Goal: Transaction & Acquisition: Purchase product/service

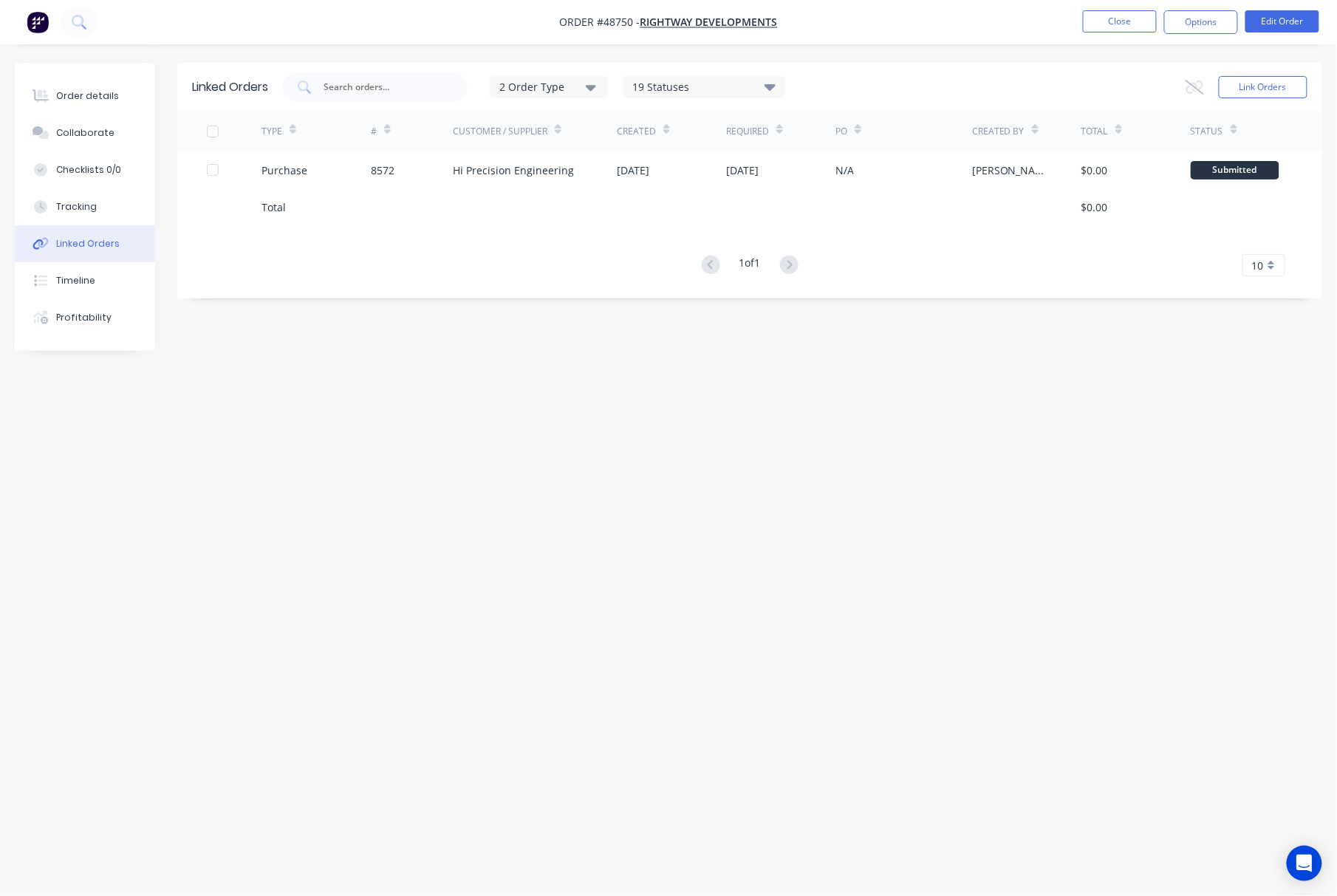
drag, startPoint x: 388, startPoint y: 595, endPoint x: 367, endPoint y: 588, distance: 22.1
click at [388, 595] on div "Linked Orders 2 Order Type 19 Statuses Sales Order Status All Archived Draft Qu…" at bounding box center [668, 420] width 1307 height 714
click at [0, 424] on html "Order #48750 - Rightway Developments Close Options Edit Order Order details Col…" at bounding box center [668, 448] width 1337 height 896
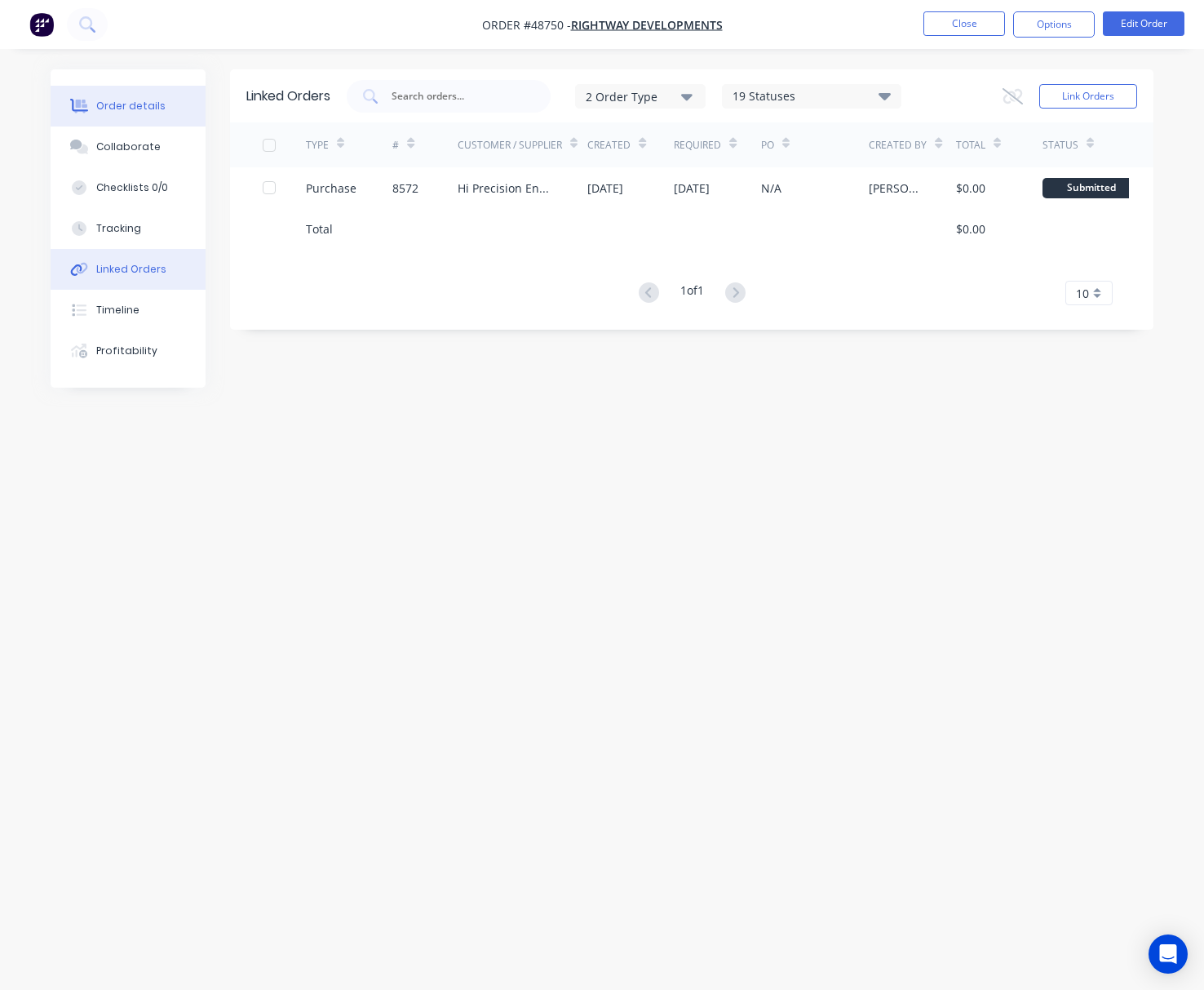
click at [142, 115] on button "Order details" at bounding box center [127, 106] width 155 height 41
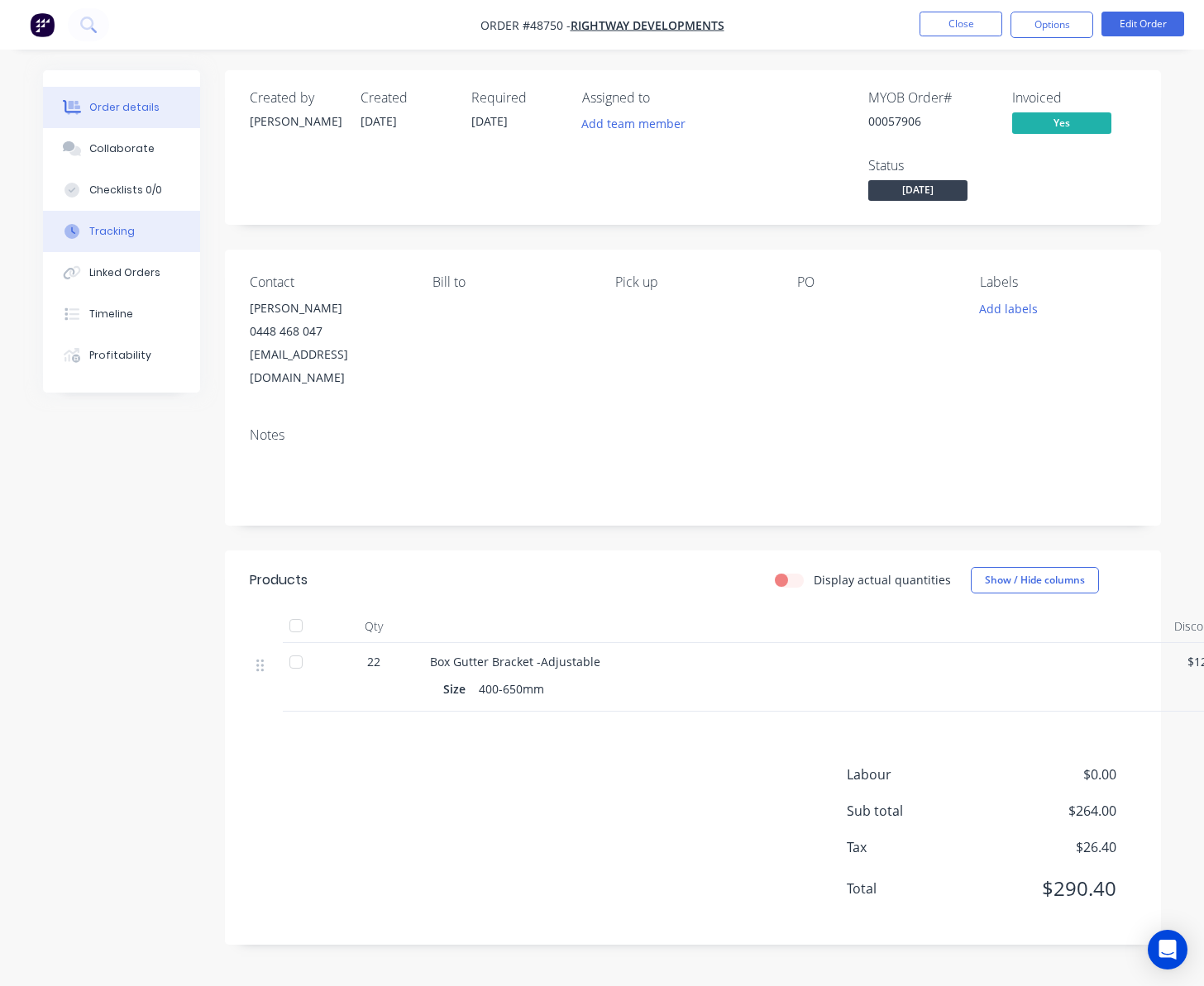
click at [152, 239] on button "Tracking" at bounding box center [121, 231] width 157 height 41
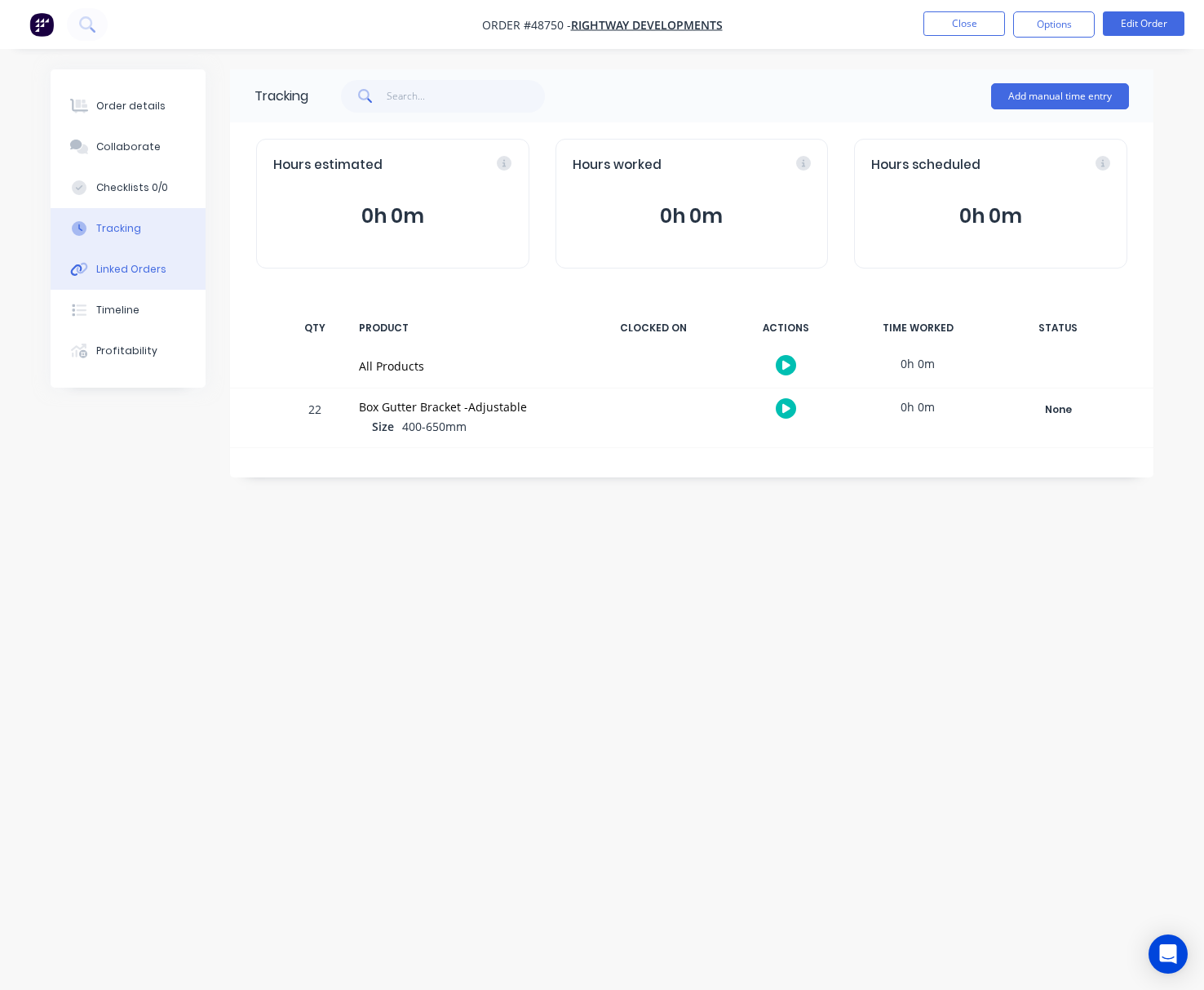
click at [162, 280] on button "Linked Orders" at bounding box center [127, 269] width 155 height 41
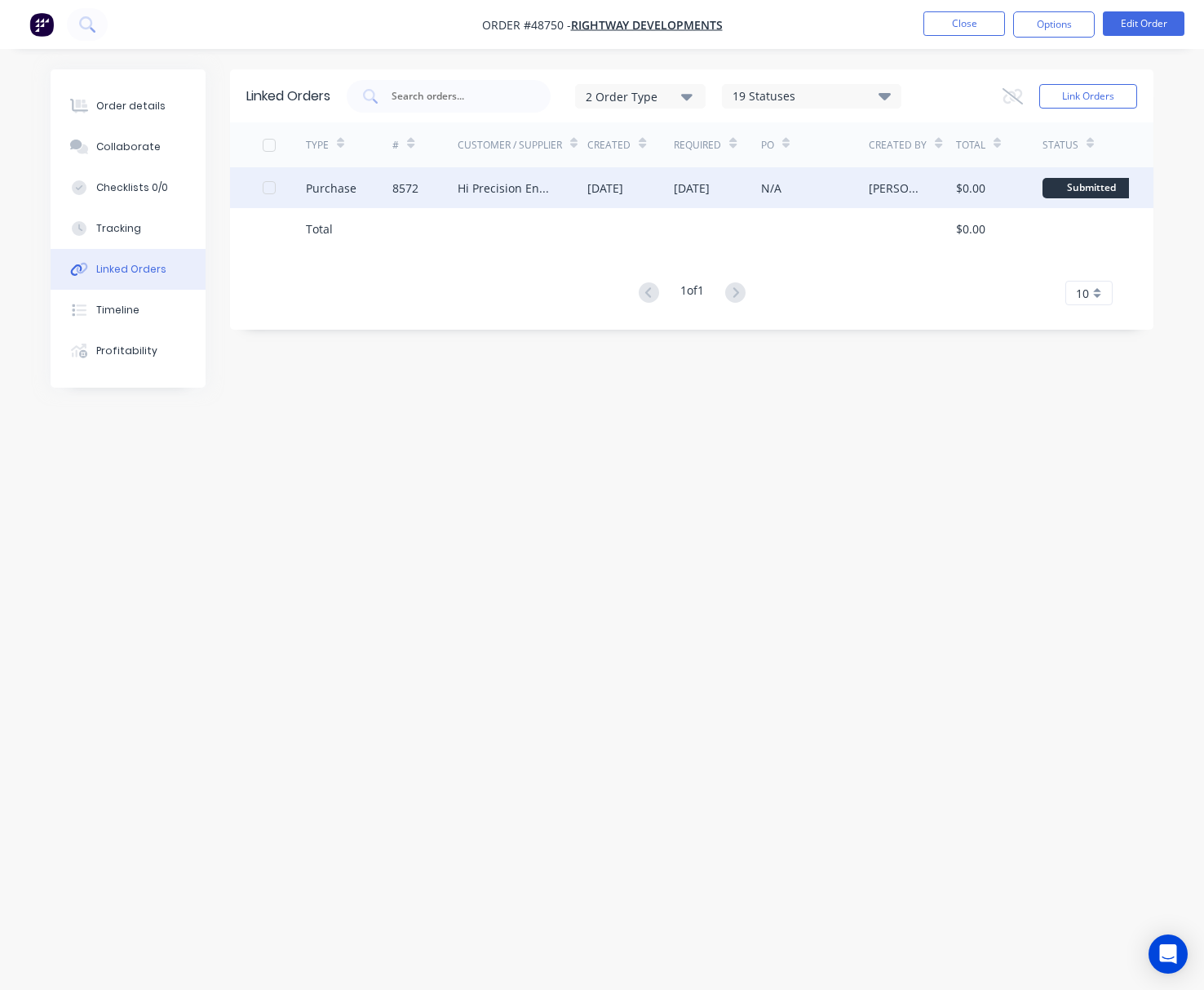
click at [480, 195] on div "Hi Precision Engineering" at bounding box center [506, 188] width 97 height 17
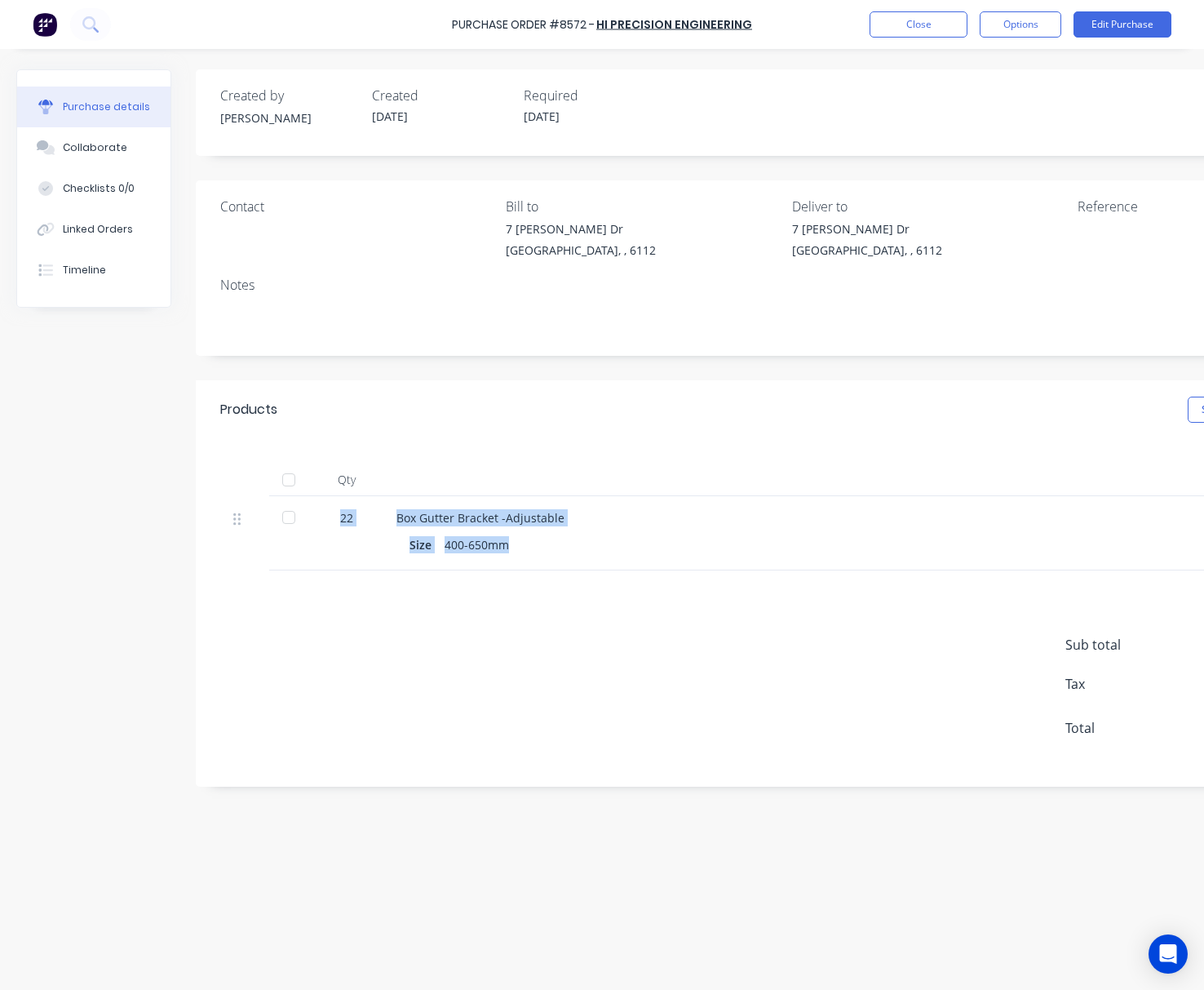
drag, startPoint x: 336, startPoint y: 510, endPoint x: 581, endPoint y: 552, distance: 248.6
click at [581, 552] on div "22 Box Gutter Bracket -Adjustable Size 400-650mm $0.00 $0.00" at bounding box center [786, 533] width 1131 height 74
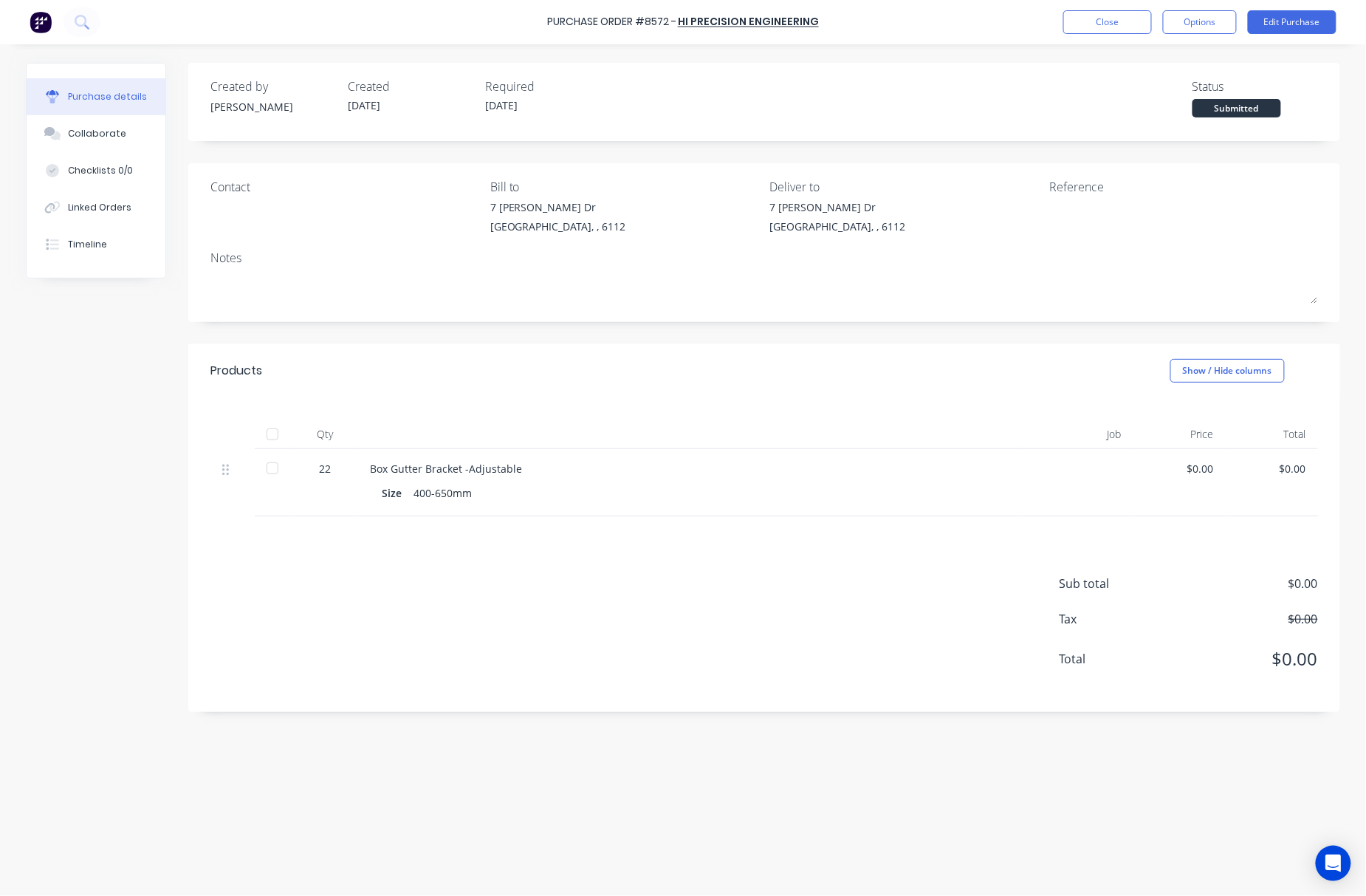
click at [485, 553] on div "Sub total $0.00 Tax $0.00 Total $0.00" at bounding box center [764, 614] width 1152 height 195
drag, startPoint x: 492, startPoint y: 493, endPoint x: 297, endPoint y: 462, distance: 197.4
click at [297, 462] on div "22 Box Gutter Bracket -Adjustable Size 400-650mm $0.00 $0.00" at bounding box center [765, 483] width 1108 height 67
click at [468, 566] on div "Sub total $0.00 Tax $0.00 Total $0.00" at bounding box center [764, 614] width 1152 height 195
drag, startPoint x: 316, startPoint y: 468, endPoint x: 491, endPoint y: 504, distance: 178.7
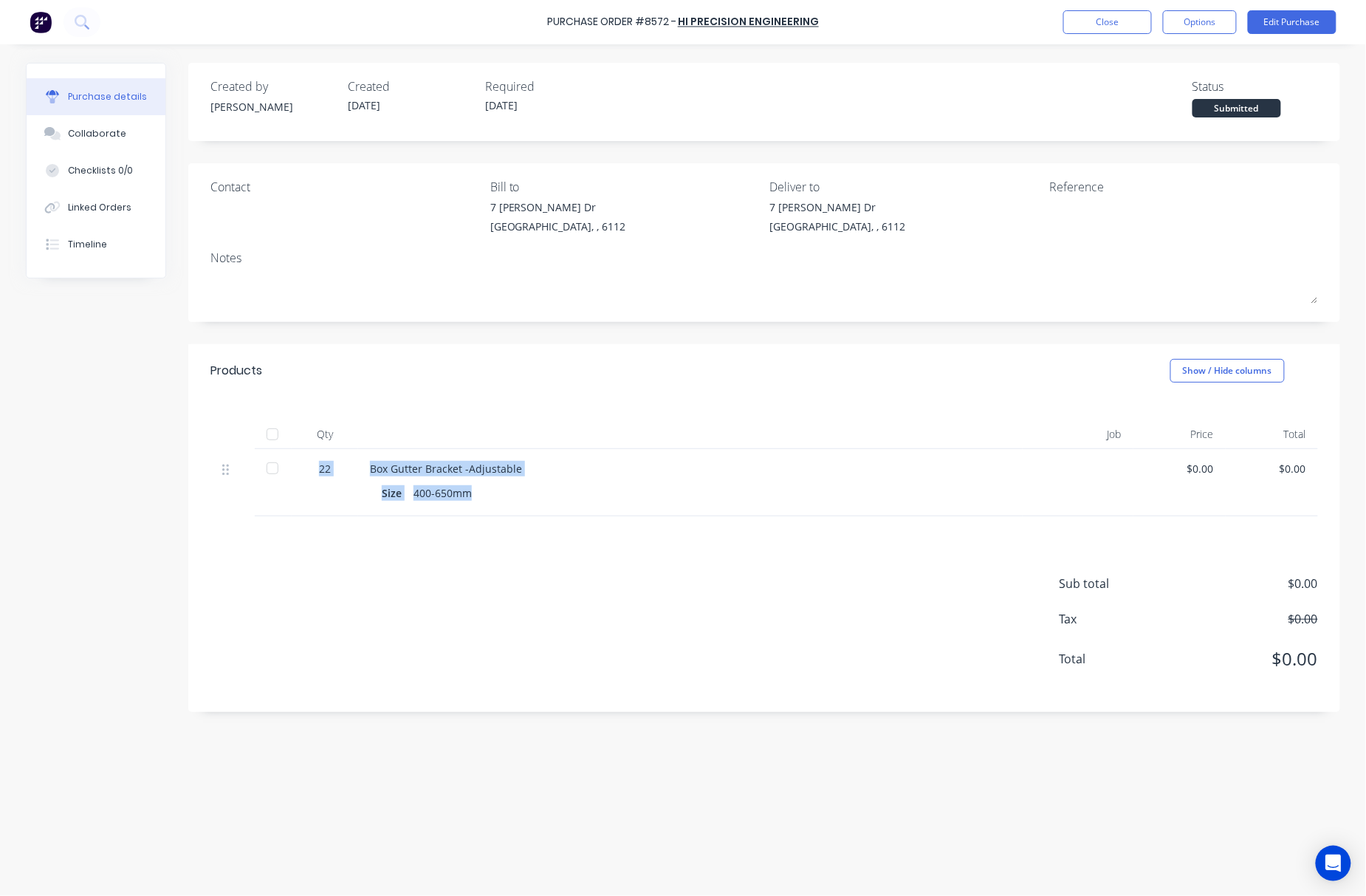
click at [491, 504] on div "22 Box Gutter Bracket -Adjustable Size 400-650mm $0.00 $0.00" at bounding box center [765, 483] width 1108 height 67
click at [514, 551] on div "Sub total $0.00 Tax $0.00 Total $0.00" at bounding box center [764, 614] width 1152 height 195
drag, startPoint x: 464, startPoint y: 482, endPoint x: 496, endPoint y: 482, distance: 32.0
click at [460, 480] on div "Box Gutter Bracket -Adjustable Size 400-650mm" at bounding box center [690, 483] width 665 height 67
click at [497, 482] on div "Size 400-650mm" at bounding box center [690, 492] width 617 height 22
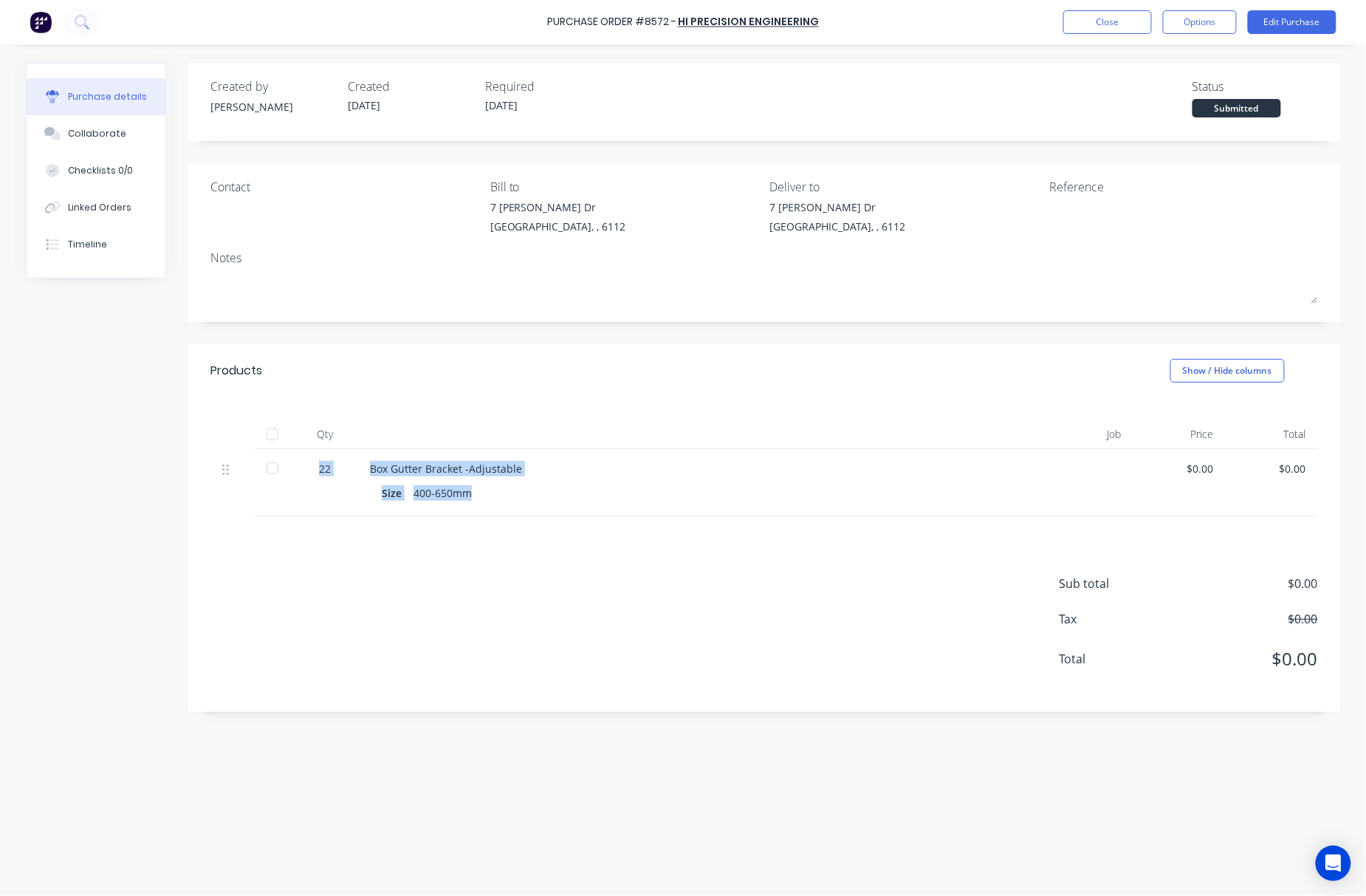
drag, startPoint x: 495, startPoint y: 502, endPoint x: 310, endPoint y: 476, distance: 186.8
click at [310, 476] on div "22 Box Gutter Bracket -Adjustable Size 400-650mm $0.00 $0.00" at bounding box center [765, 483] width 1108 height 67
click at [353, 541] on div "Sub total $0.00 Tax $0.00 Total $0.00" at bounding box center [764, 614] width 1152 height 195
click at [119, 136] on div "Collaborate" at bounding box center [97, 134] width 58 height 14
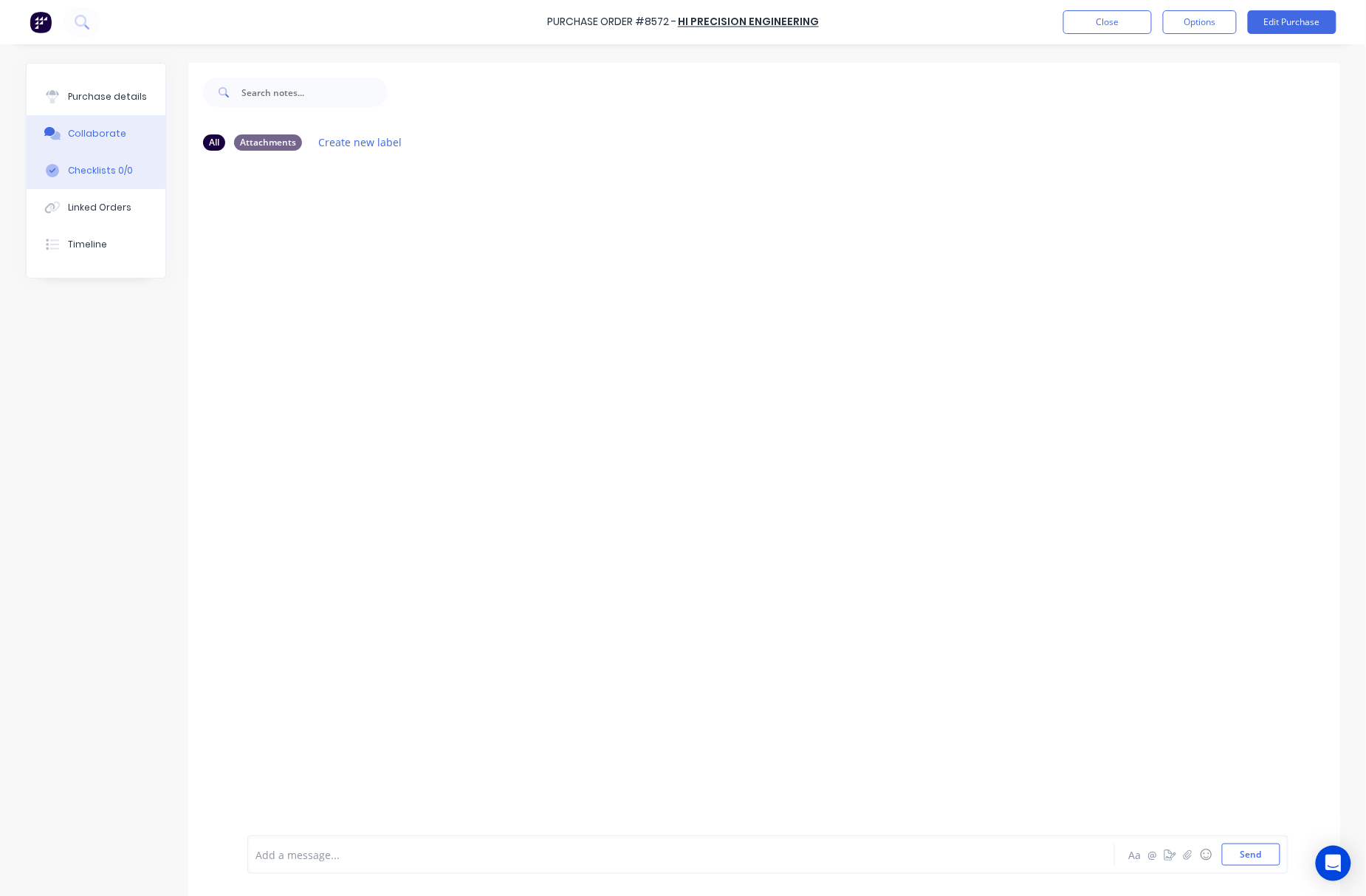
click at [131, 177] on button "Checklists 0/0" at bounding box center [95, 171] width 139 height 37
type textarea "x"
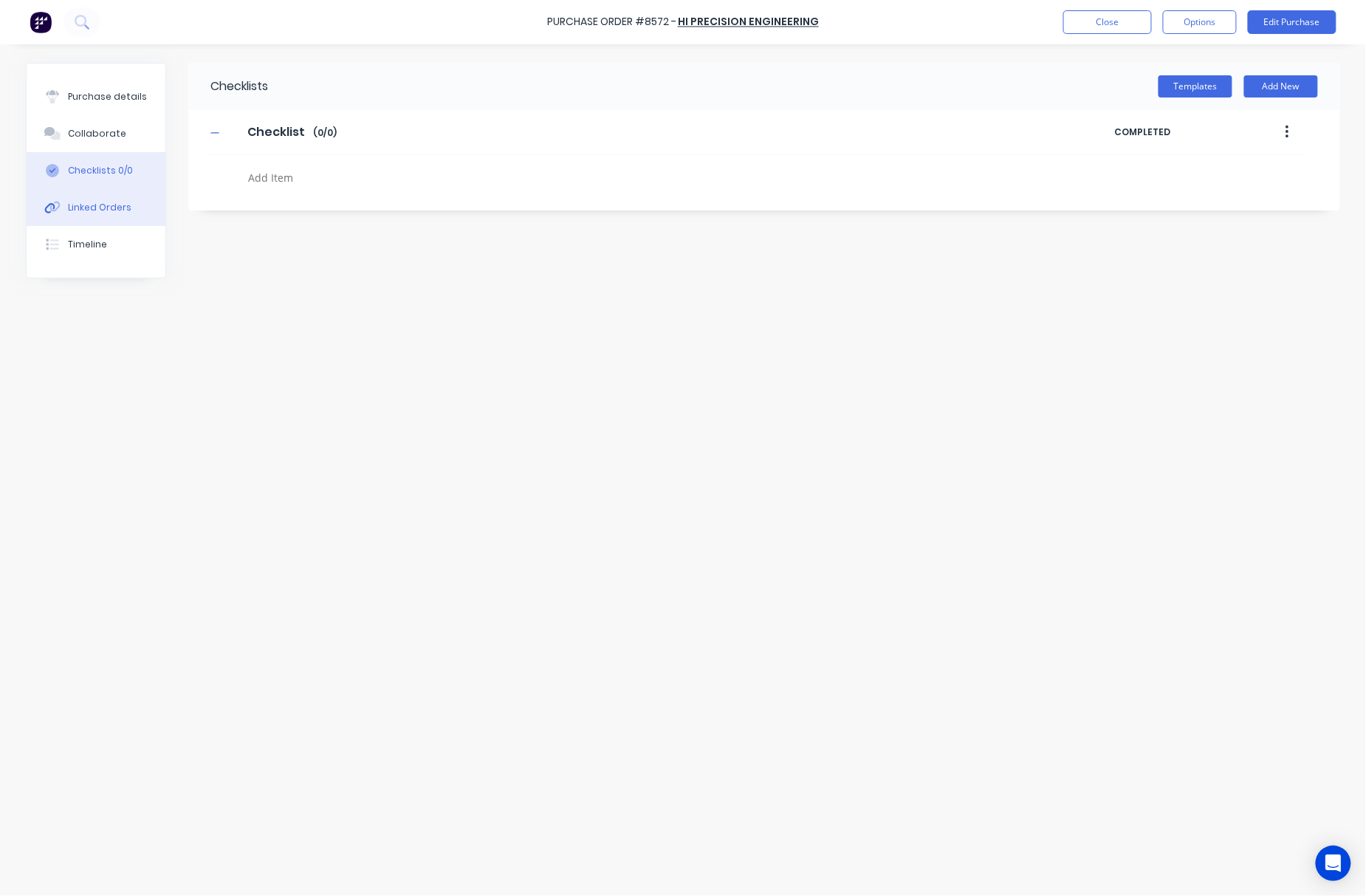
click at [128, 202] on button "Linked Orders" at bounding box center [95, 207] width 139 height 37
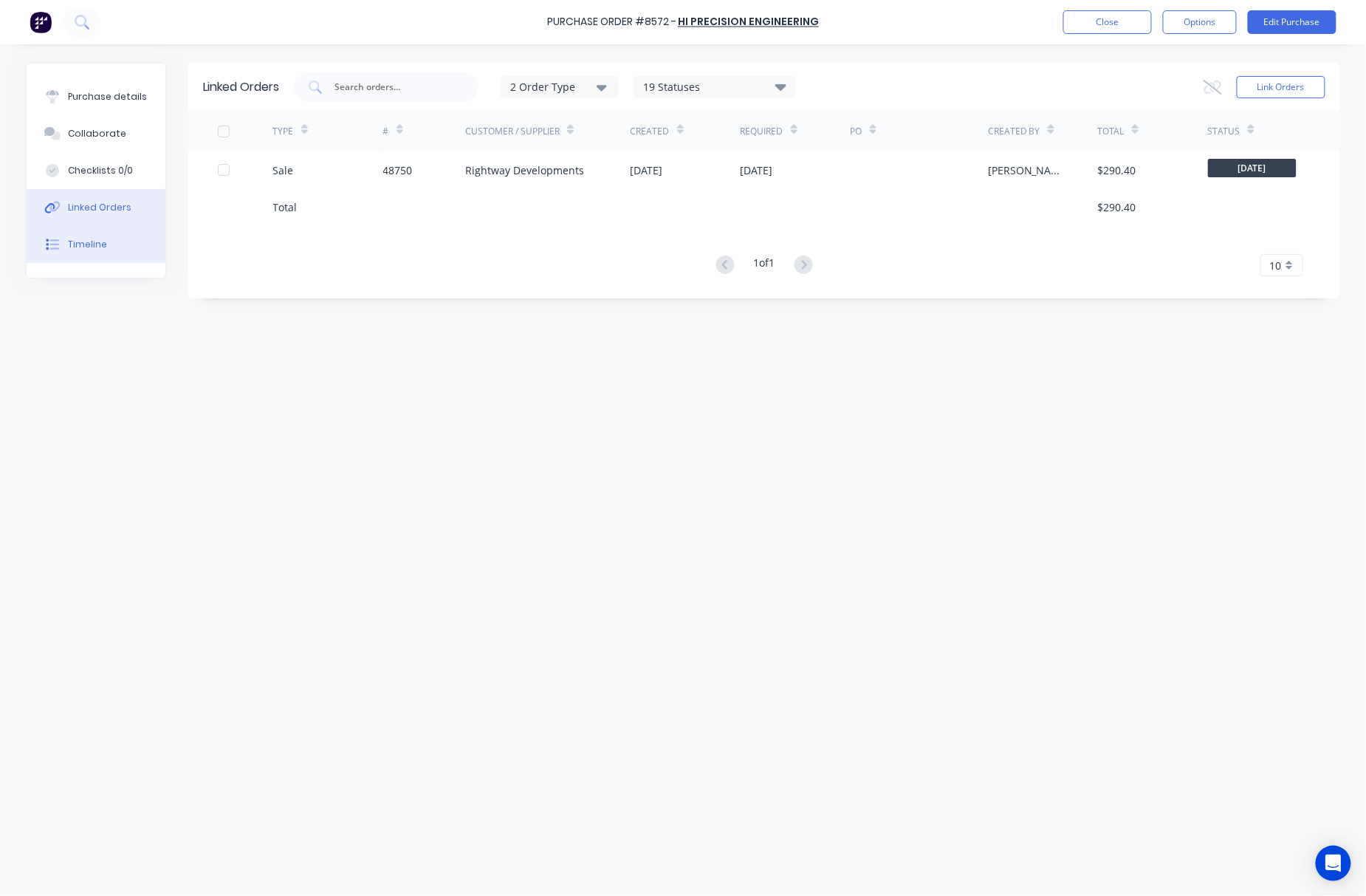
click at [125, 231] on button "Timeline" at bounding box center [95, 244] width 139 height 37
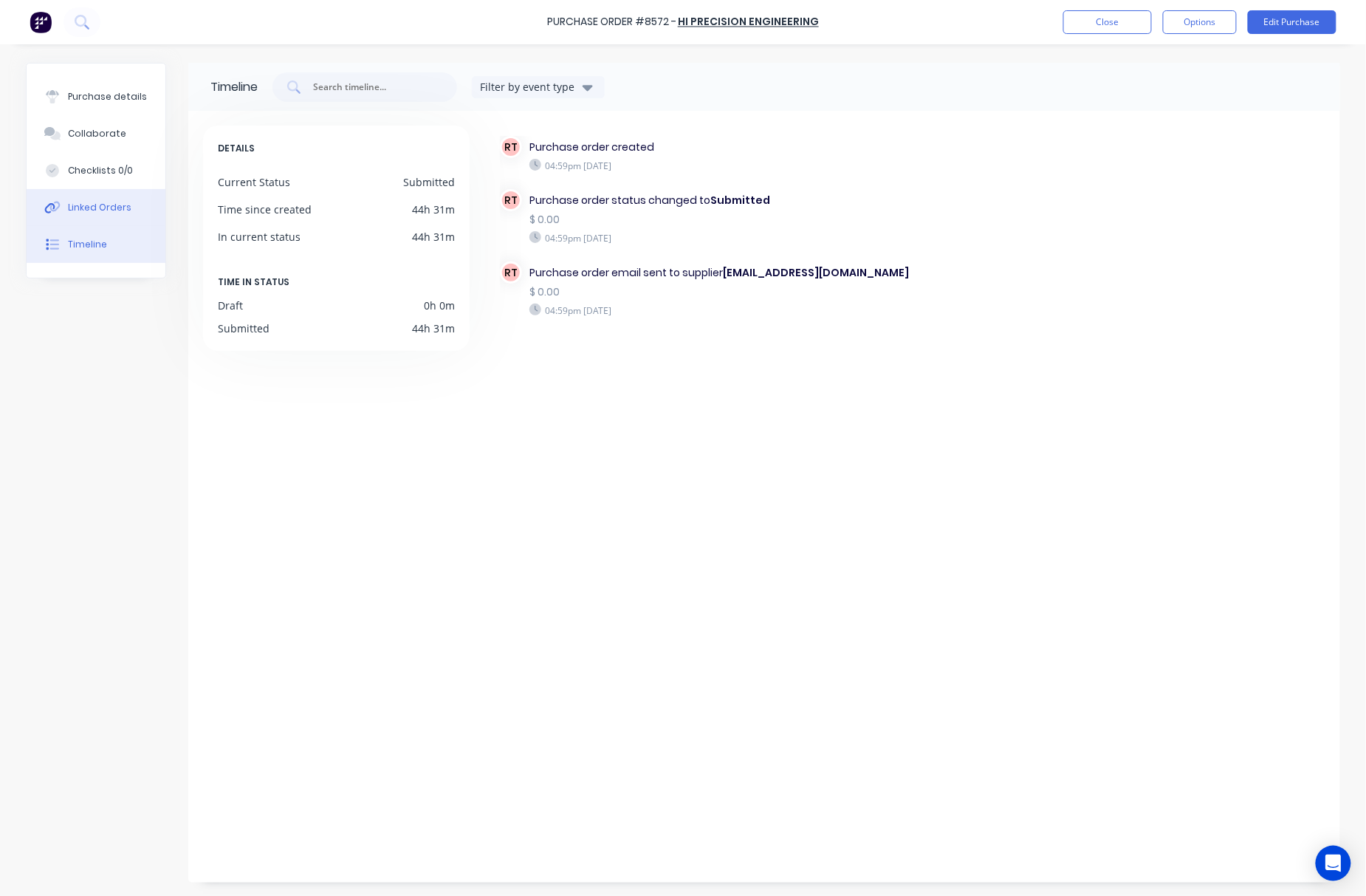
click at [125, 195] on button "Linked Orders" at bounding box center [95, 207] width 139 height 37
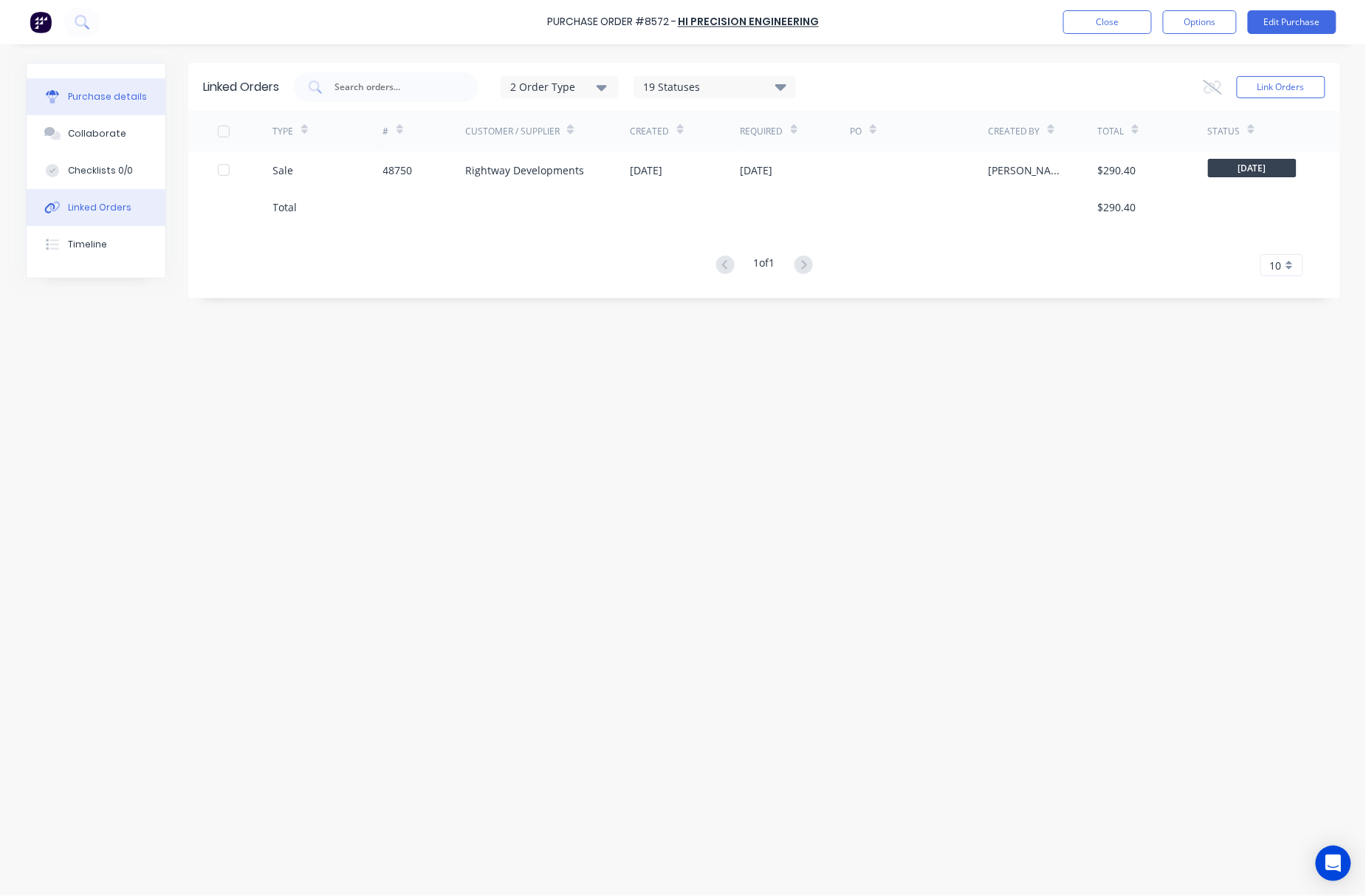
drag, startPoint x: 91, startPoint y: 91, endPoint x: 90, endPoint y: 83, distance: 8.1
drag, startPoint x: 90, startPoint y: 83, endPoint x: 90, endPoint y: 74, distance: 9.0
click at [90, 74] on div "Purchase details Collaborate Checklists 0/0 Linked Orders Timeline" at bounding box center [95, 170] width 139 height 214
click at [91, 98] on div "Purchase details" at bounding box center [107, 97] width 79 height 14
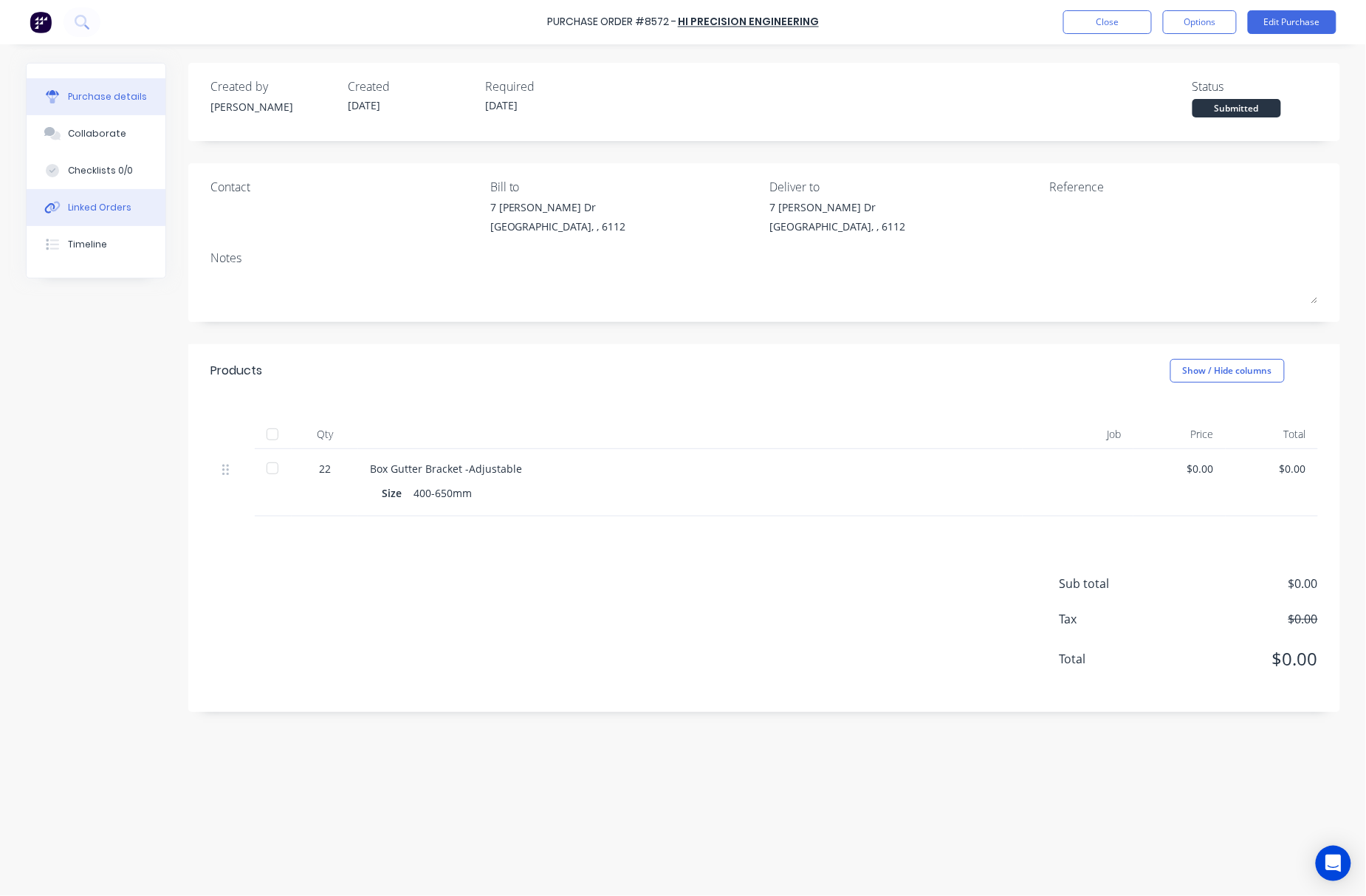
click at [119, 193] on button "Linked Orders" at bounding box center [95, 207] width 139 height 37
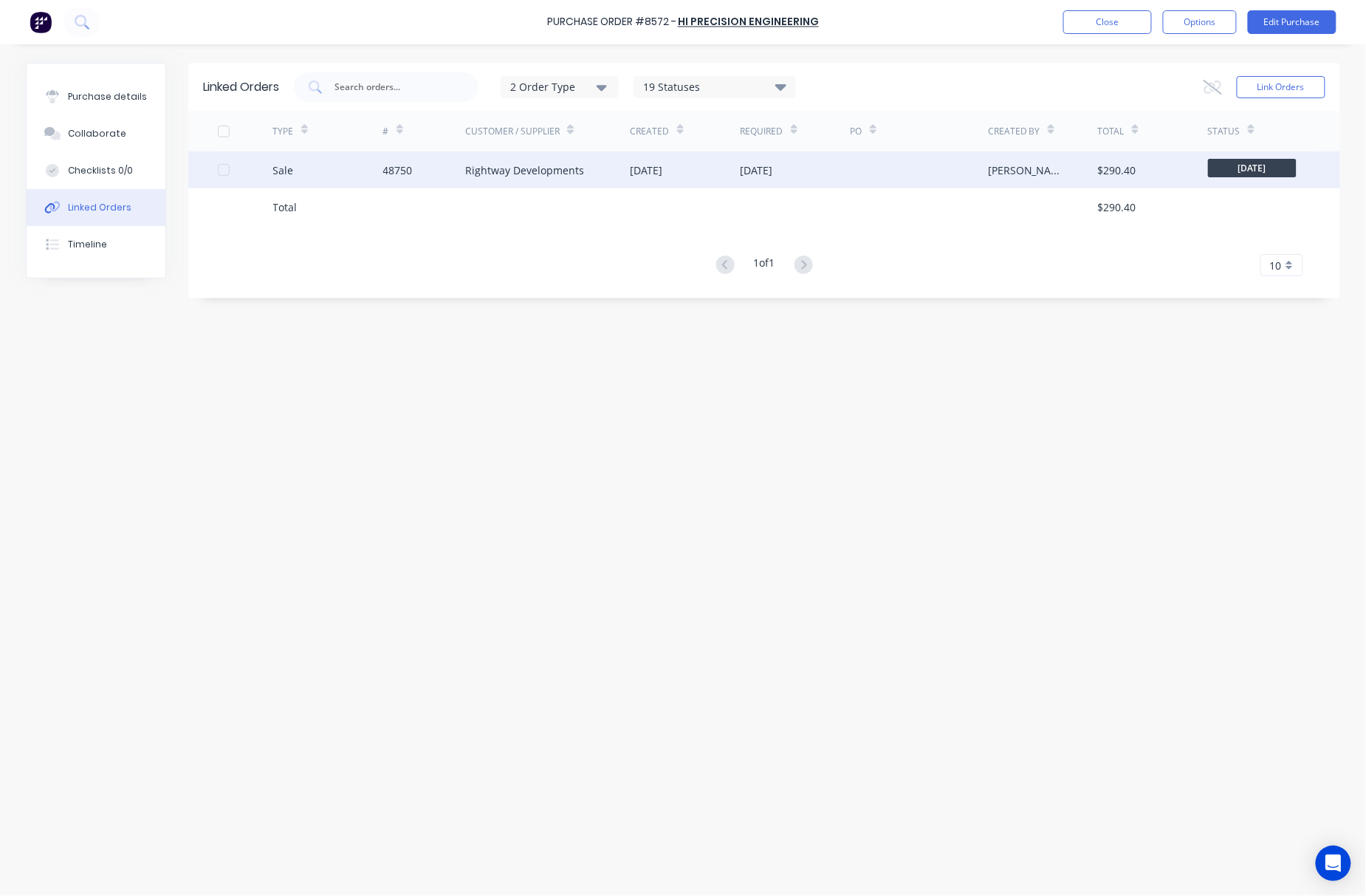
click at [486, 183] on div "Rightway Developments" at bounding box center [548, 170] width 166 height 37
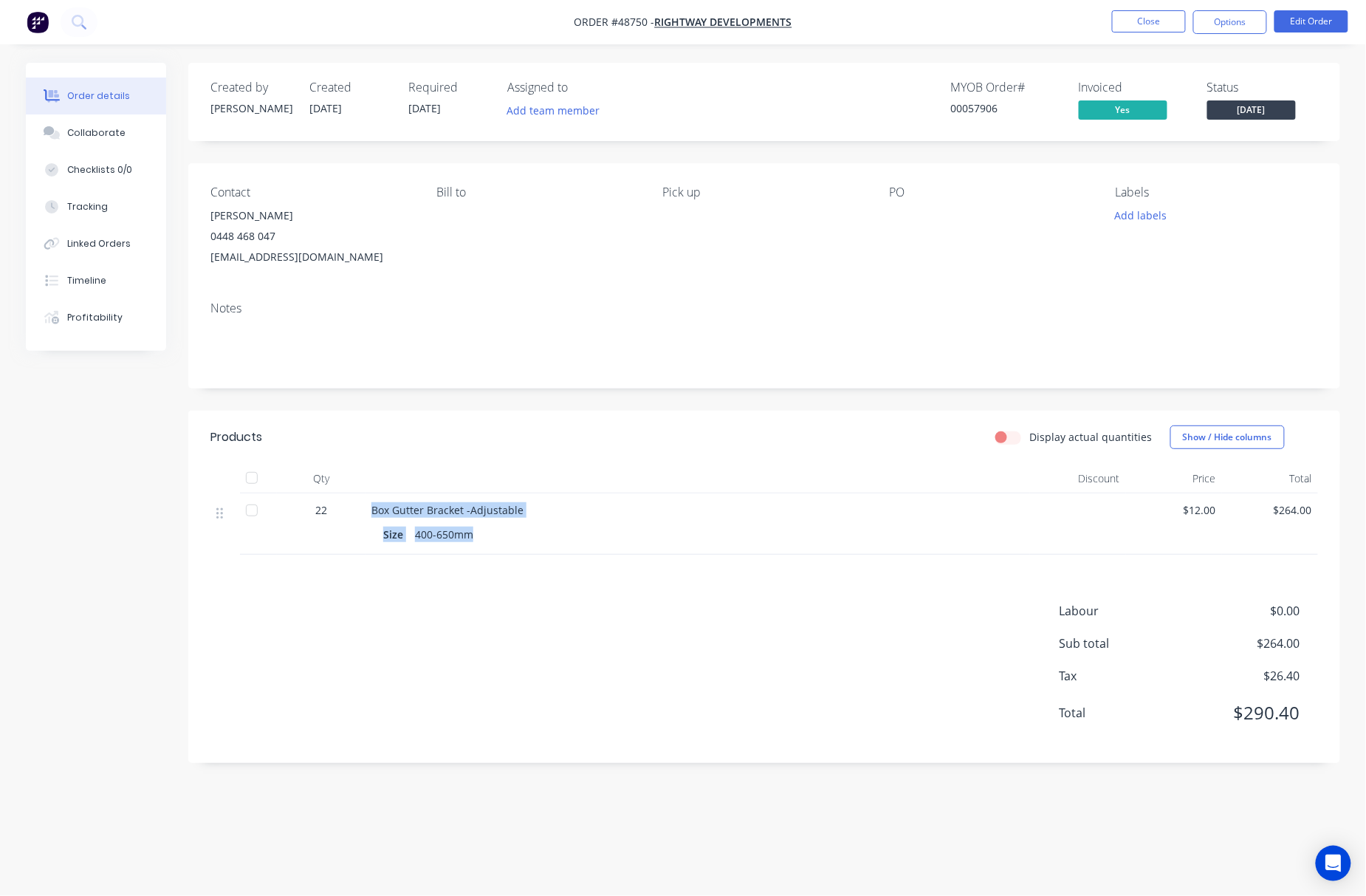
drag, startPoint x: 404, startPoint y: 507, endPoint x: 580, endPoint y: 538, distance: 178.7
click at [580, 538] on div "Box Gutter Bracket -Adjustable Size 400-650mm" at bounding box center [698, 524] width 665 height 62
click at [523, 589] on div "Products Display actual quantities Show / Hide columns Qty Discount Price Total…" at bounding box center [764, 587] width 1152 height 352
drag, startPoint x: 516, startPoint y: 550, endPoint x: 372, endPoint y: 511, distance: 149.2
click at [372, 511] on div "Box Gutter Bracket -Adjustable Size 400-650mm" at bounding box center [698, 524] width 665 height 62
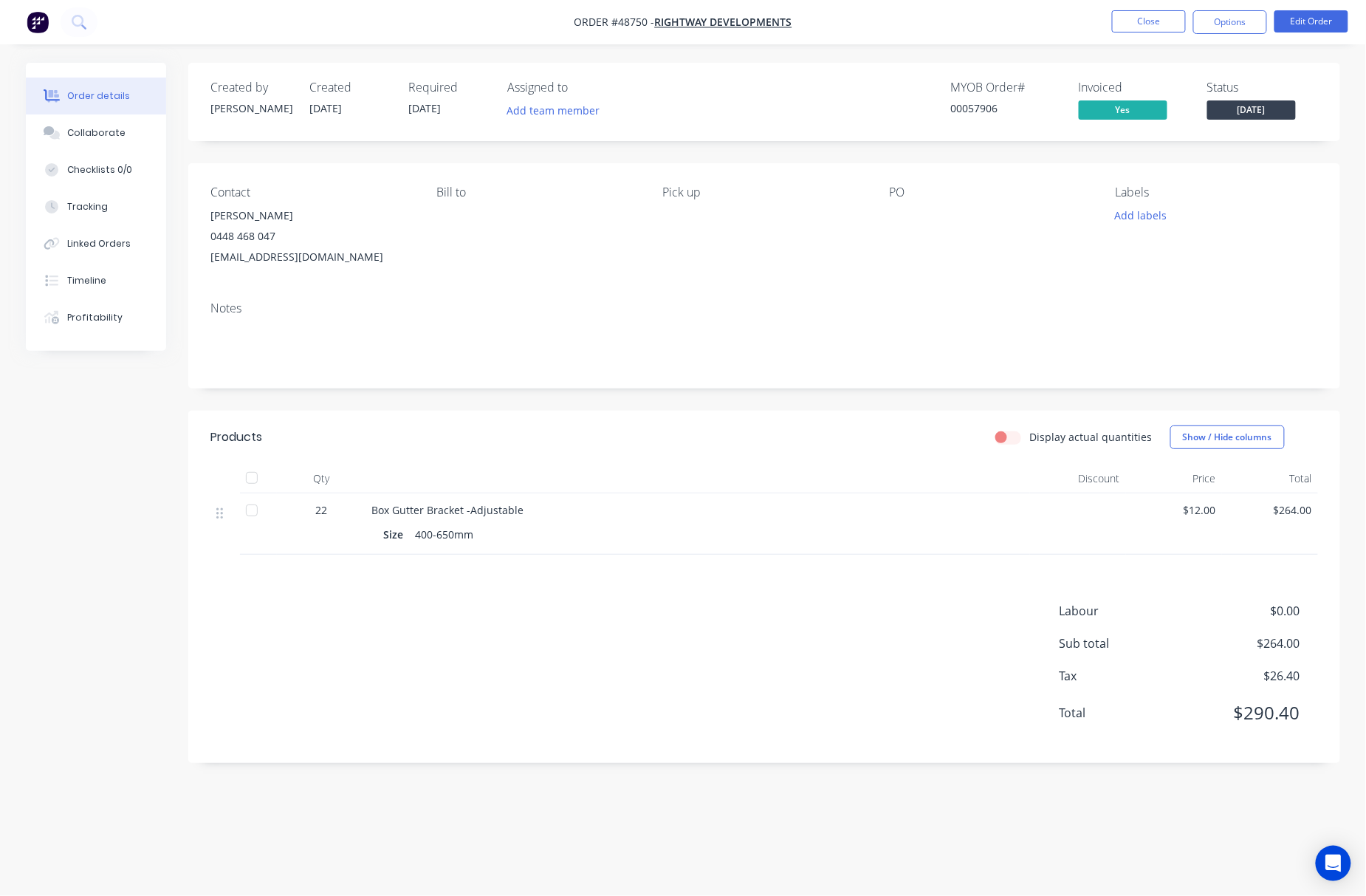
click at [585, 586] on div "Products Display actual quantities Show / Hide columns Qty Discount Price Total…" at bounding box center [764, 587] width 1152 height 352
click at [123, 217] on button "Tracking" at bounding box center [95, 207] width 140 height 37
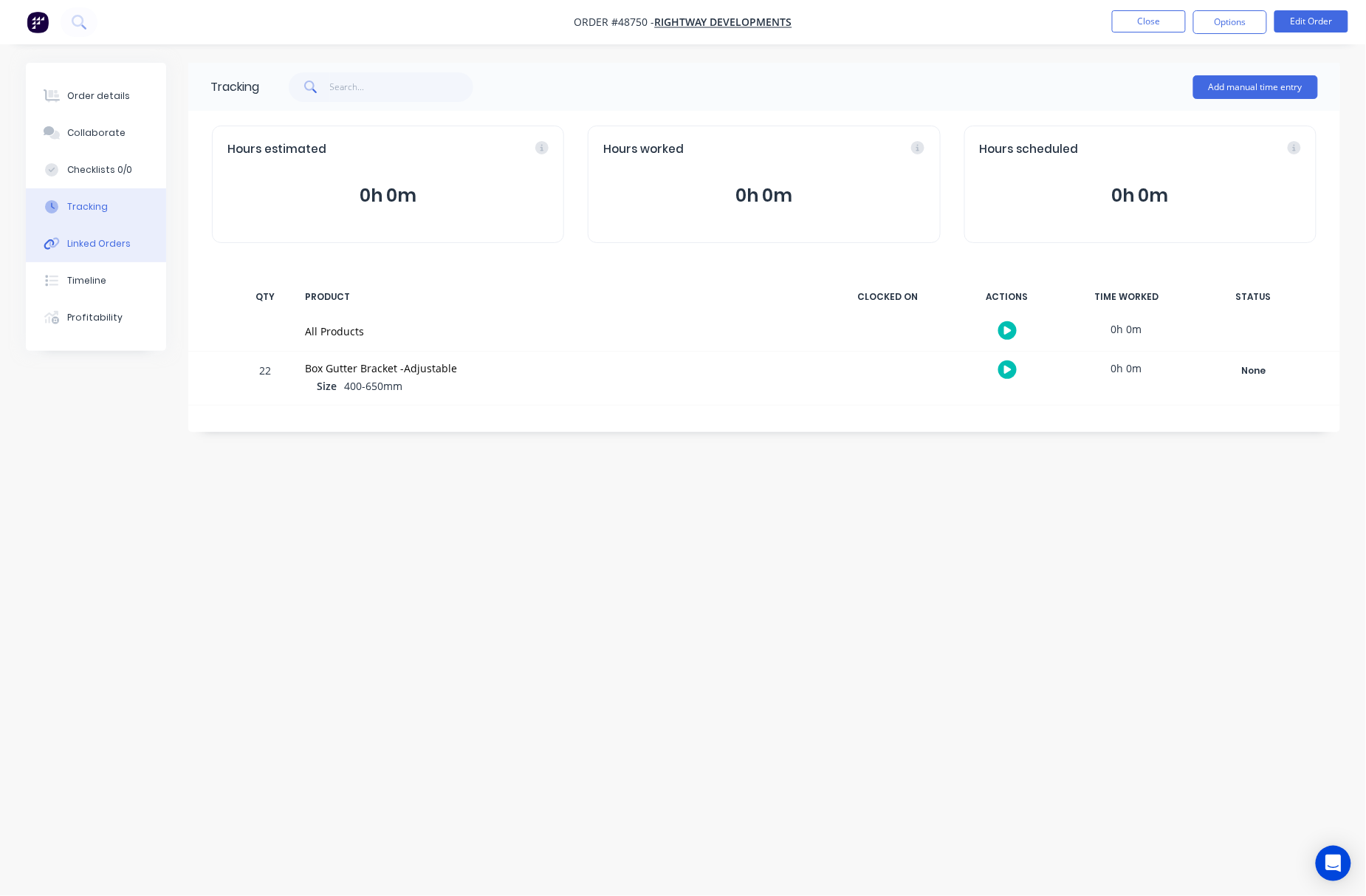
click at [127, 241] on button "Linked Orders" at bounding box center [95, 243] width 140 height 37
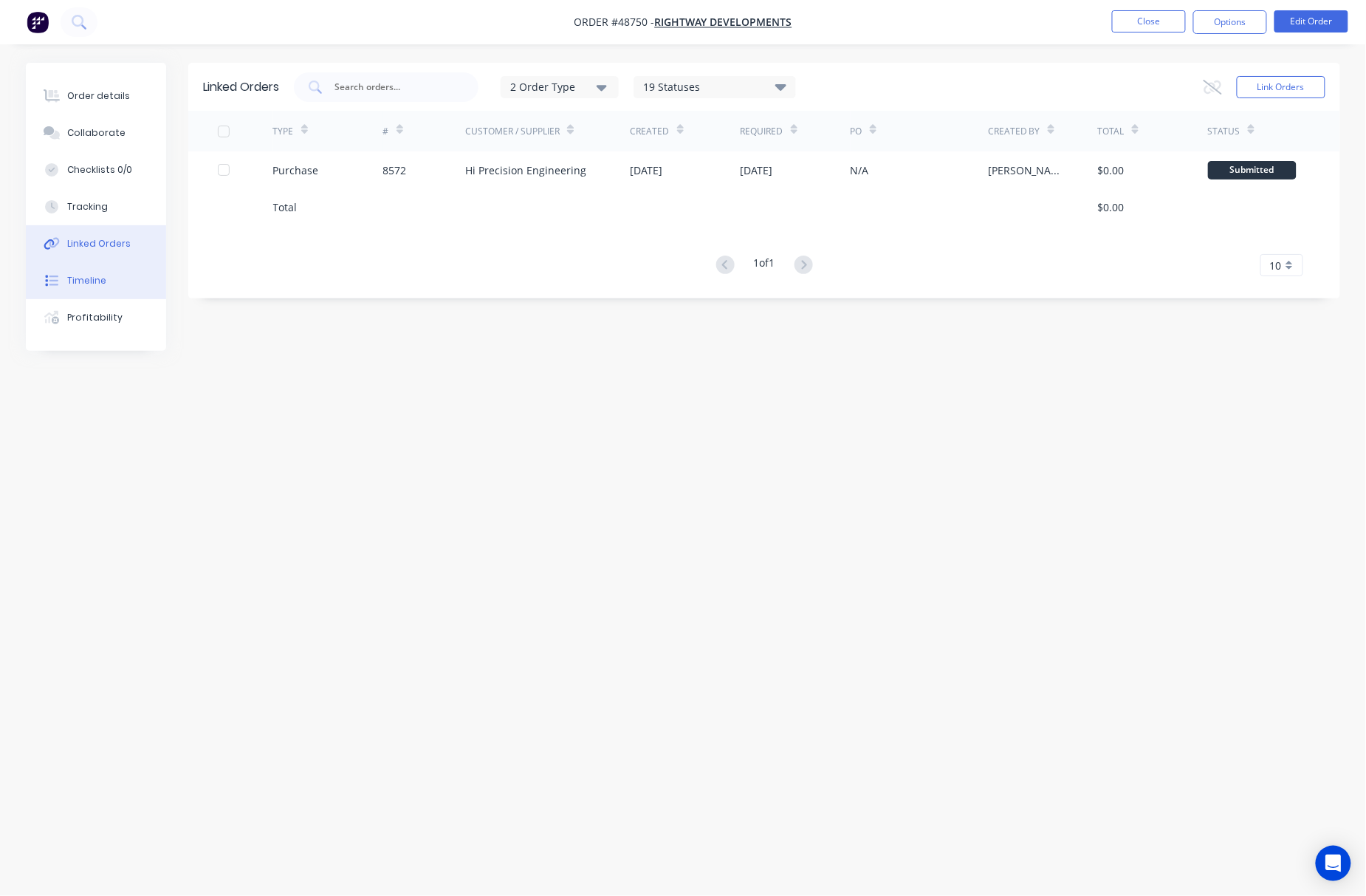
click at [131, 287] on button "Timeline" at bounding box center [95, 280] width 140 height 37
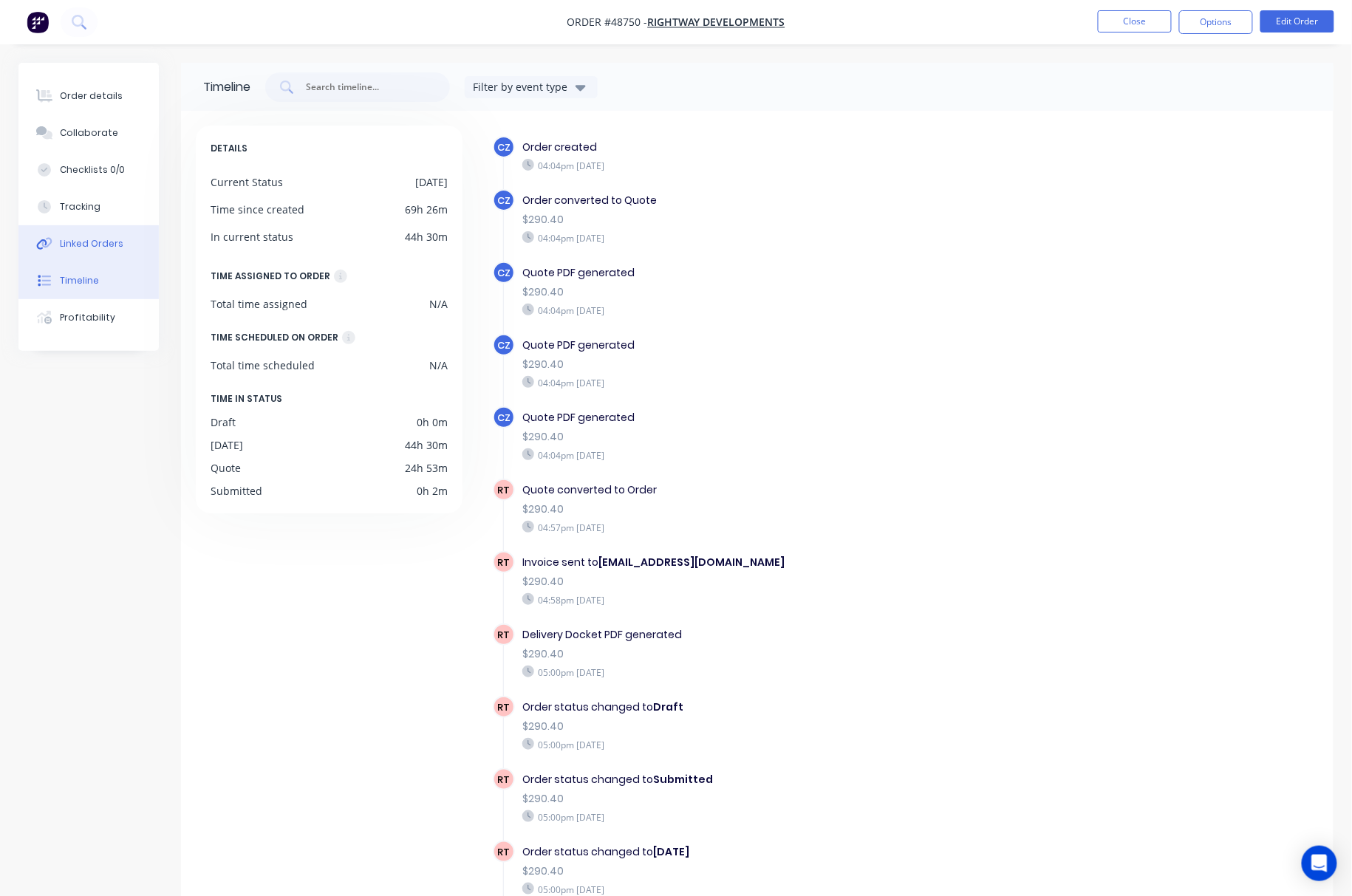
click at [128, 250] on button "Linked Orders" at bounding box center [88, 243] width 140 height 37
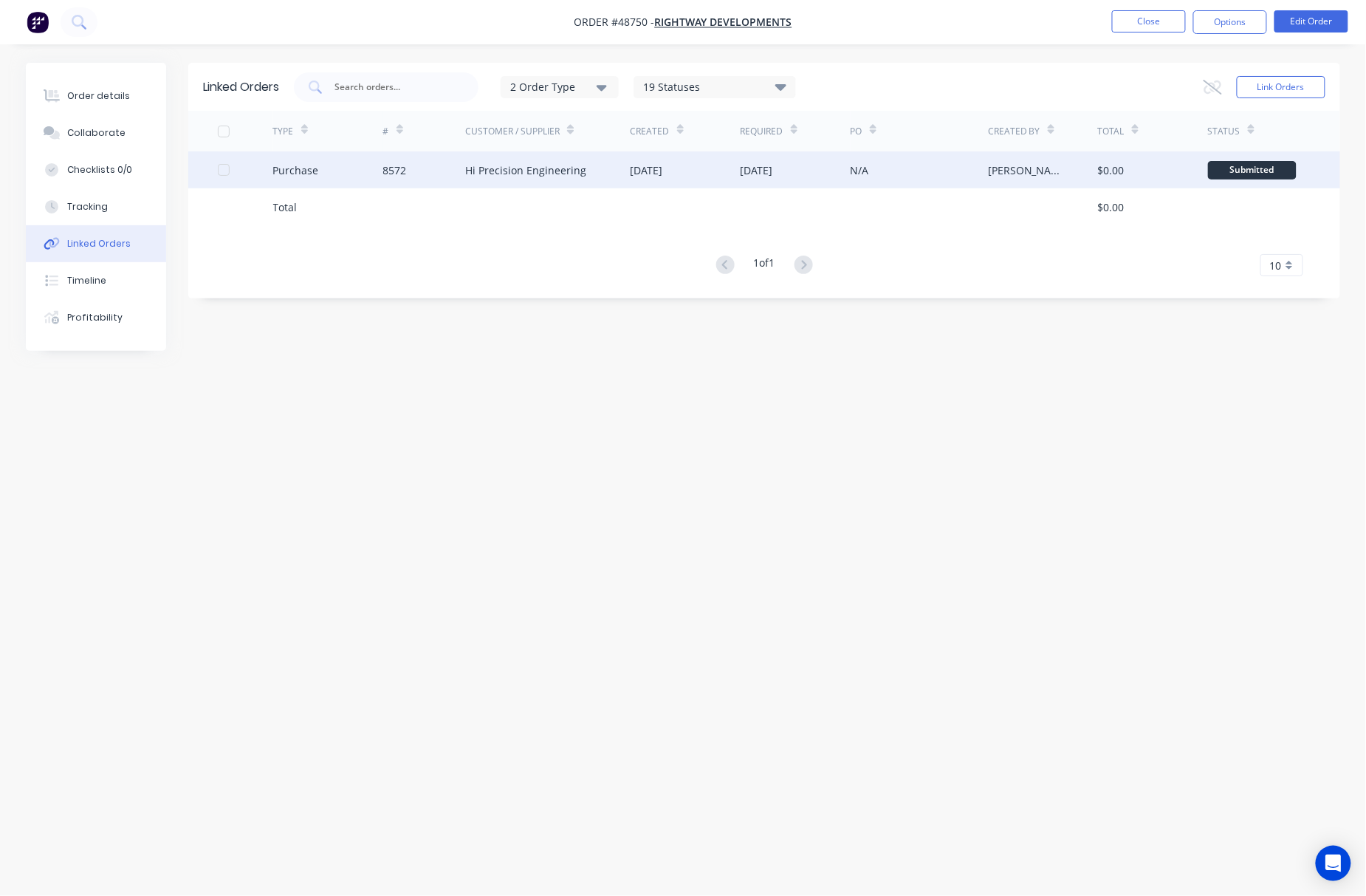
click at [694, 178] on div "[DATE]" at bounding box center [685, 170] width 110 height 37
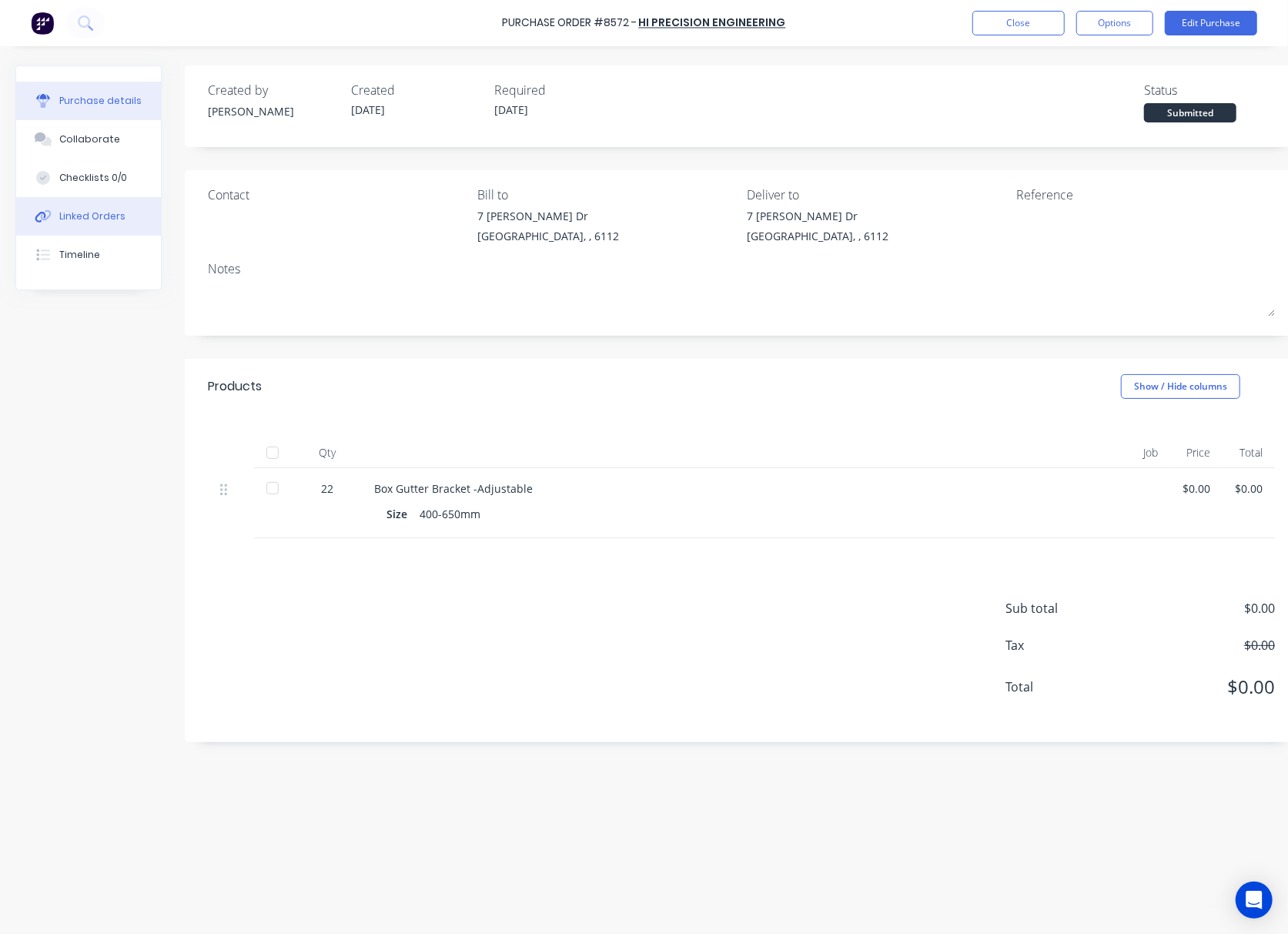
click at [93, 213] on div "Linked Orders" at bounding box center [92, 216] width 66 height 14
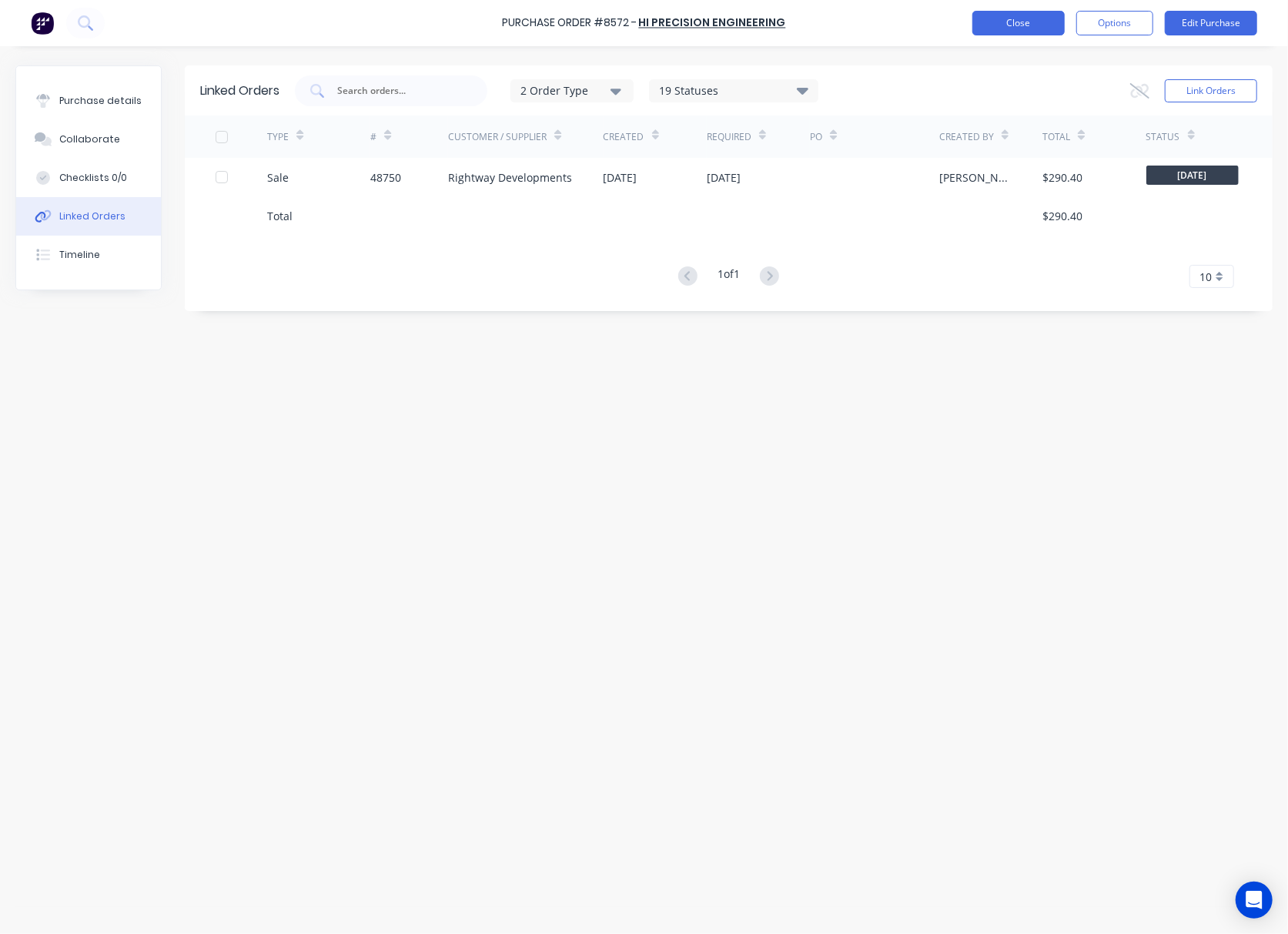
click at [1008, 23] on button "Close" at bounding box center [1018, 23] width 93 height 25
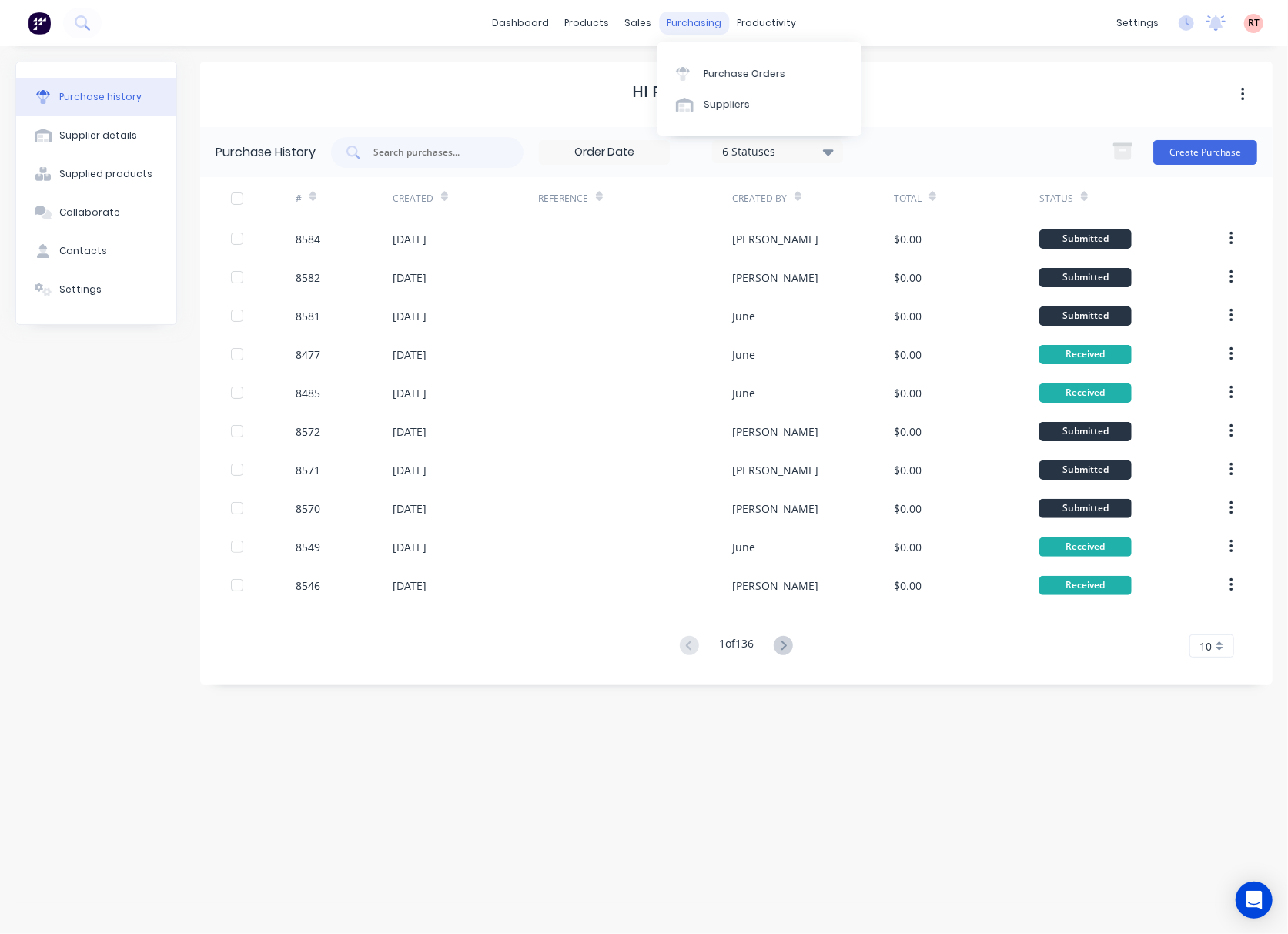
click at [700, 13] on div "purchasing" at bounding box center [695, 23] width 70 height 23
click at [736, 68] on div "Purchase Orders" at bounding box center [745, 73] width 82 height 14
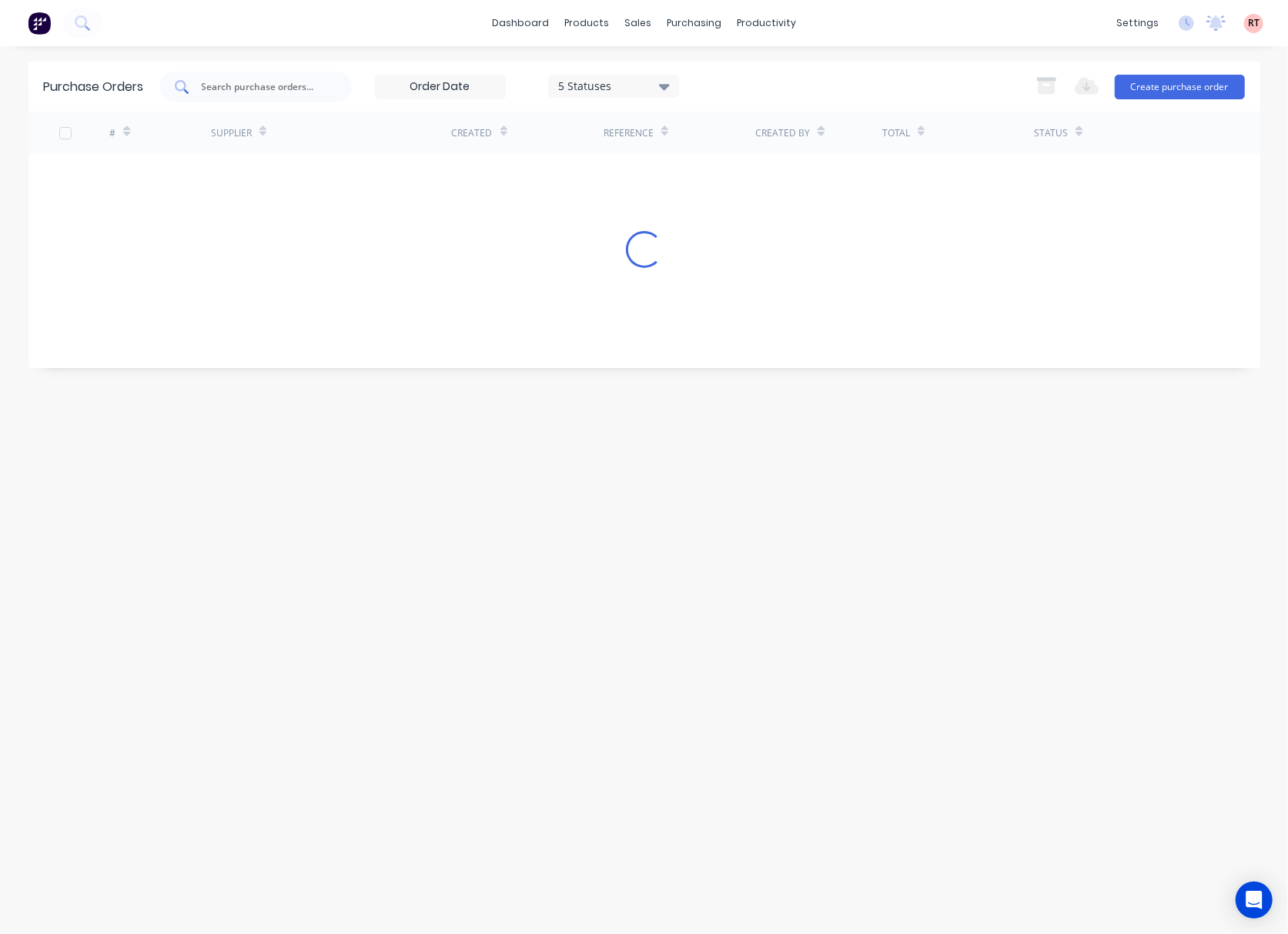
click at [301, 88] on input "text" at bounding box center [264, 87] width 128 height 15
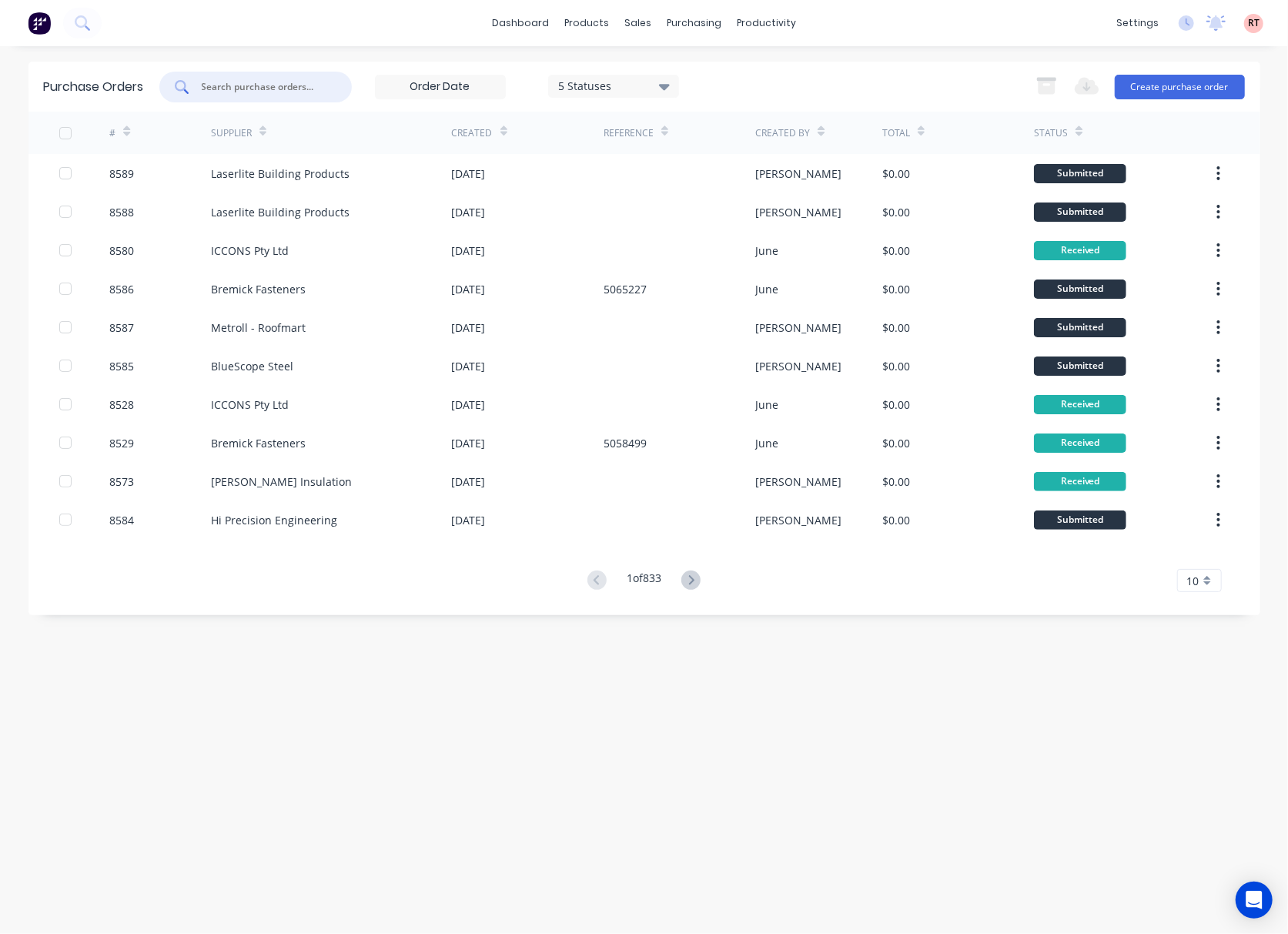
type input "5"
type input "8547"
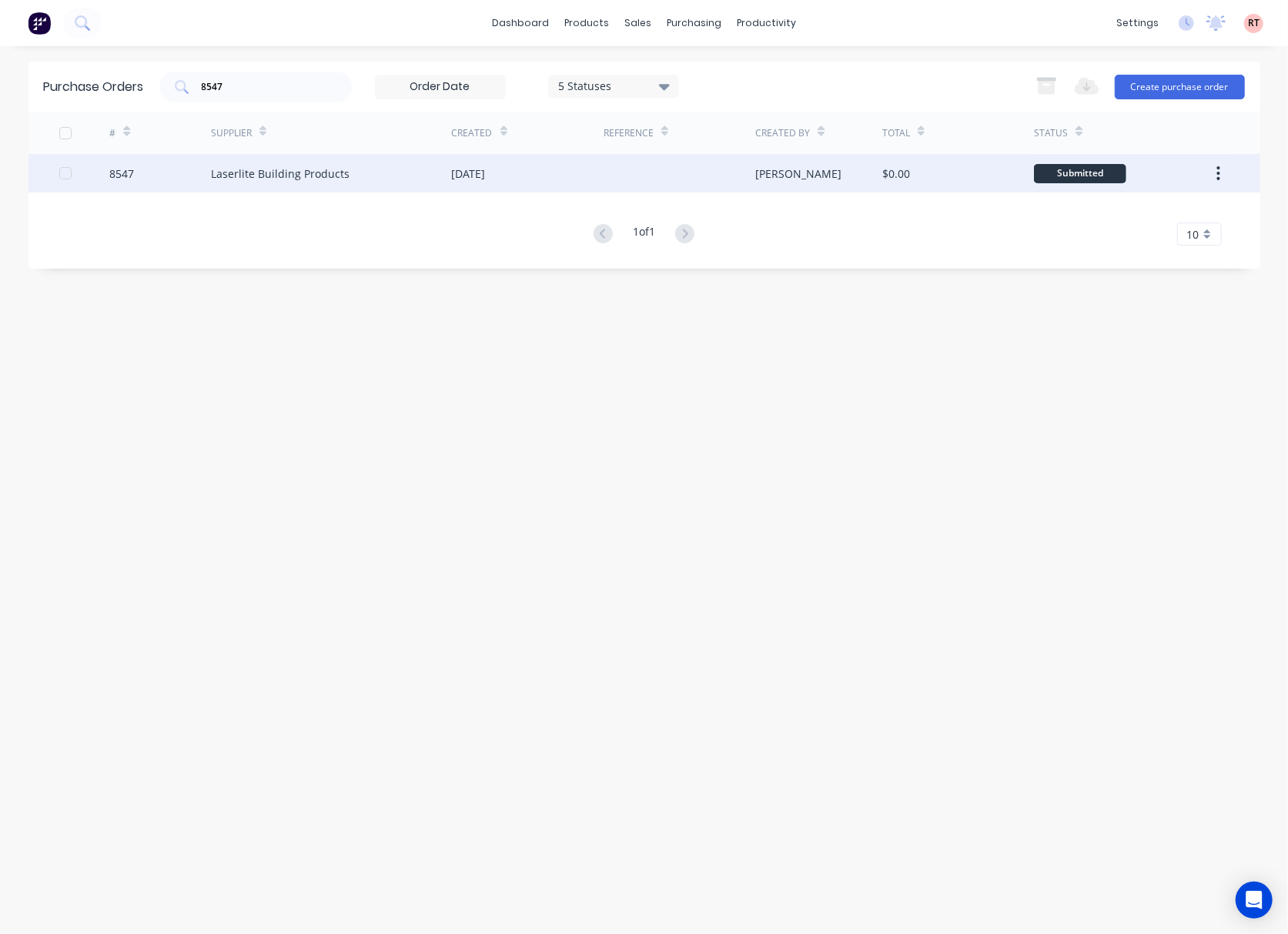
click at [538, 185] on div "[DATE]" at bounding box center [528, 173] width 152 height 38
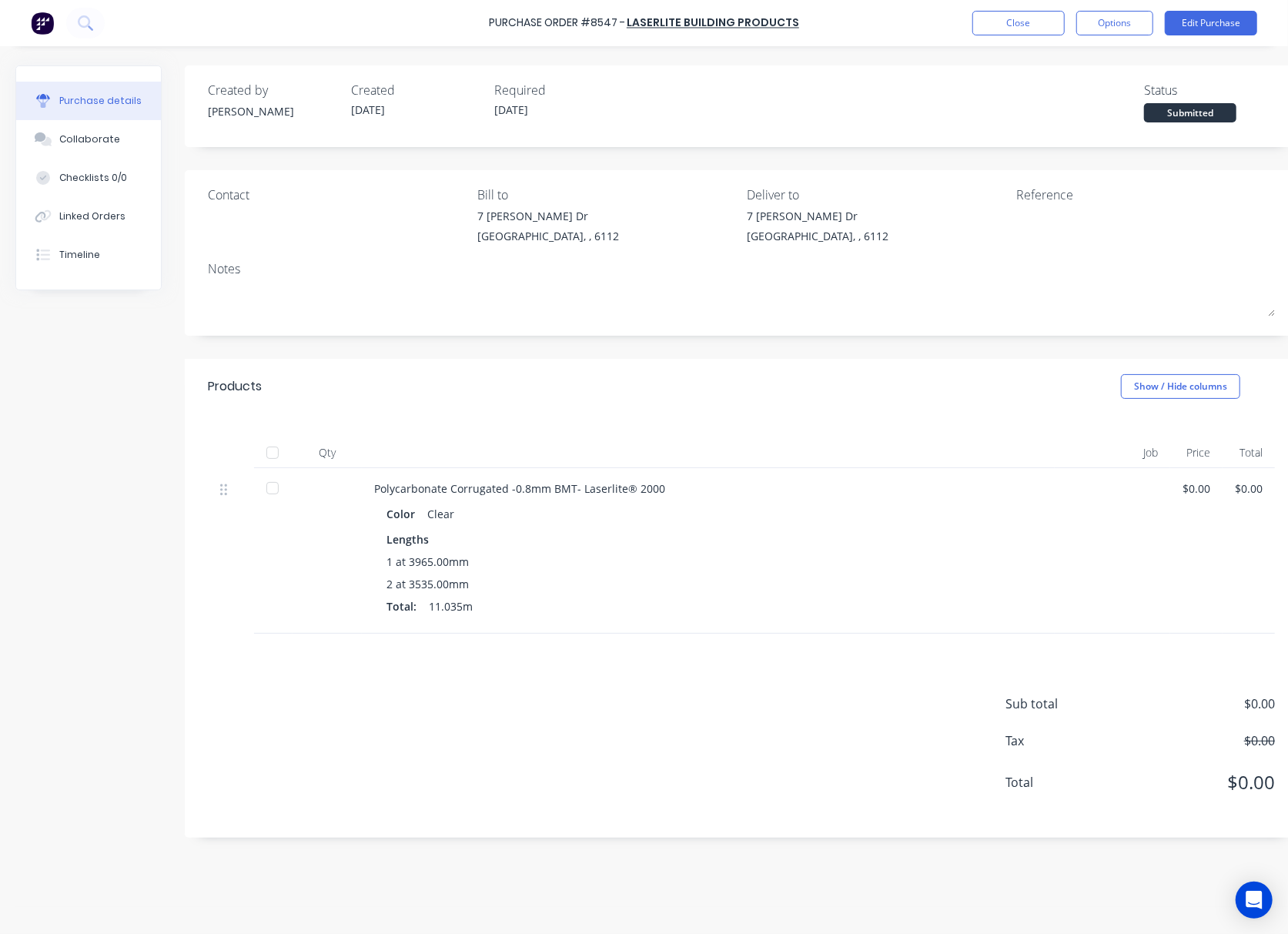
scroll to position [0, 25]
click at [262, 493] on div at bounding box center [262, 487] width 31 height 31
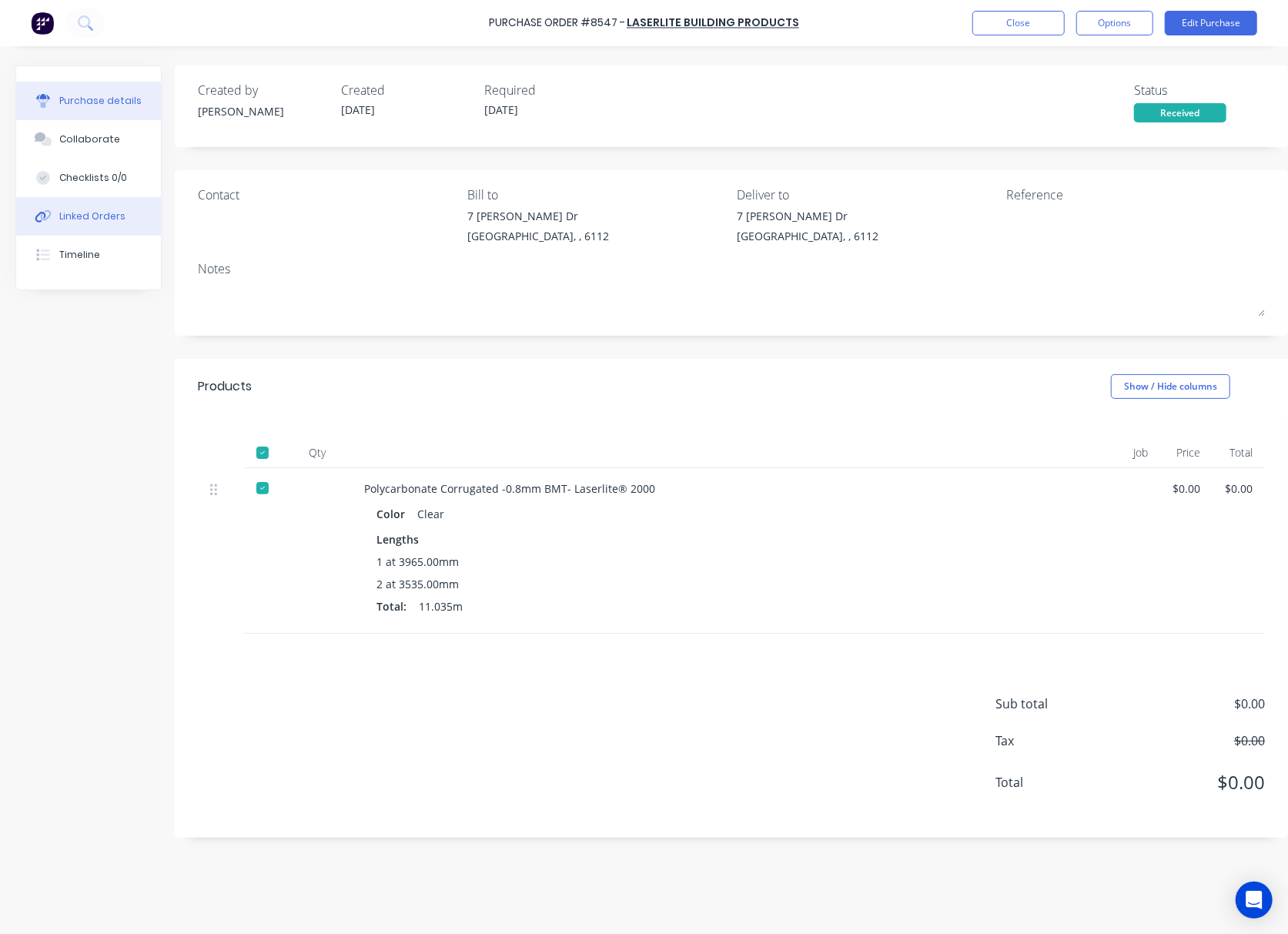
click at [96, 211] on div "Linked Orders" at bounding box center [92, 216] width 66 height 14
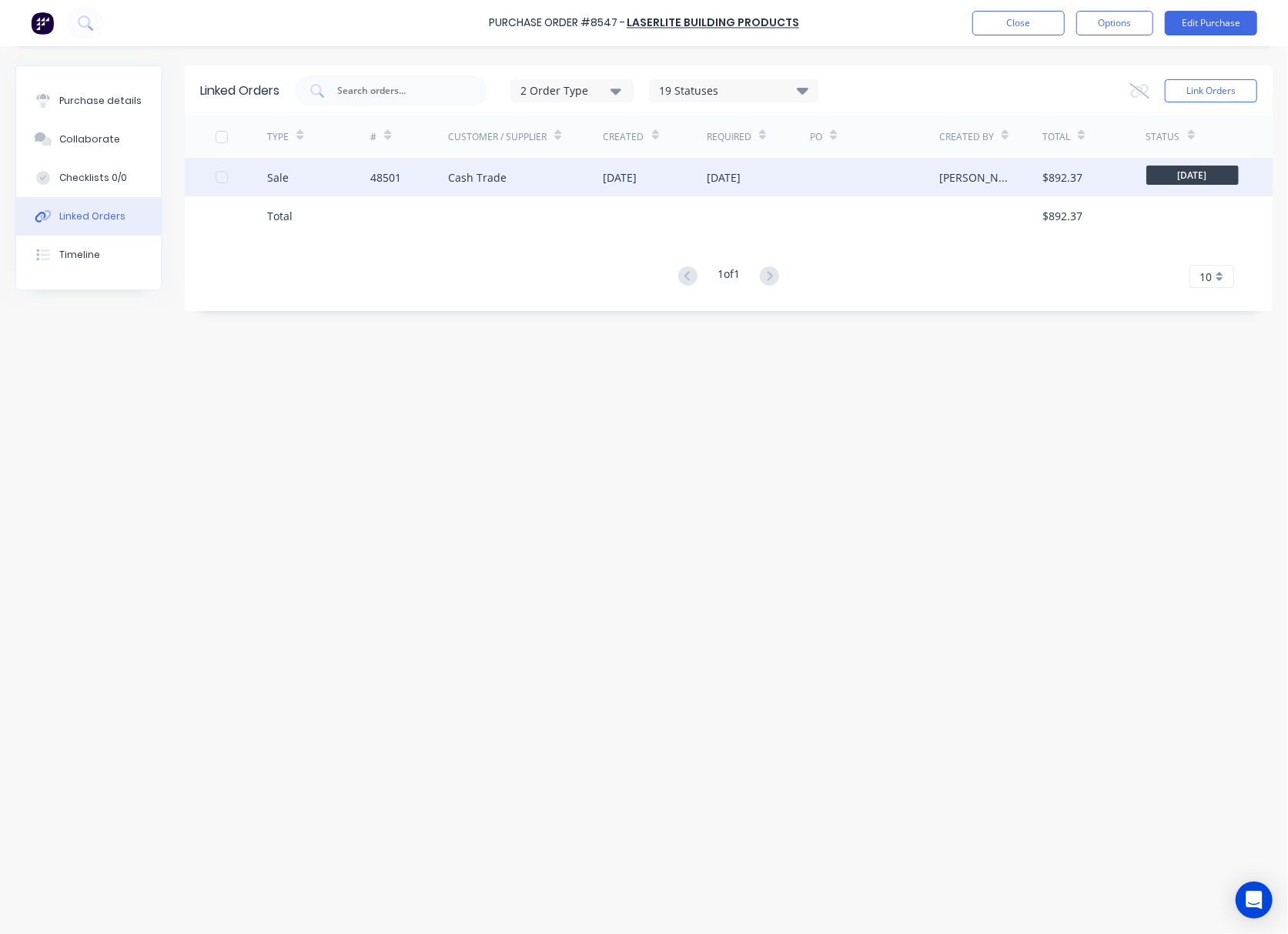
click at [548, 185] on div "Cash Trade" at bounding box center [525, 177] width 154 height 38
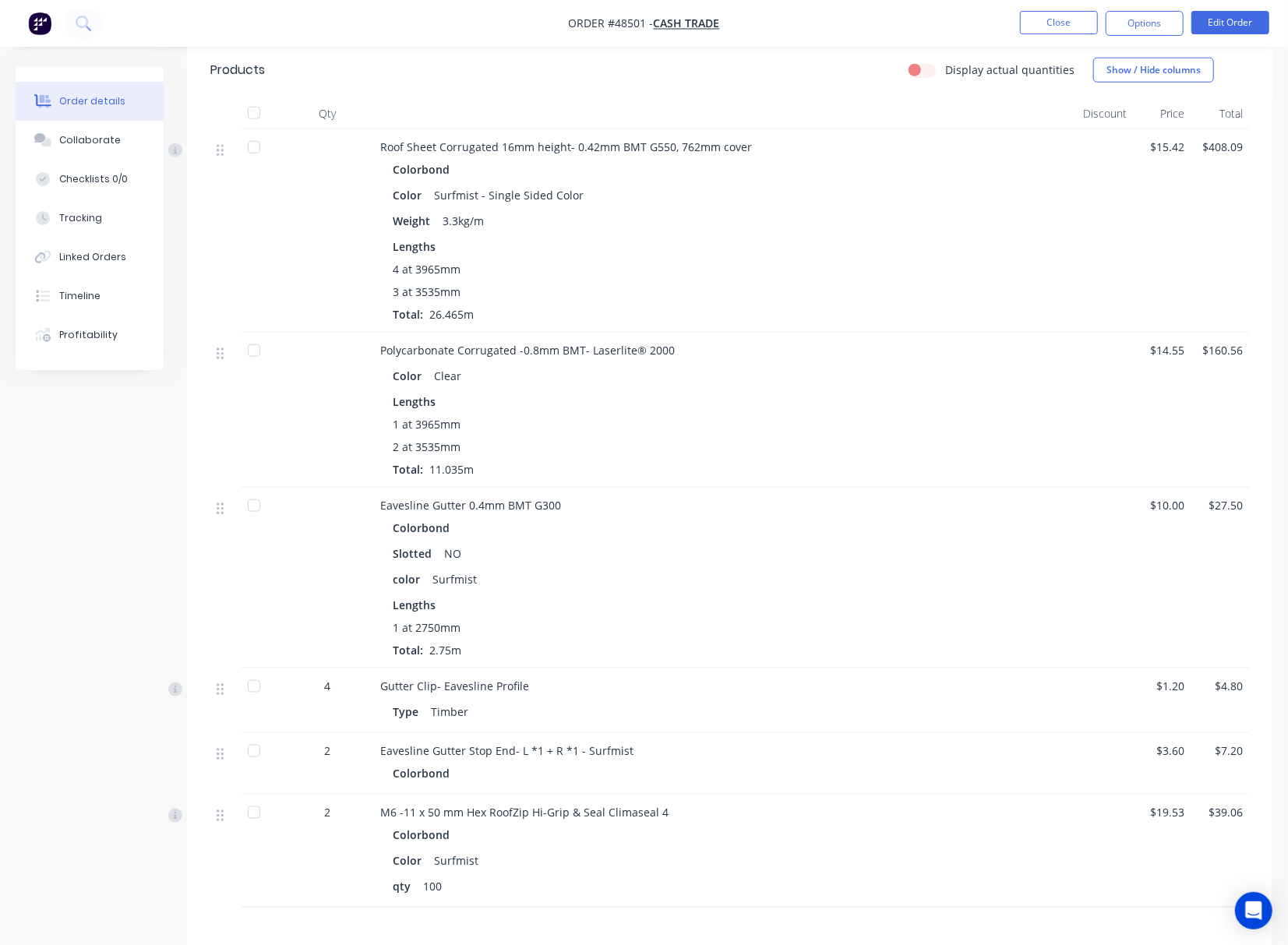
scroll to position [1204, 0]
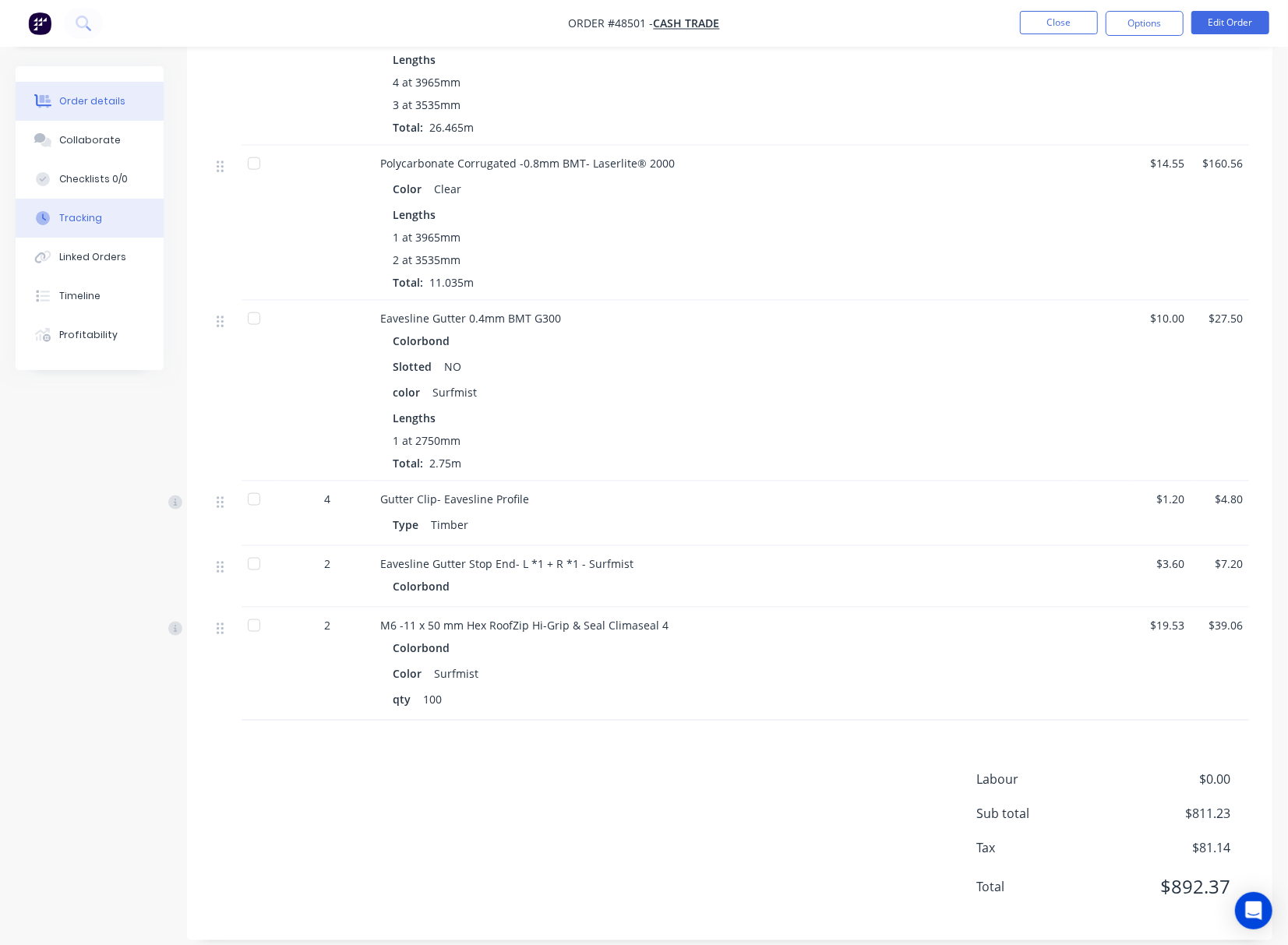
click at [96, 216] on div "Tracking" at bounding box center [80, 218] width 43 height 14
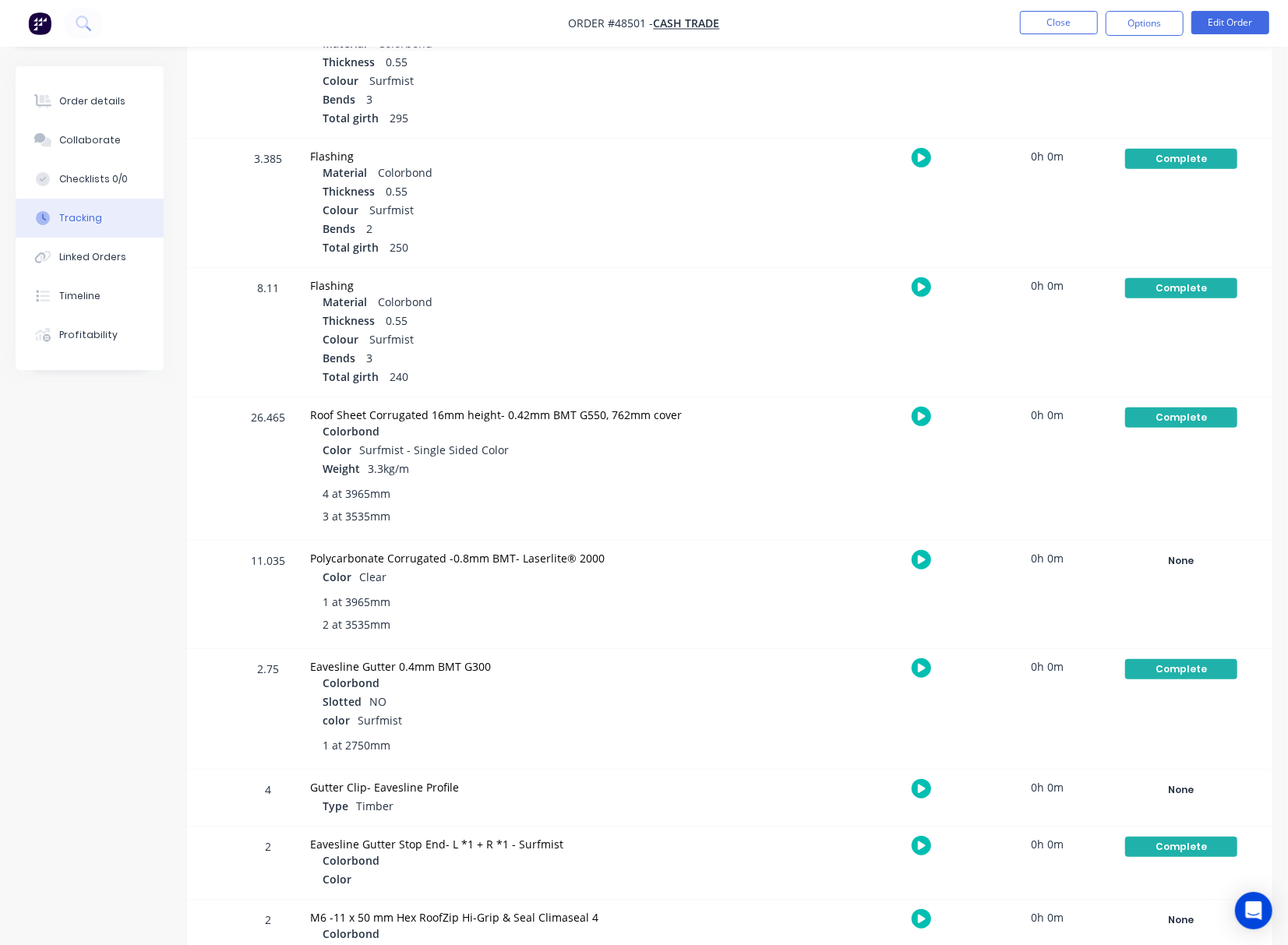
scroll to position [424, 0]
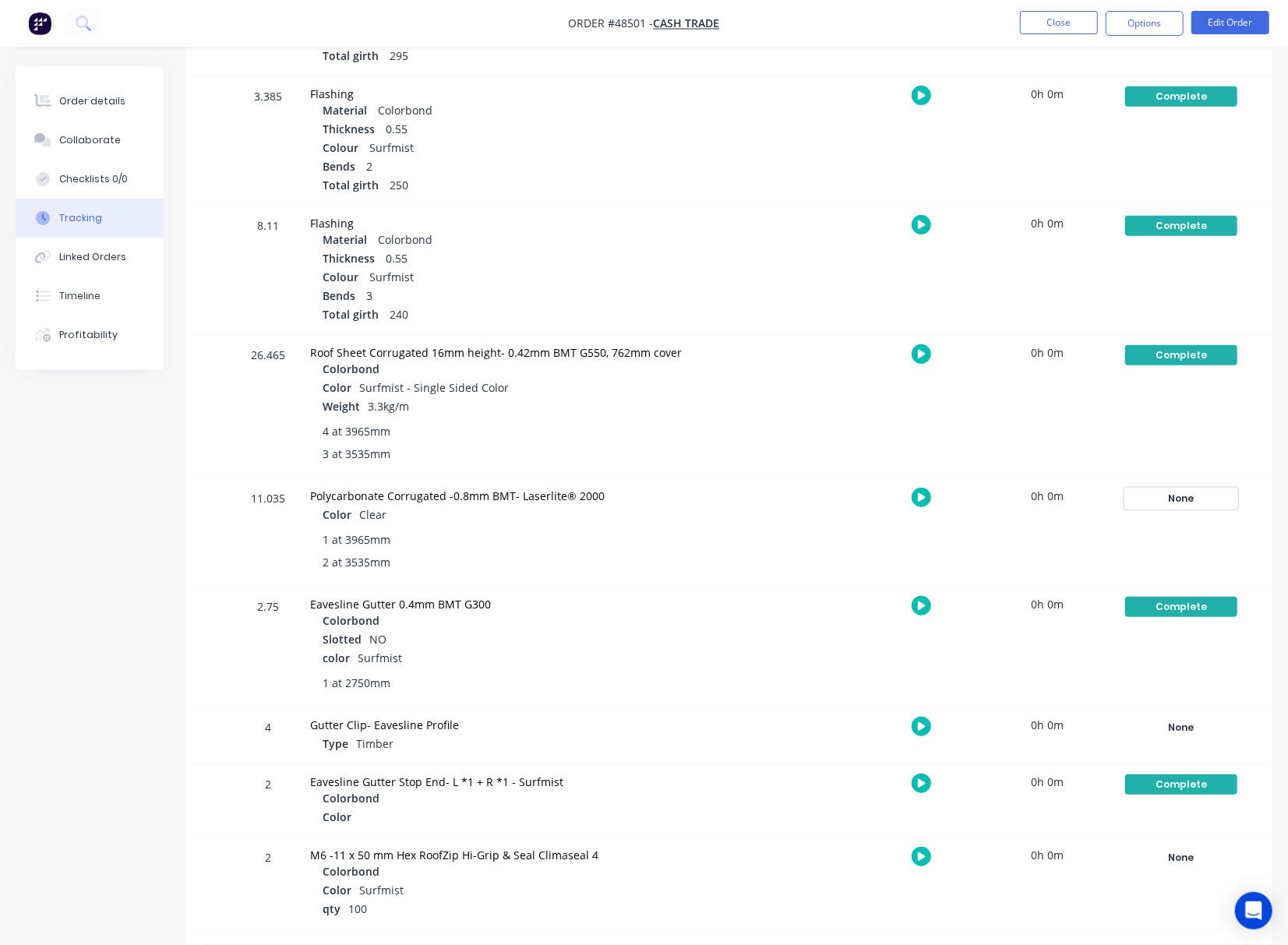
click at [1171, 497] on div "None" at bounding box center [1181, 498] width 112 height 20
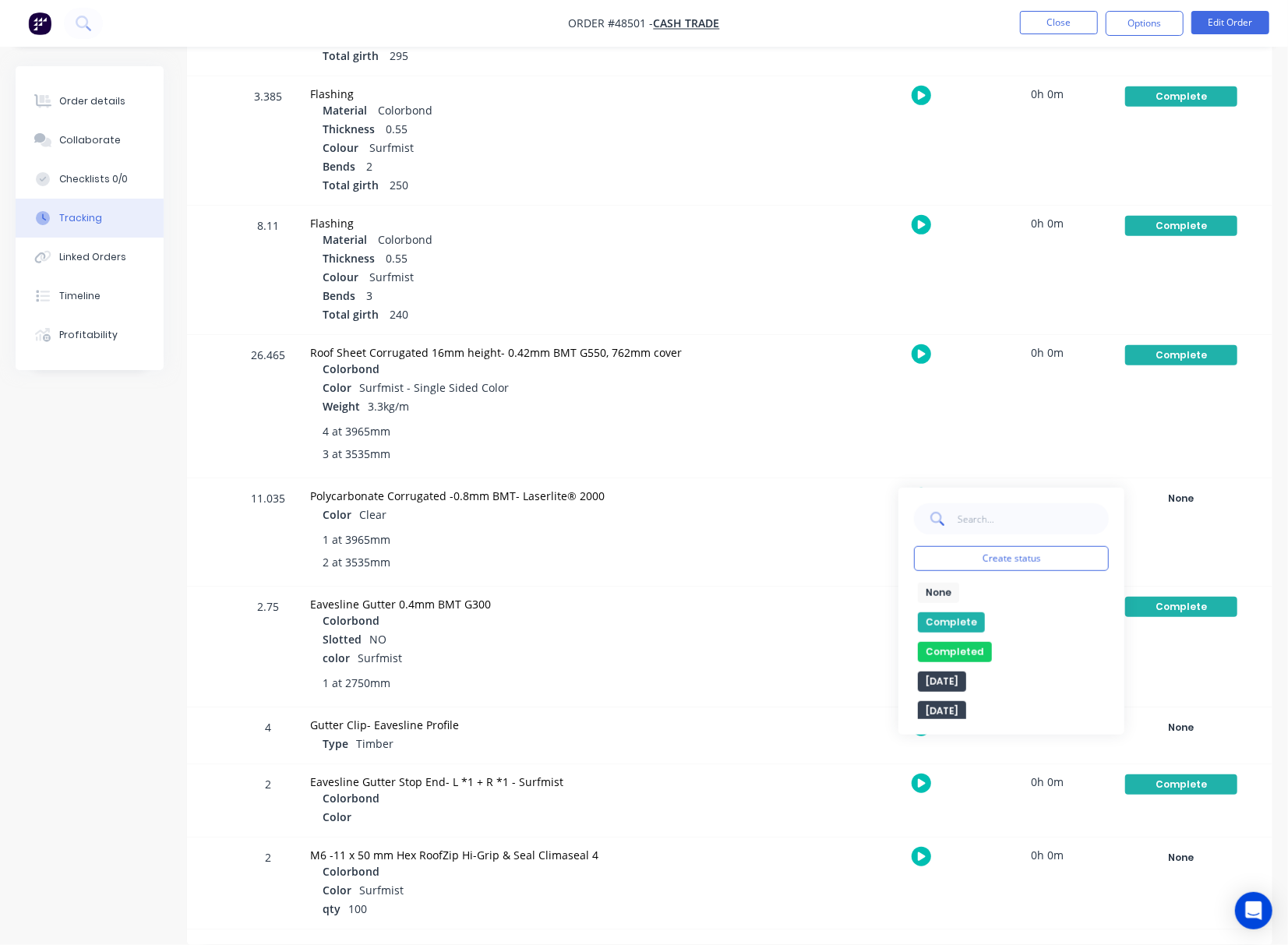
click at [950, 621] on button "Complete" at bounding box center [951, 622] width 67 height 20
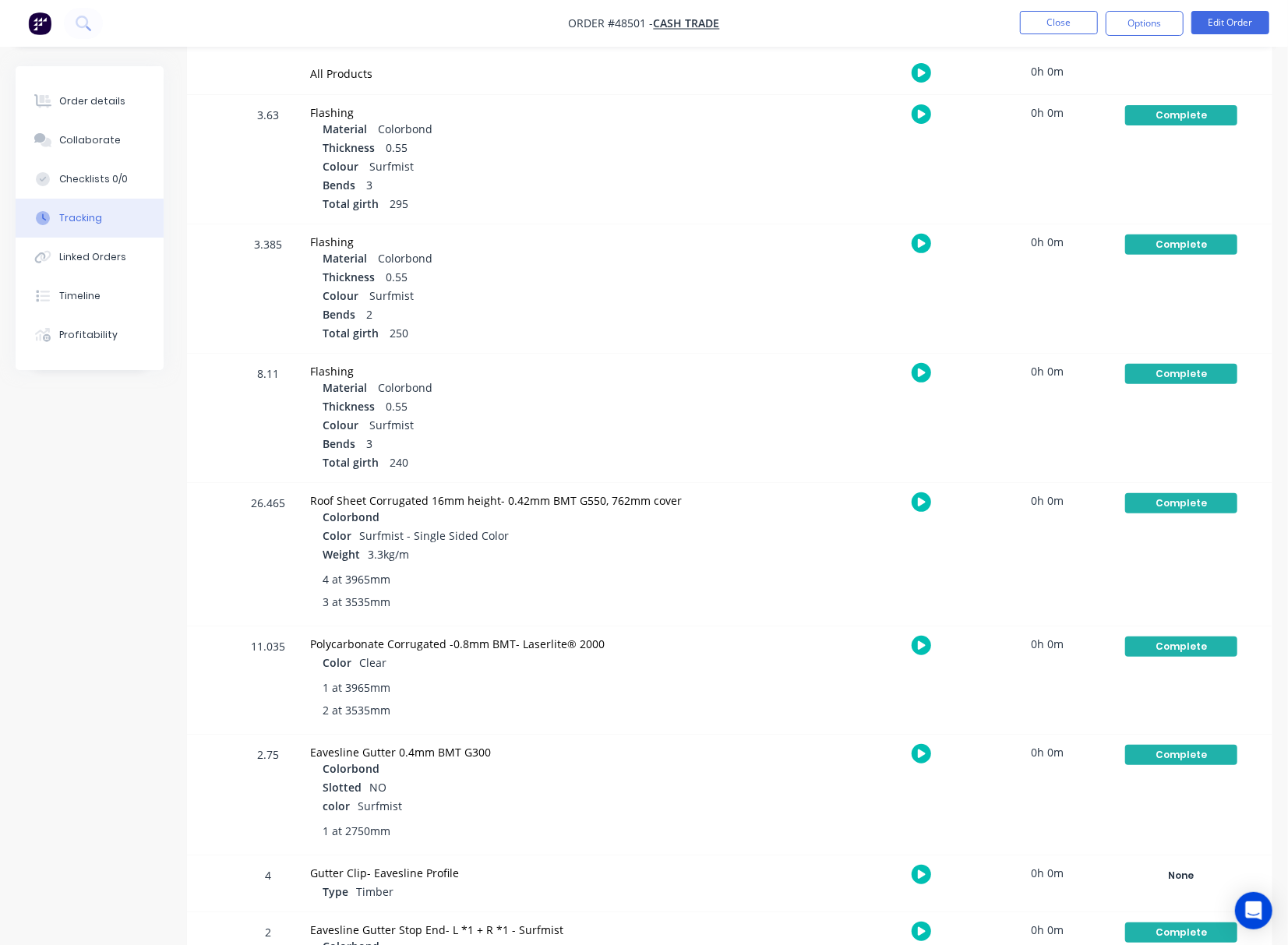
scroll to position [0, 0]
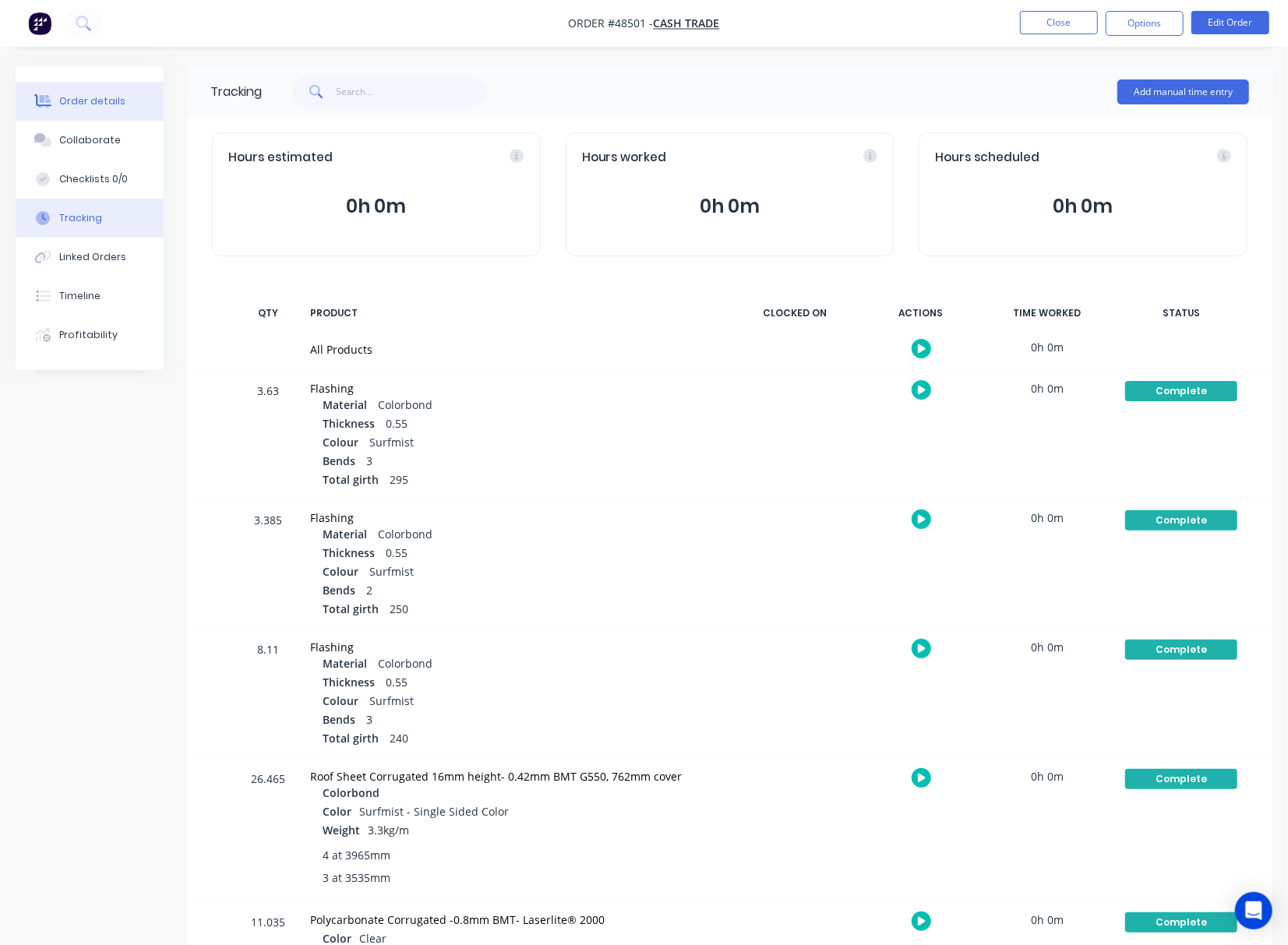
click at [90, 90] on button "Order details" at bounding box center [89, 101] width 148 height 39
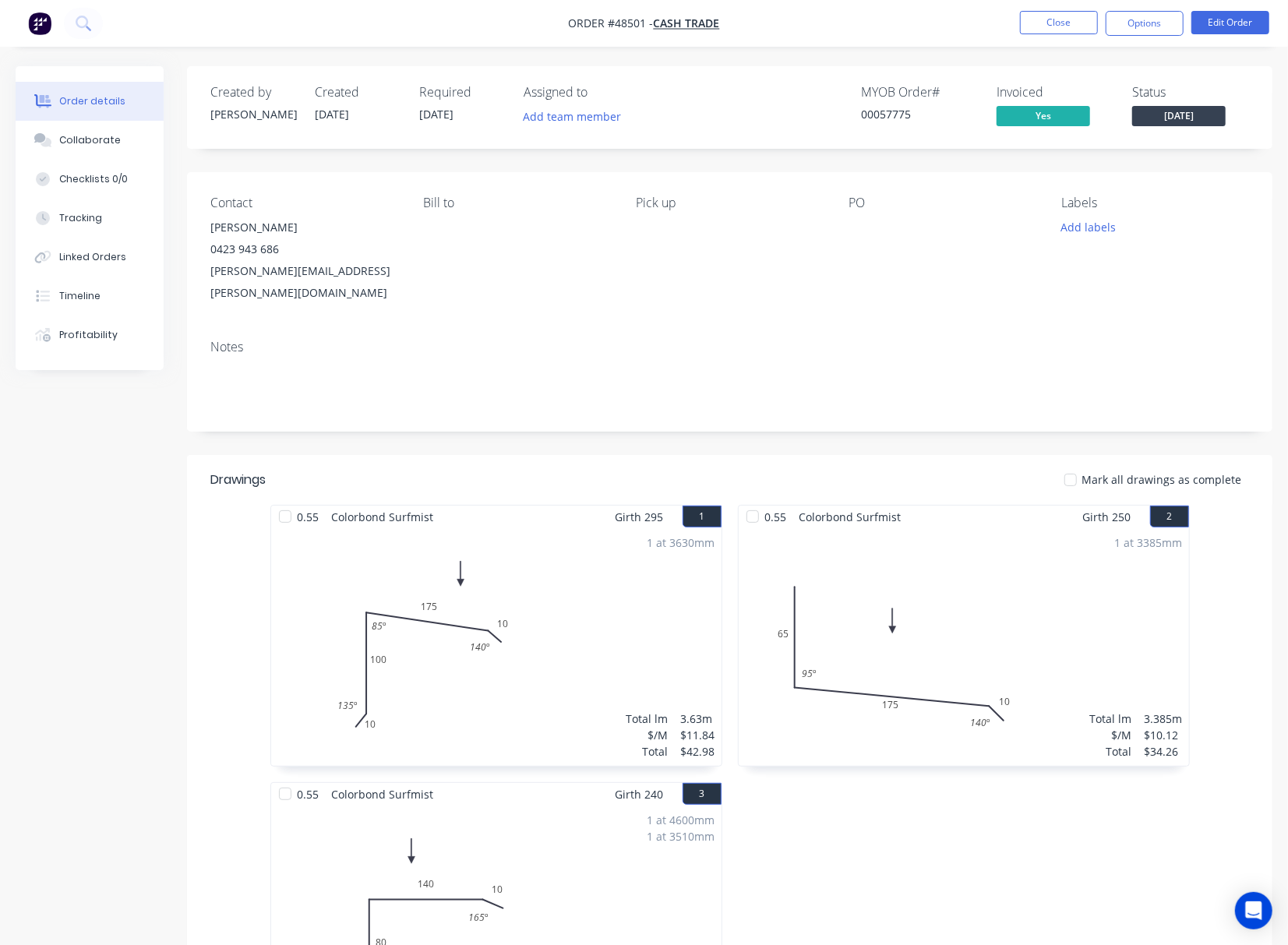
click at [1190, 119] on span "[DATE]" at bounding box center [1178, 115] width 94 height 19
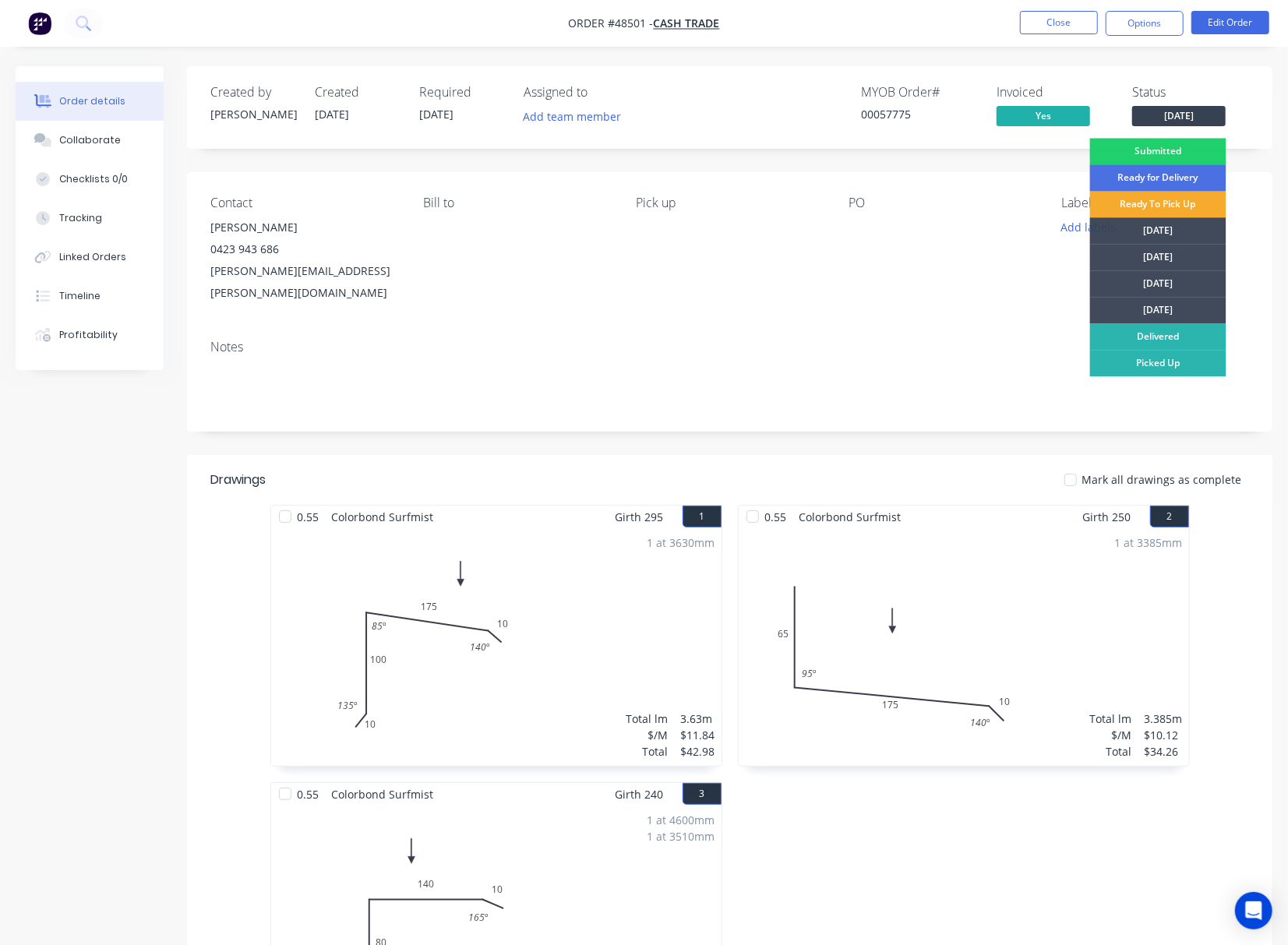
click at [1171, 194] on div "Ready To Pick Up" at bounding box center [1157, 204] width 136 height 26
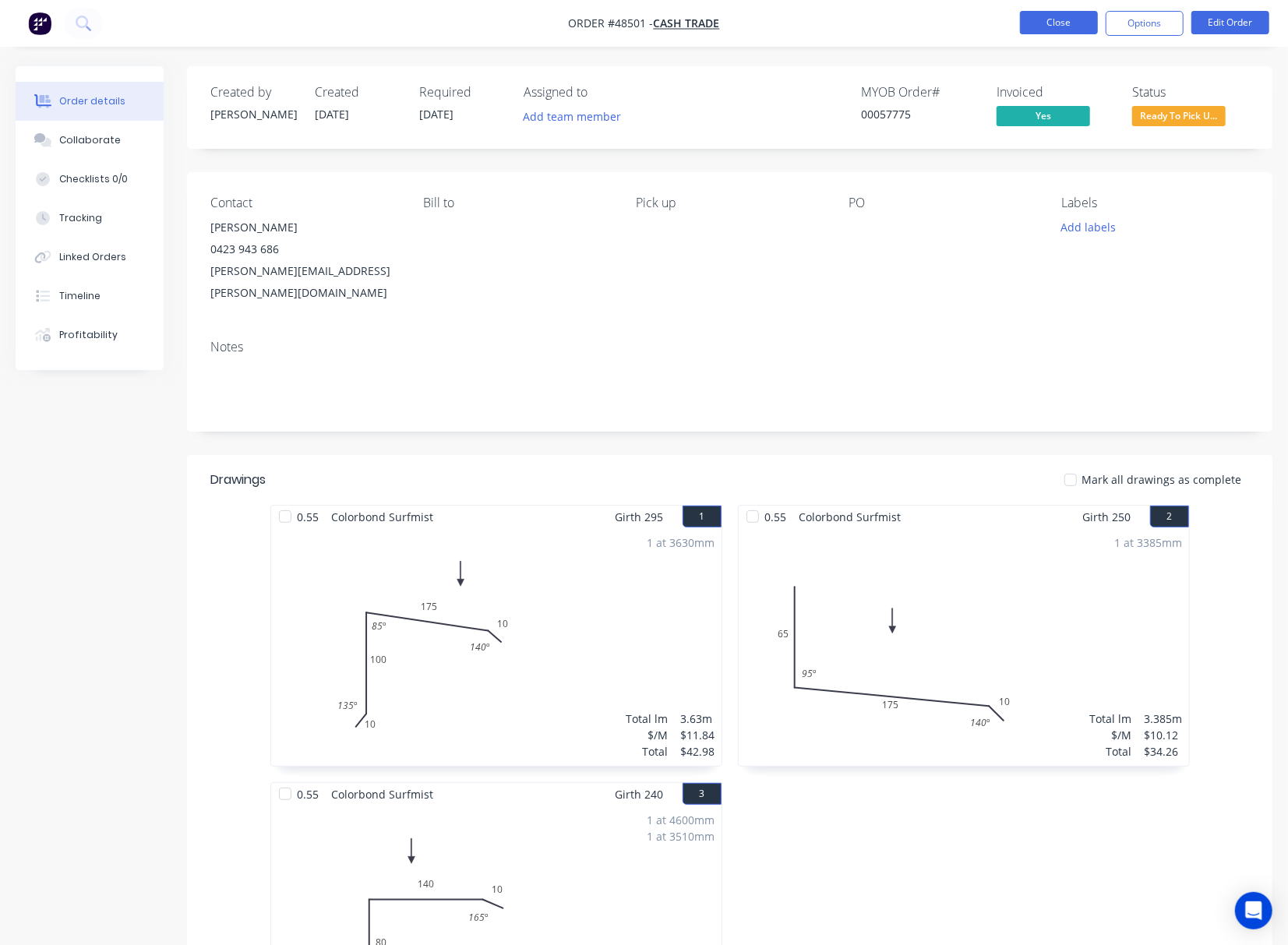
click at [1061, 19] on button "Close" at bounding box center [1058, 23] width 78 height 24
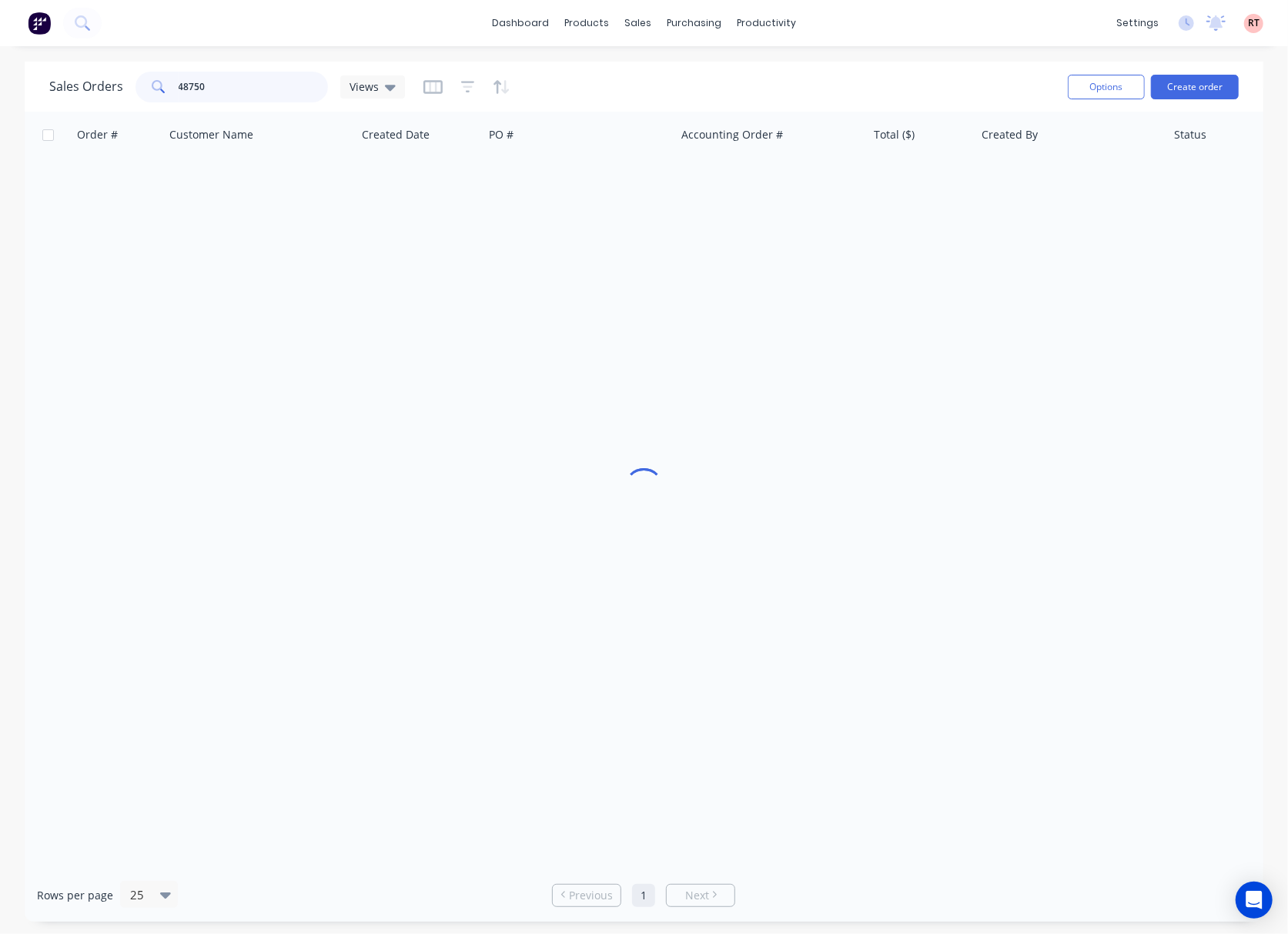
drag, startPoint x: 232, startPoint y: 94, endPoint x: 155, endPoint y: 98, distance: 77.1
click at [155, 98] on div "48750" at bounding box center [231, 87] width 193 height 31
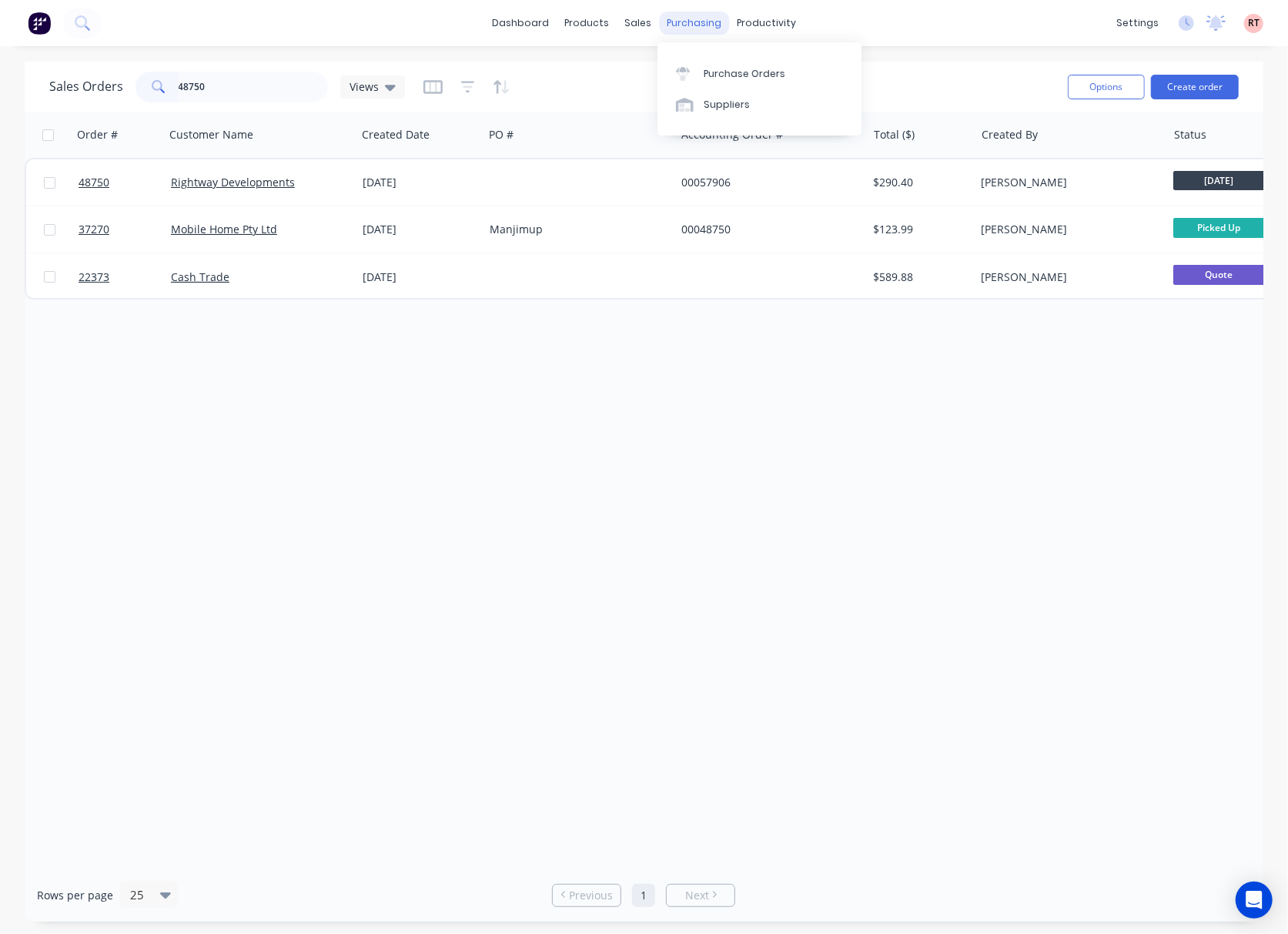
click at [680, 26] on div "purchasing" at bounding box center [695, 23] width 70 height 23
click at [722, 69] on div "Purchase Orders" at bounding box center [745, 73] width 82 height 14
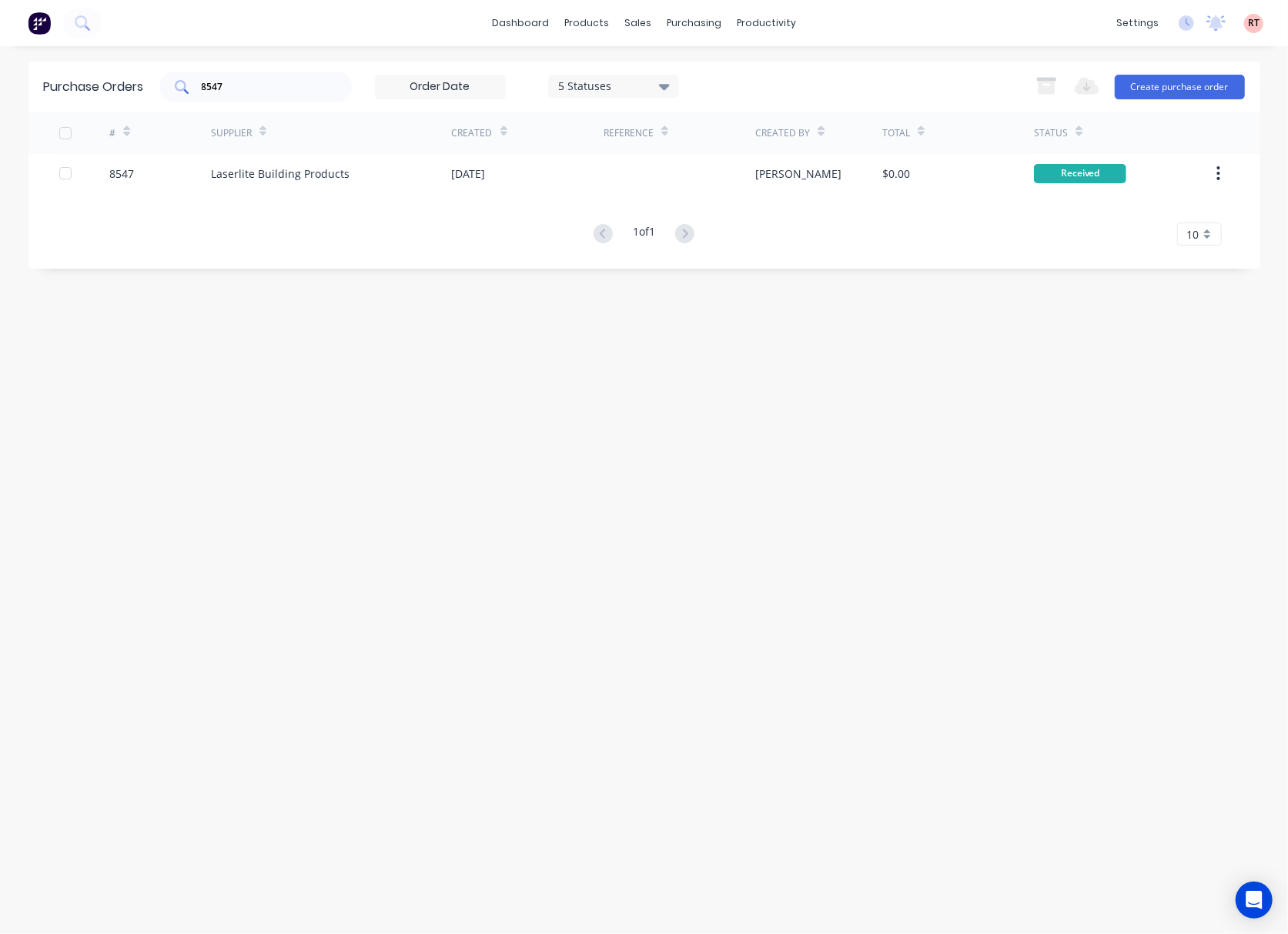
drag, startPoint x: 184, startPoint y: 88, endPoint x: 164, endPoint y: 88, distance: 20.0
click at [164, 88] on div "8547" at bounding box center [255, 87] width 193 height 31
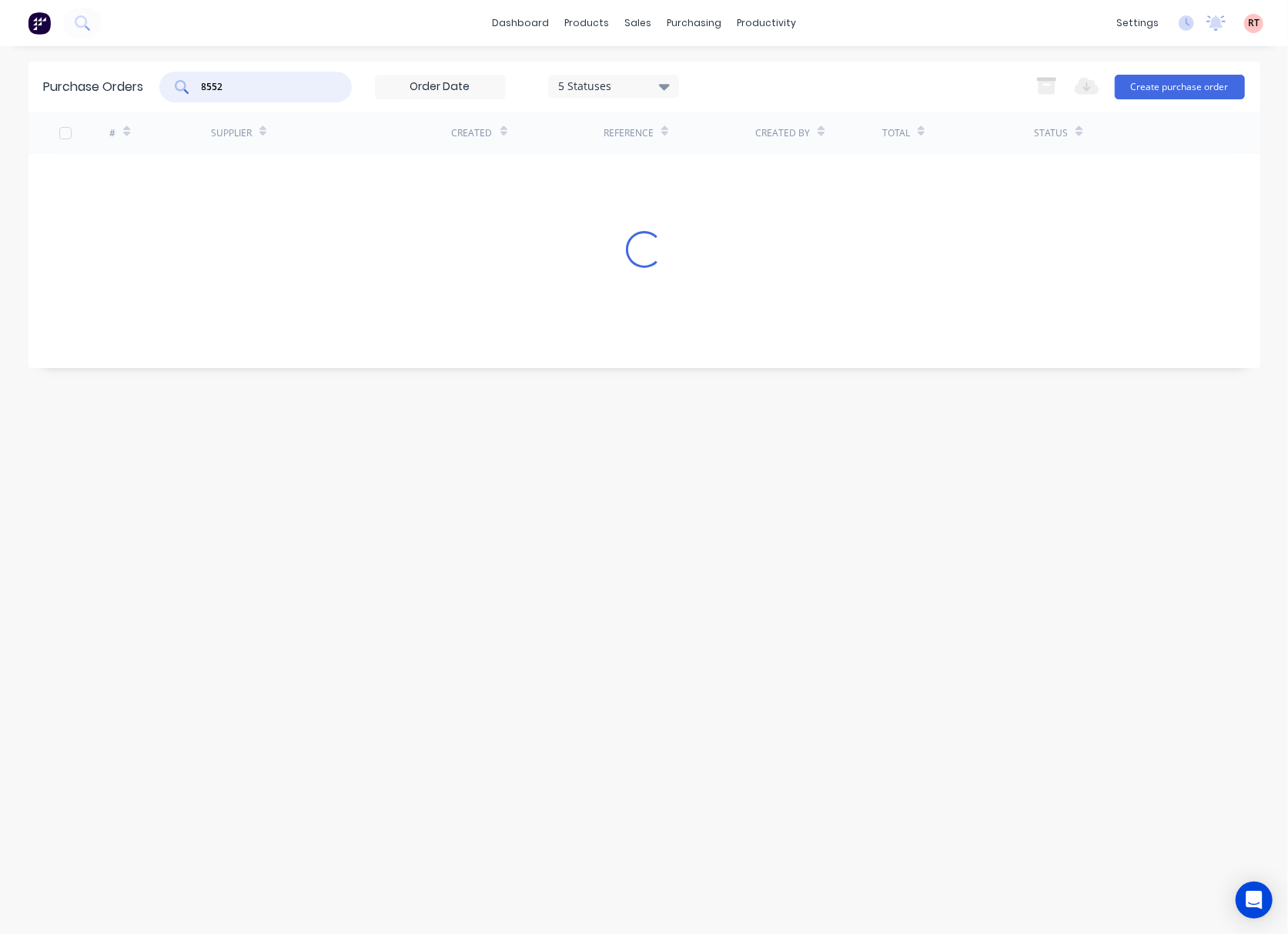
type input "8552"
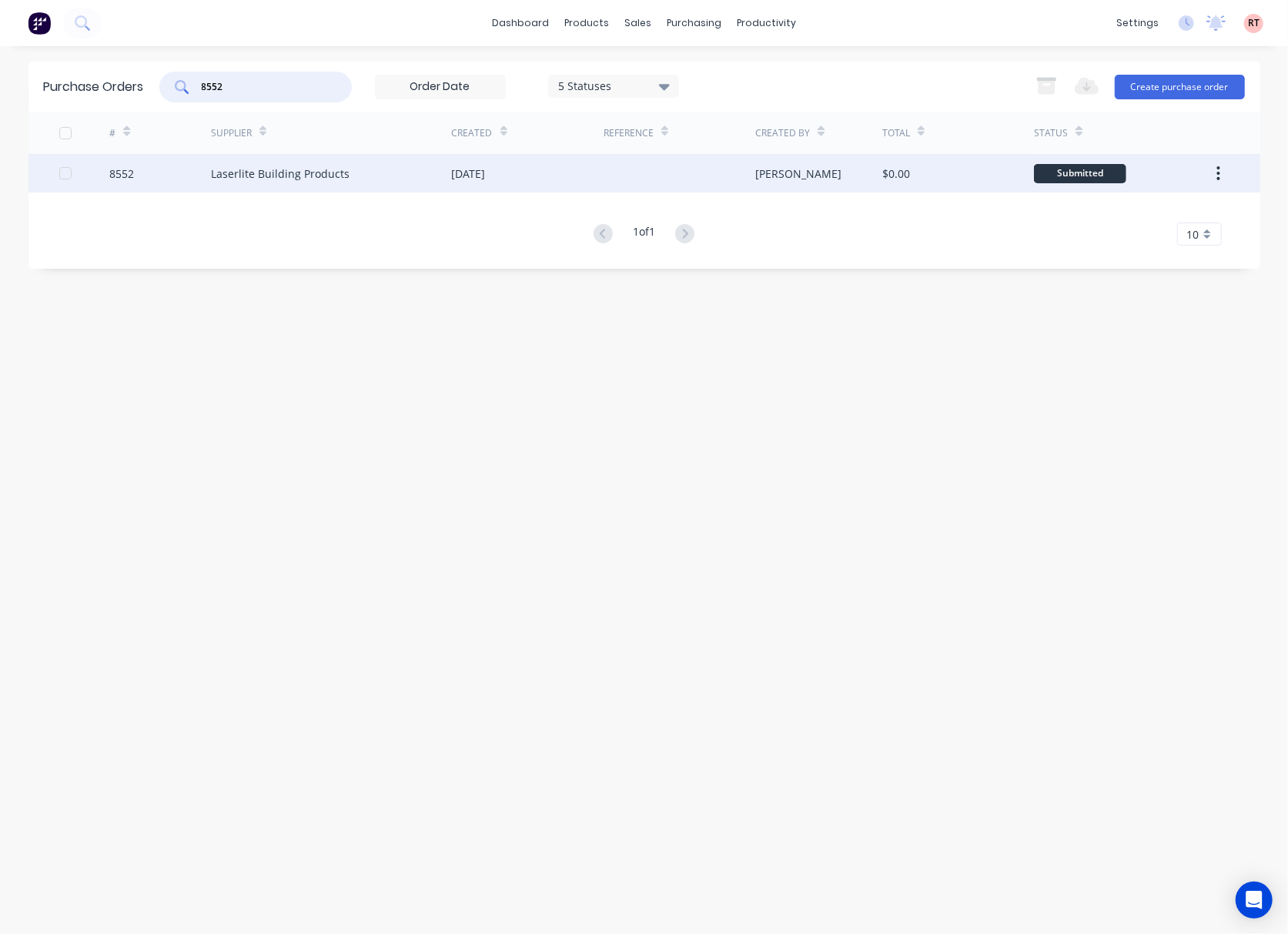
click at [486, 176] on div "30 Aug 2025" at bounding box center [468, 173] width 34 height 16
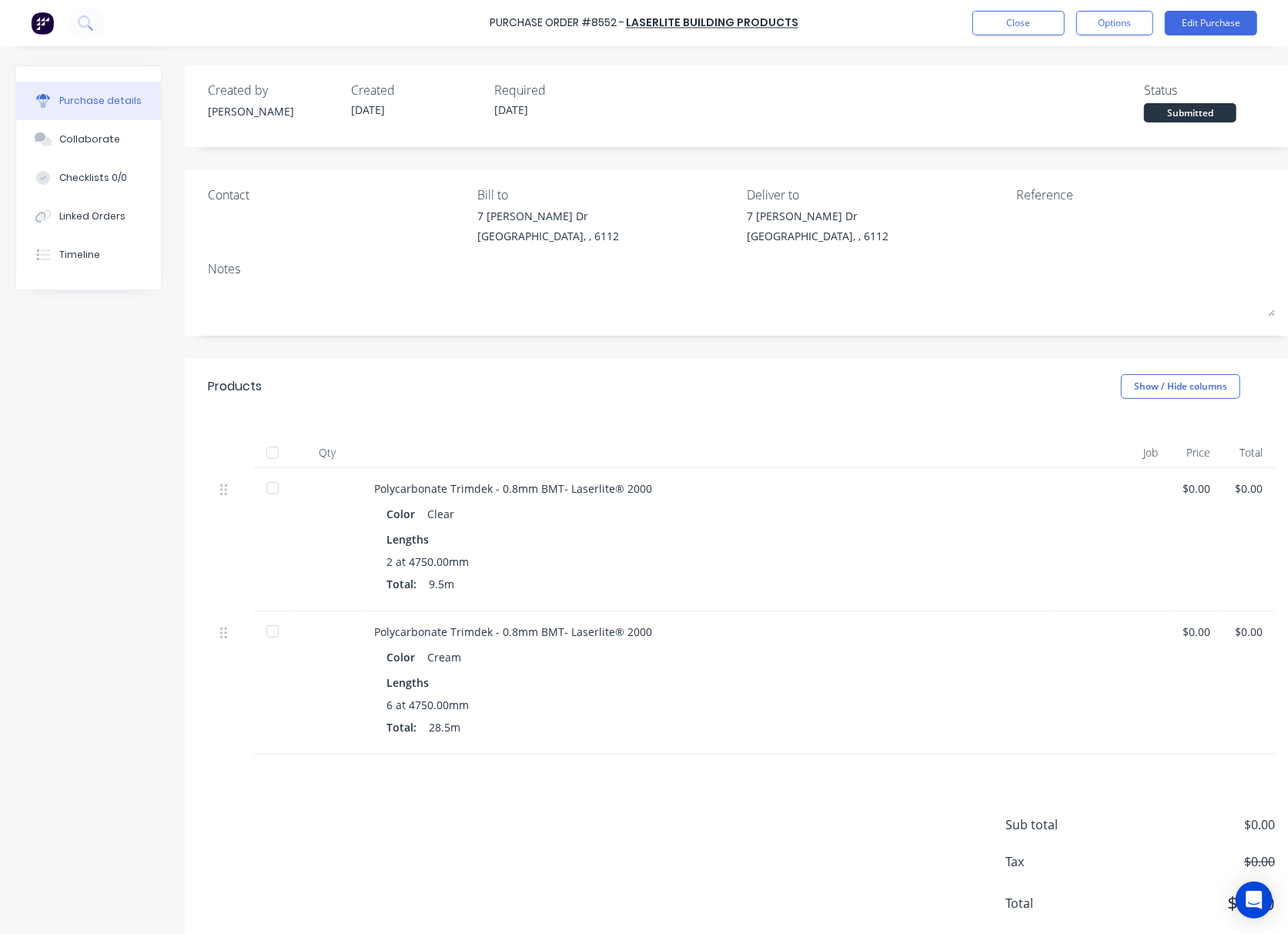
click at [274, 493] on div at bounding box center [272, 487] width 31 height 31
click at [274, 634] on div at bounding box center [272, 631] width 31 height 31
click at [86, 231] on button "Linked Orders" at bounding box center [88, 216] width 144 height 38
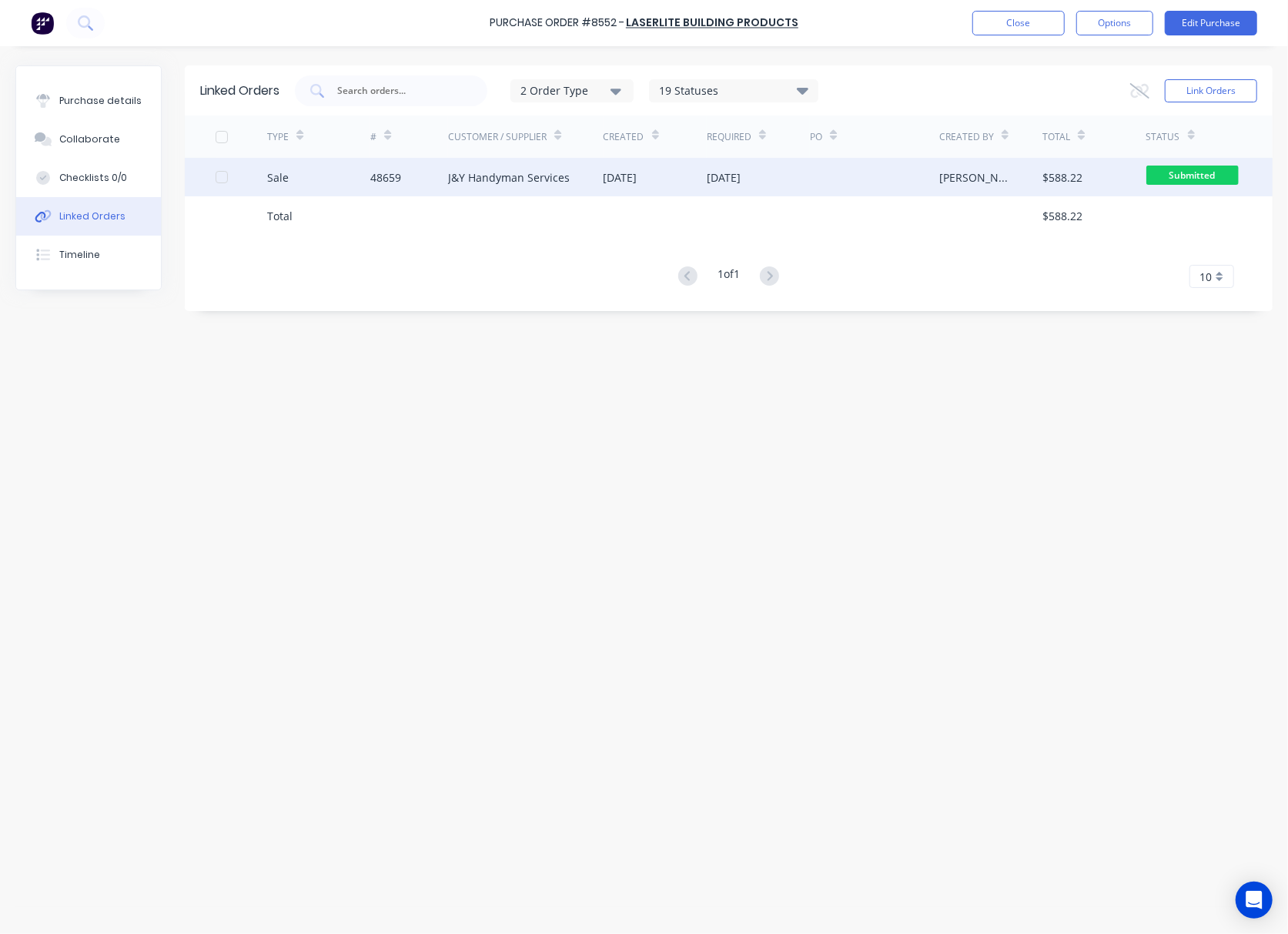
click at [633, 179] on div "30 Aug 2025" at bounding box center [620, 177] width 34 height 16
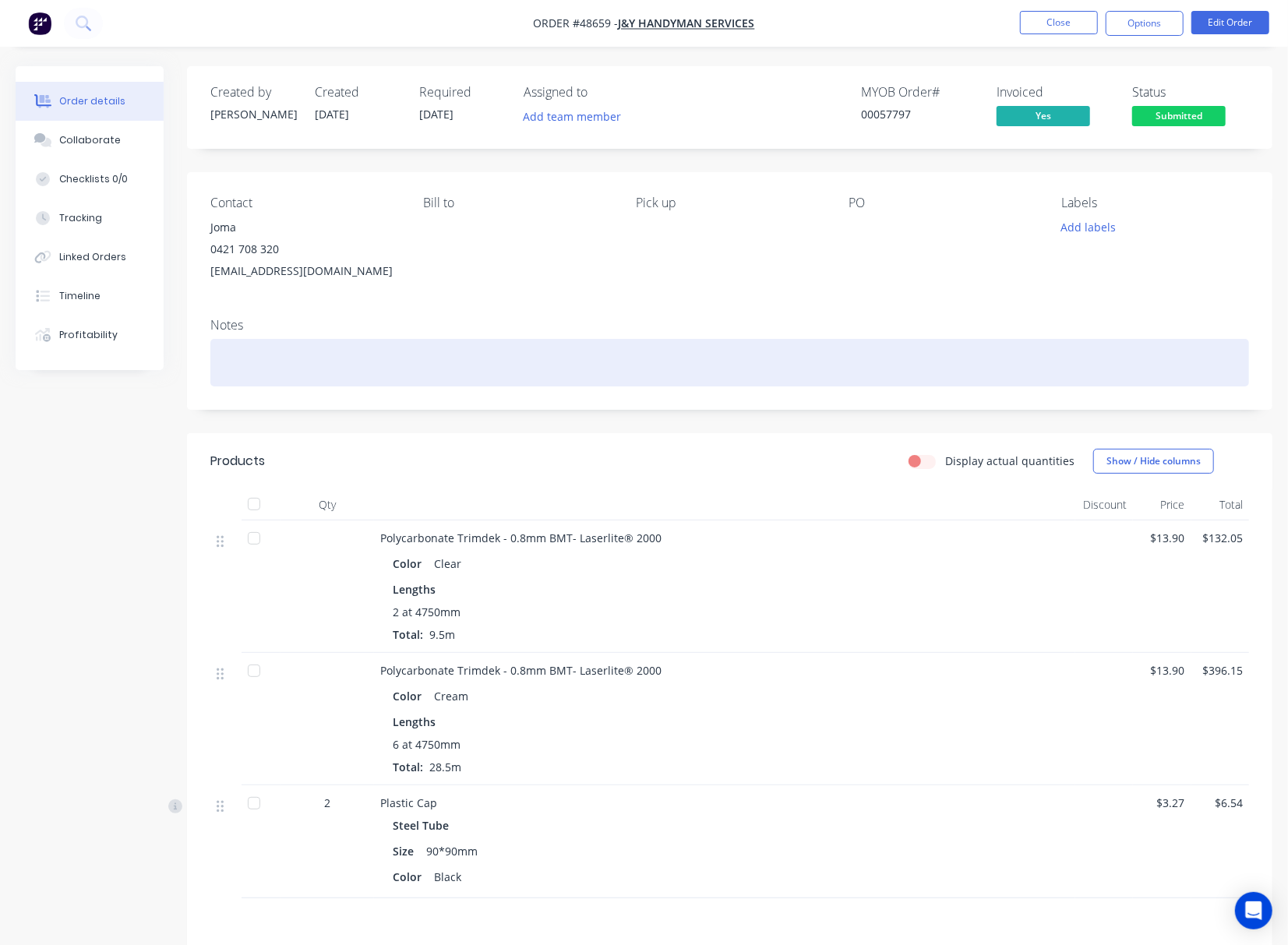
click at [761, 519] on div "Qty Discount Price Total Polycarbonate Trimdek - 0.8mm BMT- Laserlite® 2000 Col…" at bounding box center [730, 693] width 1039 height 409
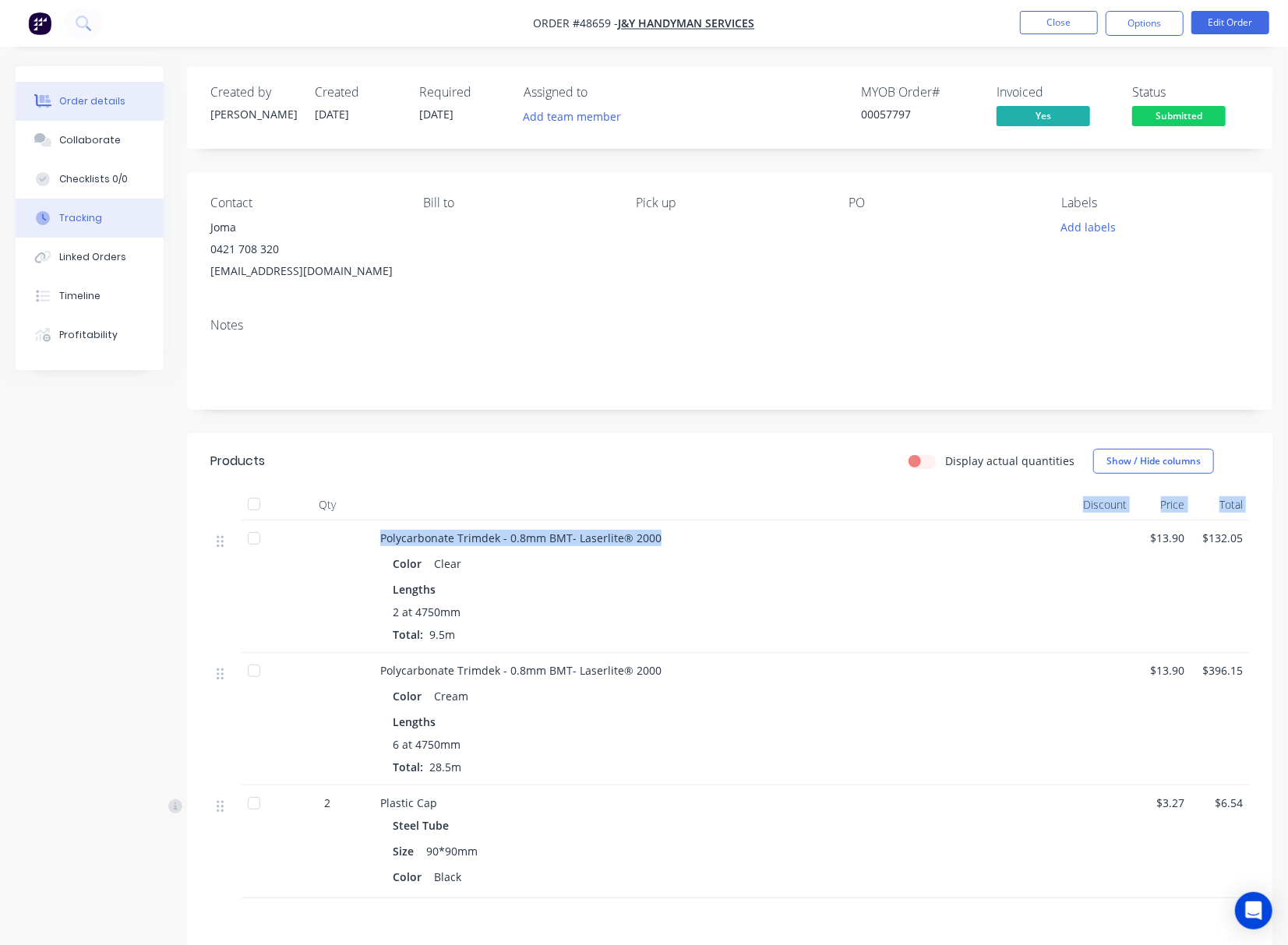
click at [135, 221] on button "Tracking" at bounding box center [89, 218] width 148 height 39
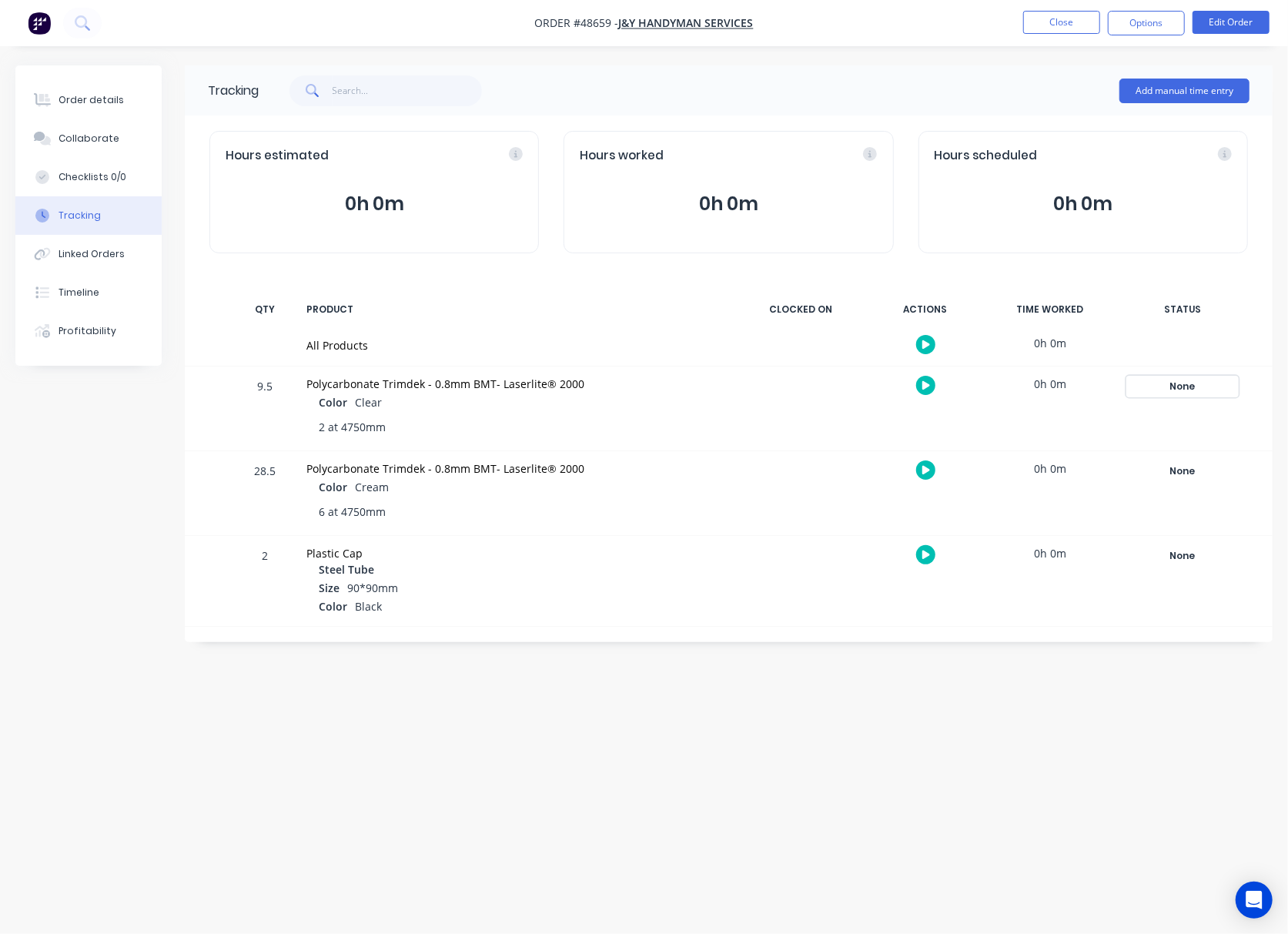
click at [1190, 382] on div "None" at bounding box center [1182, 386] width 111 height 20
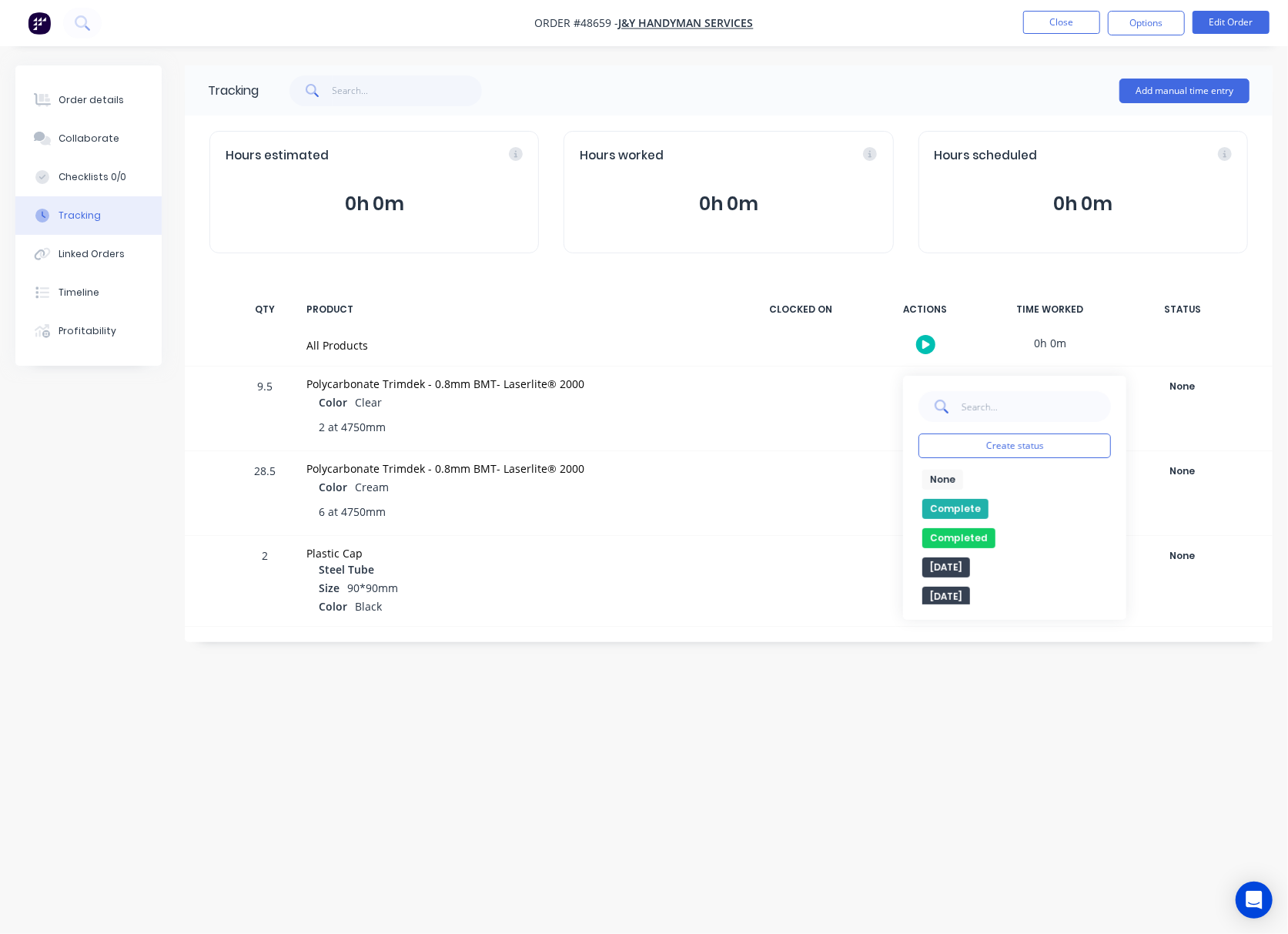
click at [965, 508] on button "Complete" at bounding box center [955, 509] width 66 height 20
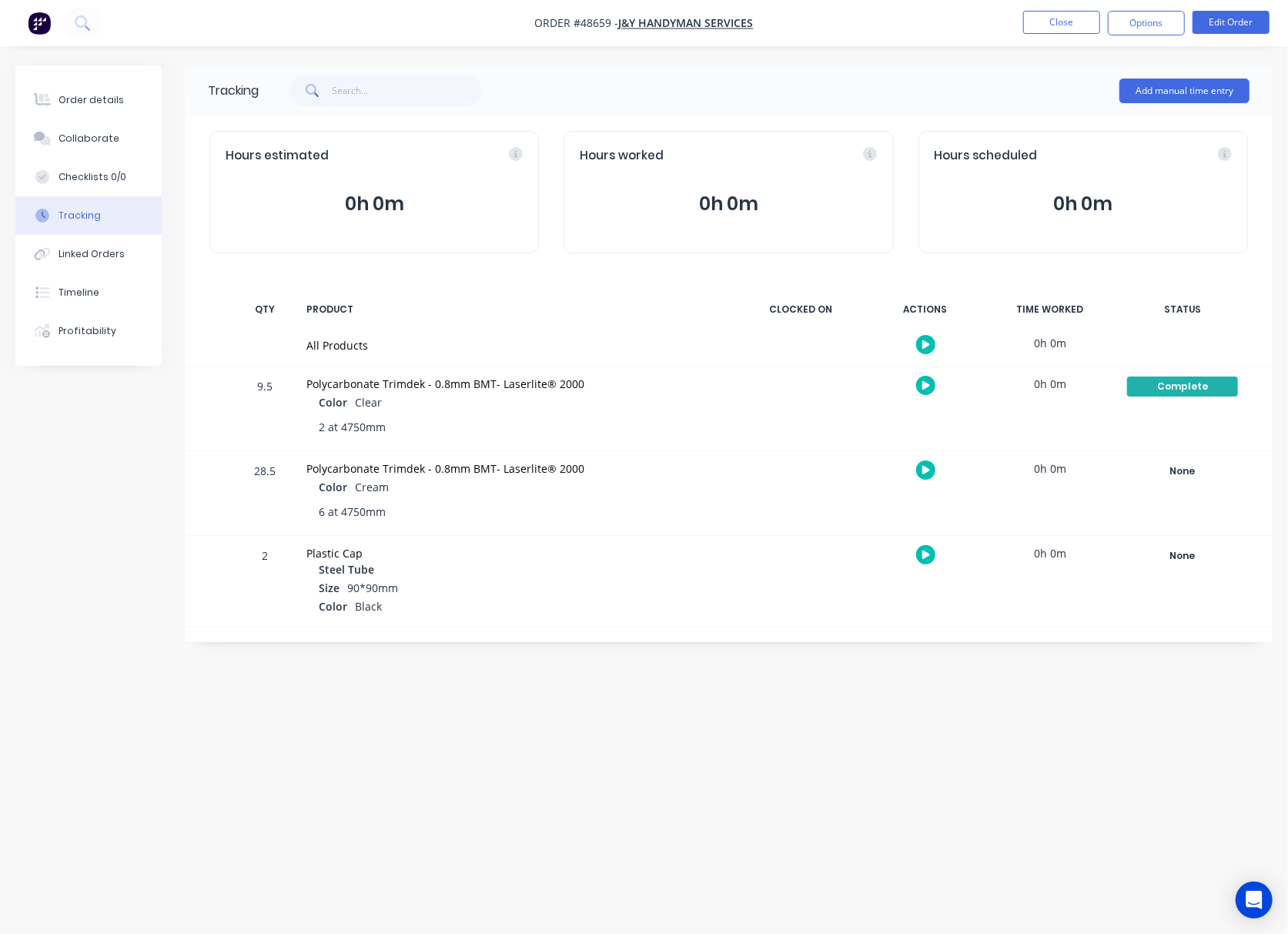
click at [1189, 487] on div "None Create status None edit Complete Completed edit Friday Monday Ready for De…" at bounding box center [1182, 493] width 131 height 84
click at [1192, 468] on div "None" at bounding box center [1182, 472] width 111 height 20
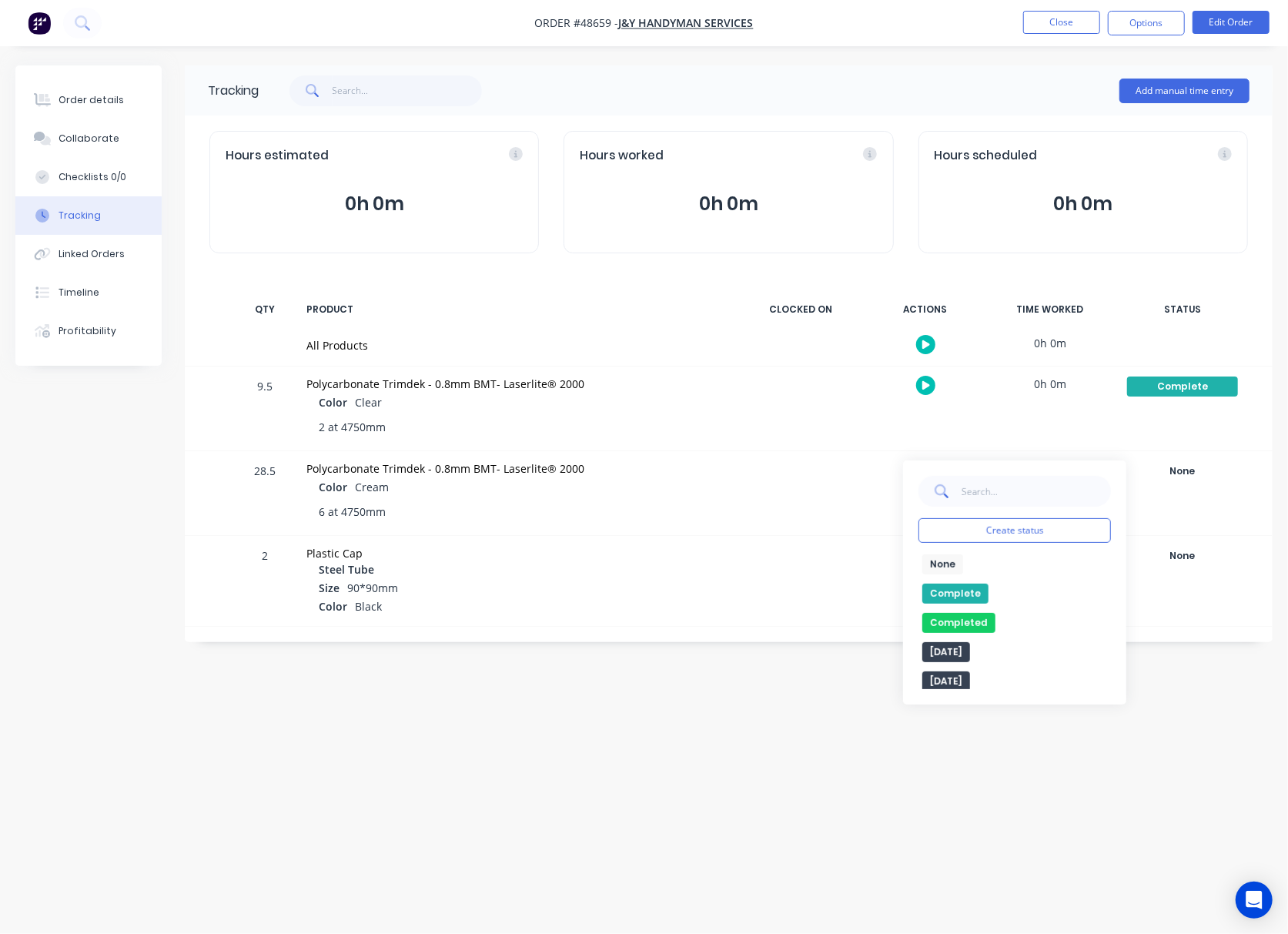
click at [962, 589] on button "Complete" at bounding box center [955, 593] width 66 height 20
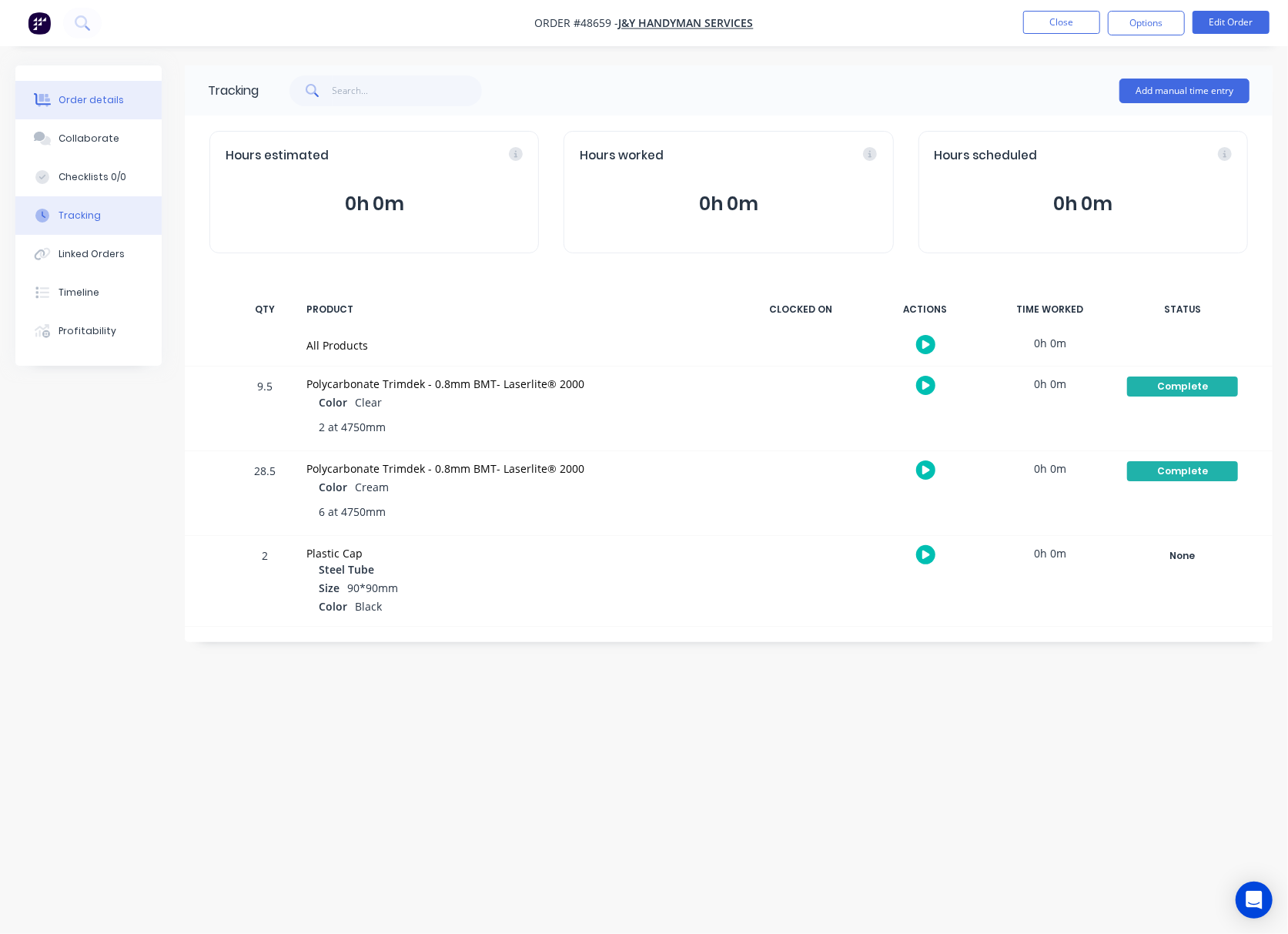
click at [71, 111] on button "Order details" at bounding box center [88, 100] width 146 height 38
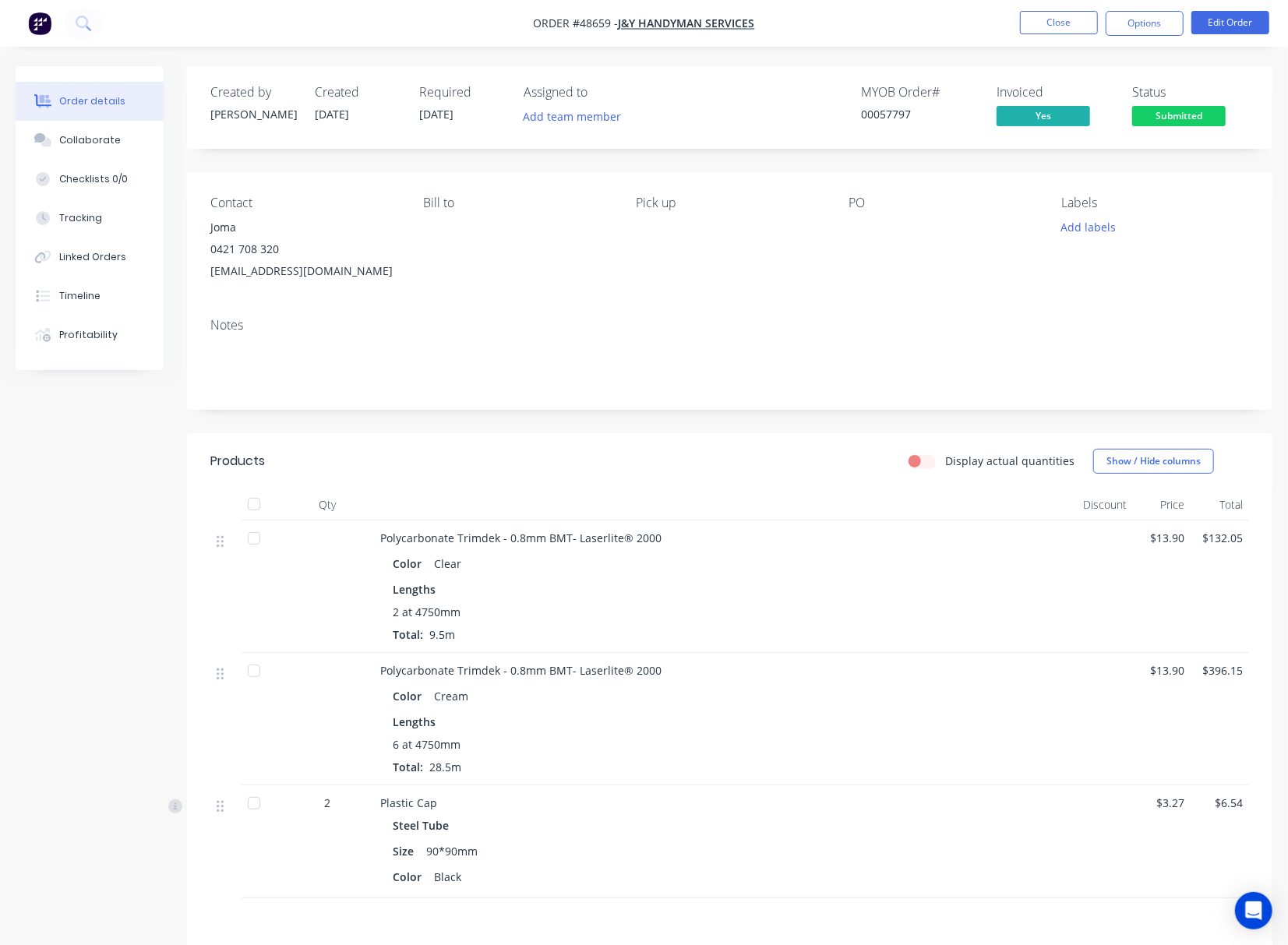
click at [1171, 118] on span "Submitted" at bounding box center [1178, 115] width 94 height 19
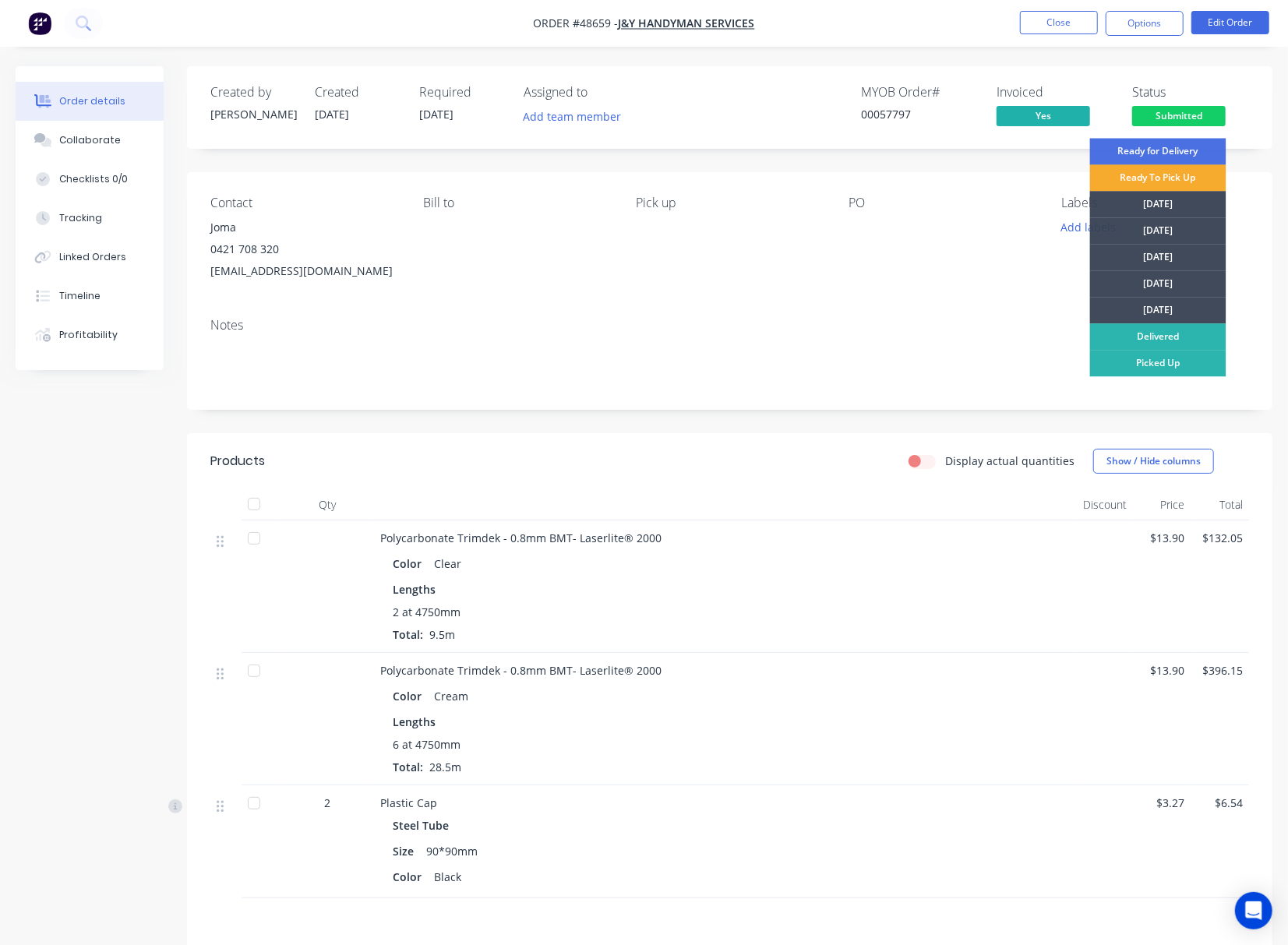
click at [1172, 175] on div "Ready To Pick Up" at bounding box center [1157, 177] width 136 height 26
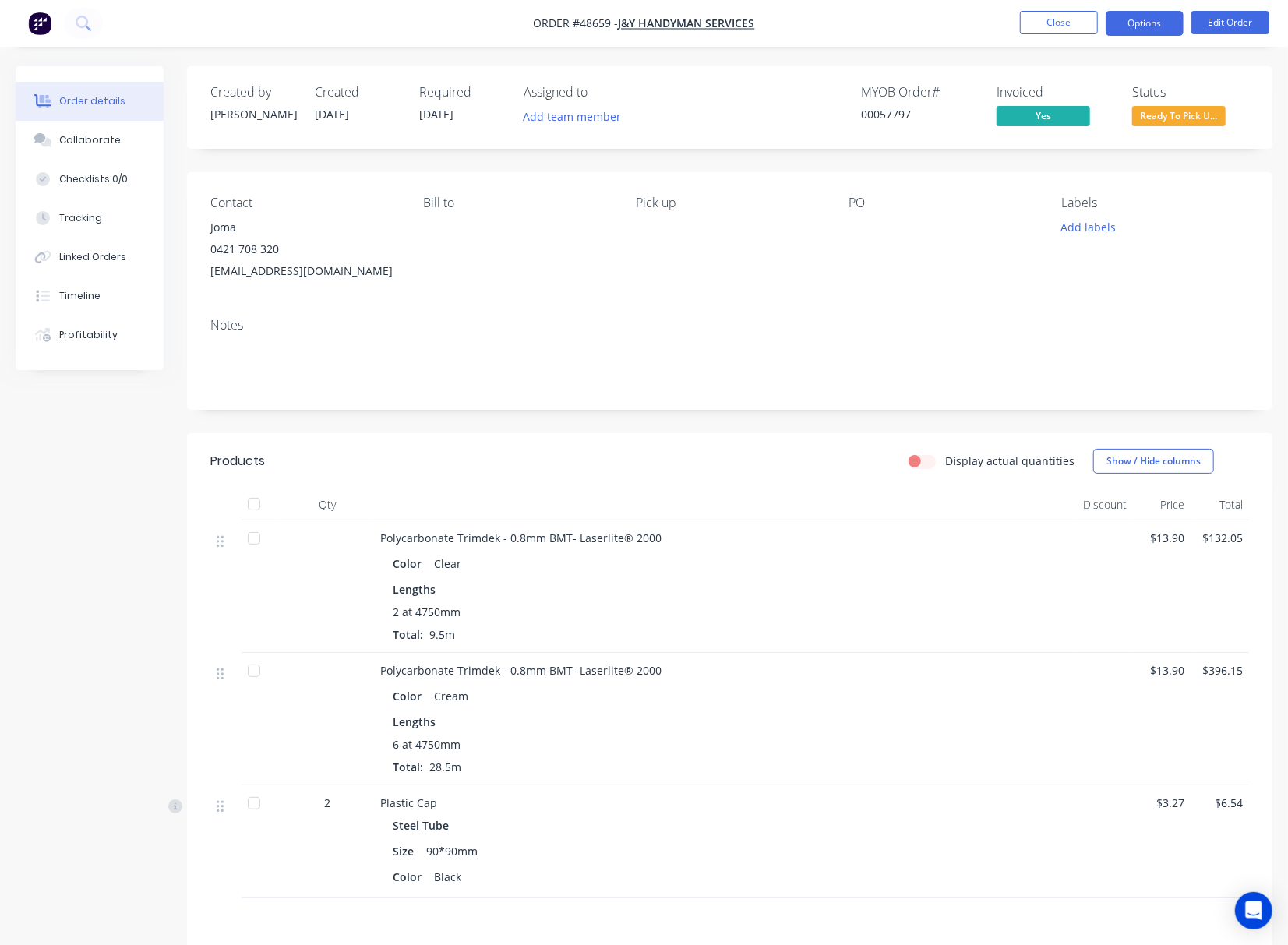
click at [1149, 28] on button "Options" at bounding box center [1144, 24] width 78 height 25
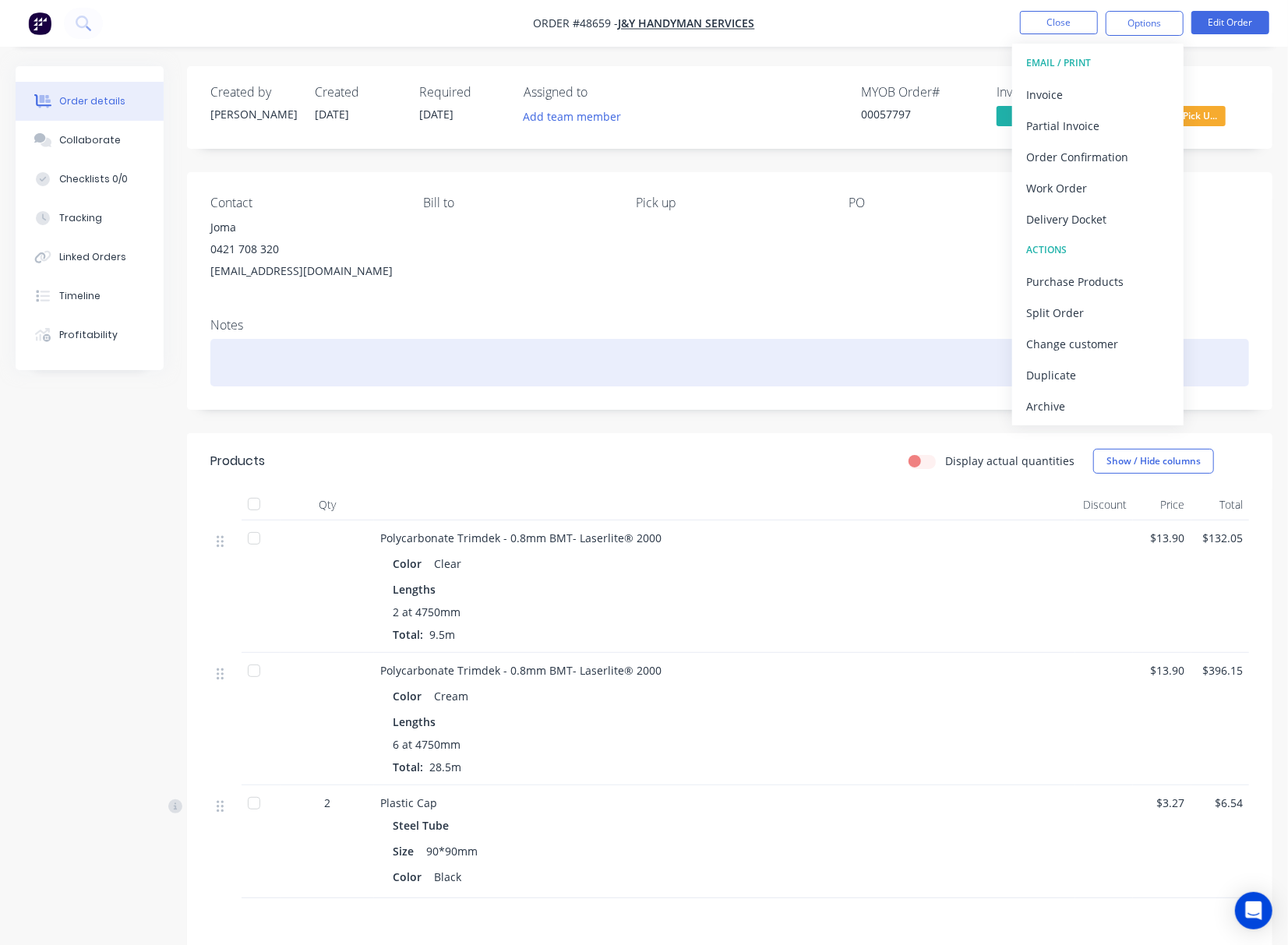
click at [476, 340] on div at bounding box center [730, 362] width 1039 height 47
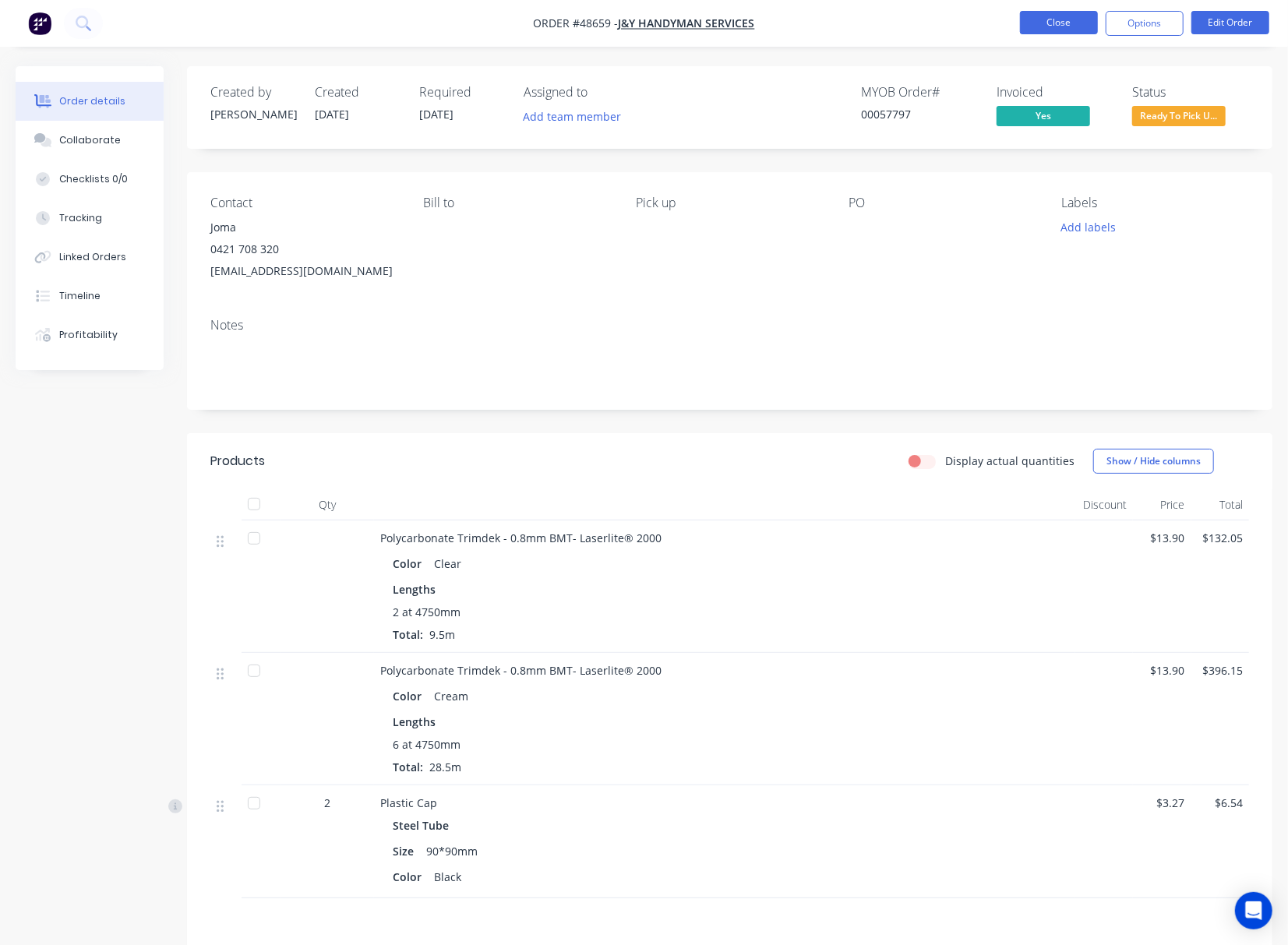
click at [1042, 19] on button "Close" at bounding box center [1058, 23] width 78 height 24
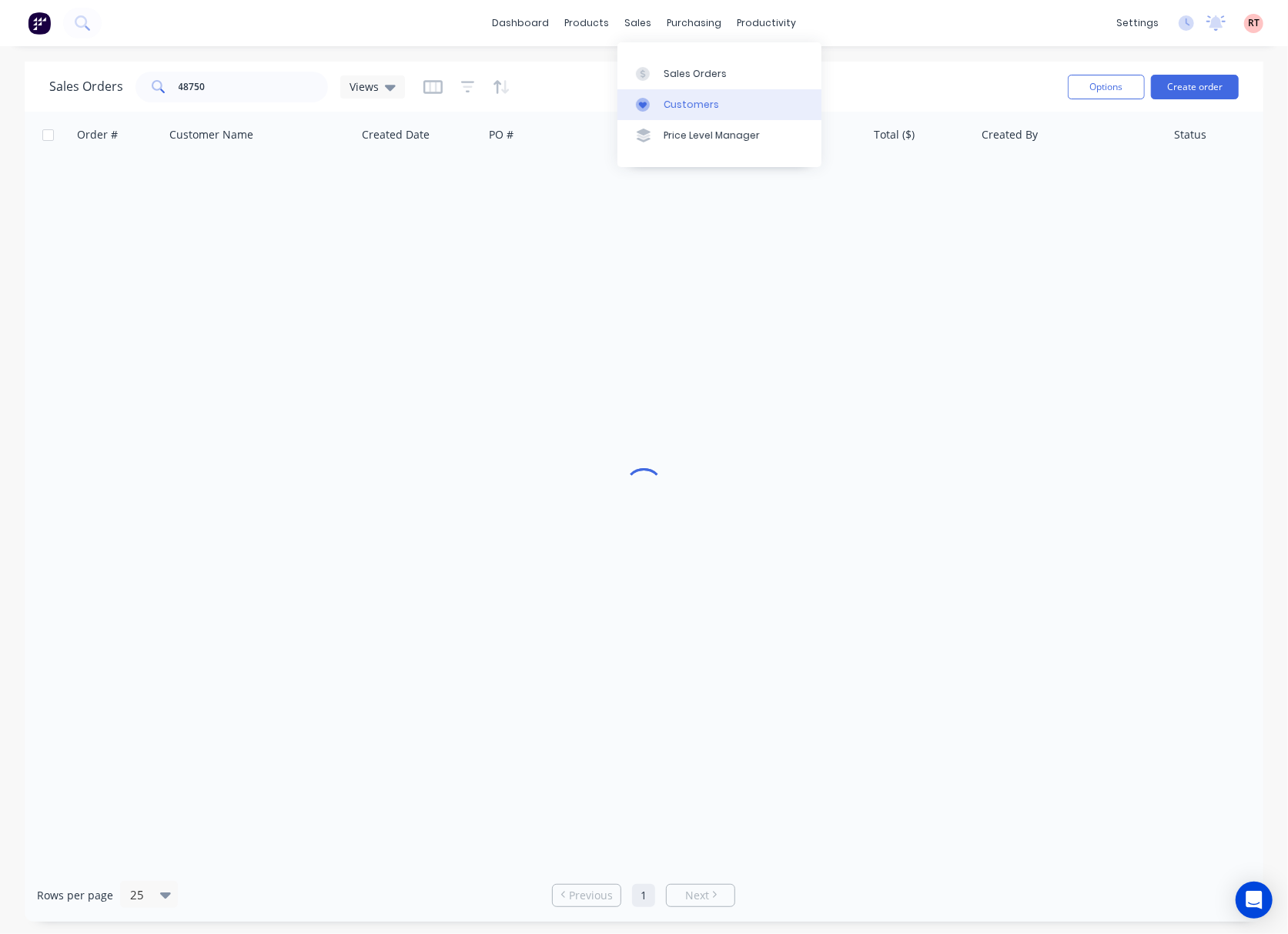
click at [695, 104] on div "Customers" at bounding box center [691, 104] width 55 height 14
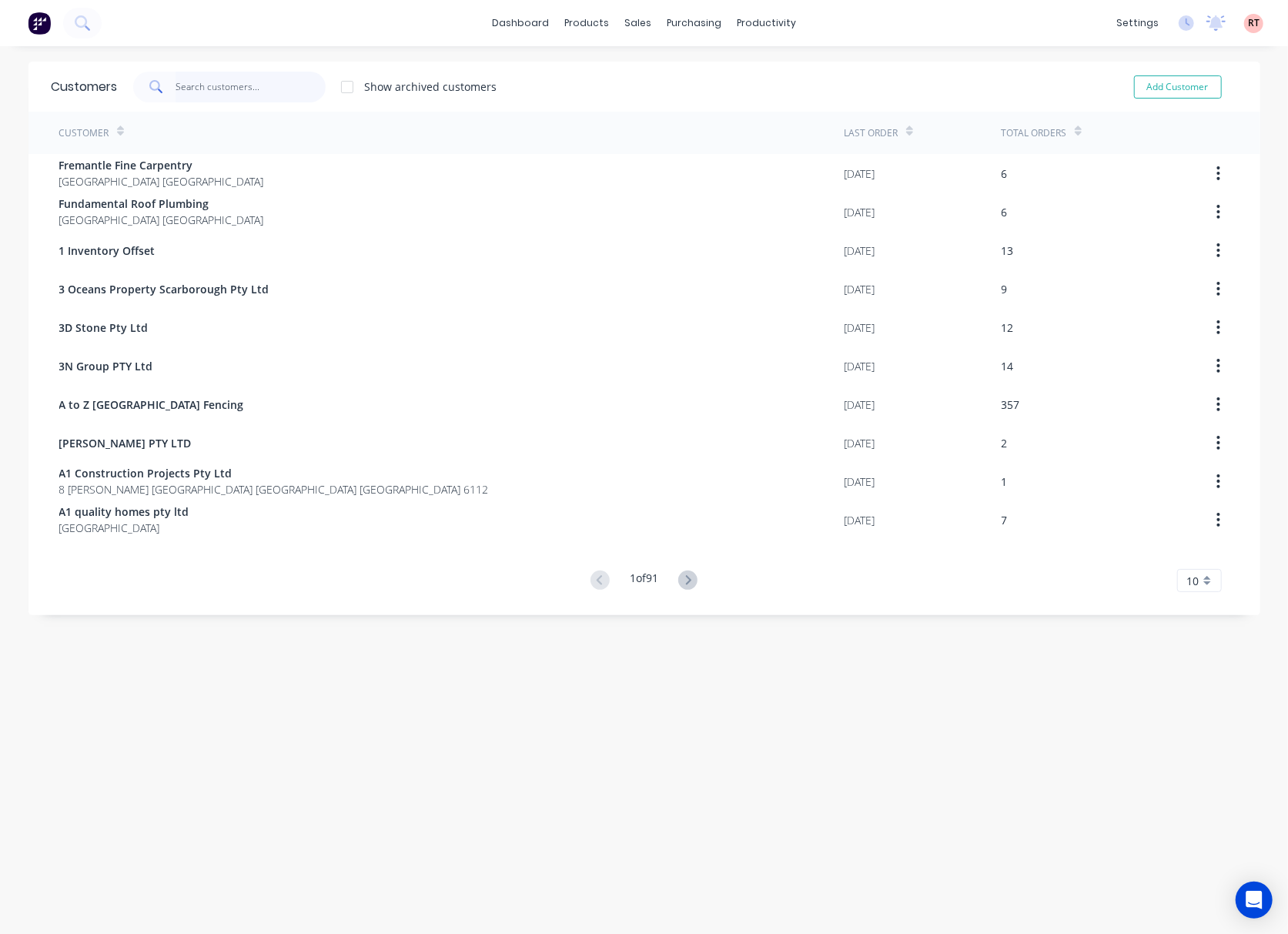
click at [225, 87] on input "text" at bounding box center [250, 87] width 150 height 31
drag, startPoint x: 673, startPoint y: 25, endPoint x: 678, endPoint y: 35, distance: 11.2
click at [678, 35] on div "dashboard products sales purchasing productivity dashboard products Product Cat…" at bounding box center [644, 23] width 1288 height 46
click at [709, 77] on div "Purchase Orders" at bounding box center [737, 73] width 82 height 14
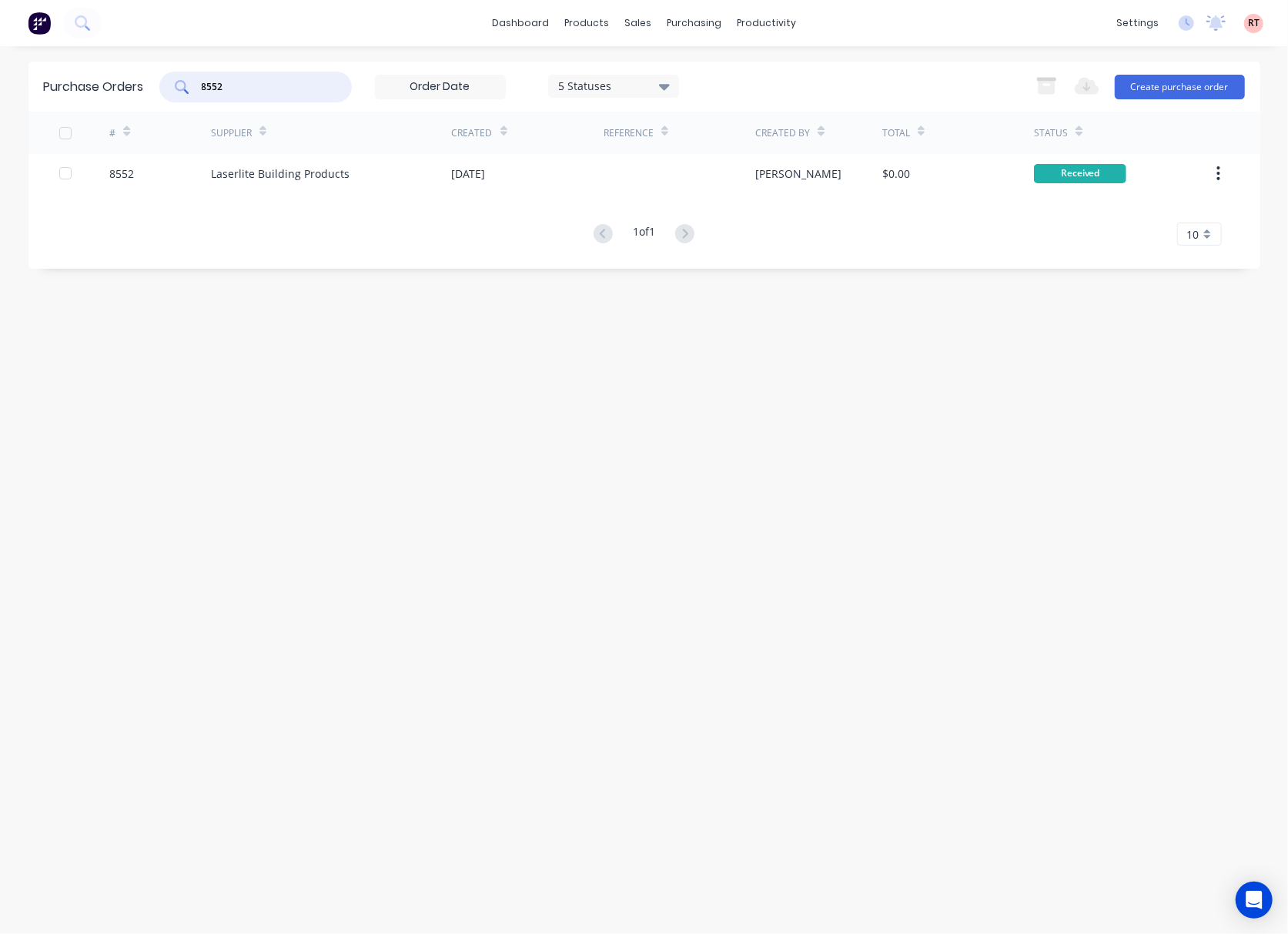
drag, startPoint x: 248, startPoint y: 93, endPoint x: 134, endPoint y: 94, distance: 114.0
click at [134, 94] on div "Purchase Orders 8552 5 Statuses 5 Statuses Export to Excel (XLSX) Create purcha…" at bounding box center [644, 87] width 1232 height 50
type input "8563"
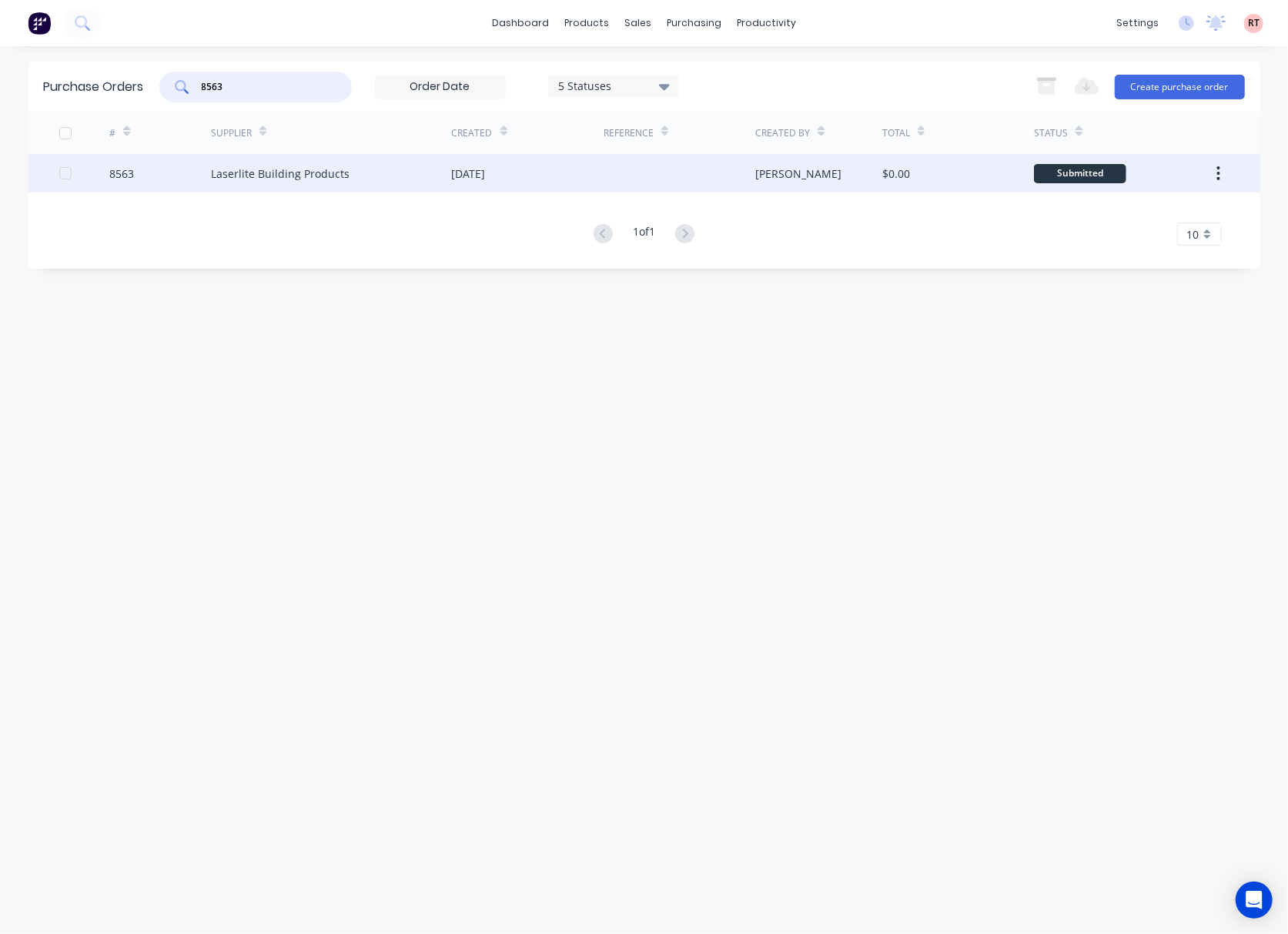
click at [618, 170] on div at bounding box center [679, 173] width 152 height 38
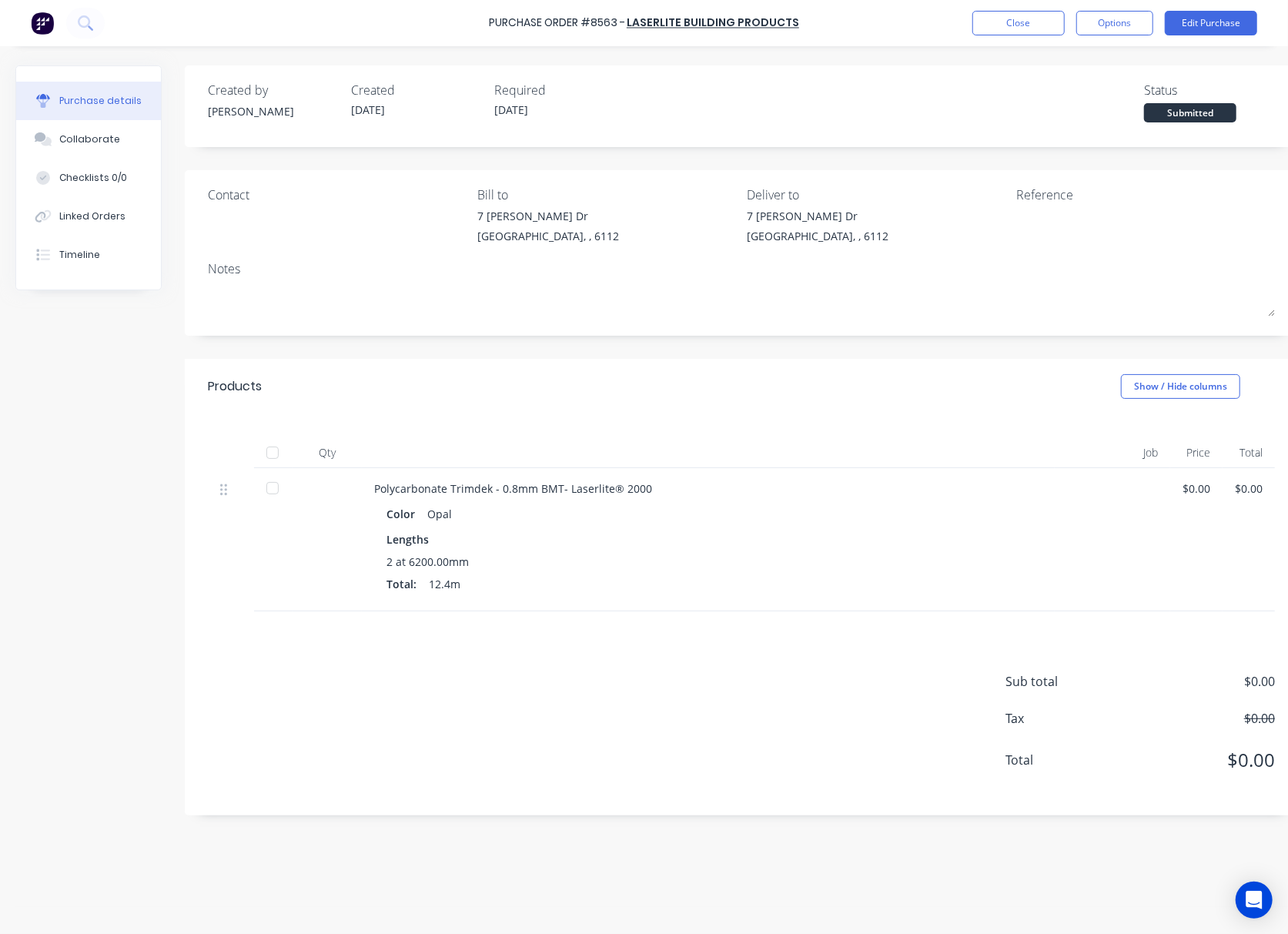
click at [275, 491] on div at bounding box center [272, 487] width 31 height 31
click at [121, 214] on div "Linked Orders" at bounding box center [92, 216] width 66 height 14
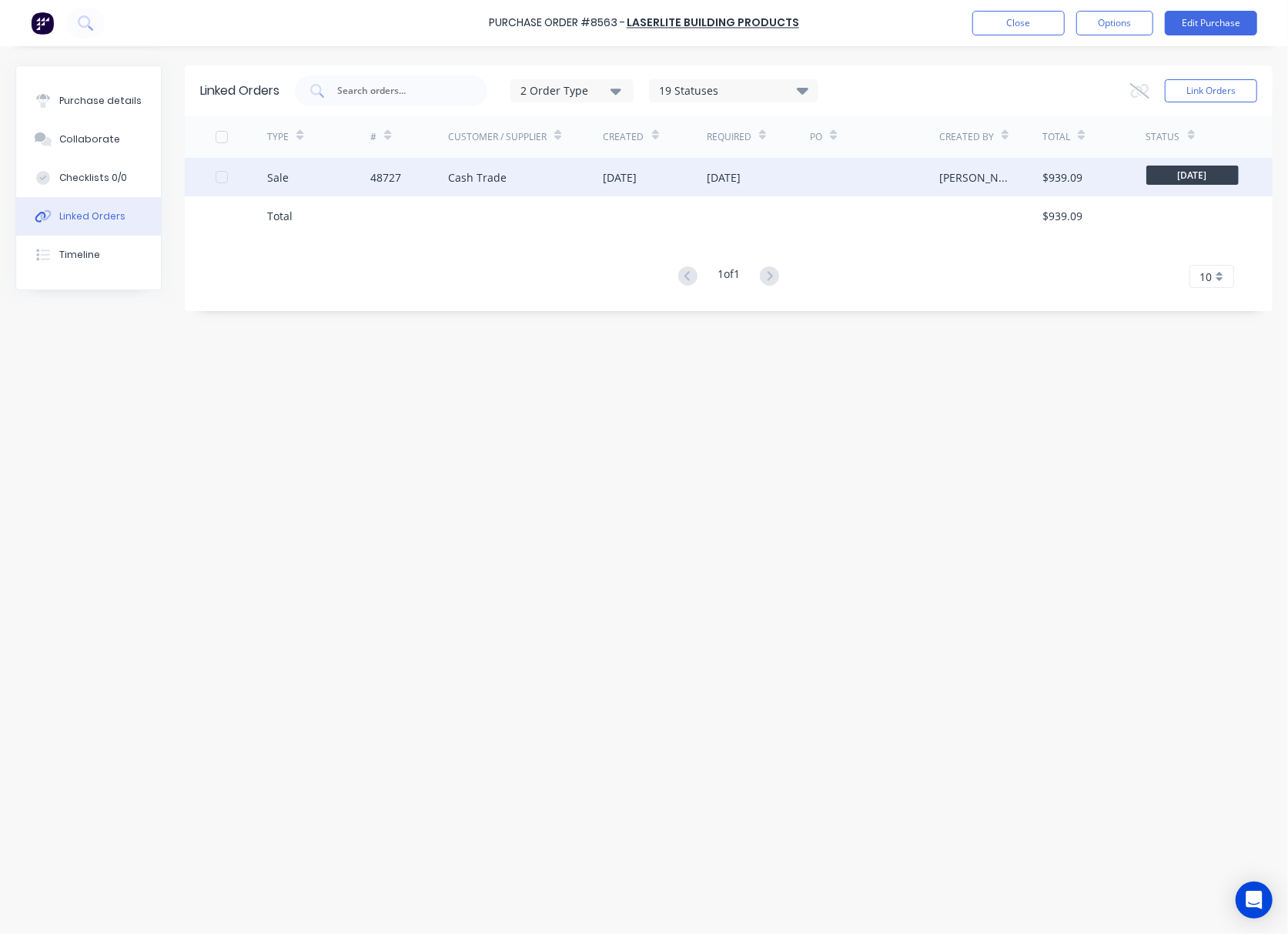
click at [614, 177] on div "02 Sep 2025" at bounding box center [620, 177] width 34 height 16
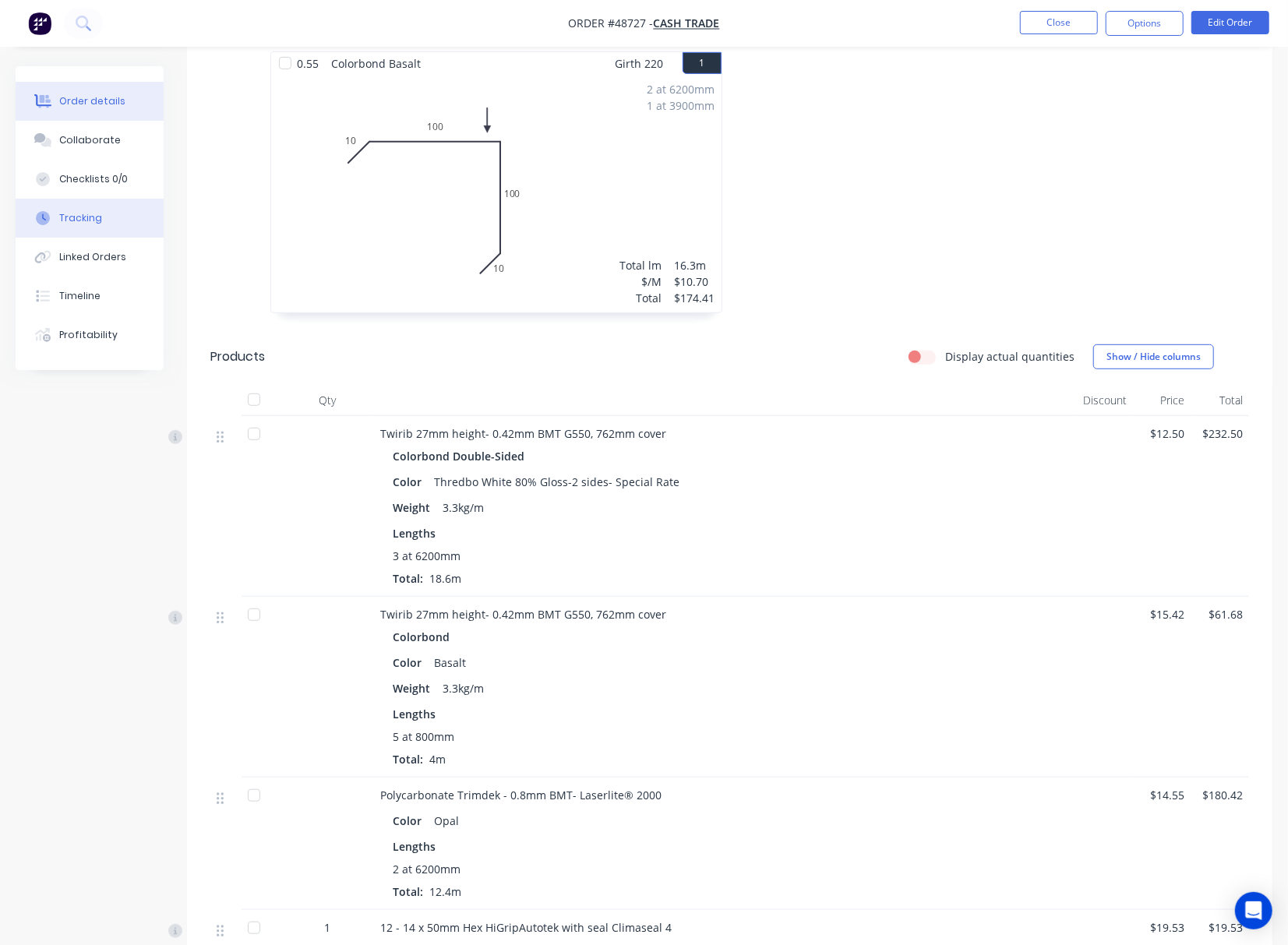
scroll to position [415, 0]
click at [78, 209] on button "Tracking" at bounding box center [89, 218] width 148 height 39
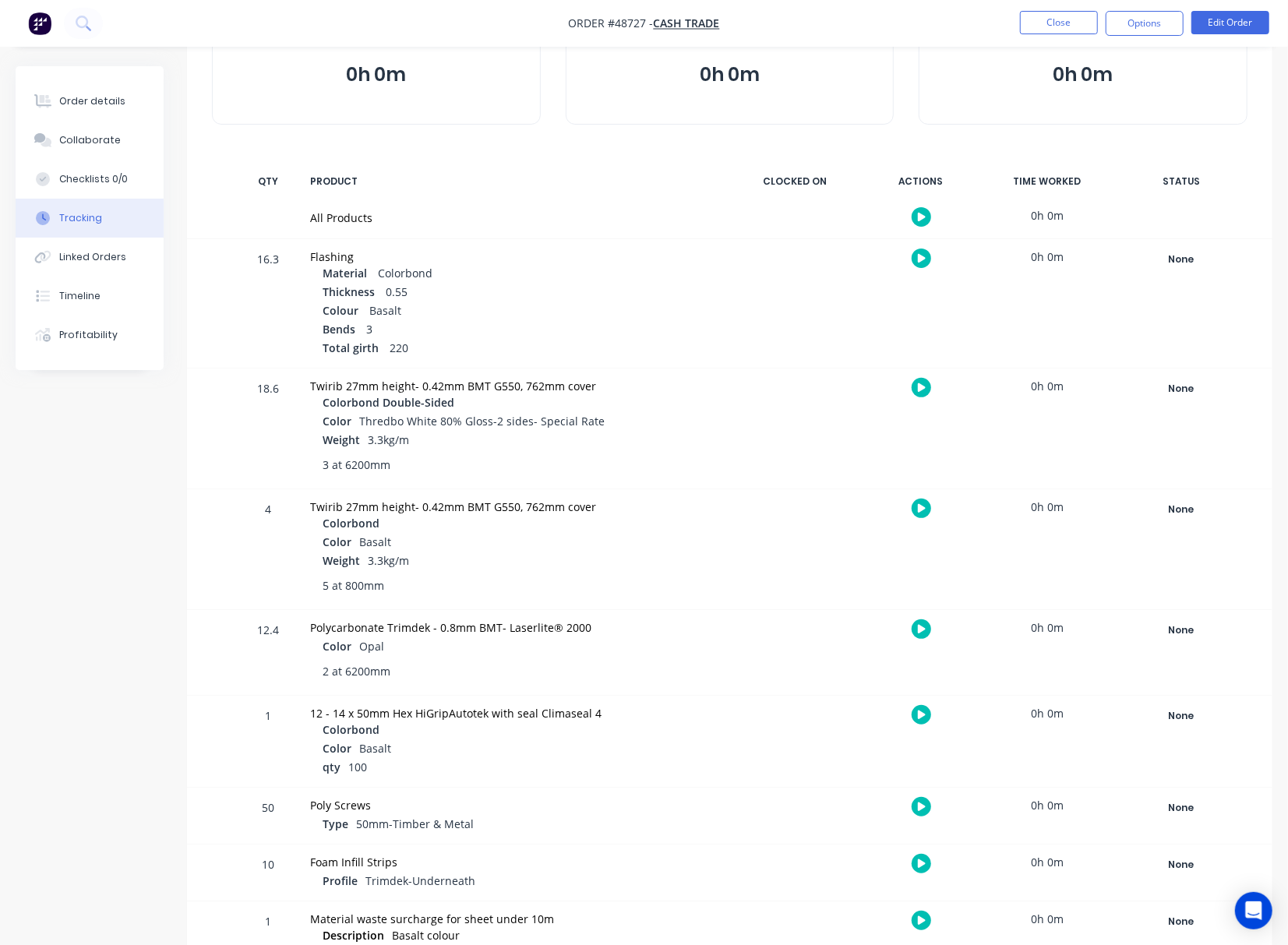
scroll to position [293, 0]
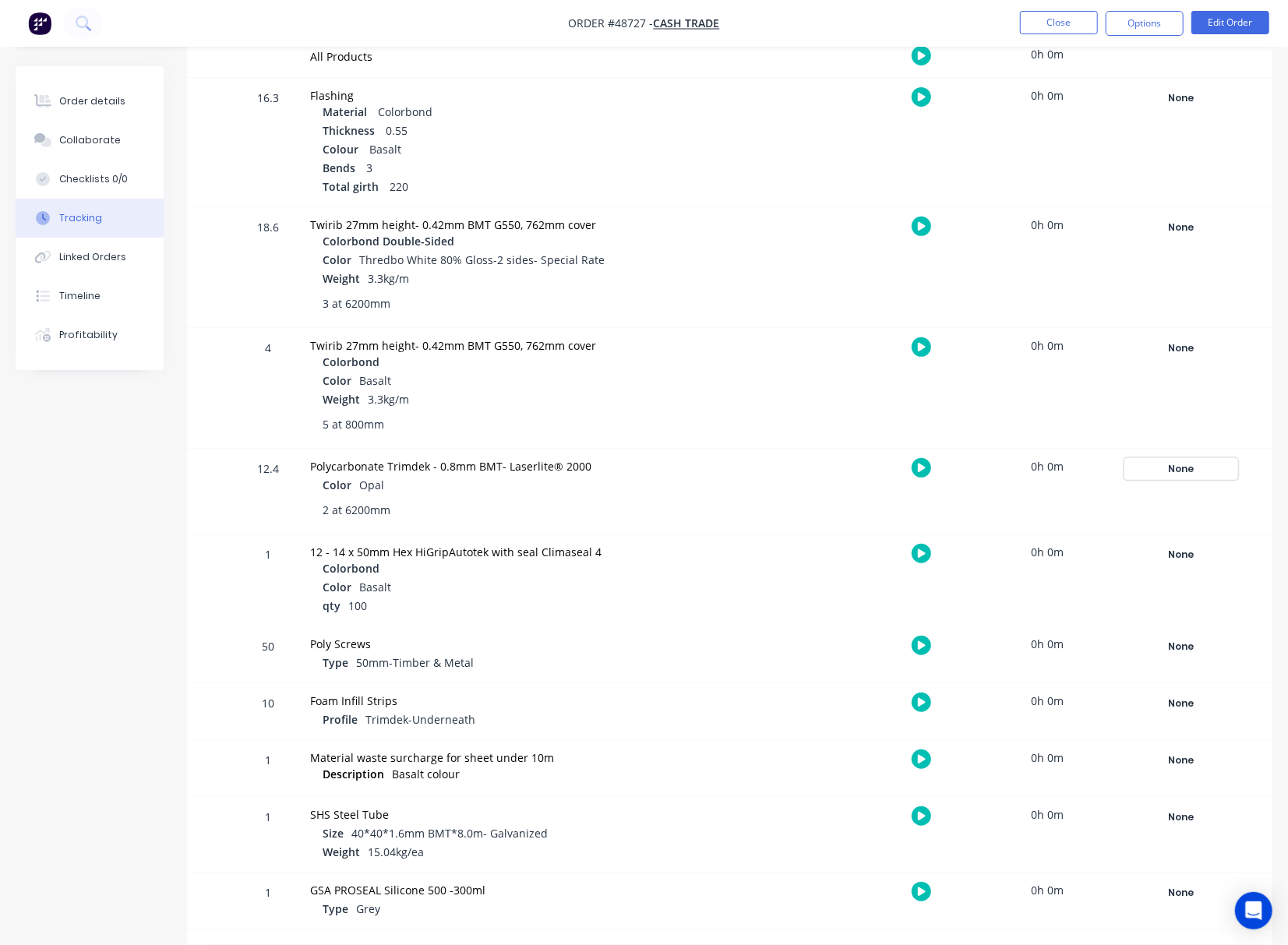
click at [1188, 464] on div "None" at bounding box center [1181, 469] width 112 height 20
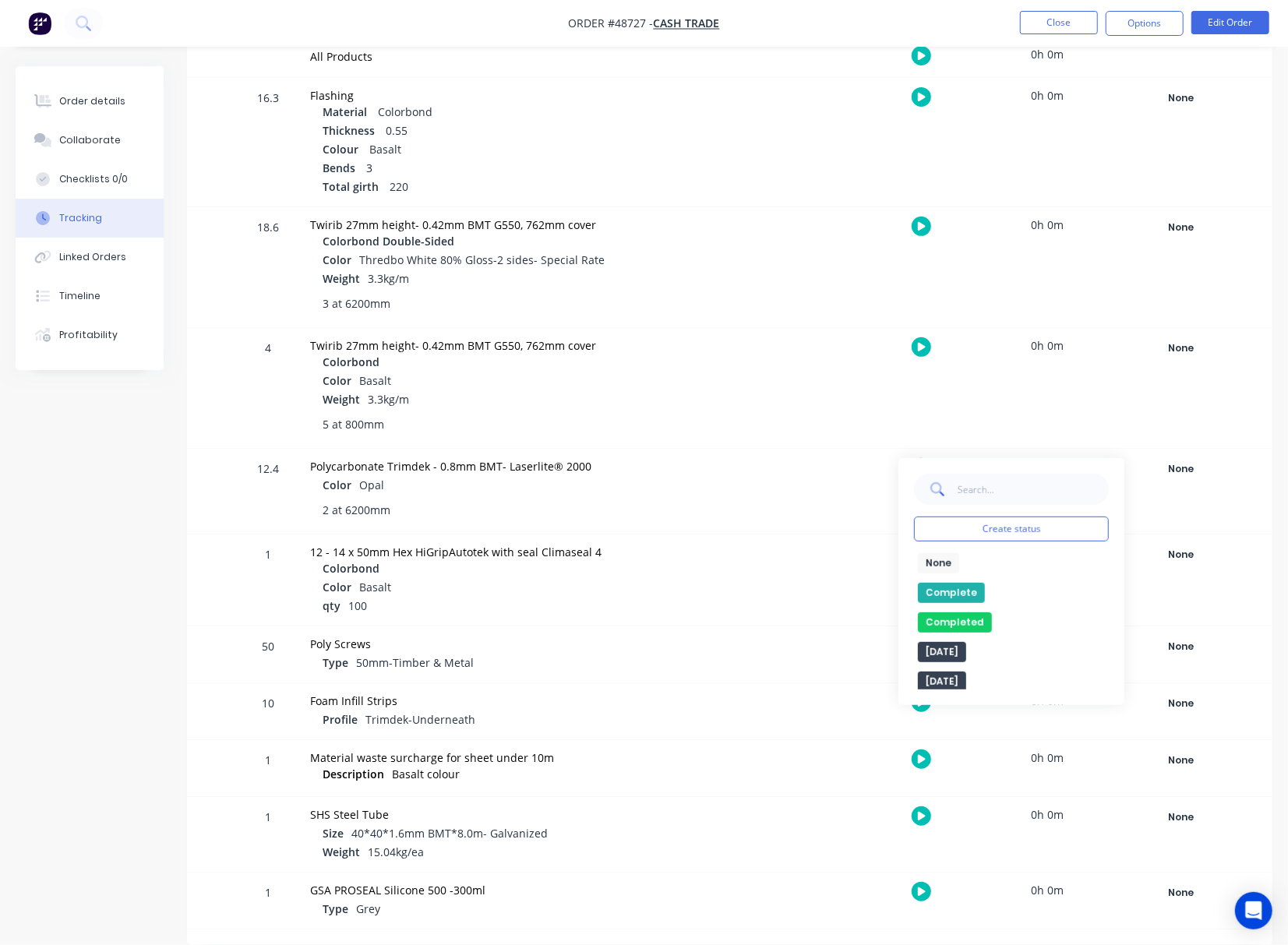
click at [965, 581] on div "None edit Complete Completed edit Friday Monday Ready for Delivery Ready To Pic…" at bounding box center [1011, 621] width 195 height 136
click at [959, 594] on button "Complete" at bounding box center [951, 593] width 67 height 20
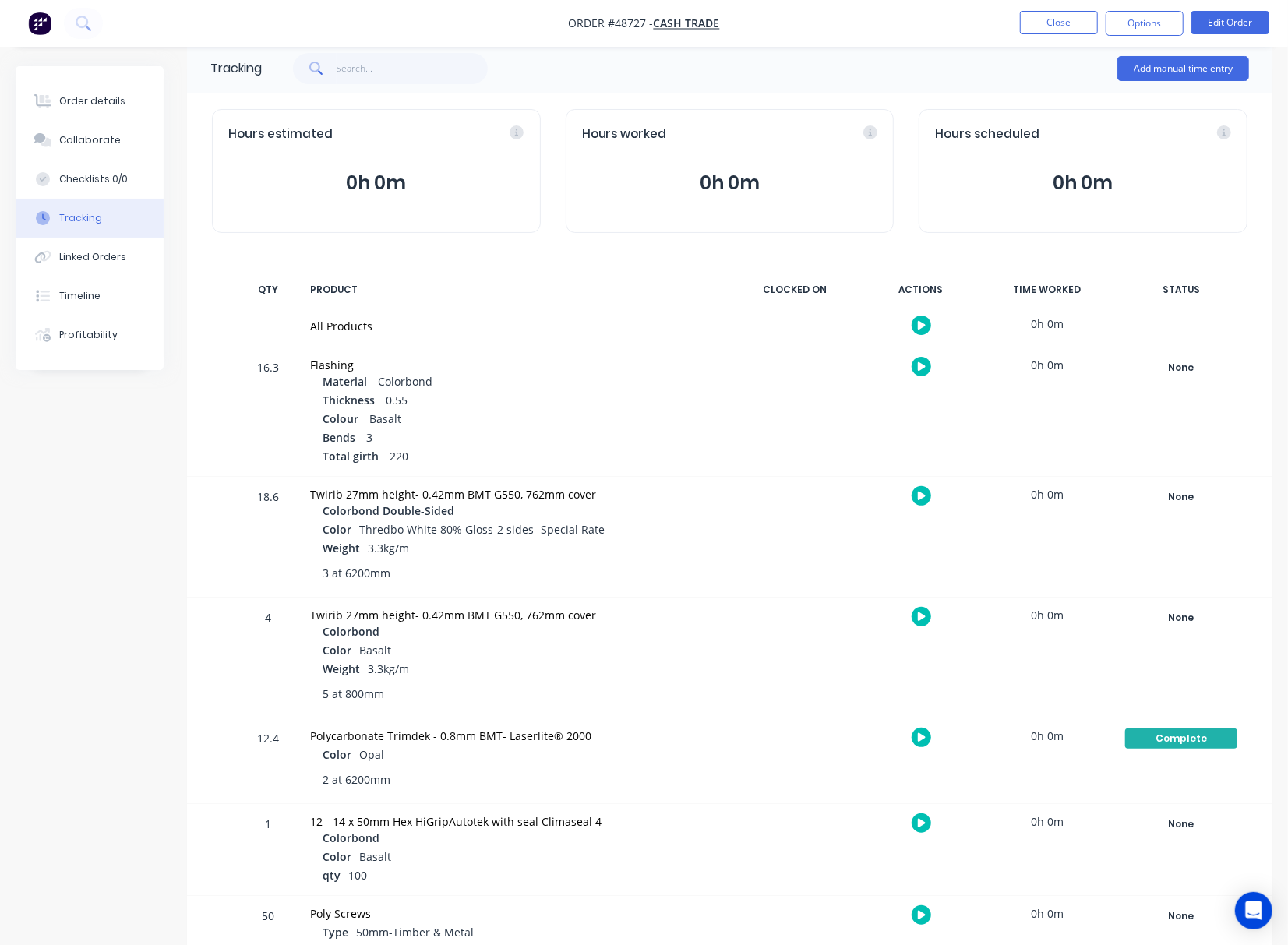
scroll to position [0, 0]
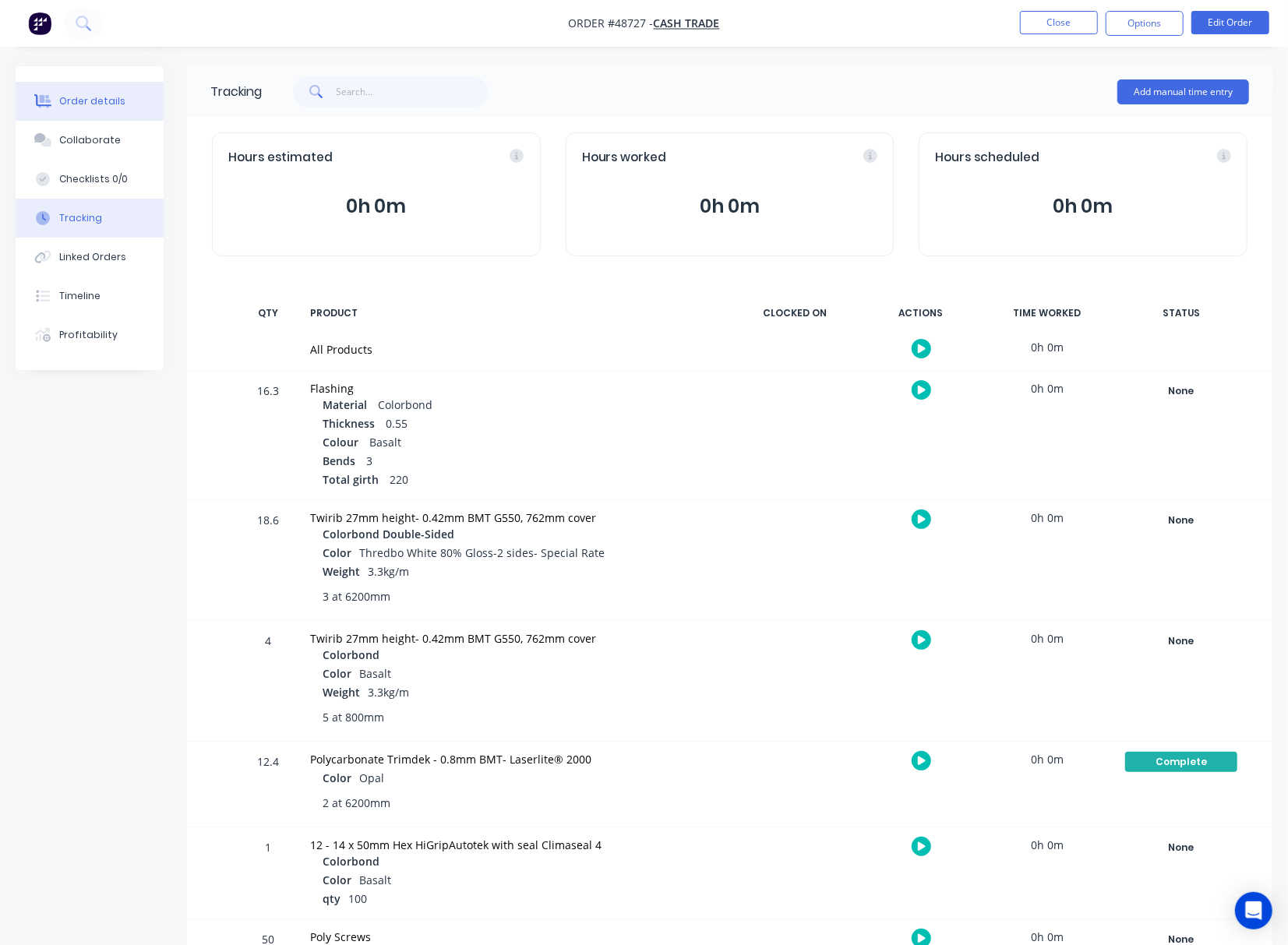
click at [101, 103] on div "Order details" at bounding box center [92, 101] width 66 height 14
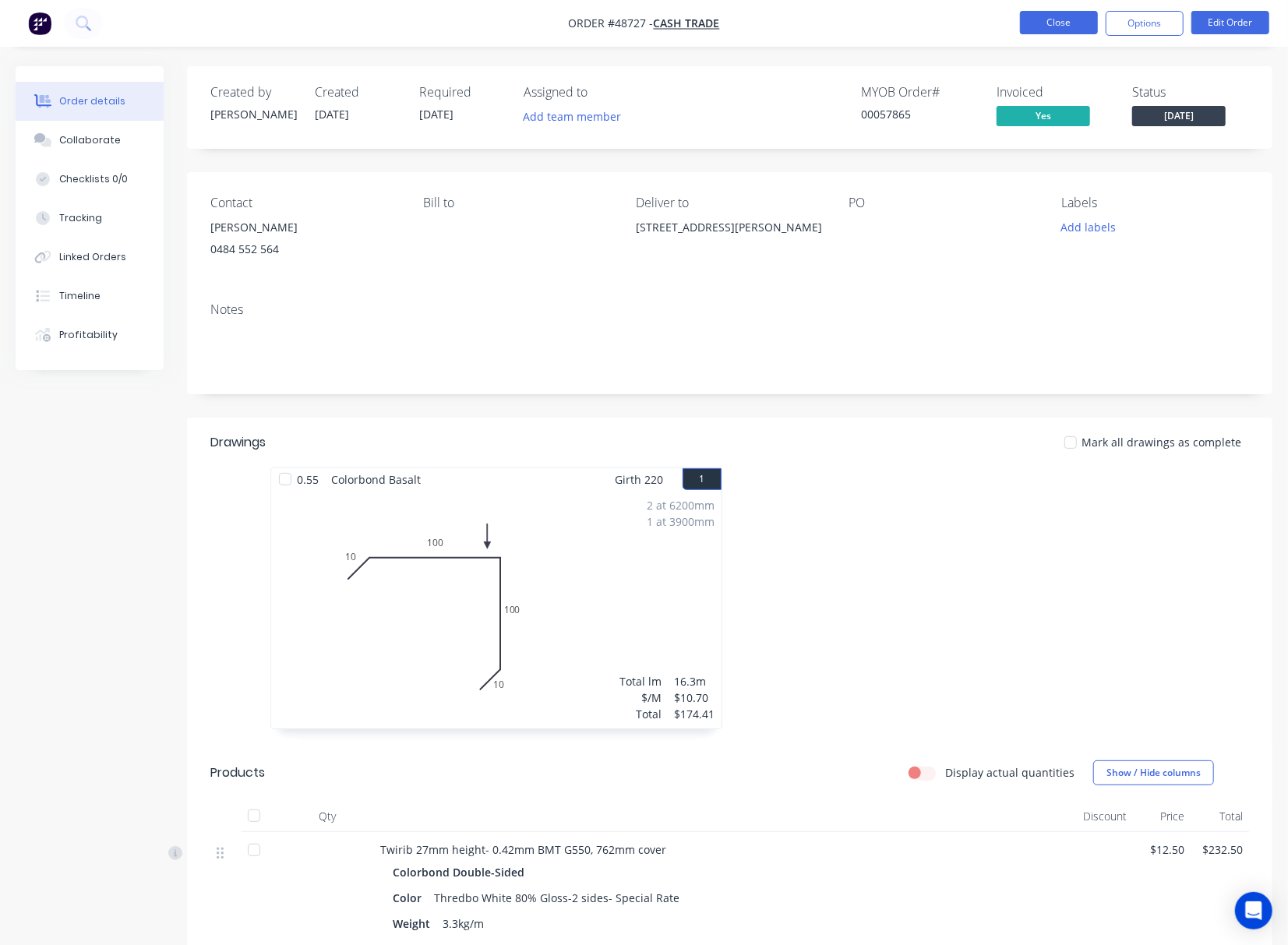
click at [1048, 29] on button "Close" at bounding box center [1058, 23] width 78 height 24
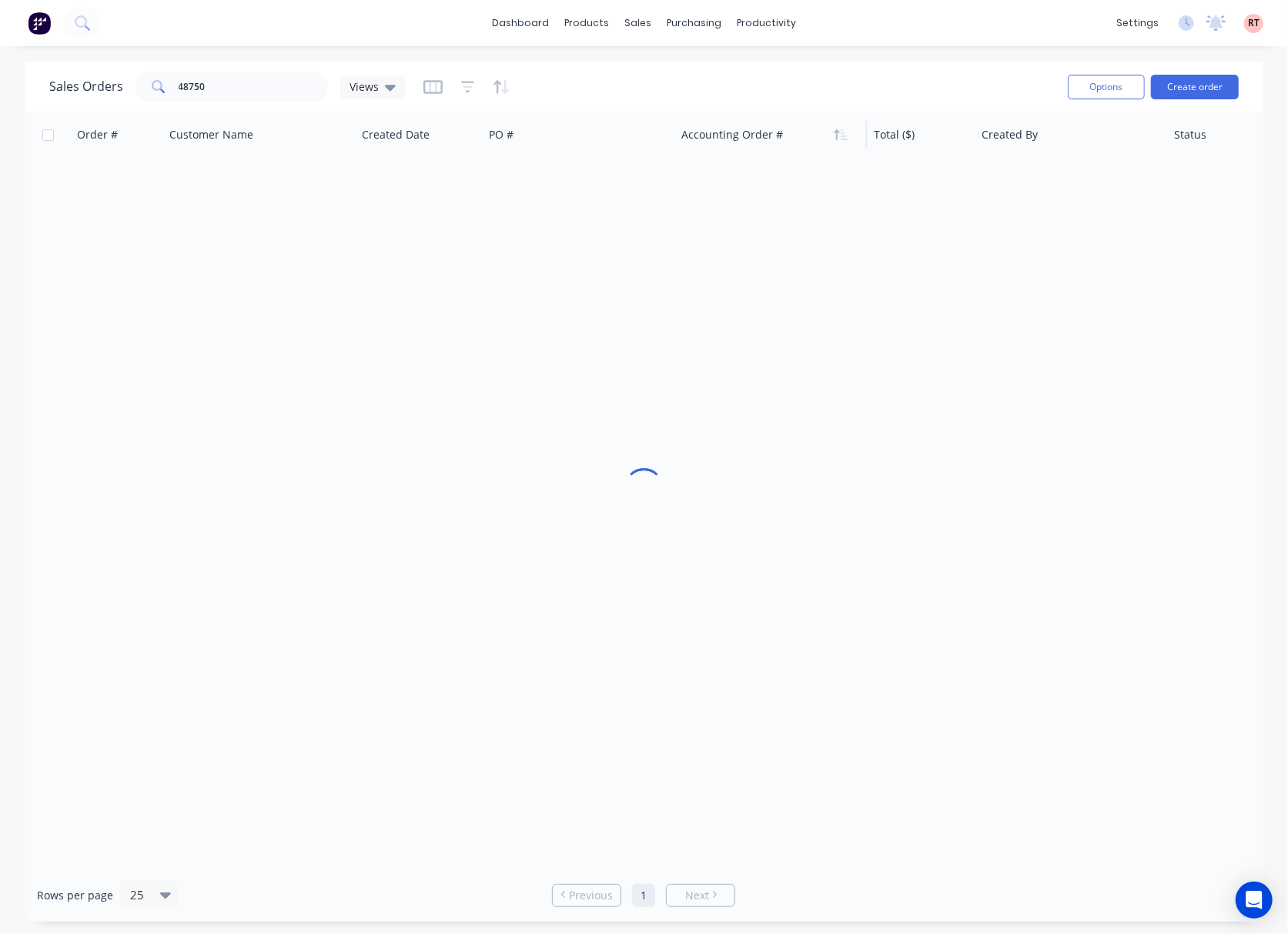
click at [767, 131] on div at bounding box center [766, 134] width 171 height 31
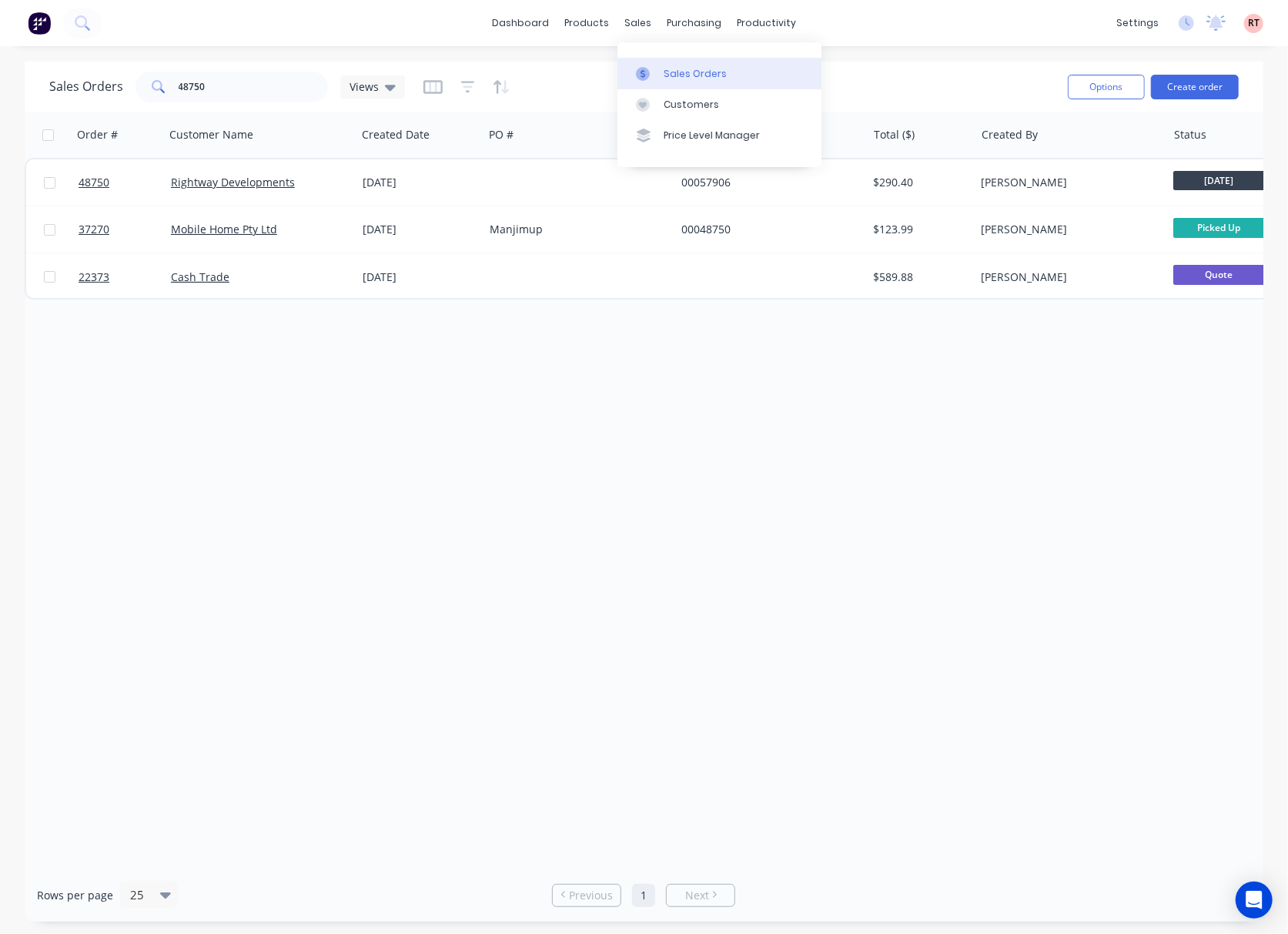
click at [640, 72] on icon at bounding box center [643, 73] width 5 height 8
drag, startPoint x: 265, startPoint y: 83, endPoint x: 170, endPoint y: 98, distance: 96.2
click at [174, 97] on div "48750" at bounding box center [231, 87] width 193 height 31
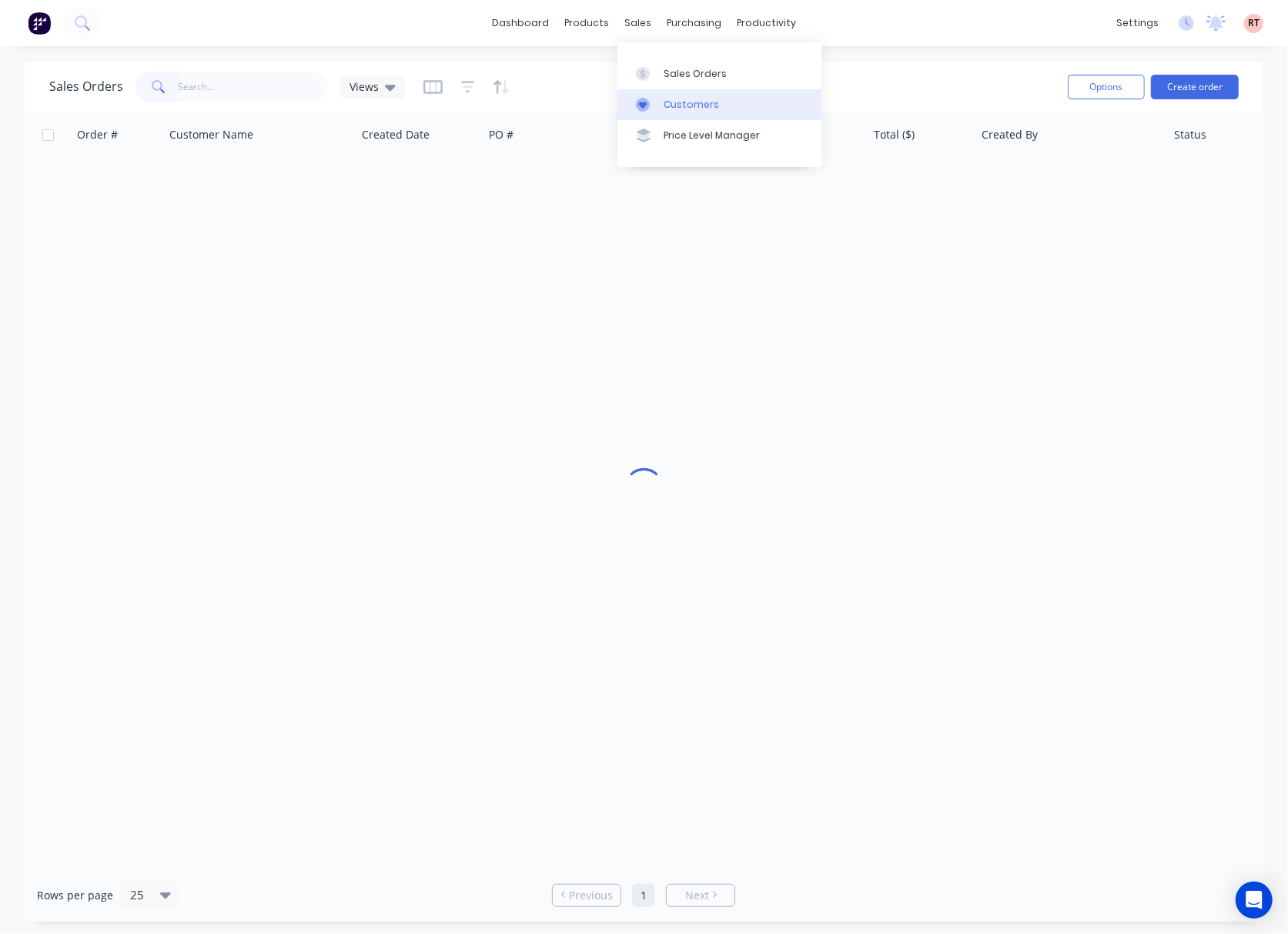
click at [654, 90] on link "Customers" at bounding box center [720, 104] width 204 height 31
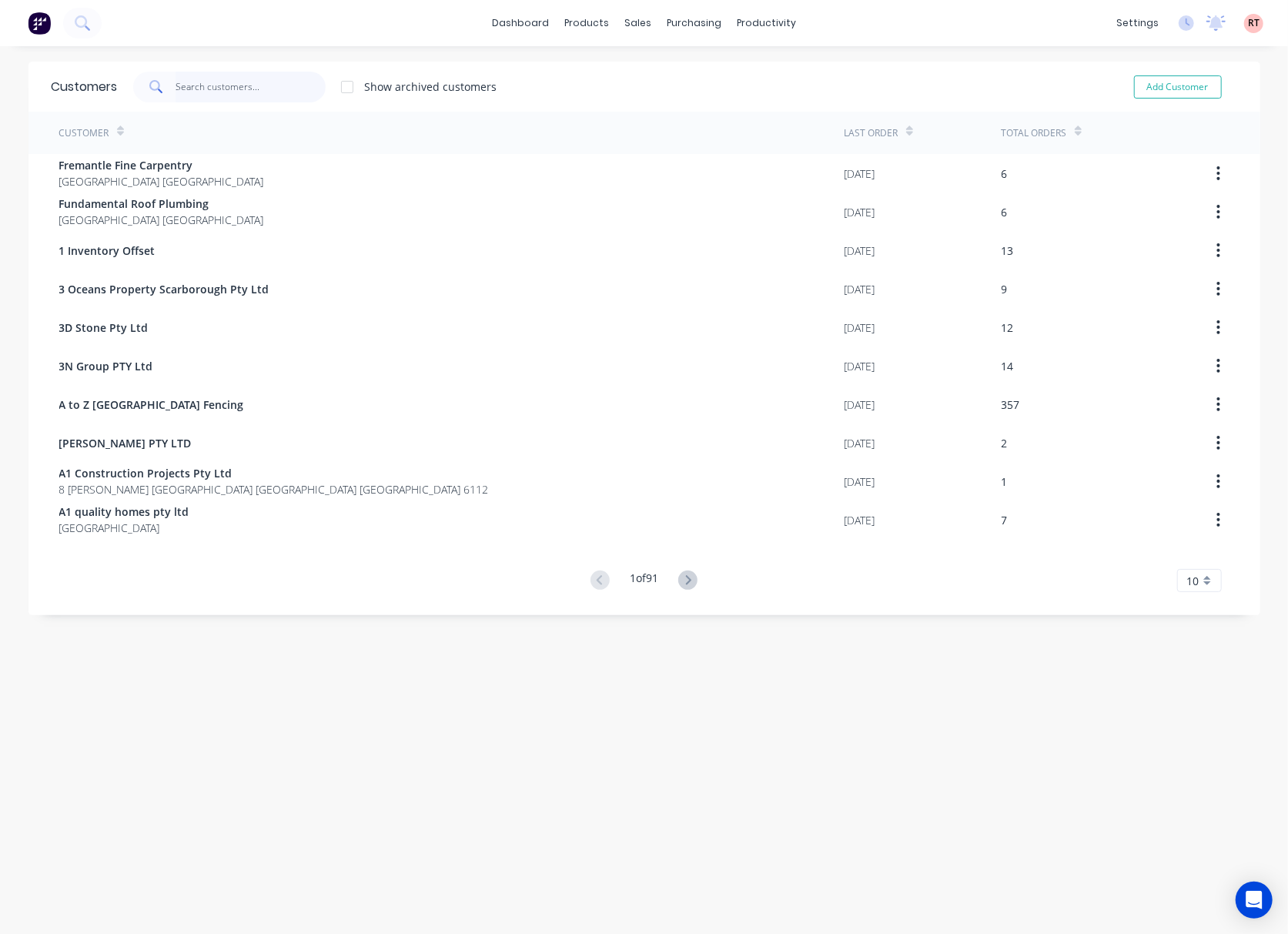
click at [226, 87] on input "text" at bounding box center [250, 87] width 150 height 31
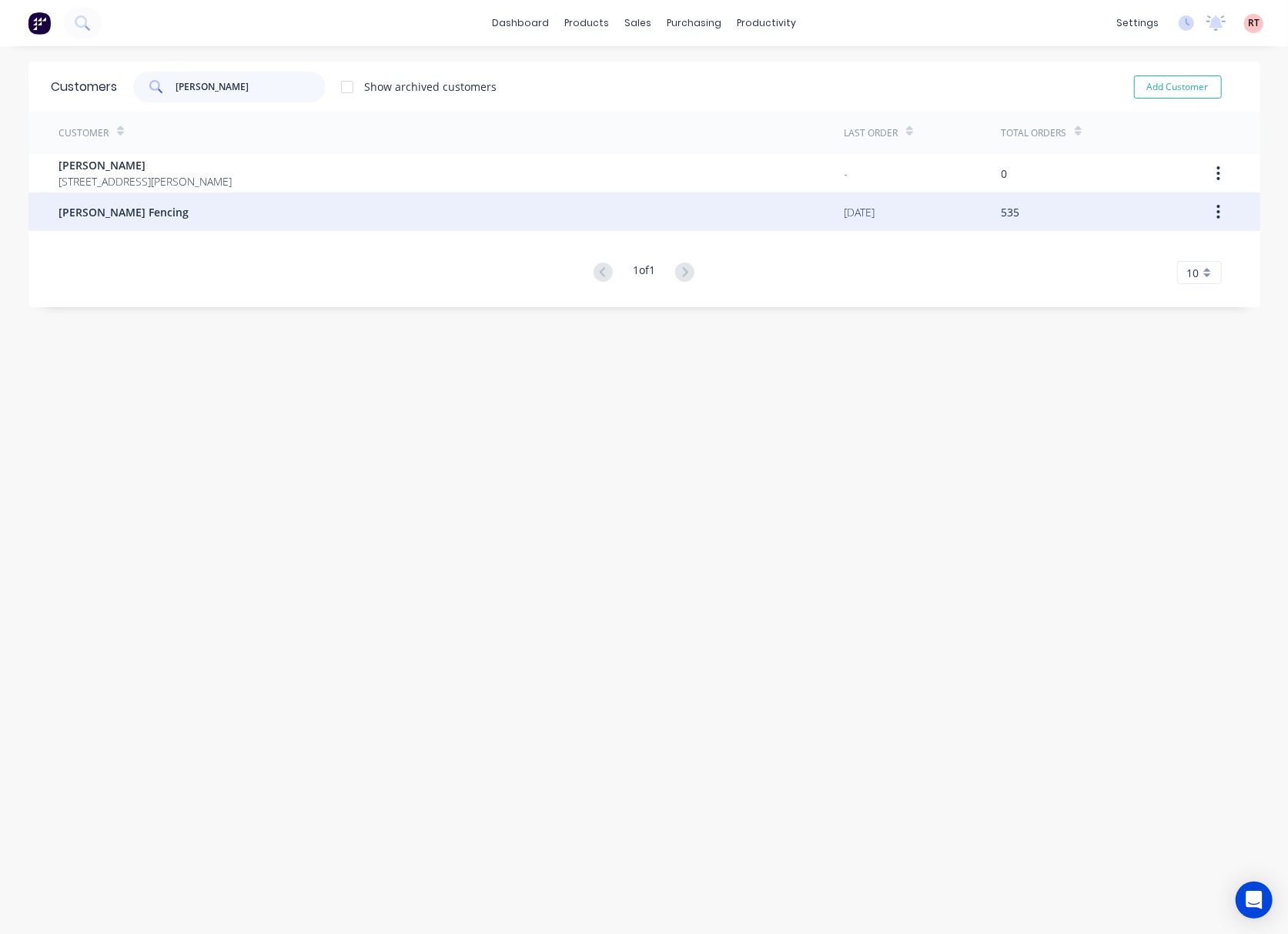
type input "tony"
click at [277, 220] on div "Tony Fencing" at bounding box center [452, 212] width 785 height 38
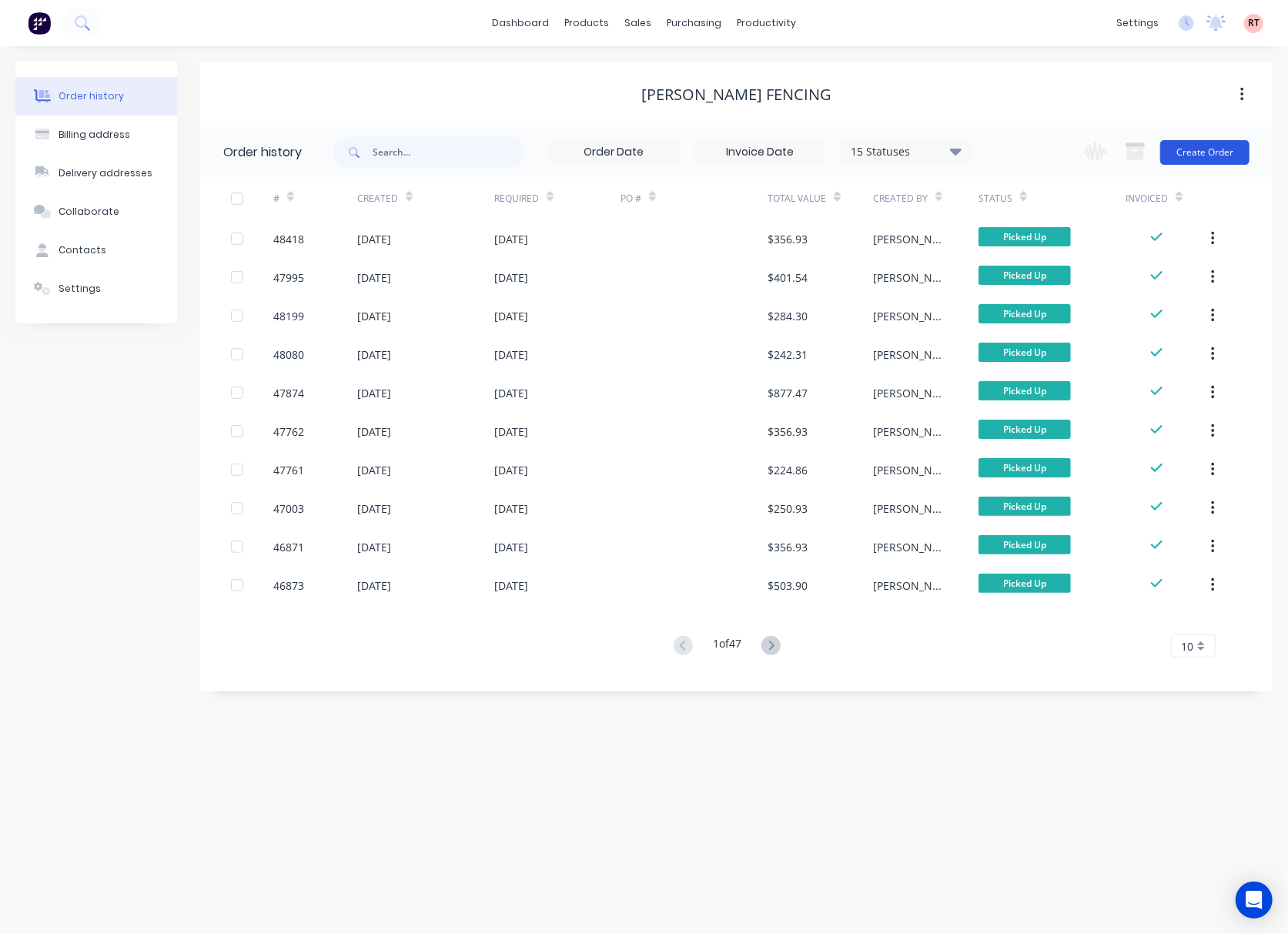
click at [1184, 159] on button "Create Order" at bounding box center [1205, 153] width 89 height 25
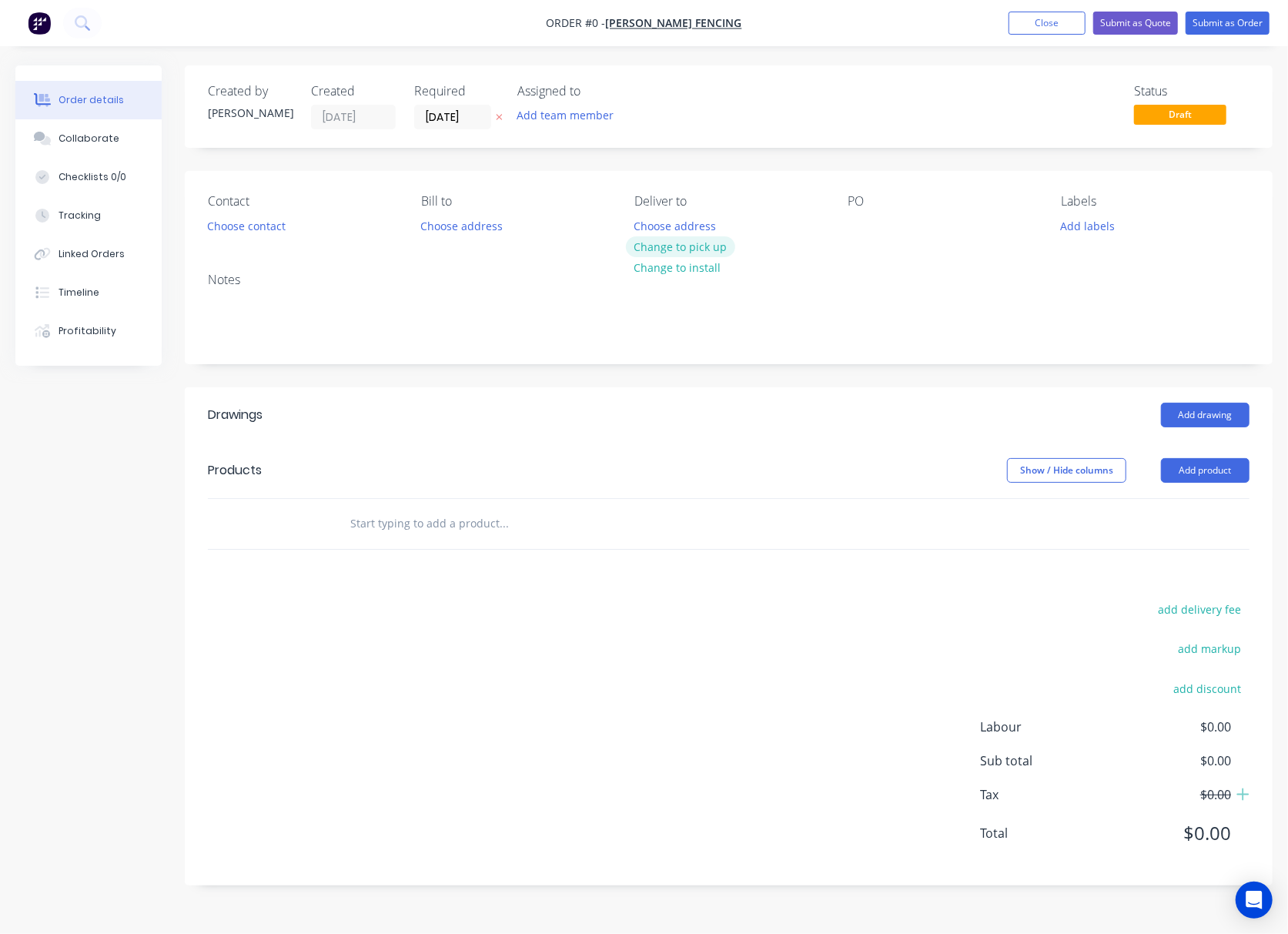
click at [666, 241] on button "Change to pick up" at bounding box center [680, 246] width 109 height 21
click at [260, 225] on button "Choose contact" at bounding box center [246, 225] width 94 height 21
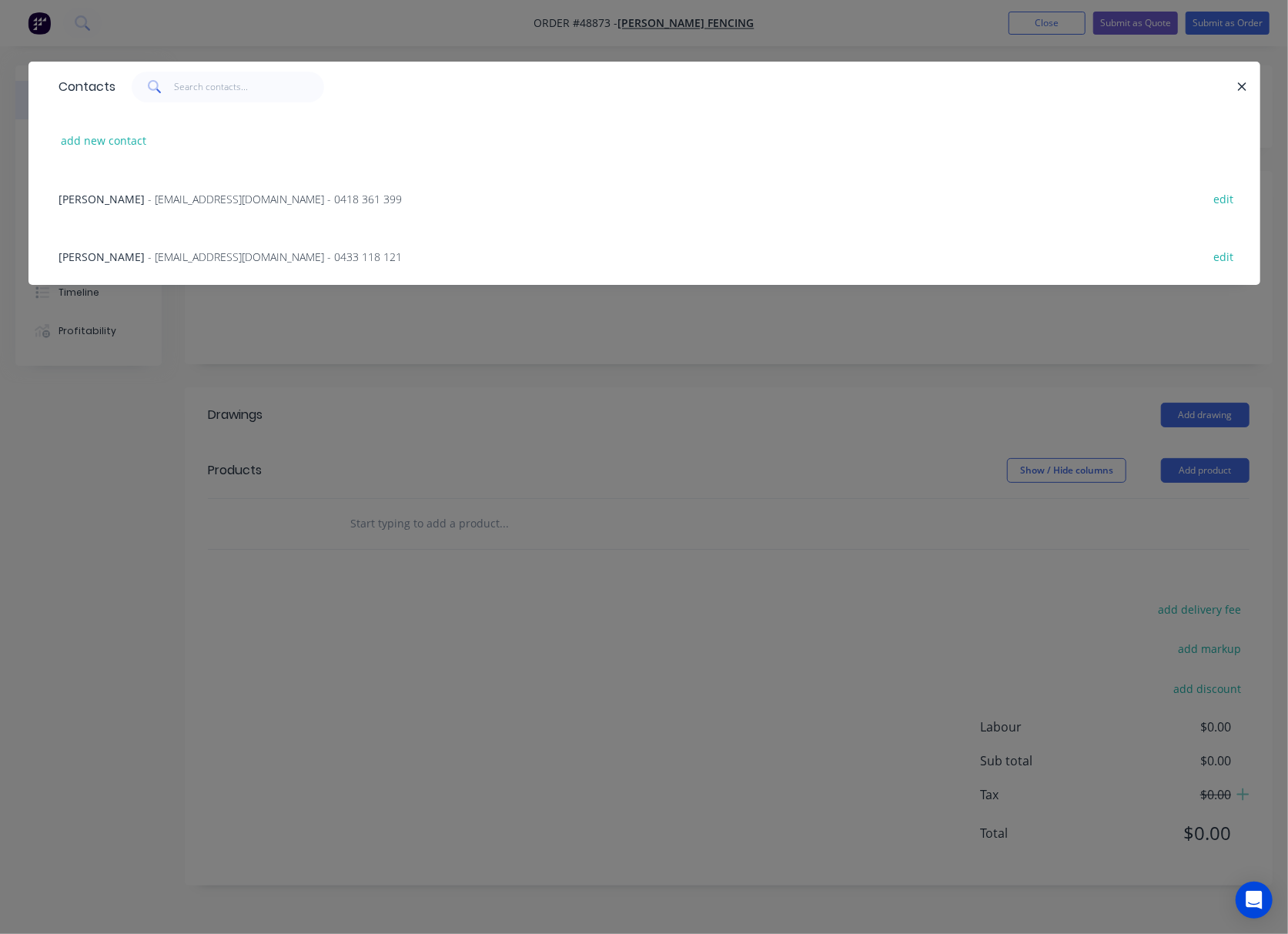
click at [273, 204] on div "Tony - tonyjcase@gmail.com - 0418 361 399 edit" at bounding box center [644, 198] width 1186 height 58
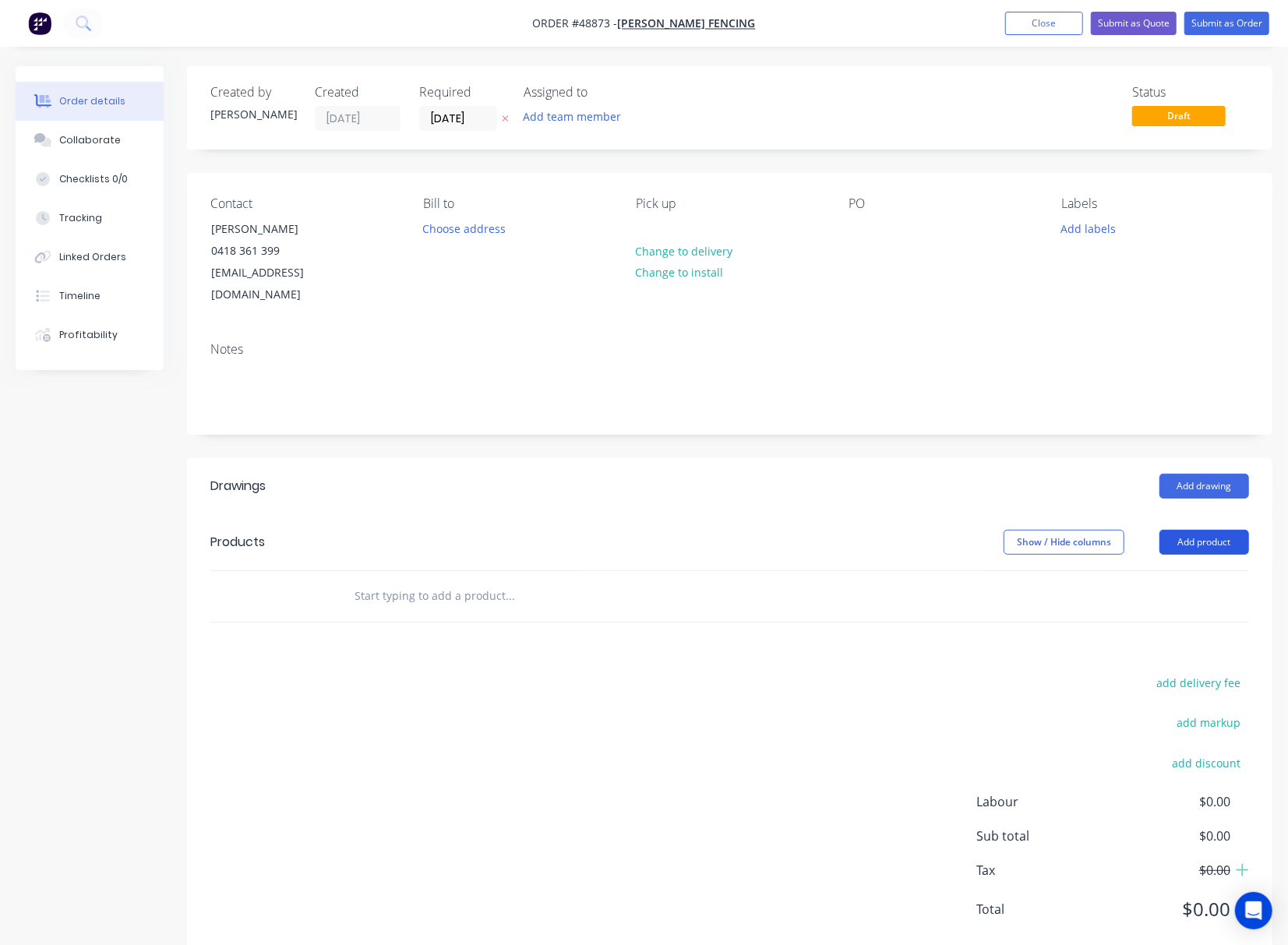
click at [1200, 530] on button "Add product" at bounding box center [1204, 542] width 90 height 25
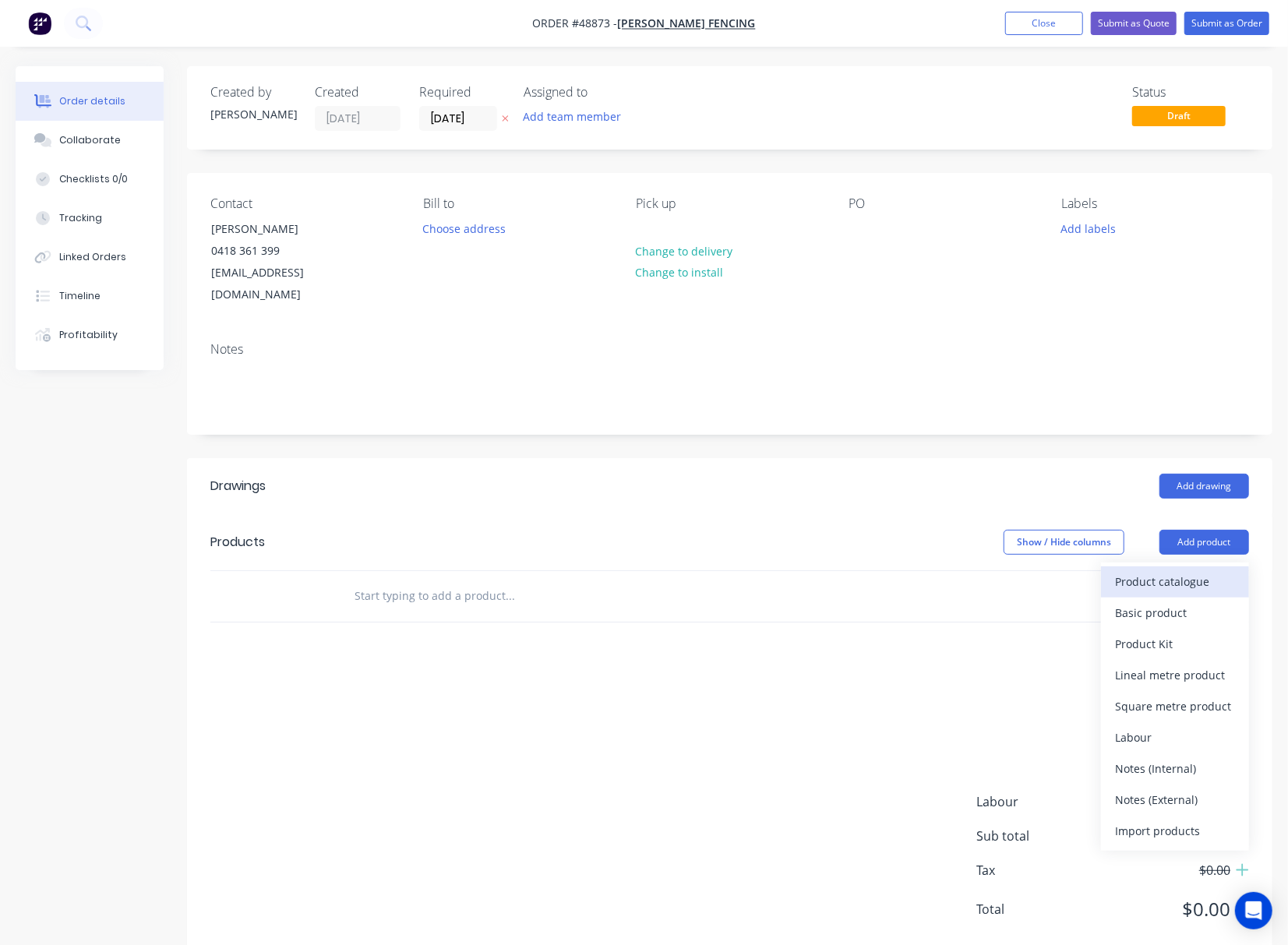
click at [1160, 570] on div "Product catalogue" at bounding box center [1175, 581] width 120 height 23
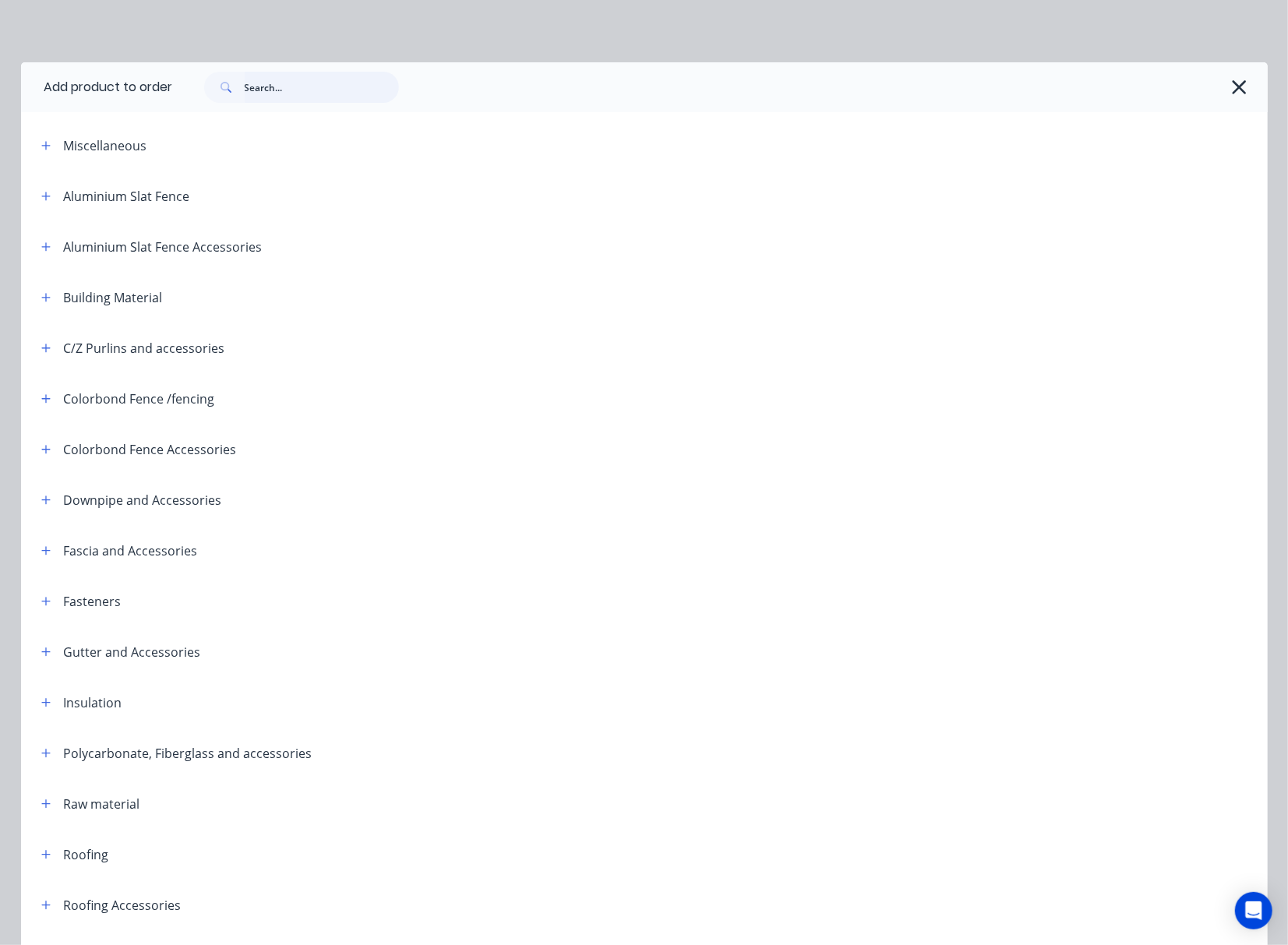
click at [286, 91] on input "text" at bounding box center [322, 87] width 155 height 31
type input "roof"
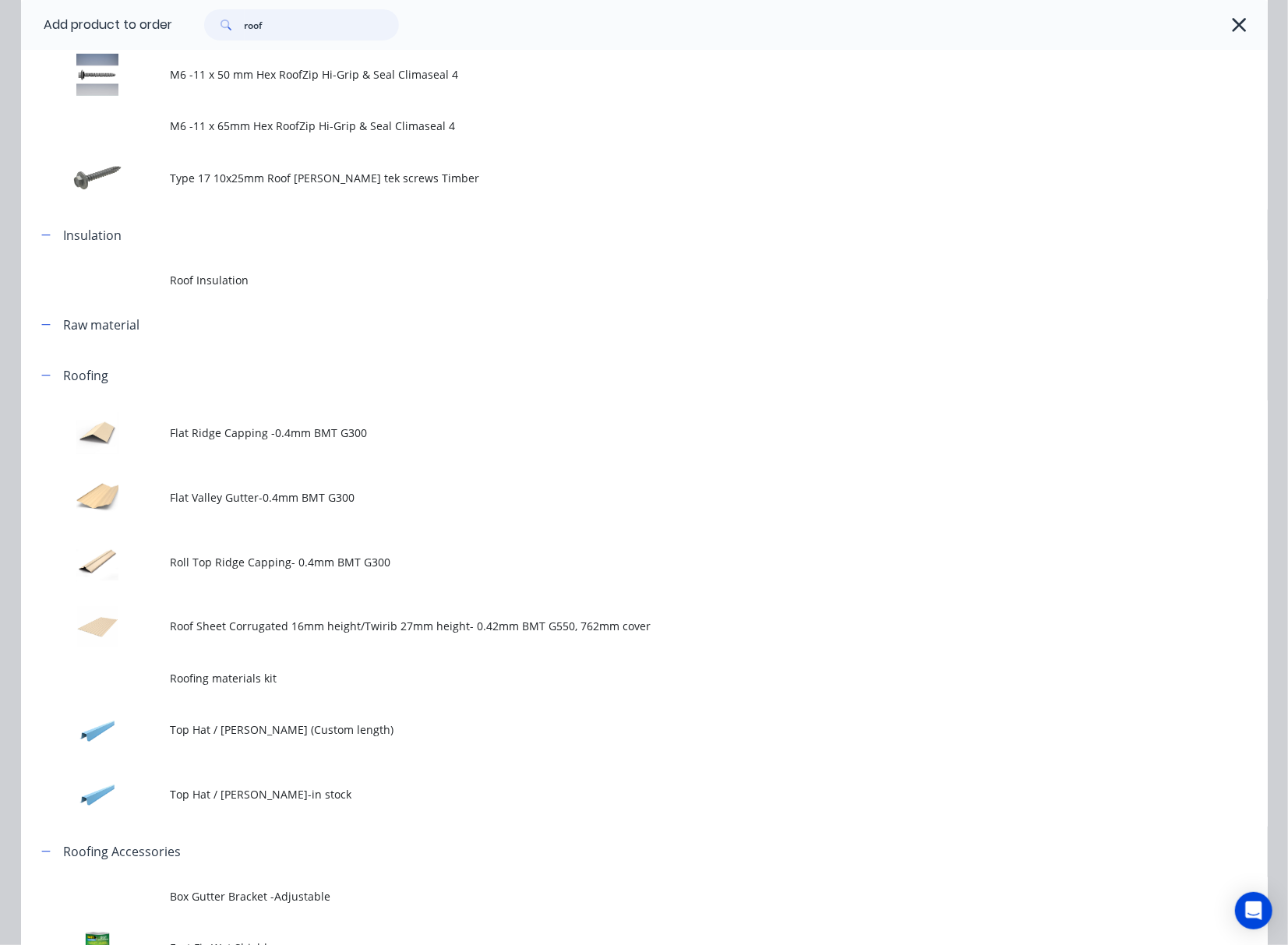
scroll to position [519, 0]
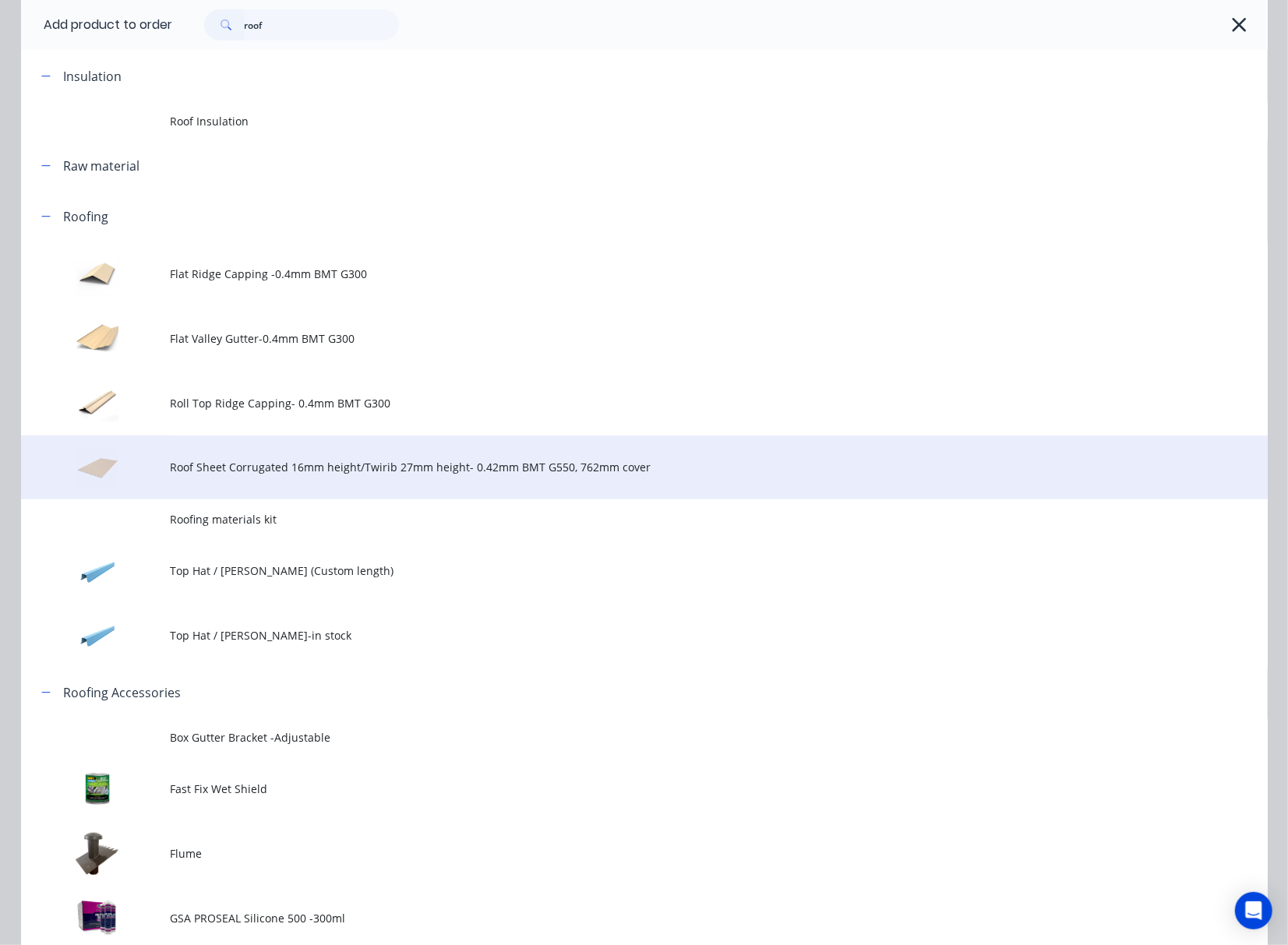
click at [431, 472] on span "Roof Sheet Corrugated 16mm height/Twirib 27mm height- 0.42mm BMT G550, 762mm co…" at bounding box center [609, 466] width 878 height 16
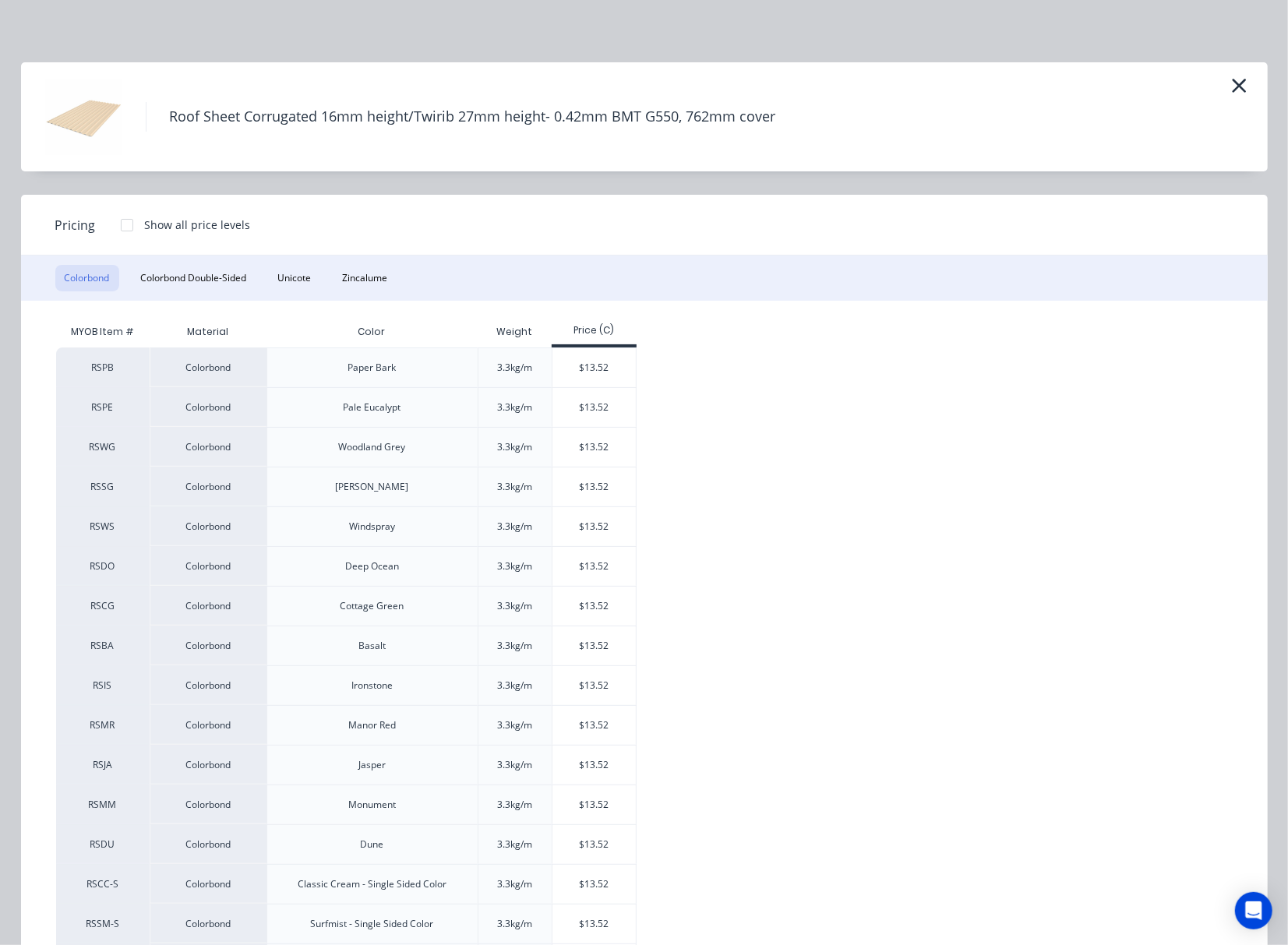
scroll to position [104, 0]
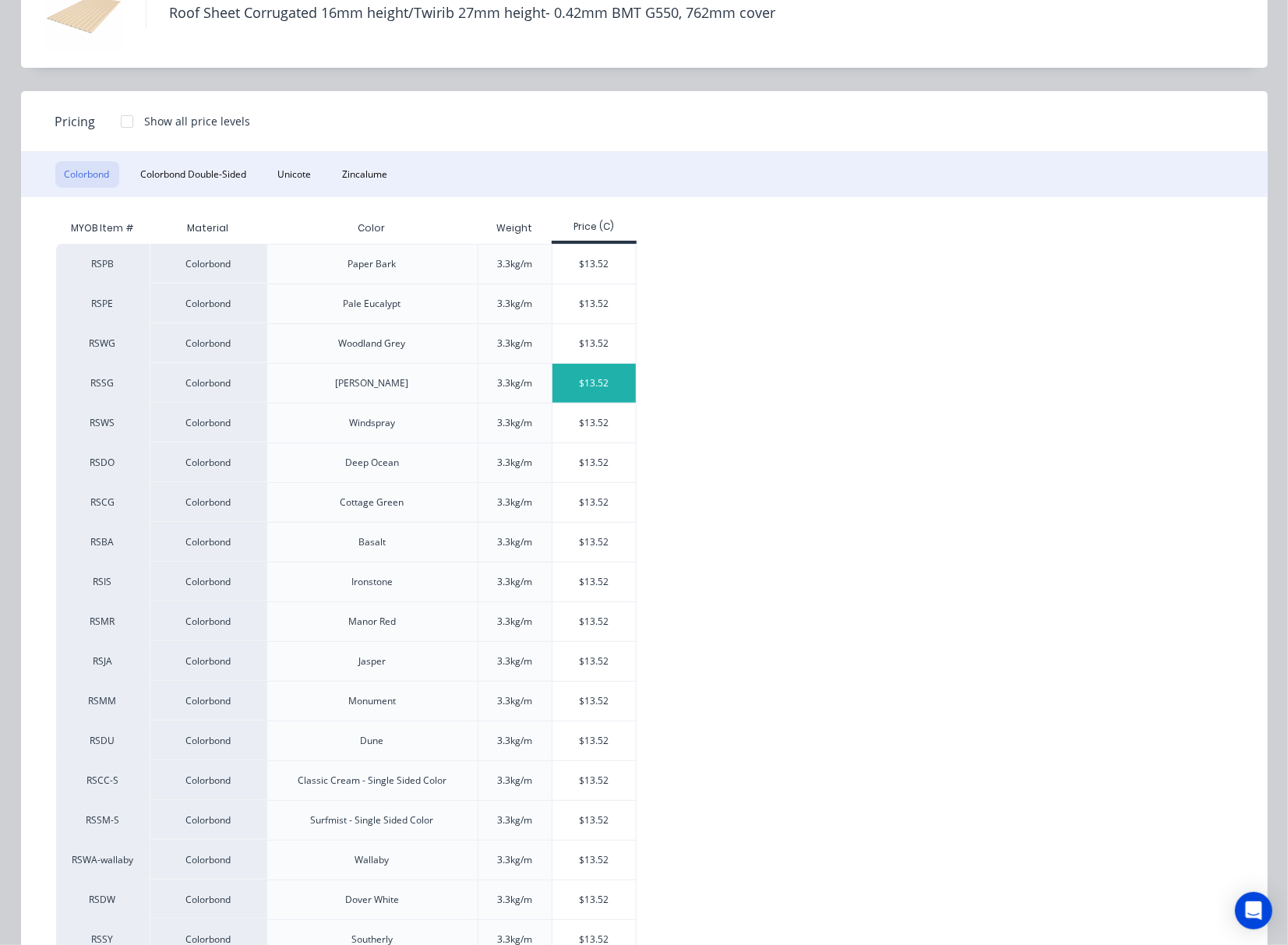
click at [586, 382] on div "$13.52" at bounding box center [594, 383] width 84 height 39
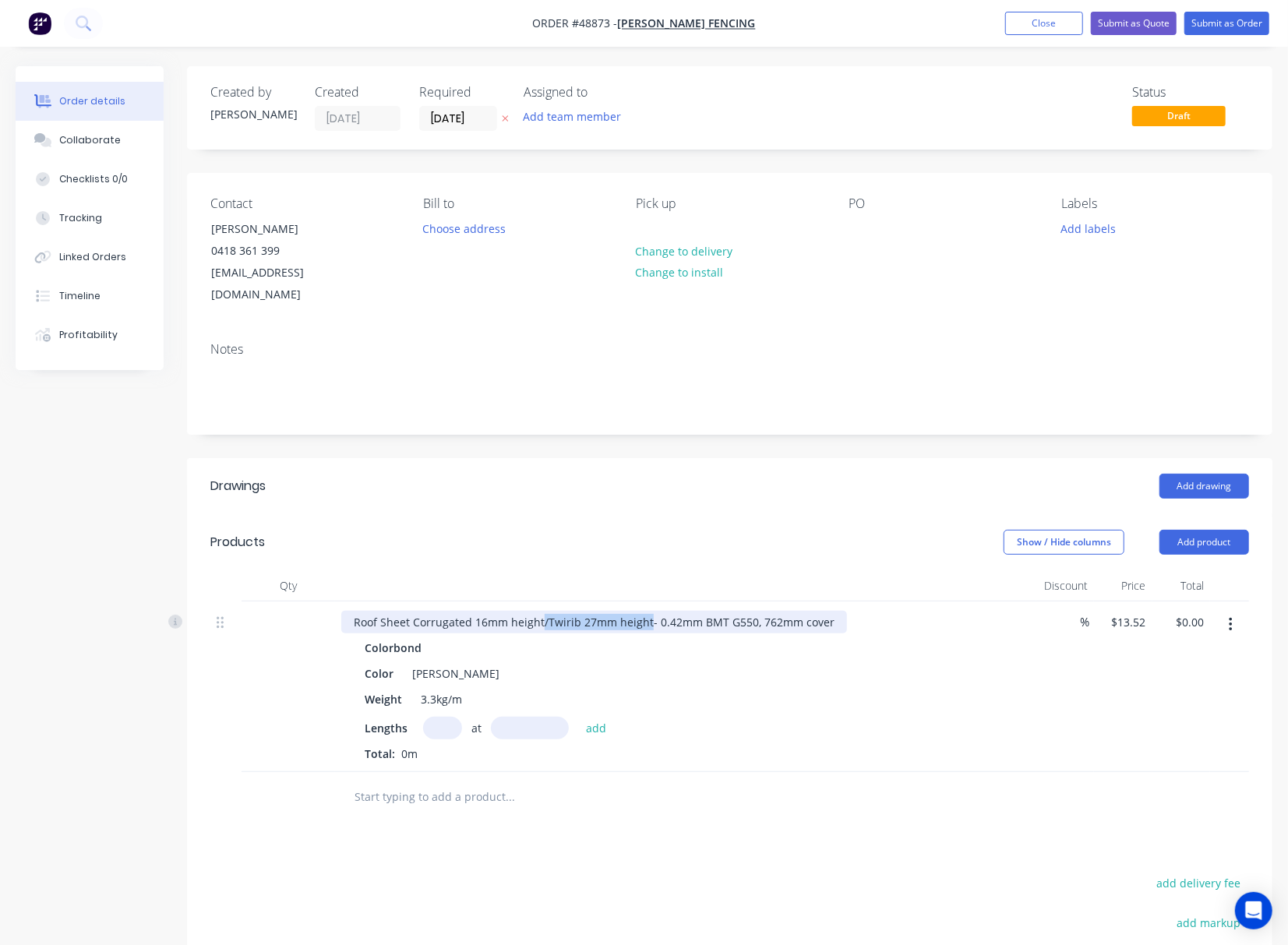
drag, startPoint x: 540, startPoint y: 601, endPoint x: 645, endPoint y: 606, distance: 105.1
click at [645, 611] on div "Roof Sheet Corrugated 16mm height/Twirib 27mm height- 0.42mm BMT G550, 762mm co…" at bounding box center [594, 622] width 506 height 23
click at [434, 717] on input "text" at bounding box center [443, 728] width 39 height 23
type input "16"
click at [518, 717] on input "text" at bounding box center [530, 728] width 78 height 23
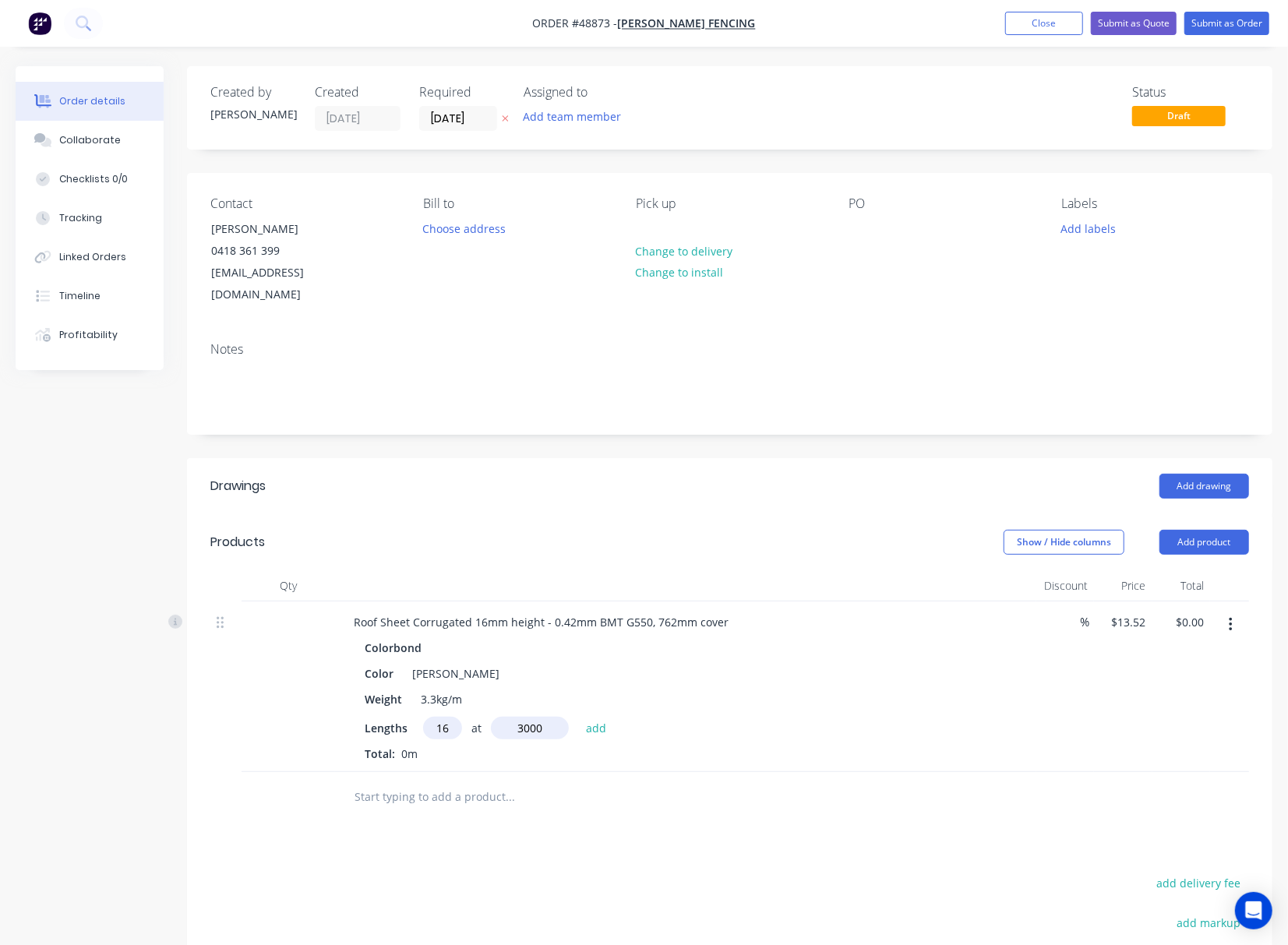
type input "3000"
click at [578, 717] on button "add" at bounding box center [595, 727] width 36 height 21
type input "$648.96"
type input "10"
click at [518, 717] on input "text" at bounding box center [530, 728] width 78 height 23
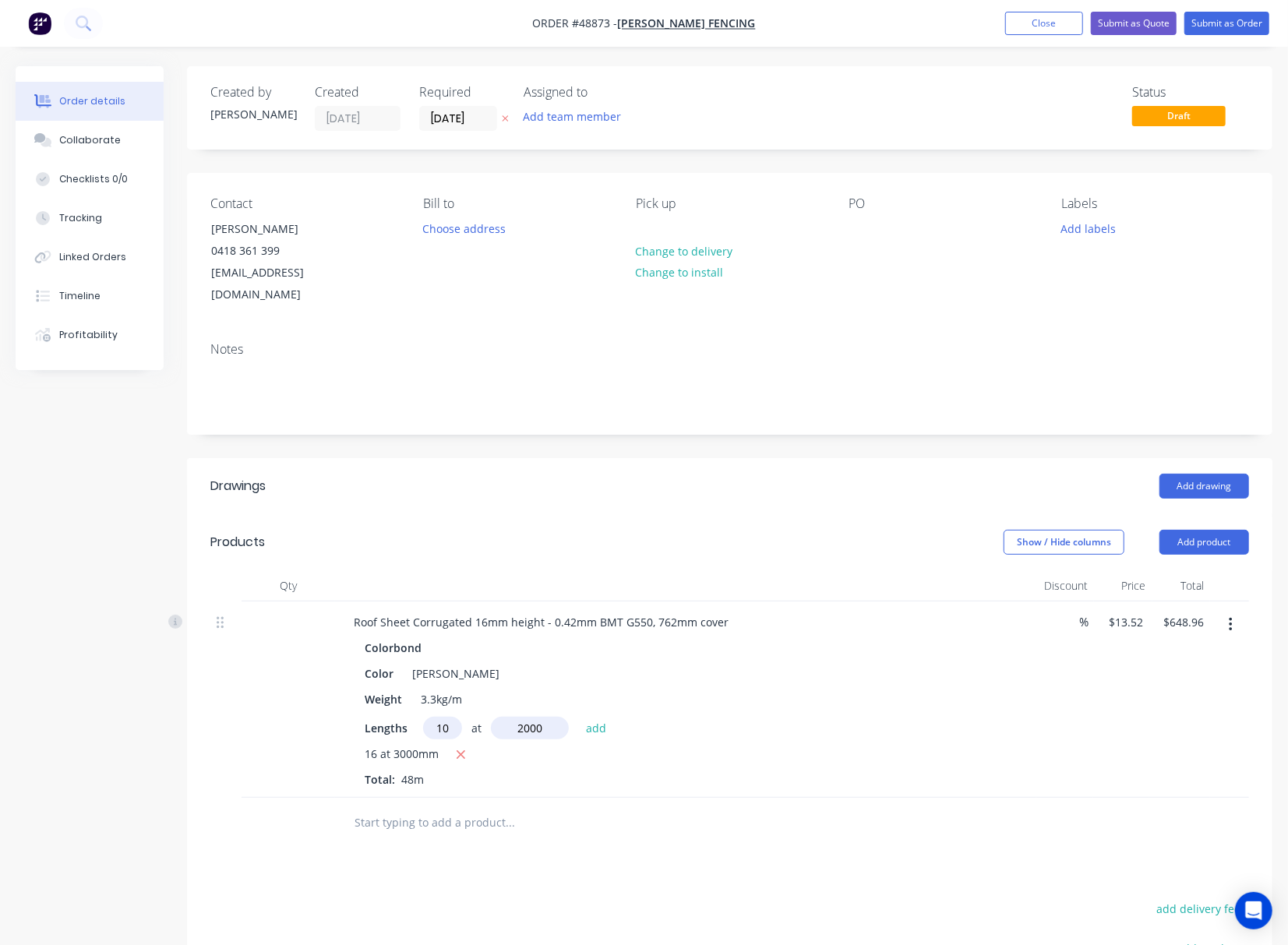
type input "2000"
click at [578, 717] on button "add" at bounding box center [595, 727] width 36 height 21
type input "$919.36"
click at [639, 837] on input "text" at bounding box center [509, 848] width 312 height 31
click at [457, 122] on input "[DATE]" at bounding box center [458, 118] width 76 height 24
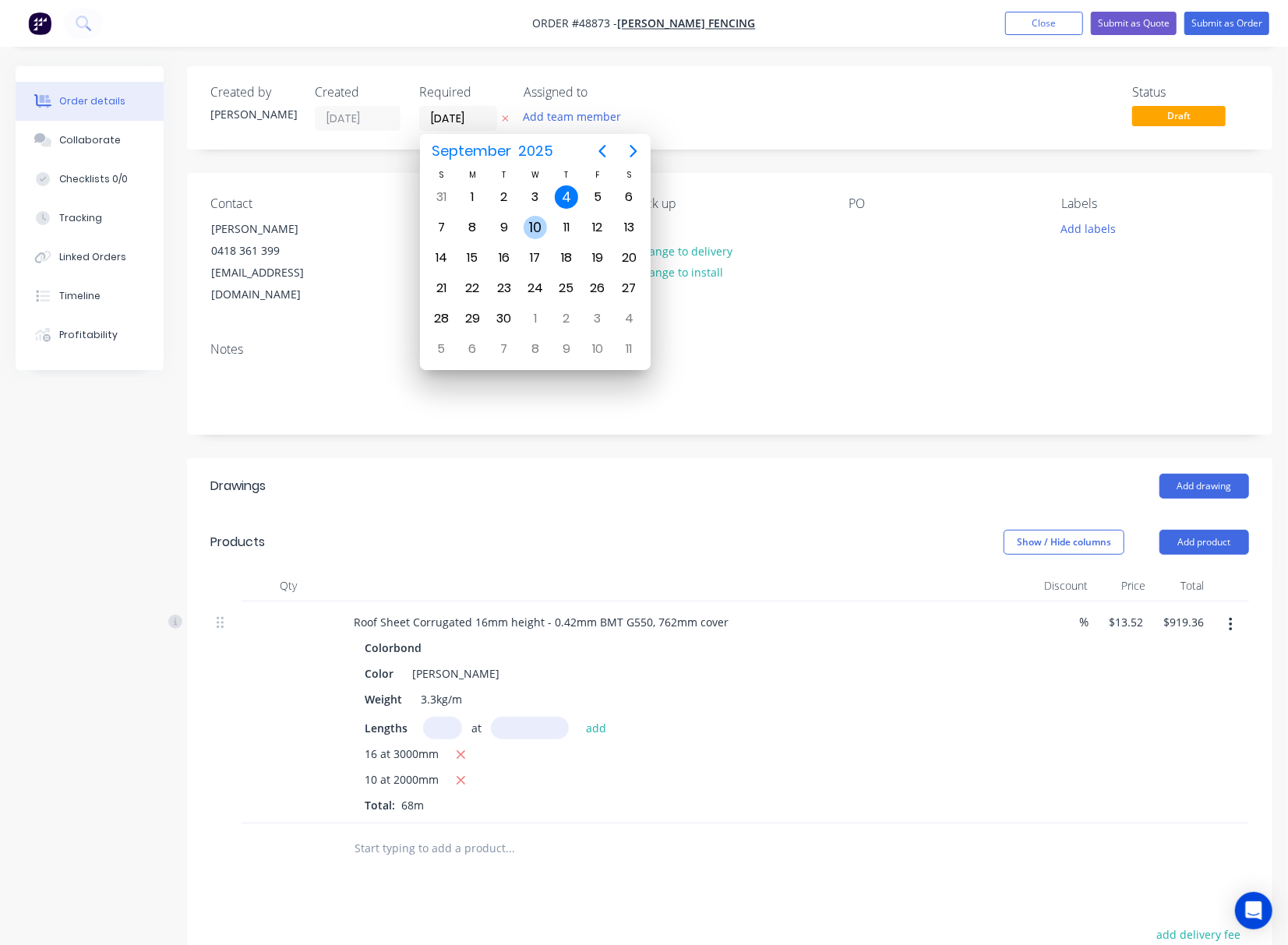
click at [533, 222] on div "10" at bounding box center [535, 228] width 24 height 24
type input "10/09/25"
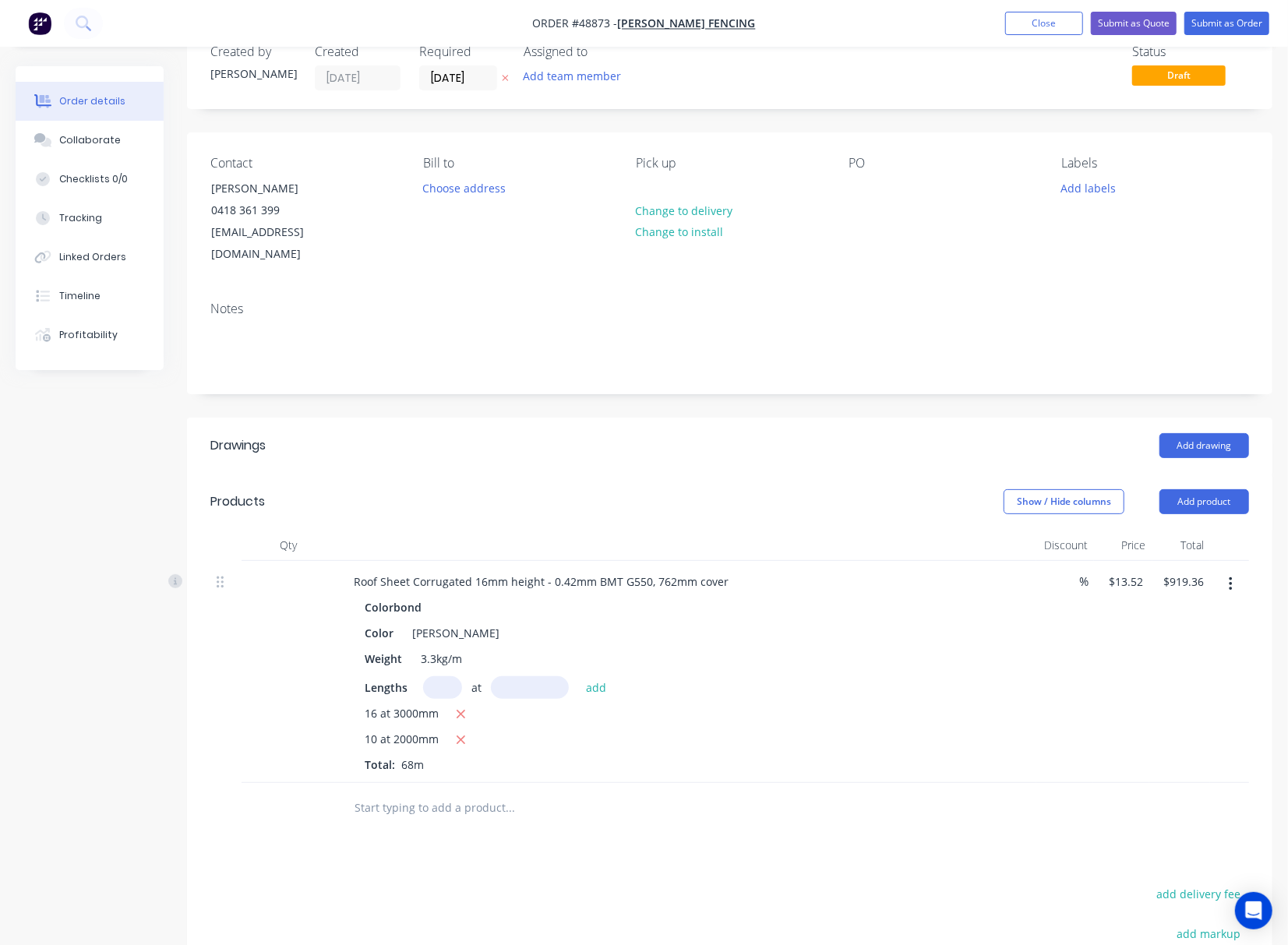
scroll to position [0, 0]
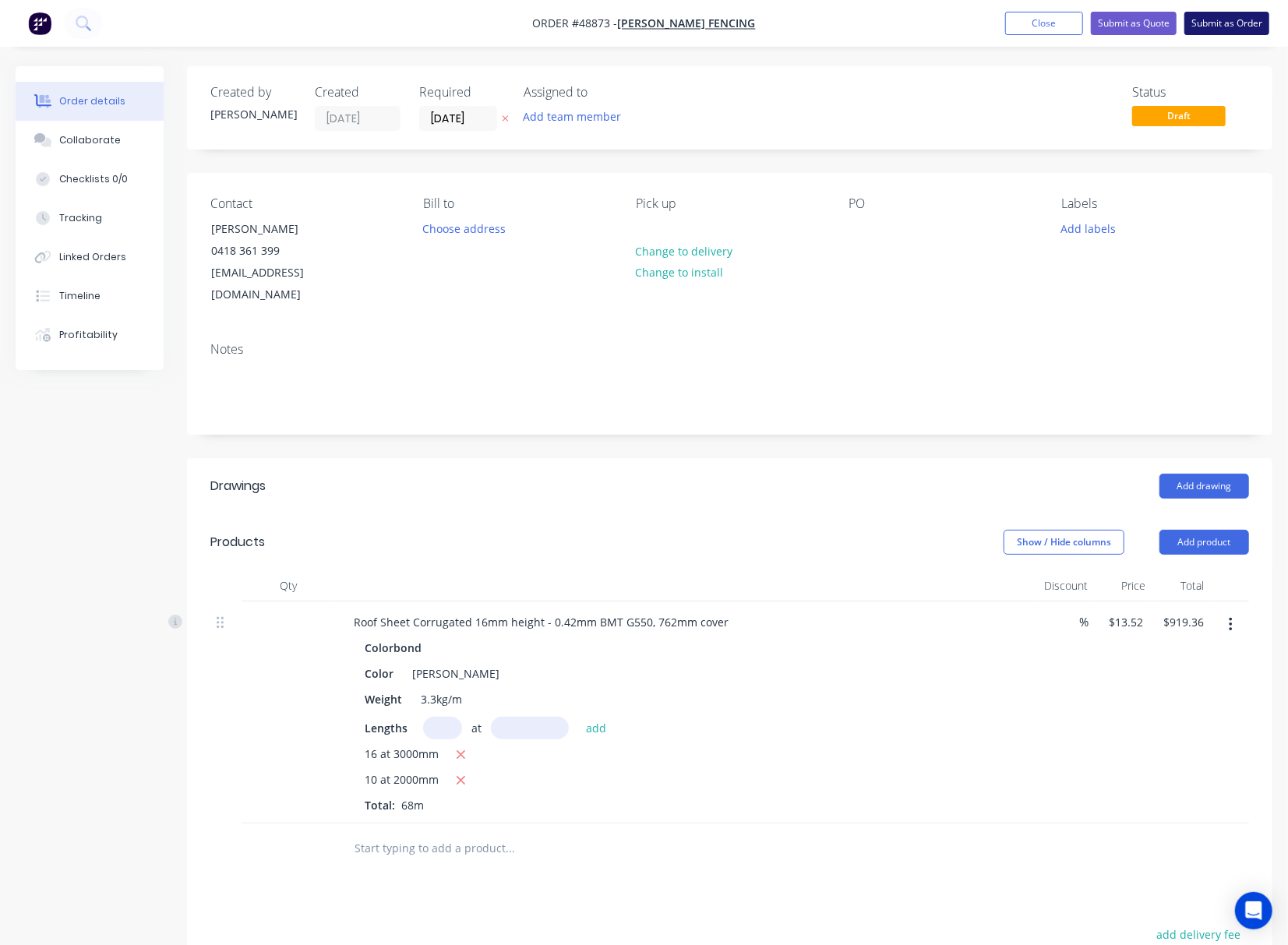
click at [1219, 28] on button "Submit as Order" at bounding box center [1226, 24] width 85 height 24
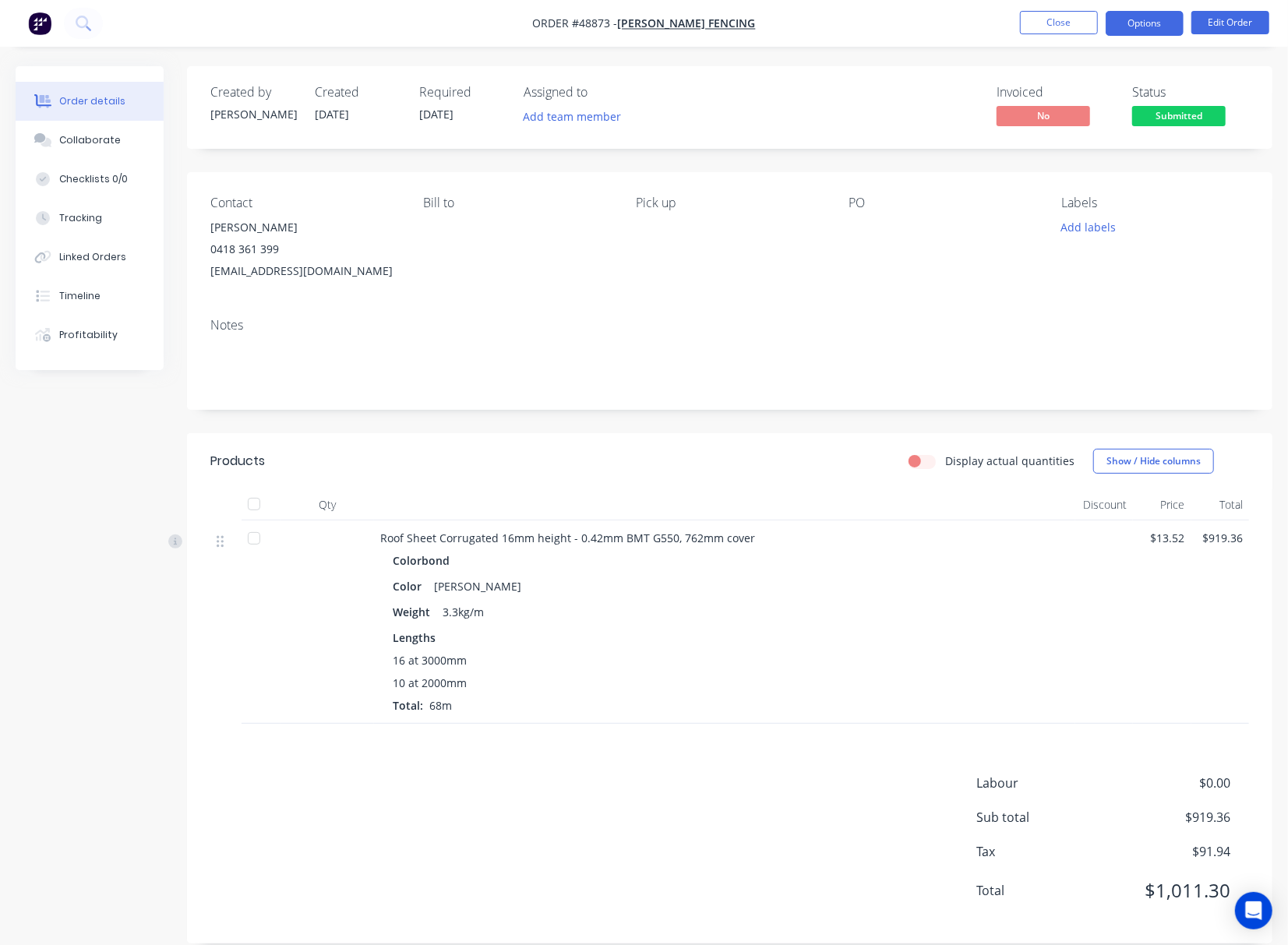
click at [1149, 26] on button "Options" at bounding box center [1144, 24] width 78 height 25
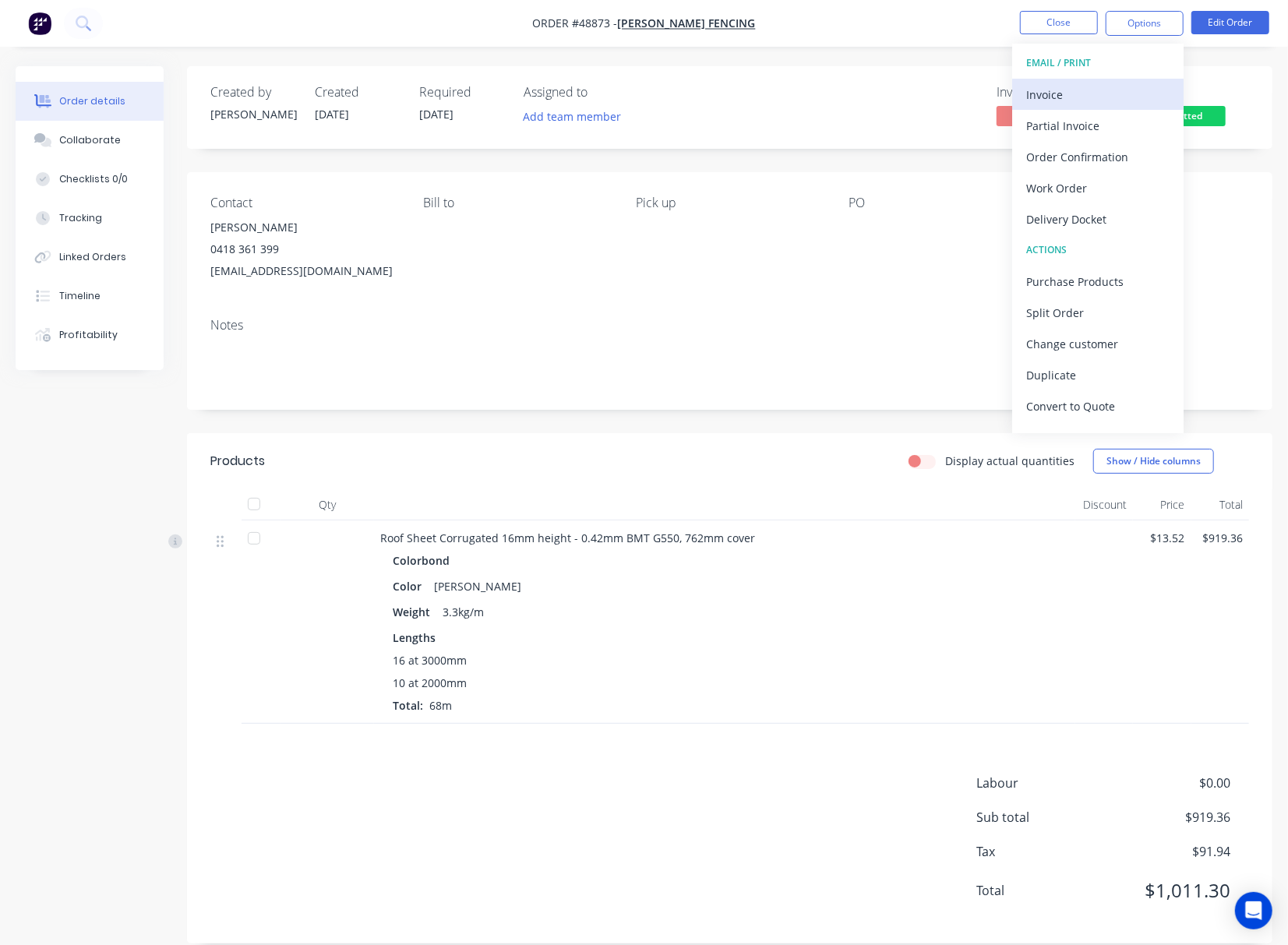
click at [1107, 91] on div "Invoice" at bounding box center [1098, 95] width 144 height 23
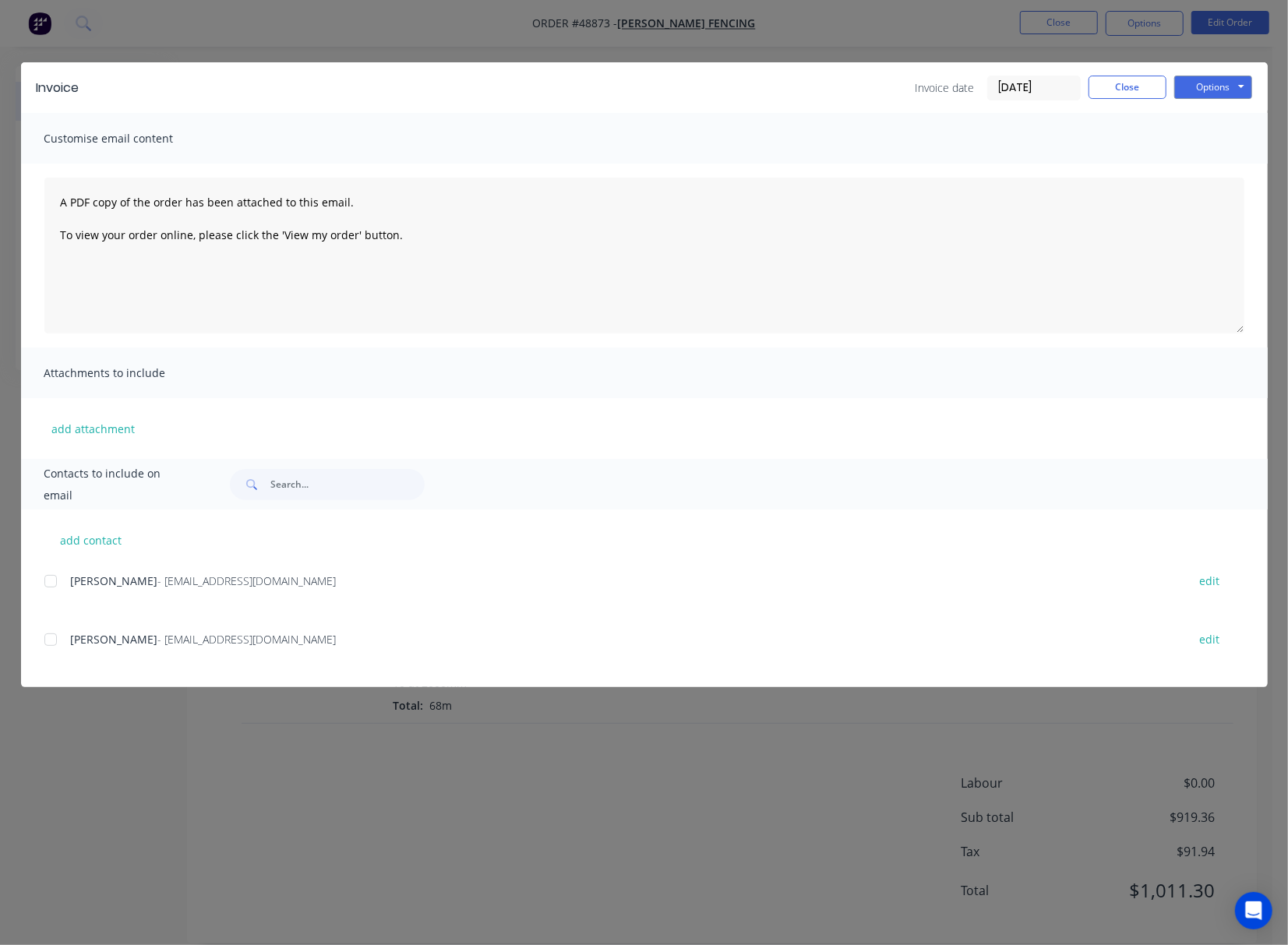
click at [52, 587] on div at bounding box center [51, 581] width 31 height 31
click at [1200, 90] on button "Options" at bounding box center [1213, 87] width 78 height 24
click at [1209, 170] on button "Email" at bounding box center [1224, 166] width 100 height 25
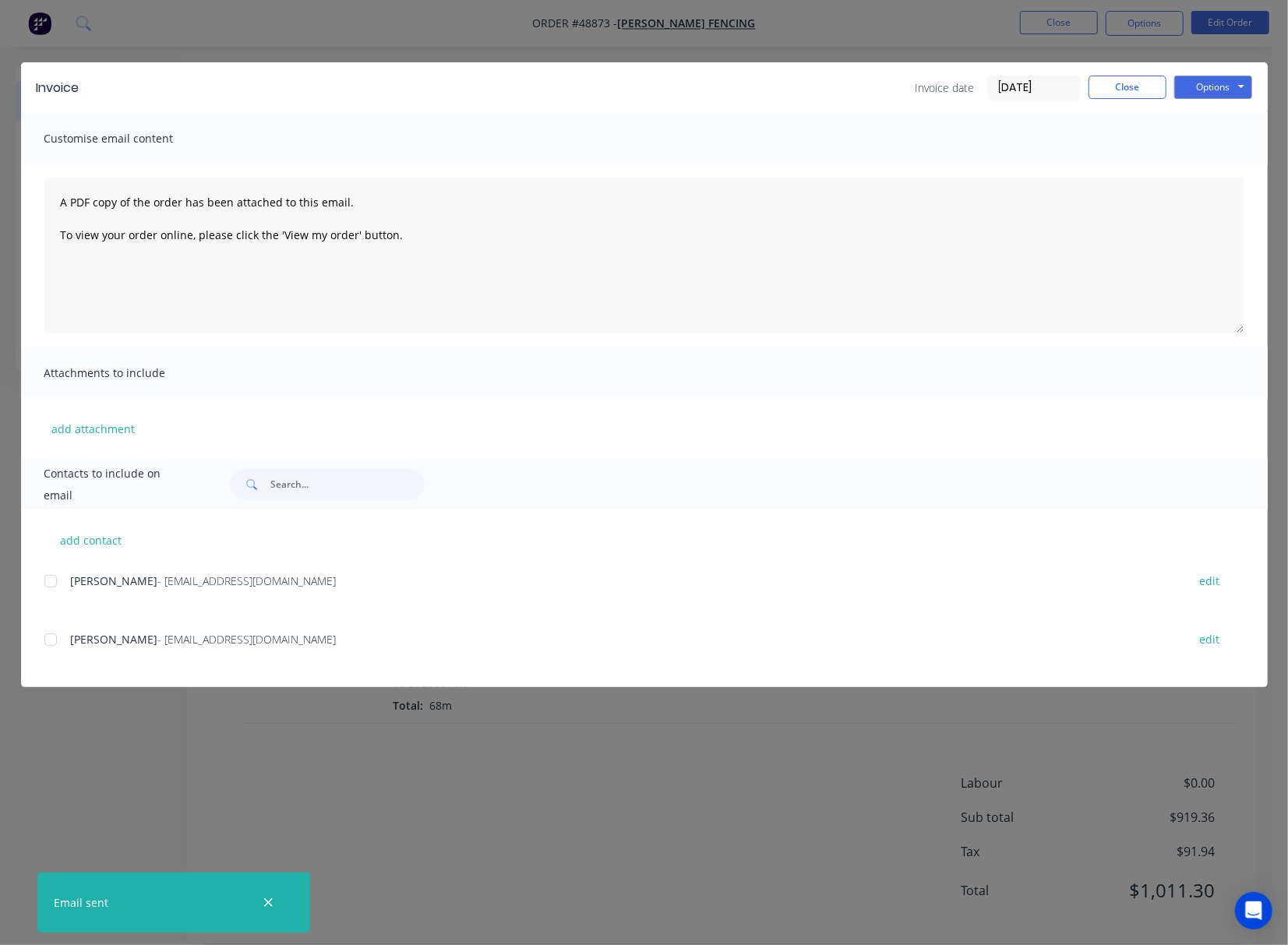
click at [910, 45] on div "Invoice Invoice date 04/09/25 Close Options Preview Print Email Customise email…" at bounding box center [644, 472] width 1288 height 945
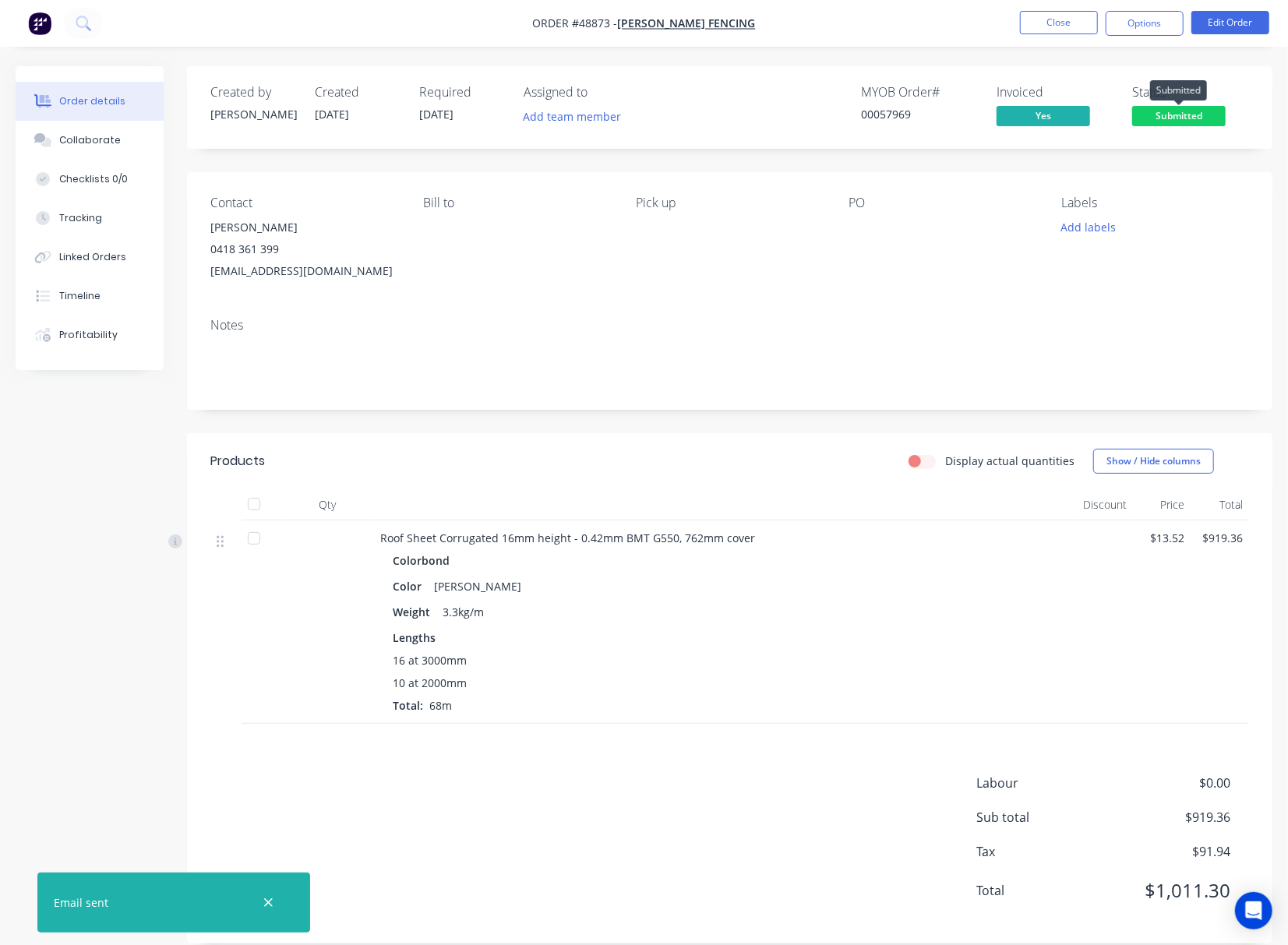
click at [1201, 111] on span "Submitted" at bounding box center [1178, 115] width 94 height 19
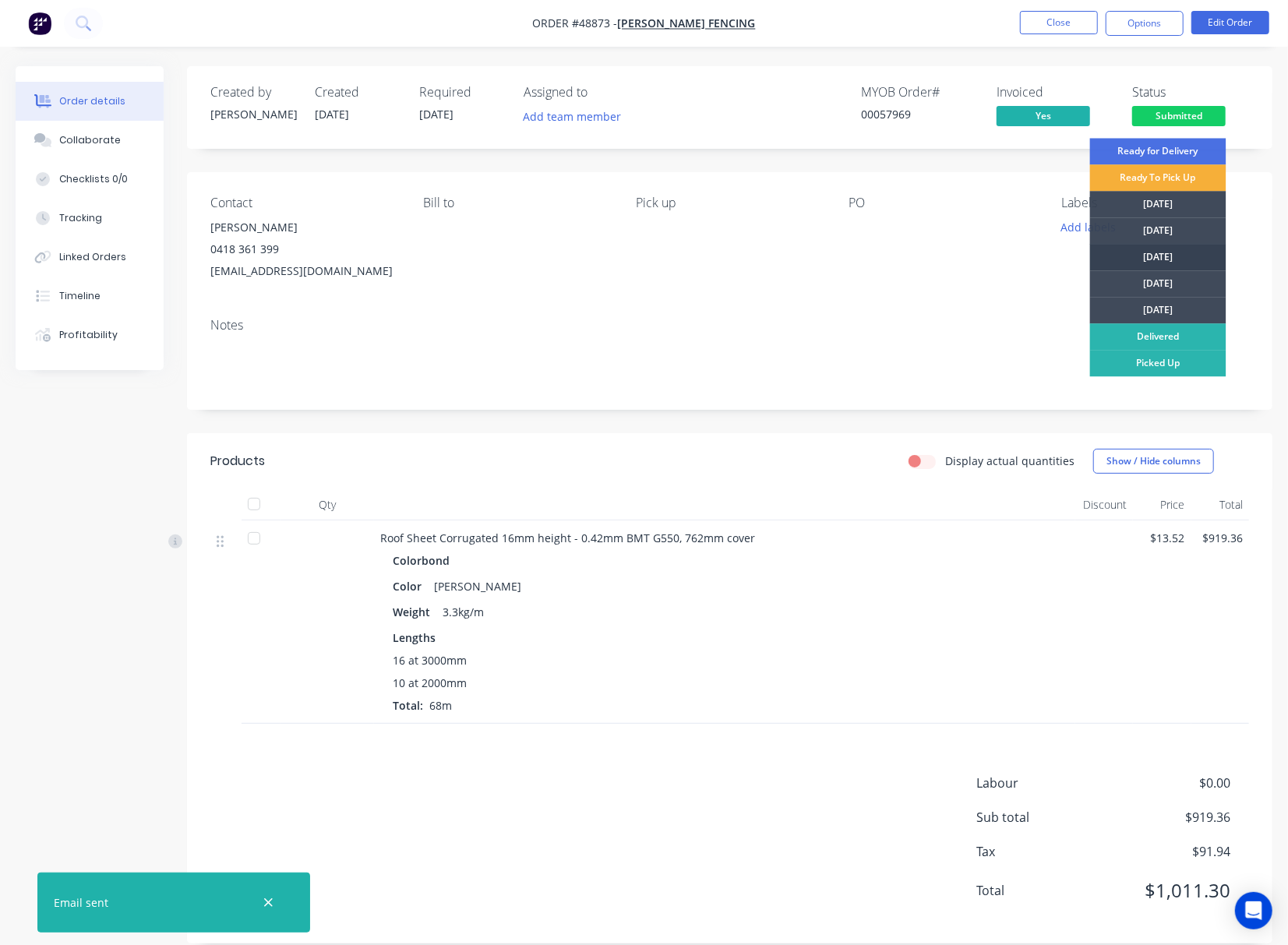
click at [1187, 254] on div "[DATE]" at bounding box center [1157, 257] width 136 height 26
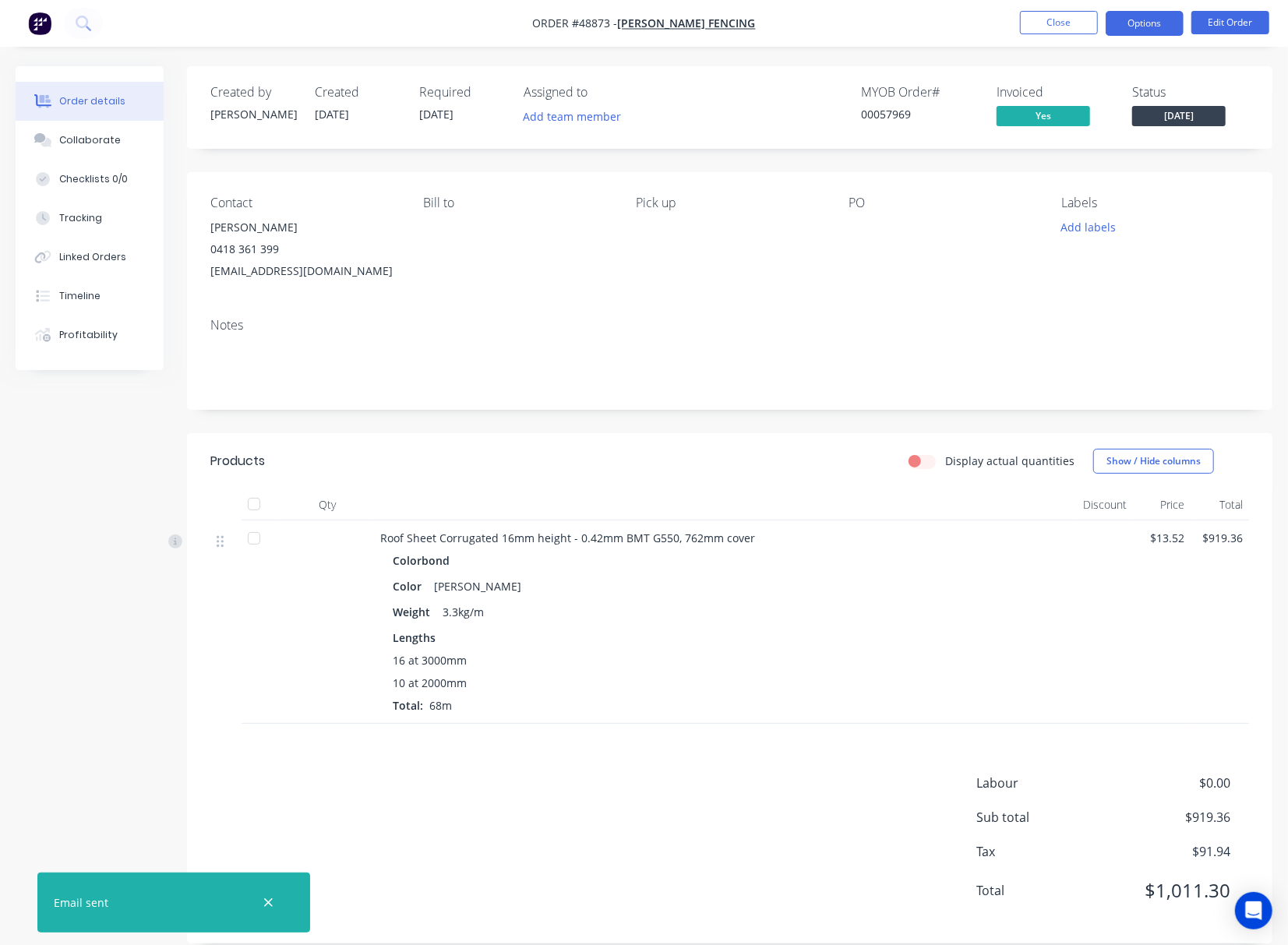
click at [1148, 29] on button "Options" at bounding box center [1144, 24] width 78 height 25
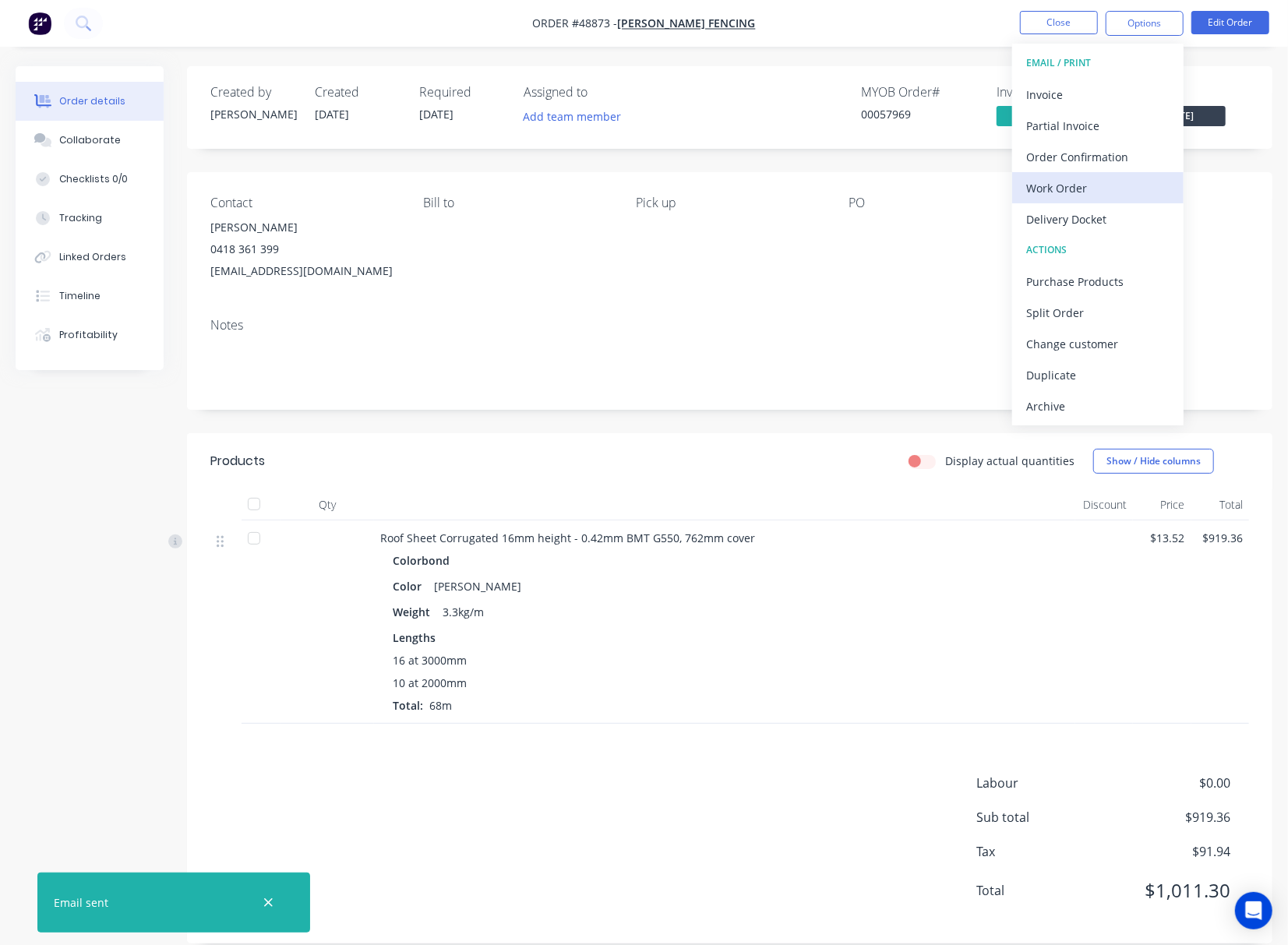
click at [1112, 190] on div "Work Order" at bounding box center [1098, 187] width 144 height 23
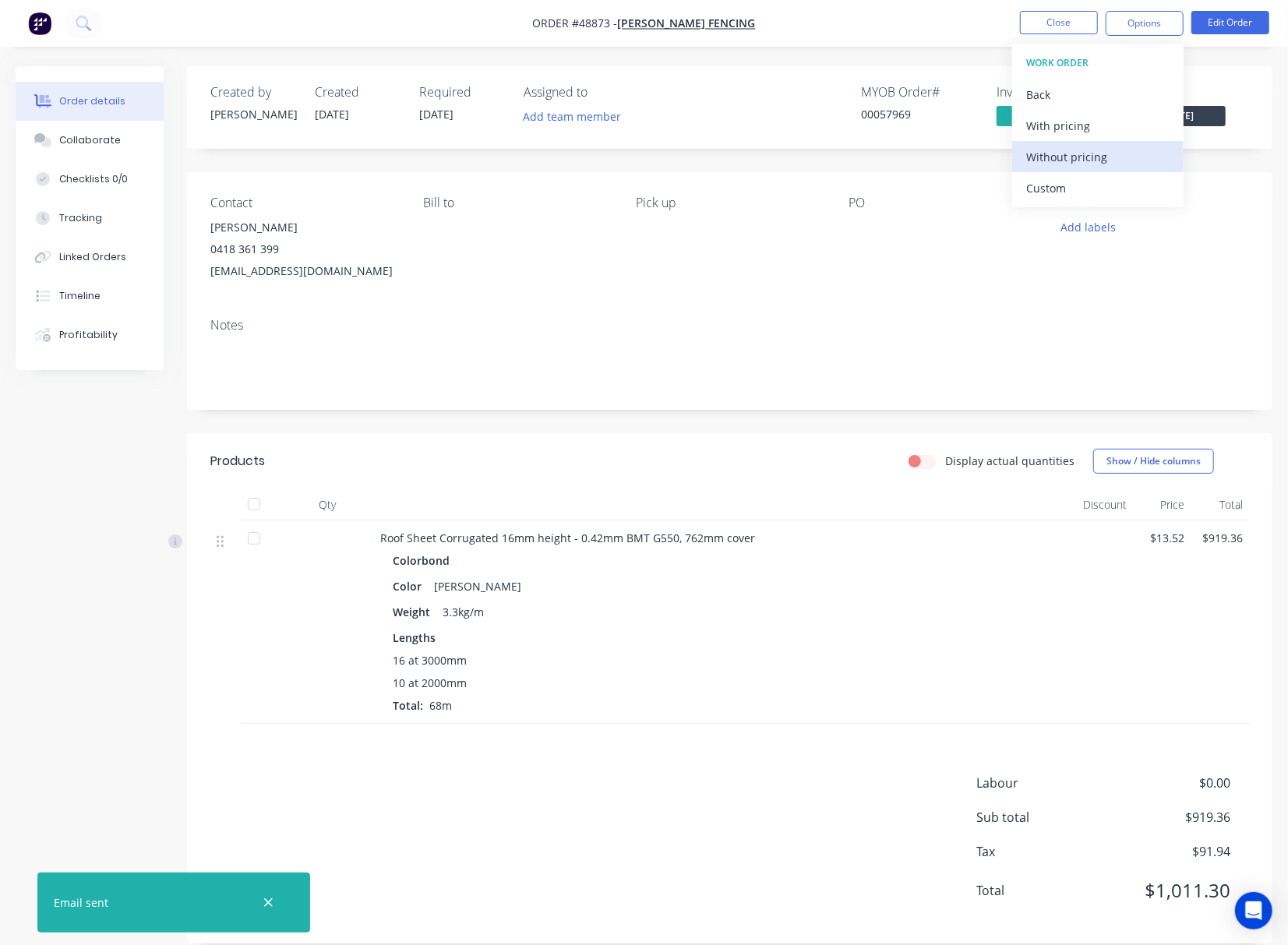
click at [1094, 162] on div "Without pricing" at bounding box center [1098, 156] width 144 height 23
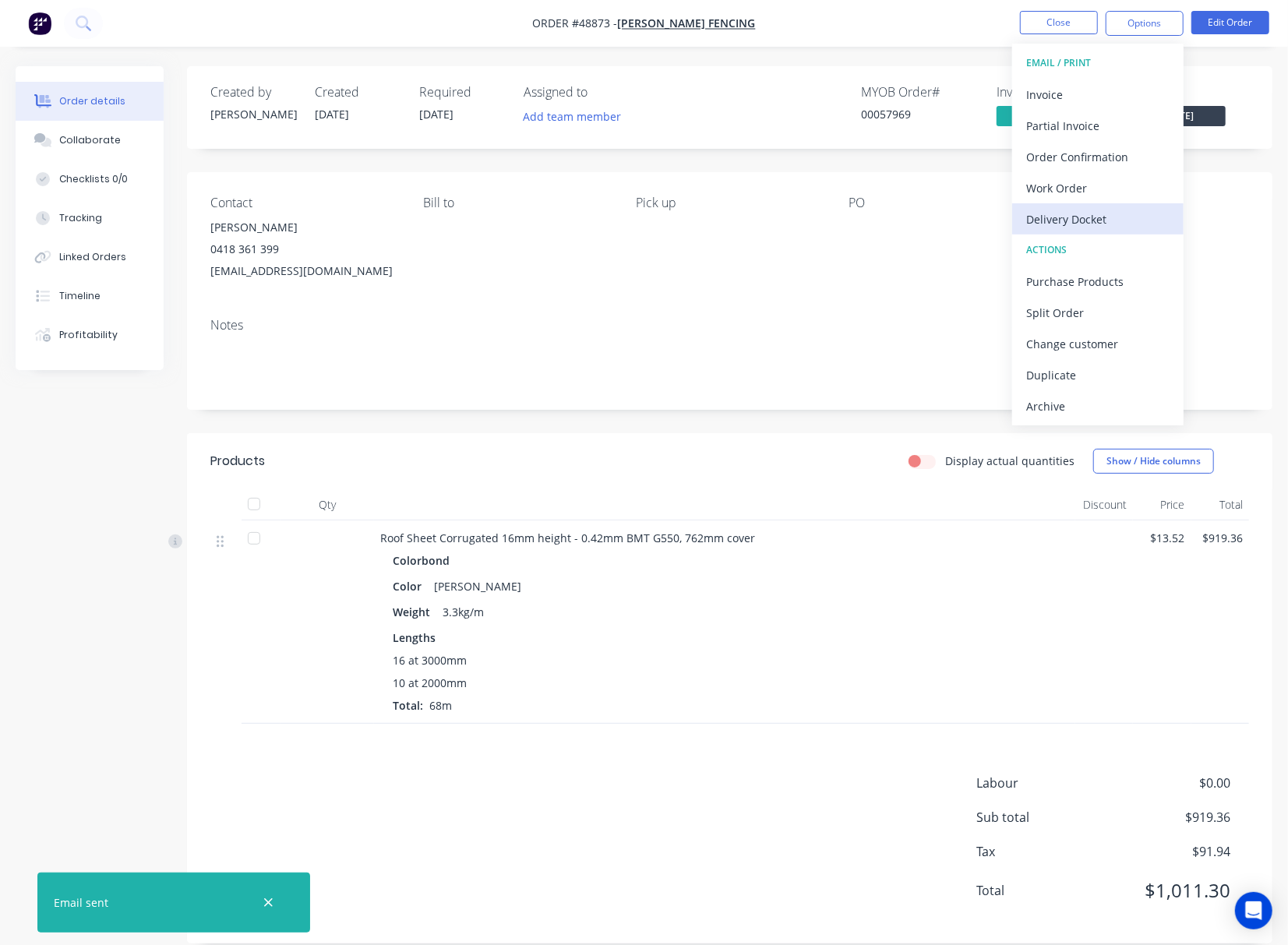
click at [1112, 223] on div "Delivery Docket" at bounding box center [1098, 219] width 144 height 23
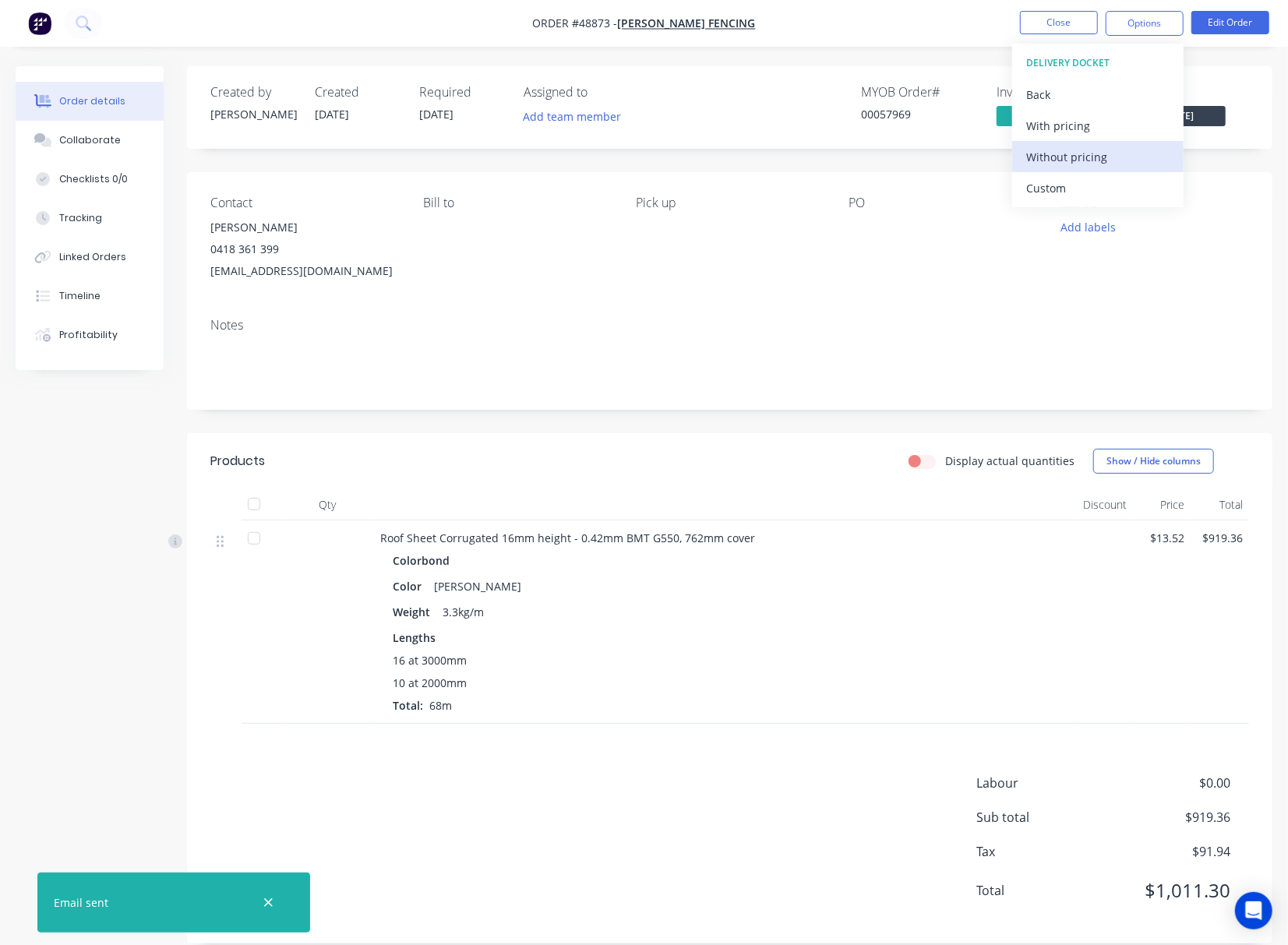
click at [1072, 166] on div "Without pricing" at bounding box center [1098, 156] width 144 height 23
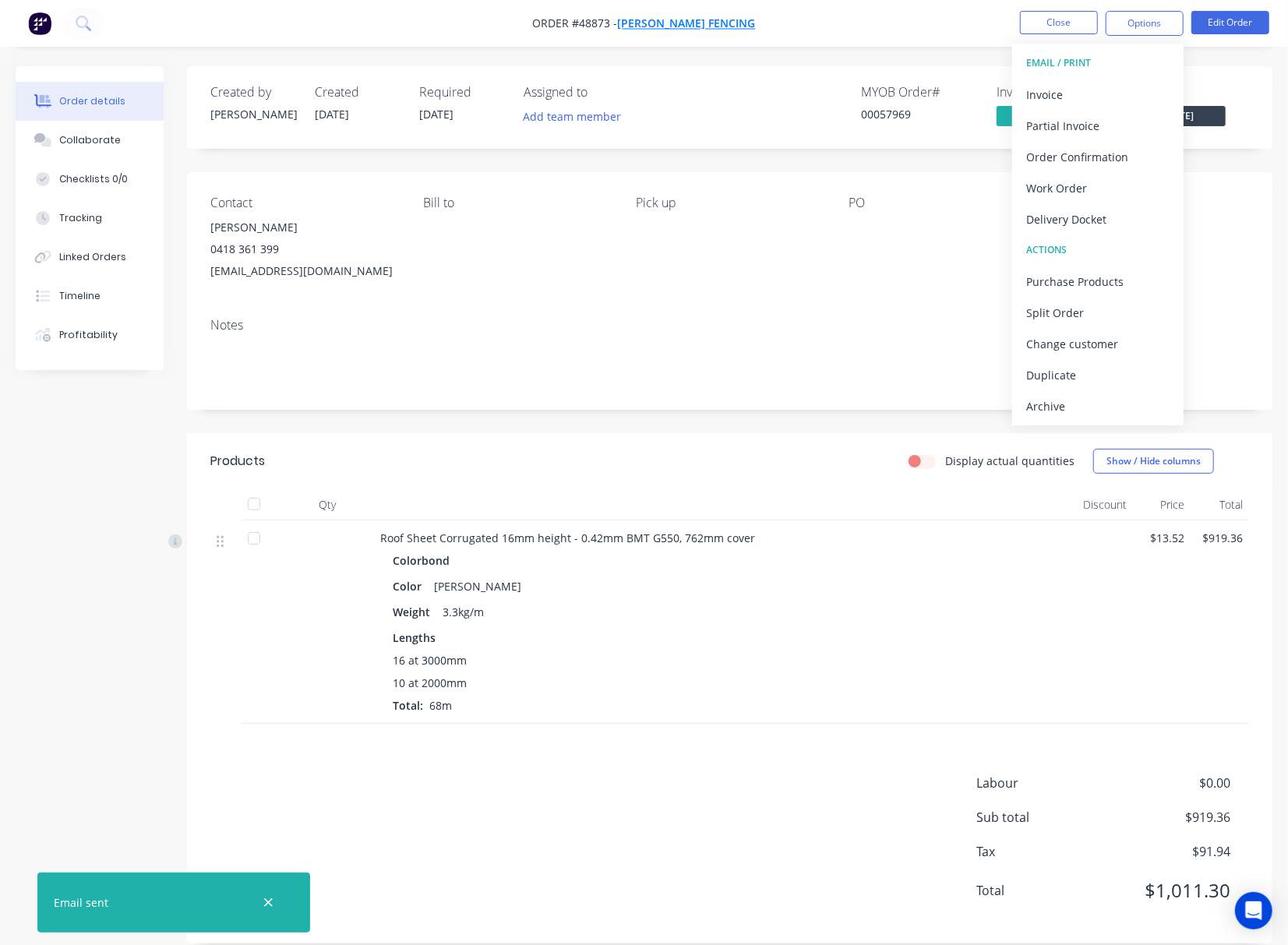
click at [710, 25] on span "Tony Fencing" at bounding box center [686, 24] width 138 height 15
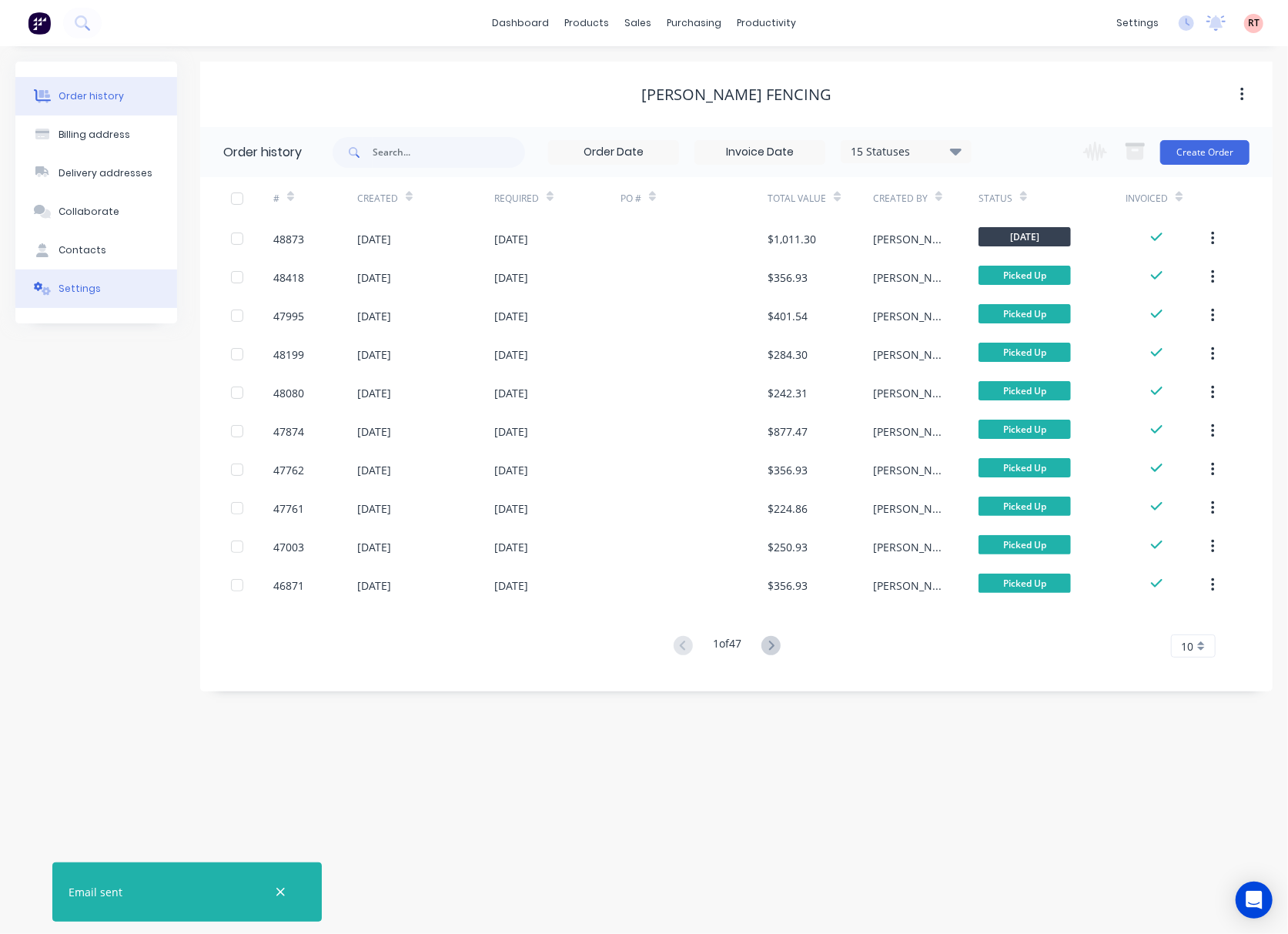
click at [117, 291] on button "Settings" at bounding box center [96, 289] width 162 height 38
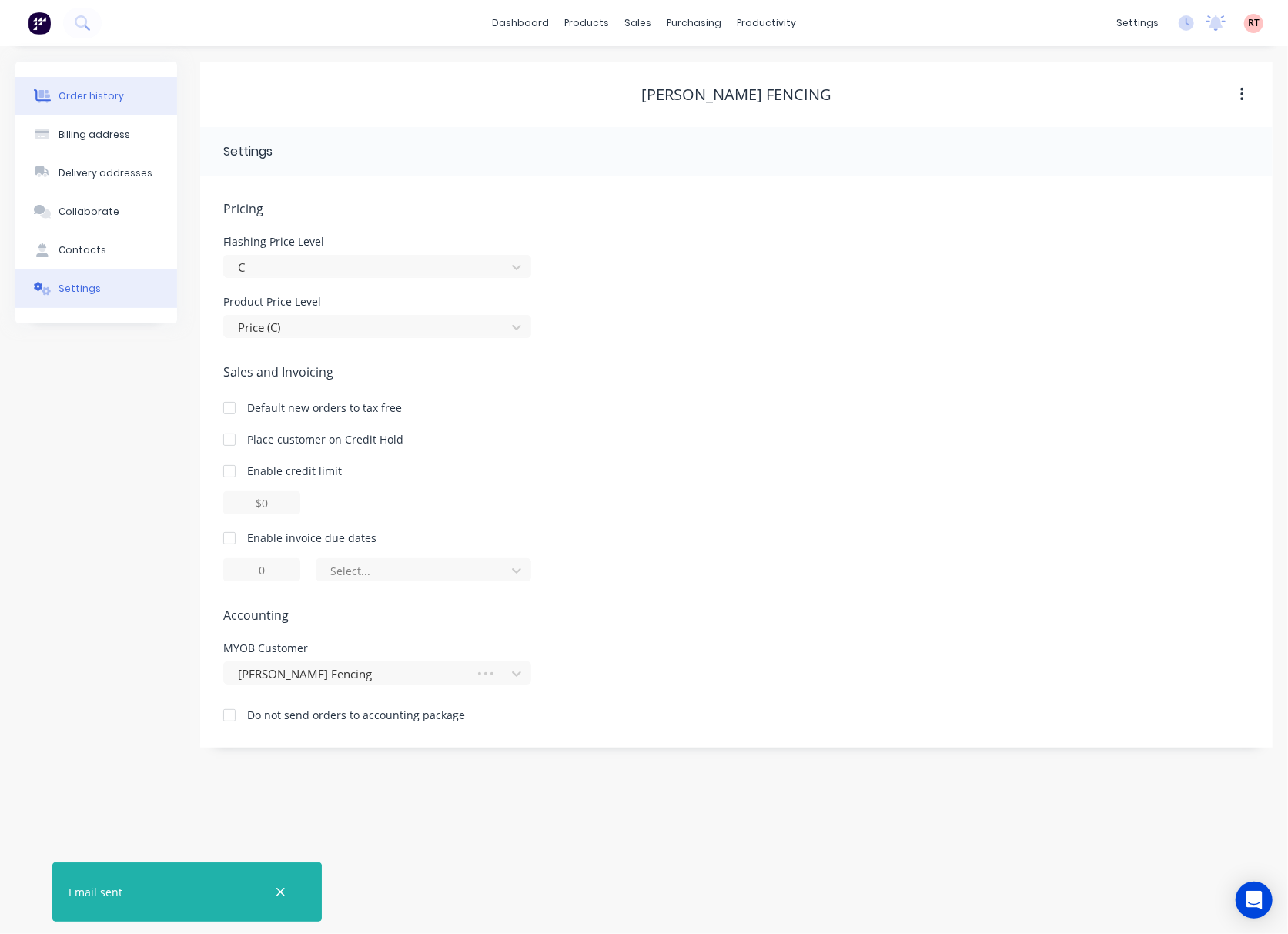
click at [115, 97] on div "Order history" at bounding box center [91, 96] width 65 height 14
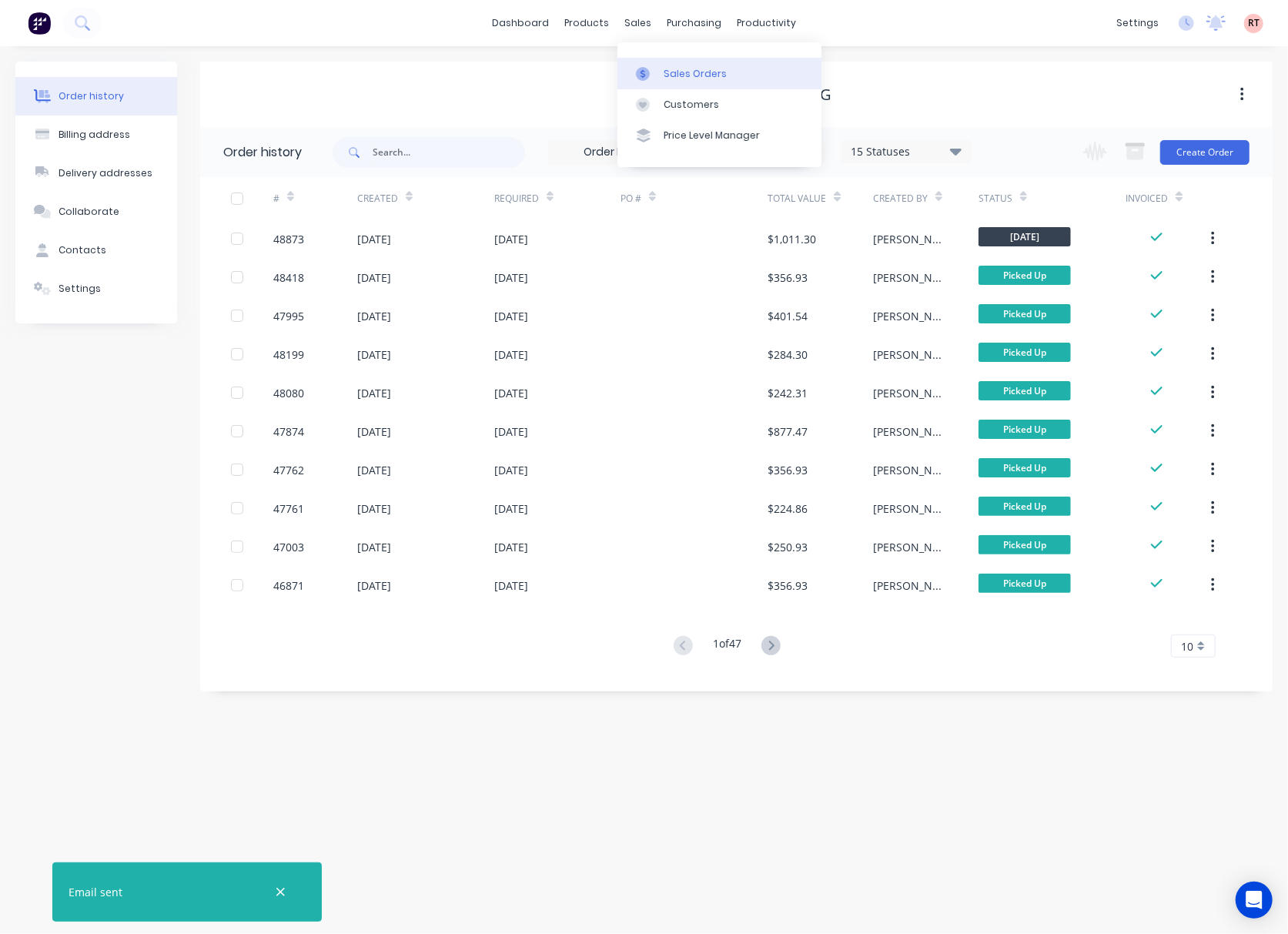
click at [673, 78] on div "Sales Orders" at bounding box center [695, 73] width 63 height 14
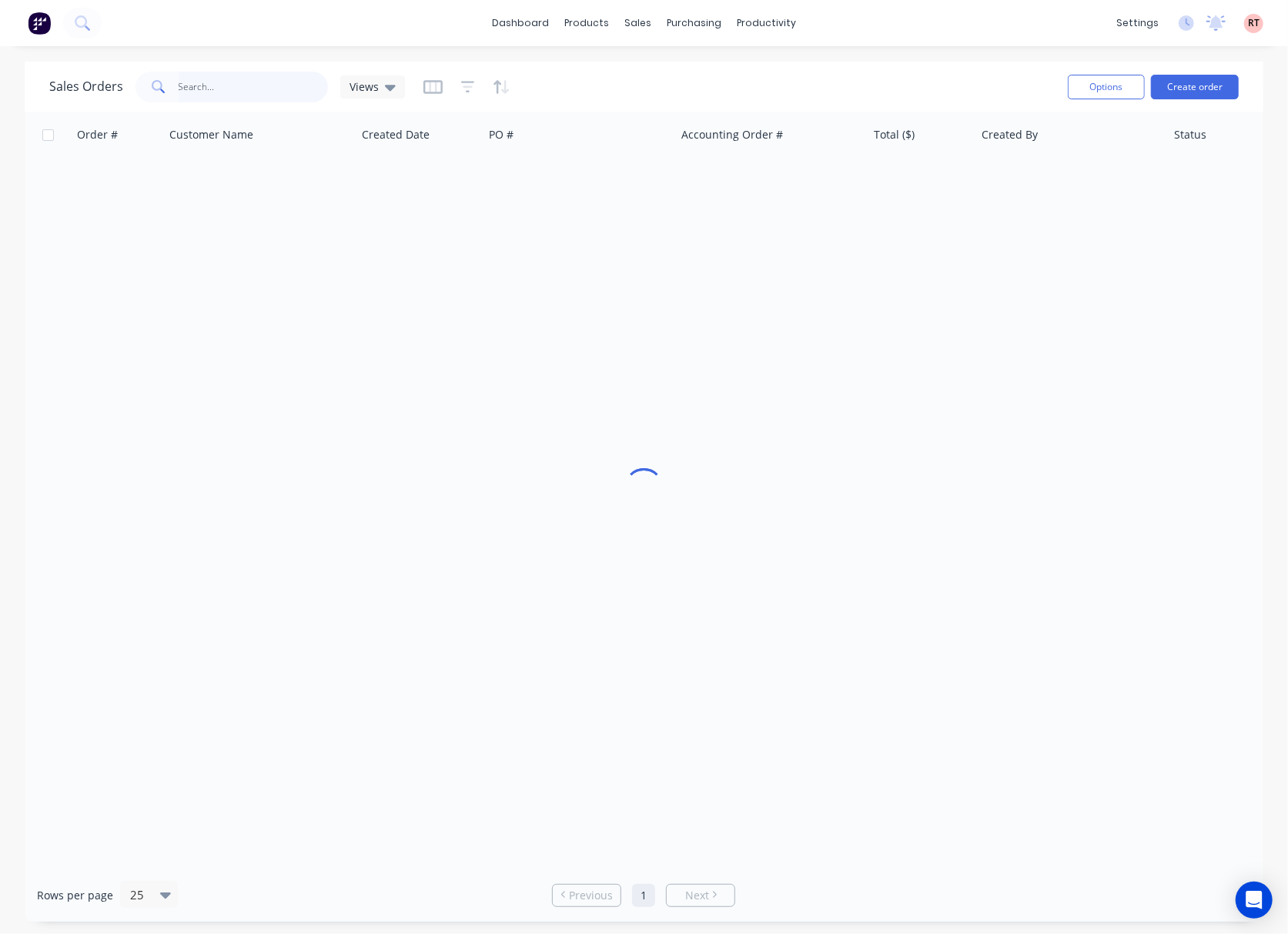
click at [214, 94] on input "text" at bounding box center [254, 87] width 150 height 31
type input "sweet"
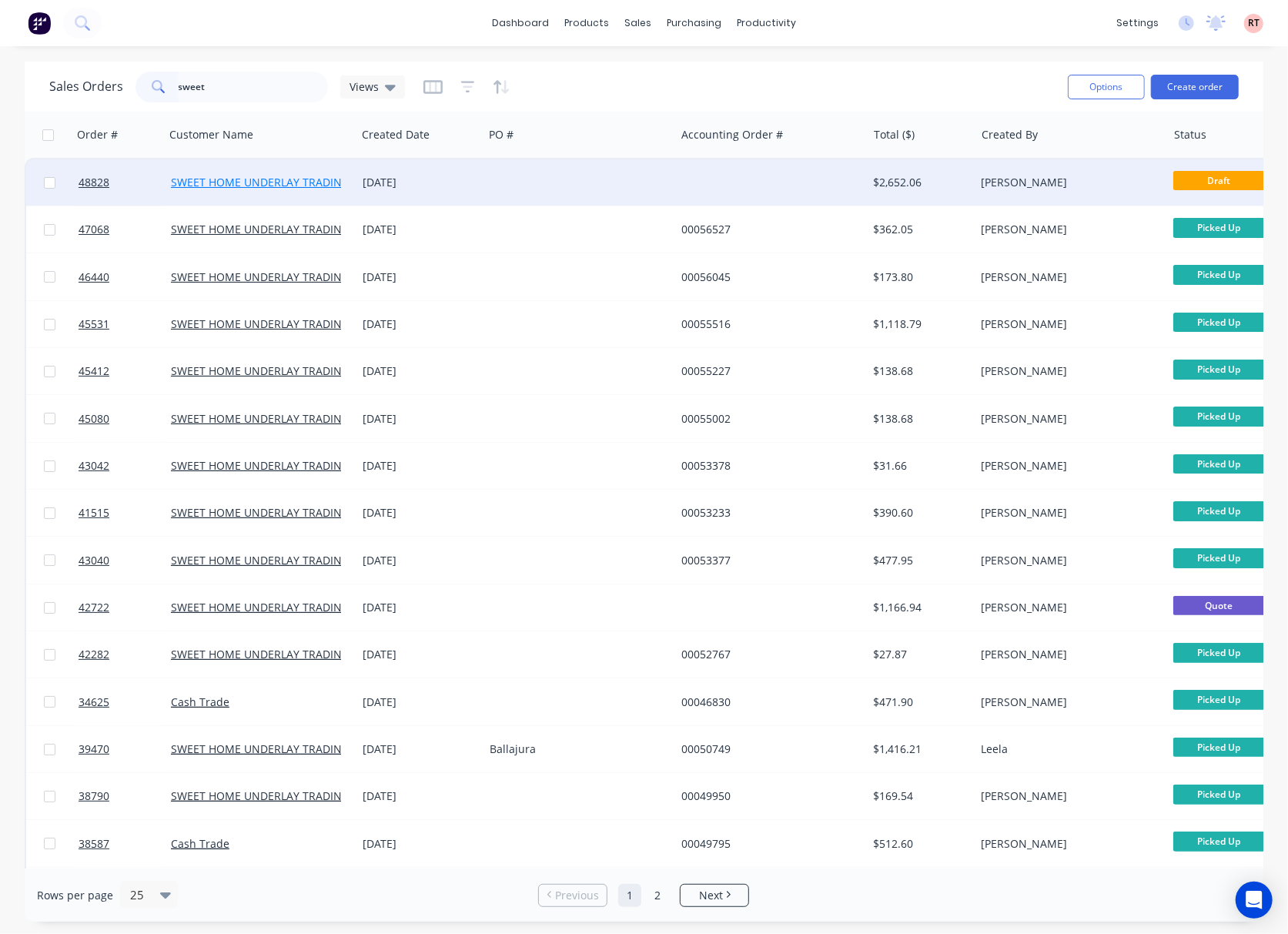
click at [294, 183] on link "SWEET HOME UNDERLAY TRADING PTY LTD" at bounding box center [282, 182] width 223 height 15
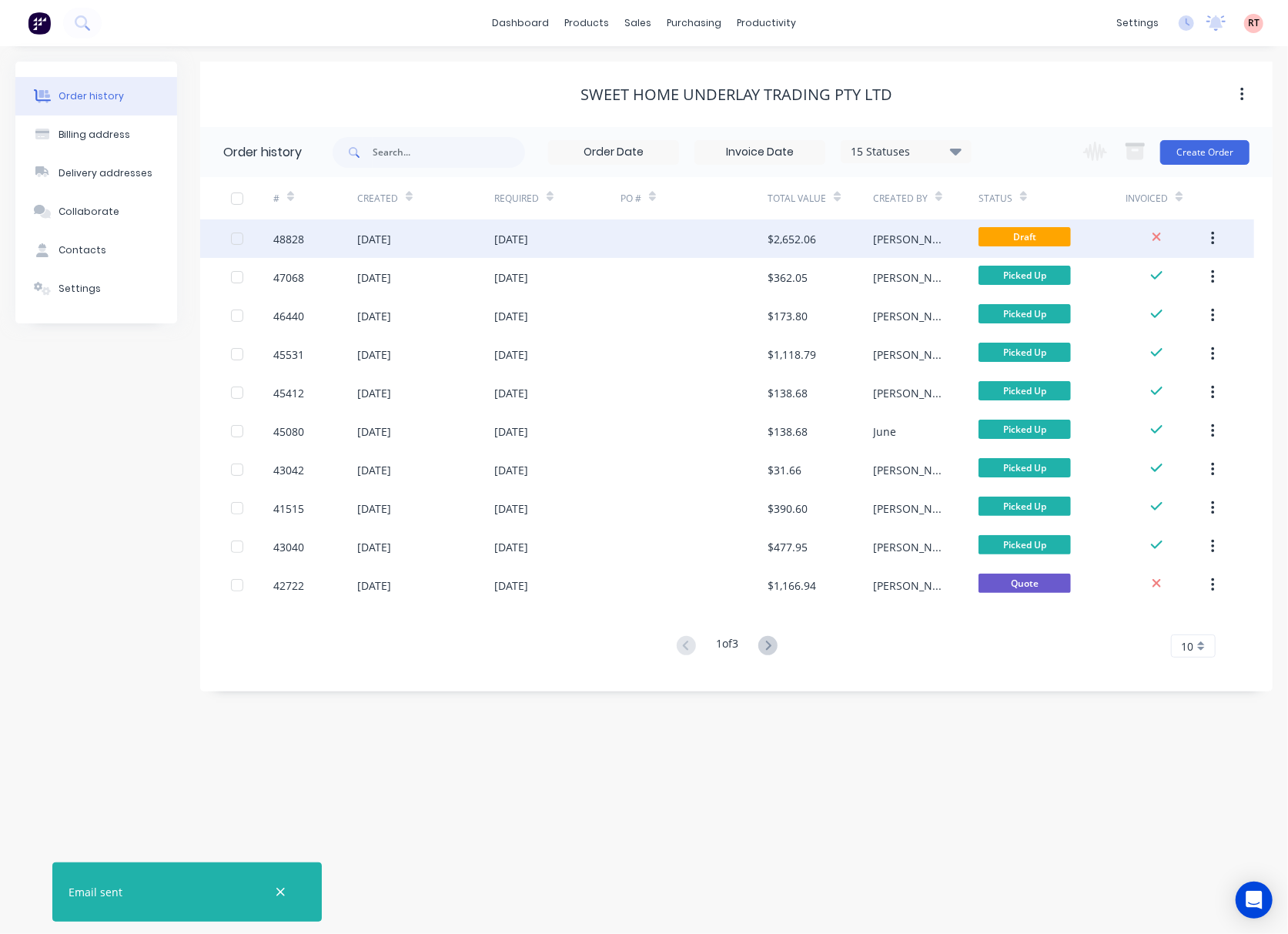
click at [667, 238] on div at bounding box center [694, 239] width 147 height 38
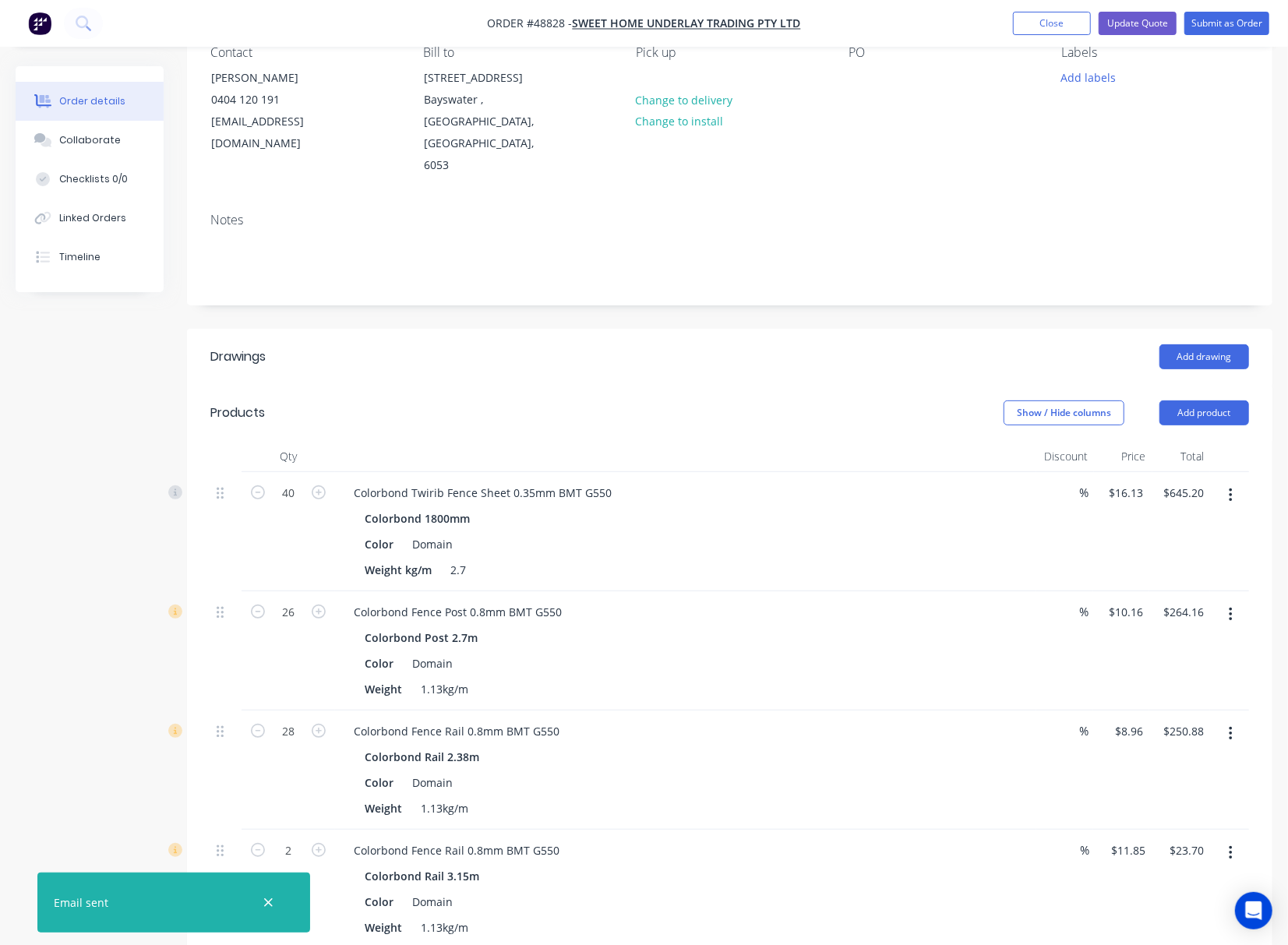
scroll to position [104, 0]
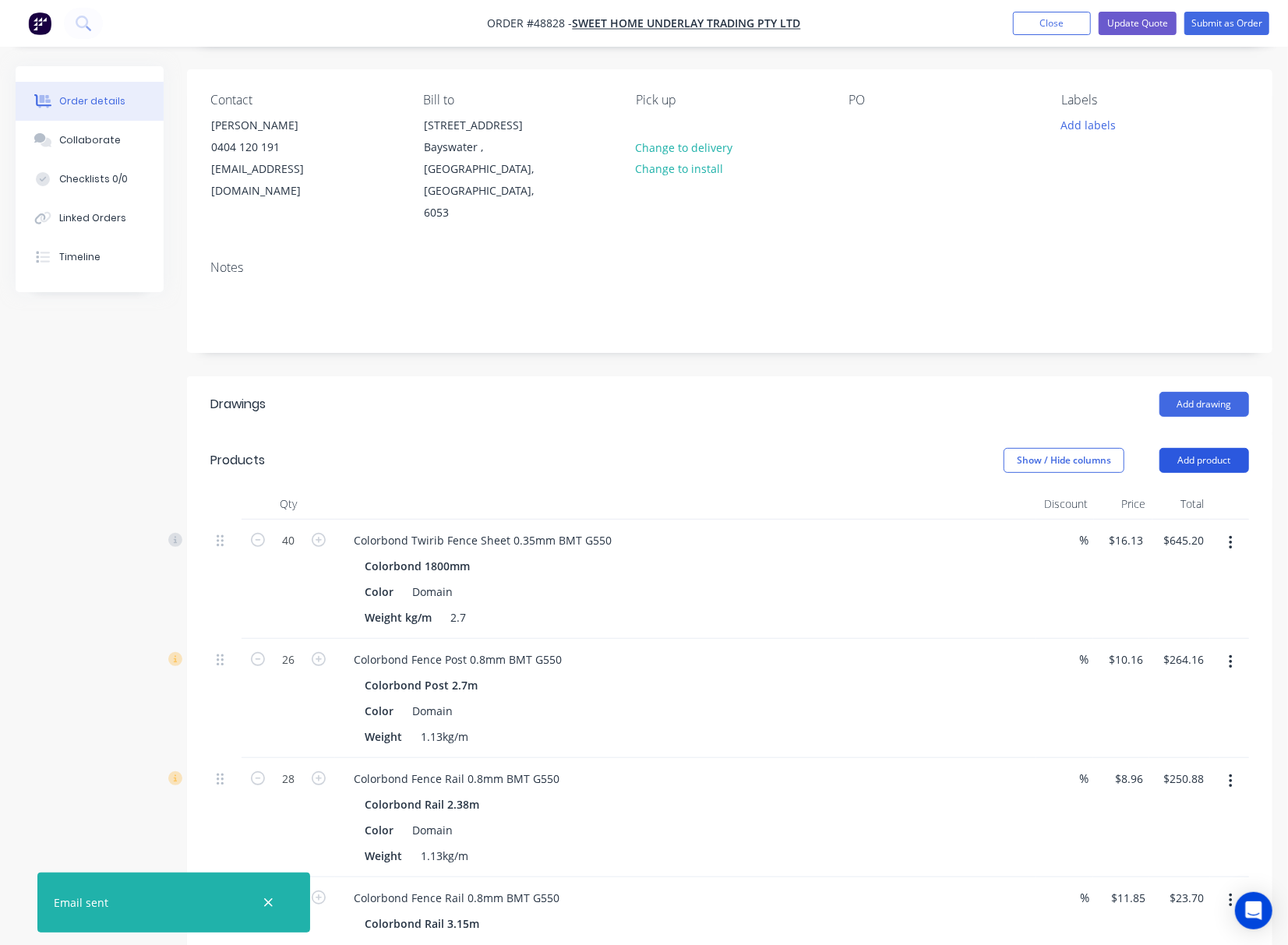
click at [1198, 448] on button "Add product" at bounding box center [1204, 460] width 90 height 25
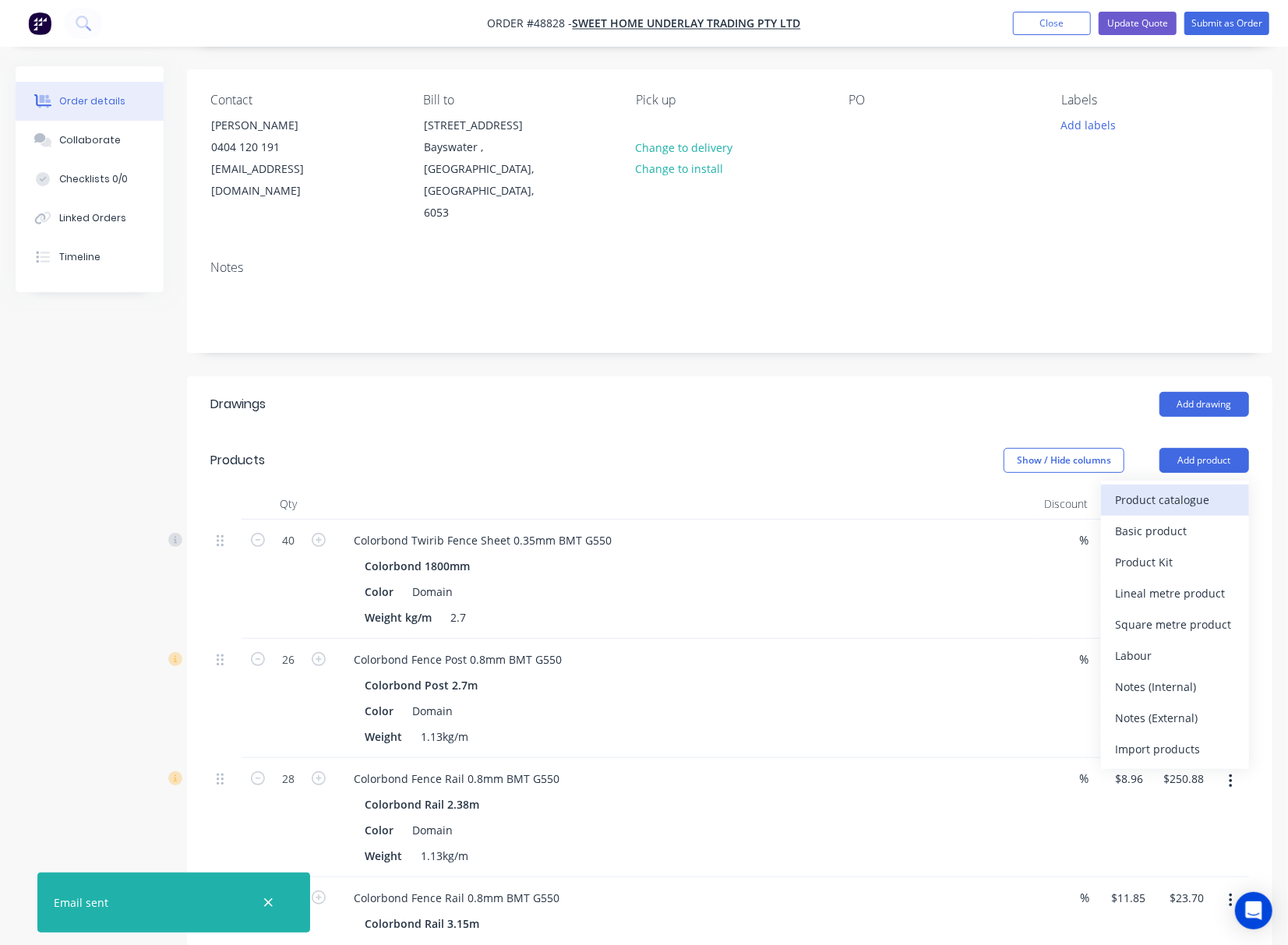
click at [1163, 488] on div "Product catalogue" at bounding box center [1175, 499] width 120 height 23
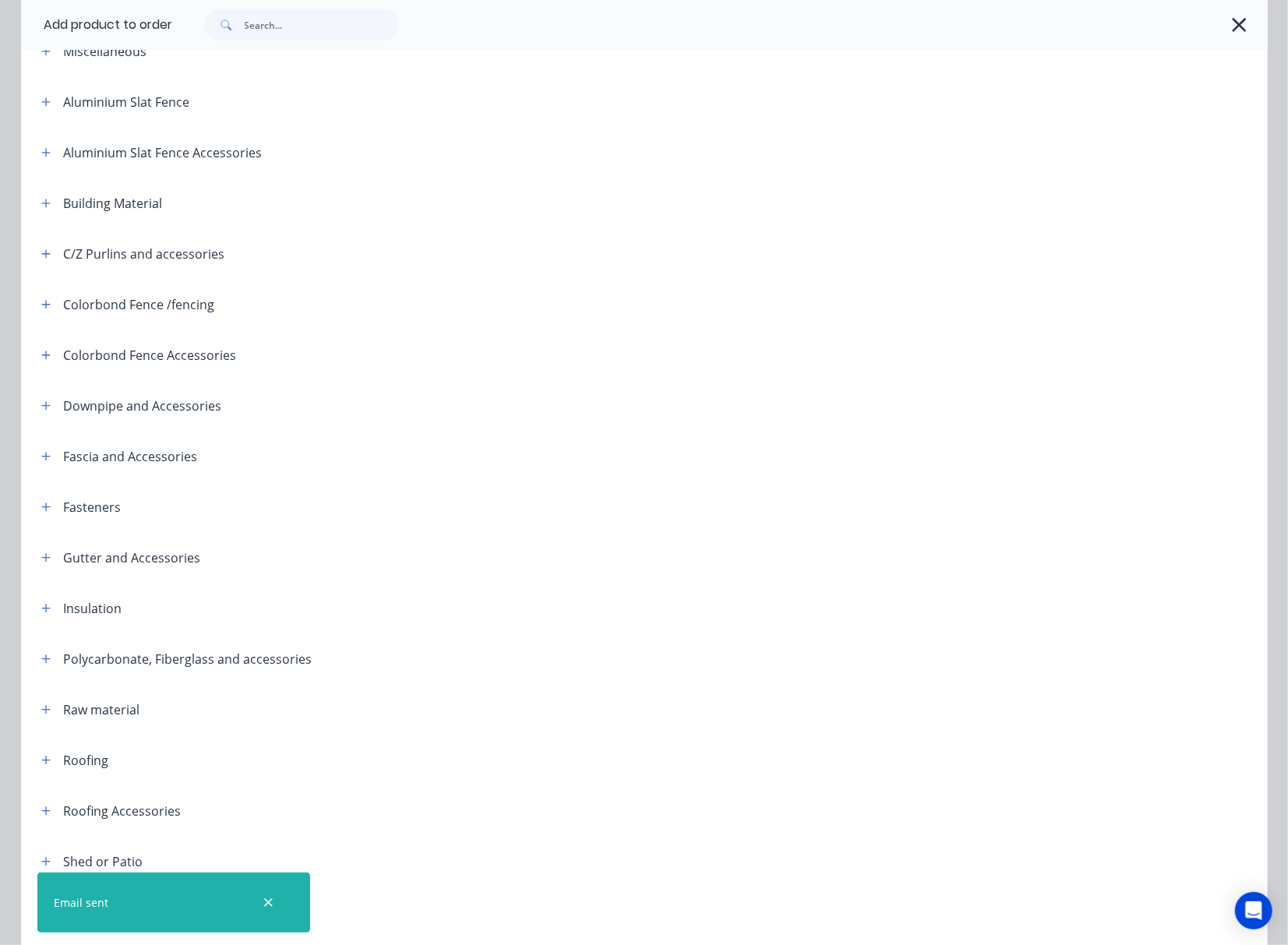
scroll to position [0, 0]
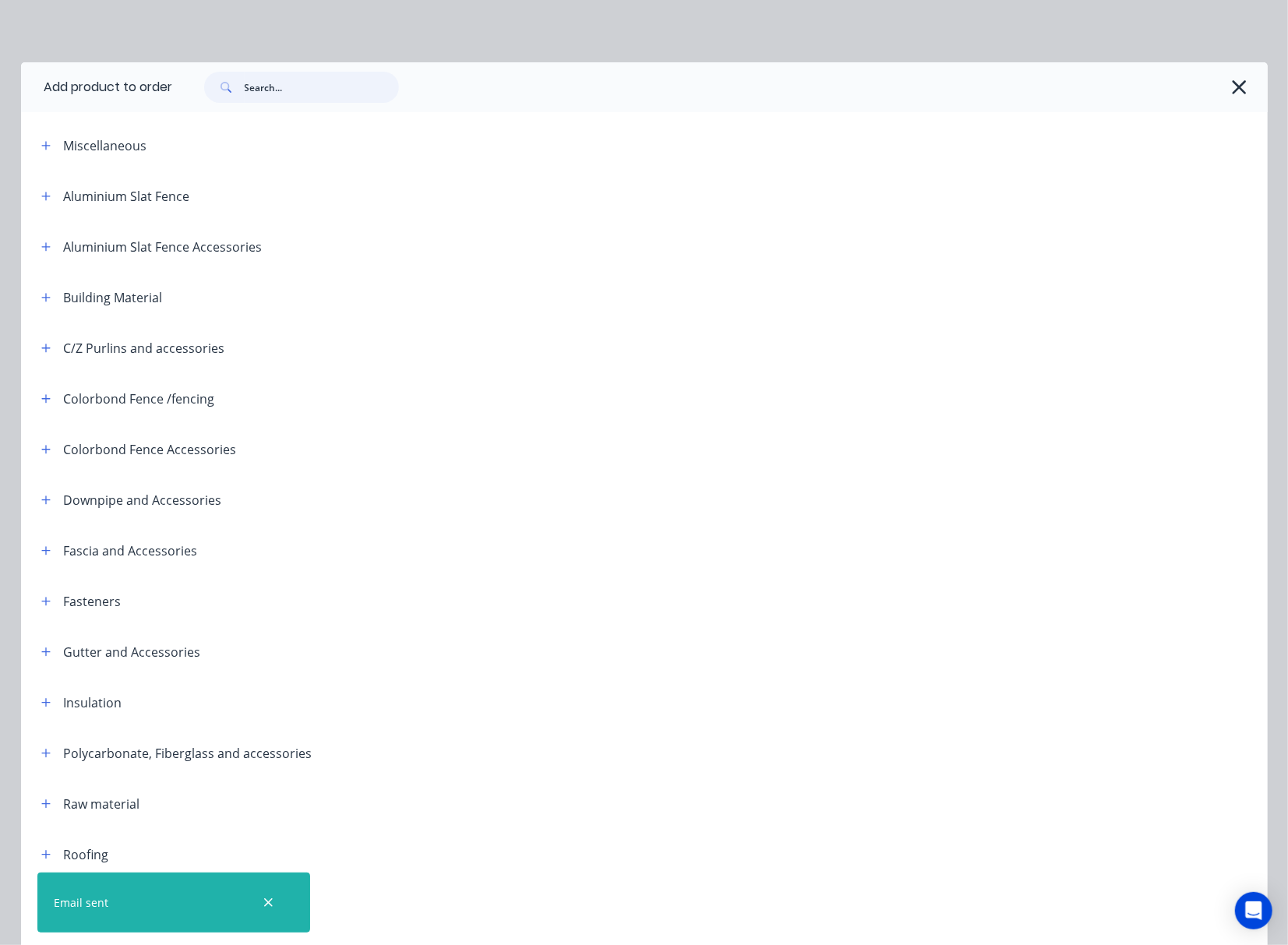
click at [253, 88] on input "text" at bounding box center [322, 87] width 155 height 31
type input "fence"
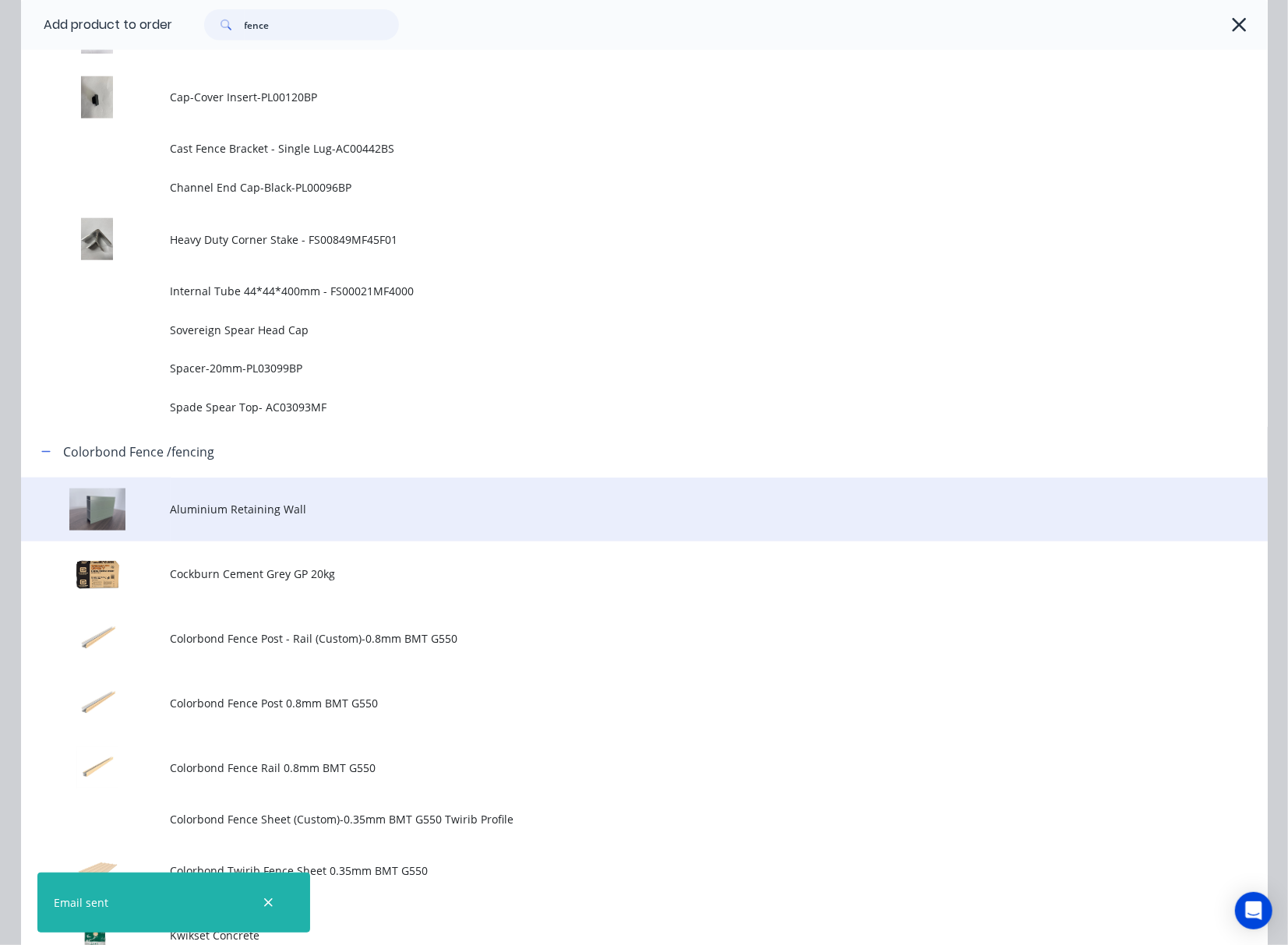
scroll to position [1246, 0]
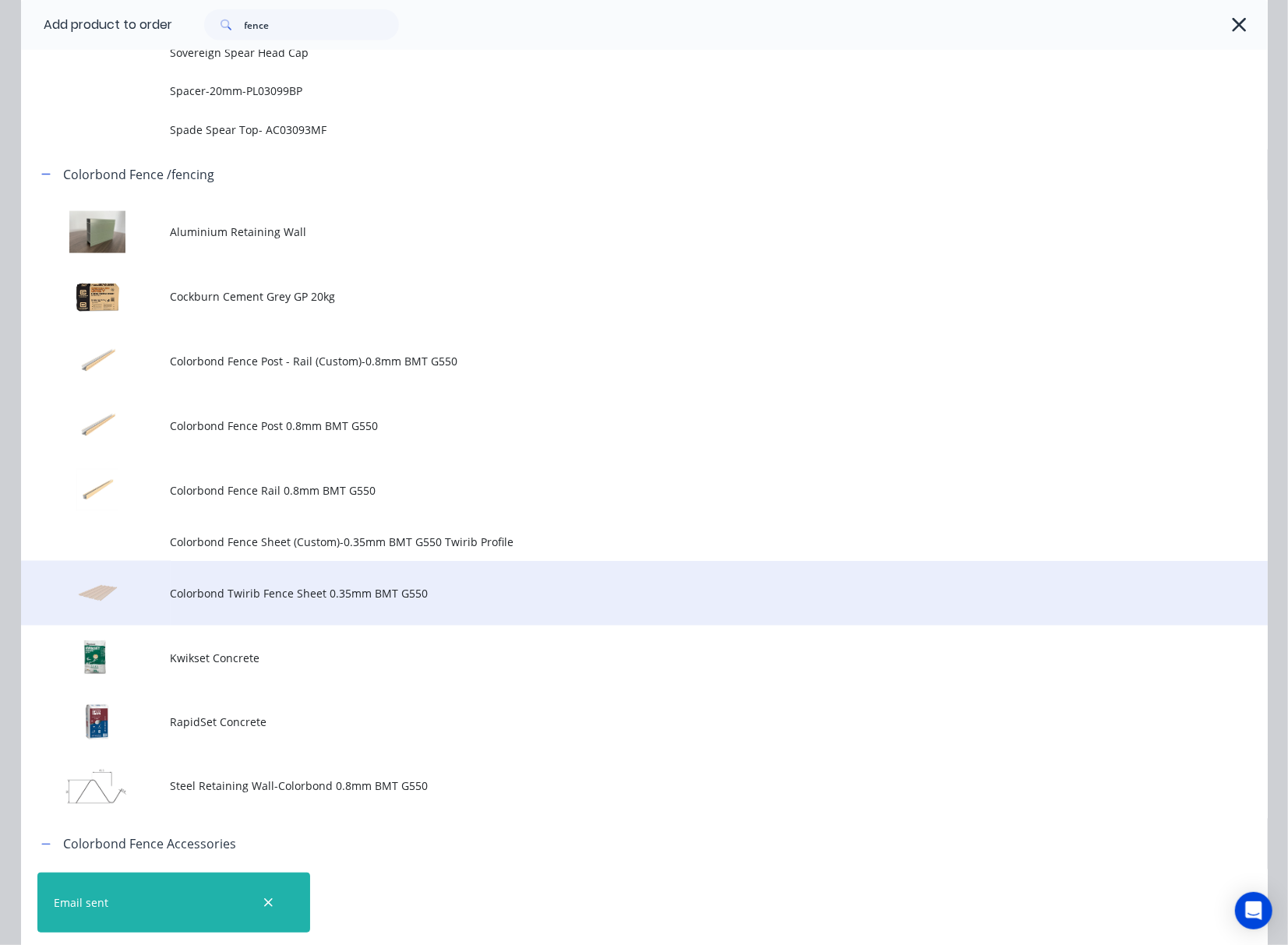
click at [467, 598] on span "Colorbond Twirib Fence Sheet 0.35mm BMT G550" at bounding box center [609, 593] width 878 height 16
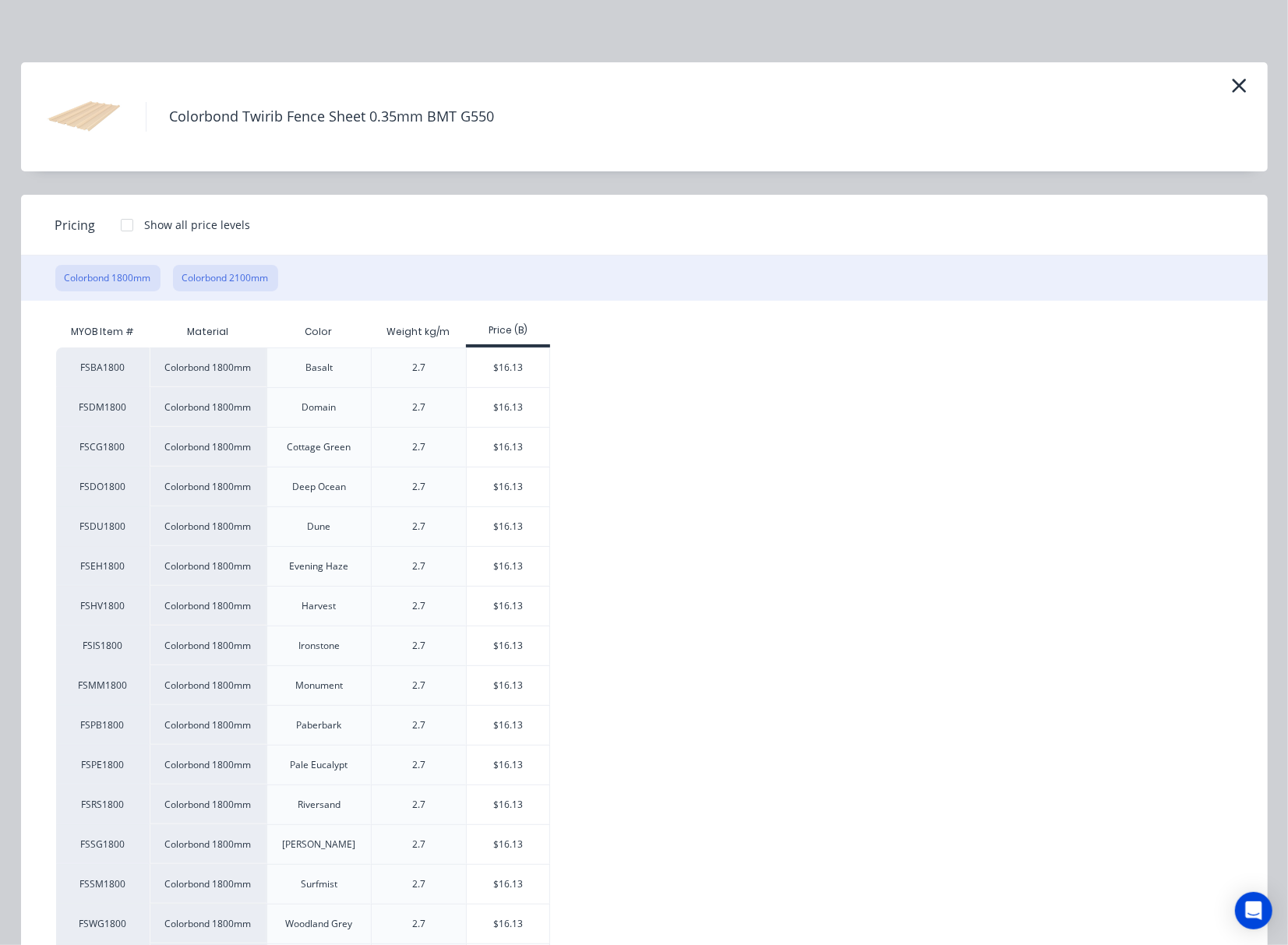
click at [223, 280] on button "Colorbond 2100mm" at bounding box center [226, 278] width 106 height 26
click at [1231, 83] on icon "button" at bounding box center [1238, 85] width 14 height 14
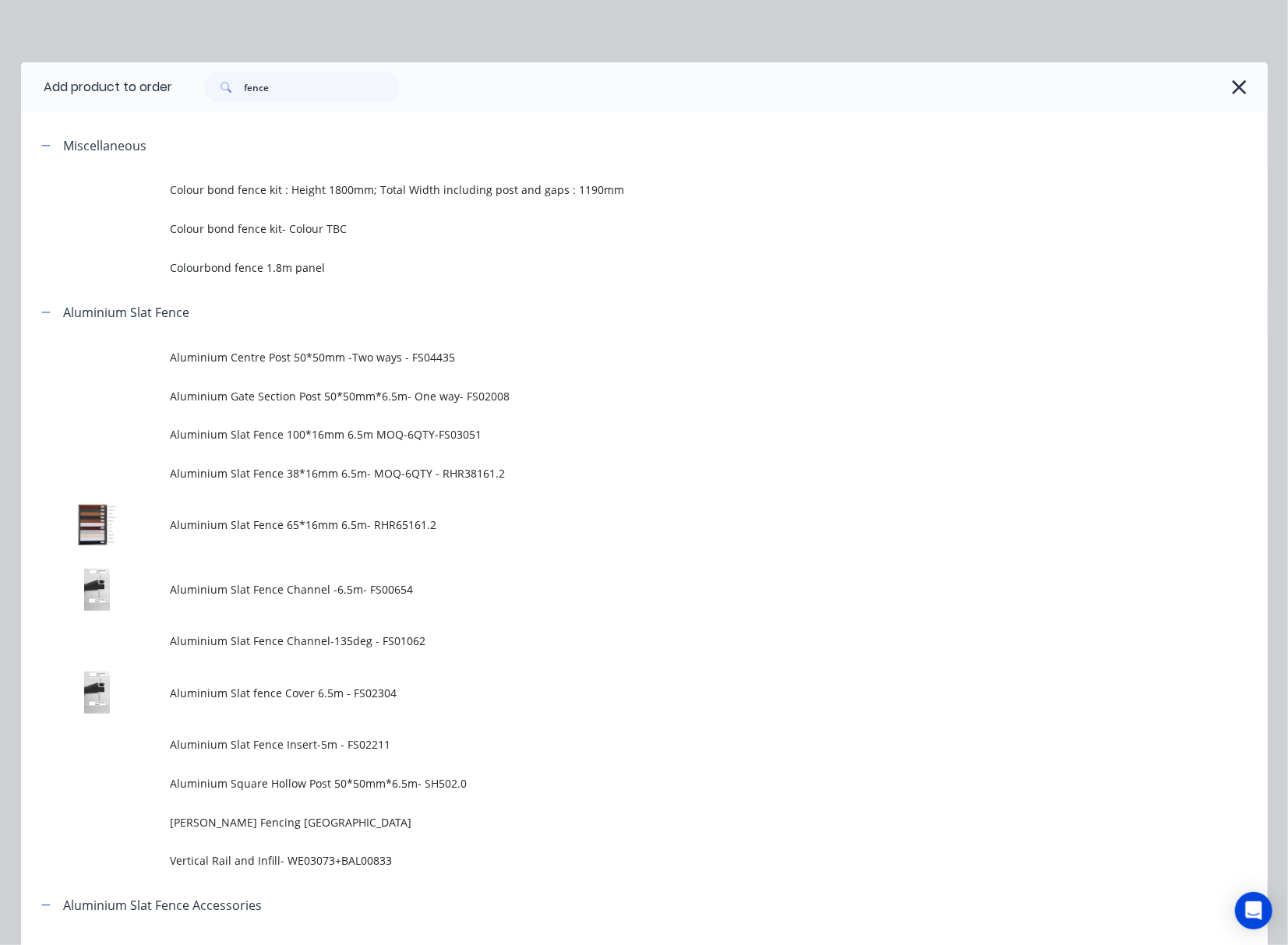
scroll to position [1396, 0]
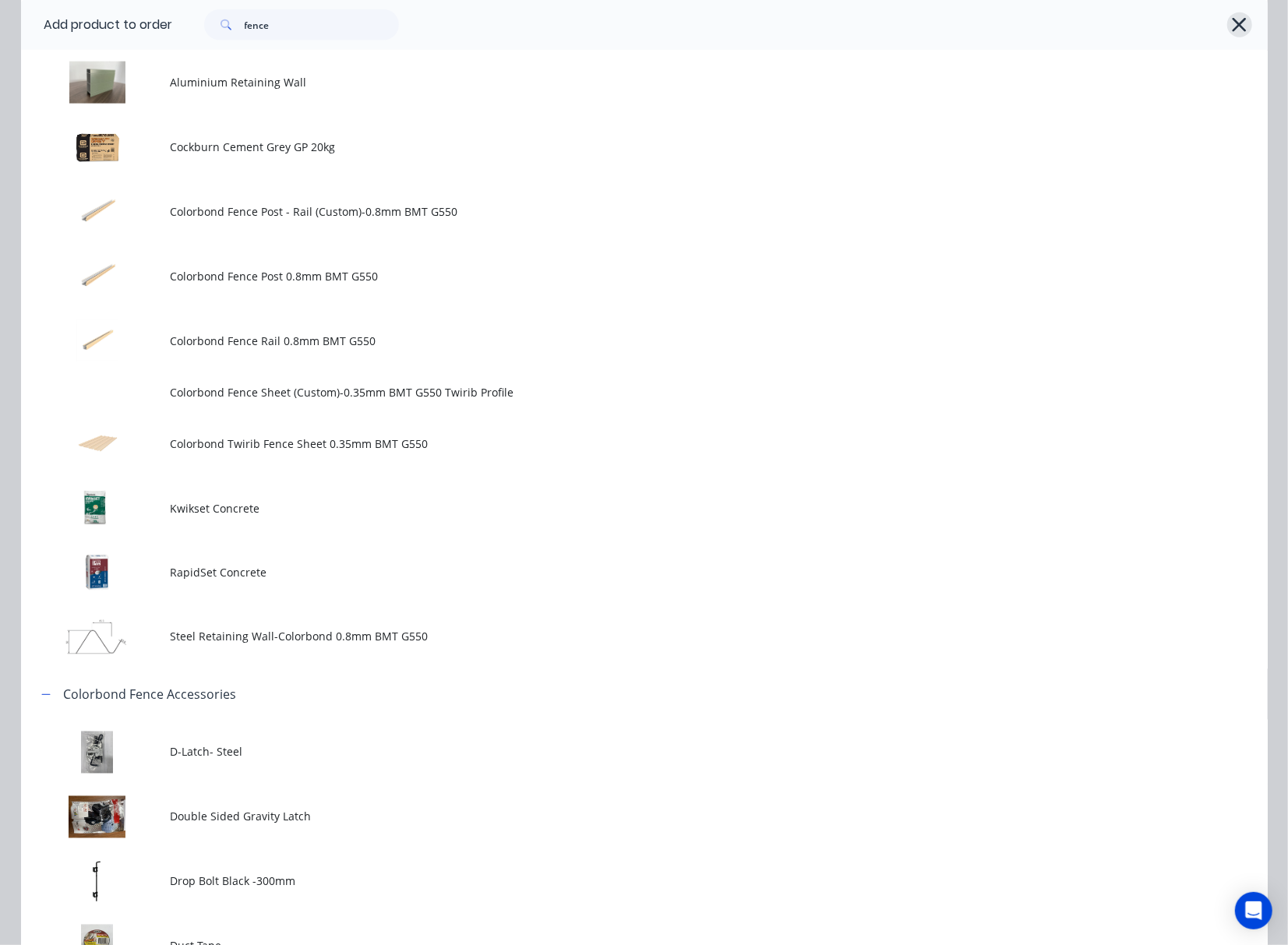
click at [1231, 32] on icon "button" at bounding box center [1238, 25] width 16 height 22
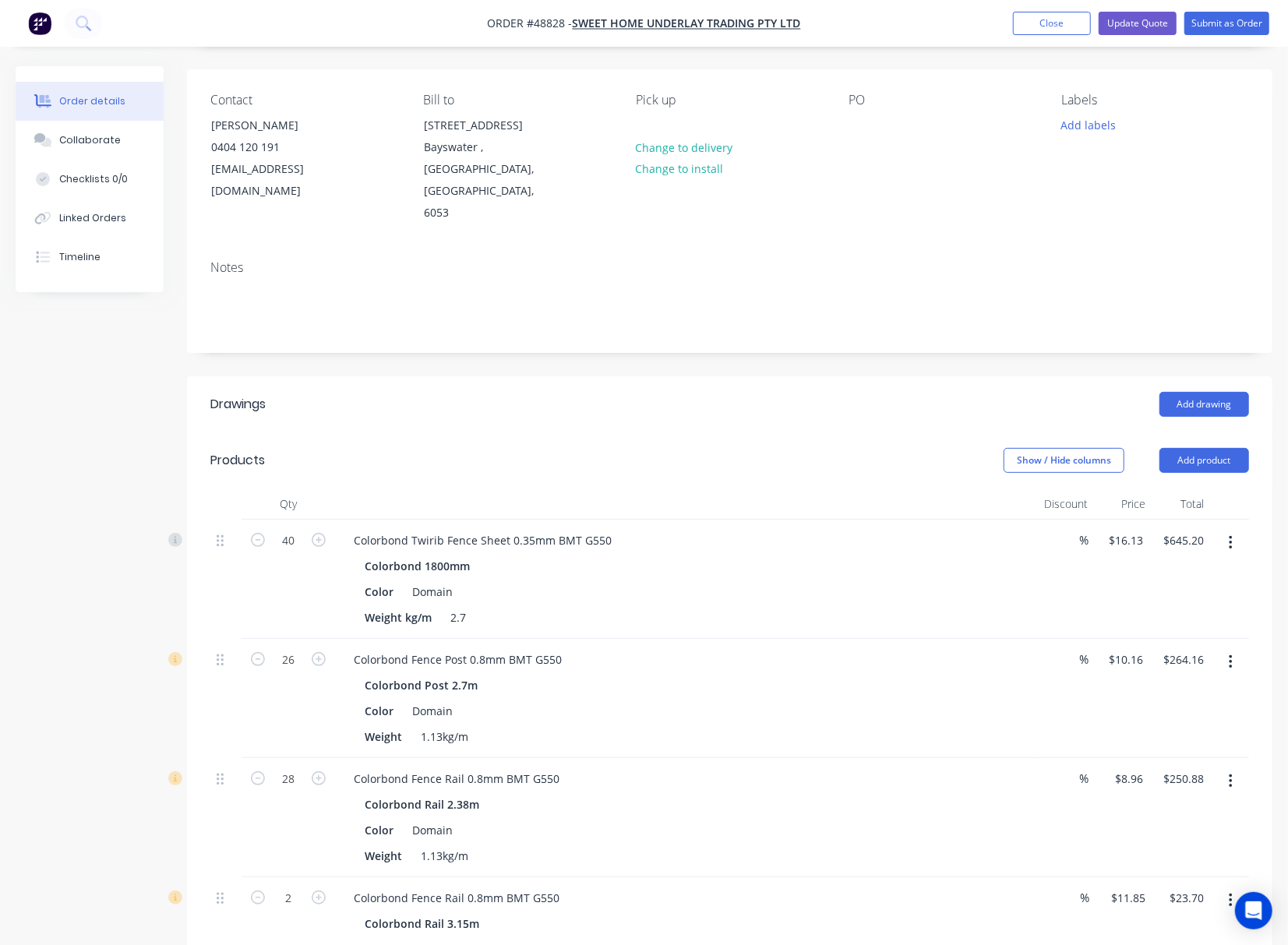
click at [1234, 529] on button "button" at bounding box center [1230, 542] width 36 height 28
click at [1172, 573] on div "Edit" at bounding box center [1175, 584] width 120 height 23
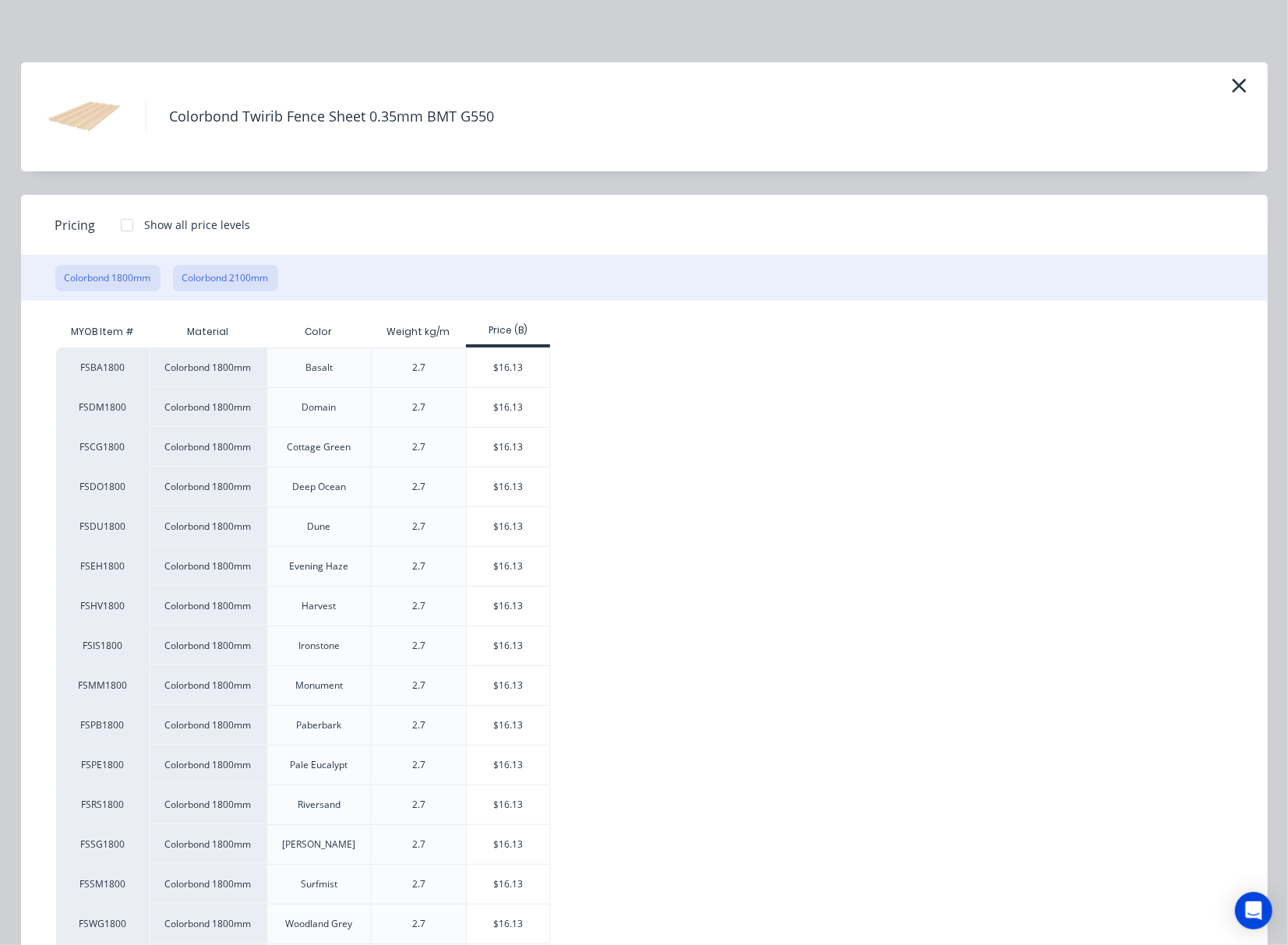
click at [223, 288] on button "Colorbond 2100mm" at bounding box center [226, 278] width 106 height 26
click at [528, 437] on div "$18.83" at bounding box center [508, 447] width 84 height 39
type input "$18.83"
type input "$753.20"
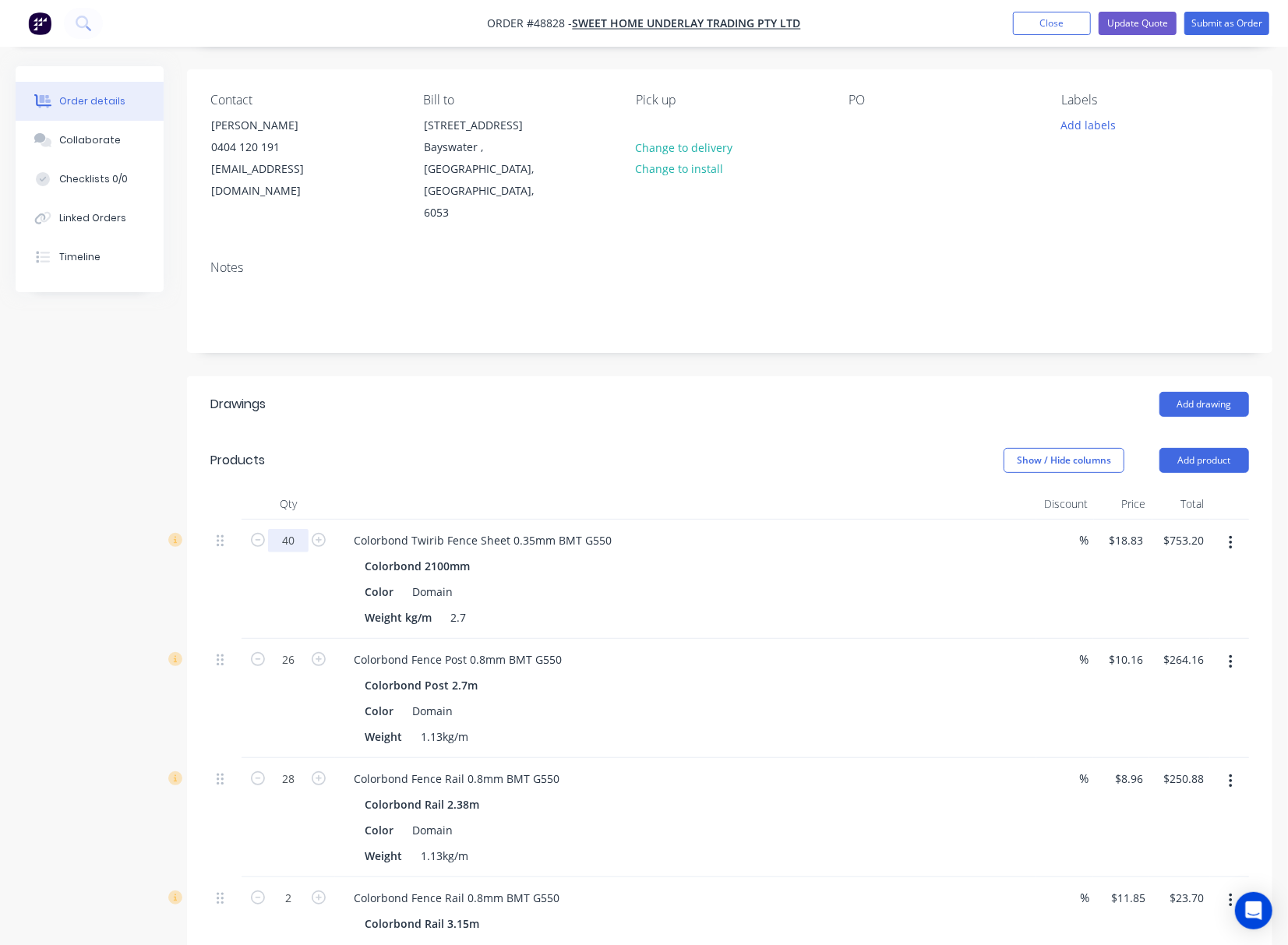
click at [300, 529] on input "40" at bounding box center [288, 540] width 41 height 24
type input "24"
type input "$451.92"
click at [425, 448] on div "Products" at bounding box center [320, 460] width 220 height 25
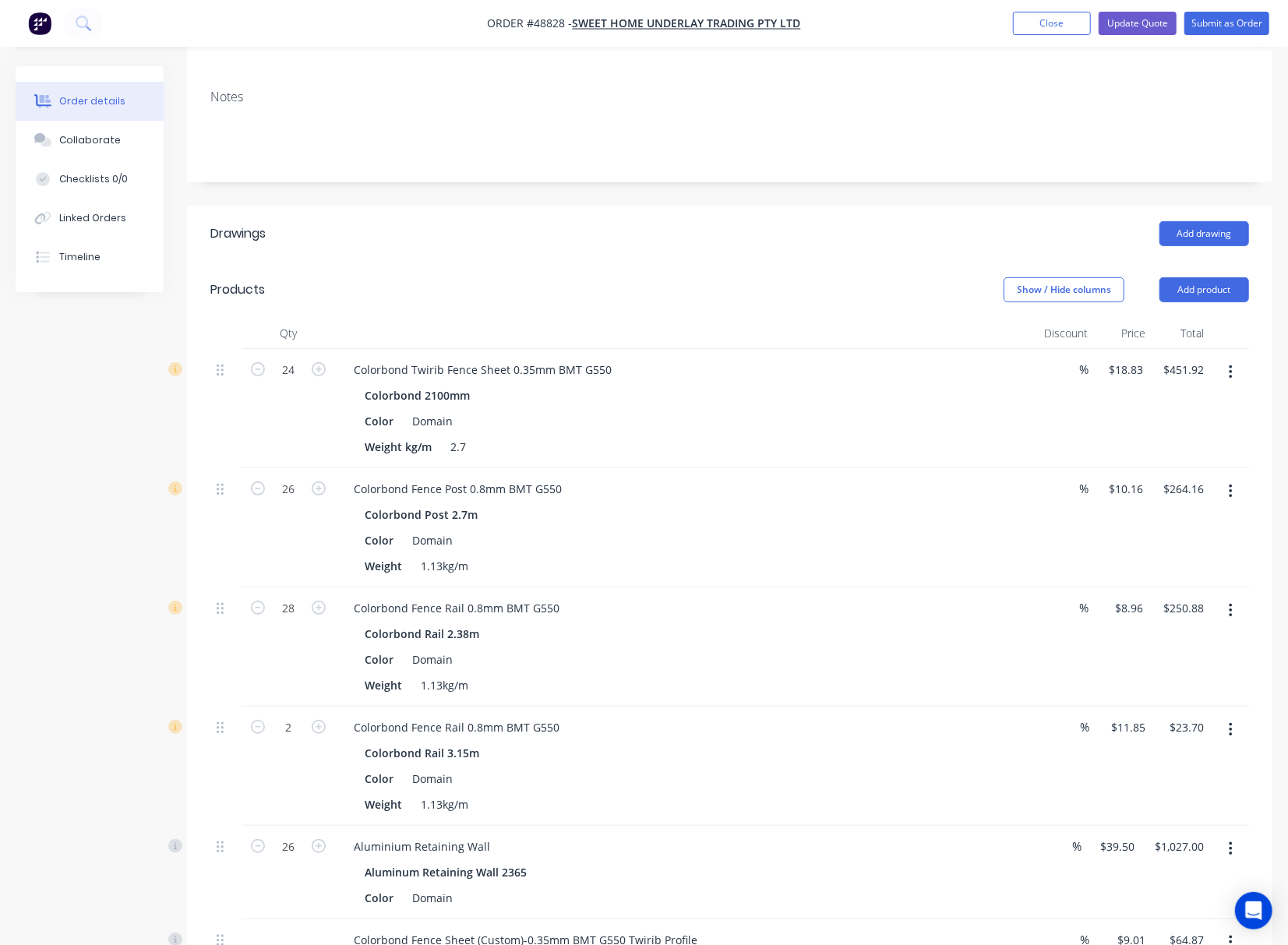
scroll to position [312, 0]
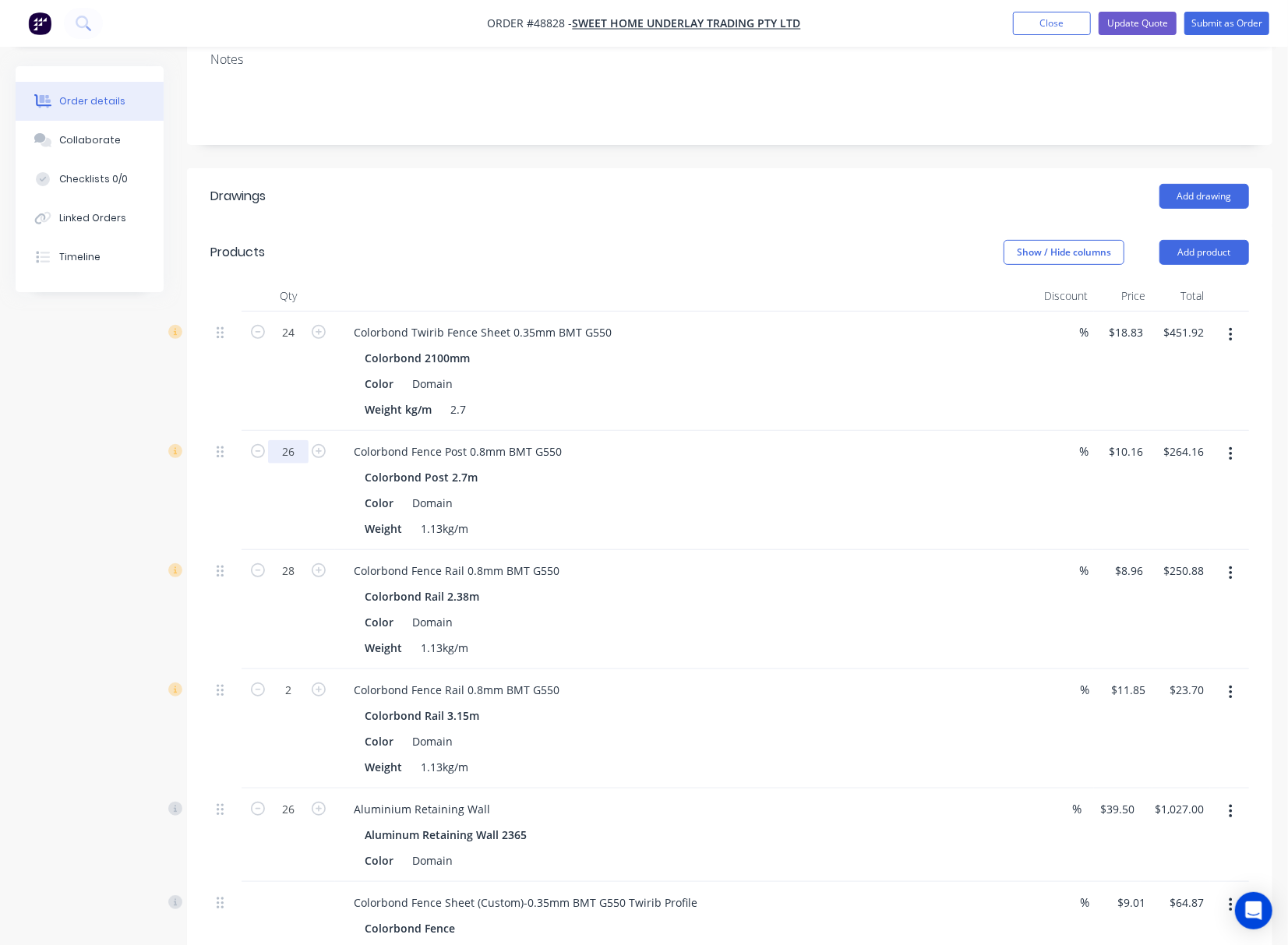
click at [295, 440] on input "26" at bounding box center [288, 452] width 41 height 24
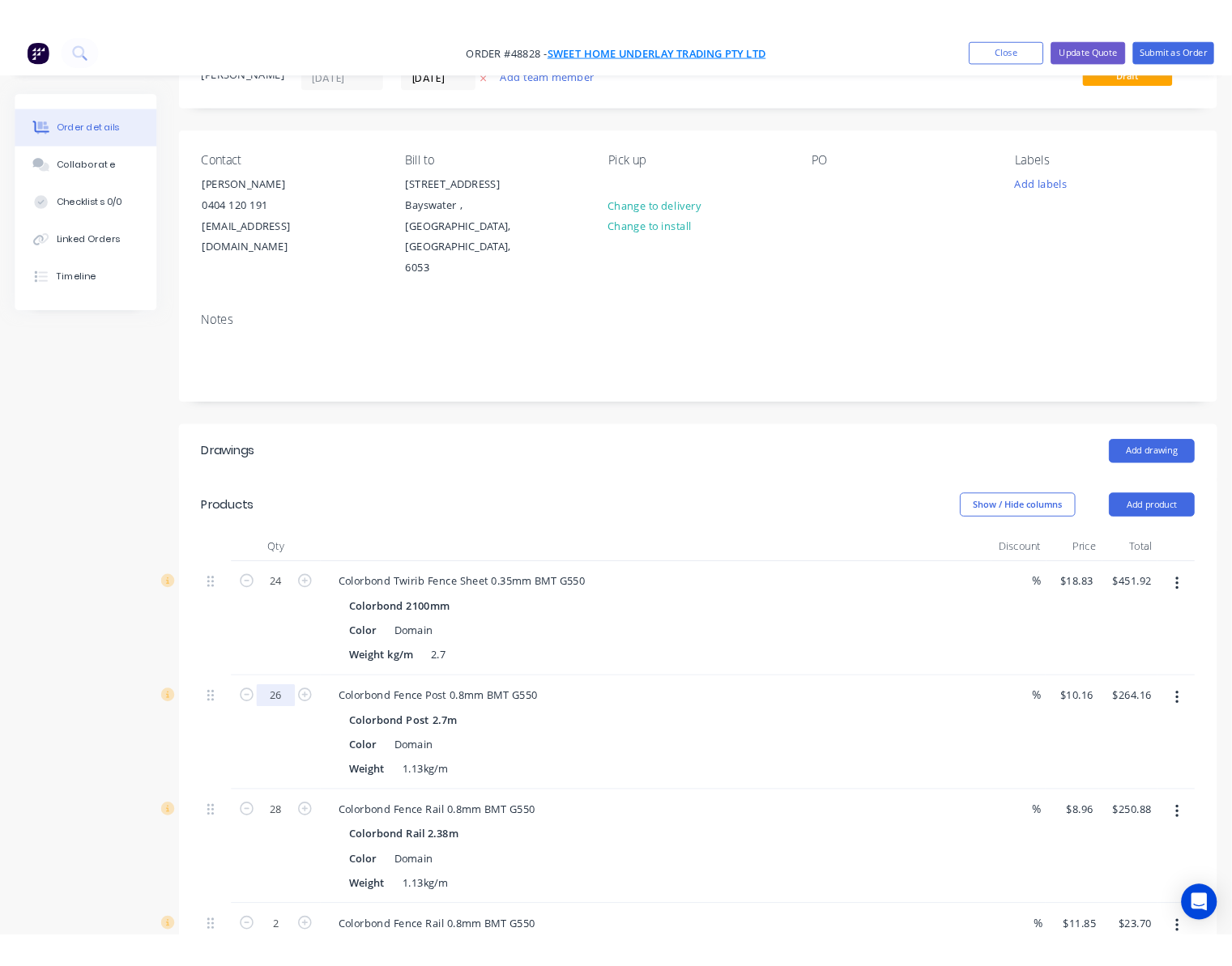
scroll to position [0, 0]
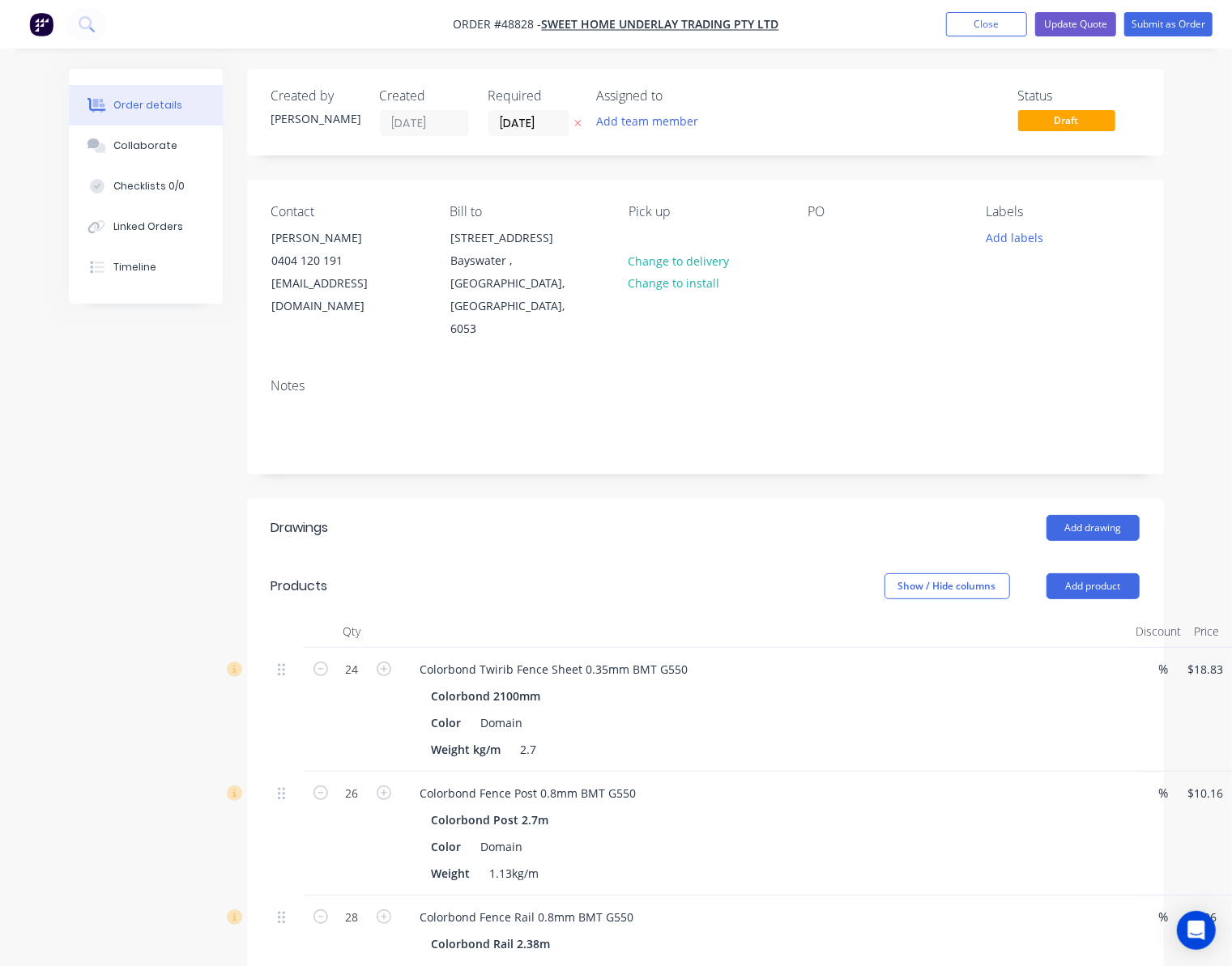
click at [608, 558] on header "Products Show / Hide columns Add product" at bounding box center [705, 587] width 917 height 58
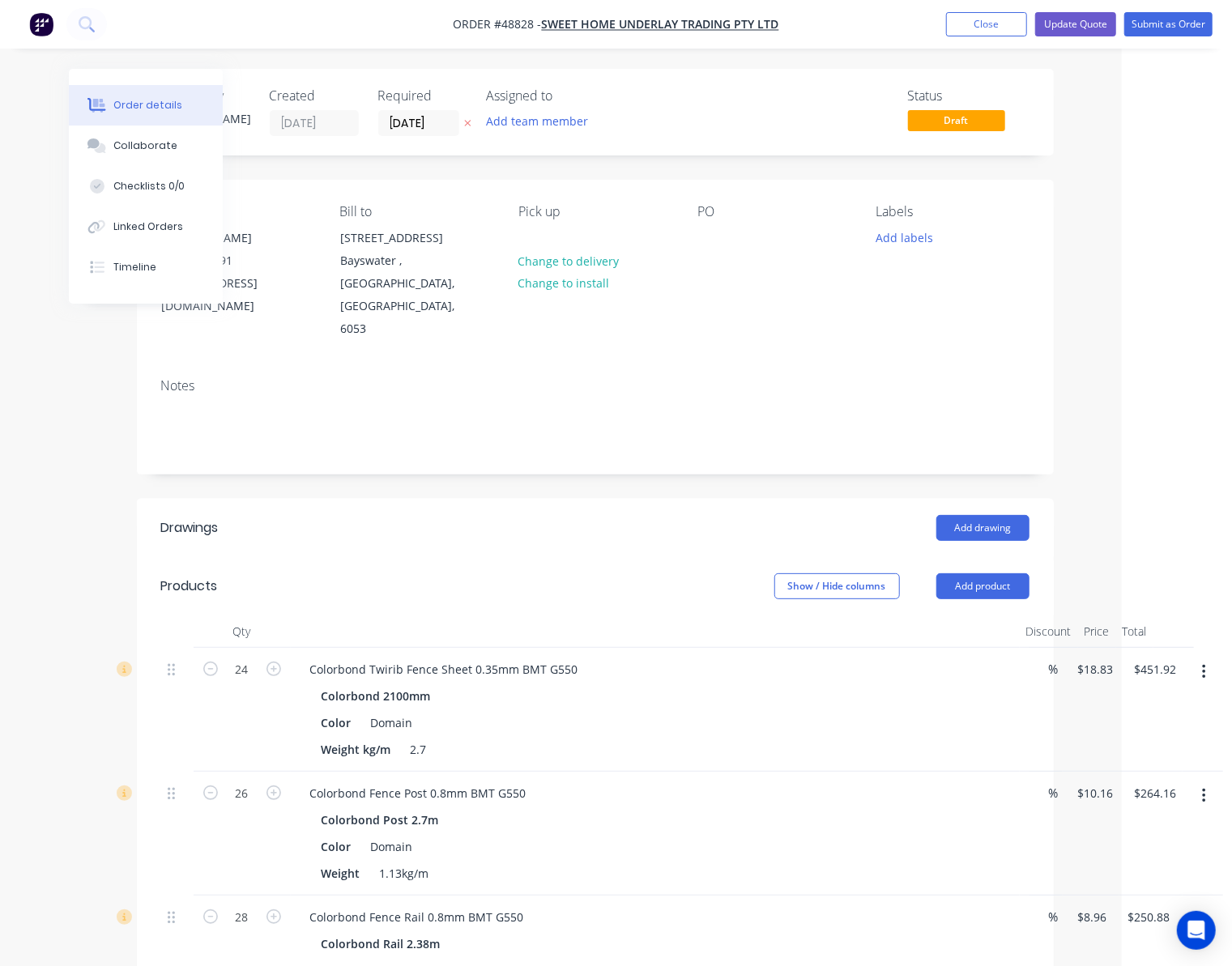
drag, startPoint x: 1193, startPoint y: 763, endPoint x: 1200, endPoint y: 753, distance: 12.2
click at [1196, 782] on button "button" at bounding box center [1203, 796] width 38 height 29
click at [1200, 782] on button "button" at bounding box center [1203, 796] width 38 height 29
click at [1186, 782] on button "button" at bounding box center [1203, 796] width 38 height 29
click at [1110, 924] on div "Delete" at bounding box center [1146, 935] width 125 height 24
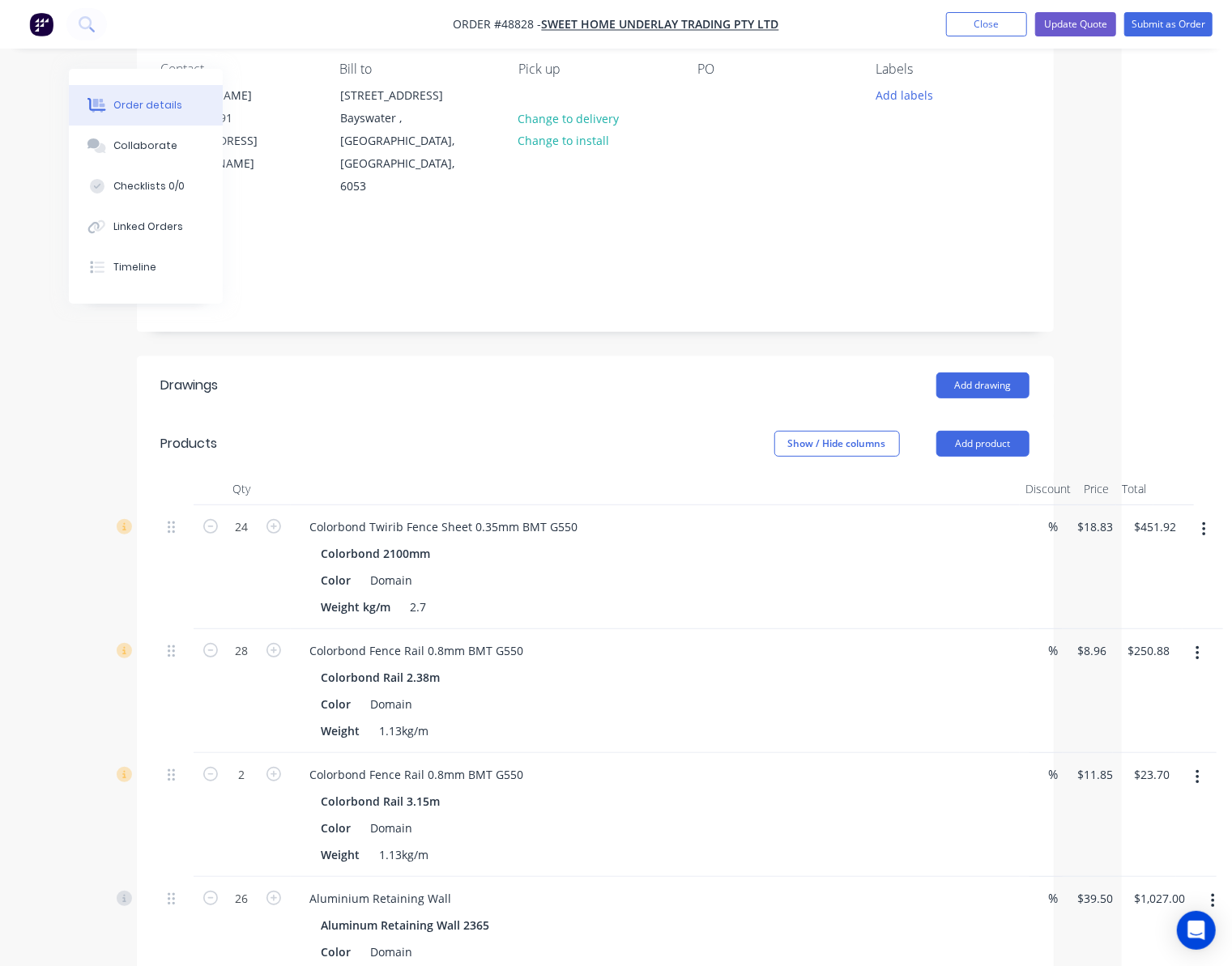
scroll to position [108, 110]
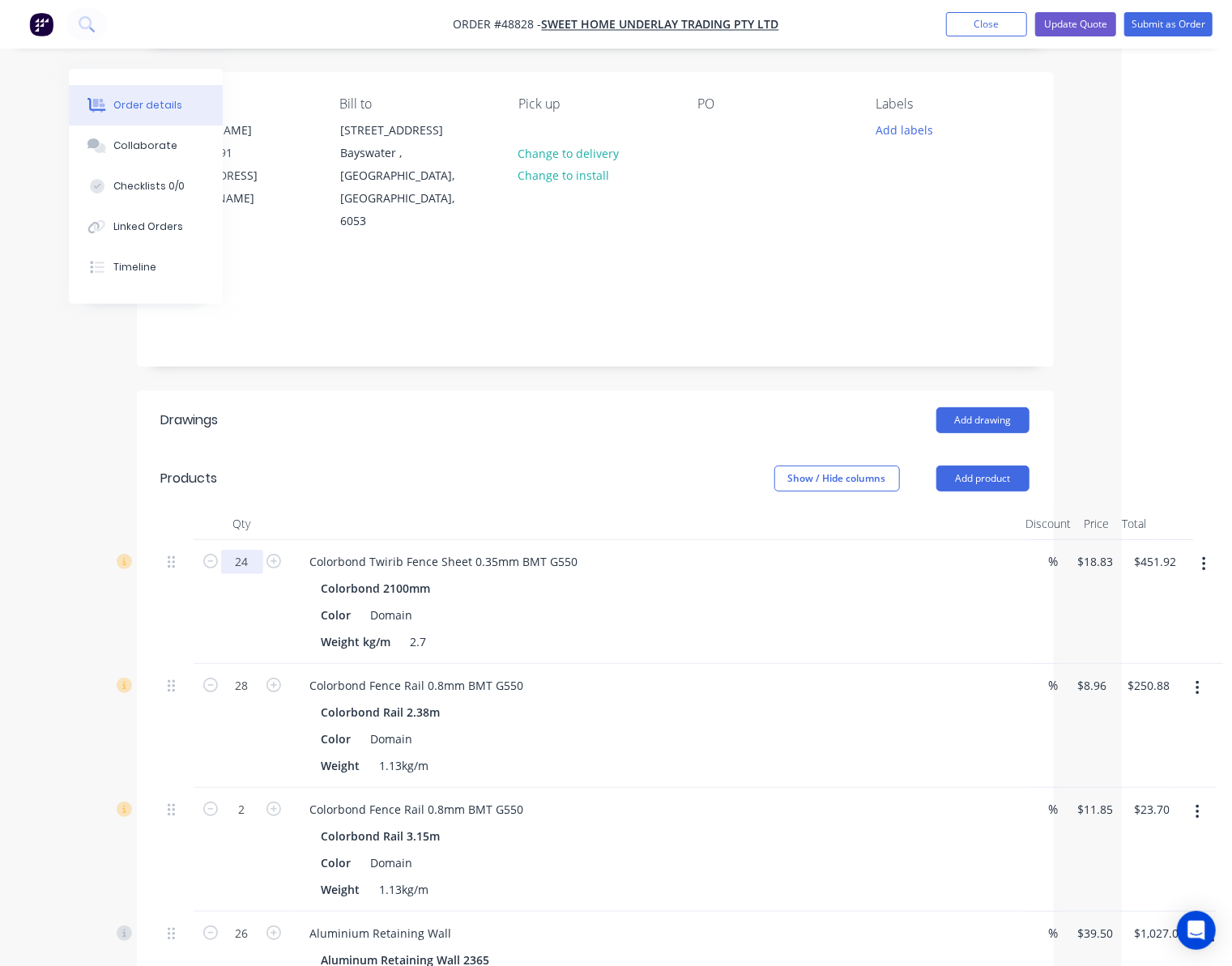
click at [249, 550] on input "24" at bounding box center [242, 562] width 42 height 25
type input "18"
type input "$338.94"
click at [361, 465] on div "Show / Hide columns Add product" at bounding box center [687, 479] width 684 height 26
click at [238, 674] on input "28" at bounding box center [242, 686] width 42 height 25
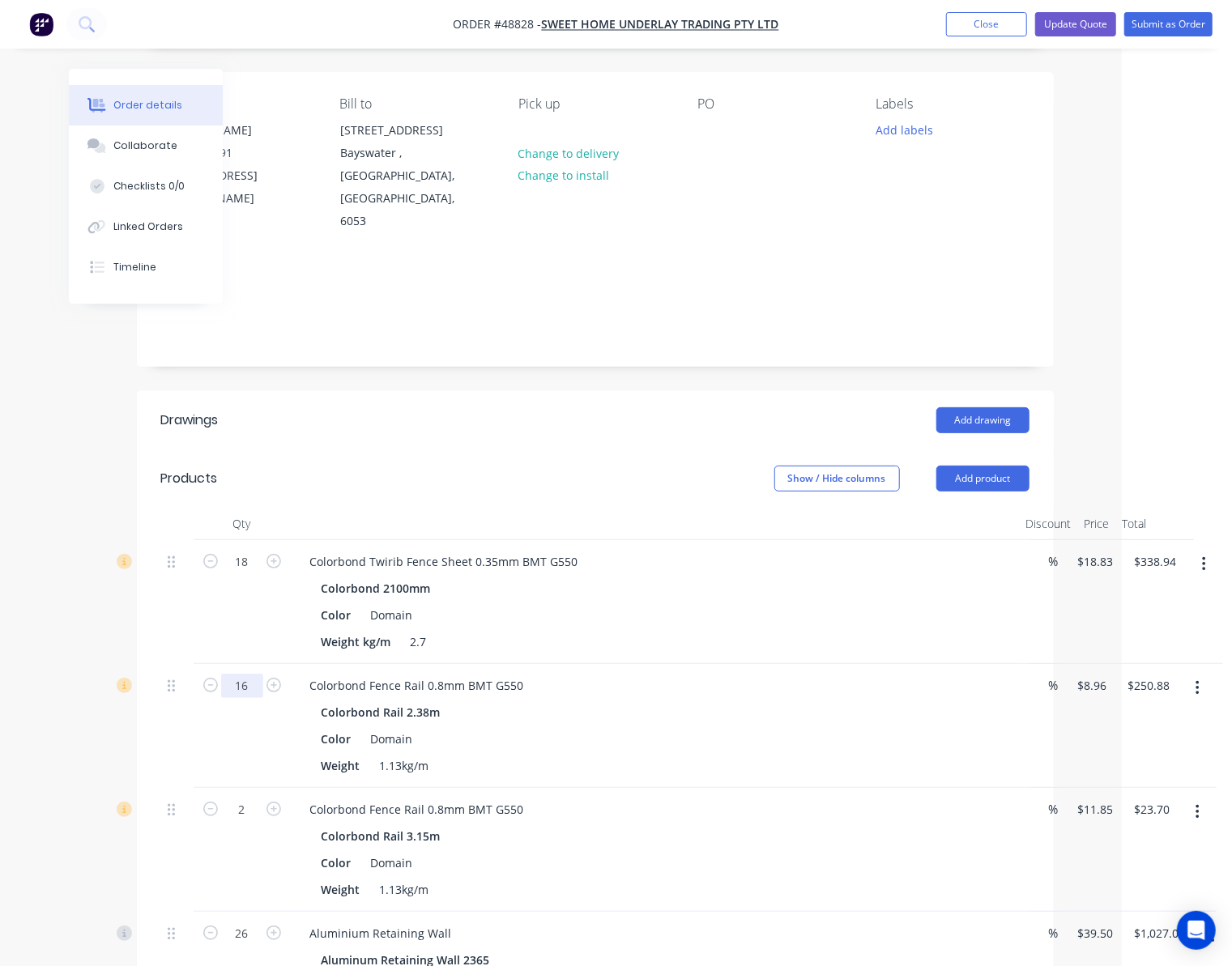
type input "16"
type input "$143.36"
click at [724, 701] on div "Colorbond Rail 2.38m" at bounding box center [655, 712] width 667 height 24
click at [255, 798] on input "2" at bounding box center [242, 811] width 42 height 25
click at [1200, 798] on button "button" at bounding box center [1197, 812] width 38 height 29
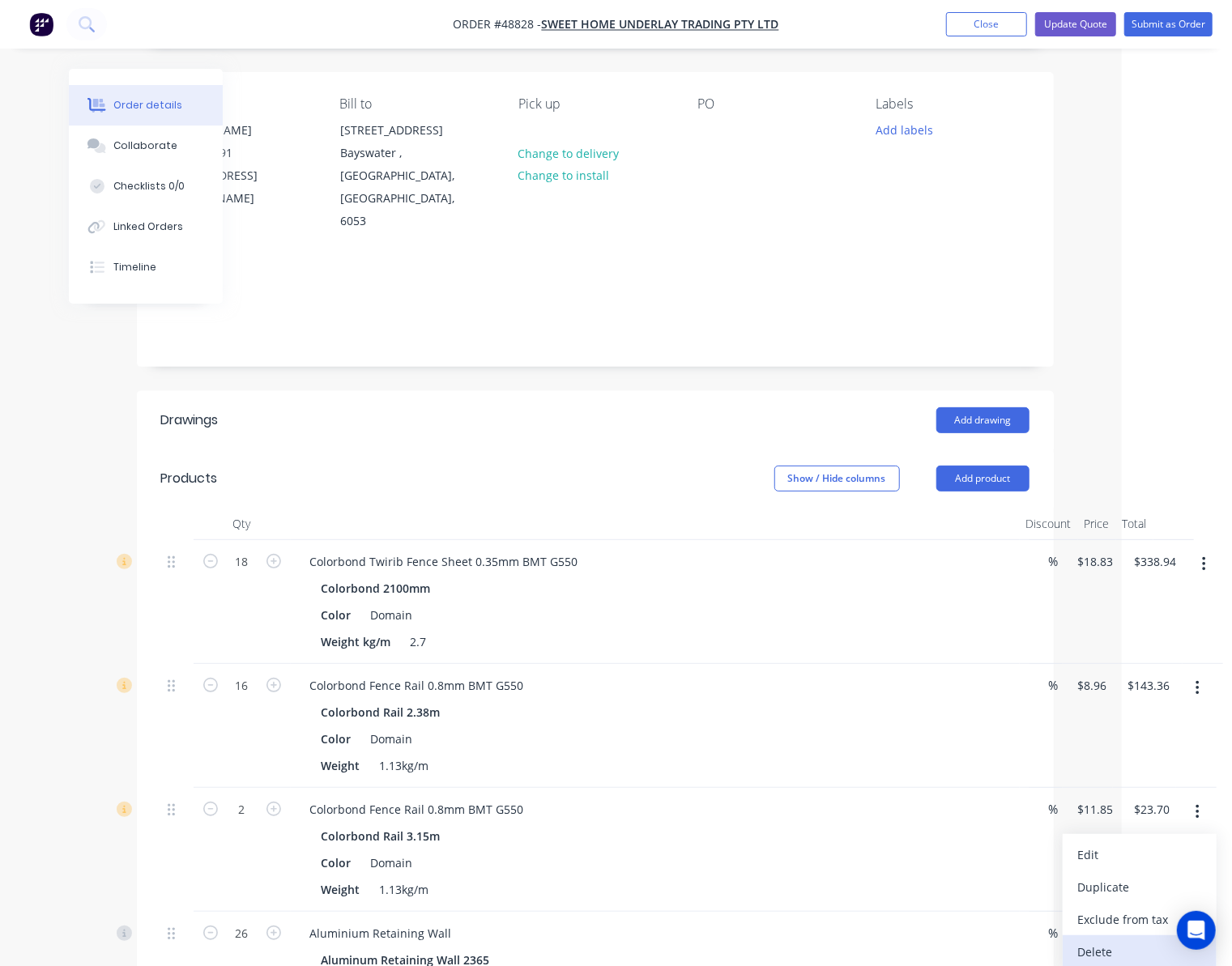
click at [1126, 941] on div "Delete" at bounding box center [1140, 952] width 125 height 24
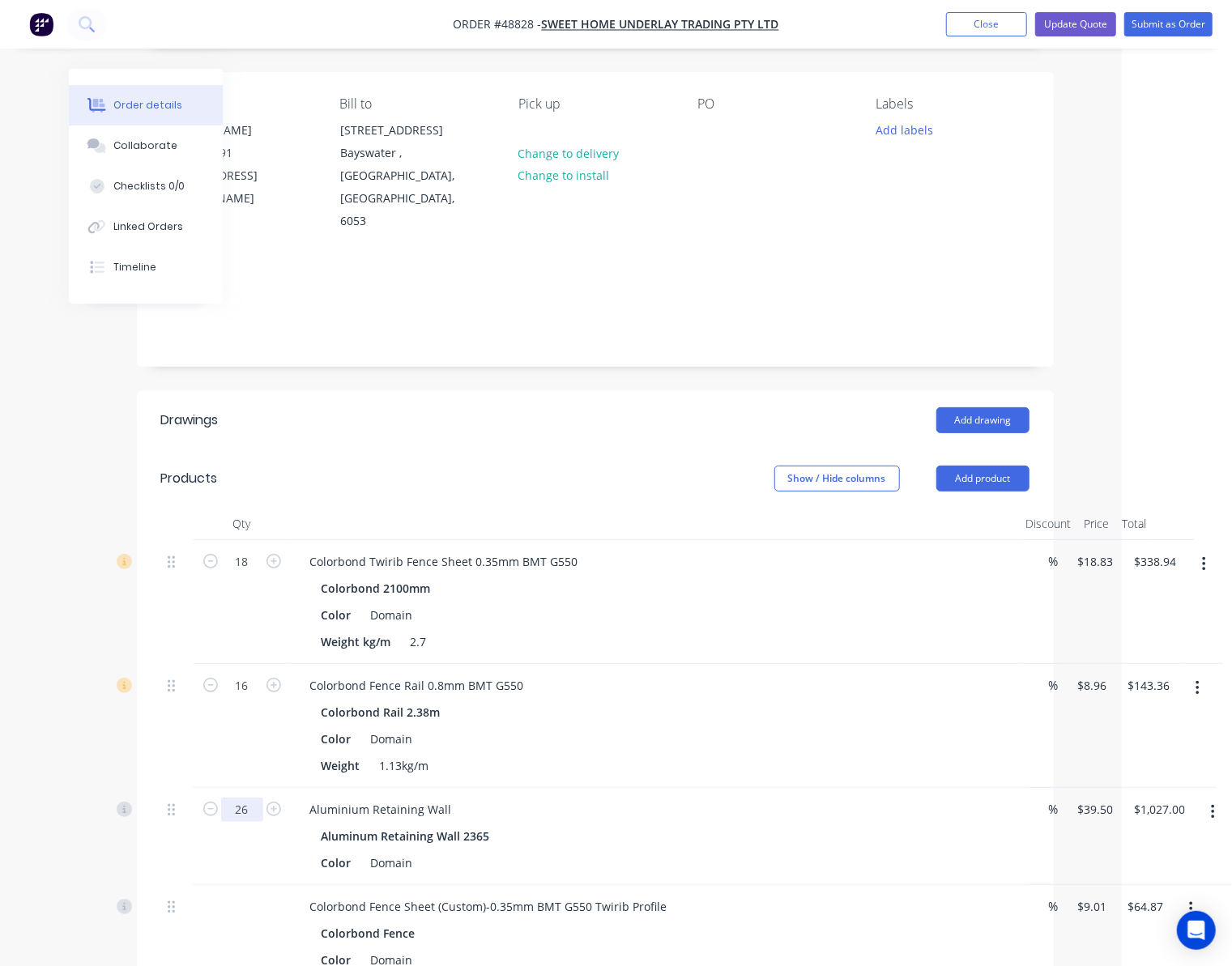
click at [249, 798] on input "26" at bounding box center [242, 811] width 42 height 25
type input "14"
type input "$553.00"
click at [532, 798] on div "Aluminium Retaining Wall" at bounding box center [655, 810] width 716 height 24
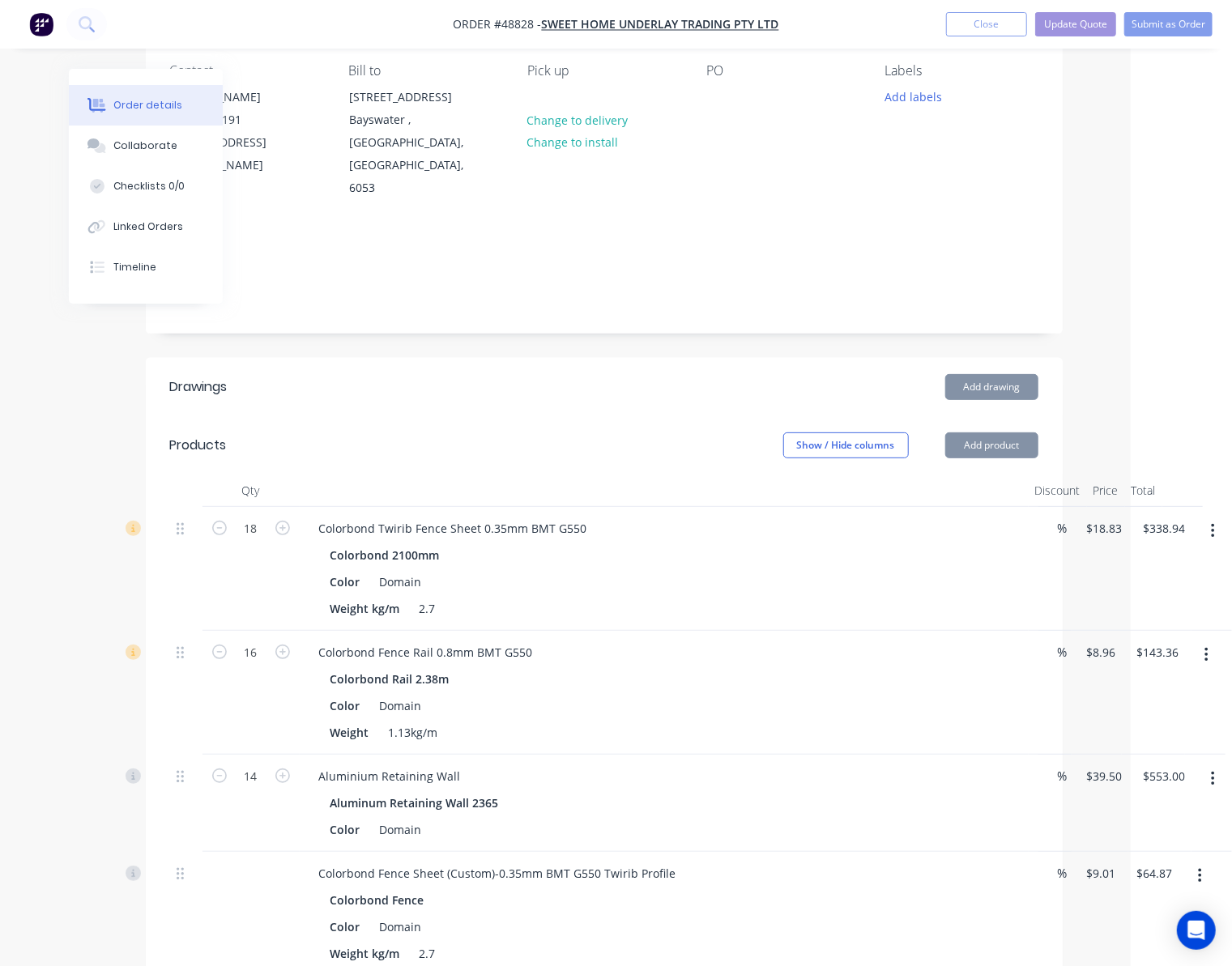
scroll to position [432, 101]
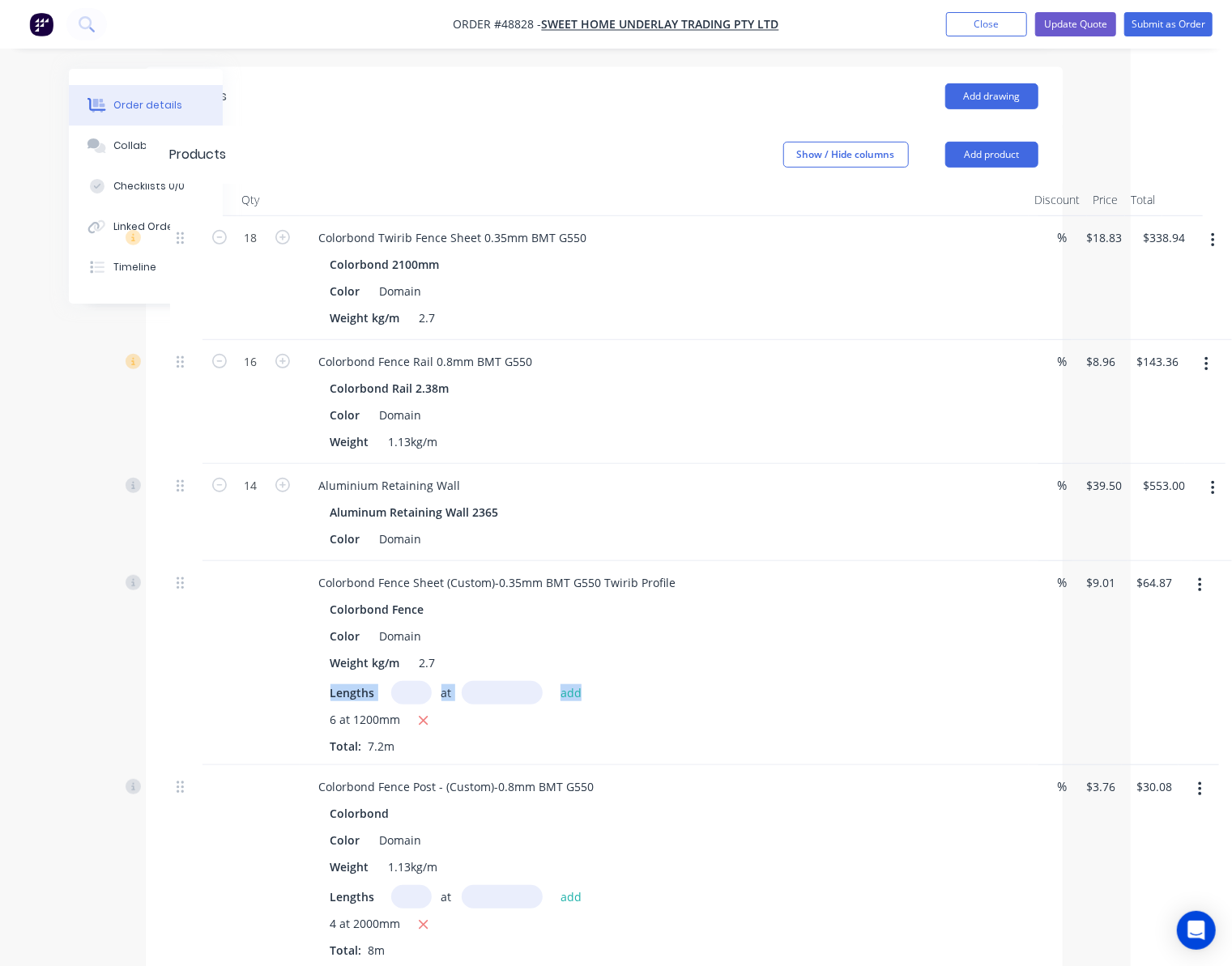
drag, startPoint x: 330, startPoint y: 652, endPoint x: 594, endPoint y: 649, distance: 264.0
click at [594, 681] on div "Lengths at add" at bounding box center [664, 693] width 667 height 24
click at [695, 681] on div "Lengths at add" at bounding box center [664, 693] width 667 height 24
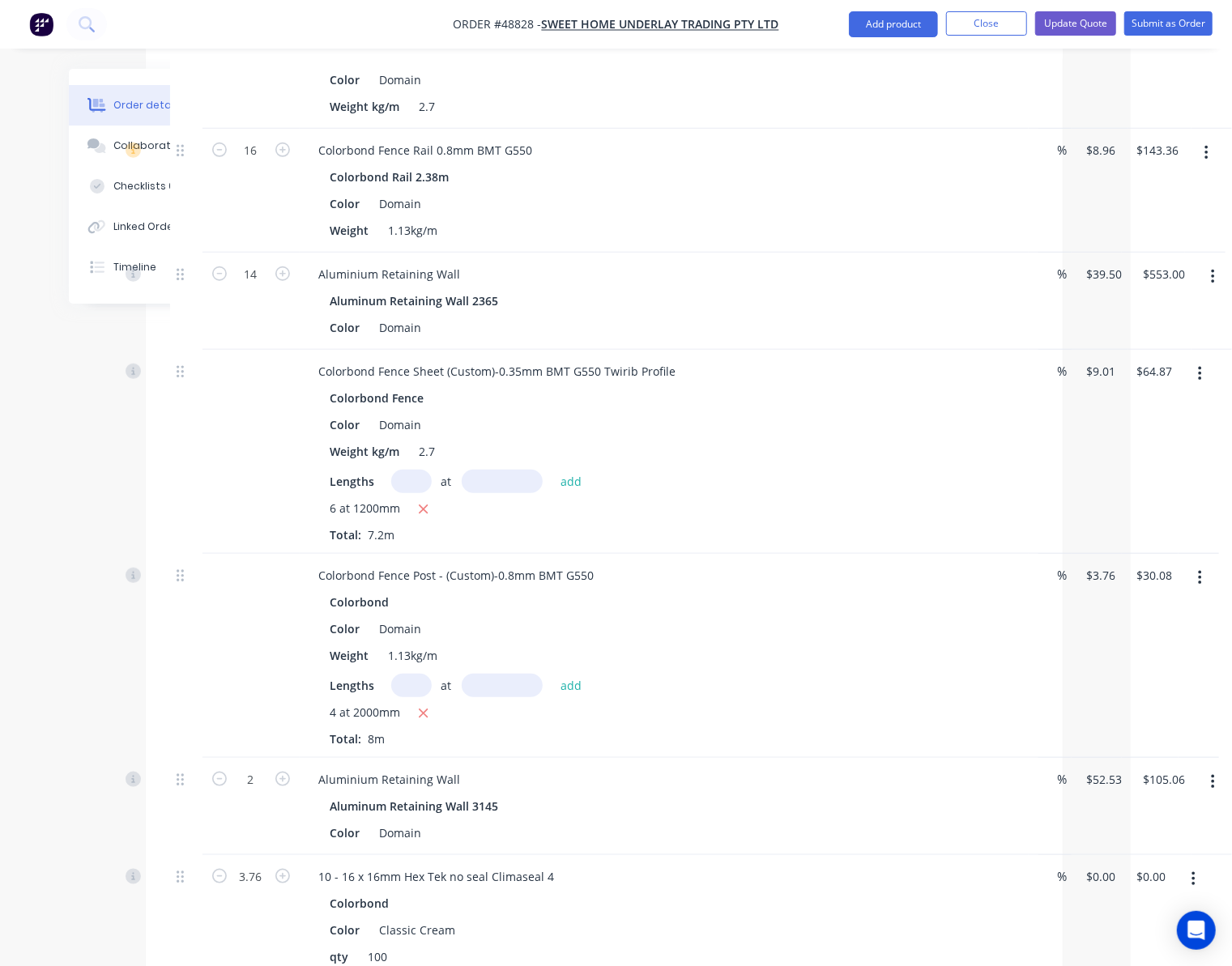
scroll to position [648, 101]
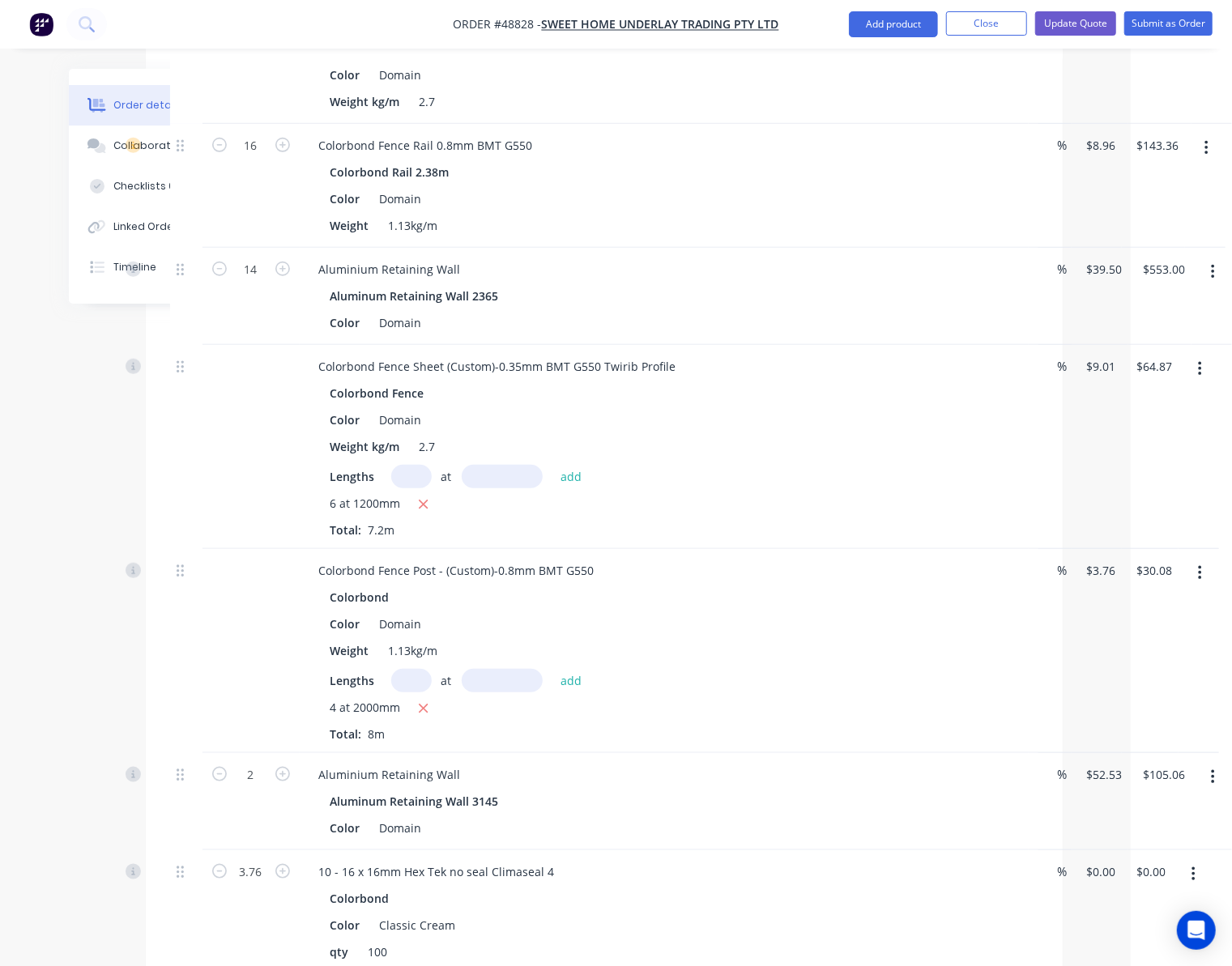
click at [486, 669] on input "text" at bounding box center [502, 681] width 81 height 24
type input "3000mm"
click at [403, 669] on input "text" at bounding box center [412, 681] width 40 height 24
type input "12"
click at [575, 669] on button "add" at bounding box center [571, 680] width 38 height 22
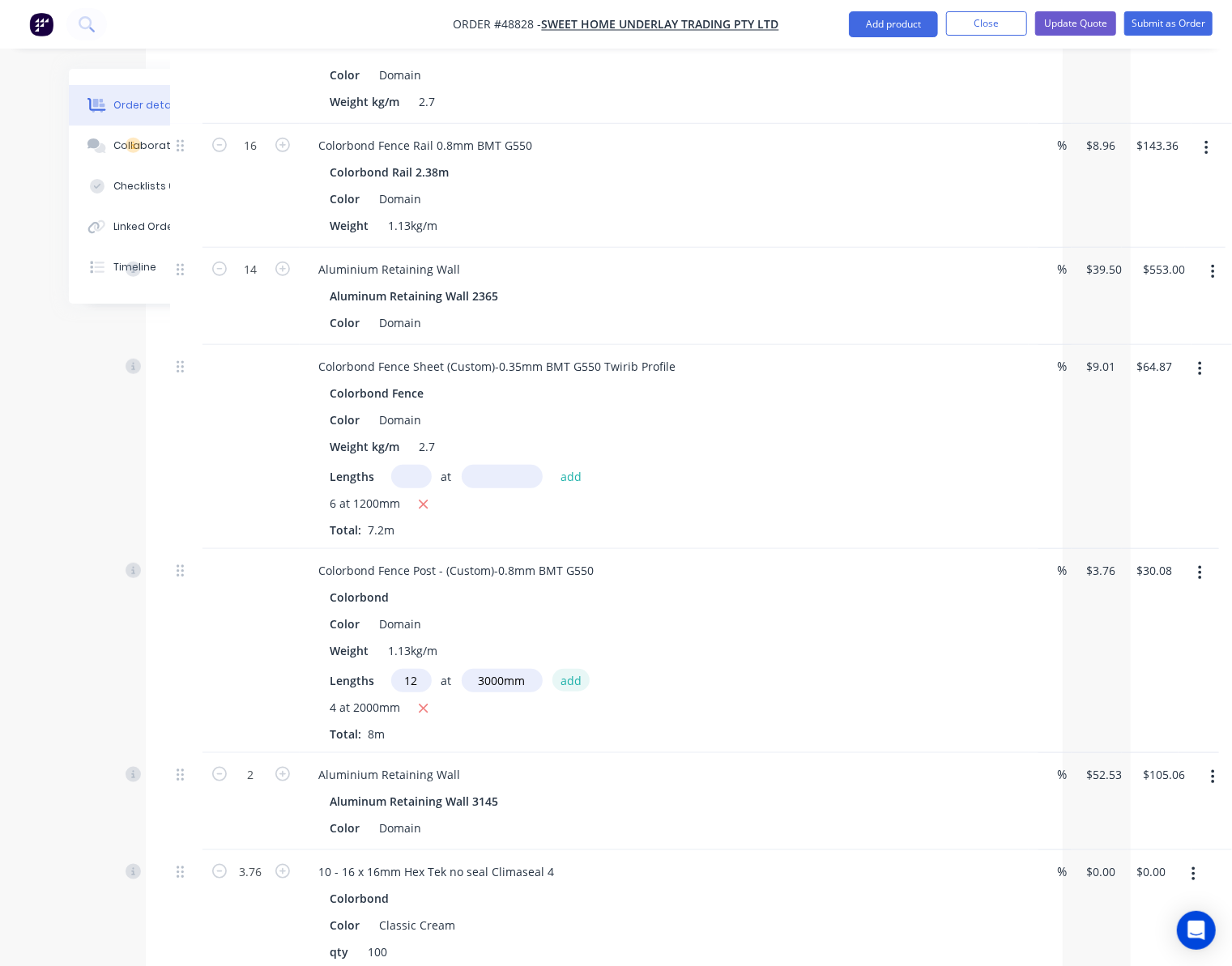
type input "$165.44"
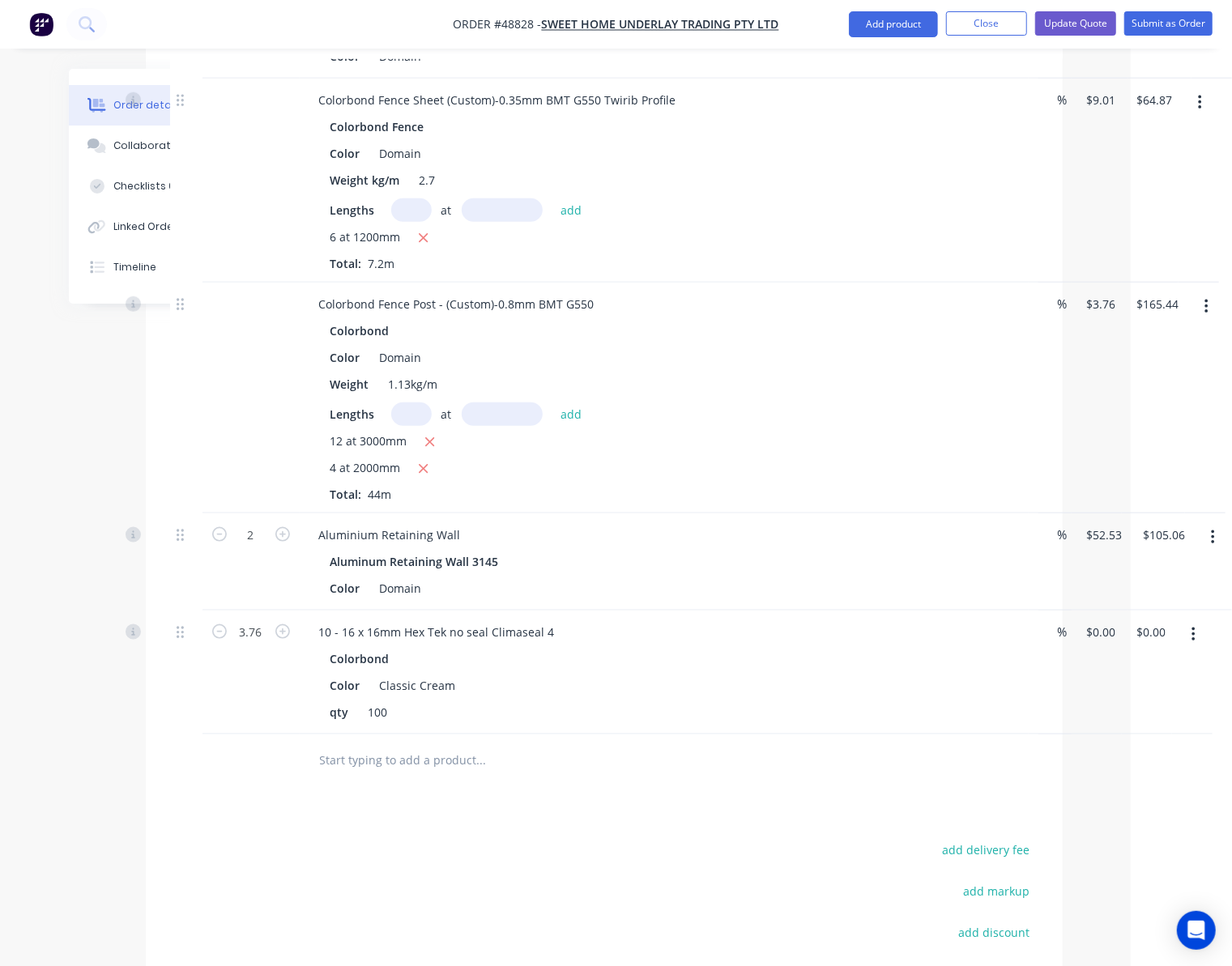
scroll to position [855, 101]
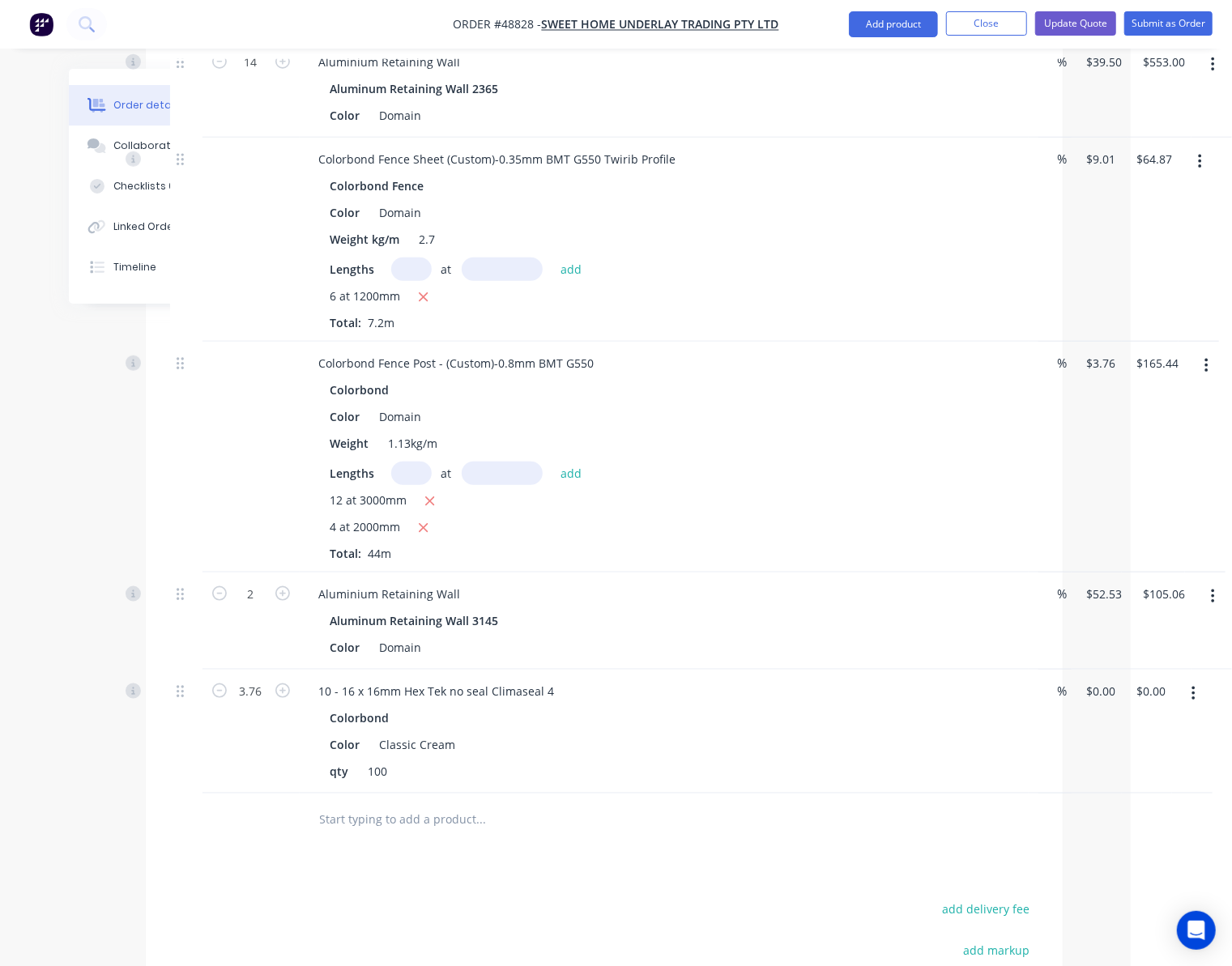
click at [698, 492] on div "12 at 3000mm" at bounding box center [664, 501] width 667 height 20
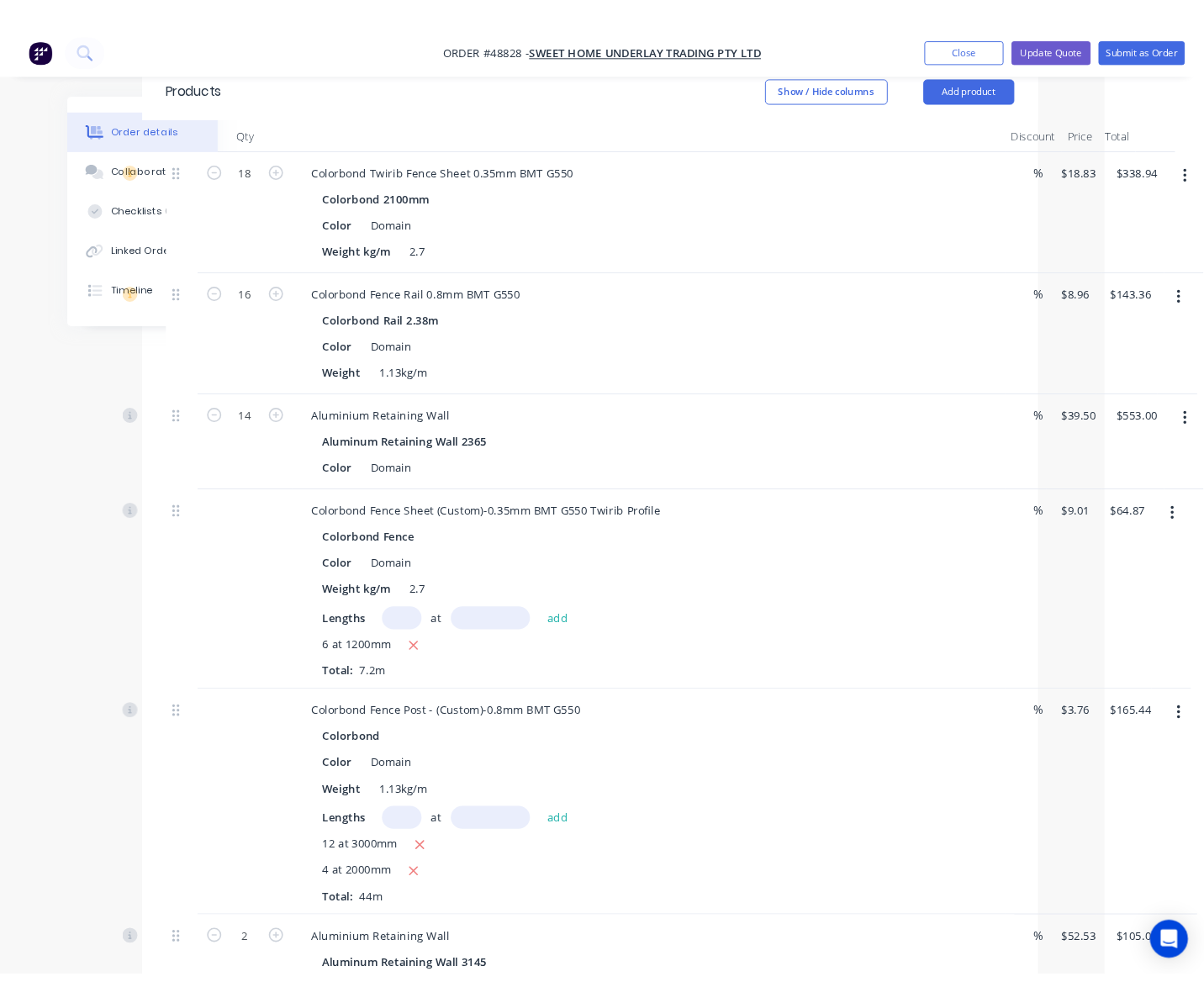
scroll to position [673, 105]
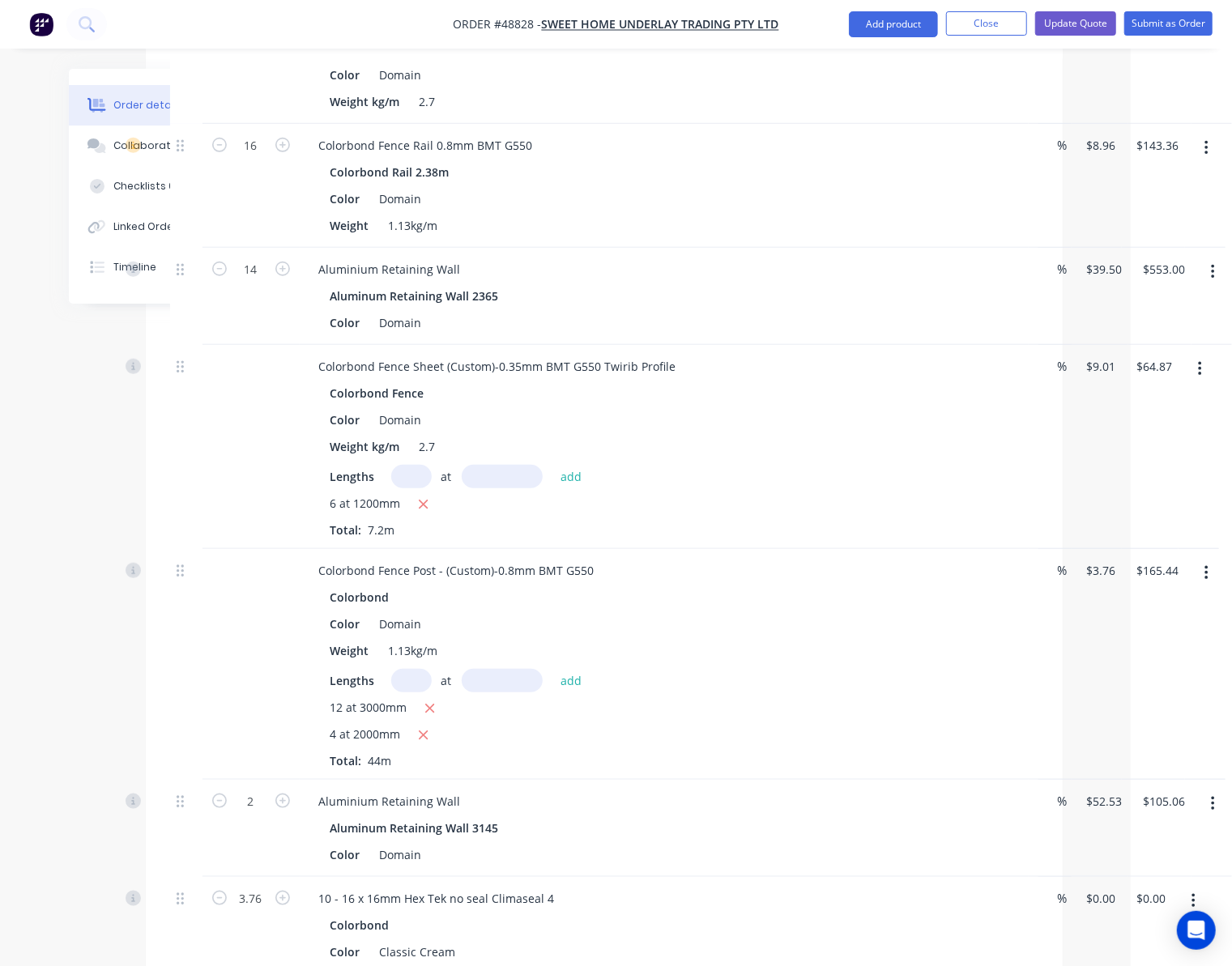
click at [1211, 796] on icon "button" at bounding box center [1213, 804] width 4 height 18
click at [1135, 933] on div "Delete" at bounding box center [1155, 944] width 125 height 24
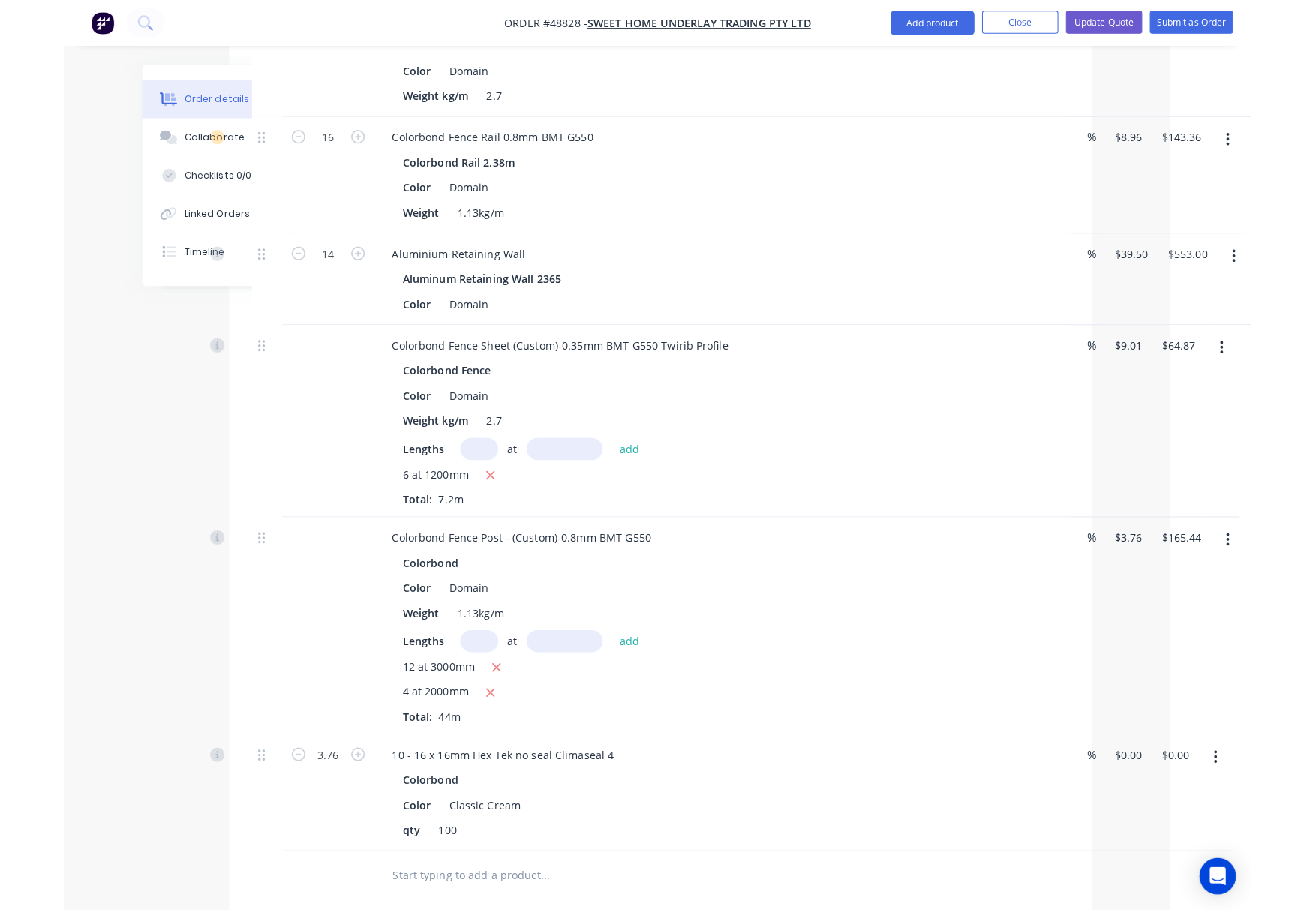
scroll to position [600, 0]
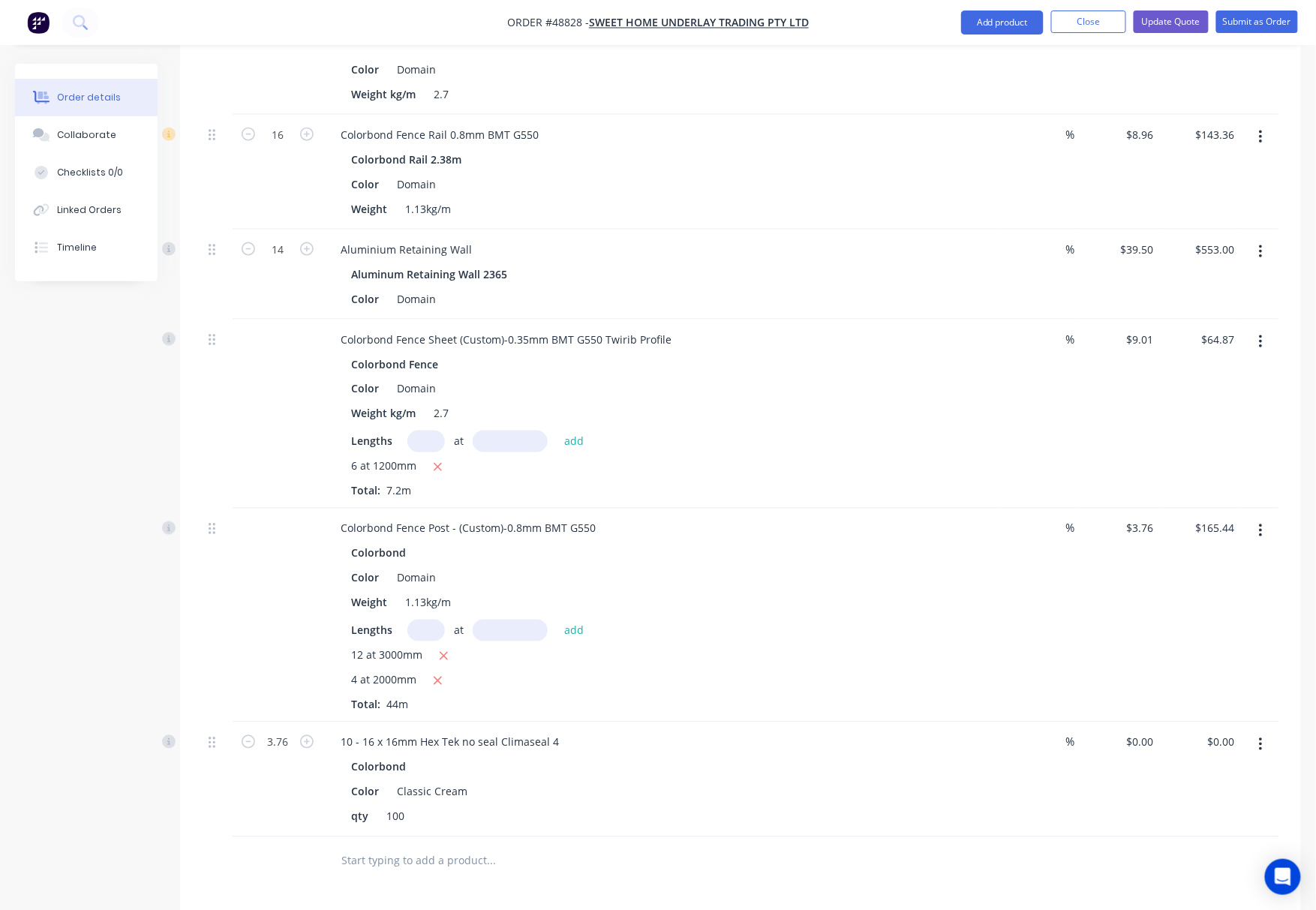
click at [265, 627] on div at bounding box center [277, 615] width 90 height 214
click at [845, 620] on div "Lengths at add" at bounding box center [660, 630] width 618 height 22
click at [710, 841] on div at bounding box center [593, 861] width 540 height 49
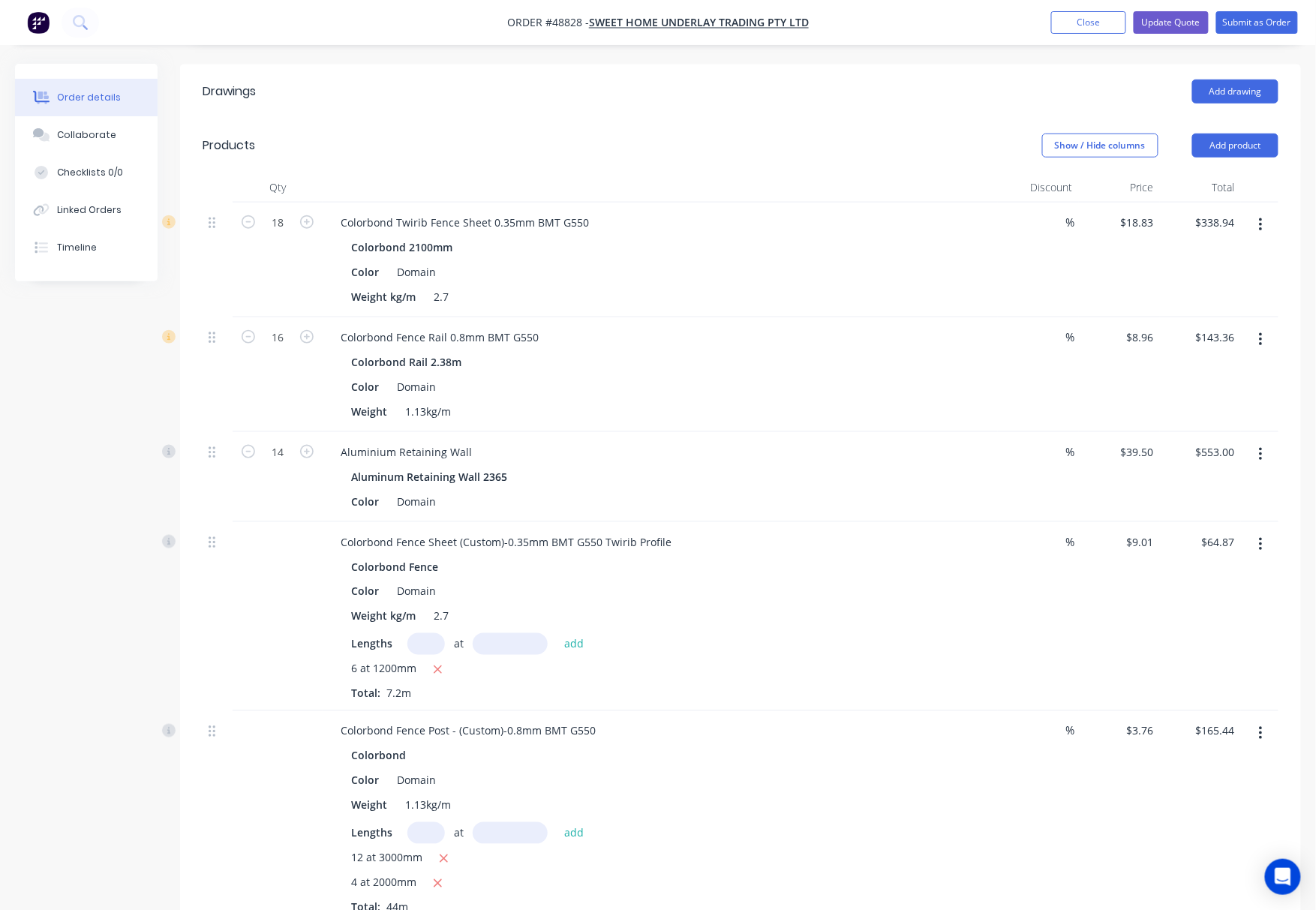
scroll to position [400, 0]
click at [433, 631] on input "text" at bounding box center [426, 642] width 37 height 22
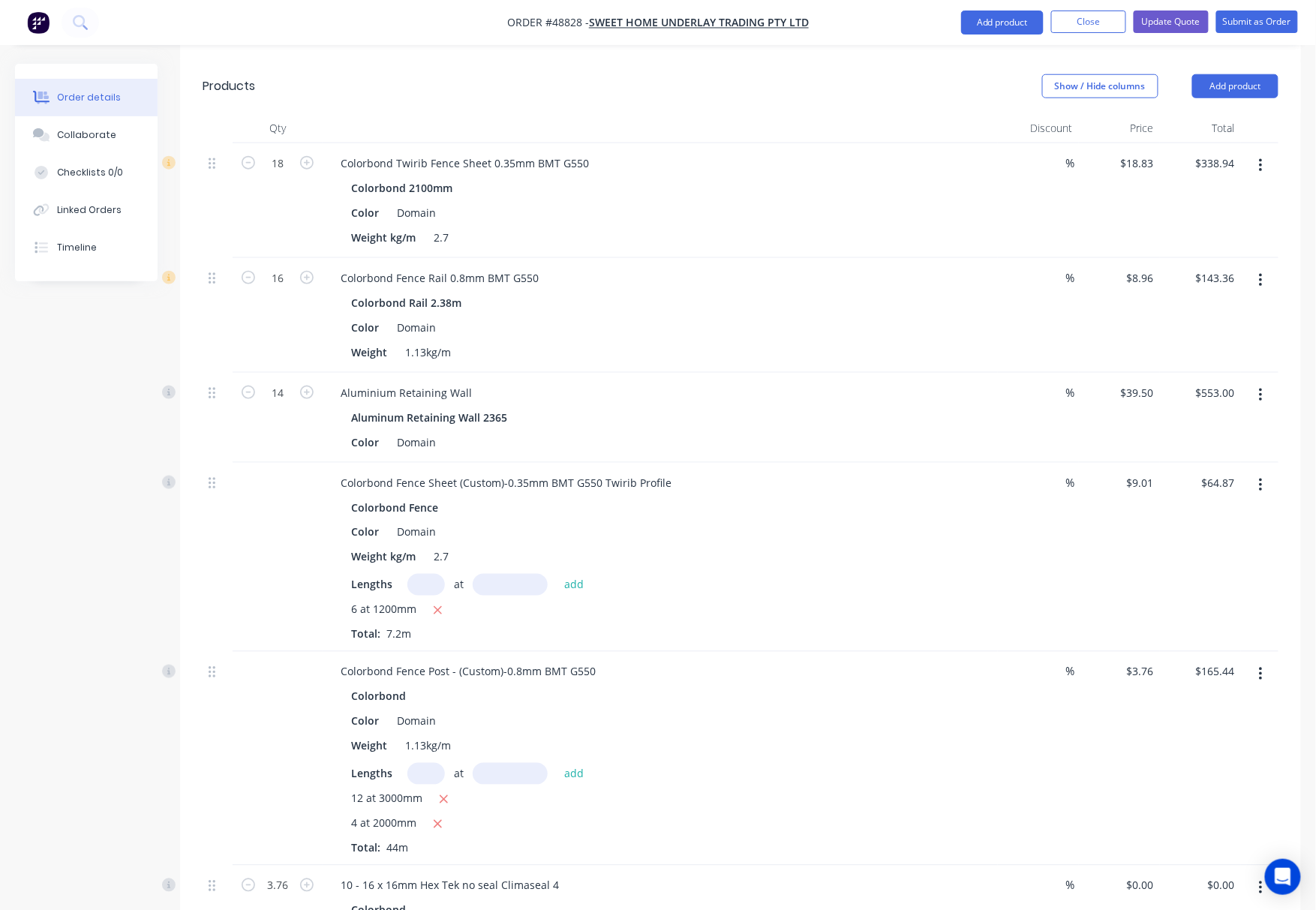
scroll to position [600, 0]
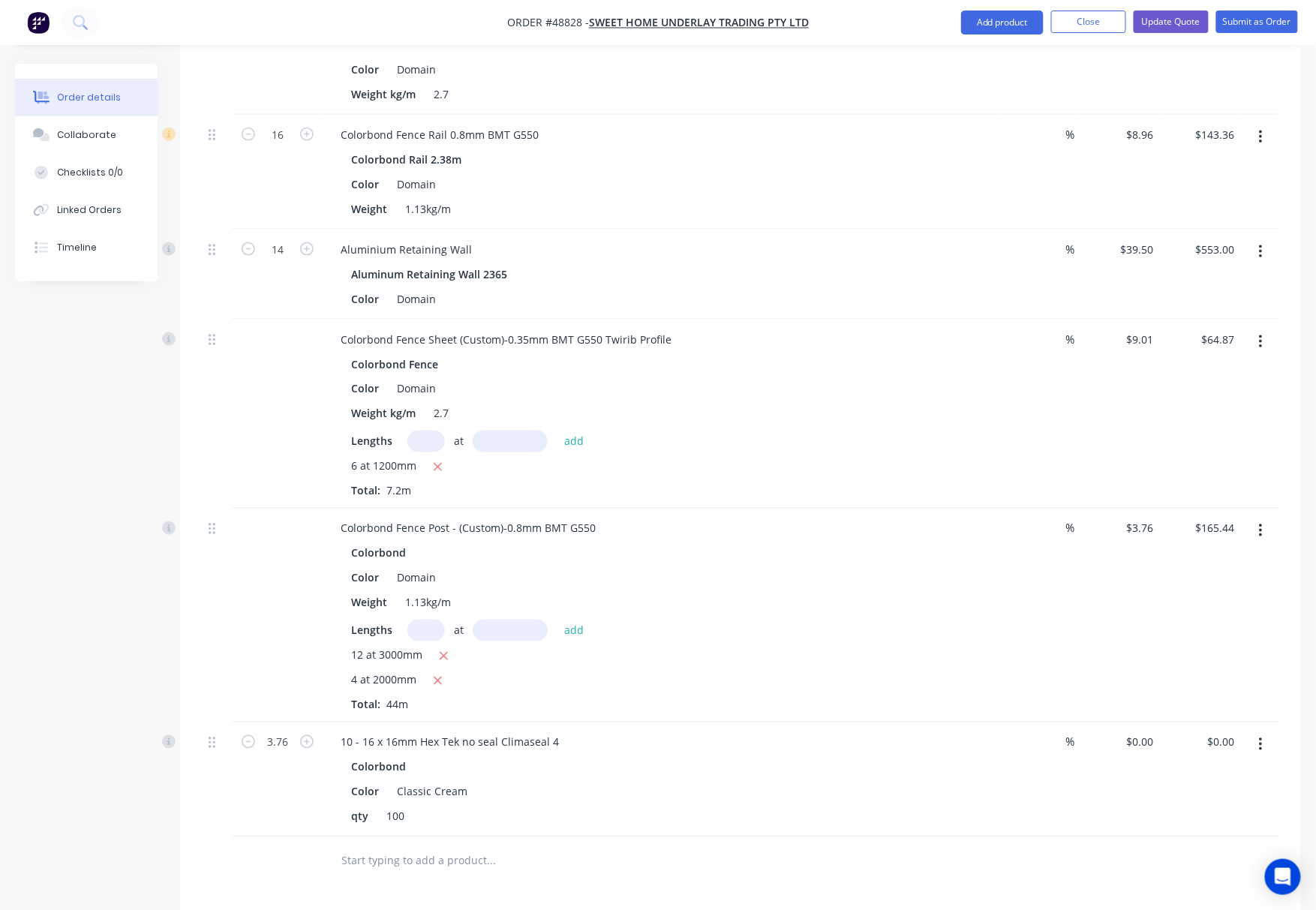
click at [583, 846] on input "text" at bounding box center [490, 860] width 300 height 30
click at [285, 731] on input "3.76" at bounding box center [277, 742] width 39 height 23
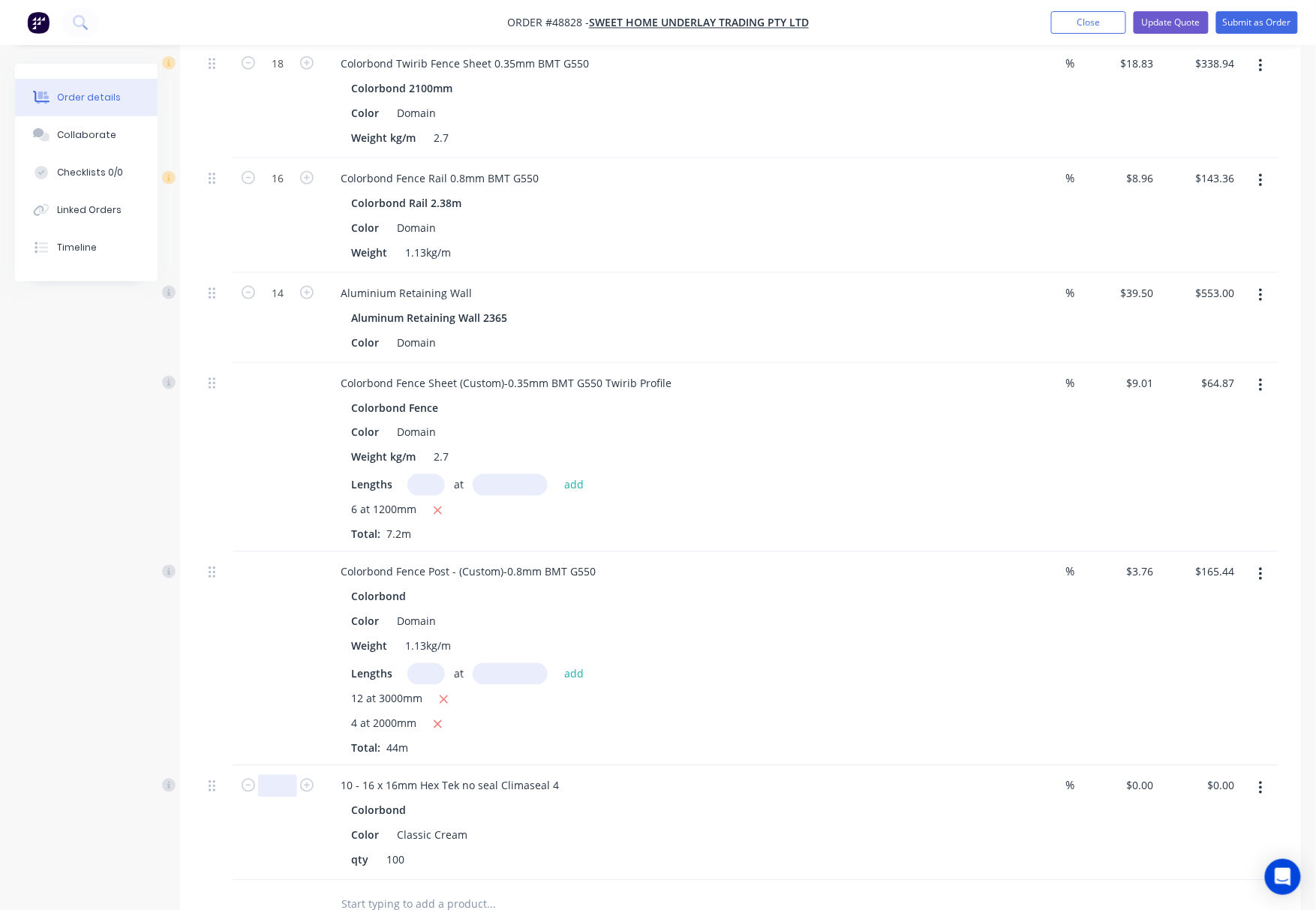
scroll to position [886, 0]
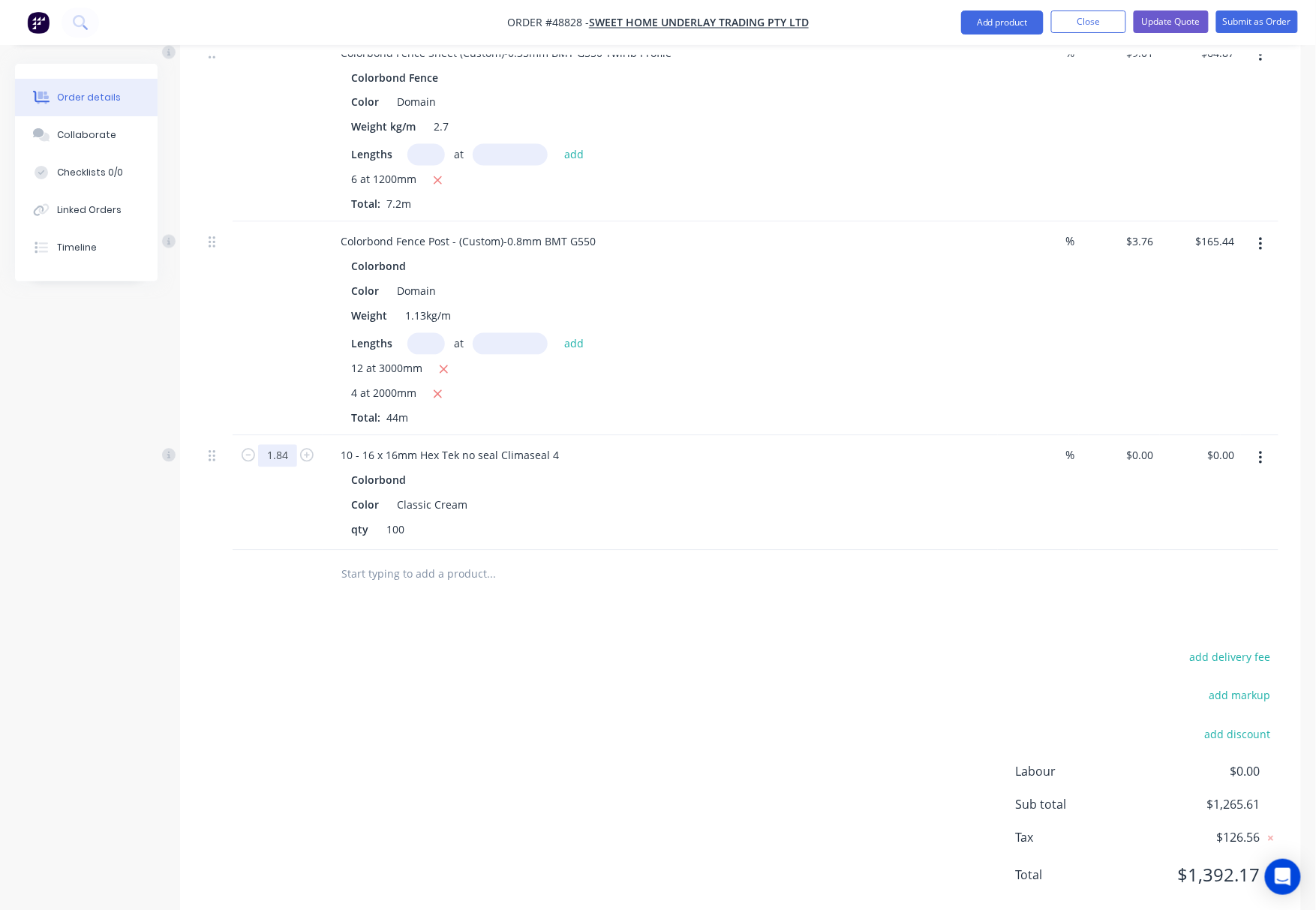
type input "1.84"
click at [378, 655] on div "add delivery fee add markup add discount Labour $0.00 Sub total $1,265.61 Tax $…" at bounding box center [740, 775] width 1076 height 256
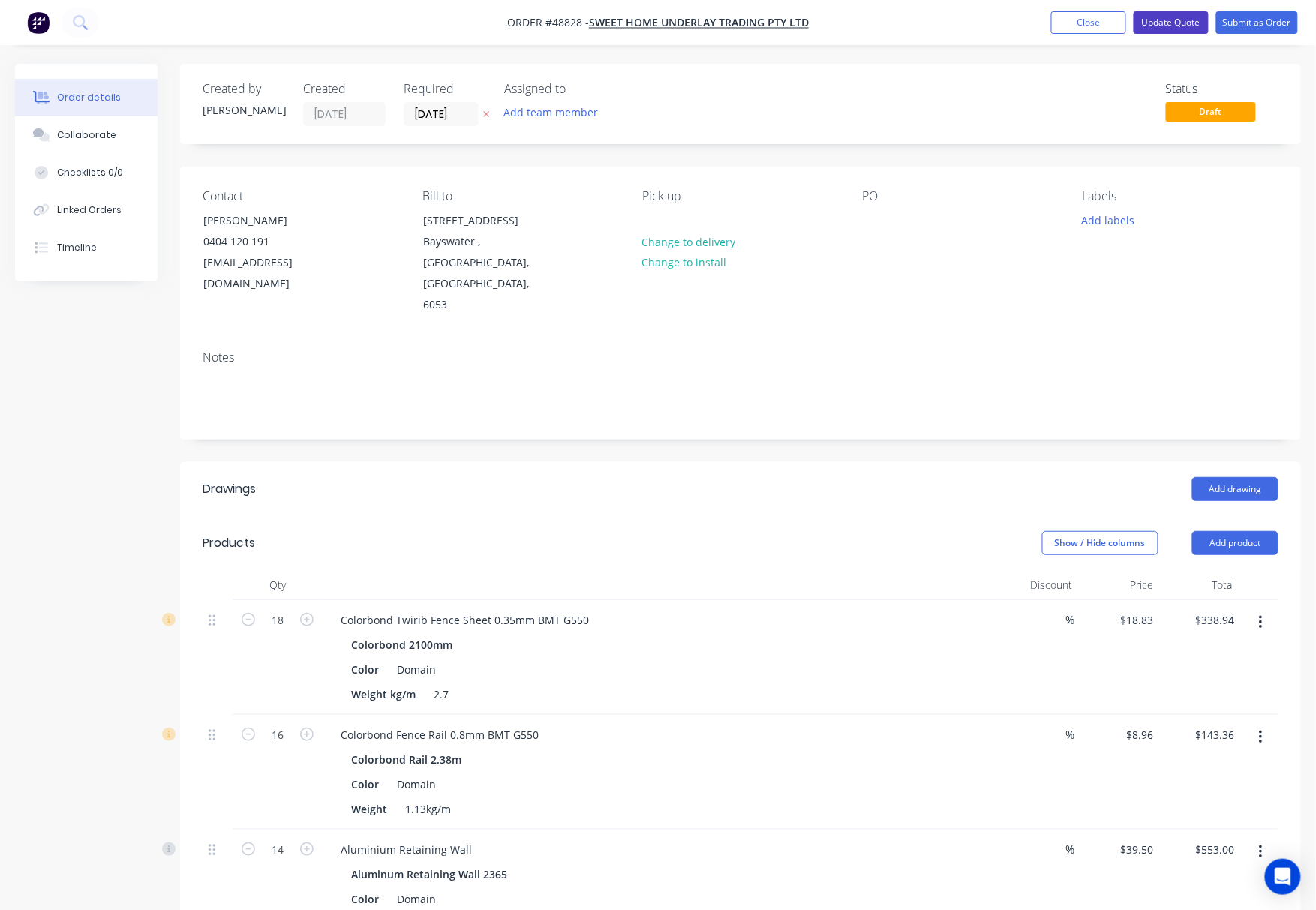
click at [1165, 21] on button "Update Quote" at bounding box center [1171, 23] width 75 height 23
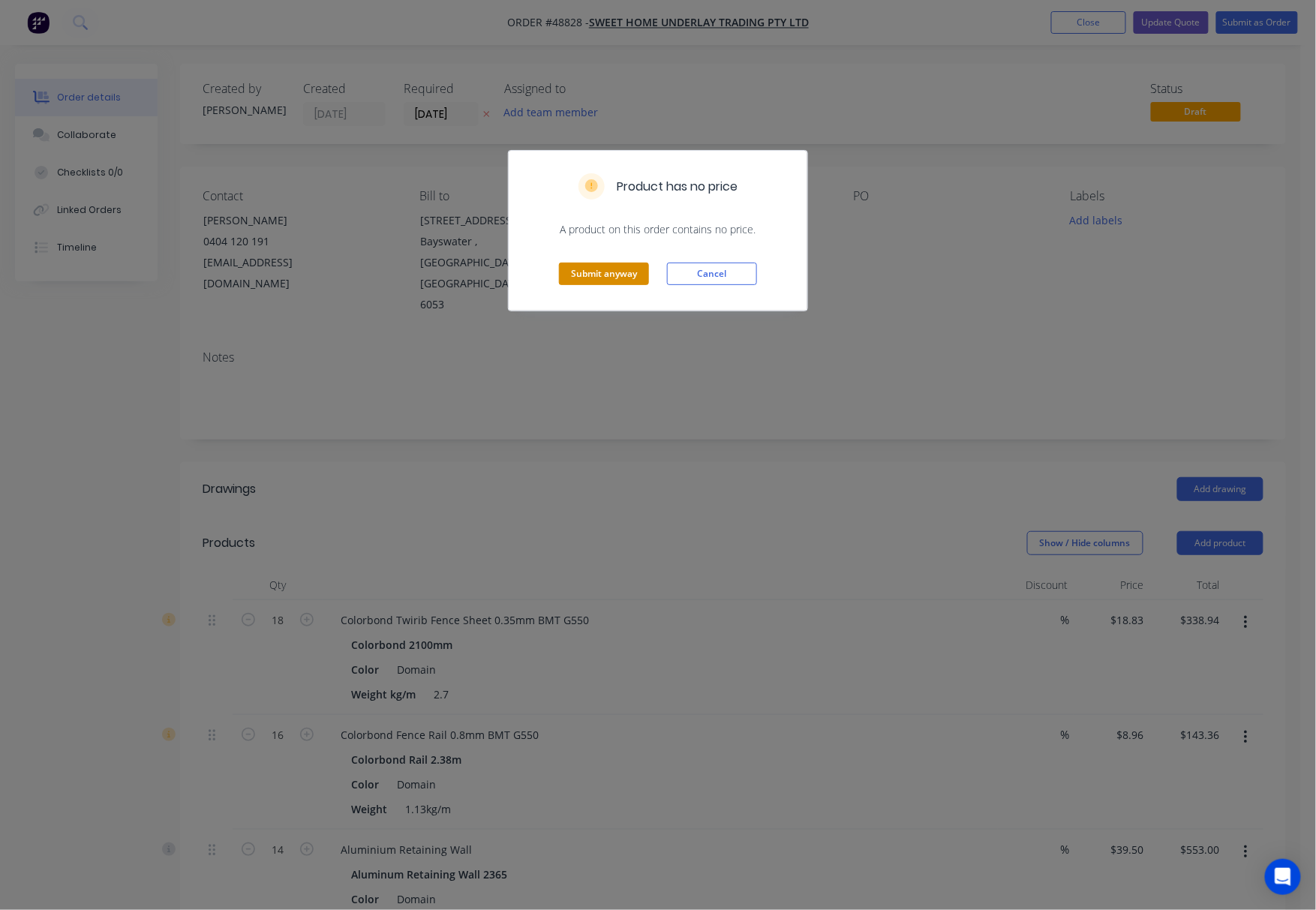
click at [600, 279] on button "Submit anyway" at bounding box center [604, 274] width 90 height 23
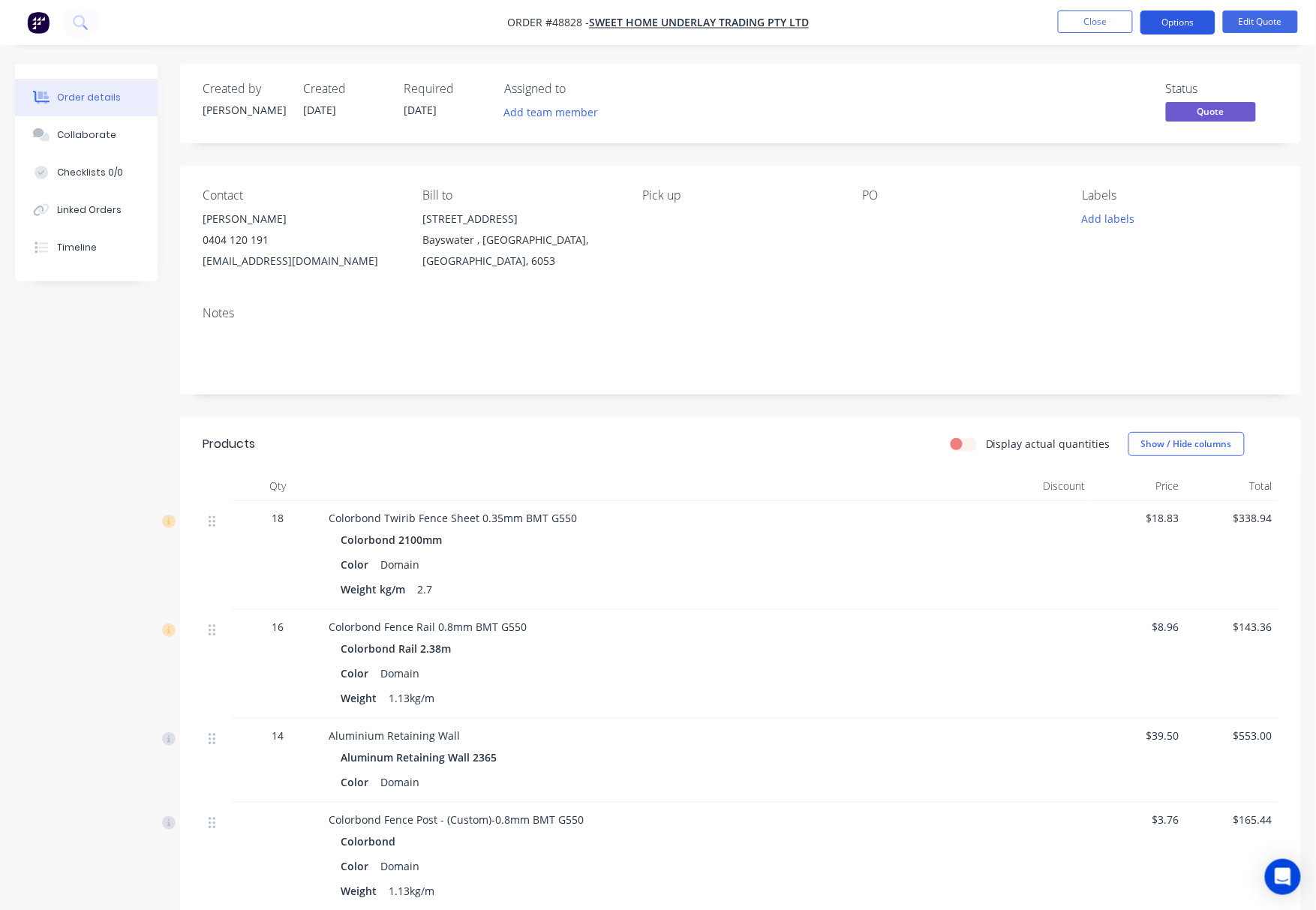
click at [1168, 19] on button "Options" at bounding box center [1178, 23] width 75 height 24
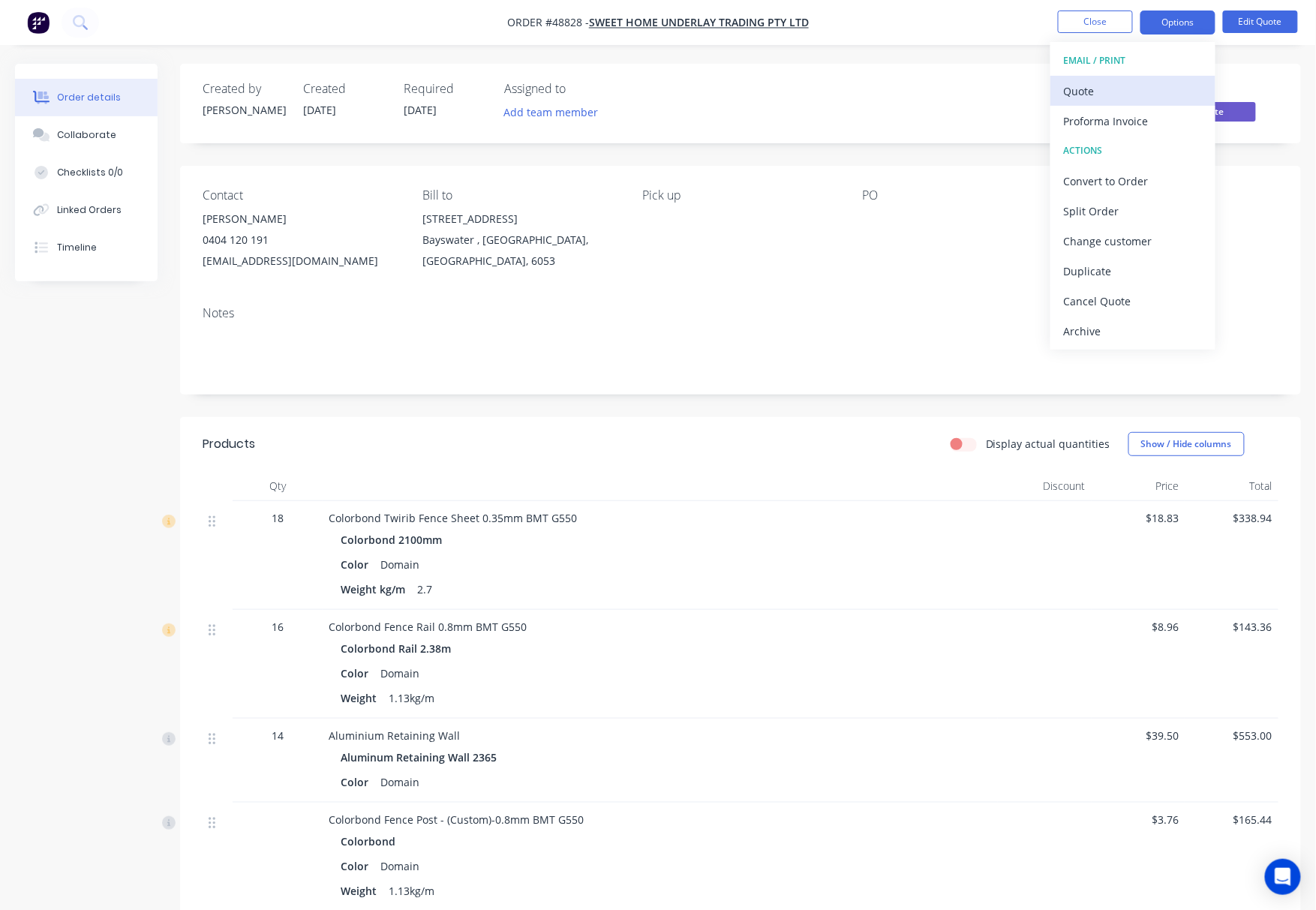
click at [1108, 92] on div "Quote" at bounding box center [1133, 91] width 138 height 22
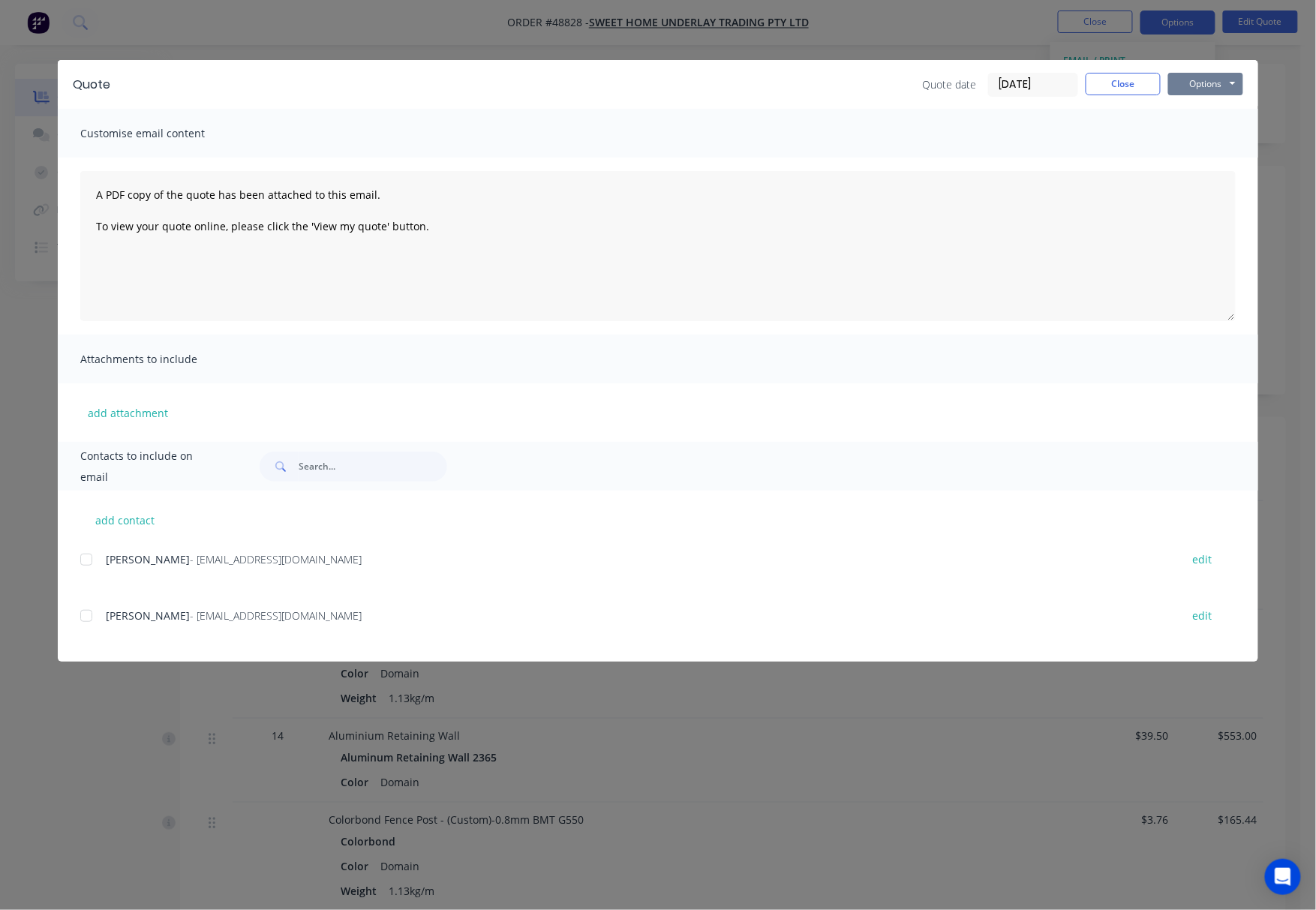
click at [1196, 82] on button "Options" at bounding box center [1205, 84] width 75 height 23
click at [88, 556] on div at bounding box center [86, 559] width 30 height 30
click at [1193, 82] on button "Options" at bounding box center [1205, 84] width 75 height 23
click at [1218, 166] on button "Email" at bounding box center [1216, 160] width 96 height 24
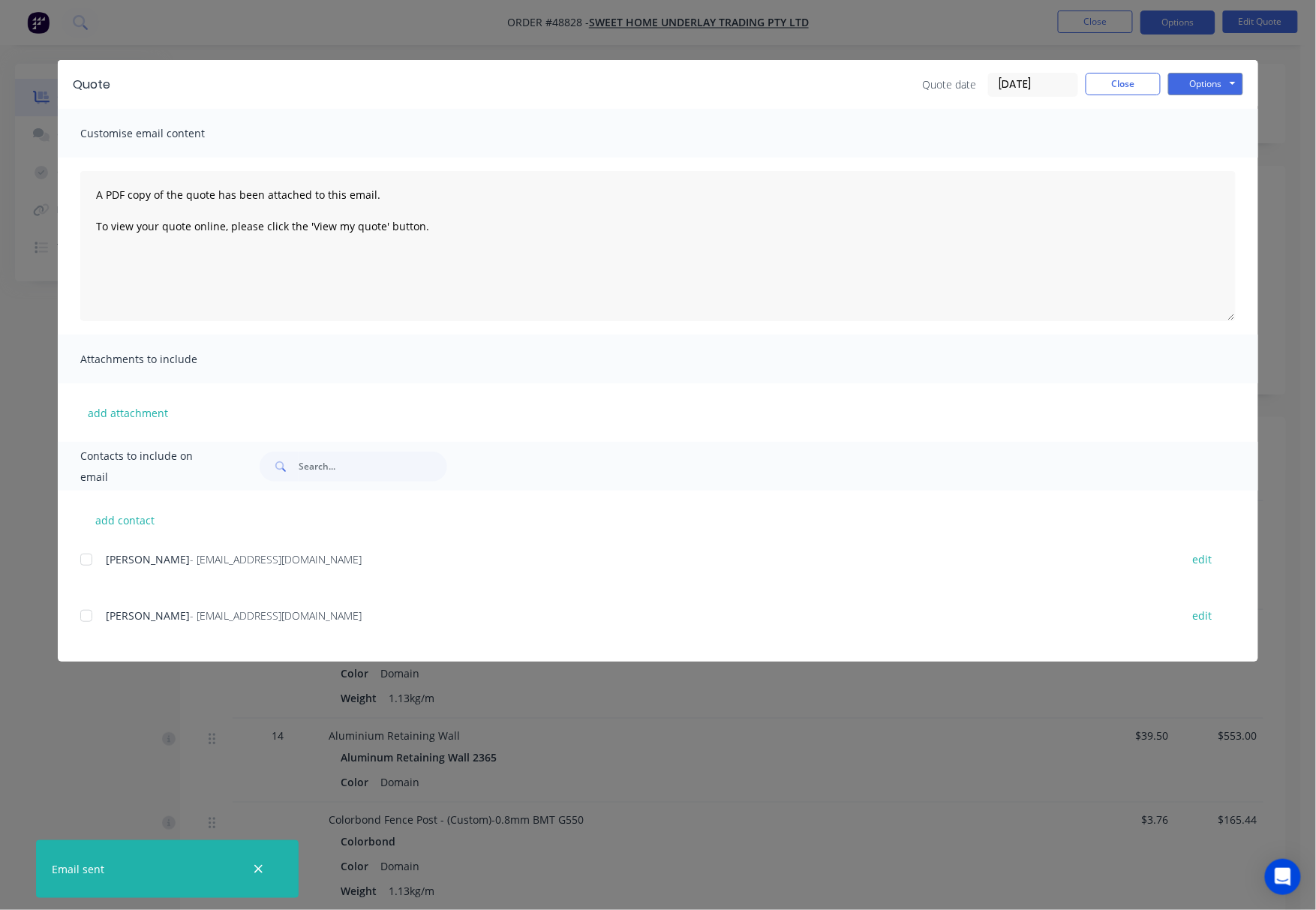
click at [75, 732] on div "Quote Quote date 04/09/25 Close Options Preview Print Email Customise email con…" at bounding box center [658, 455] width 1316 height 910
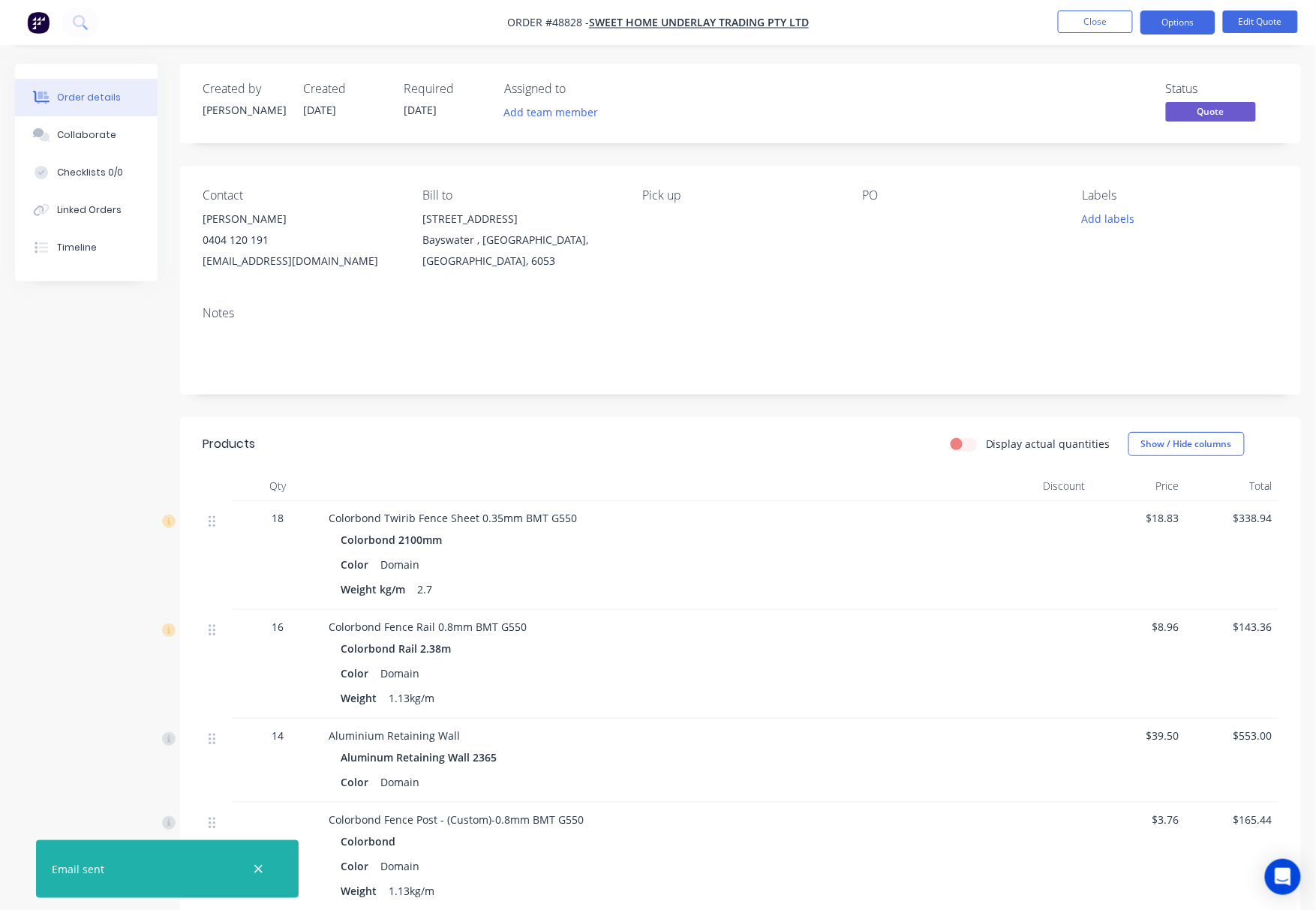
click at [124, 655] on div "Created by Rachel Created 03/09/25 Required 03/09/25 Assigned to Add team membe…" at bounding box center [657, 789] width 1286 height 1452
click at [112, 370] on div "Created by Rachel Created 03/09/25 Required 03/09/25 Assigned to Add team membe…" at bounding box center [657, 789] width 1286 height 1452
click at [1091, 24] on button "Close" at bounding box center [1096, 22] width 75 height 23
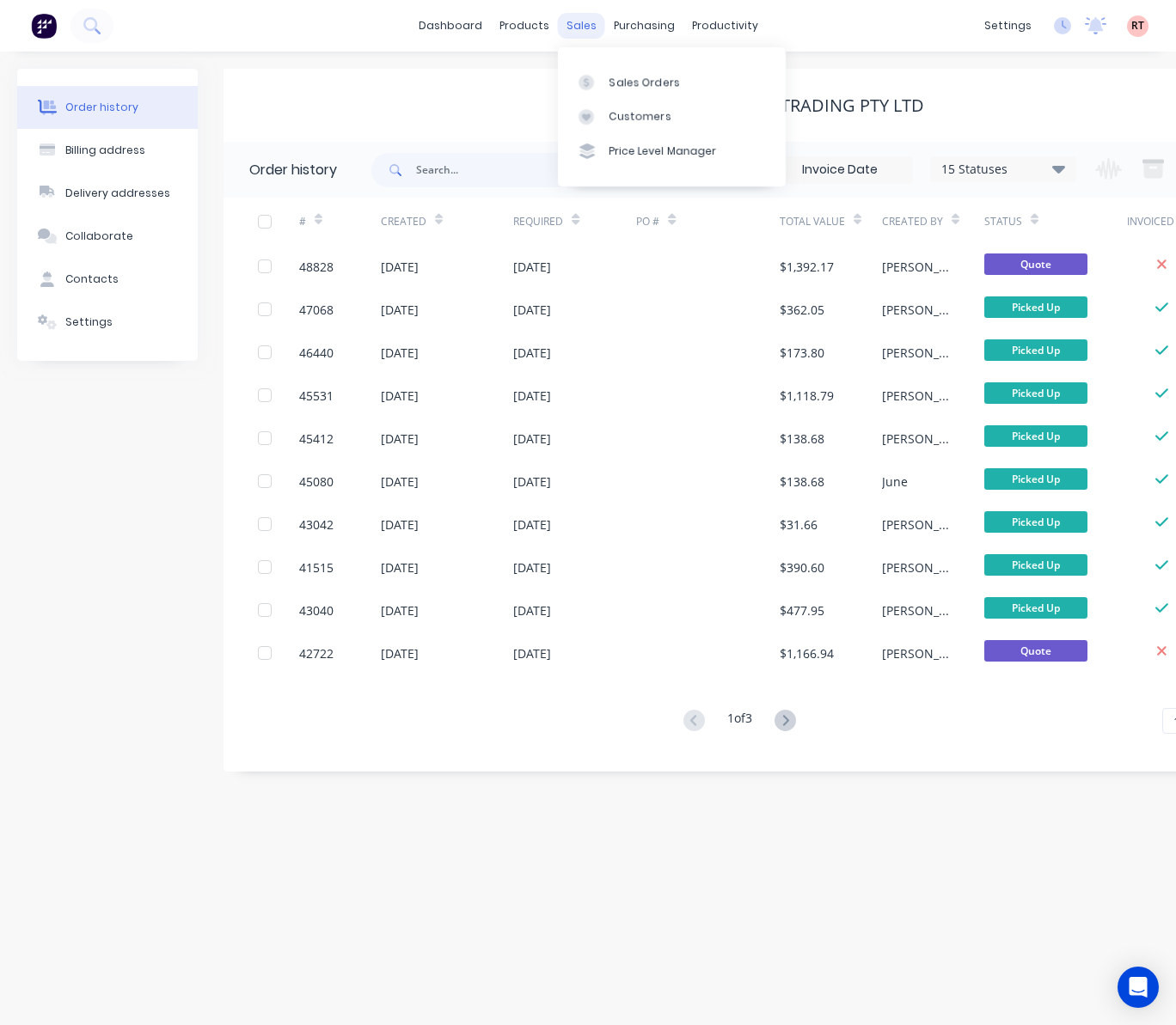
click at [590, 16] on div "sales" at bounding box center [581, 26] width 48 height 26
click at [609, 75] on div "Sales Orders" at bounding box center [645, 82] width 71 height 16
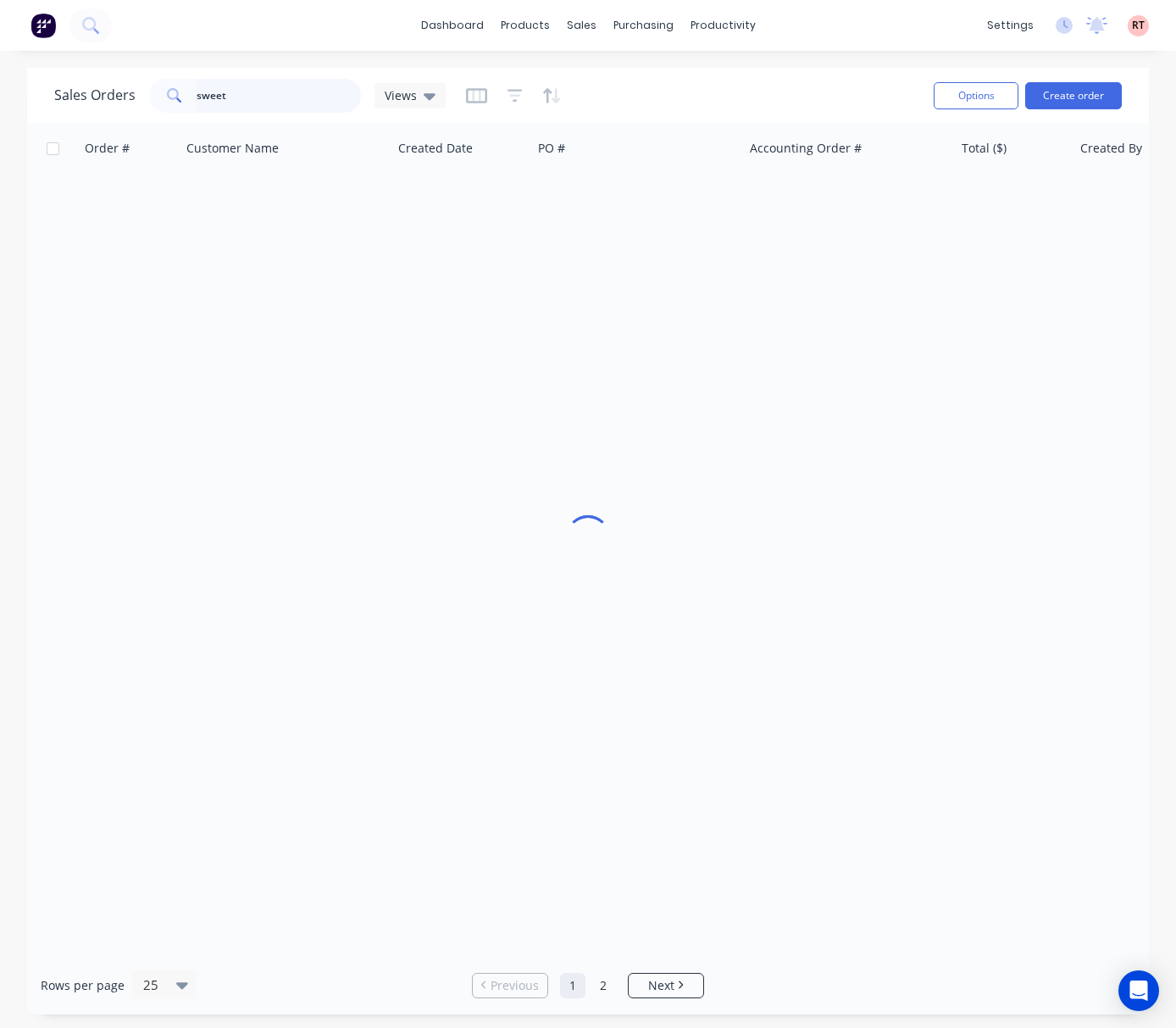
drag, startPoint x: 262, startPoint y: 104, endPoint x: 136, endPoint y: 116, distance: 126.6
click at [136, 116] on div "Sales Orders sweet Views Options Create order" at bounding box center [588, 96] width 1122 height 55
type input "48516"
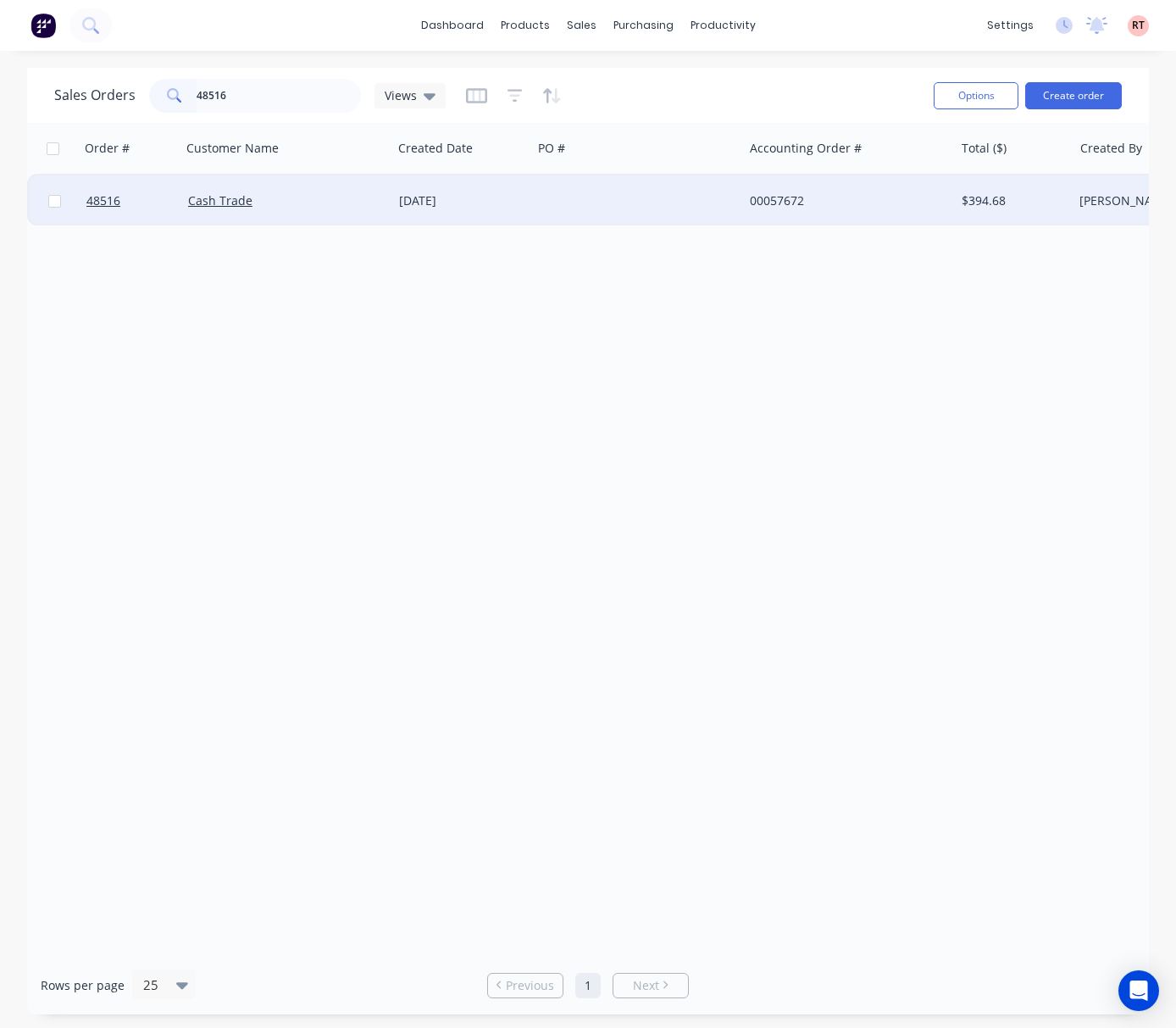
click at [261, 218] on div "Cash Trade" at bounding box center [287, 200] width 211 height 51
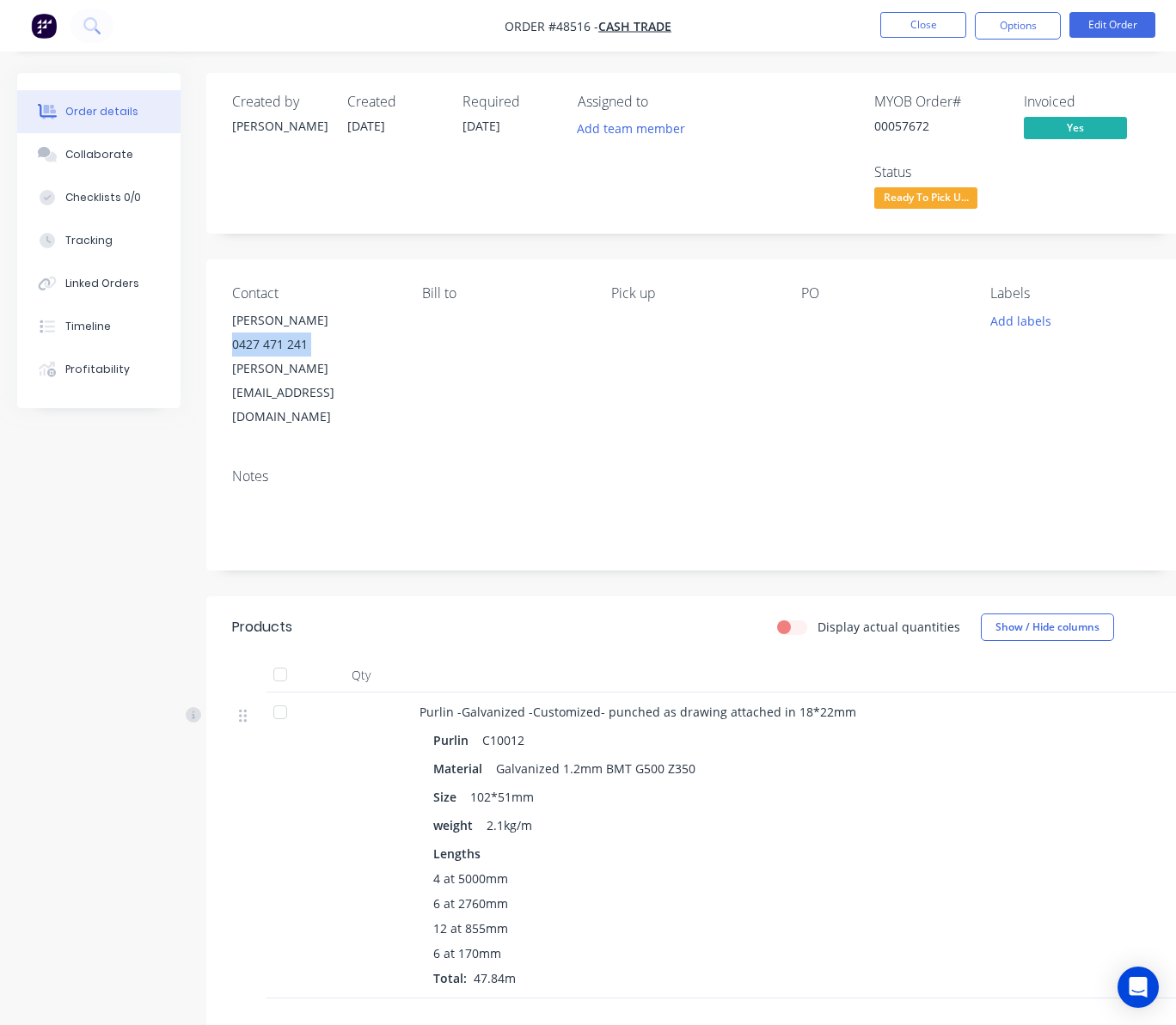
drag, startPoint x: 0, startPoint y: 358, endPoint x: -74, endPoint y: 380, distance: 77.2
click at [0, 380] on html "Order #48516 - Cash Trade Close Options Edit Order Order details Collaborate Ch…" at bounding box center [588, 634] width 1176 height 1267
click at [942, 197] on span "Ready To Pick U..." at bounding box center [925, 198] width 103 height 21
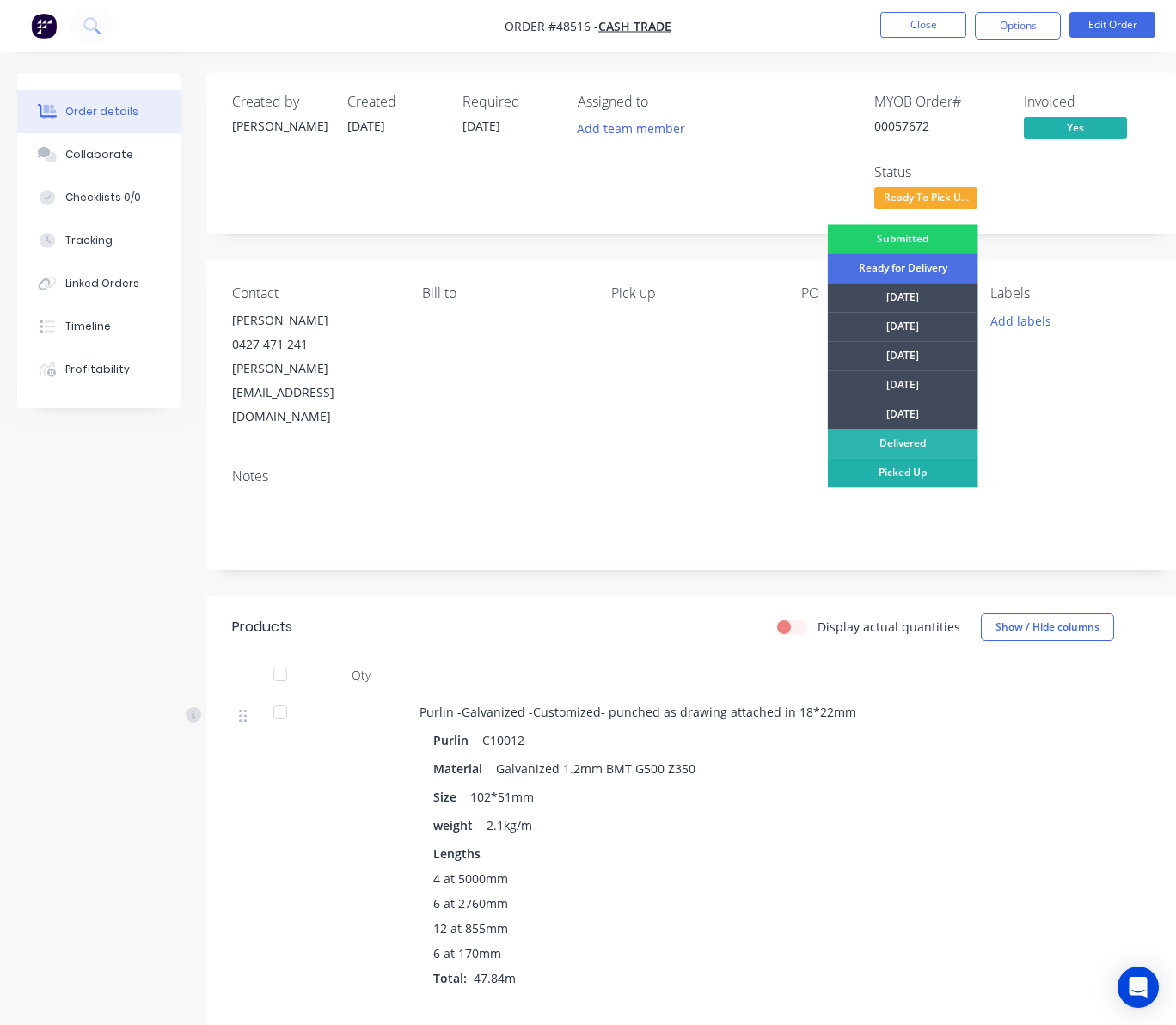
click at [932, 482] on div "Picked Up" at bounding box center [902, 472] width 150 height 29
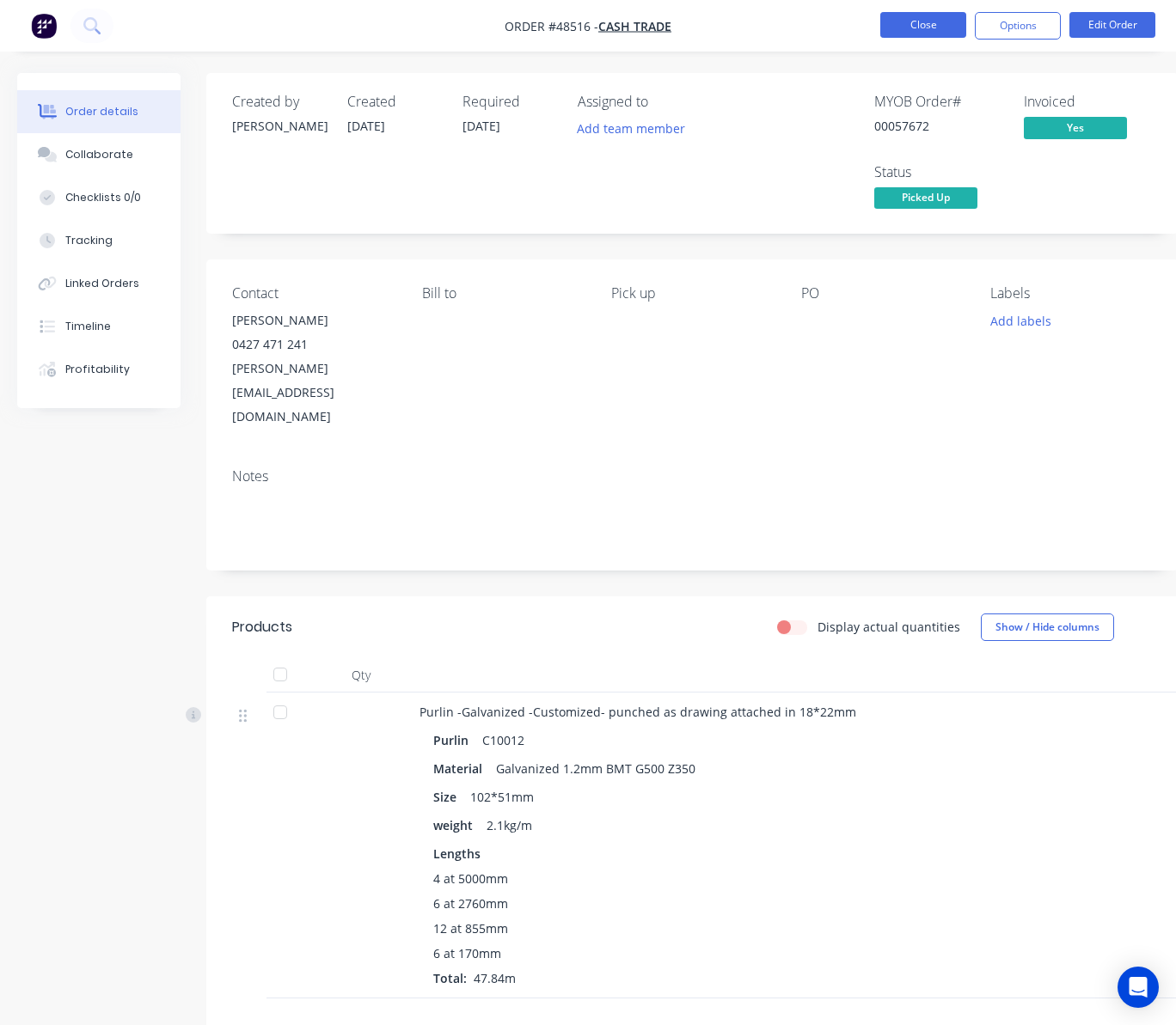
click at [923, 18] on button "Close" at bounding box center [923, 25] width 86 height 26
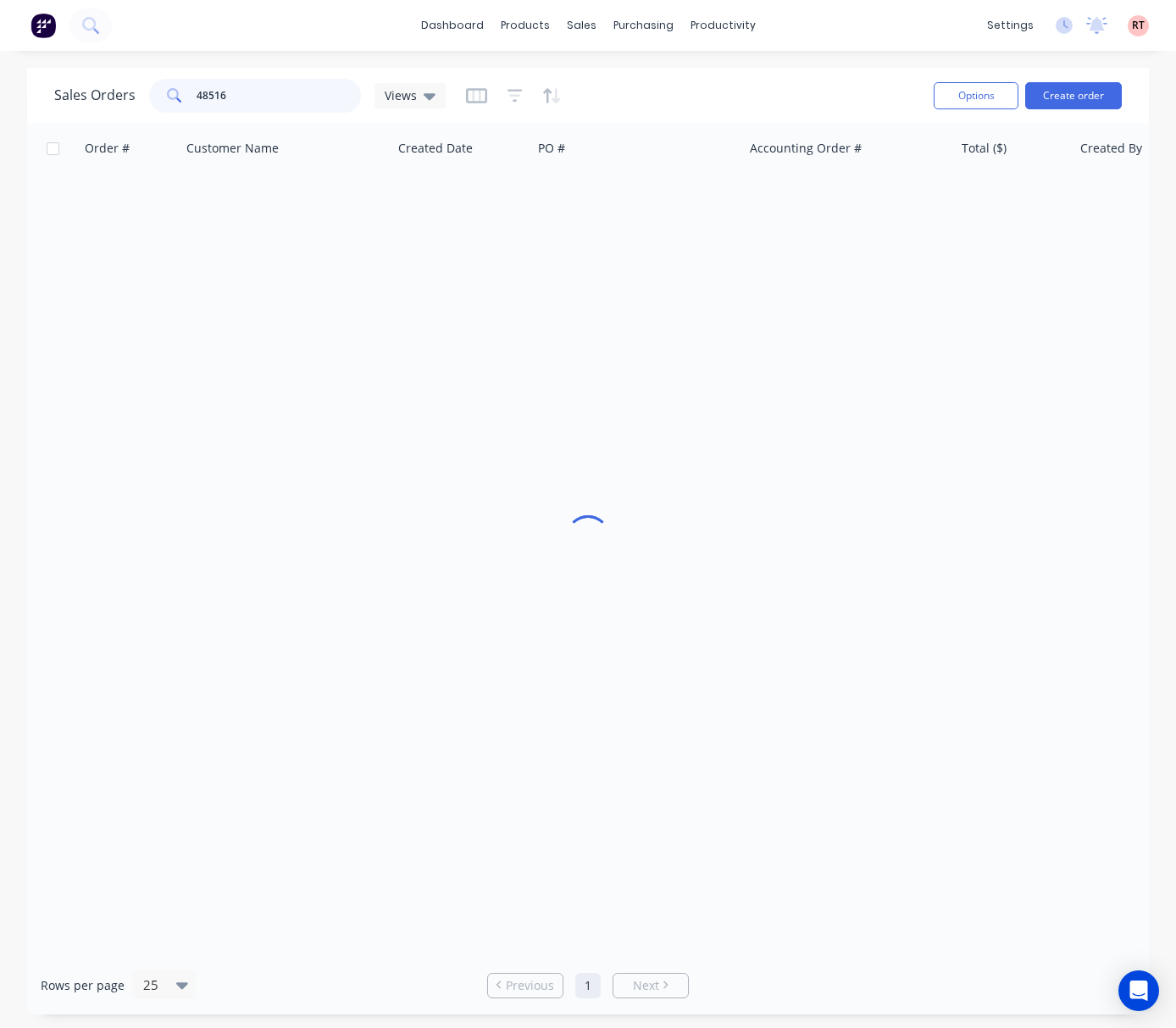
drag, startPoint x: 255, startPoint y: 89, endPoint x: 73, endPoint y: 113, distance: 183.6
click at [163, 116] on div "Sales Orders 48516 Views Options Create order" at bounding box center [588, 96] width 1122 height 55
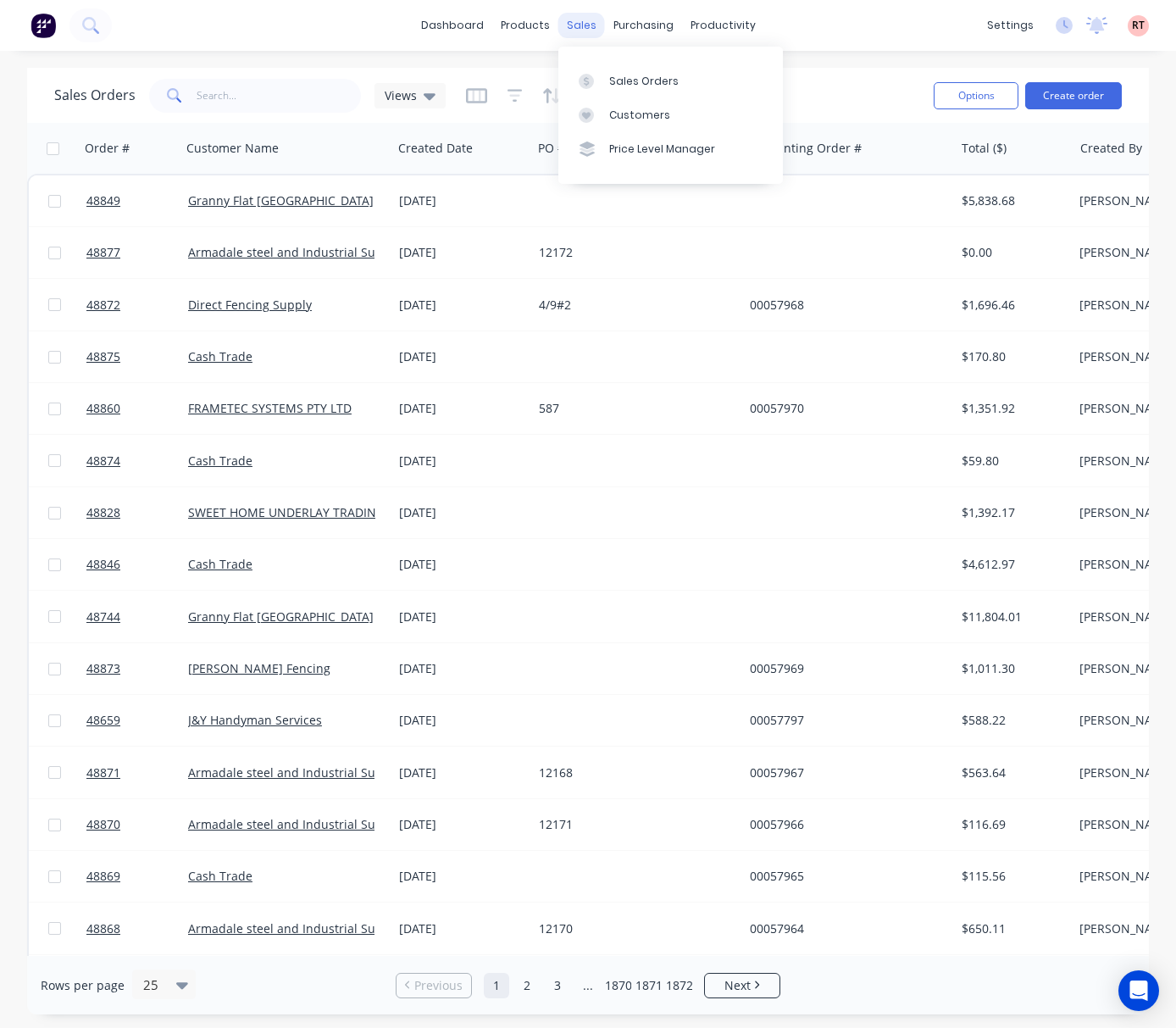
click at [582, 22] on div "sales" at bounding box center [582, 26] width 47 height 26
click at [661, 104] on link "Customers" at bounding box center [671, 115] width 224 height 34
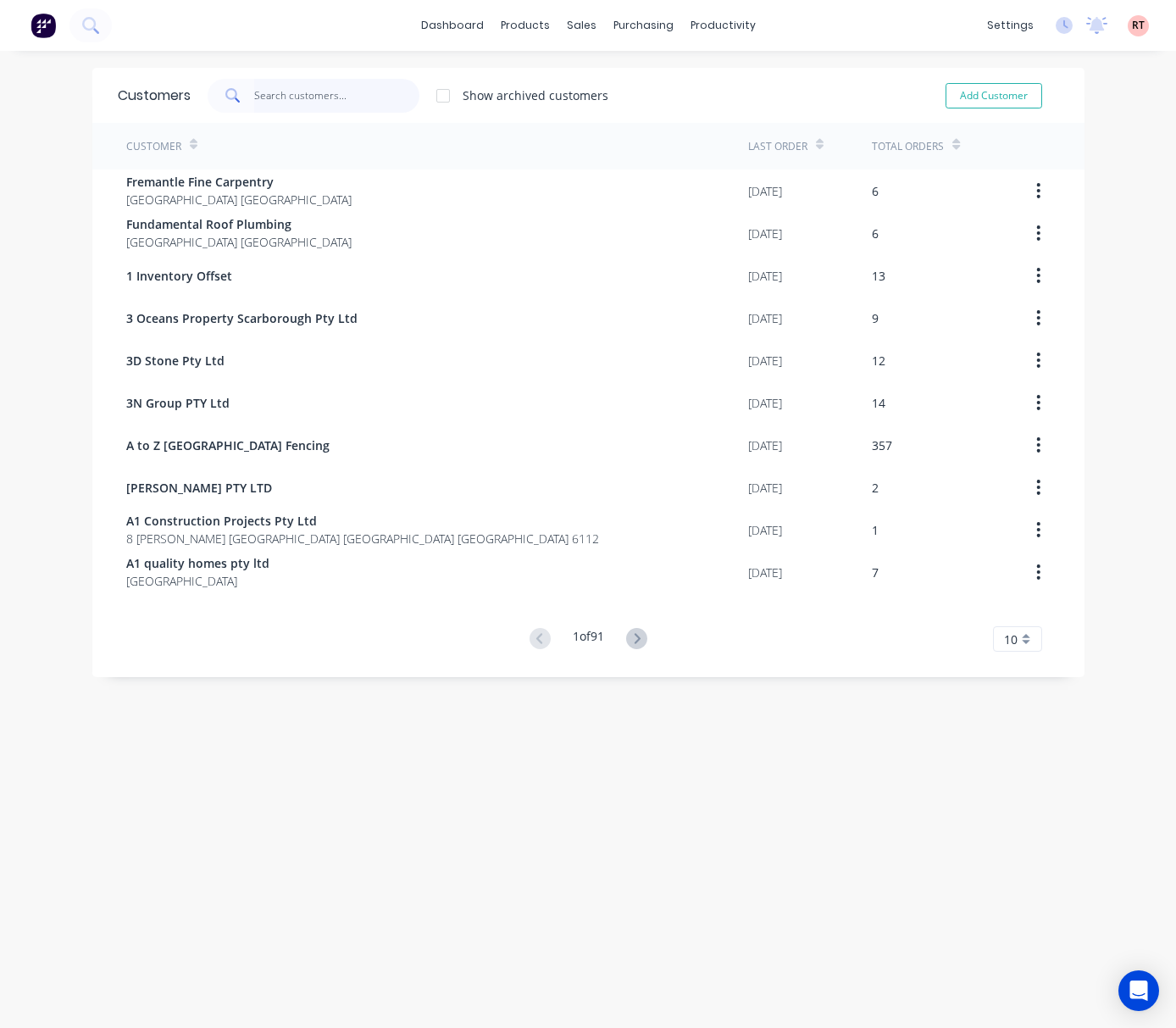
click at [276, 100] on input "text" at bounding box center [337, 96] width 165 height 34
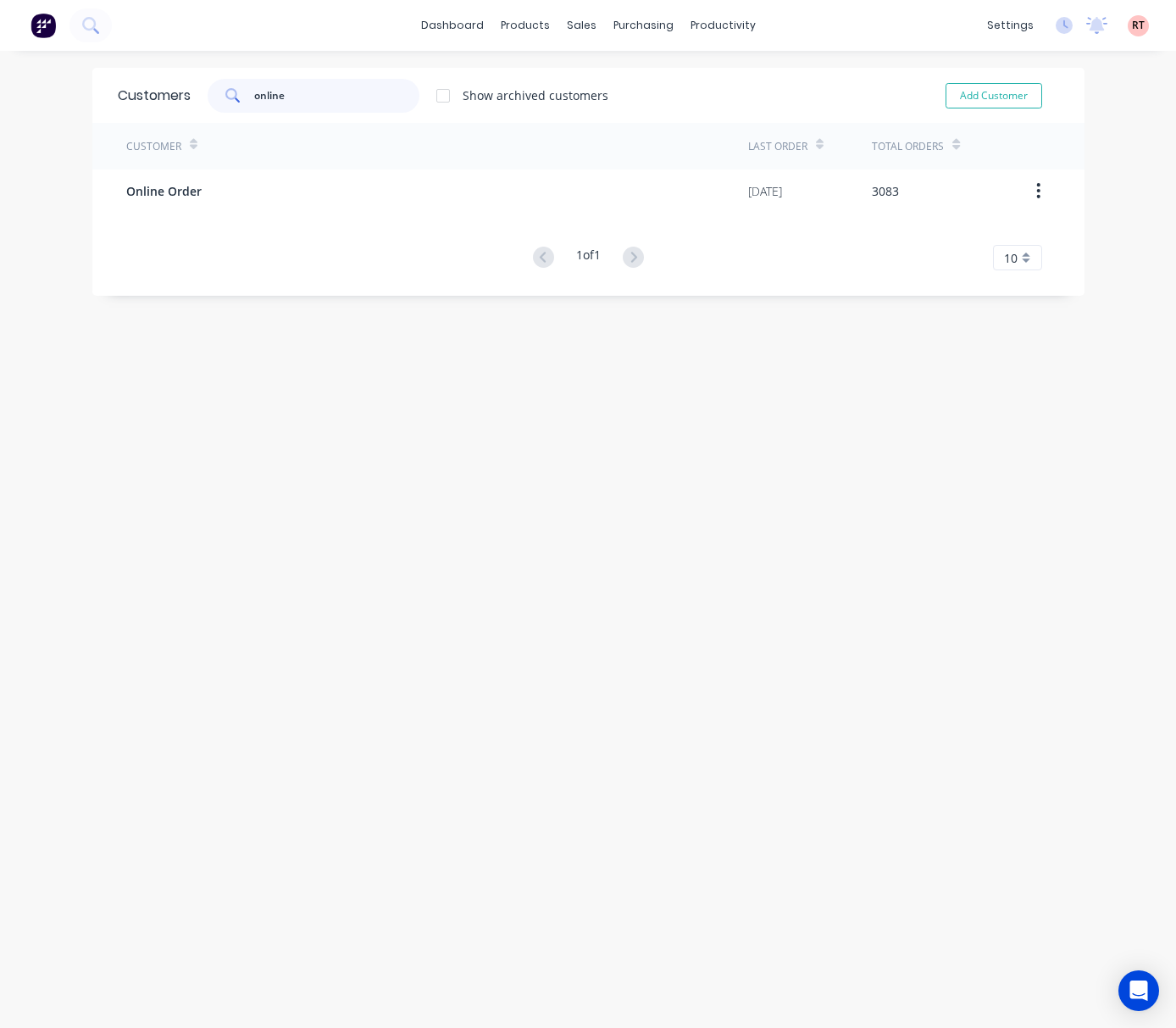
type input "online"
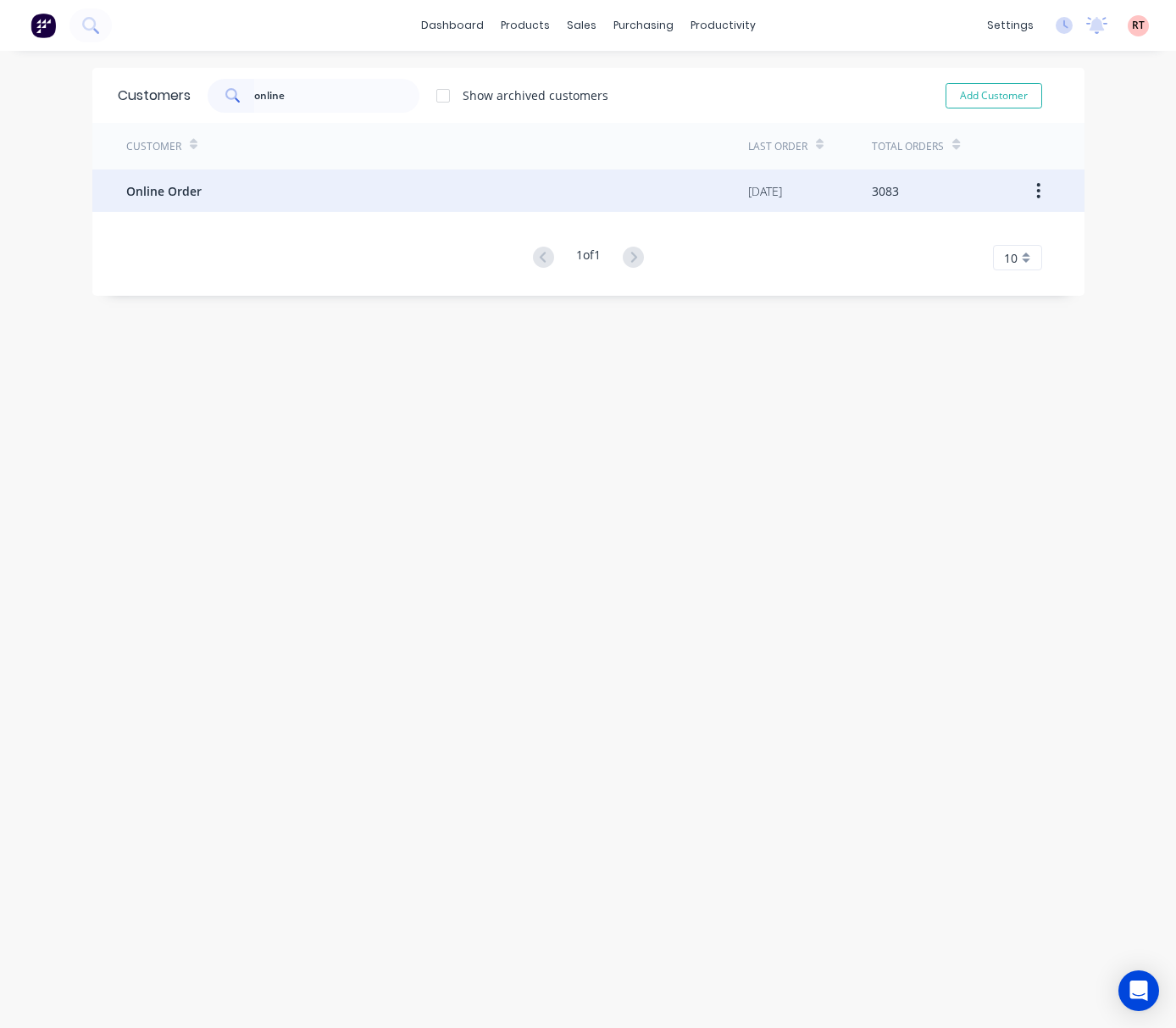
click at [446, 195] on div "Online Order" at bounding box center [436, 190] width 622 height 42
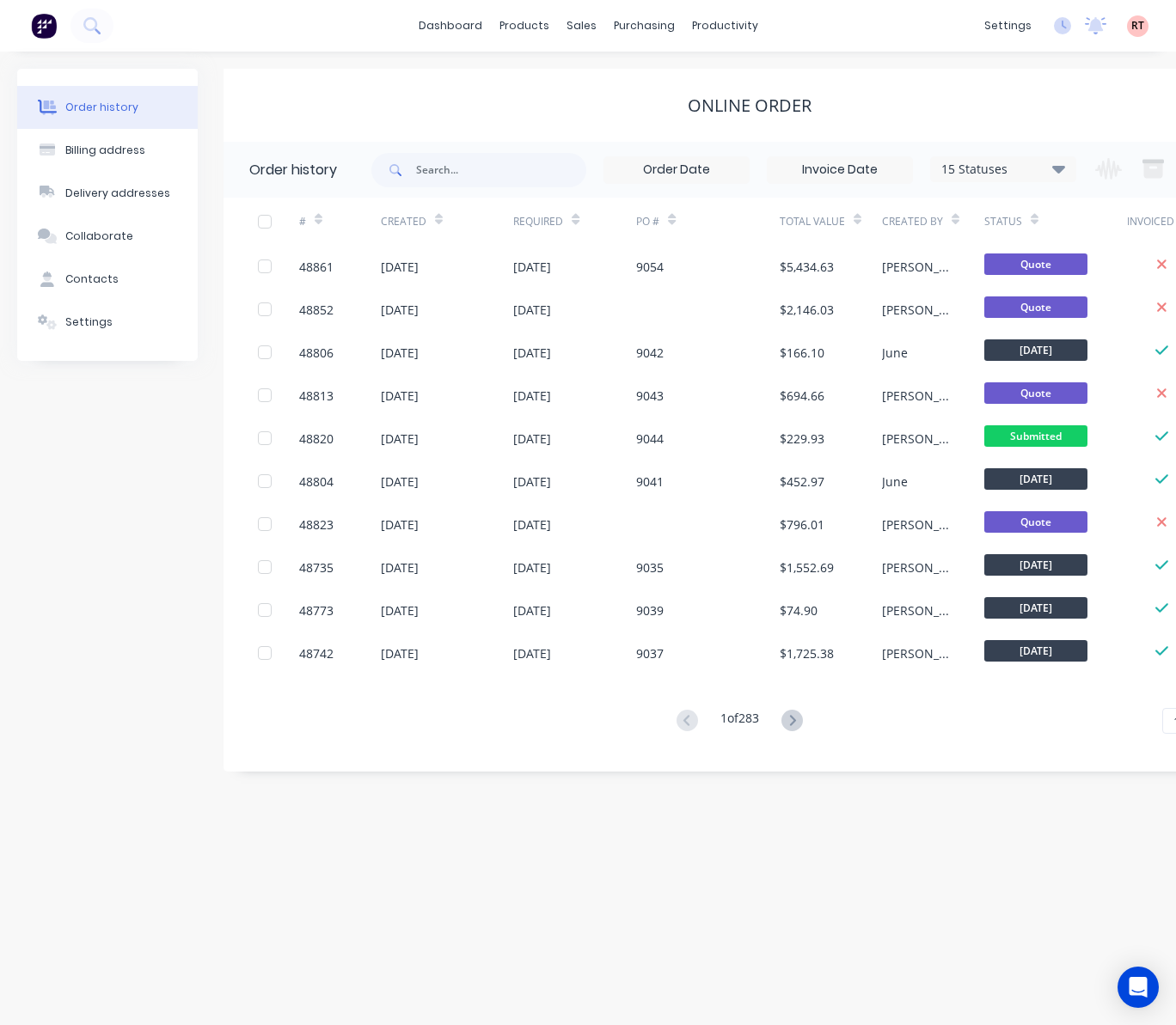
scroll to position [0, 101]
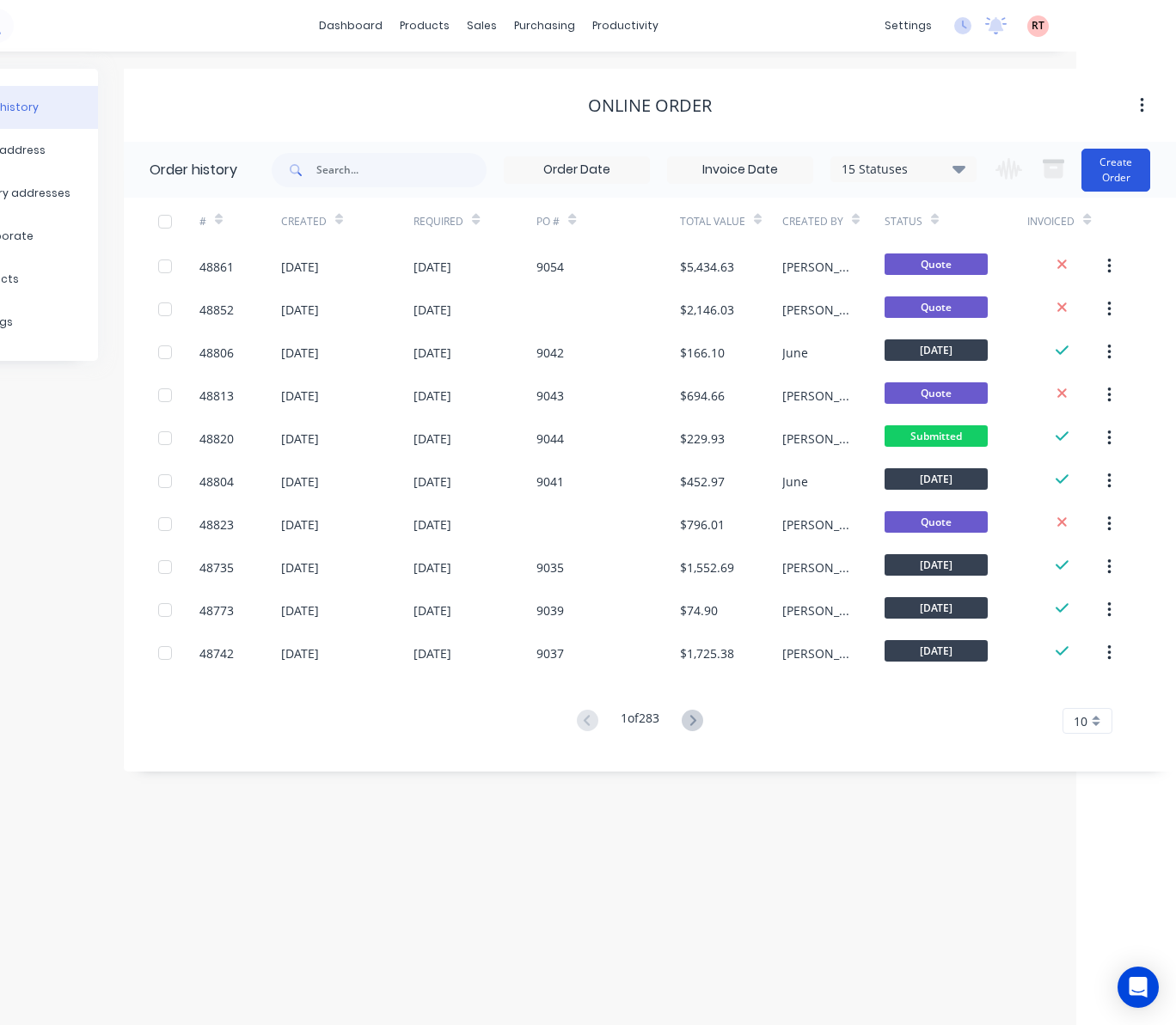
click at [1128, 169] on button "Create Order" at bounding box center [1115, 171] width 69 height 43
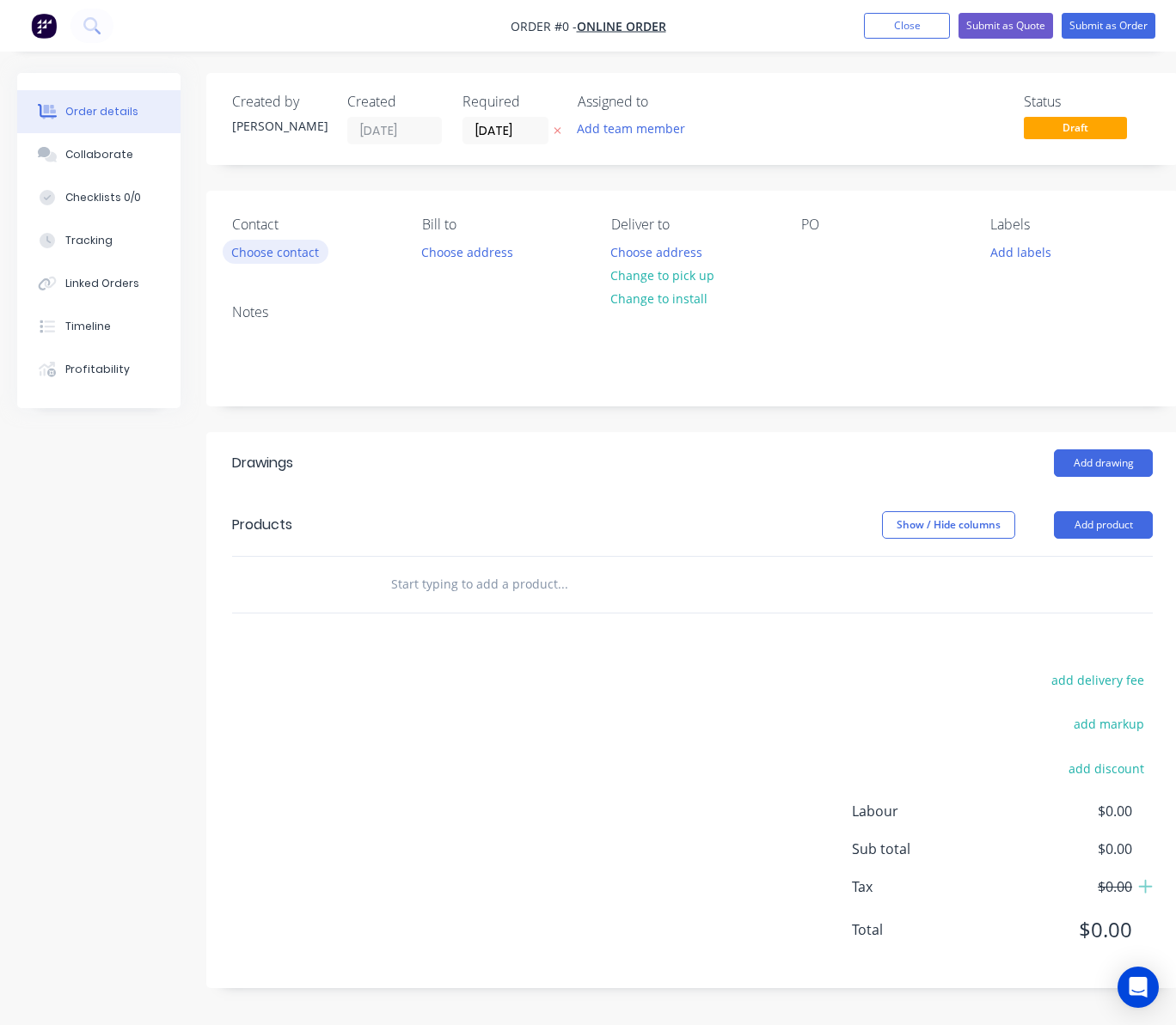
click at [258, 259] on button "Choose contact" at bounding box center [275, 251] width 105 height 23
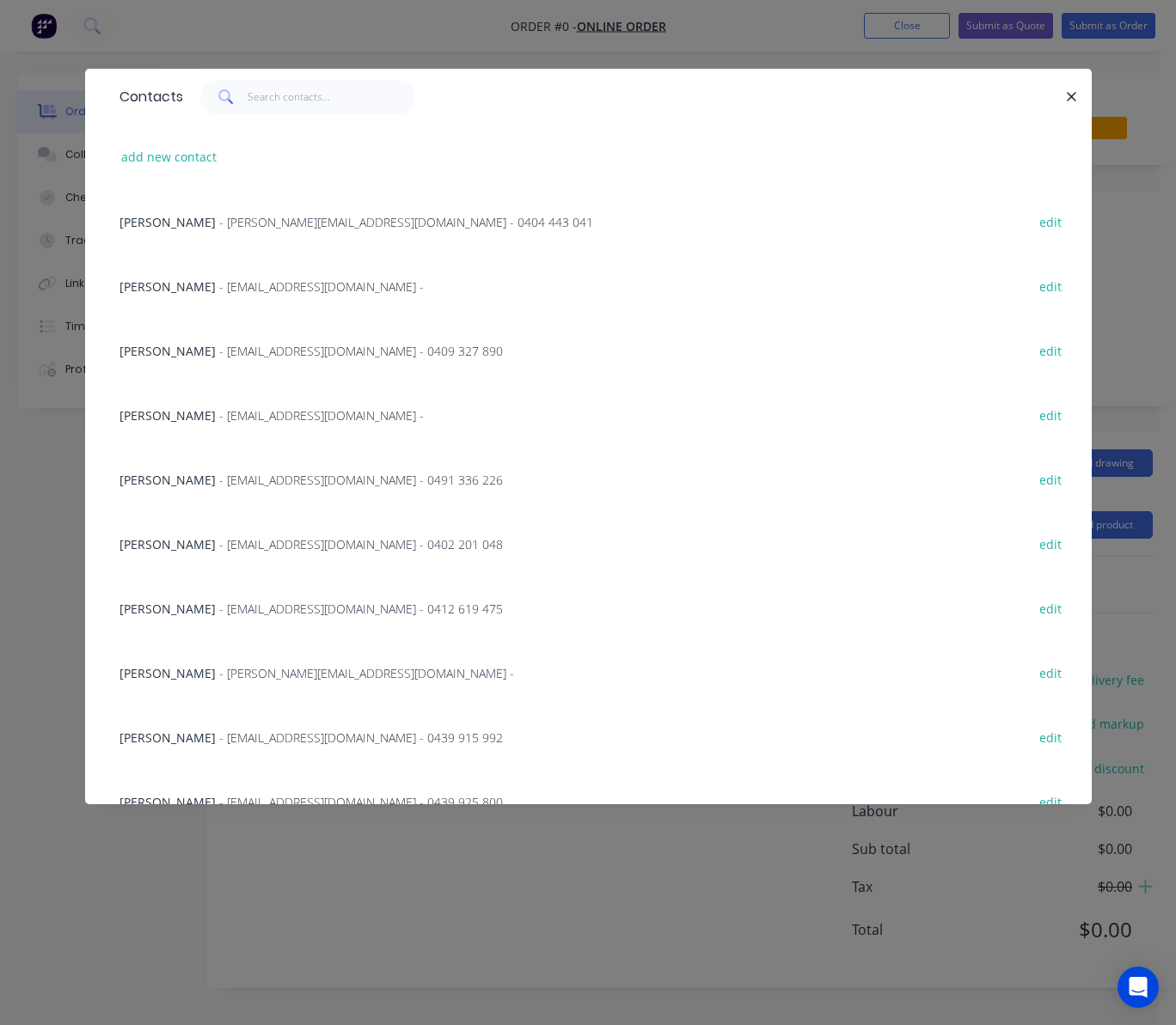
click at [159, 143] on div "add new contact" at bounding box center [588, 157] width 955 height 64
click at [159, 148] on button "add new contact" at bounding box center [170, 157] width 114 height 23
select select "AU"
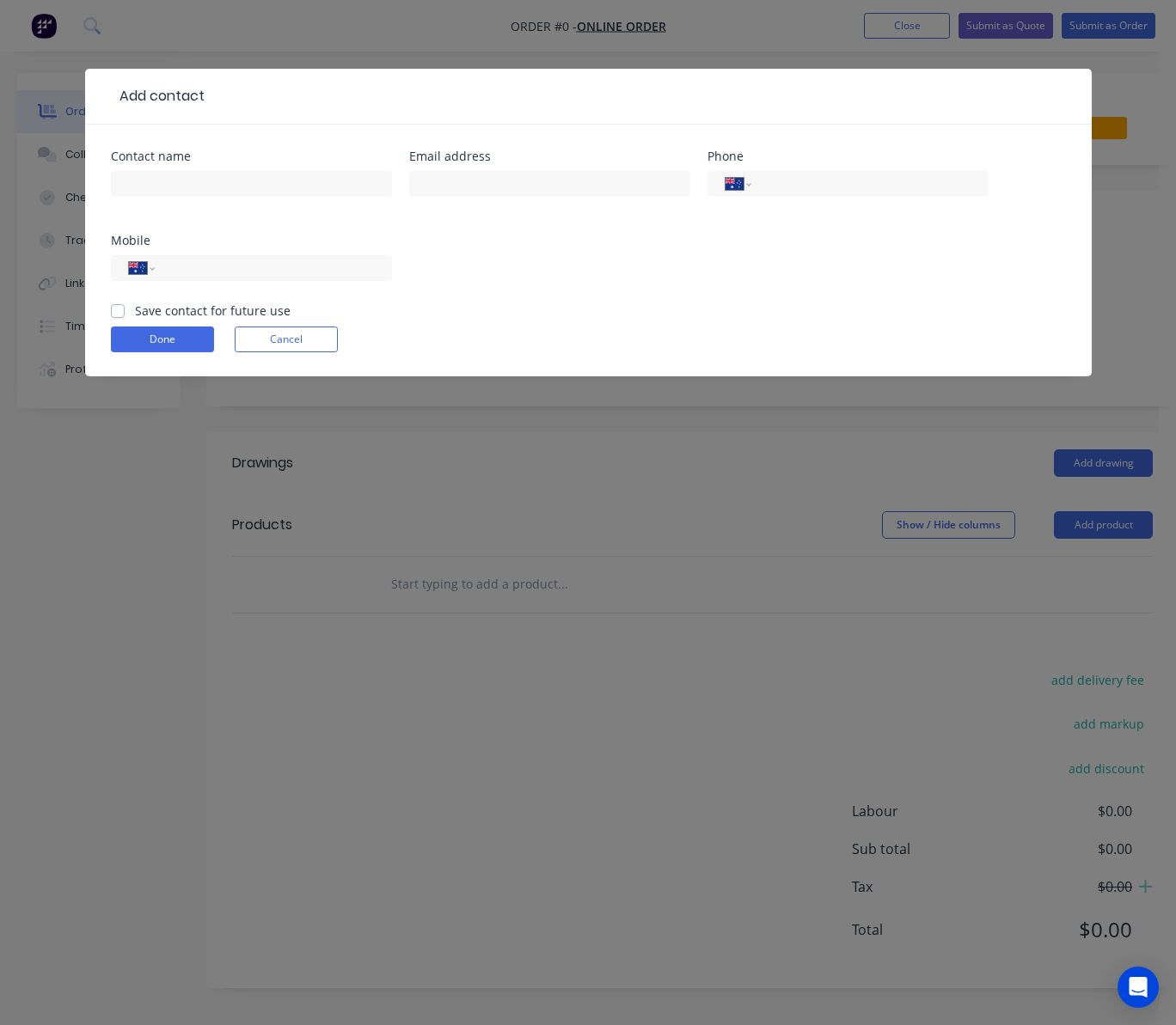
click at [282, 94] on div at bounding box center [636, 96] width 861 height 20
click at [204, 179] on input "text" at bounding box center [252, 184] width 281 height 26
paste input "Ben Buckley"
type input "Ben Buckley"
click at [567, 187] on input "text" at bounding box center [550, 184] width 281 height 26
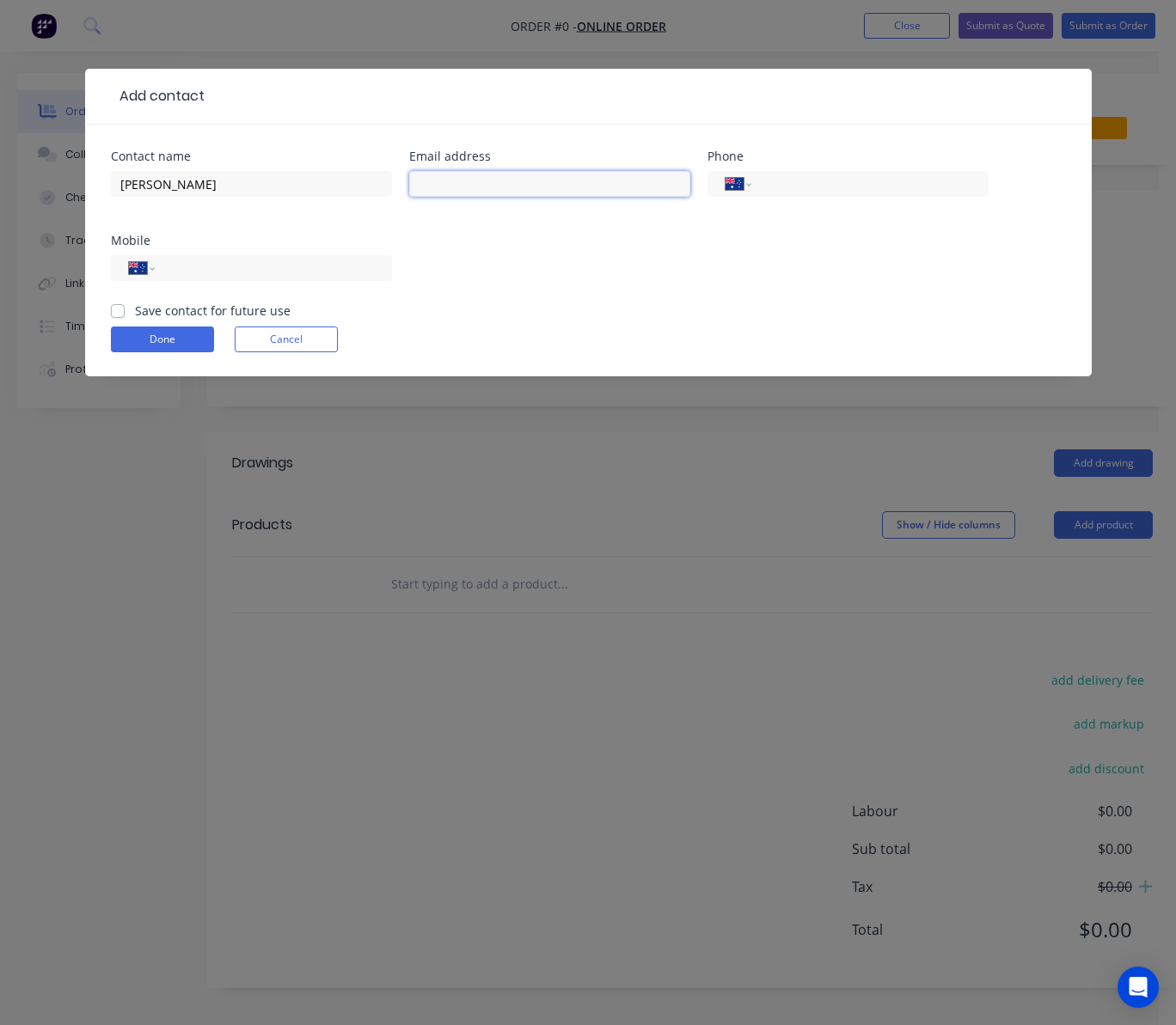
click at [593, 184] on input "text" at bounding box center [550, 184] width 281 height 26
paste input "ben@dustac.com.au"
type input "ben@dustac.com.au"
drag, startPoint x: 871, startPoint y: 180, endPoint x: 861, endPoint y: 185, distance: 11.2
click at [871, 180] on input "tel" at bounding box center [866, 184] width 206 height 20
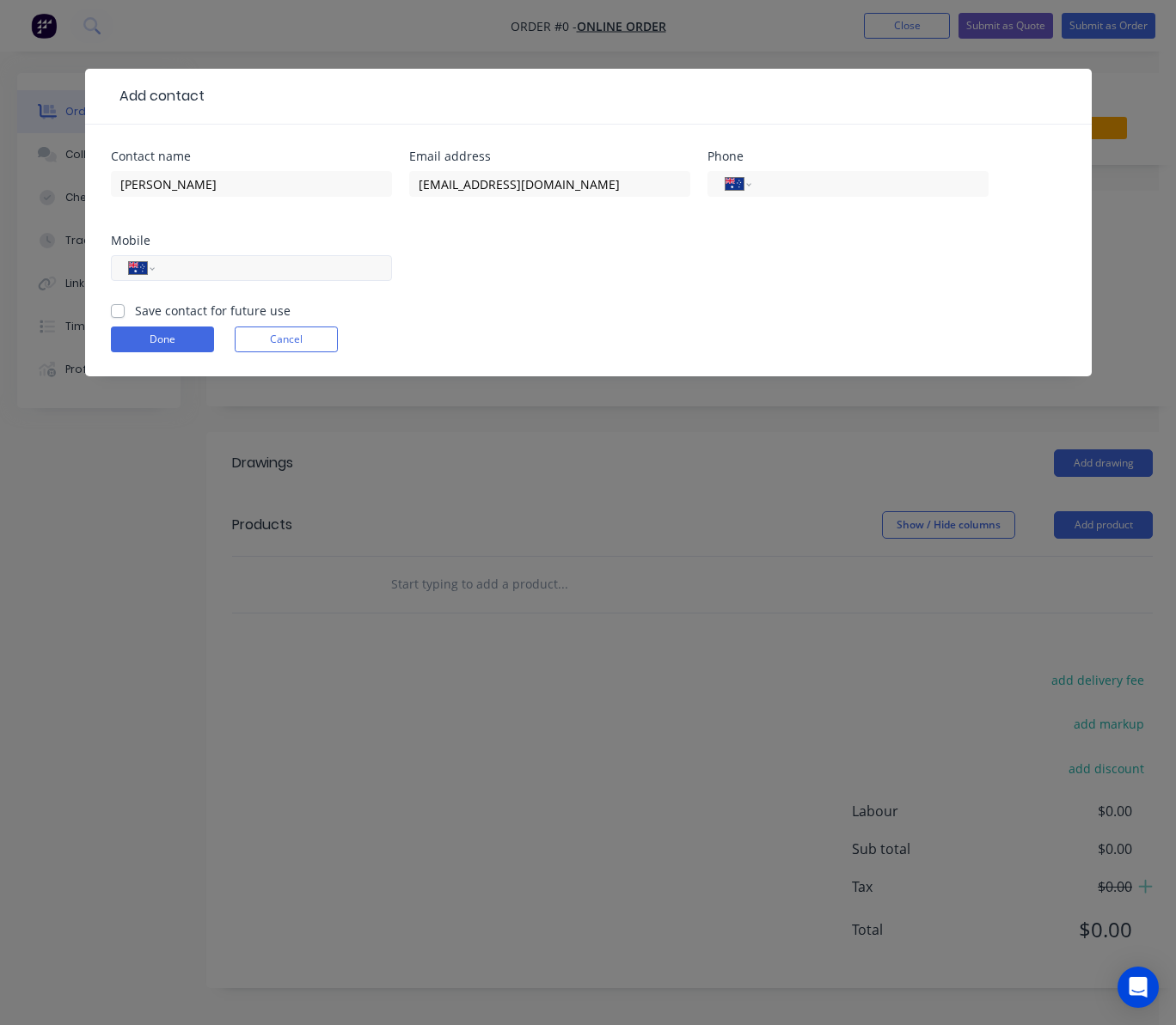
click at [189, 266] on input "tel" at bounding box center [269, 268] width 206 height 20
click at [230, 263] on input "tel" at bounding box center [269, 268] width 206 height 20
paste input "0437 414 915"
type input "0437 414 915"
click at [162, 334] on button "Done" at bounding box center [162, 340] width 103 height 26
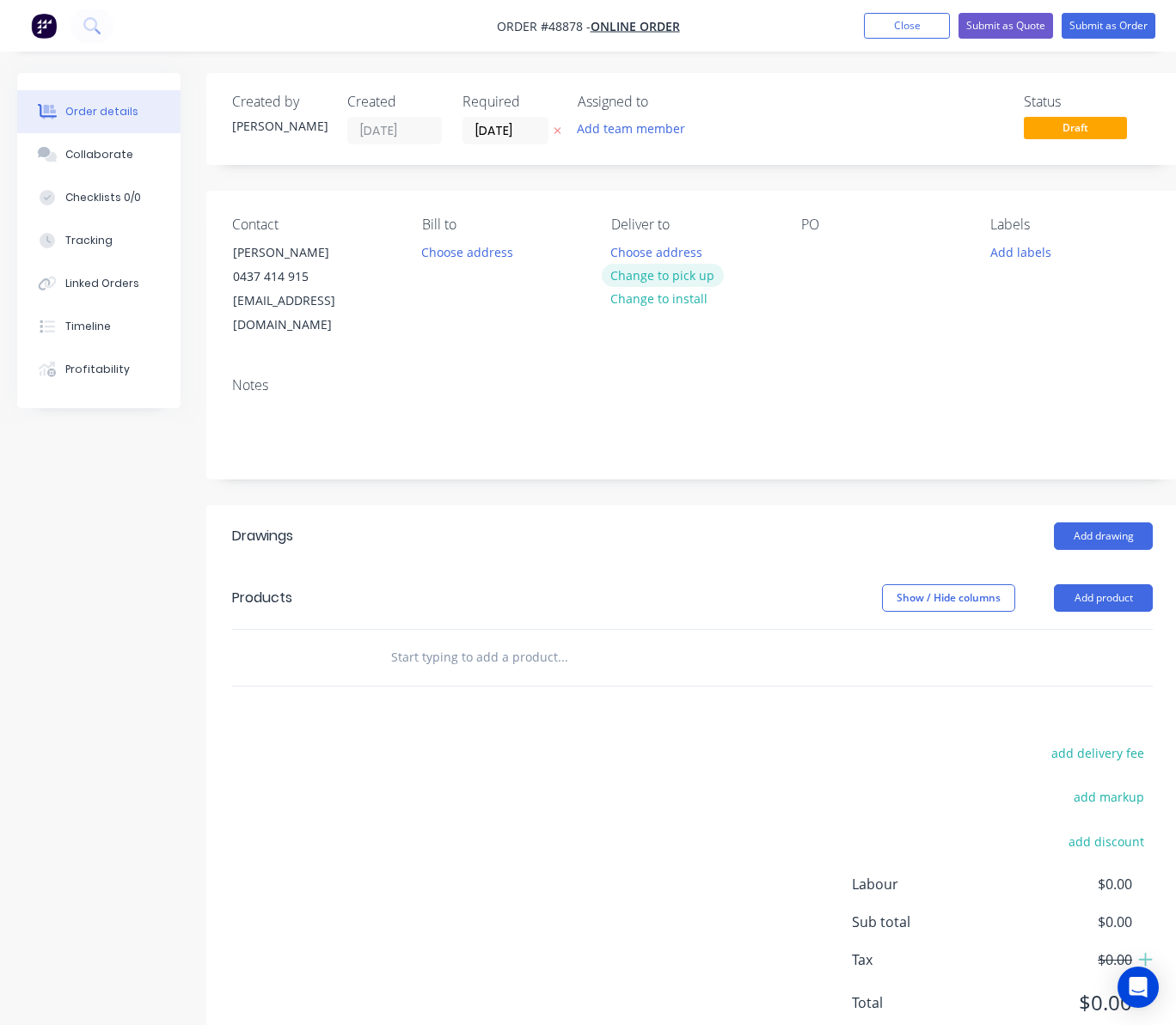
click at [675, 265] on button "Change to pick up" at bounding box center [663, 275] width 122 height 23
click at [1109, 585] on button "Add product" at bounding box center [1103, 598] width 99 height 28
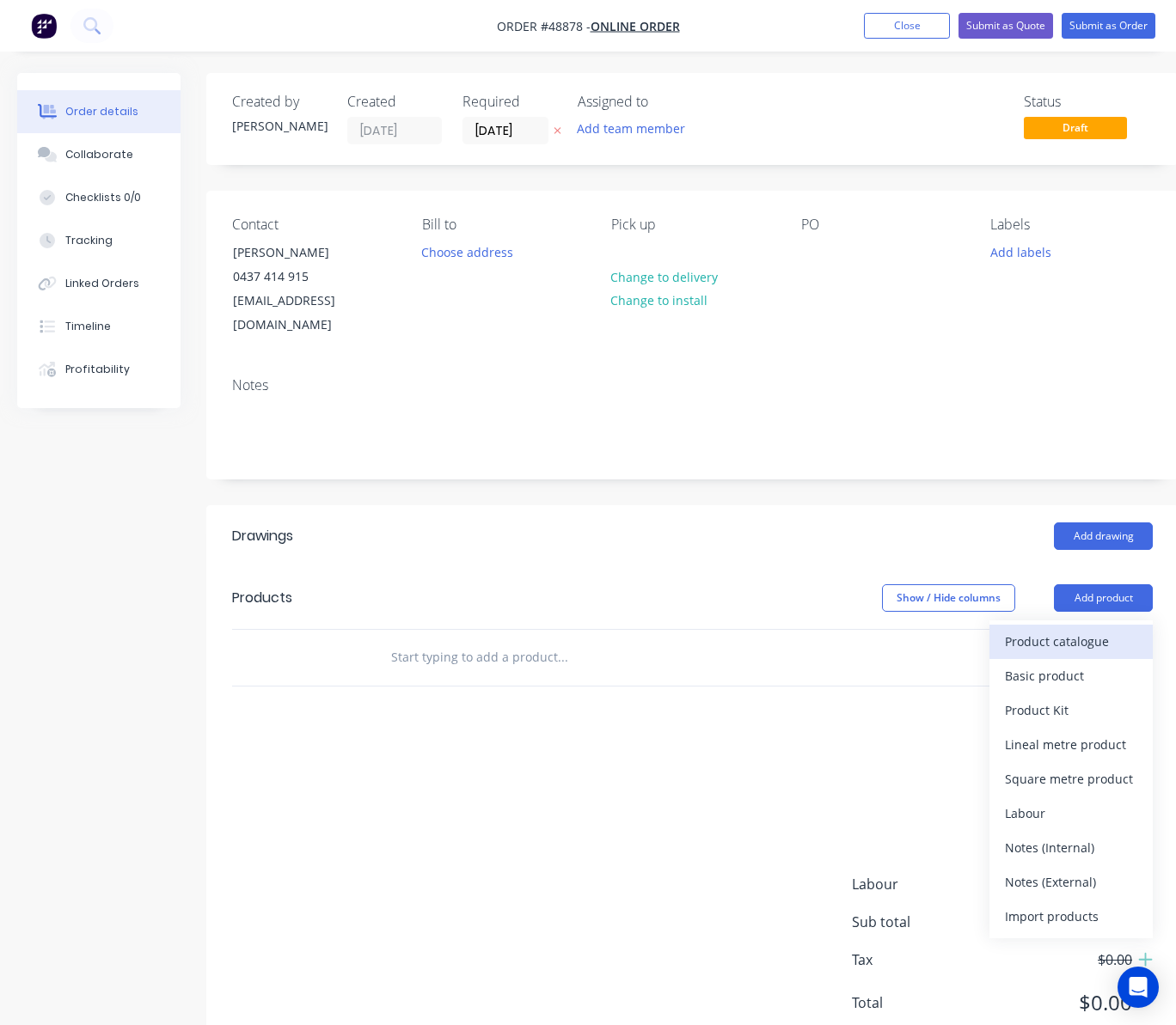
click at [1054, 629] on div "Product catalogue" at bounding box center [1071, 641] width 132 height 25
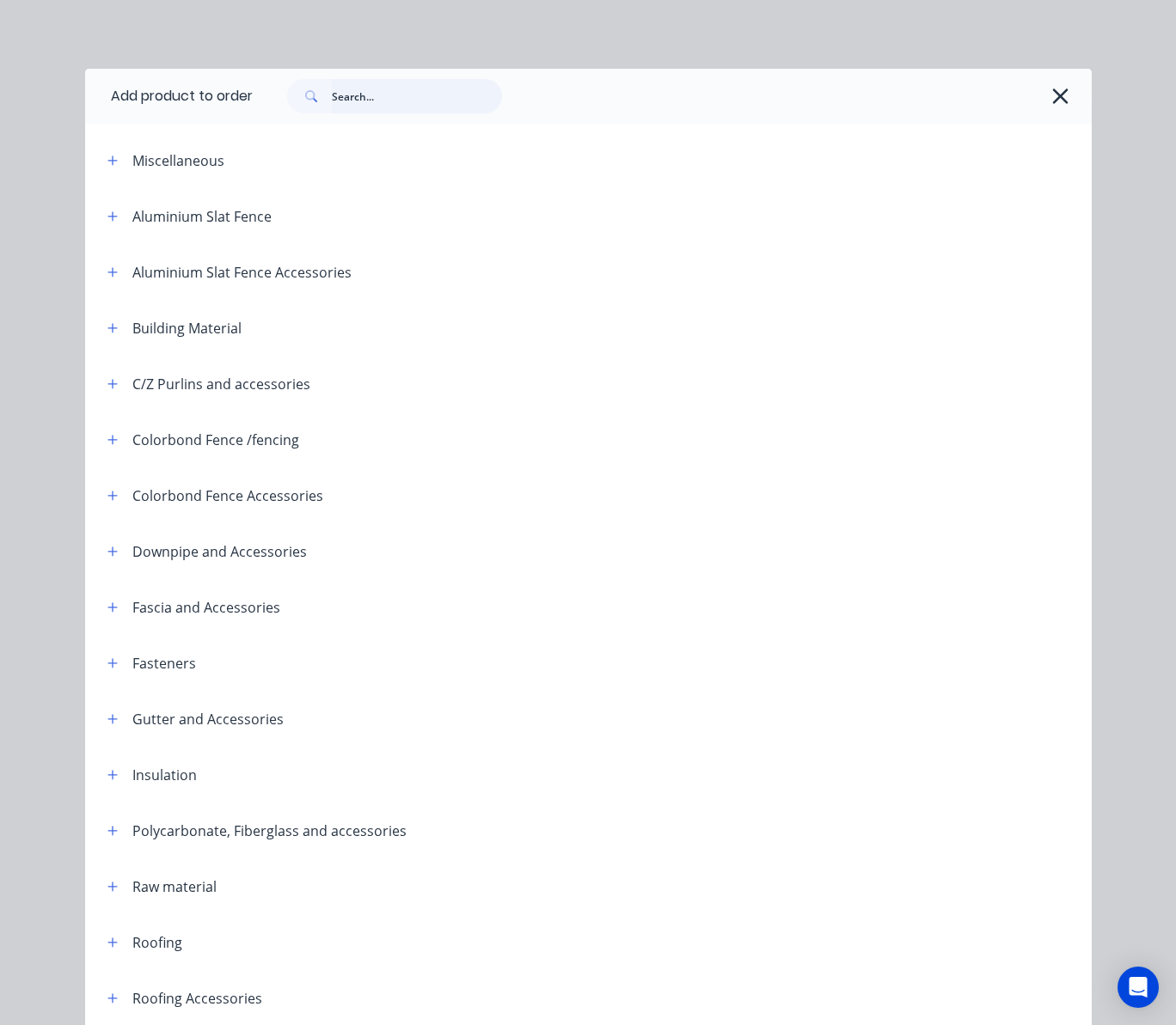
click at [393, 83] on input "text" at bounding box center [417, 96] width 171 height 34
type input "shs"
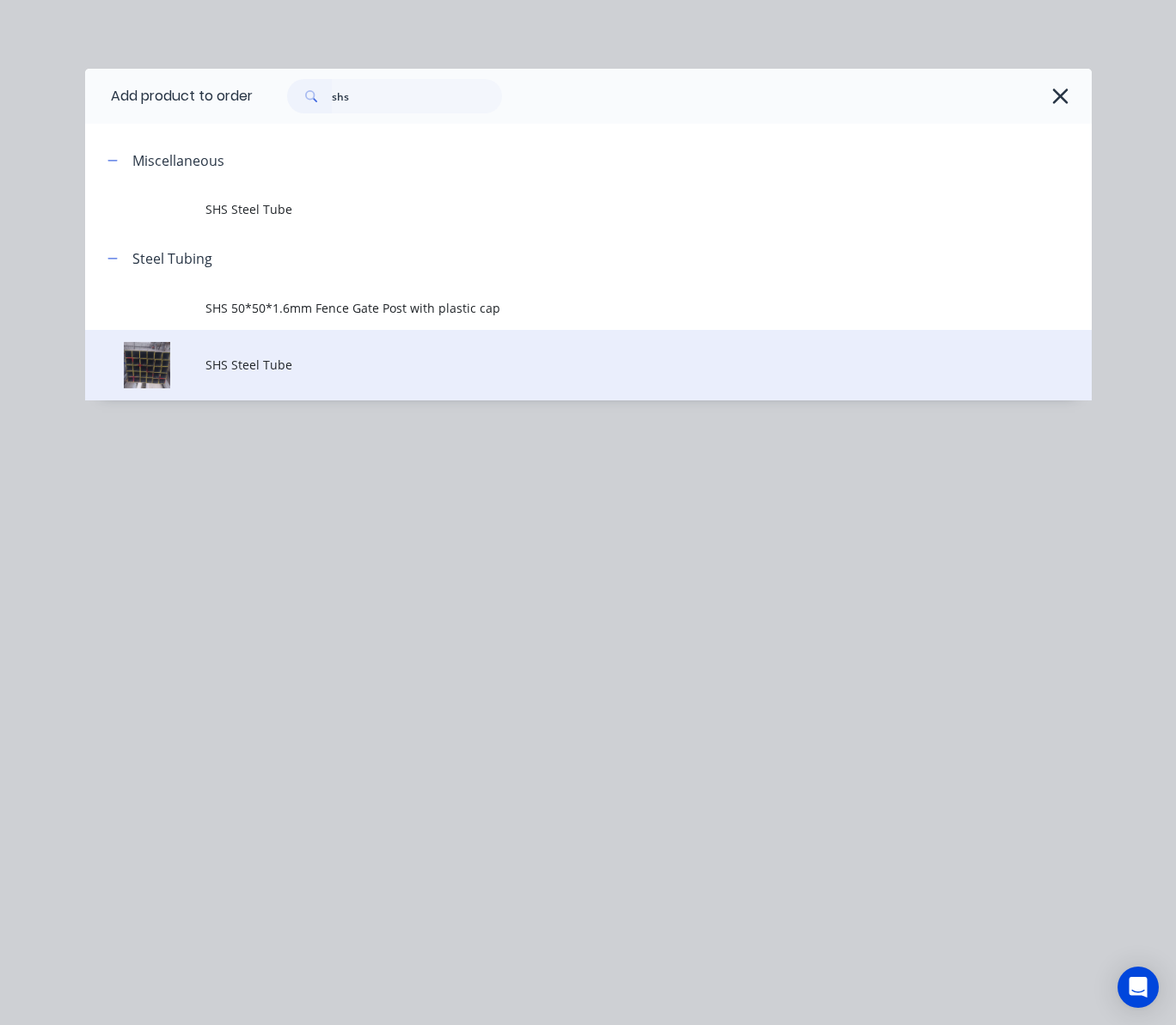
click at [337, 352] on td "SHS Steel Tube" at bounding box center [648, 365] width 885 height 72
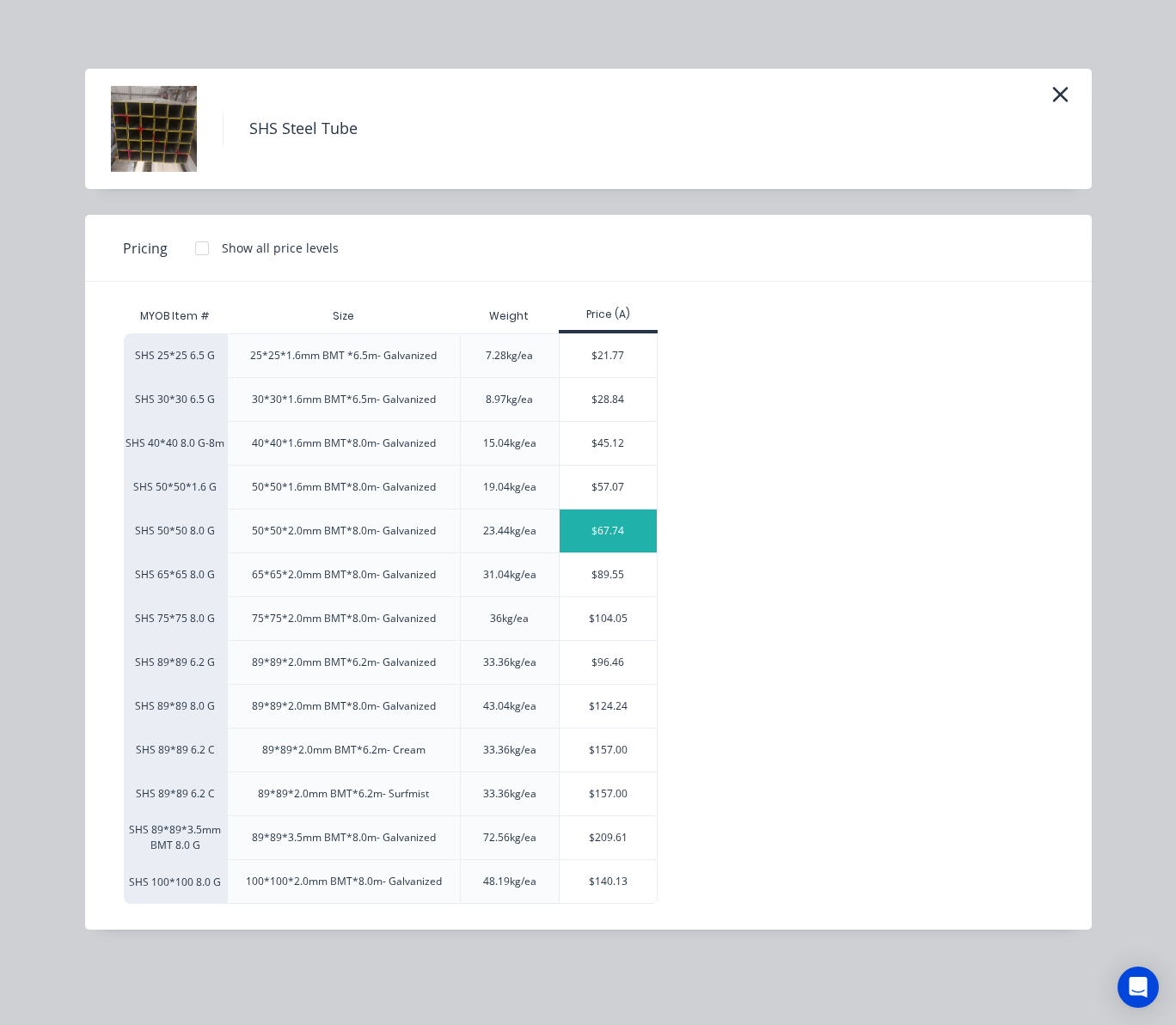
click at [636, 531] on div "$67.74" at bounding box center [608, 531] width 97 height 43
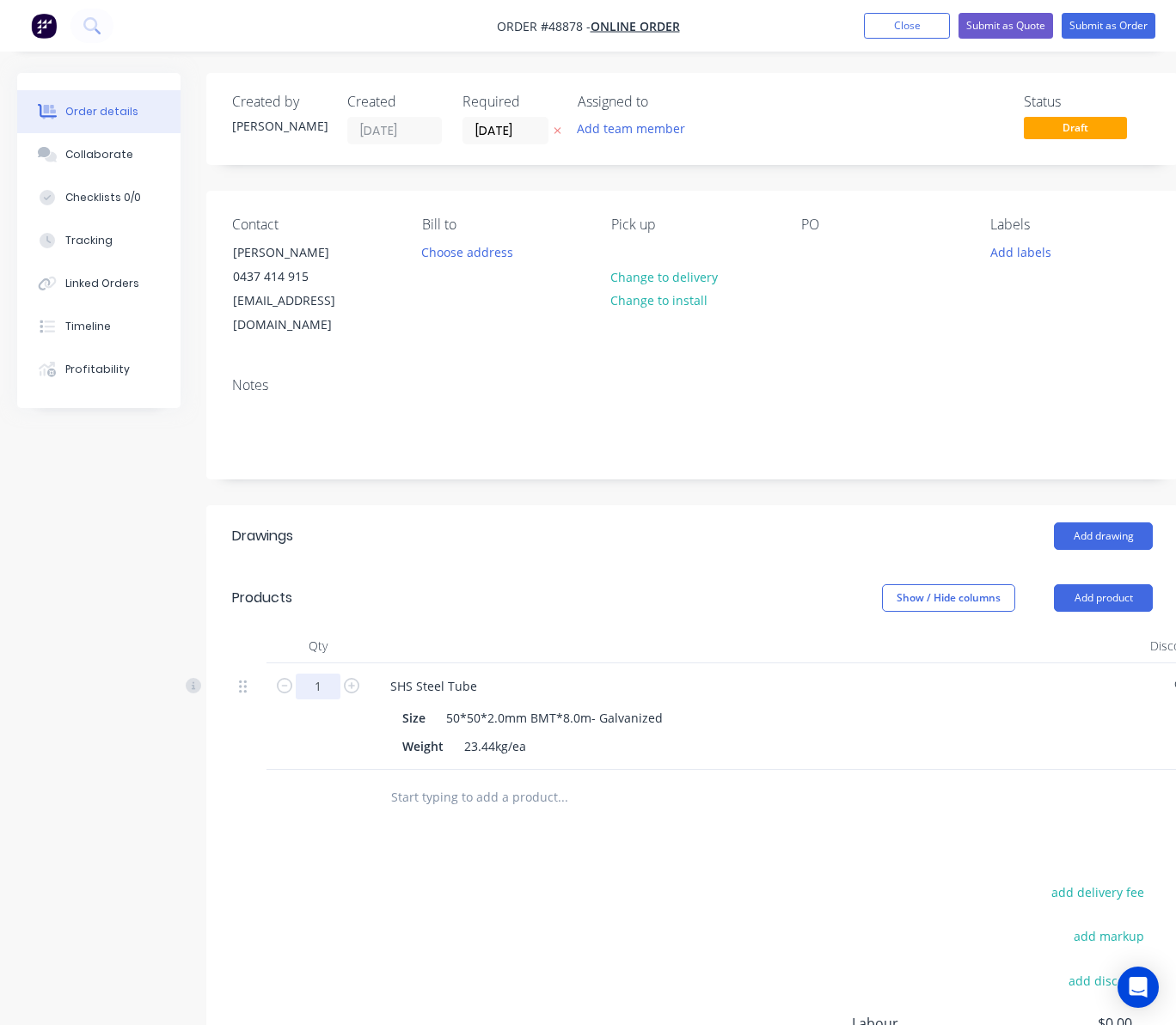
click at [321, 674] on input "1" at bounding box center [318, 687] width 45 height 26
type input "3"
type input "$203.22"
drag, startPoint x: 636, startPoint y: 846, endPoint x: 654, endPoint y: 830, distance: 24.1
click at [636, 844] on div "Drawings Add drawing Products Show / Hide columns Add product Qty Discount Pric…" at bounding box center [691, 853] width 972 height 695
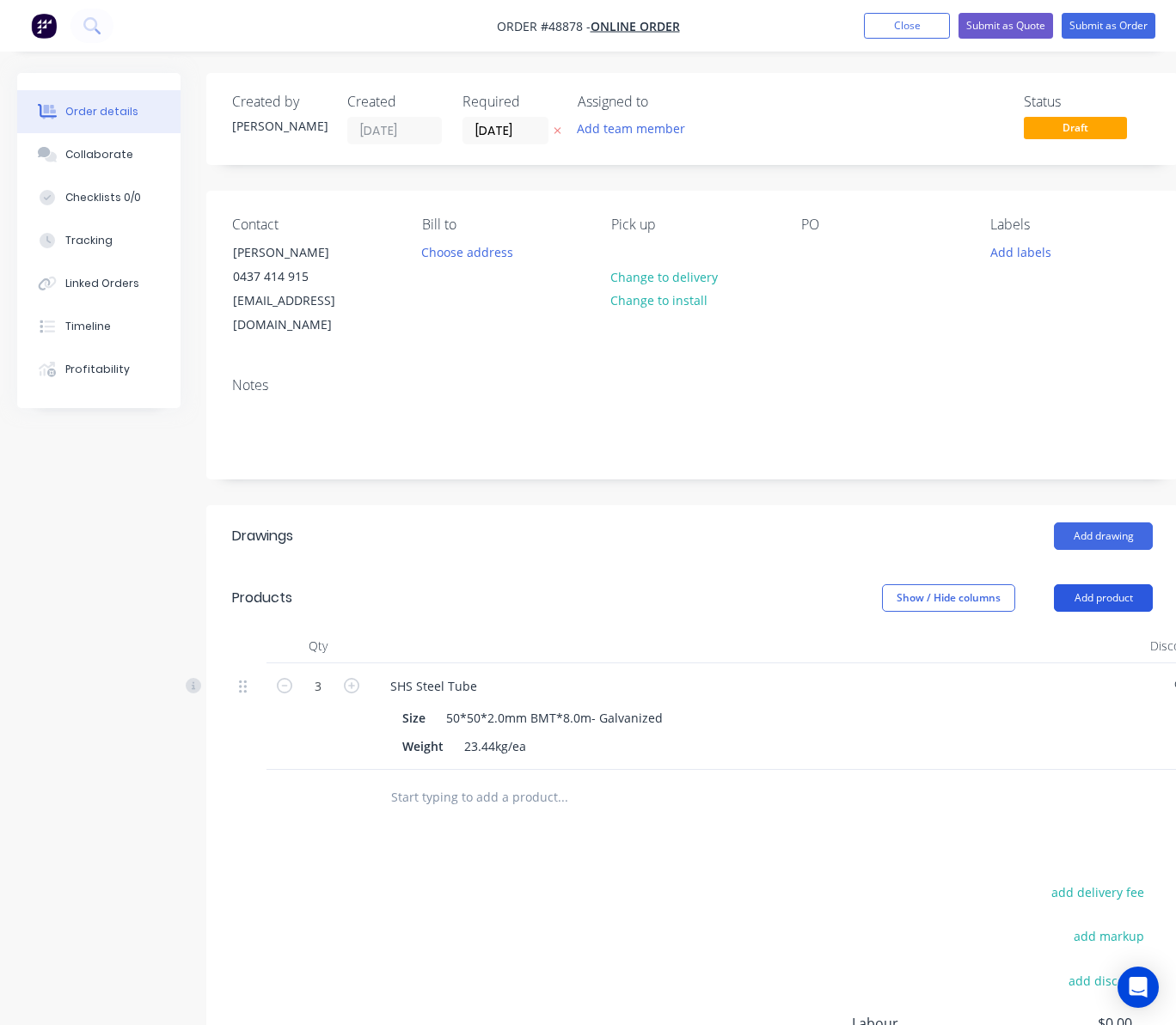
click at [1078, 584] on button "Add product" at bounding box center [1103, 598] width 99 height 28
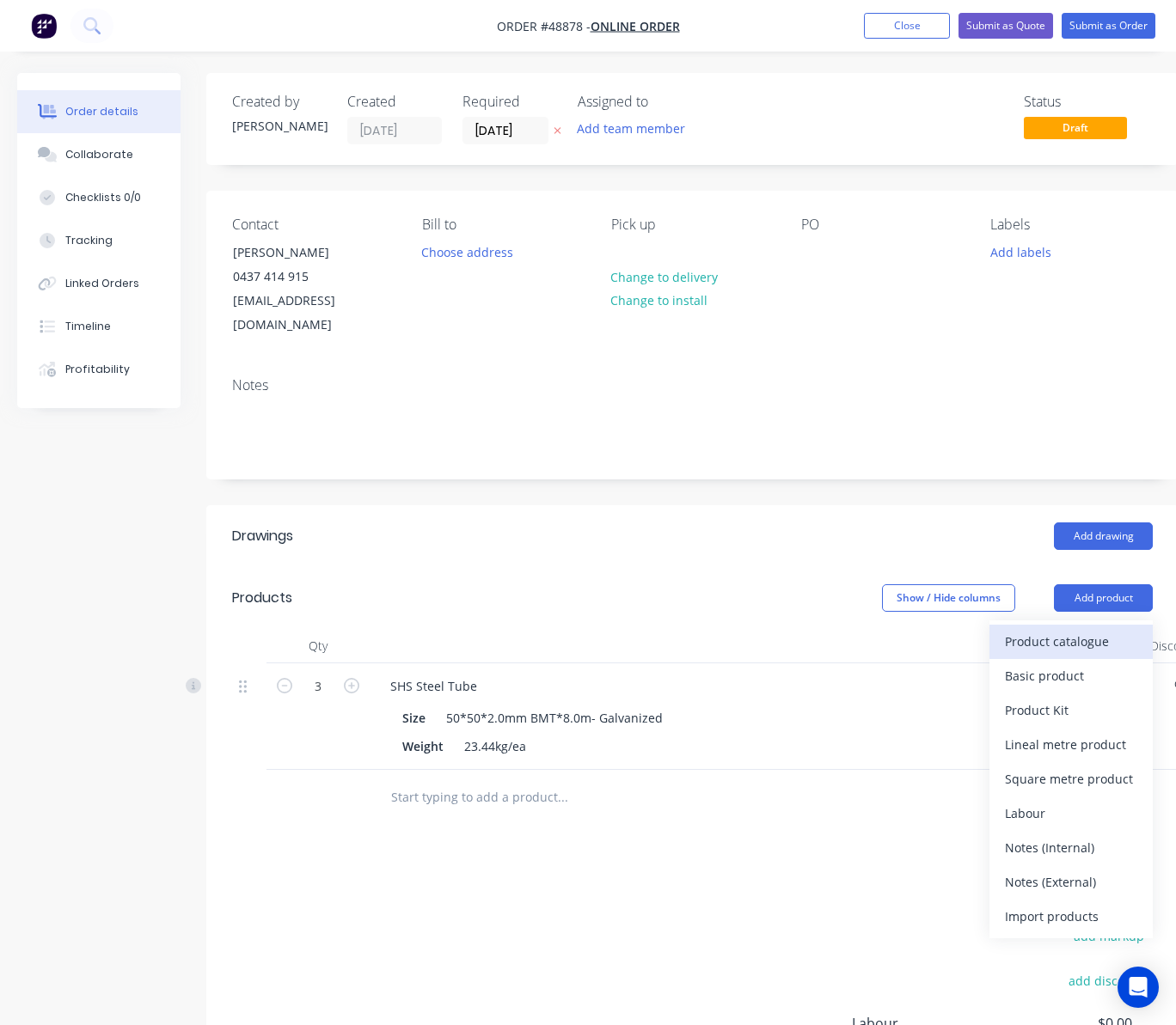
click at [1050, 629] on div "Product catalogue" at bounding box center [1071, 641] width 132 height 25
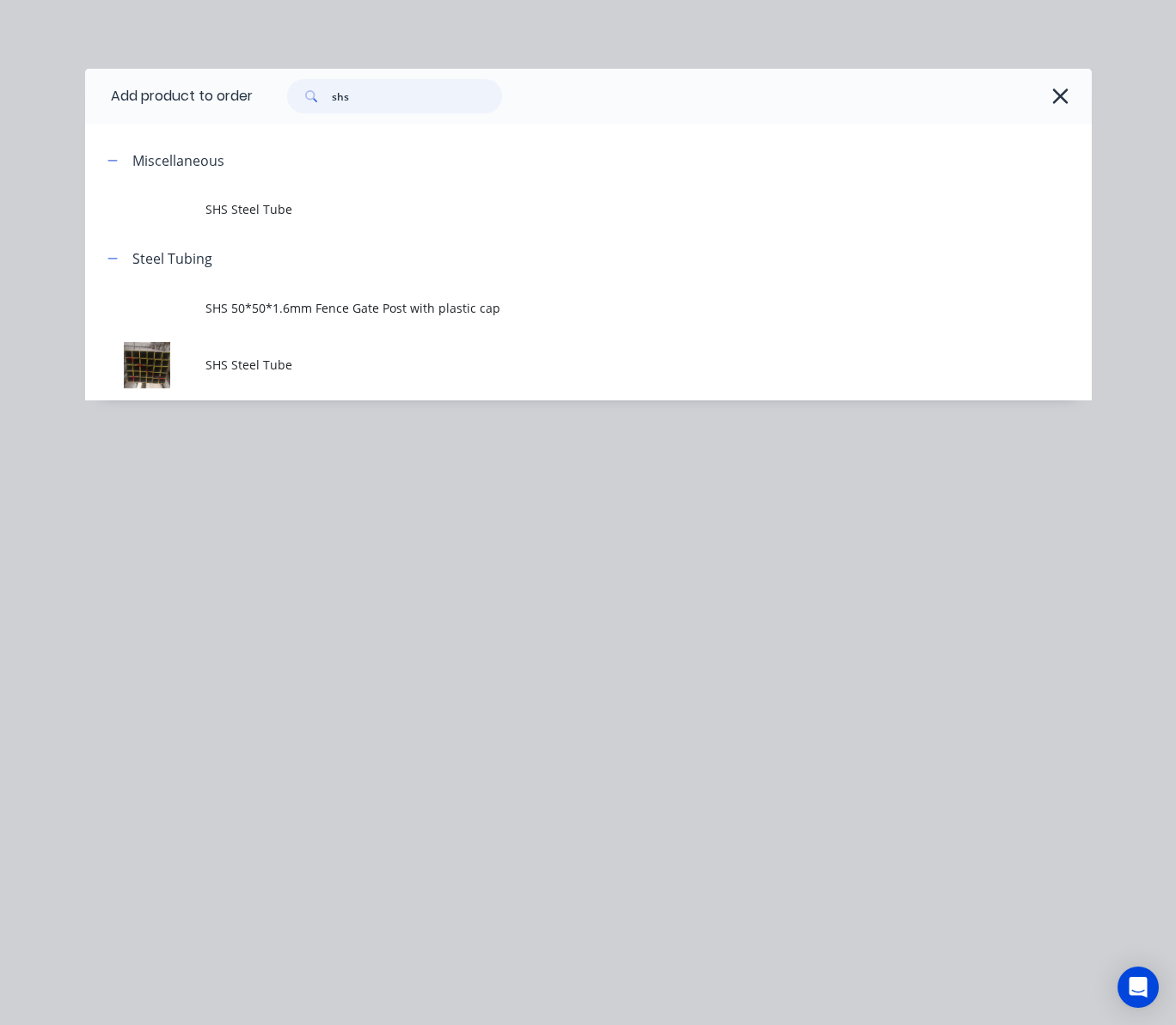
drag, startPoint x: 371, startPoint y: 97, endPoint x: 230, endPoint y: 126, distance: 144.0
click at [230, 126] on div "Add product to order shs Miscellaneous SHS Steel Tube Steel Tubing SHS 50*50*1.…" at bounding box center [588, 235] width 1006 height 332
type input "steel cap"
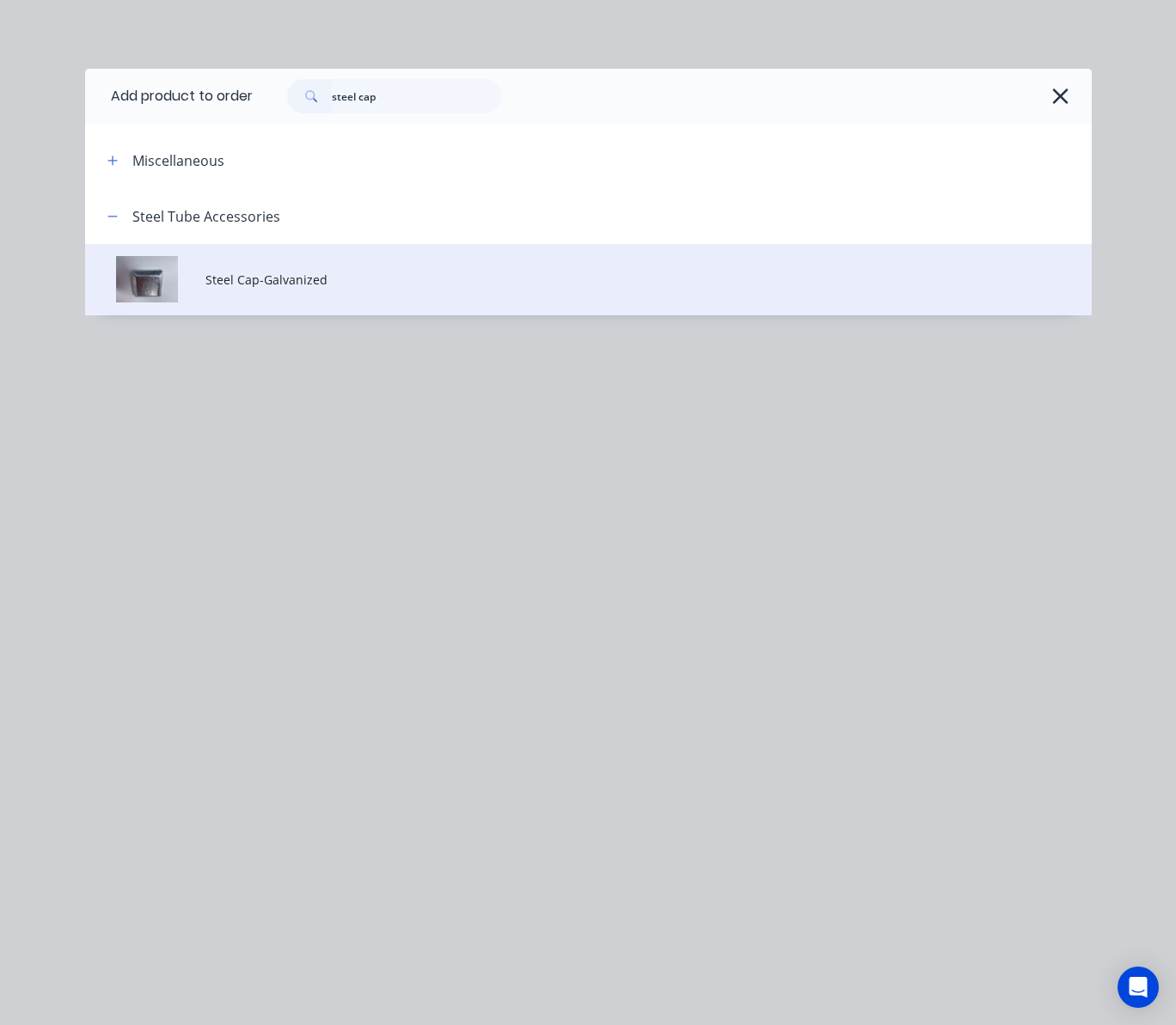
click at [392, 276] on span "Steel Cap-Galvanized" at bounding box center [559, 280] width 708 height 18
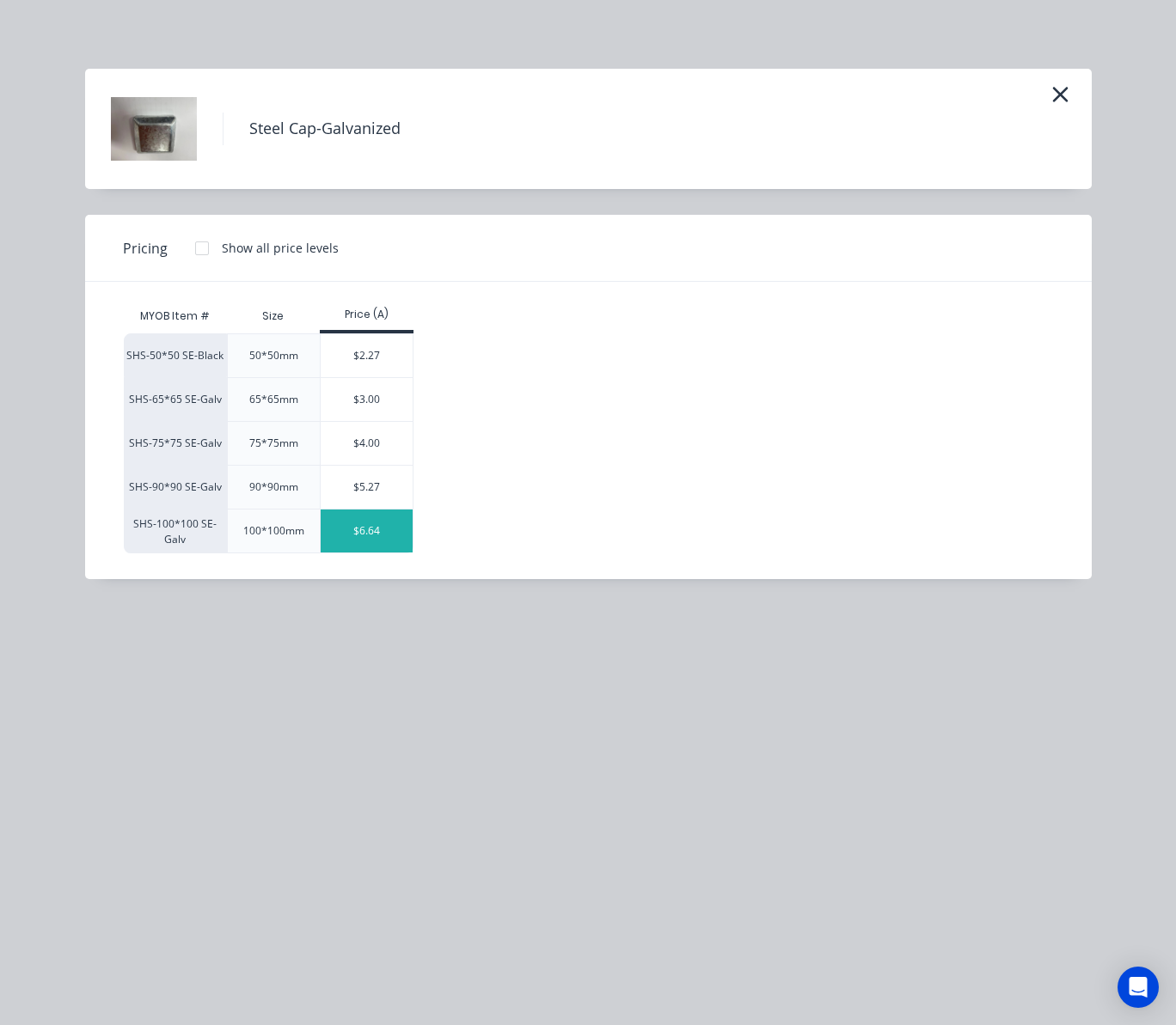
scroll to position [115, 0]
click at [378, 533] on div "$6.64" at bounding box center [366, 531] width 92 height 43
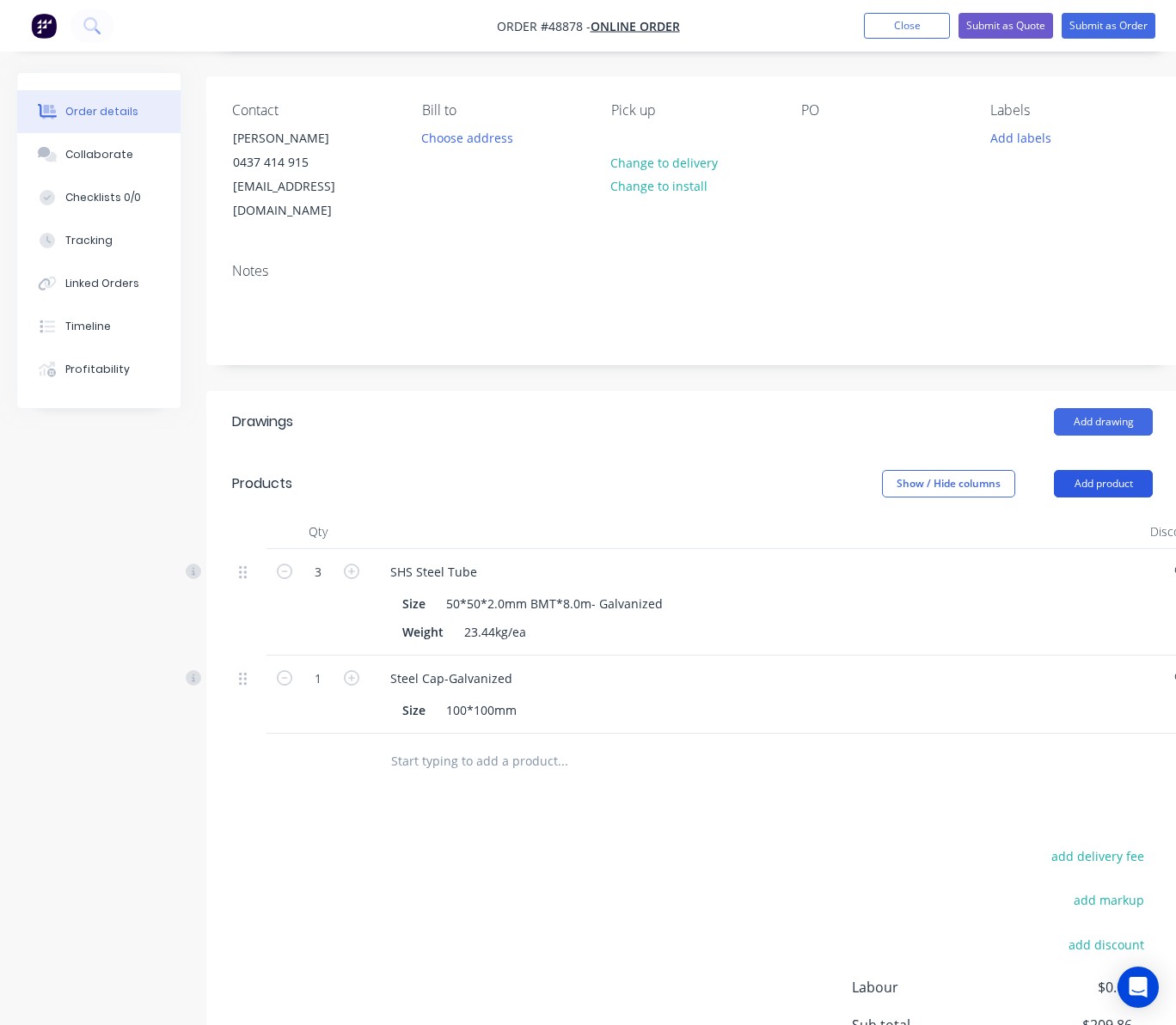
click at [1135, 471] on button "Add product" at bounding box center [1103, 485] width 99 height 28
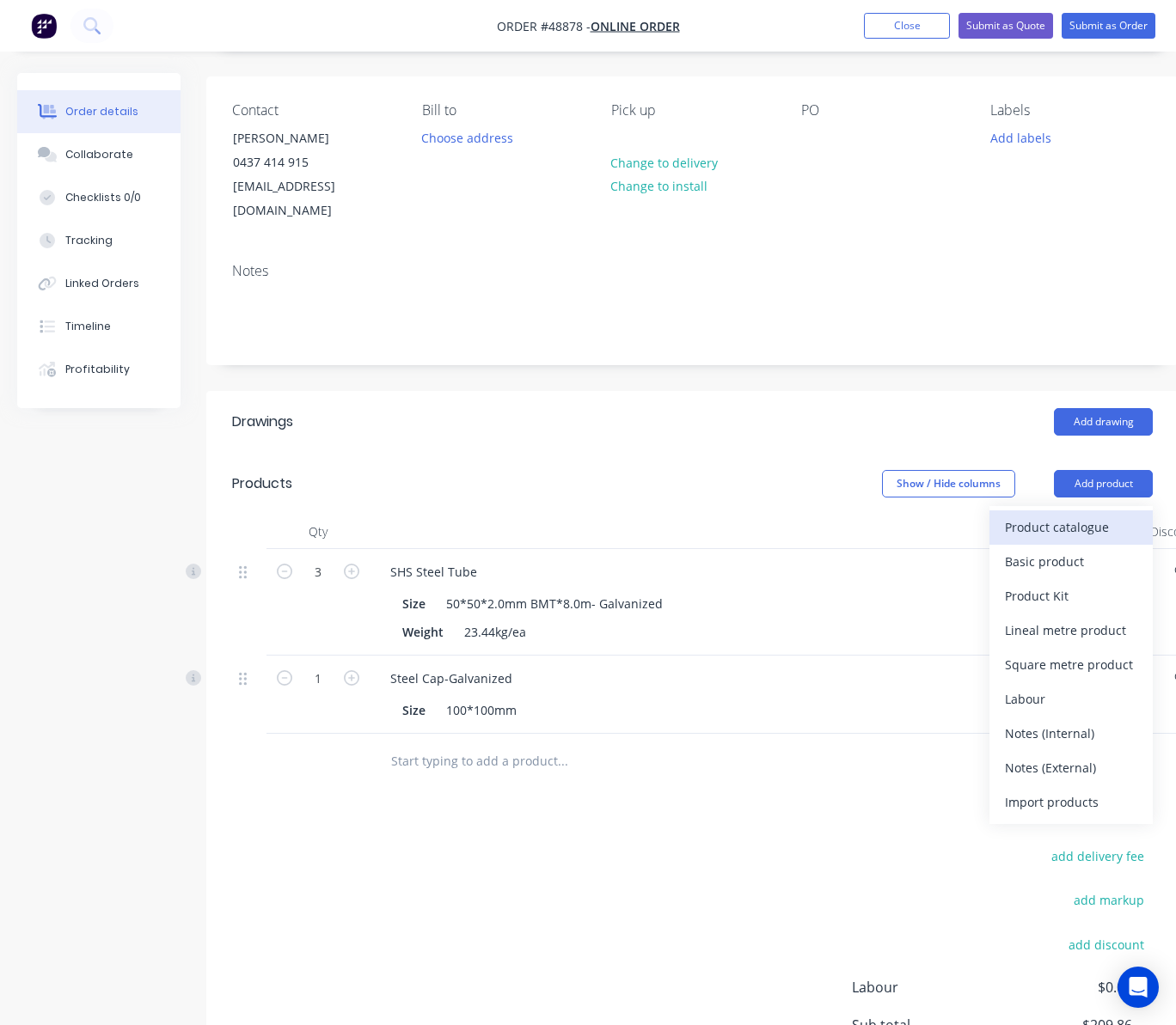
click at [1071, 515] on div "Product catalogue" at bounding box center [1071, 527] width 132 height 25
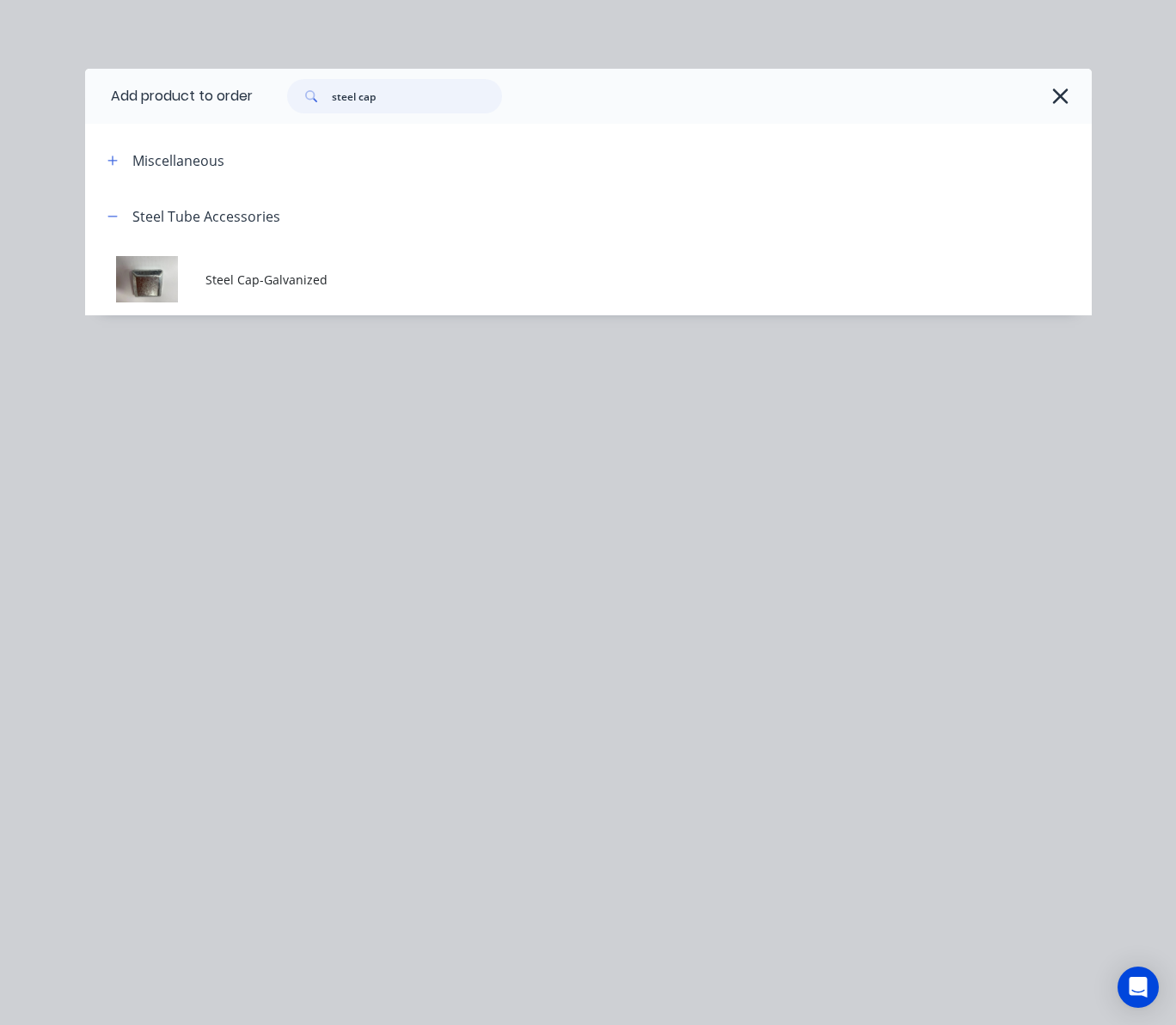
drag, startPoint x: 362, startPoint y: 100, endPoint x: 251, endPoint y: 105, distance: 111.1
click at [251, 105] on header "Add product to order steel cap" at bounding box center [588, 96] width 1006 height 55
click at [476, 88] on input "cap" at bounding box center [417, 96] width 171 height 34
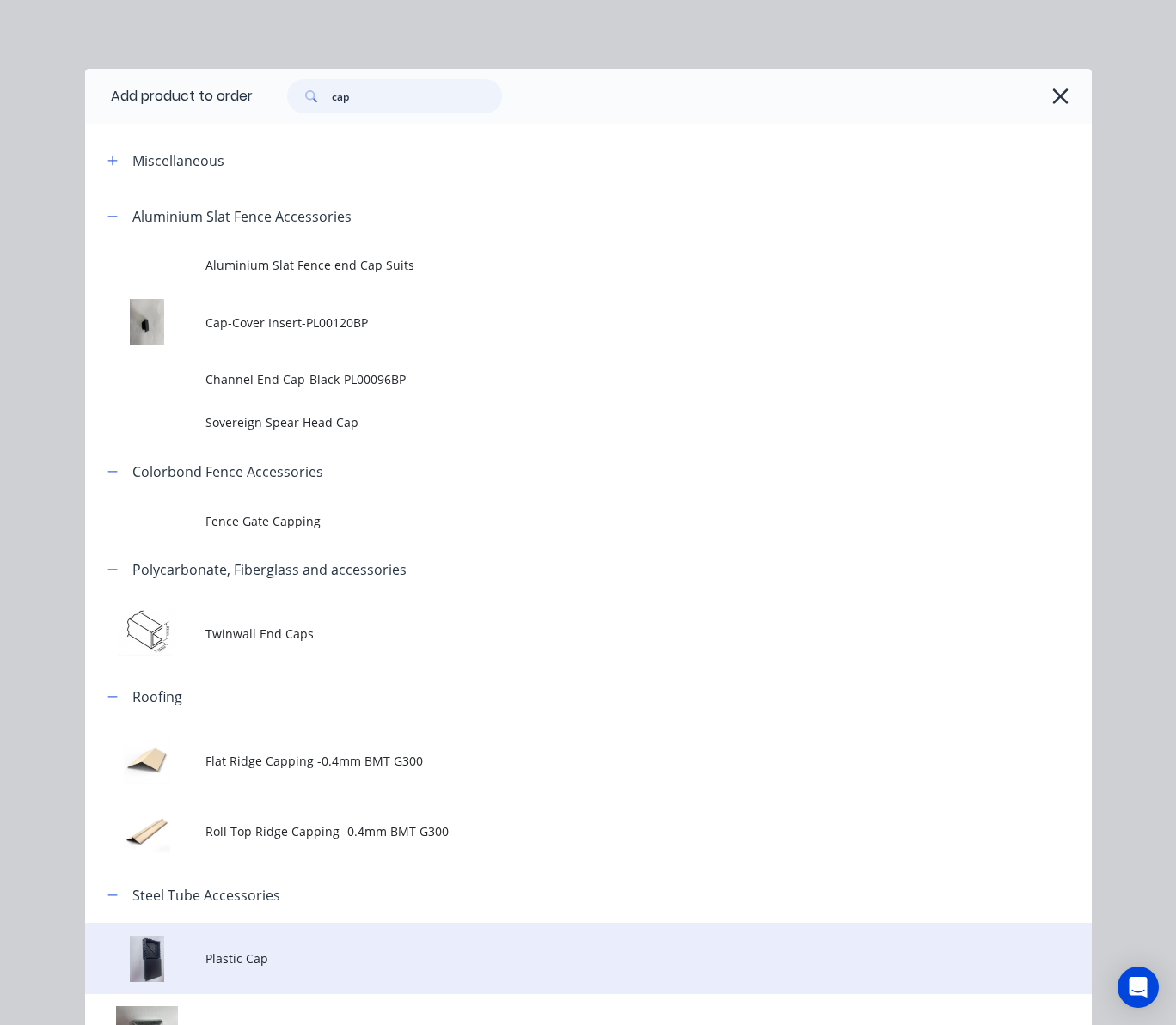
type input "cap"
click at [246, 964] on span "Plastic Cap" at bounding box center [559, 958] width 708 height 18
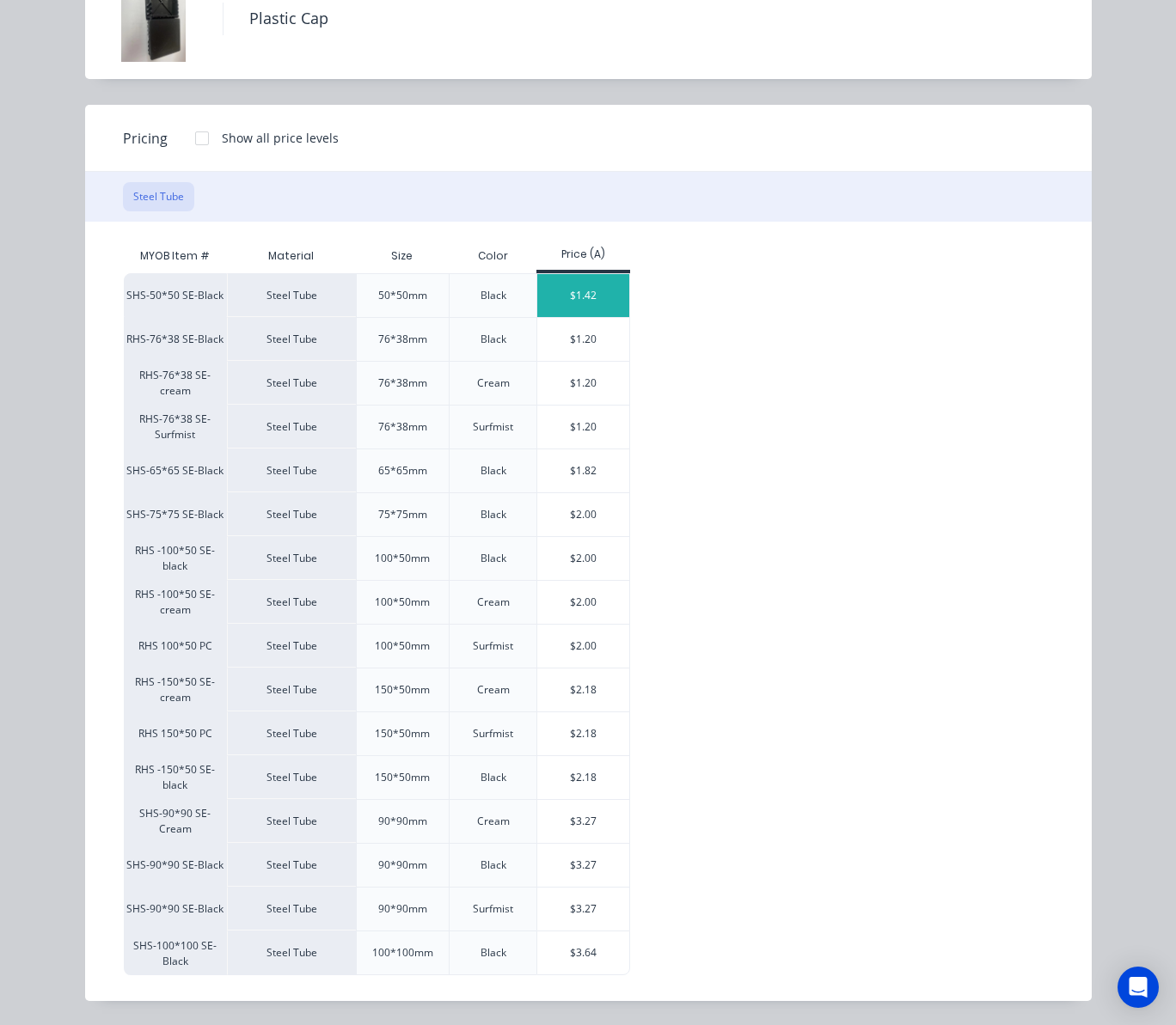
click at [554, 282] on div "$1.42" at bounding box center [583, 295] width 92 height 43
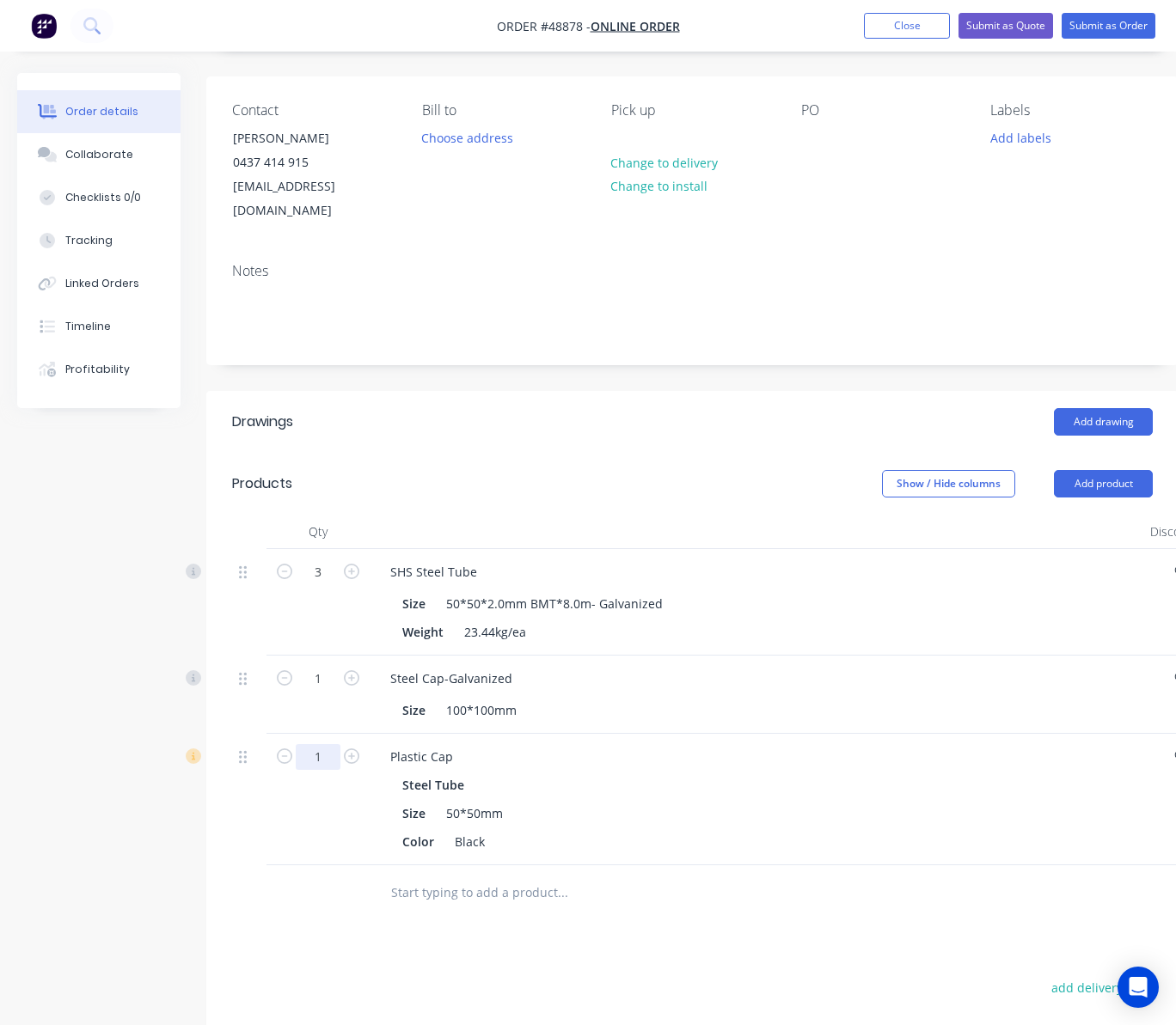
click at [330, 745] on input "1" at bounding box center [318, 758] width 45 height 26
type input "12"
type input "$17.04"
click at [865, 905] on div "Drawings Add drawing Products Show / Hide columns Add product Qty Discount Pric…" at bounding box center [691, 843] width 972 height 905
click at [1098, 471] on button "Add product" at bounding box center [1103, 485] width 99 height 28
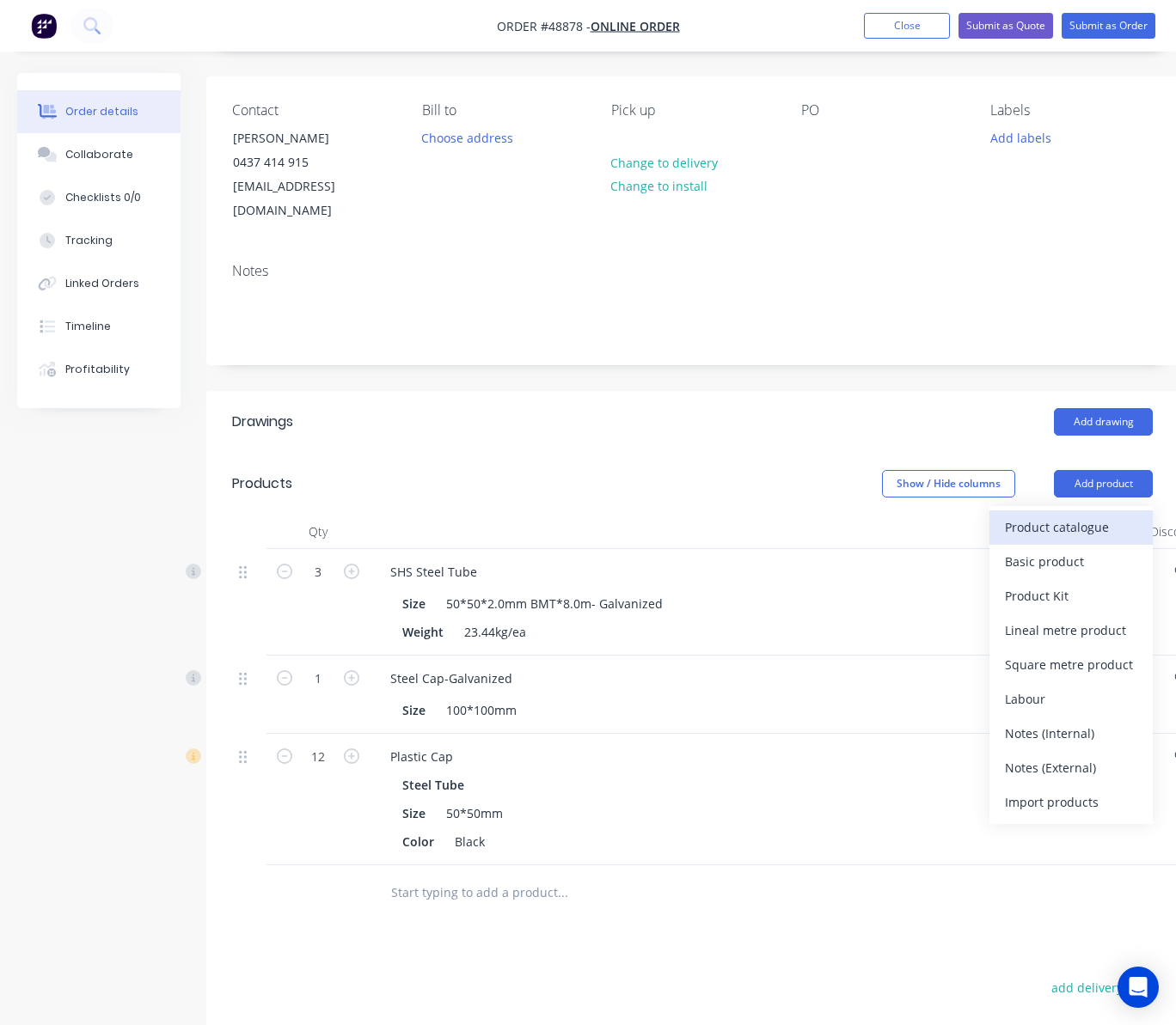
click at [1090, 515] on div "Product catalogue" at bounding box center [1071, 527] width 132 height 25
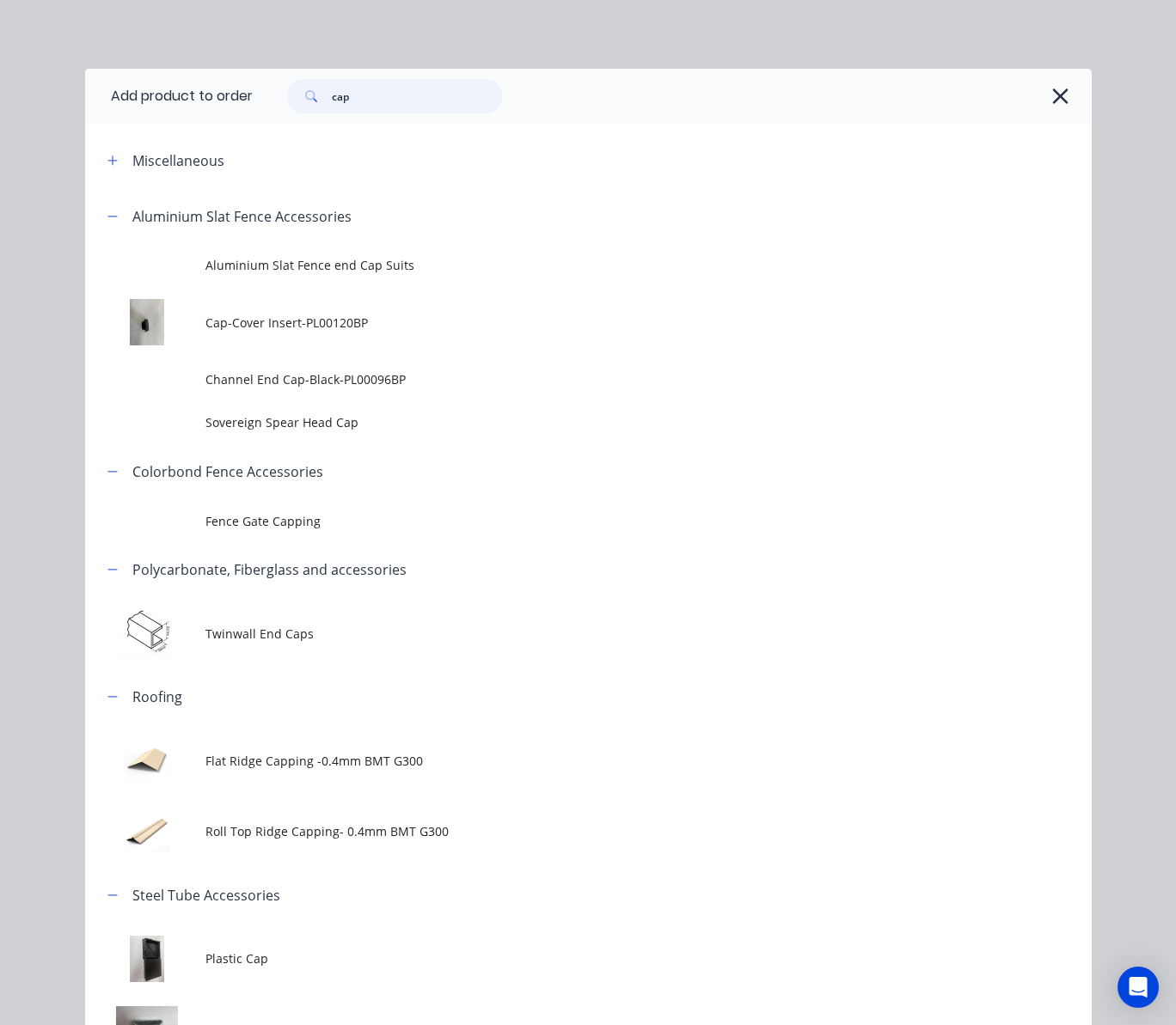
drag, startPoint x: 369, startPoint y: 94, endPoint x: 112, endPoint y: 128, distance: 259.2
click at [151, 121] on header "Add product to order cap" at bounding box center [588, 96] width 1006 height 55
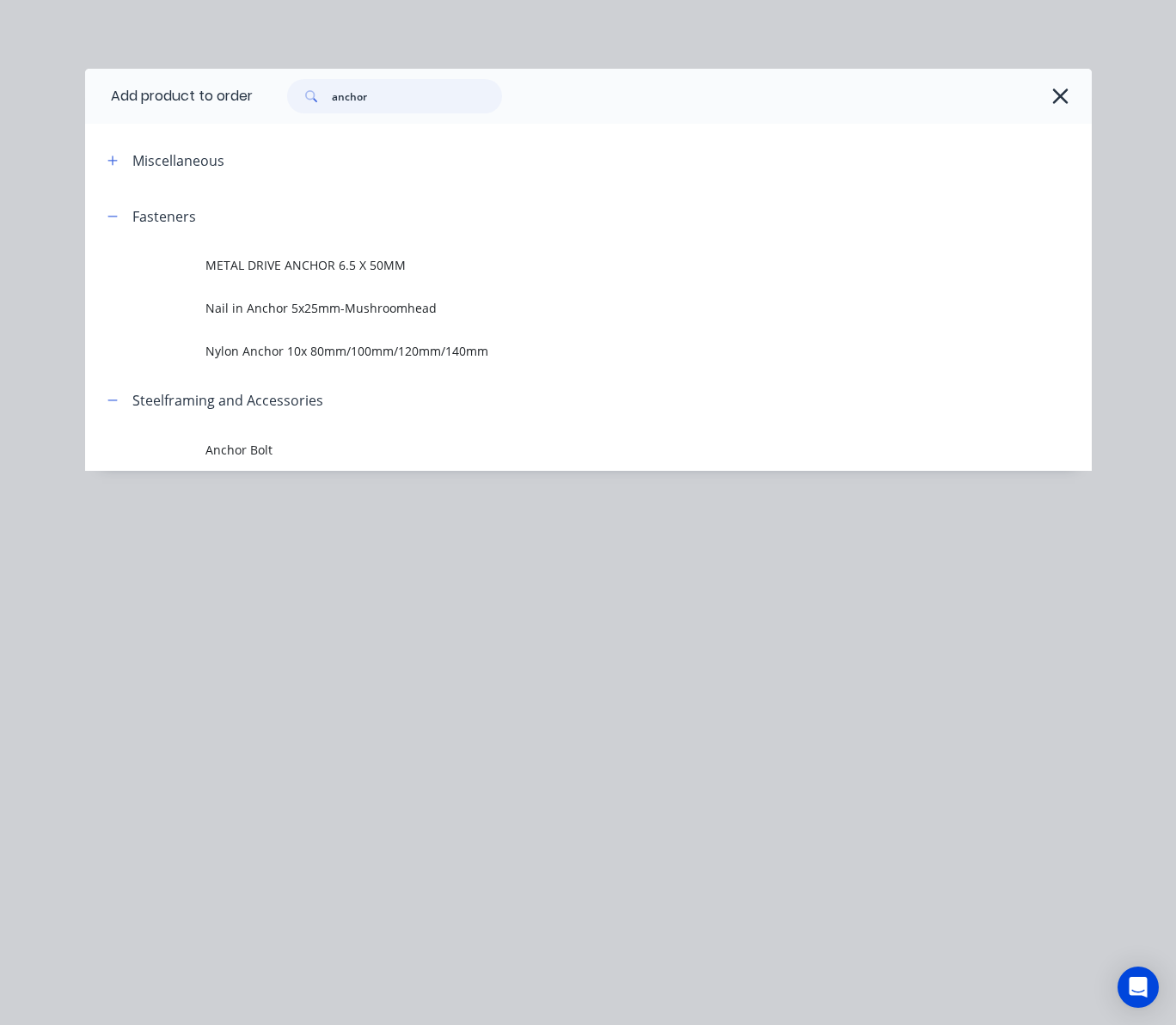
drag, startPoint x: 401, startPoint y: 98, endPoint x: 197, endPoint y: 144, distance: 209.1
click at [239, 130] on div "Add product to order anchor Miscellaneous Fasteners METAL DRIVE ANCHOR 6.5 X 50…" at bounding box center [588, 270] width 1006 height 403
type input "spray"
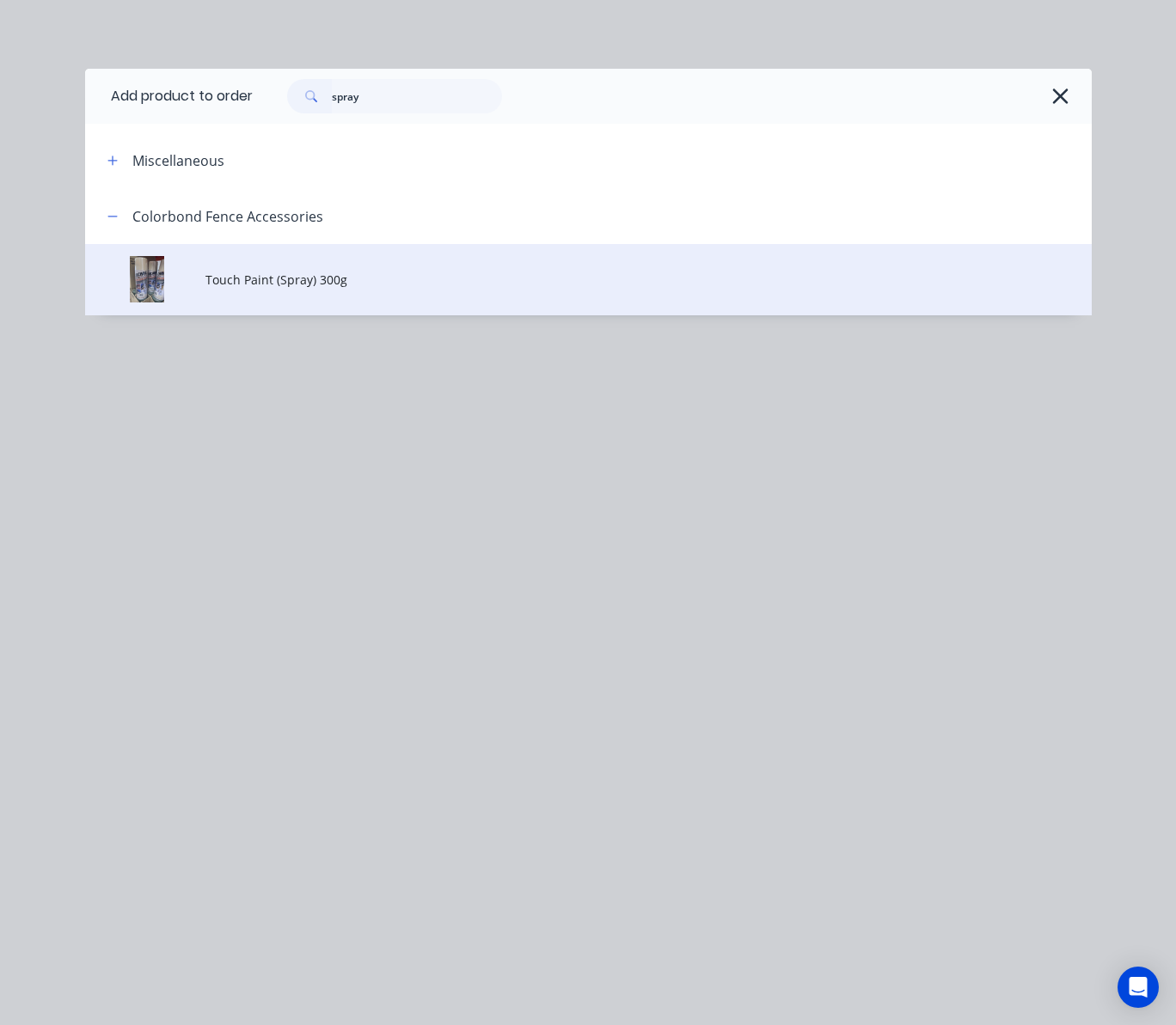
click at [444, 261] on td "Touch Paint (Spray) 300g" at bounding box center [648, 280] width 885 height 72
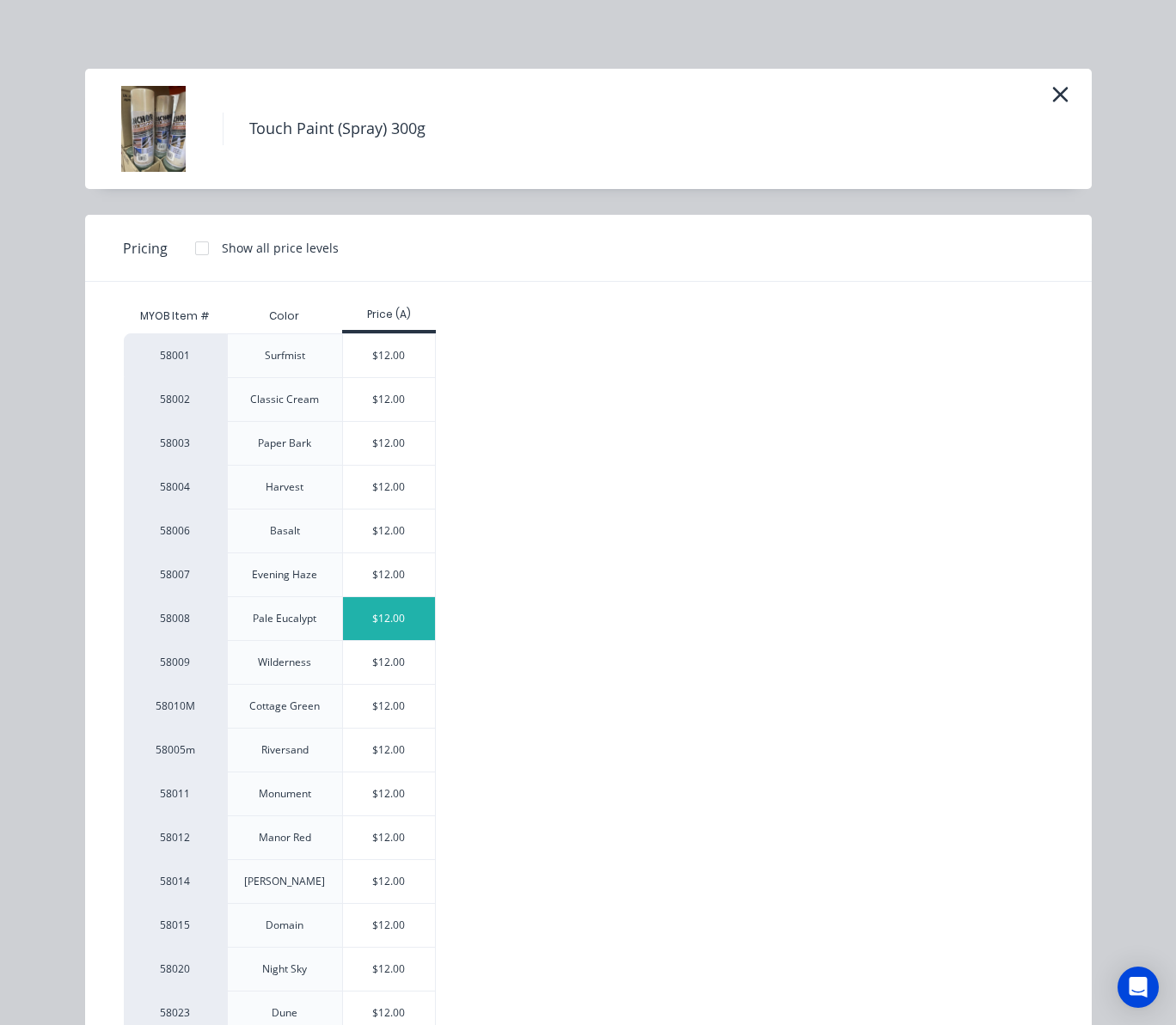
click at [371, 624] on div "$12.00" at bounding box center [389, 619] width 92 height 43
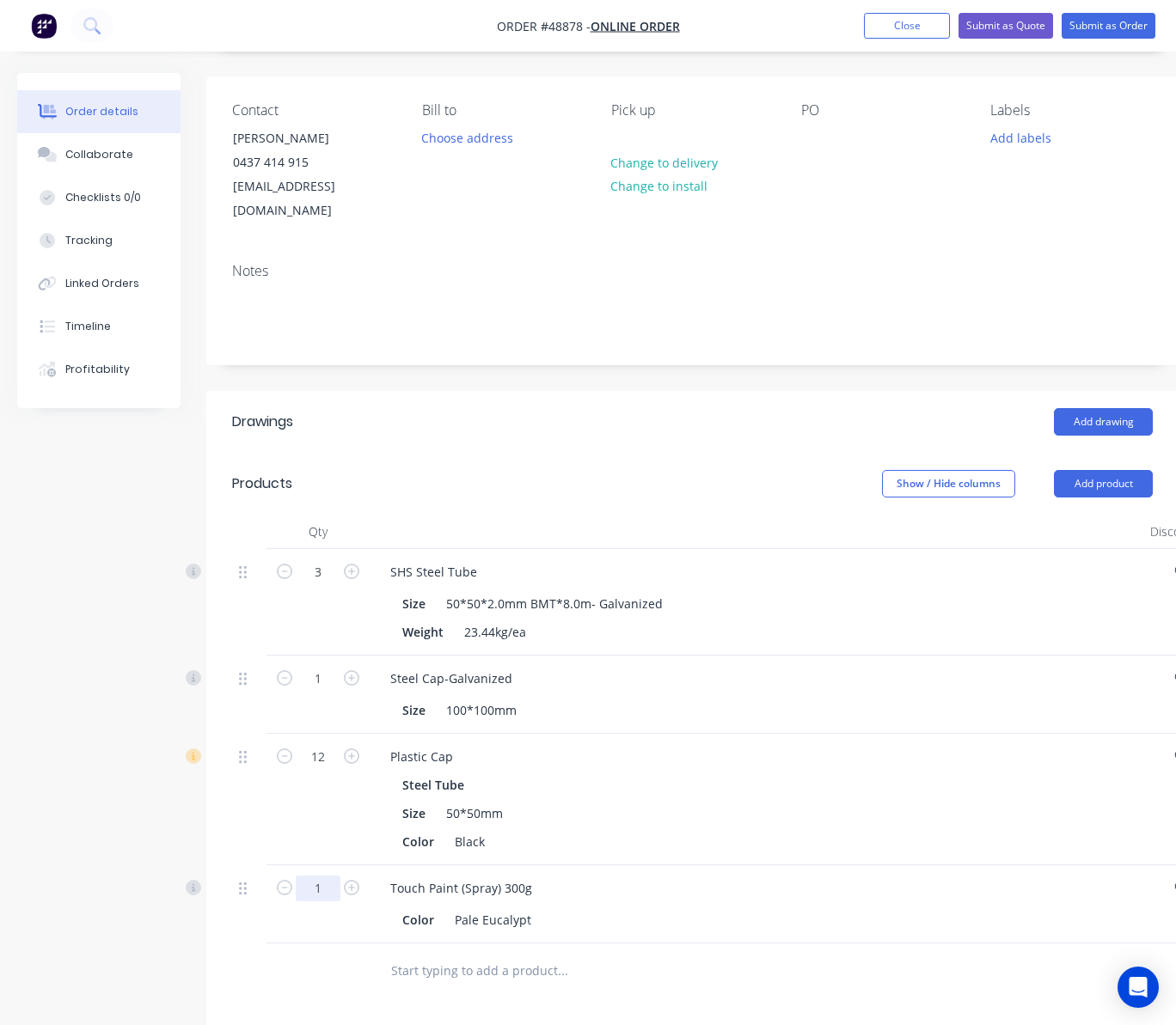
click at [334, 876] on input "1" at bounding box center [318, 889] width 45 height 26
type input "2"
type input "$24.00"
click at [320, 952] on div at bounding box center [318, 972] width 103 height 56
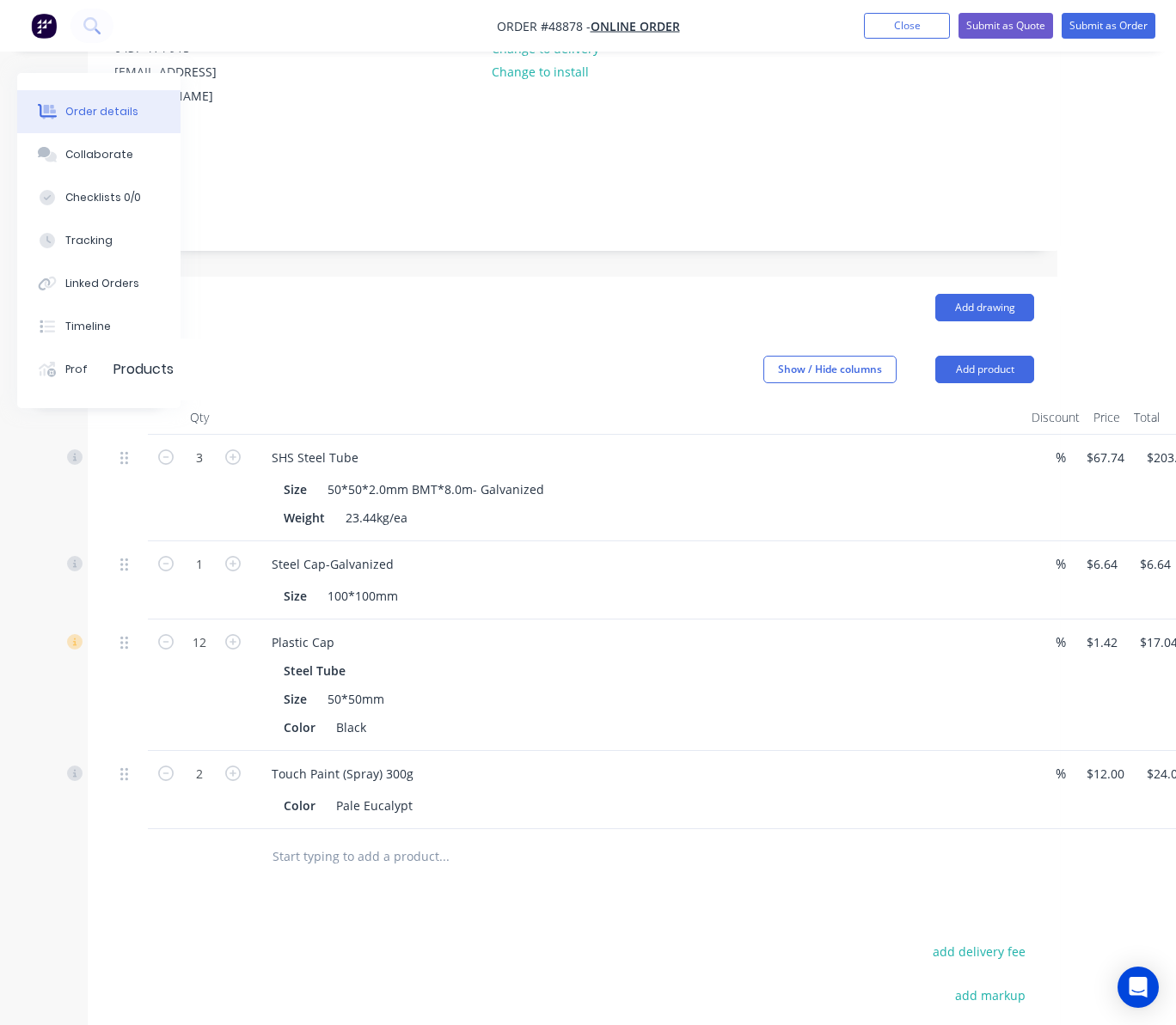
scroll to position [228, 183]
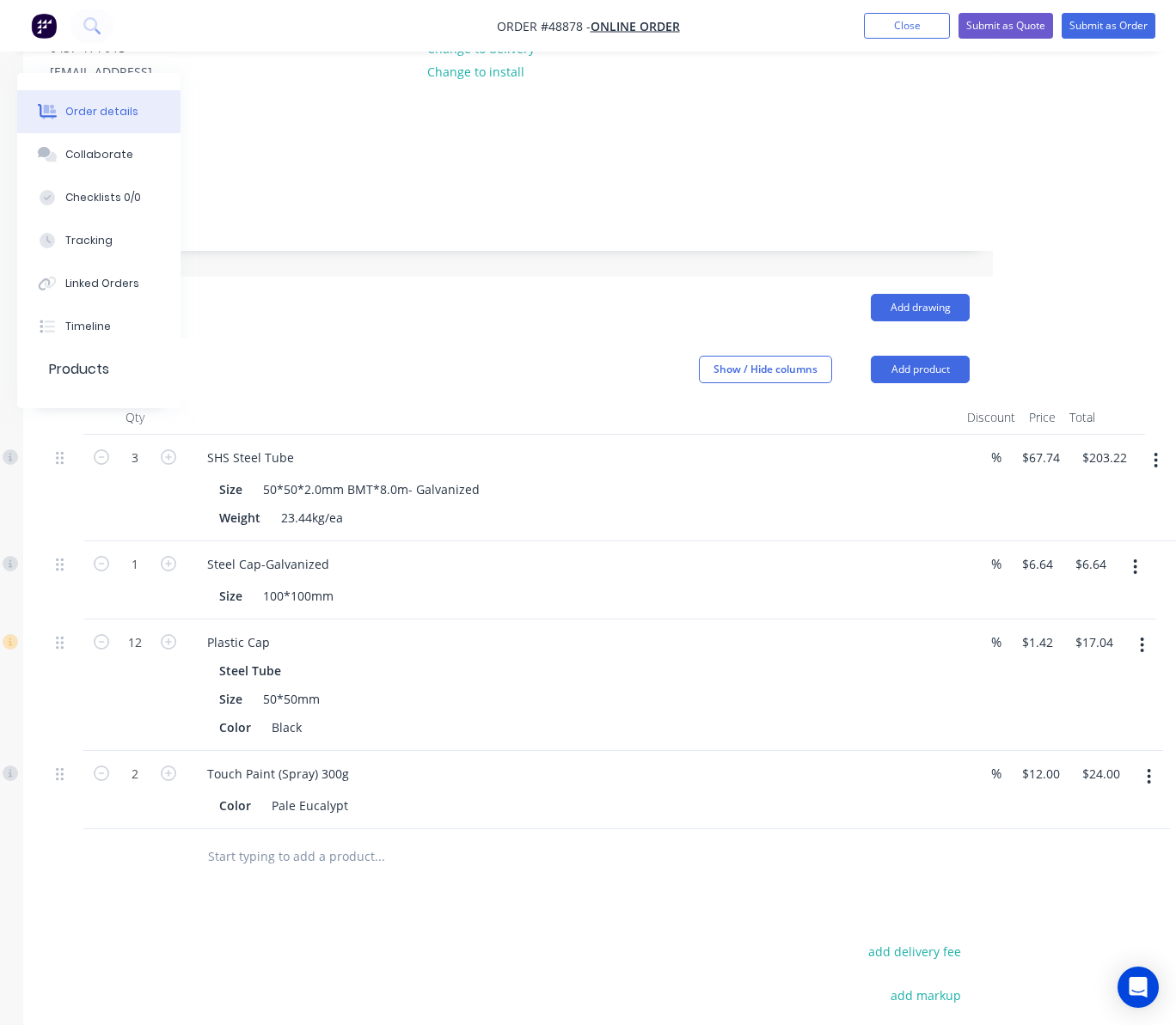
click at [1142, 637] on icon "button" at bounding box center [1142, 645] width 4 height 16
click at [1094, 678] on div "Edit" at bounding box center [1081, 690] width 132 height 25
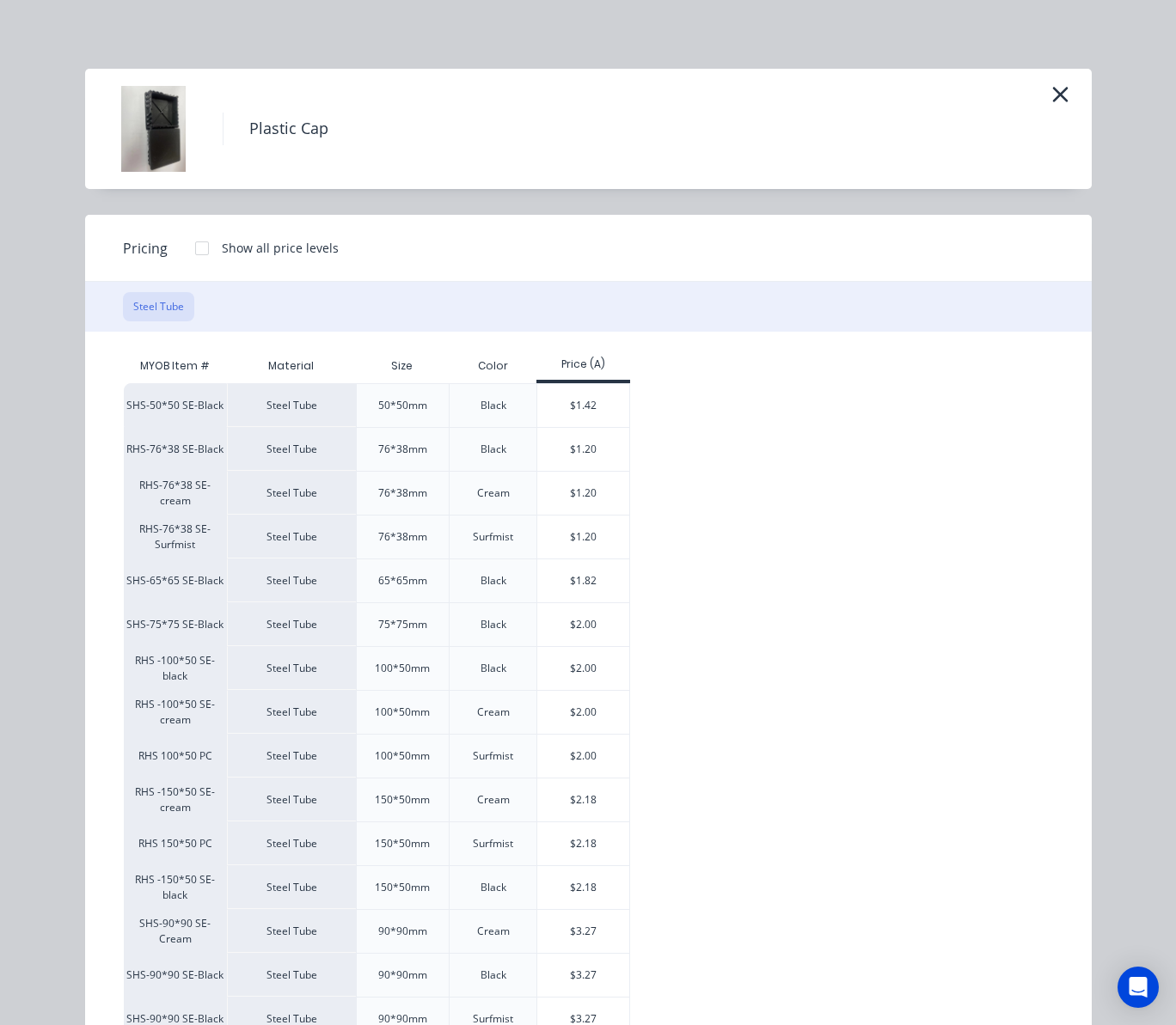
click at [1033, 93] on div "Plastic Cap" at bounding box center [588, 129] width 955 height 86
click at [1028, 108] on div "Plastic Cap" at bounding box center [588, 129] width 955 height 86
click at [1052, 97] on icon "button" at bounding box center [1060, 94] width 16 height 16
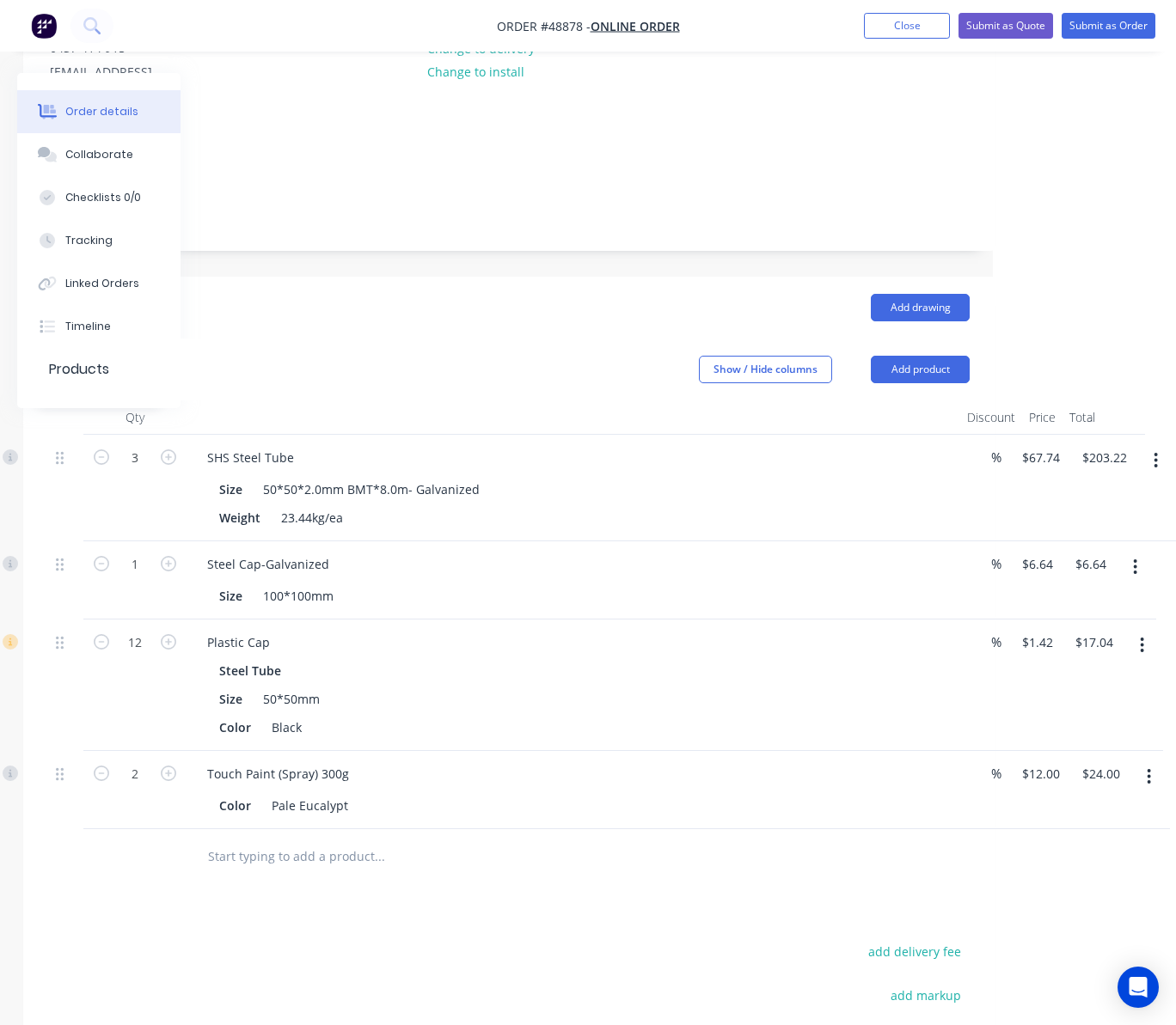
click at [1135, 630] on button "button" at bounding box center [1142, 645] width 40 height 31
click at [1073, 781] on div "Delete" at bounding box center [1081, 793] width 132 height 25
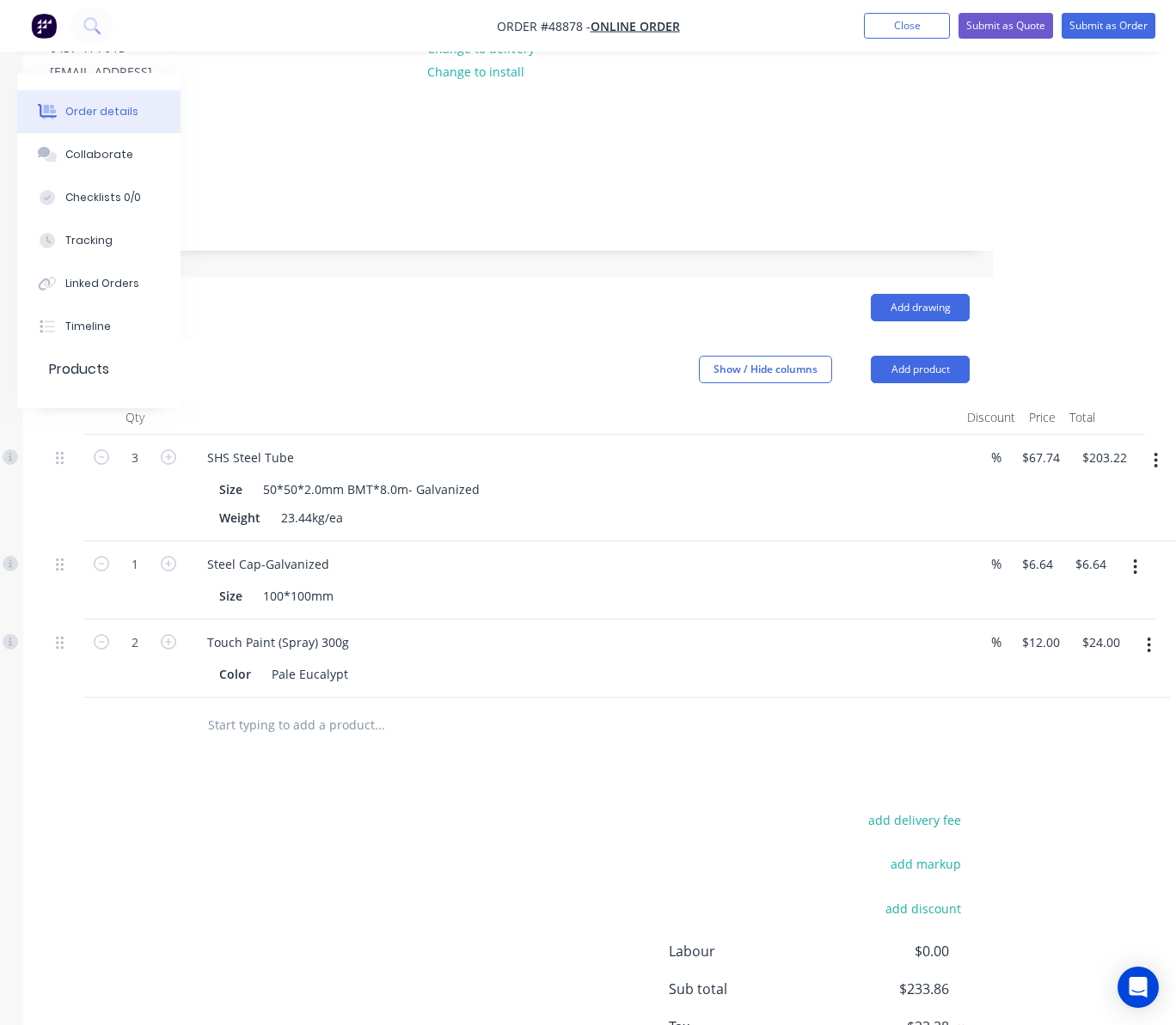
click at [1150, 634] on button "button" at bounding box center [1148, 645] width 40 height 31
click at [992, 301] on html "Order #48878 - Online Order Add product Close Submit as Quote Submit as Order O…" at bounding box center [405, 463] width 1176 height 1383
click at [919, 356] on button "Add product" at bounding box center [920, 370] width 99 height 28
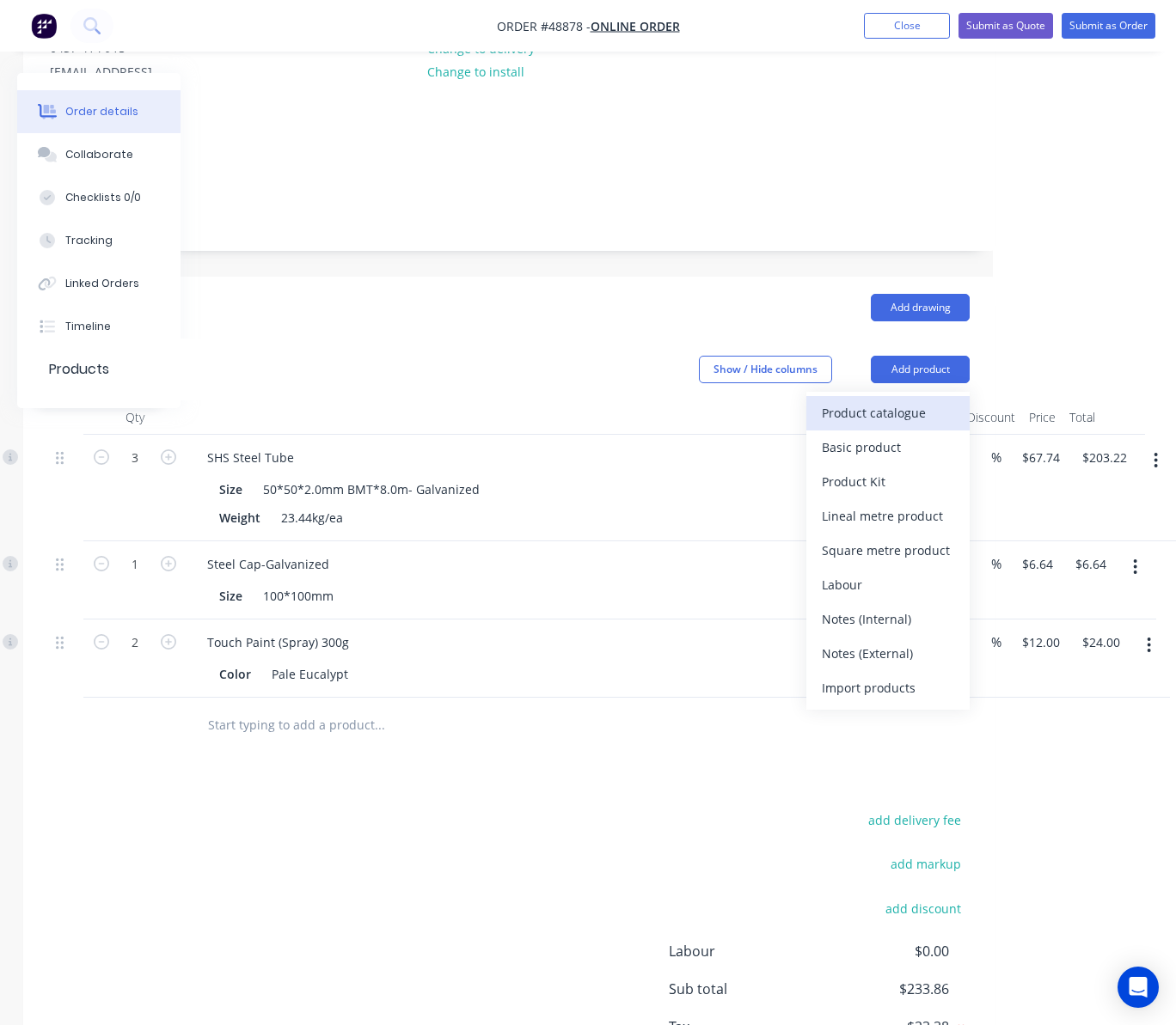
click at [873, 401] on div "Product catalogue" at bounding box center [888, 413] width 132 height 25
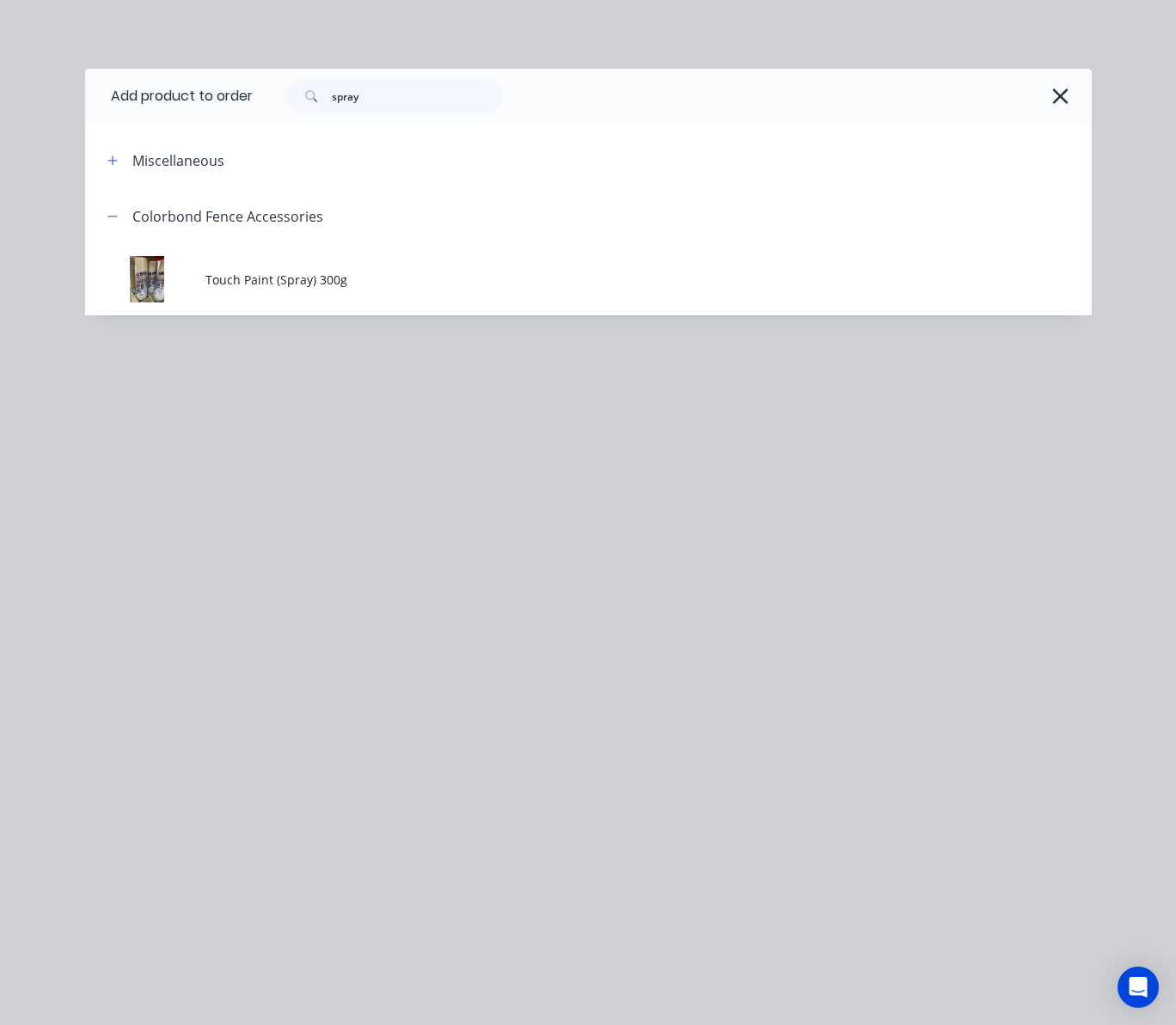
drag, startPoint x: 368, startPoint y: 76, endPoint x: 372, endPoint y: 87, distance: 11.7
click at [369, 83] on div "spray" at bounding box center [672, 96] width 839 height 55
drag, startPoint x: 267, startPoint y: 114, endPoint x: 204, endPoint y: 129, distance: 64.8
click at [242, 121] on header "Add product to order spray" at bounding box center [588, 96] width 1006 height 55
type input "steel c"
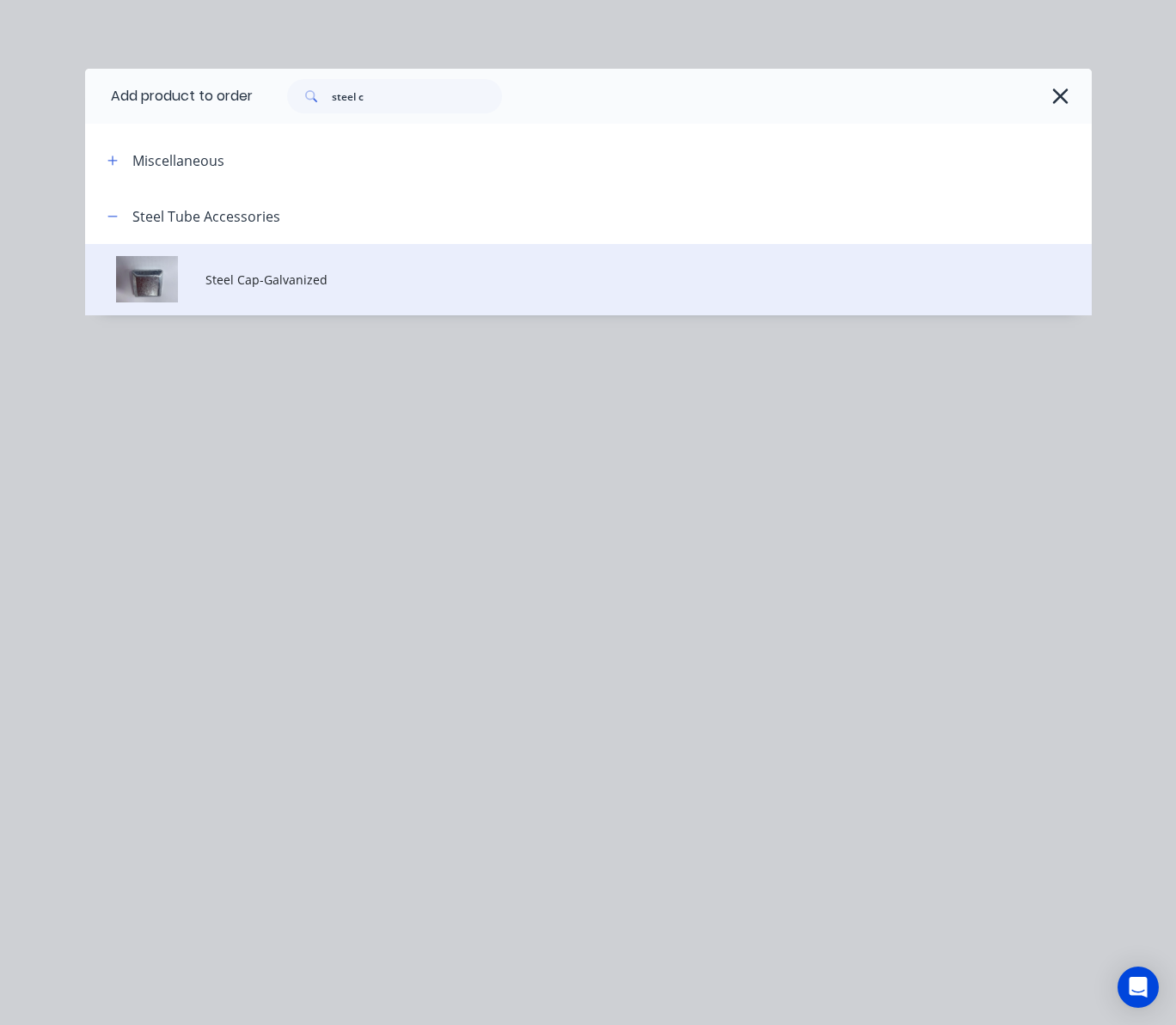
click at [375, 283] on span "Steel Cap-Galvanized" at bounding box center [559, 280] width 708 height 18
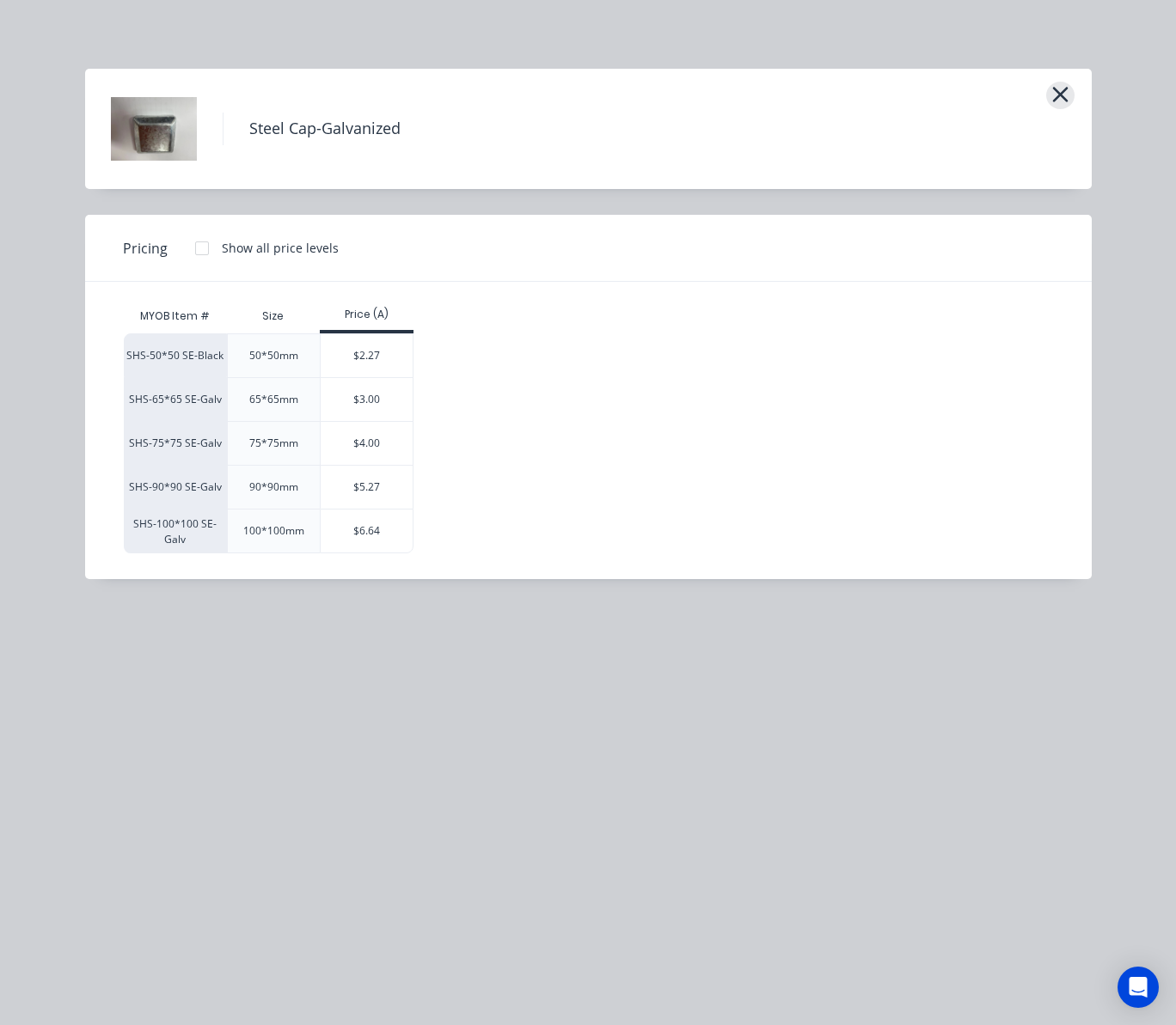
click at [1052, 91] on icon "button" at bounding box center [1060, 95] width 18 height 24
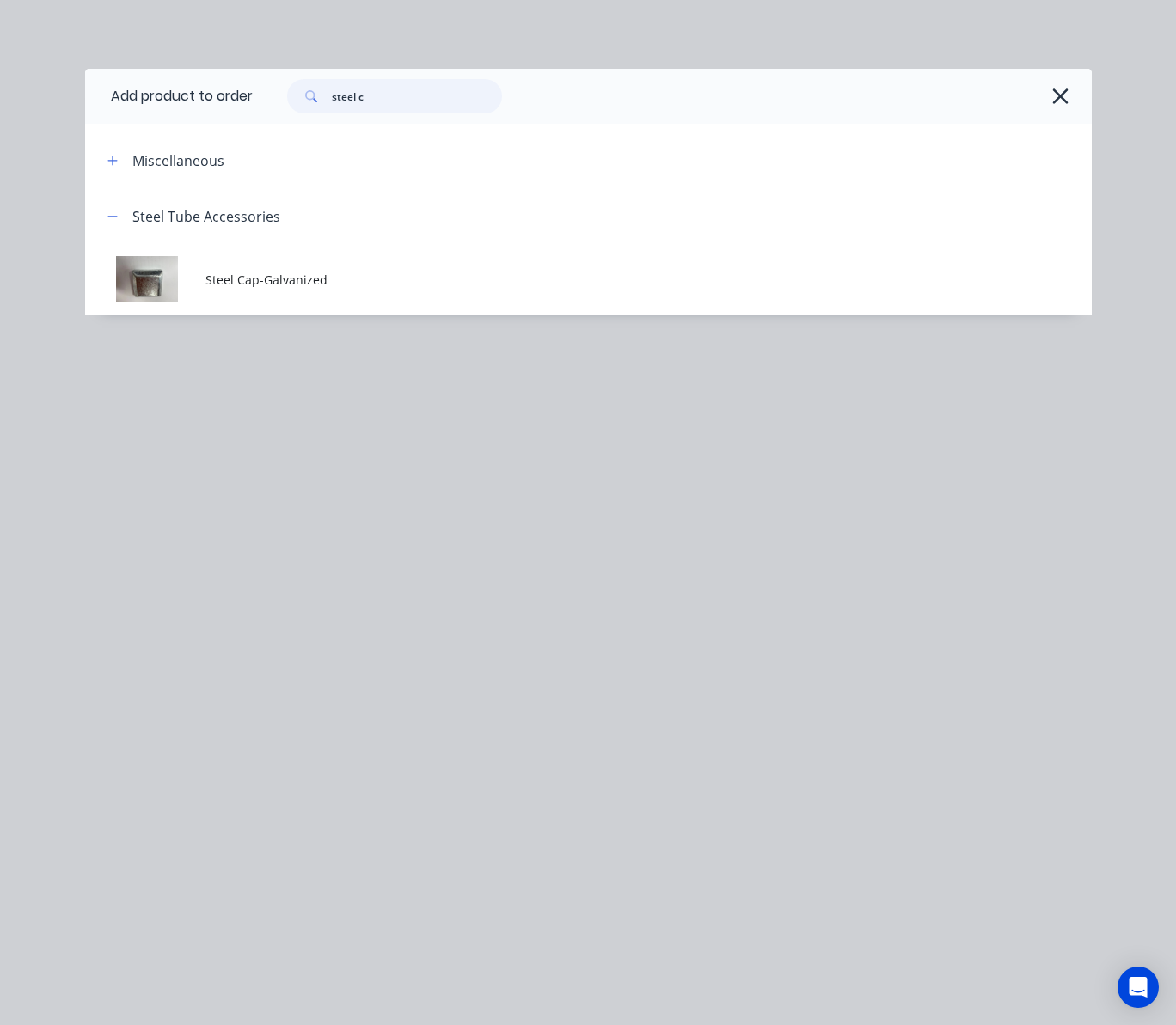
drag, startPoint x: 413, startPoint y: 111, endPoint x: 204, endPoint y: 130, distance: 209.9
click at [204, 130] on div "Add product to order steel c Miscellaneous Steel Tube Accessories Steel Cap-Gal…" at bounding box center [588, 192] width 1006 height 247
type input "cap"
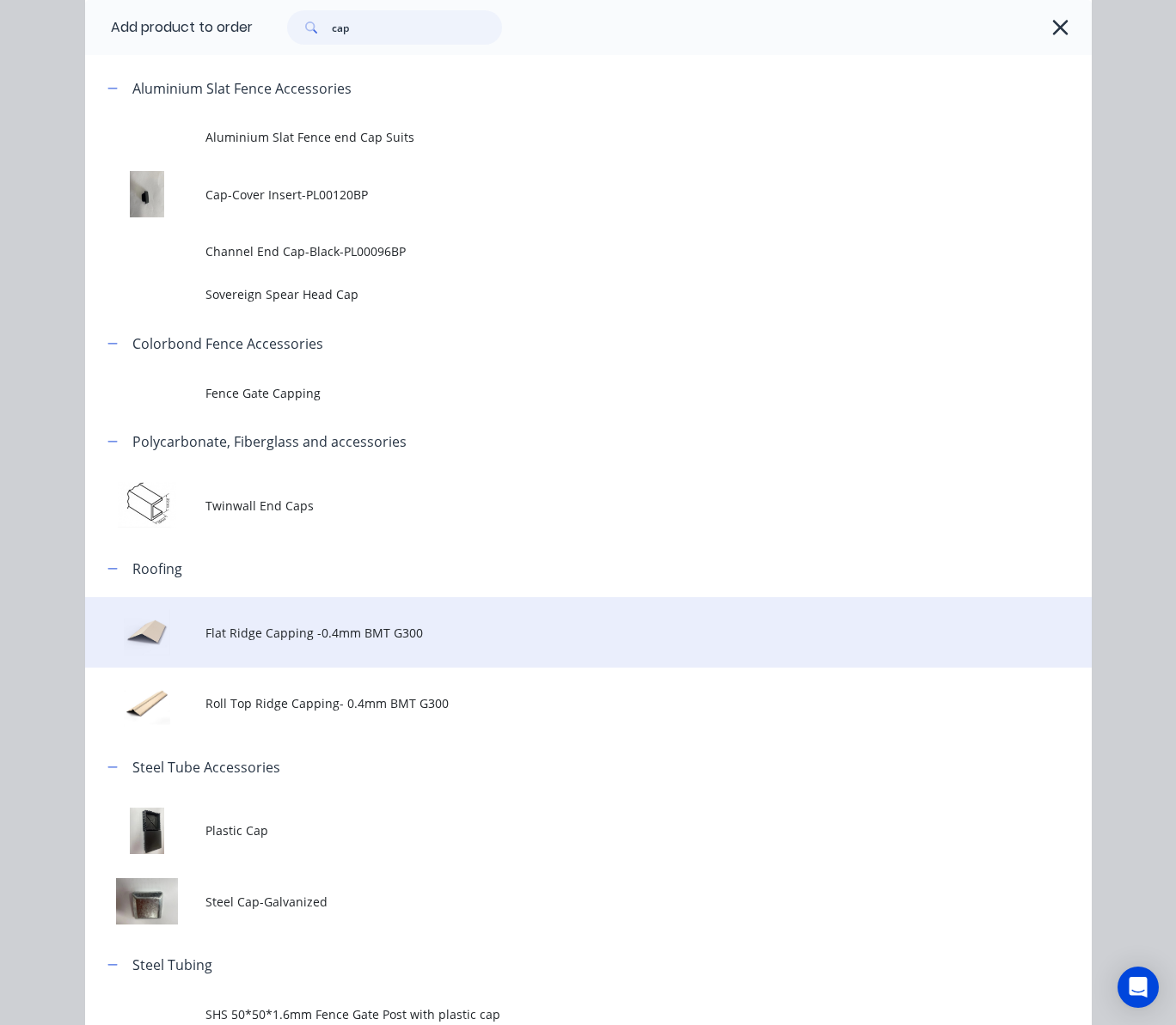
scroll to position [214, 0]
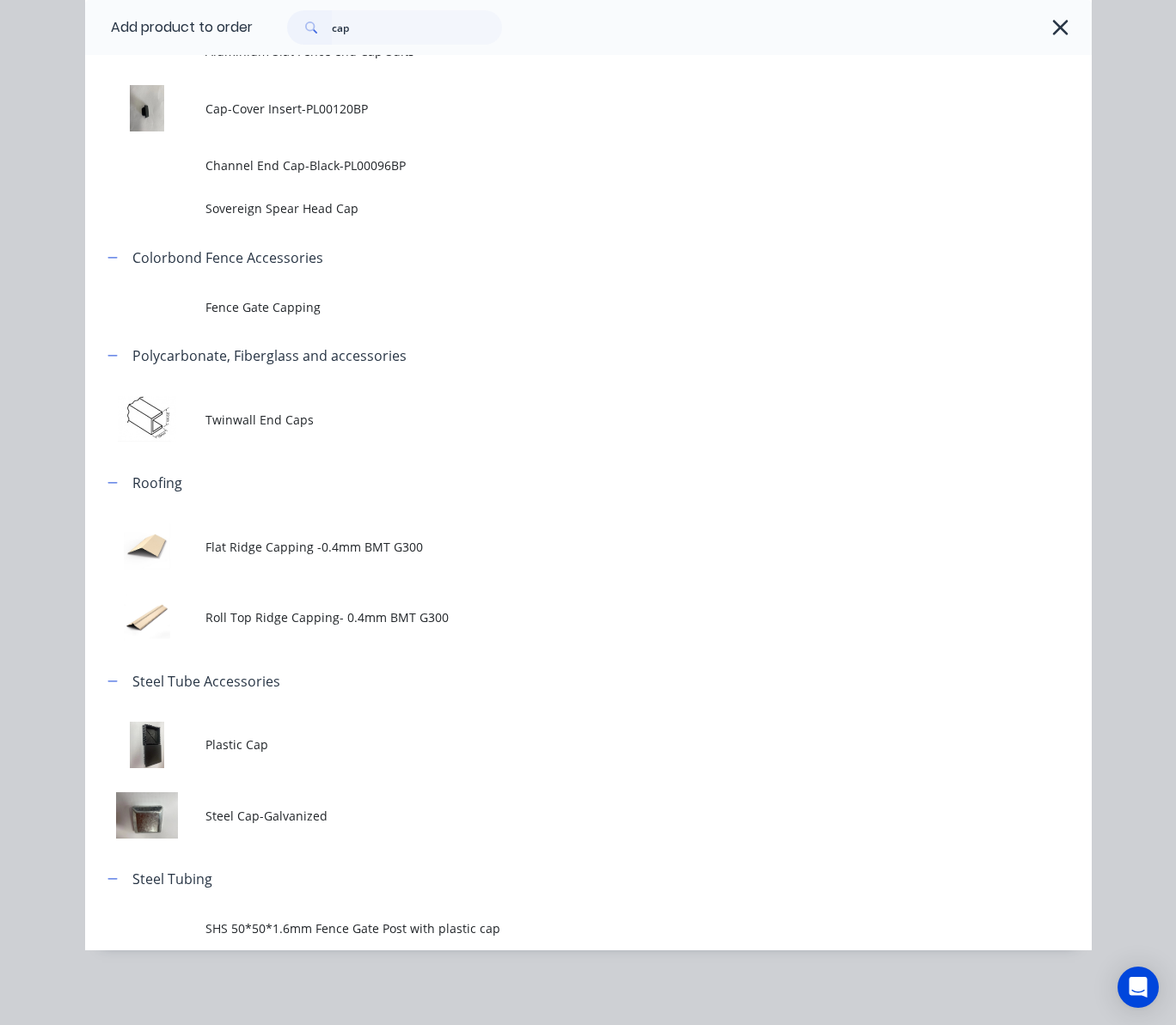
click at [390, 740] on span "Plastic Cap" at bounding box center [559, 745] width 708 height 18
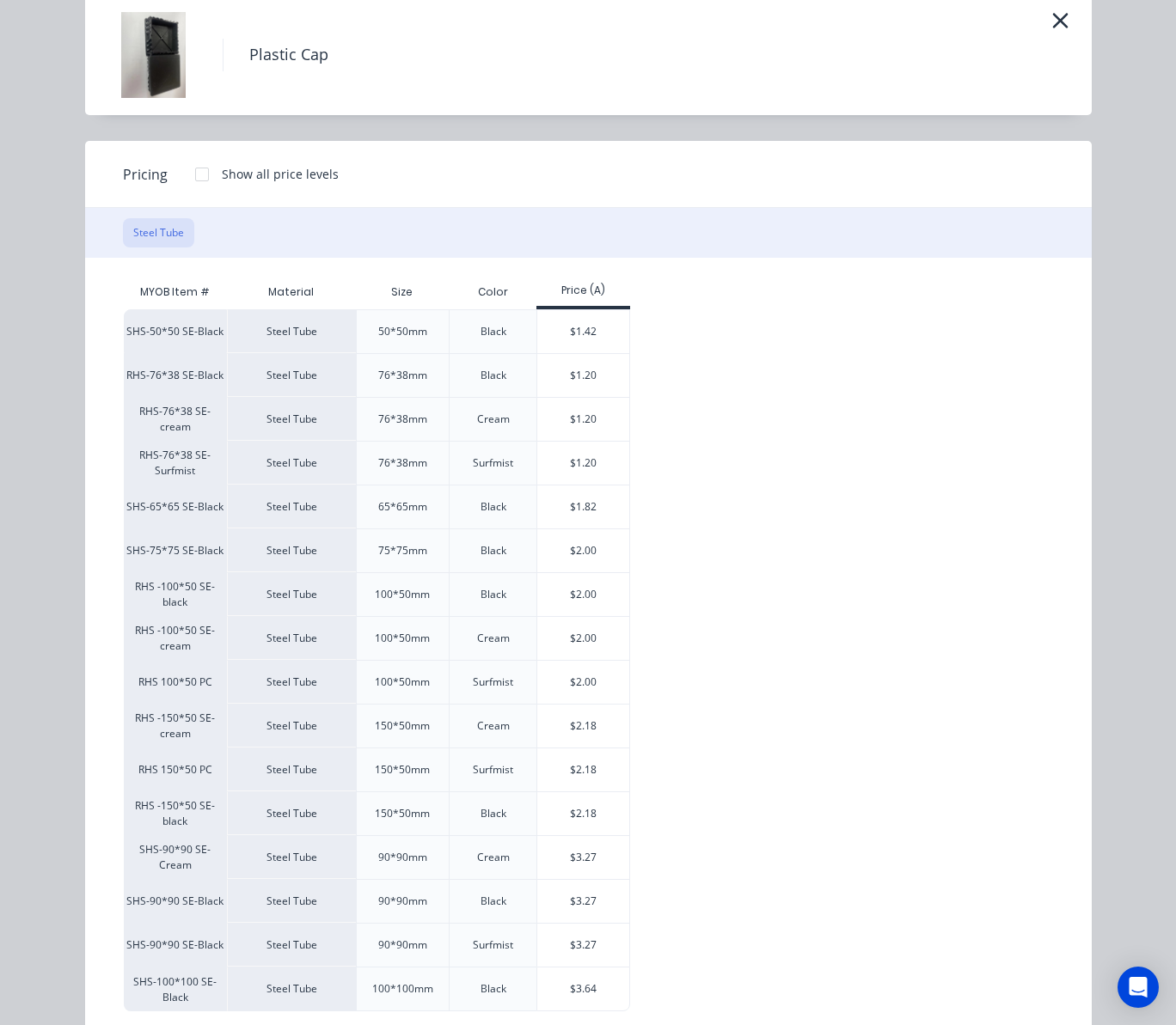
scroll to position [115, 0]
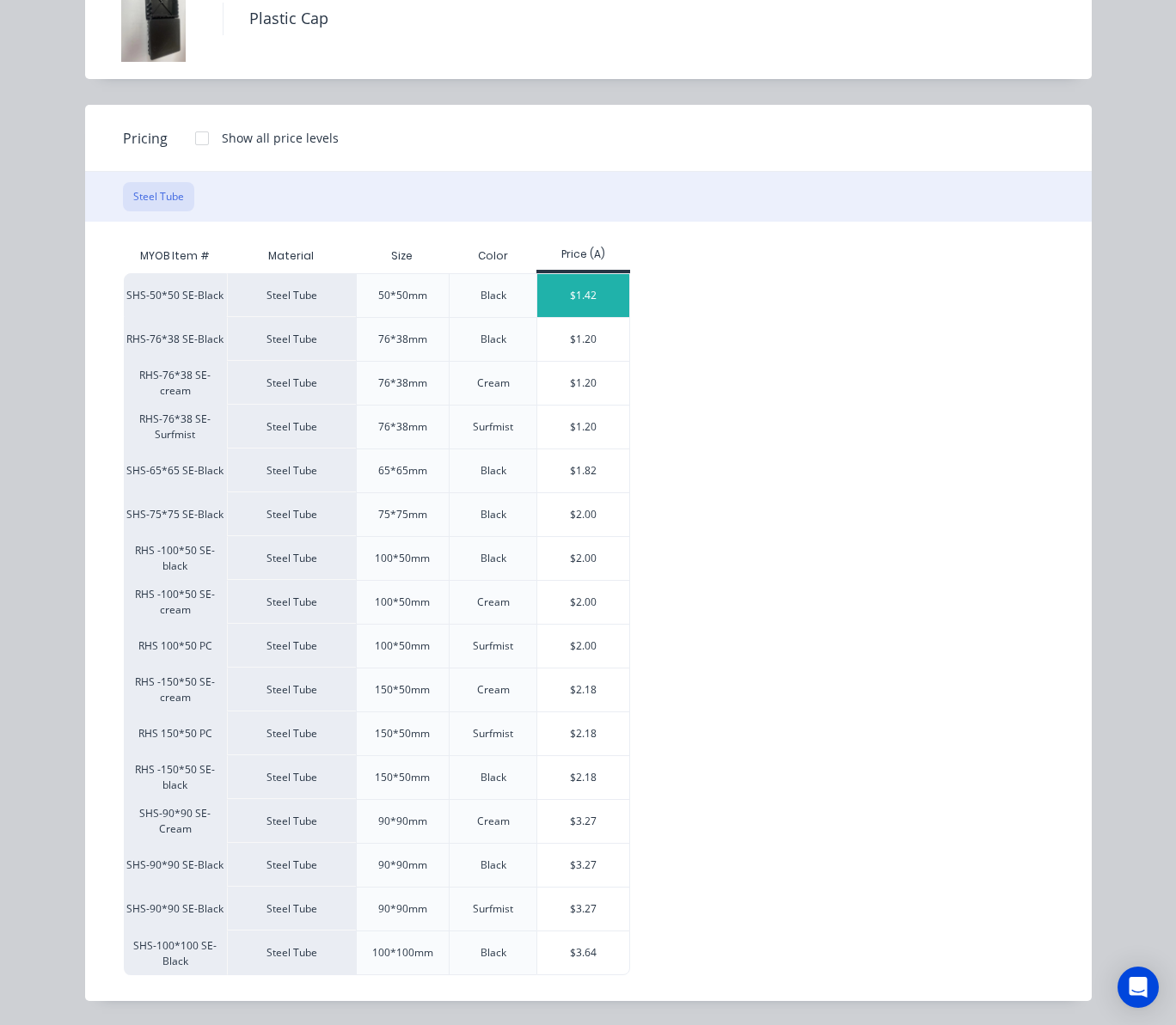
click at [564, 294] on div "$1.42" at bounding box center [583, 295] width 92 height 43
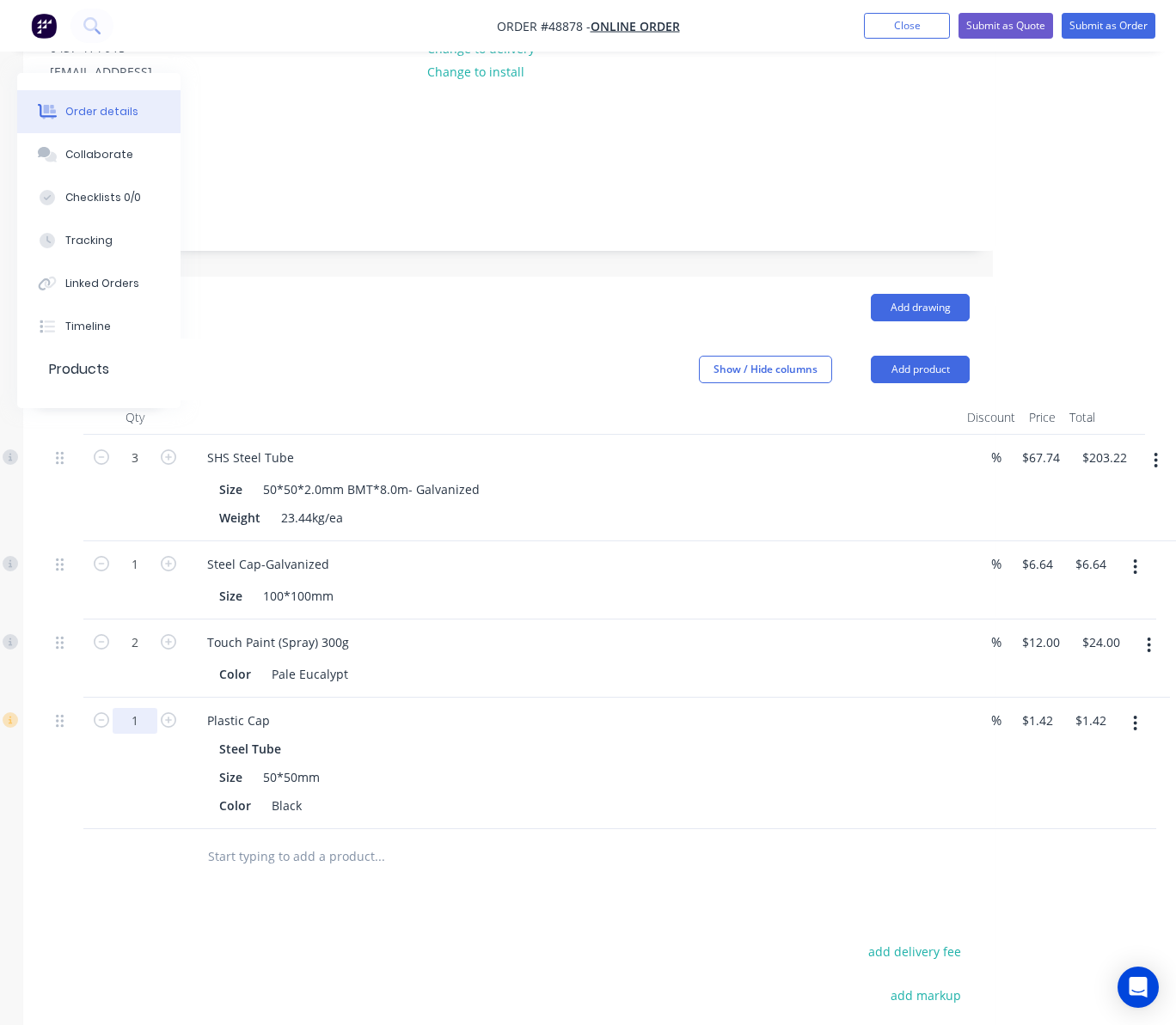
click at [129, 708] on input "1" at bounding box center [135, 721] width 45 height 26
type input "12"
type input "$17.04"
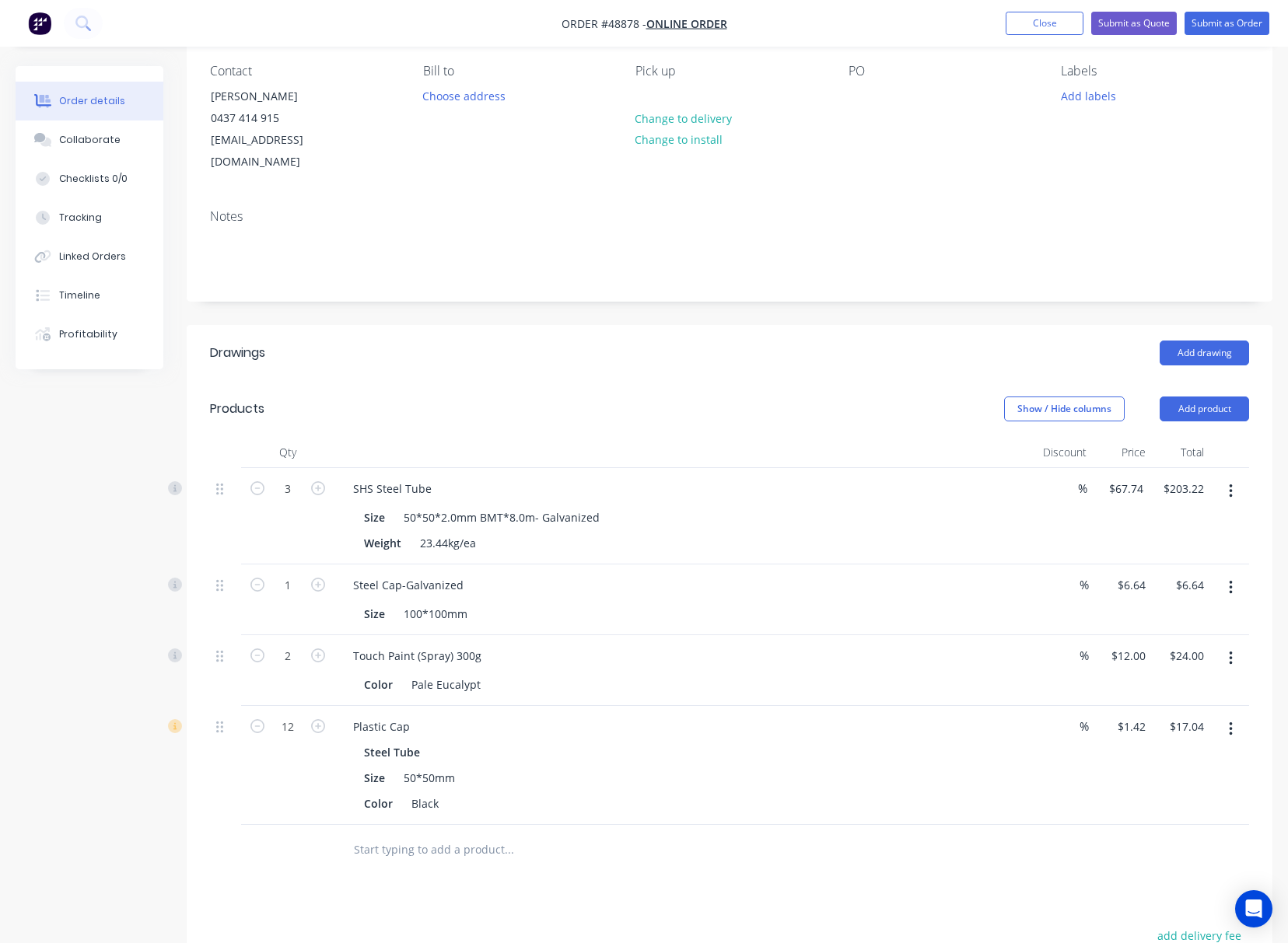
scroll to position [0, 0]
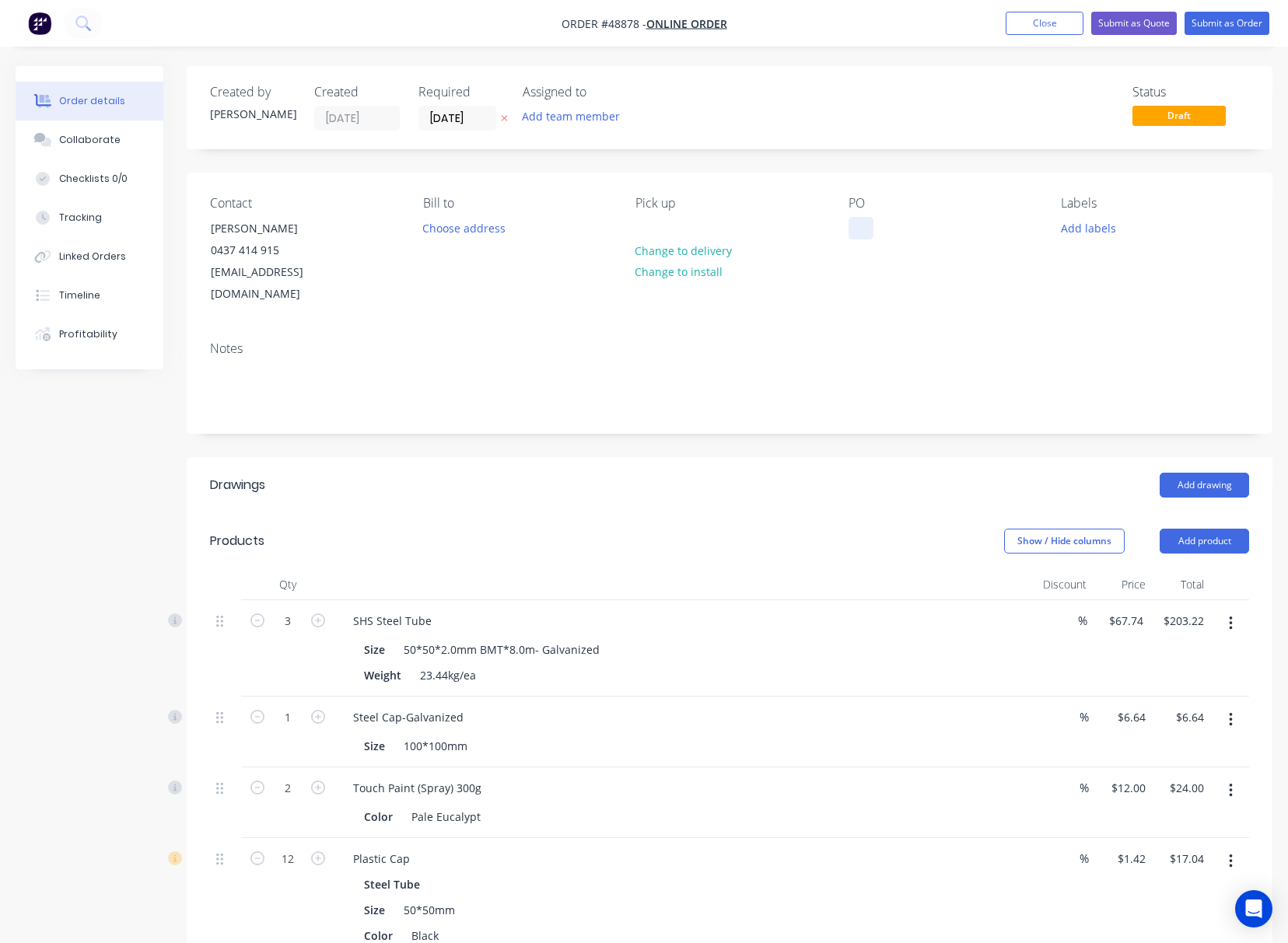
click at [865, 222] on div at bounding box center [861, 228] width 25 height 23
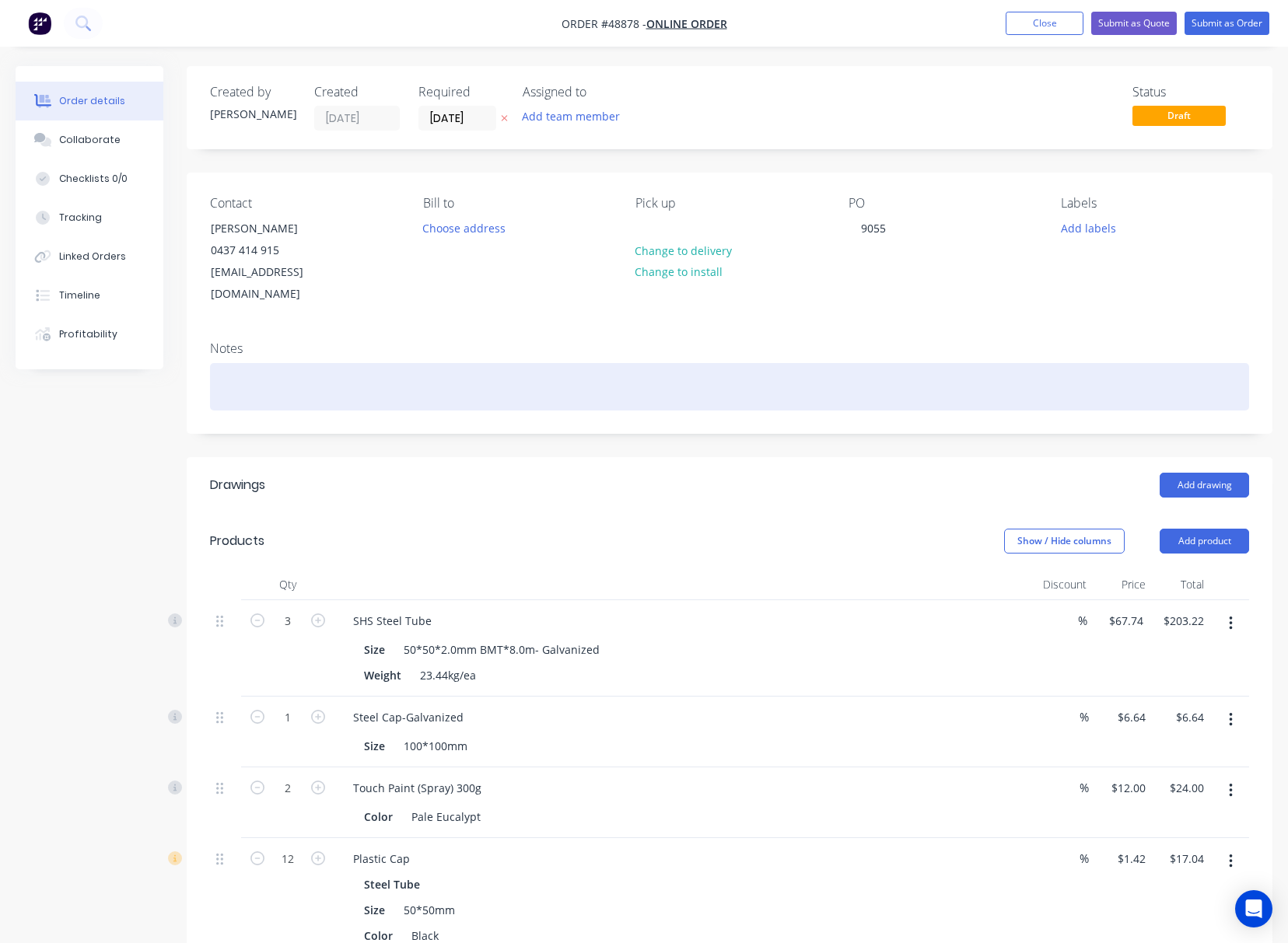
click at [963, 363] on div at bounding box center [729, 387] width 1038 height 47
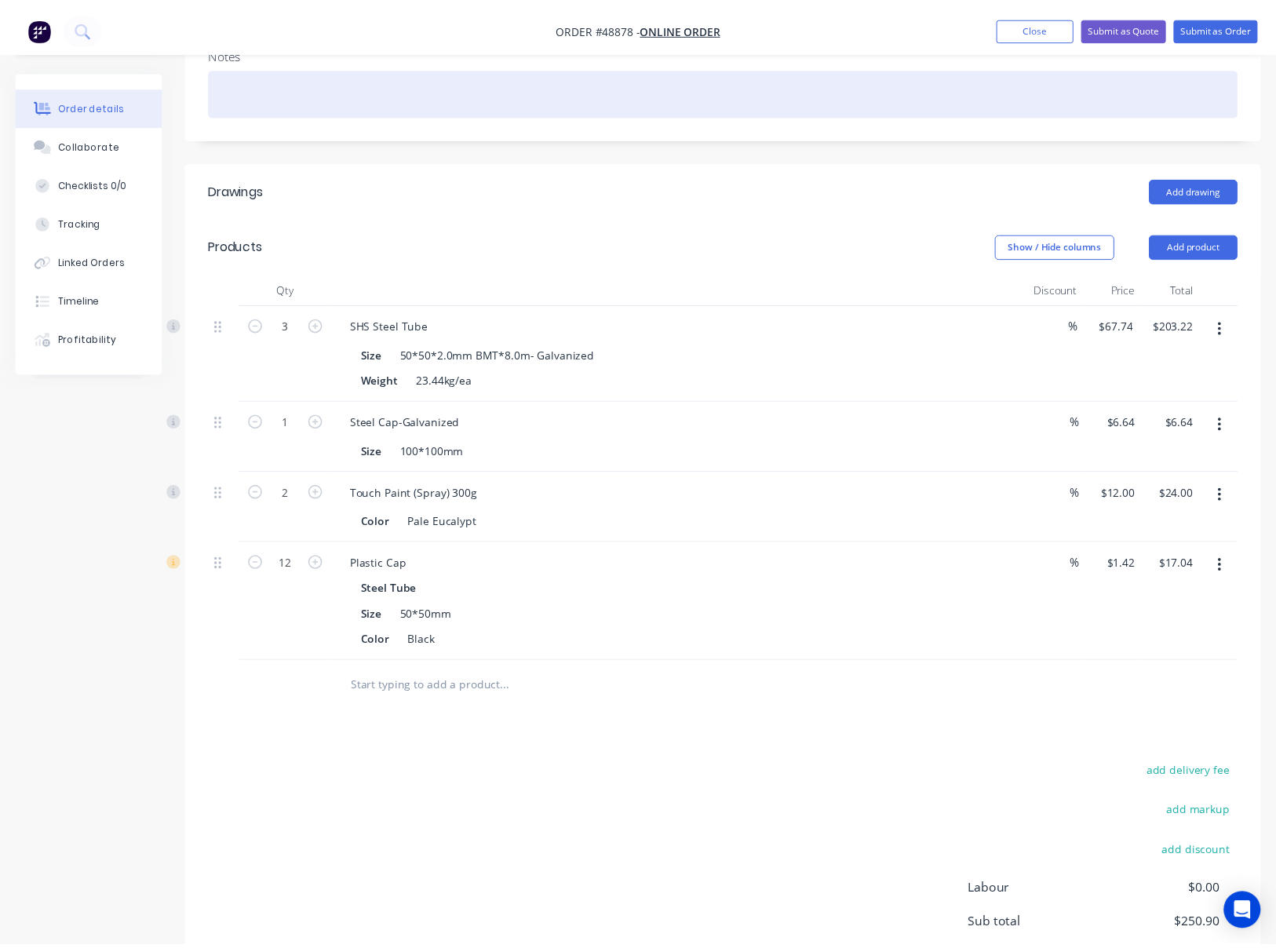
scroll to position [412, 0]
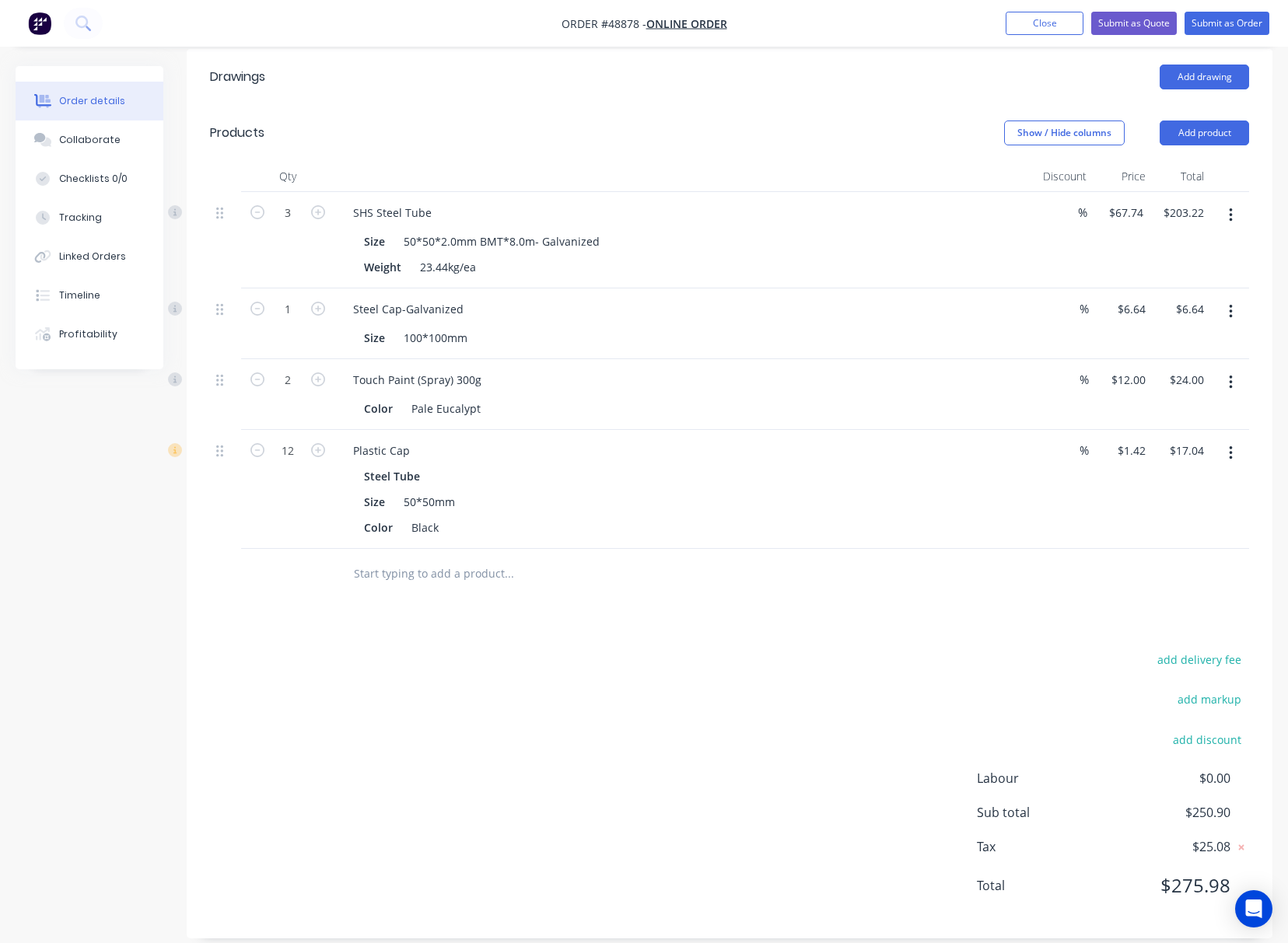
drag, startPoint x: 0, startPoint y: 558, endPoint x: 76, endPoint y: 551, distance: 76.3
click at [75, 551] on div "Order details Collaborate Checklists 0/0 Tracking Linked Orders Timeline Profit…" at bounding box center [644, 309] width 1288 height 1304
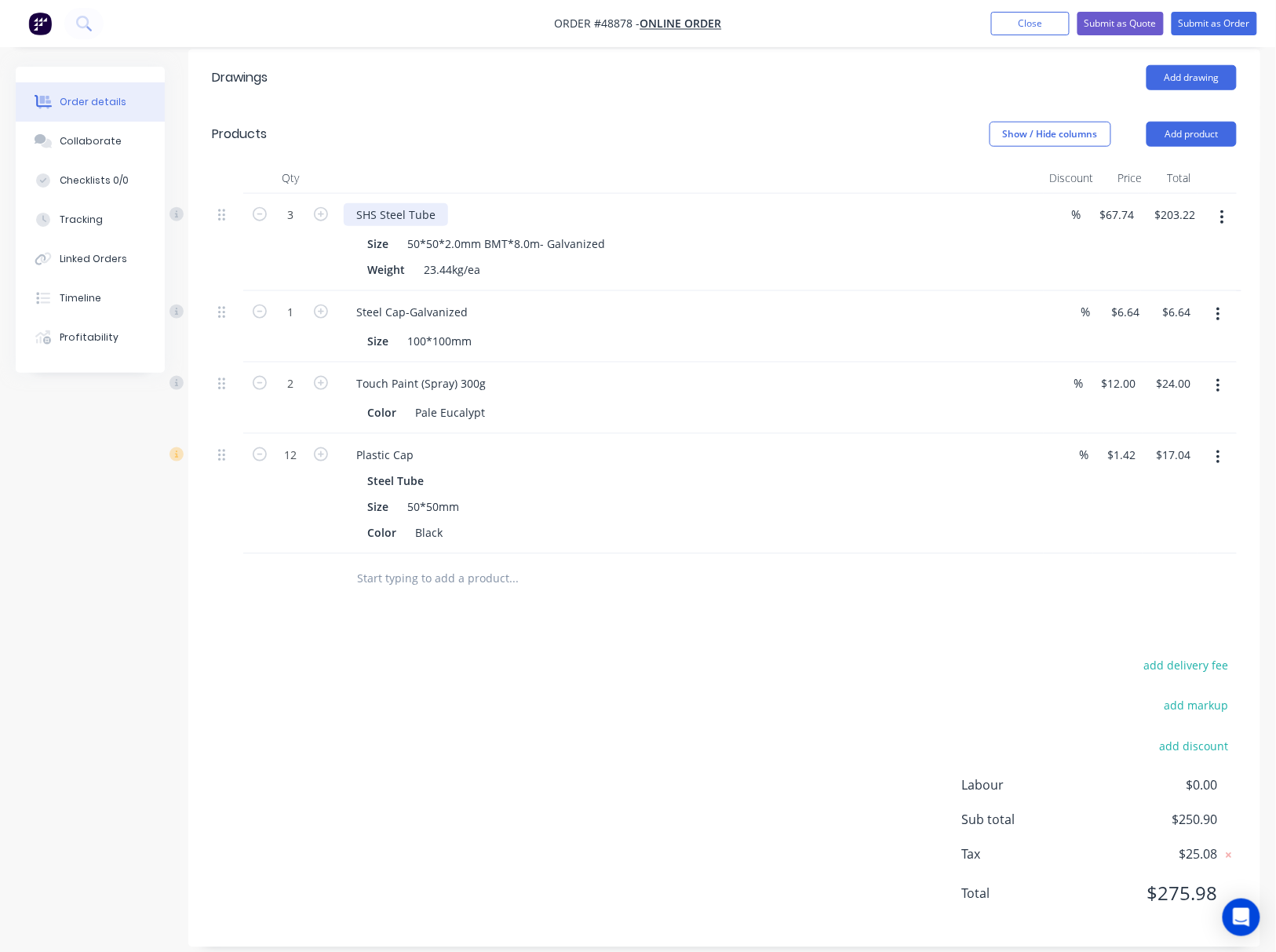
click at [435, 203] on div "SHS Steel Tube" at bounding box center [396, 214] width 105 height 23
click at [1178, 122] on button "Add product" at bounding box center [1192, 134] width 90 height 26
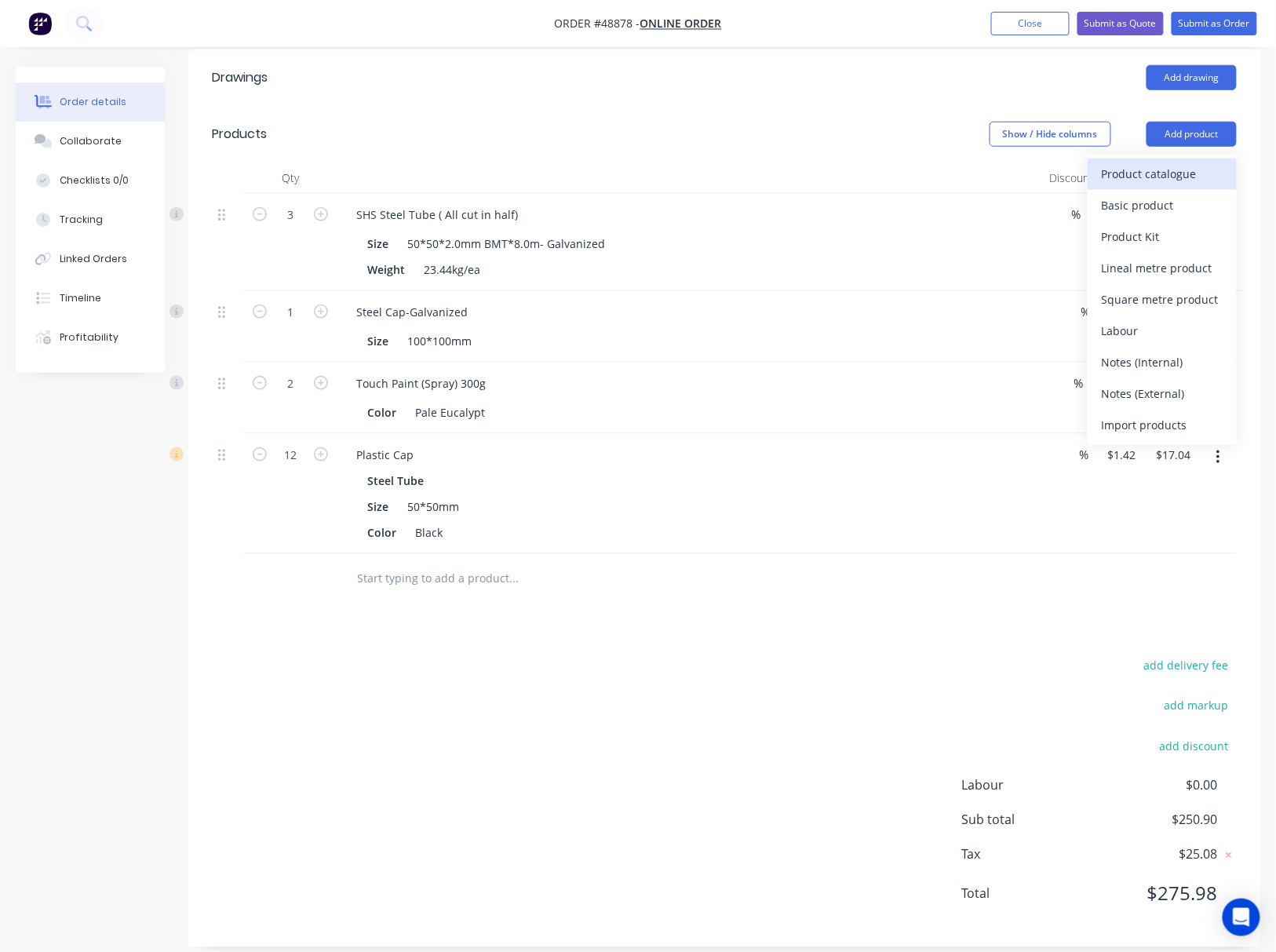
click at [1161, 162] on div "Product catalogue" at bounding box center [1162, 174] width 121 height 23
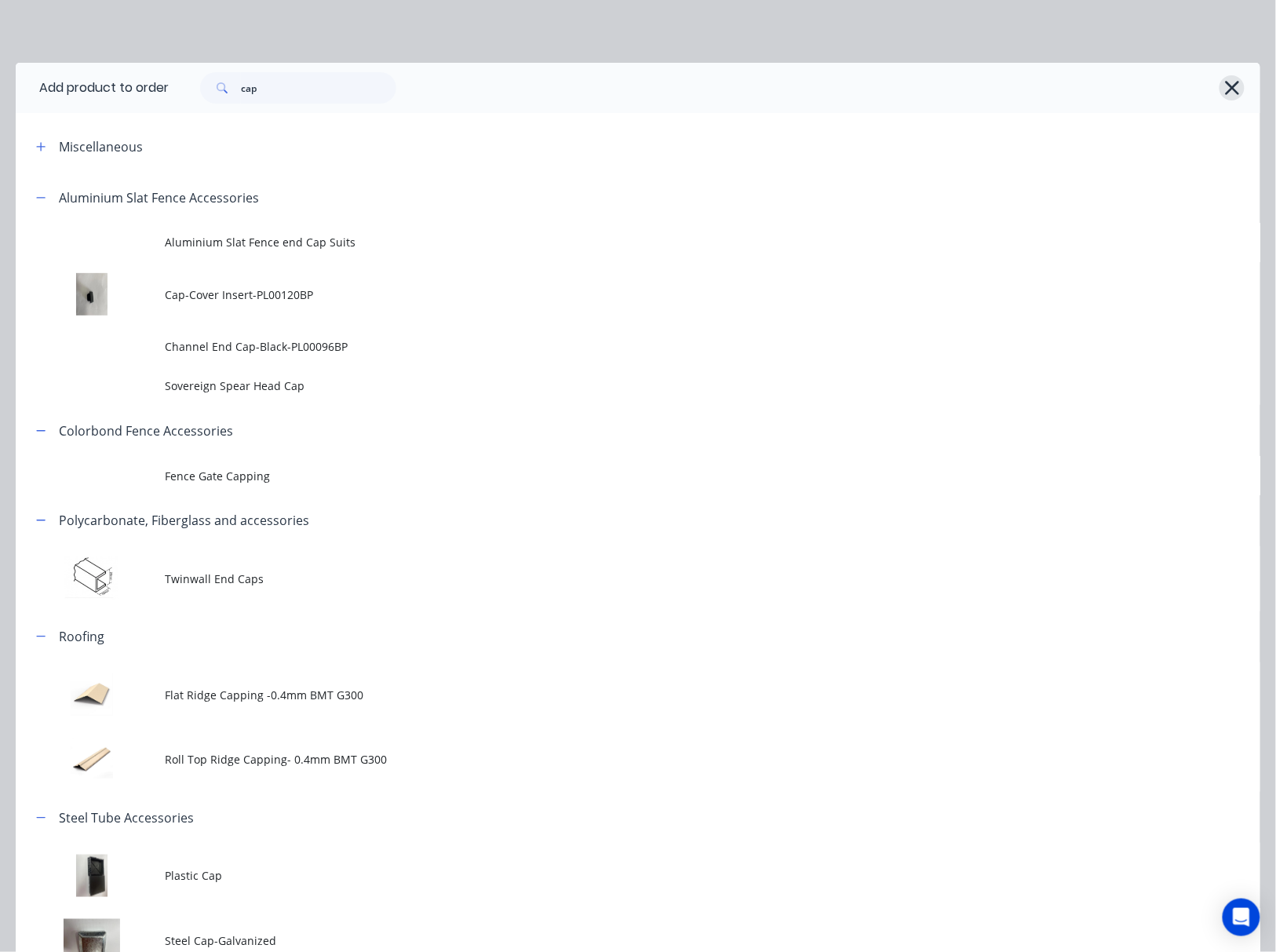
click at [1219, 99] on button "button" at bounding box center [1232, 88] width 26 height 26
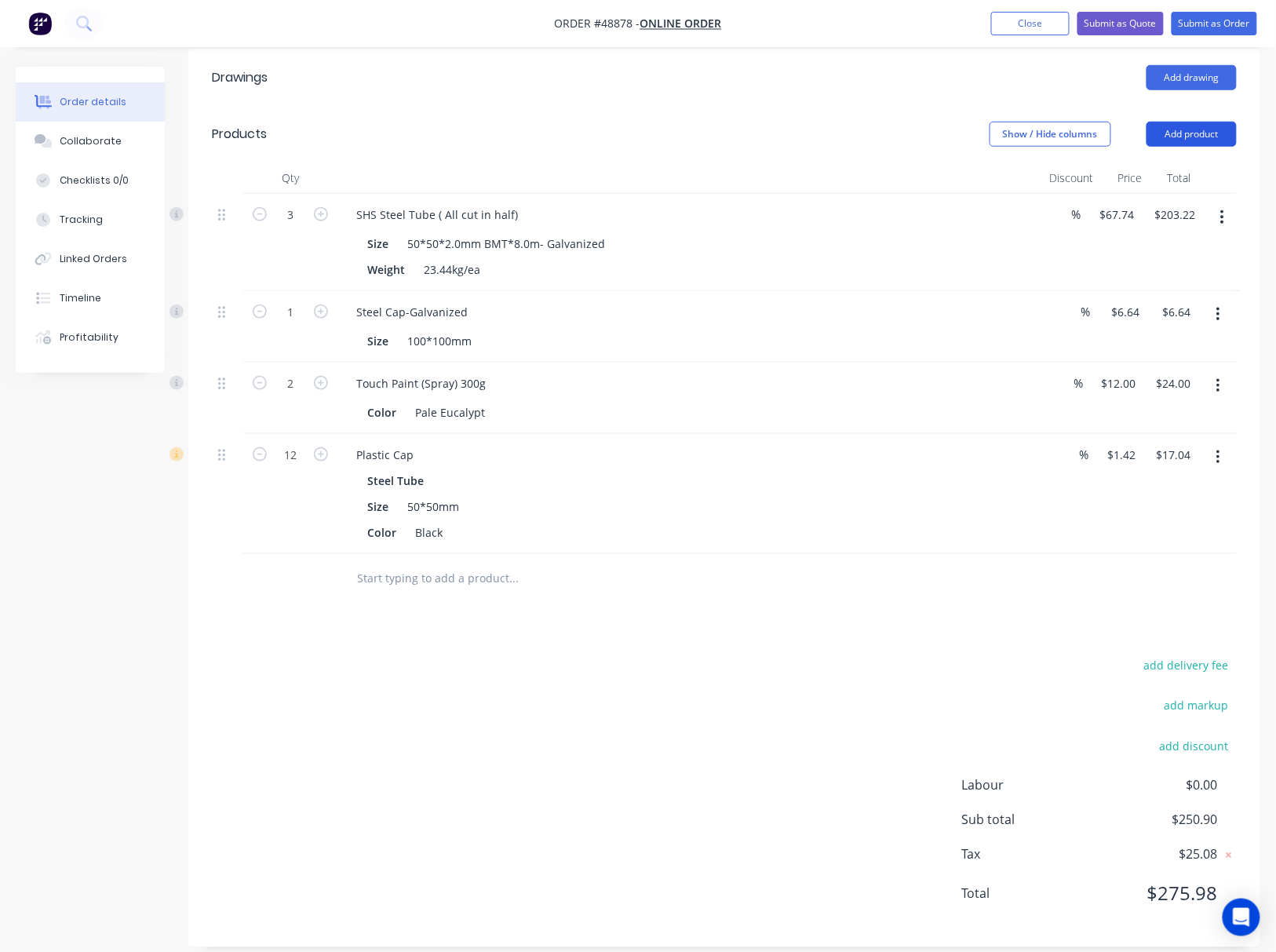
click at [1187, 122] on button "Add product" at bounding box center [1192, 134] width 90 height 26
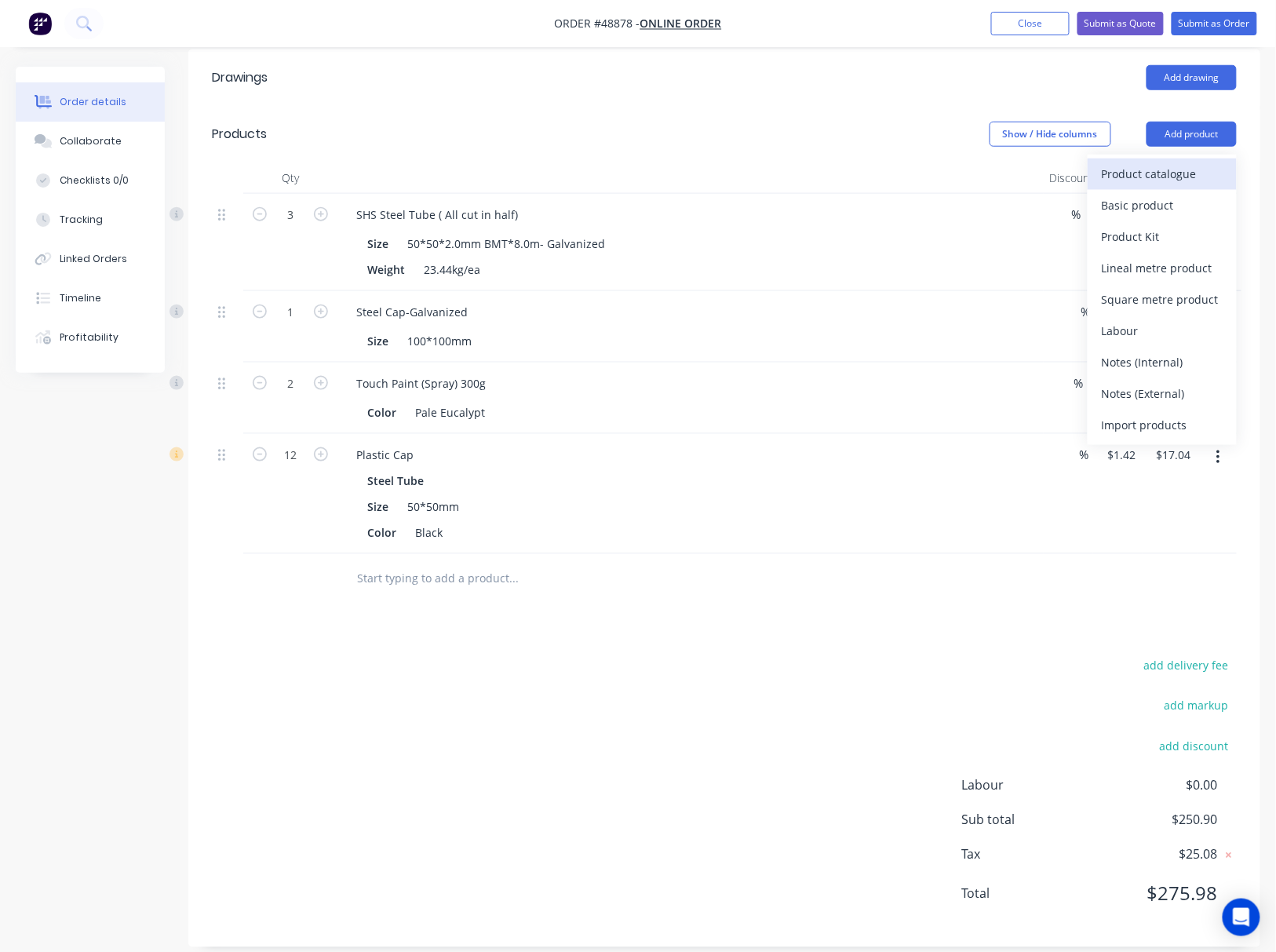
click at [1156, 162] on div "Product catalogue" at bounding box center [1162, 174] width 121 height 23
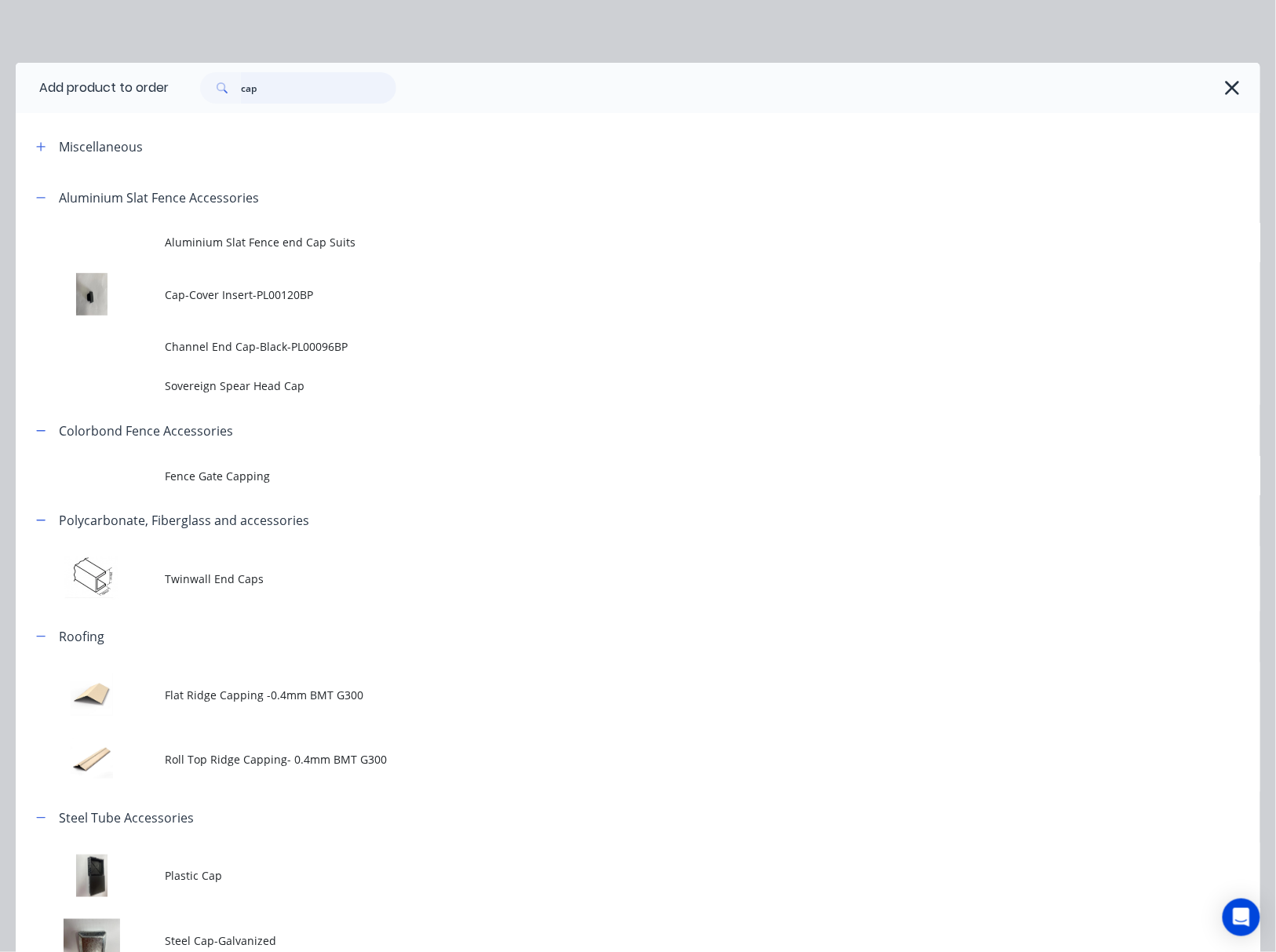
drag, startPoint x: 279, startPoint y: 83, endPoint x: 98, endPoint y: 108, distance: 182.7
click at [176, 99] on div "cap" at bounding box center [706, 88] width 1076 height 31
type input "cutting"
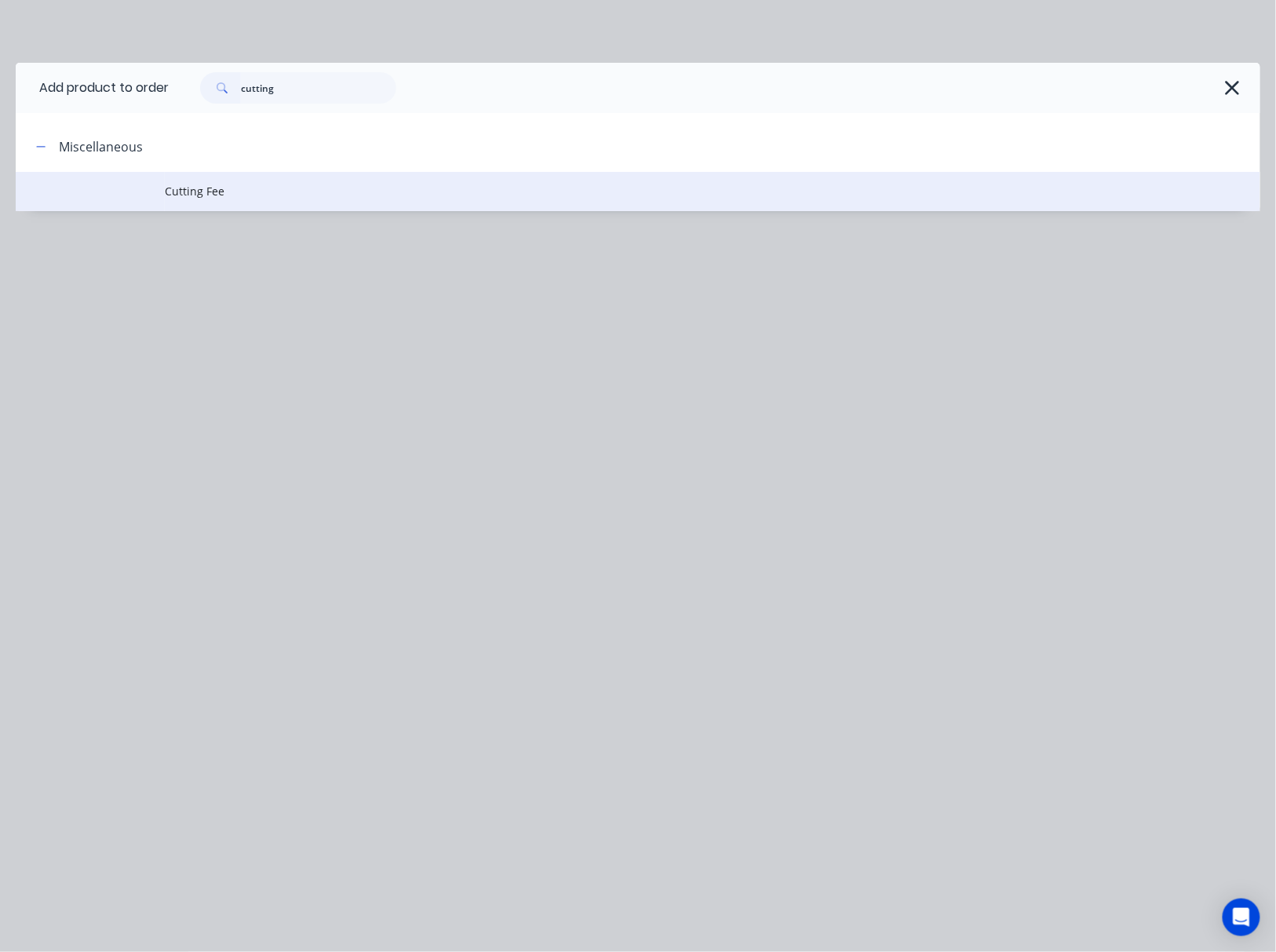
click at [372, 199] on td "Cutting Fee" at bounding box center [713, 191] width 1096 height 39
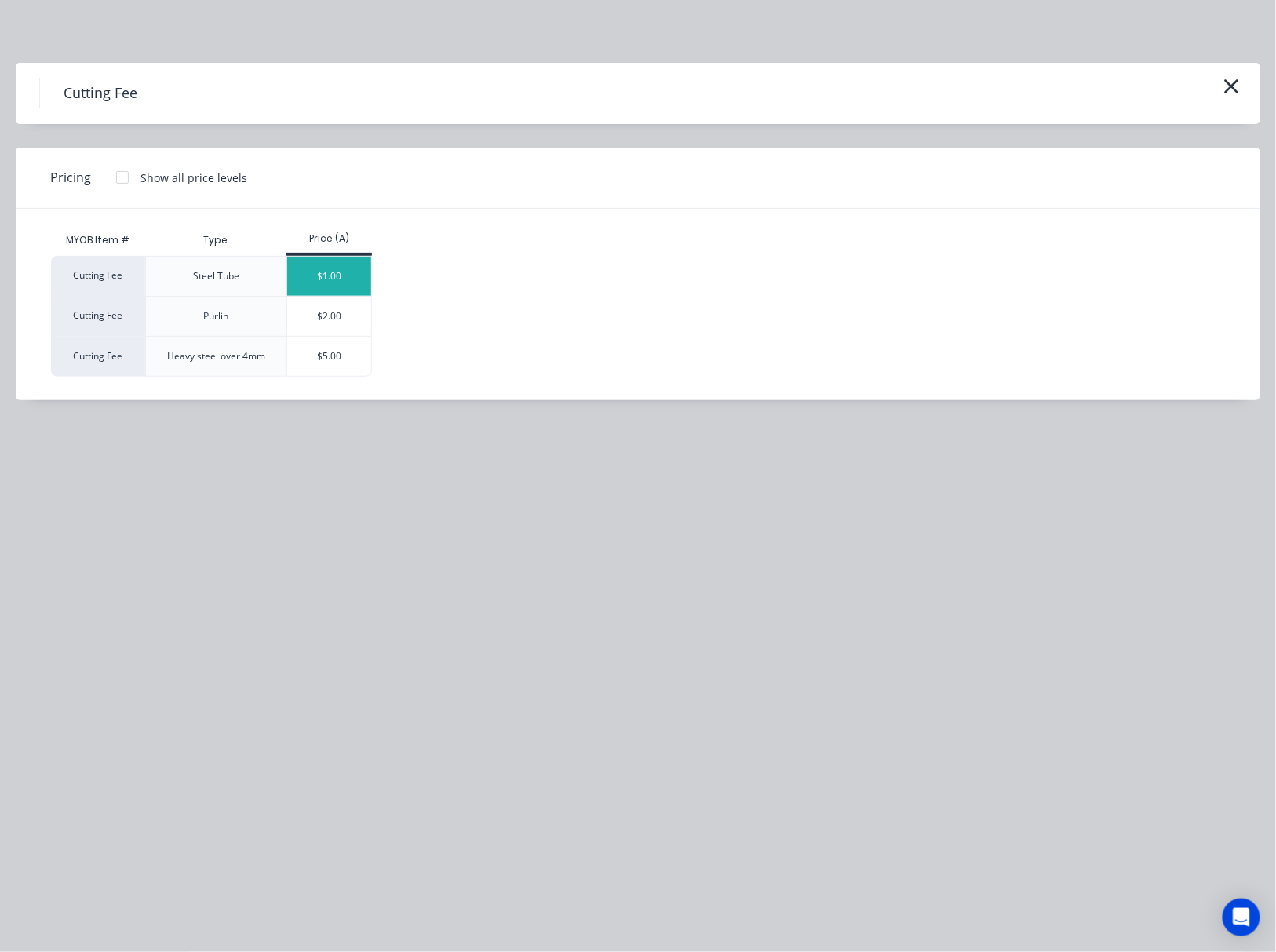
click at [325, 268] on div "$1.00" at bounding box center [329, 276] width 84 height 39
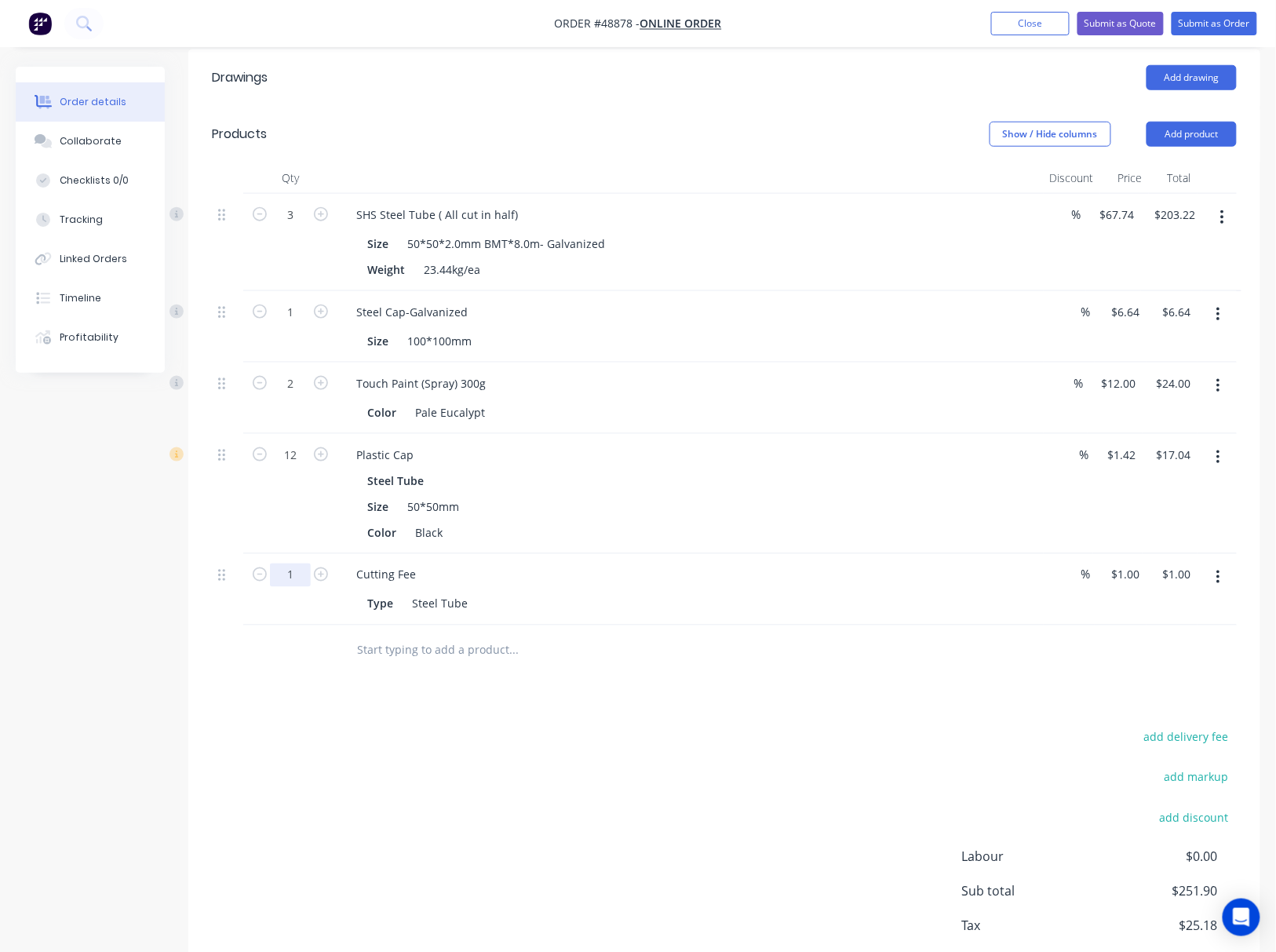
click at [289, 563] on input "1" at bounding box center [290, 575] width 41 height 24
type input "3"
type input "$3.00"
click at [610, 838] on div "add delivery fee add markup add discount Labour $0.00 Sub total $251.90 Tax $25…" at bounding box center [724, 860] width 1025 height 268
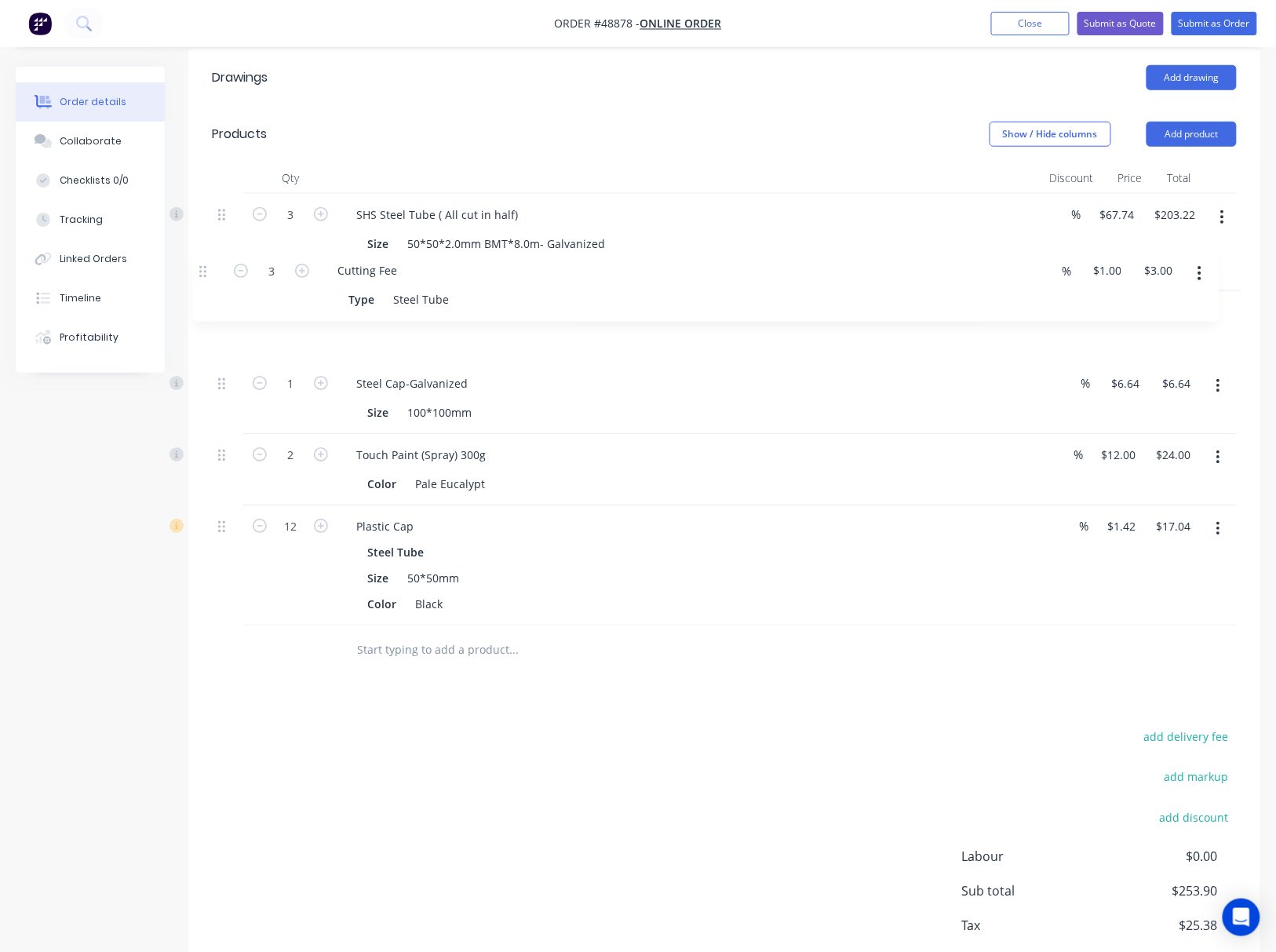
drag, startPoint x: 218, startPoint y: 561, endPoint x: 199, endPoint y: 271, distance: 290.6
click at [199, 271] on div "Qty Discount Price Total 3 SHS Steel Tube ( All cut in half) Size 50*50*2.0mm B…" at bounding box center [724, 419] width 1072 height 514
click at [597, 727] on div "add delivery fee add markup add discount Labour $0.00 Sub total $253.90 Tax $25…" at bounding box center [724, 860] width 1025 height 268
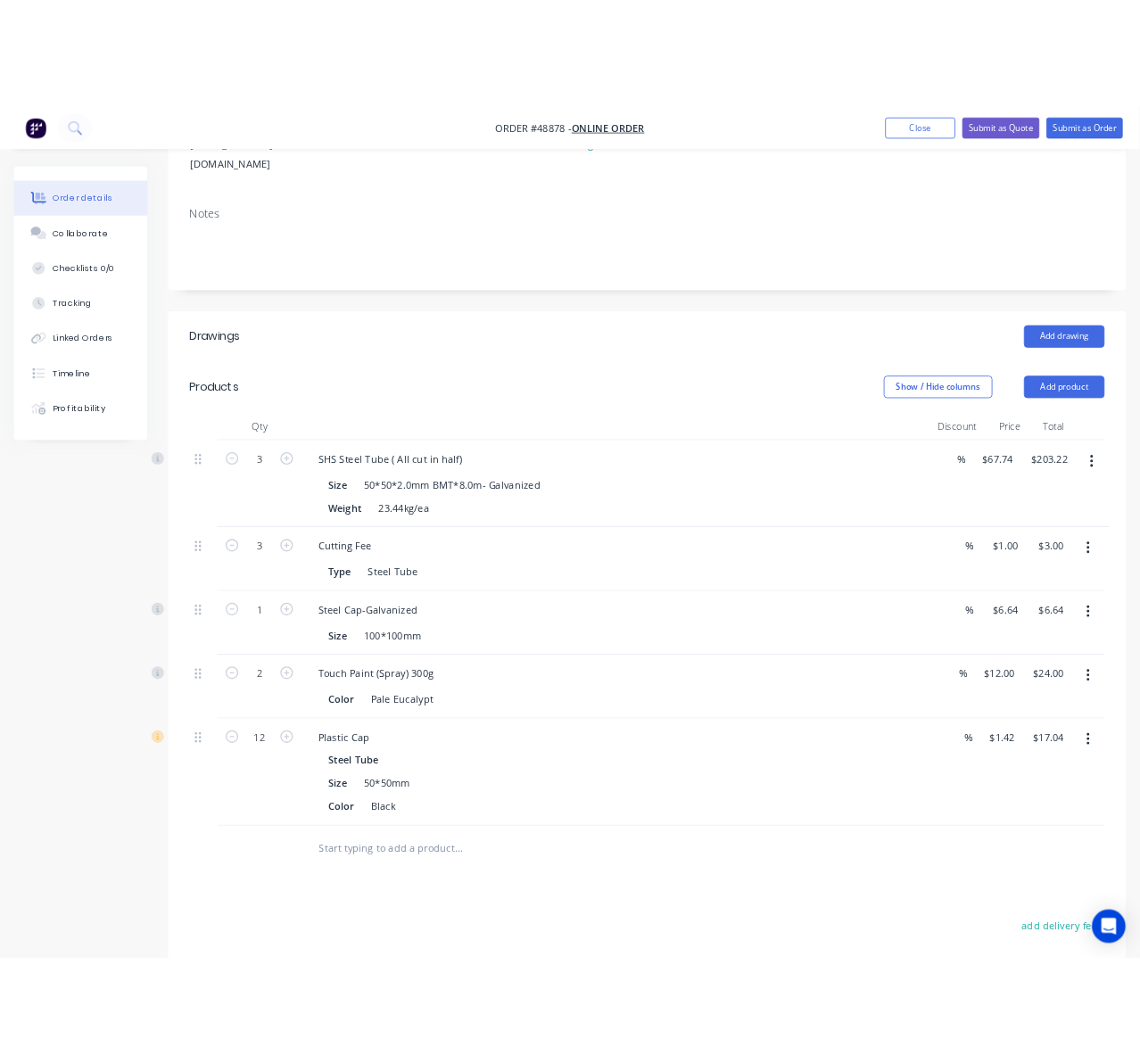
scroll to position [0, 0]
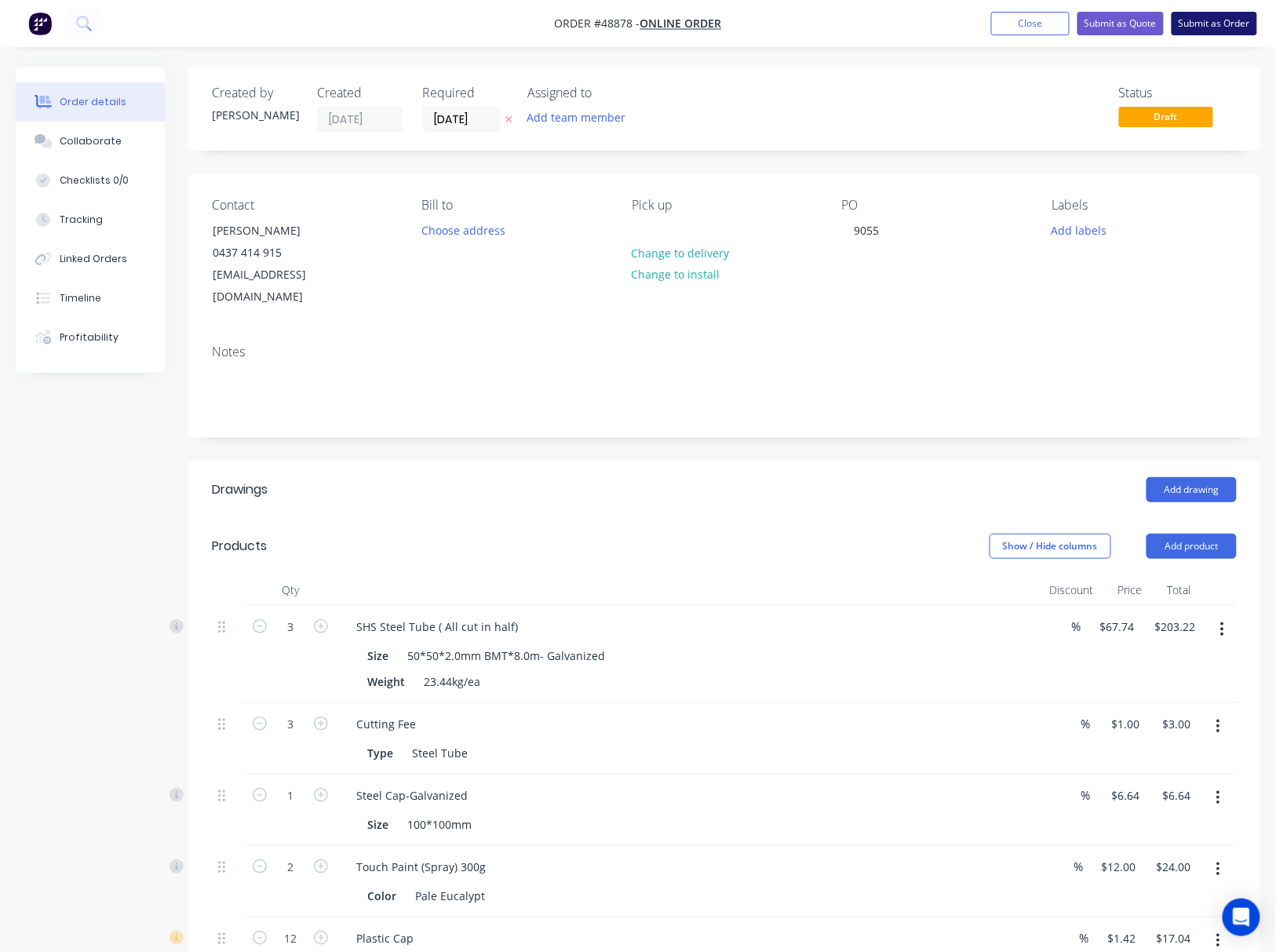
click at [1215, 26] on button "Submit as Order" at bounding box center [1214, 24] width 86 height 24
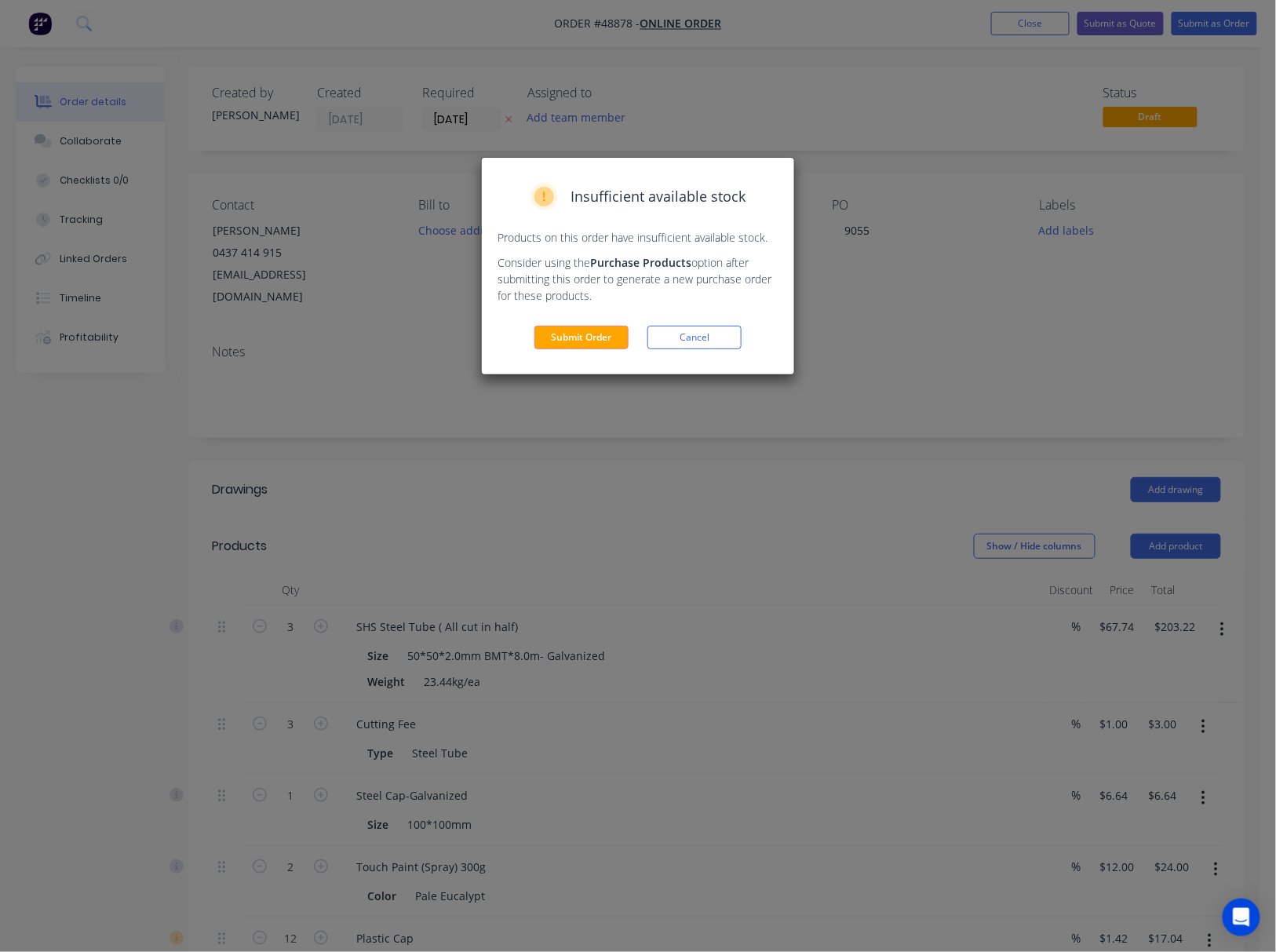
click at [704, 340] on button "Cancel" at bounding box center [694, 338] width 94 height 24
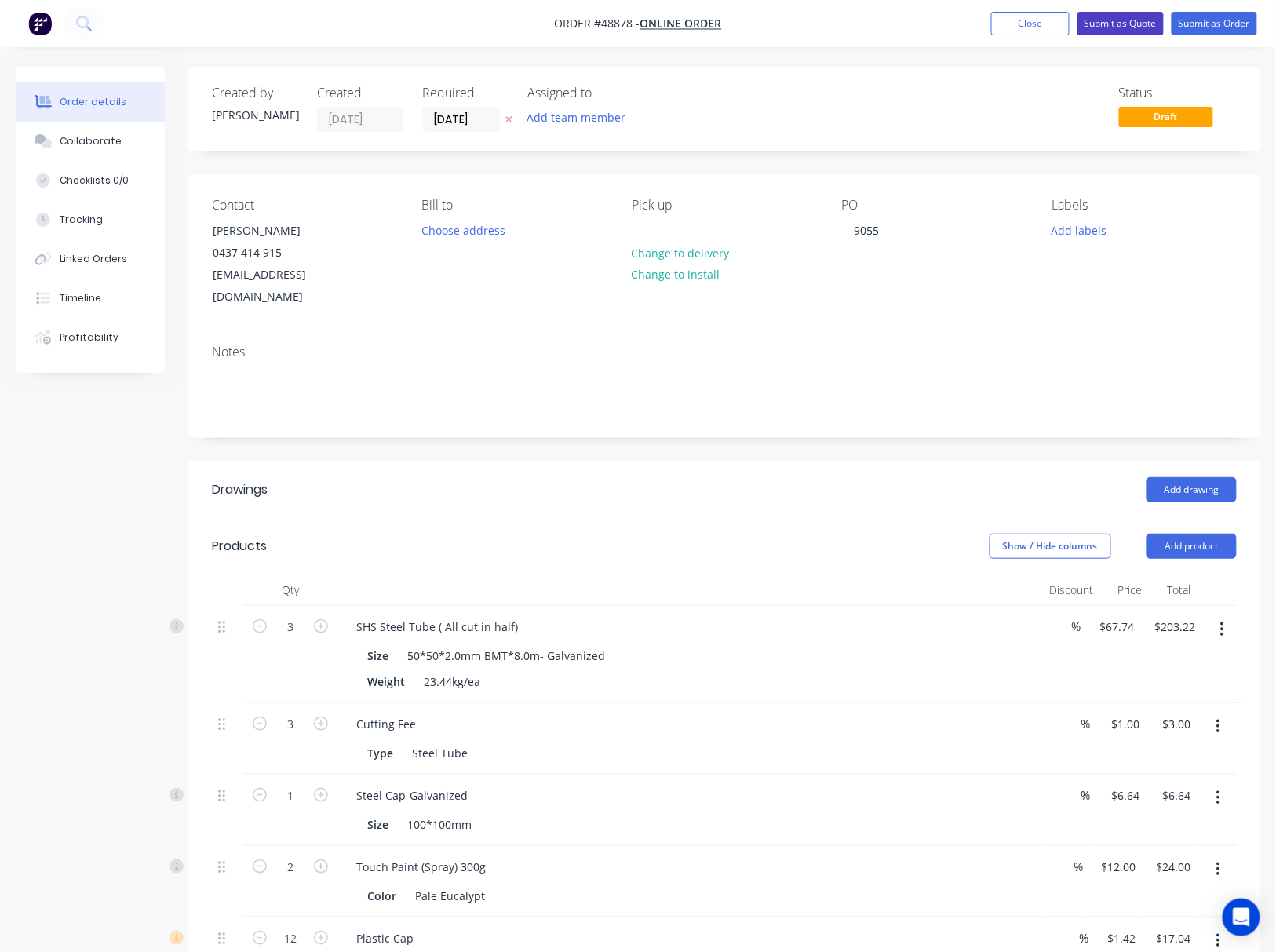
click at [1125, 14] on button "Submit as Quote" at bounding box center [1119, 24] width 86 height 24
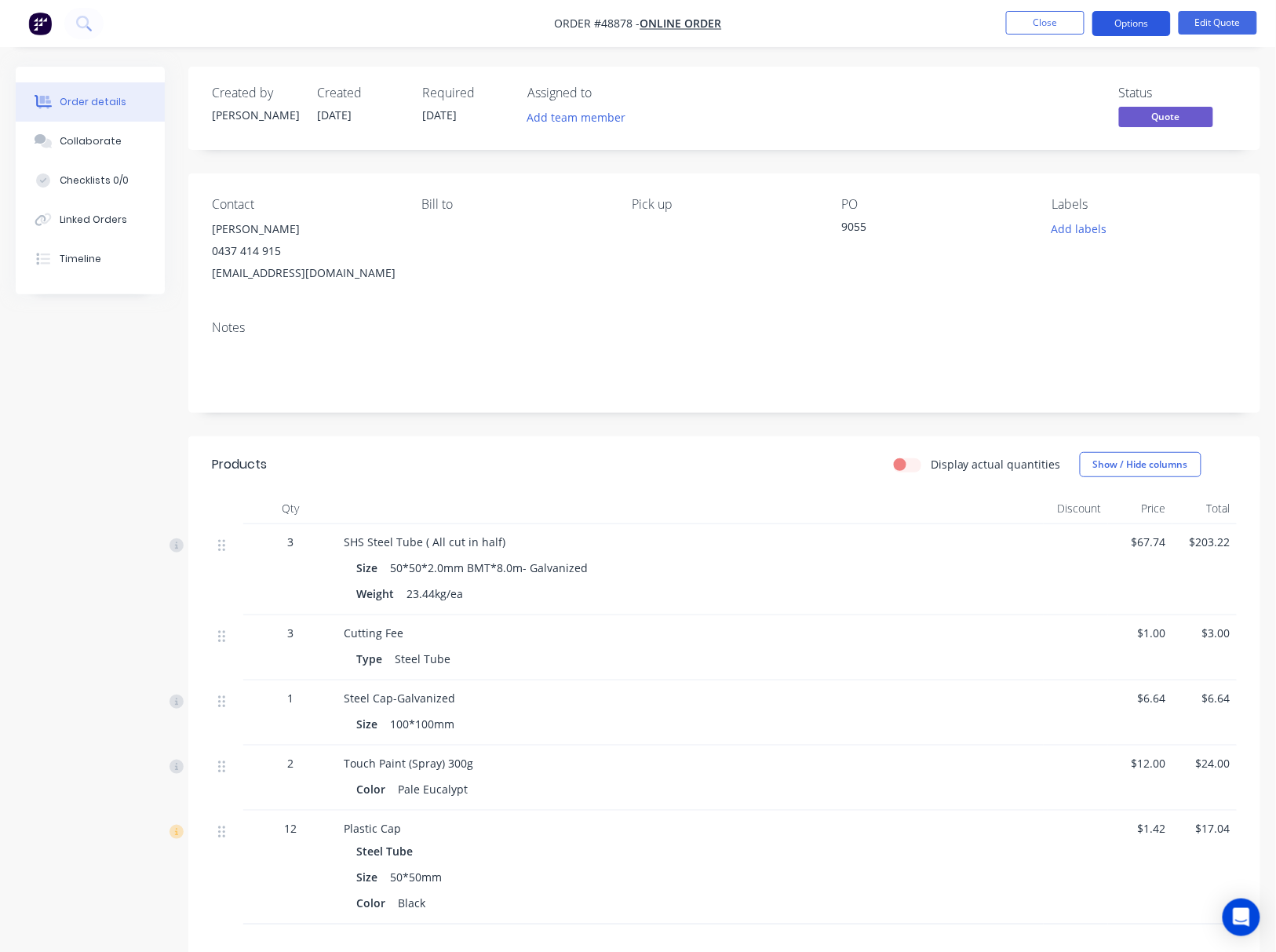
click at [1141, 17] on button "Options" at bounding box center [1131, 24] width 78 height 26
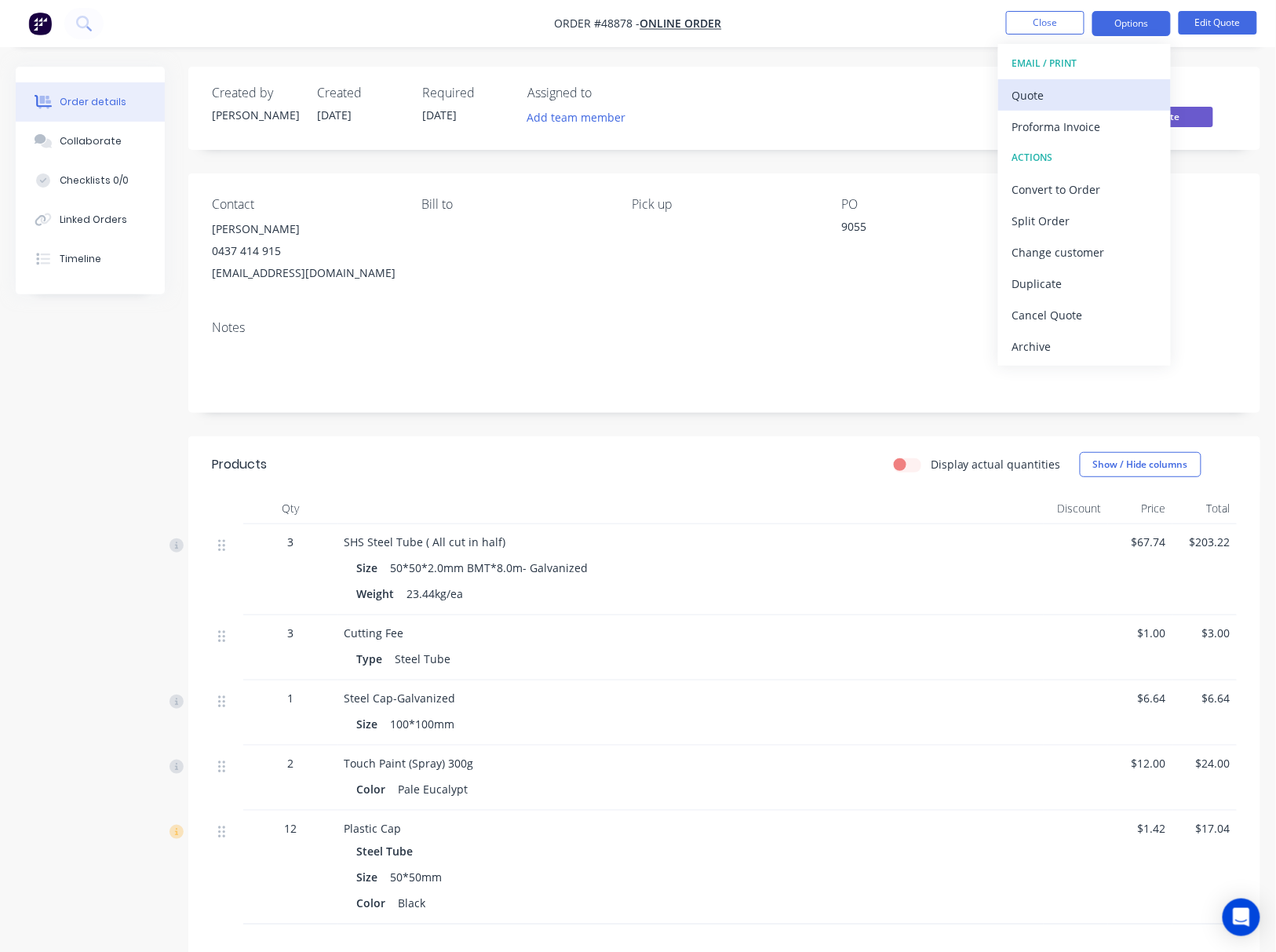
click at [1079, 98] on div "Quote" at bounding box center [1085, 95] width 145 height 23
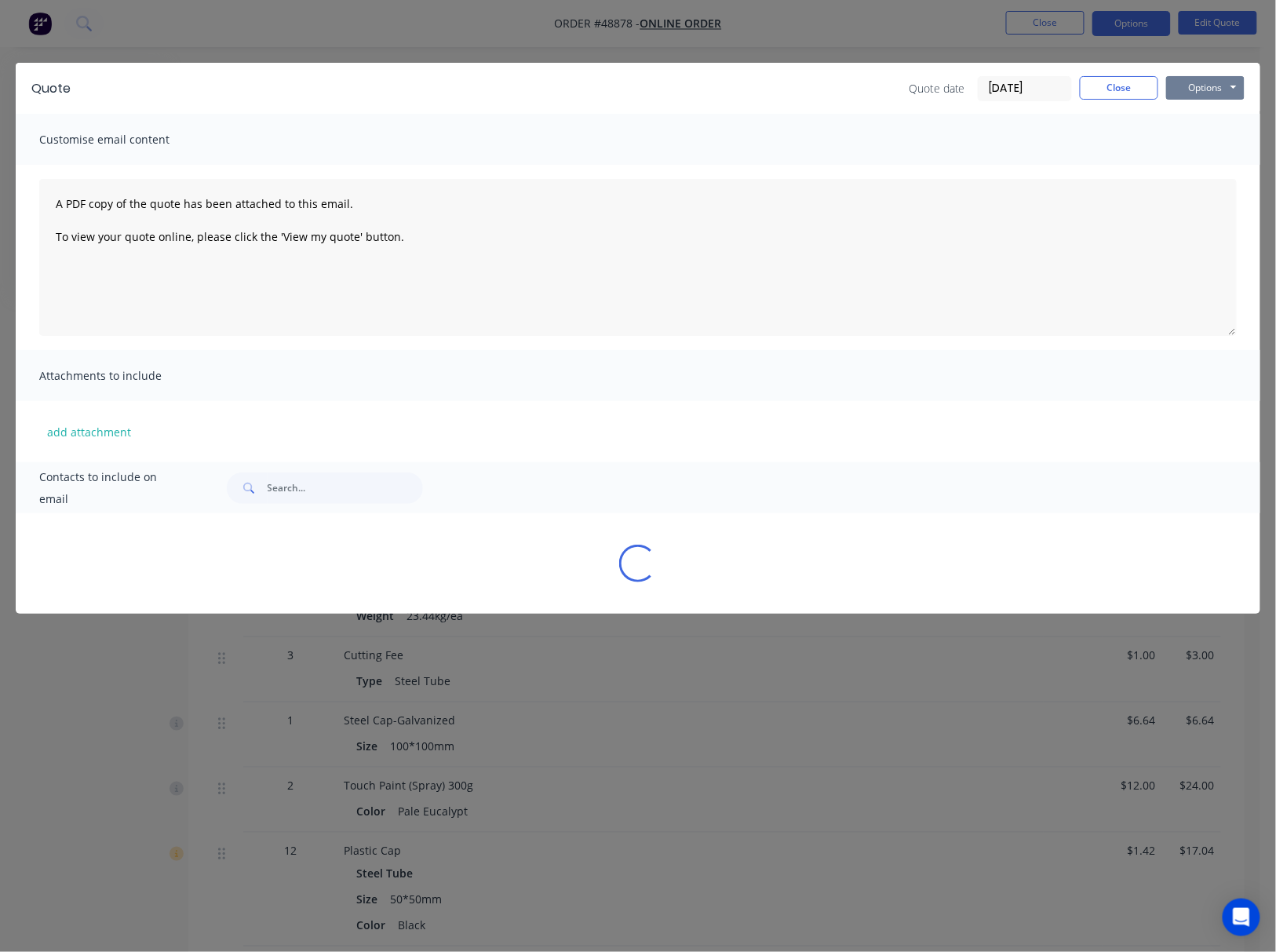
click at [1213, 86] on button "Options" at bounding box center [1205, 88] width 78 height 24
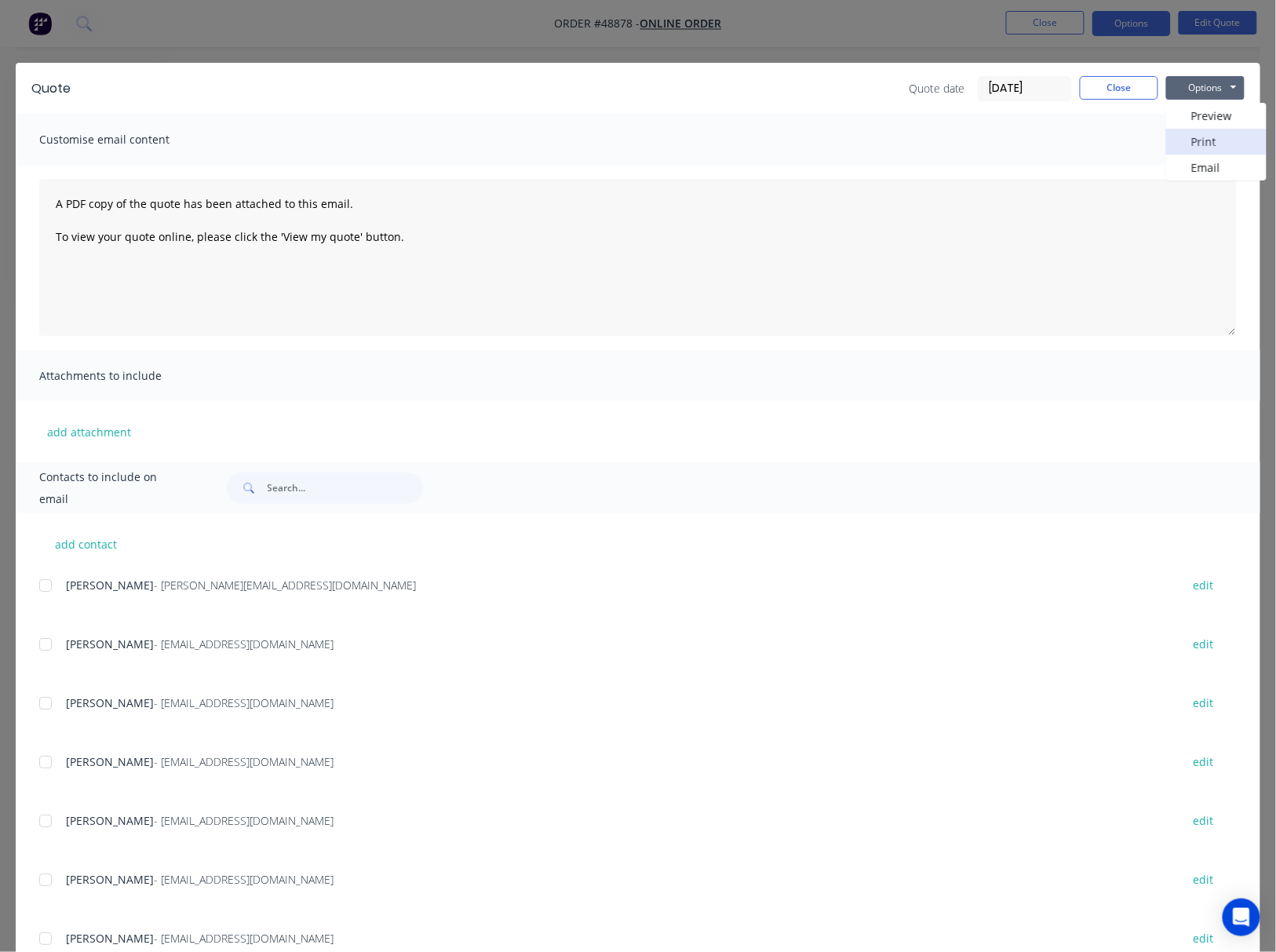
click at [1202, 147] on button "Print" at bounding box center [1216, 141] width 100 height 26
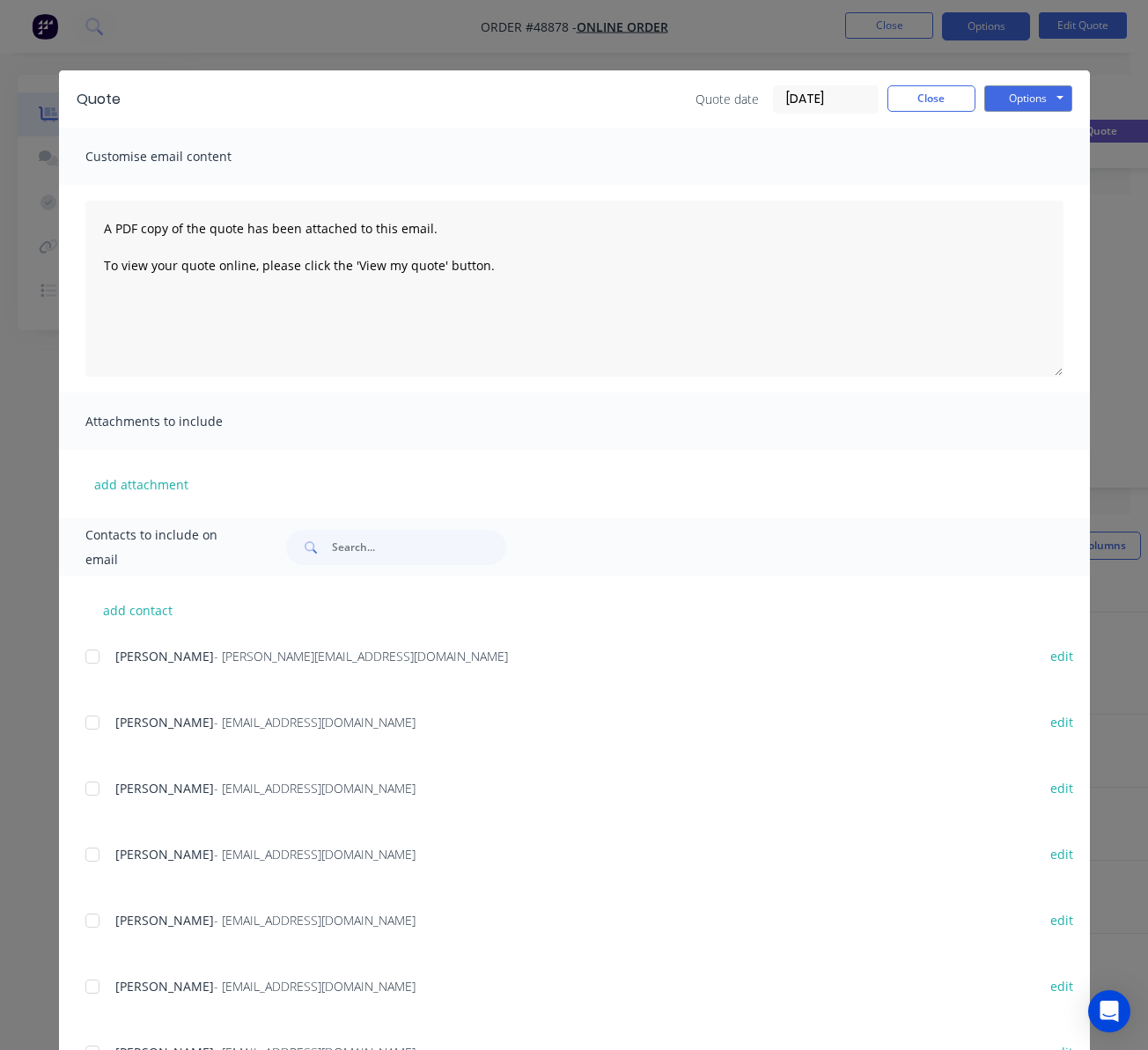
click at [604, 54] on div "Quote Quote date 04/09/25 Close Options Preview Print Email Customise email con…" at bounding box center [574, 525] width 1148 height 1050
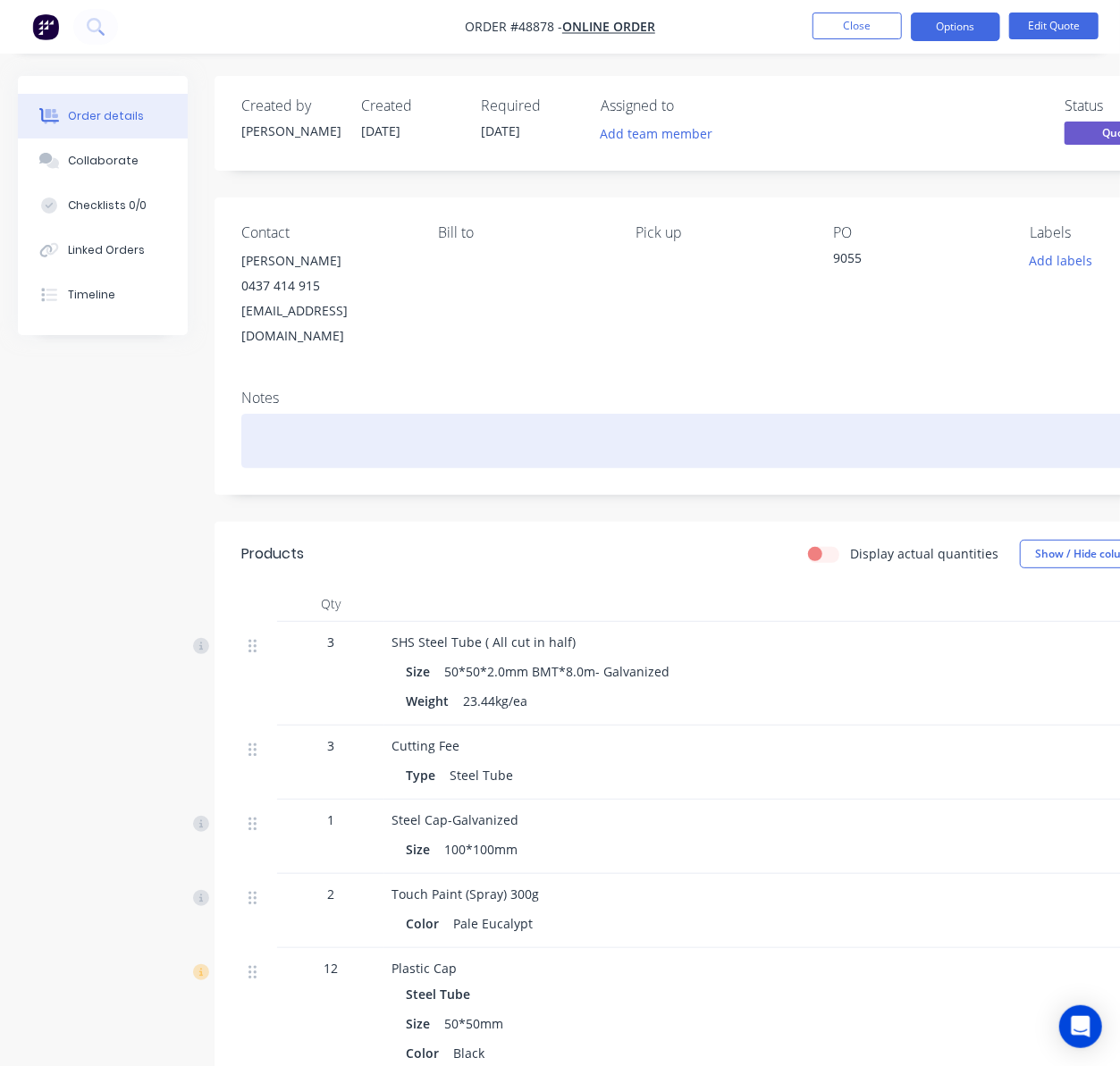
click at [984, 417] on div at bounding box center [720, 441] width 957 height 54
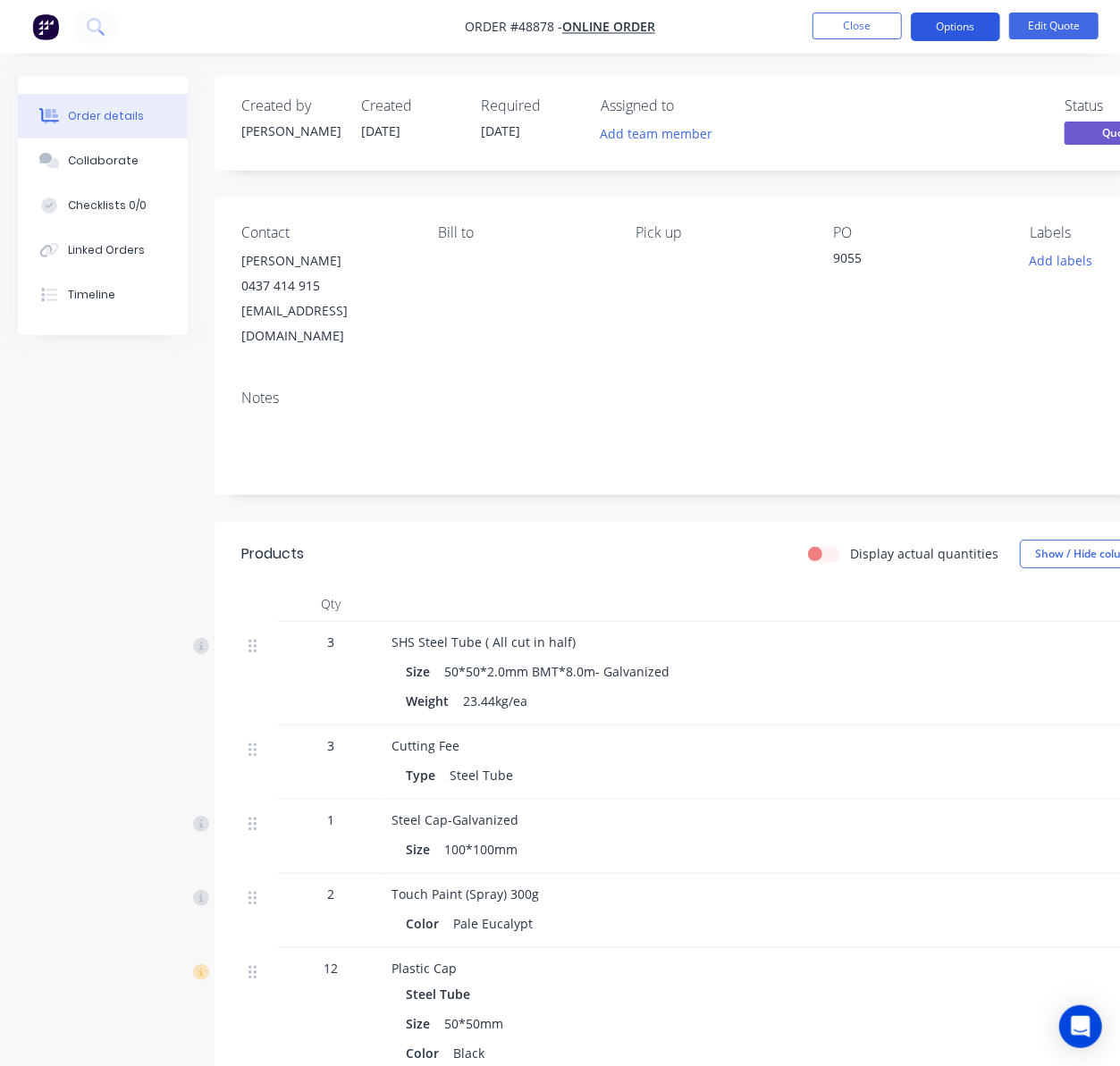
click at [958, 26] on button "Options" at bounding box center [955, 27] width 89 height 29
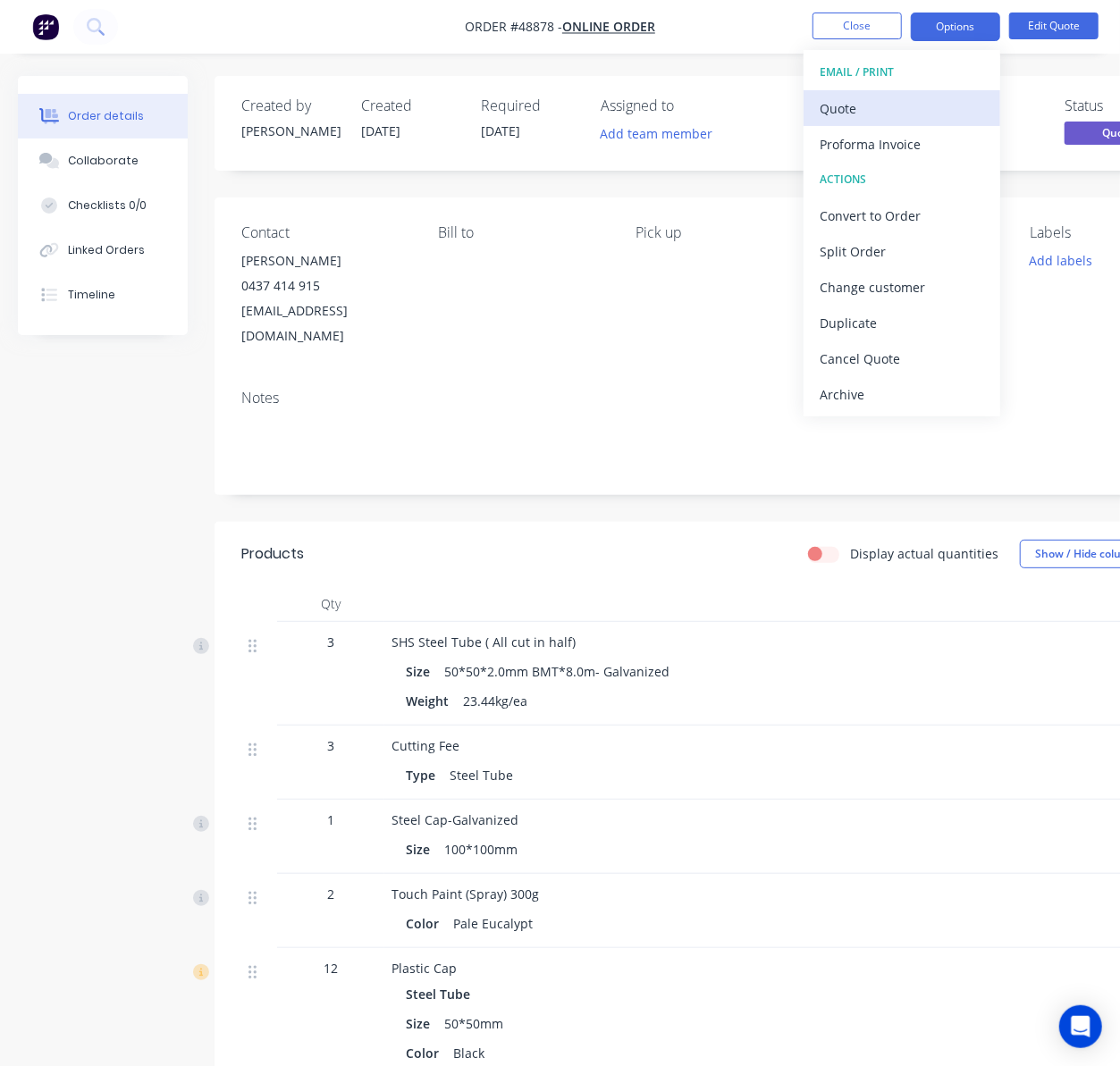
click at [870, 100] on div "Quote" at bounding box center [902, 109] width 165 height 26
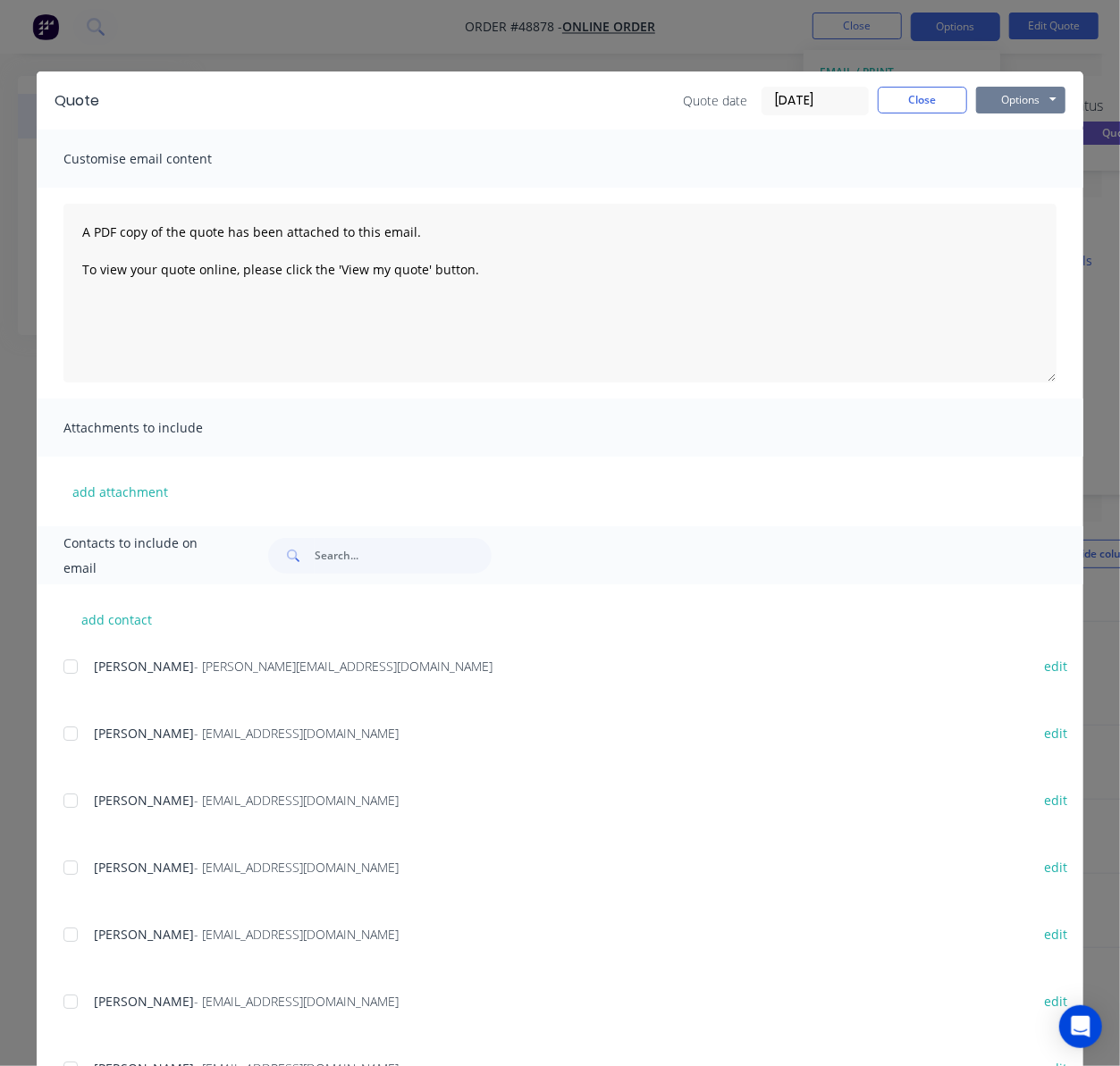
click at [1041, 86] on button "Options" at bounding box center [1020, 100] width 89 height 27
click at [1031, 161] on button "Print" at bounding box center [1033, 161] width 114 height 29
click at [630, 36] on div "Quote Quote date 04/09/25 Close Options Preview Print Email Customise email con…" at bounding box center [560, 533] width 1120 height 1066
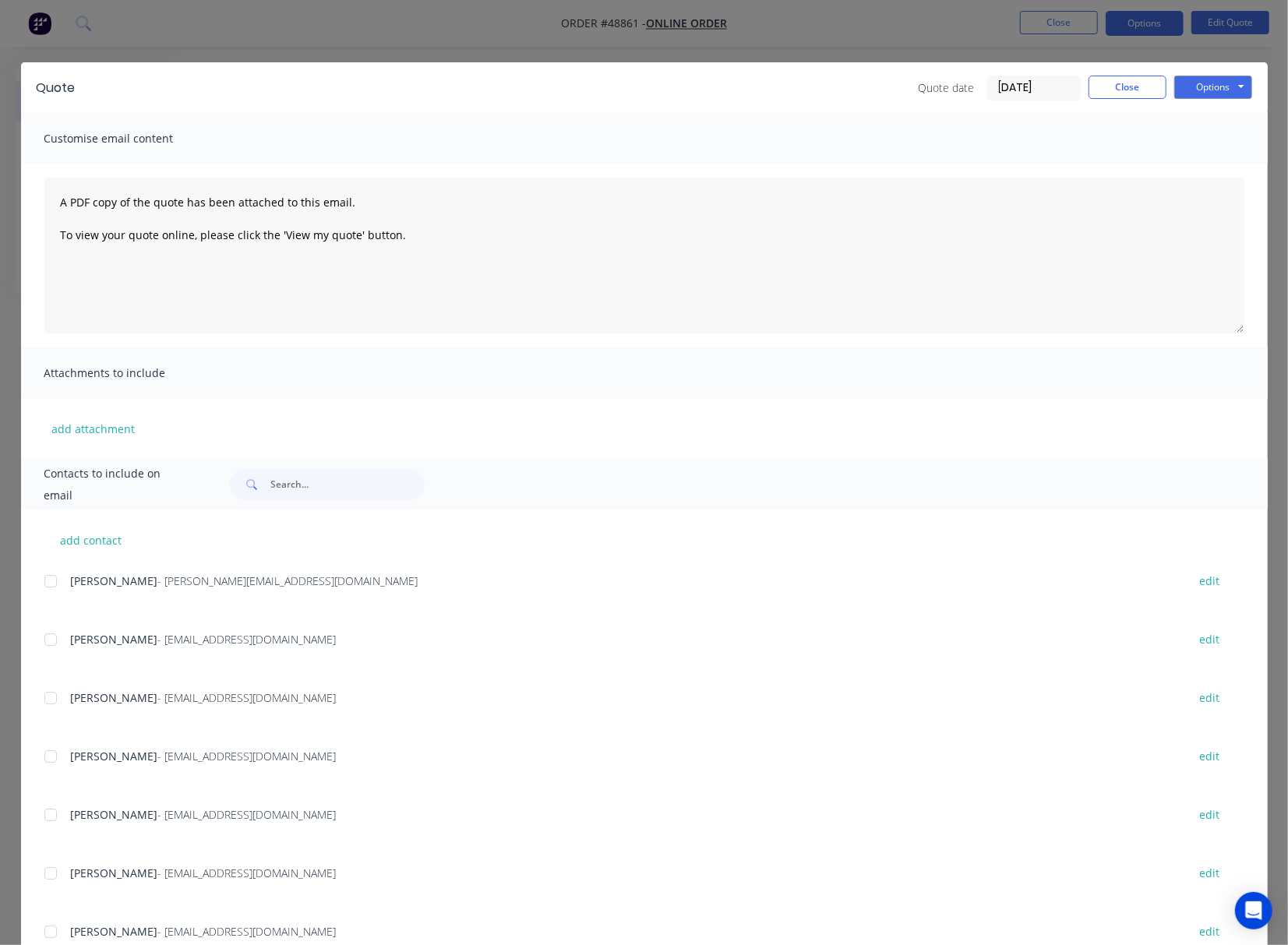
click at [428, 41] on div "Quote Quote date [DATE] Close Options Preview Print Email Customise email conte…" at bounding box center [644, 472] width 1288 height 945
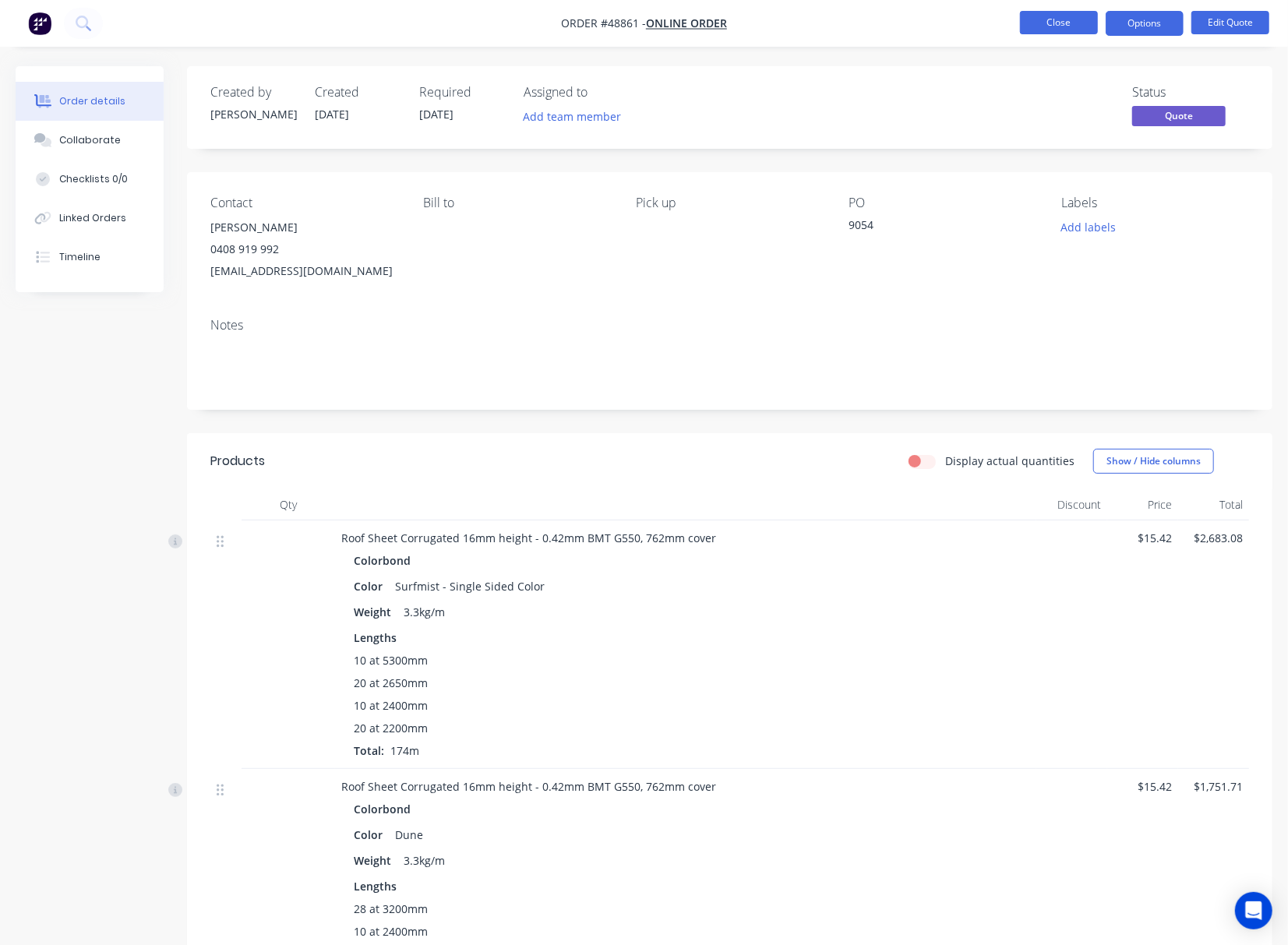
click at [1049, 19] on button "Close" at bounding box center [1058, 23] width 78 height 24
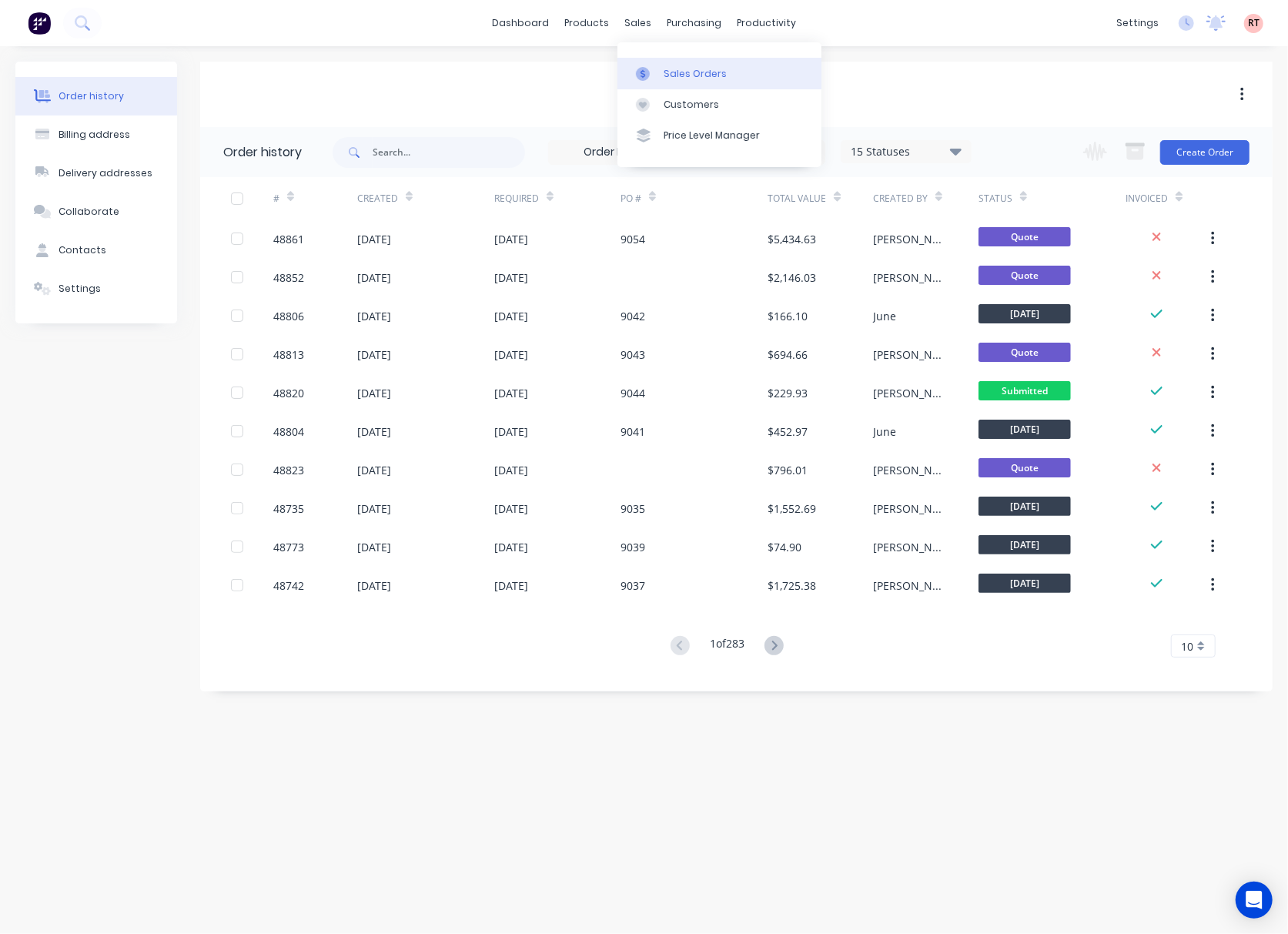
click at [654, 73] on div at bounding box center [648, 73] width 23 height 14
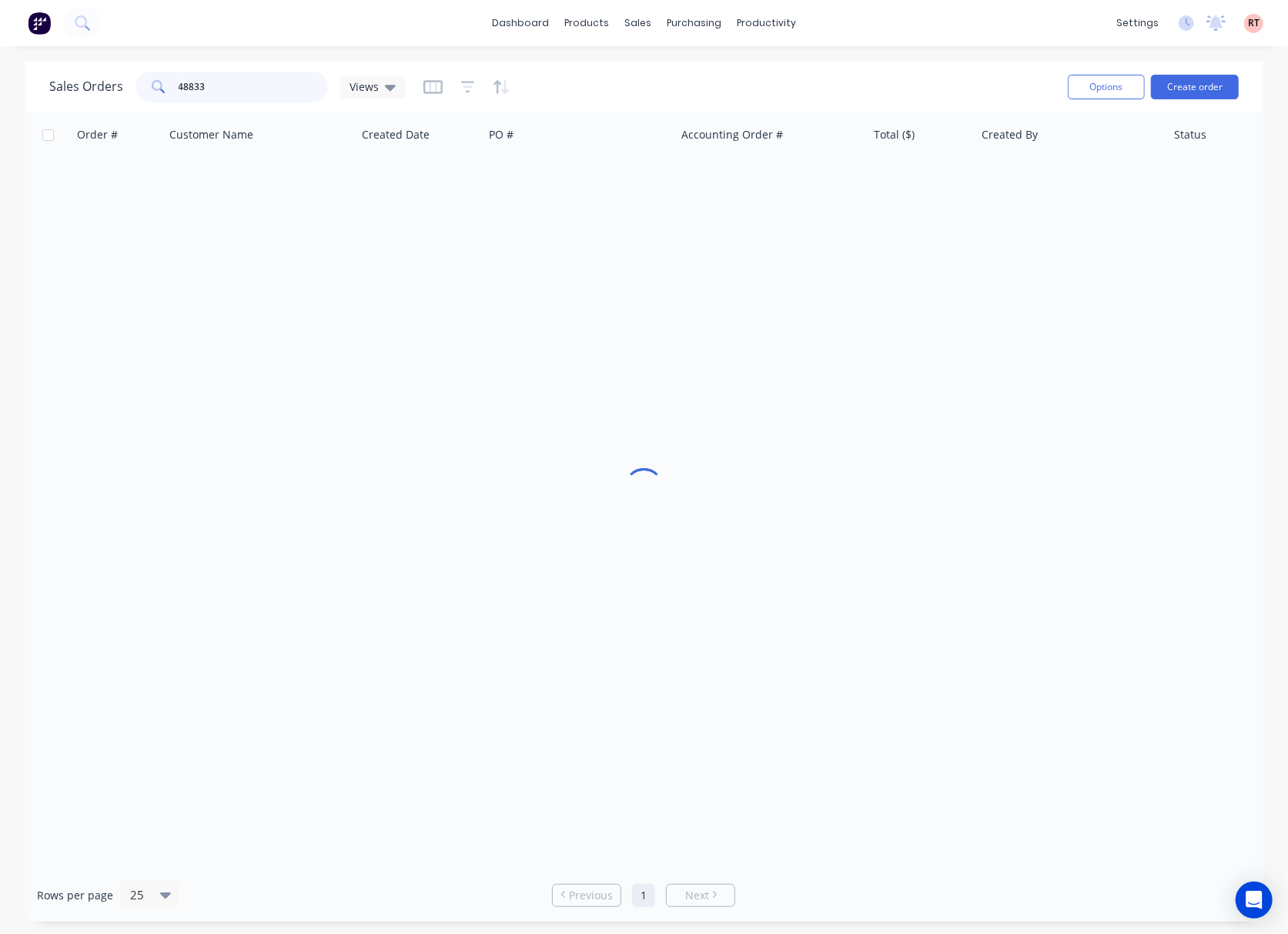
click at [277, 91] on input "48833" at bounding box center [254, 87] width 150 height 31
type input "48846"
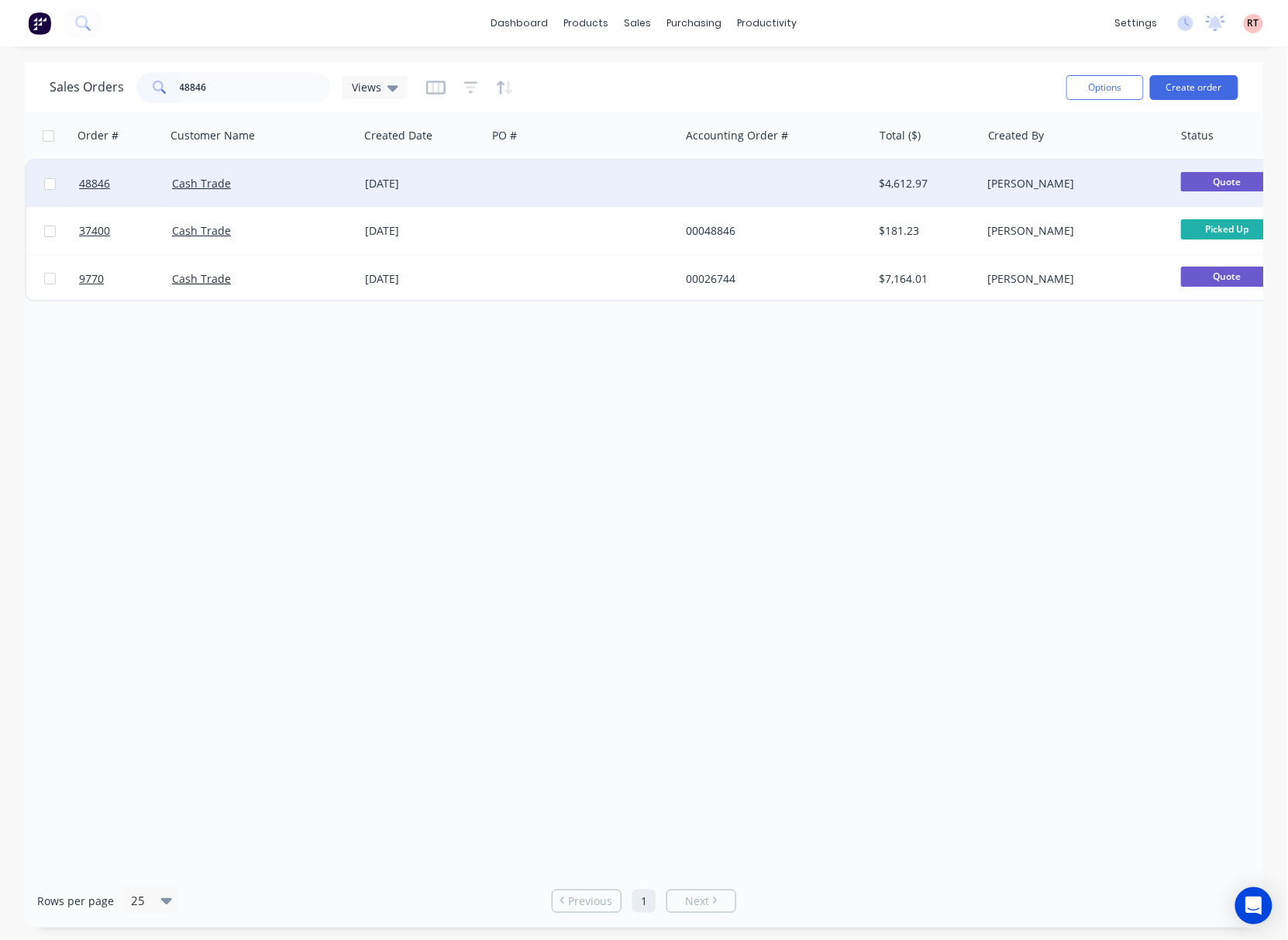
click at [676, 185] on div at bounding box center [583, 183] width 193 height 46
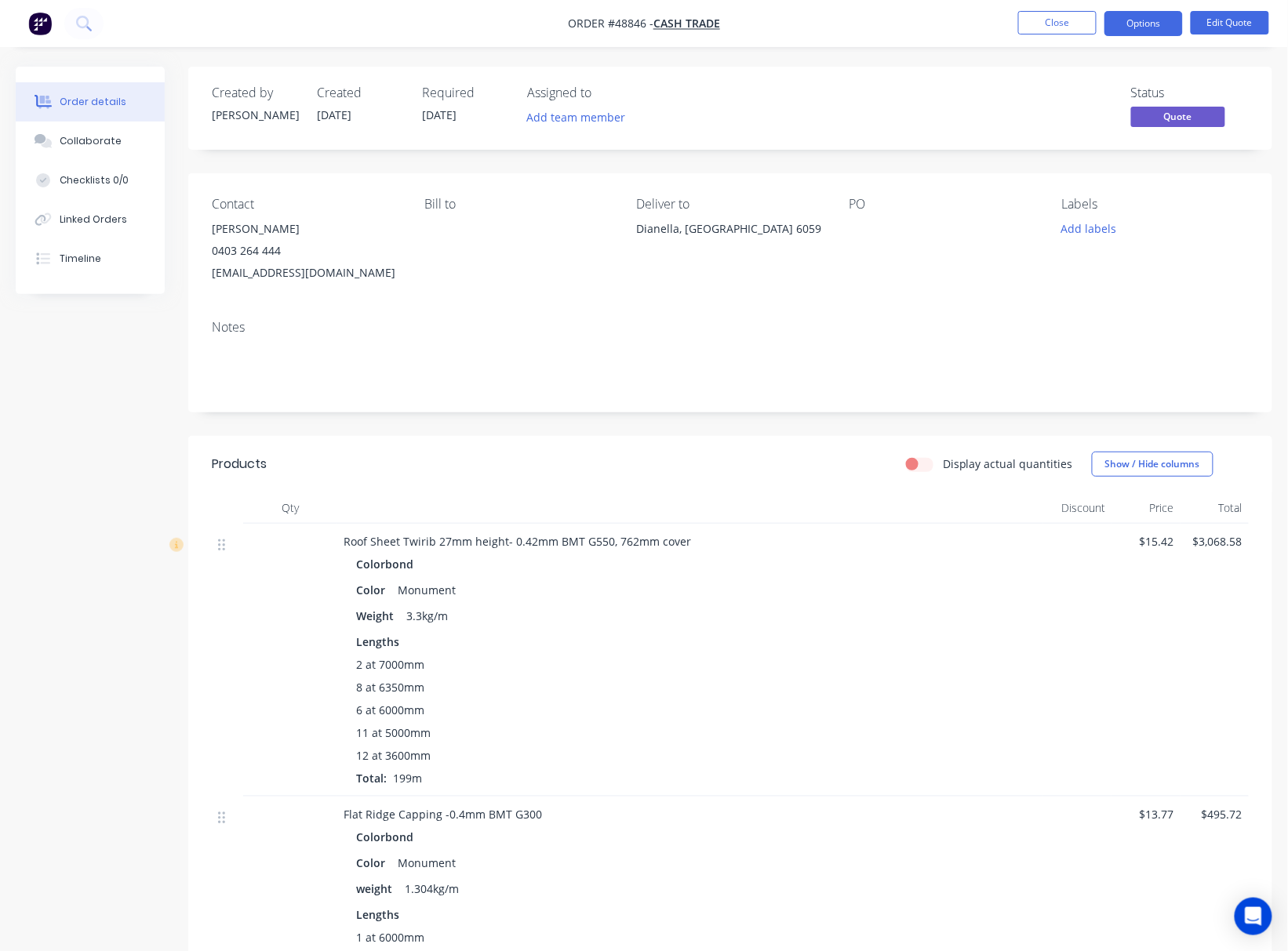
click at [207, 223] on div "Contact Marcus Luu 0403 264 444 marcusluu@gmail.com Bill to Deliver to Dianella…" at bounding box center [729, 241] width 1084 height 134
drag, startPoint x: 207, startPoint y: 223, endPoint x: 273, endPoint y: 251, distance: 71.7
click at [271, 251] on div "Contact Marcus Luu 0403 264 444 marcusluu@gmail.com Bill to Deliver to Dianella…" at bounding box center [729, 241] width 1084 height 134
click at [406, 267] on div "Contact Marcus Luu 0403 264 444 marcusluu@gmail.com Bill to Deliver to Dianella…" at bounding box center [729, 241] width 1084 height 134
drag, startPoint x: 336, startPoint y: 278, endPoint x: 197, endPoint y: 276, distance: 139.0
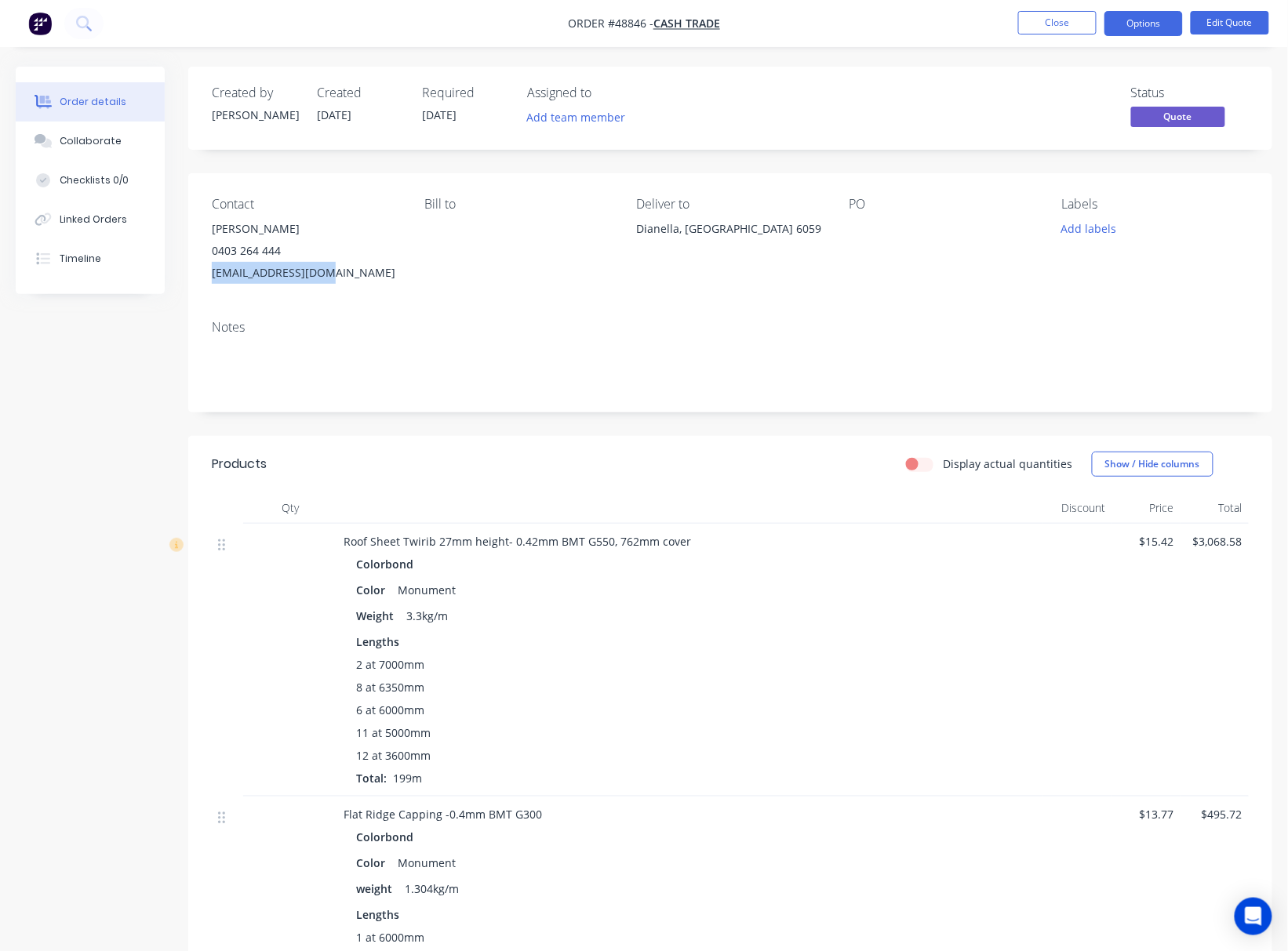
click at [197, 276] on div "Contact Marcus Luu 0403 264 444 marcusluu@gmail.com Bill to Deliver to Dianella…" at bounding box center [729, 241] width 1084 height 134
click at [298, 241] on div "0403 264 444" at bounding box center [305, 251] width 187 height 22
drag, startPoint x: 292, startPoint y: 245, endPoint x: 218, endPoint y: 258, distance: 75.1
click at [218, 258] on div "0403 264 444" at bounding box center [305, 251] width 187 height 22
copy div "403 264 444"
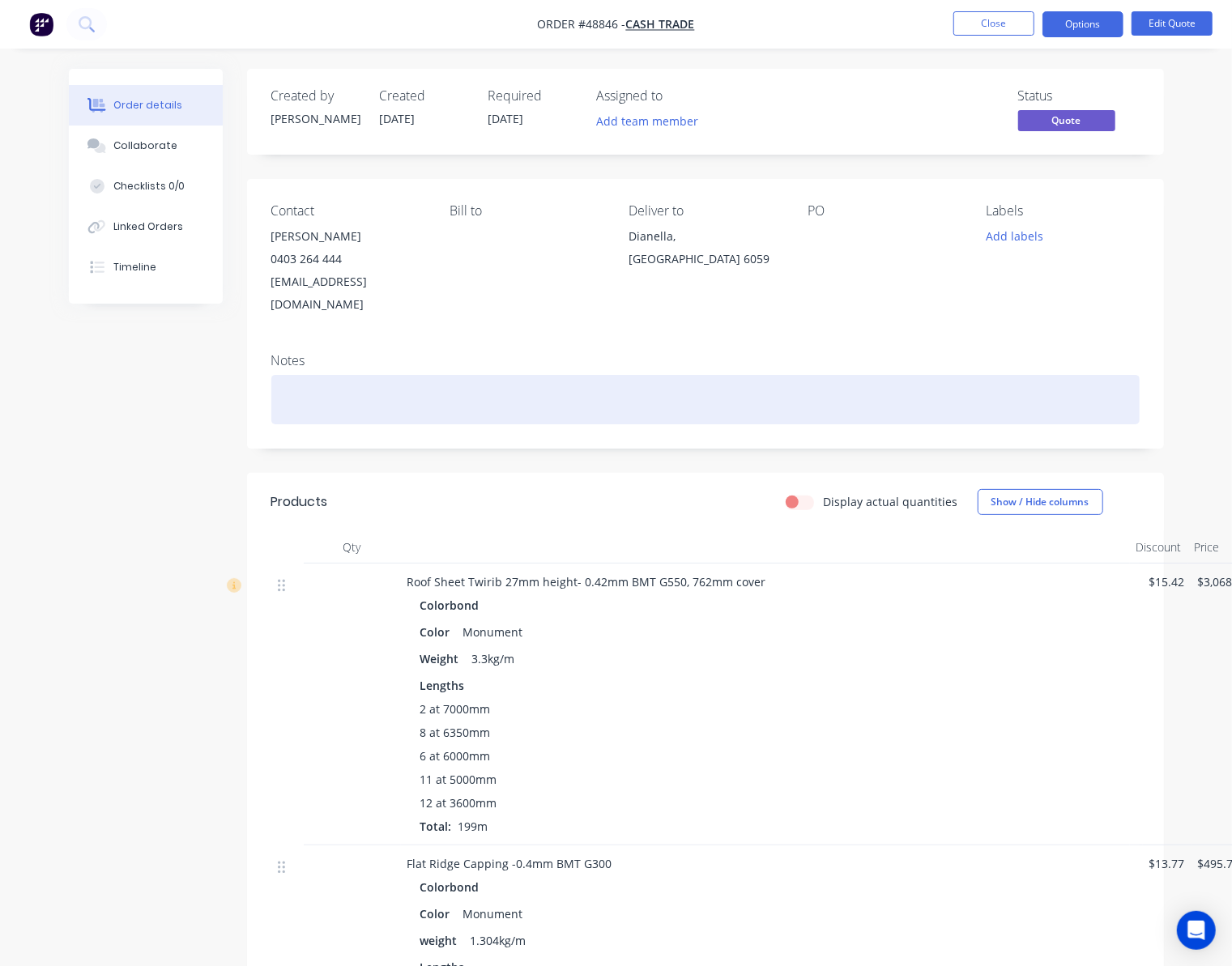
click at [544, 389] on div at bounding box center [705, 400] width 868 height 49
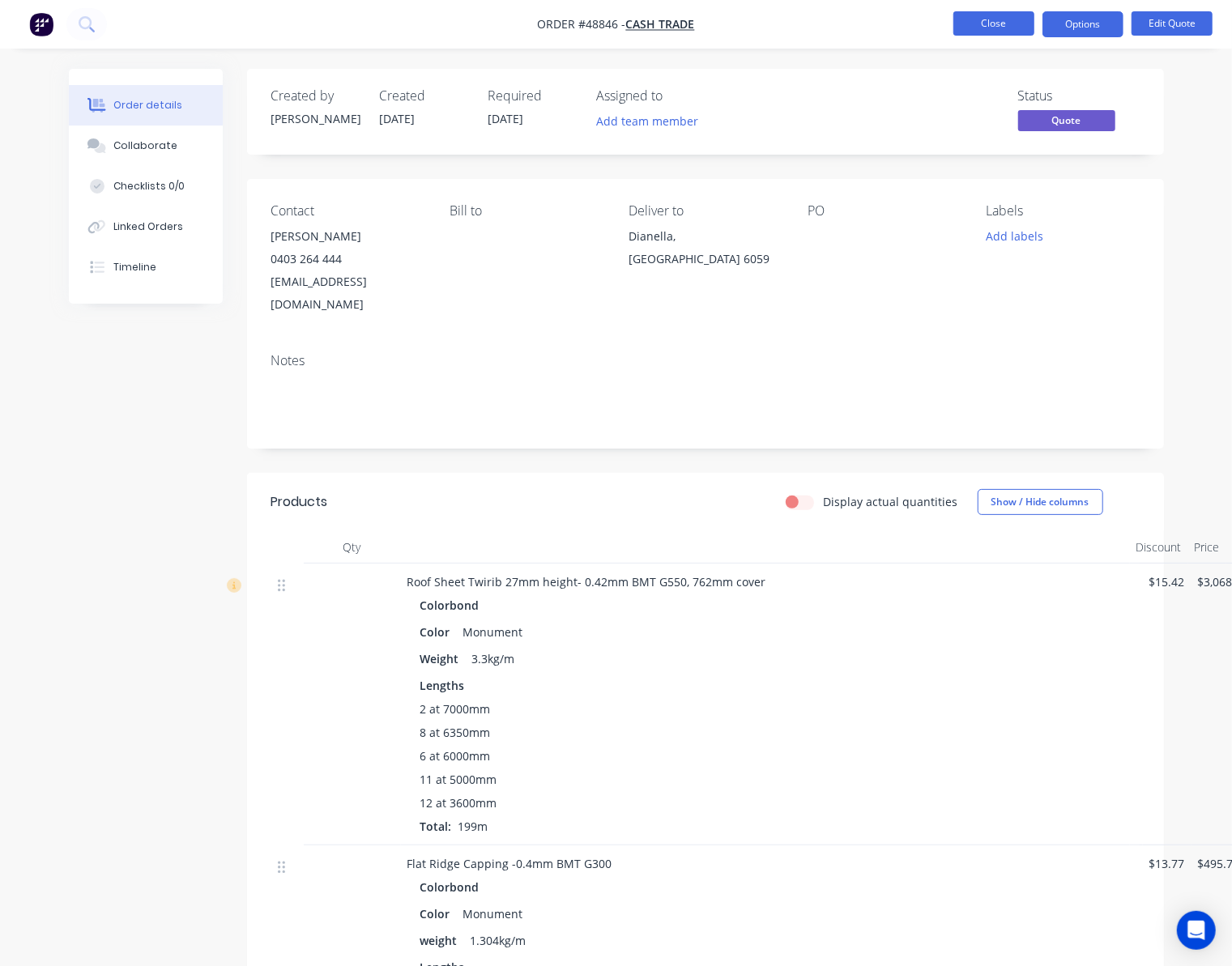
click at [1006, 25] on button "Close" at bounding box center [994, 24] width 81 height 25
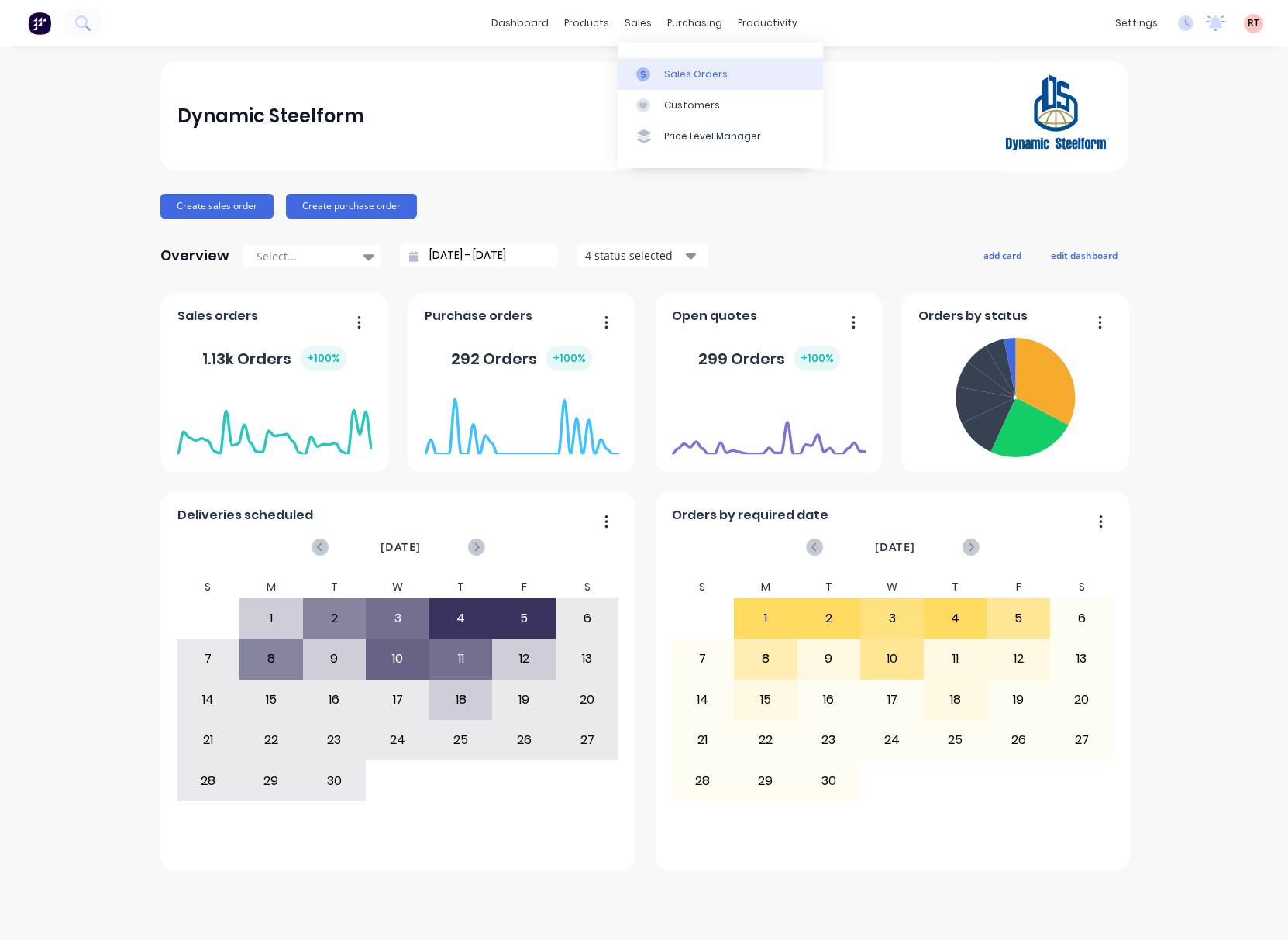
click at [673, 67] on div "Sales Orders" at bounding box center [697, 74] width 64 height 14
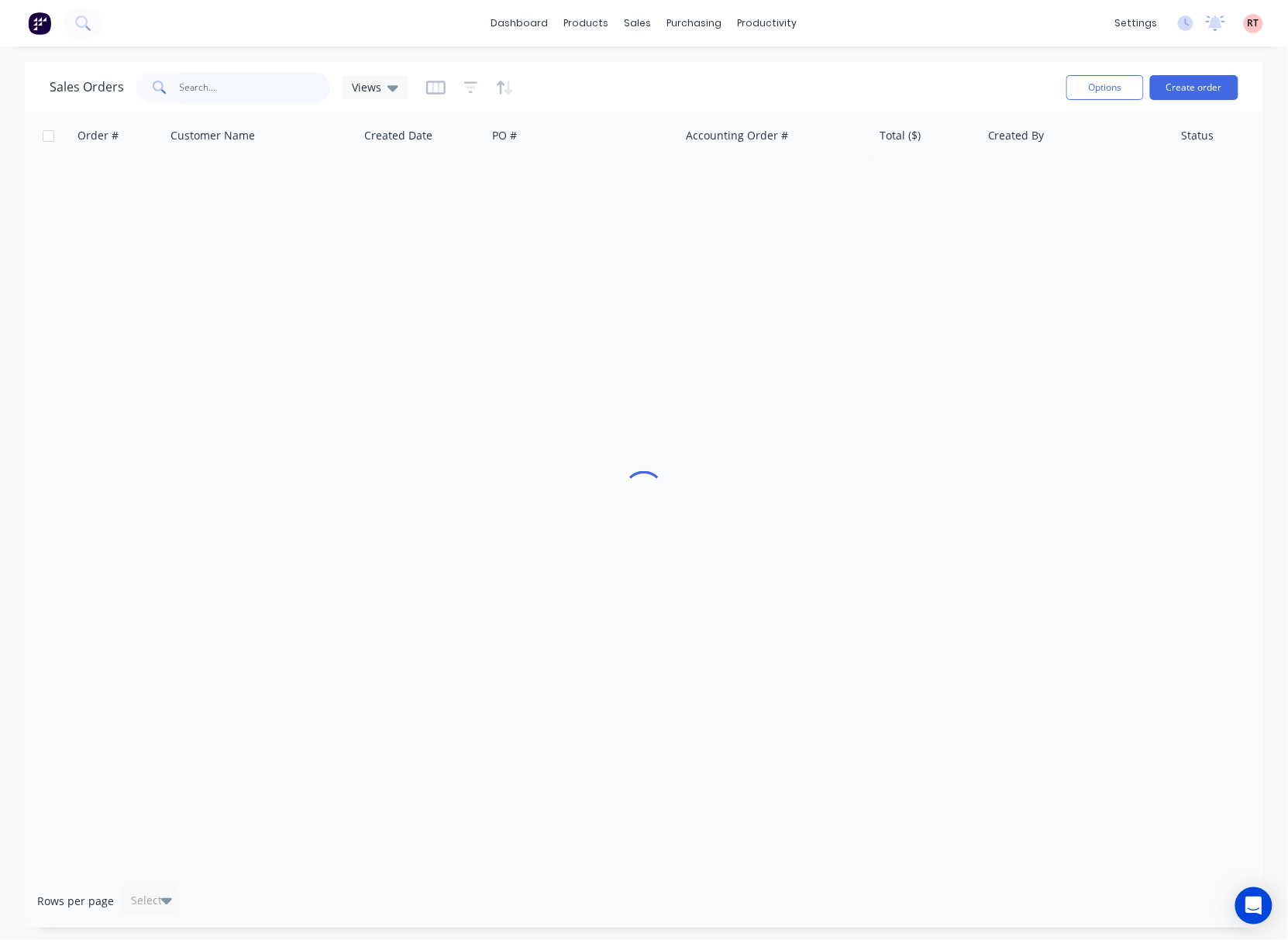
click at [270, 84] on input "text" at bounding box center [255, 87] width 151 height 31
paste input "403 264 444"
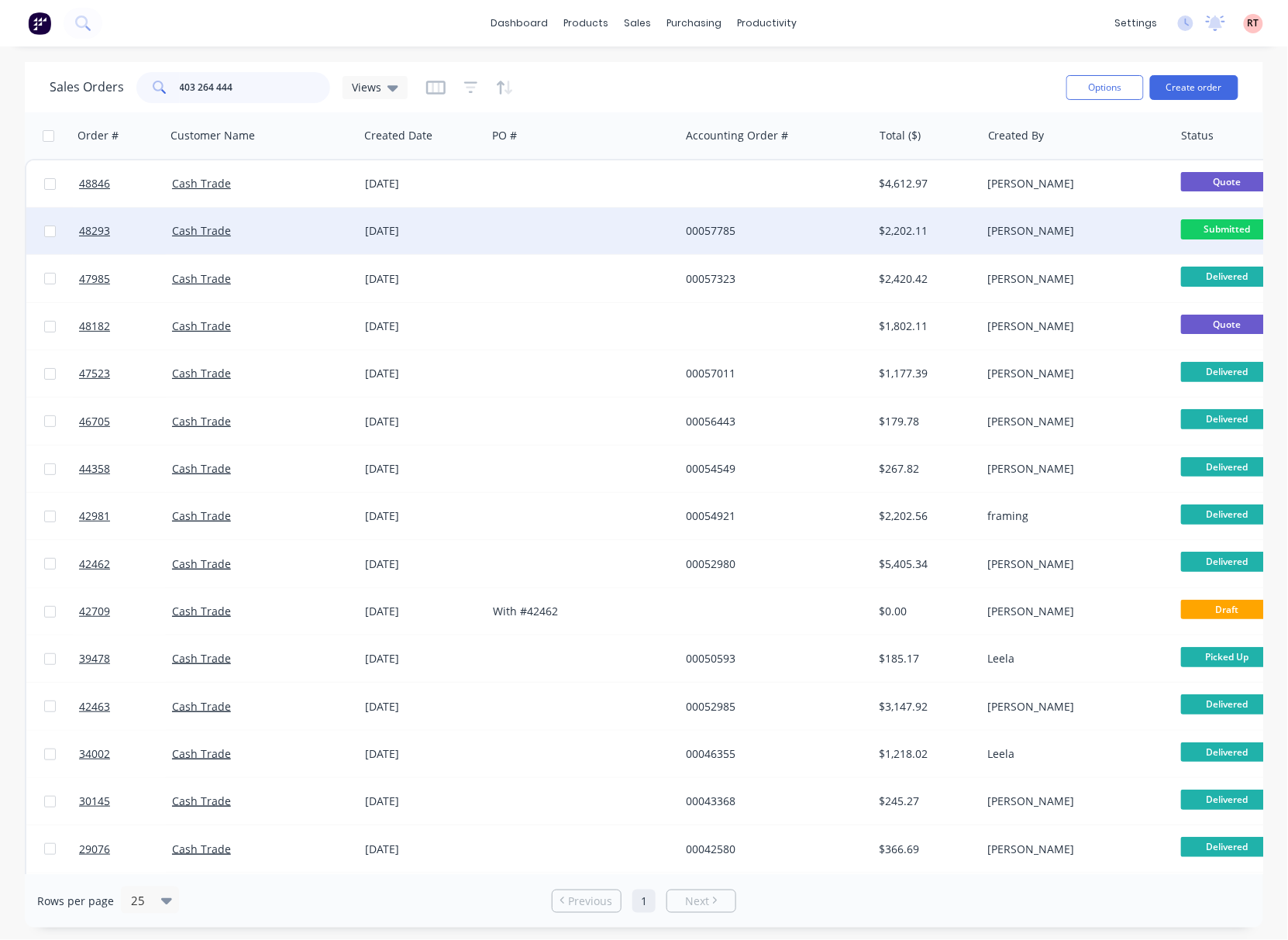
type input "403 264 444"
click at [482, 230] on div "29 Aug 2025" at bounding box center [423, 230] width 128 height 46
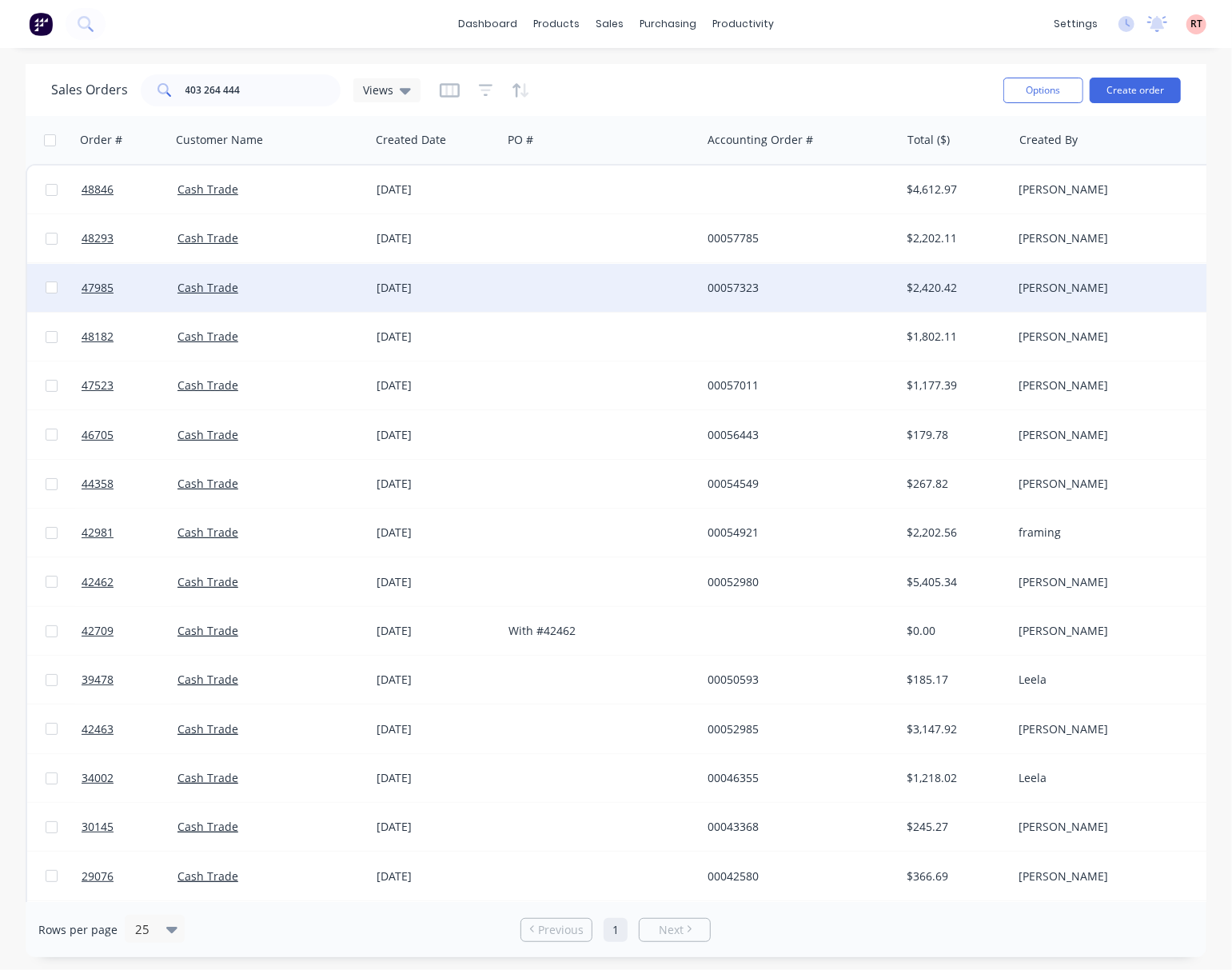
click at [538, 293] on div at bounding box center [602, 287] width 199 height 48
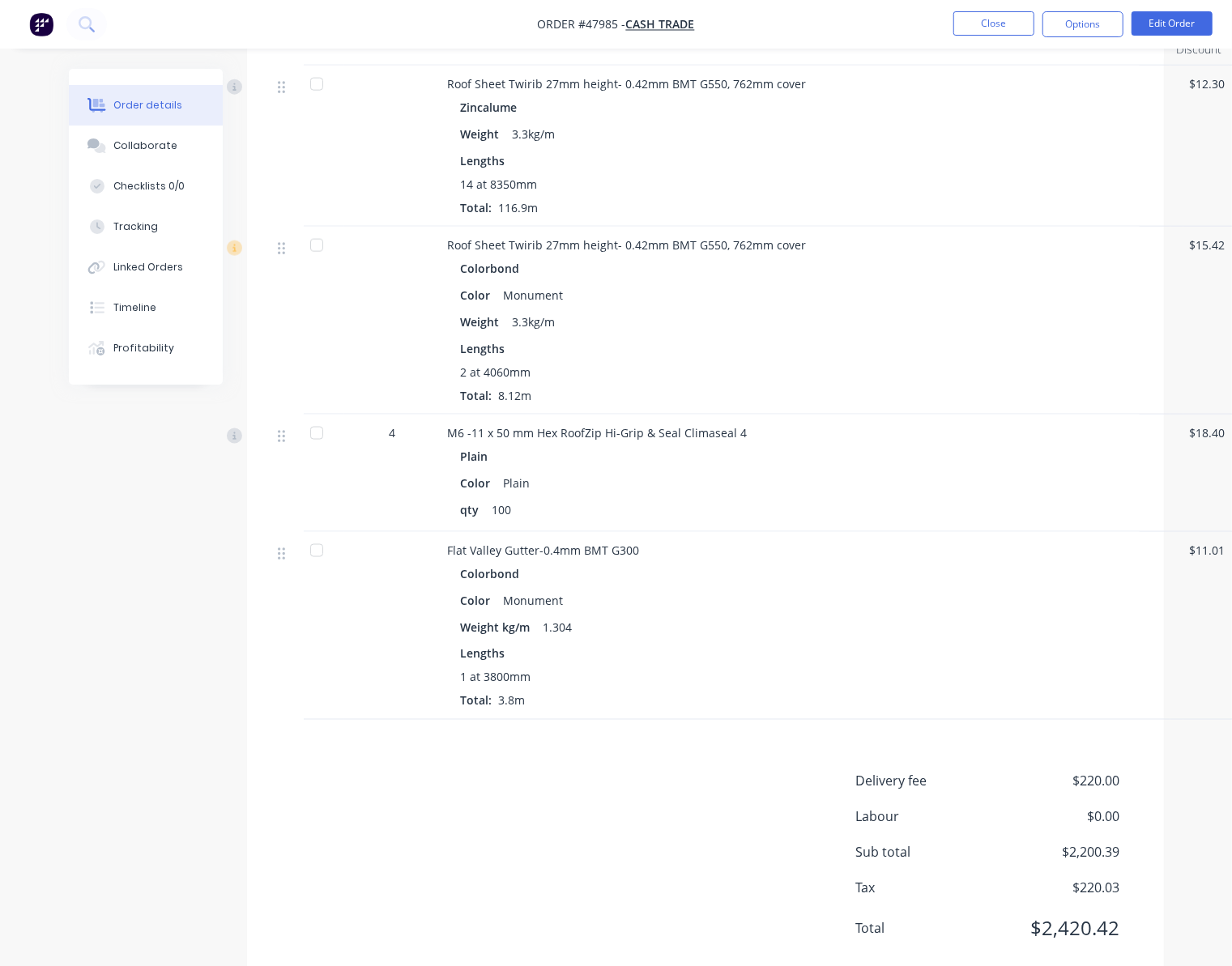
scroll to position [1216, 0]
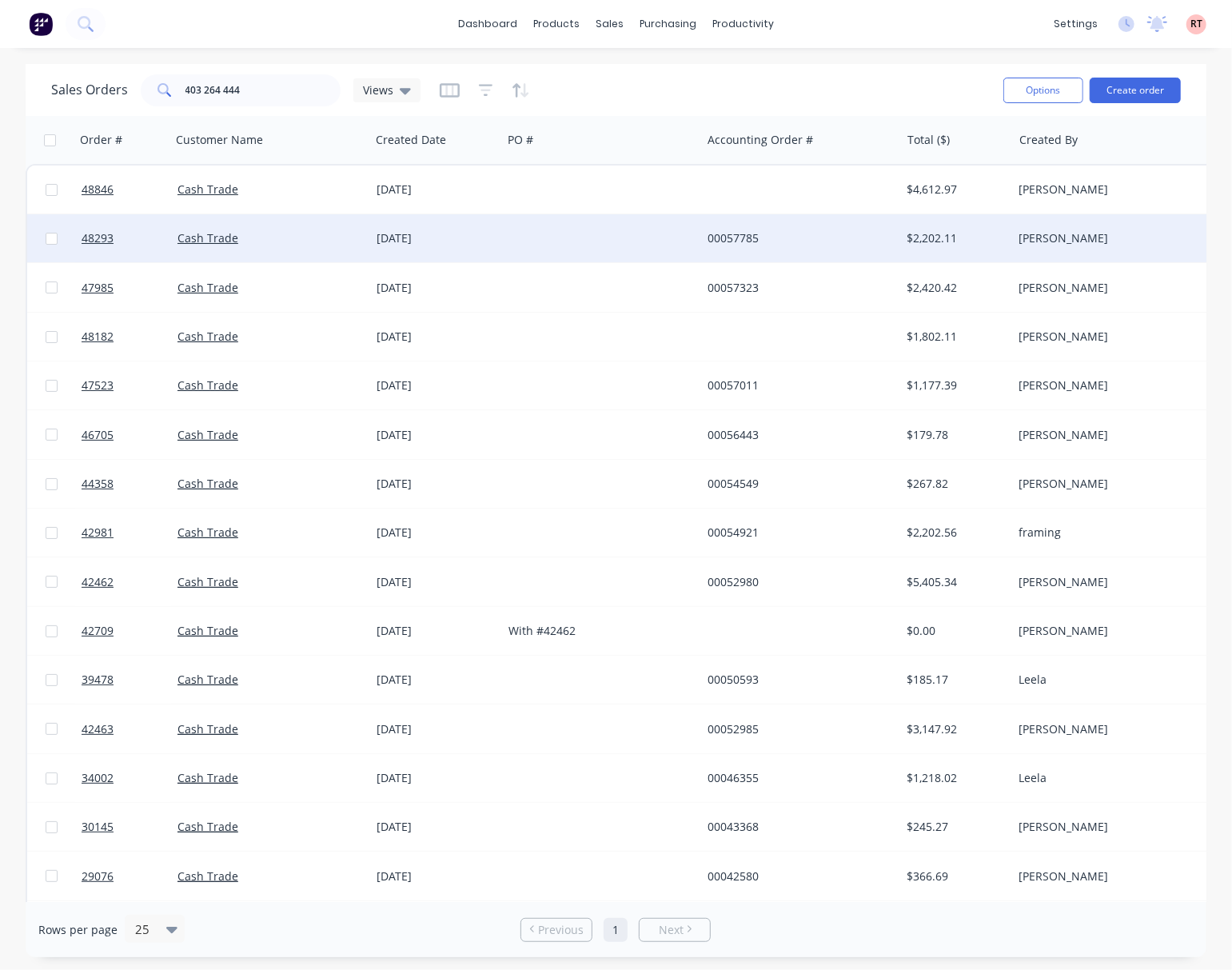
click at [519, 242] on div at bounding box center [602, 238] width 199 height 48
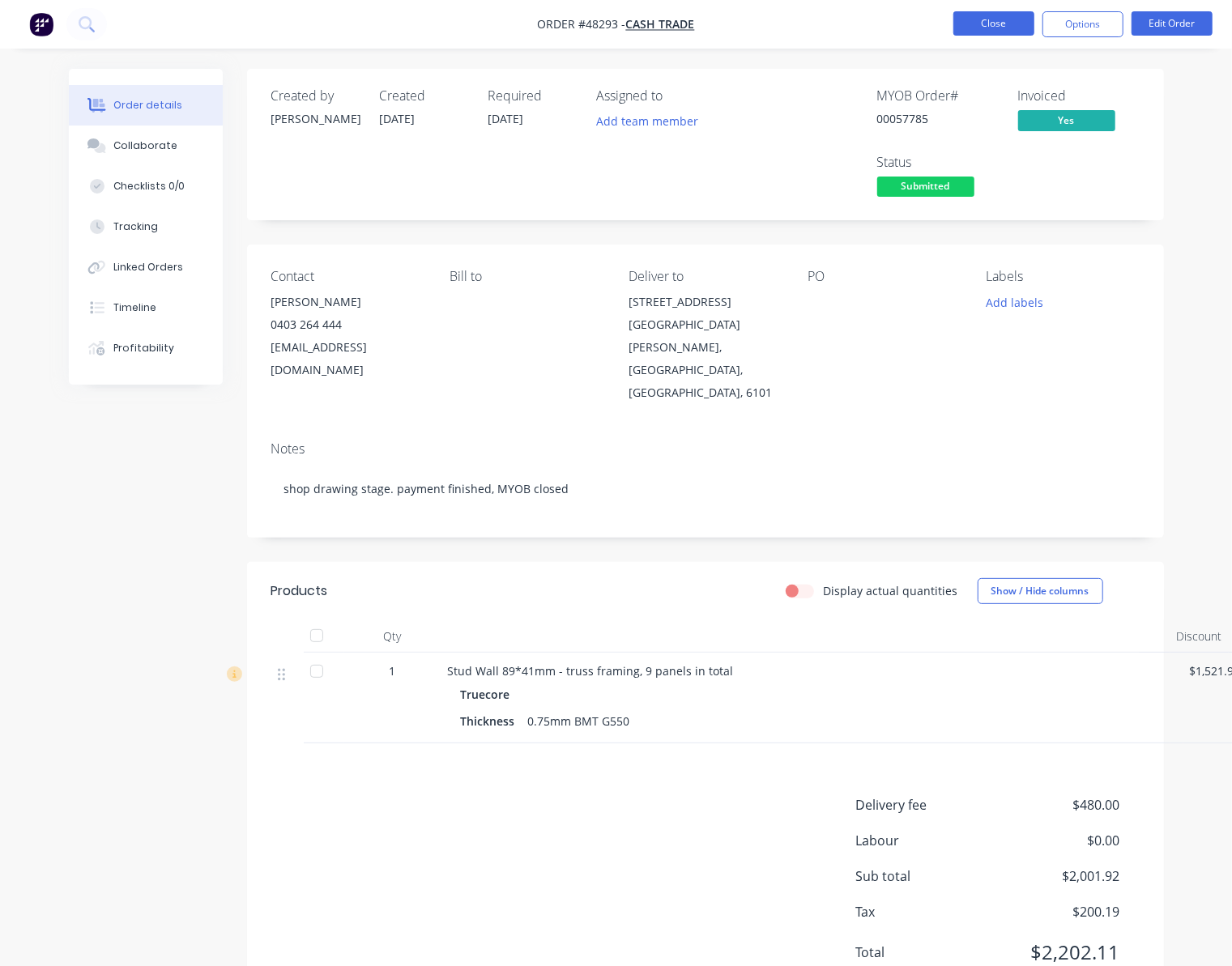
click at [982, 33] on button "Close" at bounding box center [994, 24] width 81 height 25
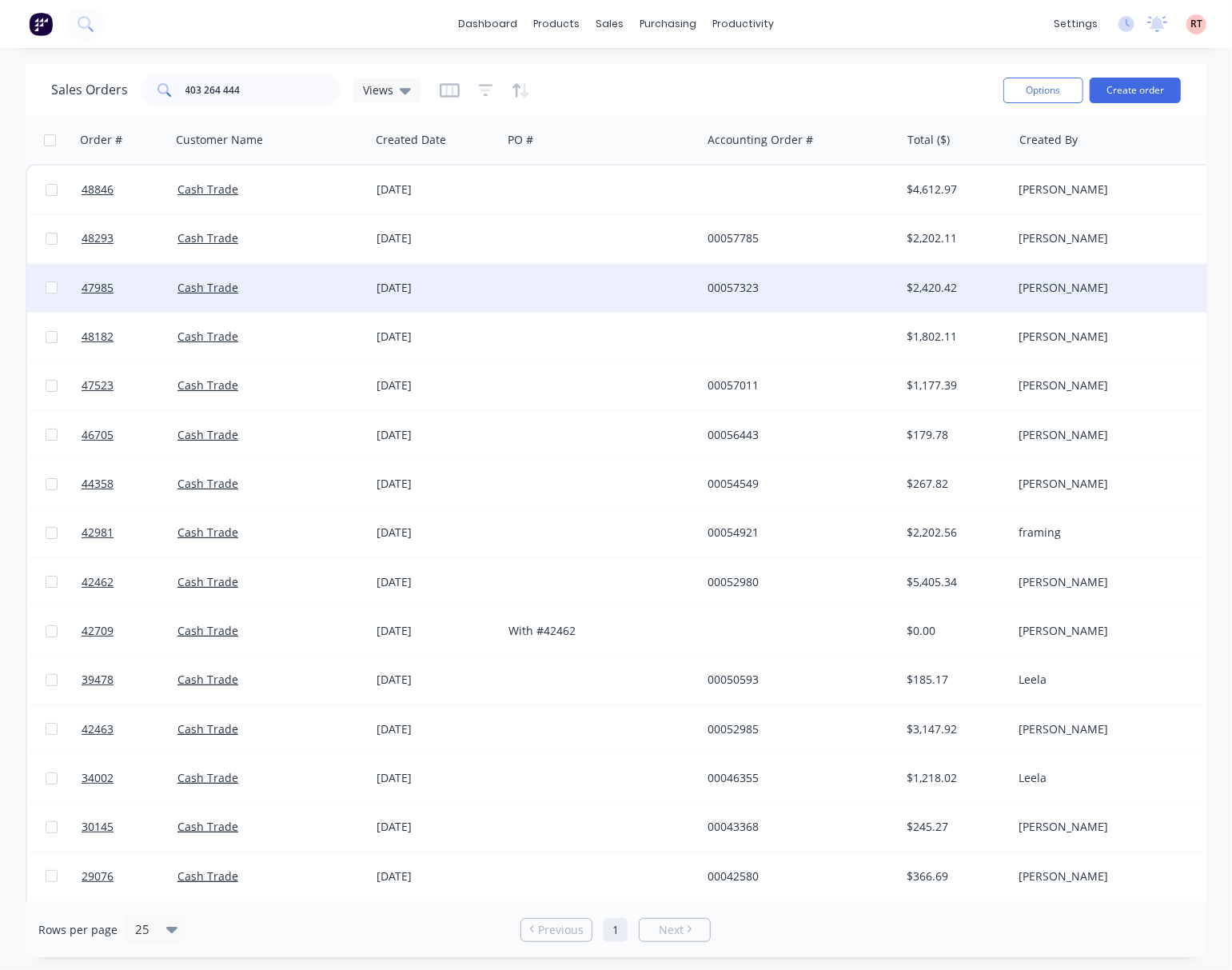
click at [563, 289] on div at bounding box center [602, 287] width 199 height 48
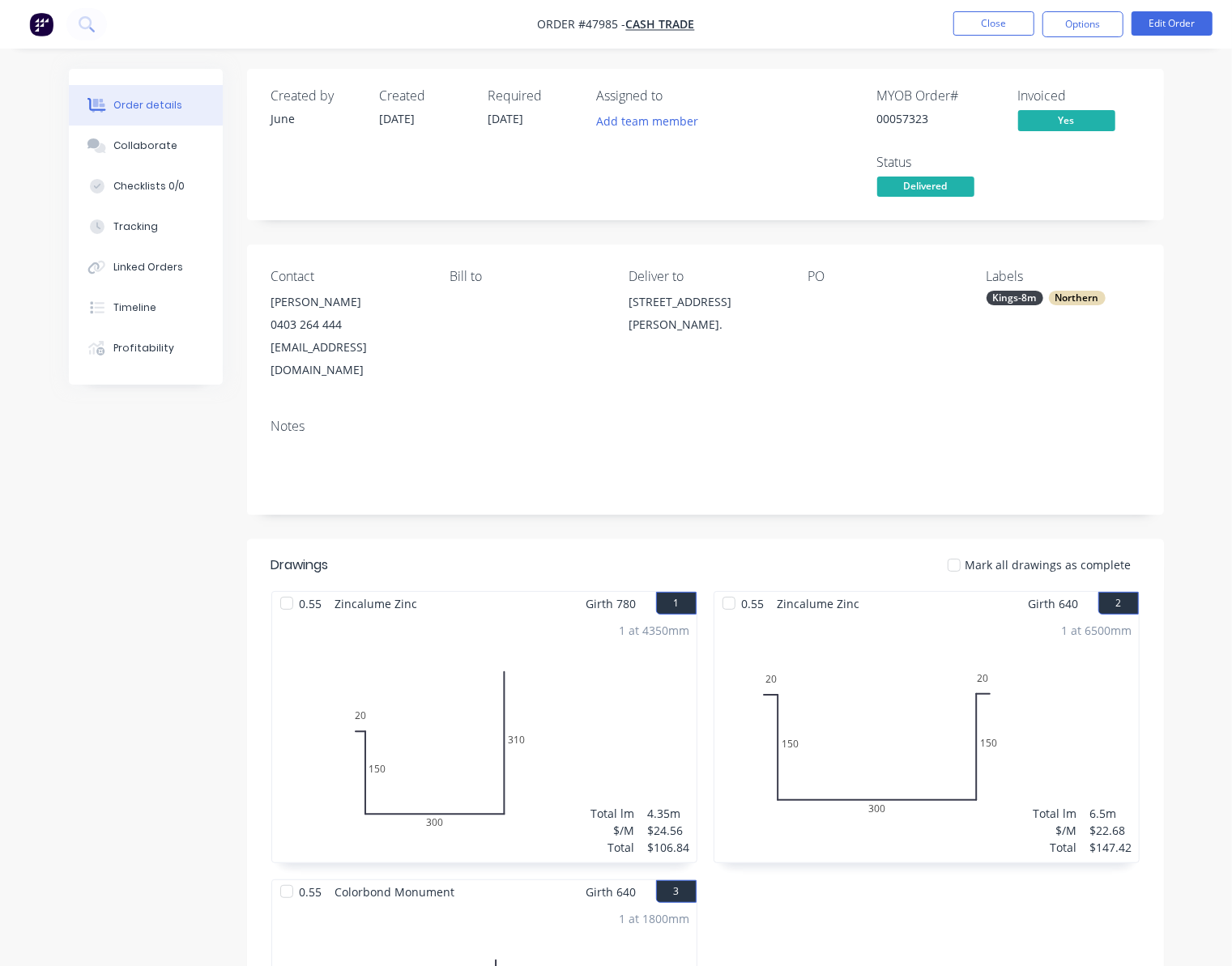
drag, startPoint x: 851, startPoint y: 569, endPoint x: 1014, endPoint y: 94, distance: 502.2
click at [911, 539] on div "Drawings Mark all drawings as complete 0.55 Zincalume Zinc Girth 780 1 0 20 150…" at bounding box center [705, 854] width 917 height 629
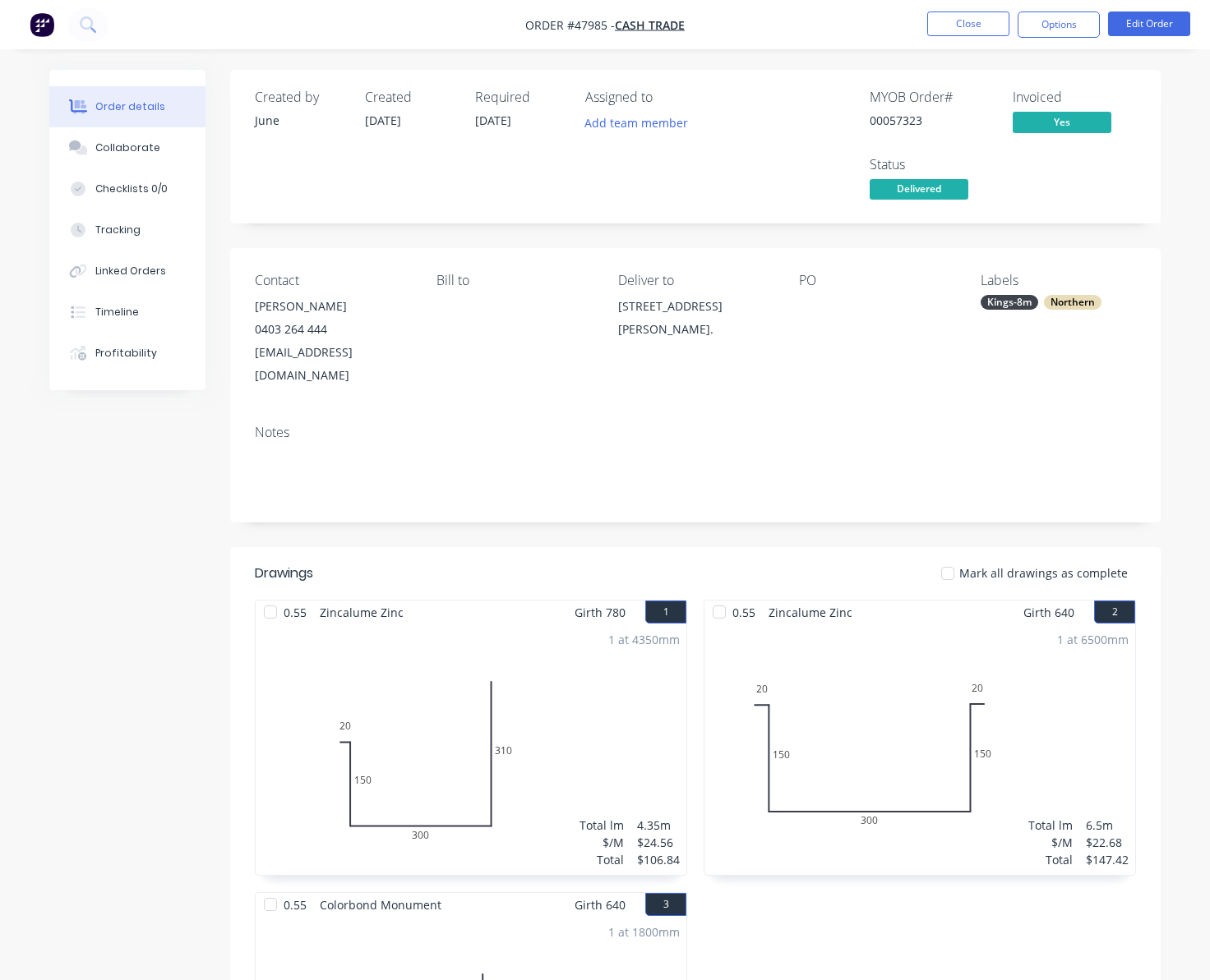
click at [582, 210] on div "Created by June Created 15/08/25 Required 25/08/25 Assigned to Add team member …" at bounding box center [695, 146] width 930 height 153
click at [993, 17] on button "Close" at bounding box center [968, 24] width 82 height 25
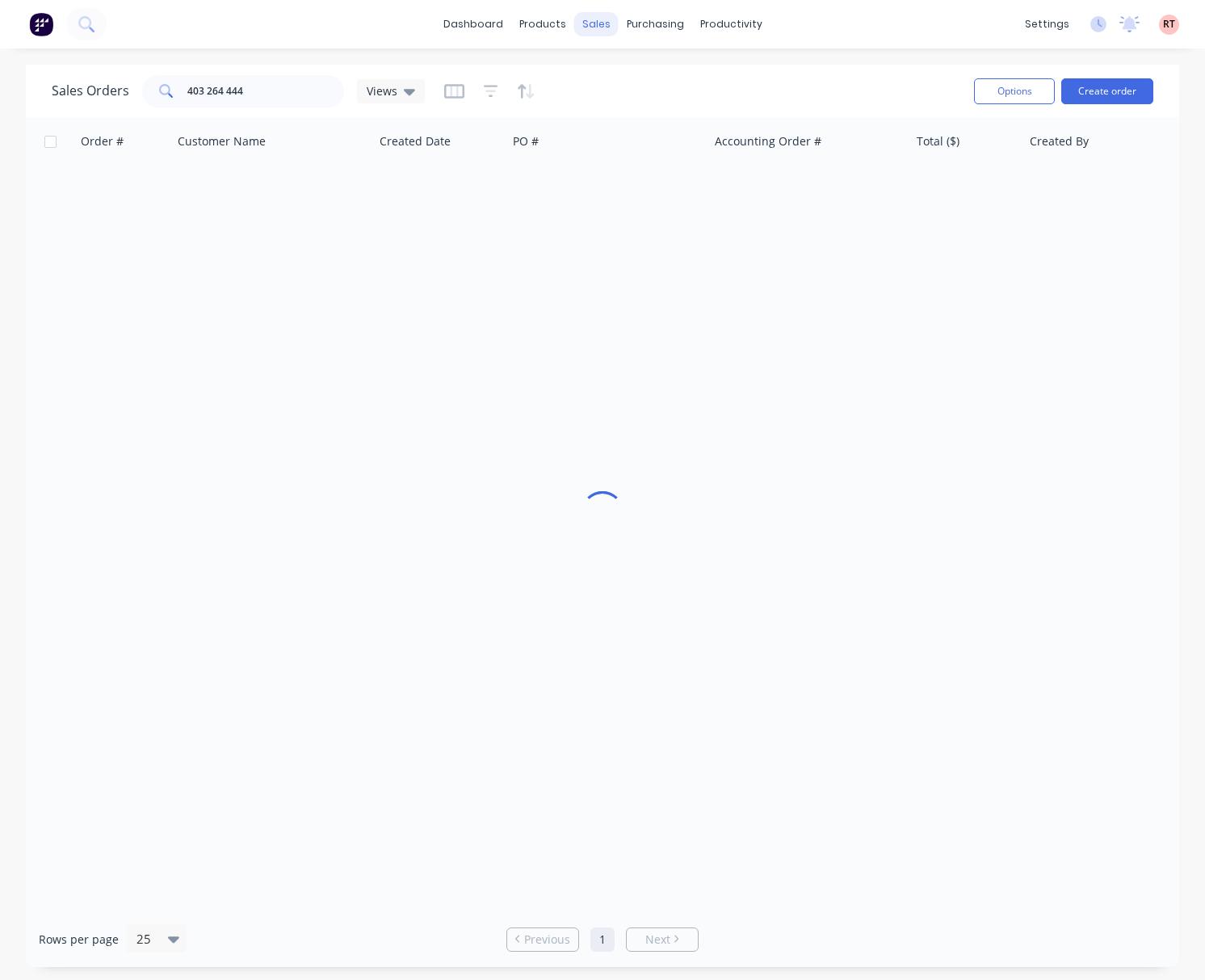
drag, startPoint x: 602, startPoint y: 14, endPoint x: 605, endPoint y: 23, distance: 9.5
click at [602, 14] on div "sales" at bounding box center [596, 25] width 45 height 25
drag, startPoint x: 270, startPoint y: 94, endPoint x: 271, endPoint y: 75, distance: 19.0
click at [194, 104] on input "403 264 444" at bounding box center [266, 91] width 158 height 32
click at [598, 17] on div "sales" at bounding box center [596, 25] width 45 height 25
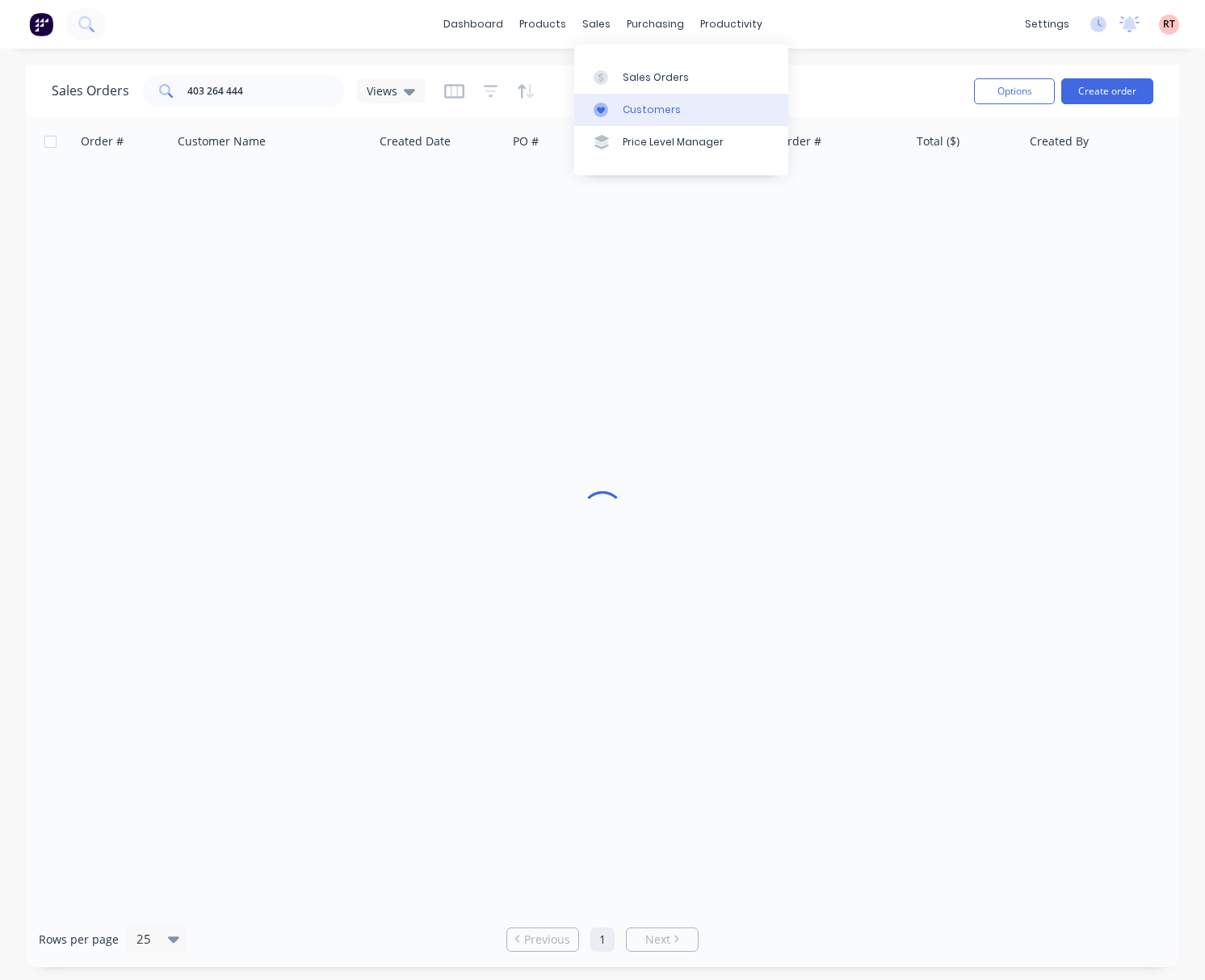
click at [654, 98] on link "Customers" at bounding box center [681, 109] width 214 height 32
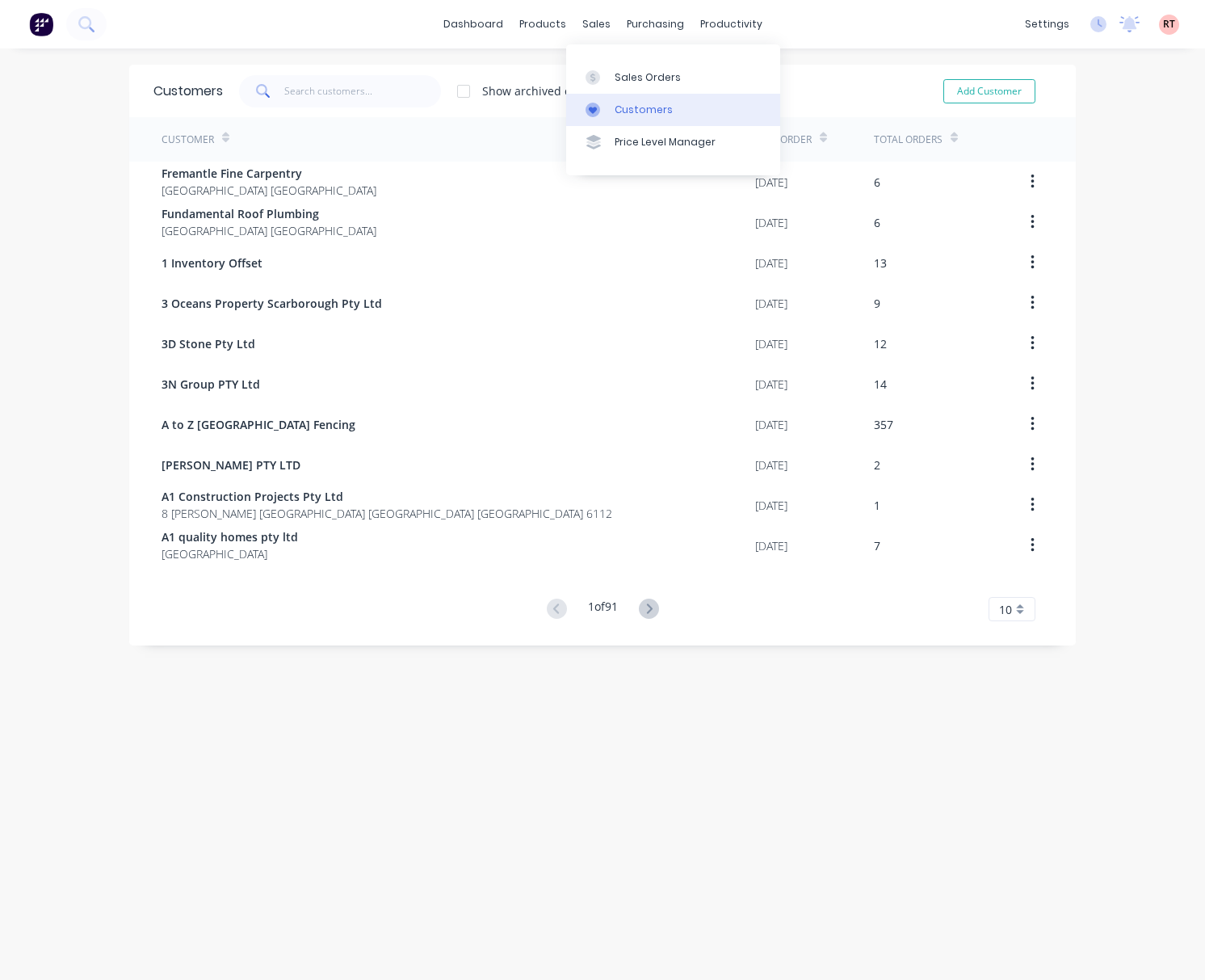
click at [651, 102] on div "Customers" at bounding box center [644, 109] width 58 height 15
click at [342, 88] on input "text" at bounding box center [363, 91] width 158 height 32
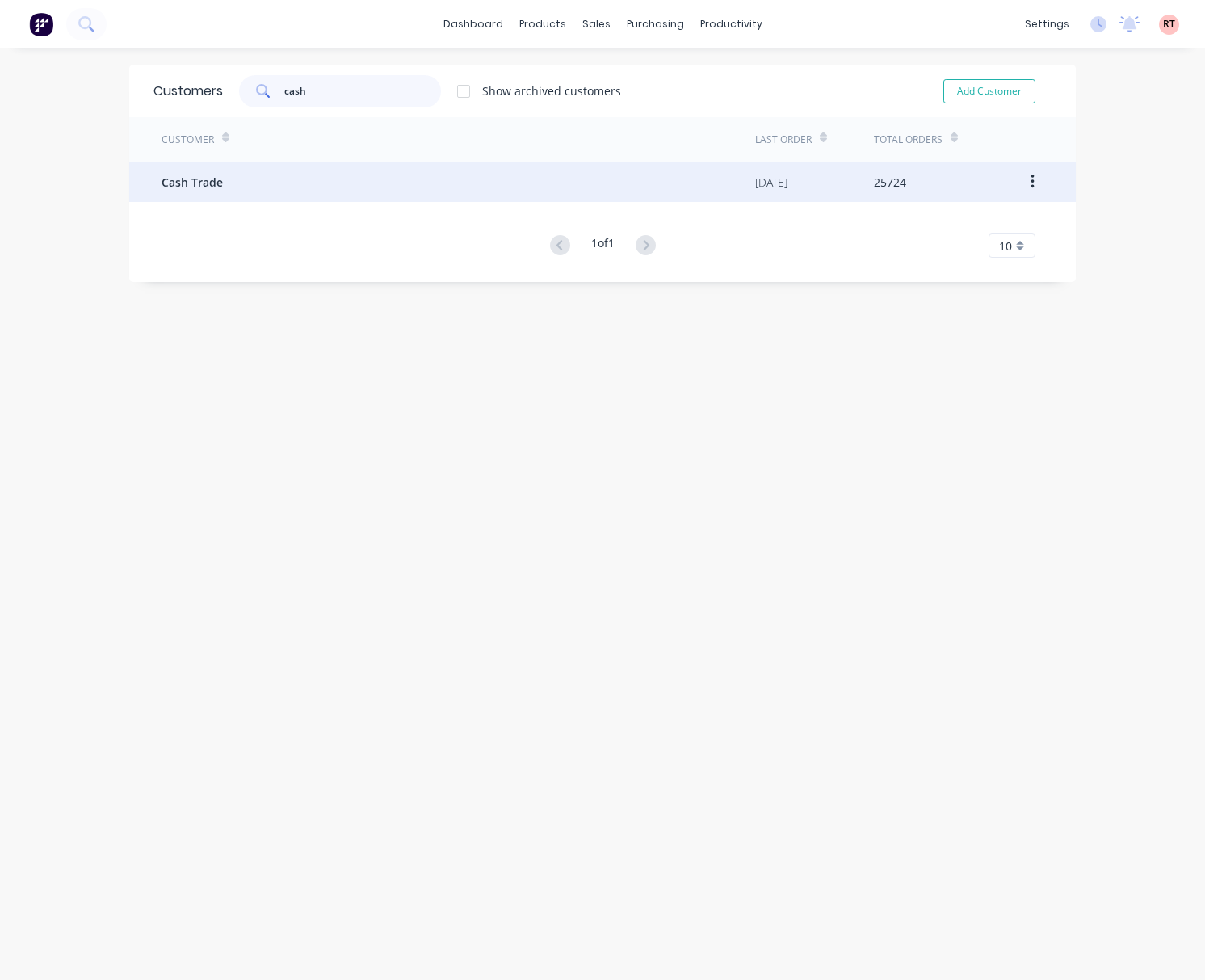
type input "cash"
click at [423, 181] on div "Cash Trade" at bounding box center [458, 181] width 594 height 40
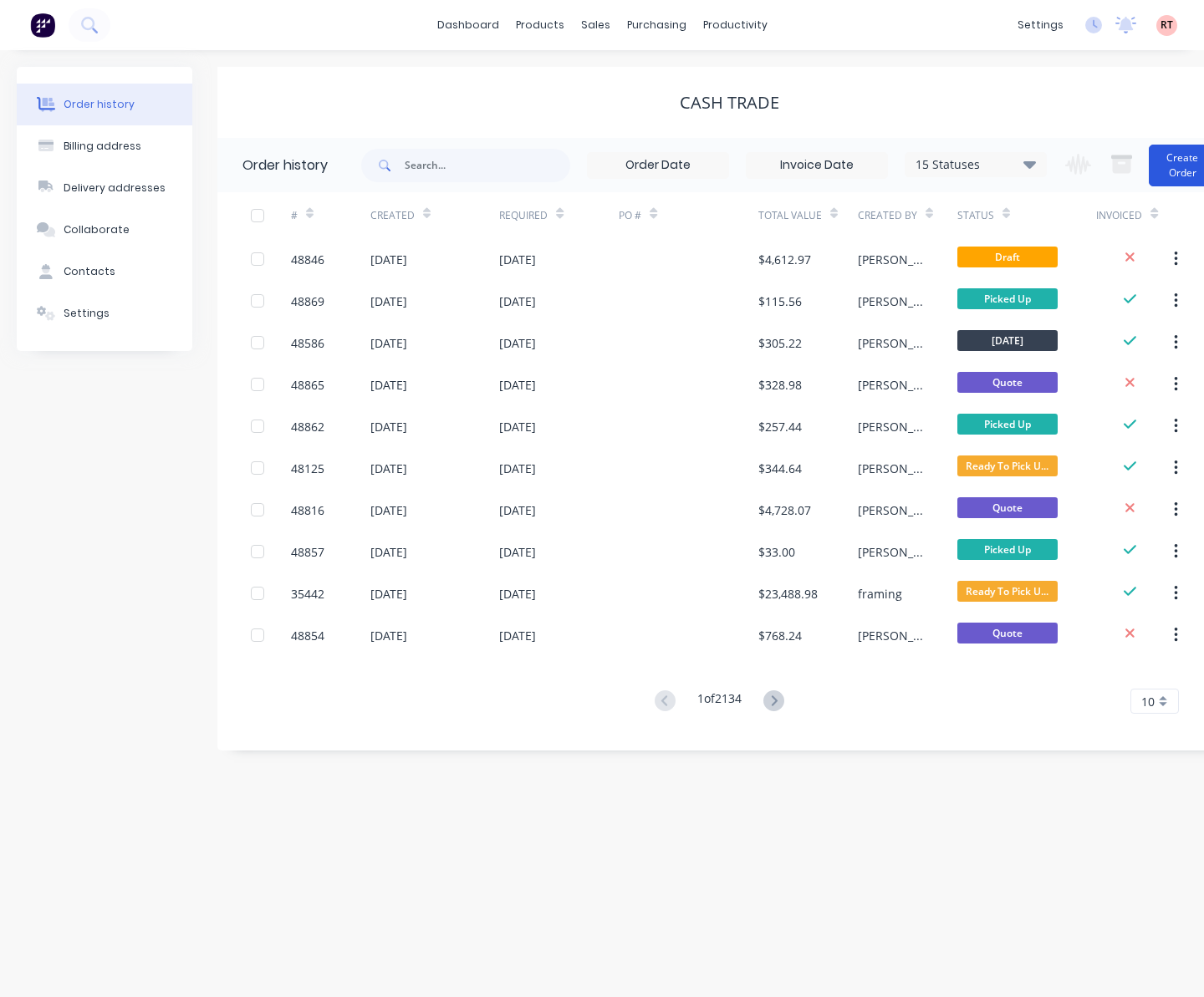
click at [1161, 164] on button "Create Order" at bounding box center [1182, 166] width 67 height 42
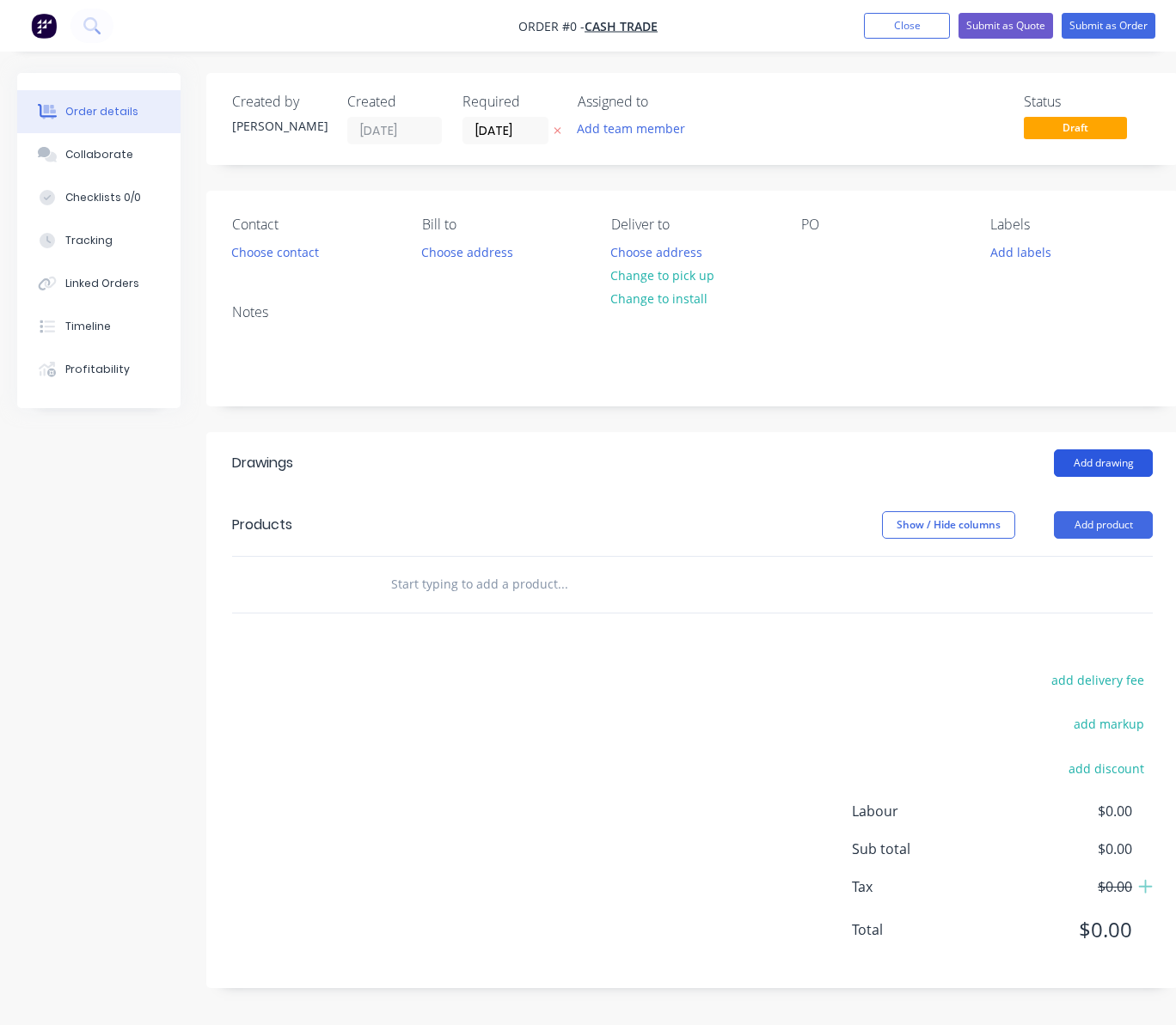
click at [1101, 466] on button "Add drawing" at bounding box center [1103, 463] width 99 height 28
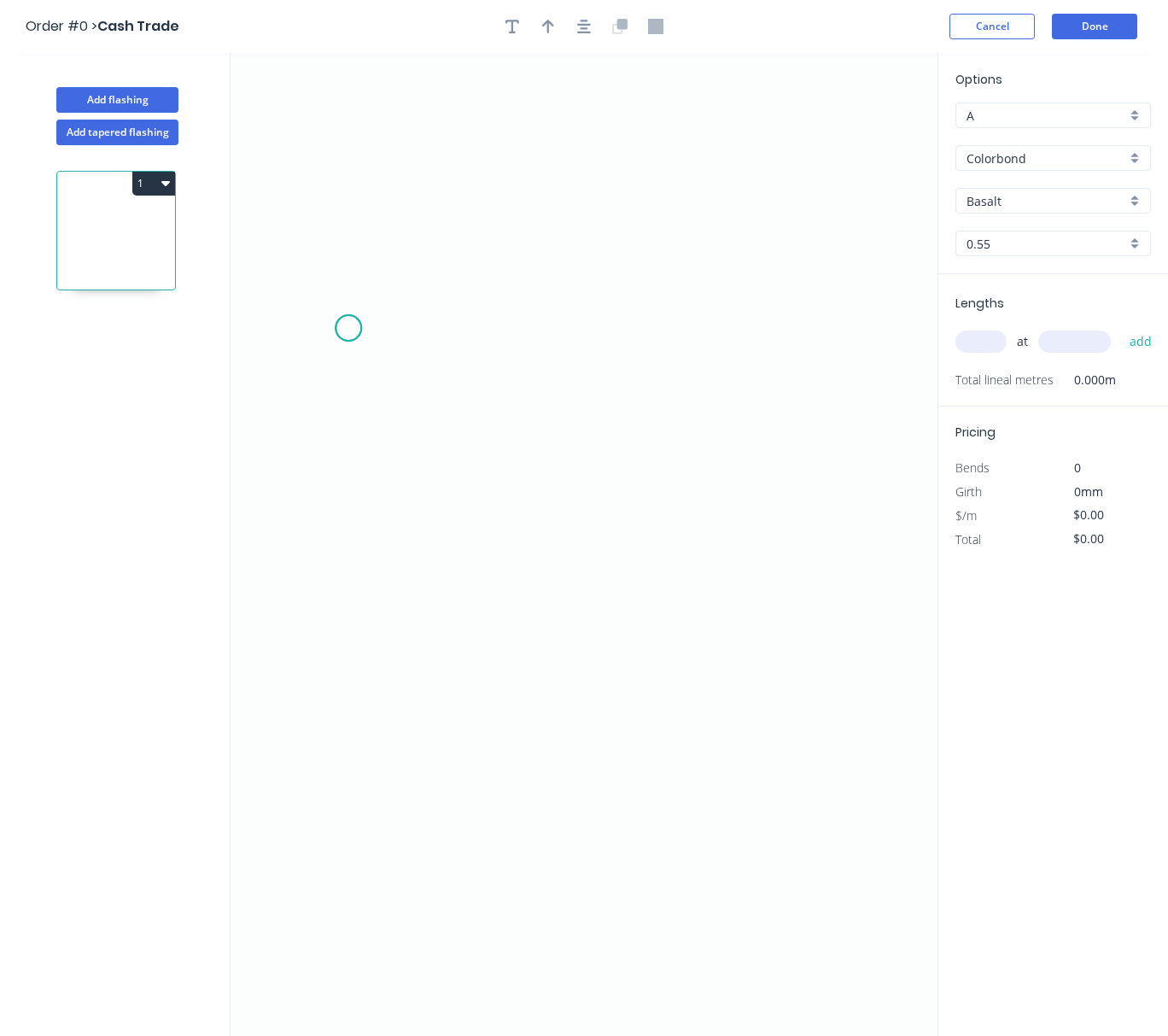
click at [348, 329] on icon "0" at bounding box center [584, 544] width 707 height 983
click at [349, 718] on icon "0" at bounding box center [584, 544] width 707 height 983
click at [377, 754] on icon "0 ?" at bounding box center [584, 544] width 707 height 983
click at [377, 754] on circle at bounding box center [377, 753] width 26 height 26
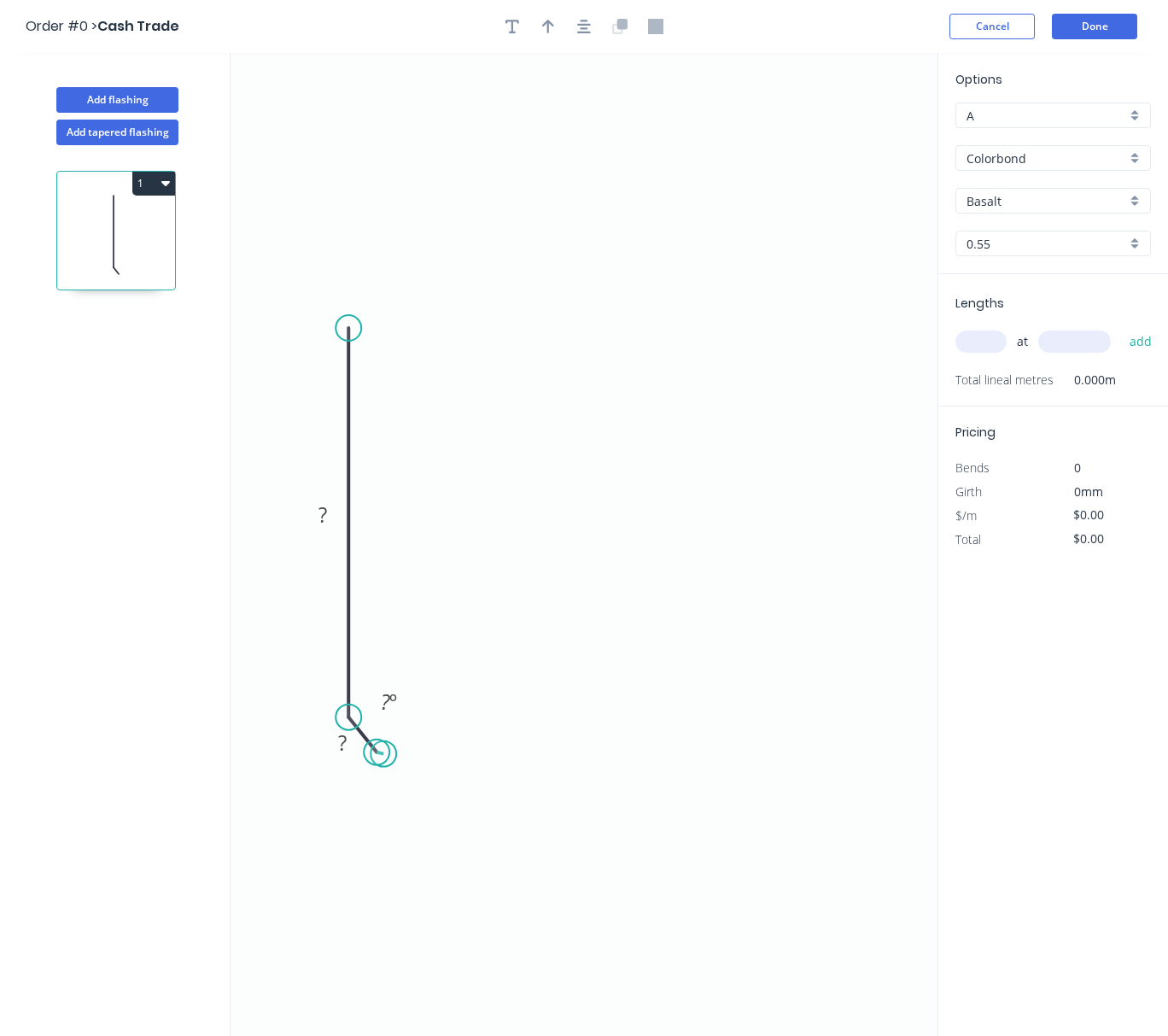
click at [384, 755] on circle at bounding box center [377, 753] width 26 height 26
click at [357, 323] on circle at bounding box center [349, 328] width 26 height 26
click at [354, 323] on circle at bounding box center [349, 328] width 26 height 26
click at [821, 318] on icon "0 ? ? ? º" at bounding box center [584, 544] width 707 height 983
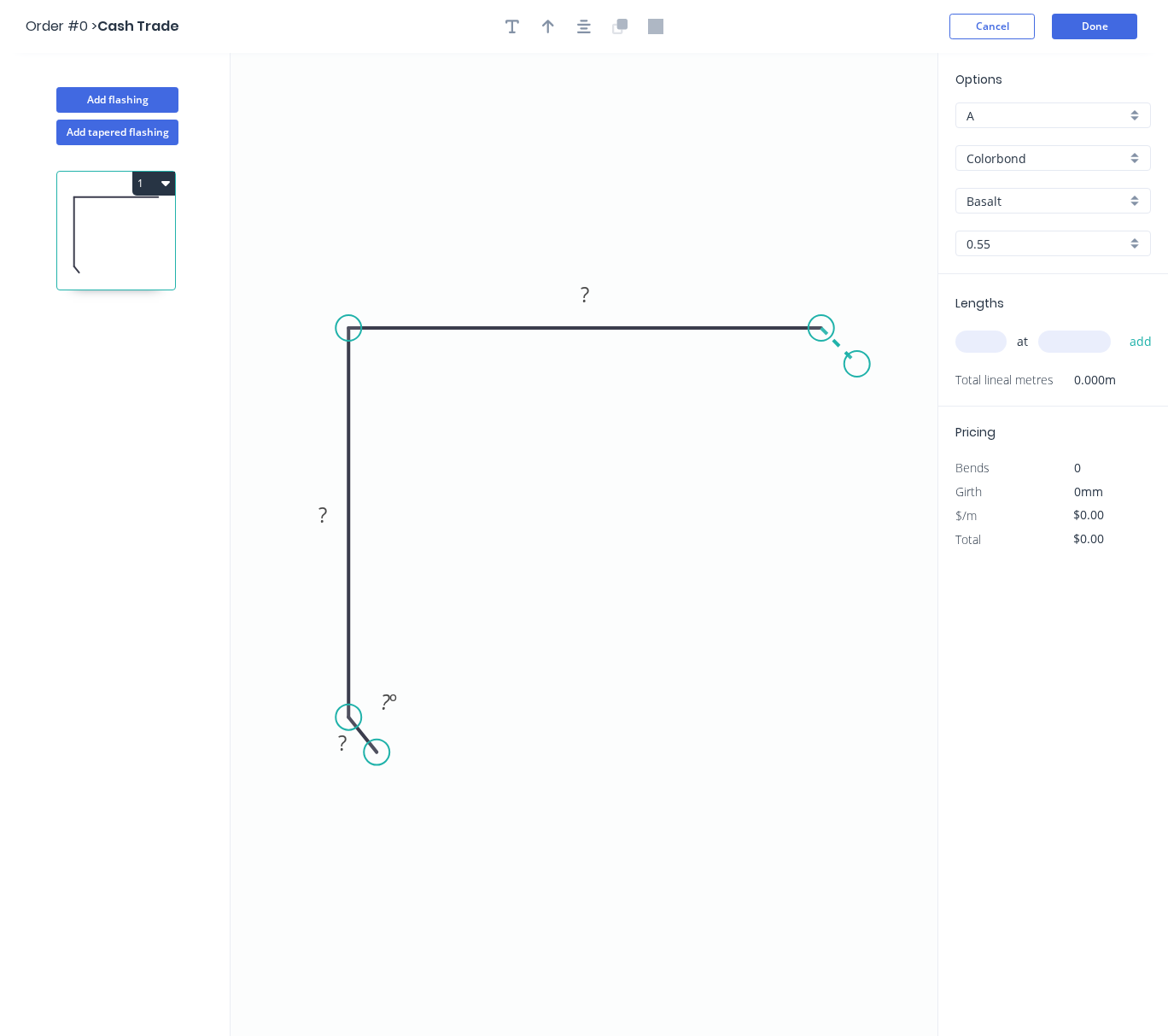
click at [857, 366] on icon "0 ? ? ? ? º" at bounding box center [584, 544] width 707 height 983
click at [857, 366] on circle at bounding box center [857, 364] width 26 height 26
drag, startPoint x: 378, startPoint y: 752, endPoint x: 387, endPoint y: 760, distance: 12.0
click at [387, 760] on circle at bounding box center [387, 755] width 26 height 26
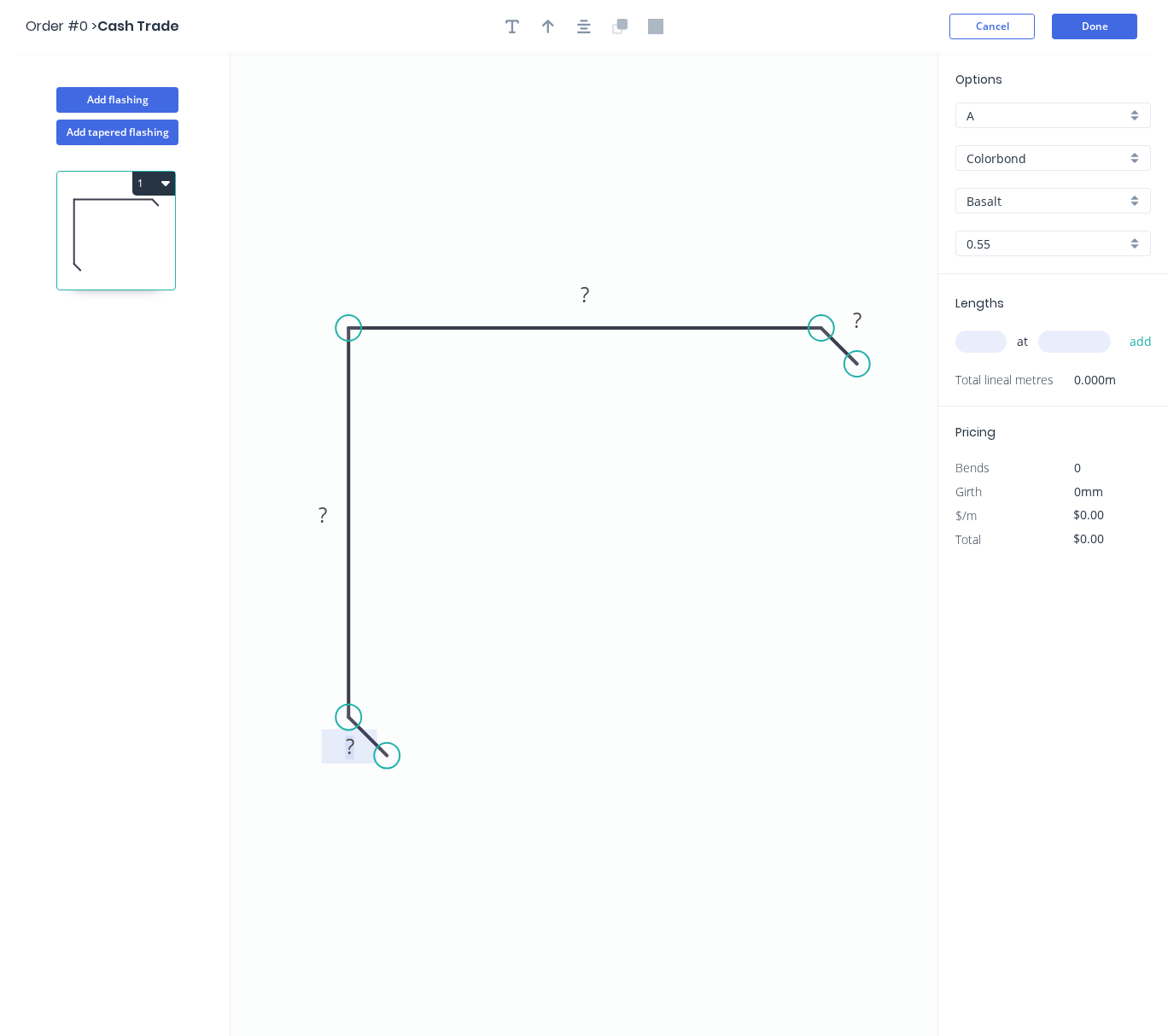
click at [350, 756] on tspan "?" at bounding box center [350, 746] width 8 height 28
click at [325, 513] on tspan "?" at bounding box center [322, 515] width 8 height 28
click at [865, 325] on rect at bounding box center [857, 321] width 34 height 24
click at [616, 292] on icon "0 10 120 ? 10" at bounding box center [584, 544] width 707 height 983
click at [585, 297] on tspan "?" at bounding box center [584, 294] width 8 height 28
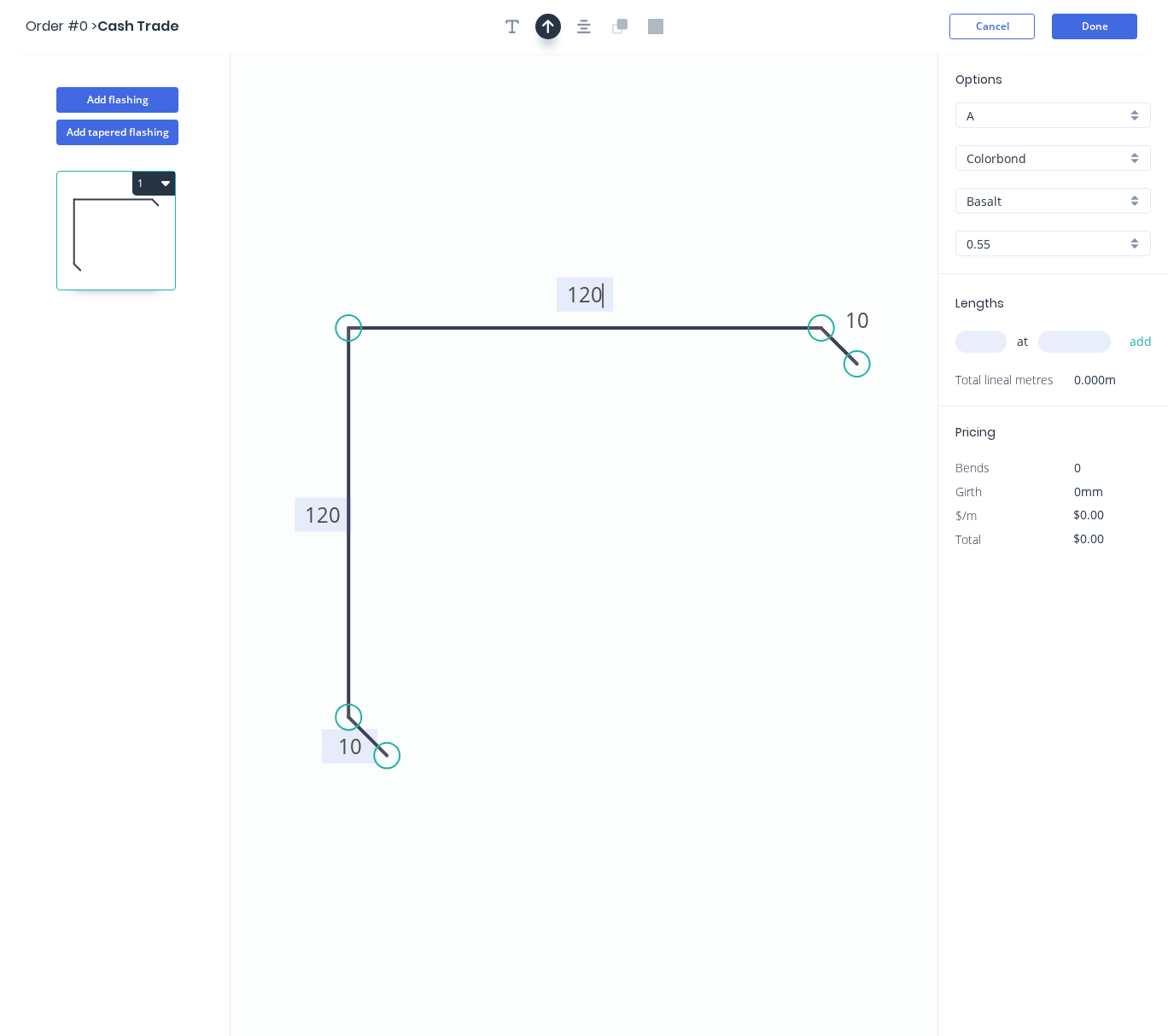
click at [557, 29] on button "button" at bounding box center [548, 27] width 26 height 26
type input "$11.84"
click at [851, 134] on icon at bounding box center [851, 119] width 16 height 55
click at [851, 134] on icon "0 10 120 120 10" at bounding box center [584, 544] width 707 height 983
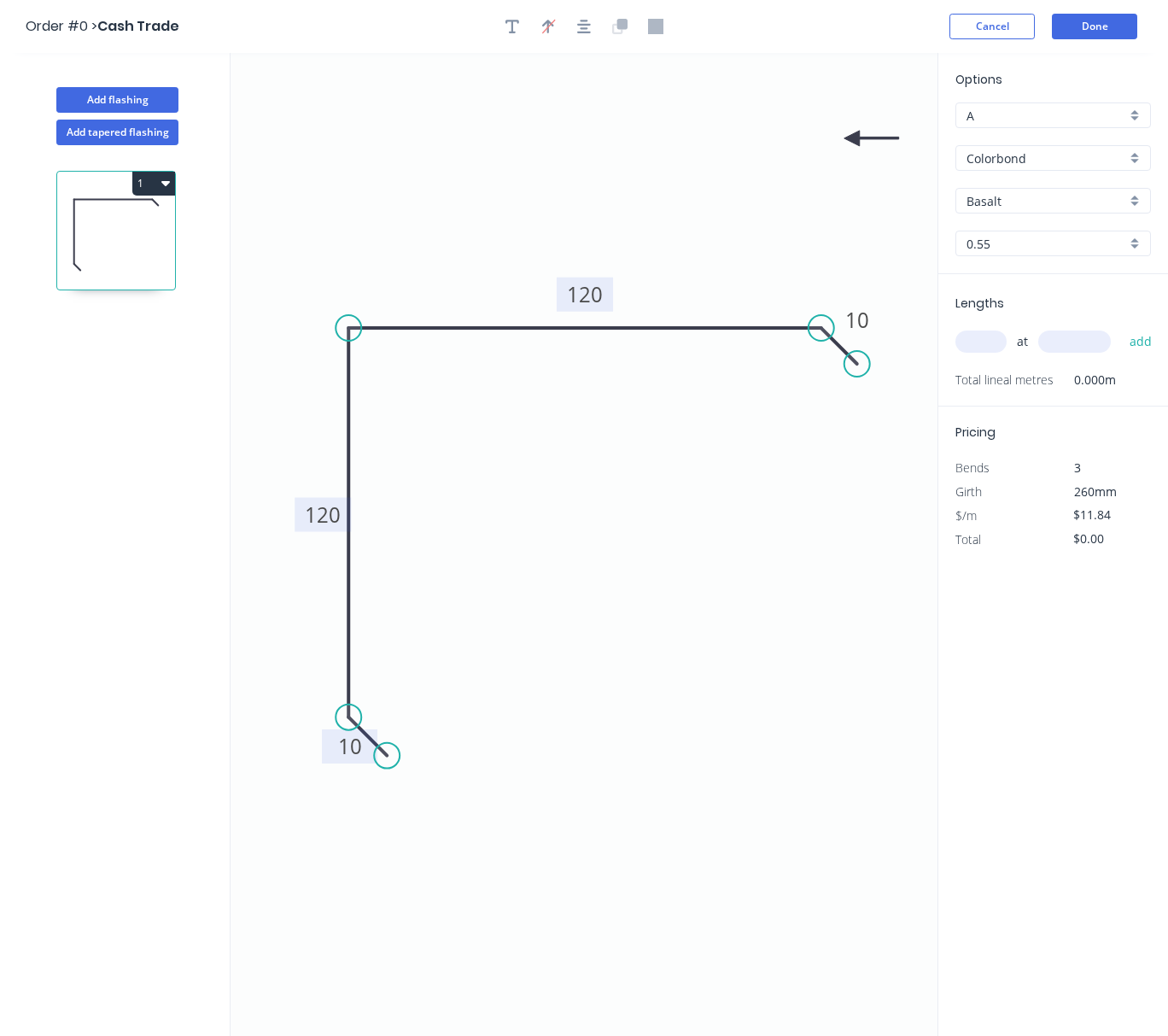
click at [851, 134] on icon "0 10 120 120 10" at bounding box center [584, 544] width 707 height 983
click at [853, 134] on icon at bounding box center [871, 138] width 55 height 16
click at [853, 135] on icon at bounding box center [873, 133] width 55 height 16
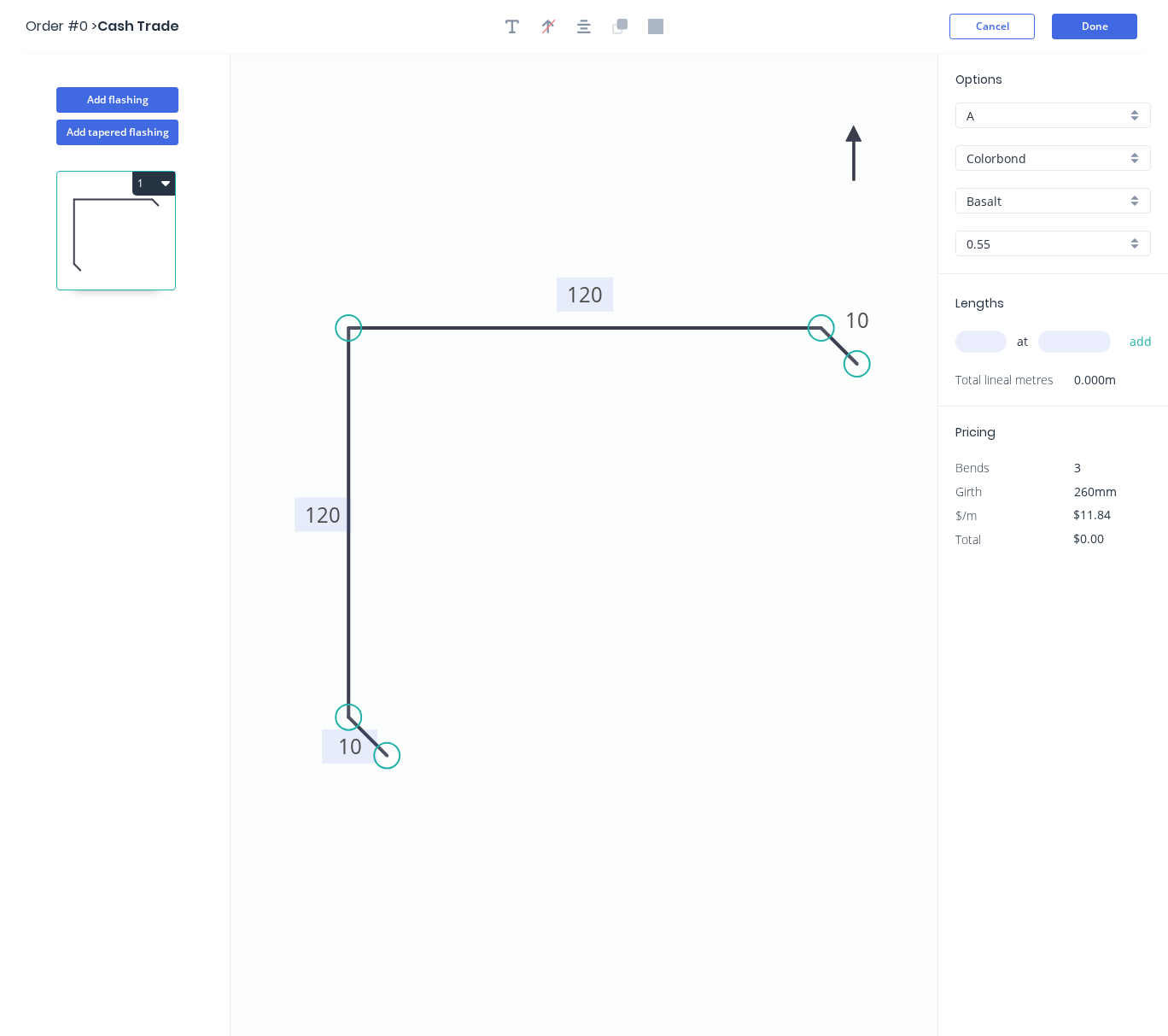
click at [853, 135] on icon at bounding box center [853, 153] width 16 height 55
click at [853, 135] on icon at bounding box center [839, 147] width 49 height 49
drag, startPoint x: 853, startPoint y: 135, endPoint x: 386, endPoint y: 214, distance: 473.6
click at [386, 214] on icon at bounding box center [371, 198] width 49 height 49
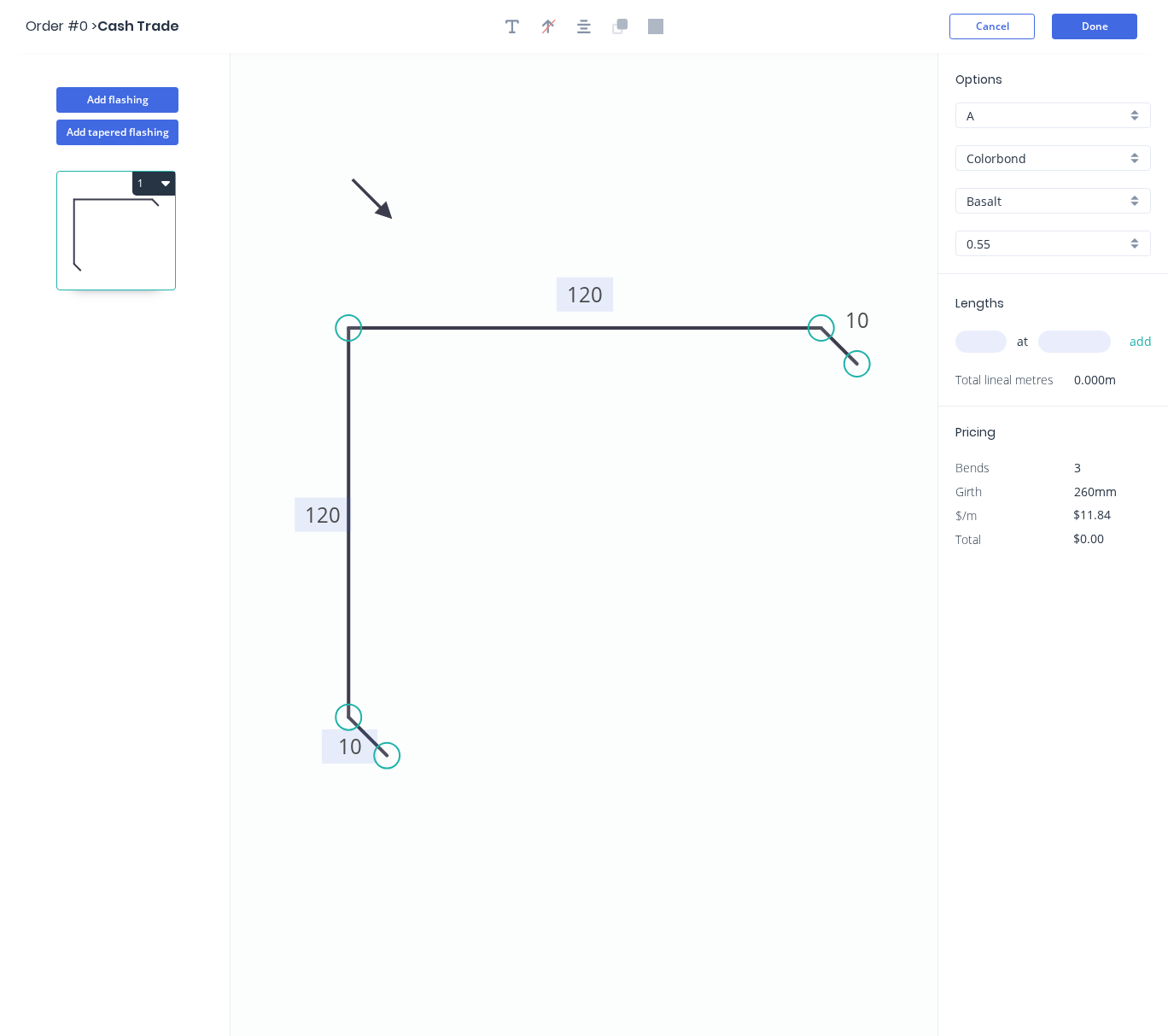
click at [1074, 202] on input "Basalt" at bounding box center [1046, 201] width 159 height 18
click at [1012, 234] on div "Ironstone" at bounding box center [1052, 233] width 193 height 30
type input "Ironstone"
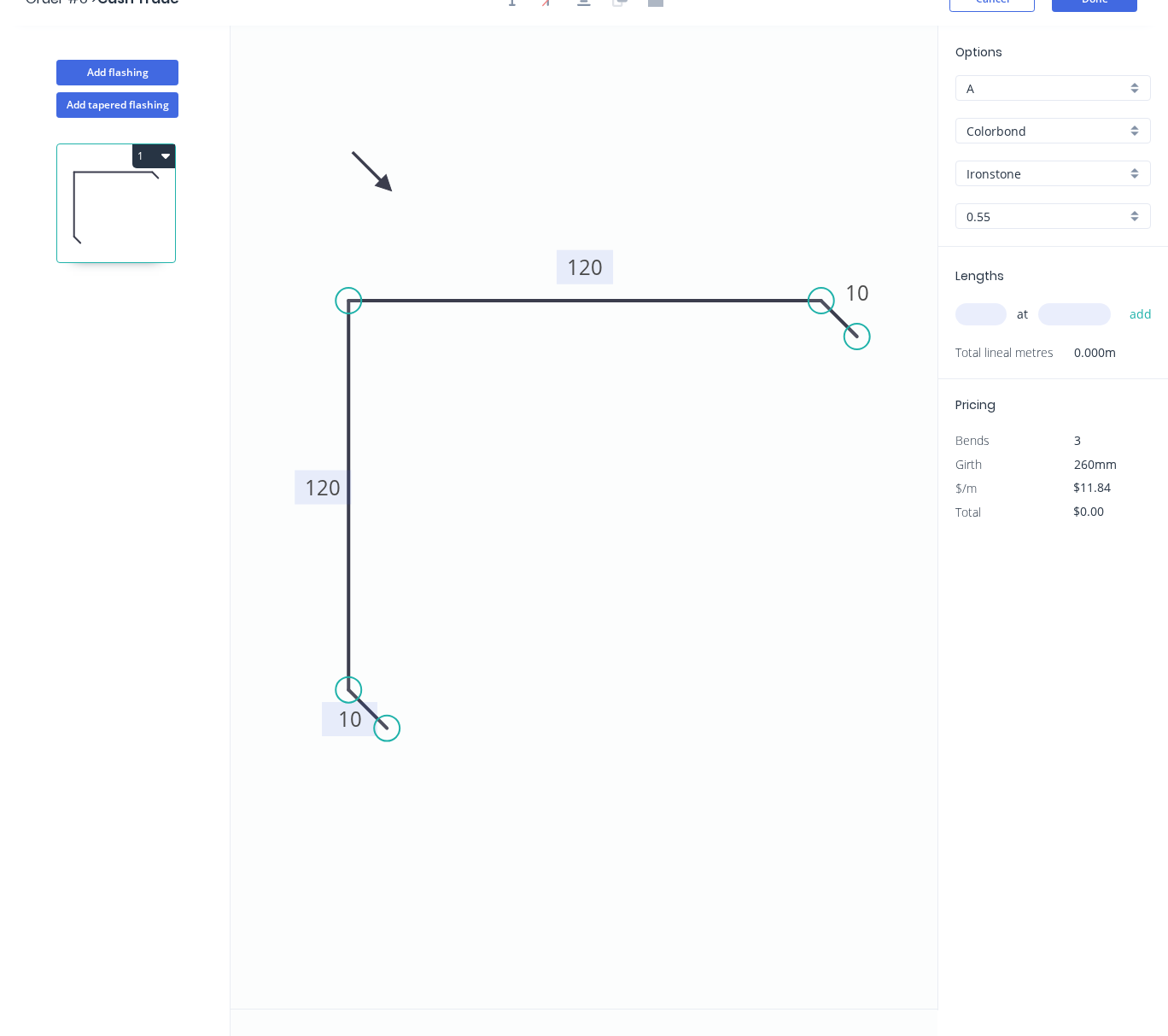
scroll to position [32, 0]
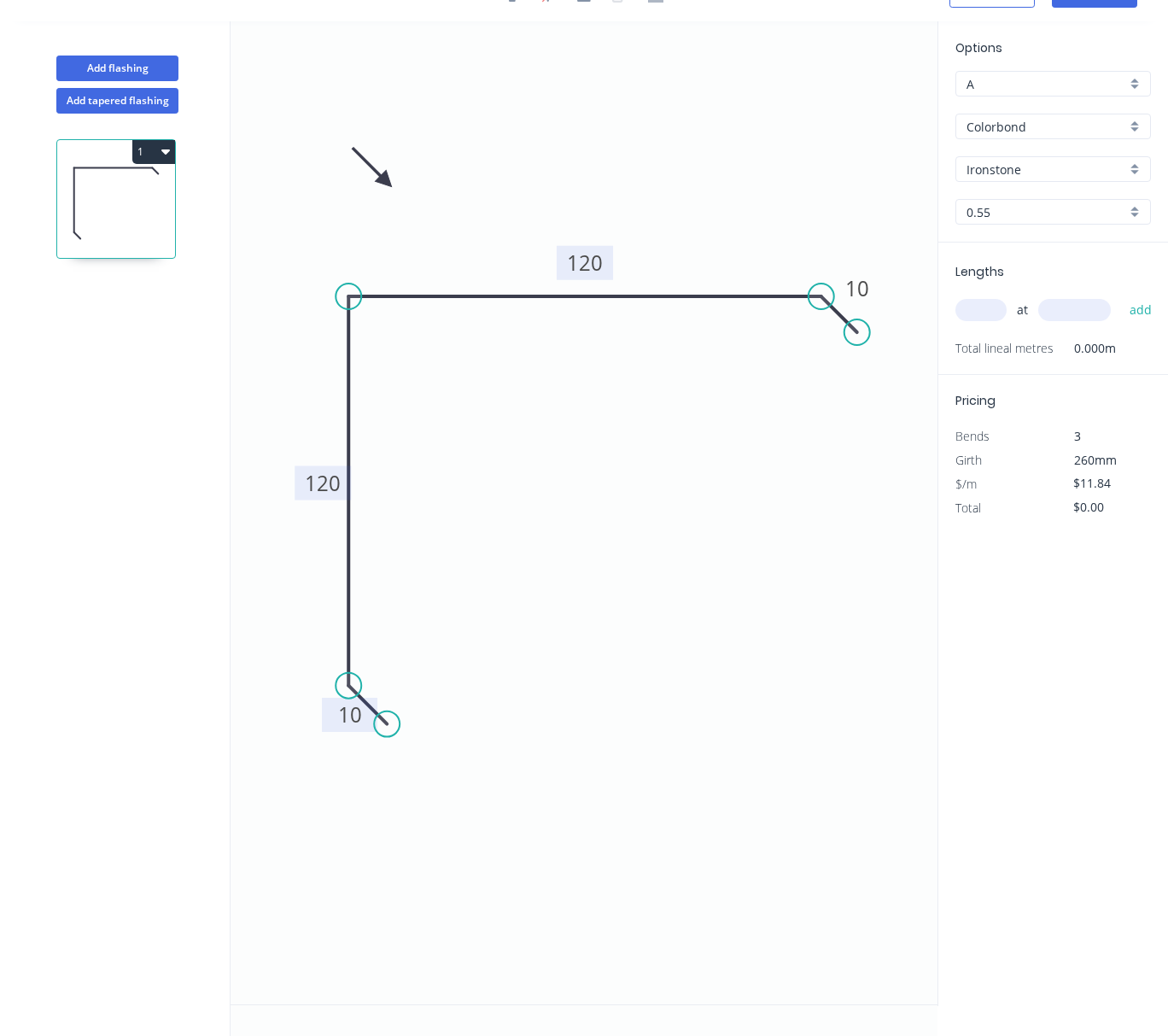
click at [976, 314] on input "text" at bounding box center [980, 310] width 51 height 22
type input "2"
click at [1053, 306] on input "text" at bounding box center [1075, 310] width 72 height 22
type input "3200"
click at [1121, 295] on button "add" at bounding box center [1140, 309] width 40 height 29
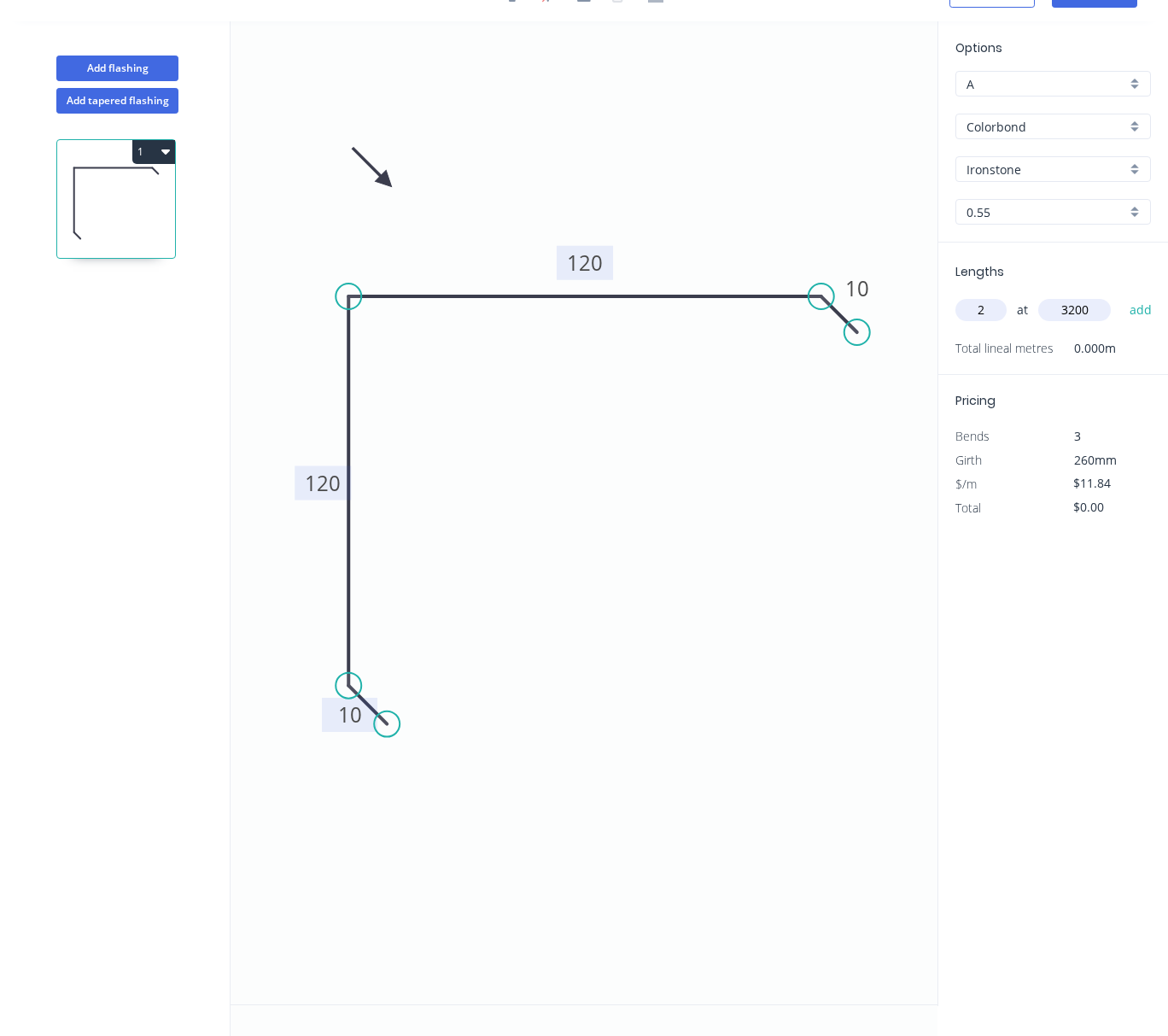
type input "$75.78"
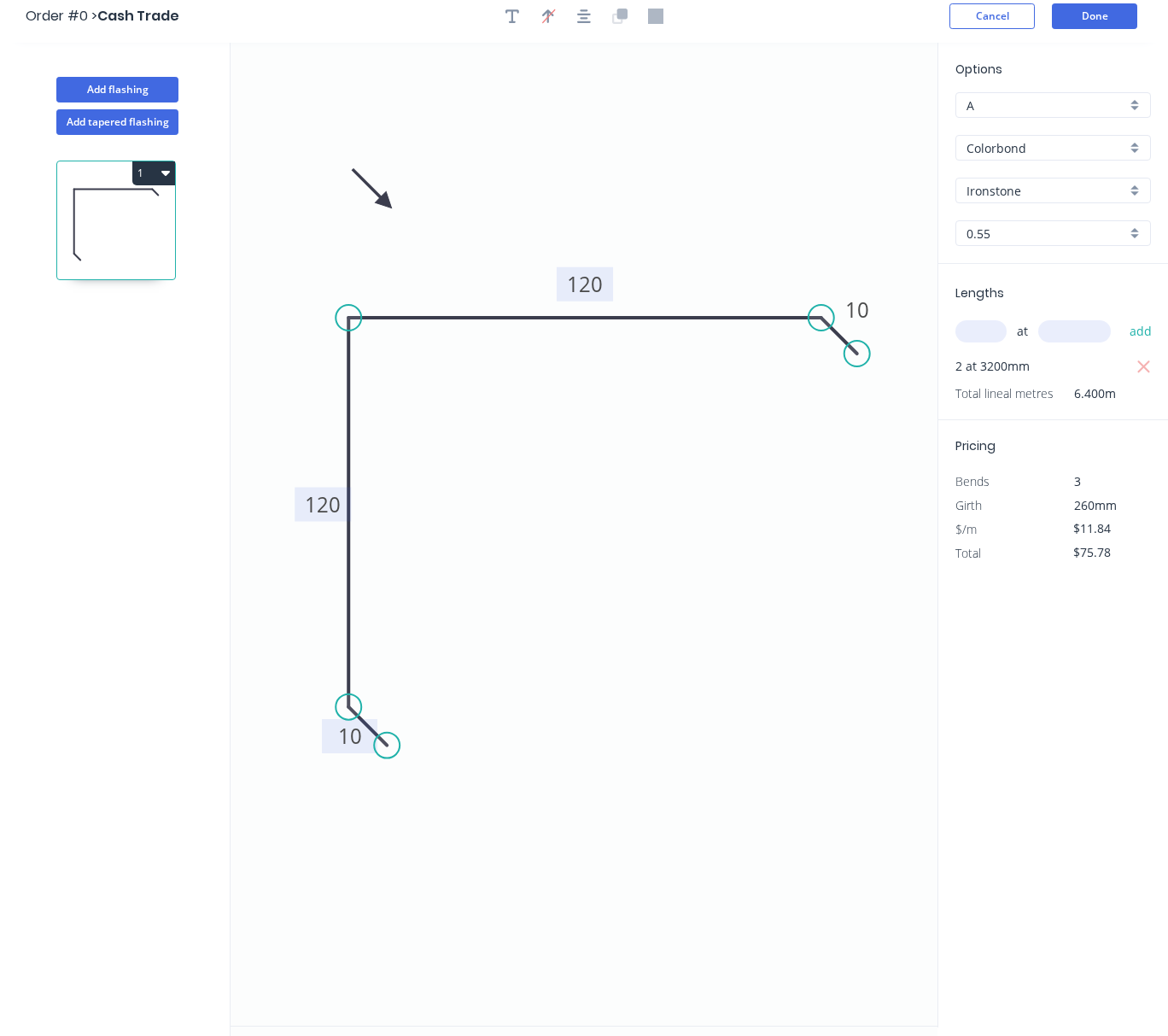
scroll to position [0, 0]
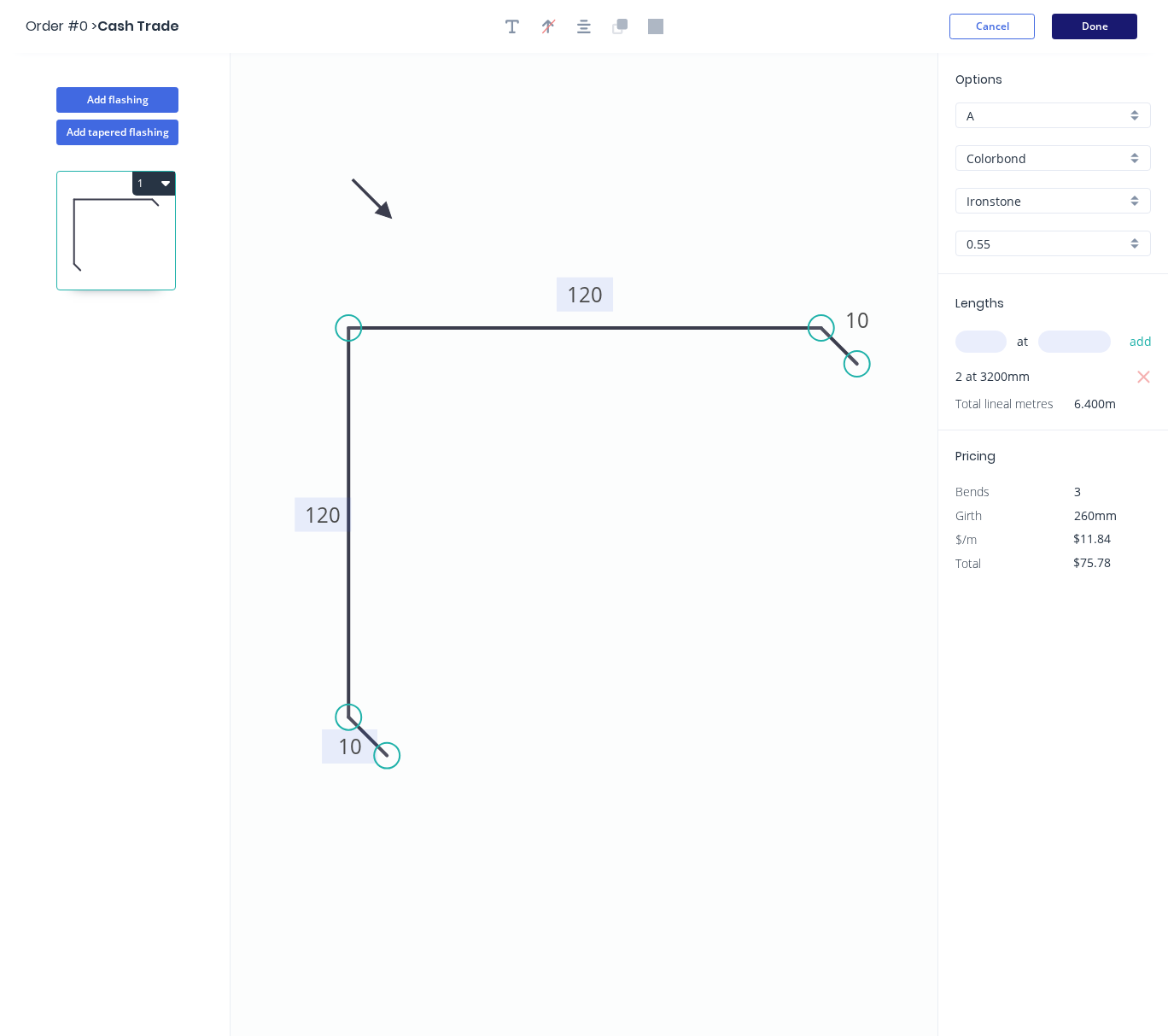
click at [1101, 26] on button "Done" at bounding box center [1094, 27] width 85 height 26
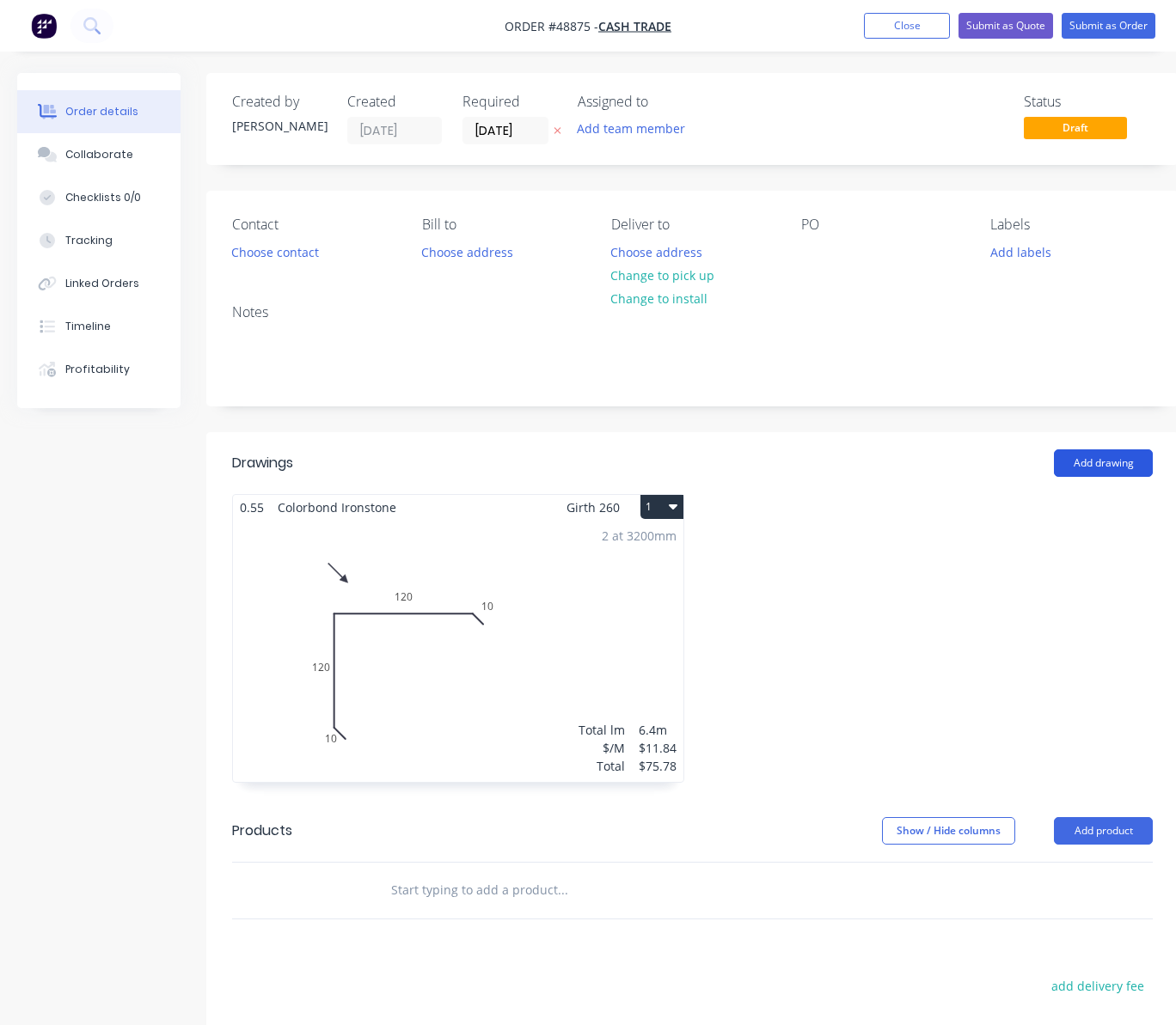
click at [1058, 458] on button "Add drawing" at bounding box center [1103, 463] width 99 height 28
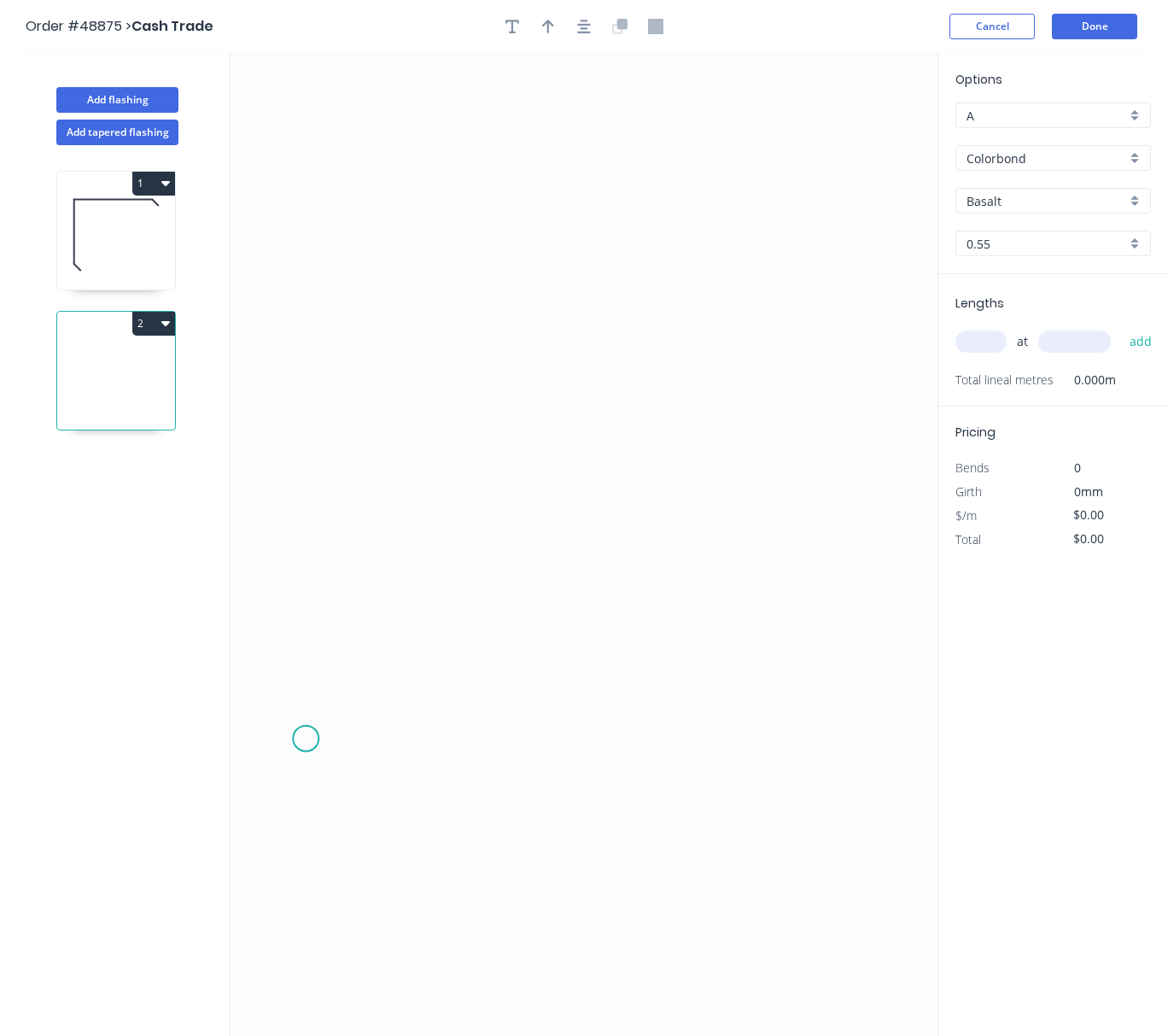
click at [308, 739] on icon "0" at bounding box center [584, 544] width 707 height 983
click at [333, 712] on icon "0" at bounding box center [584, 544] width 707 height 983
click at [495, 721] on icon "0 ?" at bounding box center [584, 544] width 707 height 983
click at [492, 339] on icon "0 ? ?" at bounding box center [584, 544] width 707 height 983
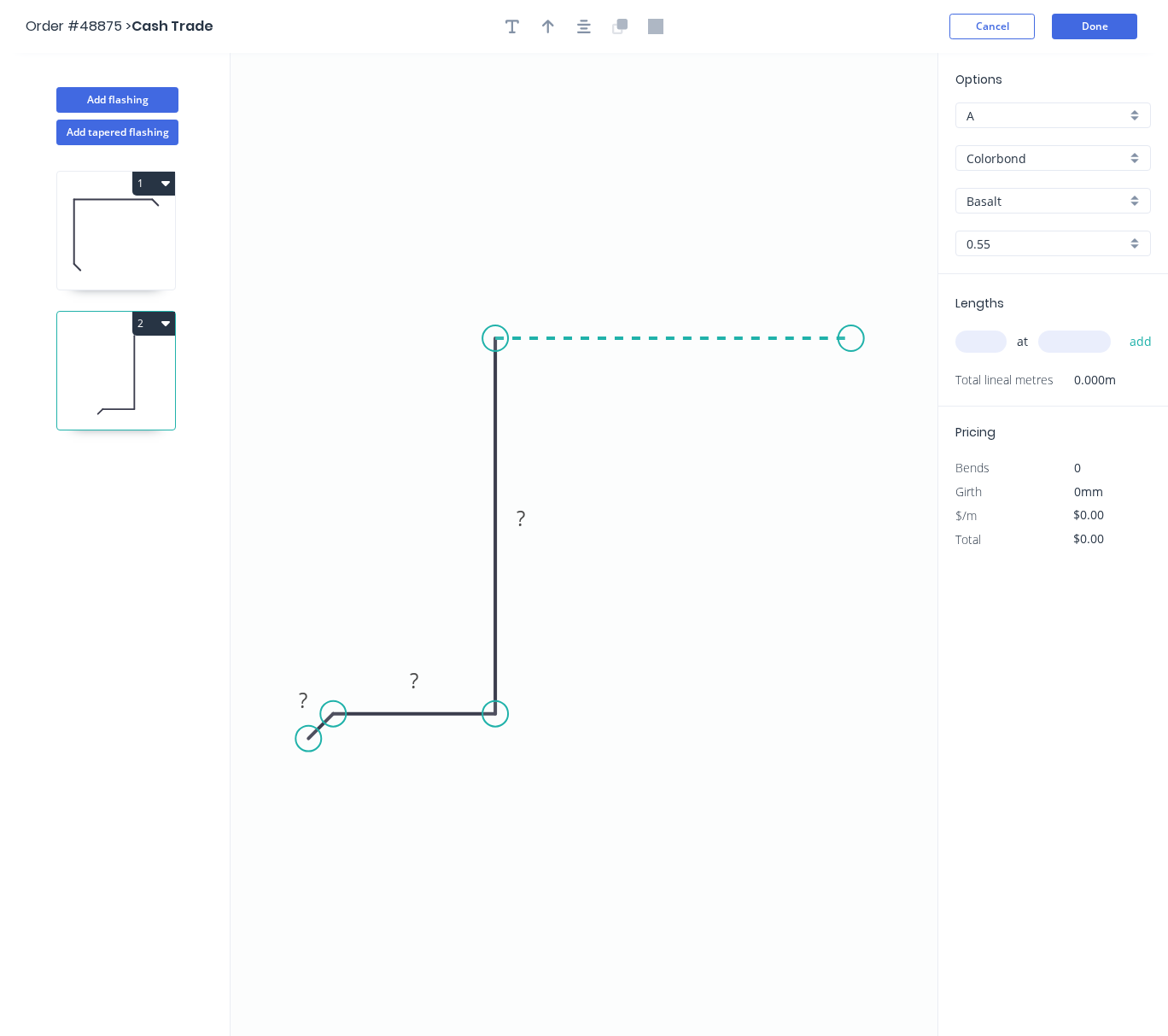
click at [851, 346] on icon "0 ? ? ?" at bounding box center [584, 544] width 707 height 983
click at [886, 381] on icon "0 ? ? ? ?" at bounding box center [584, 544] width 707 height 983
click at [886, 381] on circle at bounding box center [887, 381] width 26 height 26
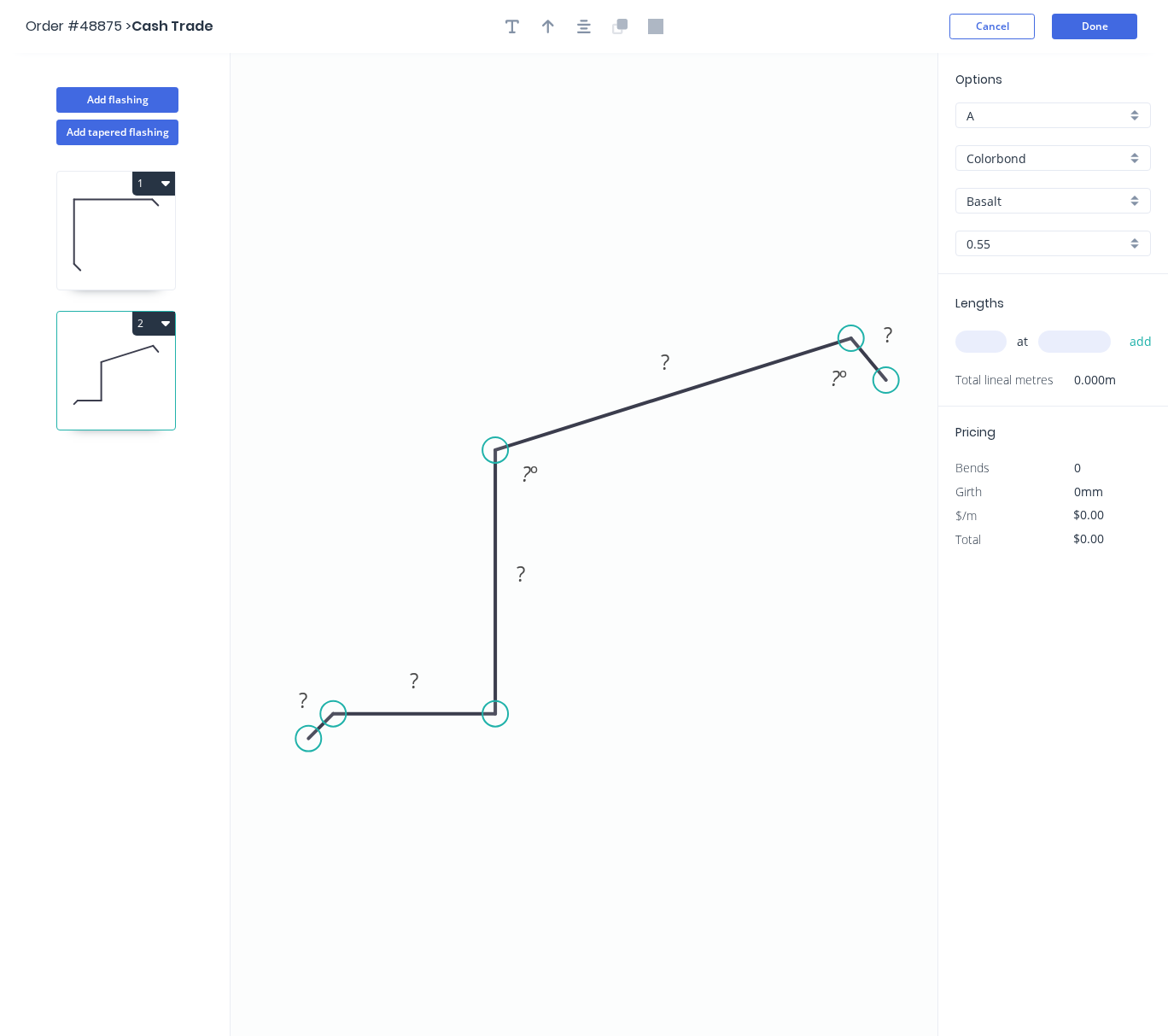
drag, startPoint x: 501, startPoint y: 339, endPoint x: 495, endPoint y: 451, distance: 112.2
click at [495, 451] on circle at bounding box center [495, 450] width 26 height 26
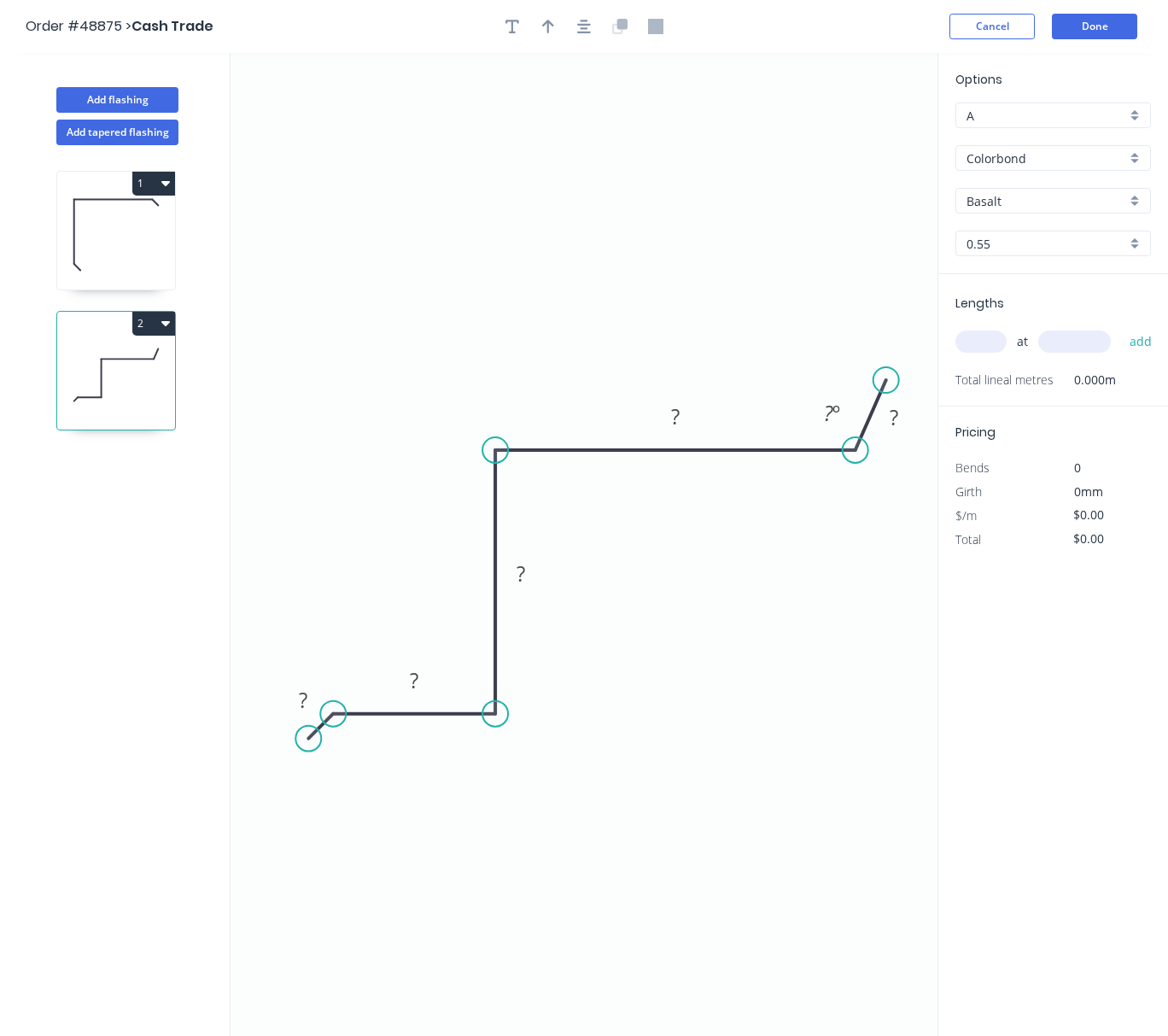
drag, startPoint x: 855, startPoint y: 332, endPoint x: 855, endPoint y: 447, distance: 115.0
click at [855, 447] on circle at bounding box center [855, 450] width 26 height 26
drag, startPoint x: 891, startPoint y: 383, endPoint x: 886, endPoint y: 481, distance: 98.1
click at [886, 481] on circle at bounding box center [887, 481] width 26 height 26
drag, startPoint x: 311, startPoint y: 734, endPoint x: 307, endPoint y: 748, distance: 14.6
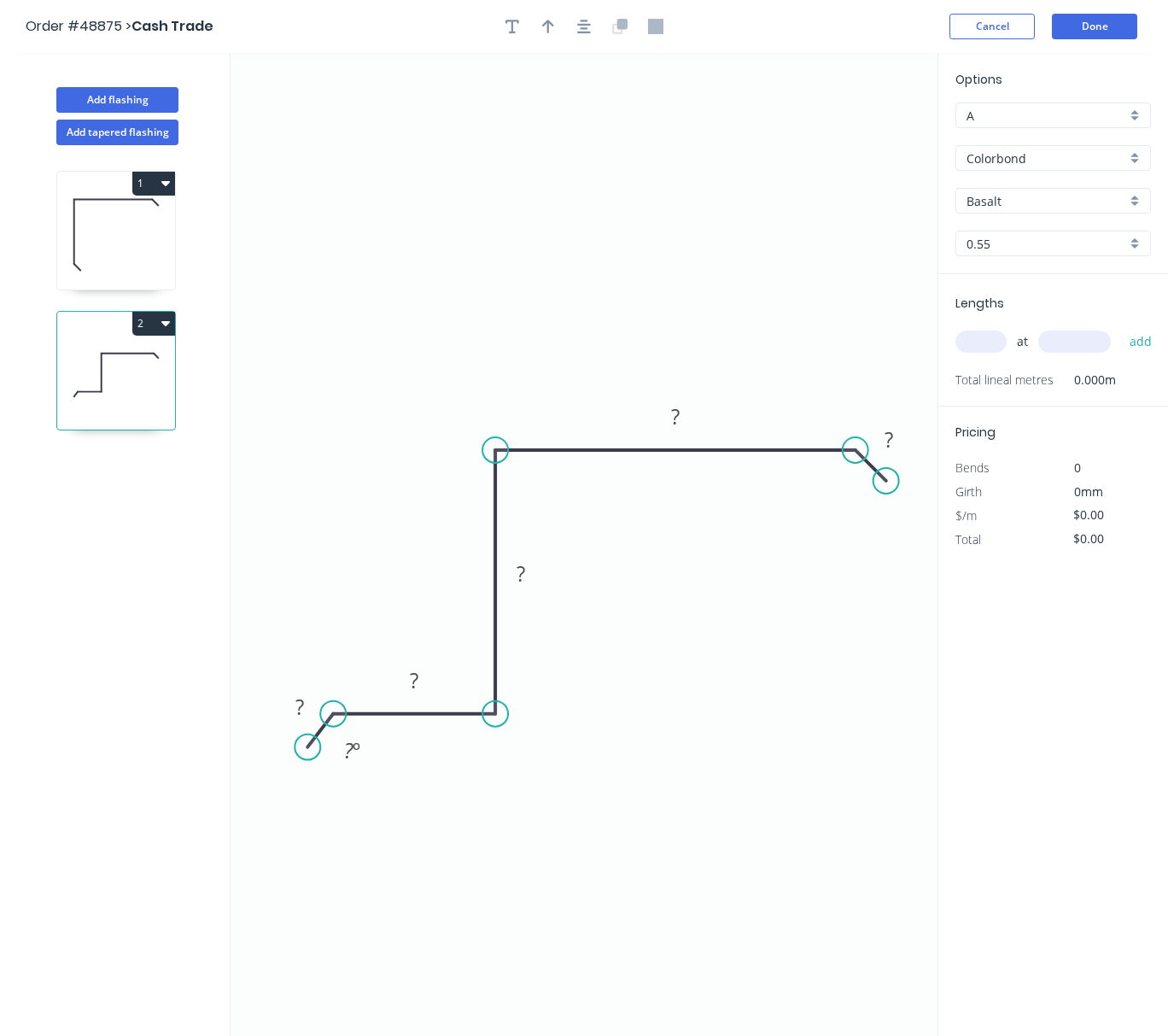
click at [307, 748] on circle at bounding box center [307, 747] width 26 height 26
click at [304, 691] on rect at bounding box center [300, 706] width 56 height 34
click at [301, 745] on circle at bounding box center [301, 746] width 26 height 26
click at [304, 707] on rect at bounding box center [298, 705] width 34 height 24
click at [424, 690] on rect at bounding box center [414, 681] width 34 height 24
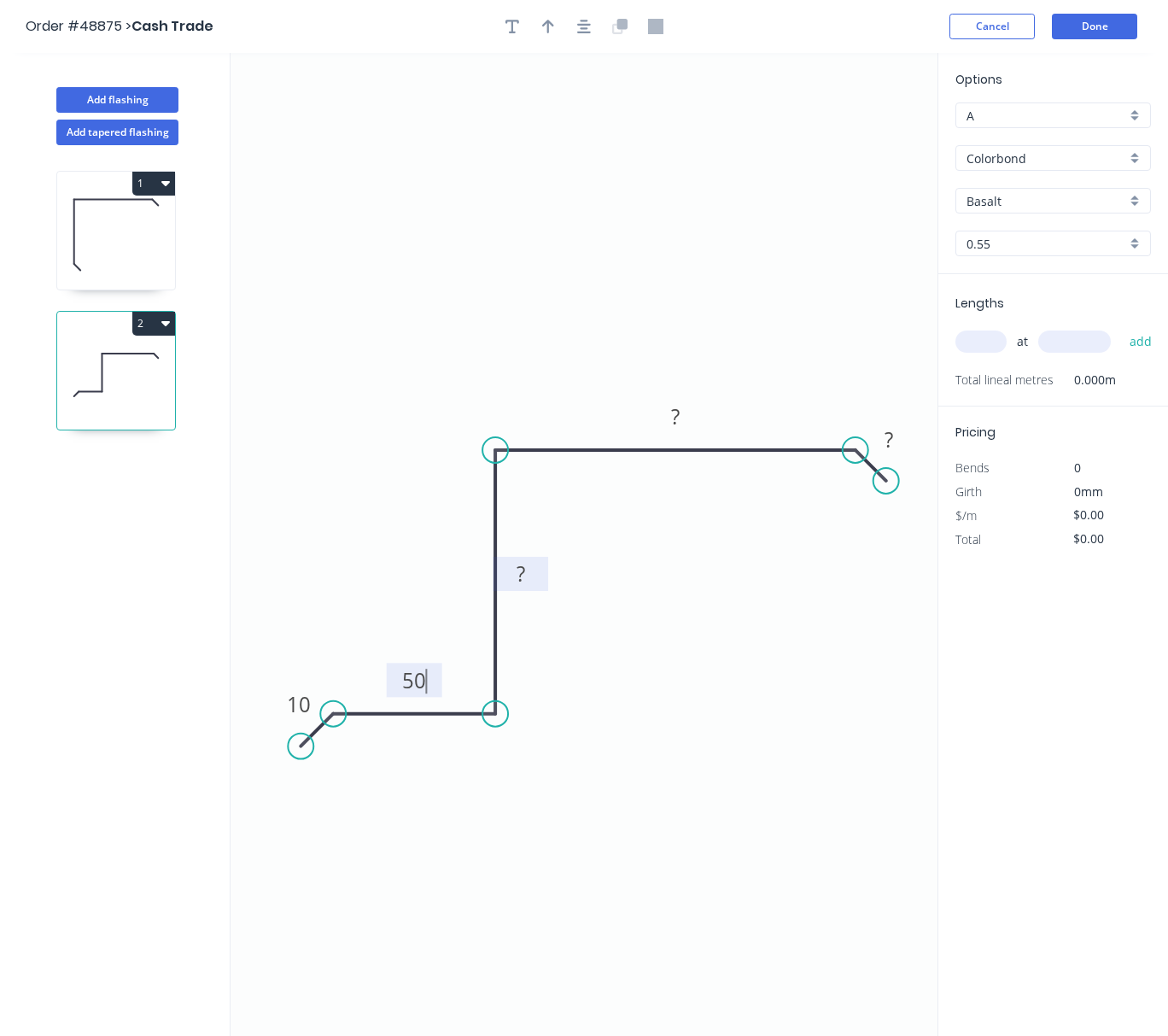
click at [534, 572] on rect at bounding box center [520, 575] width 34 height 24
click at [691, 413] on rect at bounding box center [675, 418] width 34 height 24
click at [889, 451] on tspan "?" at bounding box center [888, 439] width 8 height 28
click at [543, 28] on icon "button" at bounding box center [548, 26] width 12 height 16
type input "$12.42"
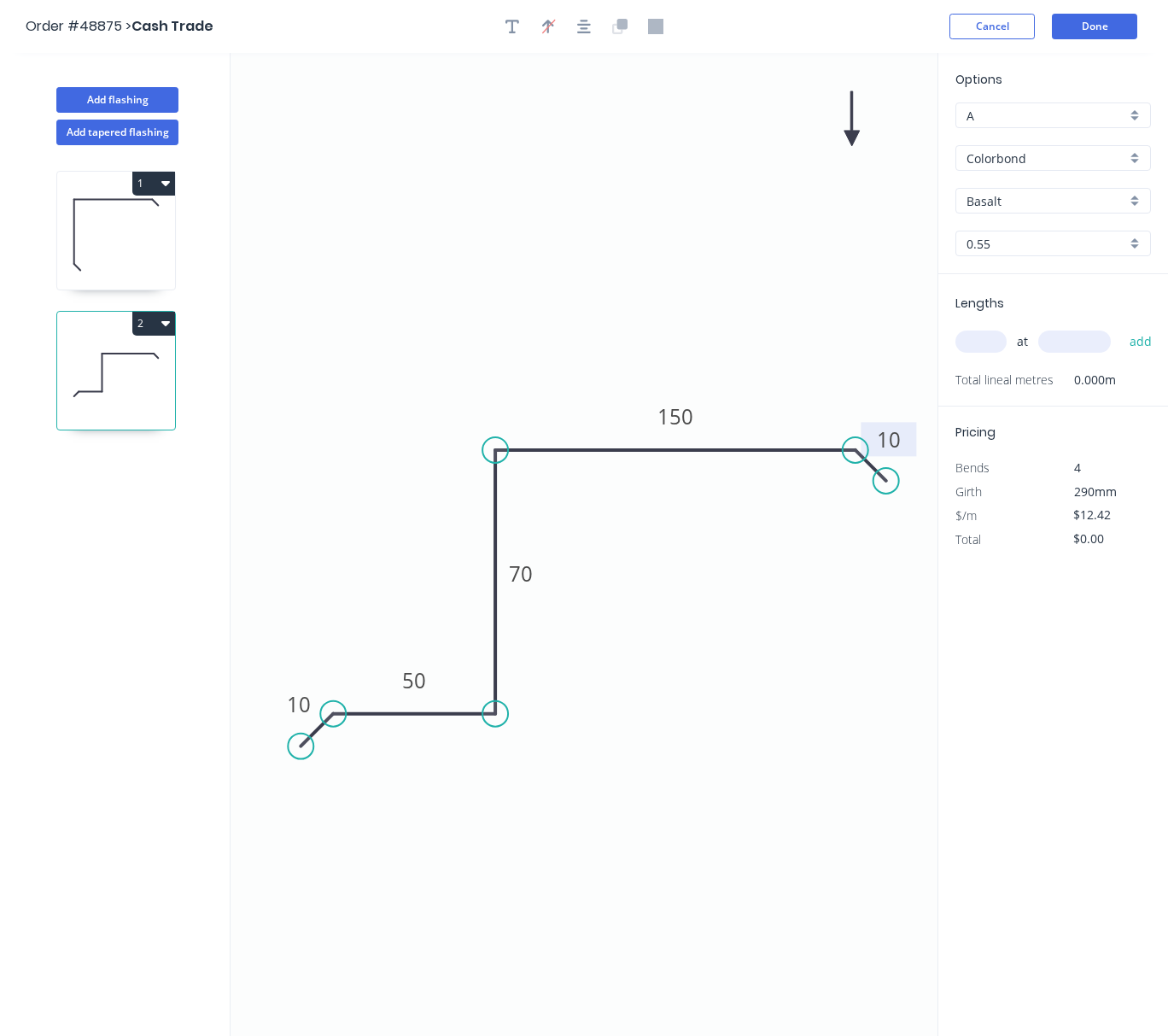
click at [863, 127] on icon "0 10 50 70 150 10" at bounding box center [584, 544] width 707 height 983
click at [858, 137] on icon "0 10 50 70 150 10" at bounding box center [584, 544] width 707 height 983
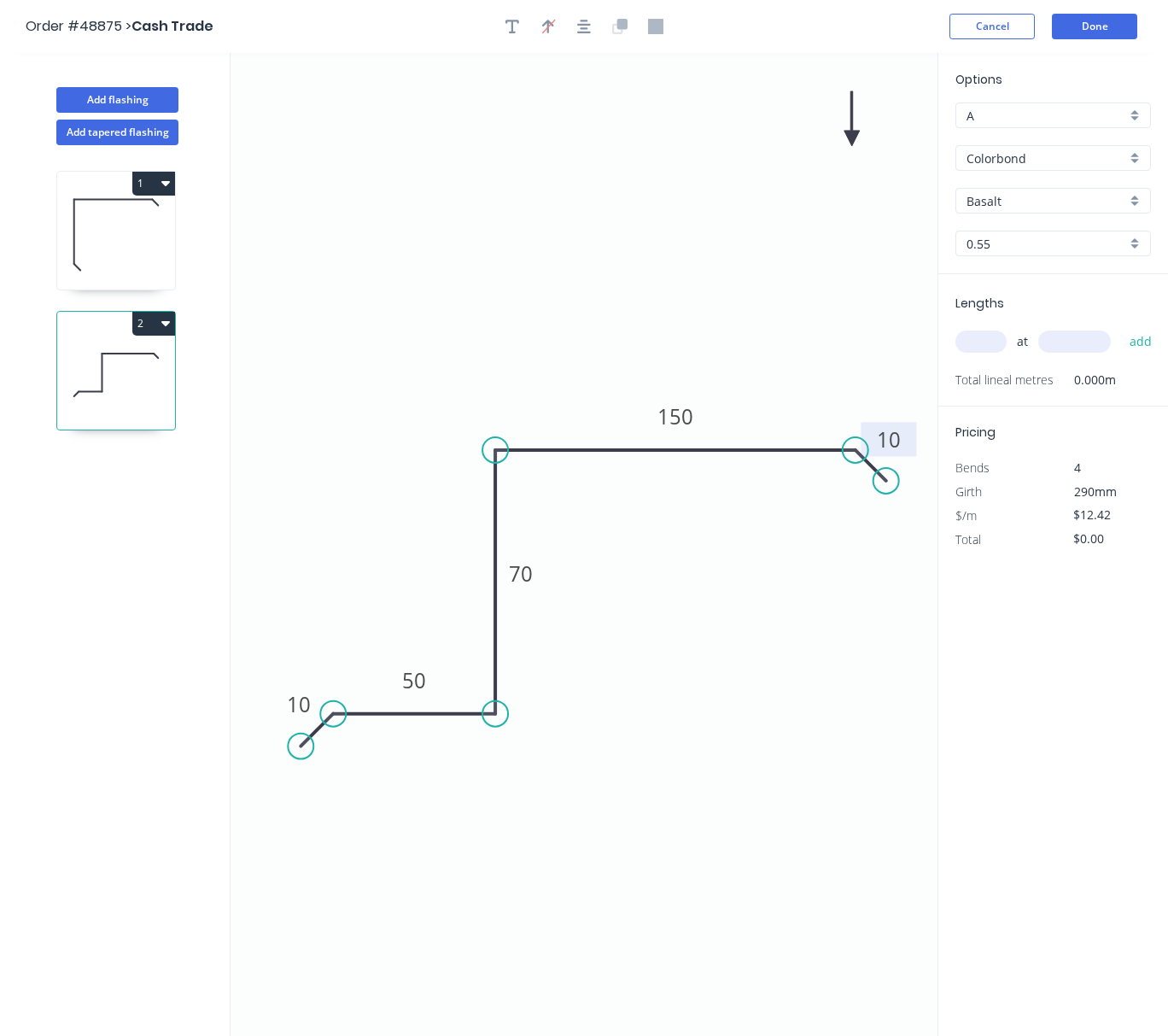
click at [858, 137] on icon "0 10 50 70 150 10" at bounding box center [584, 544] width 707 height 983
click at [849, 138] on icon at bounding box center [851, 119] width 16 height 55
click at [849, 138] on icon at bounding box center [865, 124] width 49 height 49
click at [849, 138] on icon at bounding box center [871, 138] width 55 height 16
click at [849, 138] on icon at bounding box center [865, 151] width 49 height 49
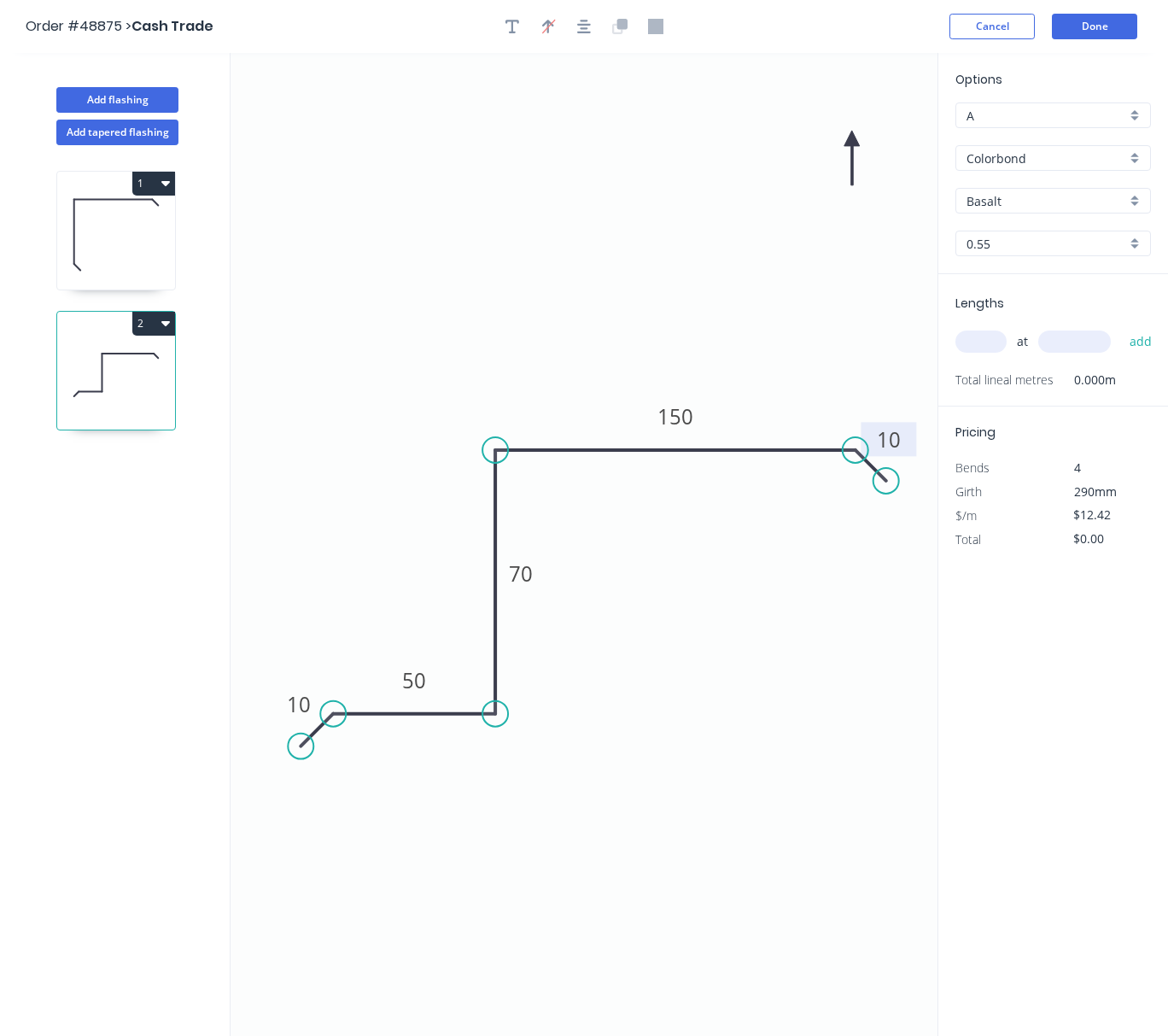
click at [849, 138] on icon at bounding box center [851, 157] width 16 height 55
click at [849, 138] on icon at bounding box center [832, 138] width 55 height 16
drag, startPoint x: 849, startPoint y: 138, endPoint x: 404, endPoint y: 332, distance: 485.4
click at [396, 314] on icon at bounding box center [380, 297] width 49 height 49
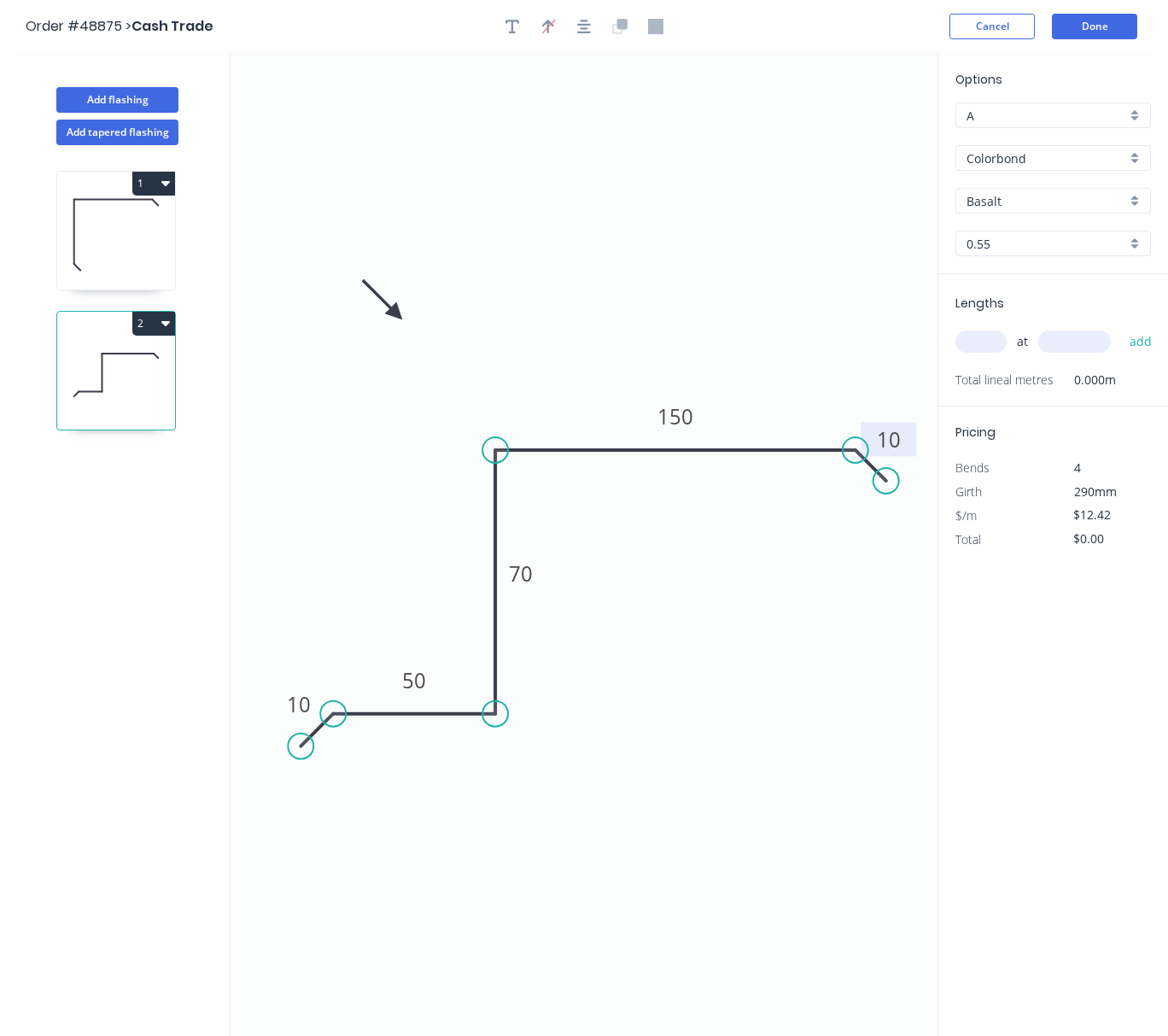
click at [690, 818] on icon "0 10 50 70 150 10" at bounding box center [584, 544] width 707 height 983
click at [1046, 209] on div "Basalt" at bounding box center [1052, 201] width 195 height 26
click at [1037, 200] on input "text" at bounding box center [1046, 201] width 159 height 18
click at [1055, 200] on input "text" at bounding box center [1046, 201] width 159 height 18
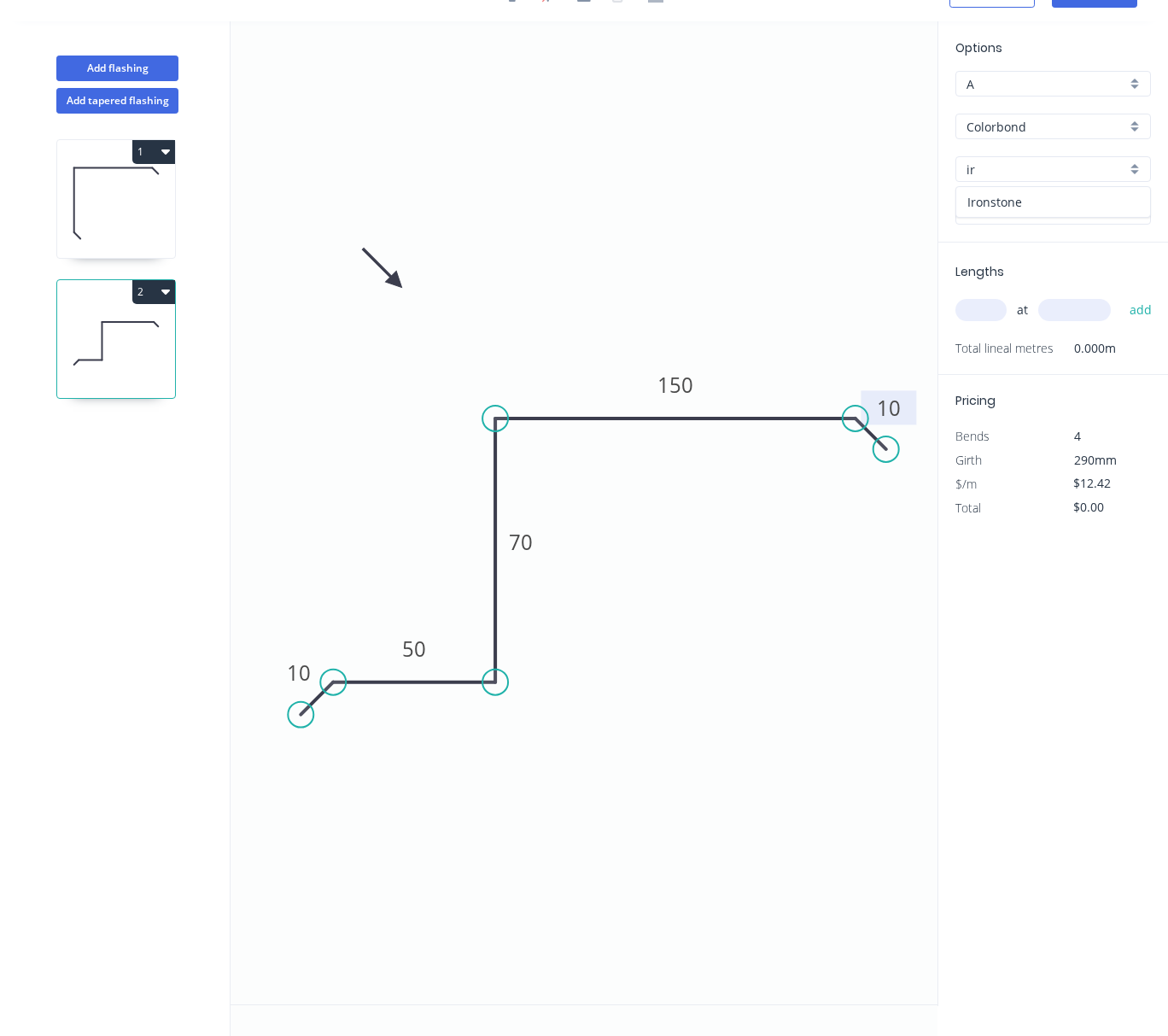
click at [1090, 192] on div "Ironstone" at bounding box center [1052, 202] width 193 height 30
type input "Ironstone"
click at [999, 313] on input "text" at bounding box center [980, 310] width 51 height 22
type input "2"
drag, startPoint x: 1047, startPoint y: 301, endPoint x: 1062, endPoint y: 309, distance: 17.0
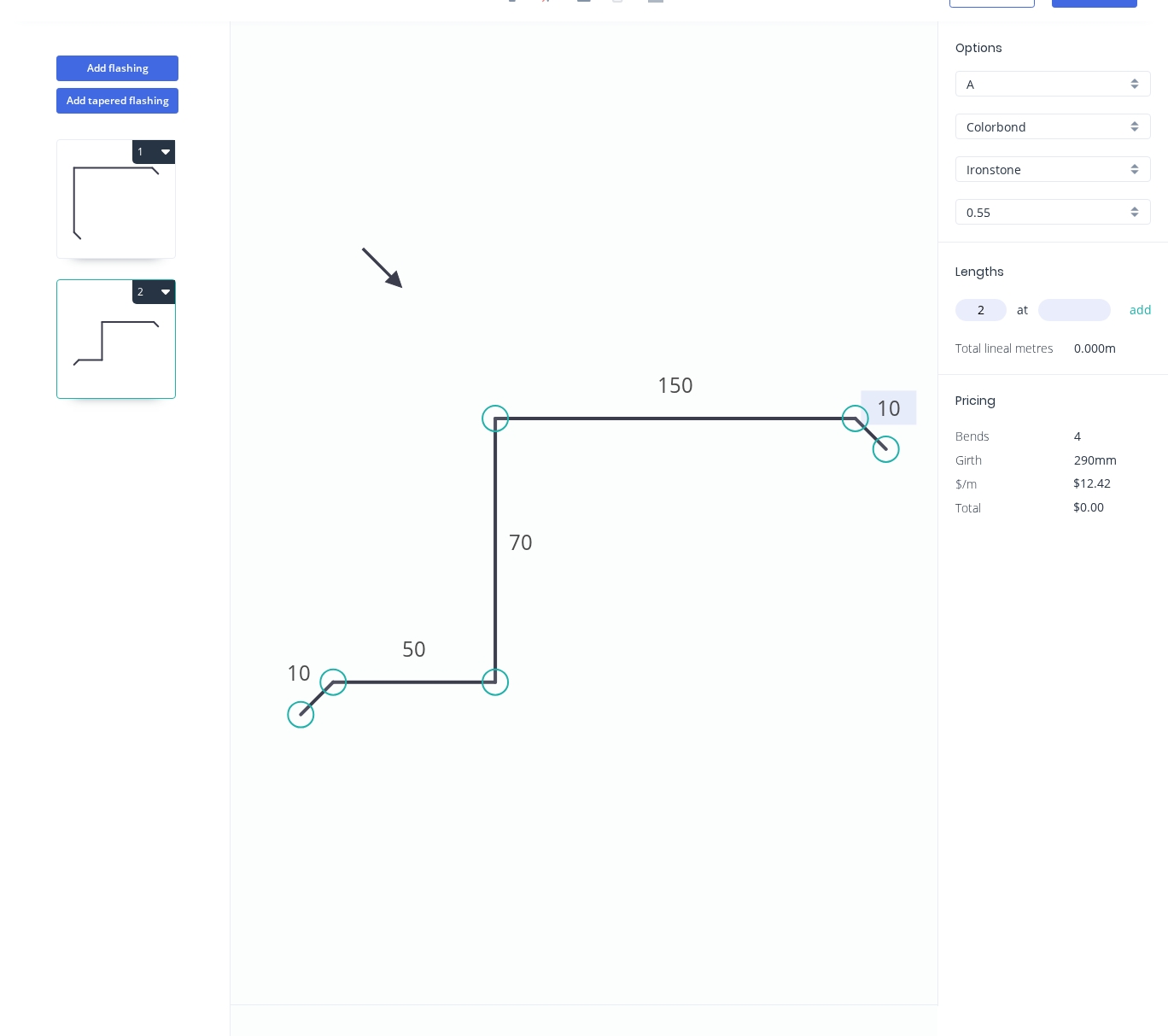
click at [1050, 301] on input "text" at bounding box center [1075, 310] width 72 height 22
type input "3200"
click at [1121, 295] on button "add" at bounding box center [1140, 309] width 40 height 29
type input "$79.49"
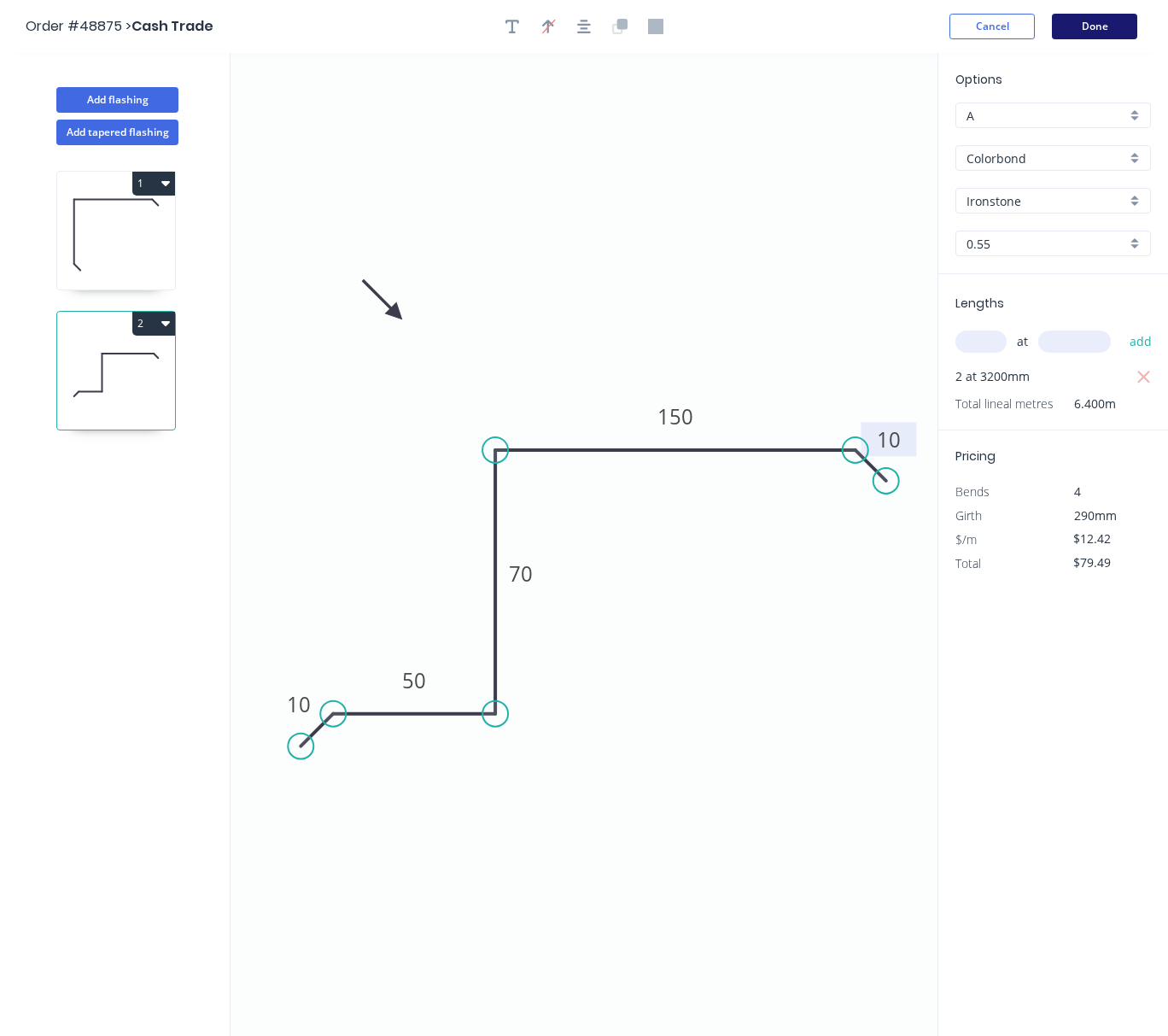
click at [1107, 24] on button "Done" at bounding box center [1094, 27] width 85 height 26
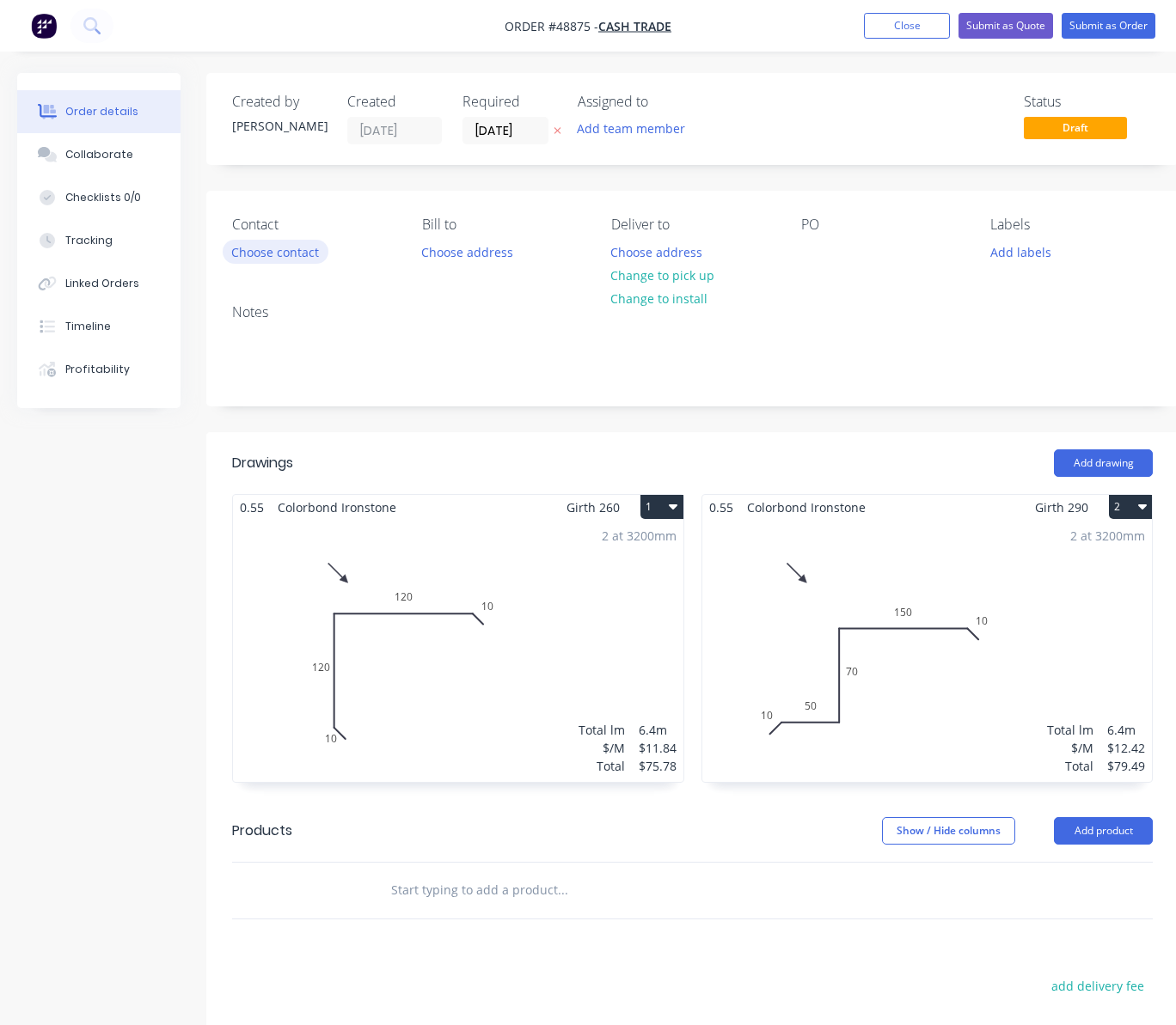
click at [295, 251] on button "Choose contact" at bounding box center [275, 251] width 105 height 23
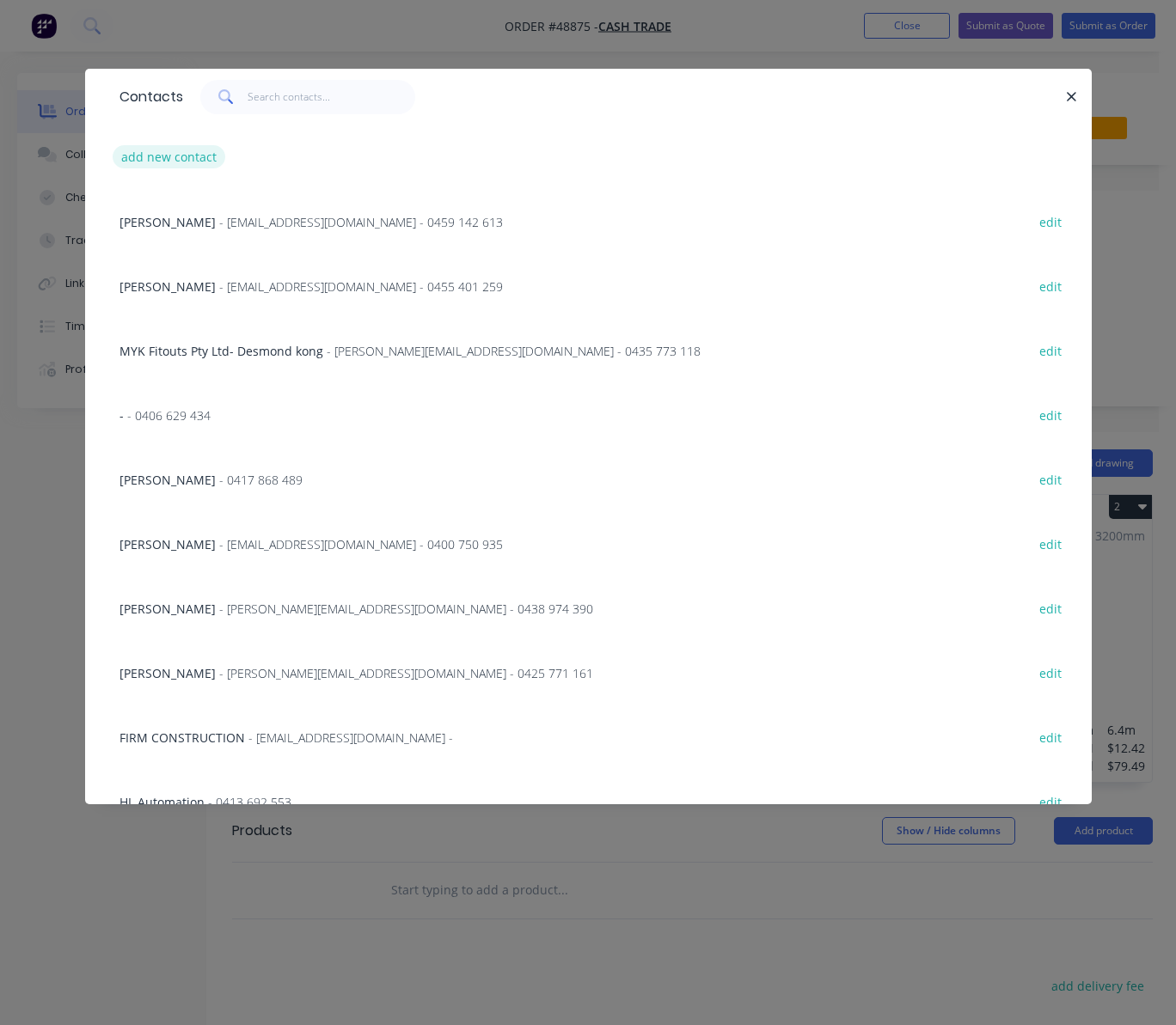
click at [177, 149] on button "add new contact" at bounding box center [170, 157] width 114 height 23
select select "AU"
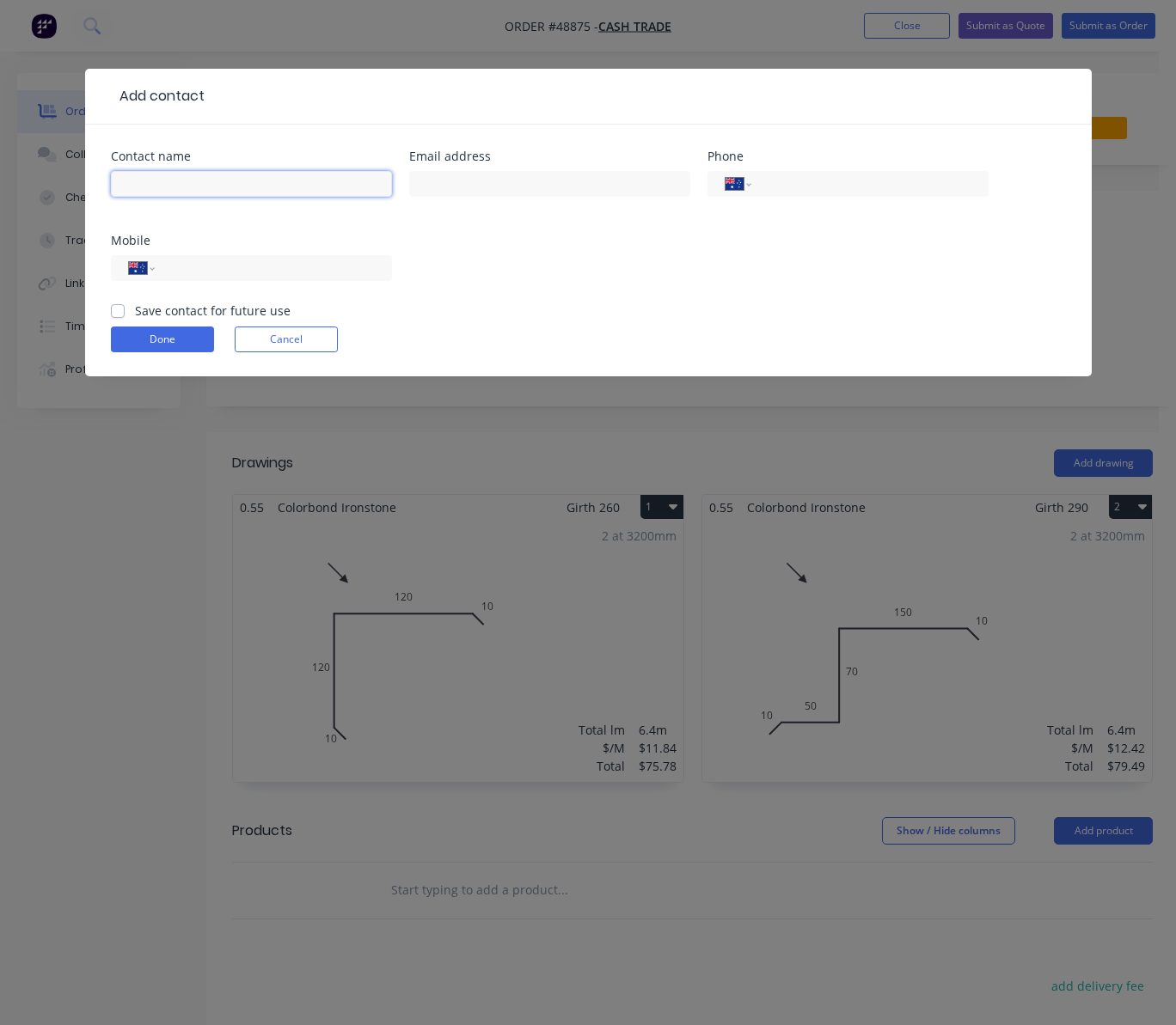
click at [222, 179] on input "text" at bounding box center [252, 184] width 281 height 26
type input "Josh"
click at [859, 187] on input "tel" at bounding box center [866, 184] width 206 height 20
click at [430, 184] on input "text" at bounding box center [550, 184] width 281 height 26
paste input "Jedmondson12@outlook.com"
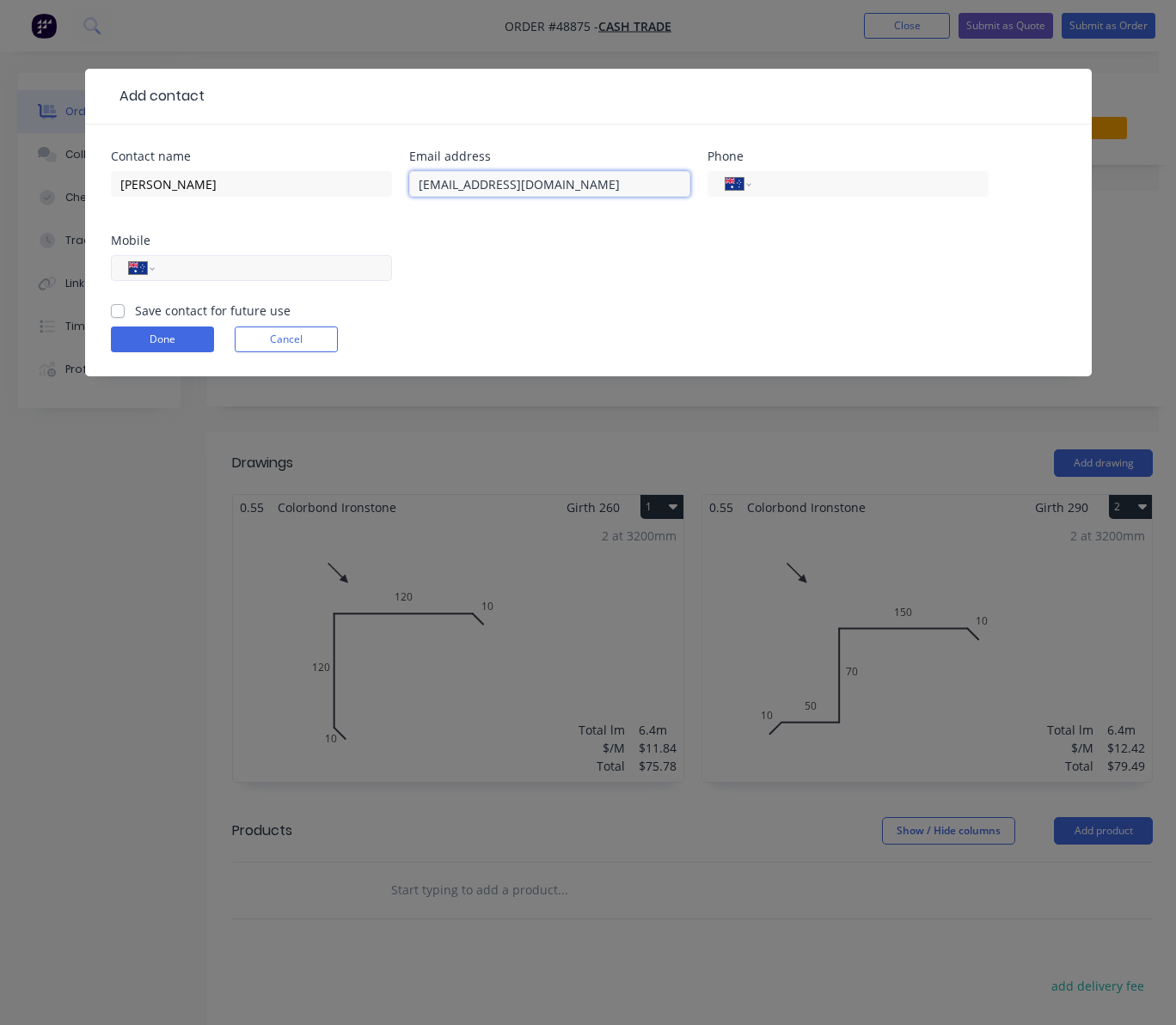
type input "Jedmondson12@outlook.com"
click at [210, 263] on input "tel" at bounding box center [269, 268] width 206 height 20
click at [208, 272] on input "tel" at bounding box center [269, 268] width 206 height 20
type input "0404 739 863"
click at [190, 332] on button "Done" at bounding box center [162, 340] width 103 height 26
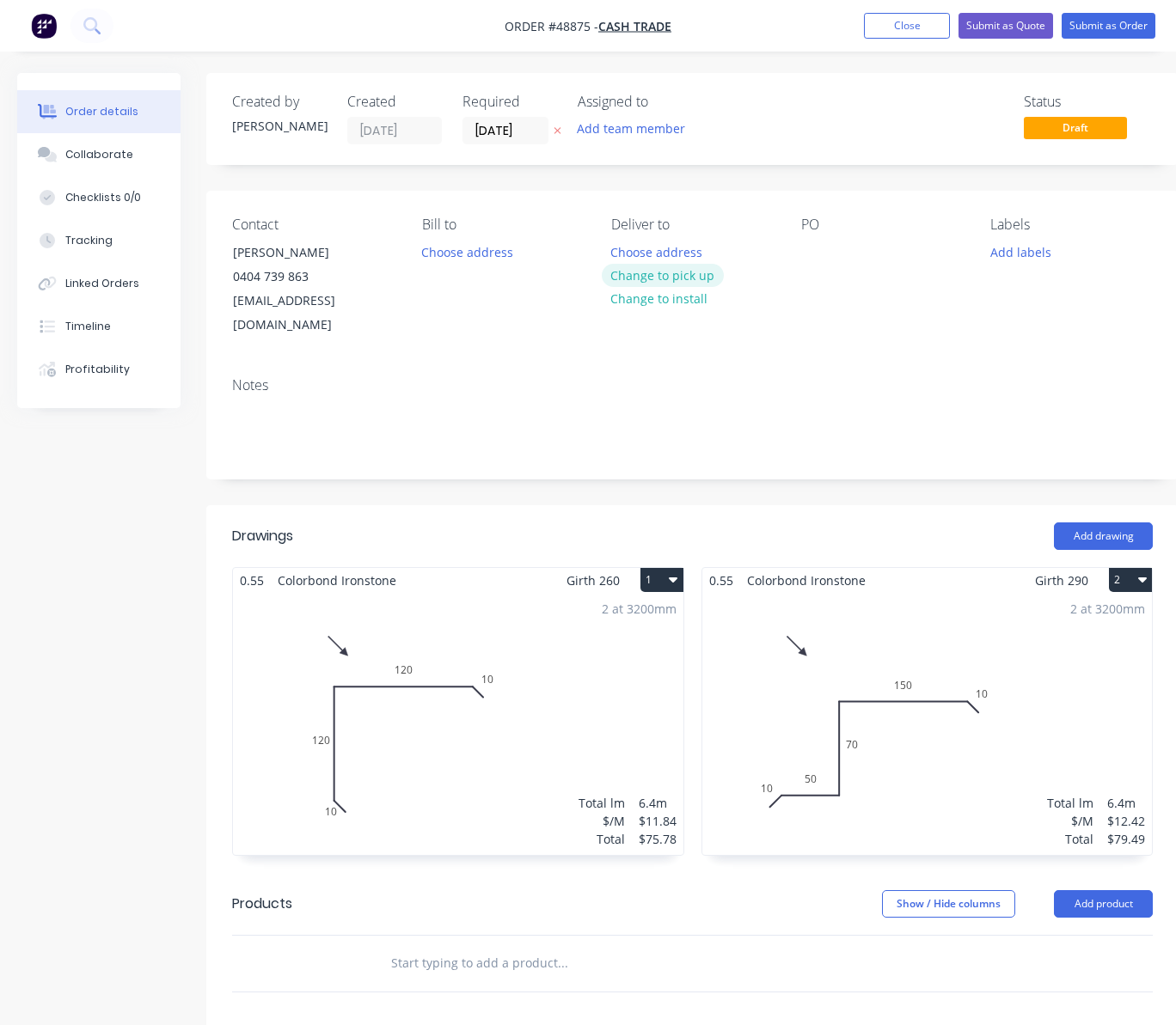
click at [703, 269] on button "Change to pick up" at bounding box center [663, 275] width 122 height 23
click at [989, 28] on button "Submit as Quote" at bounding box center [1005, 26] width 94 height 26
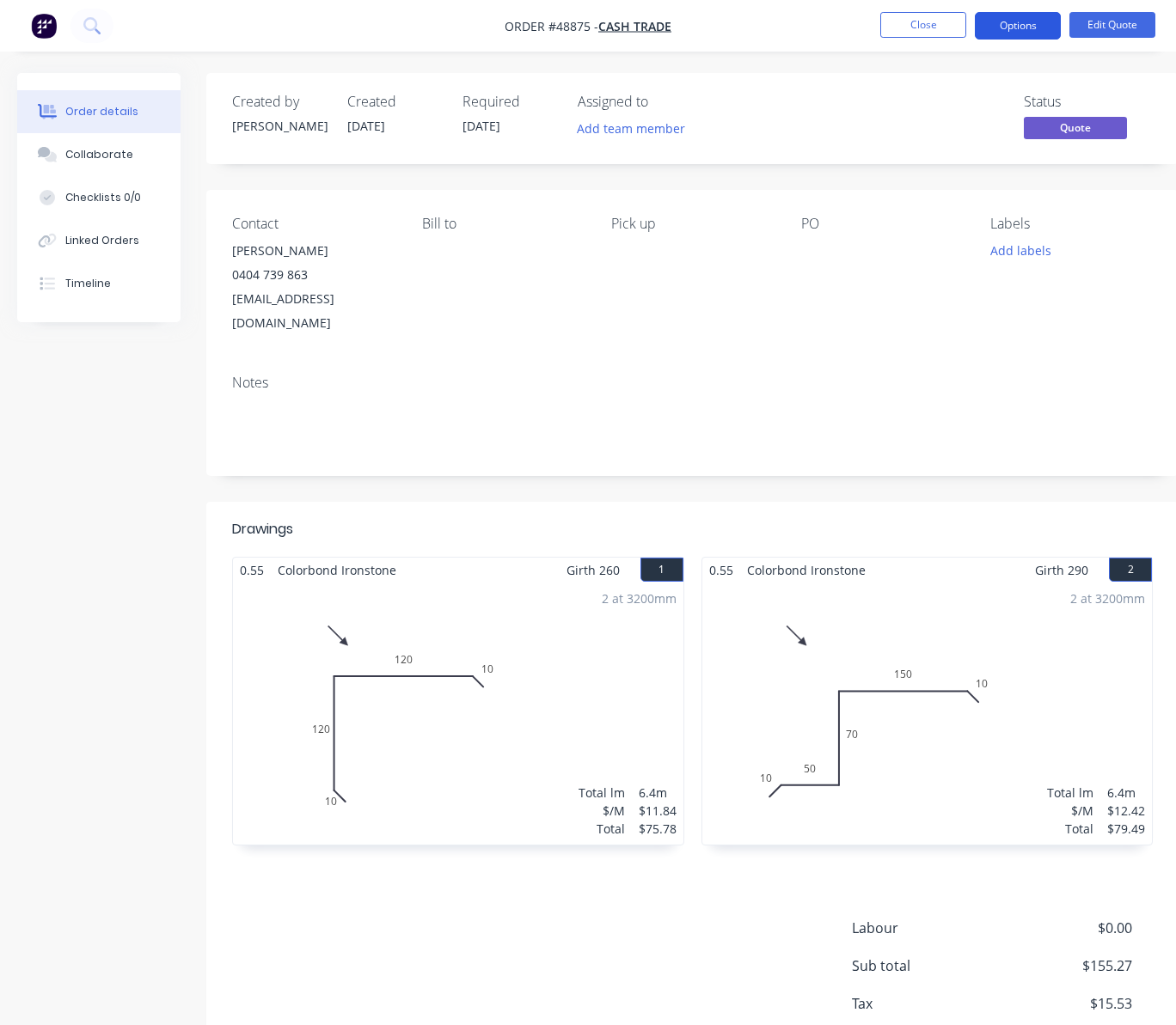
click at [1011, 20] on button "Options" at bounding box center [1018, 26] width 86 height 28
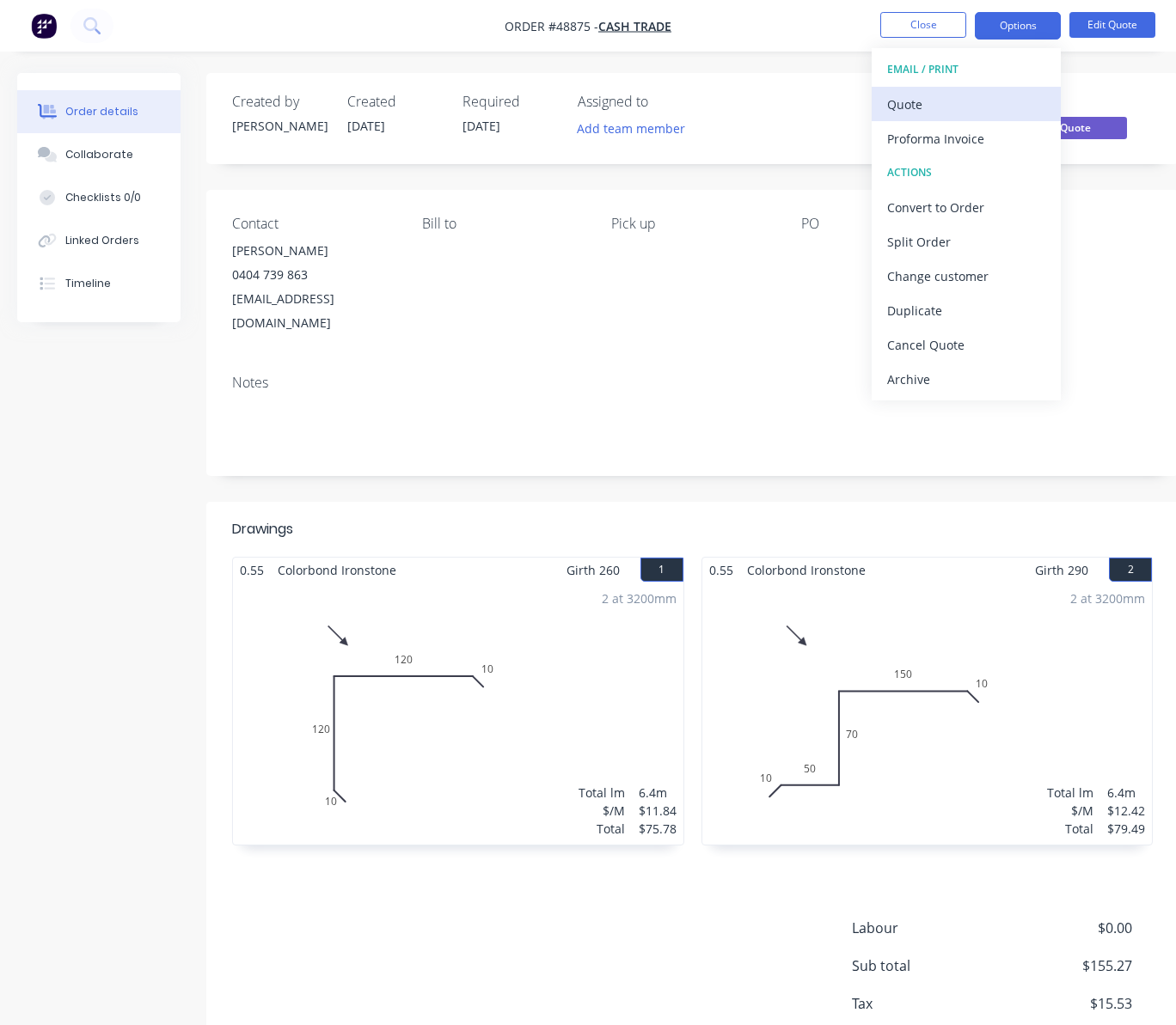
click at [985, 97] on div "Quote" at bounding box center [966, 104] width 158 height 25
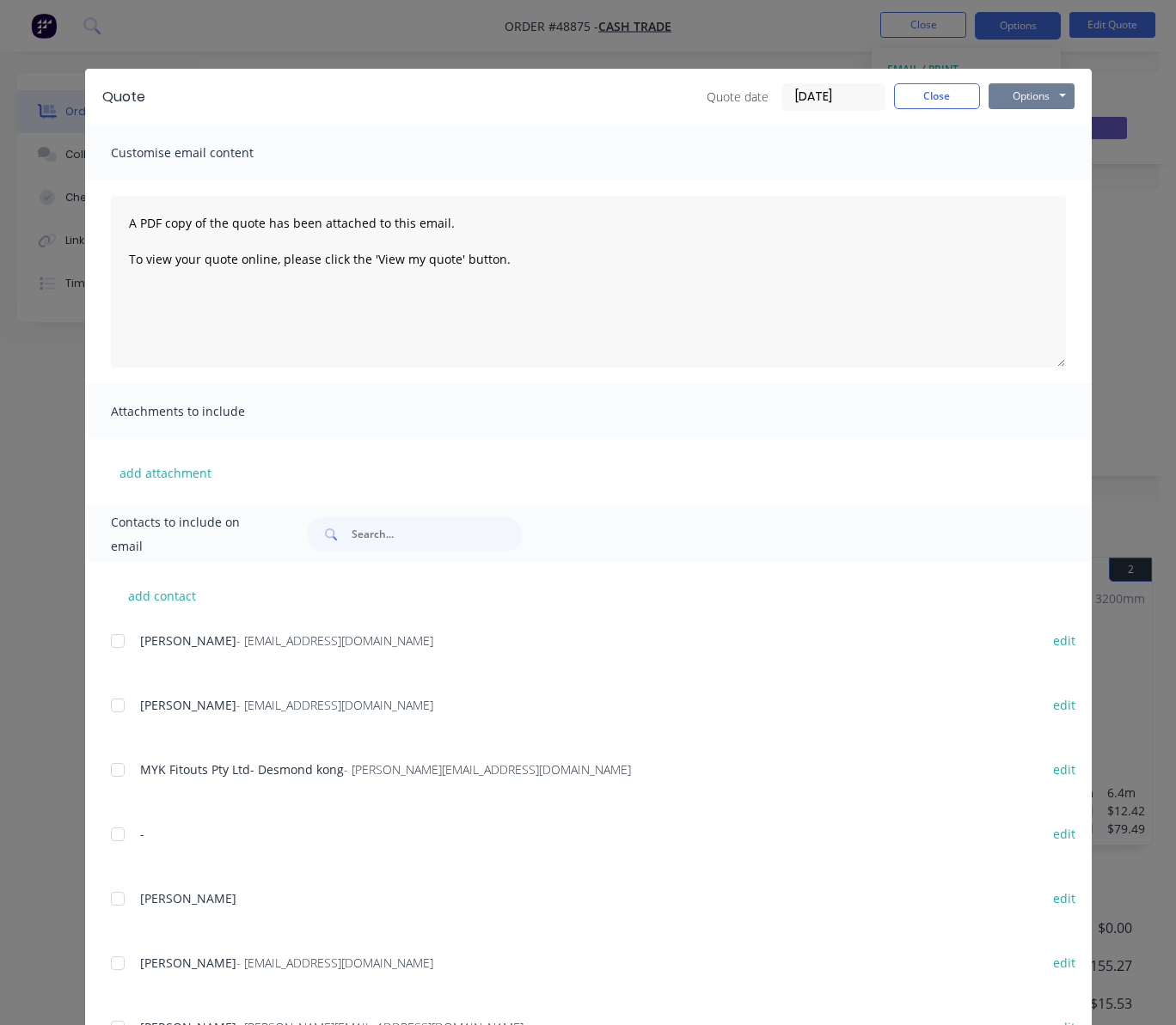
click at [1042, 96] on button "Options" at bounding box center [1032, 96] width 86 height 26
click at [1049, 146] on button "Print" at bounding box center [1044, 155] width 110 height 28
click at [726, 48] on div "Quote Quote date 04/09/25 Close Options Preview Print Email Customise email con…" at bounding box center [588, 512] width 1176 height 1025
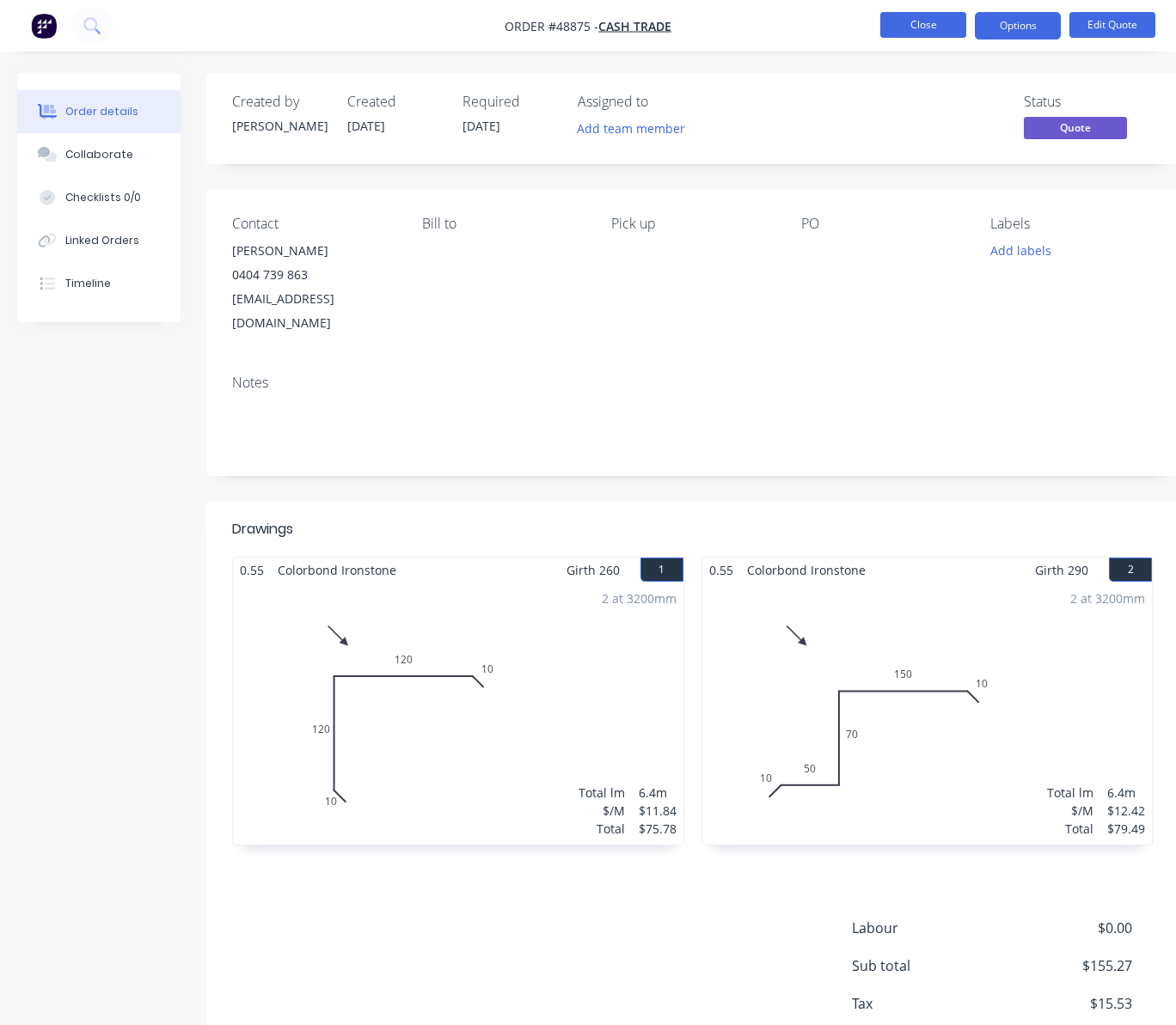
click at [925, 25] on button "Close" at bounding box center [923, 25] width 86 height 26
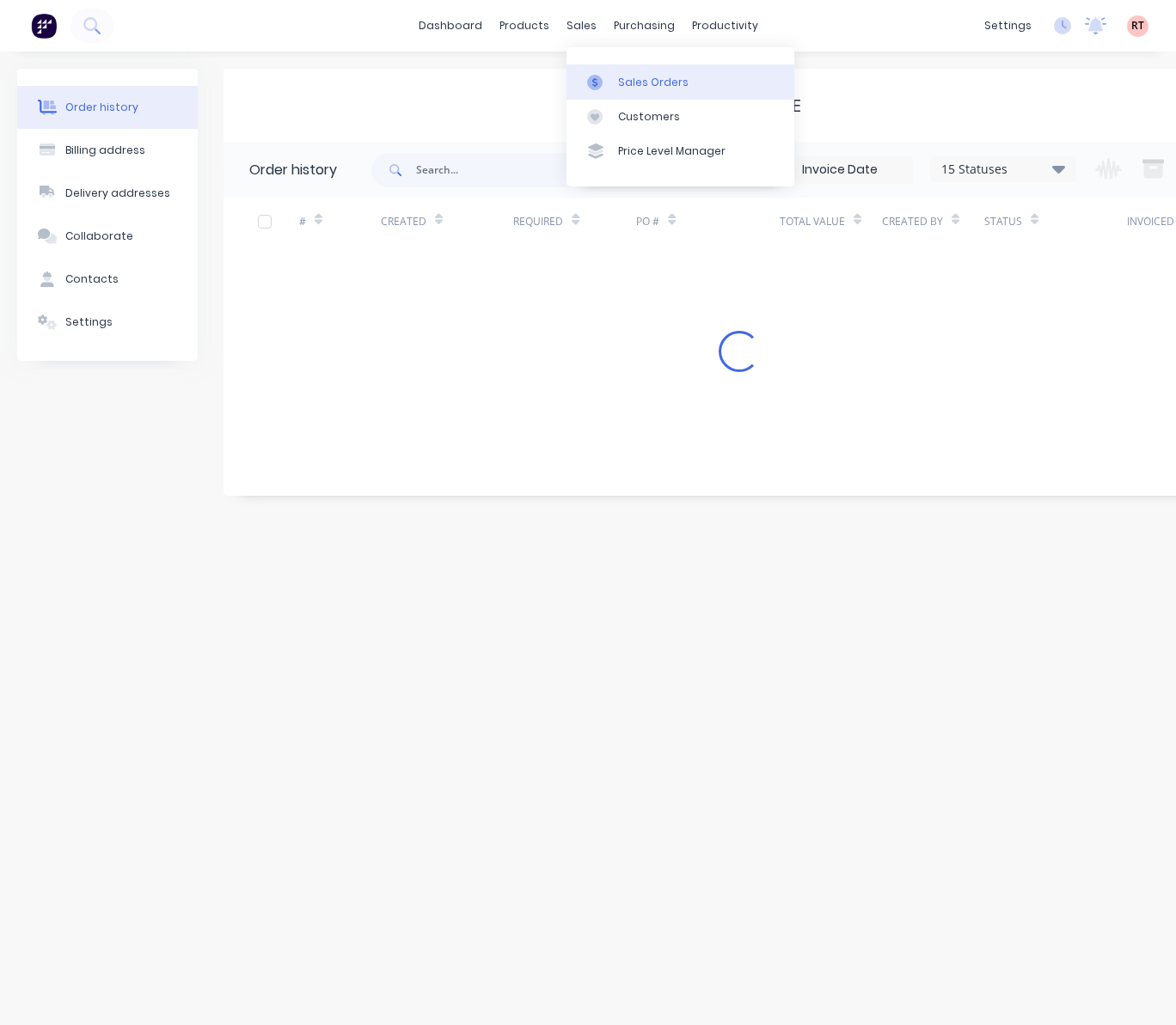
click at [626, 83] on div "Sales Orders" at bounding box center [653, 82] width 71 height 16
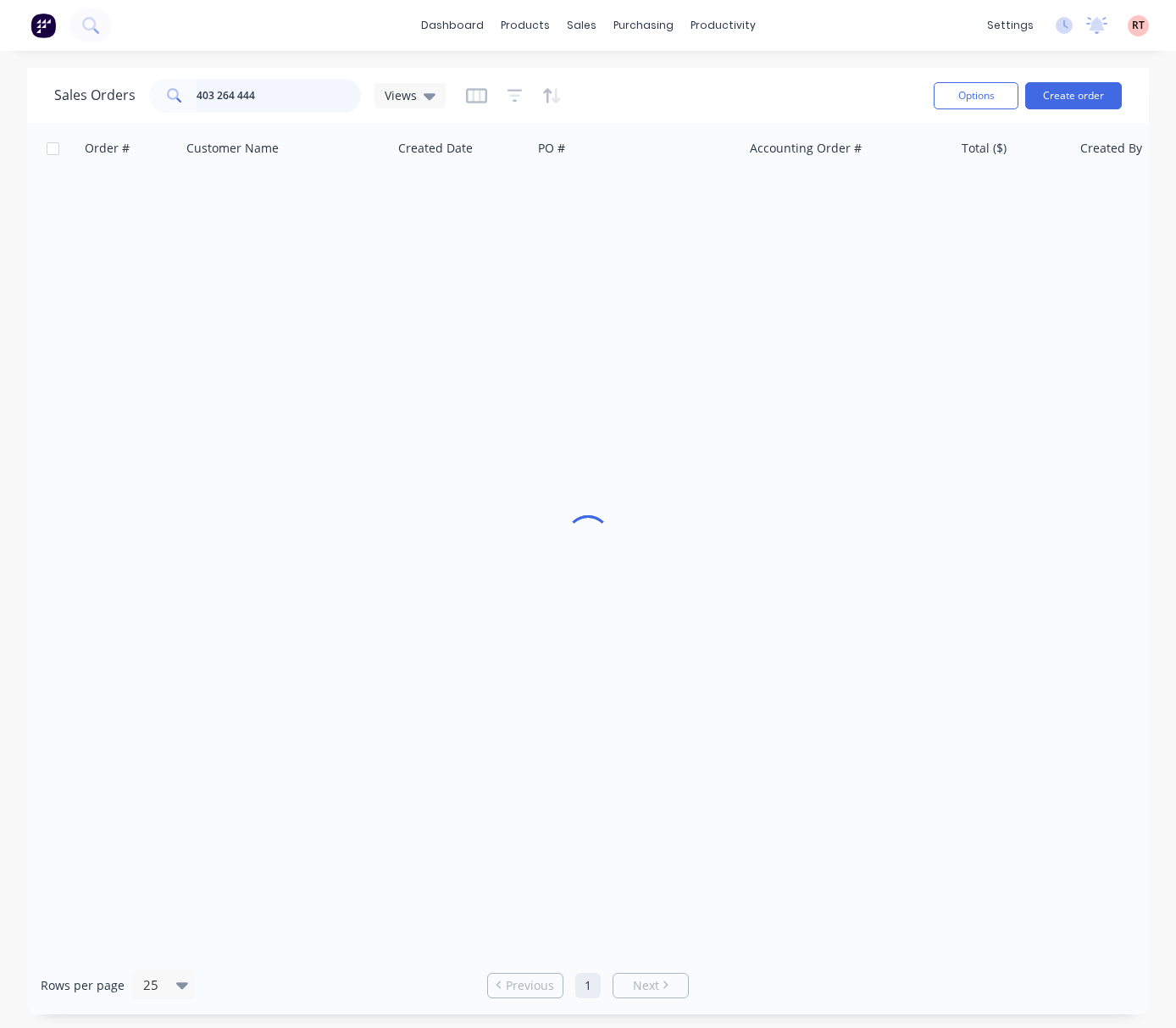
drag, startPoint x: 282, startPoint y: 95, endPoint x: 86, endPoint y: 119, distance: 197.5
click at [86, 119] on div "Sales Orders 403 264 444 Views Options Create order" at bounding box center [588, 96] width 1122 height 55
type input "48767"
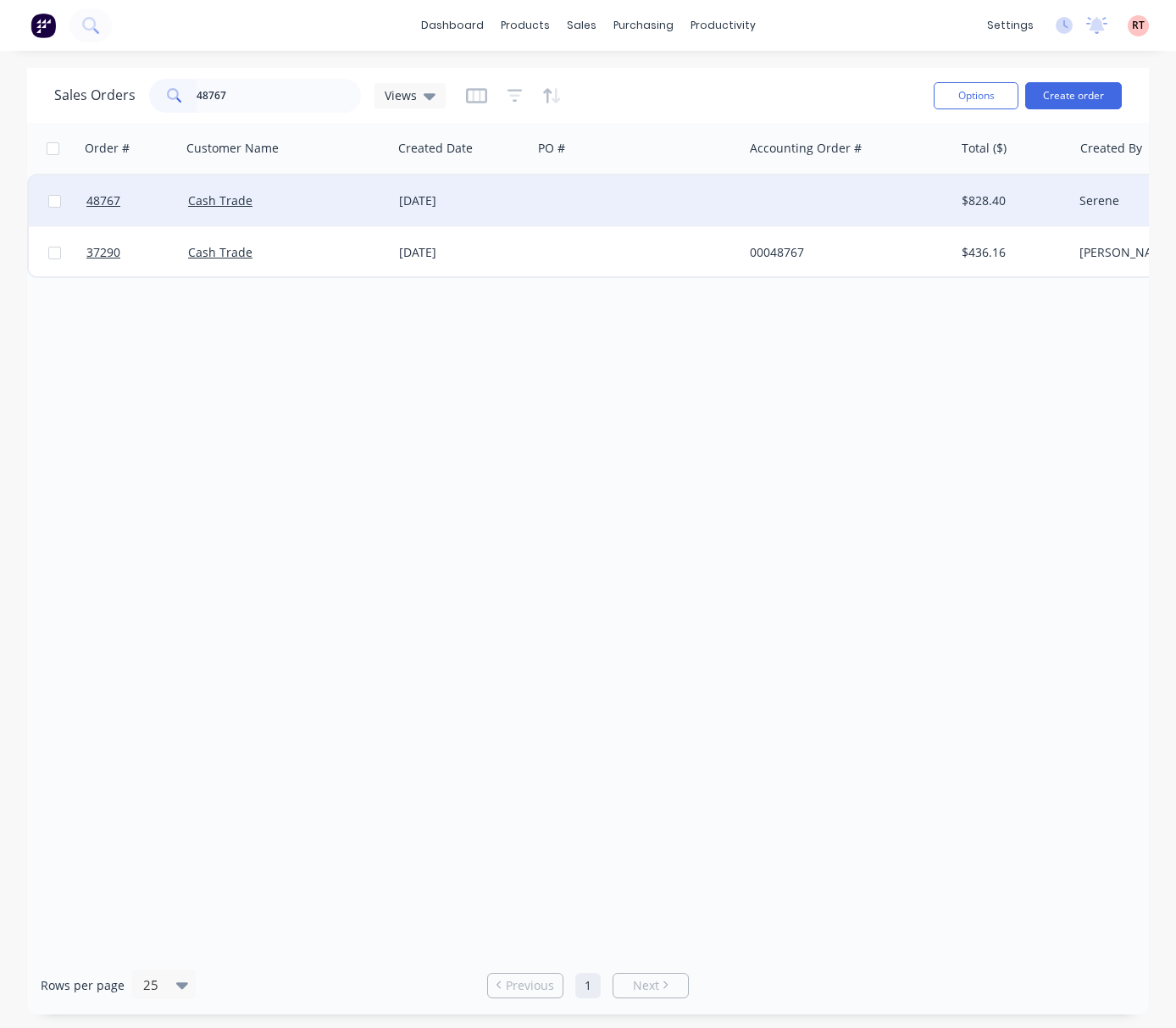
click at [374, 205] on div "Cash Trade" at bounding box center [282, 200] width 188 height 17
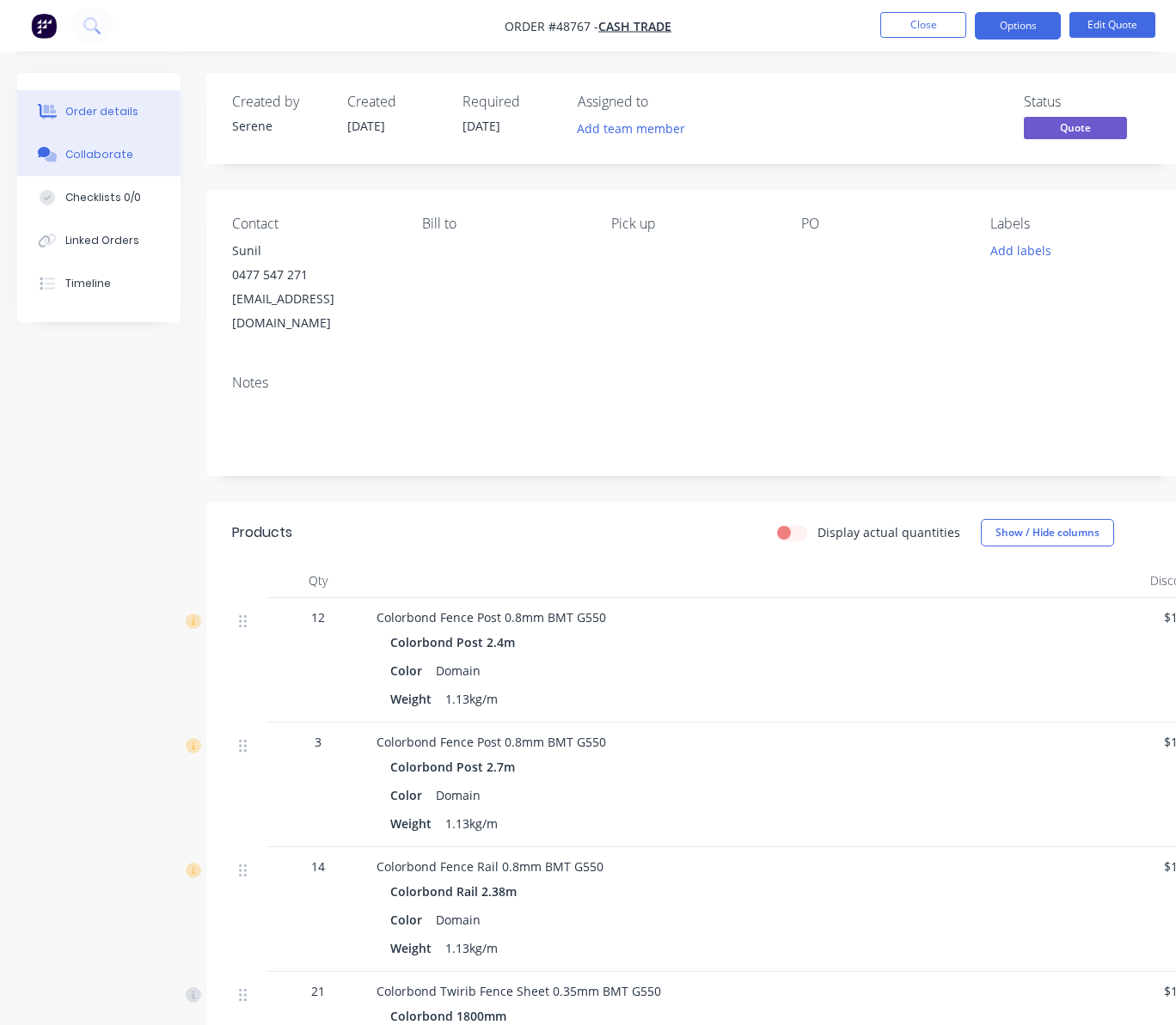
click at [100, 143] on button "Collaborate" at bounding box center [98, 155] width 163 height 43
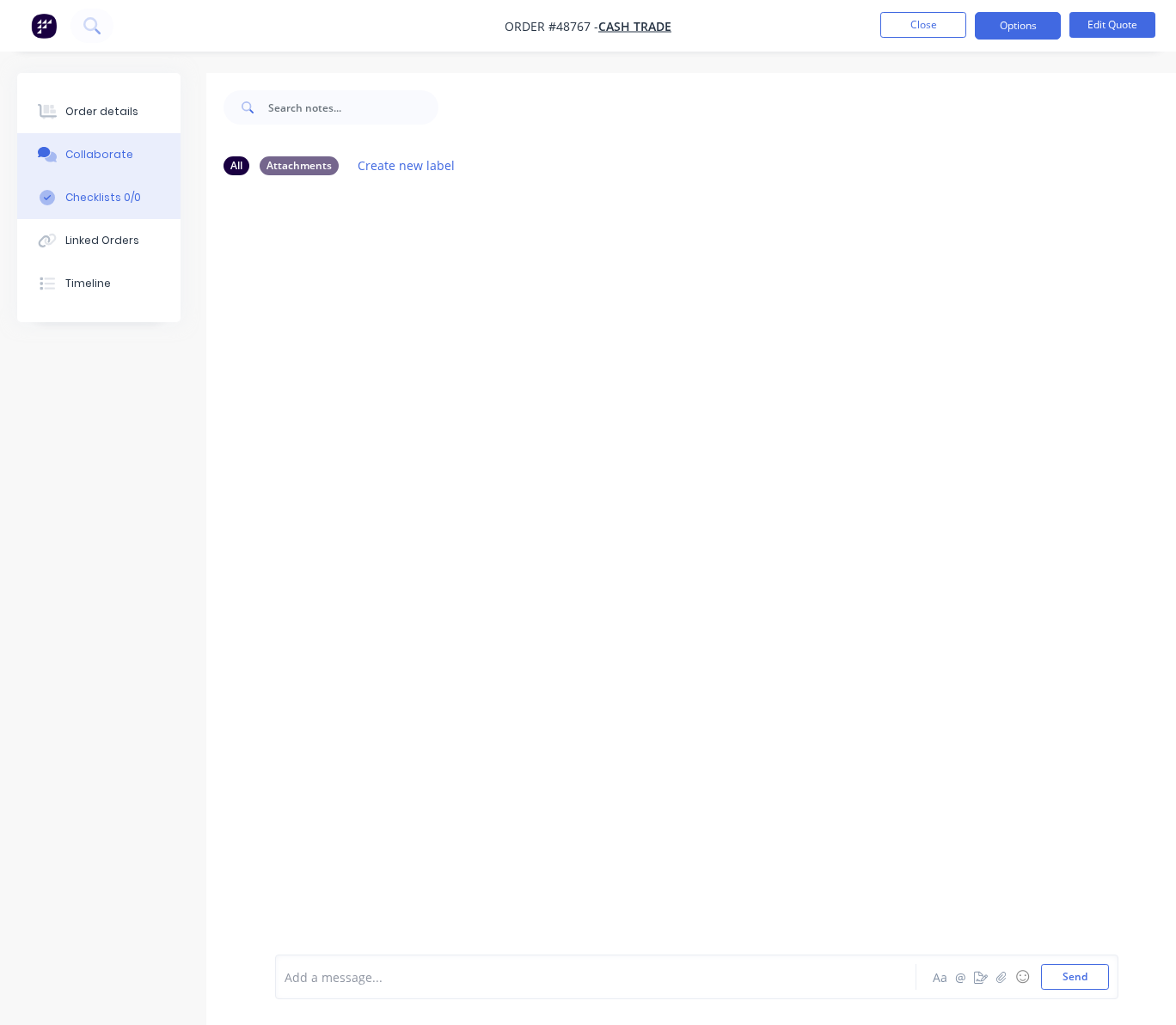
click at [105, 194] on div "Checklists 0/0" at bounding box center [103, 198] width 75 height 16
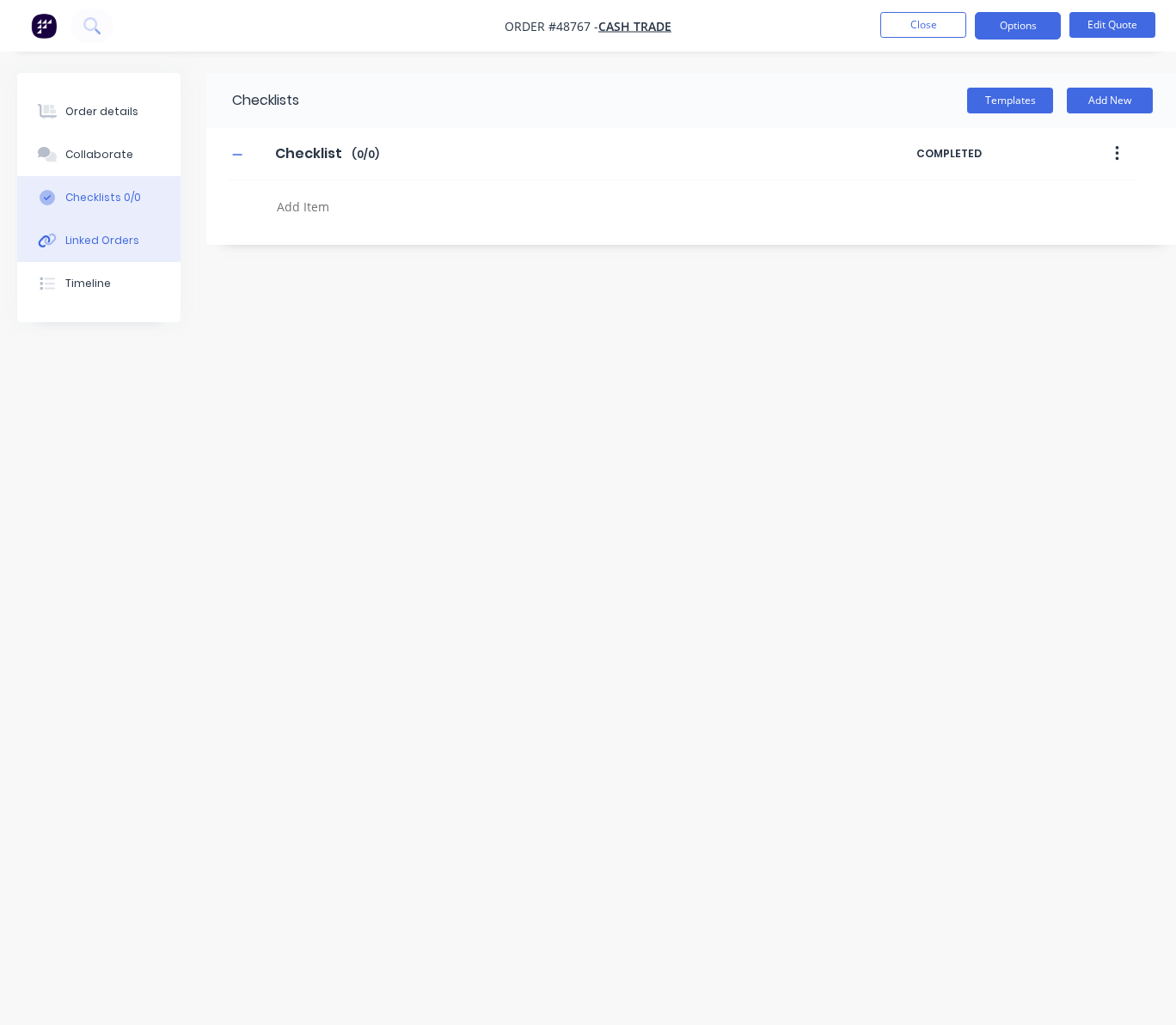
click at [124, 238] on div "Linked Orders" at bounding box center [102, 240] width 74 height 16
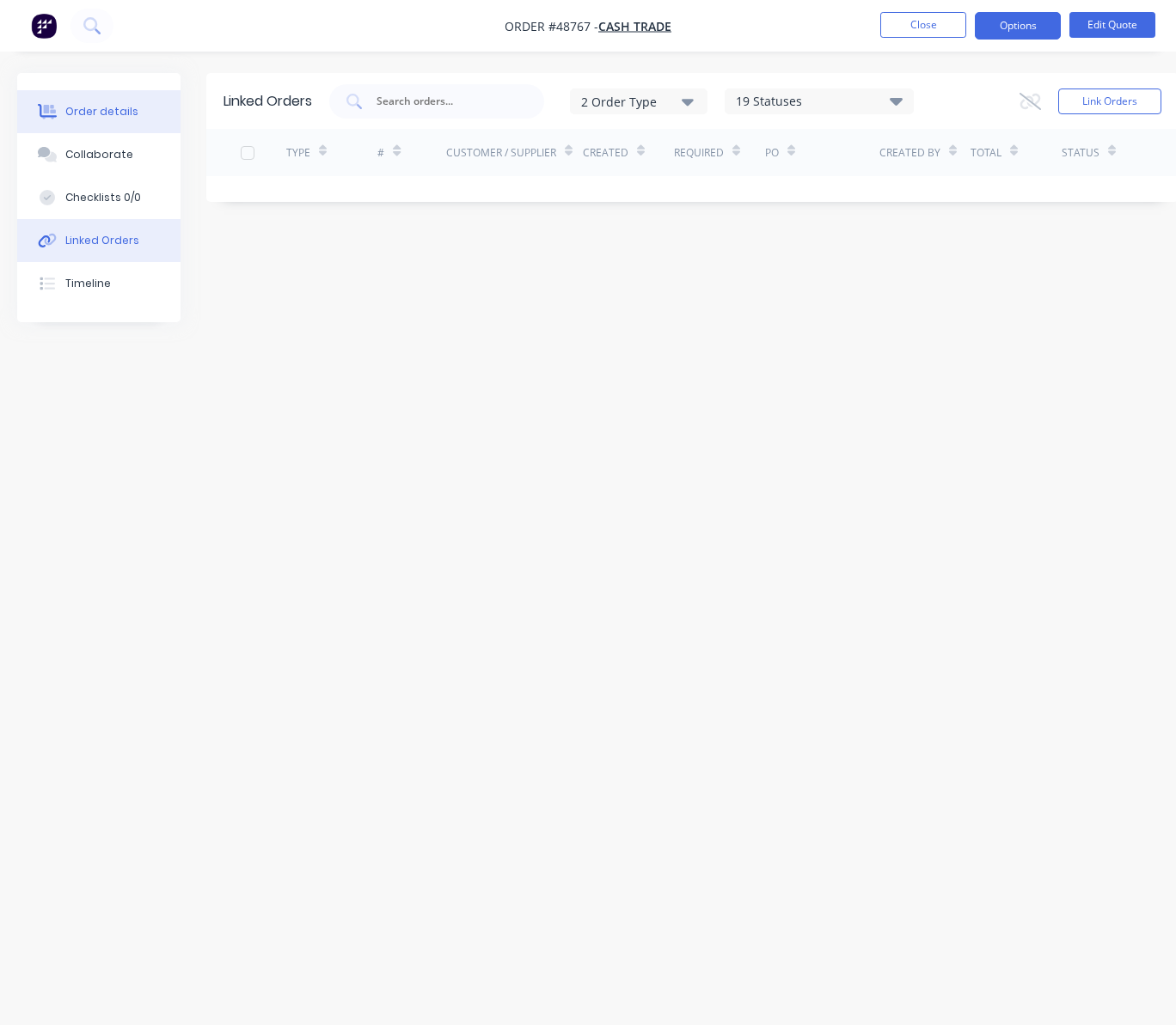
click at [84, 108] on div "Order details" at bounding box center [102, 112] width 73 height 16
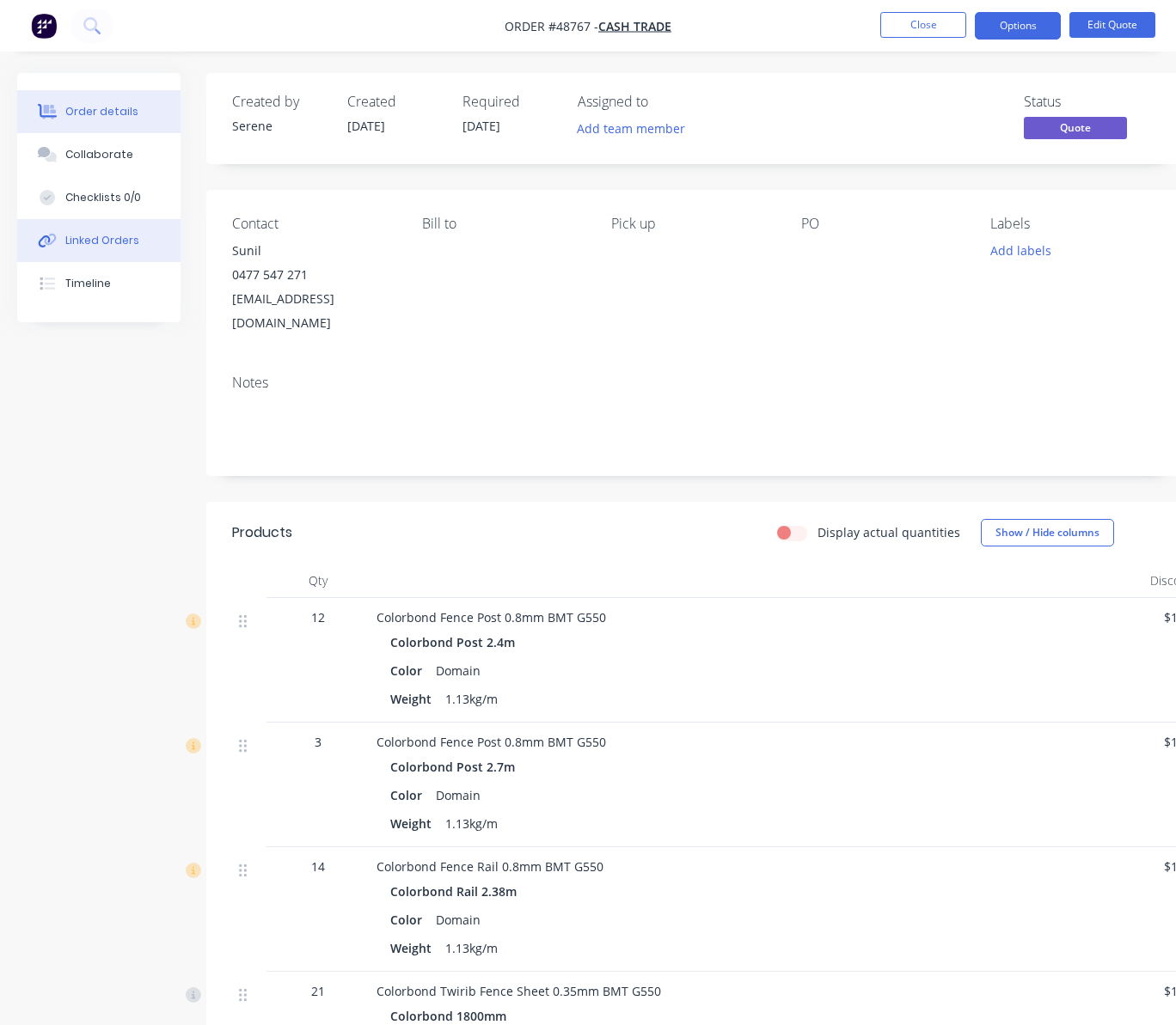
click at [91, 244] on div "Linked Orders" at bounding box center [102, 240] width 74 height 16
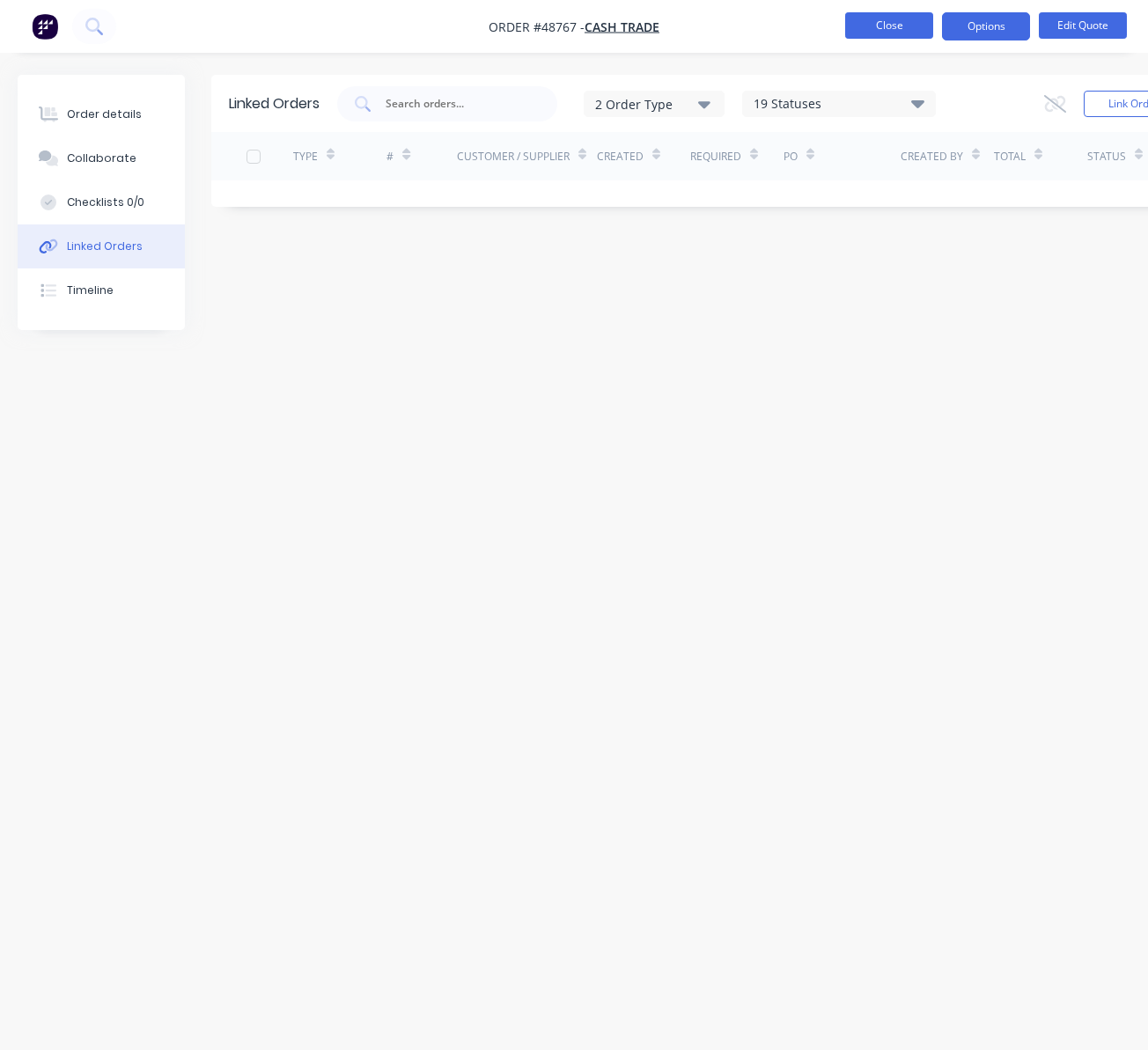
click at [861, 21] on button "Close" at bounding box center [889, 26] width 88 height 27
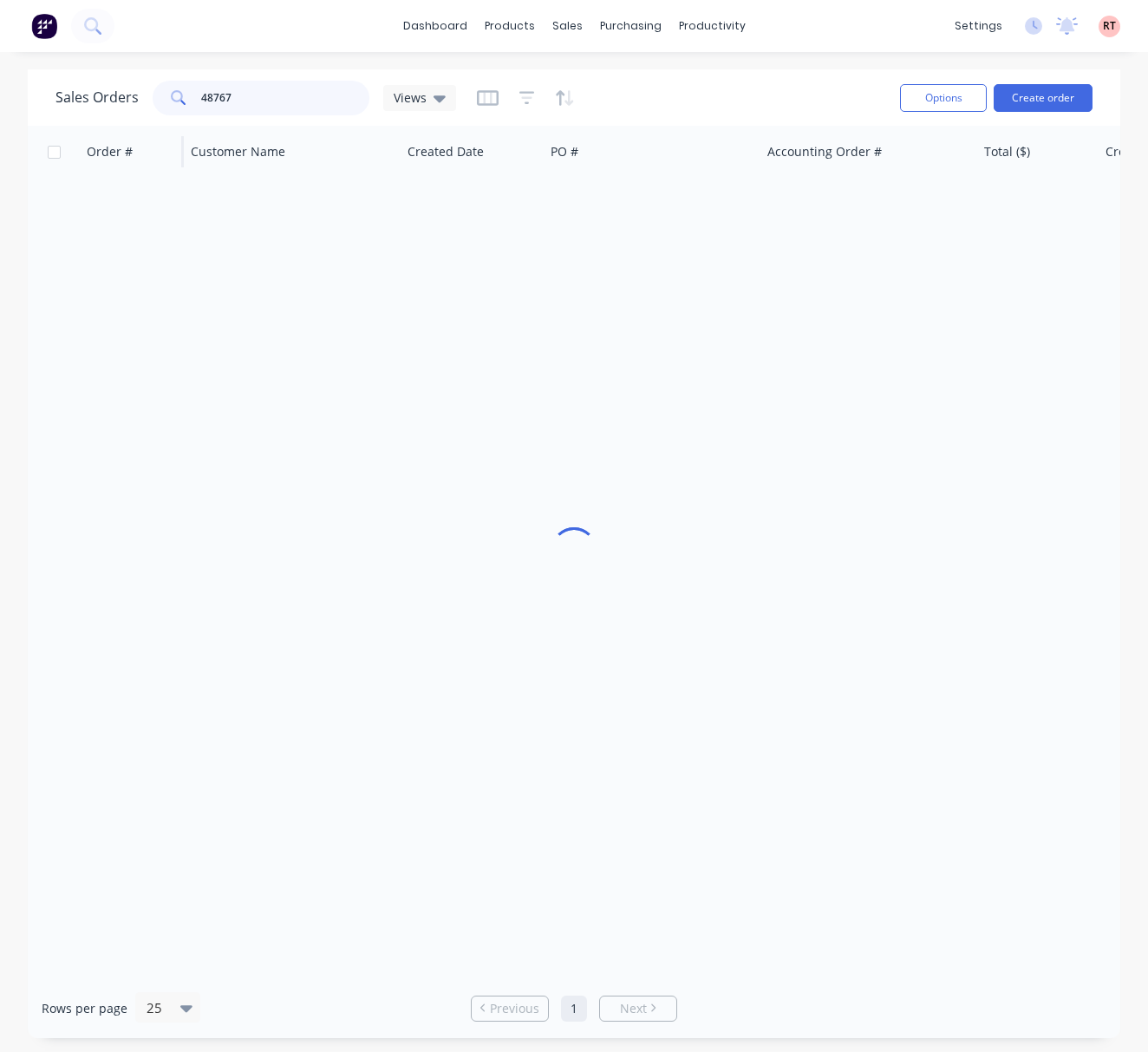
drag, startPoint x: 264, startPoint y: 102, endPoint x: 102, endPoint y: 127, distance: 163.9
click at [104, 127] on div "Sales Orders 48767 Views Options Create order Order # Customer Name Created Dat…" at bounding box center [574, 554] width 1093 height 968
click at [619, 18] on div "purchasing" at bounding box center [631, 26] width 79 height 26
click at [636, 85] on link "Purchase Orders" at bounding box center [703, 82] width 229 height 35
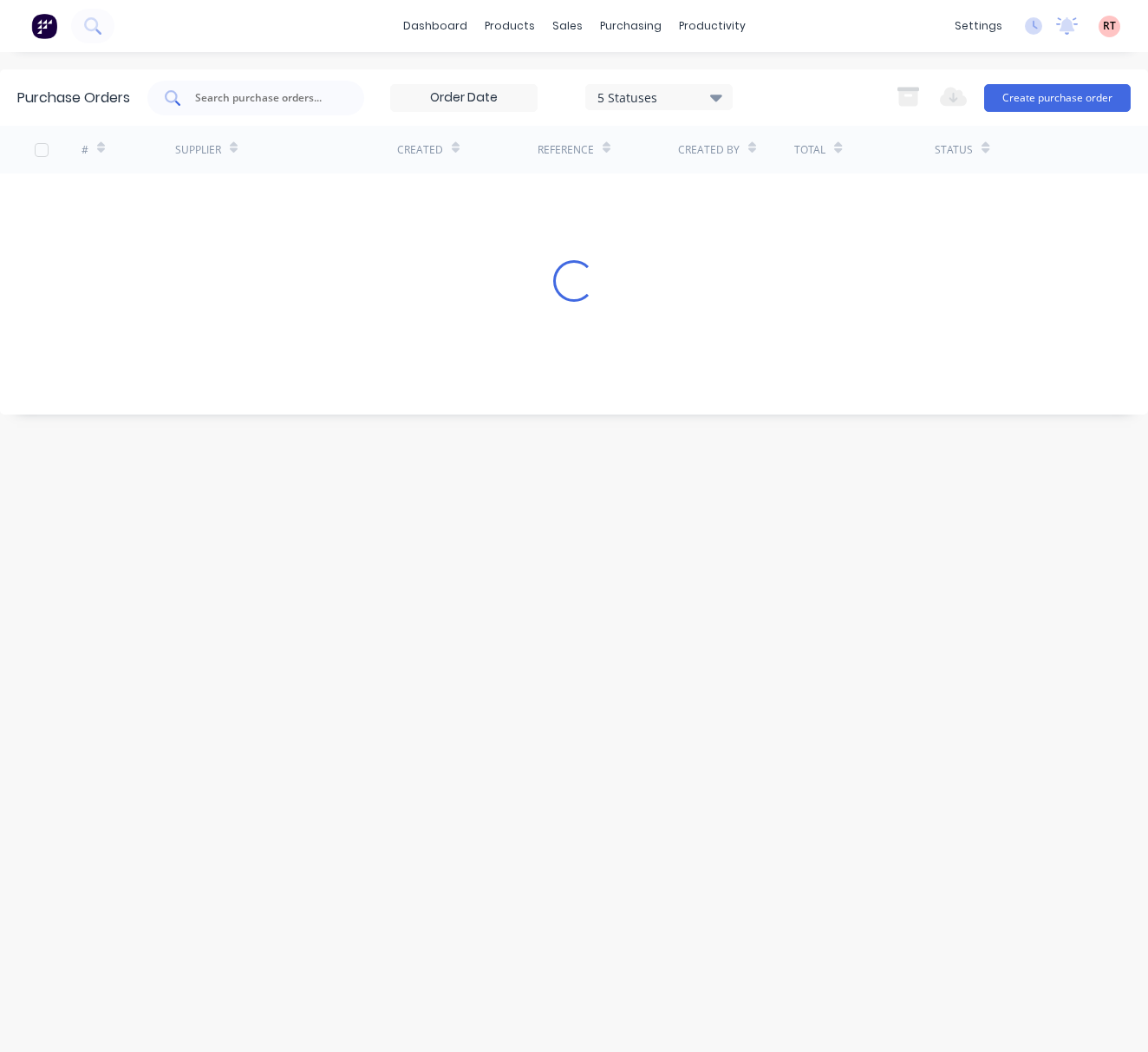
click at [250, 95] on input "text" at bounding box center [265, 98] width 144 height 17
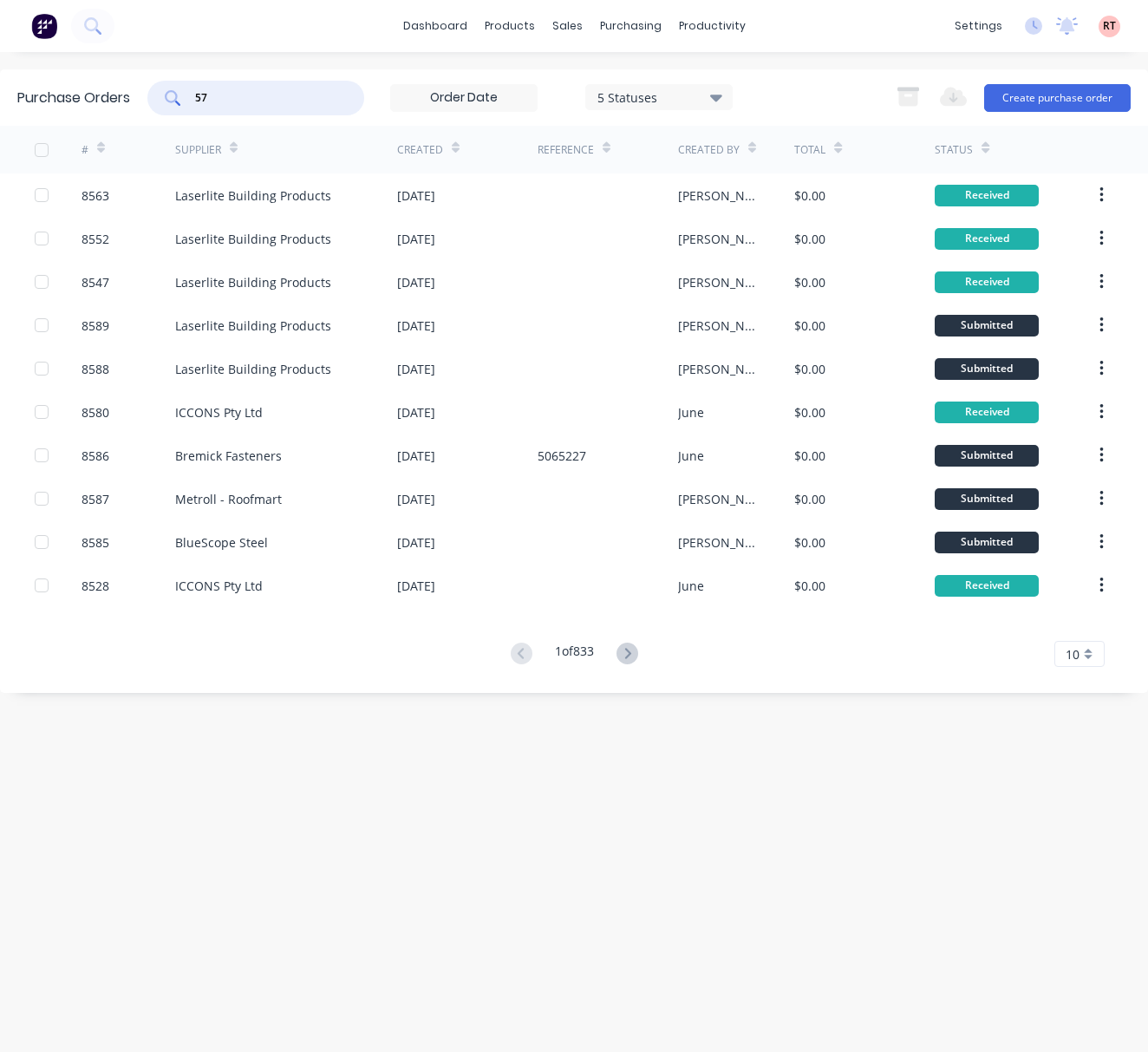
type input "5"
type input "8572"
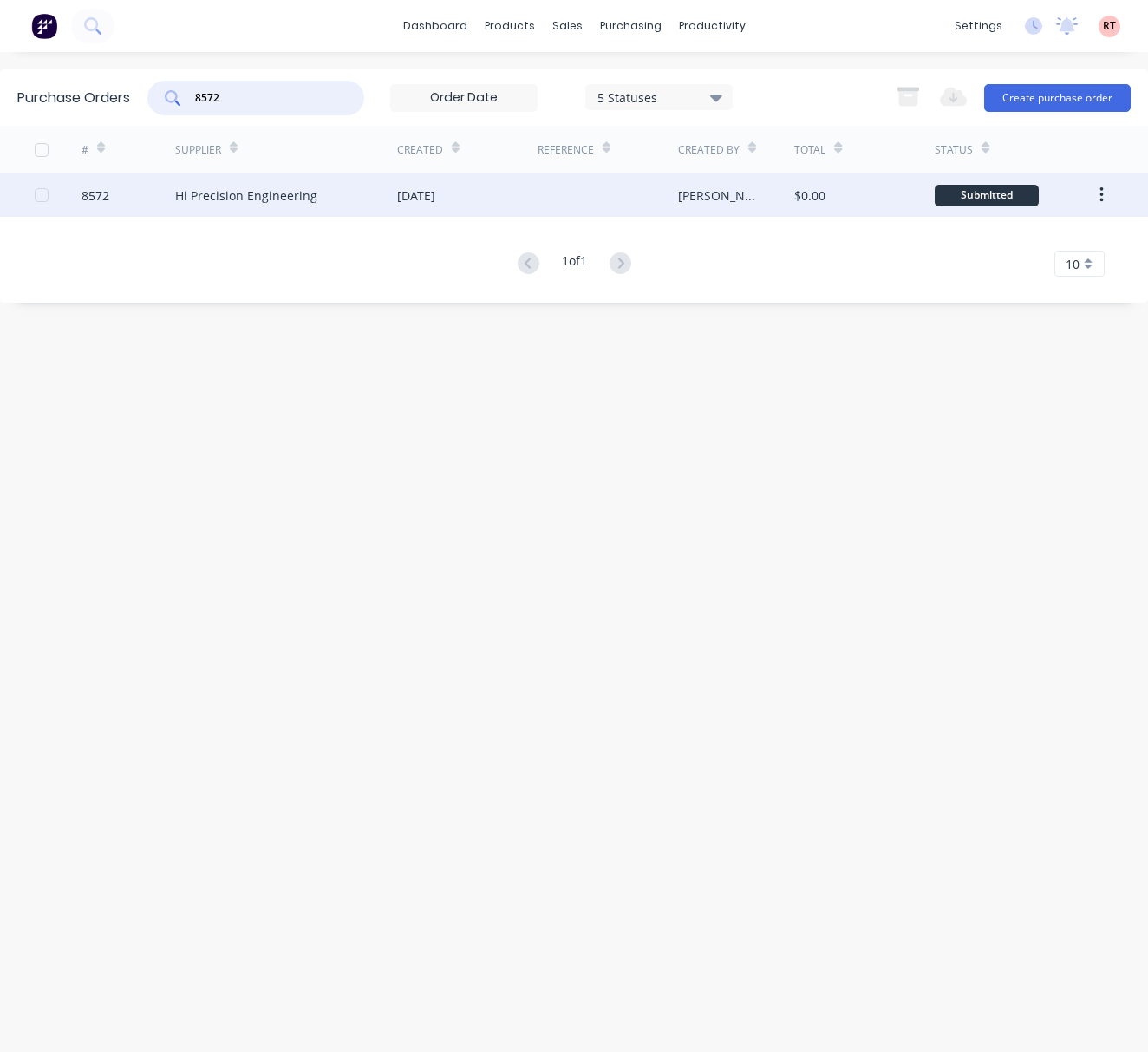
click at [489, 196] on div "02 Sep 2025" at bounding box center [466, 195] width 140 height 43
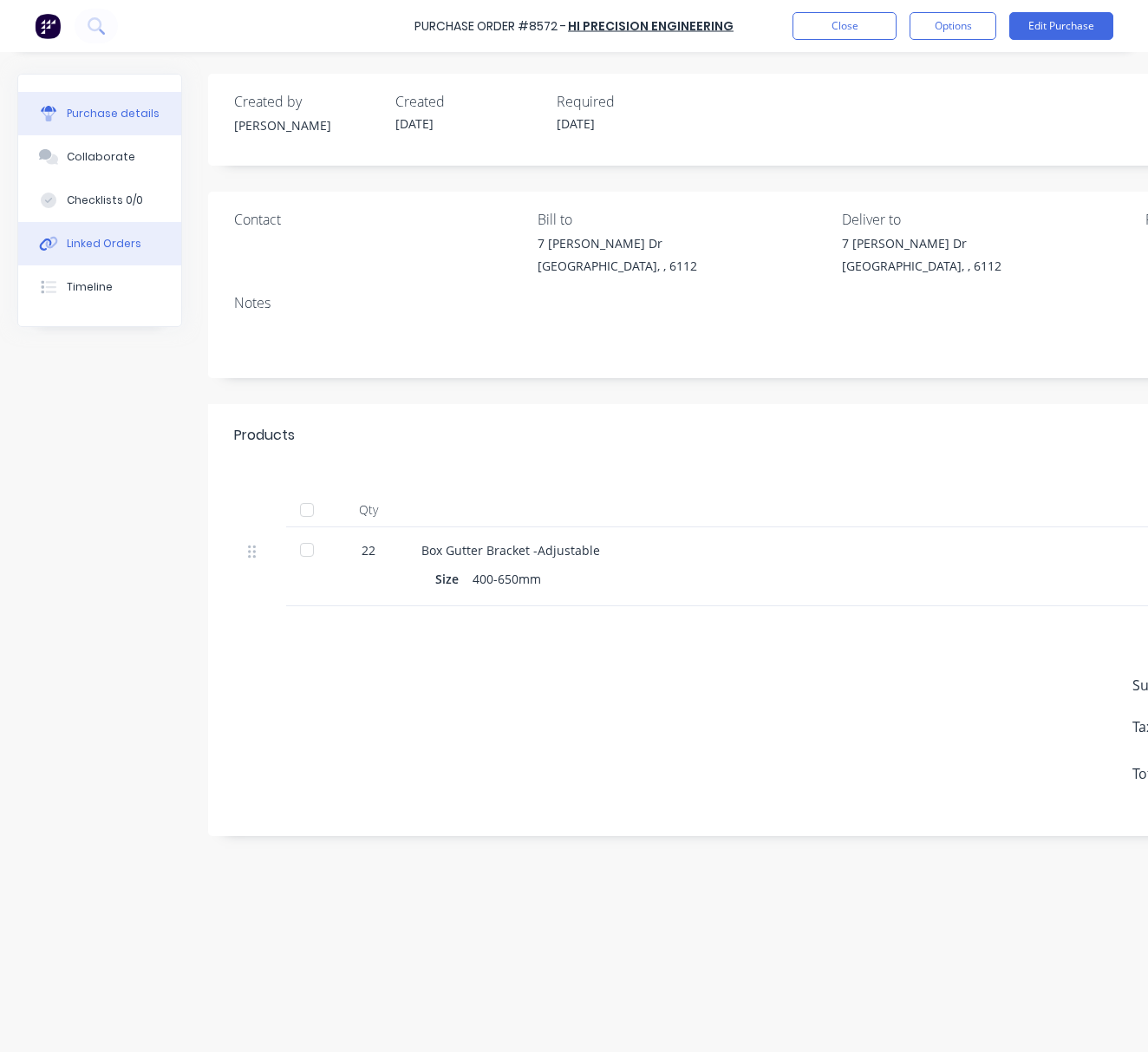
click at [129, 244] on div "Linked Orders" at bounding box center [103, 243] width 74 height 16
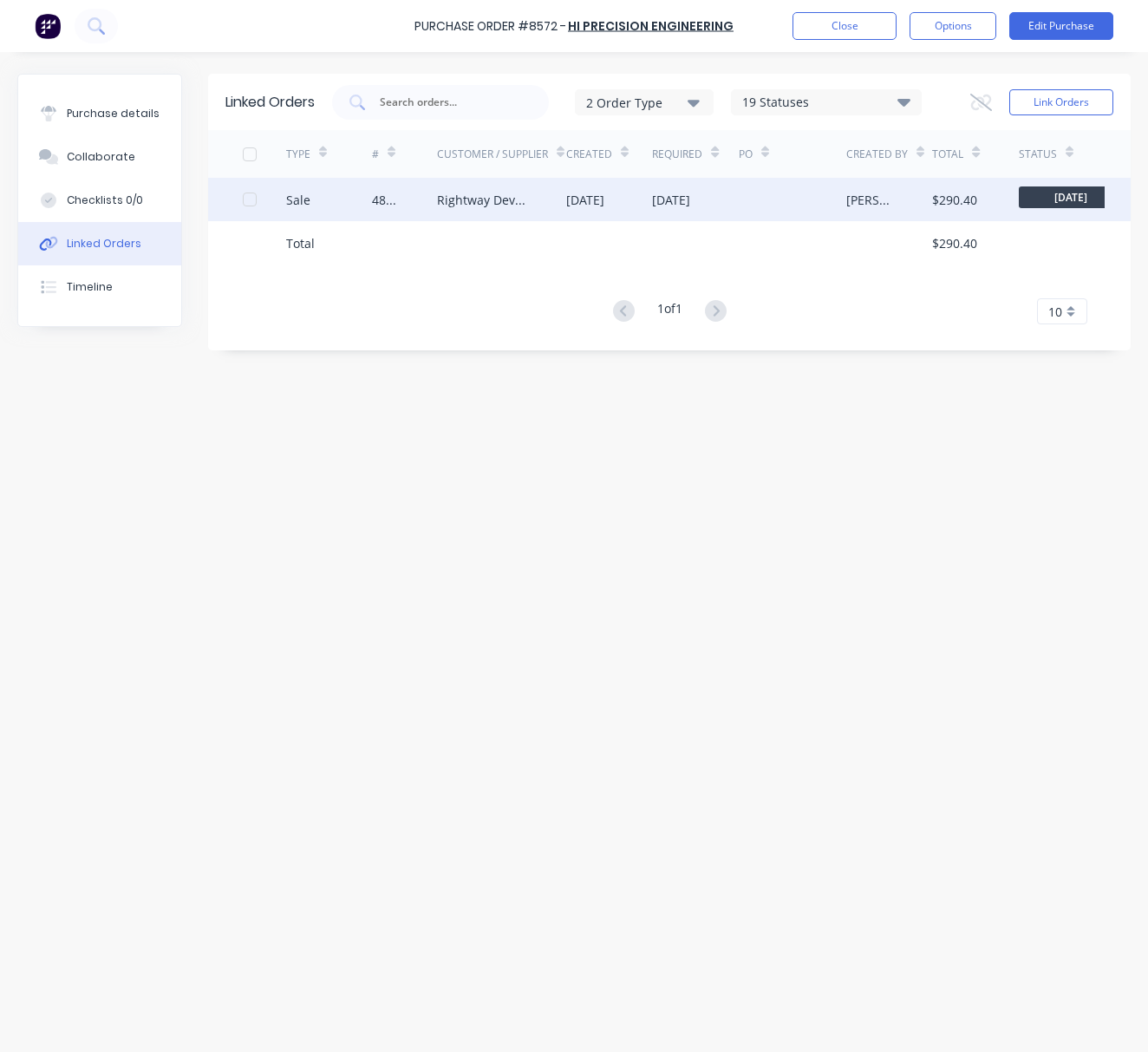
click at [341, 198] on div "Sale" at bounding box center [328, 199] width 86 height 43
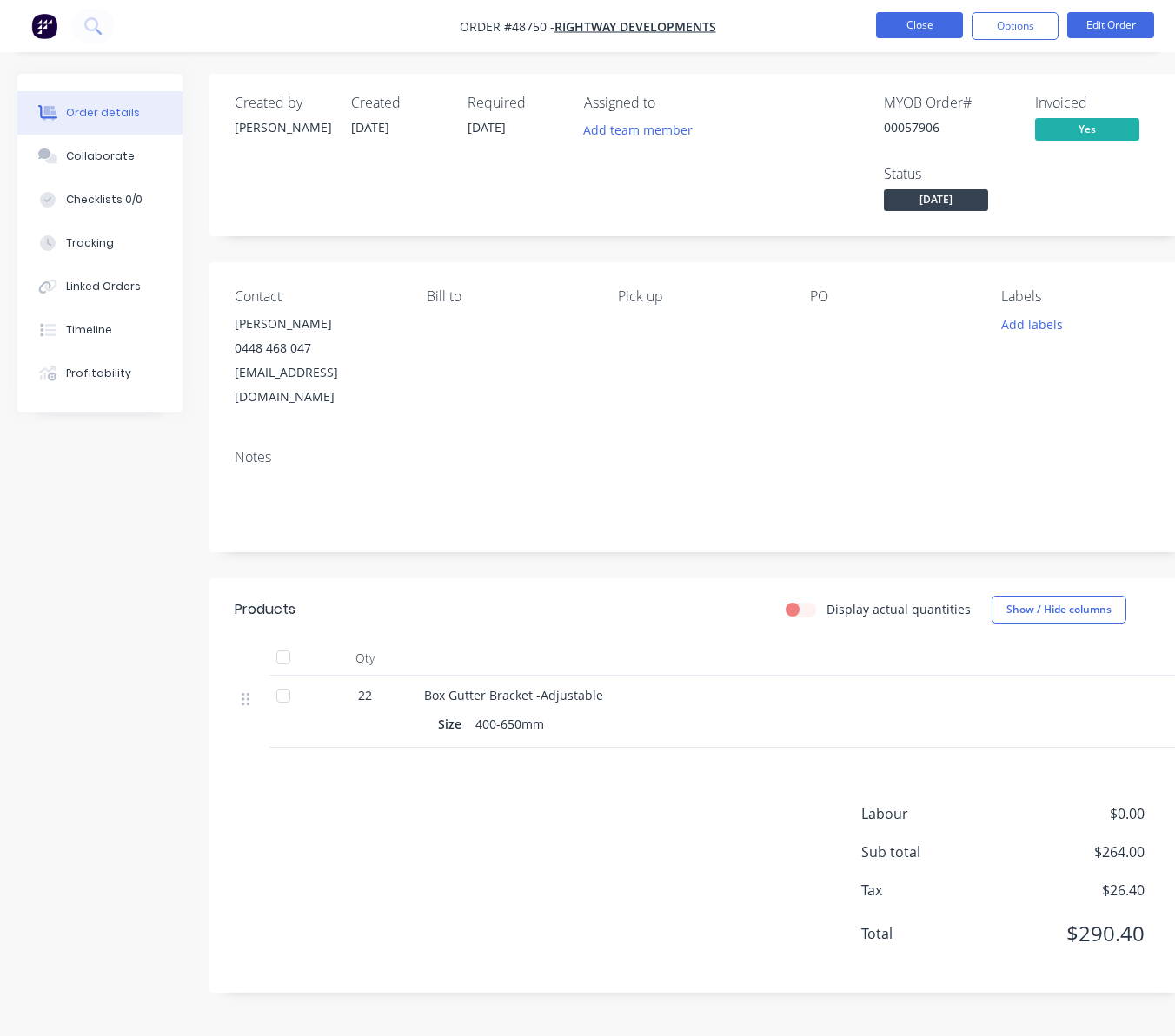
click at [904, 23] on button "Close" at bounding box center [920, 25] width 87 height 26
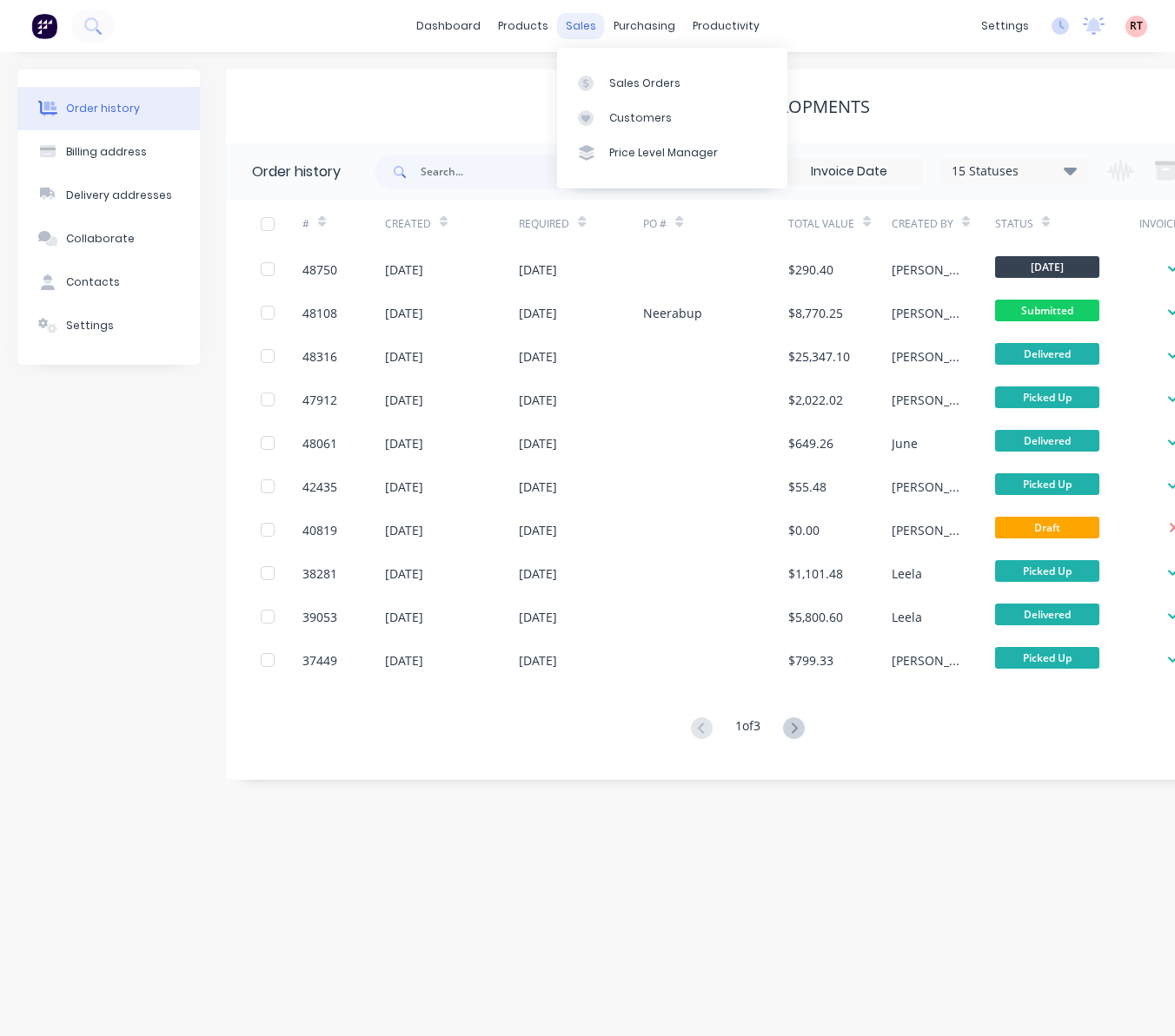
click at [588, 33] on div "sales" at bounding box center [580, 26] width 48 height 26
click at [605, 116] on link "Customers" at bounding box center [672, 118] width 230 height 35
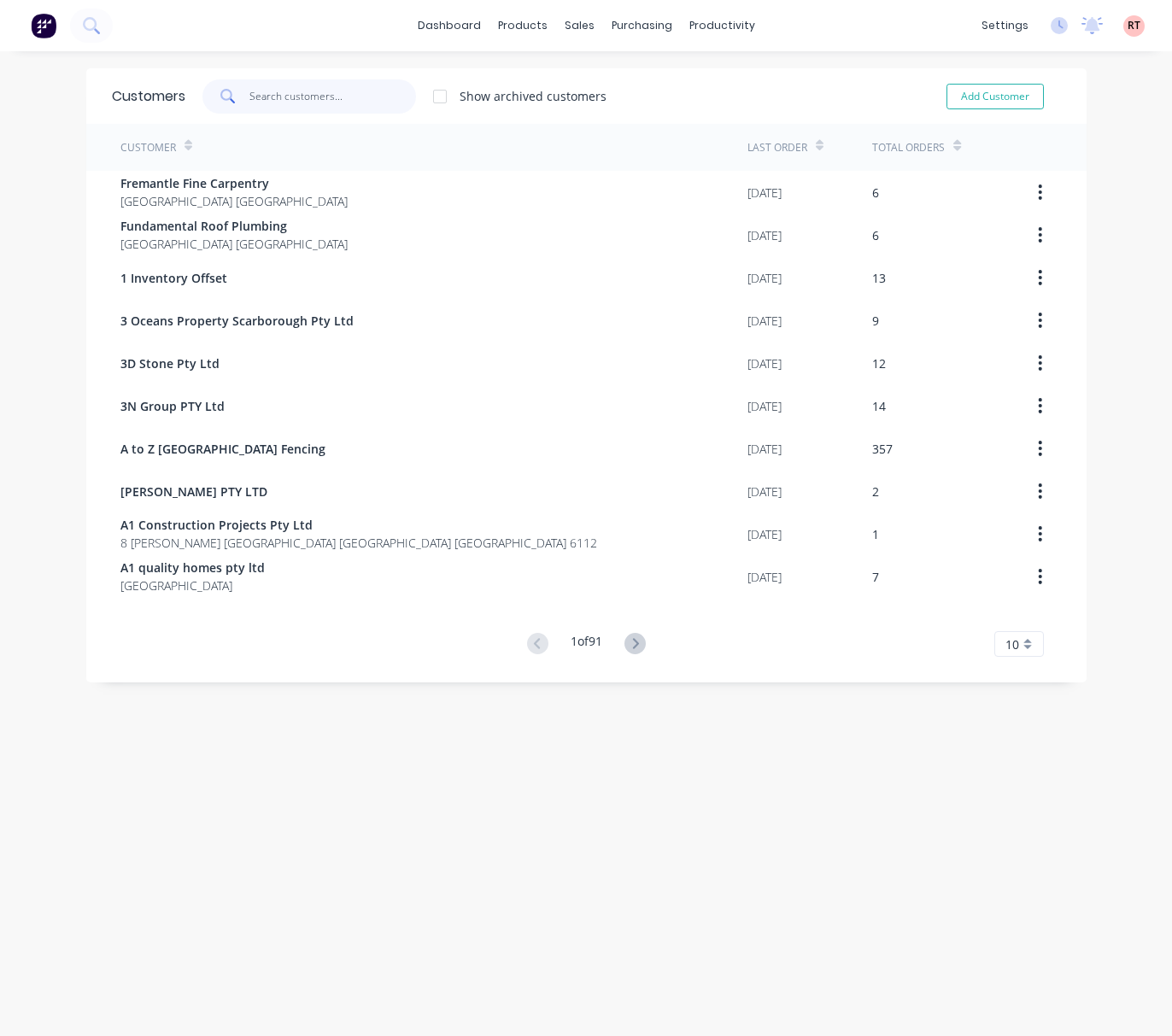
click at [305, 104] on input "text" at bounding box center [332, 96] width 167 height 34
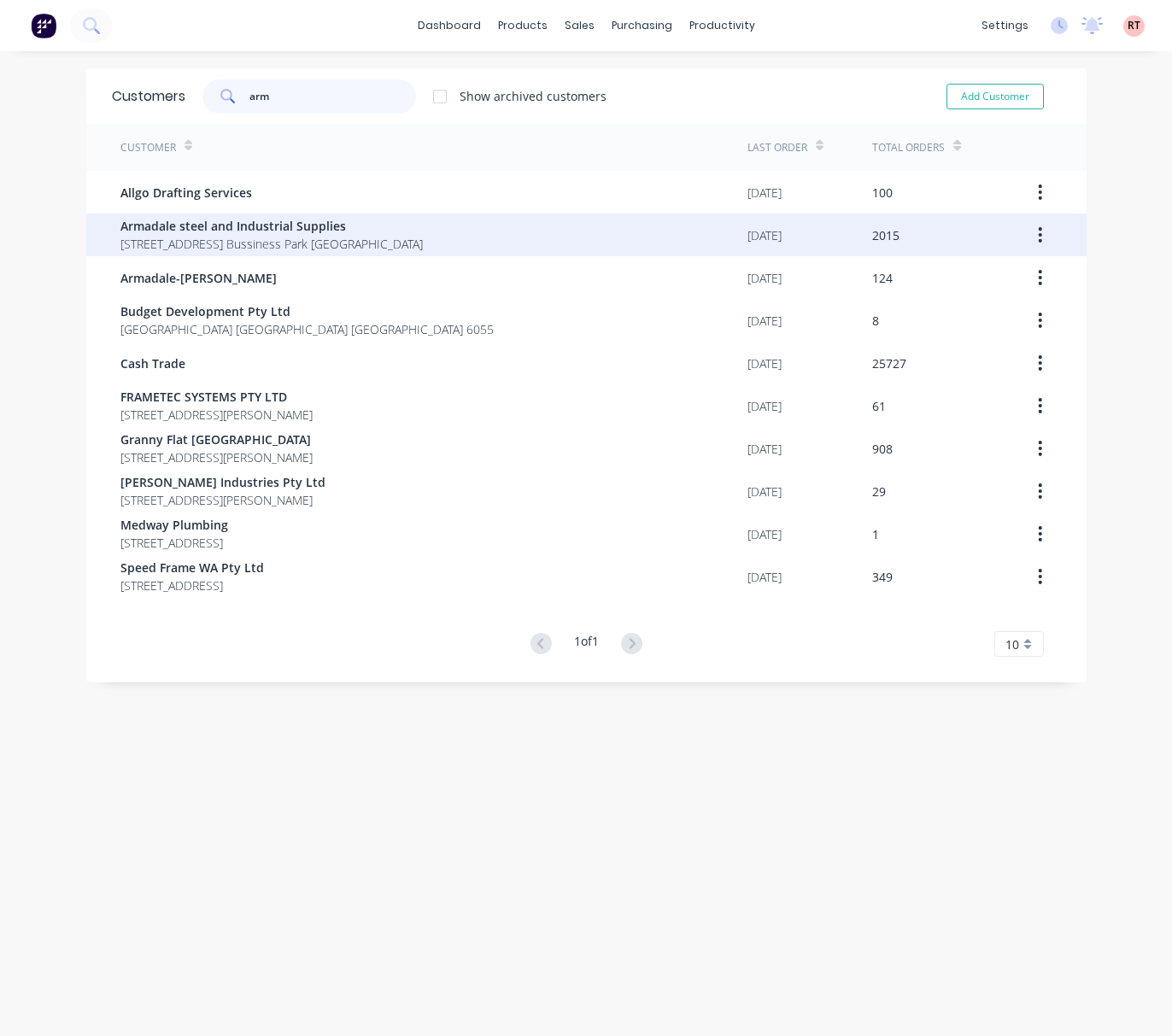
type input "arm"
click at [219, 223] on span "Armadale steel and Industrial Supplies" at bounding box center [271, 225] width 303 height 18
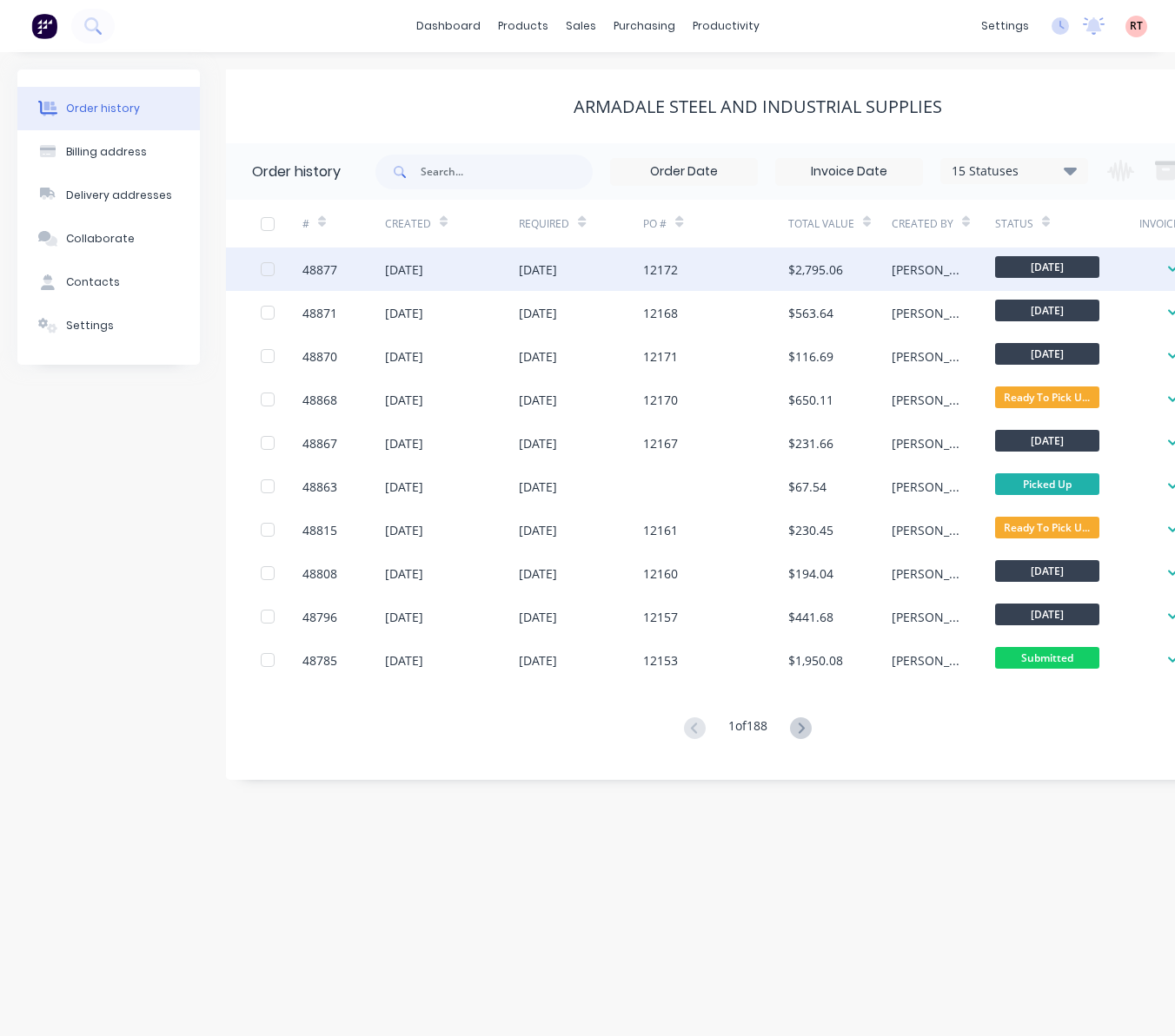
click at [687, 279] on div "12172" at bounding box center [716, 269] width 145 height 43
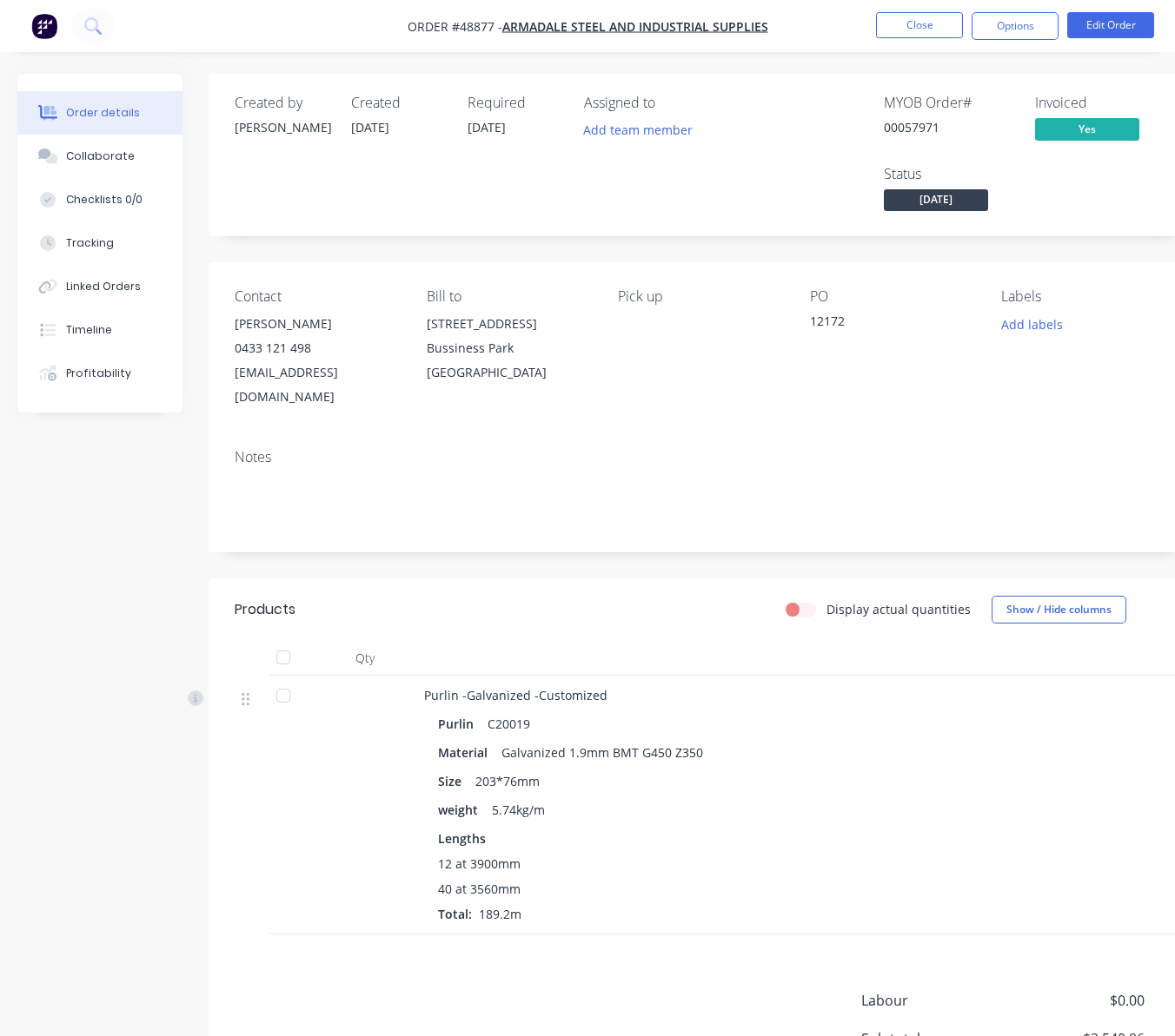
click at [432, 528] on div "Notes" at bounding box center [699, 494] width 983 height 117
click at [995, 39] on button "Options" at bounding box center [1015, 26] width 87 height 28
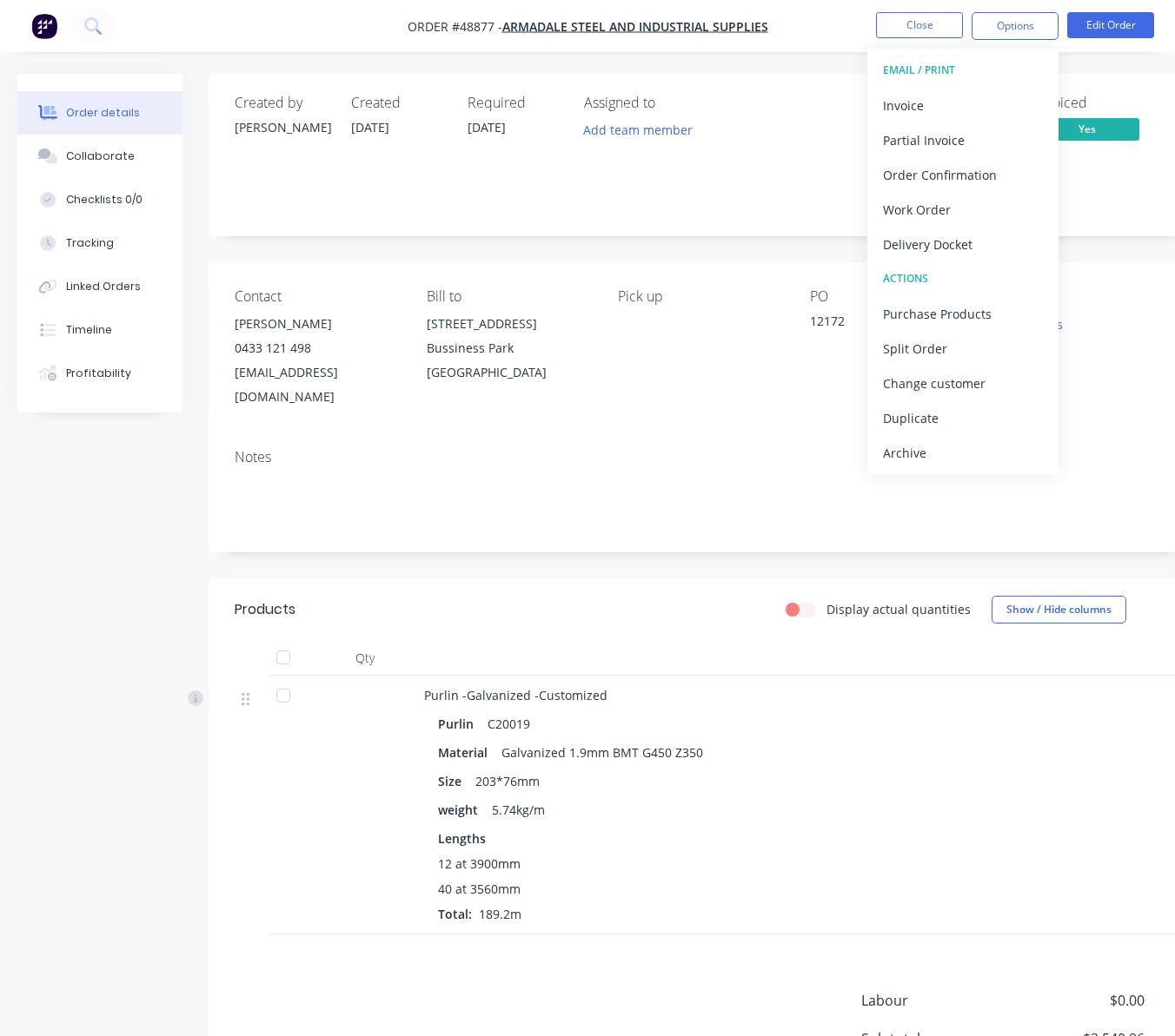
click at [644, 240] on div "Created by Cathy Created 04/09/25 Required 16/09/25 Assigned to Add team member…" at bounding box center [699, 626] width 983 height 1106
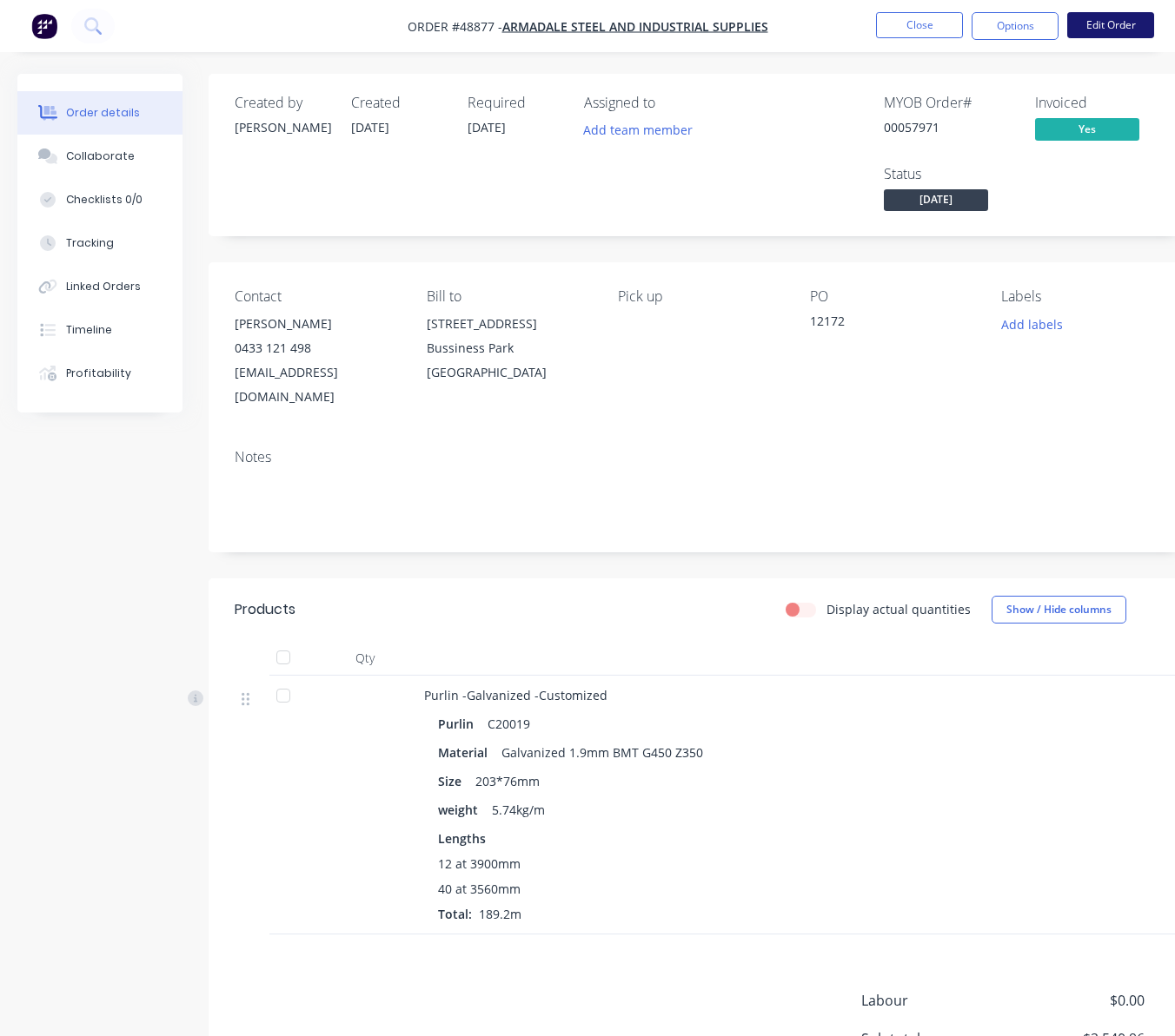
click at [1119, 12] on nav "Order #48877 - Armadale steel and Industrial Supplies Close Options Edit Order" at bounding box center [587, 25] width 1175 height 52
click at [1119, 17] on button "Edit Order" at bounding box center [1111, 25] width 87 height 26
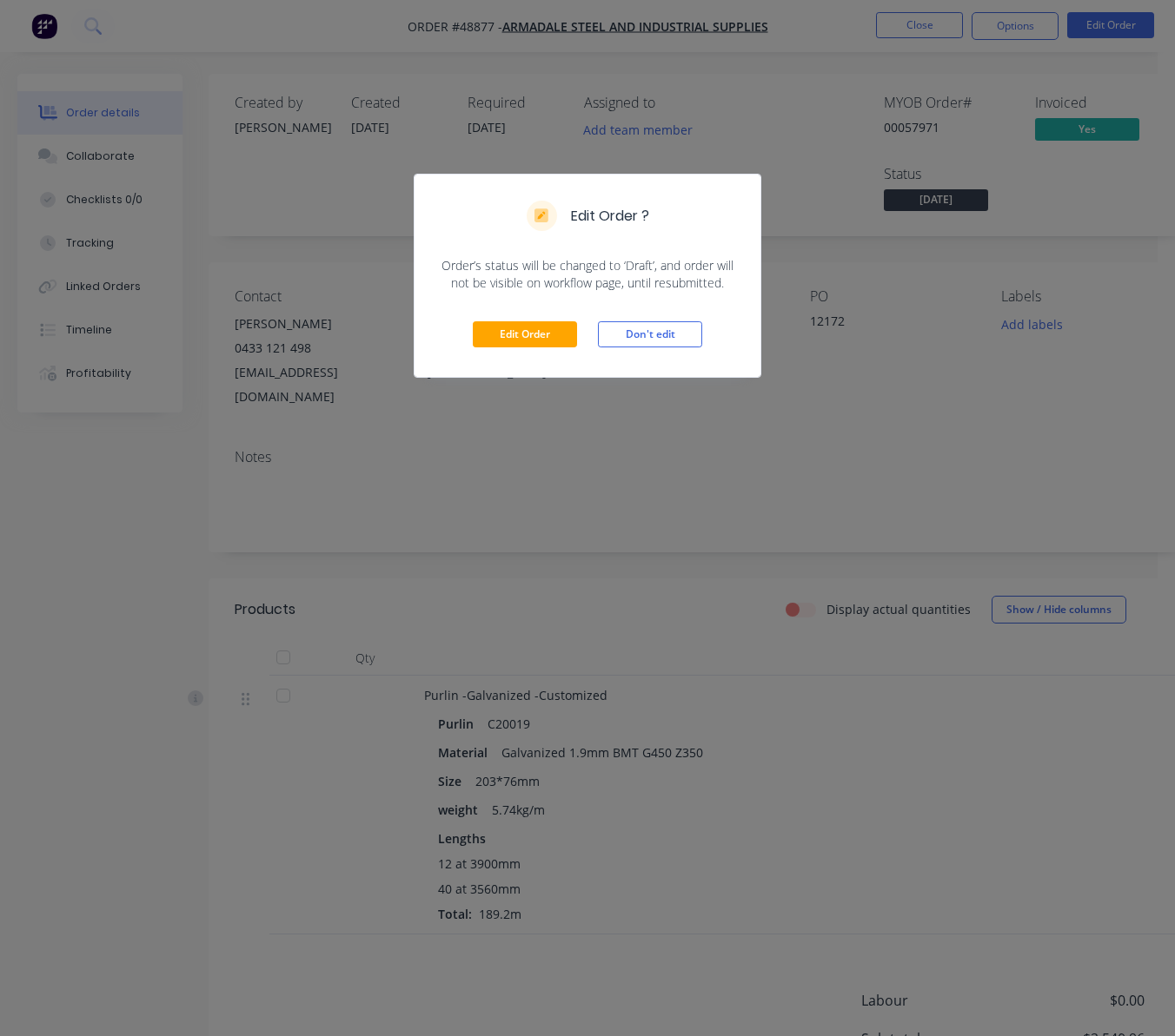
click at [631, 469] on div "Edit Order ? Order’s status will be changed to ‘Draft’, and order will not be v…" at bounding box center [587, 518] width 1175 height 1036
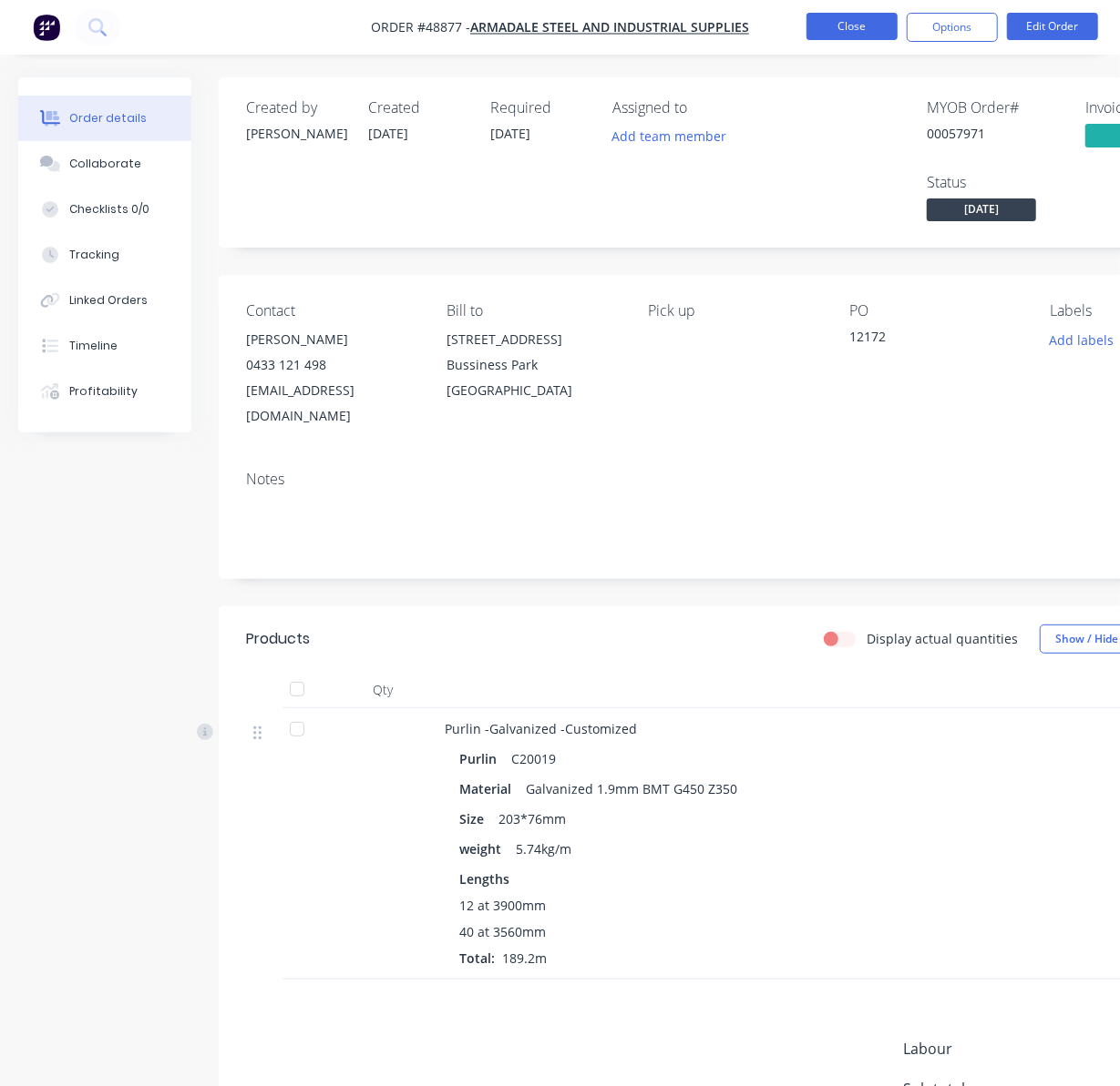
click at [832, 20] on button "Close" at bounding box center [851, 27] width 91 height 28
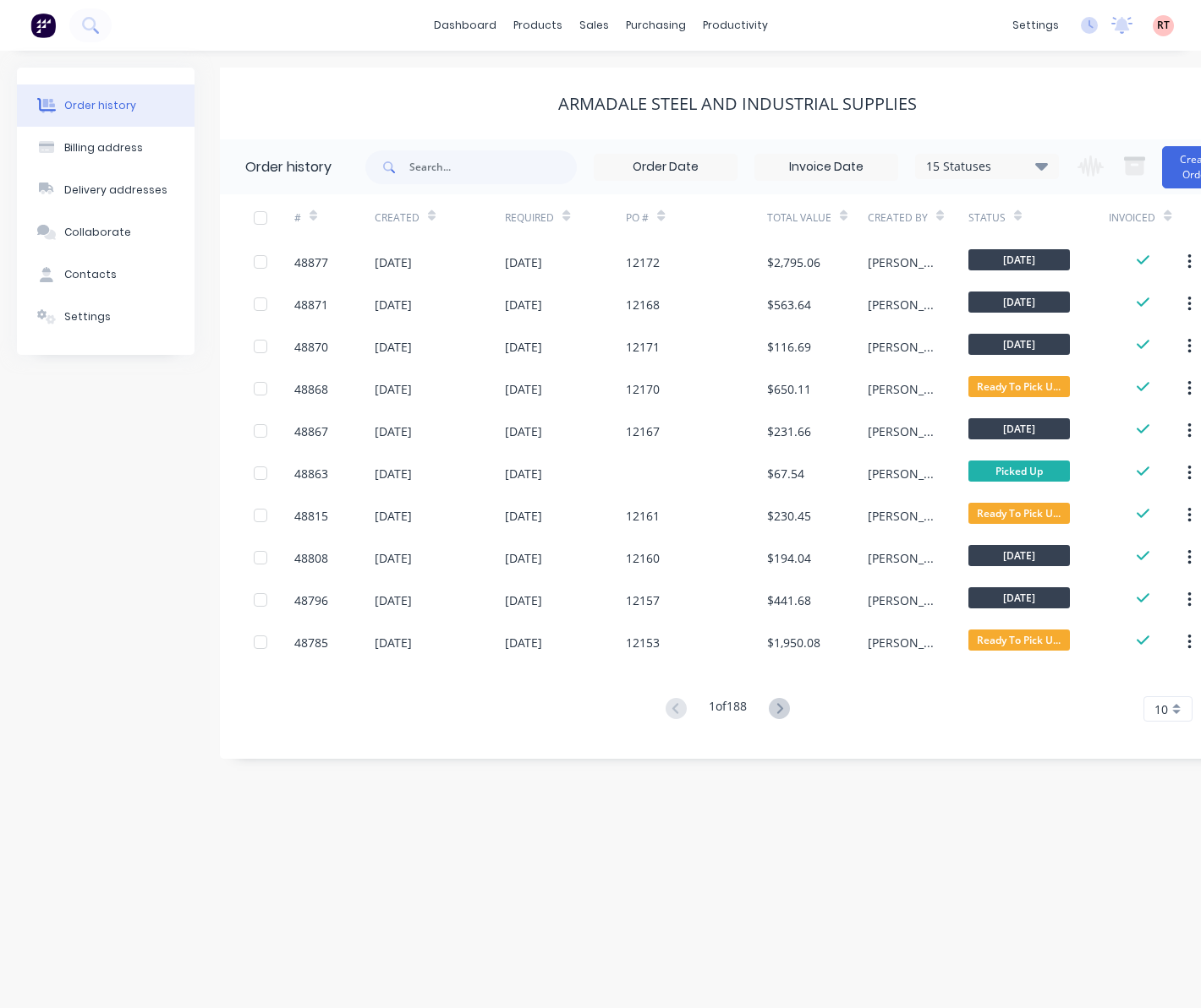
click at [380, 93] on div "Armadale steel and Industrial Supplies" at bounding box center [737, 104] width 1035 height 20
click at [634, 76] on div "Sales Orders" at bounding box center [656, 81] width 70 height 16
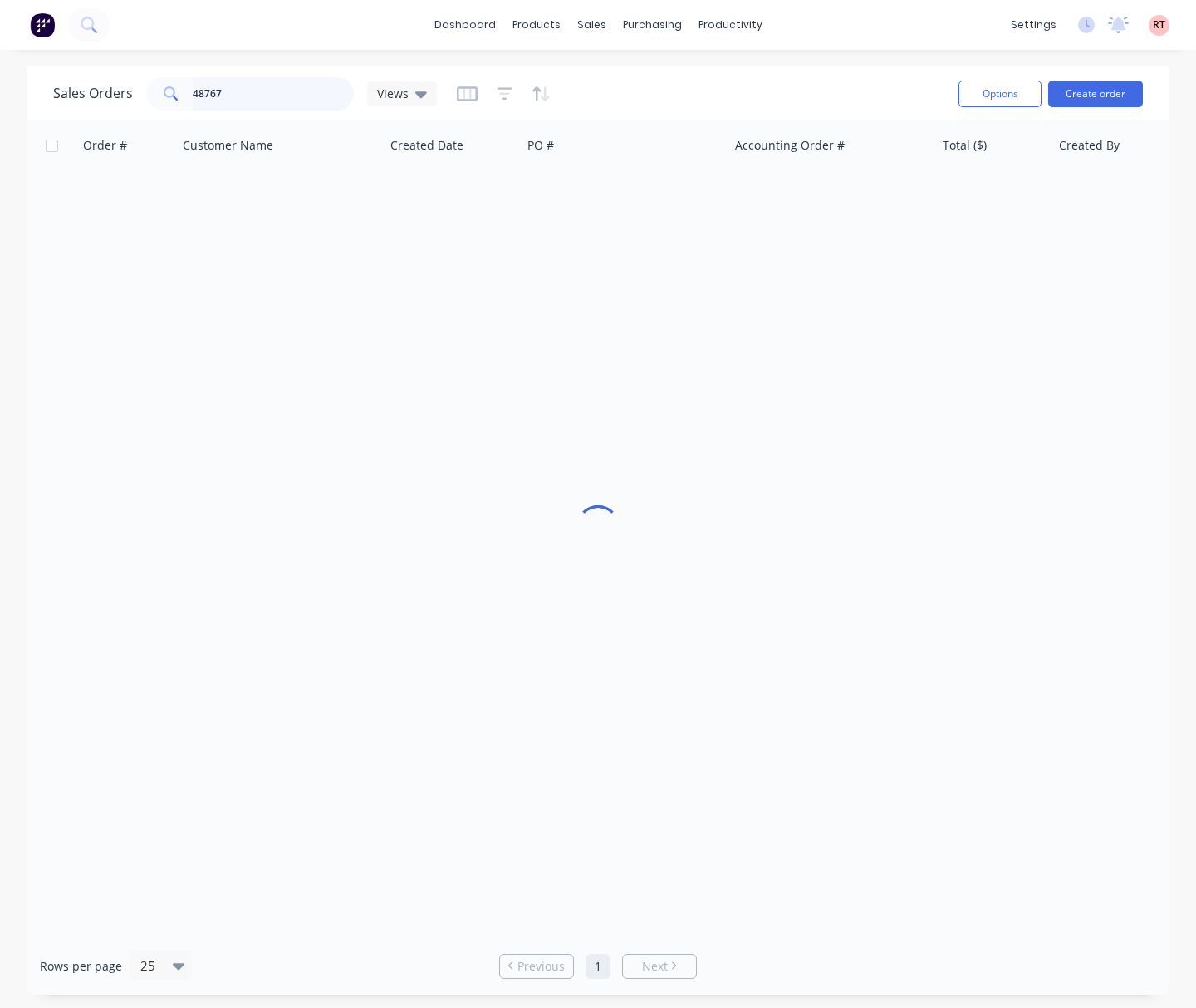
drag, startPoint x: 256, startPoint y: 101, endPoint x: 117, endPoint y: 112, distance: 139.4
click at [123, 112] on div "Sales Orders 48767 Views" at bounding box center [499, 93] width 892 height 41
type input "9039"
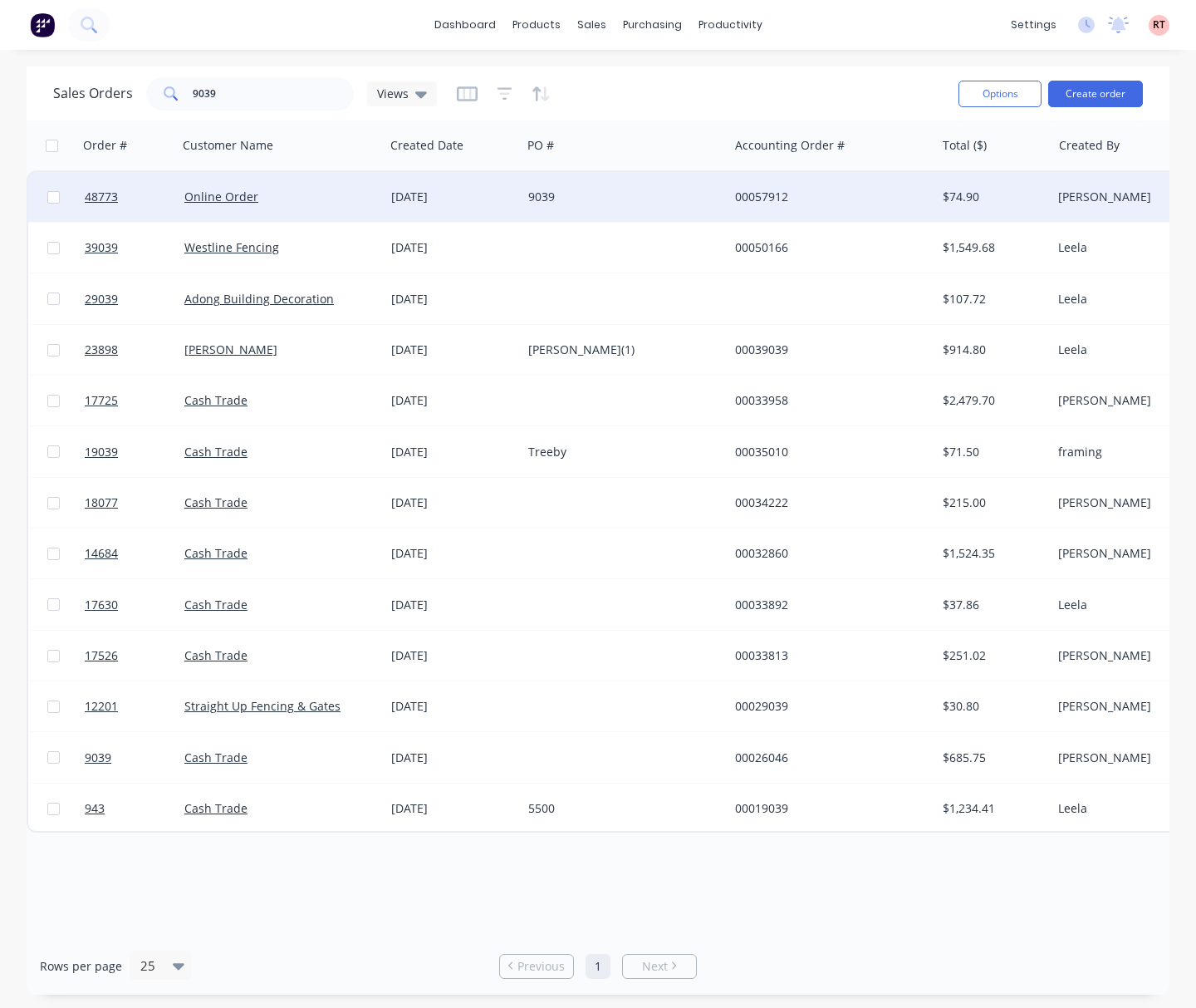
click at [625, 196] on div "9039" at bounding box center [621, 196] width 185 height 16
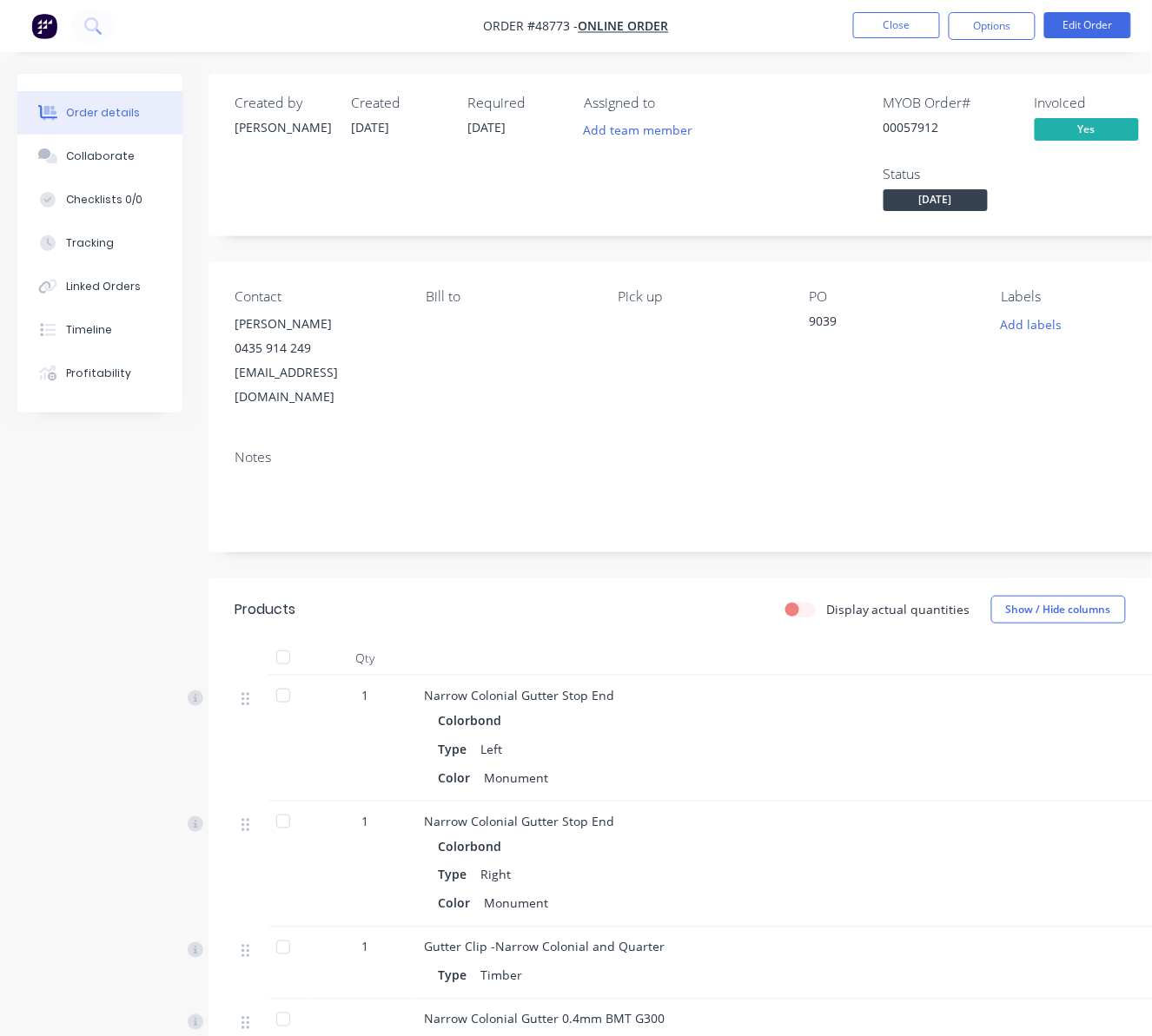
click at [838, 32] on ul "Close Options Edit Order" at bounding box center [992, 26] width 319 height 28
click at [884, 18] on button "Close" at bounding box center [897, 25] width 87 height 26
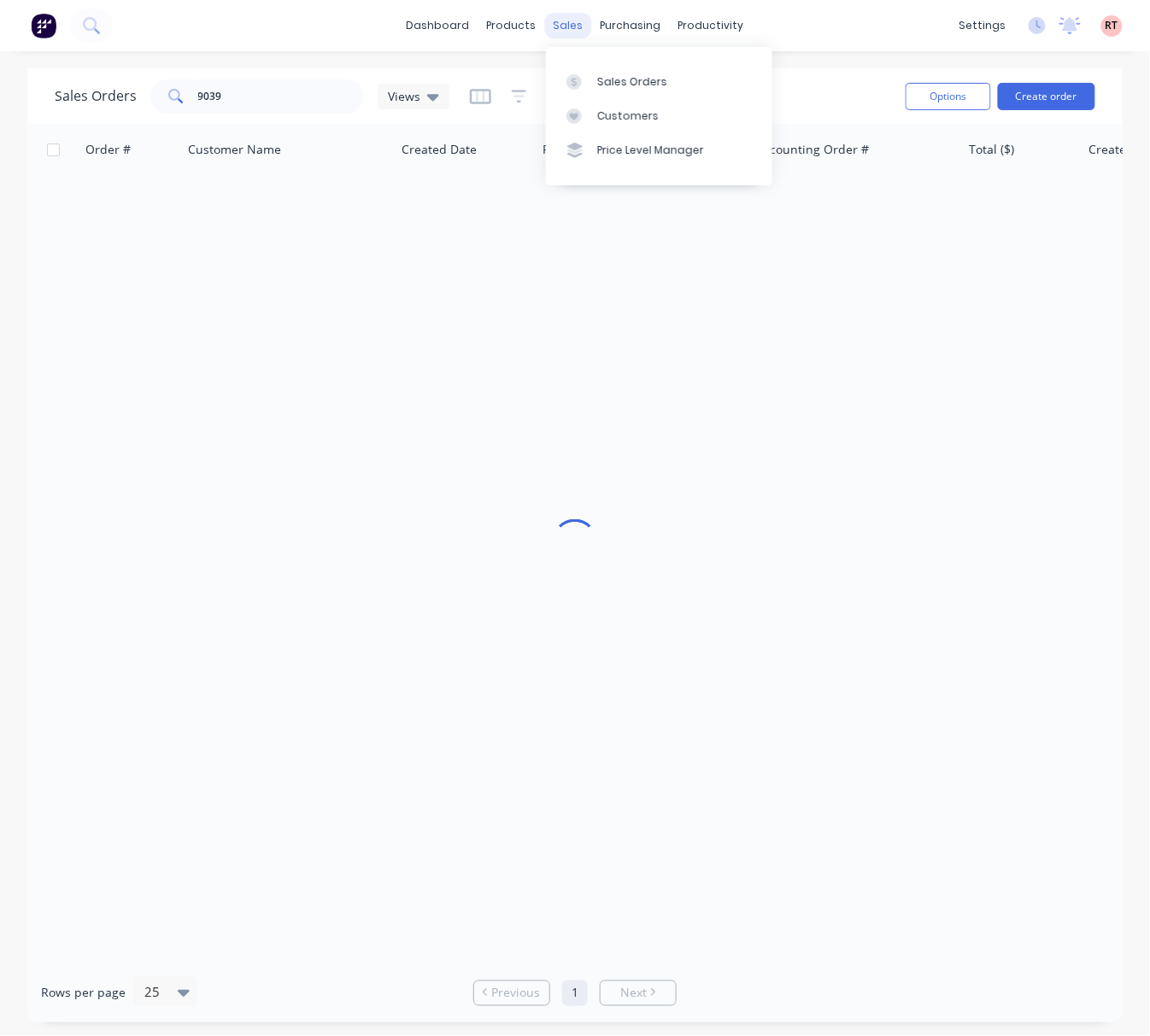
click at [586, 22] on div "sales" at bounding box center [568, 26] width 47 height 26
click at [564, 28] on div "sales" at bounding box center [568, 26] width 47 height 26
click at [598, 104] on link "Customers" at bounding box center [658, 116] width 226 height 34
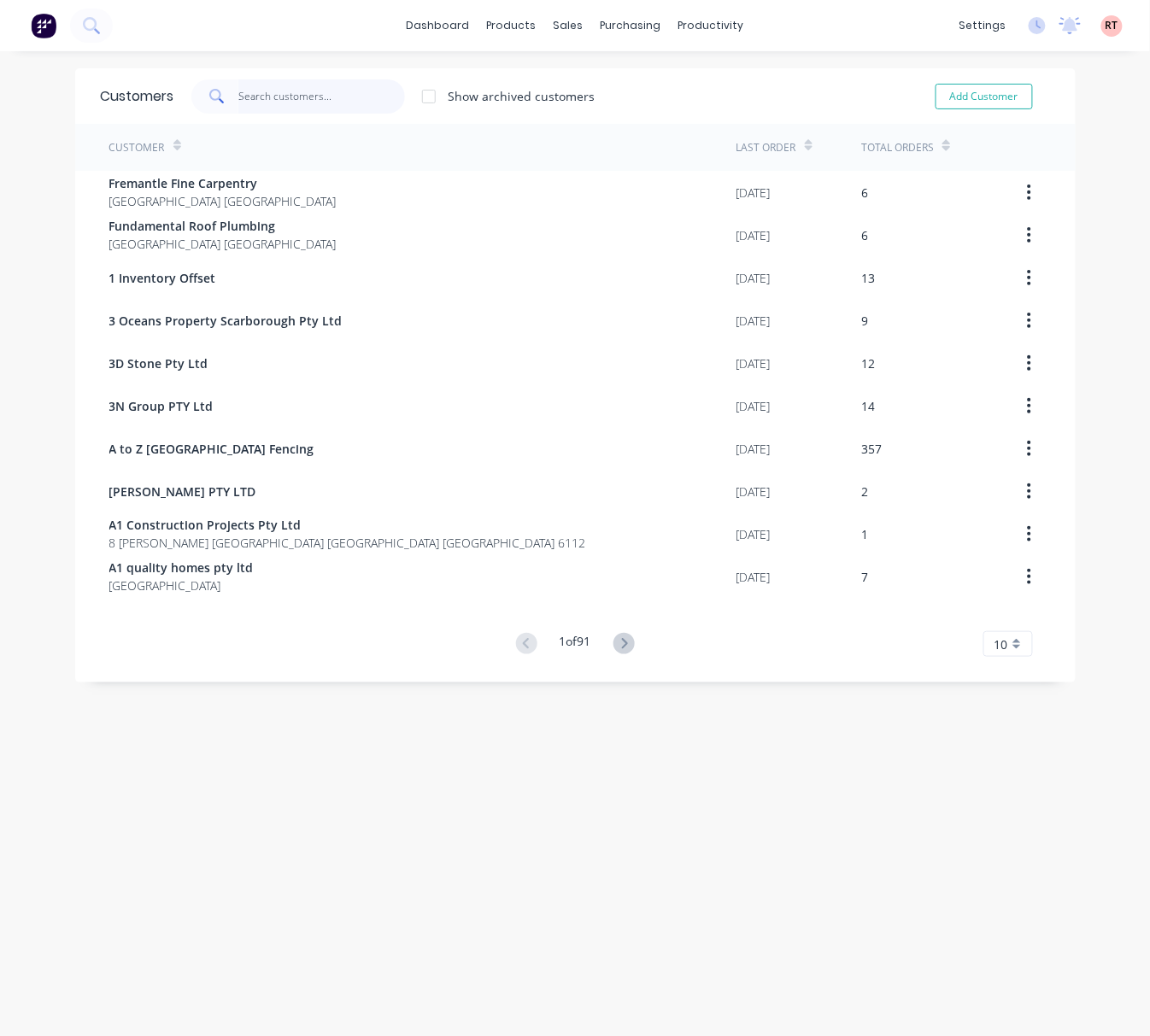
click at [284, 95] on input "text" at bounding box center [321, 96] width 167 height 34
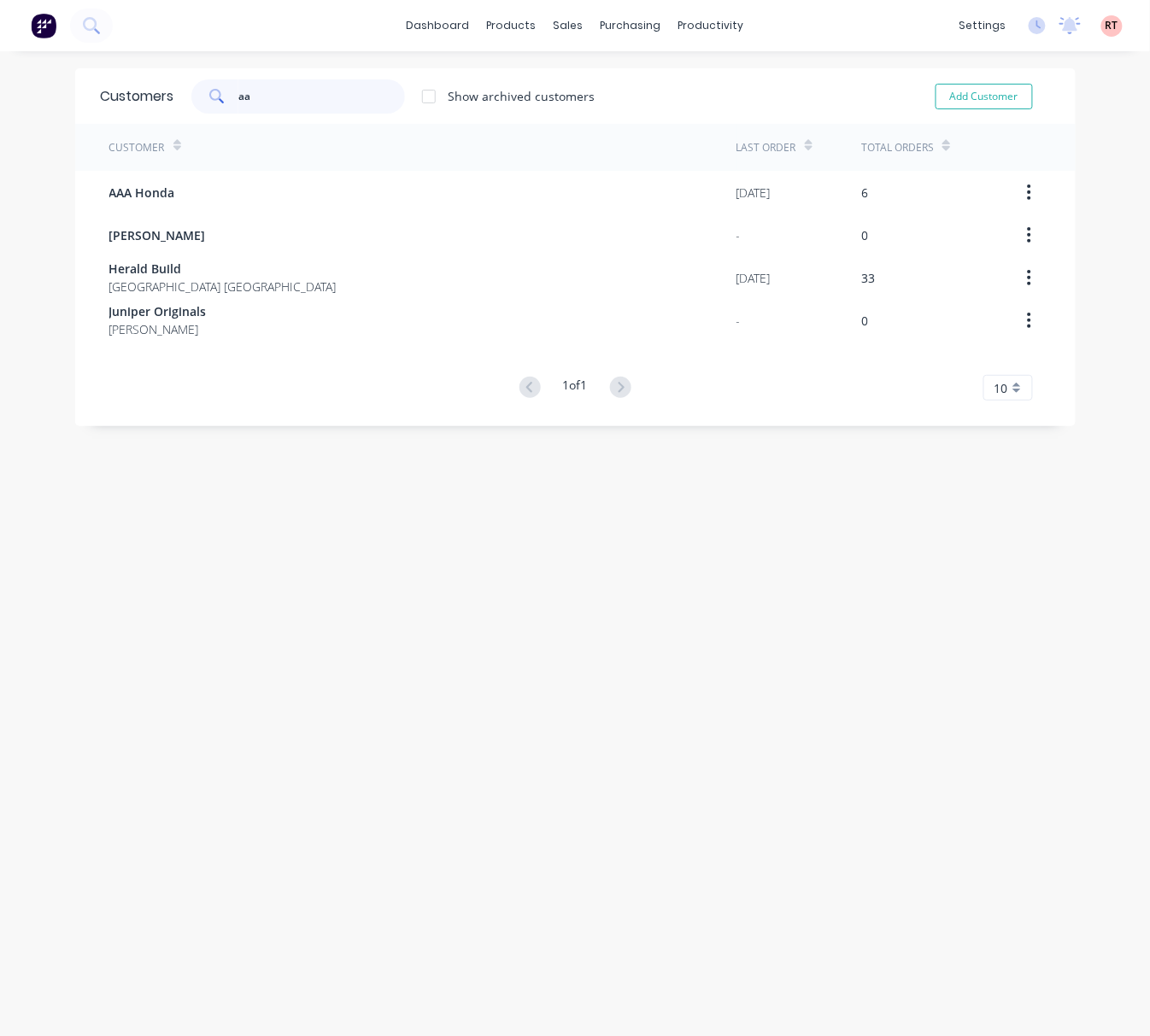
type input "a"
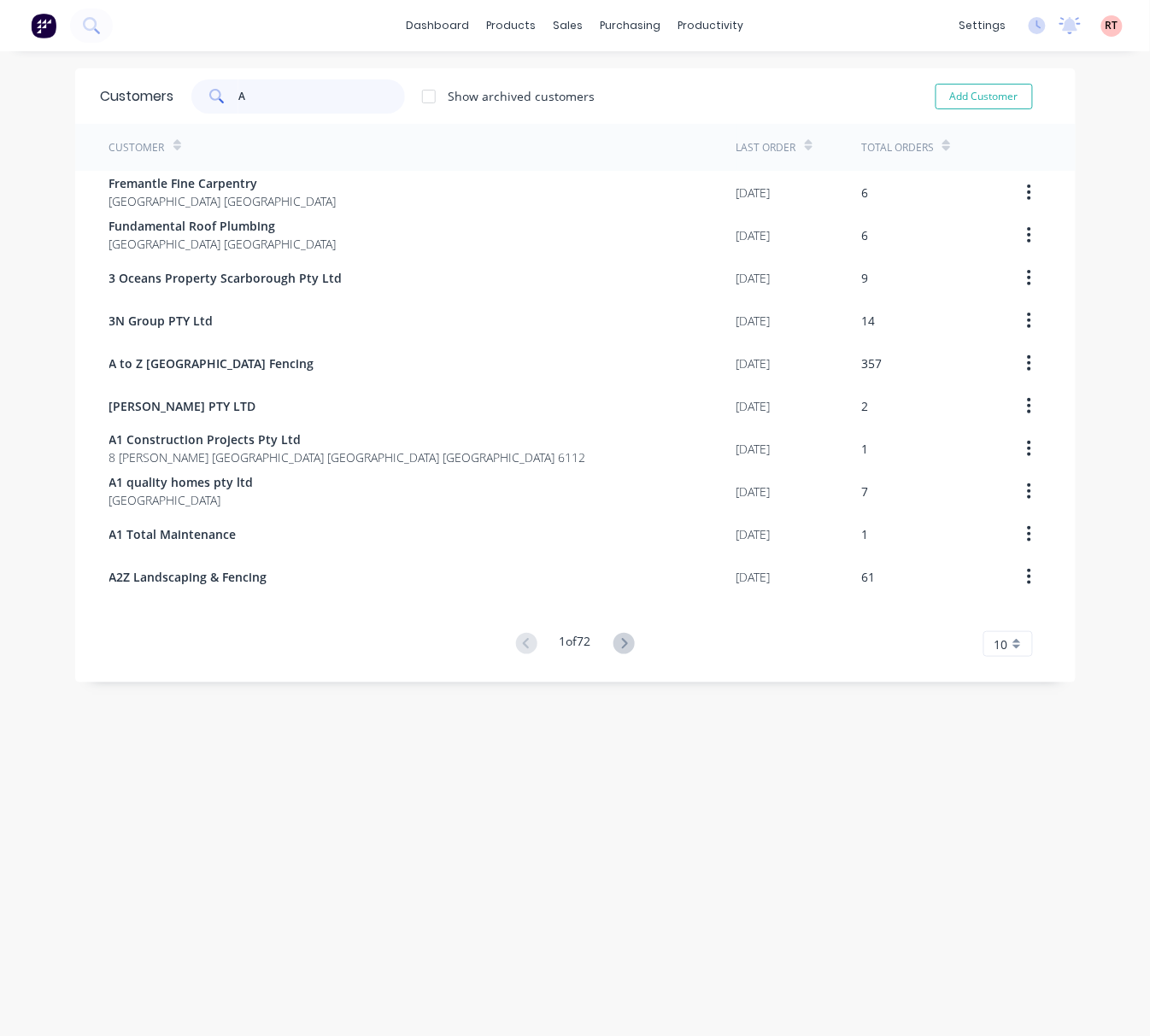
type input "AA"
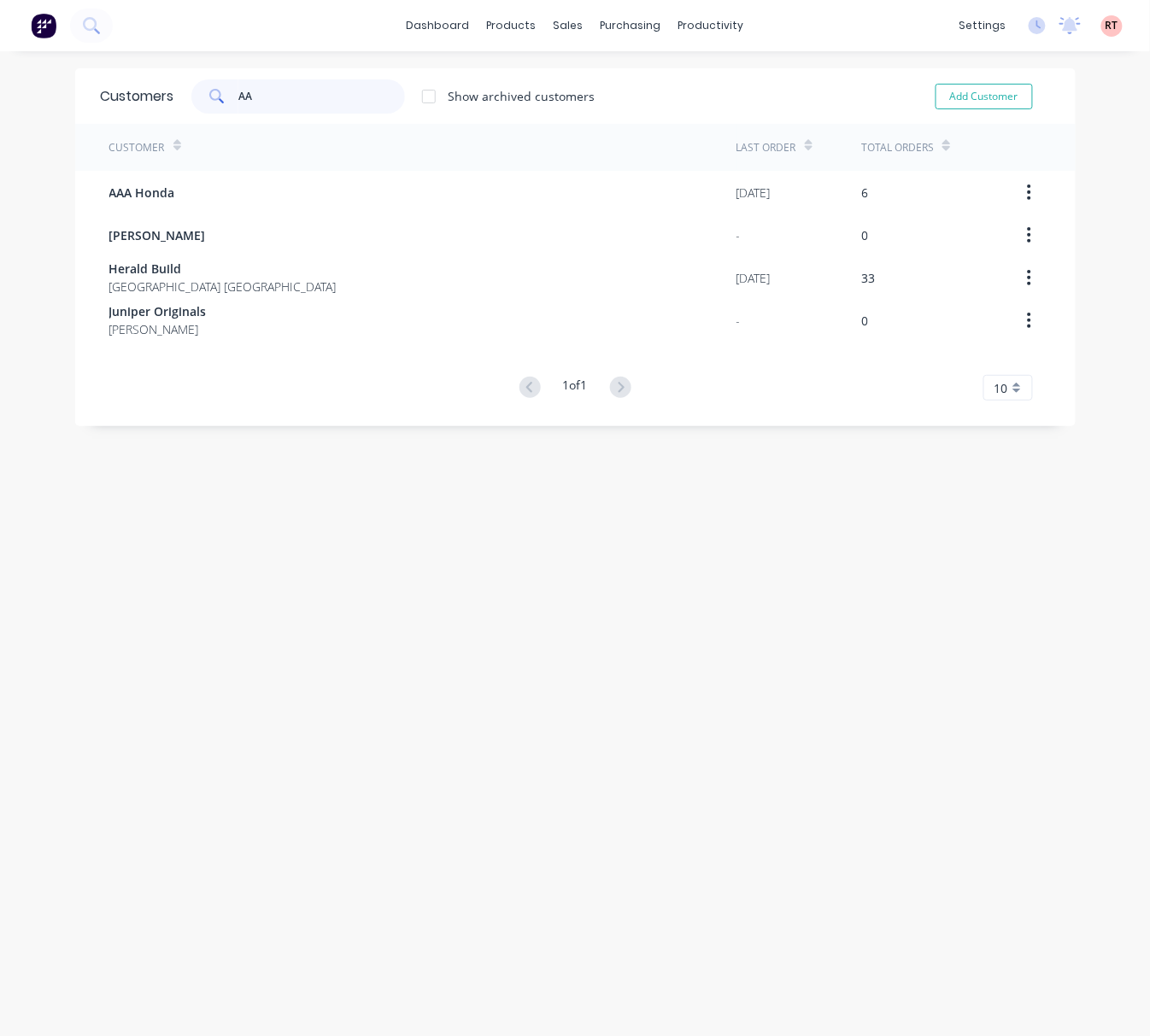
drag, startPoint x: 297, startPoint y: 90, endPoint x: 171, endPoint y: 105, distance: 126.9
click at [174, 105] on div "AA Show archived customers" at bounding box center [384, 96] width 421 height 34
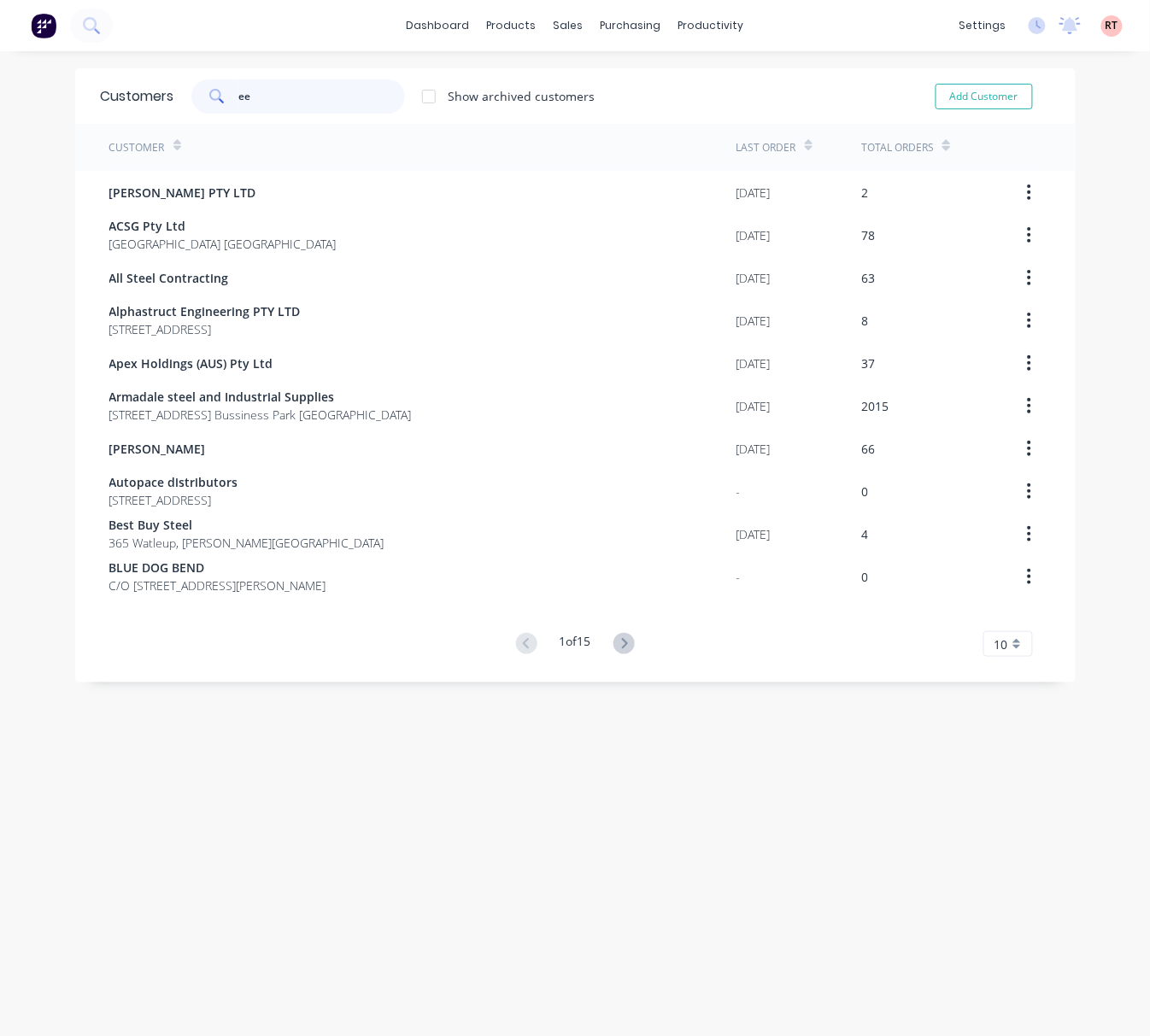
type input "e"
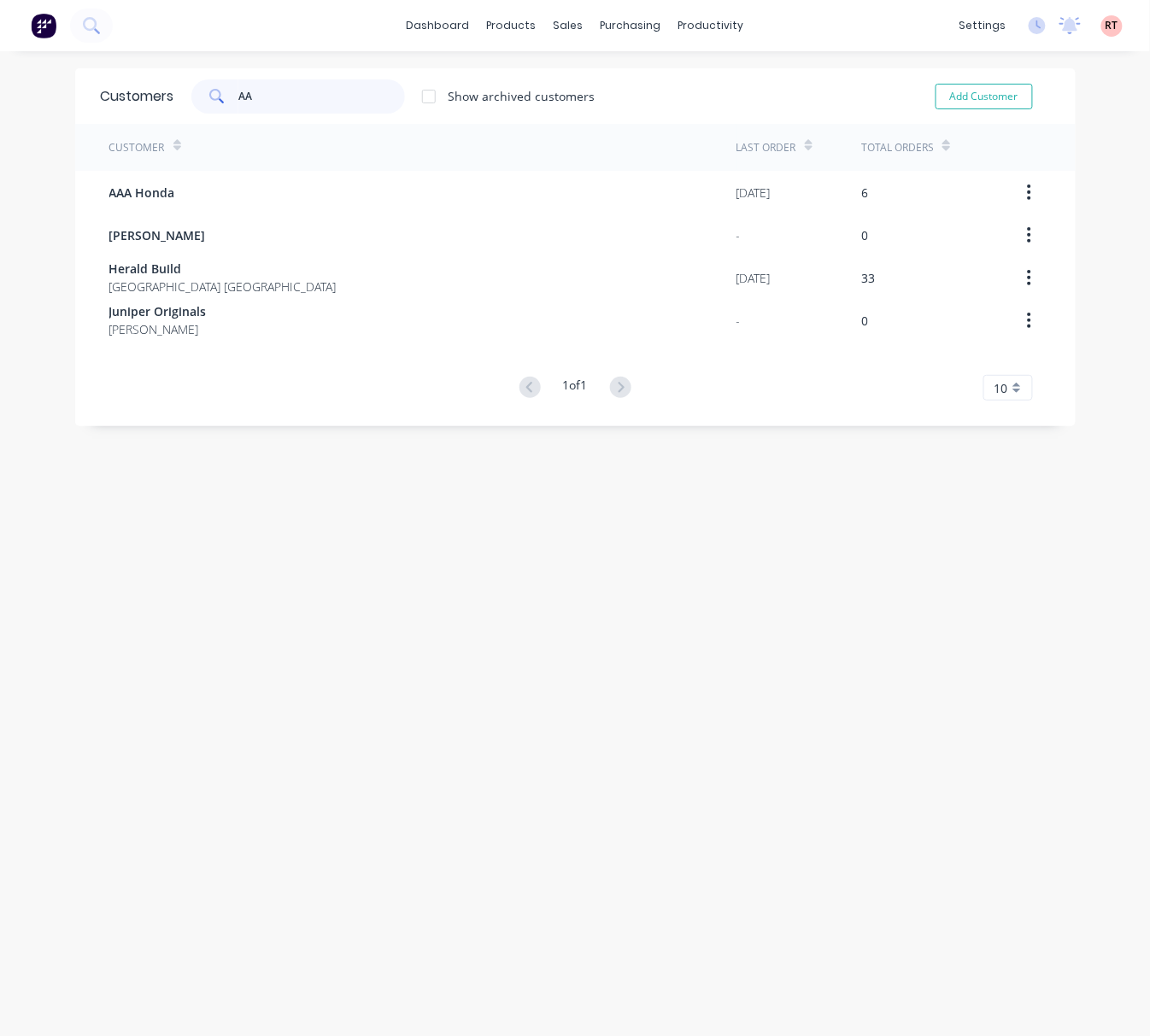
type input "A"
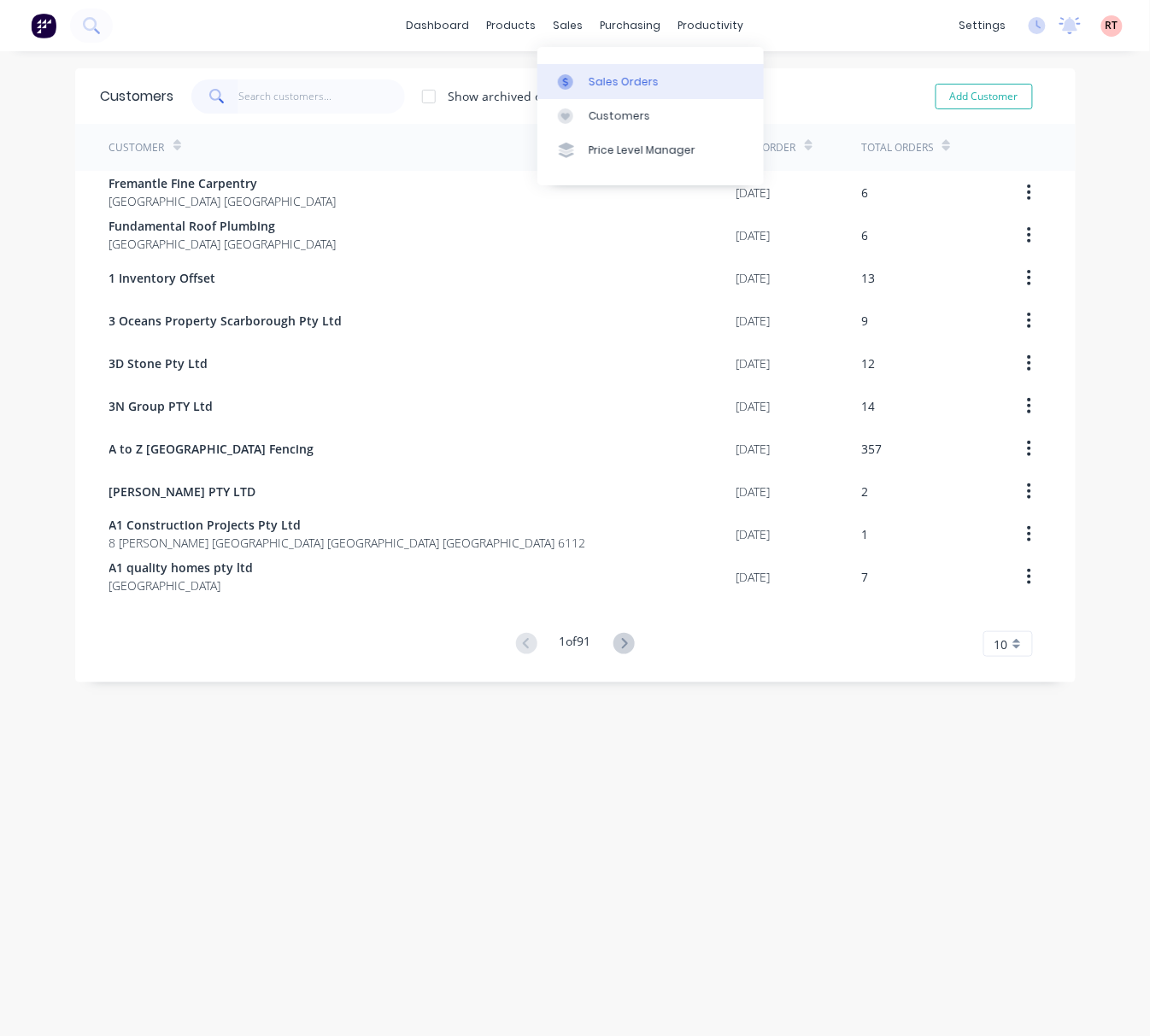
click at [639, 90] on link "Sales Orders" at bounding box center [650, 81] width 226 height 34
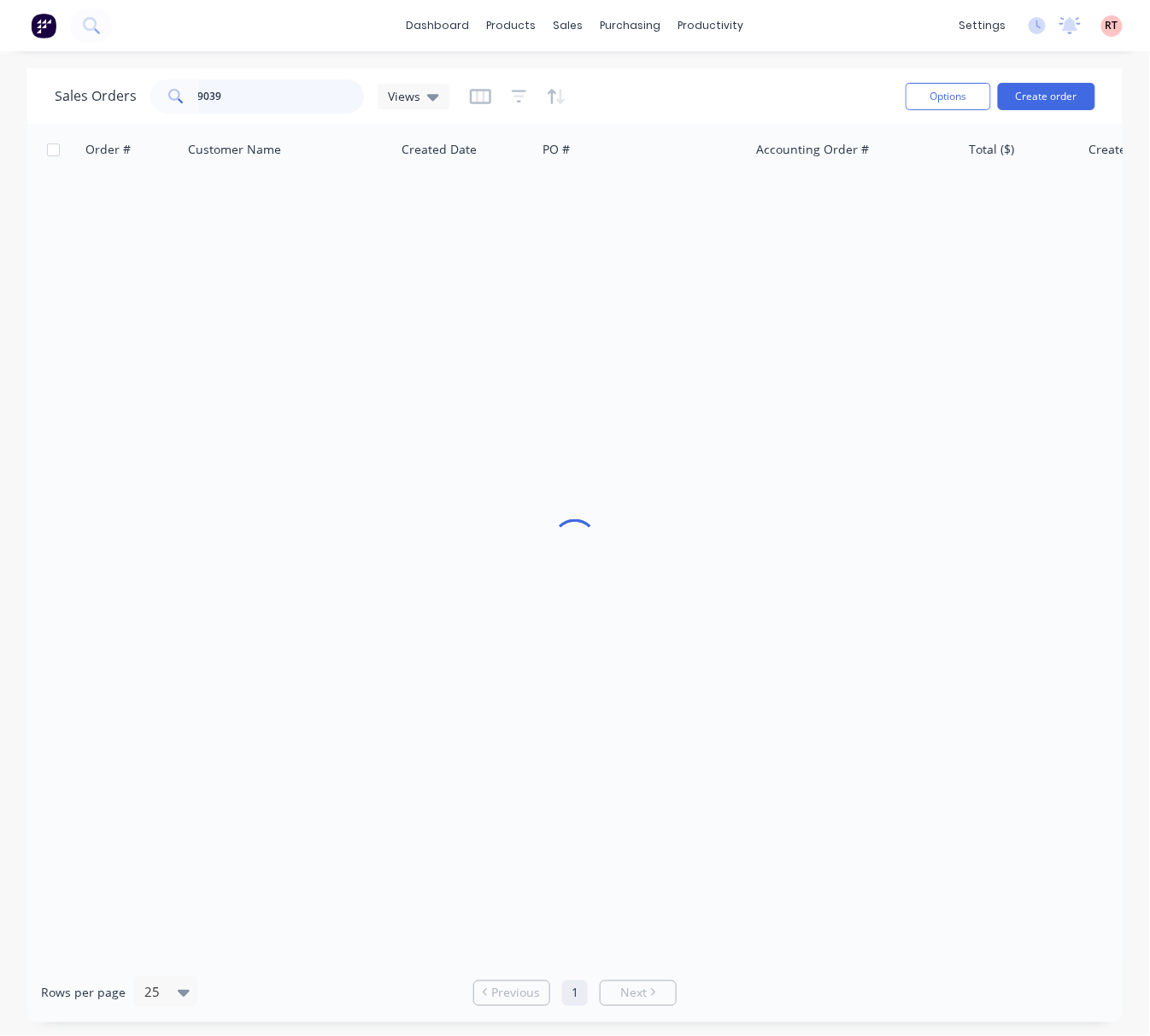
drag, startPoint x: 298, startPoint y: 99, endPoint x: 103, endPoint y: 107, distance: 195.2
click at [137, 117] on div "Sales Orders 9039 Views Options Create order" at bounding box center [575, 96] width 1095 height 56
type input "402284669"
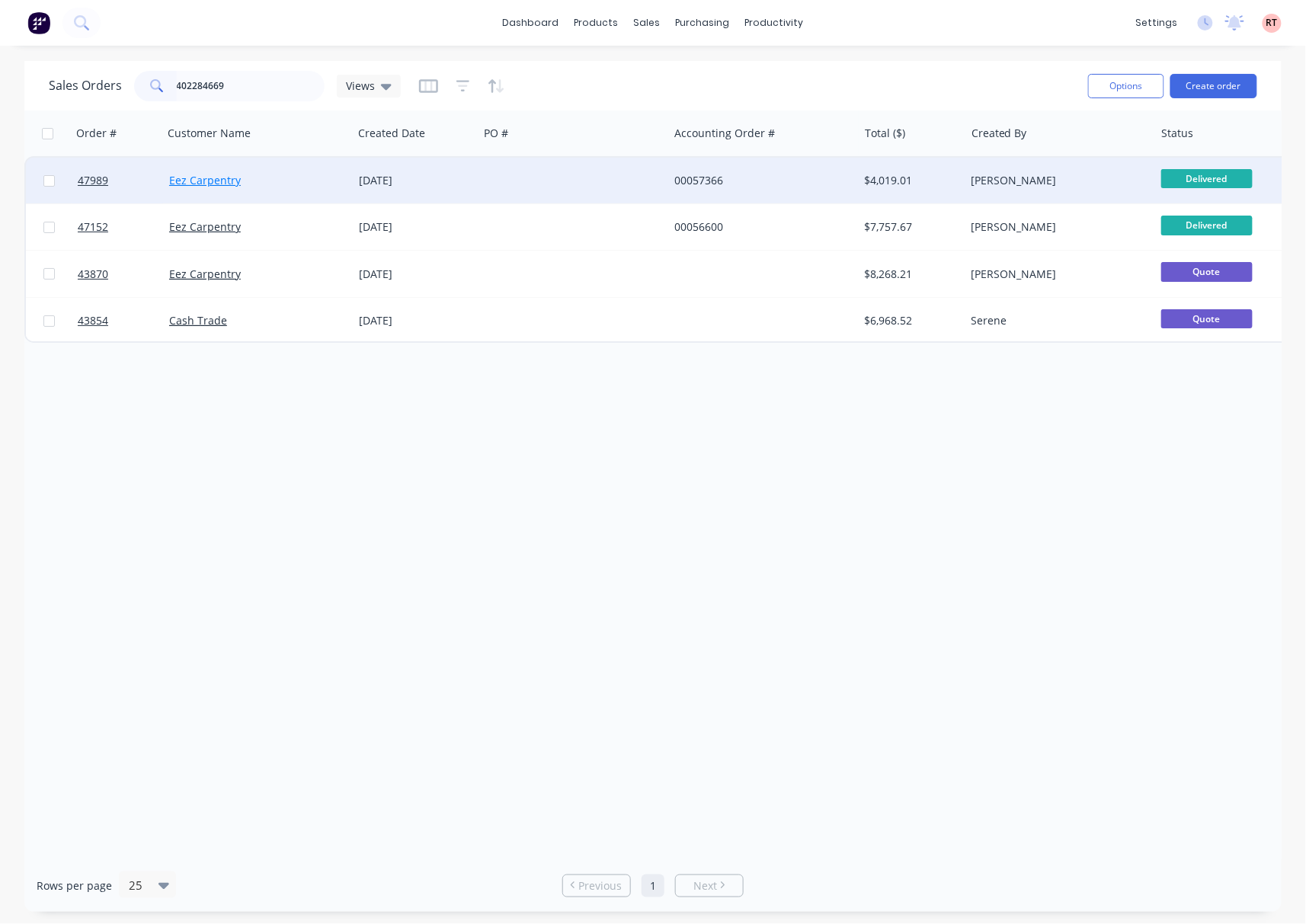
click at [216, 182] on link "Eez Carpentry" at bounding box center [205, 180] width 72 height 15
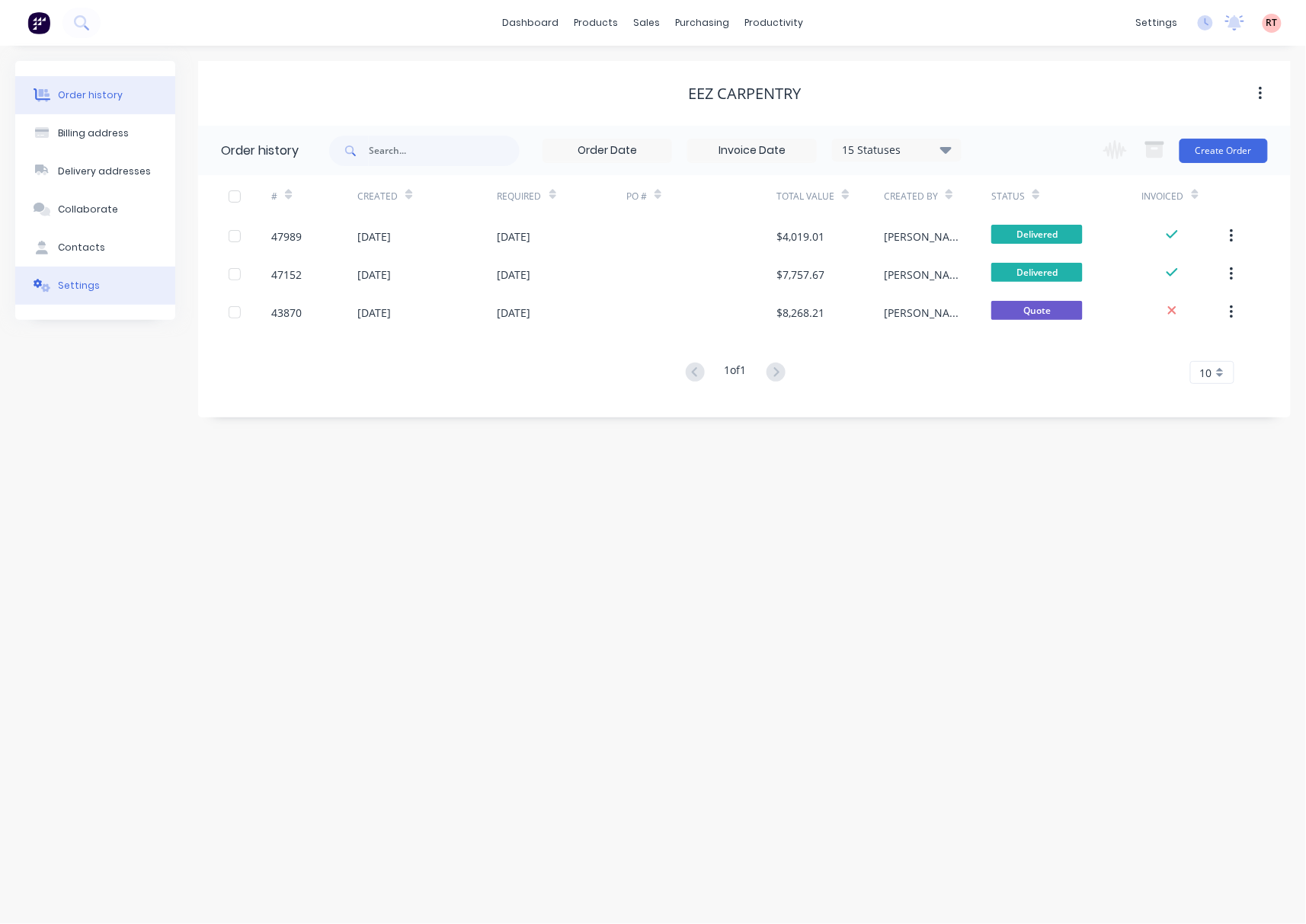
click at [90, 277] on button "Settings" at bounding box center [95, 286] width 160 height 38
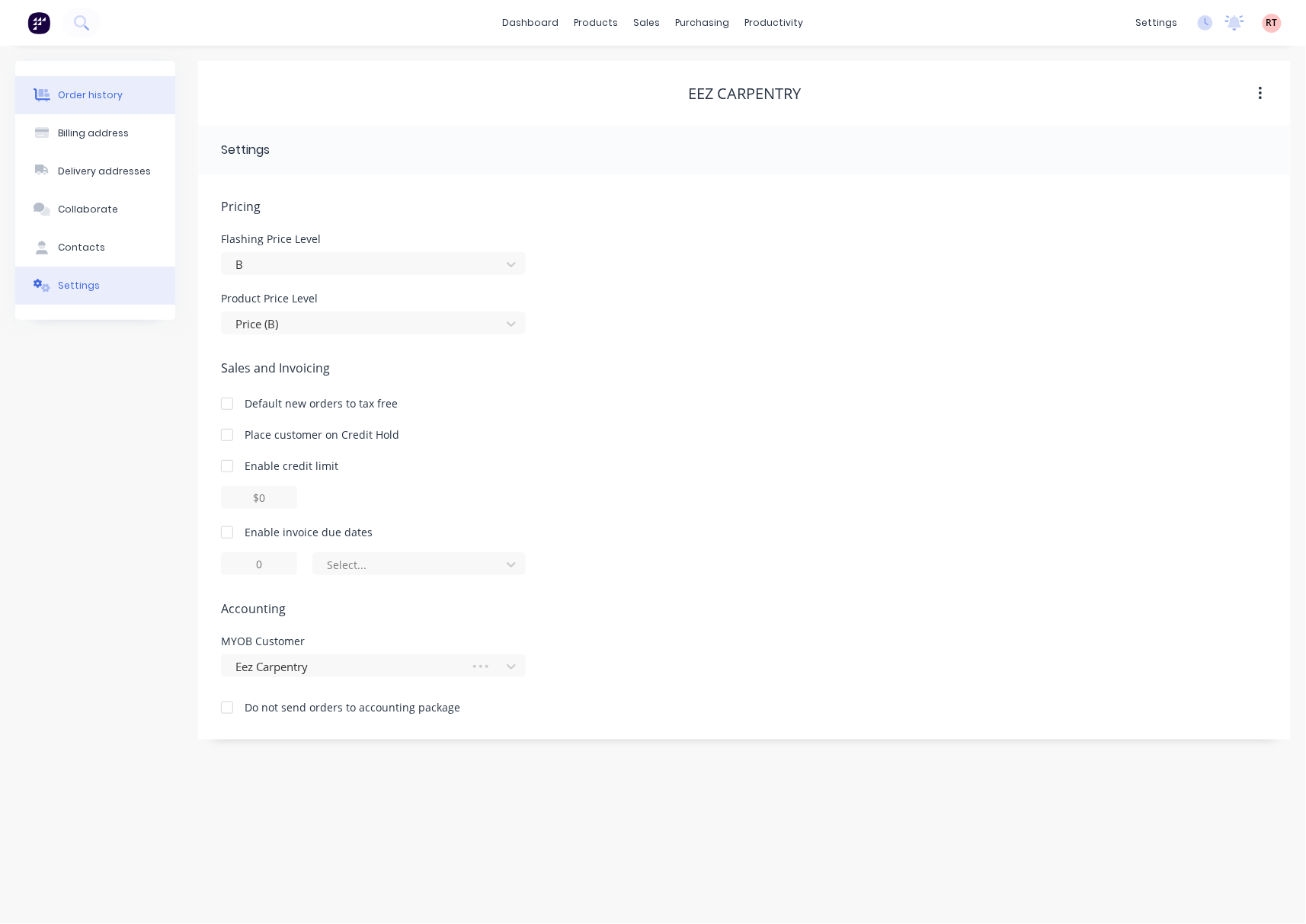
click at [110, 94] on div "Order history" at bounding box center [90, 95] width 64 height 14
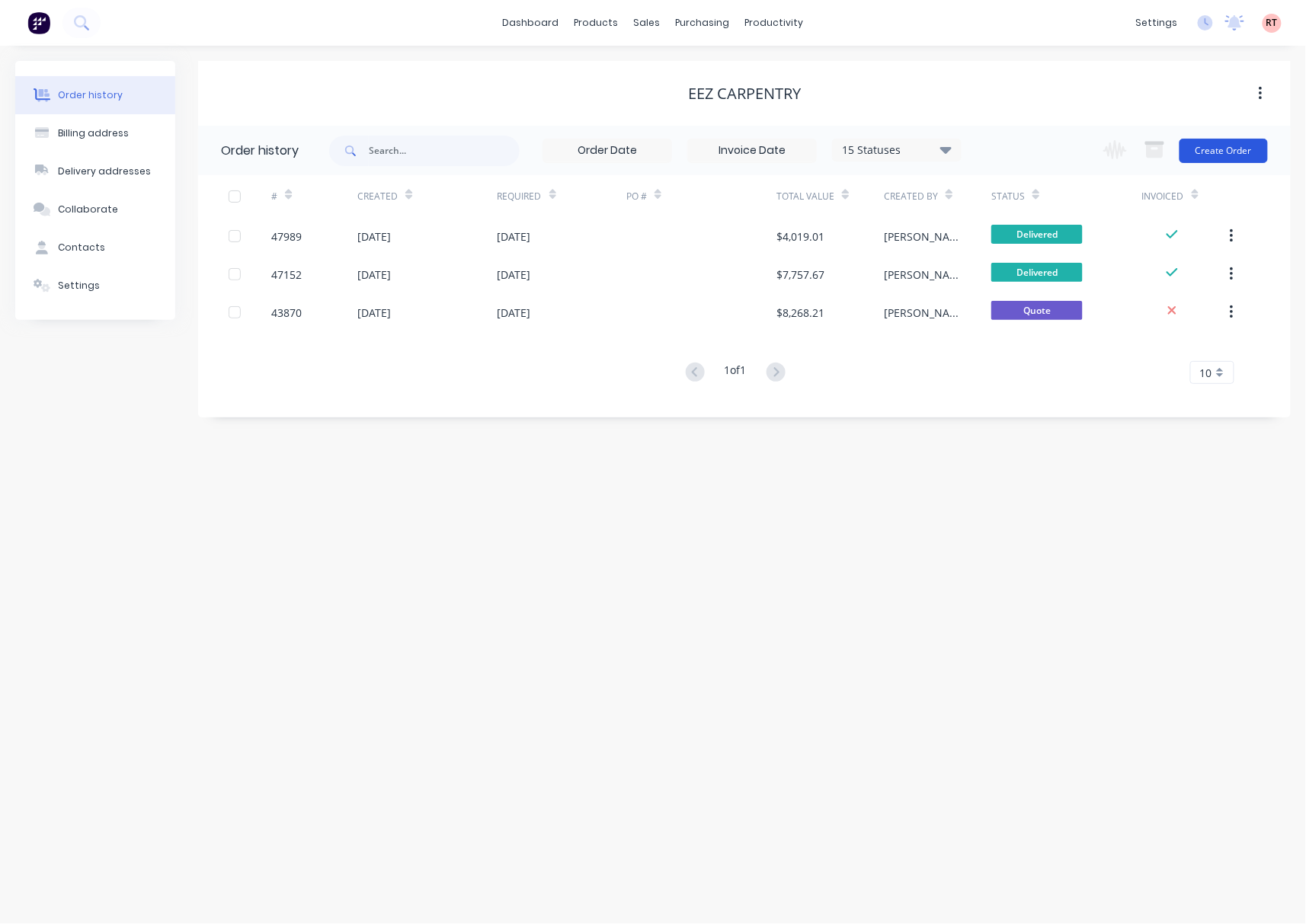
click at [1213, 145] on button "Create Order" at bounding box center [1223, 151] width 88 height 25
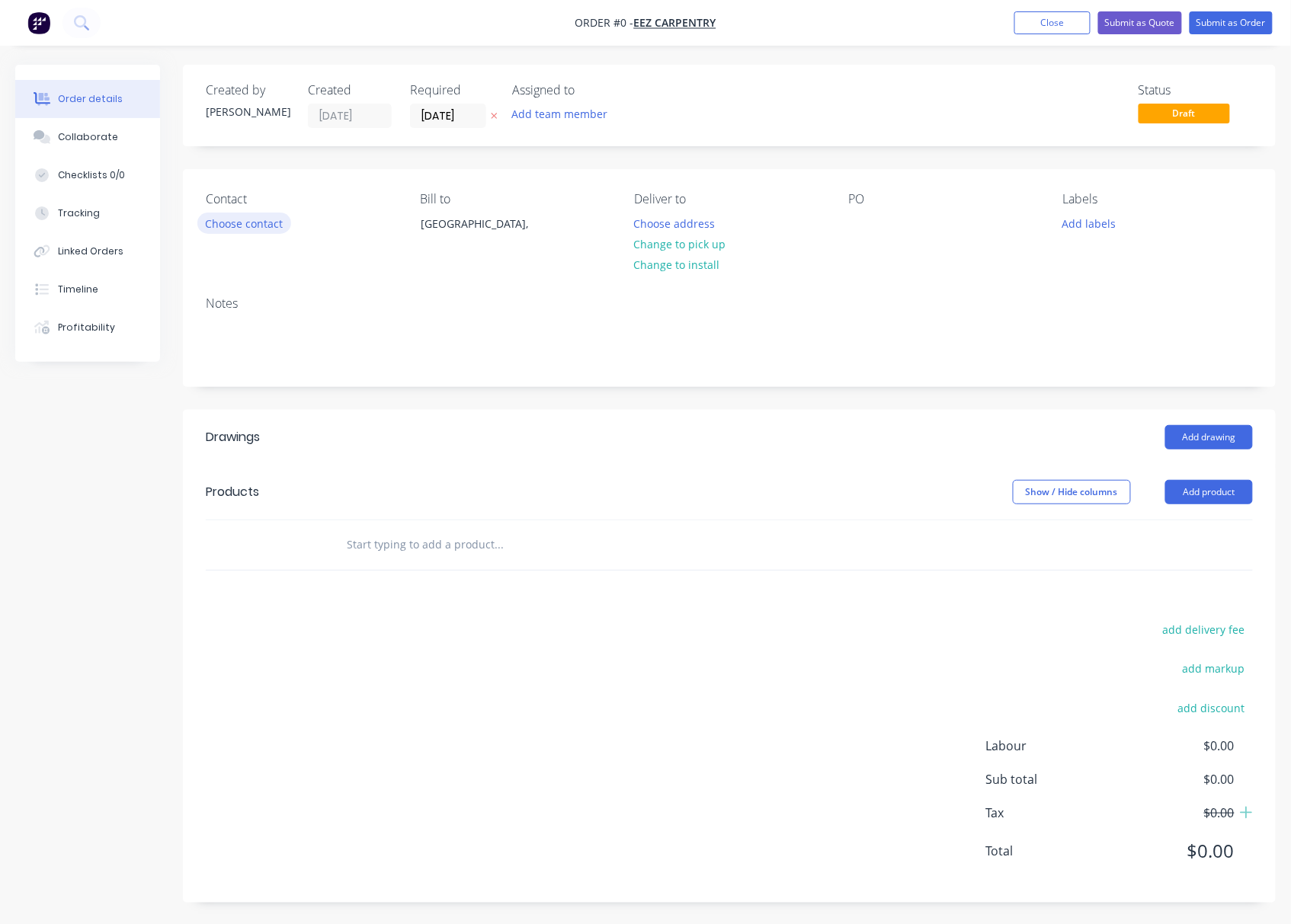
click at [229, 220] on button "Choose contact" at bounding box center [244, 222] width 93 height 21
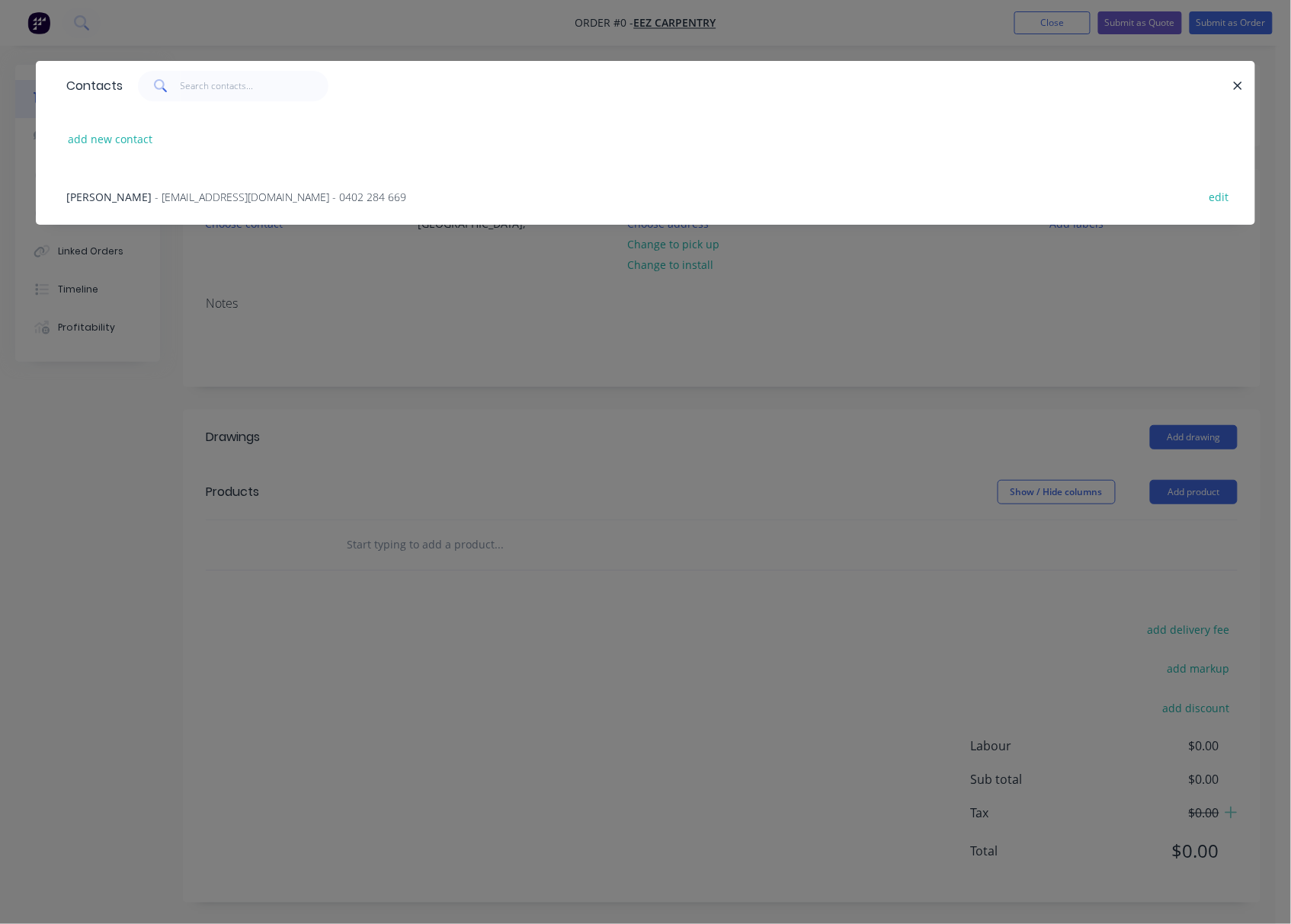
click at [208, 198] on span "- ethan.whalley1953@live.com.au - 0402 284 669" at bounding box center [280, 197] width 251 height 15
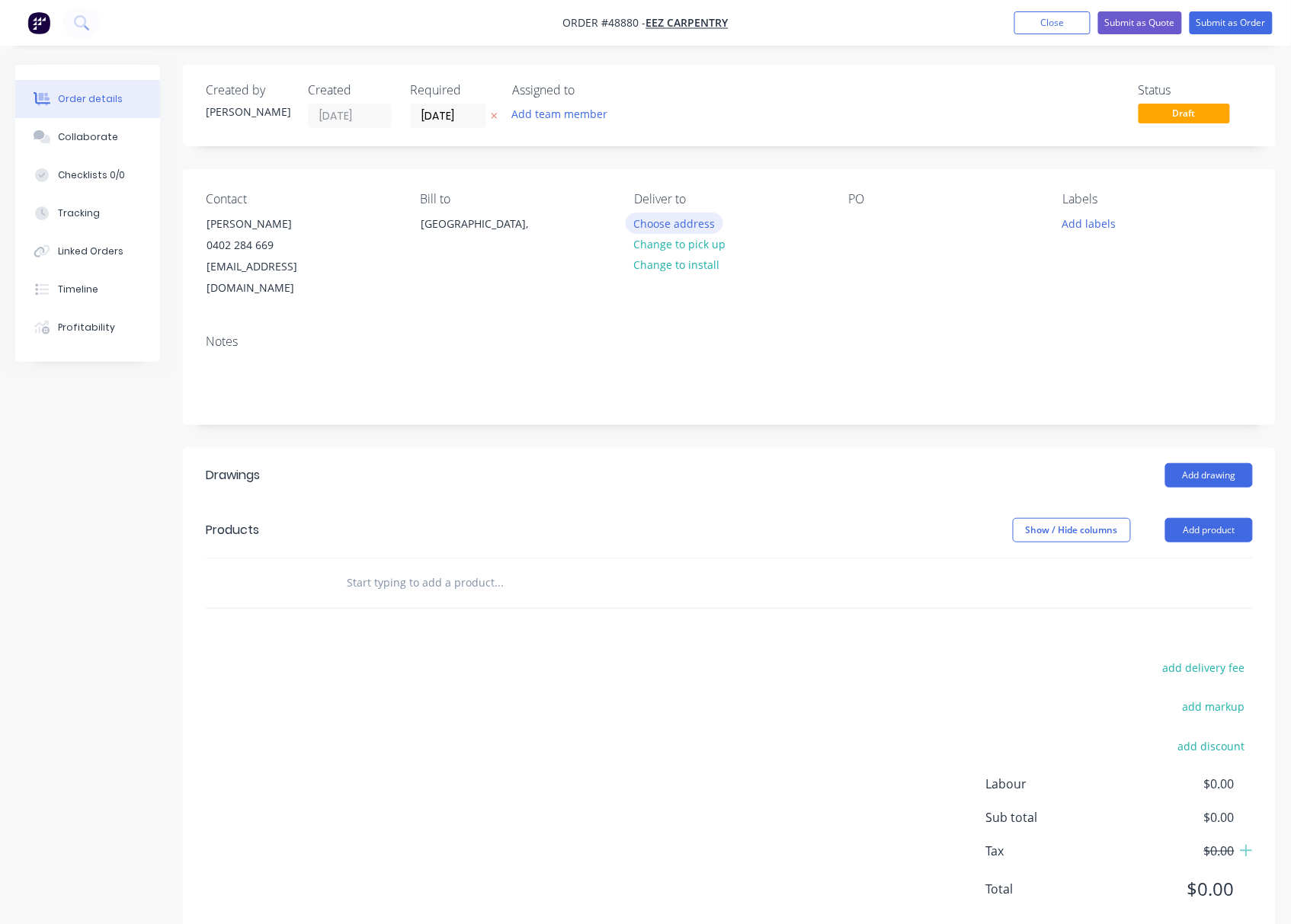
click at [672, 232] on button "Choose address" at bounding box center [674, 222] width 97 height 21
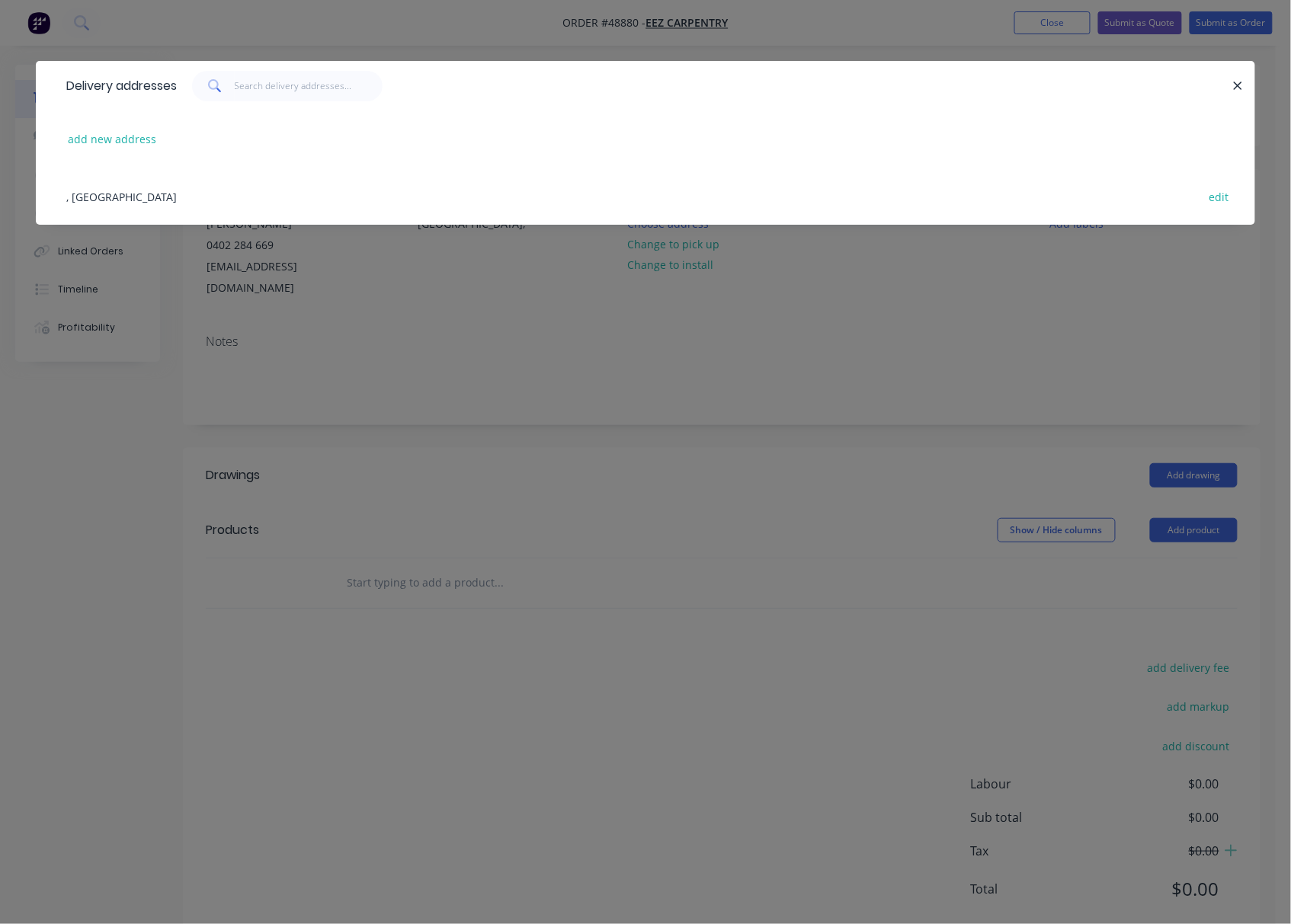
click at [841, 305] on div "Delivery addresses add new address , Australia edit" at bounding box center [645, 462] width 1291 height 924
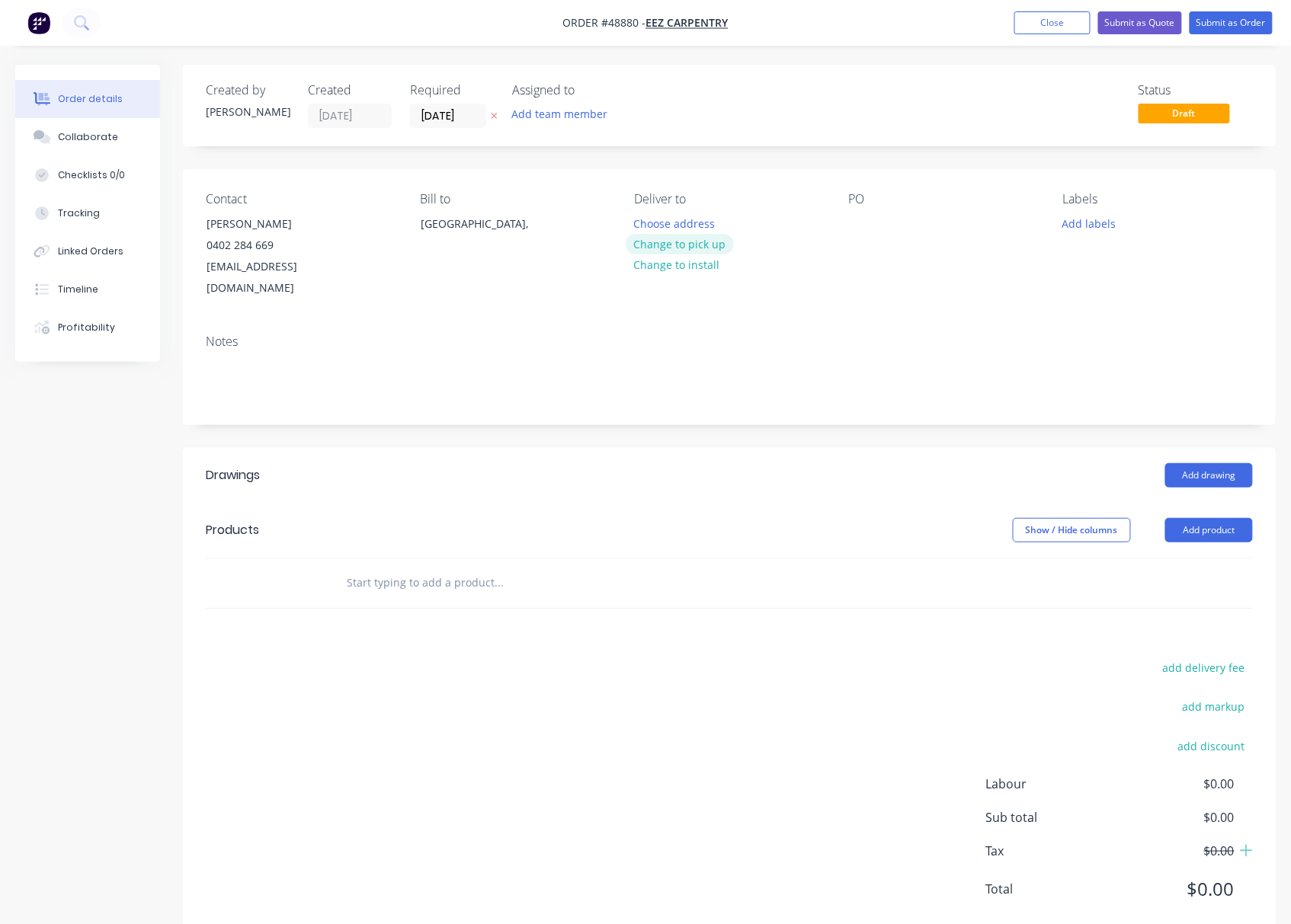
click at [707, 248] on button "Change to pick up" at bounding box center [679, 244] width 108 height 21
click at [451, 110] on input "[DATE]" at bounding box center [448, 116] width 74 height 23
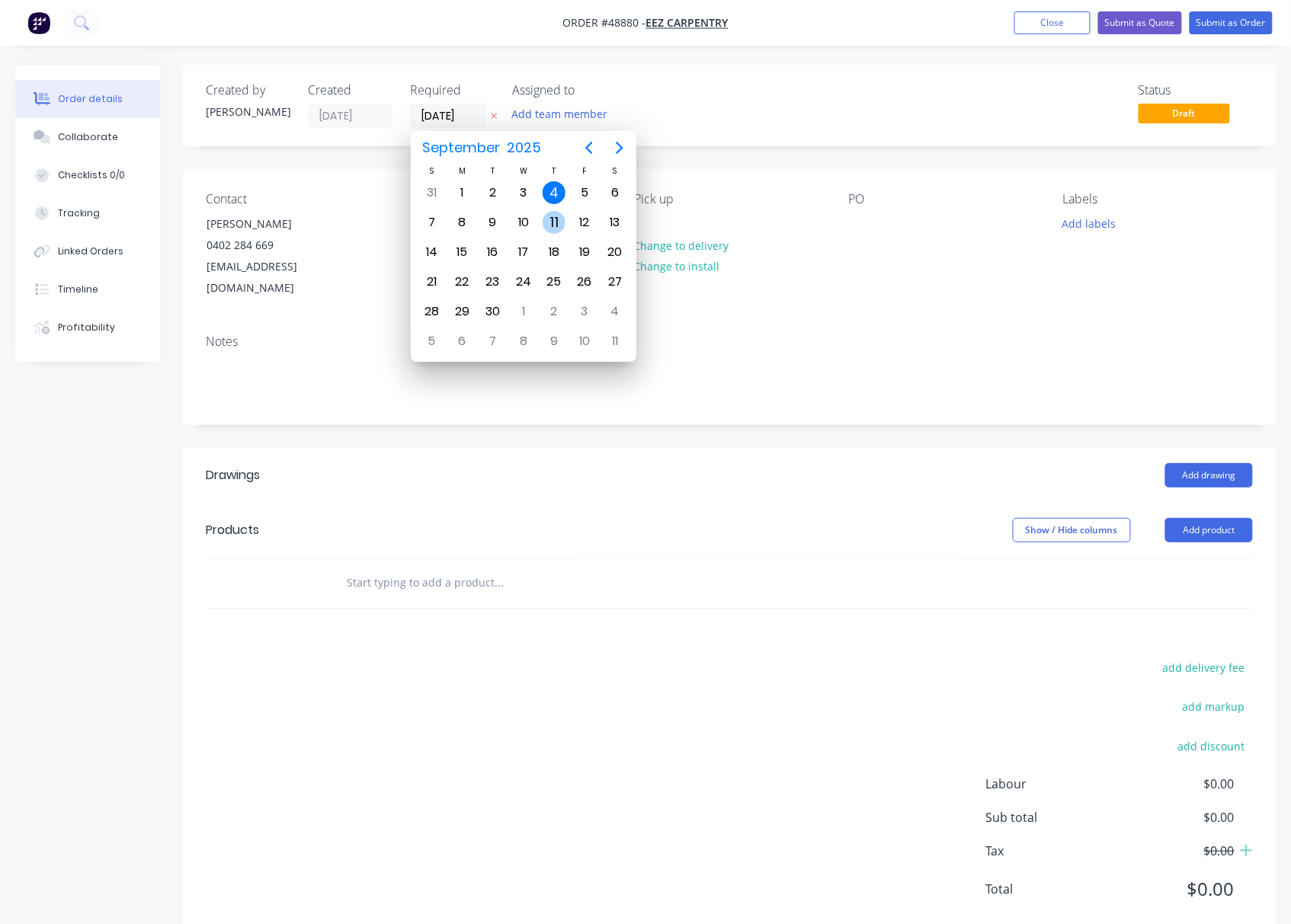
click at [556, 223] on div "11" at bounding box center [554, 223] width 23 height 23
type input "11/09/25"
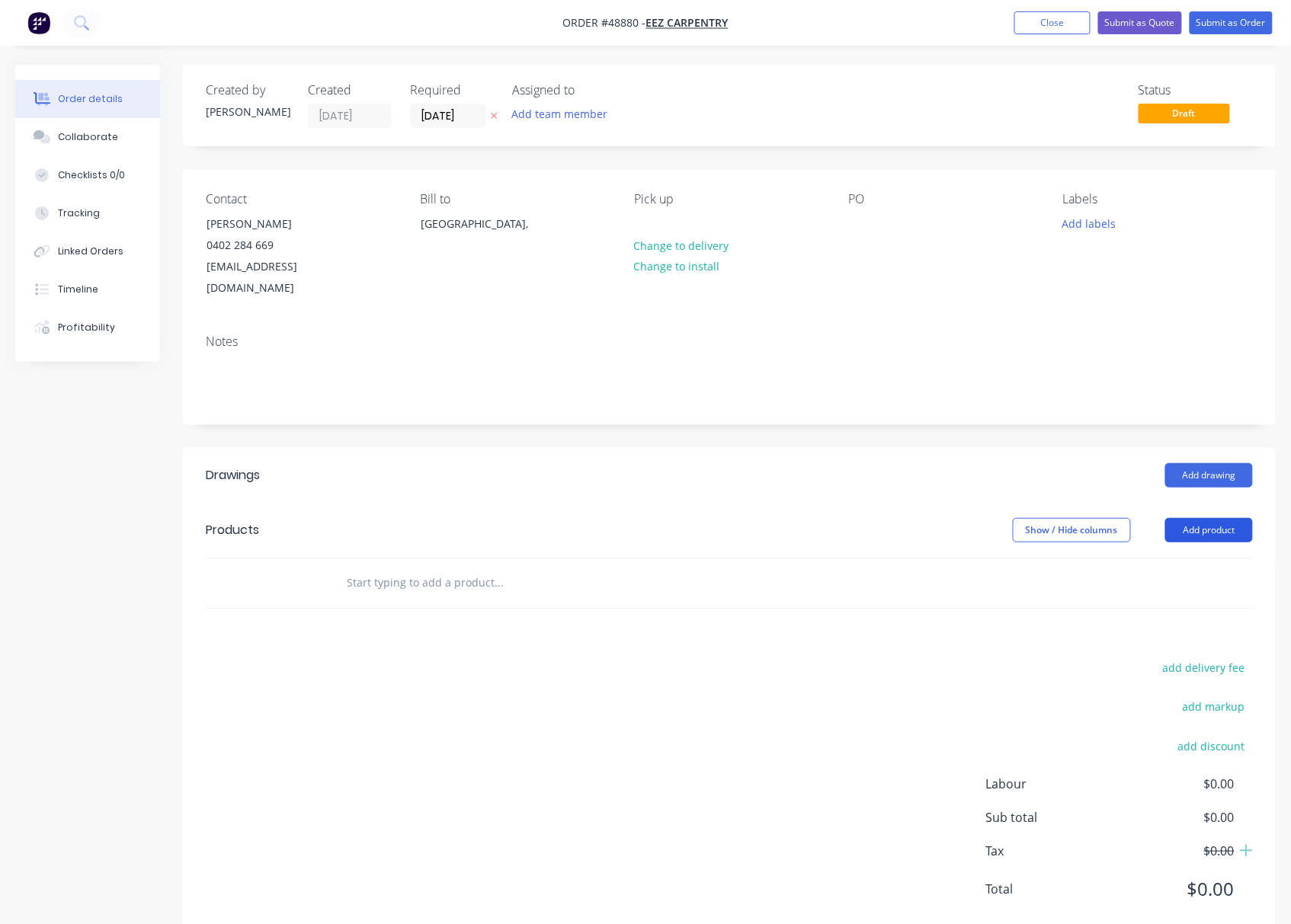
click at [1230, 518] on button "Add product" at bounding box center [1208, 530] width 88 height 25
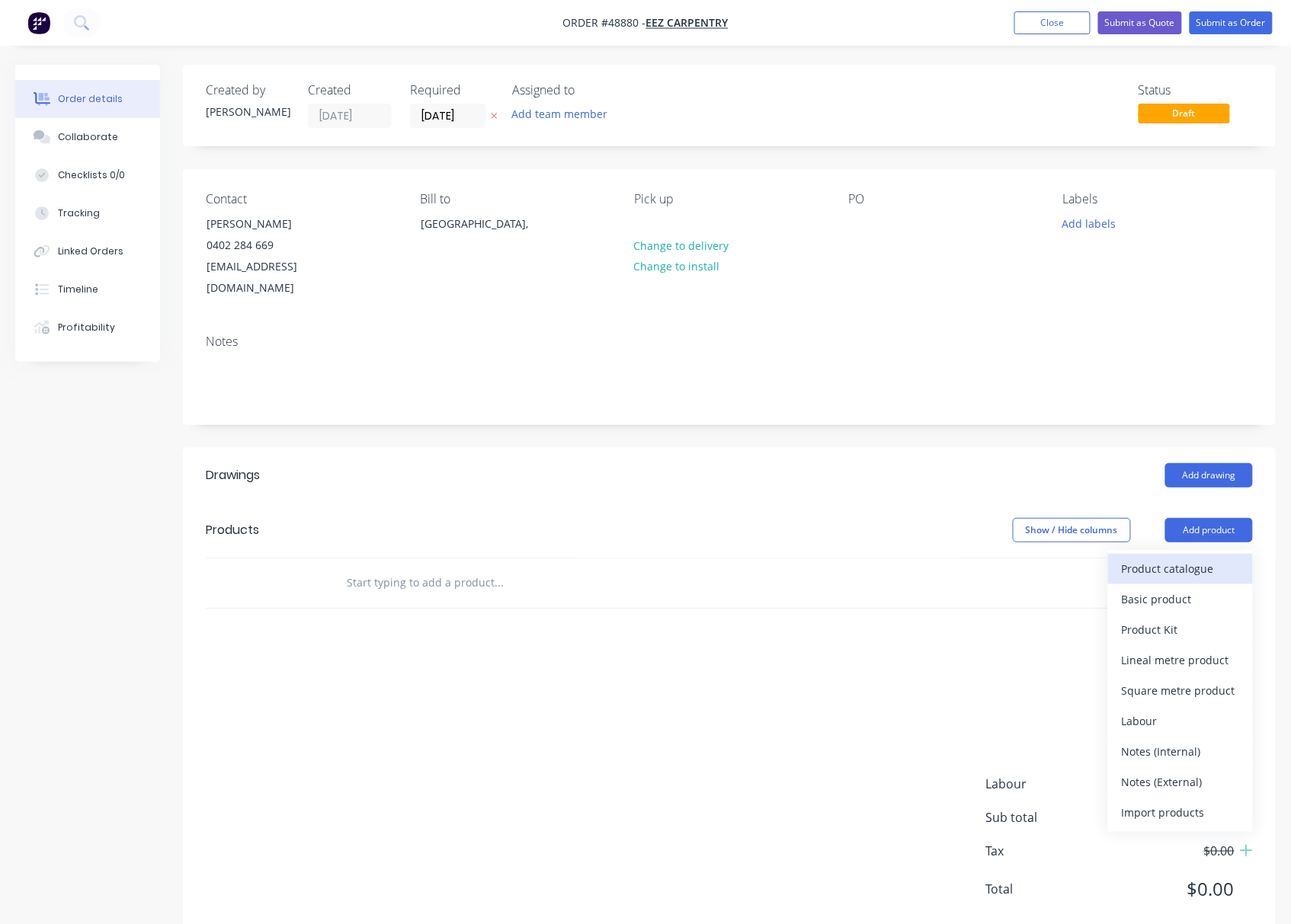
click at [1187, 554] on button "Product catalogue" at bounding box center [1179, 569] width 145 height 31
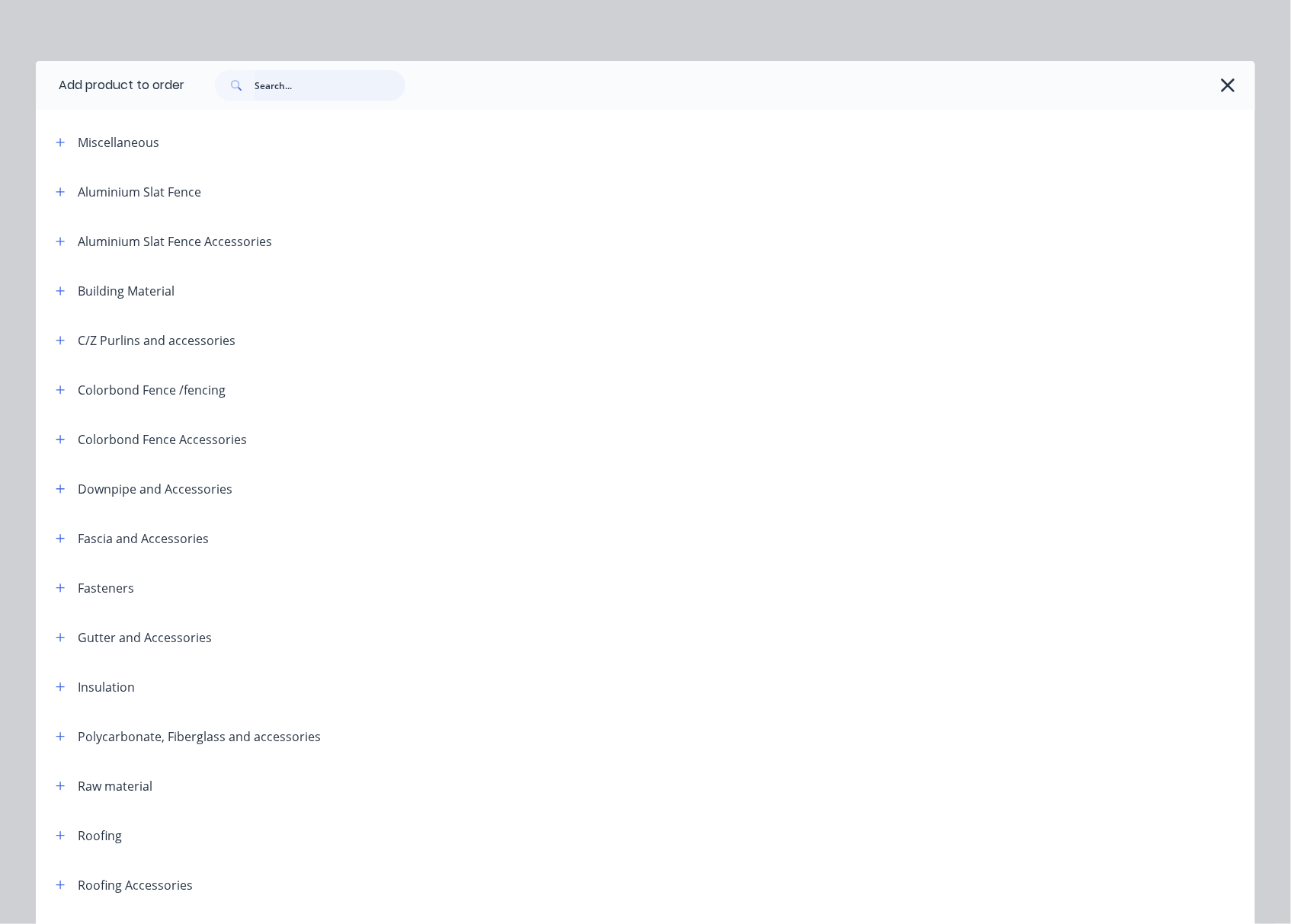
click at [300, 80] on input "text" at bounding box center [330, 85] width 151 height 31
type input "flume"
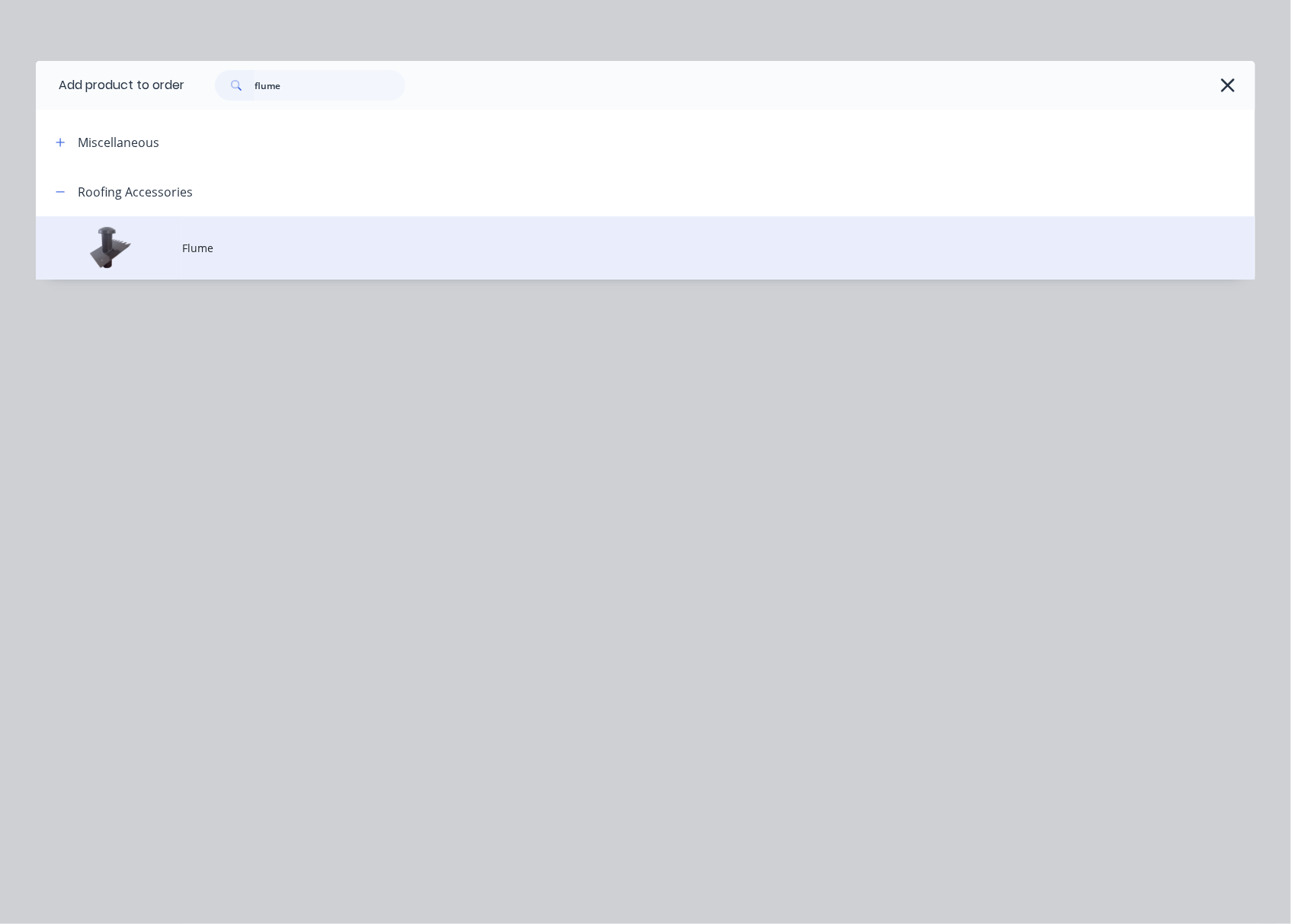
click at [339, 250] on span "Flume" at bounding box center [610, 248] width 858 height 16
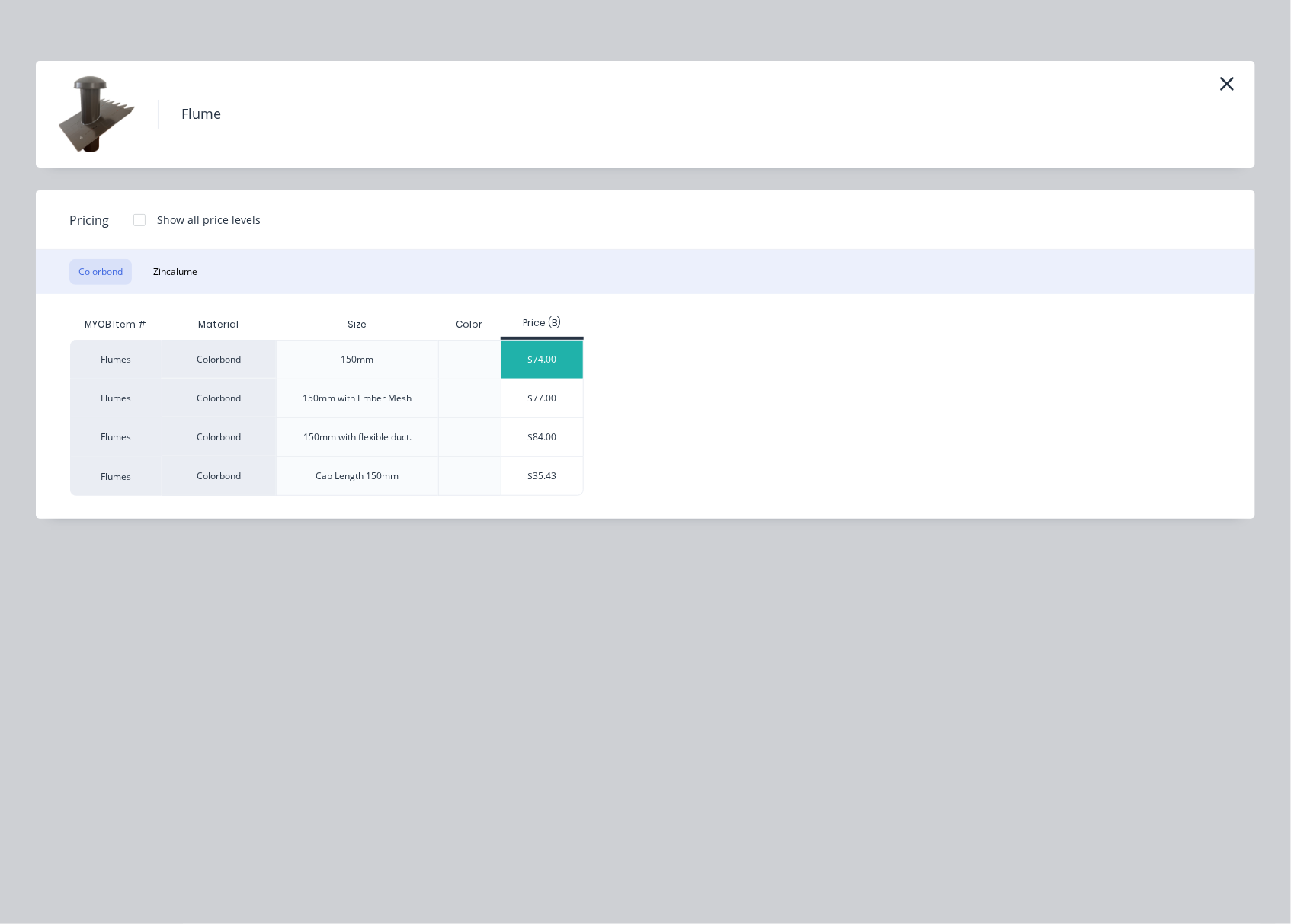
click at [562, 364] on div "$74.00" at bounding box center [542, 359] width 82 height 38
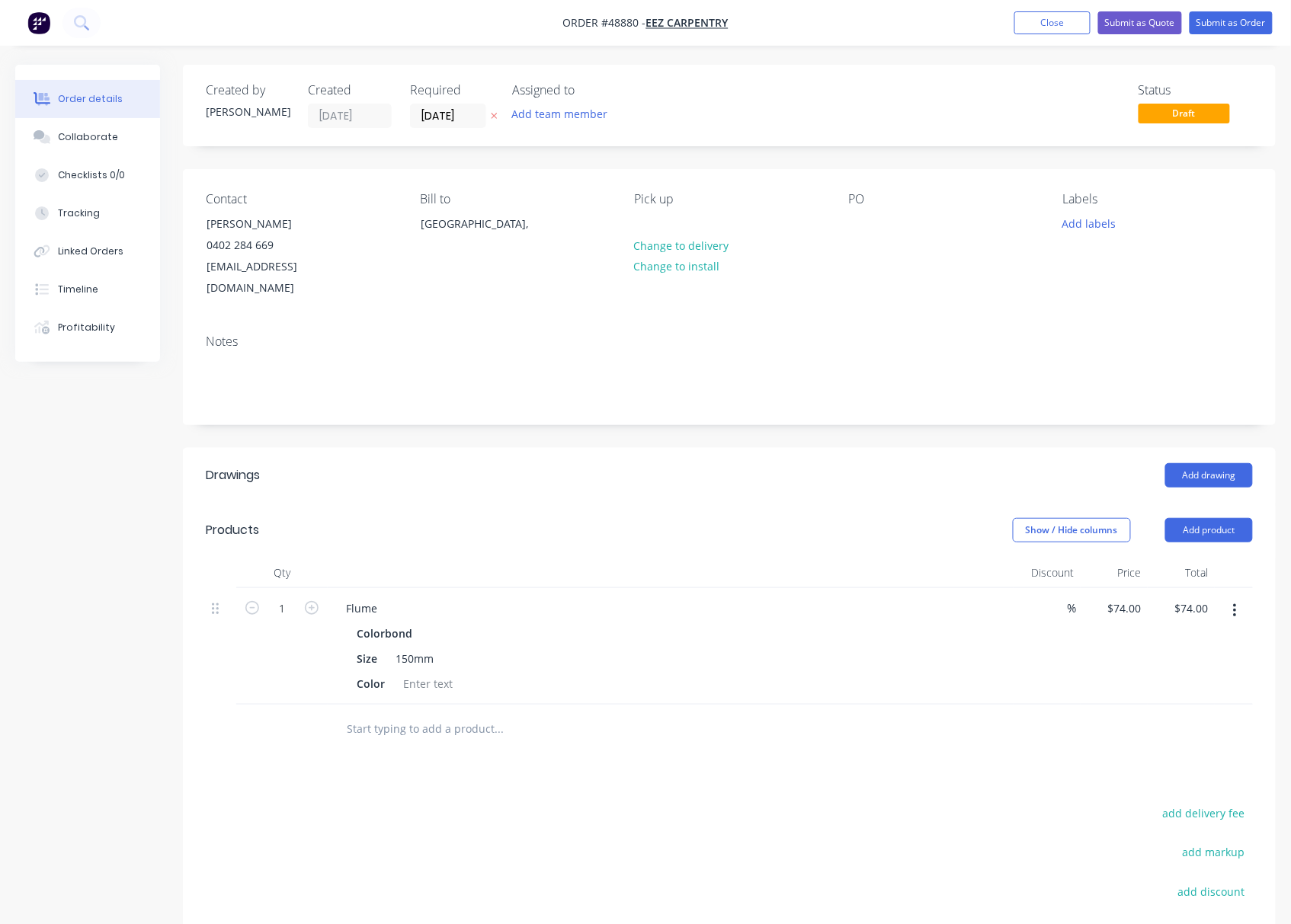
click at [391, 597] on div "Flume" at bounding box center [670, 608] width 673 height 22
click at [382, 597] on div "Flume" at bounding box center [361, 608] width 55 height 22
click at [434, 672] on div at bounding box center [428, 683] width 62 height 22
click at [442, 672] on div at bounding box center [428, 683] width 62 height 22
click at [535, 741] on div "Drawings Add drawing Products Show / Hide columns Add product Qty Discount Pric…" at bounding box center [729, 766] width 1093 height 638
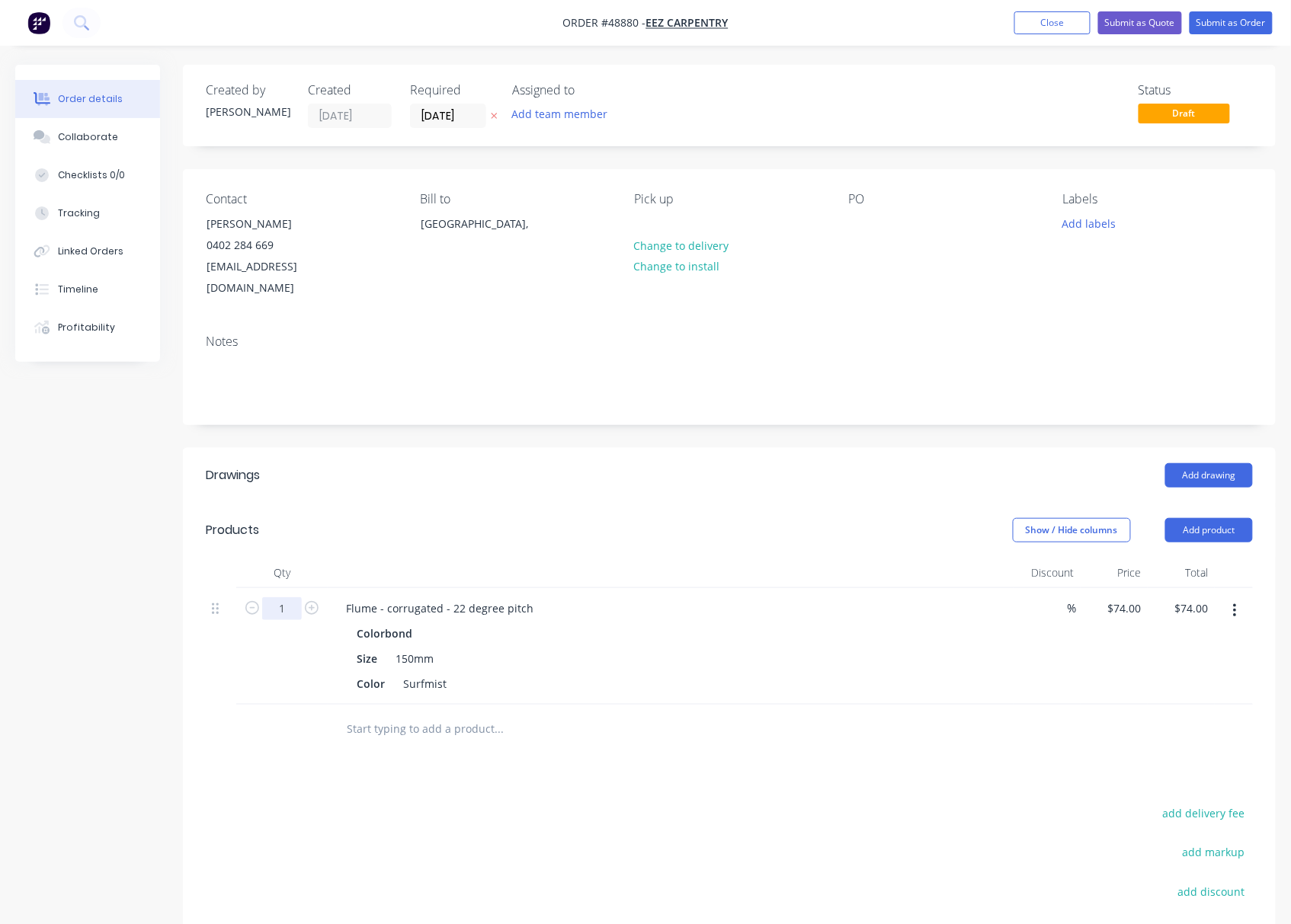
click at [287, 597] on input "1" at bounding box center [282, 609] width 40 height 23
type input "4"
type input "$296.00"
click at [602, 779] on div "Drawings Add drawing Products Show / Hide columns Add product Qty Discount Pric…" at bounding box center [729, 766] width 1093 height 638
click at [1180, 518] on button "Add product" at bounding box center [1208, 530] width 88 height 25
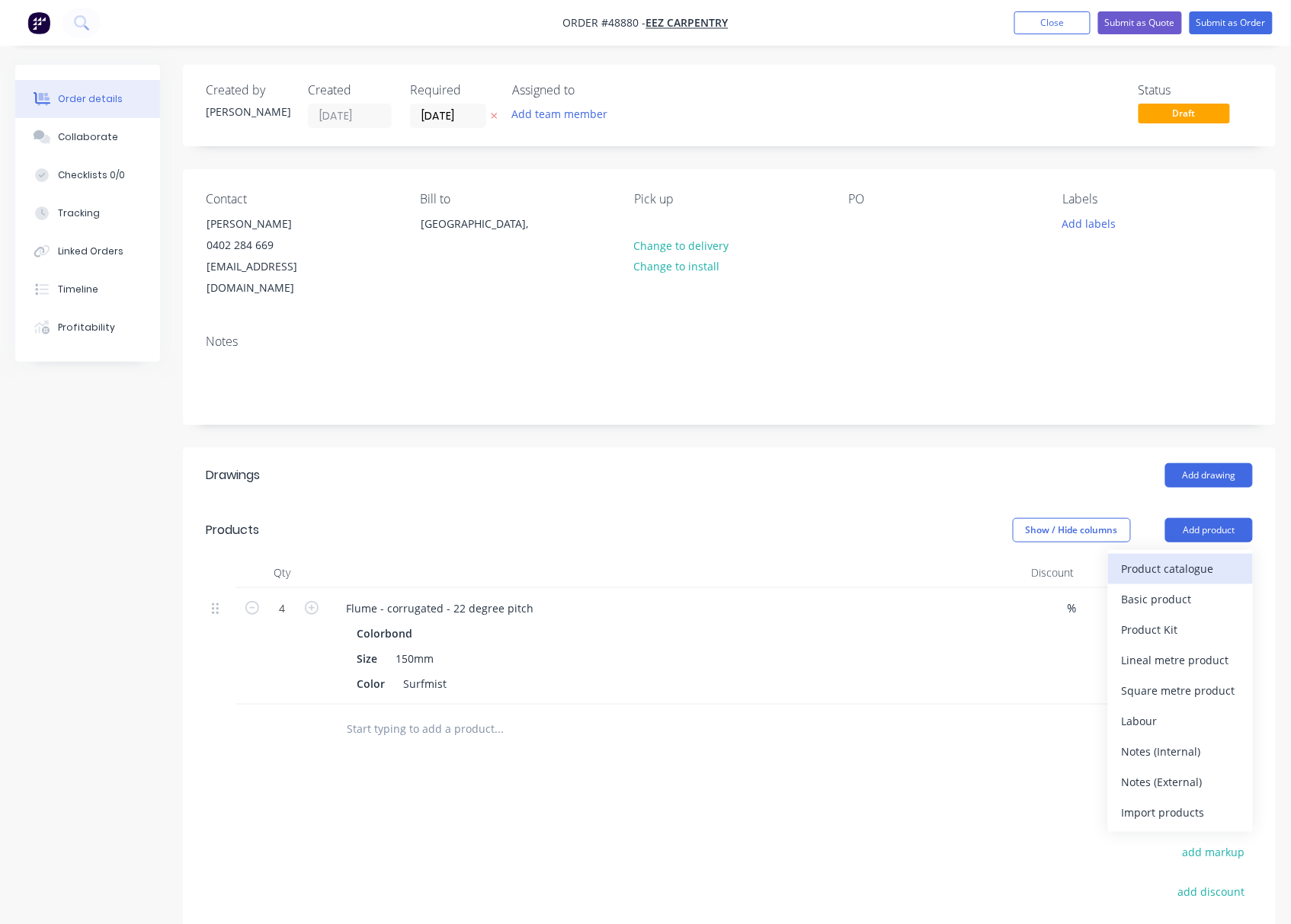
click at [1175, 557] on div "Product catalogue" at bounding box center [1180, 568] width 117 height 22
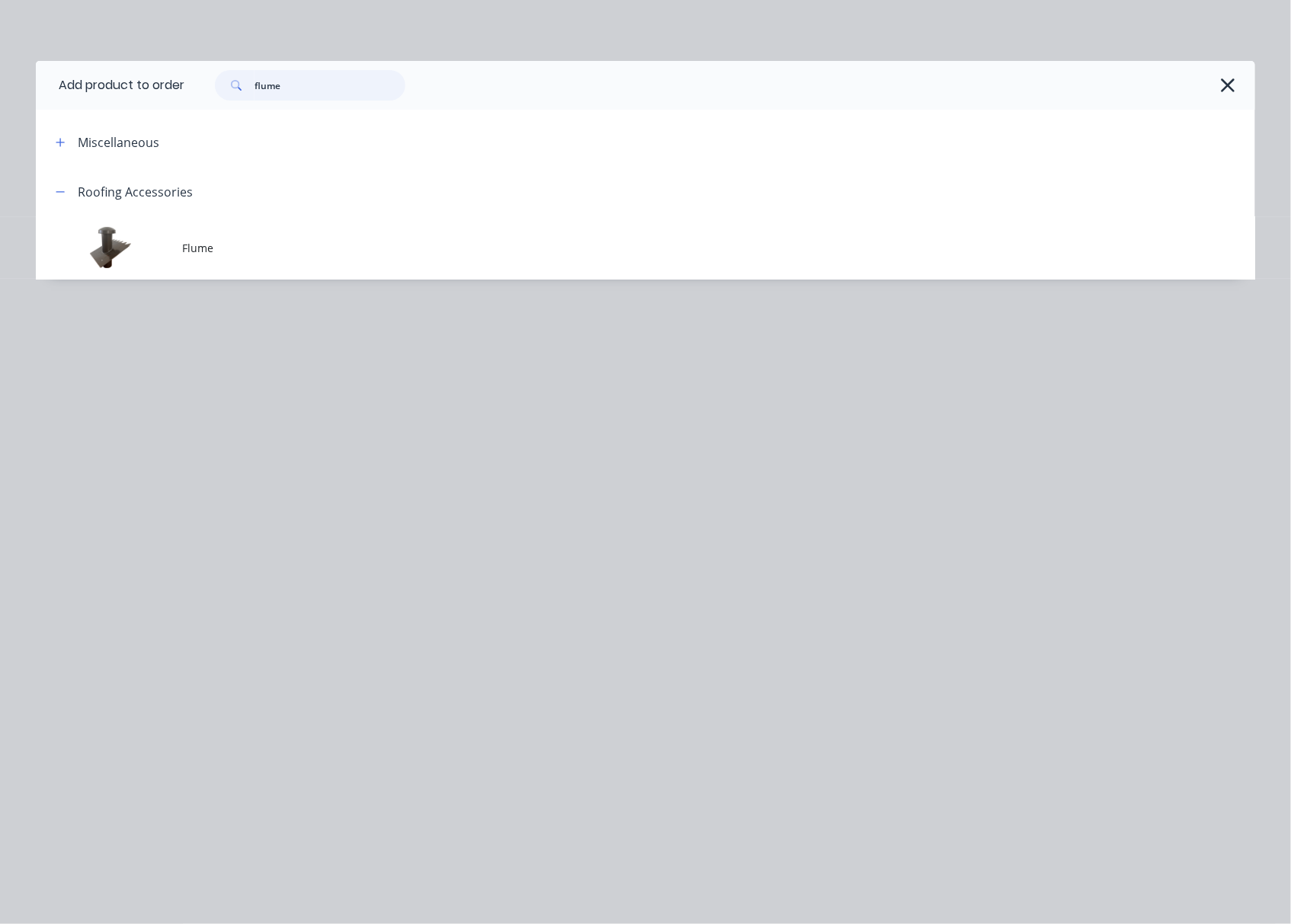
drag, startPoint x: 306, startPoint y: 78, endPoint x: 86, endPoint y: 113, distance: 222.8
click at [156, 107] on header "Add product to order flume" at bounding box center [645, 85] width 1219 height 49
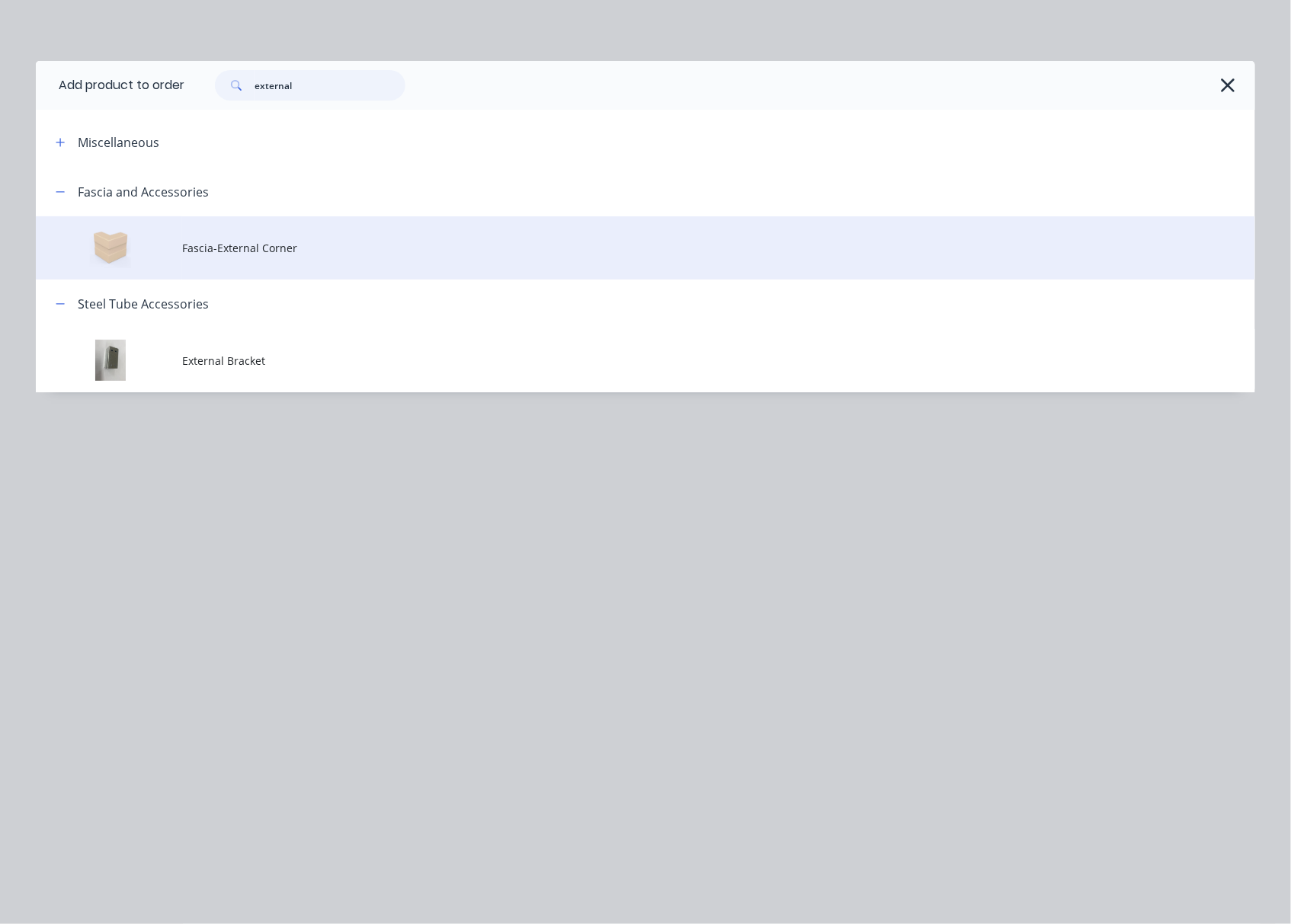
type input "external"
click at [281, 263] on td "Fascia-External Corner" at bounding box center [718, 248] width 1073 height 64
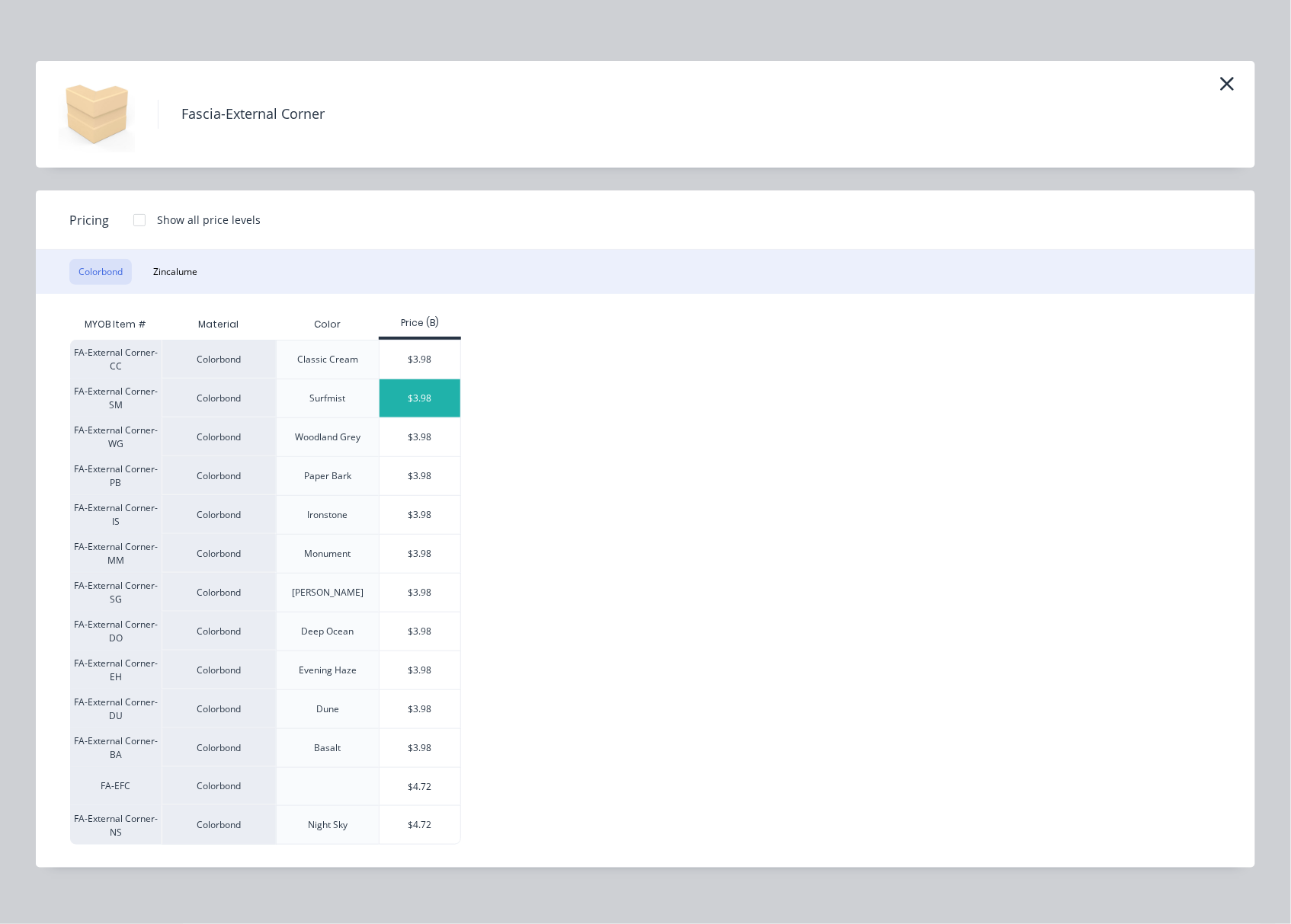
click at [395, 402] on div "$3.98" at bounding box center [420, 398] width 82 height 38
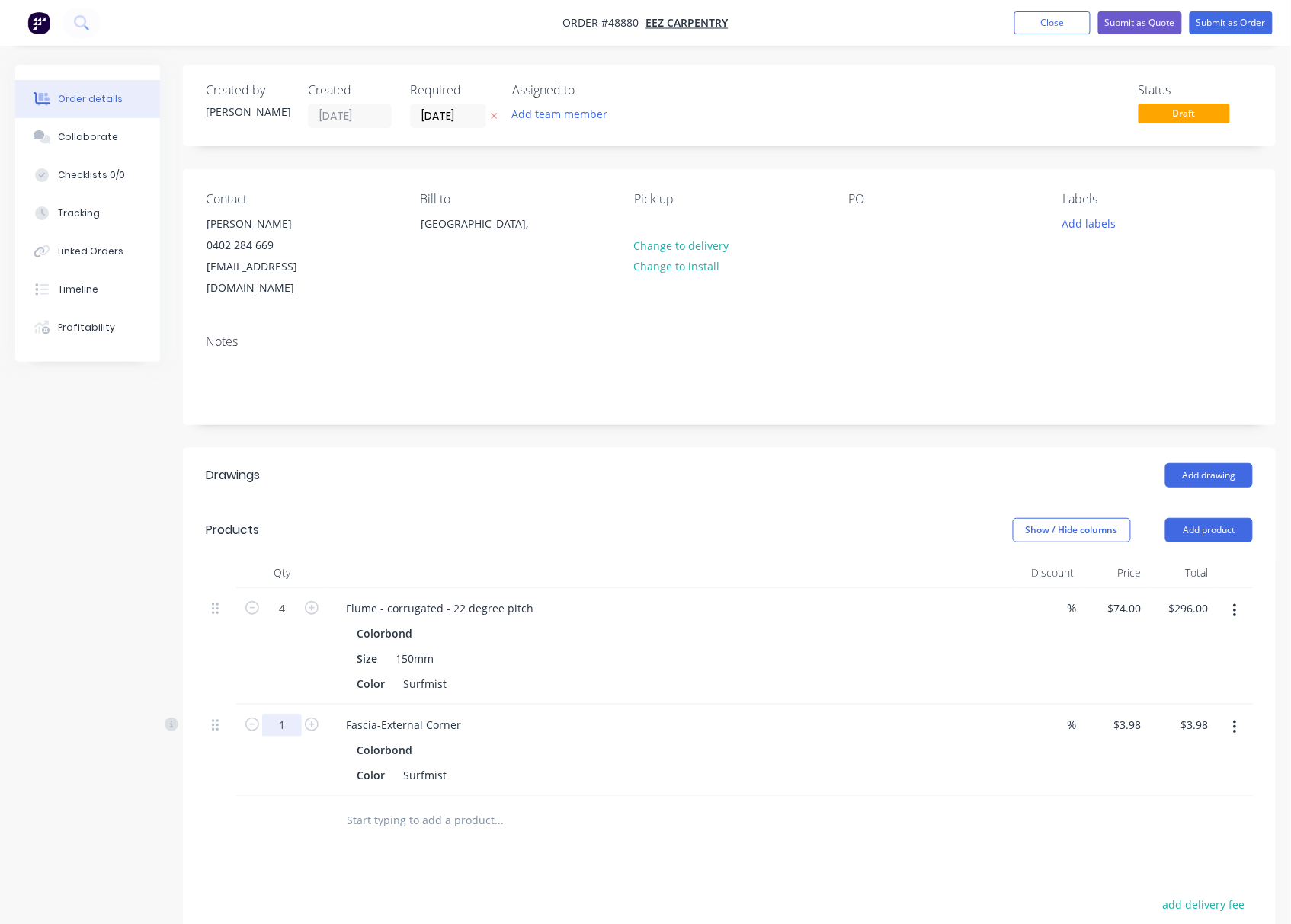
click at [280, 713] on input "1" at bounding box center [282, 725] width 40 height 23
type input "2"
type input "$7.96"
click at [492, 836] on div "Drawings Add drawing Products Show / Hide columns Add product Qty Discount Pric…" at bounding box center [729, 813] width 1093 height 730
click at [1198, 518] on button "Add product" at bounding box center [1208, 530] width 88 height 25
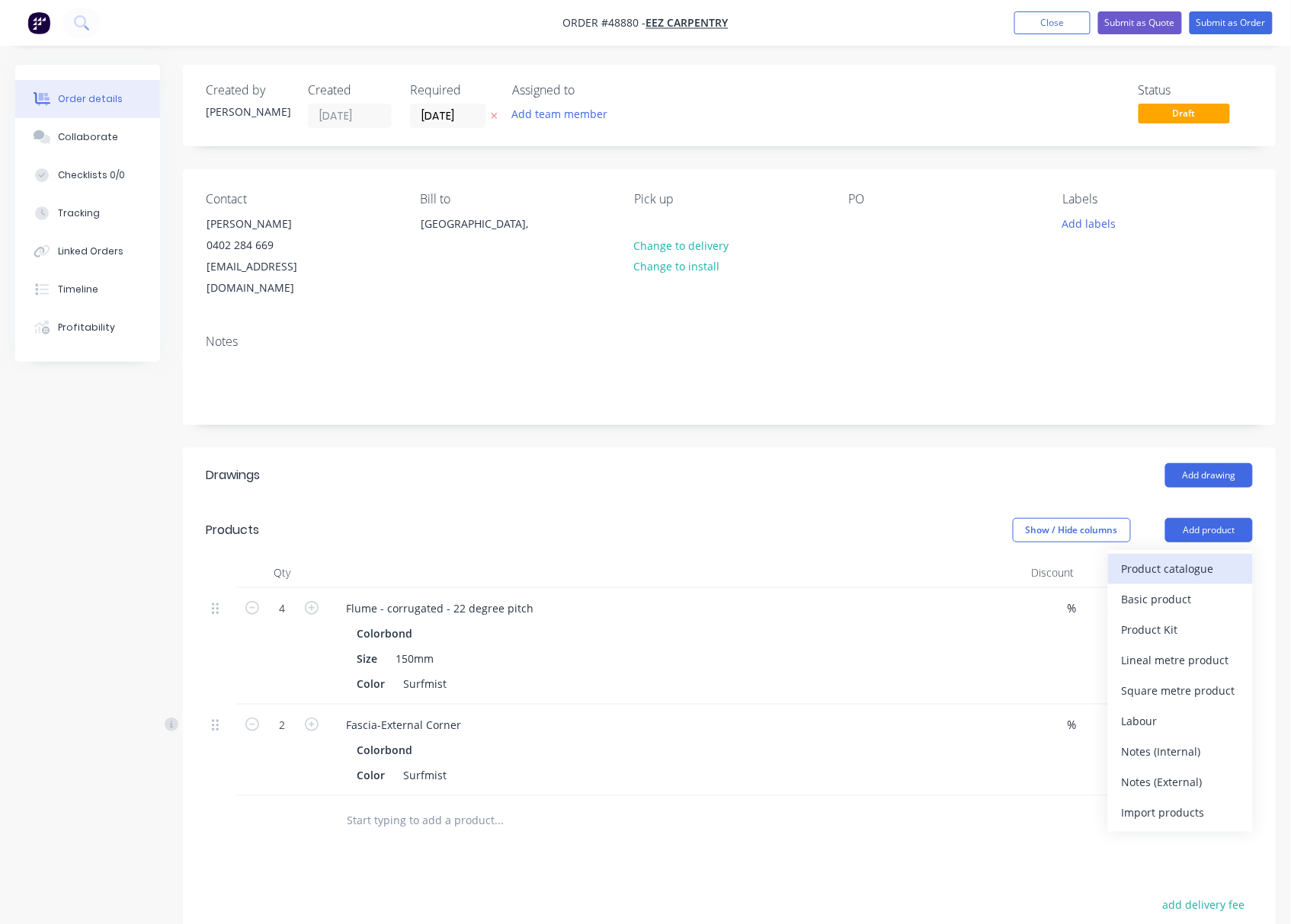
click at [1171, 554] on button "Product catalogue" at bounding box center [1179, 569] width 145 height 31
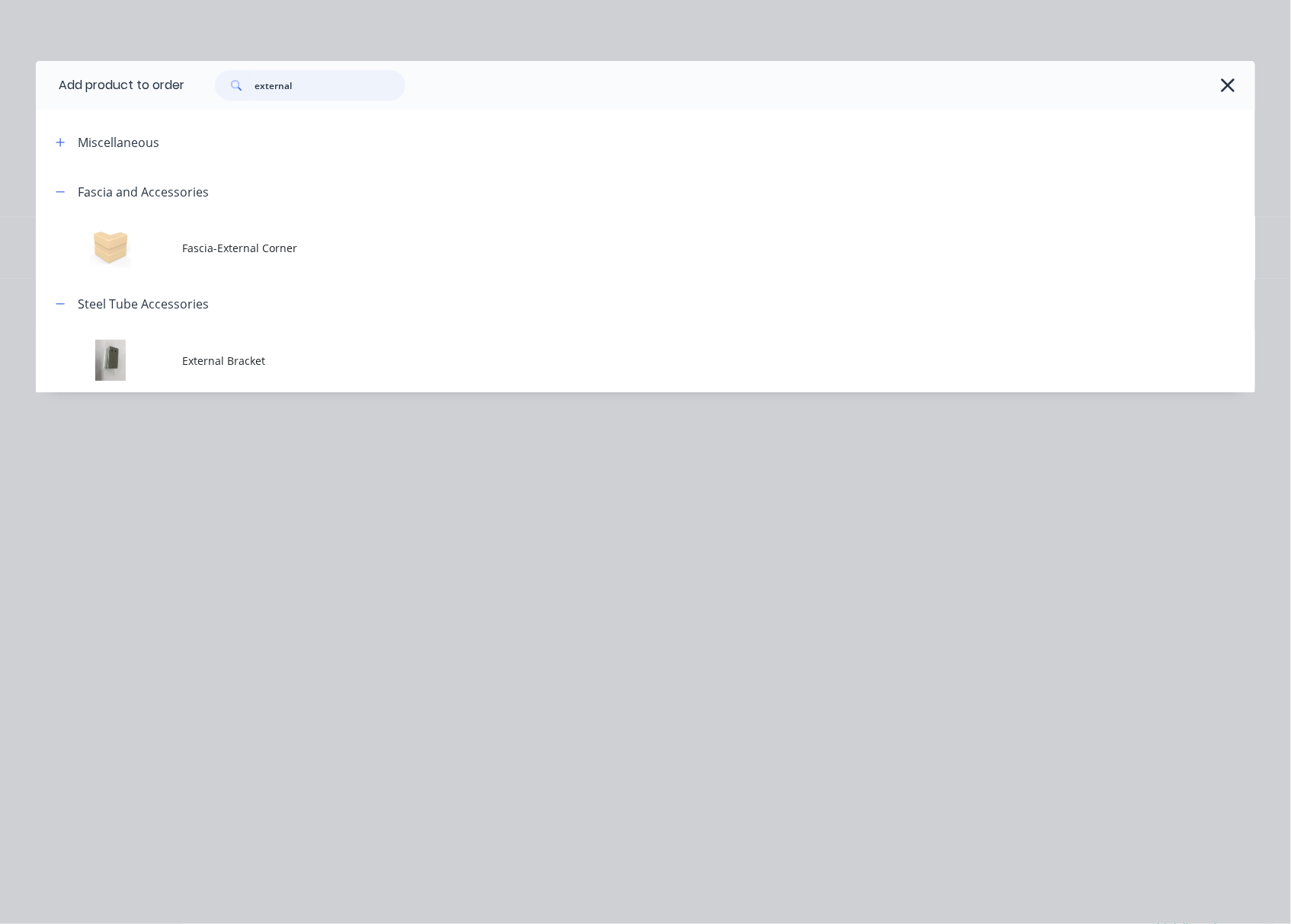
drag, startPoint x: 311, startPoint y: 78, endPoint x: 146, endPoint y: 120, distance: 170.3
click at [146, 120] on div "Add product to order external Miscellaneous Fascia and Accessories Fascia-Exter…" at bounding box center [645, 226] width 1219 height 331
type input "internal"
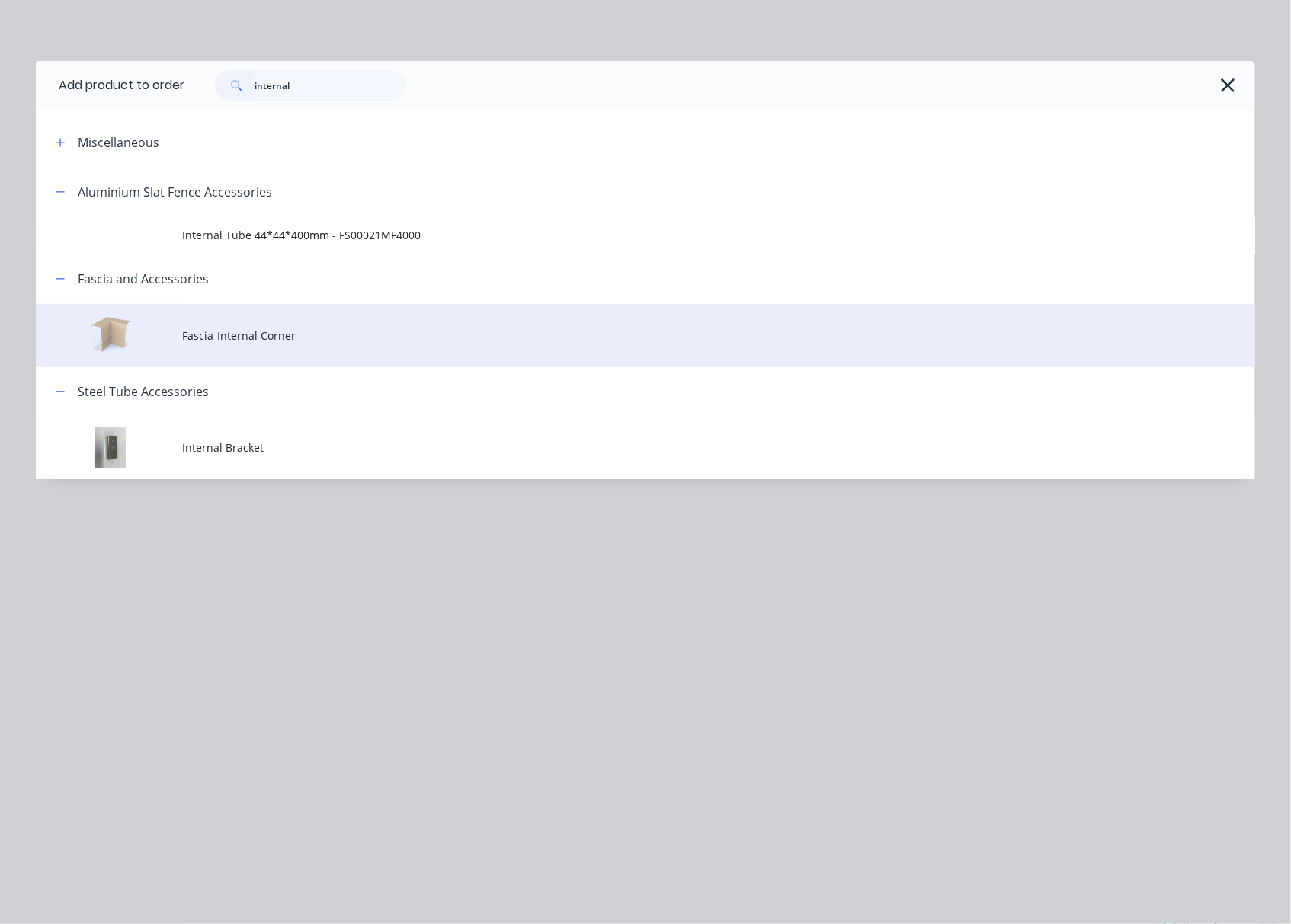
click at [334, 326] on td "Fascia-Internal Corner" at bounding box center [718, 335] width 1073 height 64
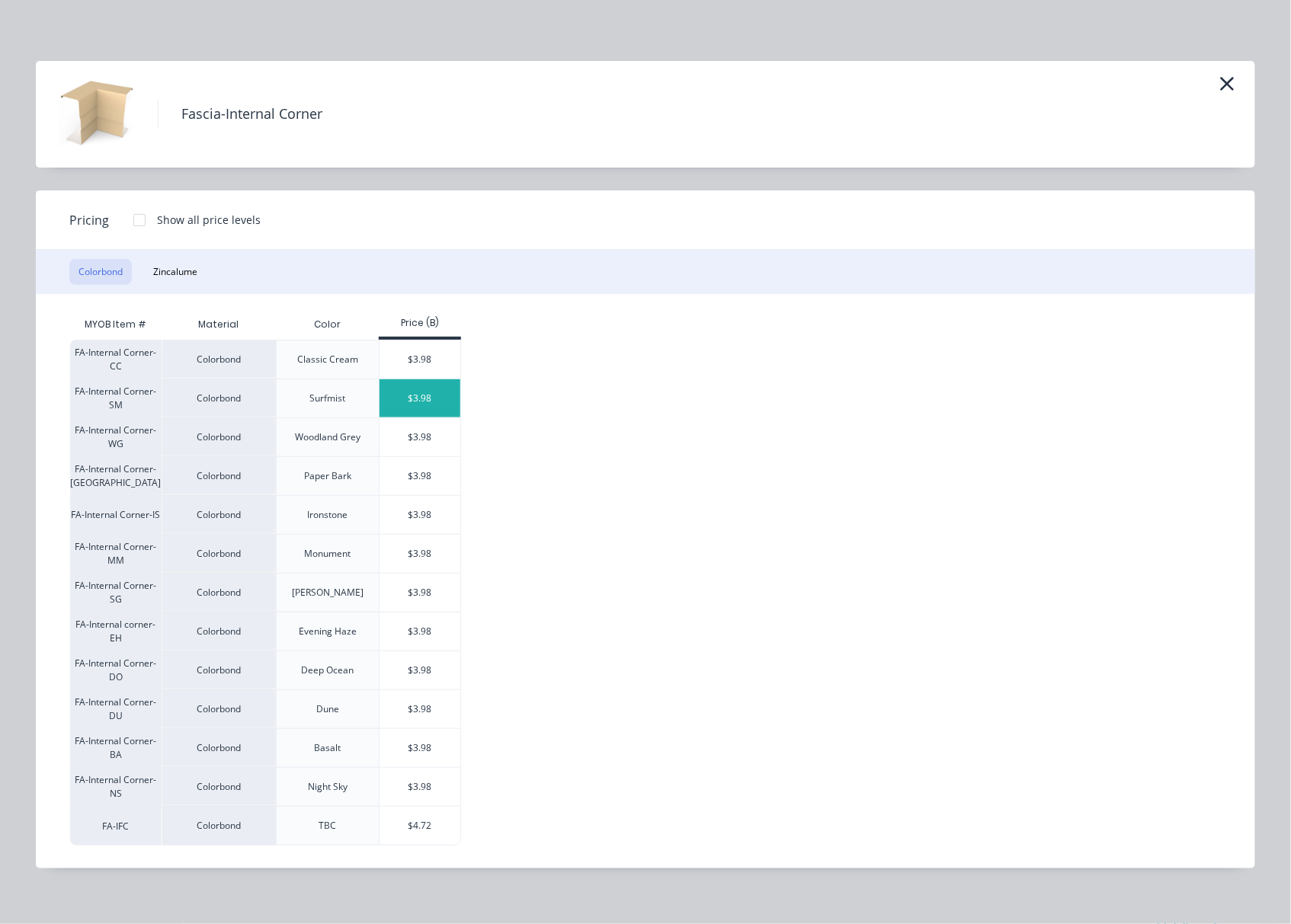
click at [411, 390] on div "$3.98" at bounding box center [420, 398] width 82 height 38
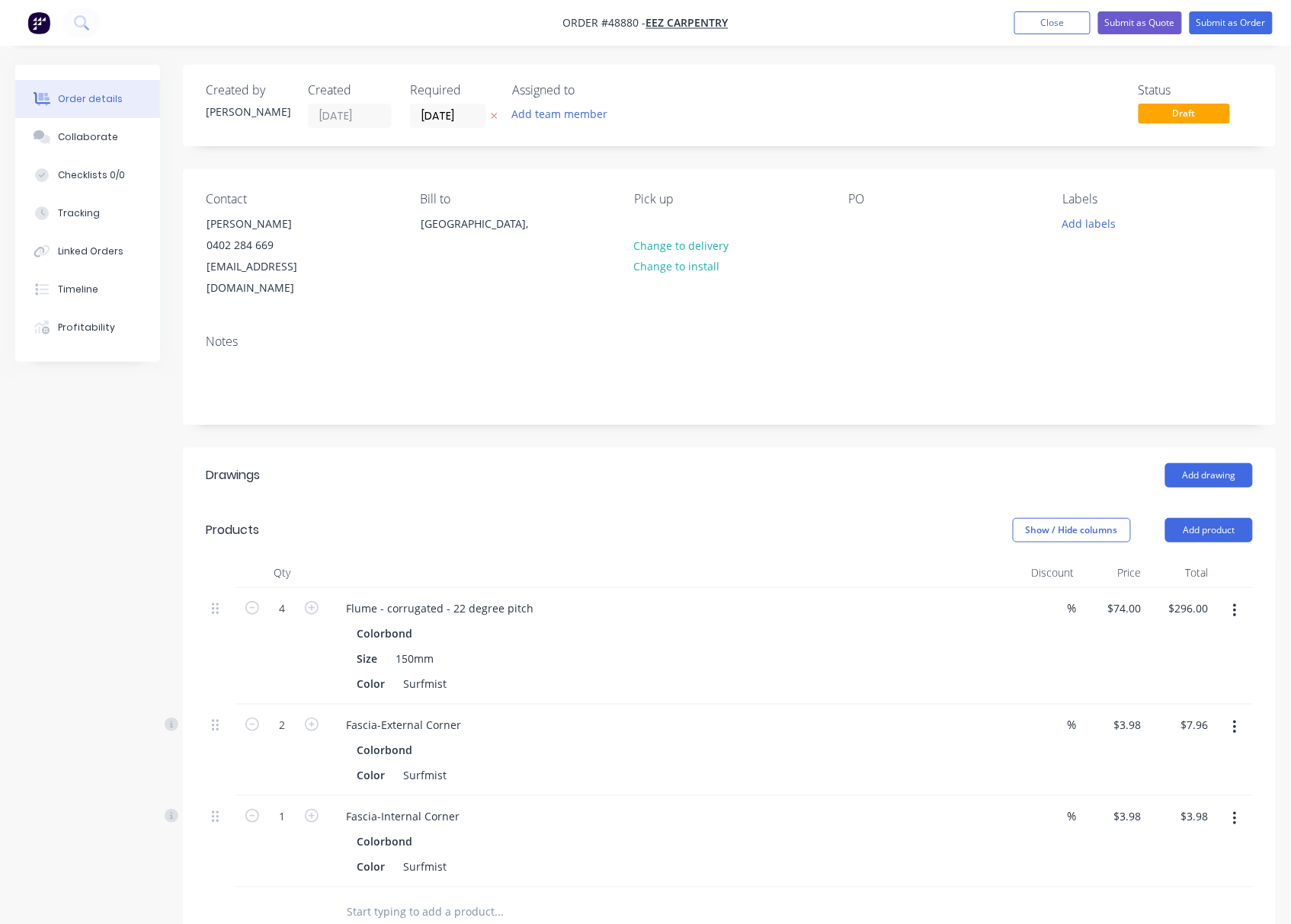
click at [521, 503] on header "Products Show / Hide columns Add product" at bounding box center [729, 530] width 1093 height 54
click at [1146, 22] on button "Submit as Quote" at bounding box center [1139, 23] width 83 height 23
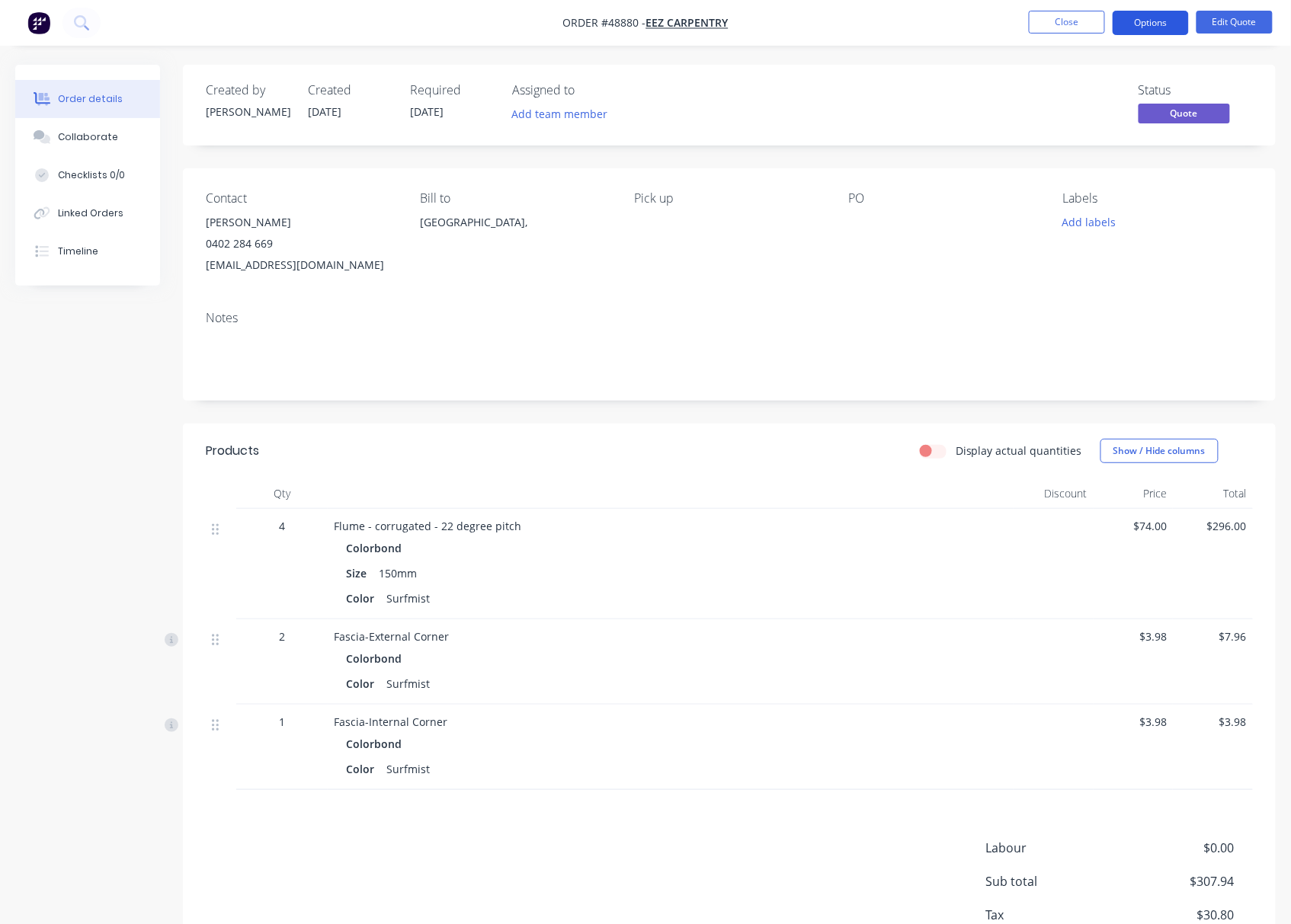
click at [1160, 27] on button "Options" at bounding box center [1151, 23] width 76 height 25
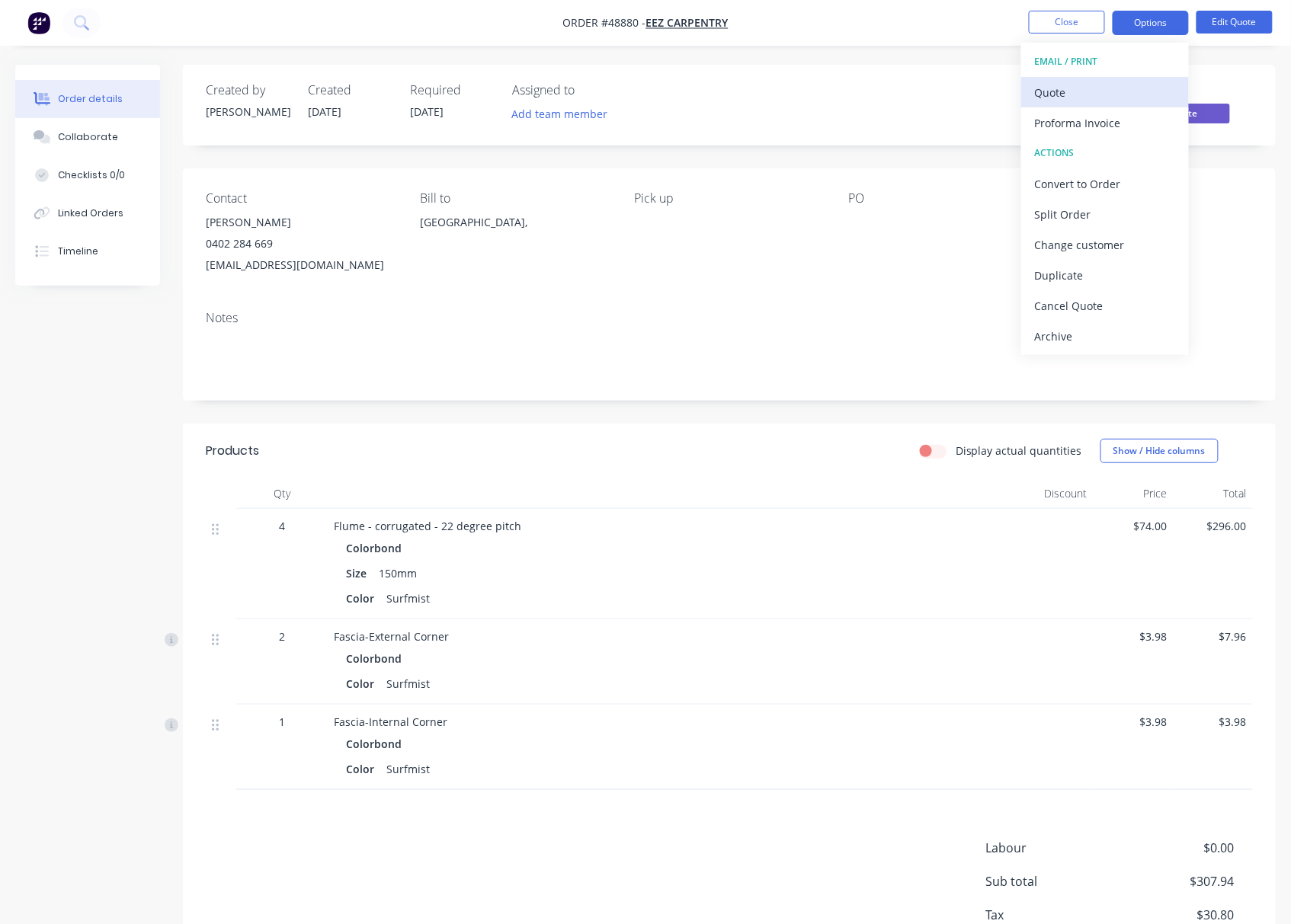
click at [1101, 85] on div "Quote" at bounding box center [1105, 92] width 140 height 22
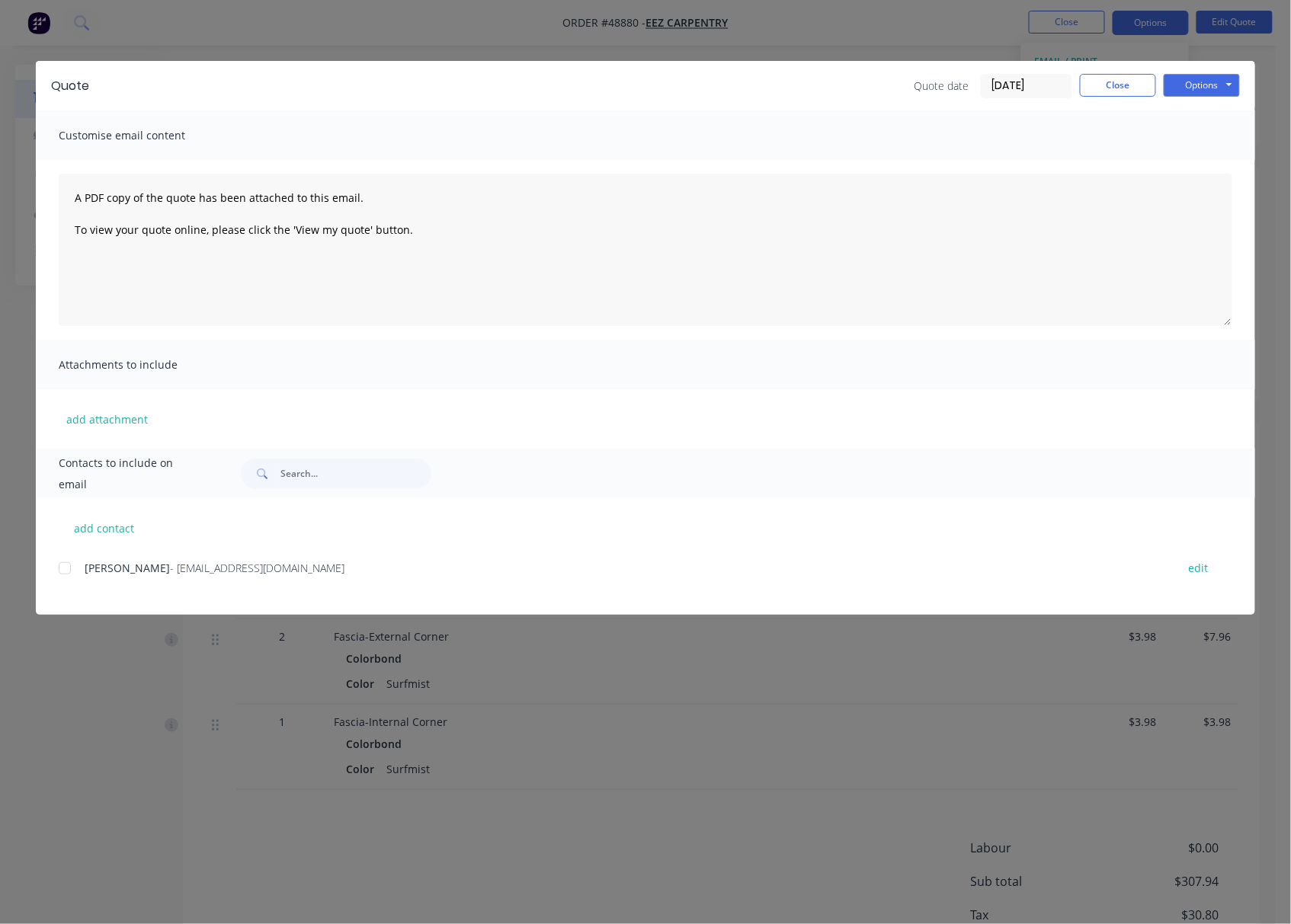
click at [64, 565] on div at bounding box center [64, 568] width 31 height 31
click at [1198, 90] on button "Options" at bounding box center [1202, 85] width 76 height 23
click at [1202, 153] on button "Email" at bounding box center [1213, 163] width 97 height 25
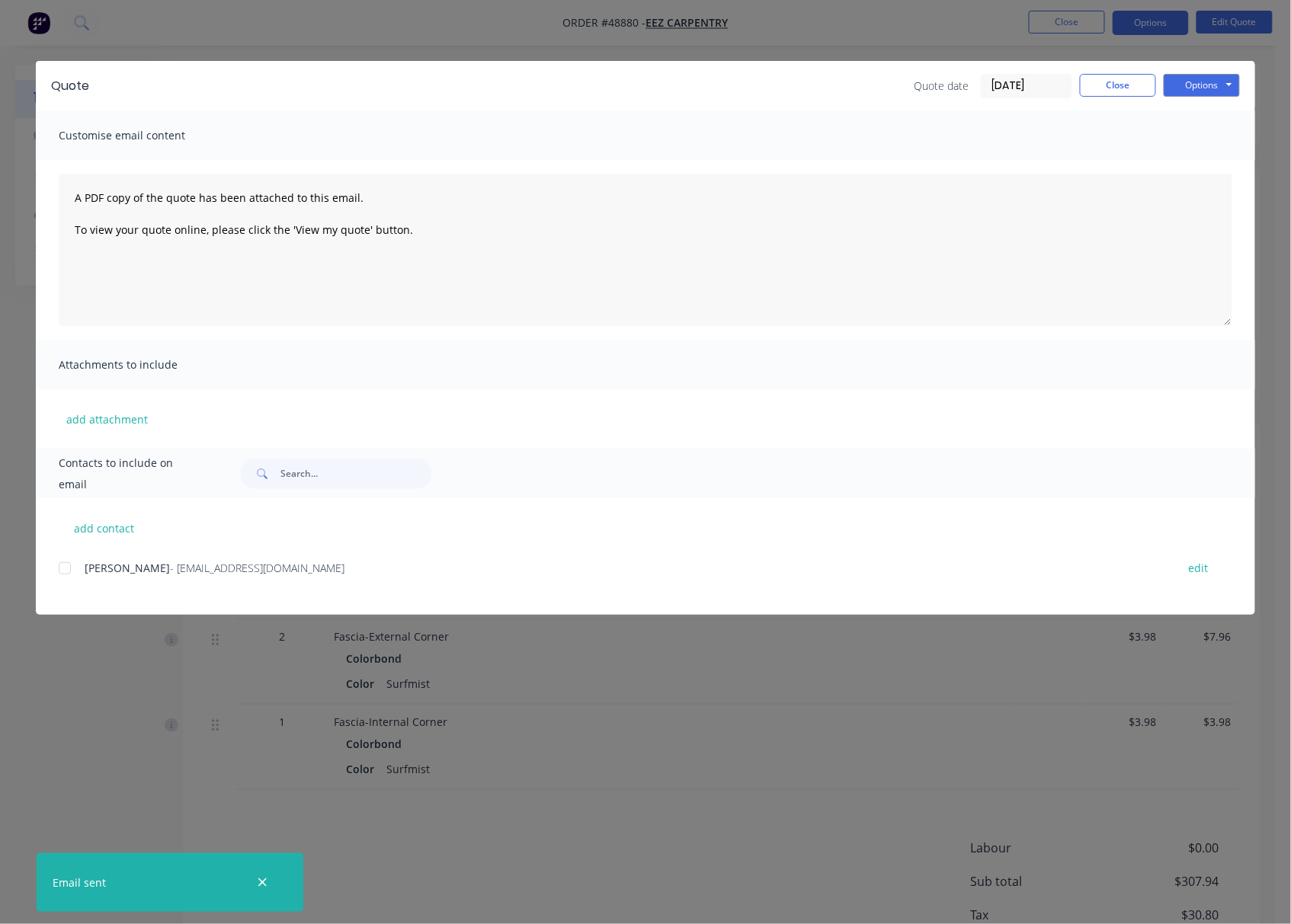
click at [646, 761] on div "Quote Quote date 04/09/25 Close Options Preview Print Email Customise email con…" at bounding box center [645, 462] width 1291 height 924
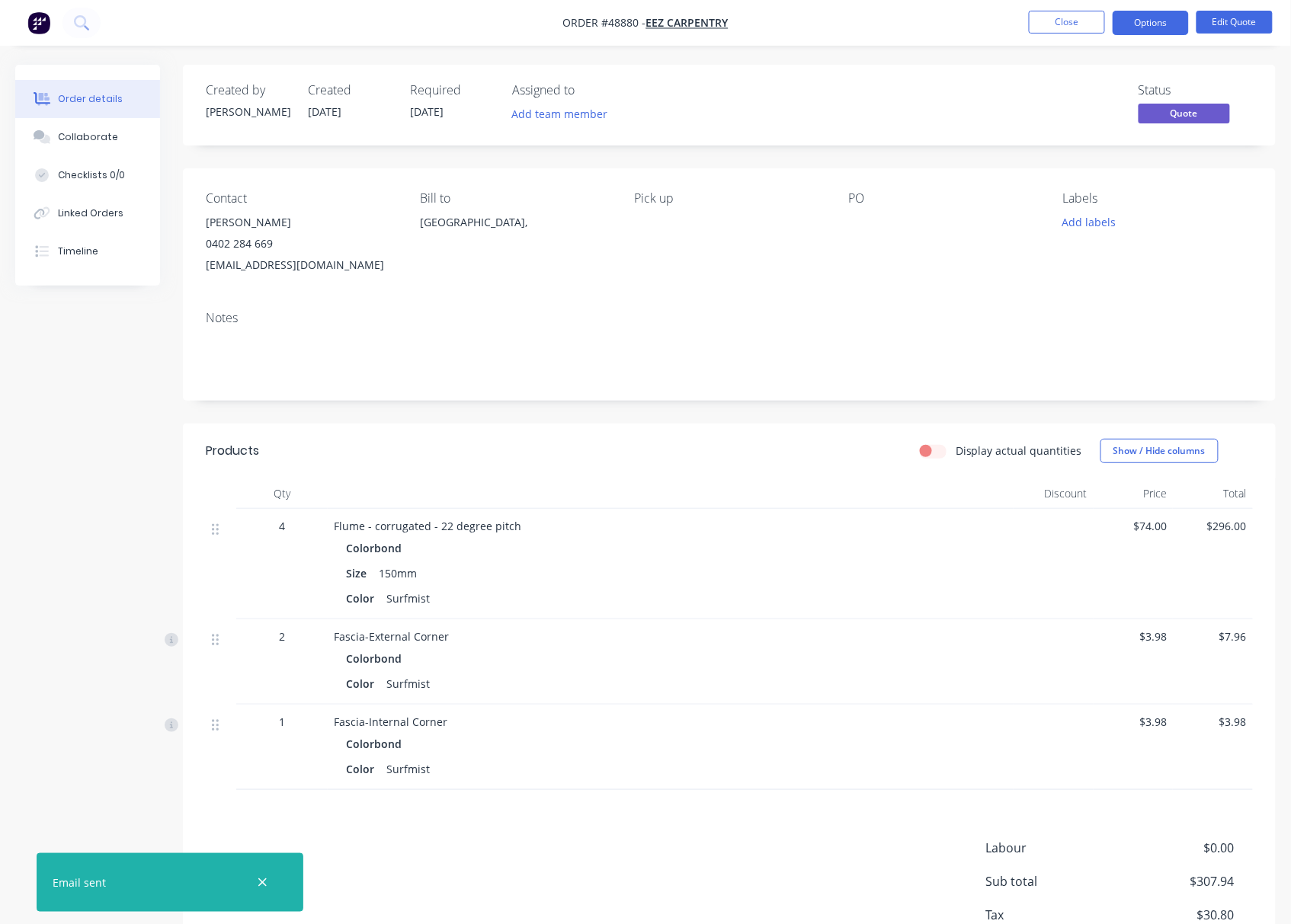
click at [98, 402] on div "Created by Rachel Created 04/09/25 Required 11/09/25 Assigned to Add team membe…" at bounding box center [645, 546] width 1260 height 963
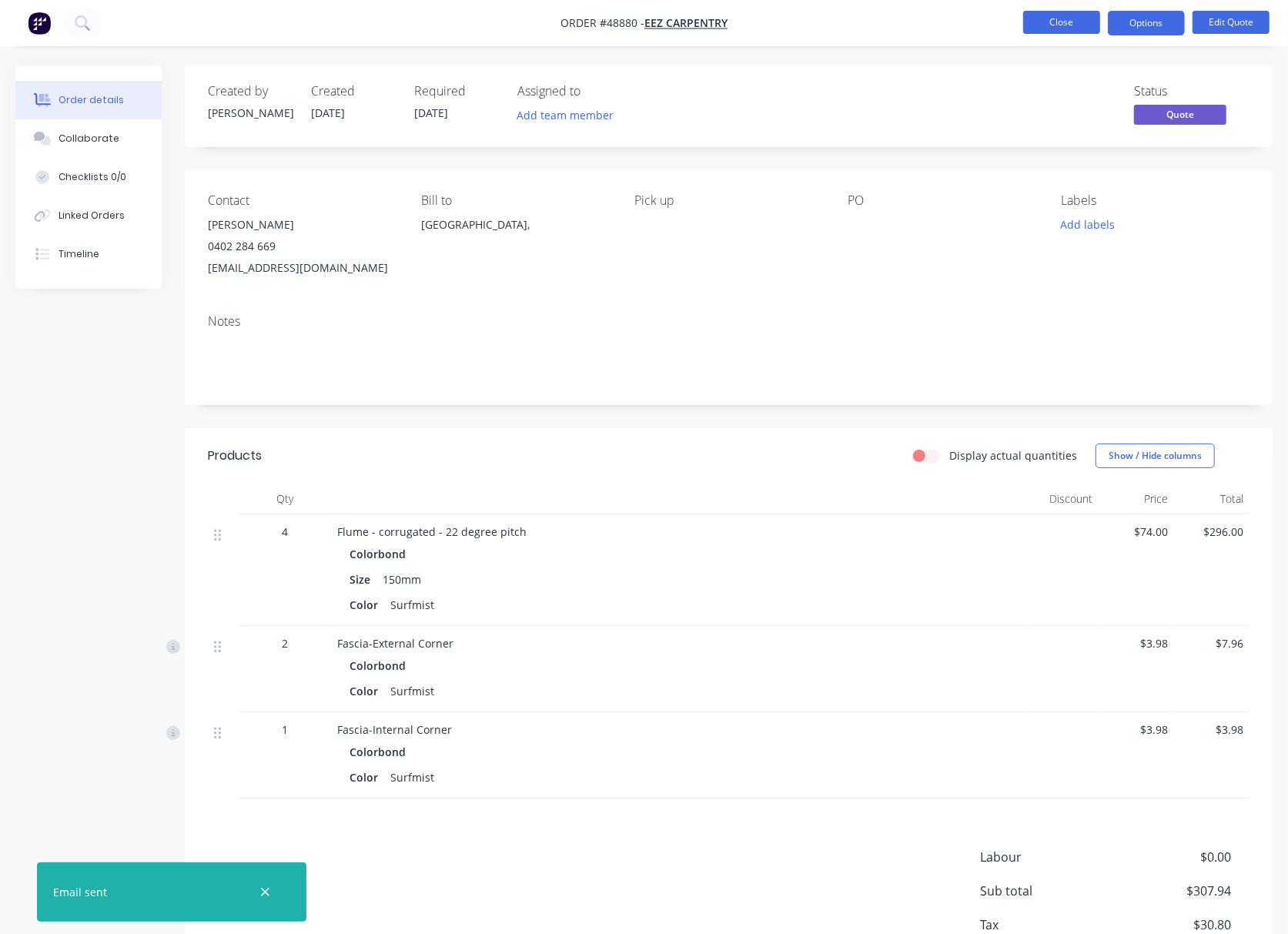
click at [1072, 22] on button "Close" at bounding box center [1062, 23] width 77 height 23
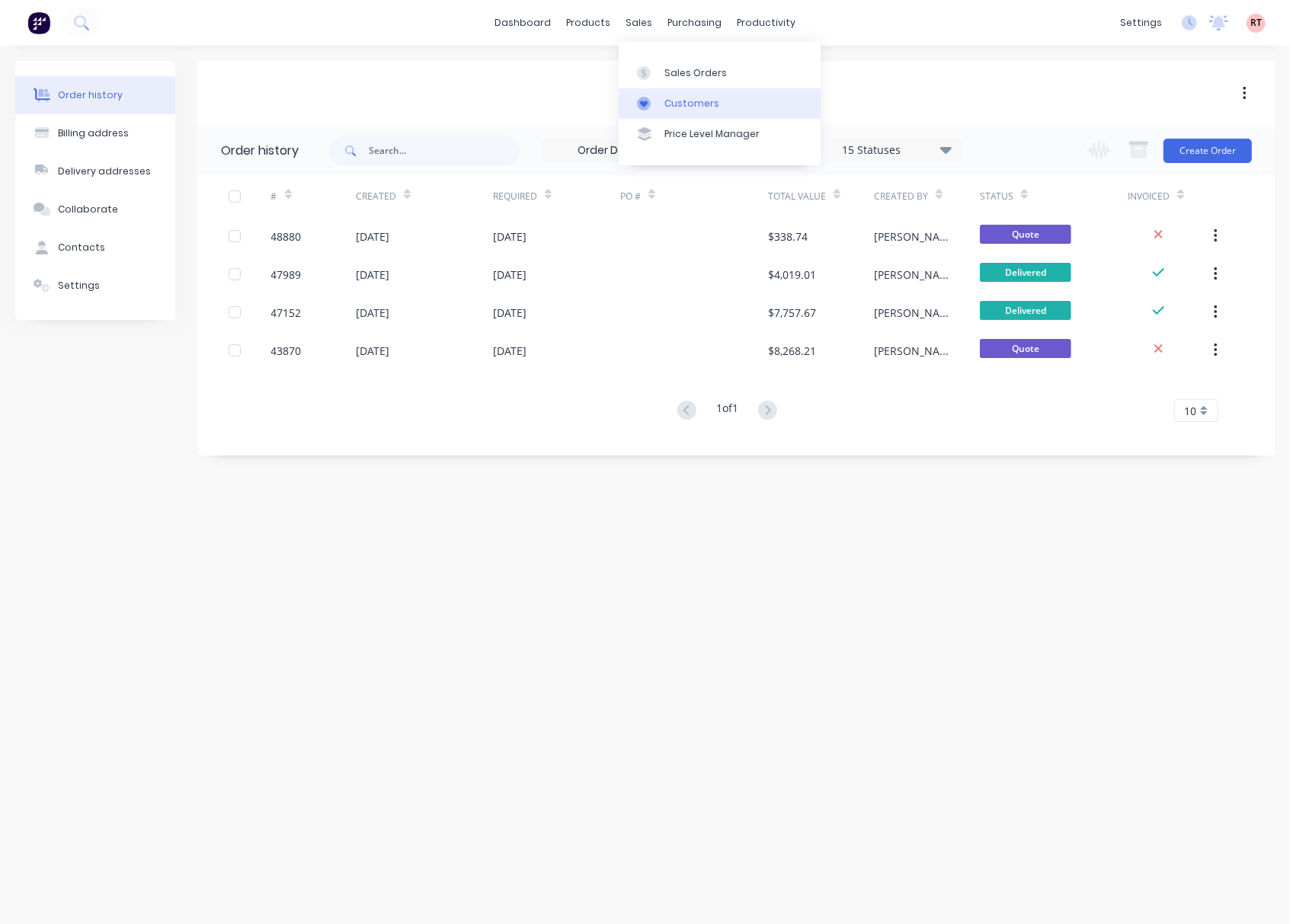
click at [719, 111] on link "Customers" at bounding box center [719, 103] width 202 height 31
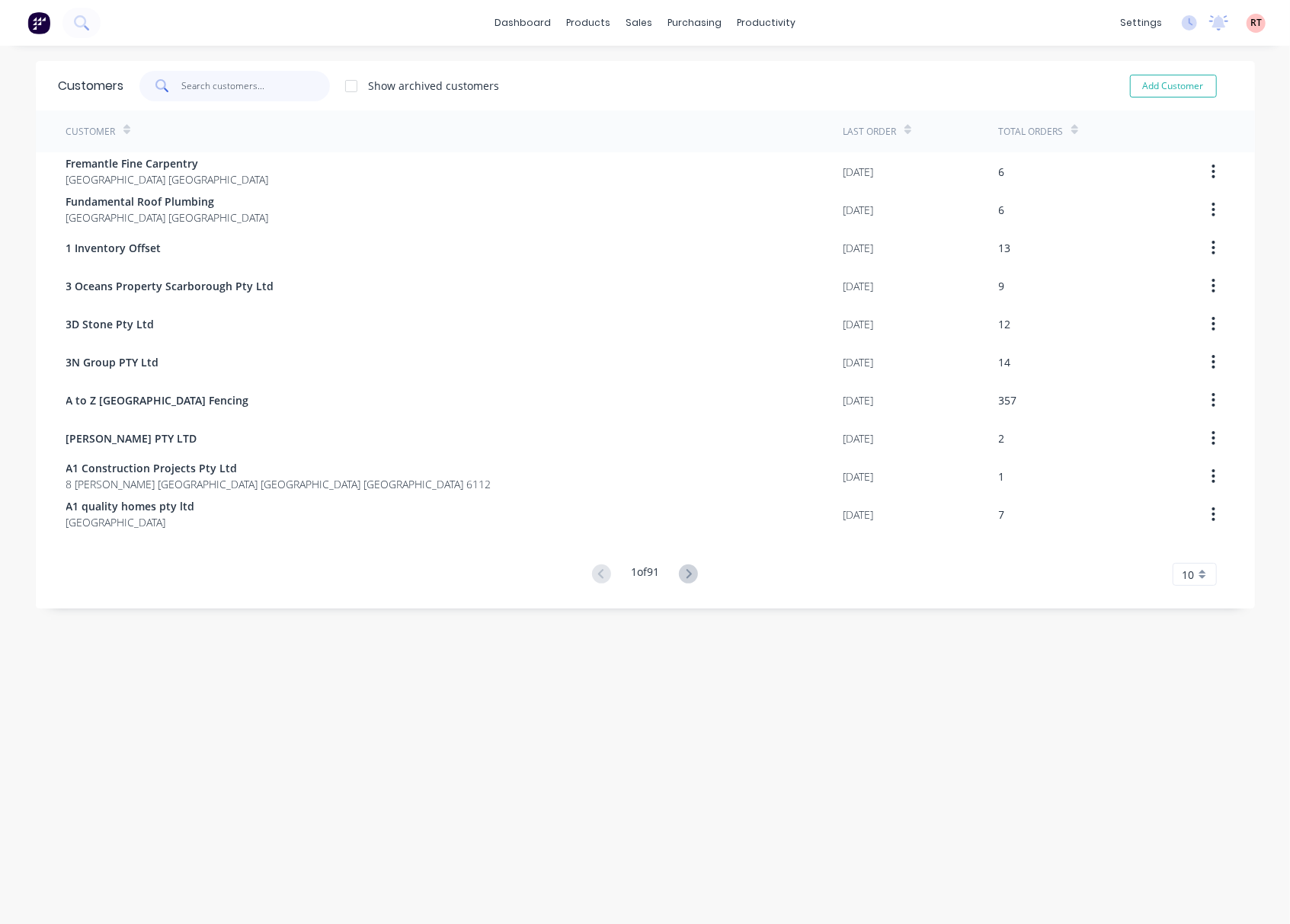
click at [226, 87] on input "text" at bounding box center [256, 86] width 149 height 31
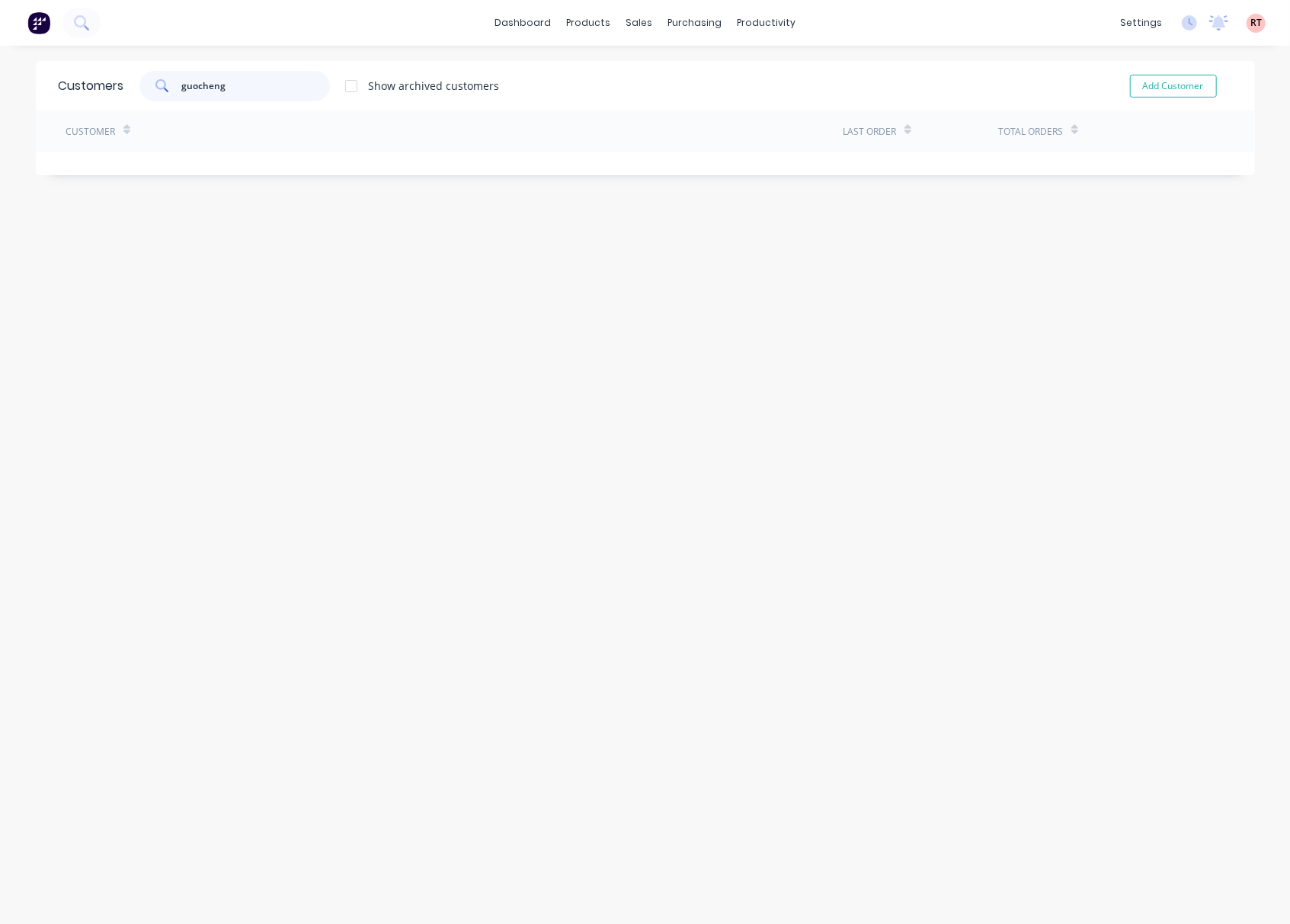
type input "guocheng"
click at [629, 19] on div "sales" at bounding box center [638, 23] width 42 height 23
click at [668, 93] on link "Customers" at bounding box center [712, 103] width 202 height 31
click at [489, 369] on div "Customers guocheng Show archived customers Add Customer Customer Last Order Tot…" at bounding box center [645, 500] width 1219 height 879
drag, startPoint x: 182, startPoint y: 94, endPoint x: 6, endPoint y: 169, distance: 191.3
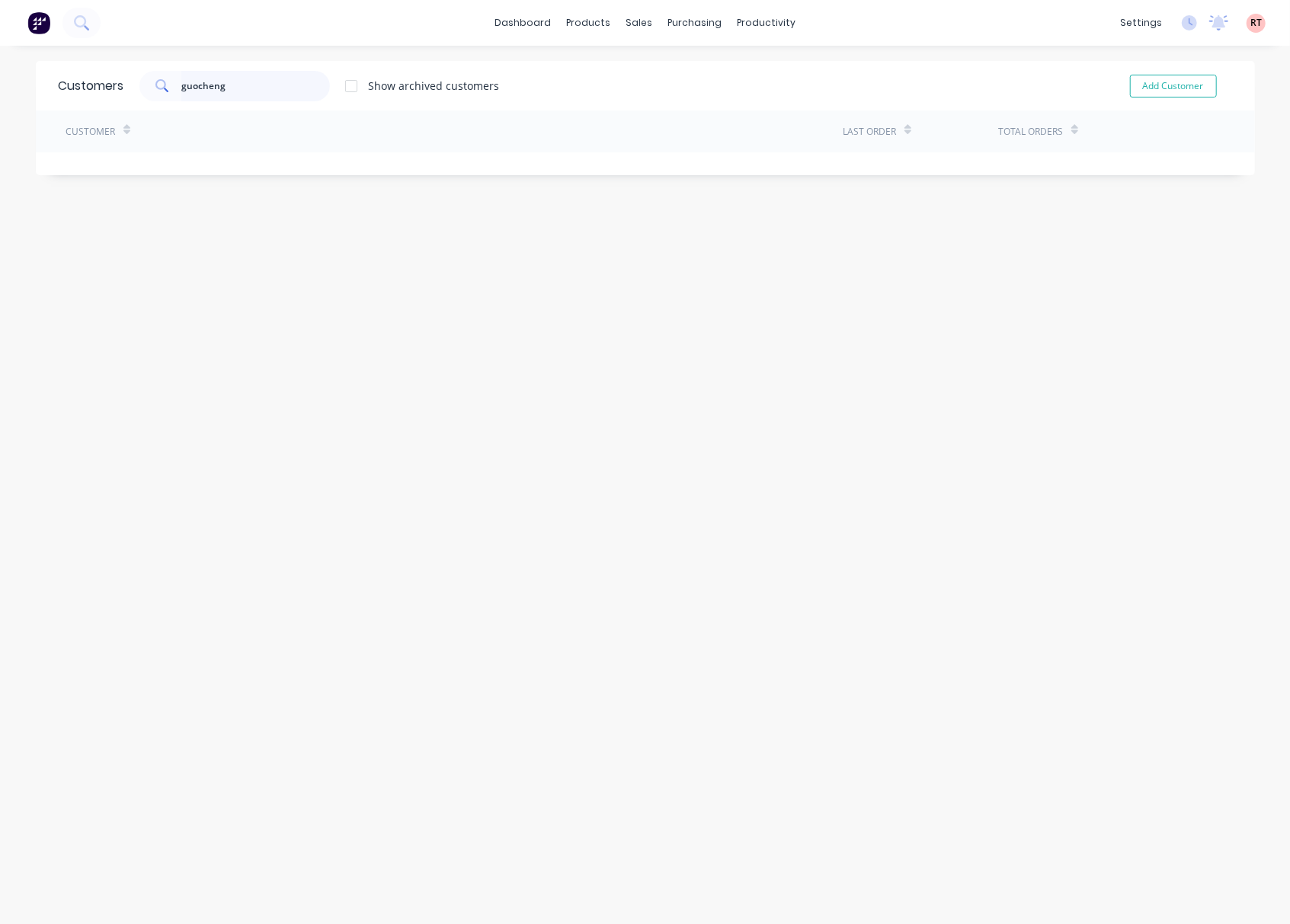
click at [116, 107] on div "Customers guocheng Show archived customers Add Customer" at bounding box center [645, 86] width 1219 height 50
click at [625, 457] on div "Customers guofeng Show archived customers Add Customer Customer Last Order Tota…" at bounding box center [645, 500] width 1219 height 879
click at [258, 89] on input "guofeng" at bounding box center [256, 86] width 149 height 31
type input "guo"
click at [633, 16] on div "sales" at bounding box center [638, 23] width 42 height 23
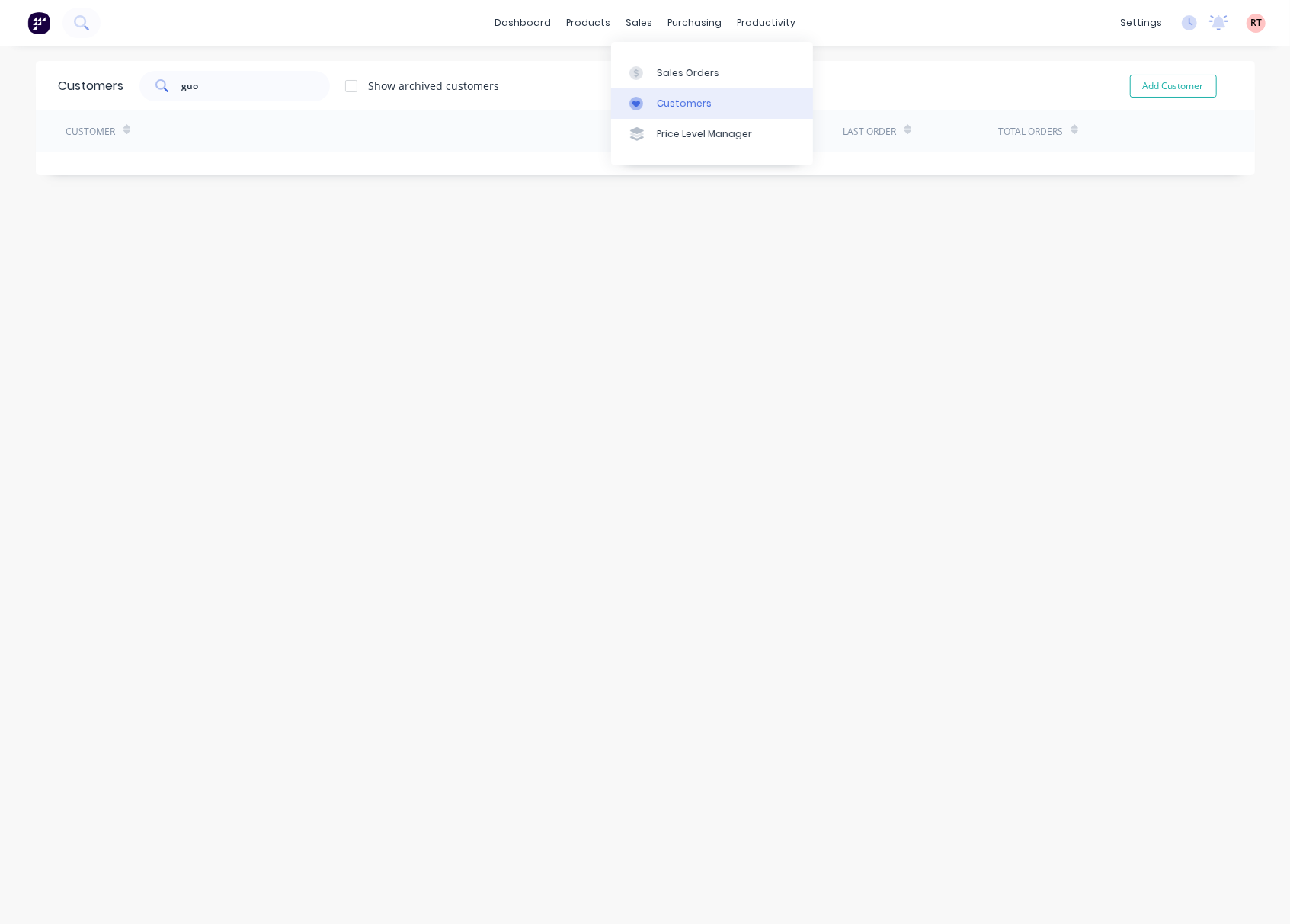
click at [681, 111] on link "Customers" at bounding box center [712, 103] width 202 height 31
drag, startPoint x: 242, startPoint y: 85, endPoint x: 7, endPoint y: 111, distance: 236.4
click at [83, 96] on div "Customers guo Show archived customers Add Customer" at bounding box center [645, 86] width 1219 height 50
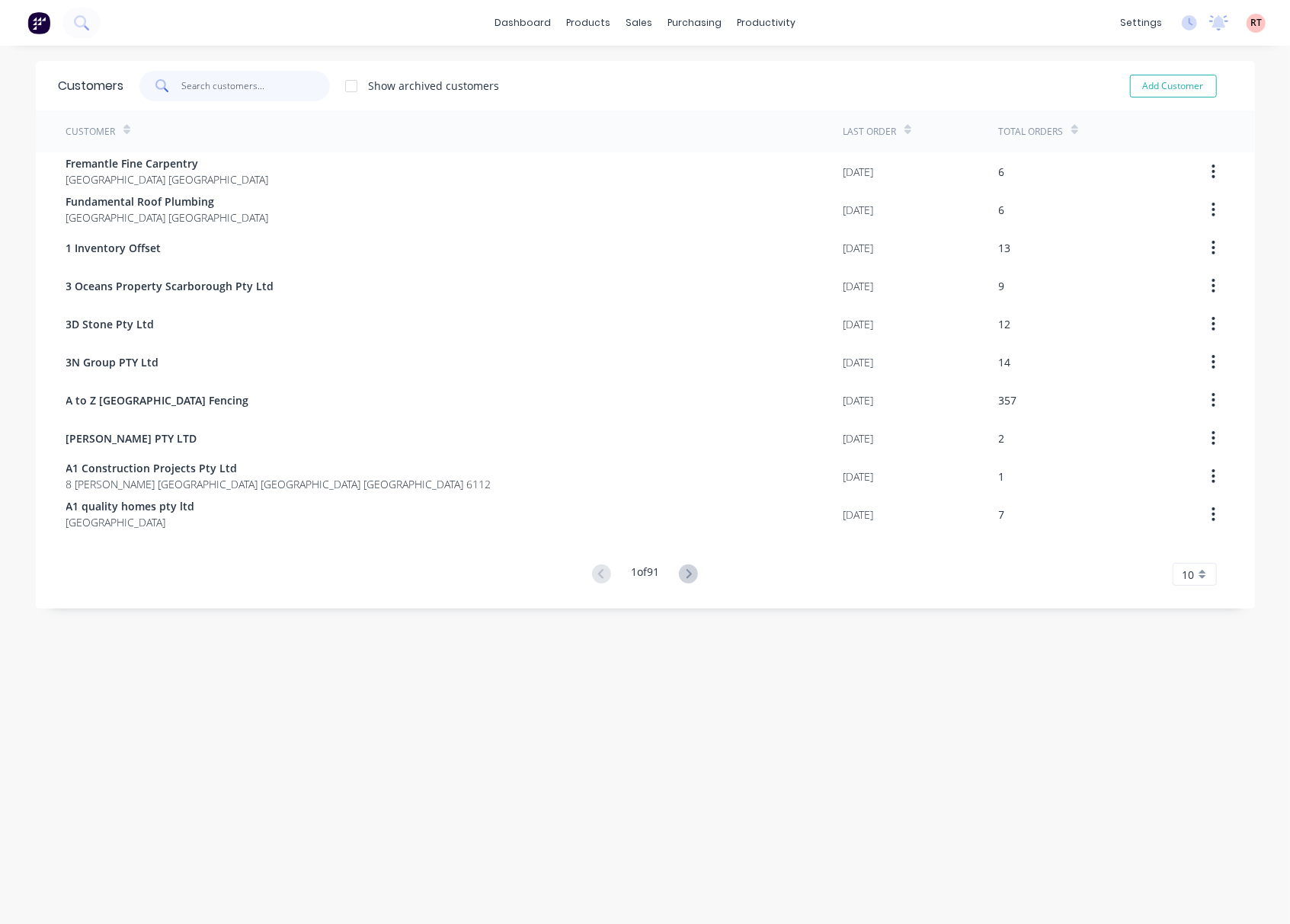
click at [247, 87] on input "text" at bounding box center [256, 86] width 149 height 31
type input "g"
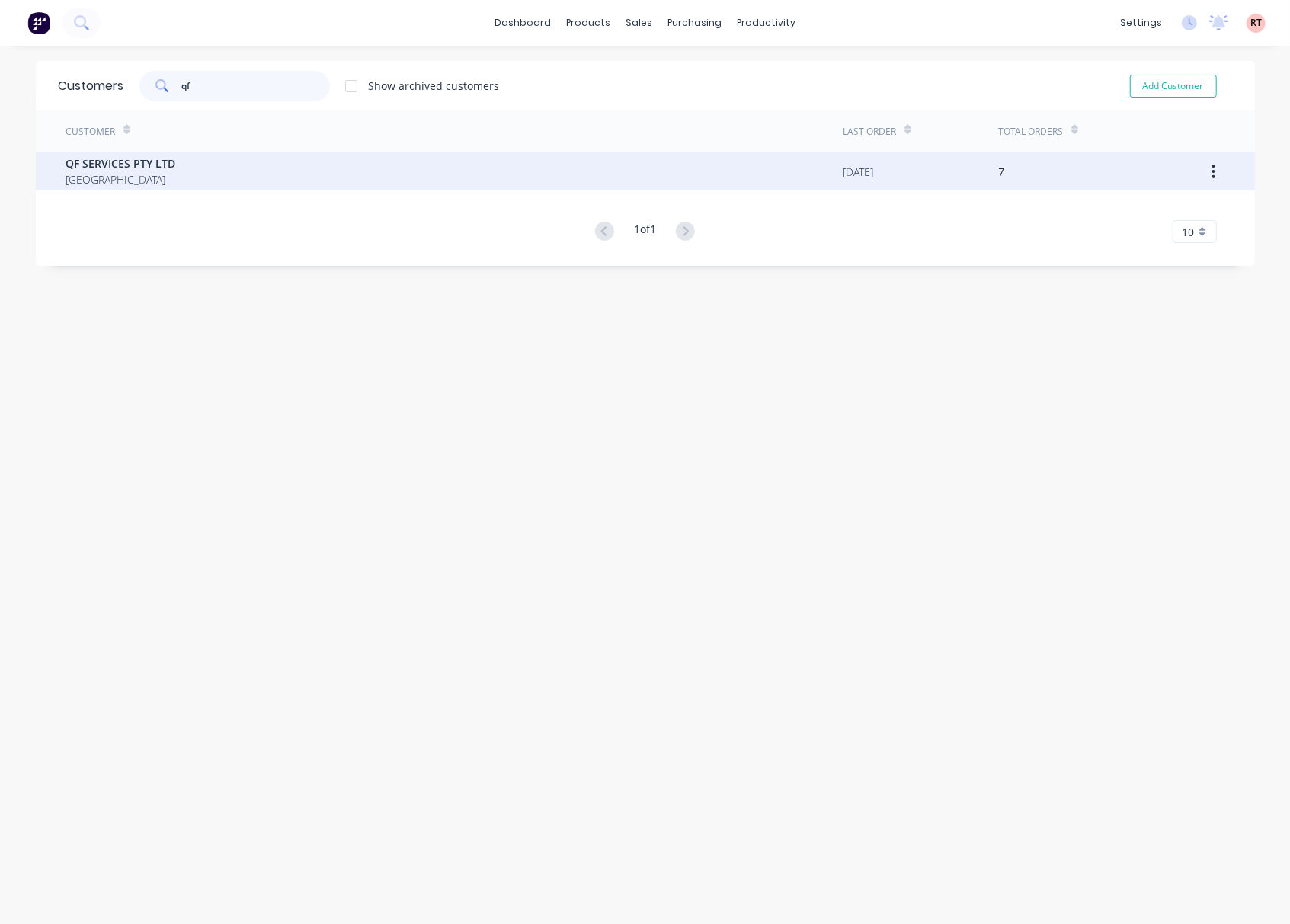
type input "qf"
click at [270, 168] on div "QF SERVICES PTY LTD Australia" at bounding box center [454, 171] width 777 height 38
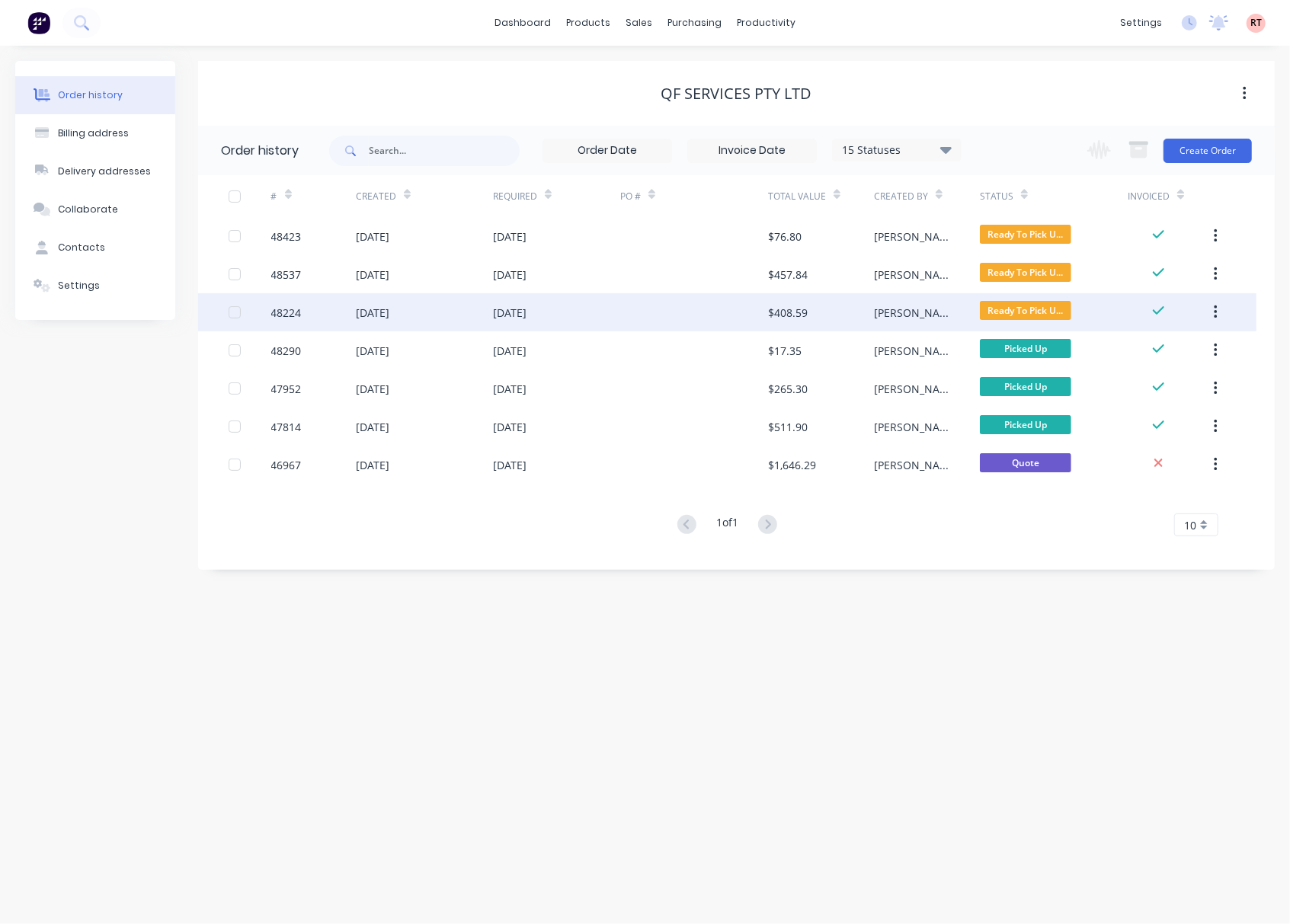
click at [637, 309] on div at bounding box center [694, 312] width 148 height 38
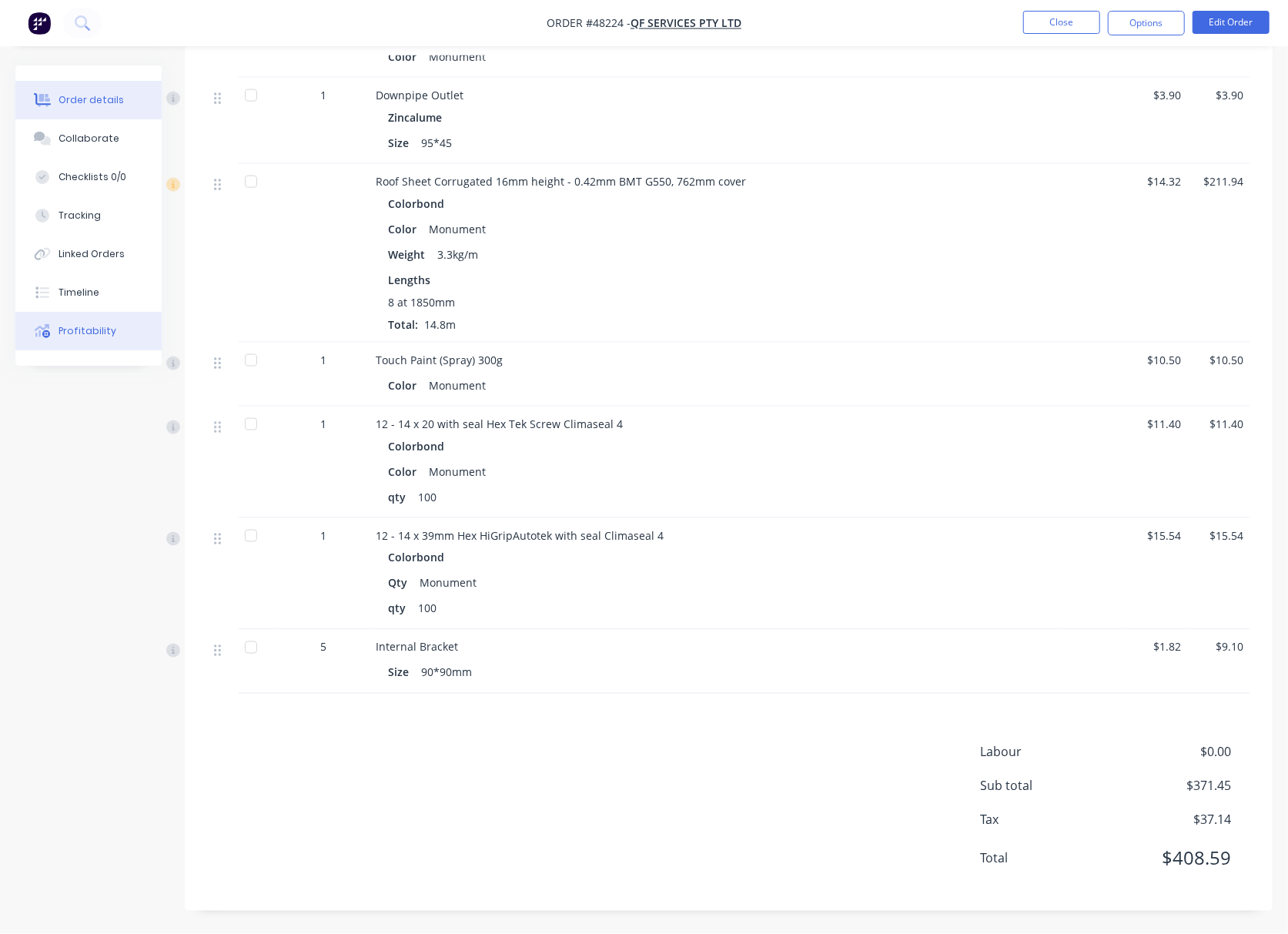
scroll to position [1389, 0]
click at [136, 303] on button "Timeline" at bounding box center [88, 292] width 146 height 38
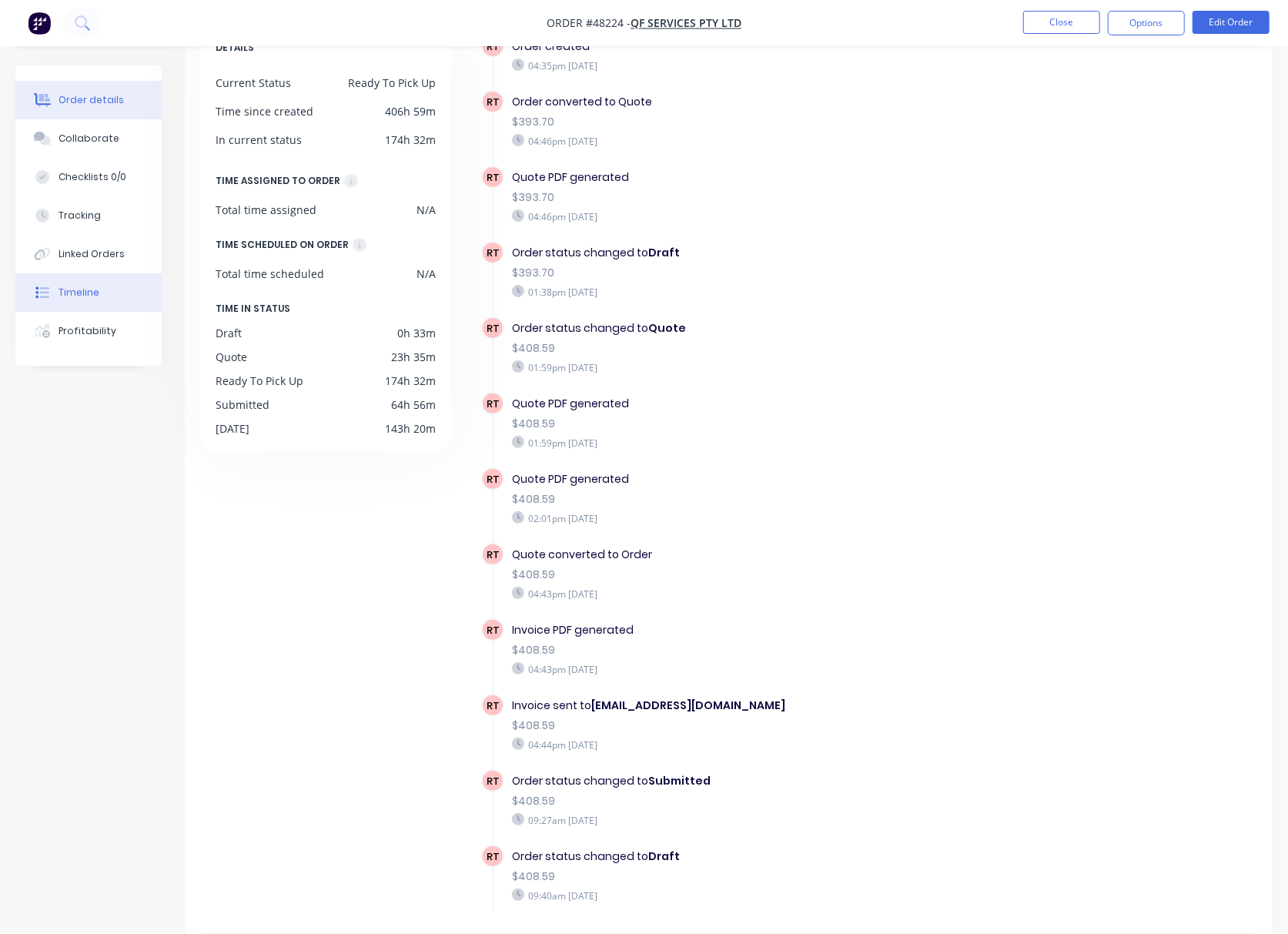
click at [88, 103] on div "Order details" at bounding box center [91, 100] width 65 height 14
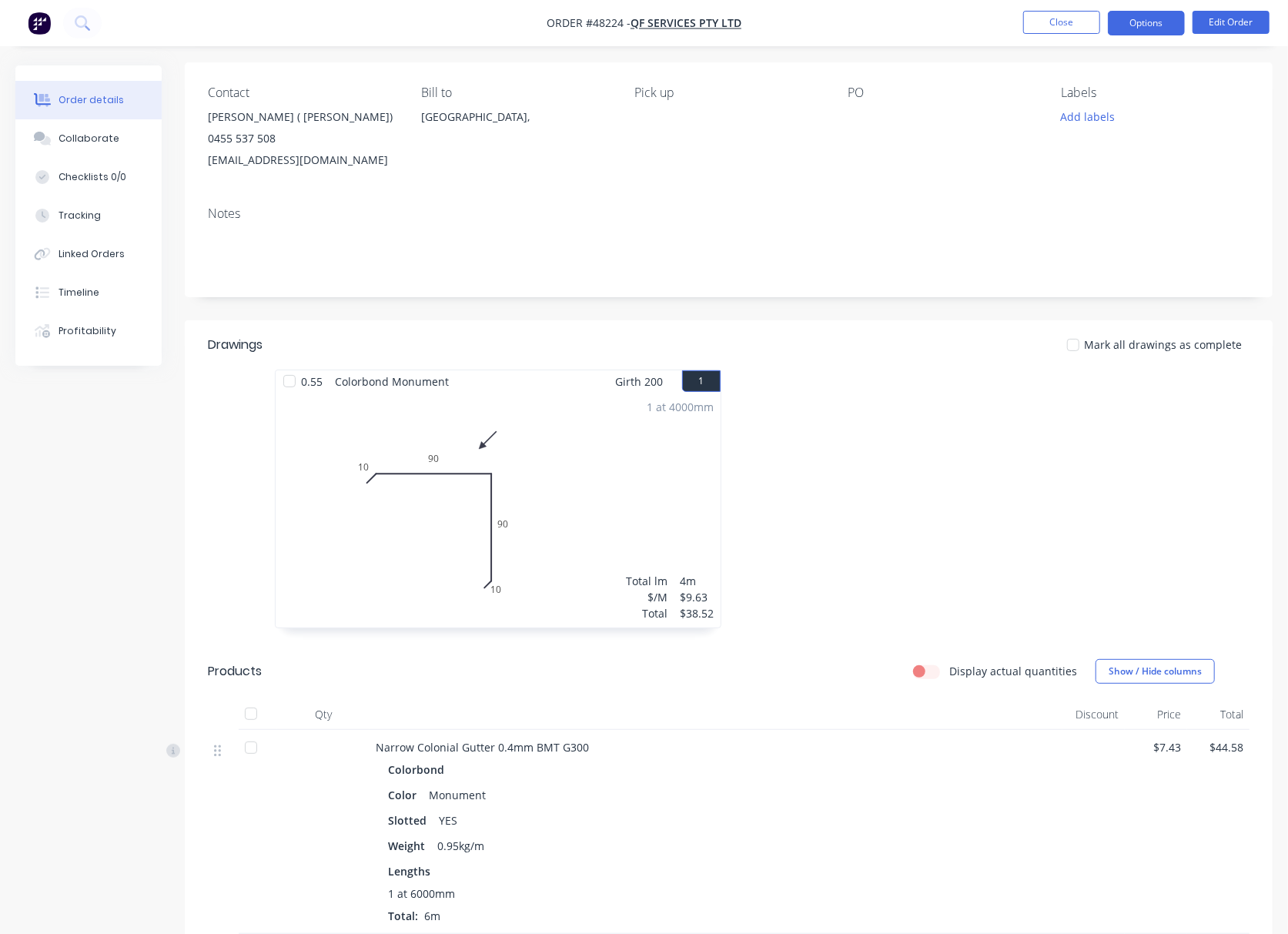
click at [1140, 32] on button "Options" at bounding box center [1146, 23] width 77 height 25
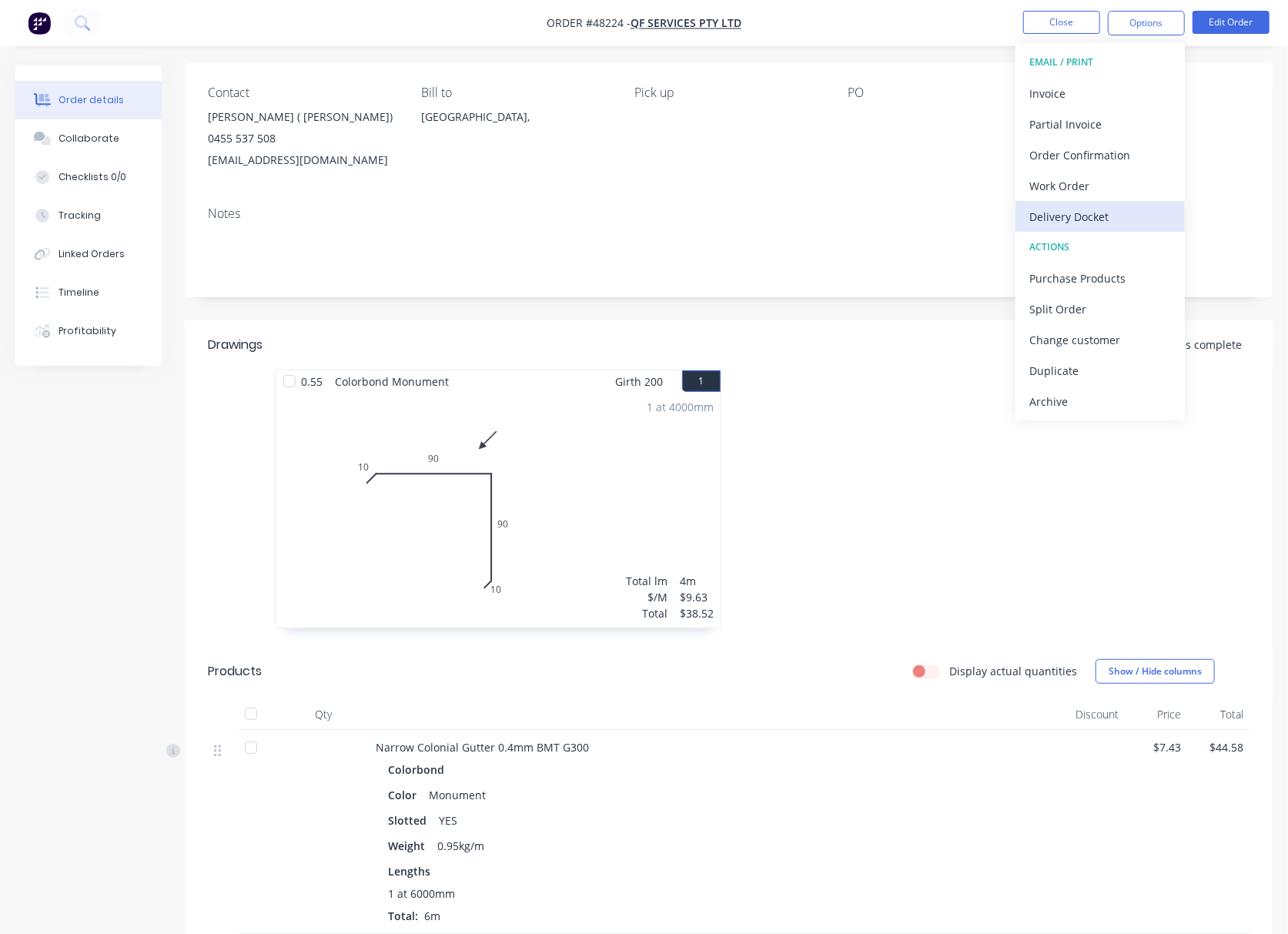
click at [1137, 215] on div "Delivery Docket" at bounding box center [1100, 216] width 142 height 23
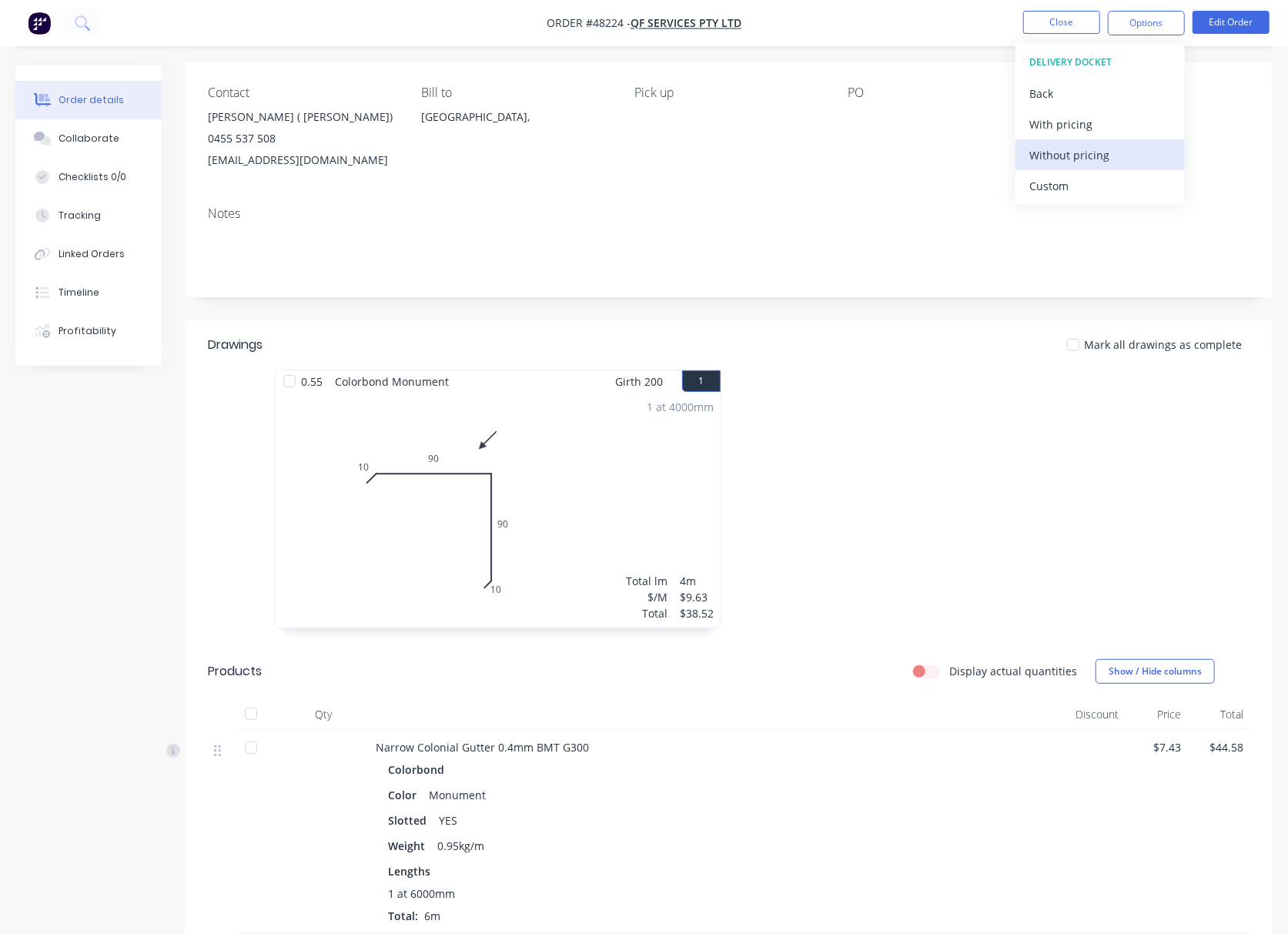
click at [1112, 151] on div "Without pricing" at bounding box center [1100, 154] width 142 height 23
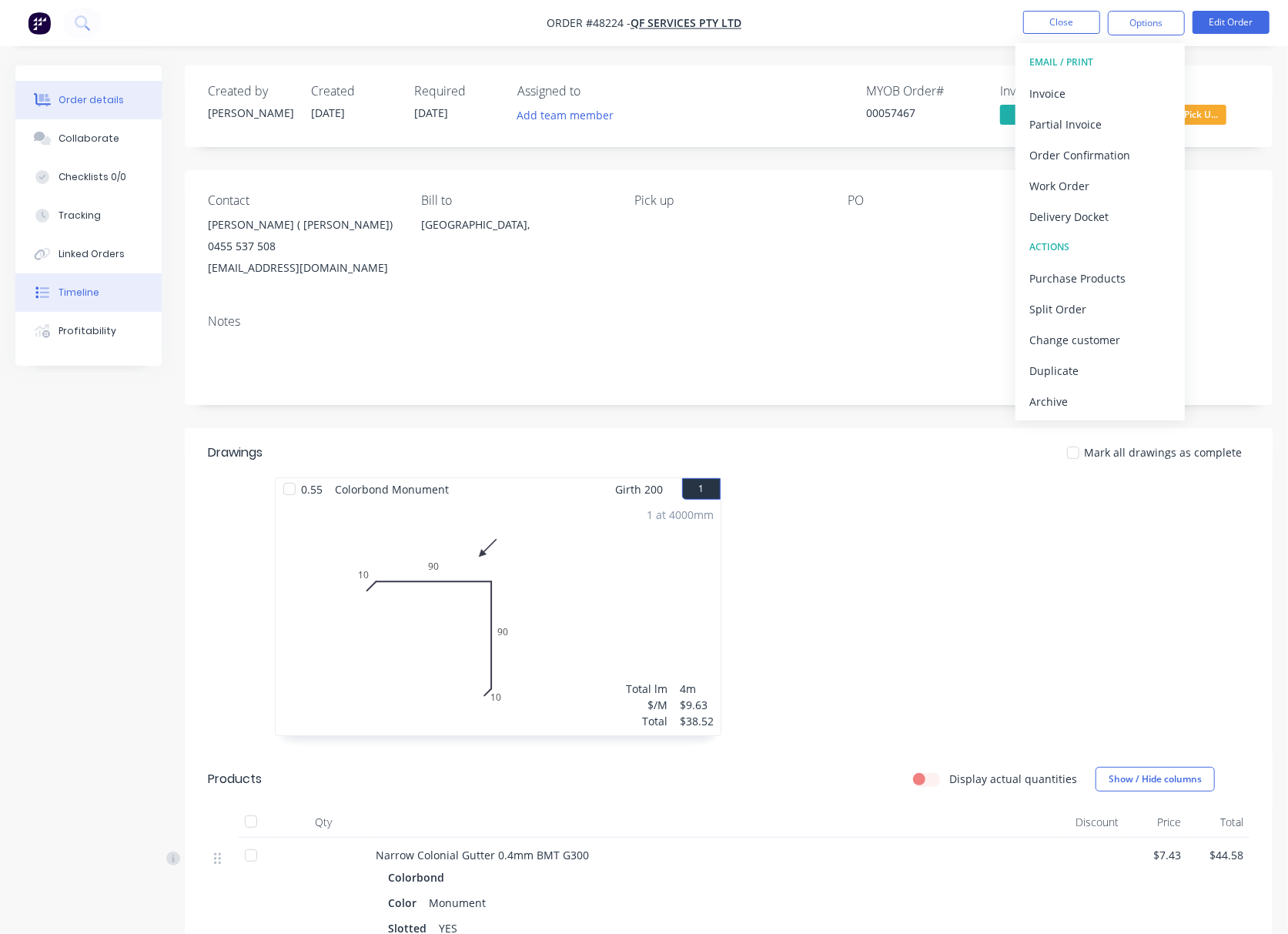
click at [124, 290] on button "Timeline" at bounding box center [88, 292] width 146 height 38
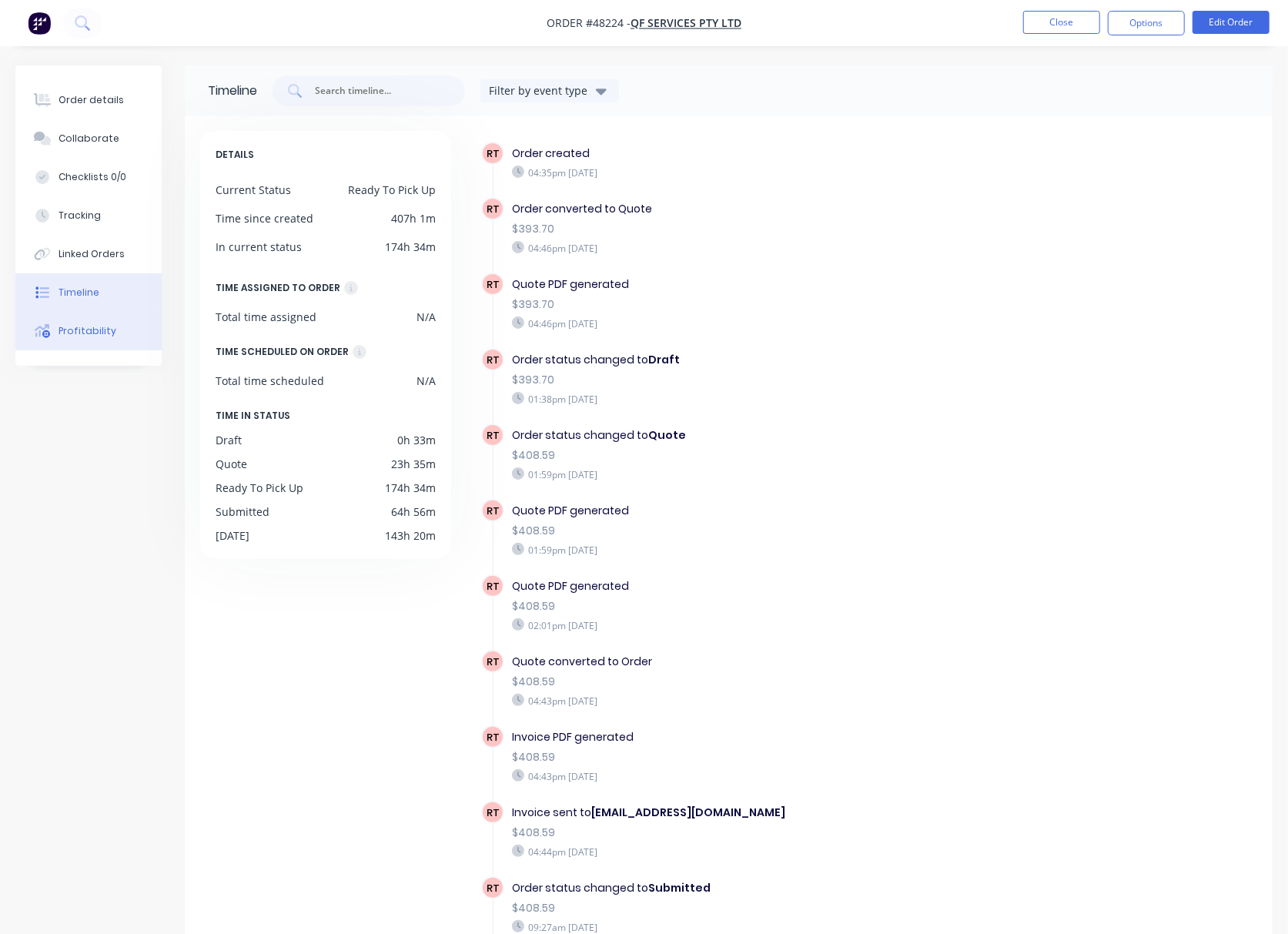
click at [124, 333] on button "Profitability" at bounding box center [88, 331] width 146 height 38
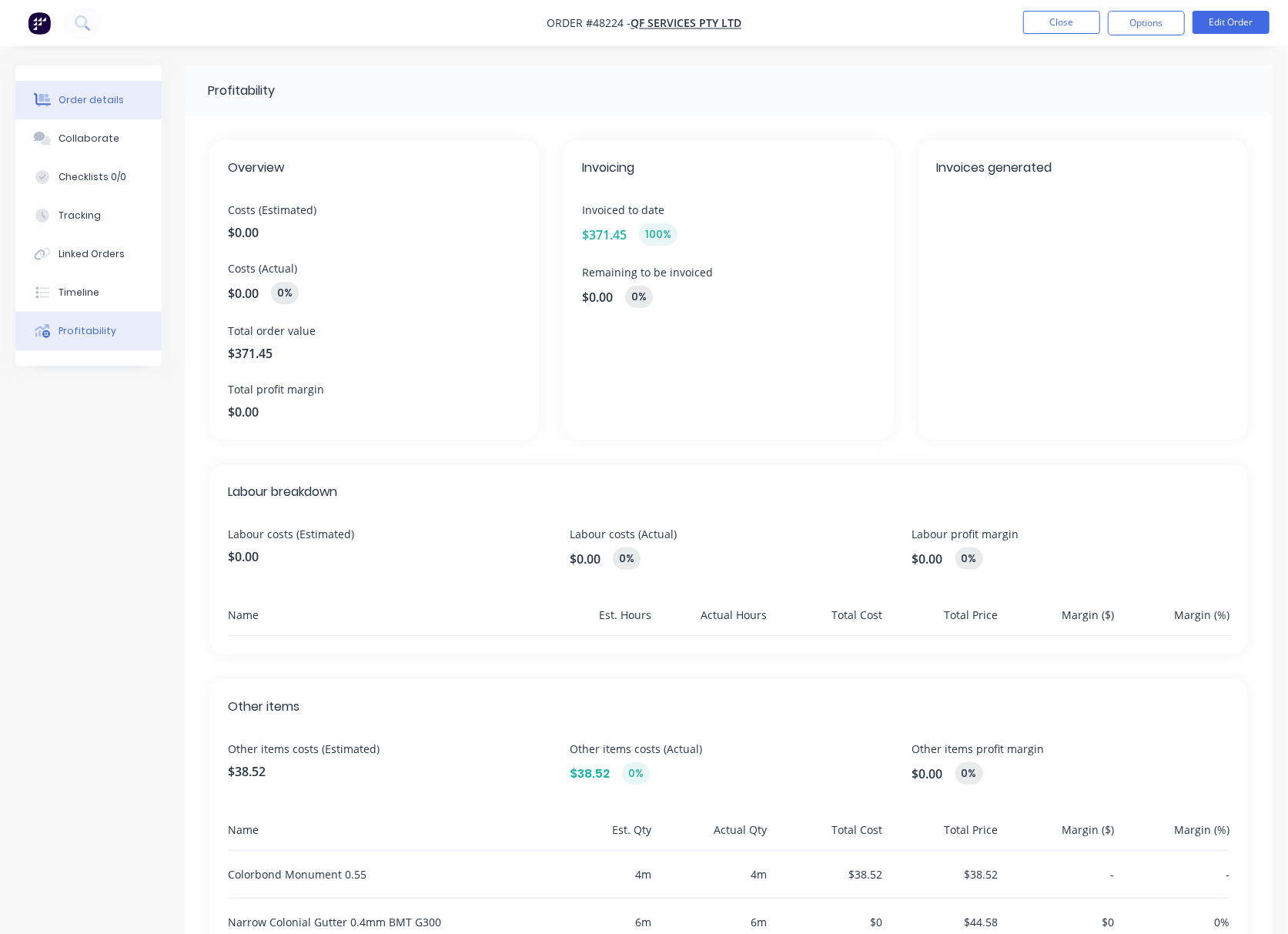
click at [124, 106] on button "Order details" at bounding box center [88, 100] width 146 height 38
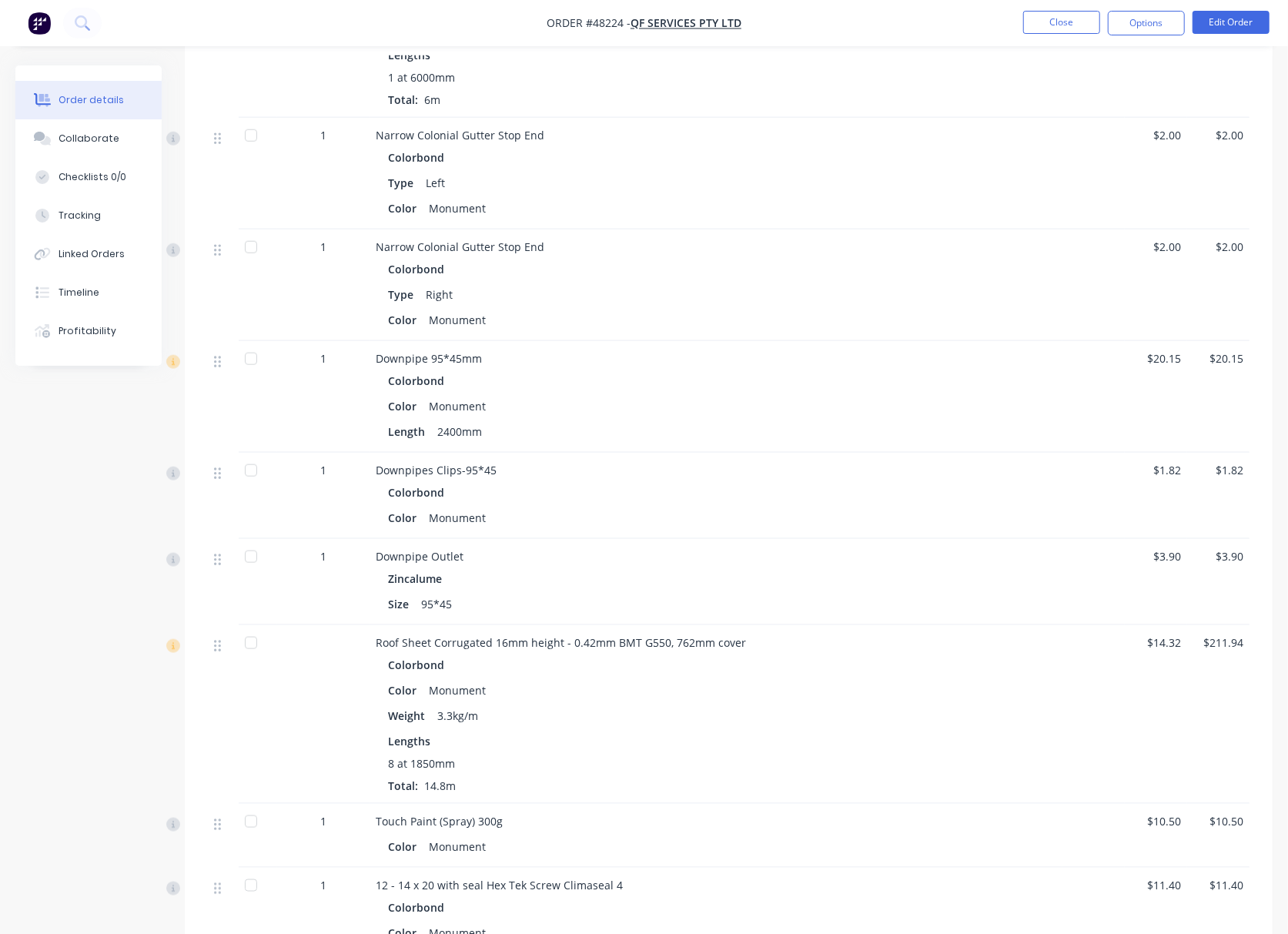
scroll to position [1389, 0]
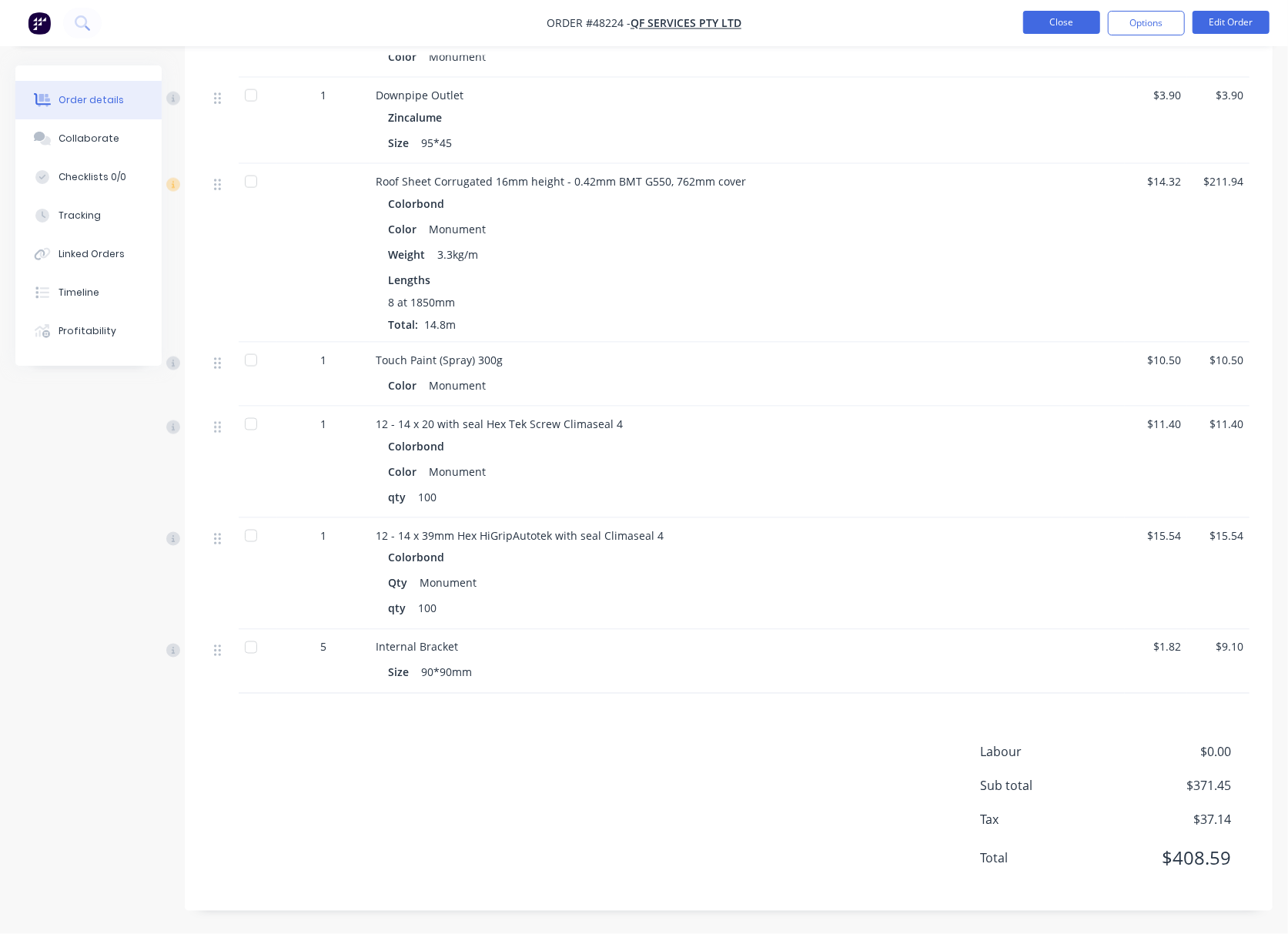
click at [1082, 11] on button "Close" at bounding box center [1062, 23] width 77 height 23
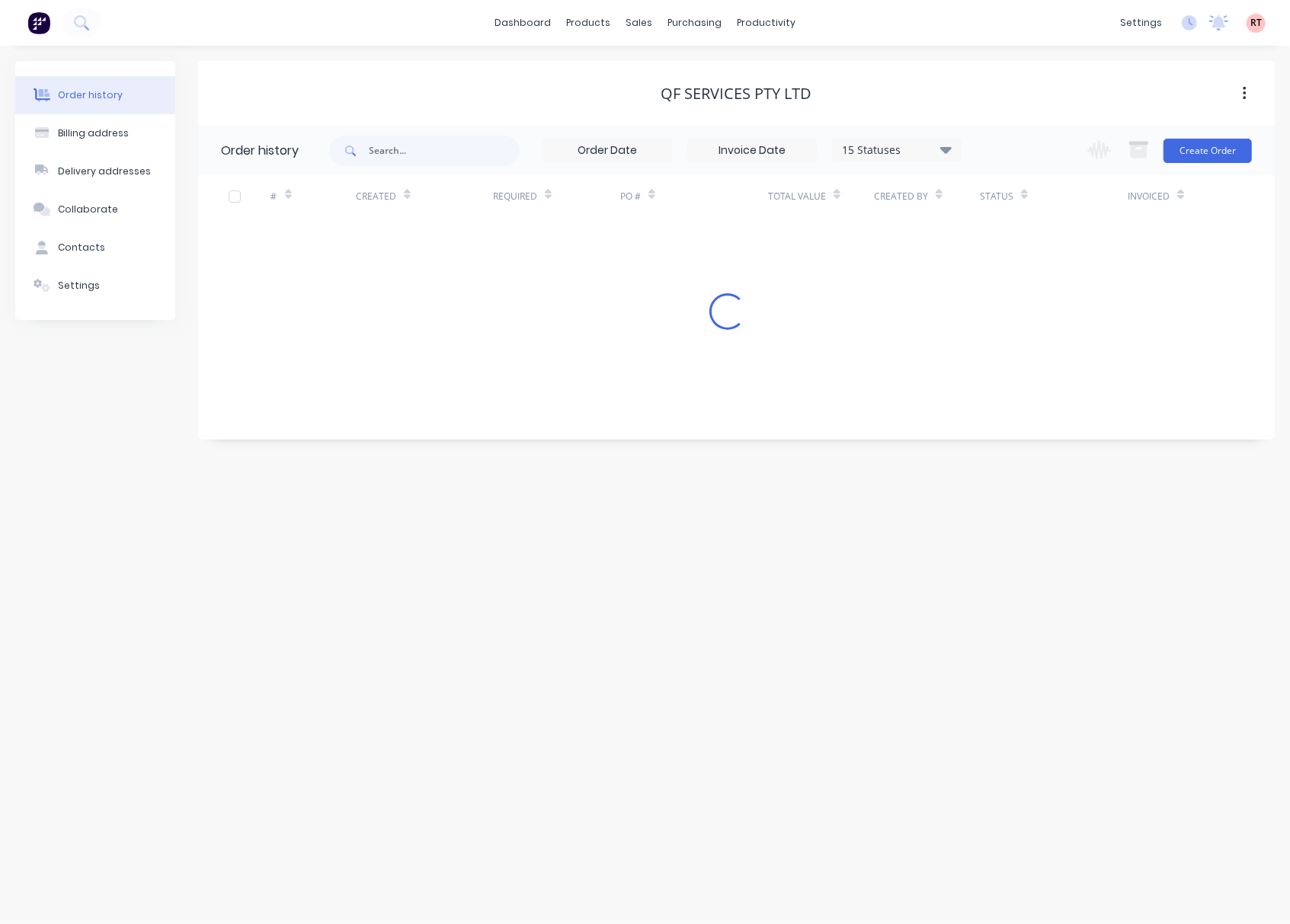
click at [1199, 168] on div "Change order status Submitted Ready for Delivery Ready To Pick Up Monday Tuesda…" at bounding box center [1164, 150] width 173 height 50
click at [1202, 139] on button "Create Order" at bounding box center [1207, 151] width 88 height 25
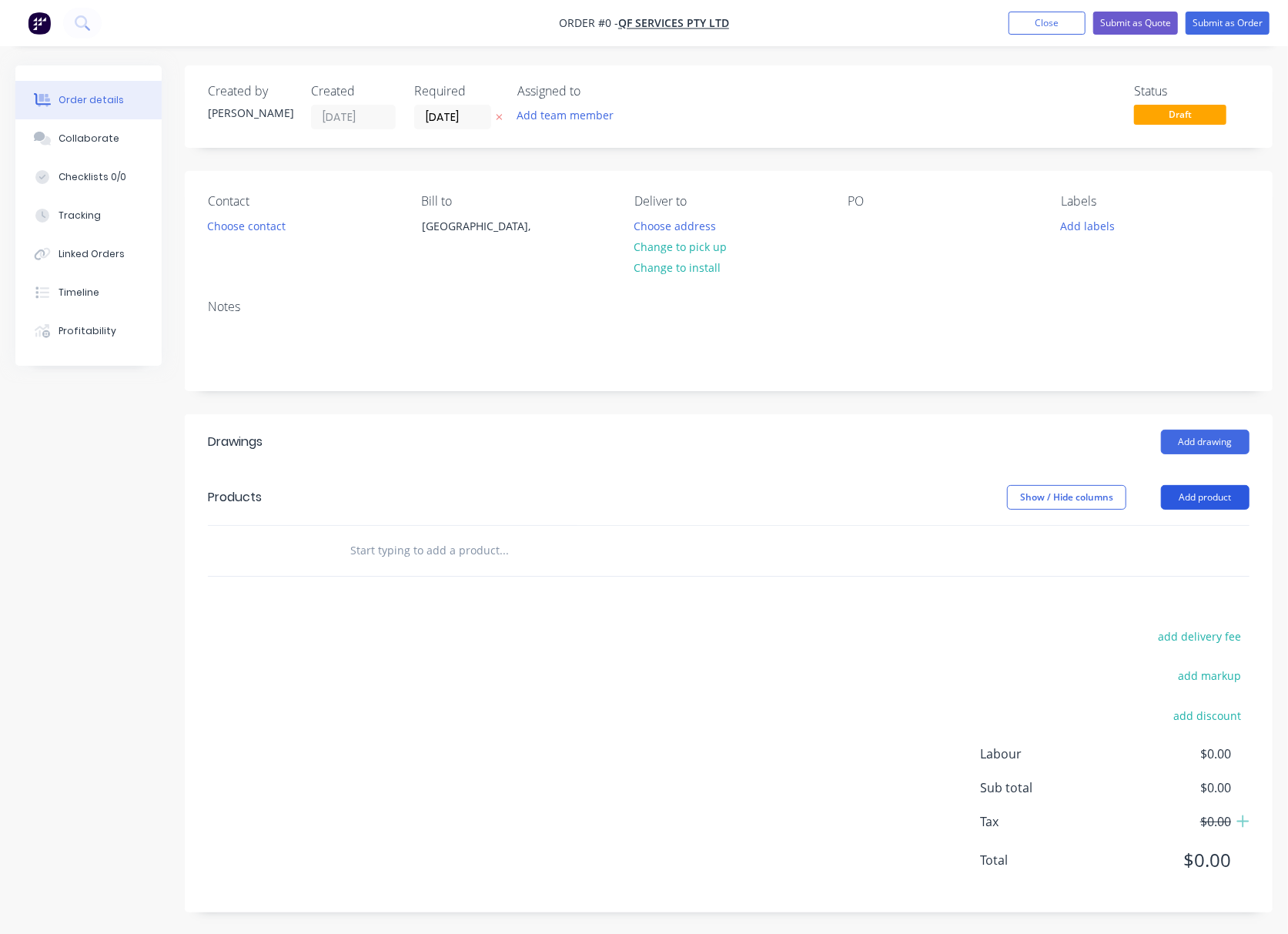
click at [1198, 492] on button "Add product" at bounding box center [1205, 497] width 88 height 25
click at [1196, 492] on button "Add product" at bounding box center [1205, 497] width 88 height 25
drag, startPoint x: 1195, startPoint y: 492, endPoint x: 1199, endPoint y: 507, distance: 15.5
click at [1195, 497] on button "Add product" at bounding box center [1205, 497] width 88 height 25
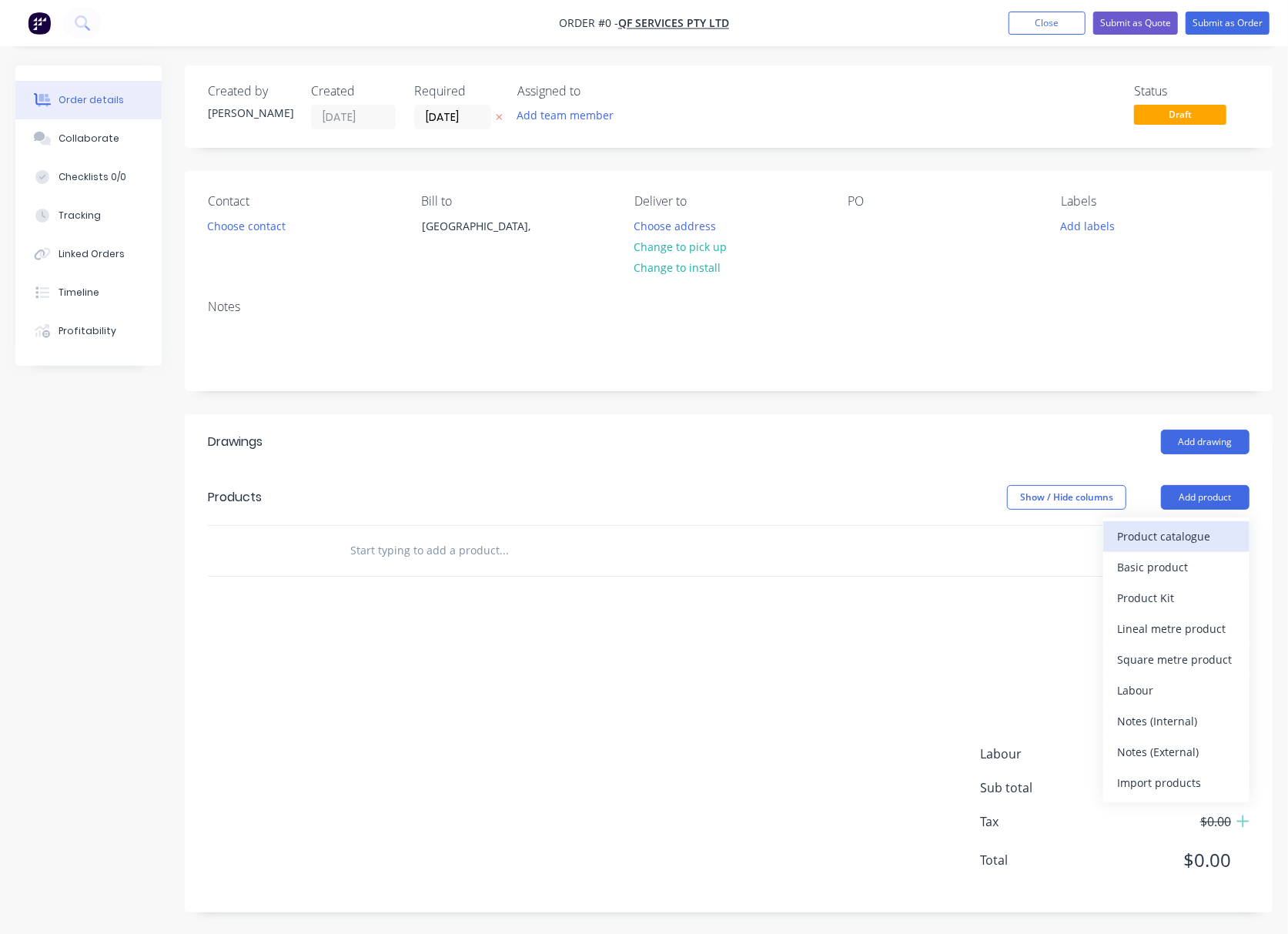
click at [1193, 527] on button "Product catalogue" at bounding box center [1176, 536] width 146 height 31
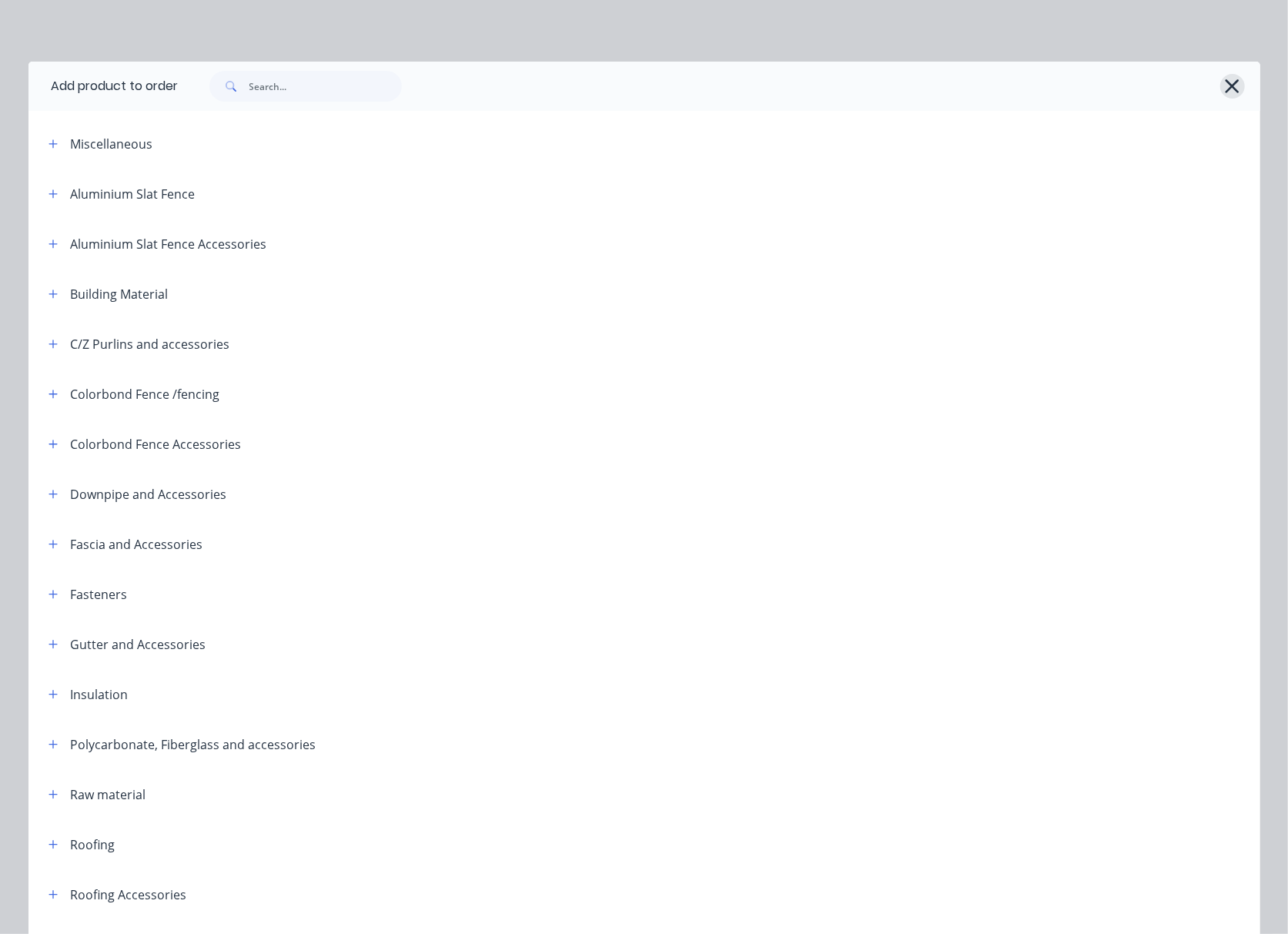
click at [1220, 91] on button "button" at bounding box center [1233, 87] width 25 height 25
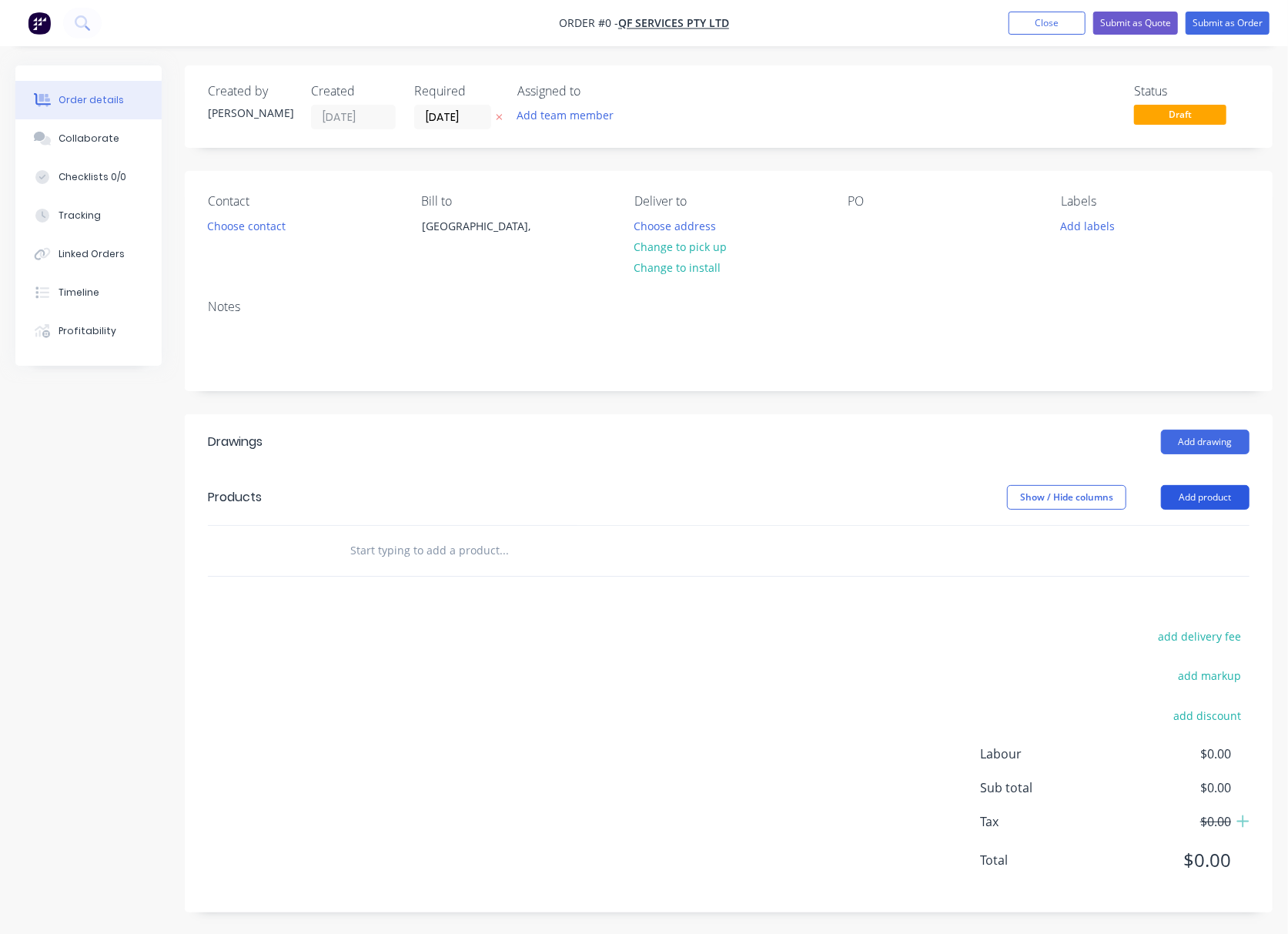
click at [1224, 496] on button "Add product" at bounding box center [1205, 497] width 88 height 25
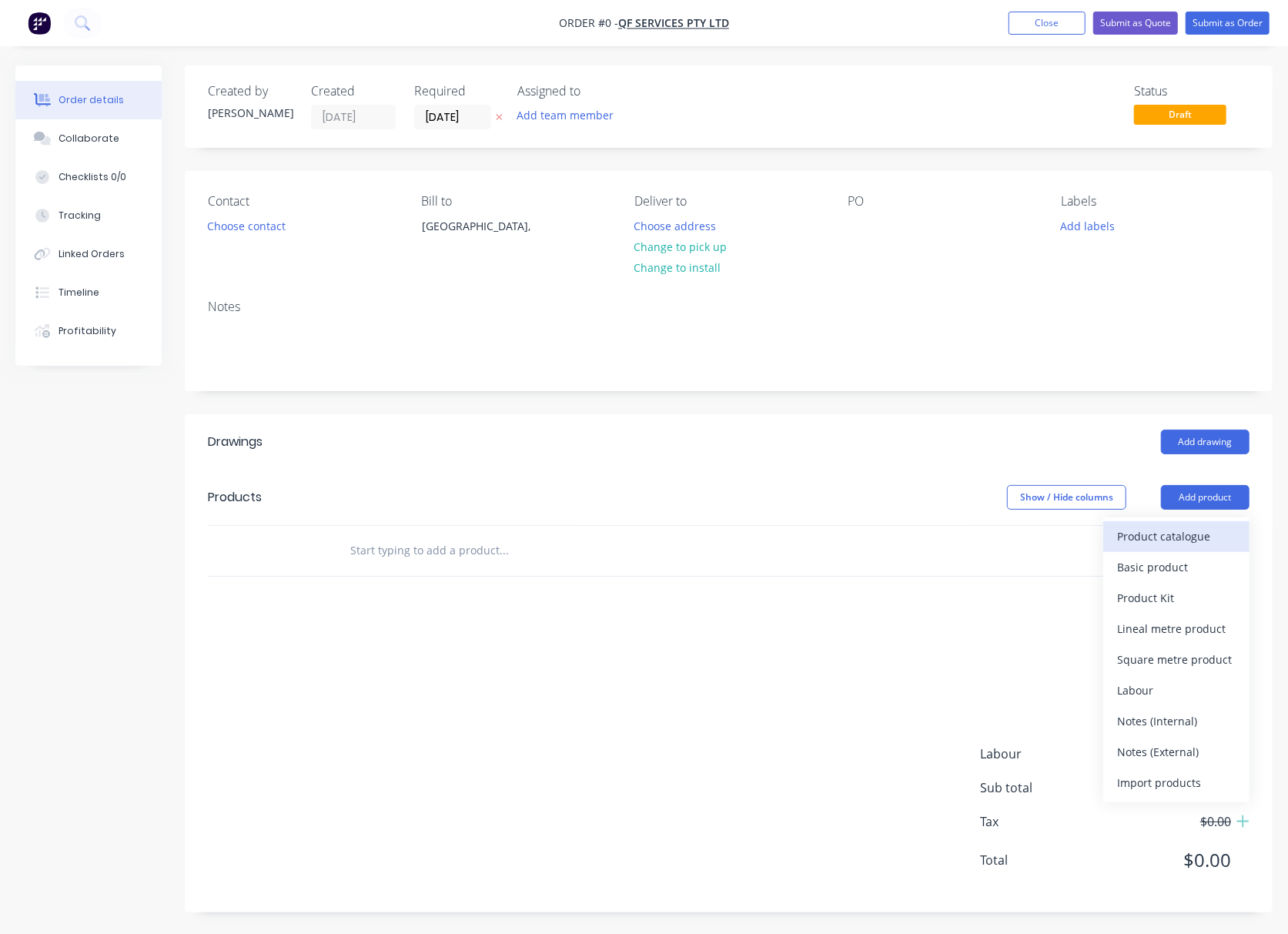
click at [1177, 536] on div "Product catalogue" at bounding box center [1176, 536] width 119 height 23
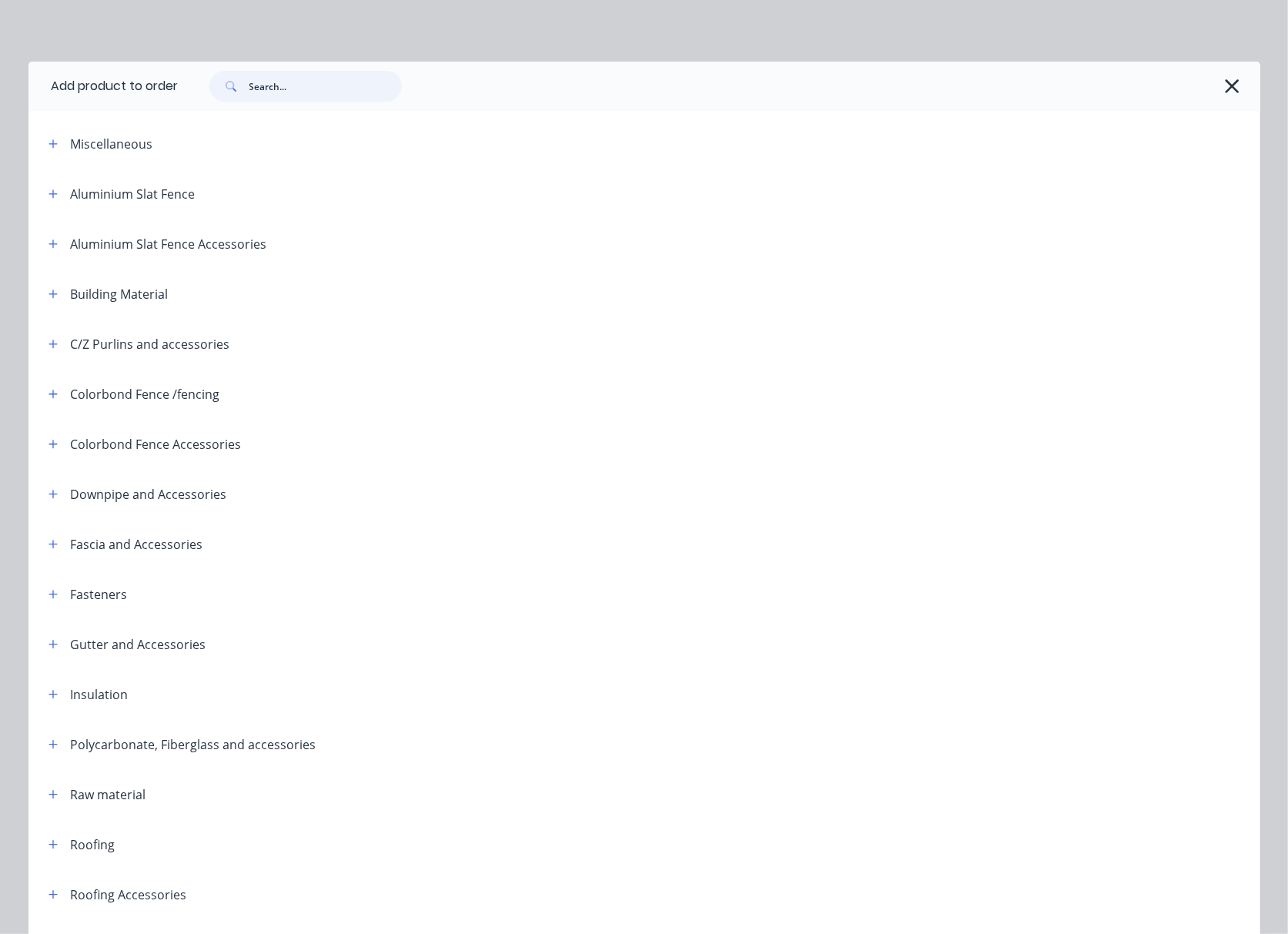
click at [333, 87] on input "text" at bounding box center [326, 86] width 153 height 31
type input "down"
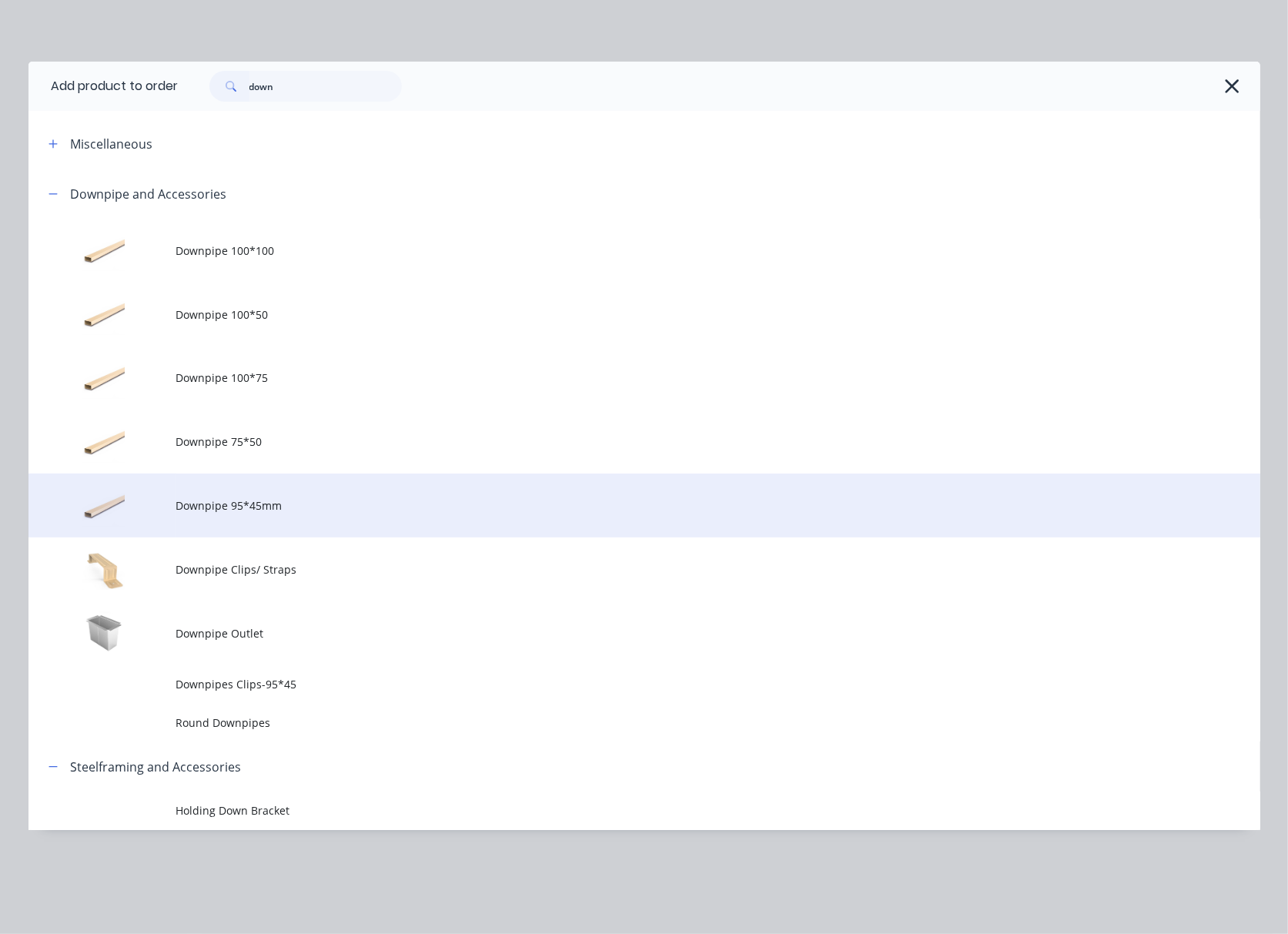
click at [472, 521] on td "Downpipe 95*45mm" at bounding box center [718, 505] width 1084 height 64
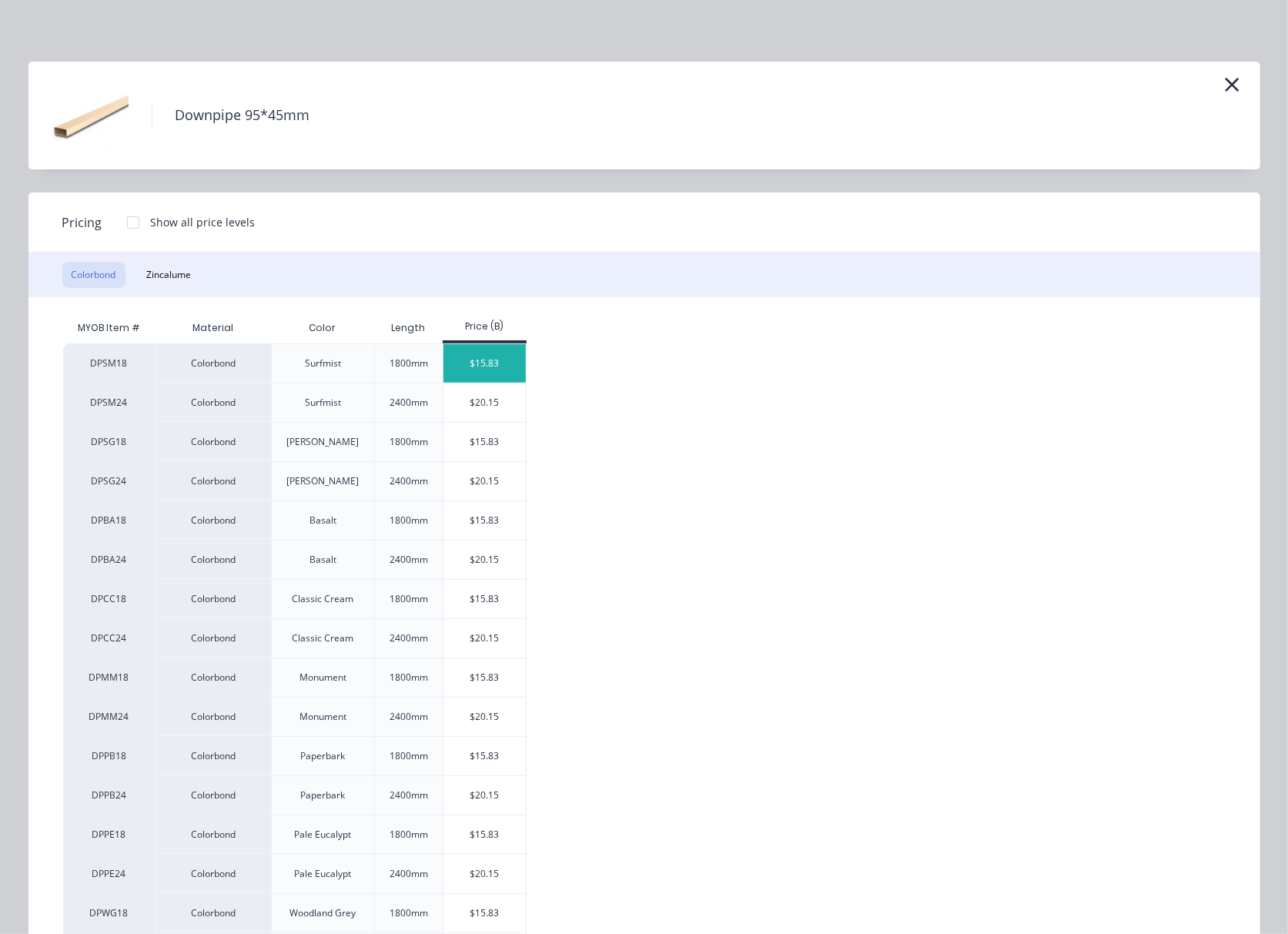
click at [481, 366] on div "$15.83" at bounding box center [484, 363] width 83 height 38
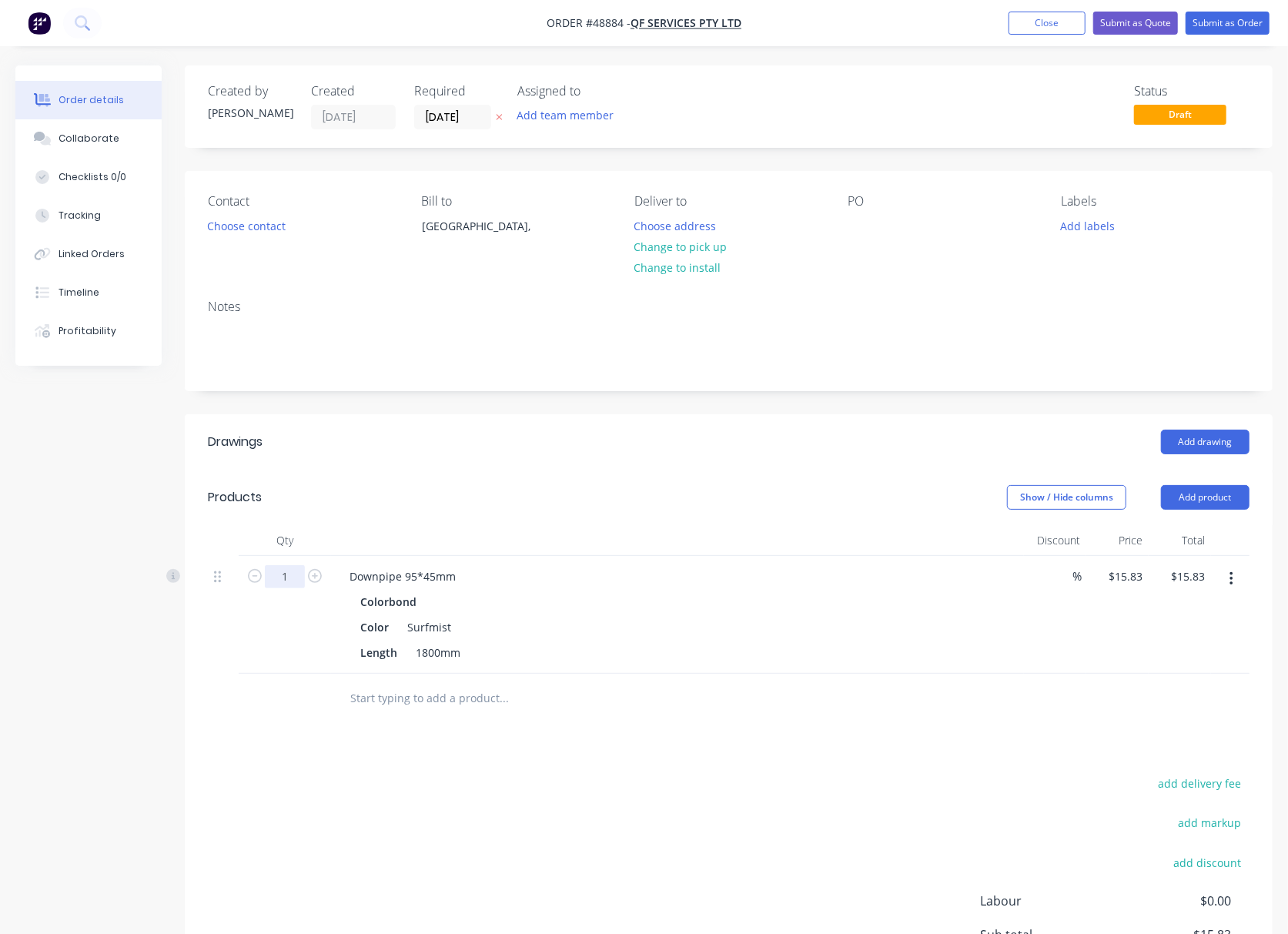
click at [293, 579] on input "1" at bounding box center [285, 577] width 40 height 23
type input "2"
type input "$31.66"
click at [417, 516] on header "Products Show / Hide columns Add product" at bounding box center [728, 497] width 1088 height 55
click at [1184, 500] on button "Add product" at bounding box center [1205, 497] width 88 height 25
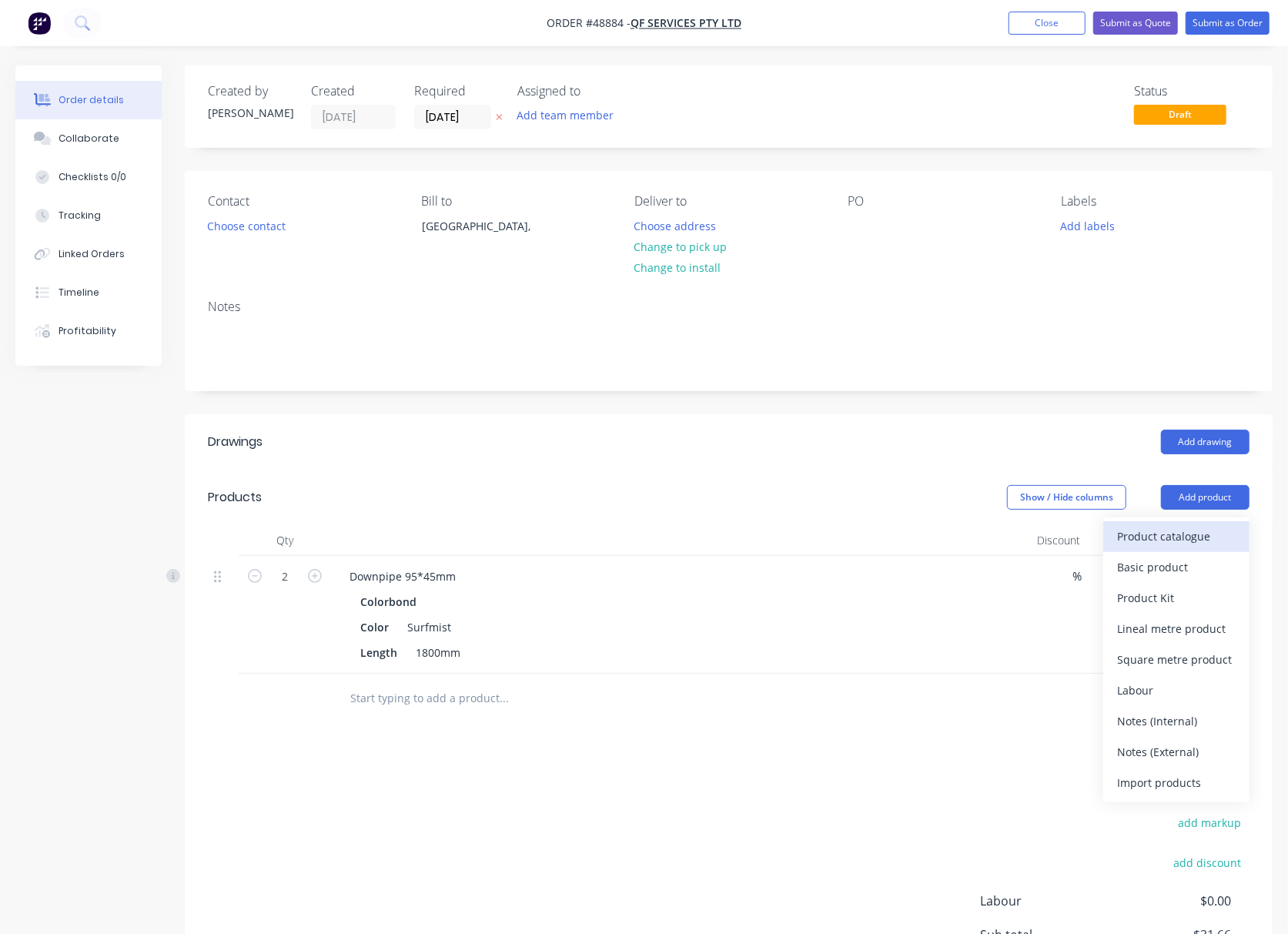
click at [1187, 545] on div "Product catalogue" at bounding box center [1176, 536] width 119 height 23
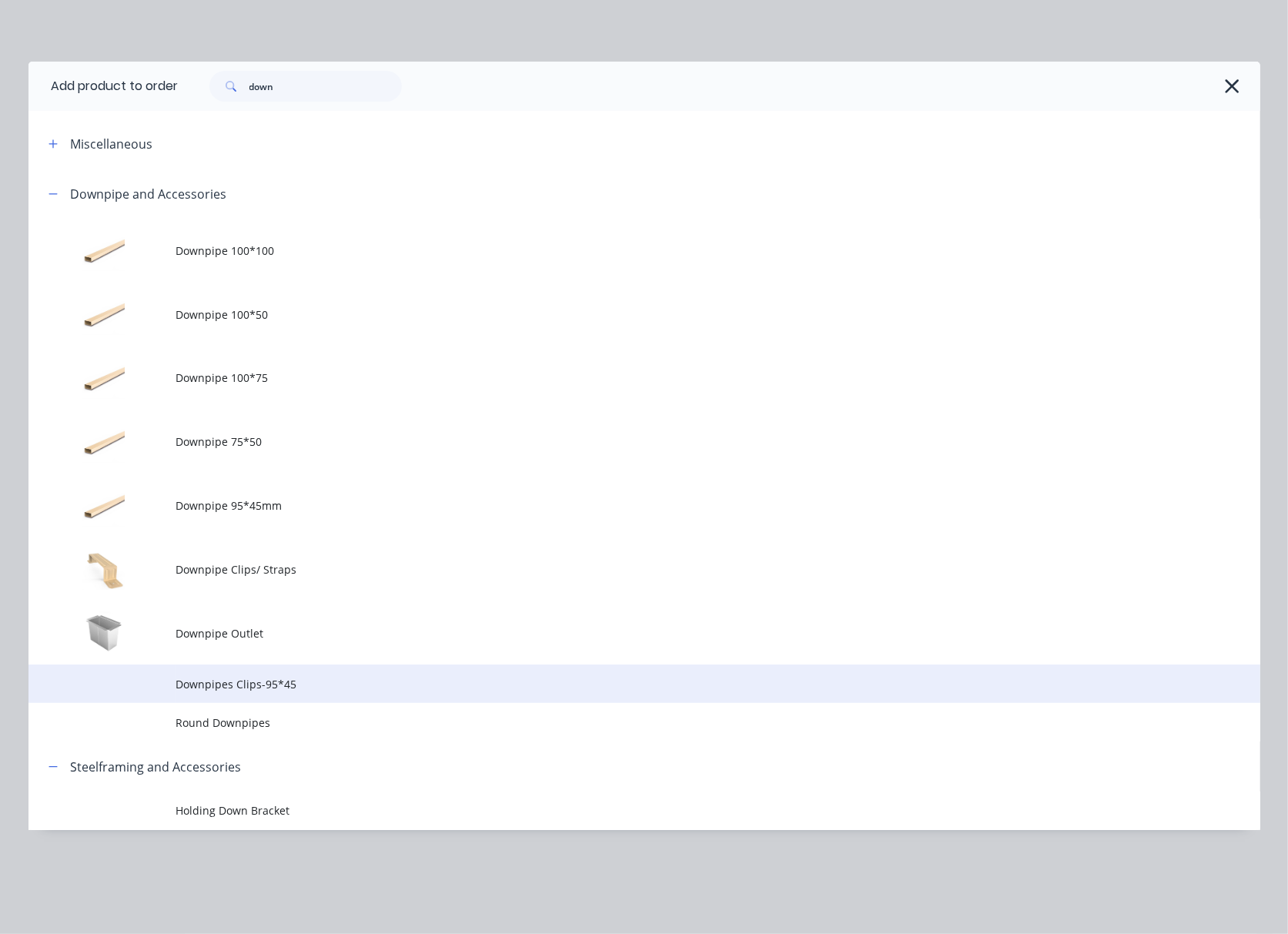
click at [452, 689] on span "Downpipes Clips-95*45" at bounding box center [609, 684] width 867 height 16
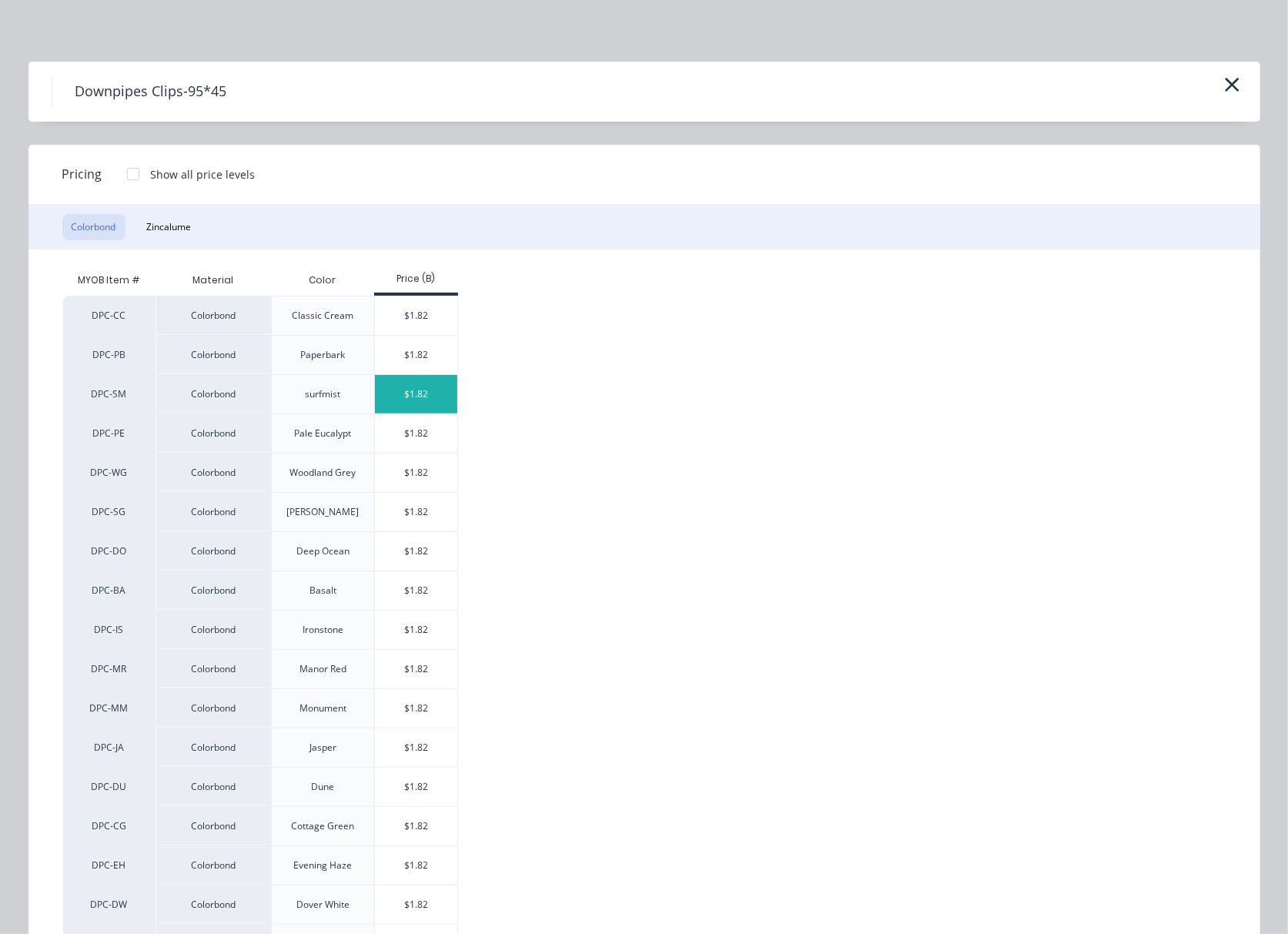
click at [420, 401] on div "$1.82" at bounding box center [416, 394] width 83 height 38
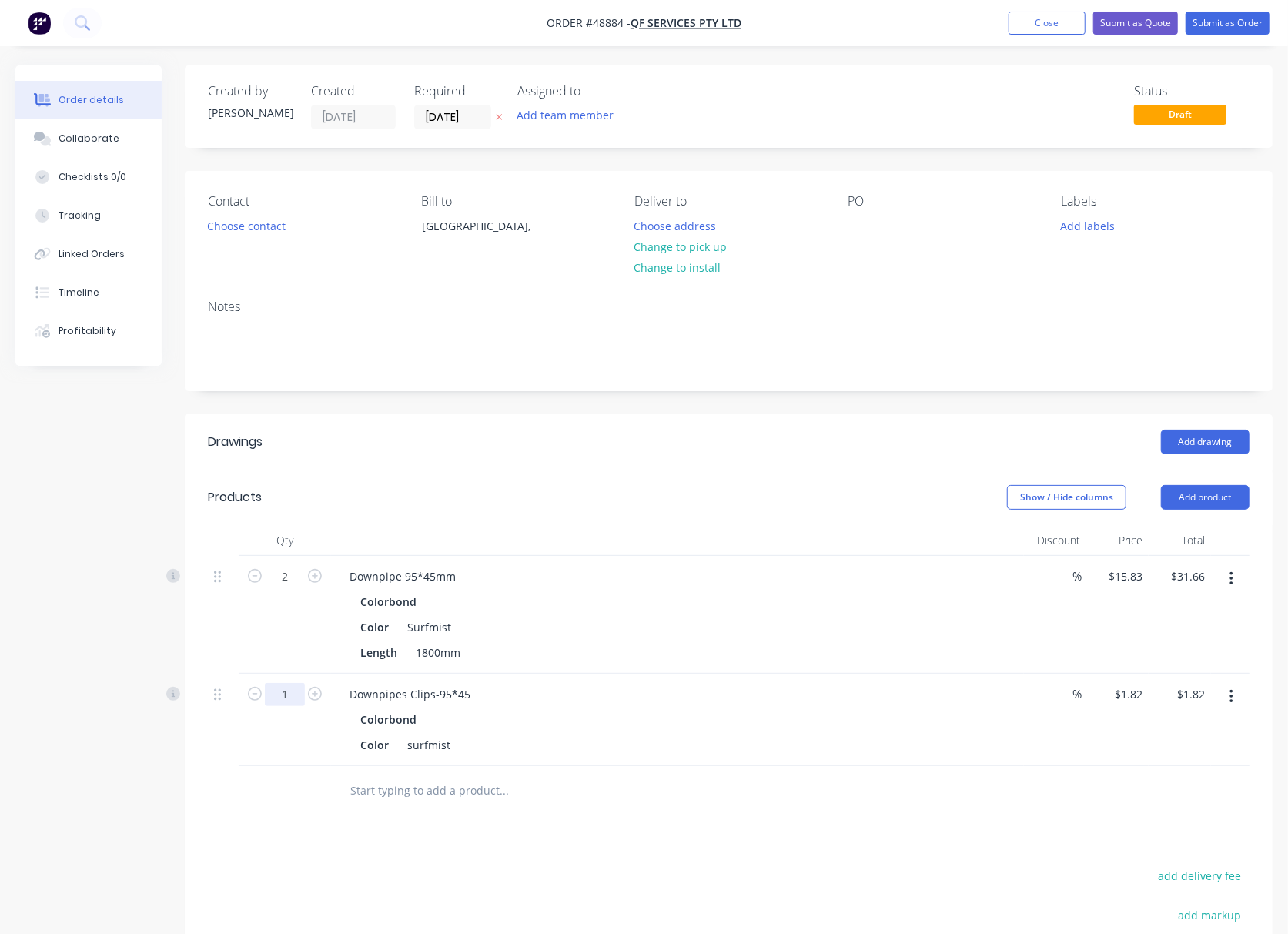
click at [290, 700] on input "1" at bounding box center [285, 694] width 40 height 23
type input "2"
type input "$3.64"
click at [349, 842] on div "Drawings Add drawing Products Show / Hide columns Add product Qty Discount Pric…" at bounding box center [728, 783] width 1088 height 738
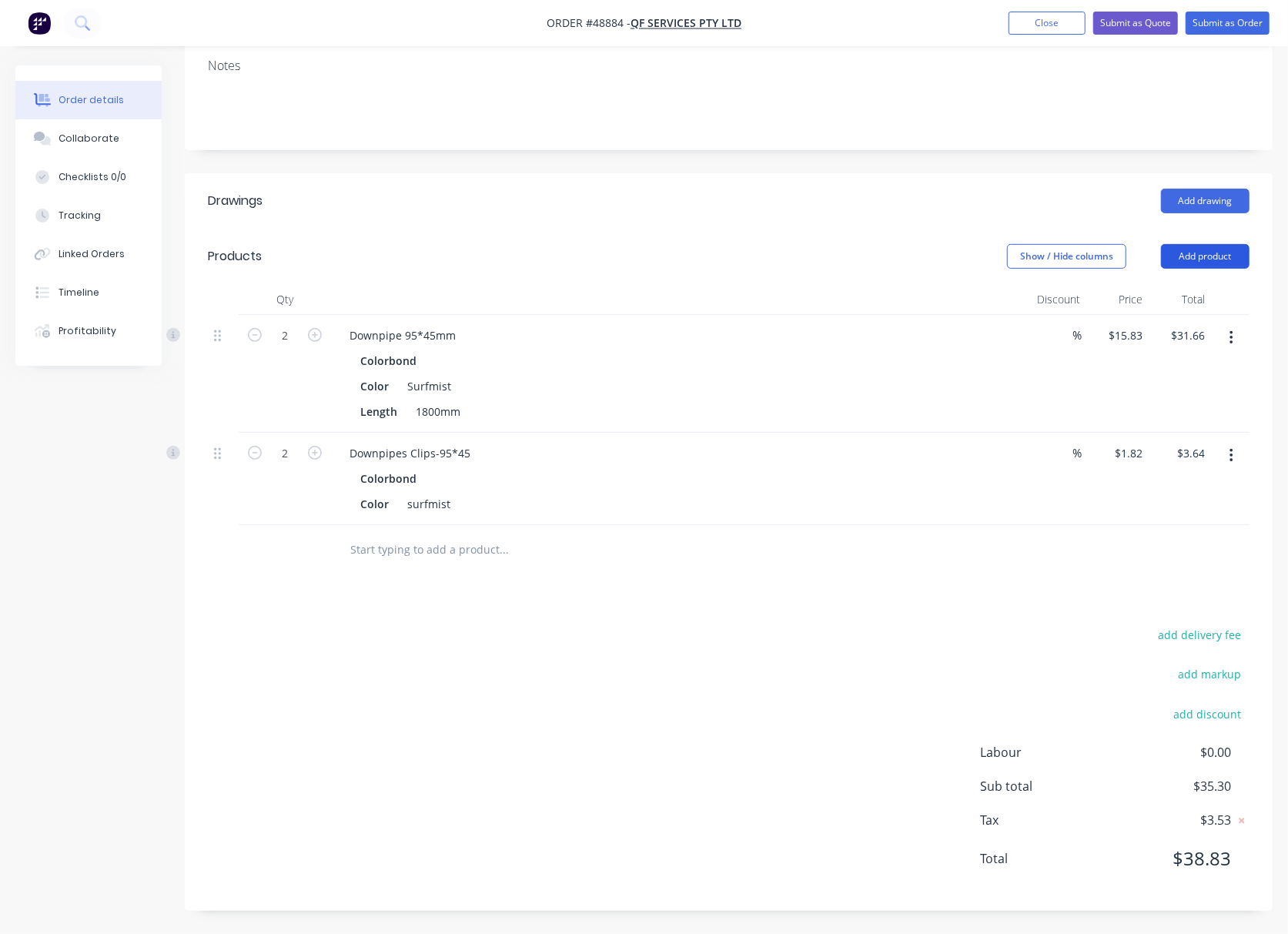
click at [1205, 259] on button "Add product" at bounding box center [1205, 256] width 88 height 25
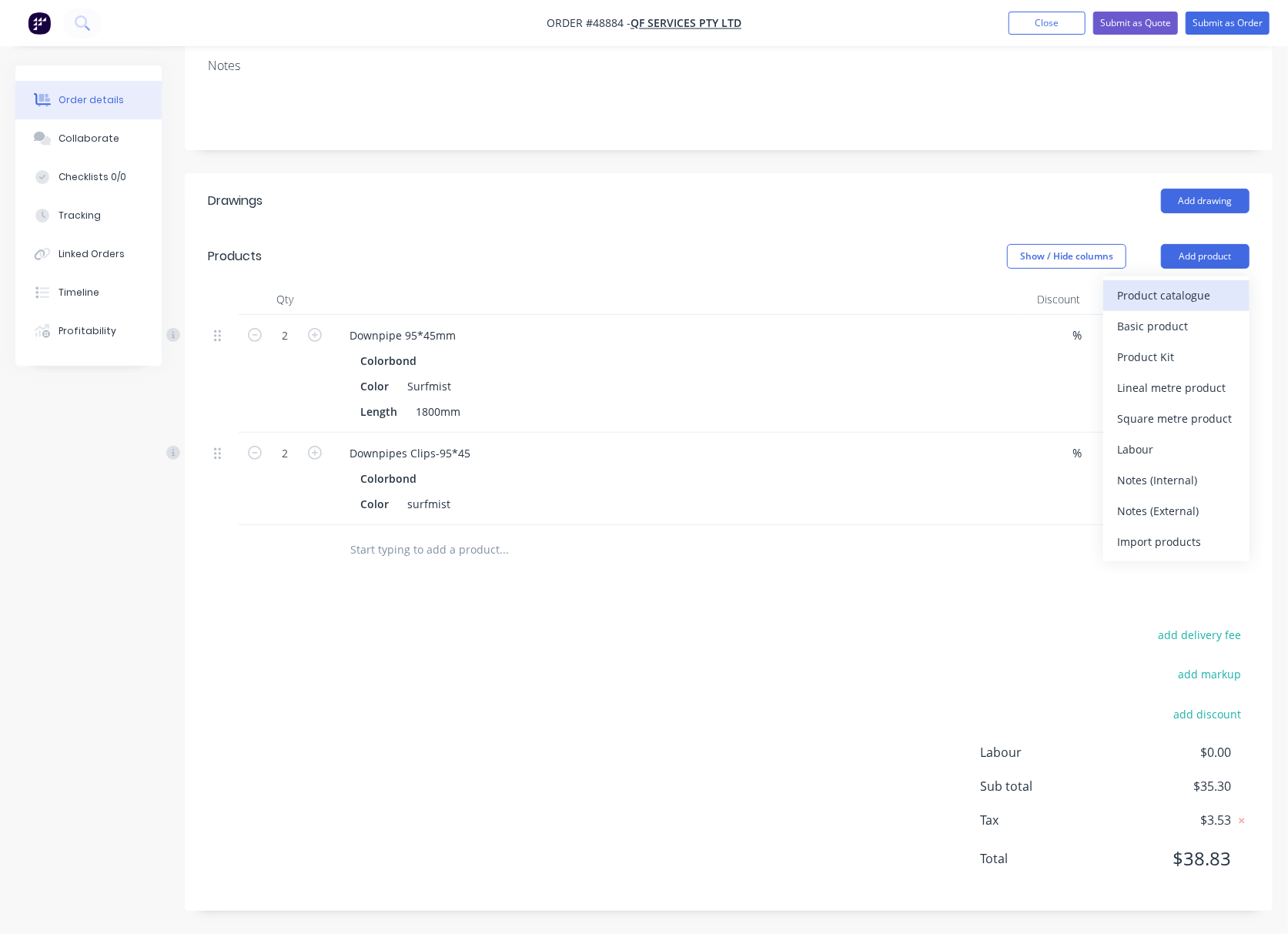
click at [1189, 299] on div "Product catalogue" at bounding box center [1176, 295] width 119 height 23
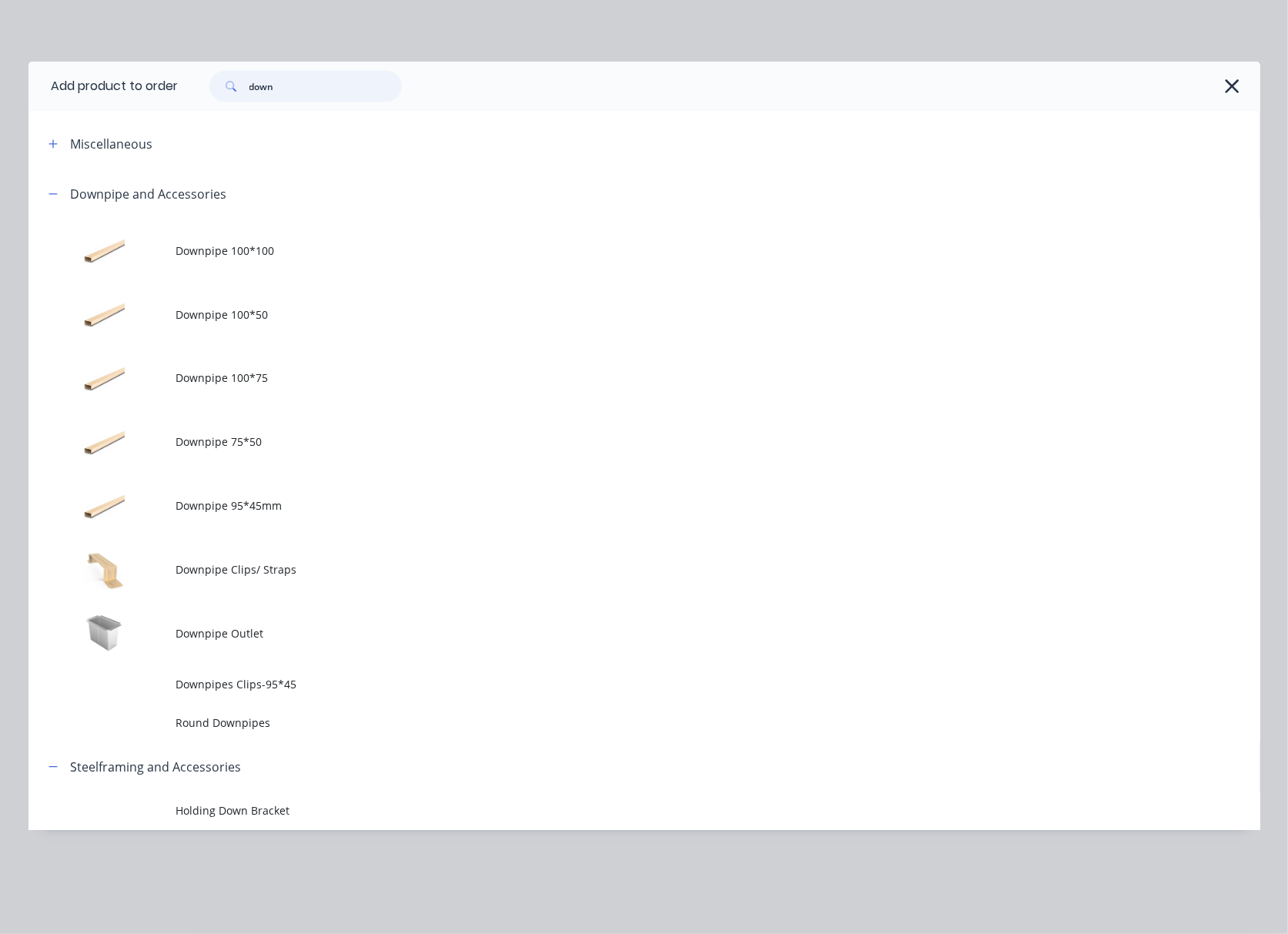
drag, startPoint x: 301, startPoint y: 81, endPoint x: 223, endPoint y: 100, distance: 80.3
click at [237, 98] on div "down" at bounding box center [306, 86] width 193 height 31
type input "20"
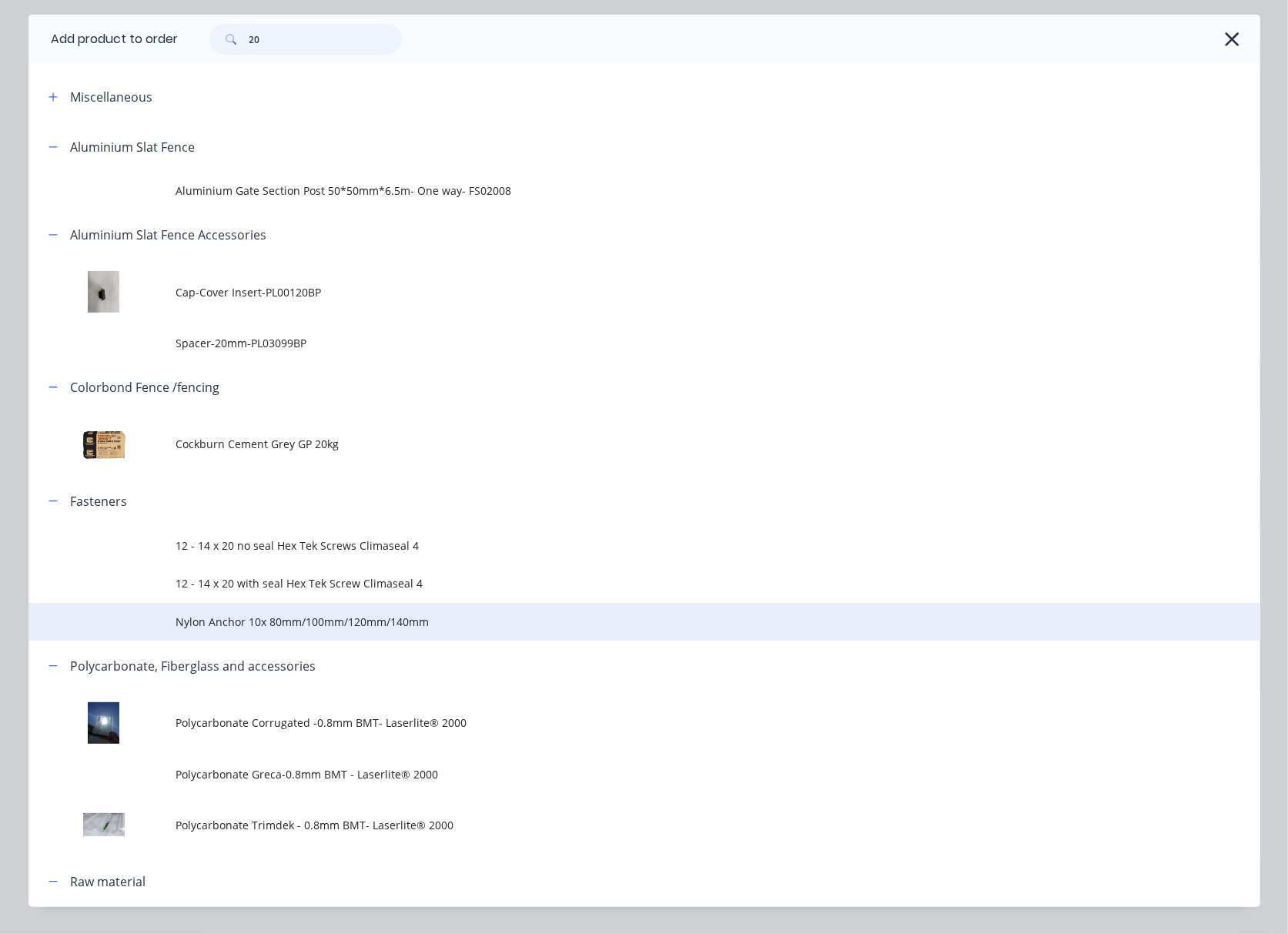
scroll to position [87, 0]
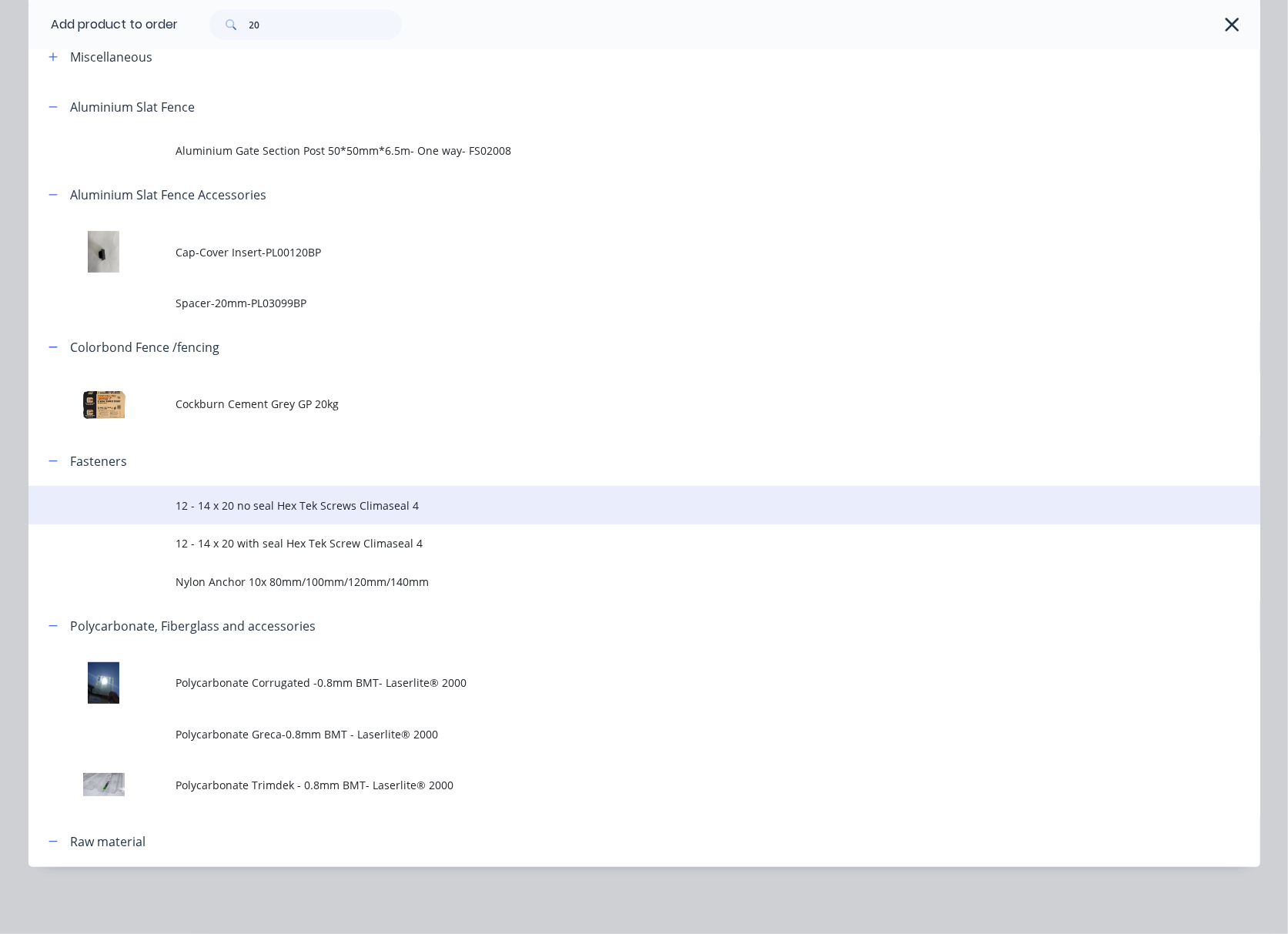
click at [485, 505] on span "12 - 14 x 20 no seal Hex Tek Screws Climaseal 4" at bounding box center [609, 505] width 867 height 16
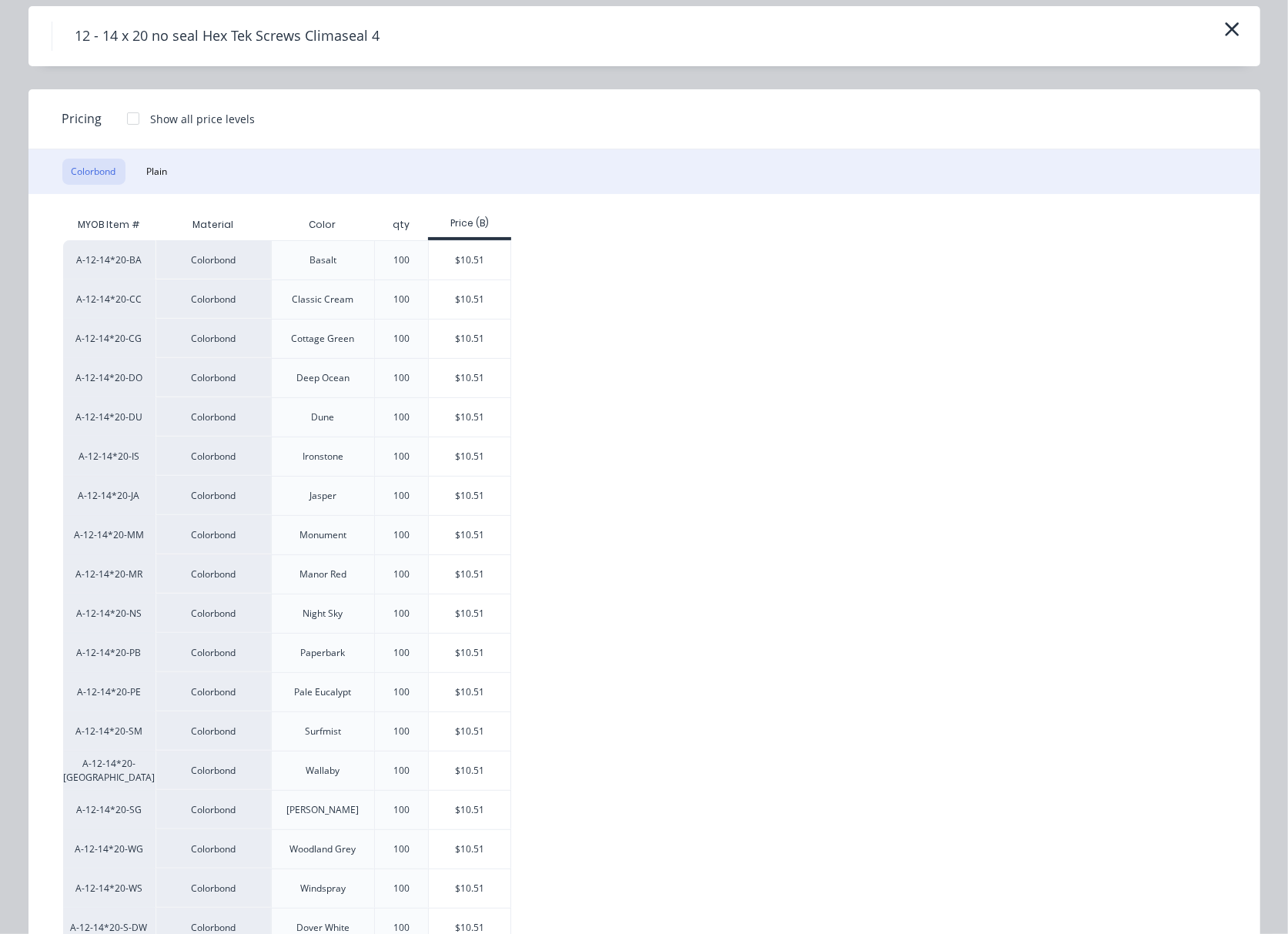
scroll to position [157, 0]
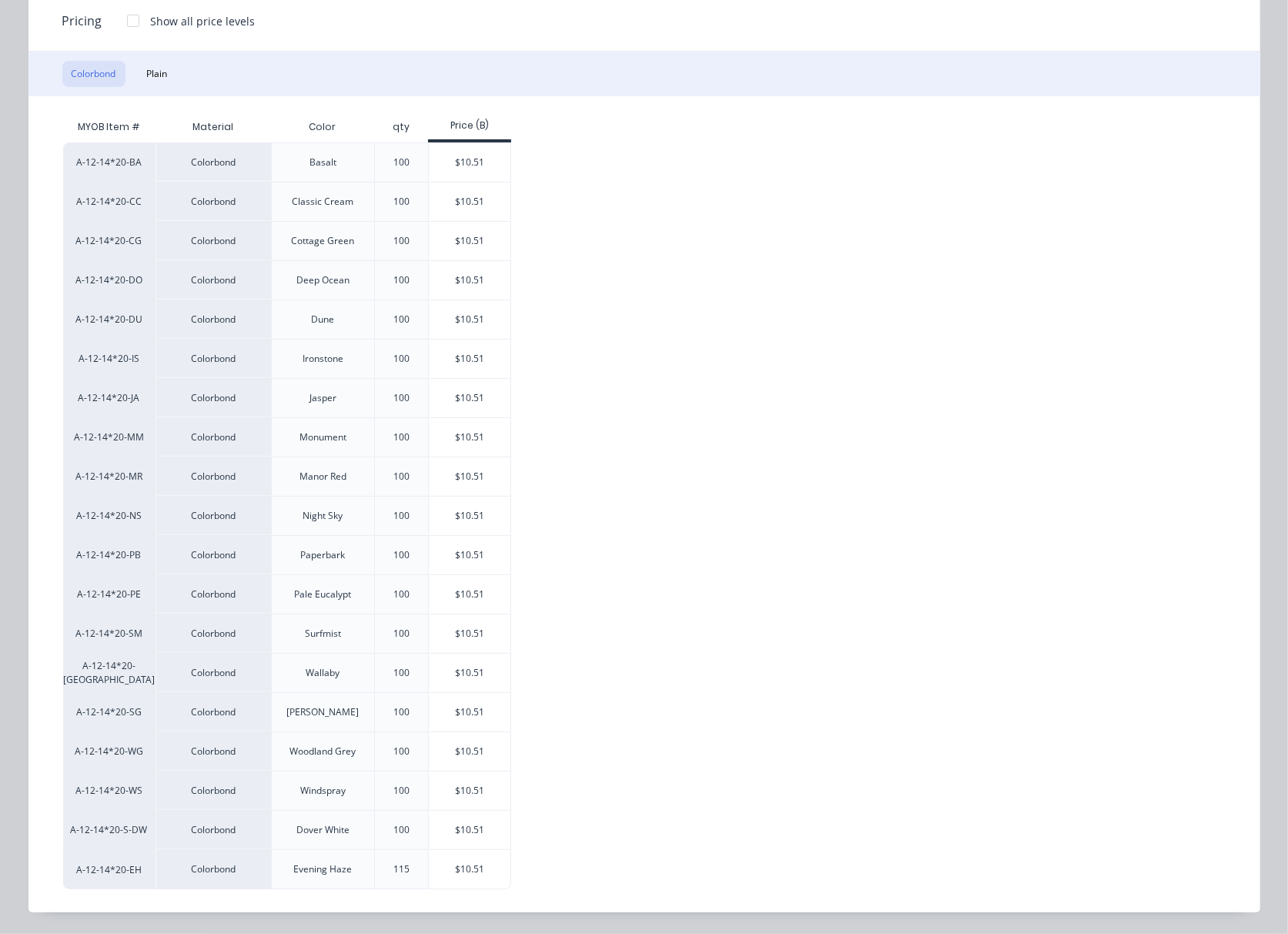
click at [143, 55] on div "Colorbond Plain" at bounding box center [644, 73] width 1232 height 44
click at [154, 81] on button "Plain" at bounding box center [157, 73] width 39 height 26
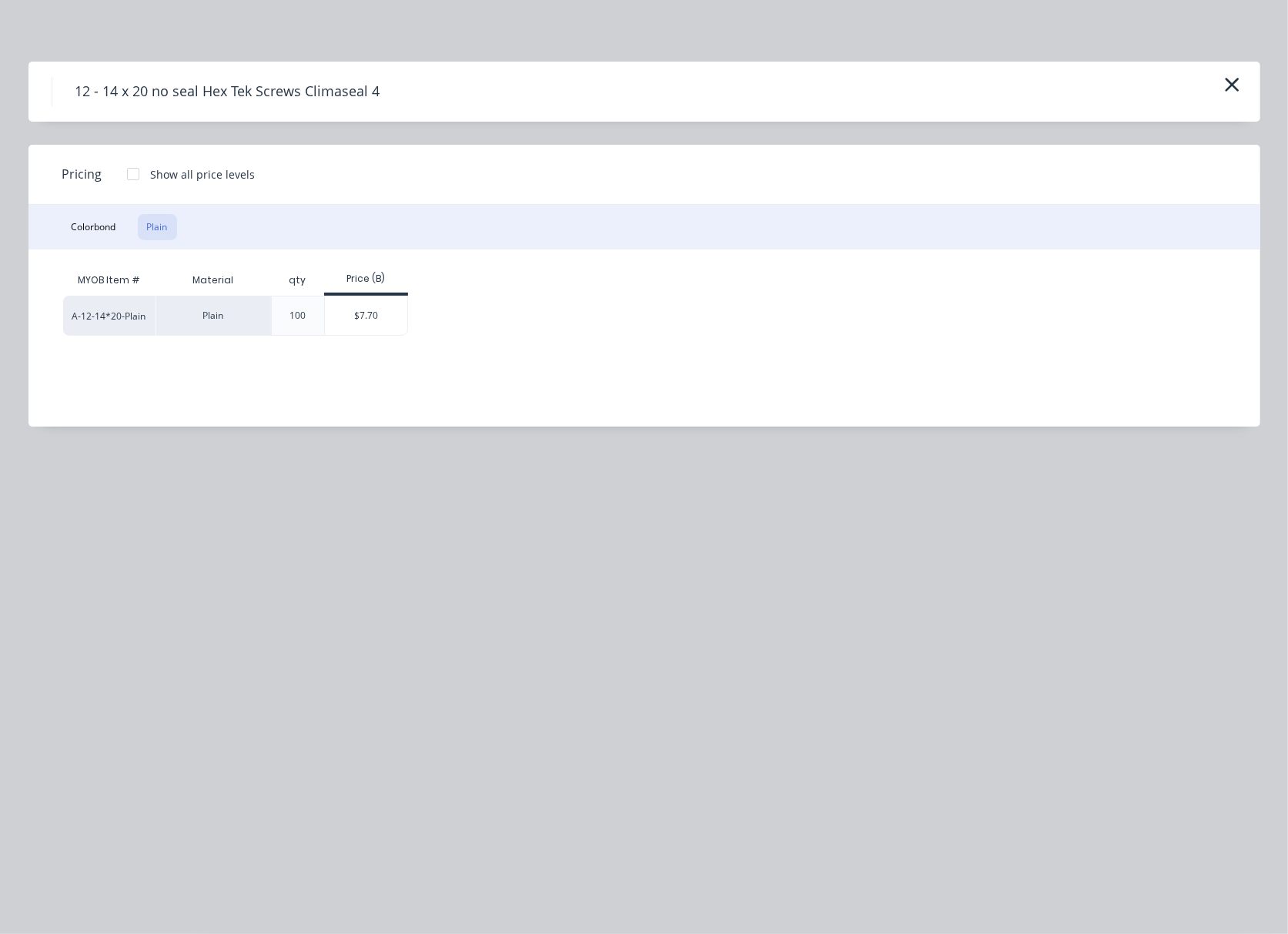
scroll to position [0, 0]
click at [364, 314] on div "$7.70" at bounding box center [366, 316] width 83 height 38
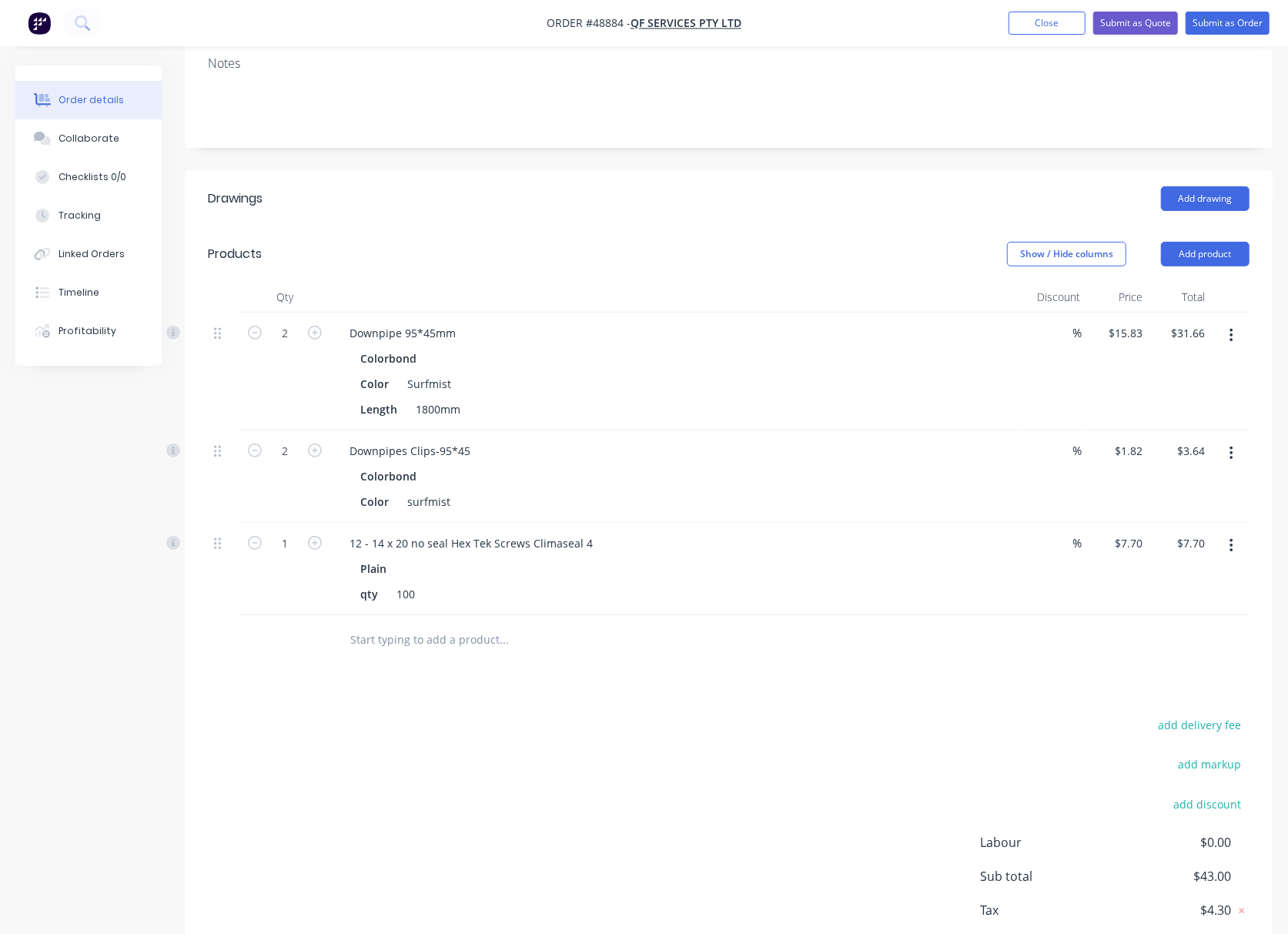
click at [1230, 550] on icon "button" at bounding box center [1231, 546] width 4 height 17
click at [987, 731] on div "add delivery fee add markup add discount Labour $0.00 Sub total $43.00 Tax $4.3…" at bounding box center [729, 846] width 1042 height 263
click at [1233, 547] on icon "button" at bounding box center [1231, 546] width 4 height 17
click at [294, 543] on input "1" at bounding box center [285, 543] width 40 height 23
type input "5"
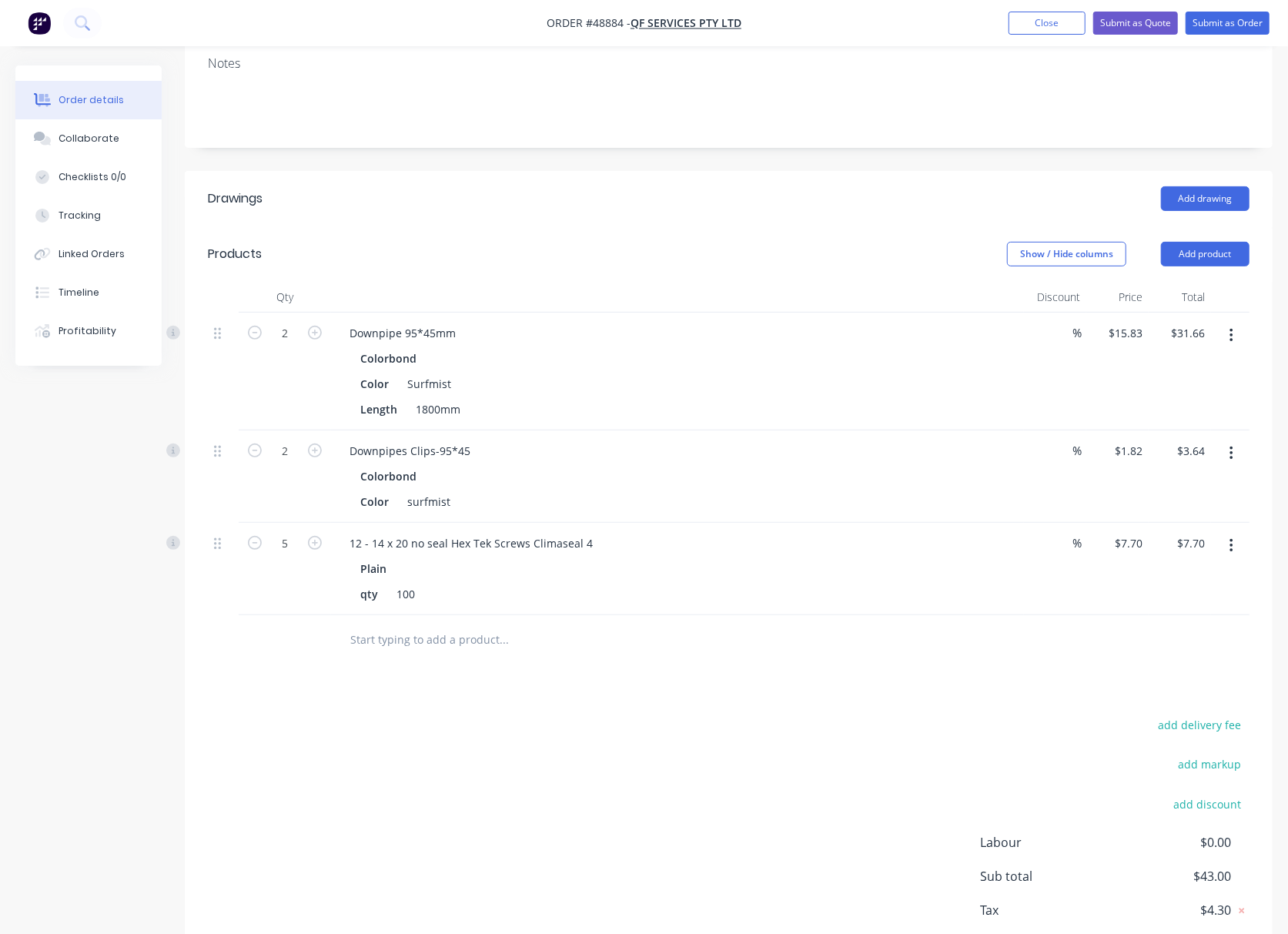
type input "$38.50"
drag, startPoint x: 855, startPoint y: 733, endPoint x: 1023, endPoint y: 638, distance: 193.0
click at [858, 733] on div "add delivery fee add markup add discount Labour $0.00 Sub total $43.00 Tax $4.3…" at bounding box center [729, 846] width 1042 height 263
click at [1236, 554] on button "button" at bounding box center [1231, 545] width 36 height 28
click at [1186, 585] on div "Edit" at bounding box center [1176, 586] width 119 height 23
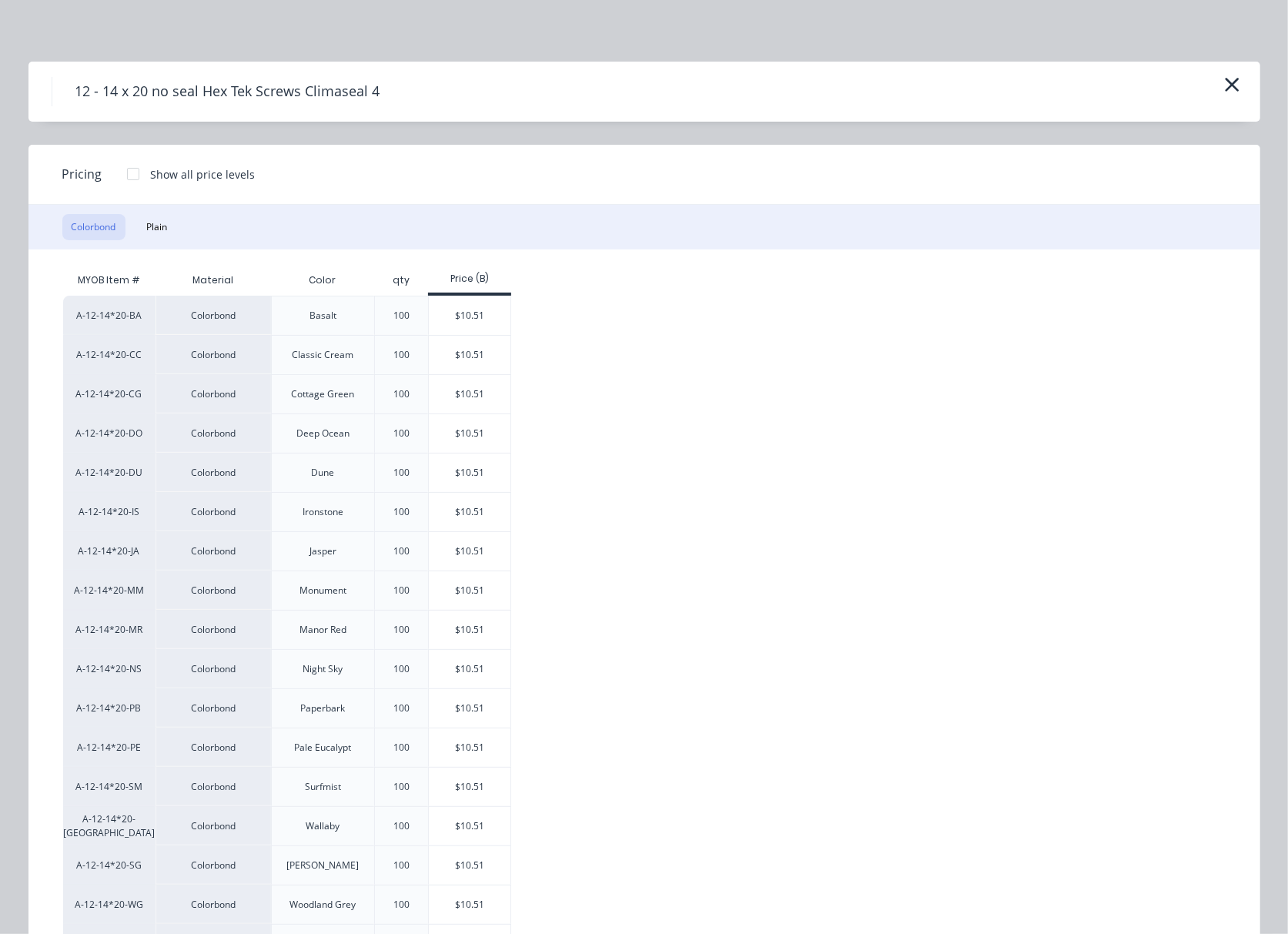
click at [768, 19] on div "12 - 14 x 20 no seal Hex Tek Screws Climaseal 4 Pricing Show all price levels C…" at bounding box center [644, 467] width 1288 height 934
click at [1225, 89] on icon "button" at bounding box center [1232, 85] width 16 height 22
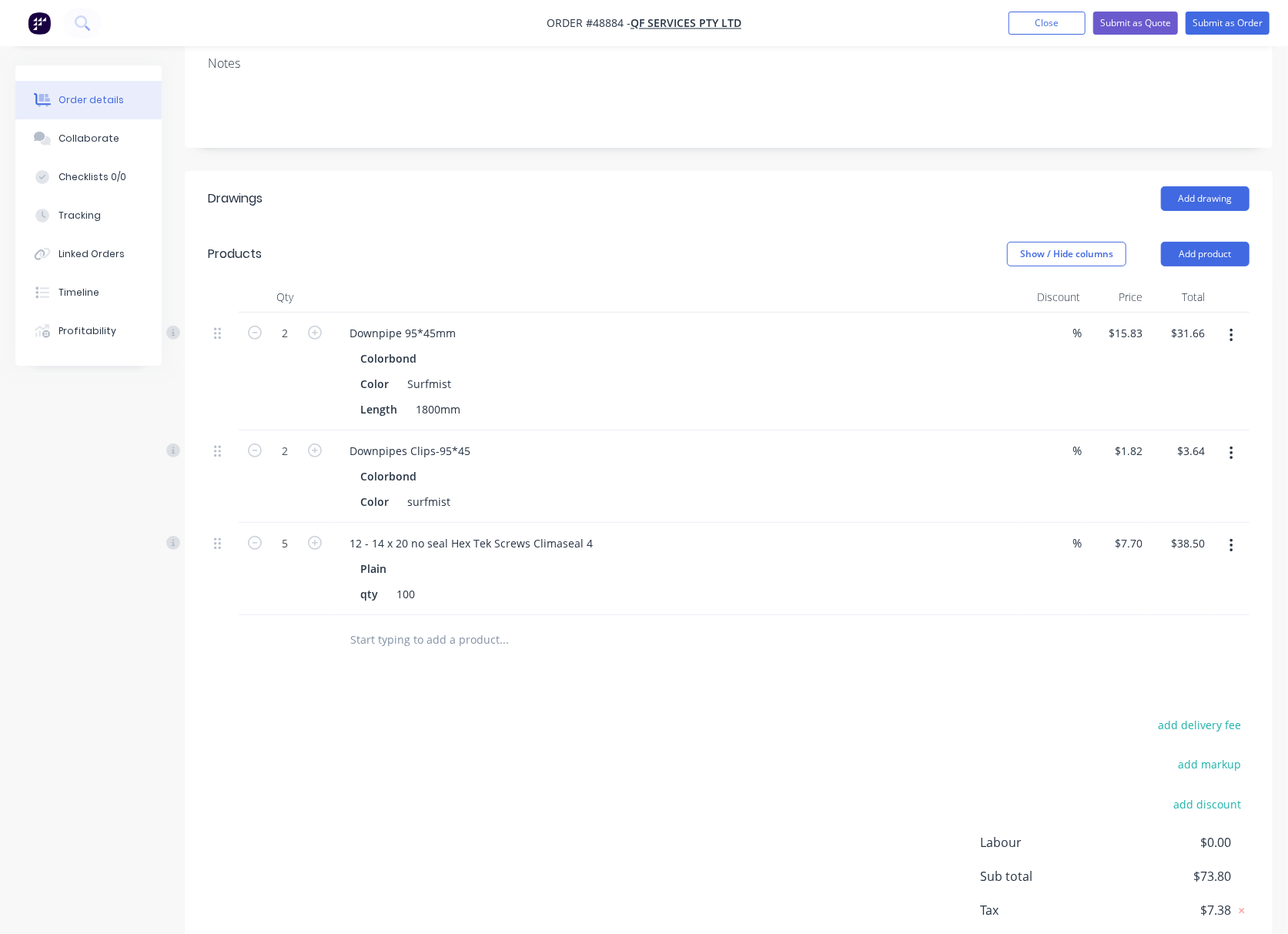
click at [593, 759] on div "add delivery fee add markup add discount Labour $0.00 Sub total $73.80 Tax $7.3…" at bounding box center [729, 846] width 1042 height 263
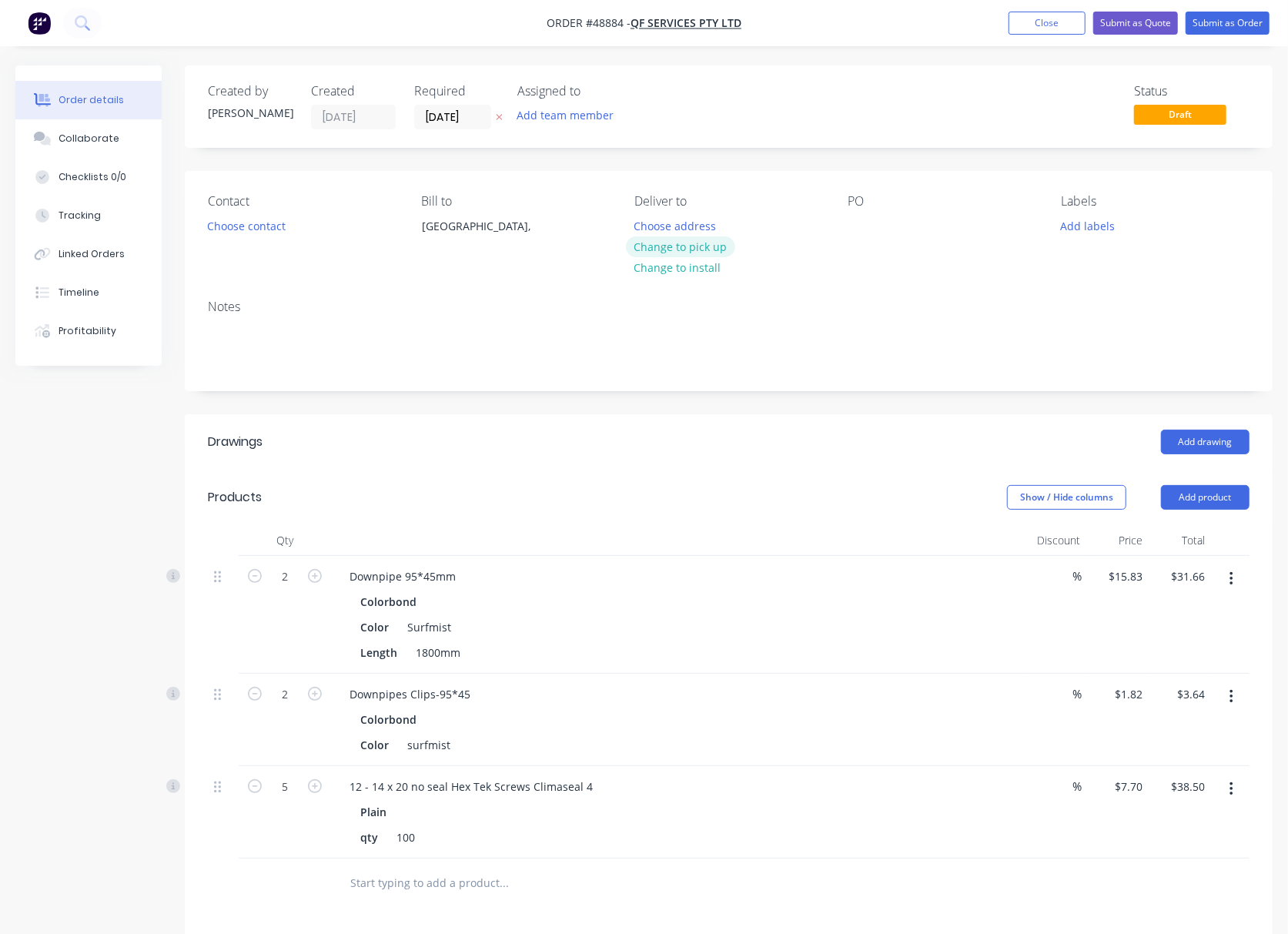
click at [705, 246] on button "Change to pick up" at bounding box center [680, 246] width 109 height 21
click at [247, 223] on button "Choose contact" at bounding box center [246, 225] width 94 height 21
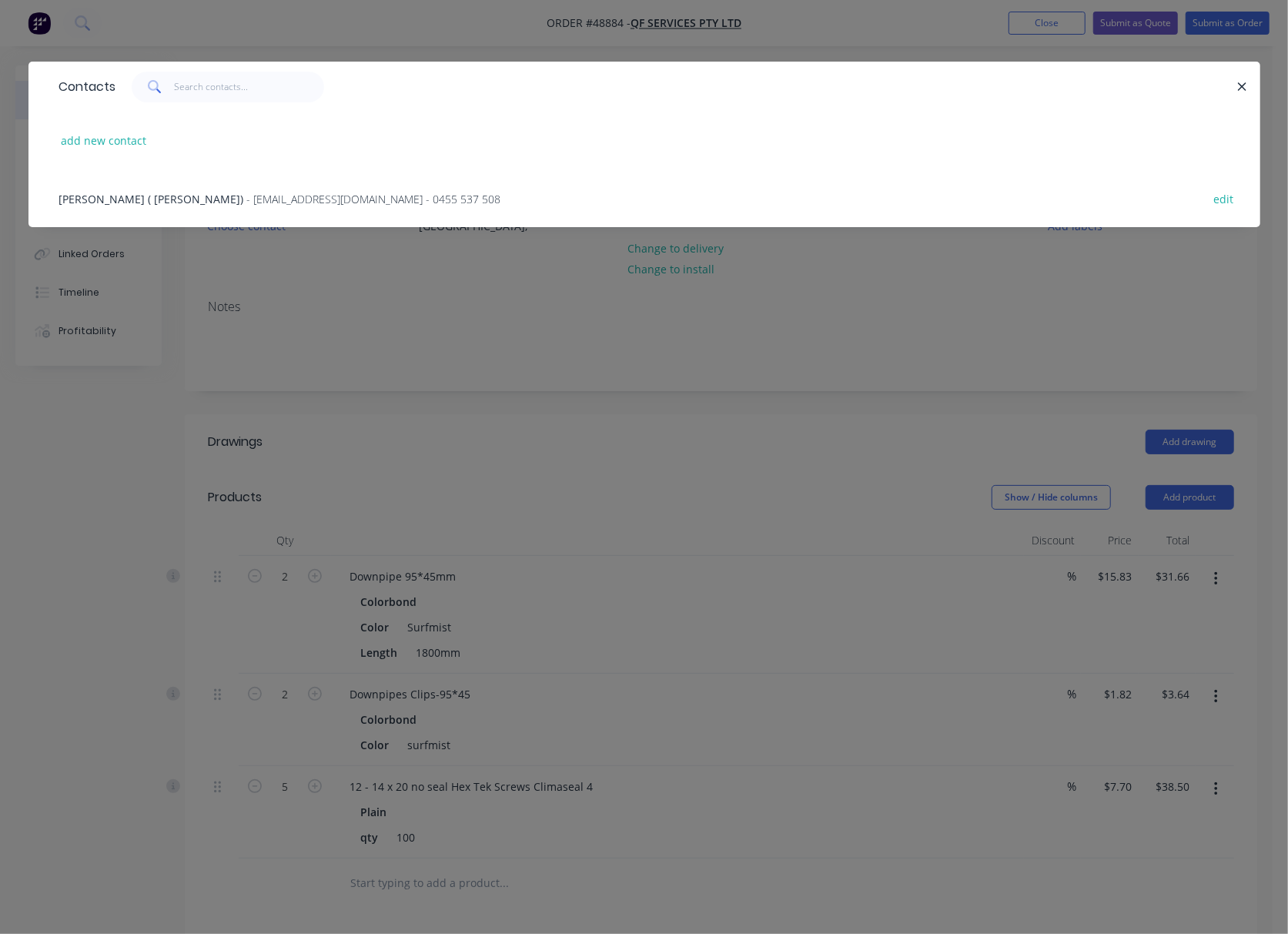
click at [285, 194] on span "- allanyu168@gmail.com - 0455 537 508" at bounding box center [374, 199] width 254 height 15
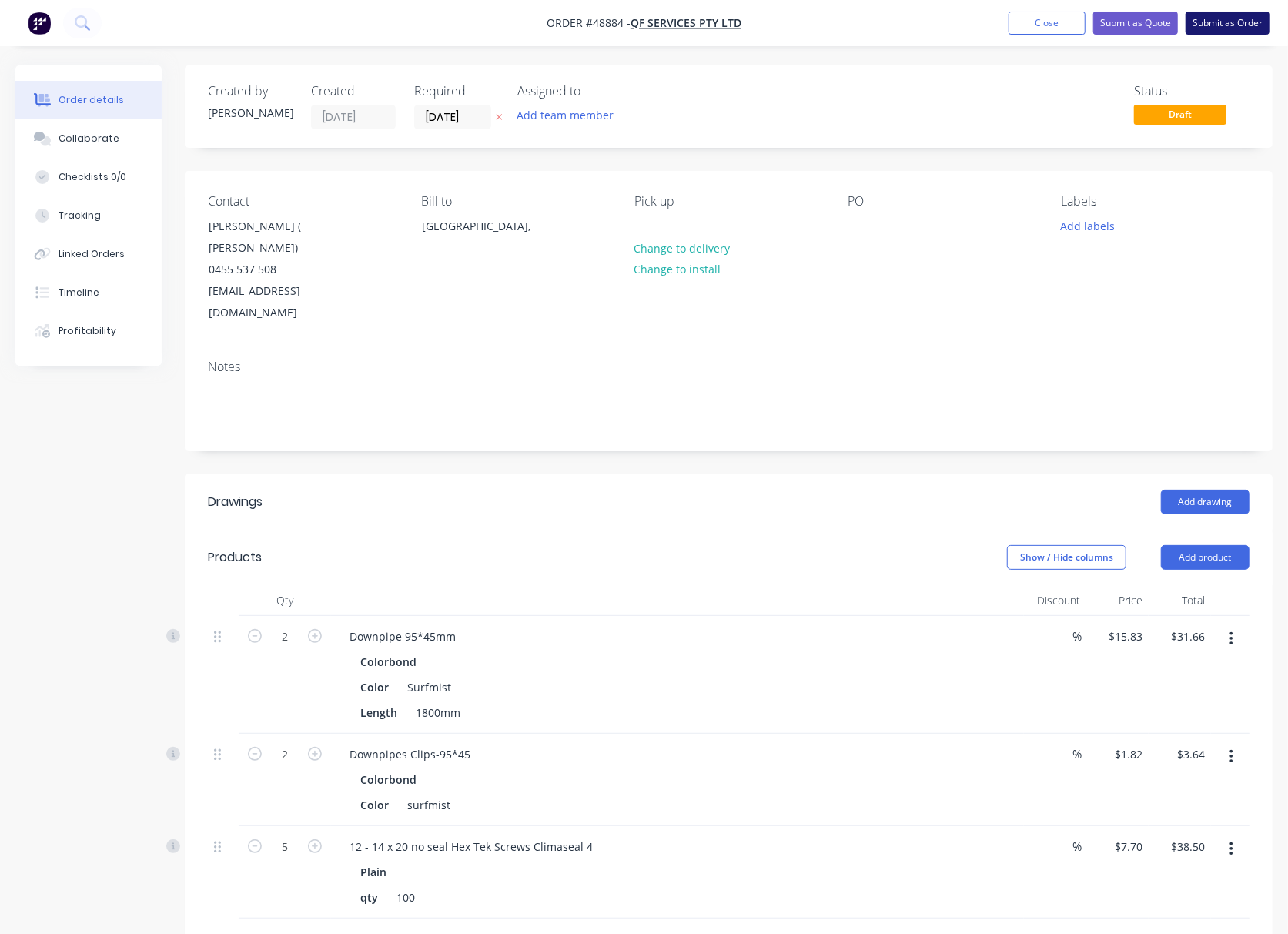
click at [1215, 25] on button "Submit as Order" at bounding box center [1228, 23] width 84 height 23
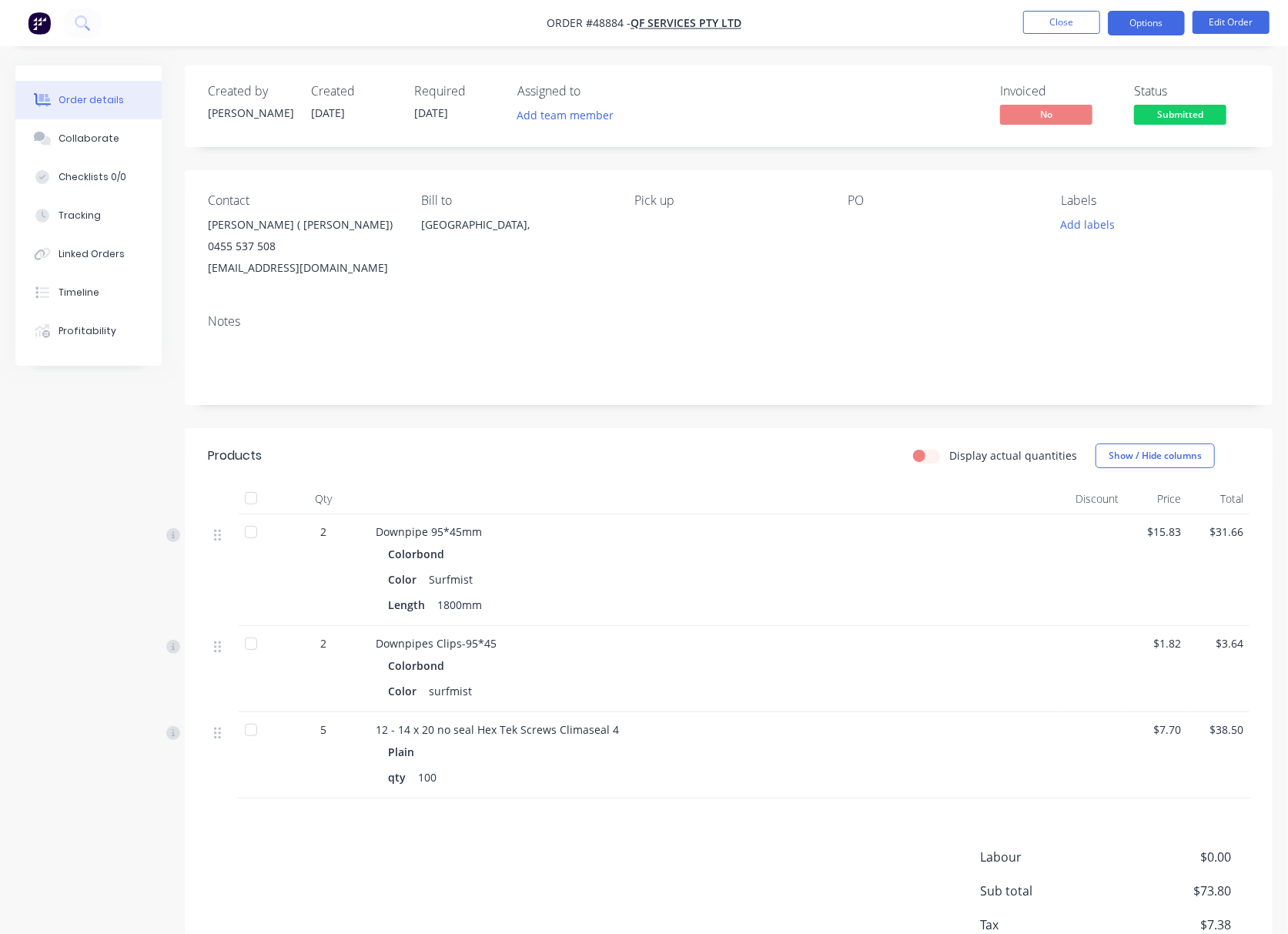
click at [1147, 25] on button "Options" at bounding box center [1146, 23] width 77 height 25
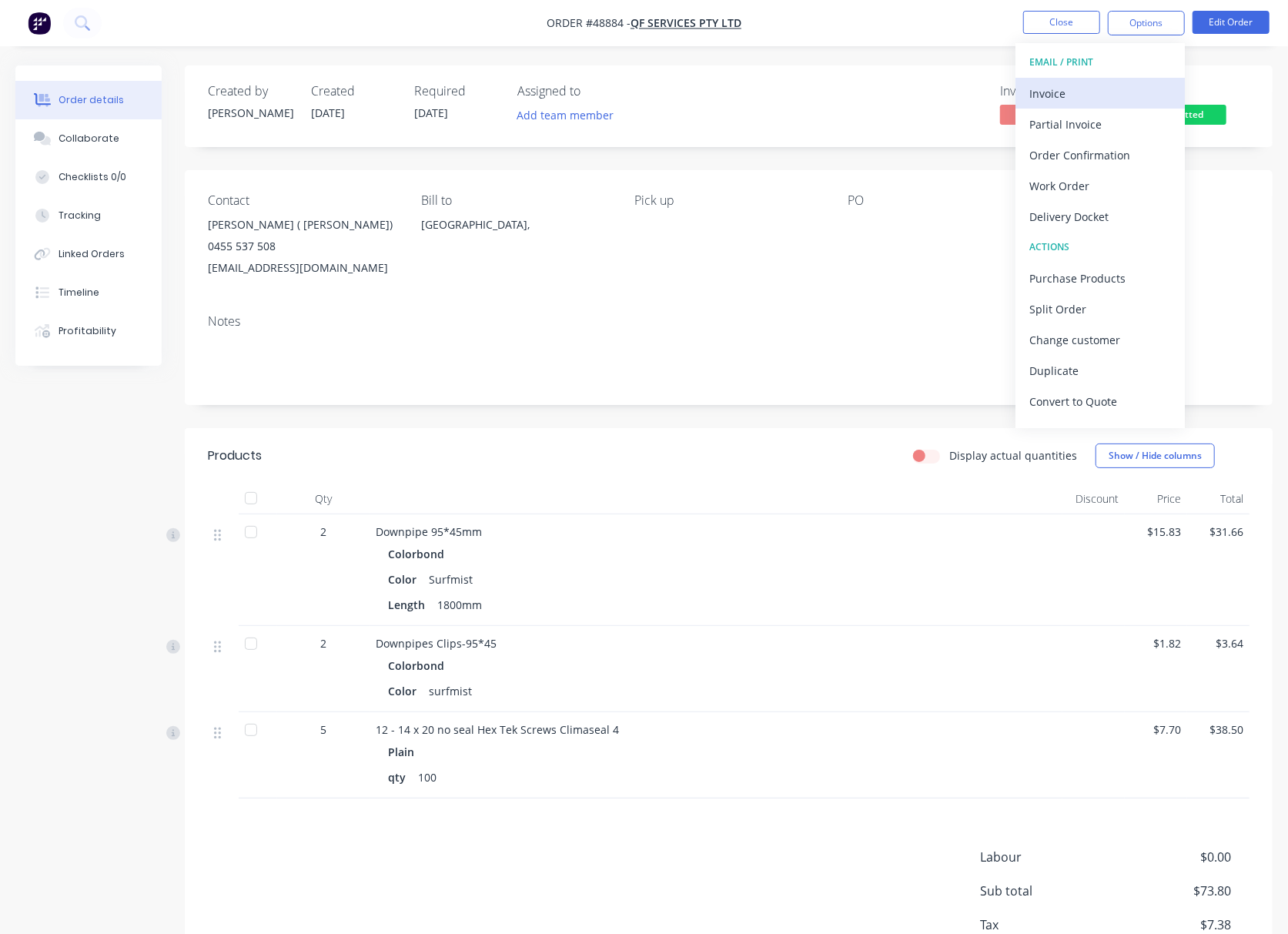
click at [1106, 86] on div "Invoice" at bounding box center [1100, 93] width 142 height 23
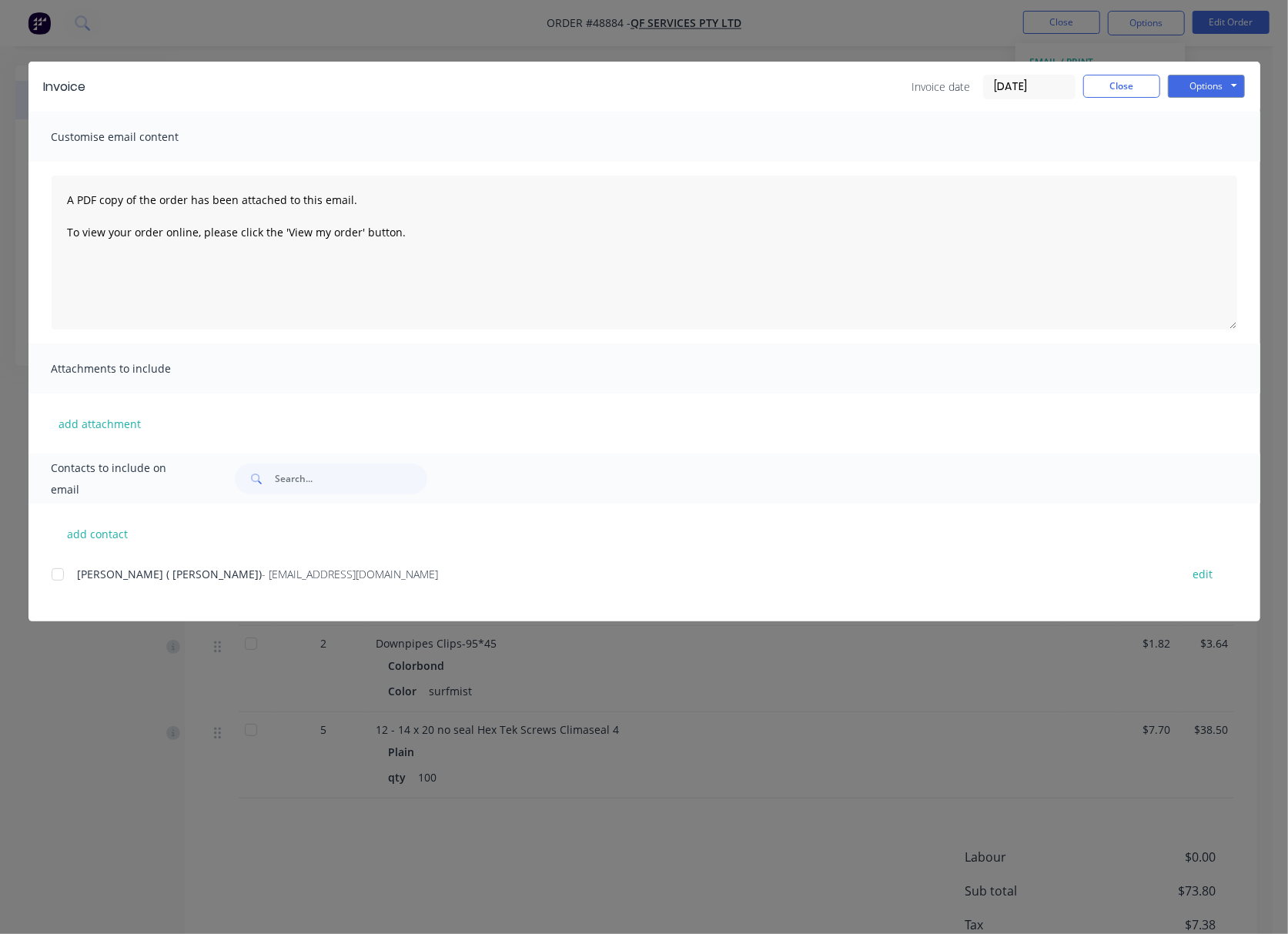
click at [58, 573] on div at bounding box center [58, 574] width 31 height 31
click at [1215, 78] on button "Options" at bounding box center [1206, 86] width 77 height 23
click at [1243, 164] on button "Email" at bounding box center [1217, 164] width 98 height 25
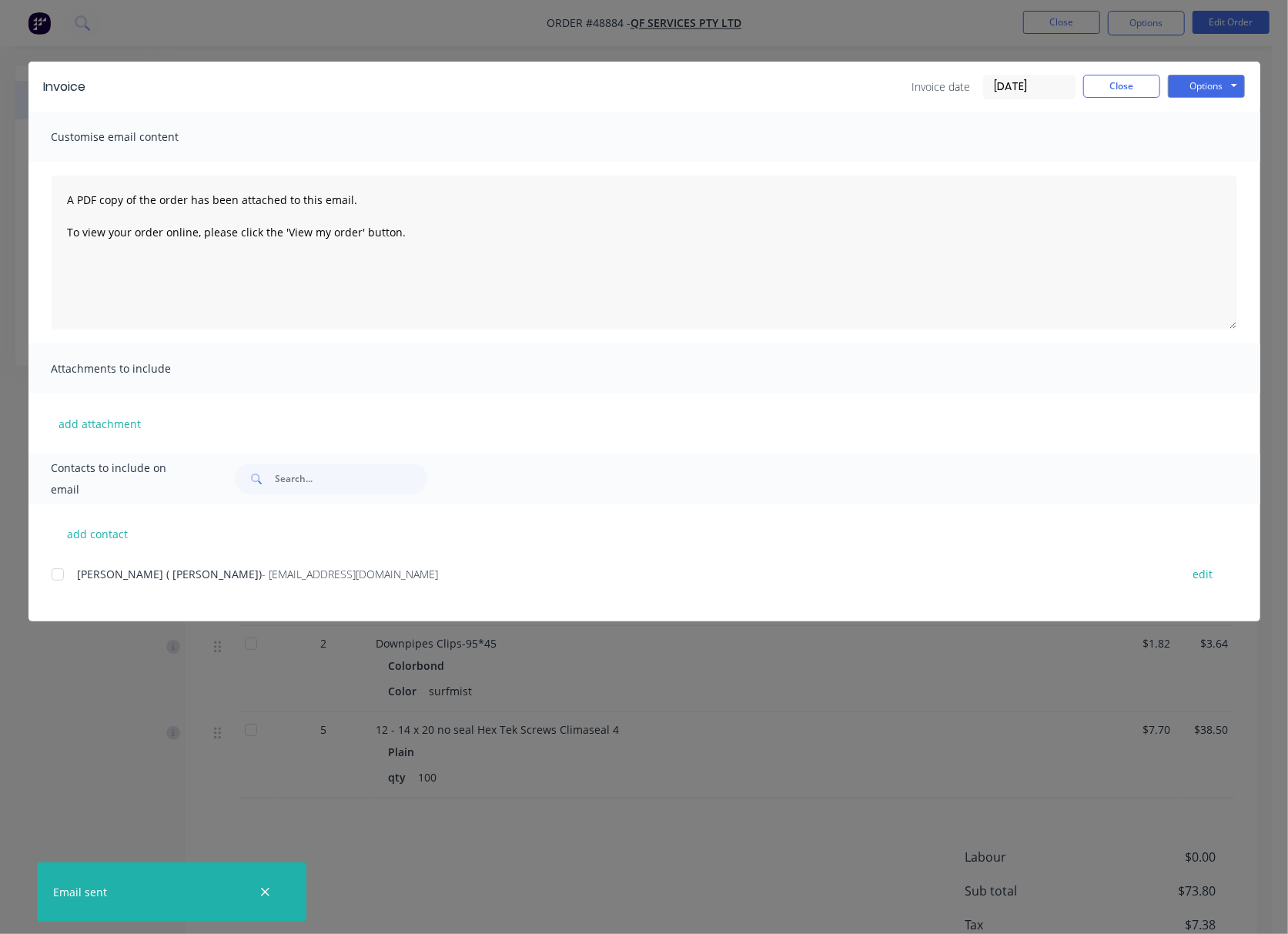
click at [898, 32] on div "Invoice Invoice date 04/09/25 Close Options Preview Print Email Customise email…" at bounding box center [644, 467] width 1288 height 934
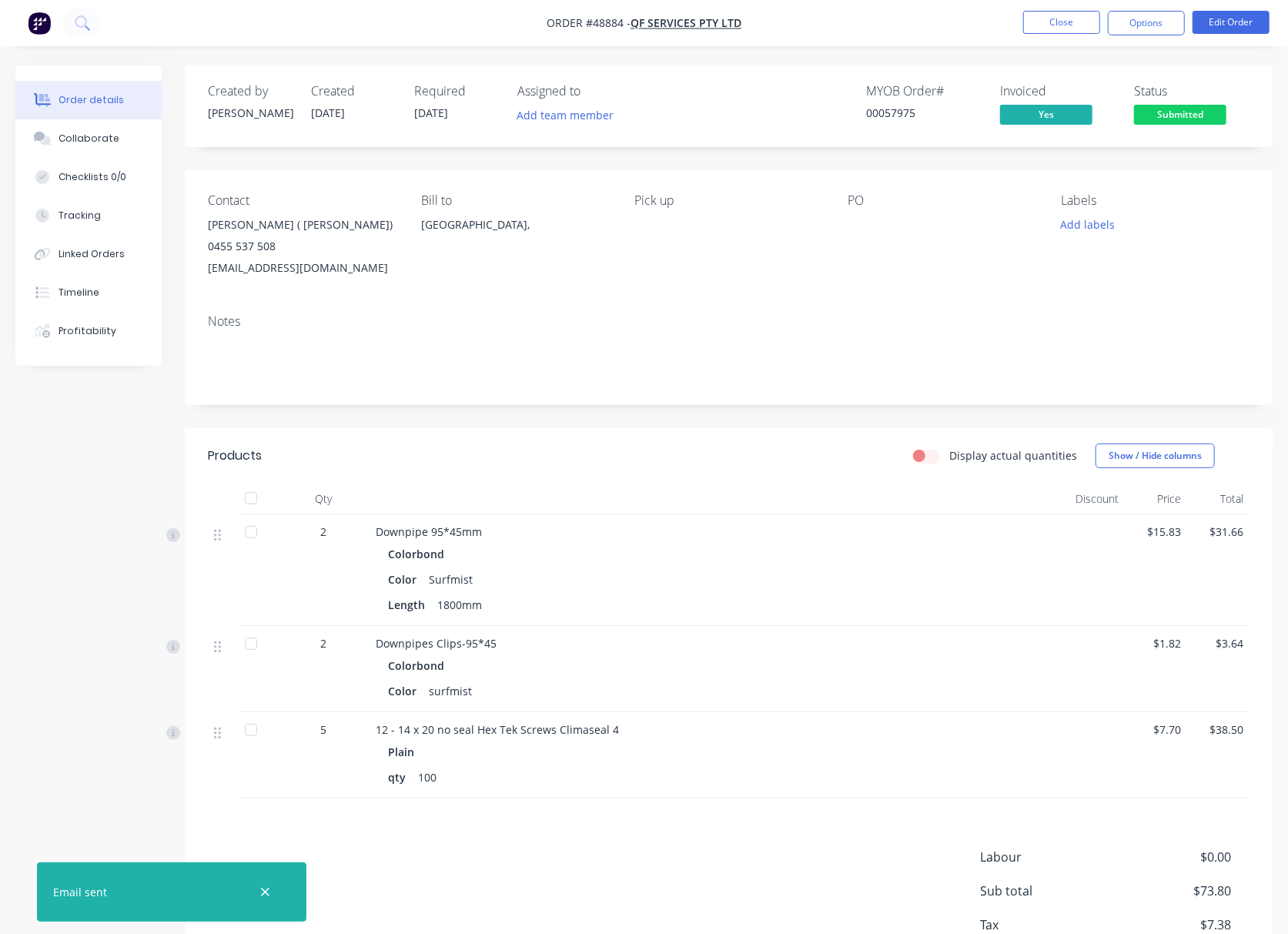
click at [1179, 112] on span "Submitted" at bounding box center [1180, 114] width 93 height 19
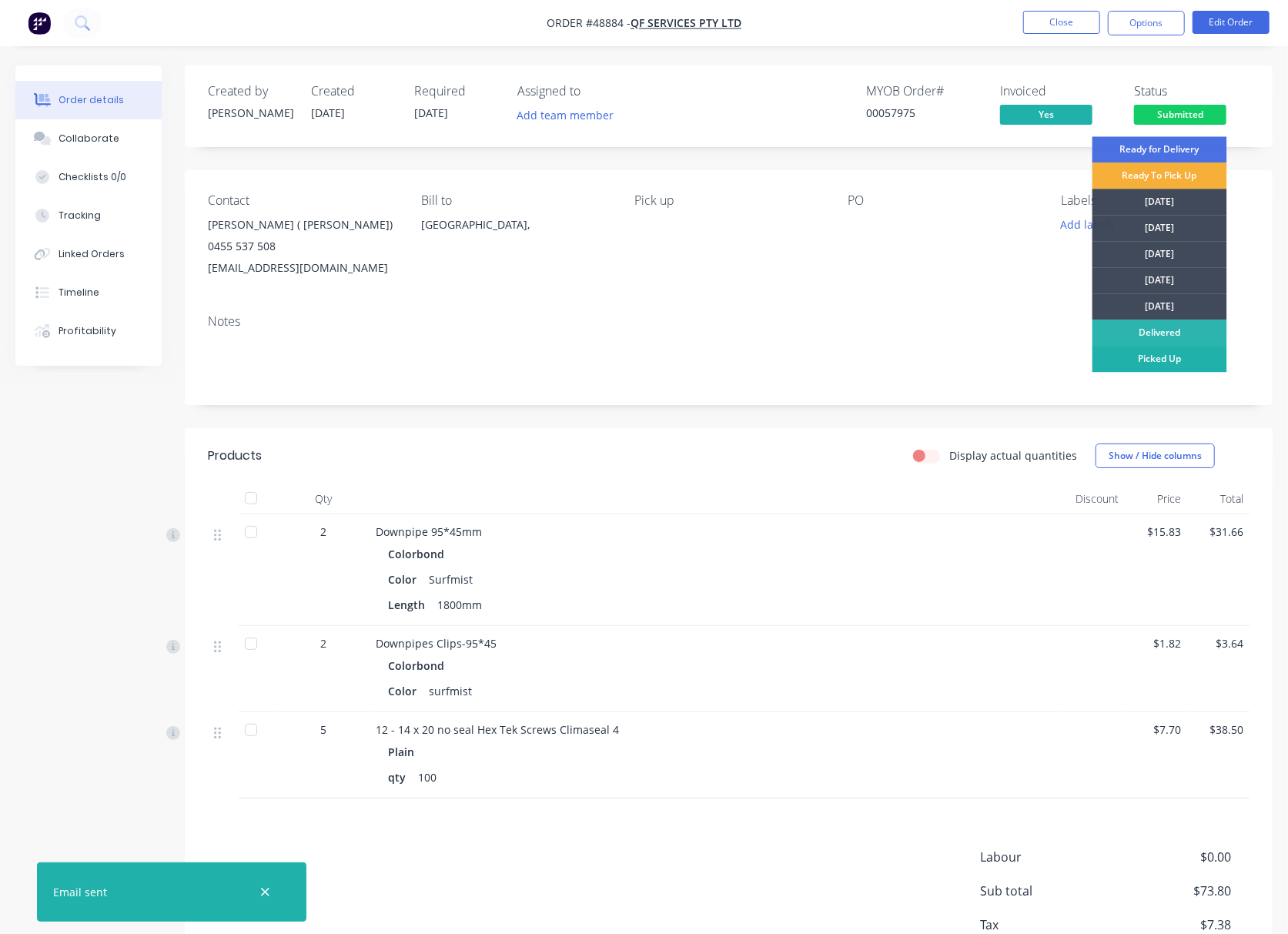
click at [1143, 362] on div "Picked Up" at bounding box center [1159, 358] width 134 height 26
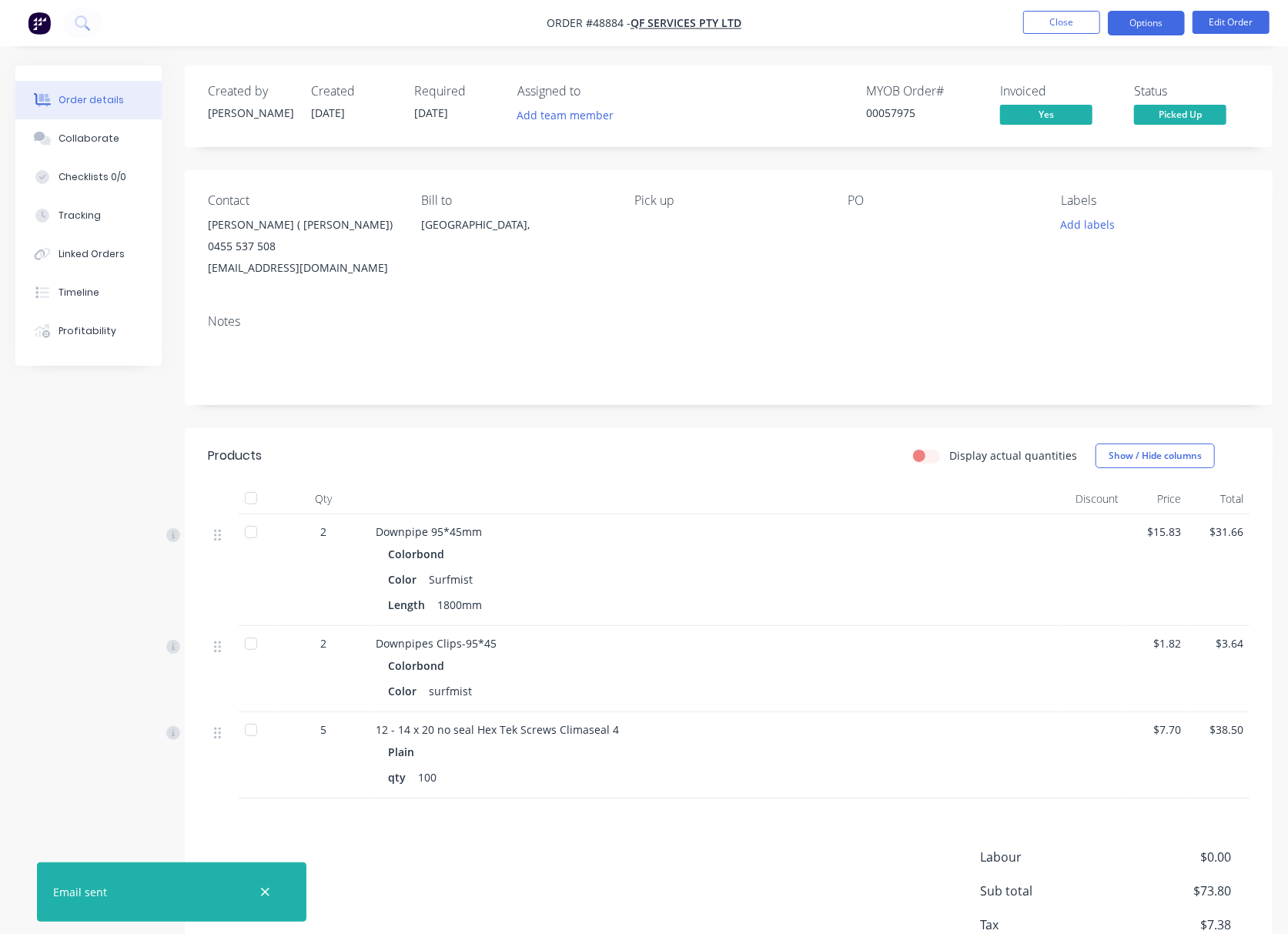
click at [1154, 25] on button "Options" at bounding box center [1146, 23] width 77 height 25
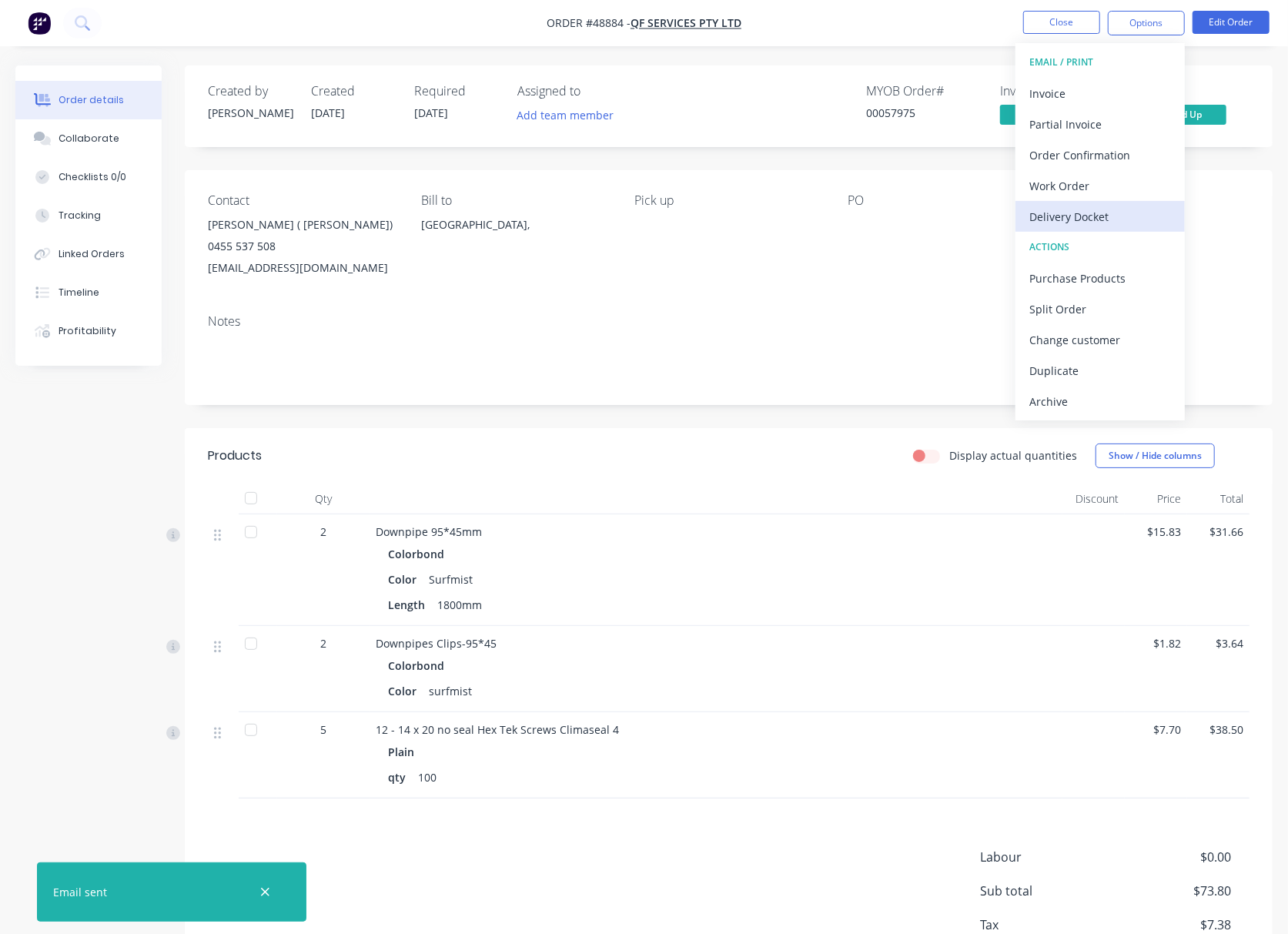
click at [1088, 225] on div "Delivery Docket" at bounding box center [1100, 216] width 142 height 23
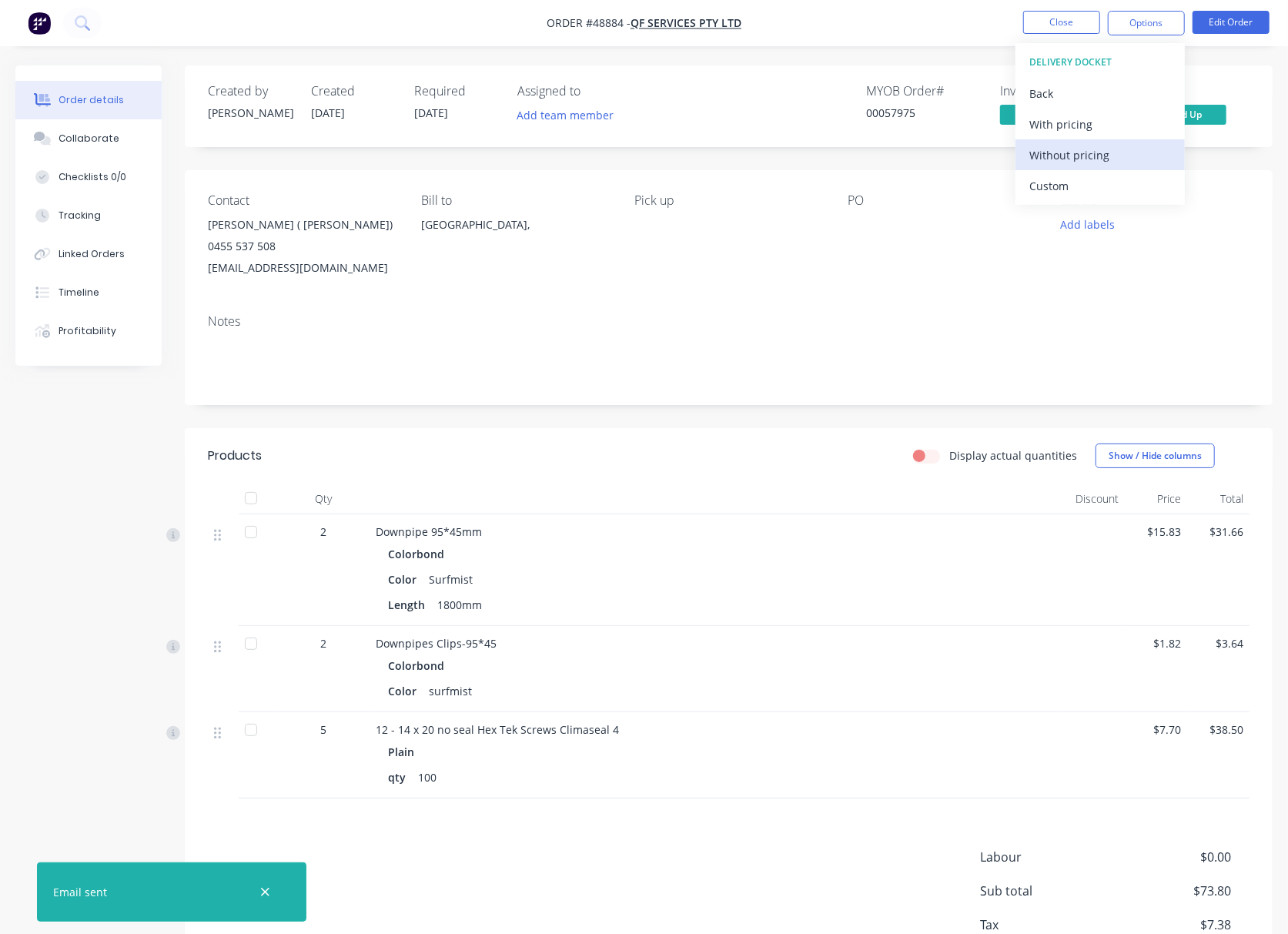
click at [1137, 157] on div "Without pricing" at bounding box center [1100, 154] width 142 height 23
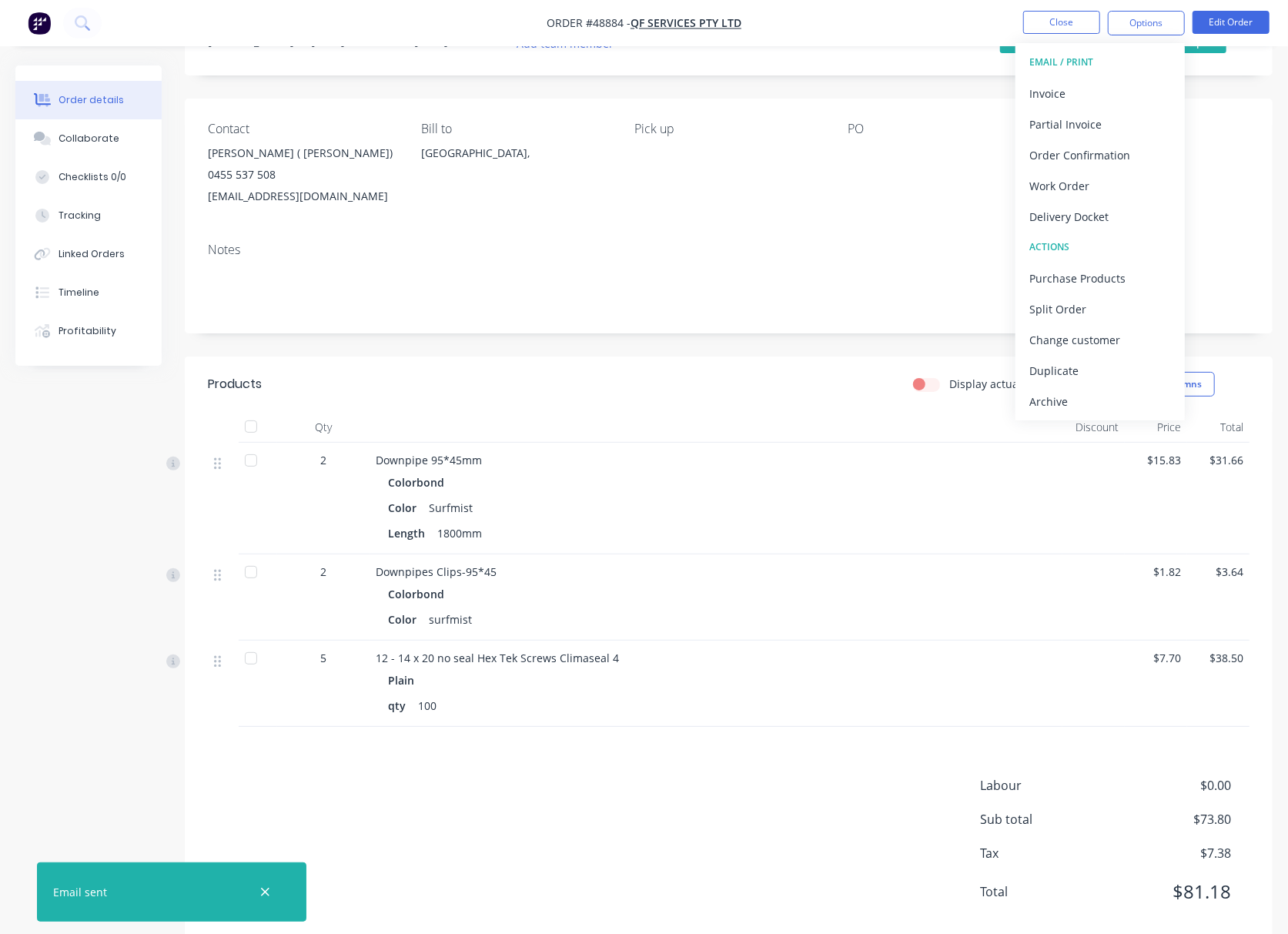
scroll to position [105, 0]
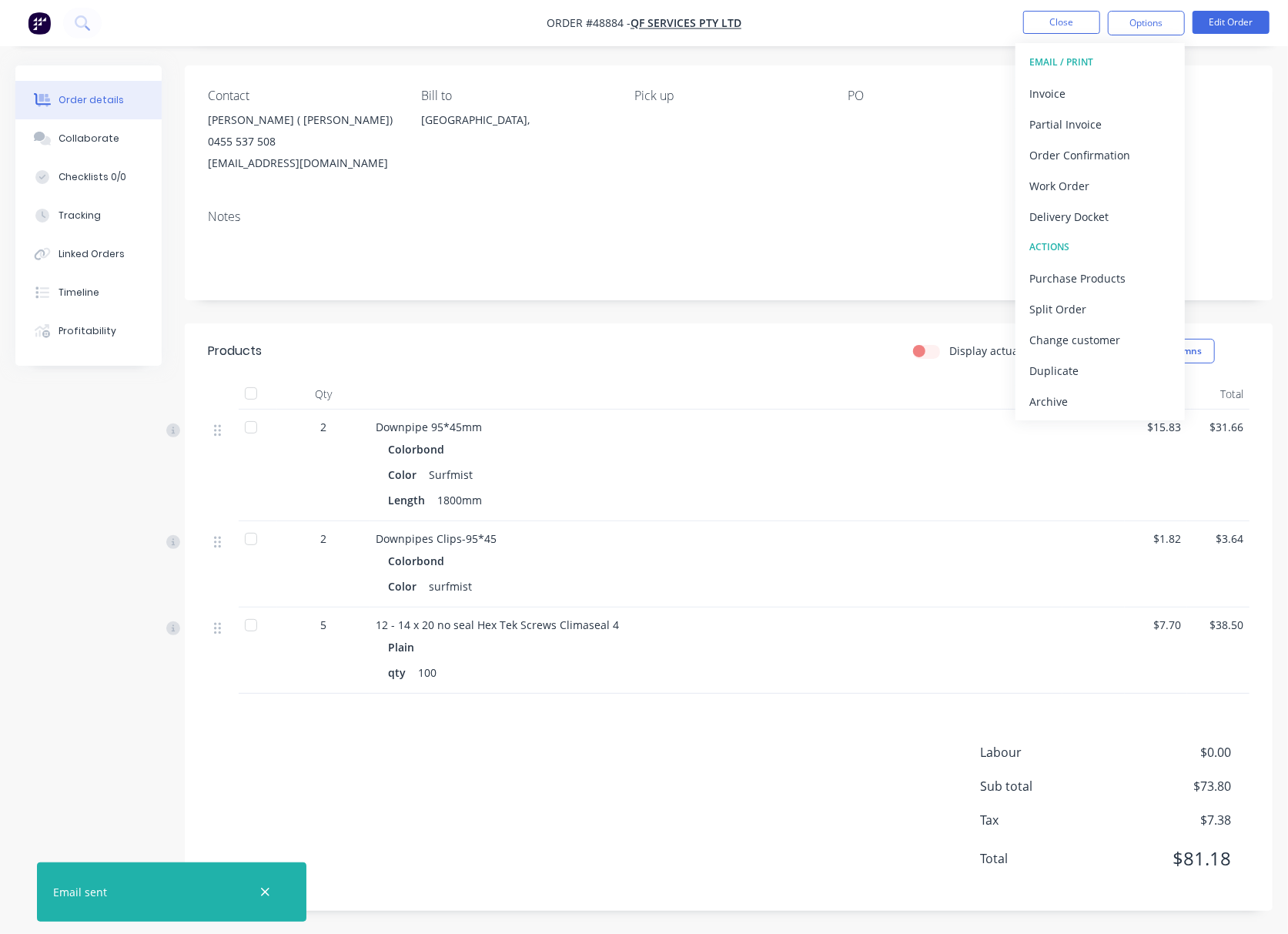
click at [841, 287] on div "Notes" at bounding box center [728, 249] width 1088 height 103
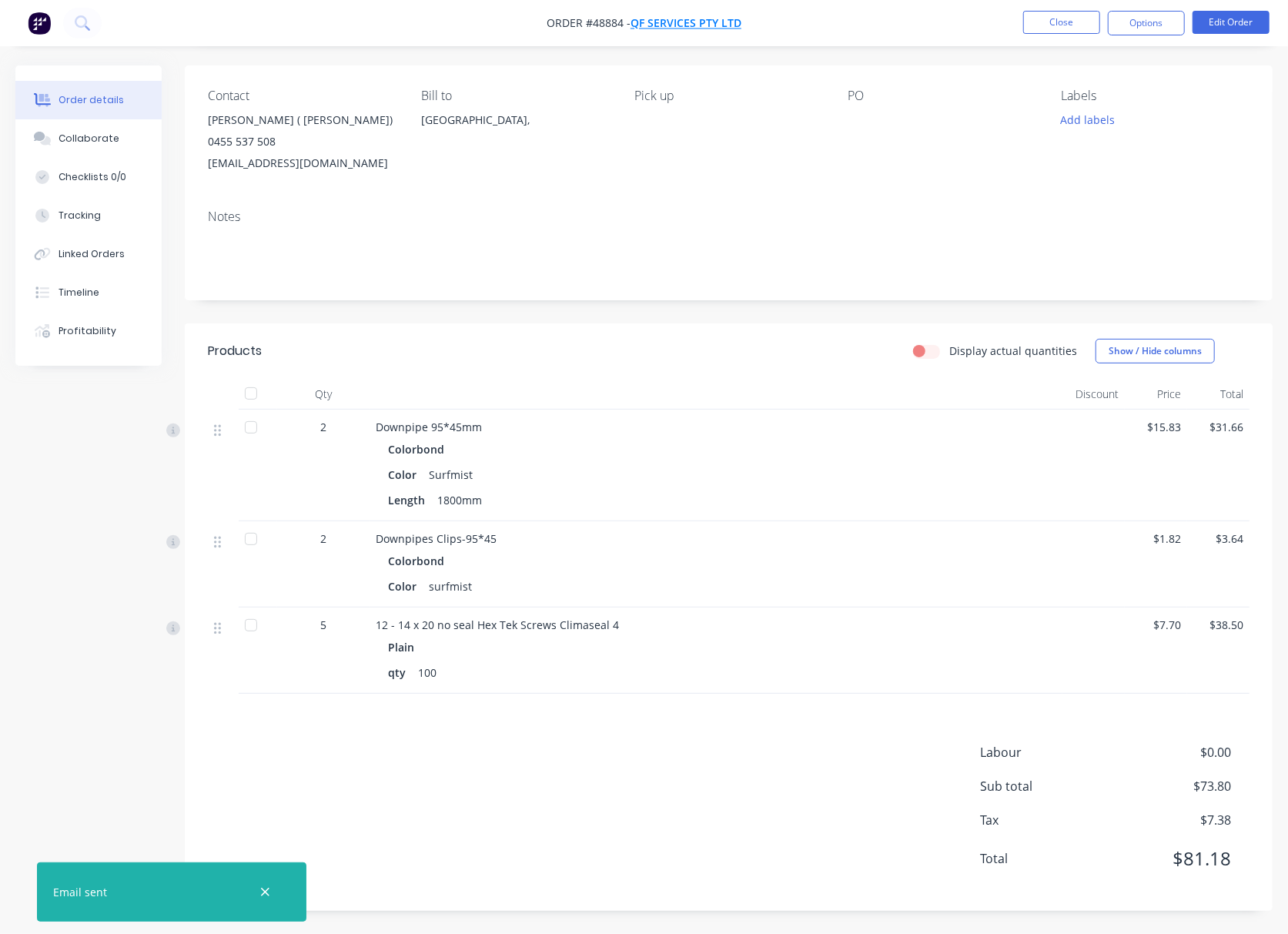
click at [698, 19] on span "QF SERVICES PTY LTD" at bounding box center [685, 23] width 111 height 15
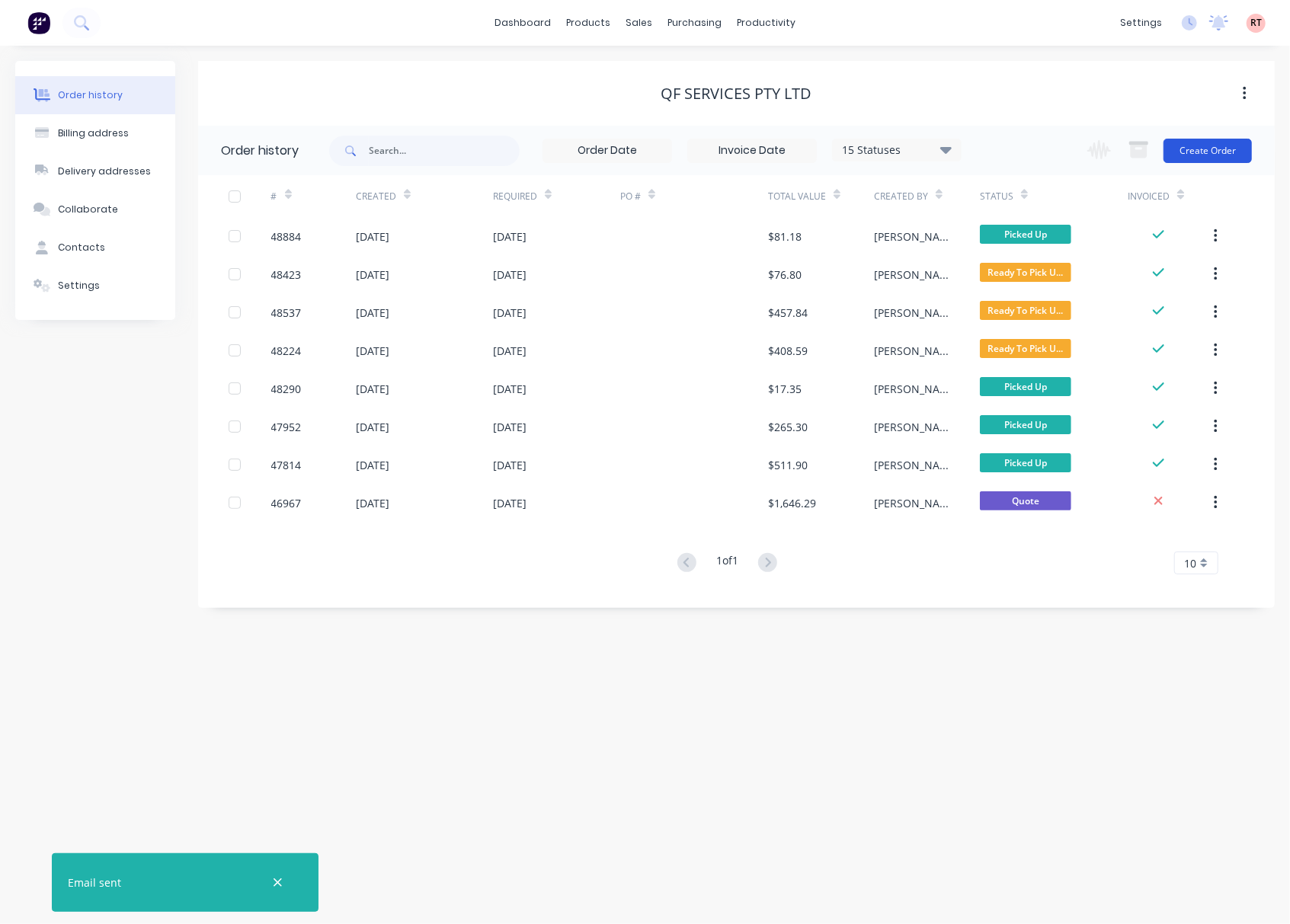
click at [1231, 152] on button "Create Order" at bounding box center [1207, 151] width 88 height 25
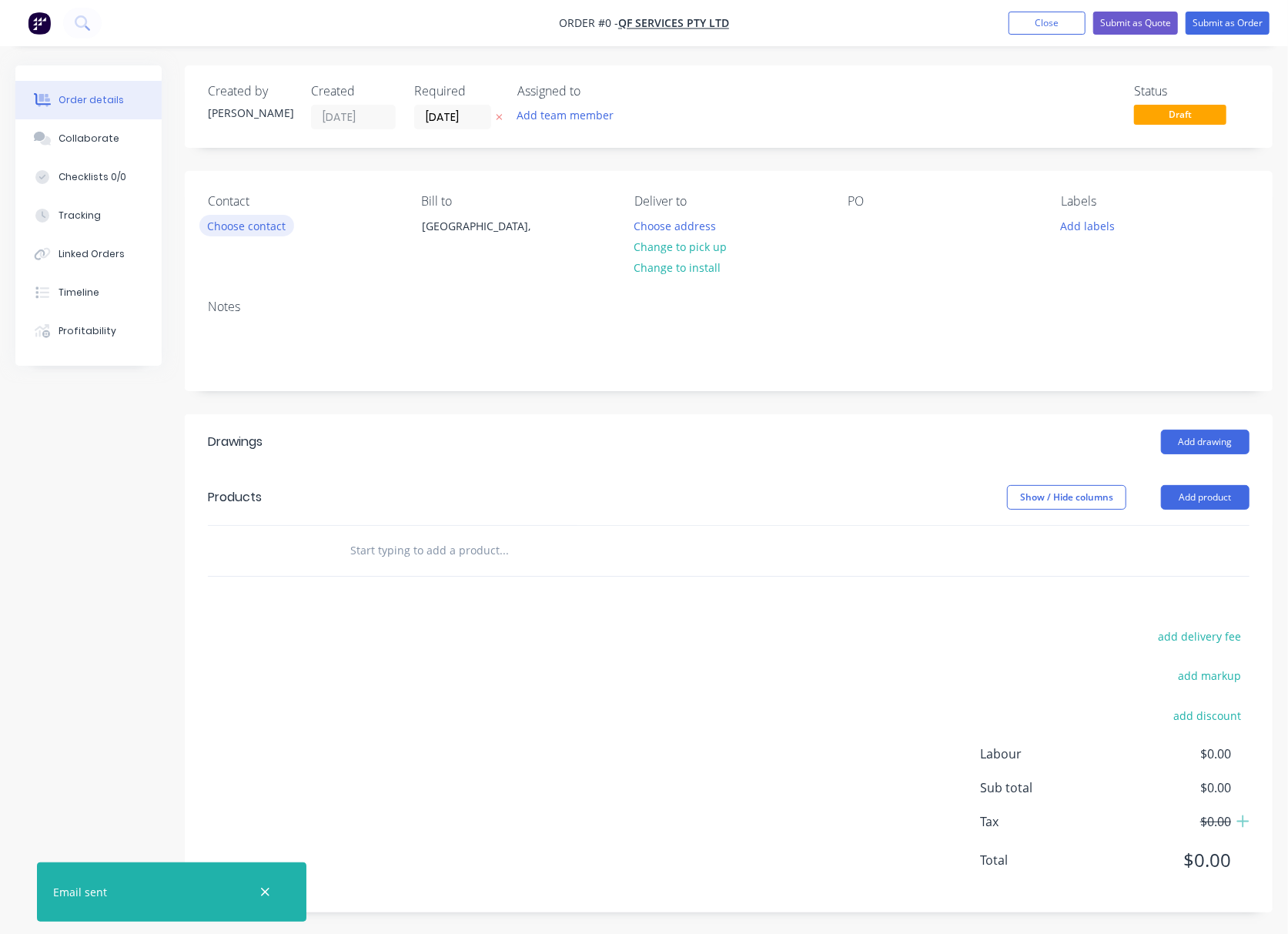
click at [253, 222] on button "Choose contact" at bounding box center [246, 225] width 94 height 21
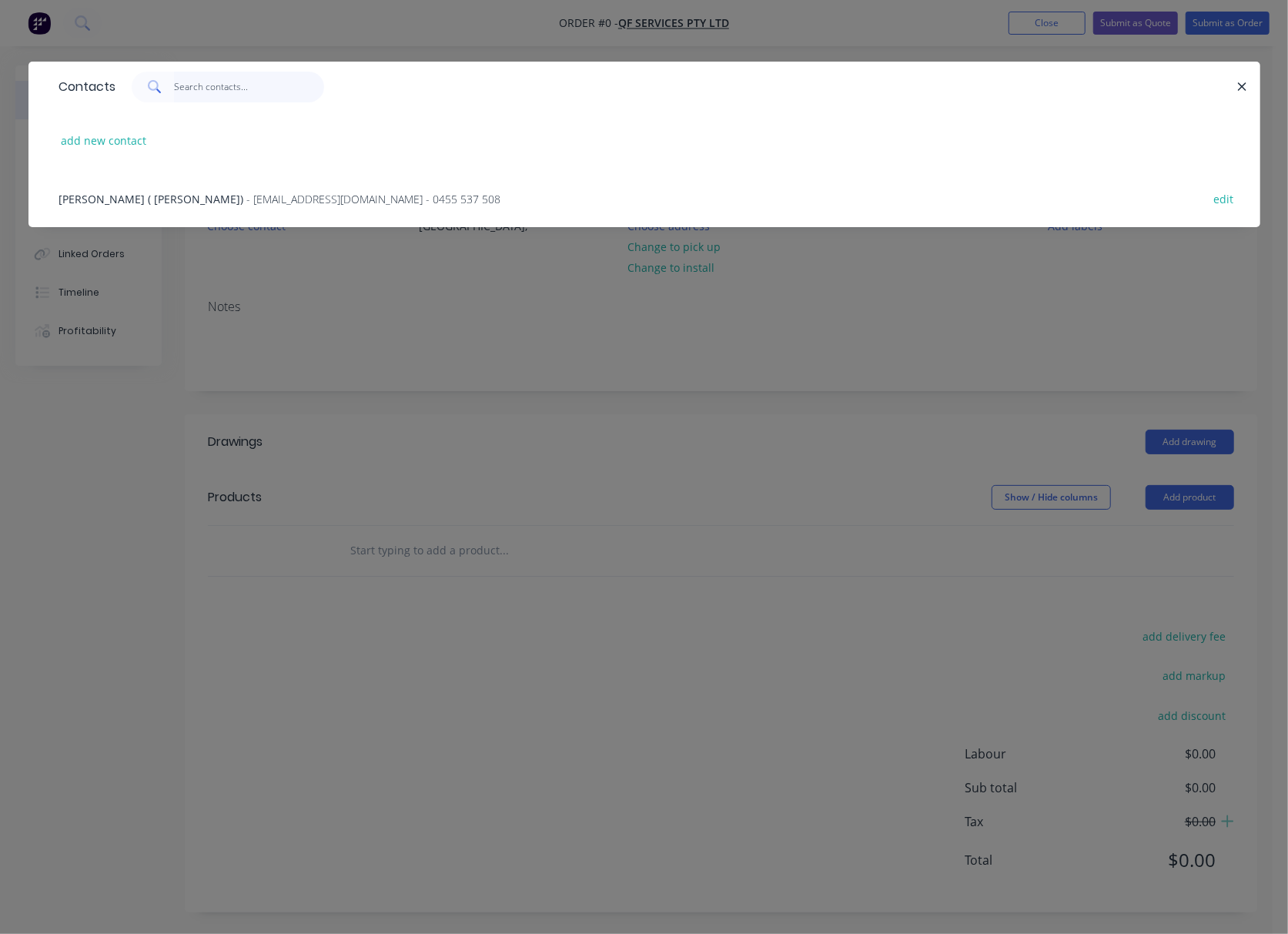
click at [230, 91] on input "text" at bounding box center [249, 87] width 150 height 31
click at [247, 192] on span "- allanyu168@gmail.com - 0455 537 508" at bounding box center [374, 199] width 254 height 15
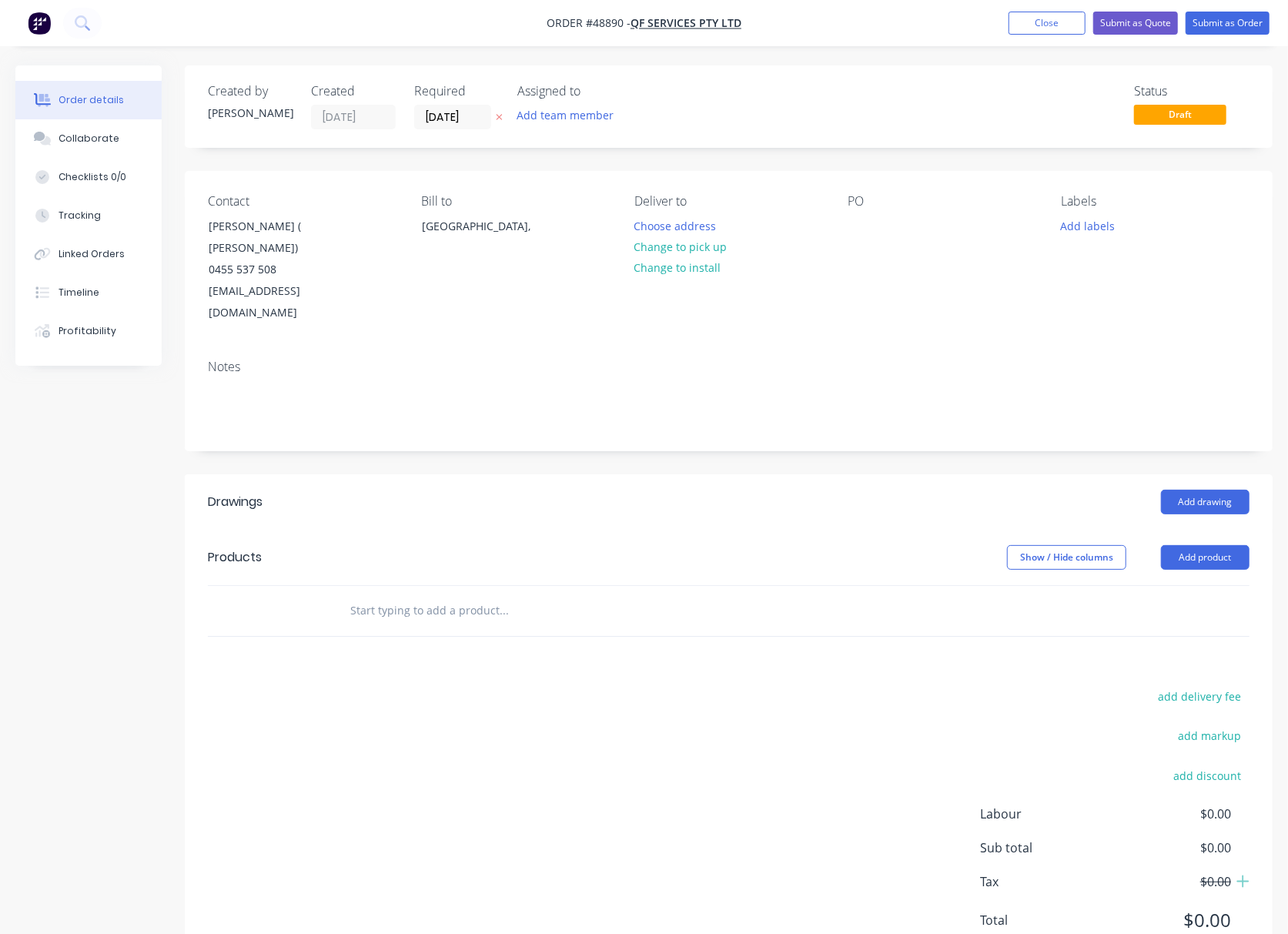
drag, startPoint x: 673, startPoint y: 250, endPoint x: 1044, endPoint y: 389, distance: 396.2
click at [676, 253] on button "Change to pick up" at bounding box center [680, 246] width 109 height 21
click at [1220, 545] on button "Add product" at bounding box center [1205, 558] width 88 height 25
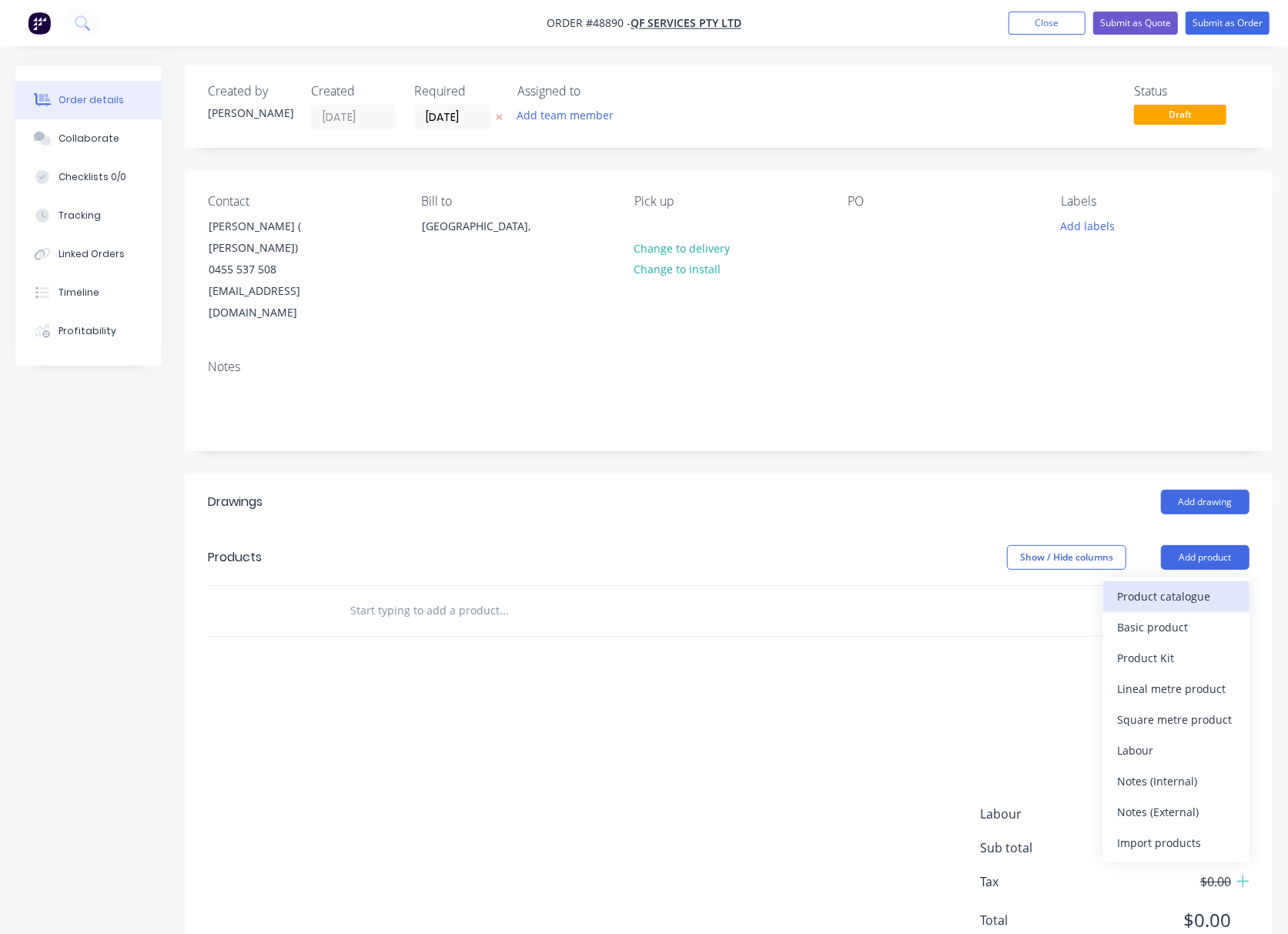
click at [1147, 585] on div "Product catalogue" at bounding box center [1176, 596] width 119 height 23
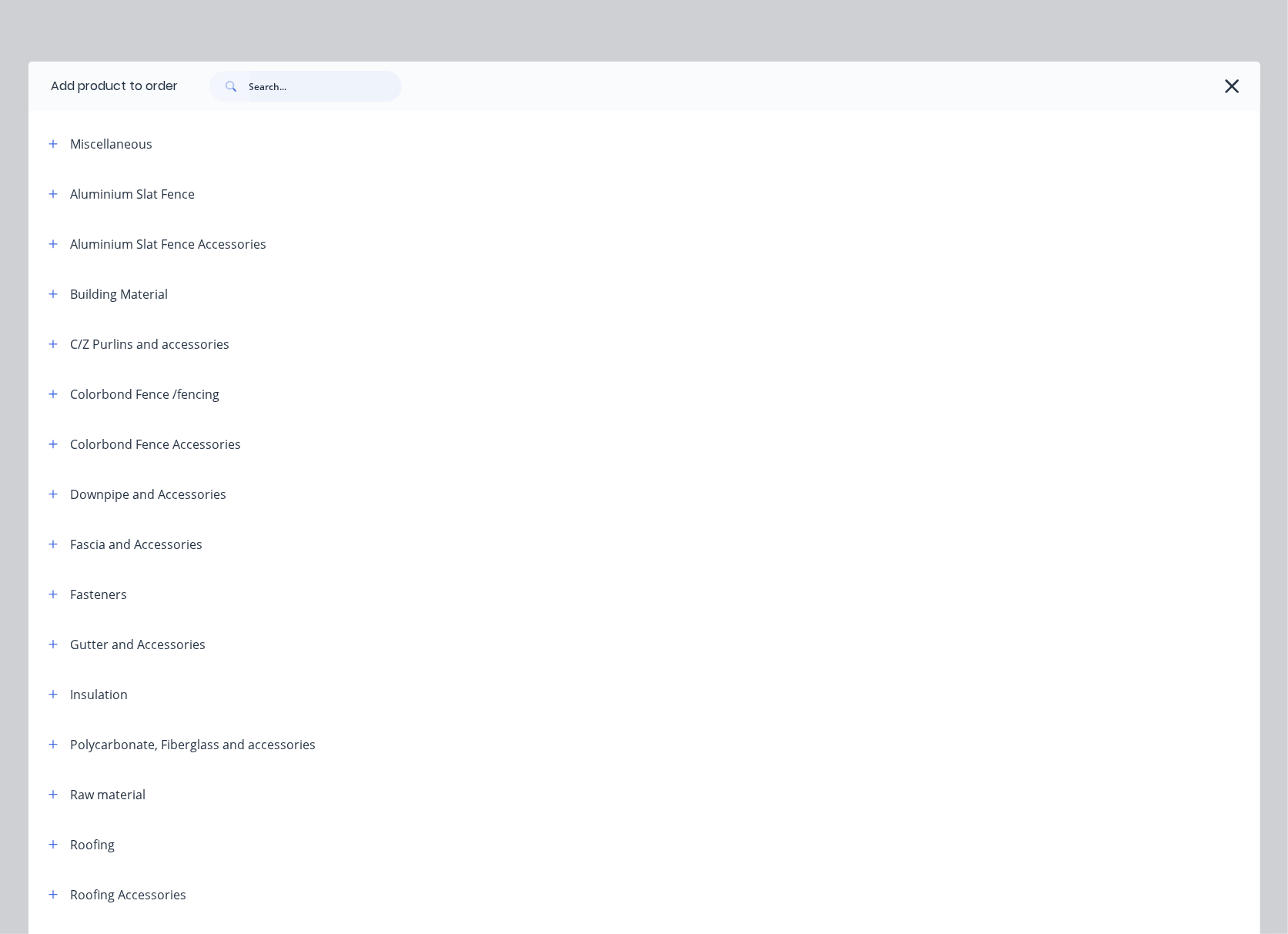
click at [259, 78] on input "text" at bounding box center [326, 86] width 153 height 31
type input "outlet"
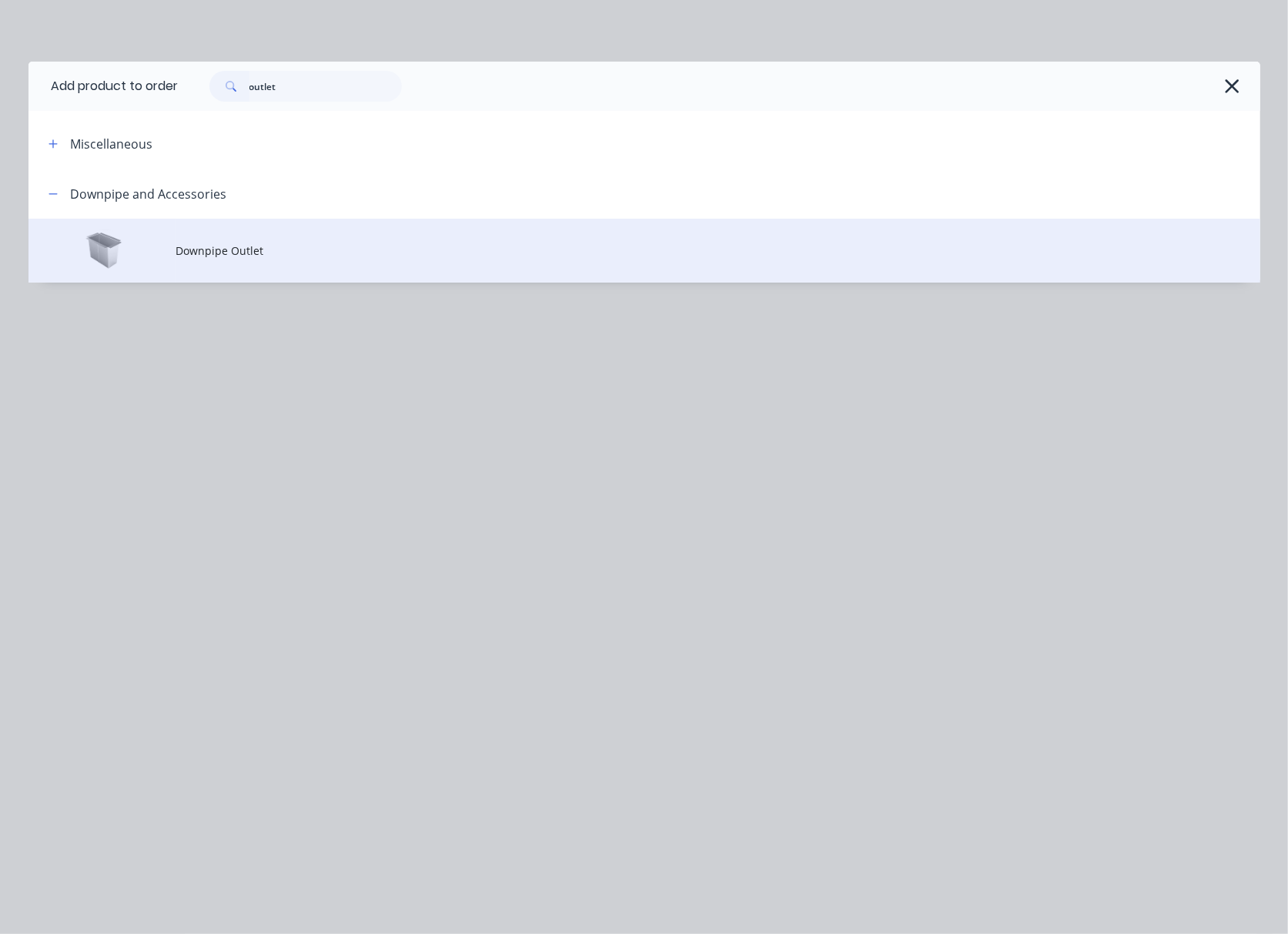
click at [308, 234] on td "Downpipe Outlet" at bounding box center [718, 250] width 1084 height 64
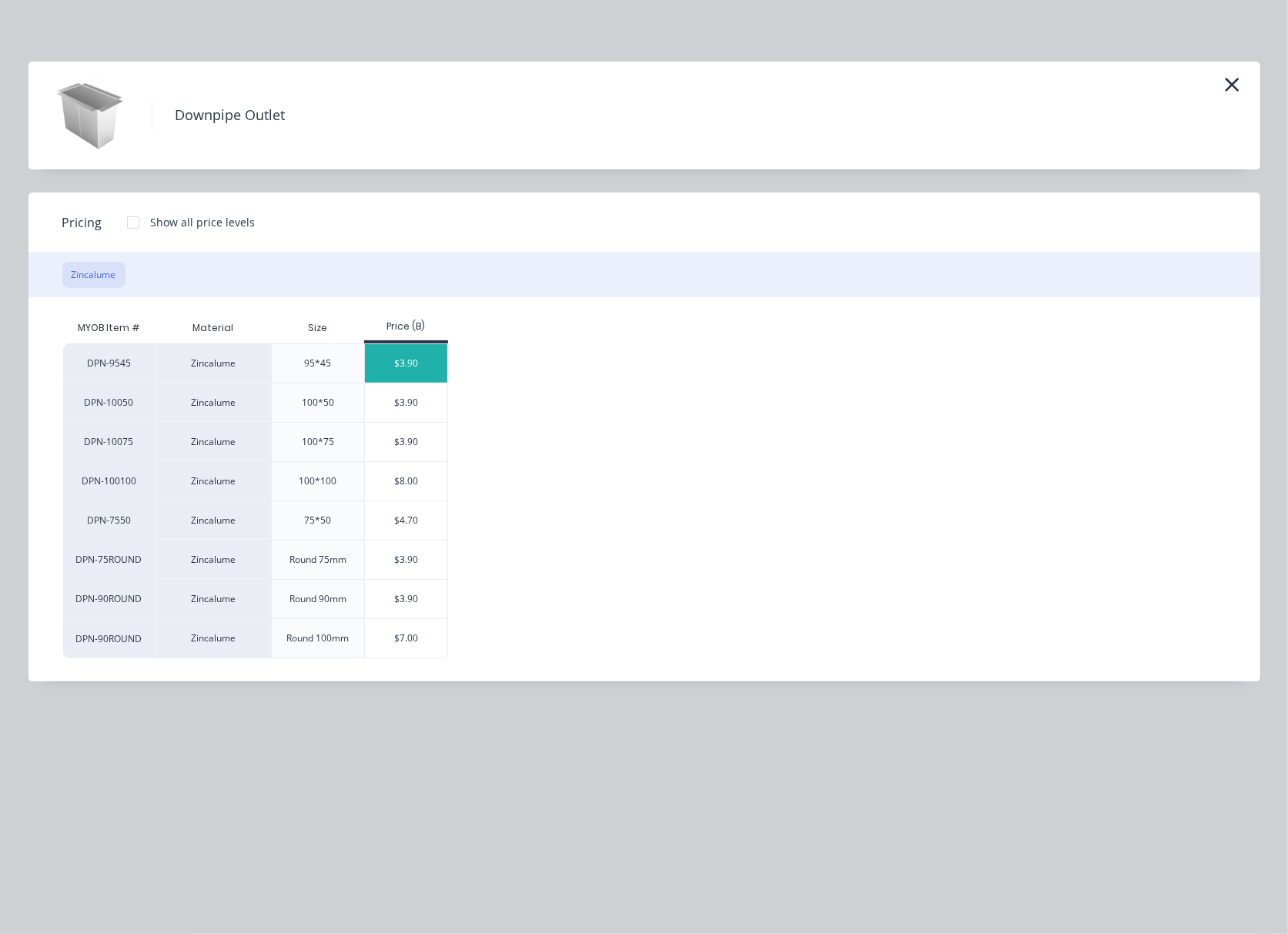
click at [419, 362] on div "$3.90" at bounding box center [406, 363] width 83 height 38
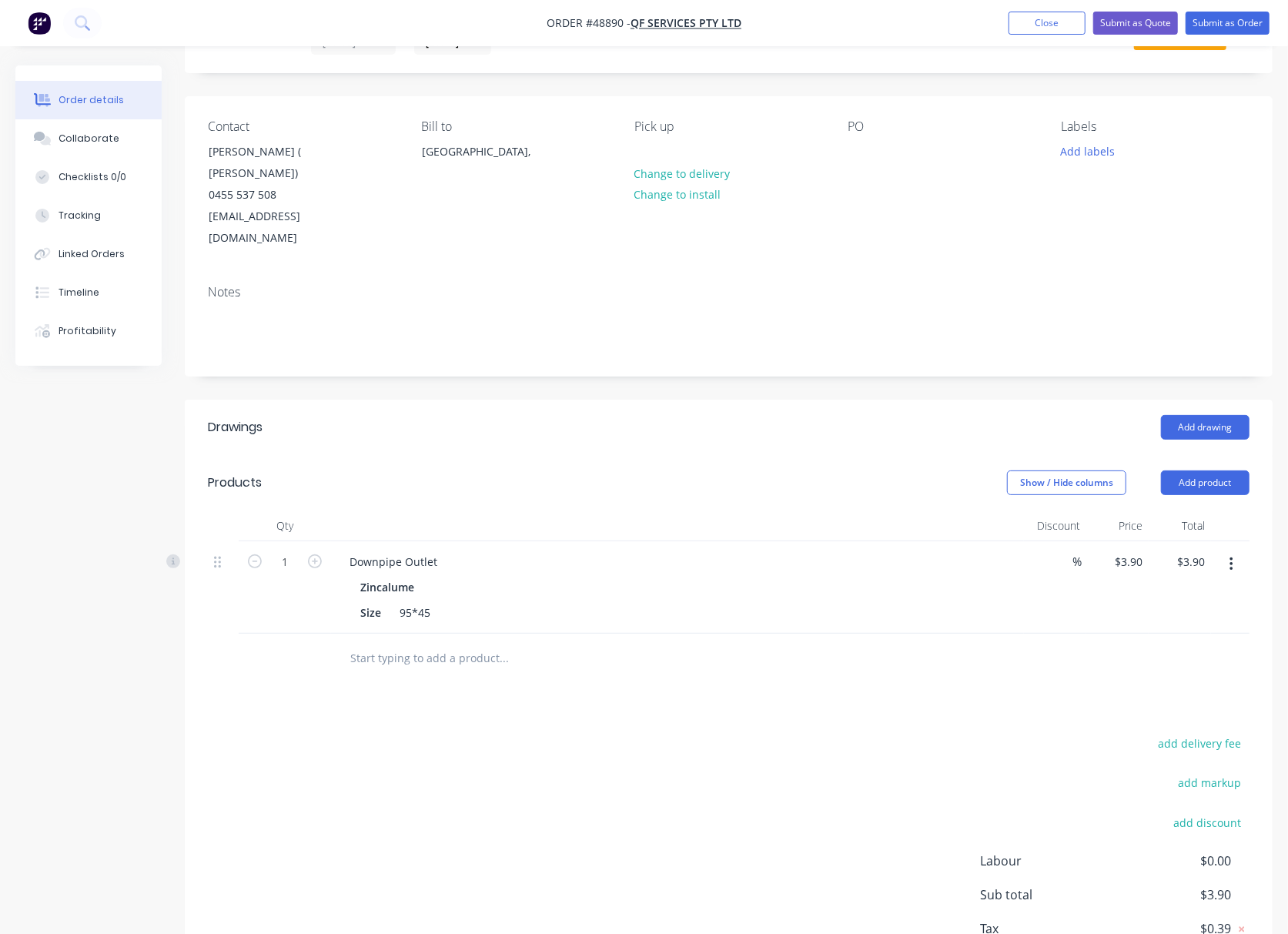
scroll to position [143, 0]
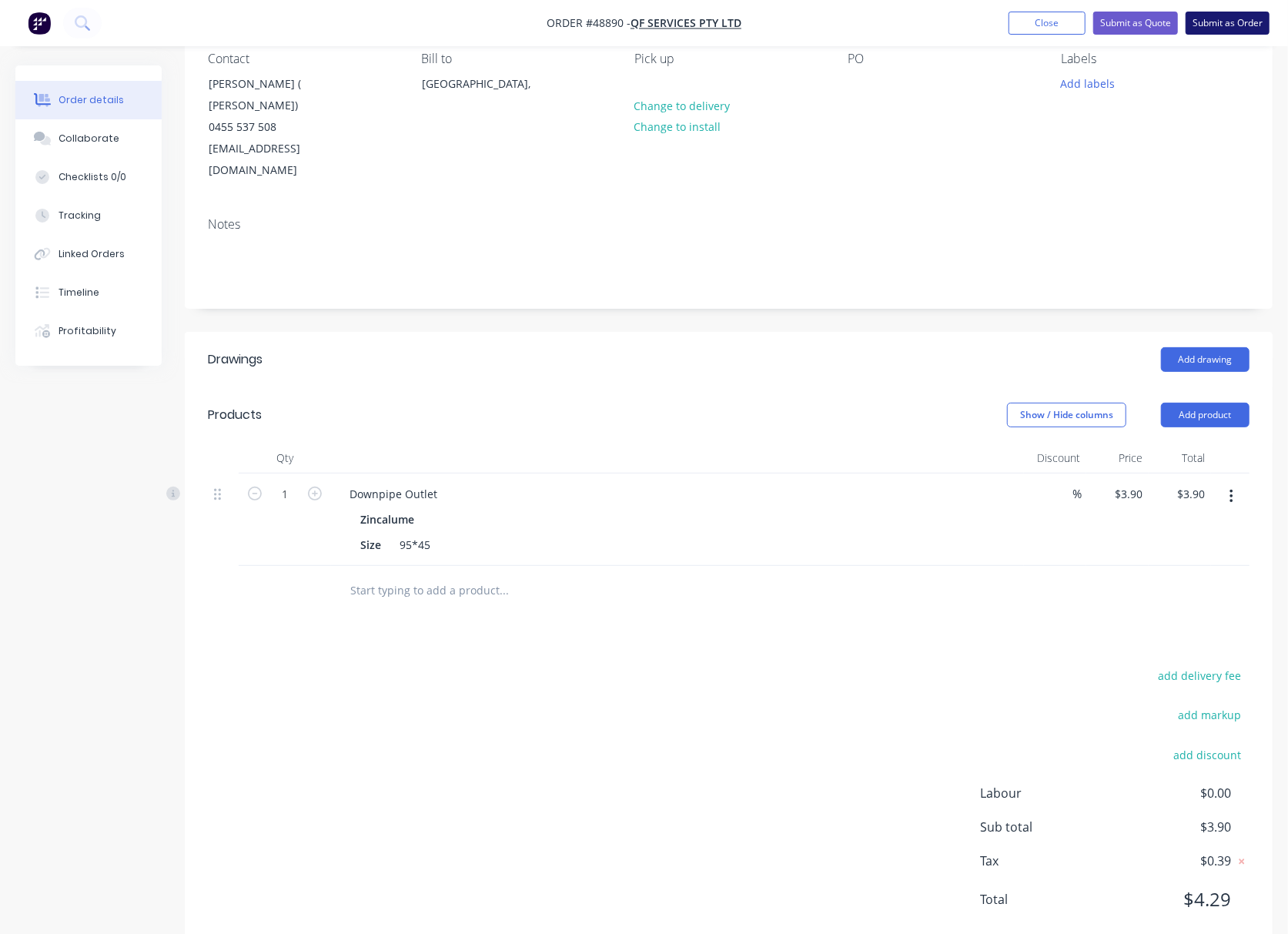
click at [1195, 20] on button "Submit as Order" at bounding box center [1228, 23] width 84 height 23
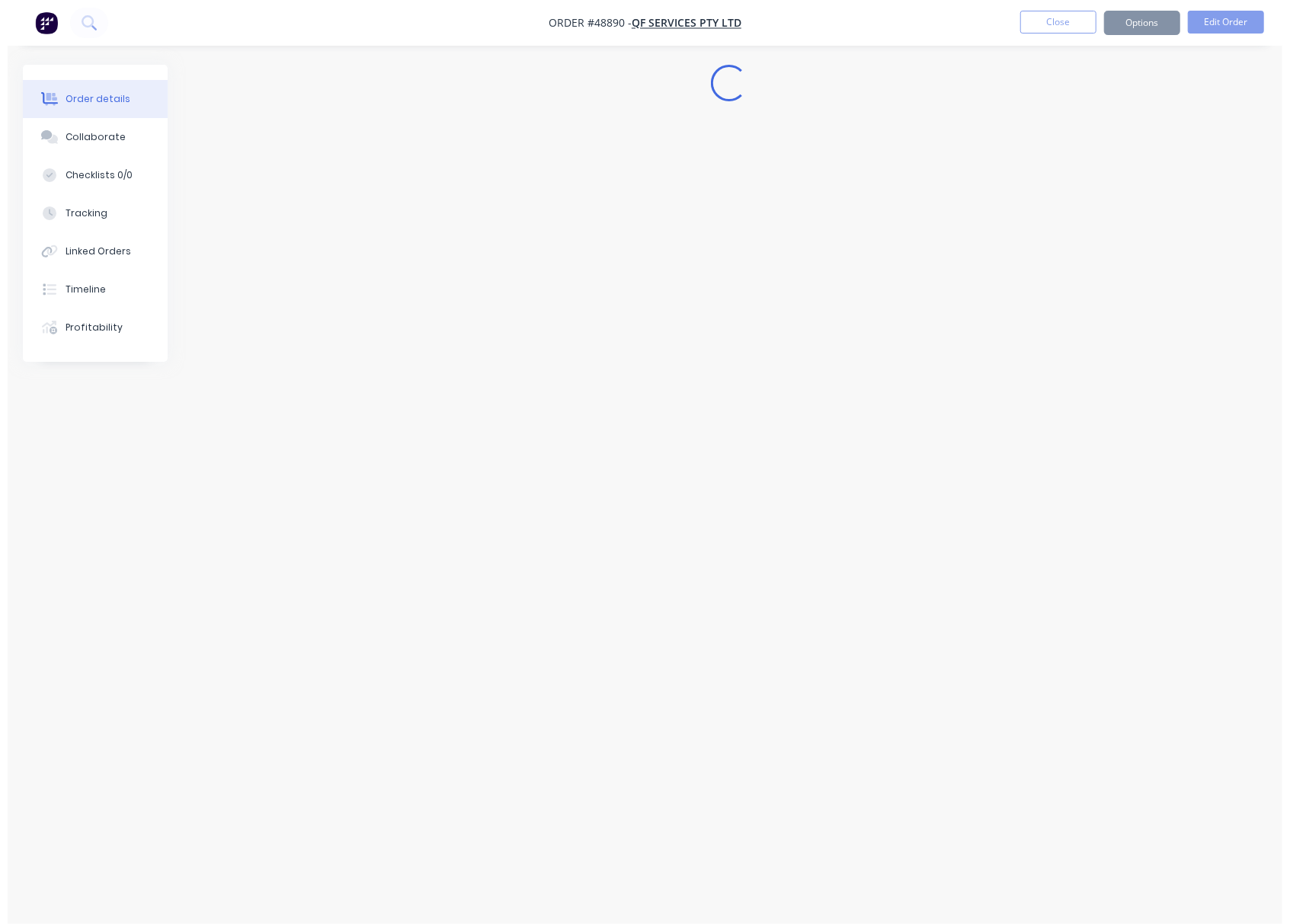
scroll to position [0, 0]
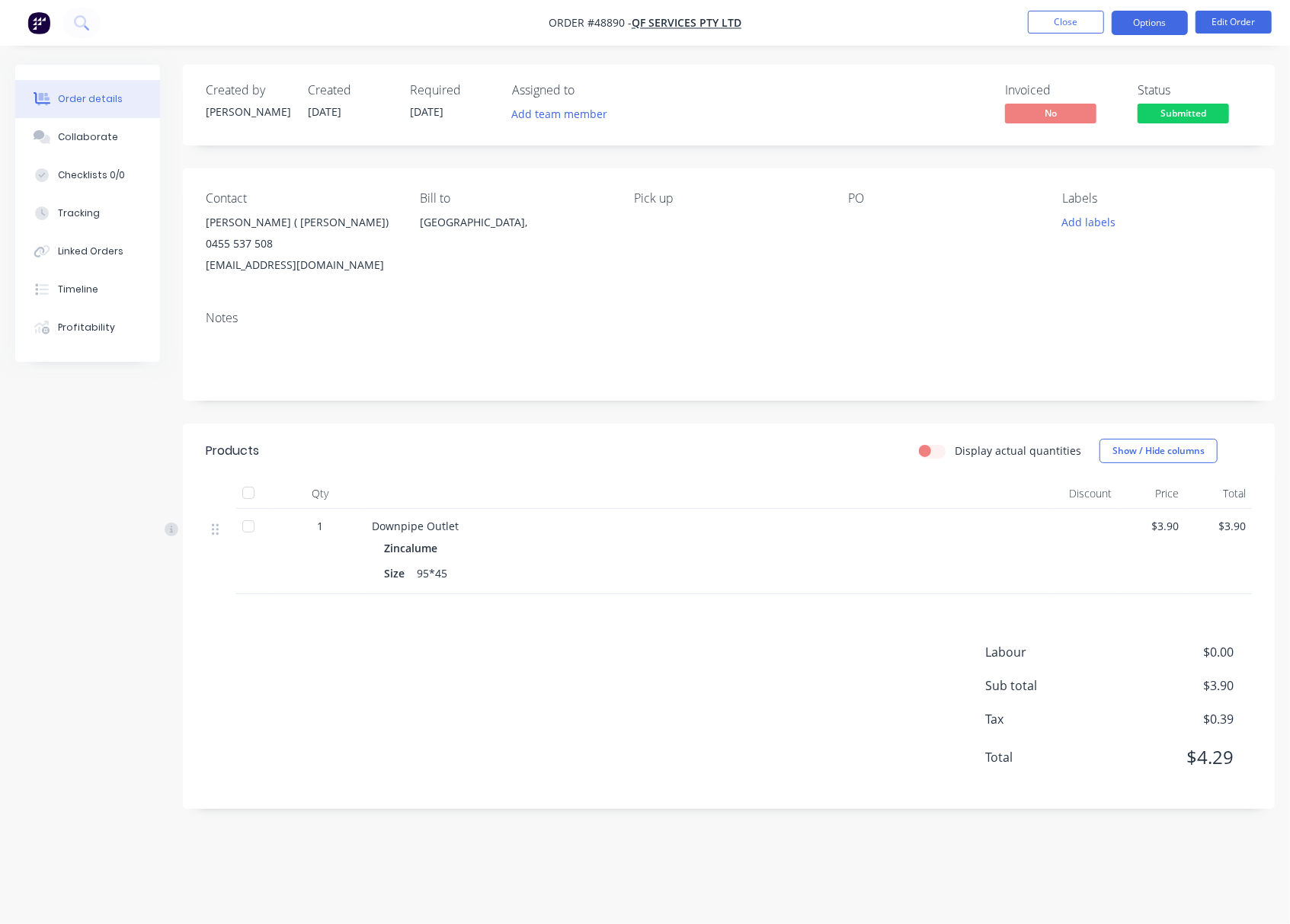
click at [1155, 25] on button "Options" at bounding box center [1150, 23] width 76 height 25
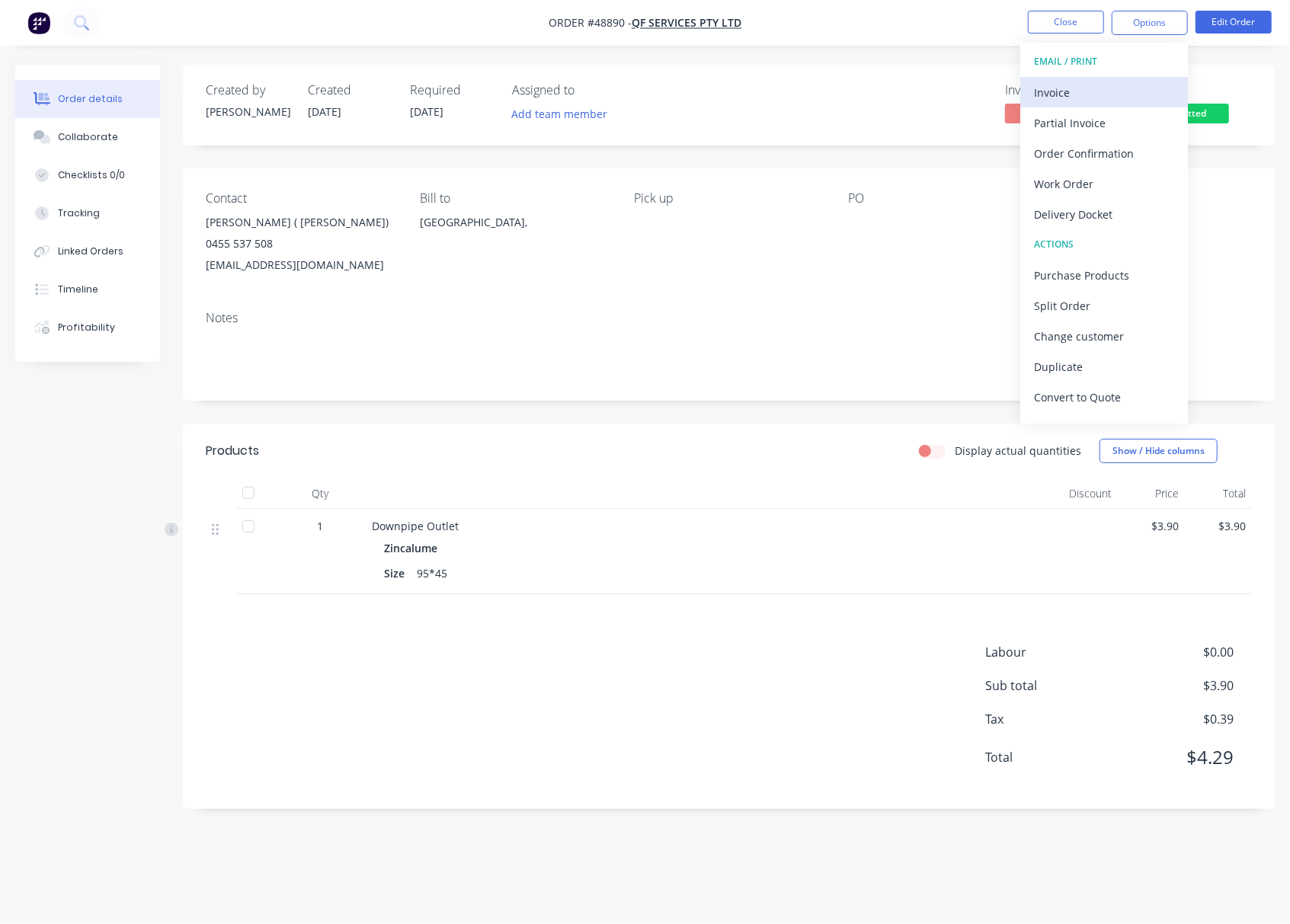
click at [1120, 92] on div "Invoice" at bounding box center [1104, 92] width 140 height 22
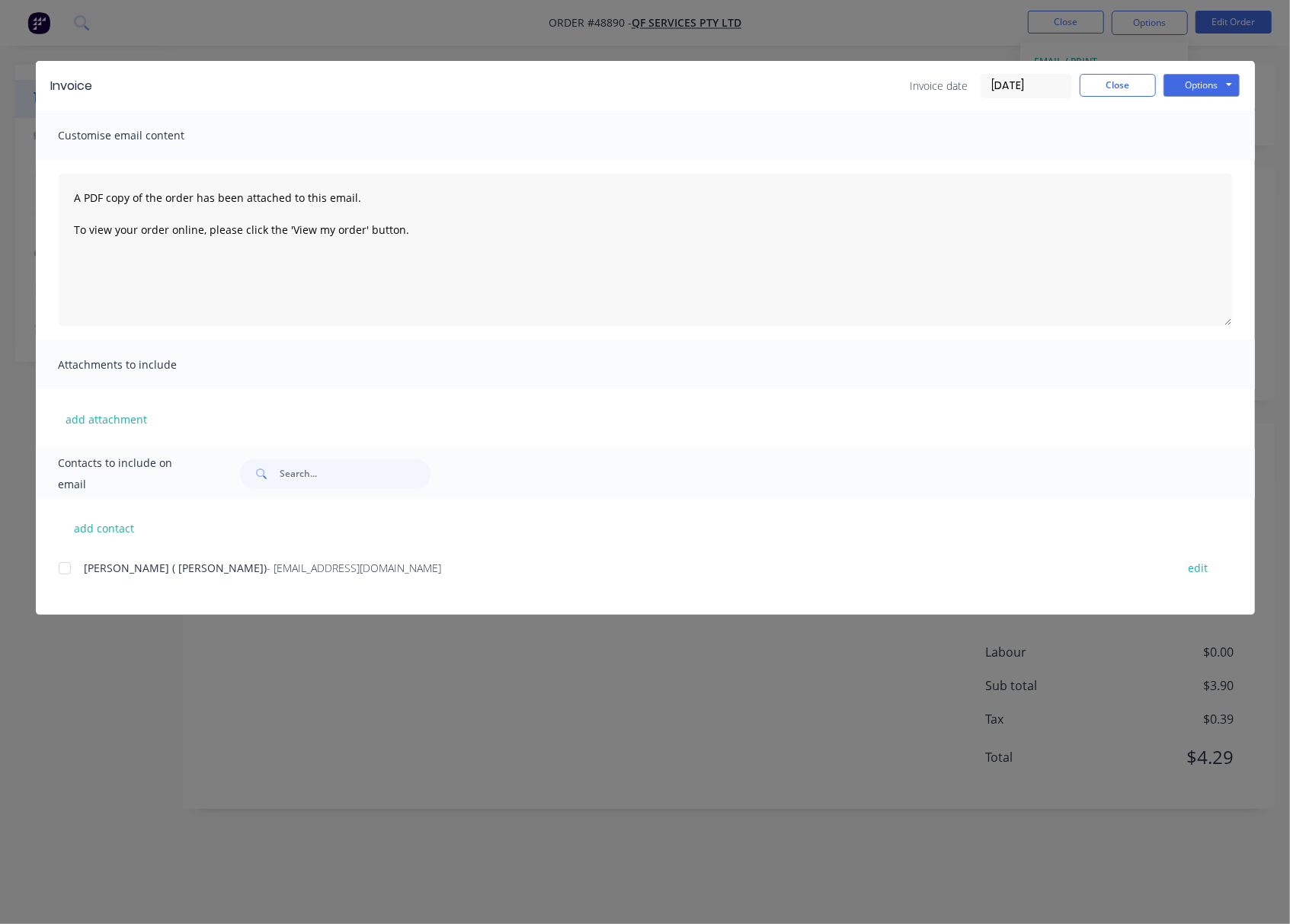
click at [89, 570] on span "Guofeng Yu ( Allen)" at bounding box center [175, 568] width 183 height 15
click at [55, 571] on div "add contact Guofeng Yu ( Allen) - allanyu168@gmail.com edit" at bounding box center [645, 556] width 1219 height 116
click at [63, 571] on div at bounding box center [64, 568] width 31 height 31
click at [1207, 88] on button "Options" at bounding box center [1202, 85] width 76 height 23
click at [1207, 157] on button "Email" at bounding box center [1212, 163] width 97 height 25
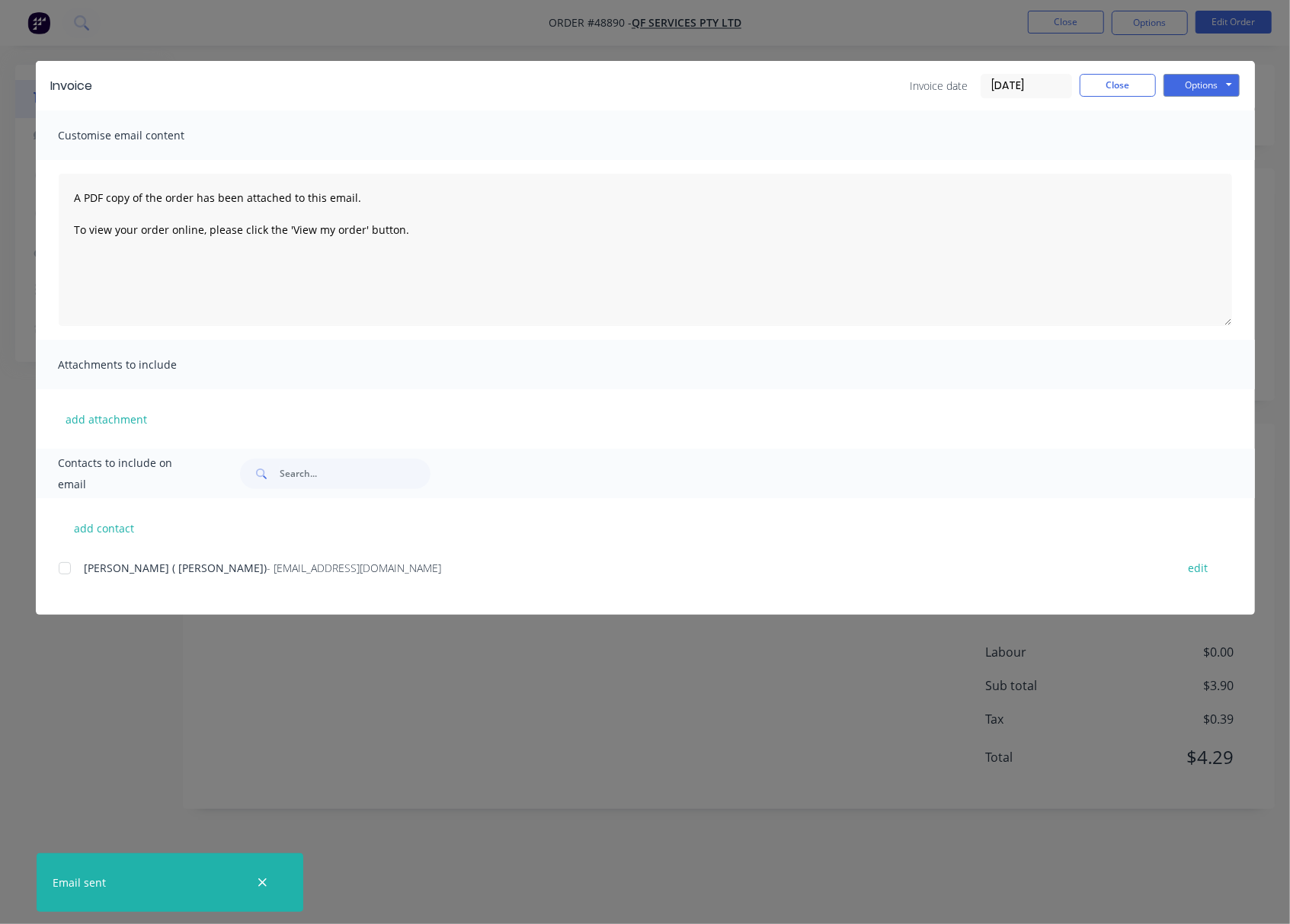
click at [940, 41] on div "Invoice Invoice date 04/09/25 Close Options Preview Print Email Customise email…" at bounding box center [645, 462] width 1290 height 924
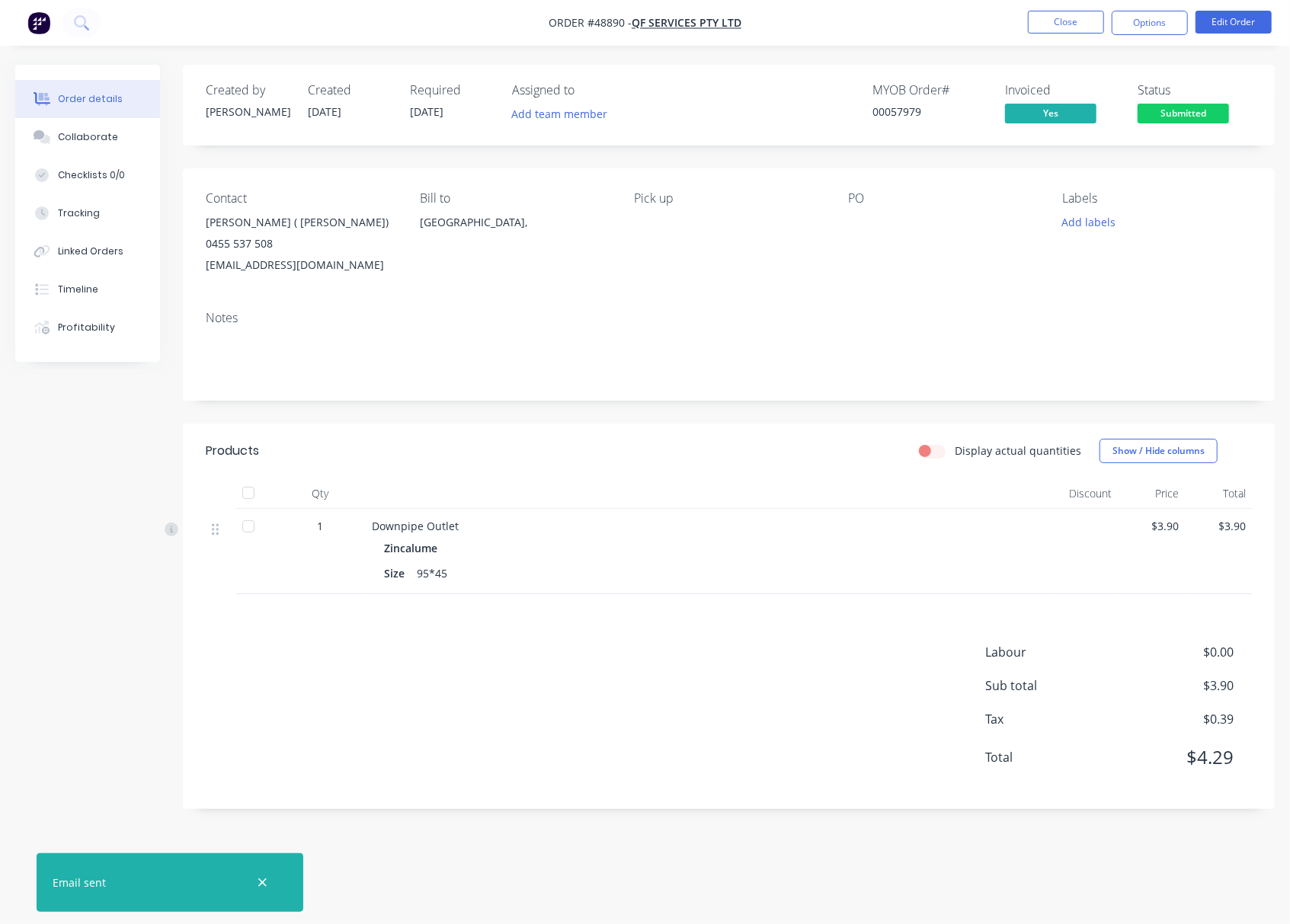
click at [1193, 110] on span "Submitted" at bounding box center [1183, 112] width 92 height 19
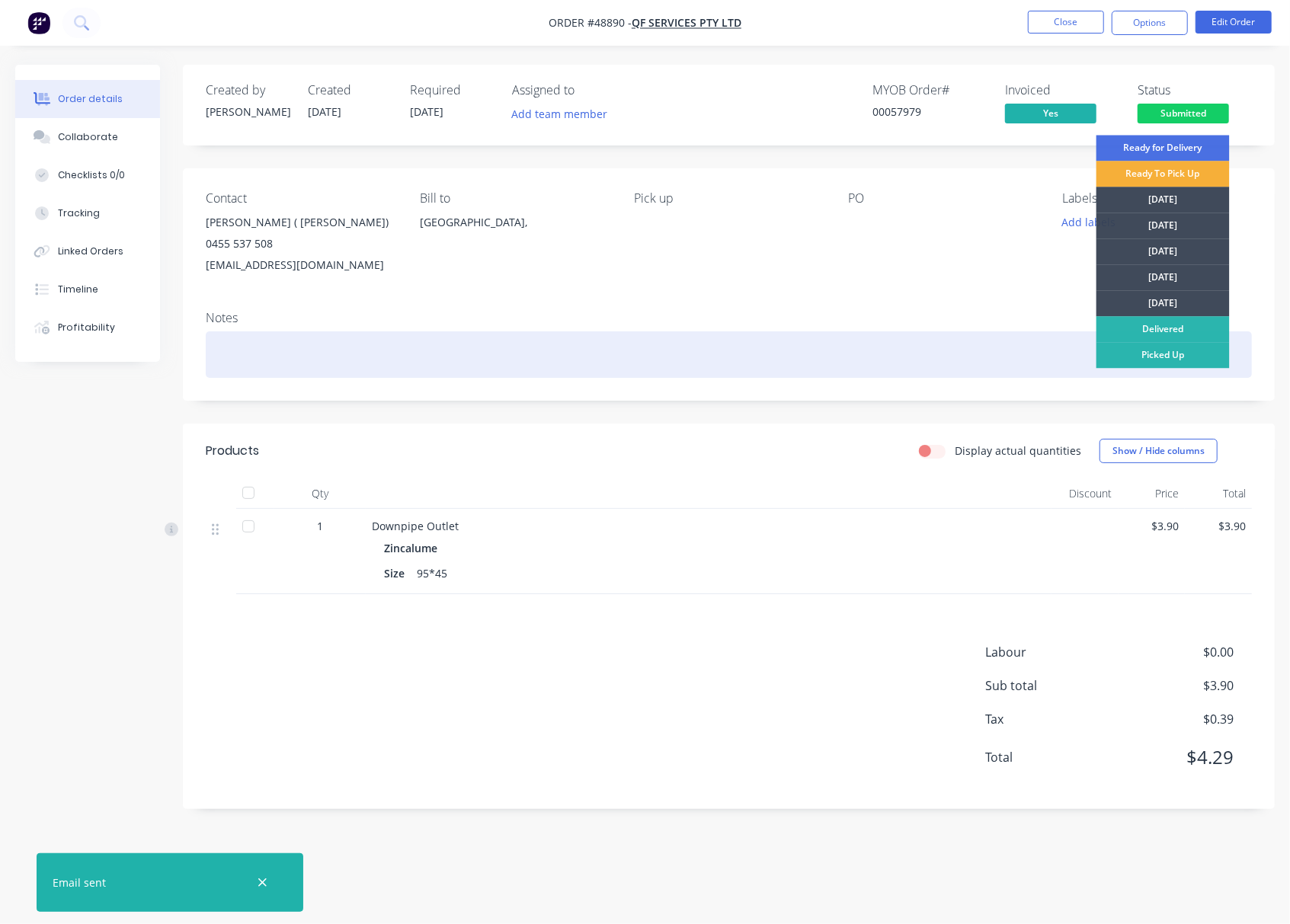
click at [1201, 363] on div "Picked Up" at bounding box center [1162, 354] width 133 height 26
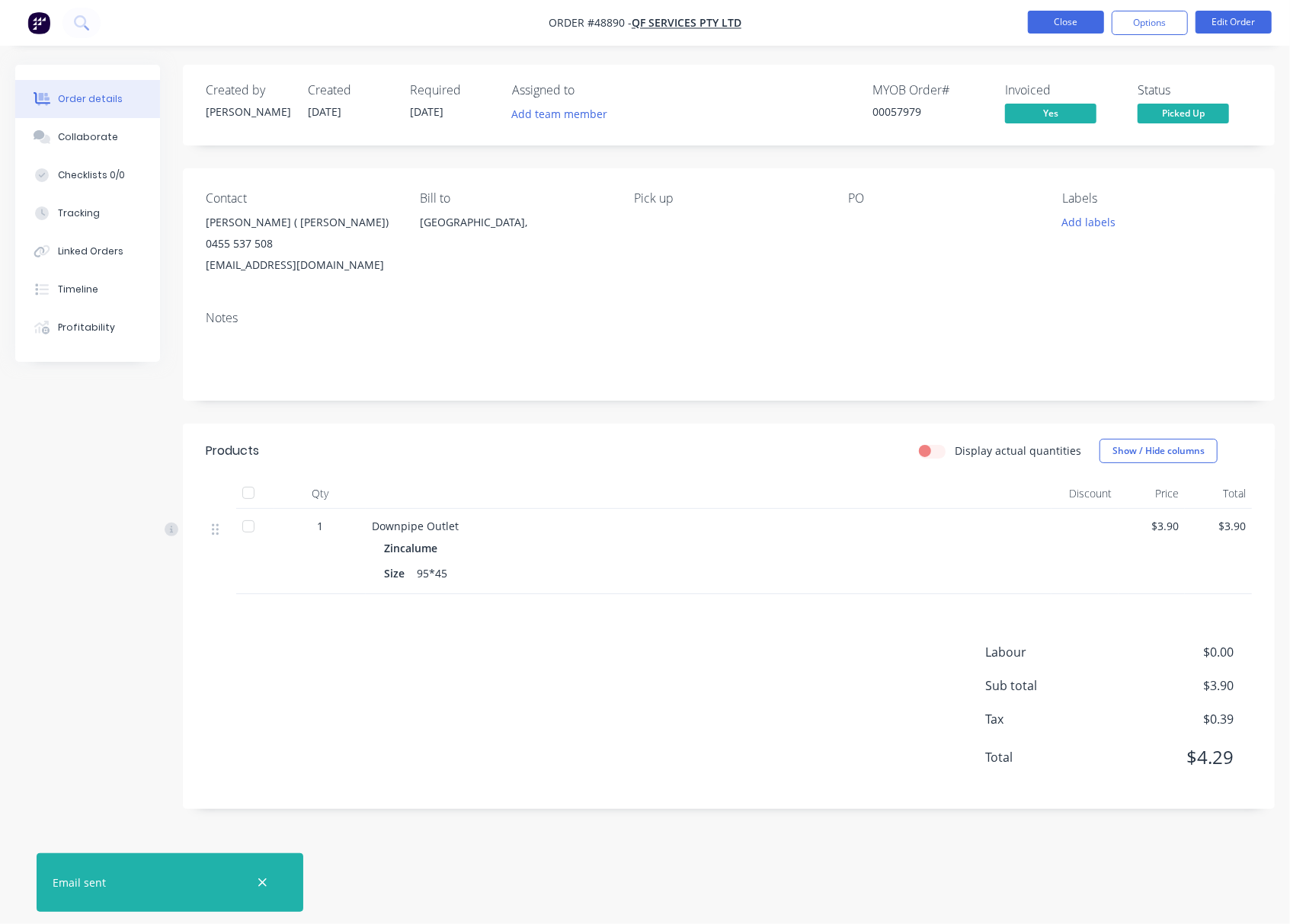
click at [1046, 23] on button "Close" at bounding box center [1065, 22] width 76 height 23
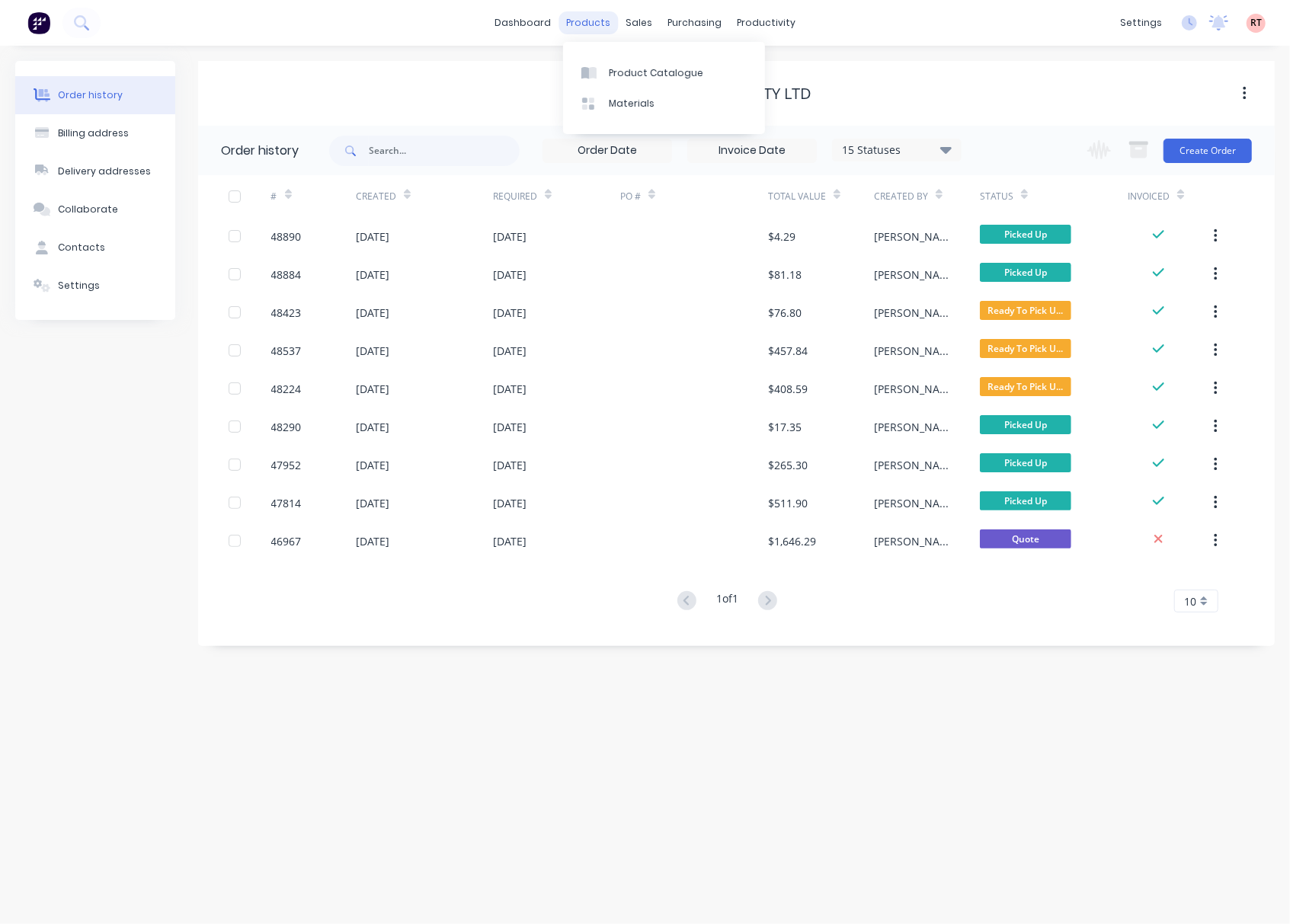
click at [586, 22] on div "products" at bounding box center [588, 23] width 59 height 23
click at [678, 69] on div "Sales Orders" at bounding box center [695, 73] width 63 height 14
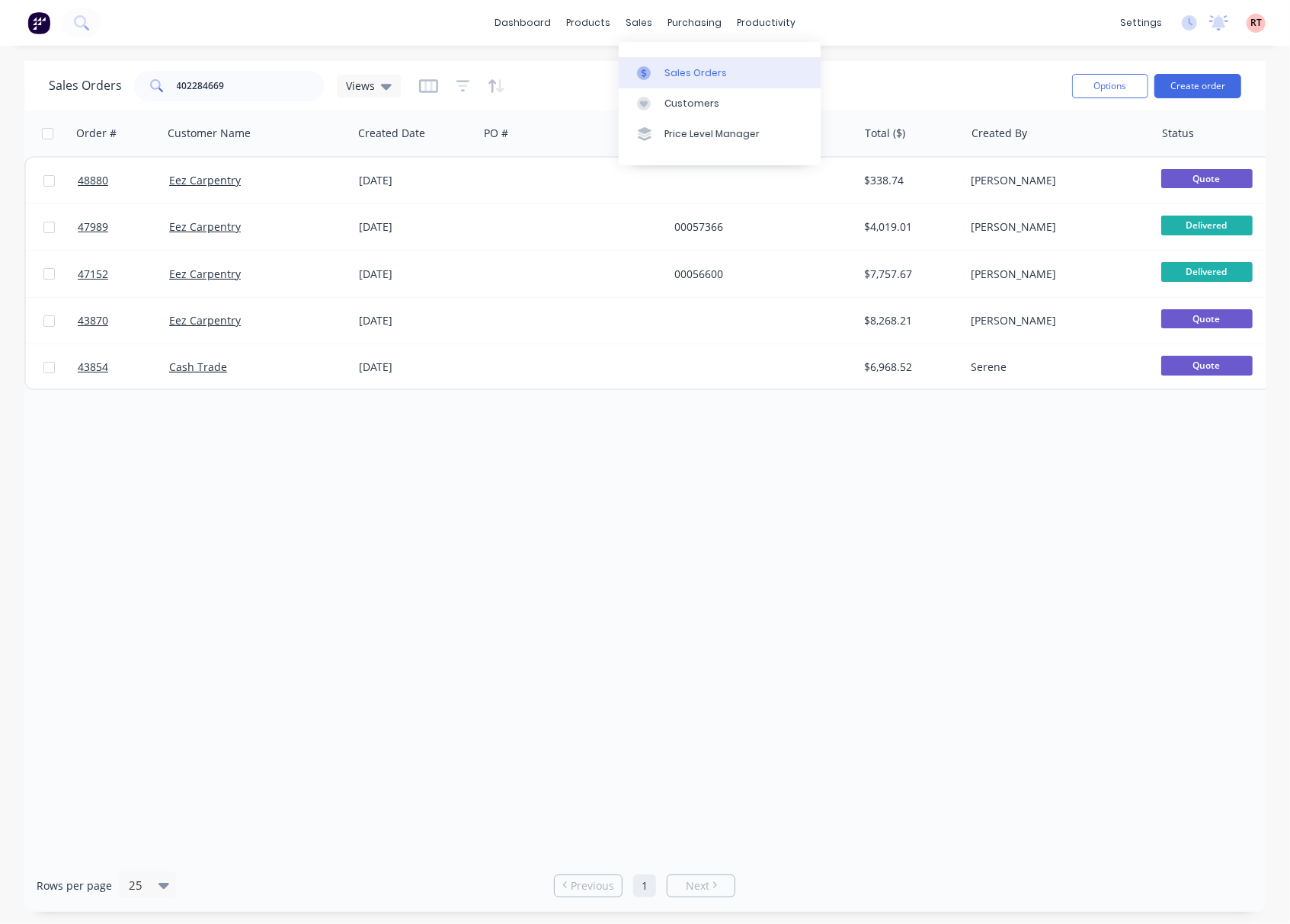
click at [672, 73] on div "Sales Orders" at bounding box center [695, 73] width 63 height 14
click at [591, 23] on div "products" at bounding box center [588, 23] width 59 height 23
click at [631, 25] on div "sales" at bounding box center [638, 23] width 42 height 23
click at [687, 71] on div "Sales Orders" at bounding box center [695, 73] width 63 height 14
click at [686, 73] on div "Sales Orders" at bounding box center [695, 73] width 63 height 14
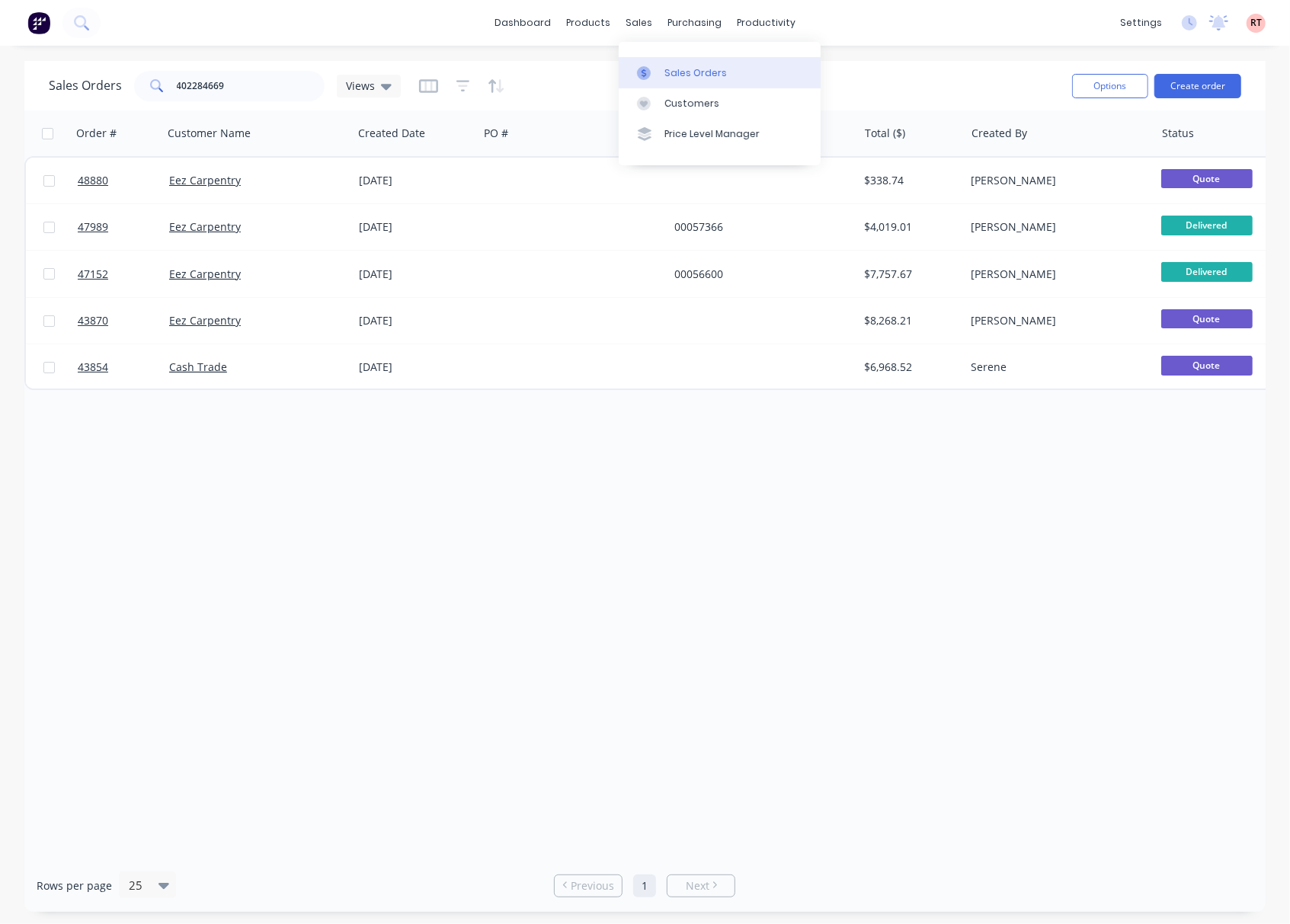
click at [686, 73] on div "Sales Orders" at bounding box center [695, 73] width 63 height 14
click at [681, 69] on div "Sales Orders" at bounding box center [695, 73] width 63 height 14
click at [664, 67] on div "Sales Orders" at bounding box center [695, 73] width 63 height 14
drag, startPoint x: 226, startPoint y: 90, endPoint x: 64, endPoint y: 97, distance: 162.2
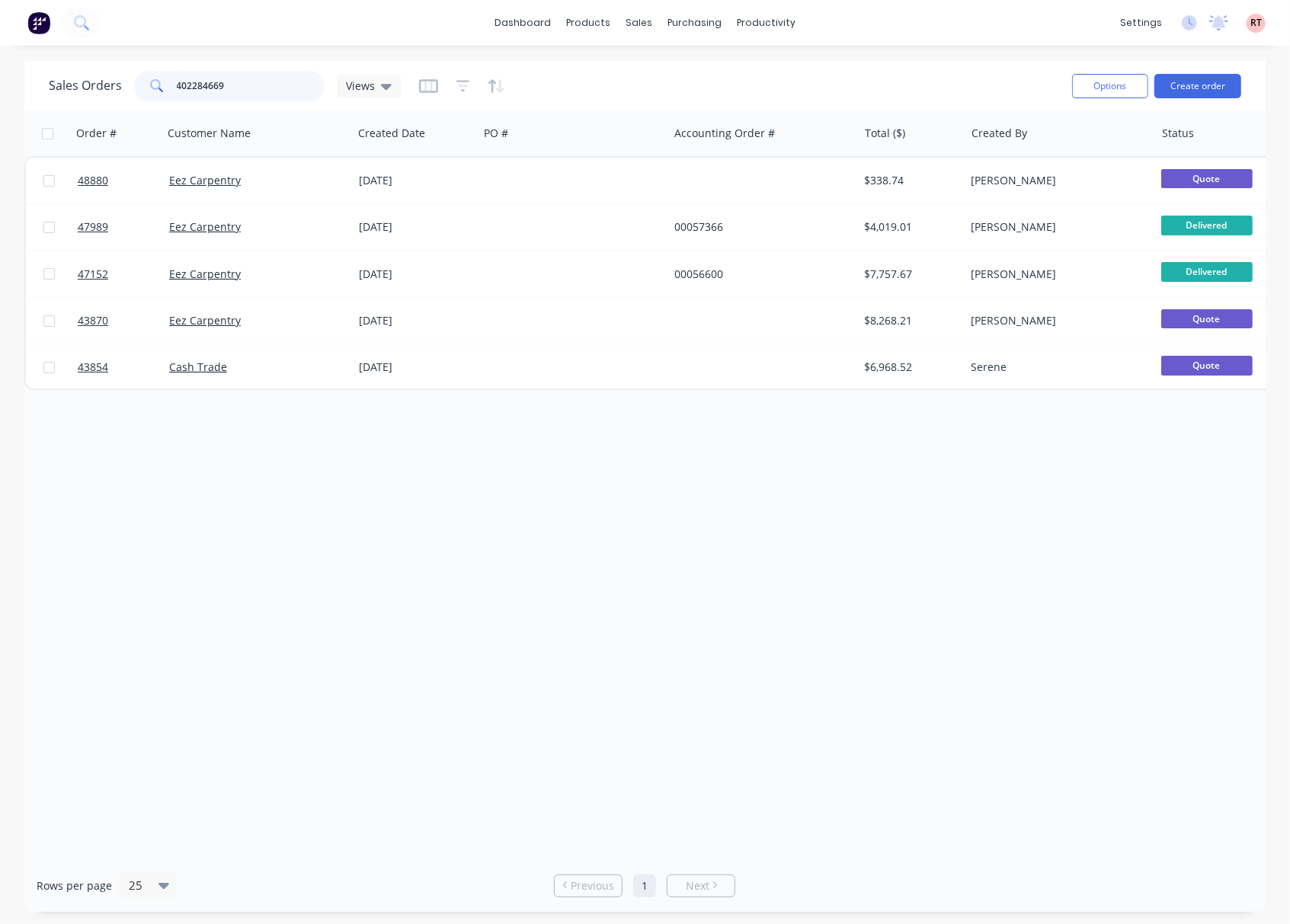
click at [62, 96] on div "Sales Orders 402284669 Views" at bounding box center [225, 86] width 352 height 31
type input "flume"
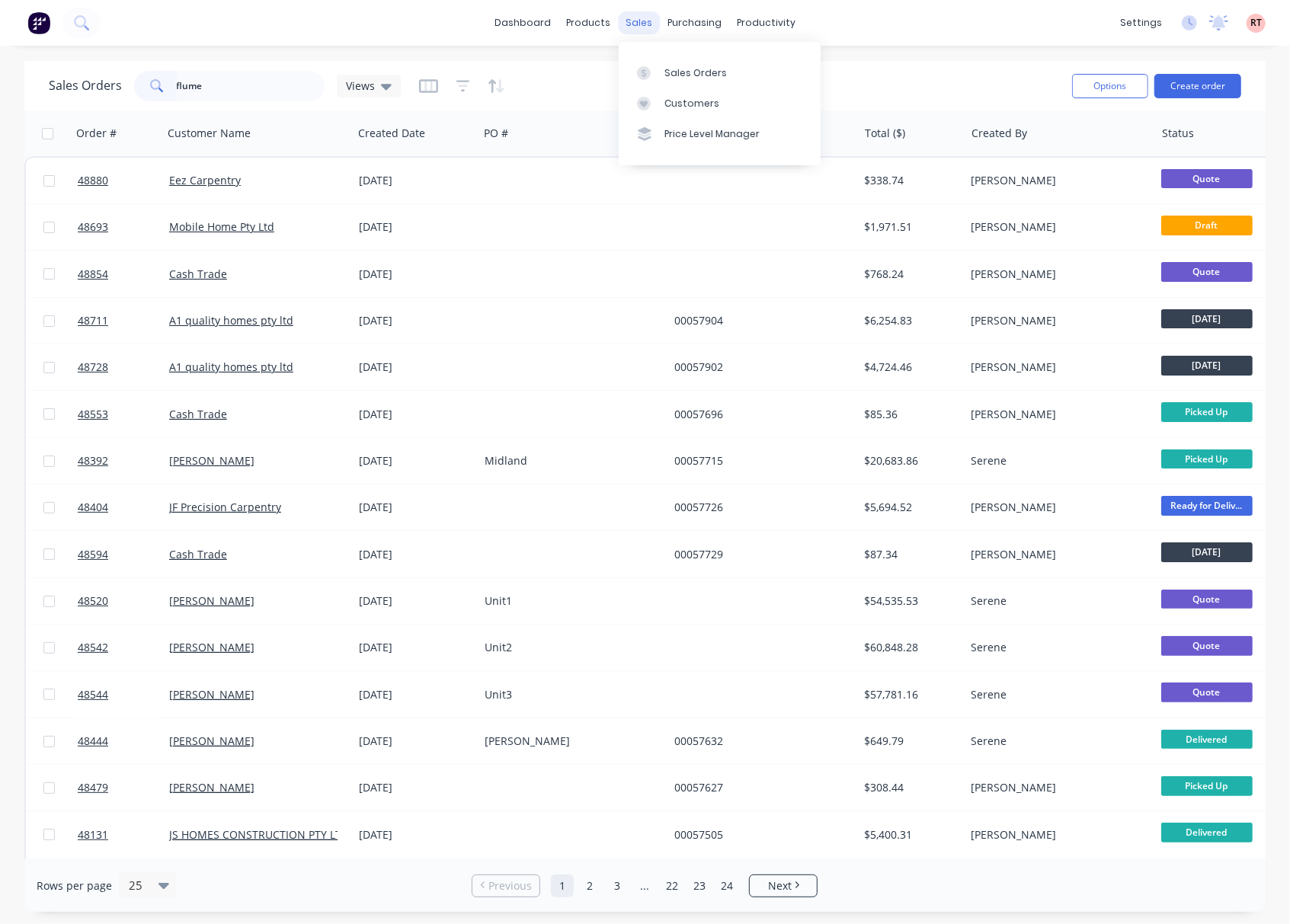
click at [647, 21] on div "sales" at bounding box center [638, 23] width 42 height 23
click at [692, 23] on div "purchasing" at bounding box center [695, 23] width 69 height 23
click at [726, 74] on div "Purchase Orders" at bounding box center [744, 73] width 81 height 14
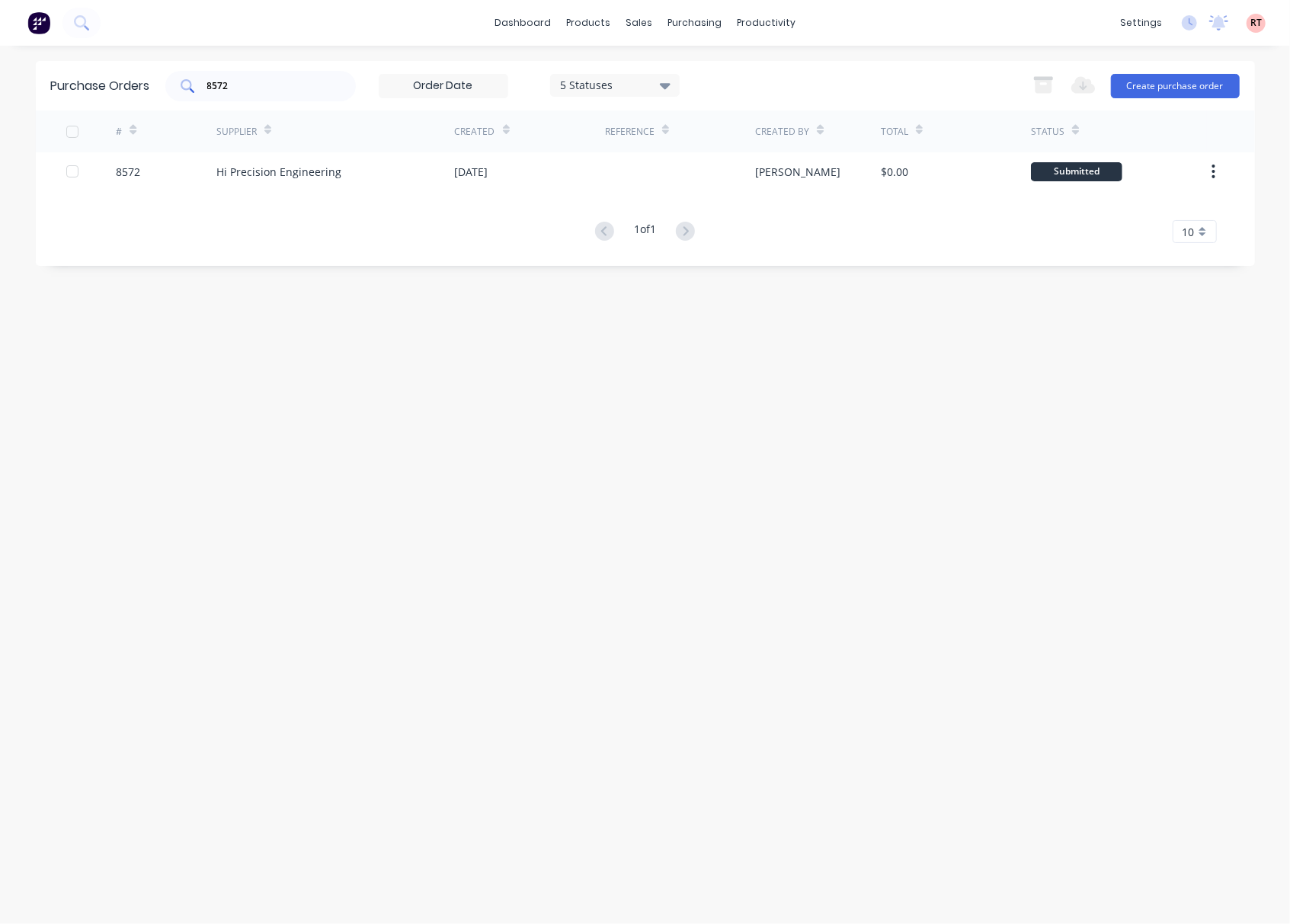
click at [325, 88] on div "8572" at bounding box center [260, 86] width 191 height 31
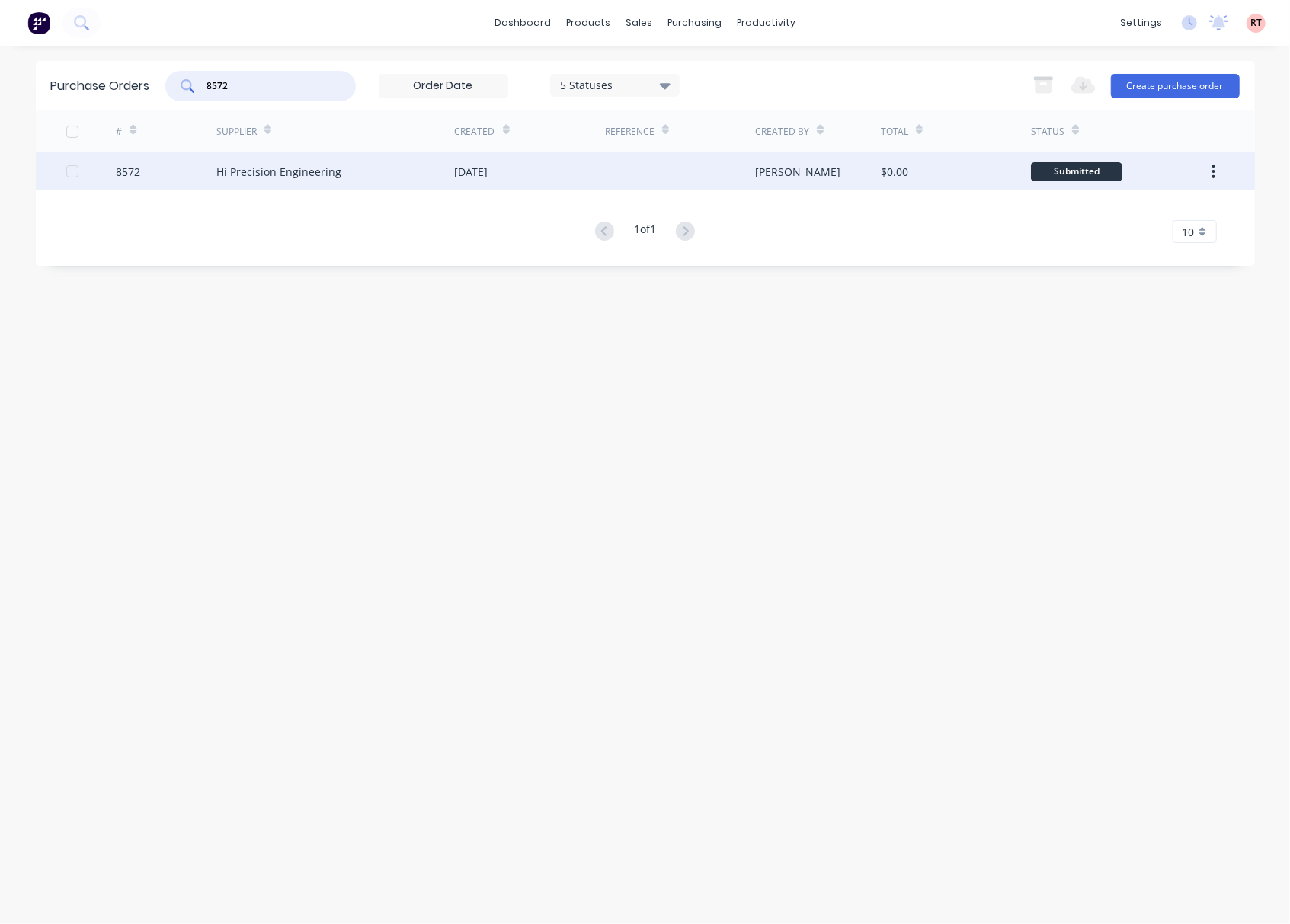
click at [330, 178] on div "Hi Precision Engineering" at bounding box center [278, 171] width 125 height 16
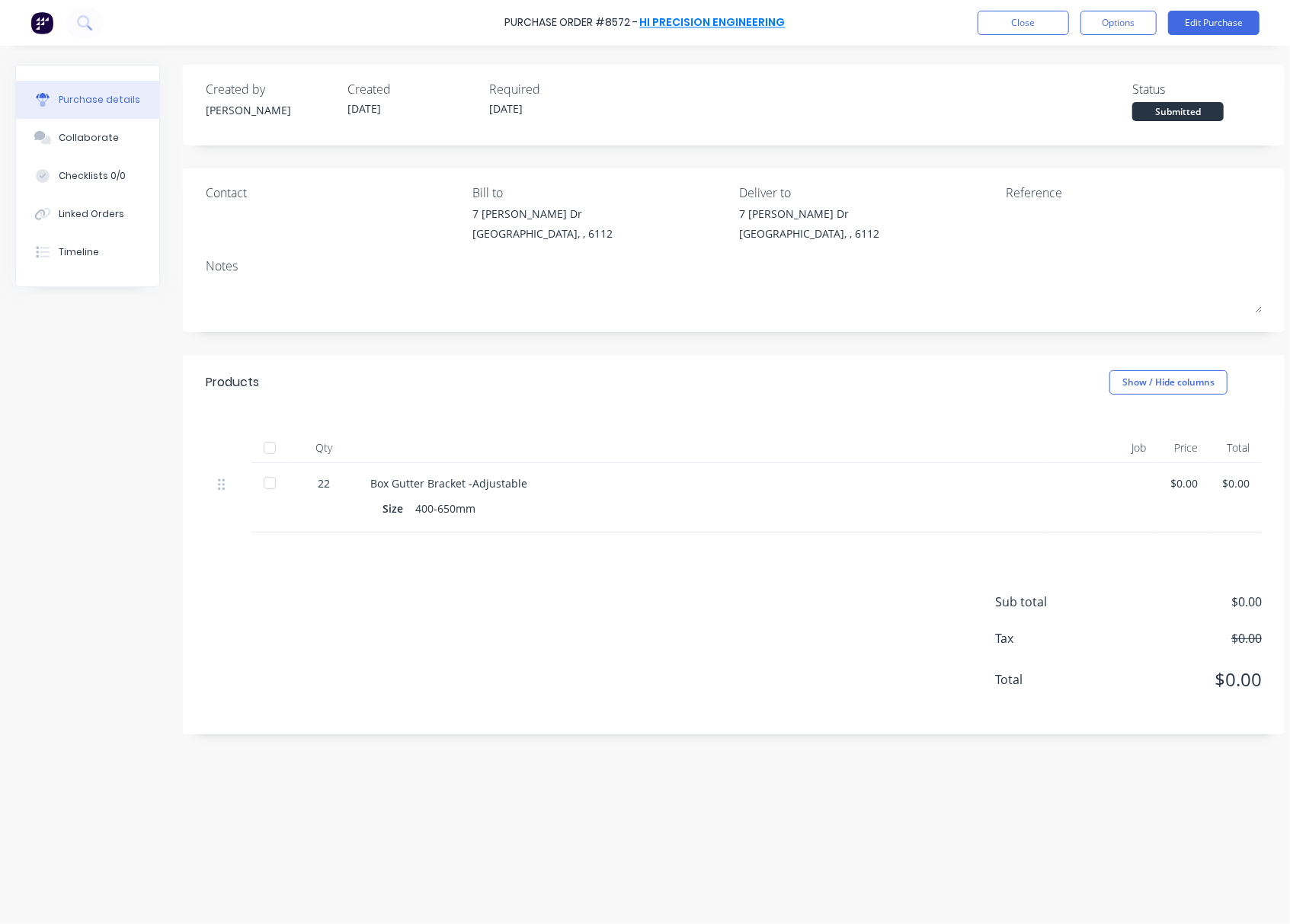
click at [723, 27] on link "Hi Precision Engineering" at bounding box center [713, 22] width 145 height 15
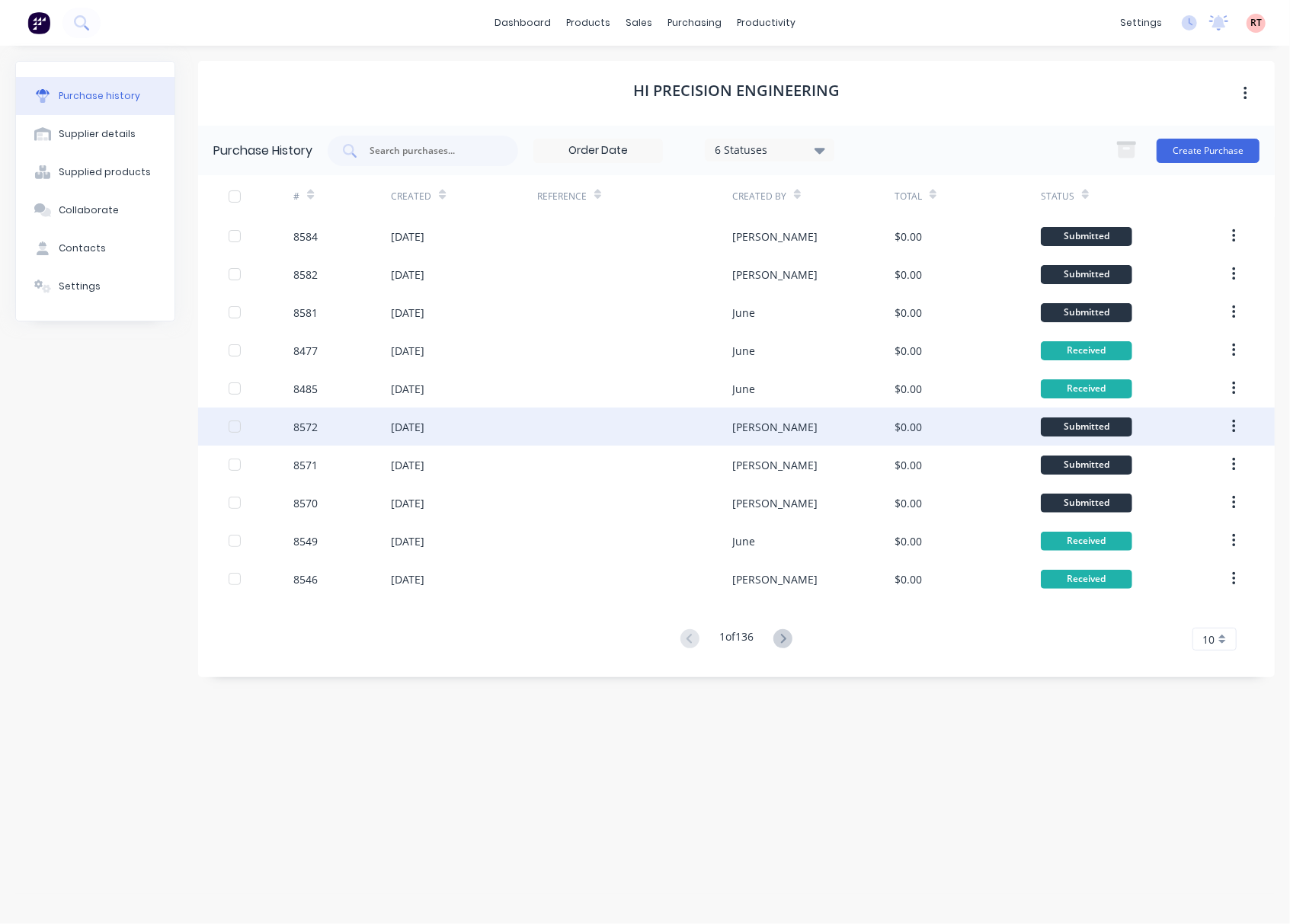
click at [633, 425] on div at bounding box center [634, 426] width 195 height 38
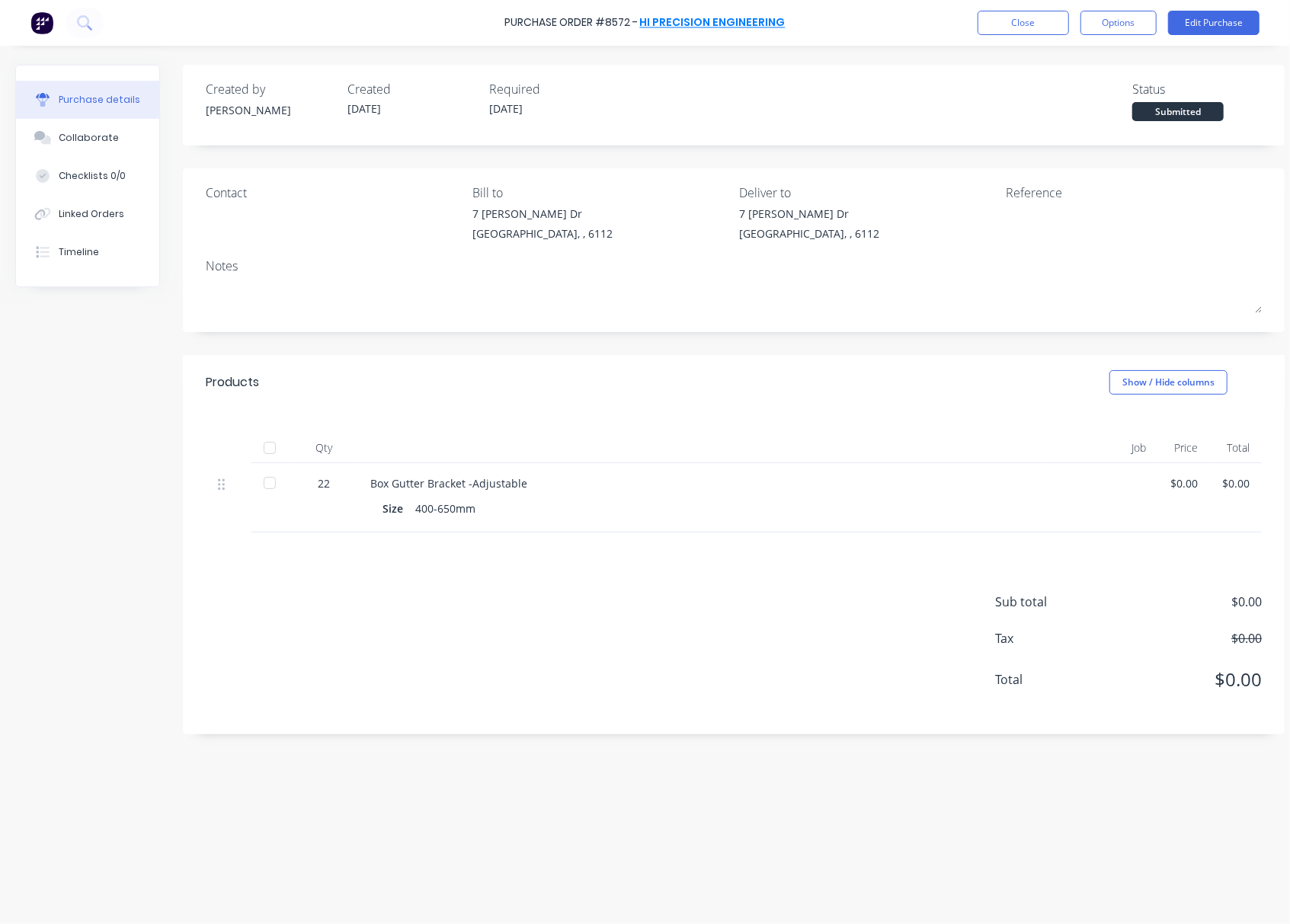
click at [739, 23] on link "Hi Precision Engineering" at bounding box center [713, 22] width 145 height 15
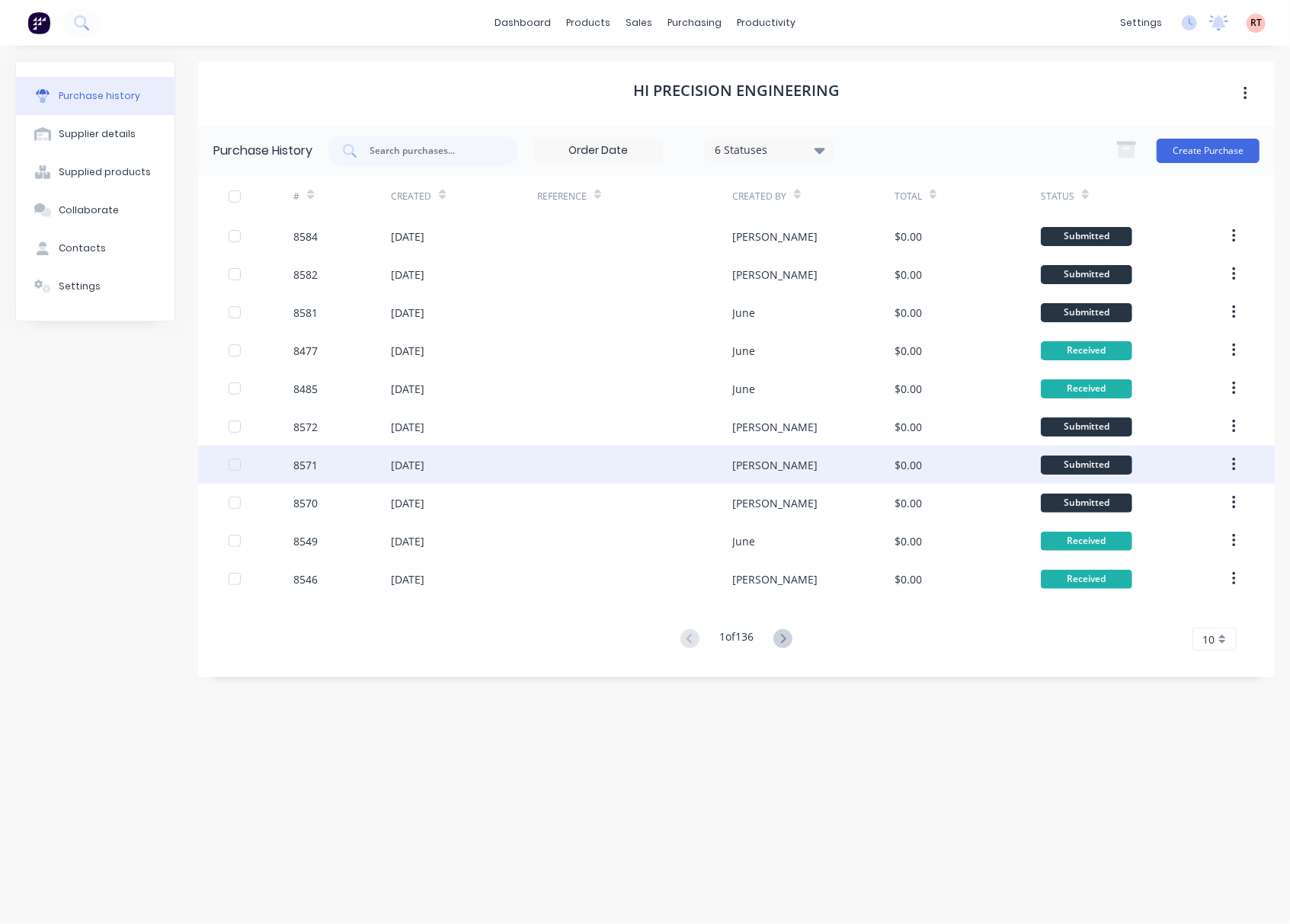
click at [620, 470] on div at bounding box center [634, 465] width 195 height 38
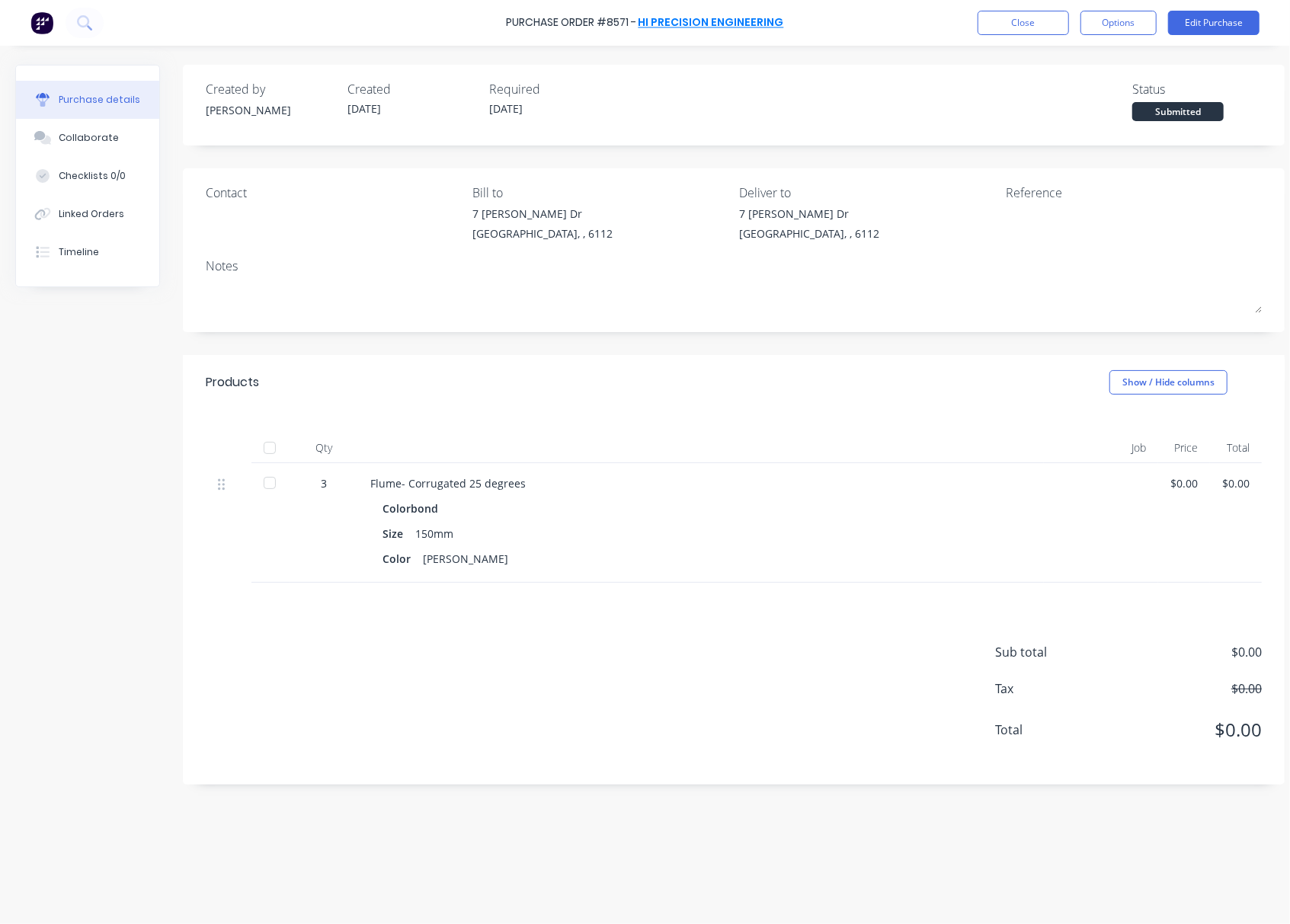
click at [720, 20] on link "Hi Precision Engineering" at bounding box center [711, 22] width 145 height 15
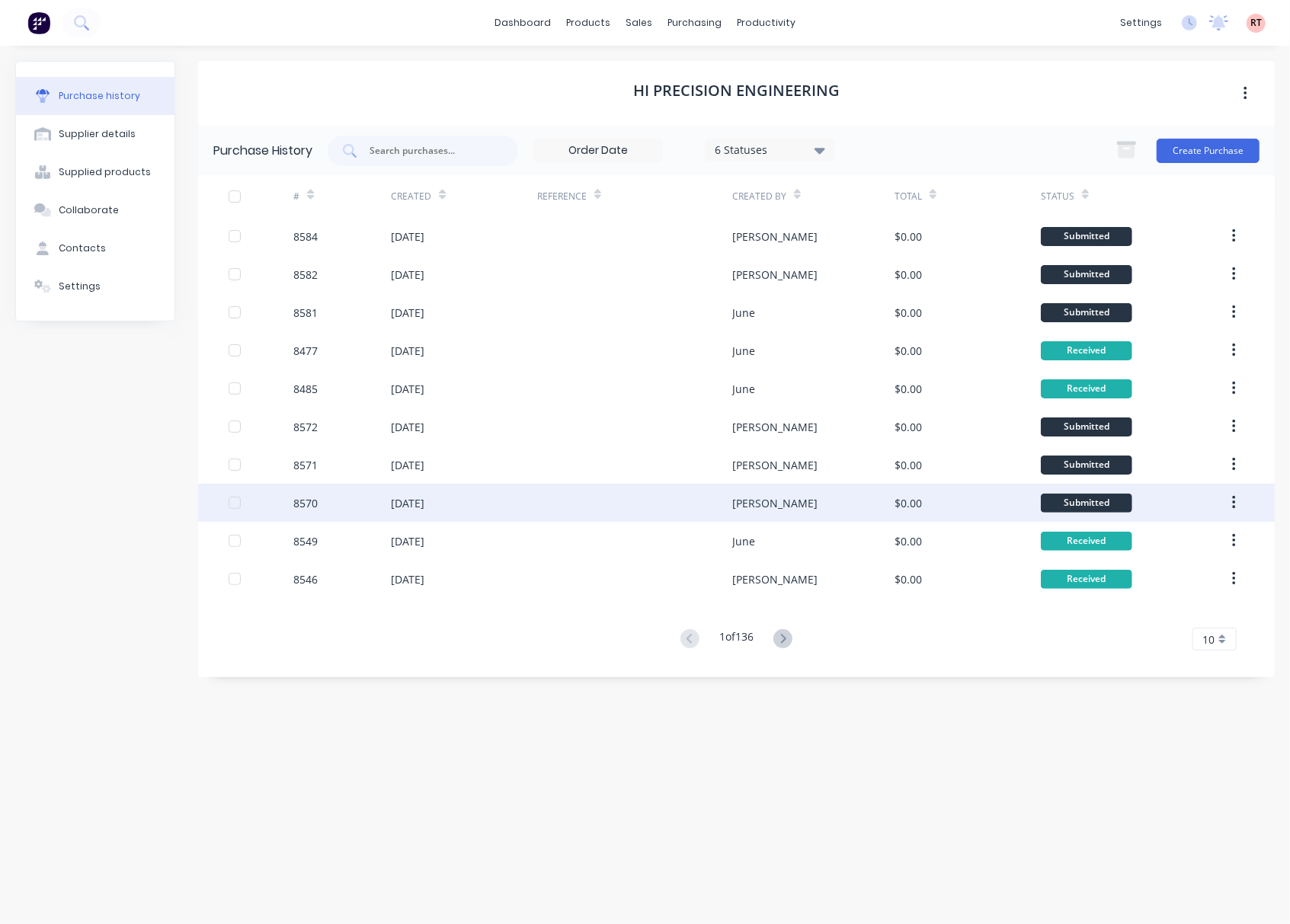
click at [643, 513] on div at bounding box center [634, 503] width 195 height 38
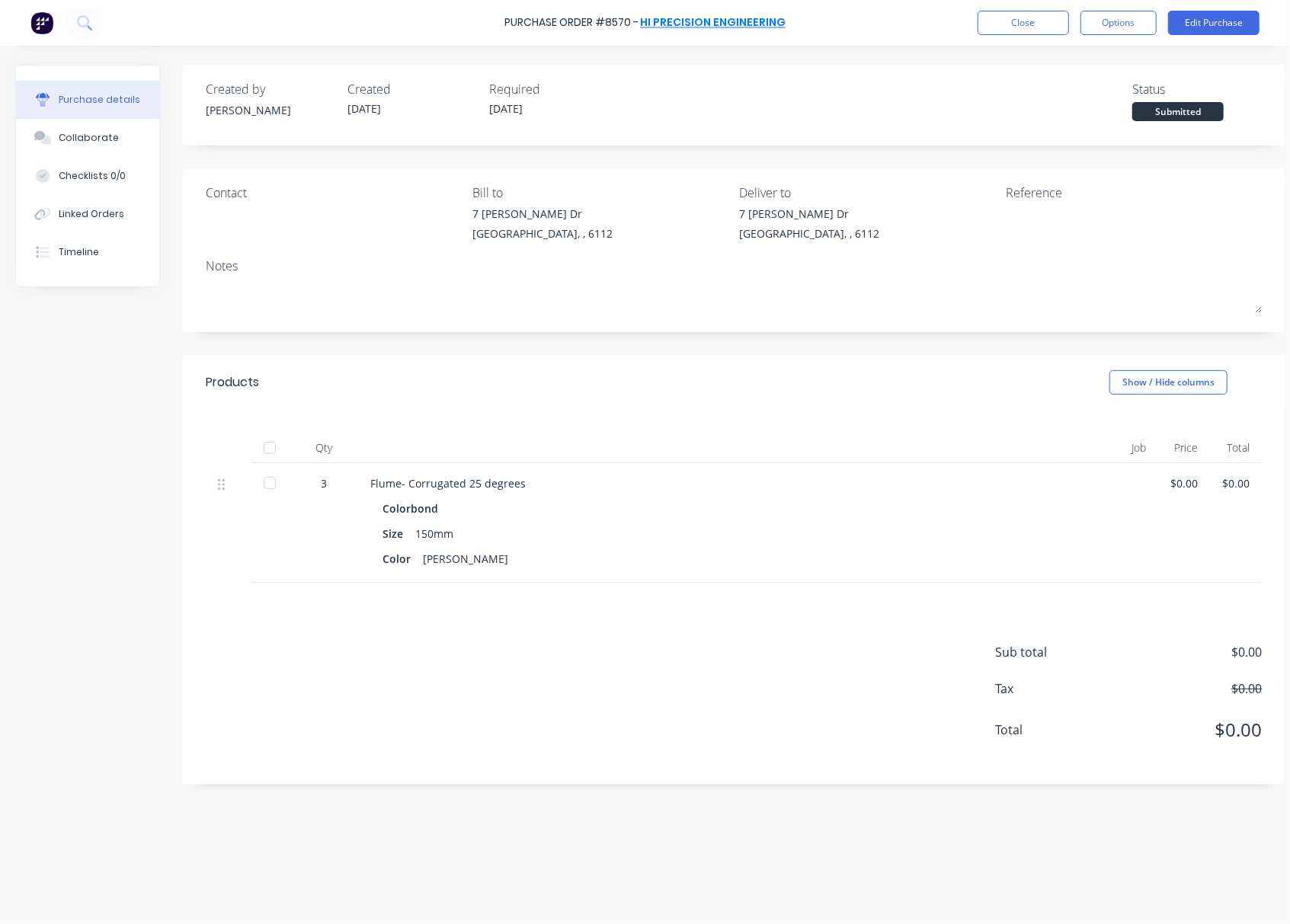
click at [708, 15] on link "Hi Precision Engineering" at bounding box center [713, 22] width 145 height 15
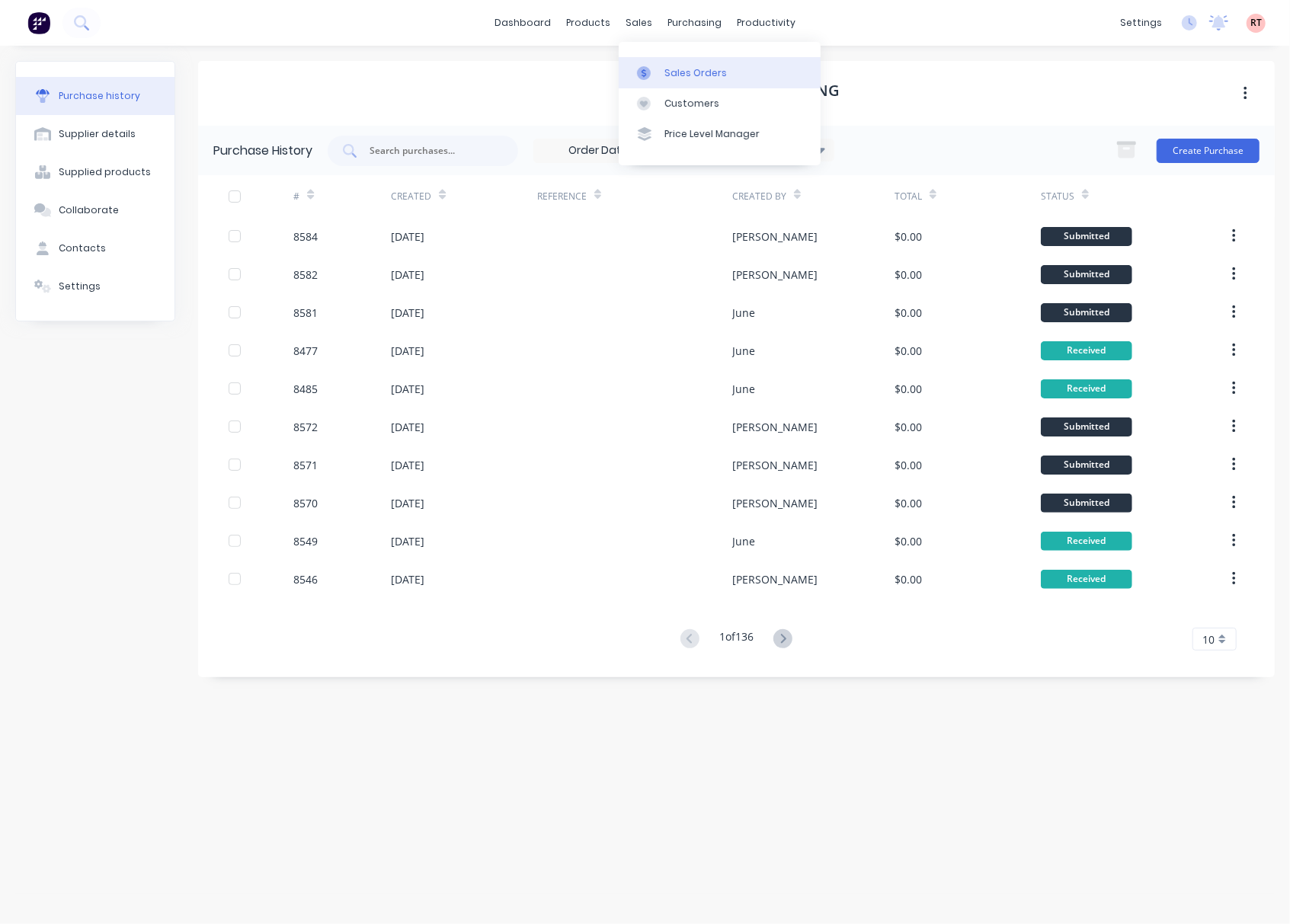
click at [675, 77] on div "Sales Orders" at bounding box center [695, 73] width 63 height 14
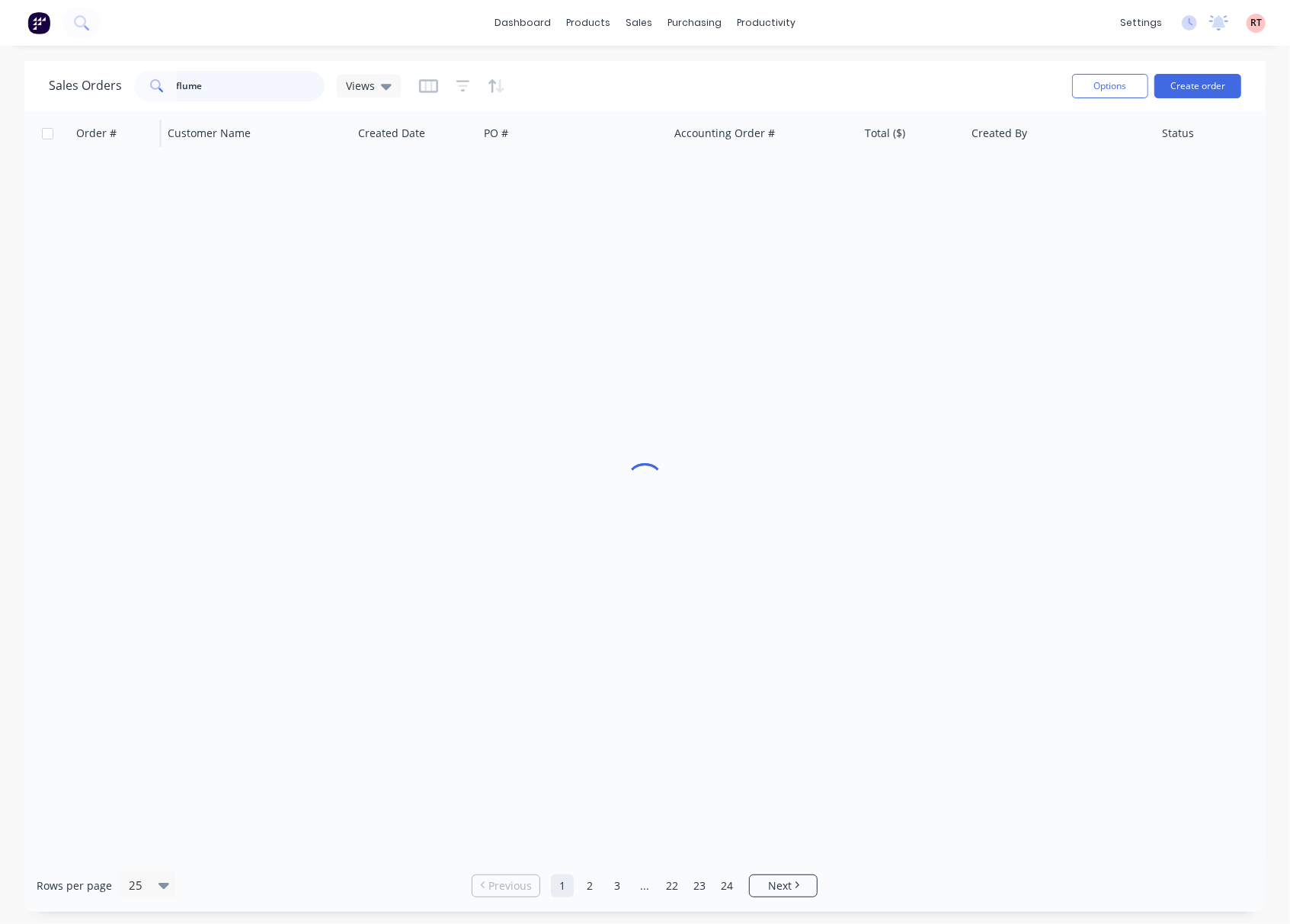
drag, startPoint x: 221, startPoint y: 94, endPoint x: 126, endPoint y: 116, distance: 97.5
click at [134, 116] on div "Sales Orders flume Views Options Create order Order # Customer Name Created Dat…" at bounding box center [645, 486] width 1241 height 851
type input "48888"
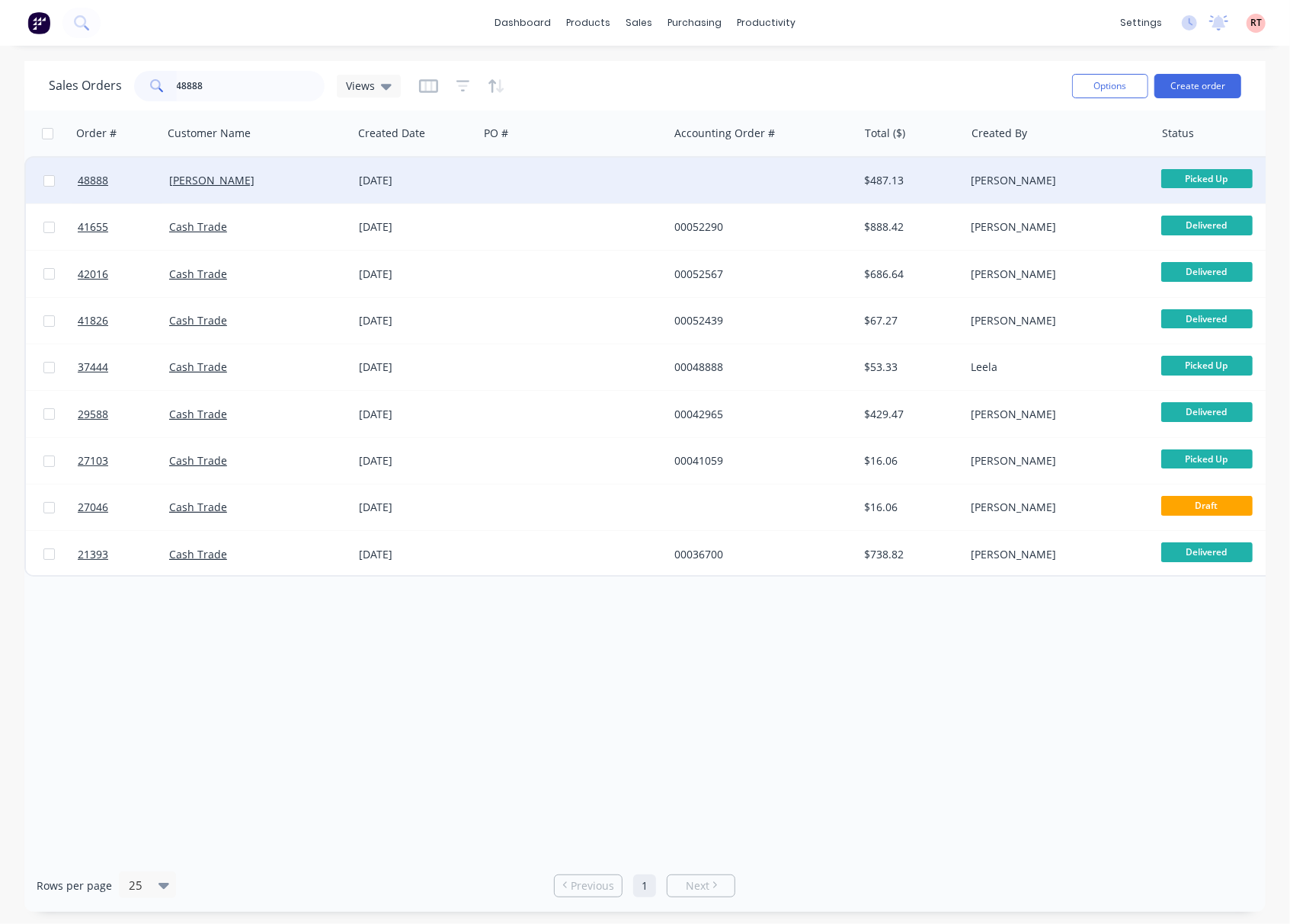
click at [565, 192] on div at bounding box center [573, 180] width 190 height 45
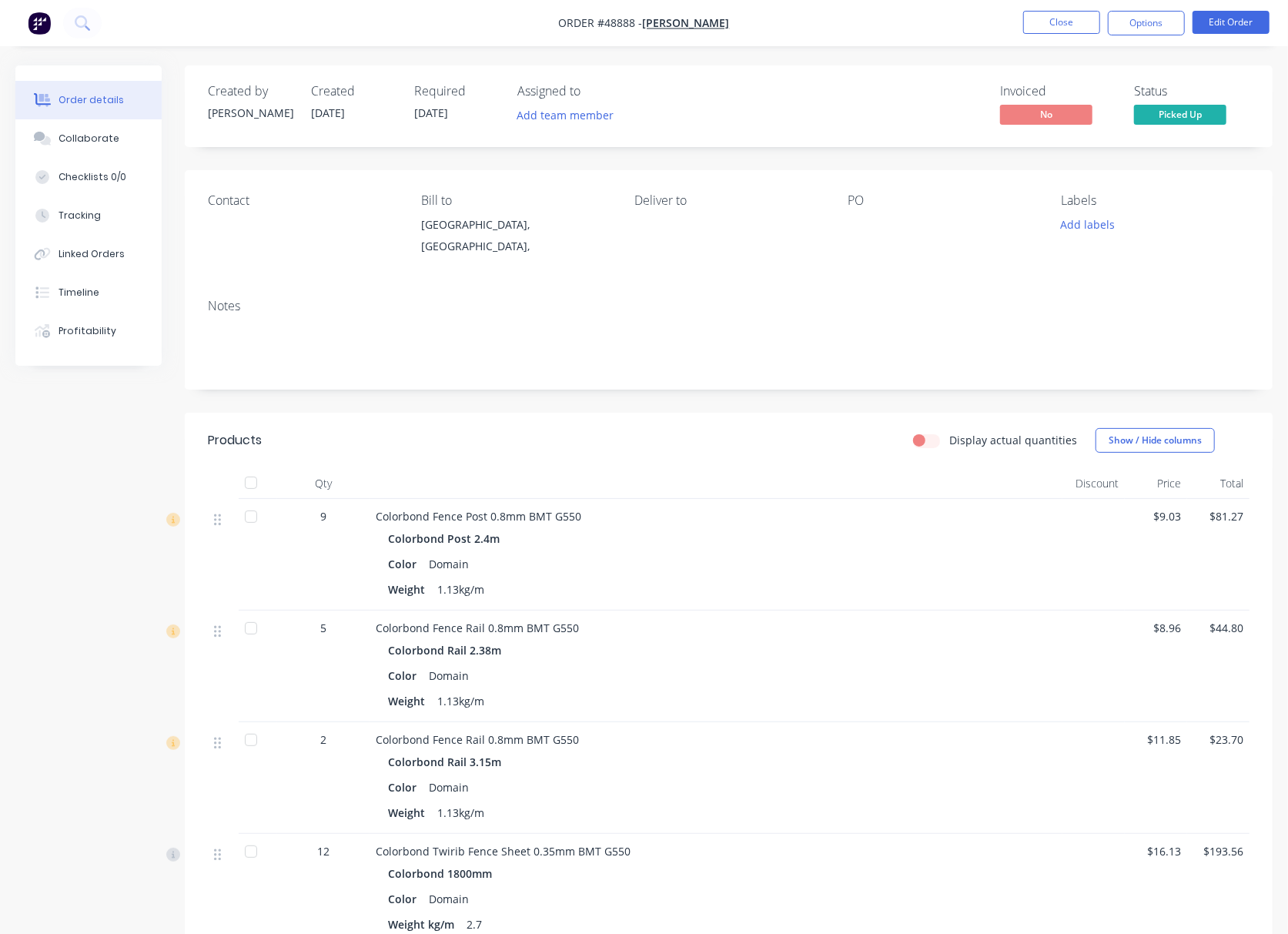
click at [129, 401] on div "Created by Juana Created 04/09/25 Required 04/09/25 Assigned to Add team member…" at bounding box center [644, 891] width 1257 height 1652
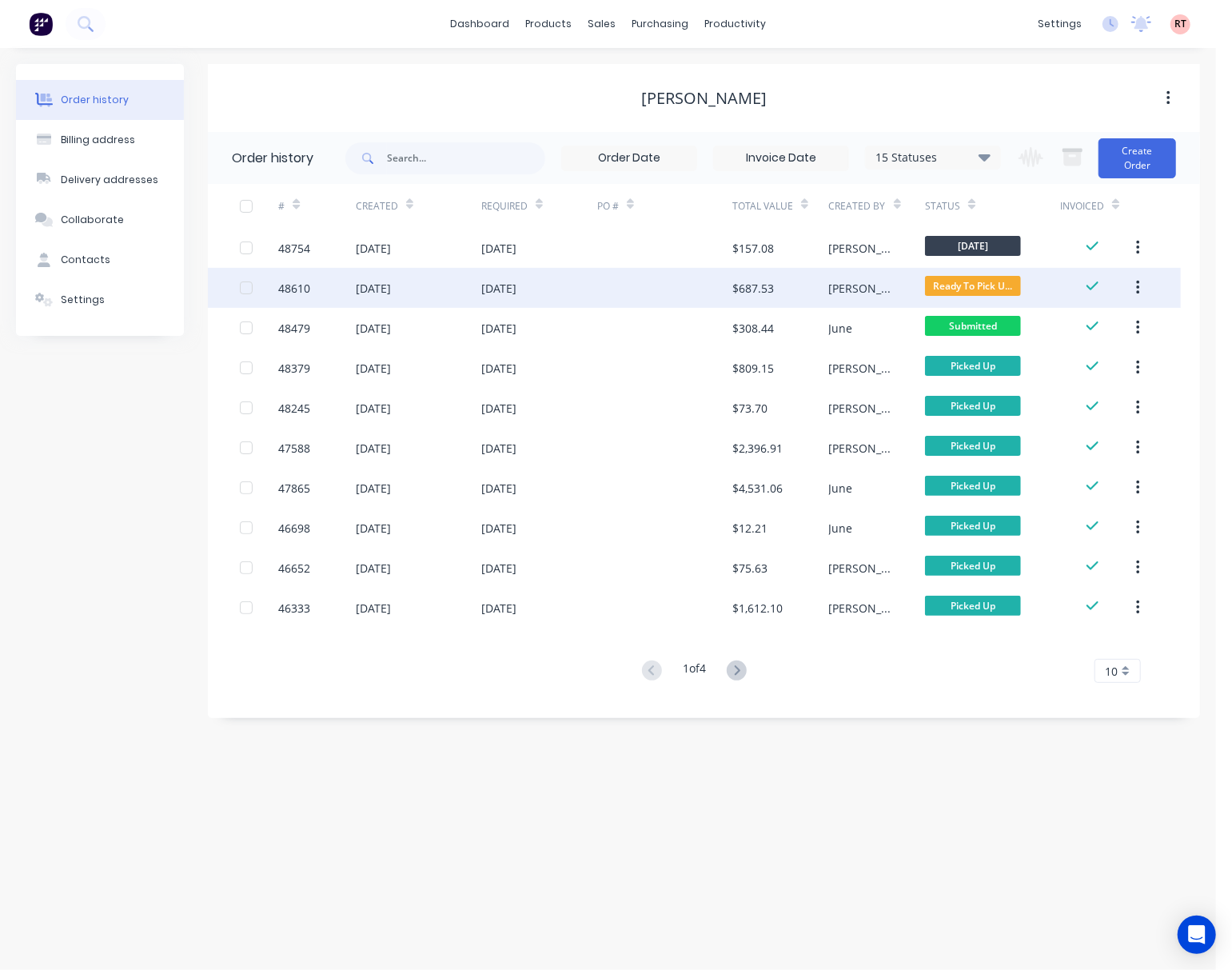
click at [621, 291] on div at bounding box center [665, 288] width 135 height 40
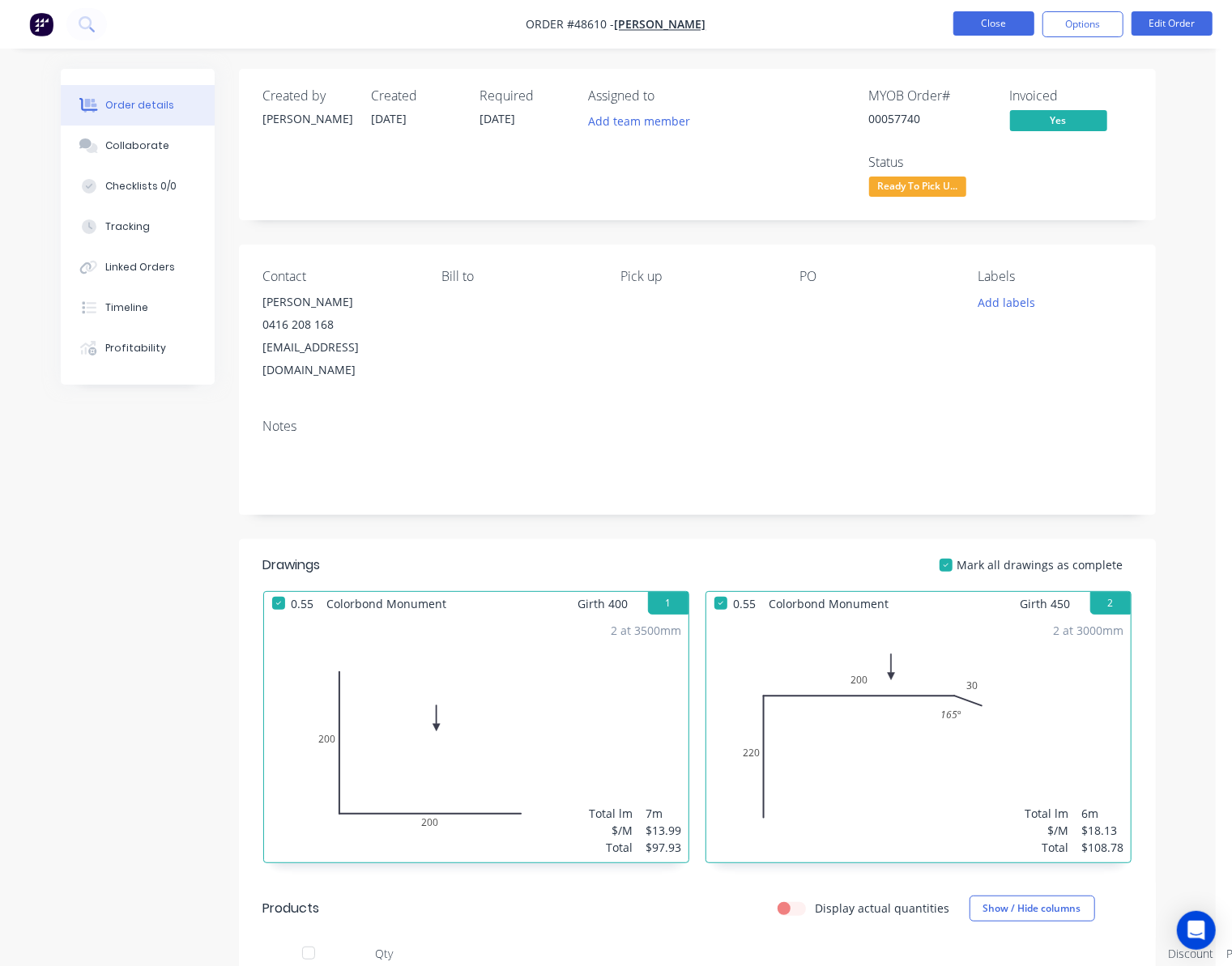
click at [997, 30] on button "Close" at bounding box center [994, 24] width 81 height 25
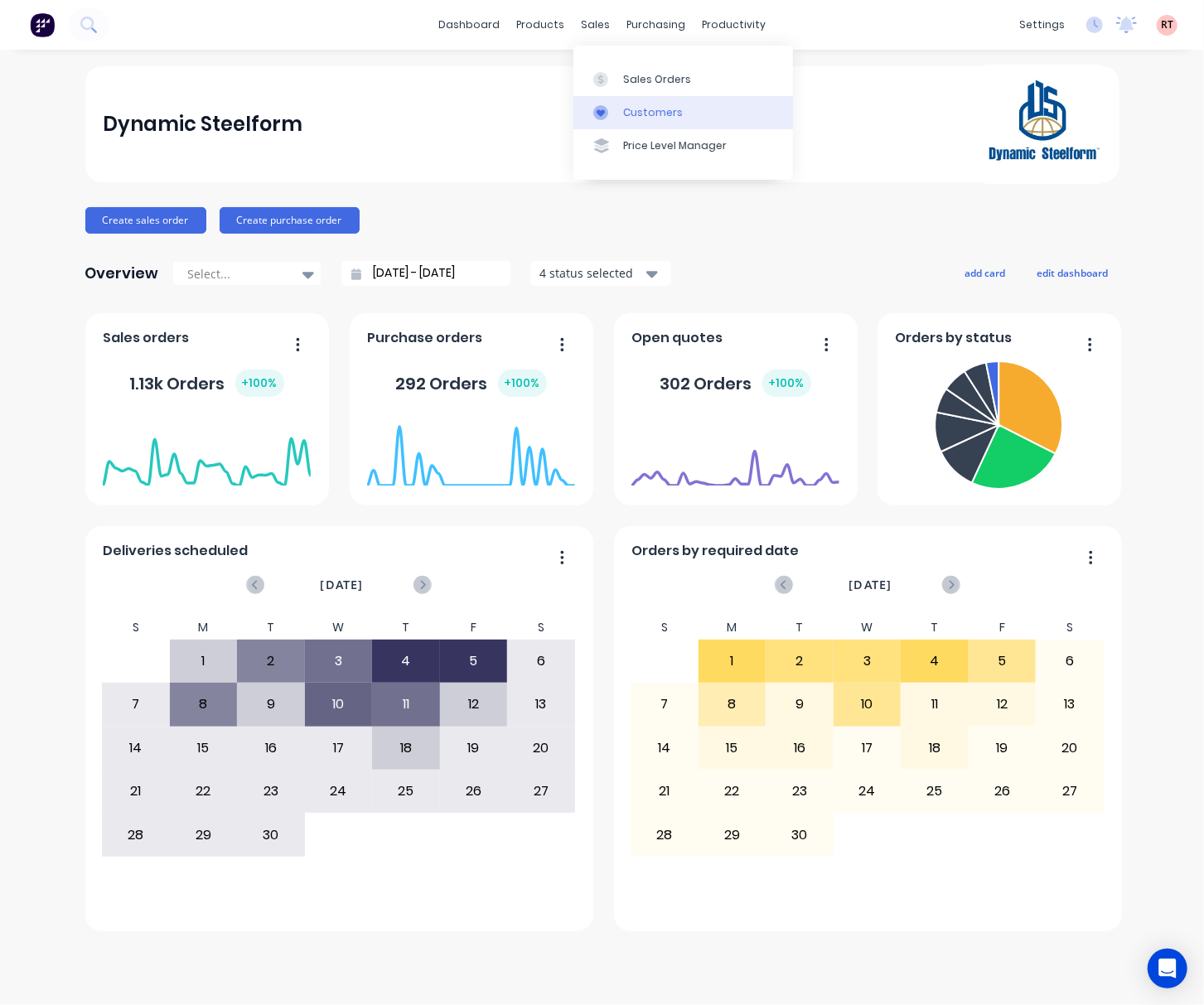
click at [617, 123] on link "Customers" at bounding box center [683, 112] width 219 height 33
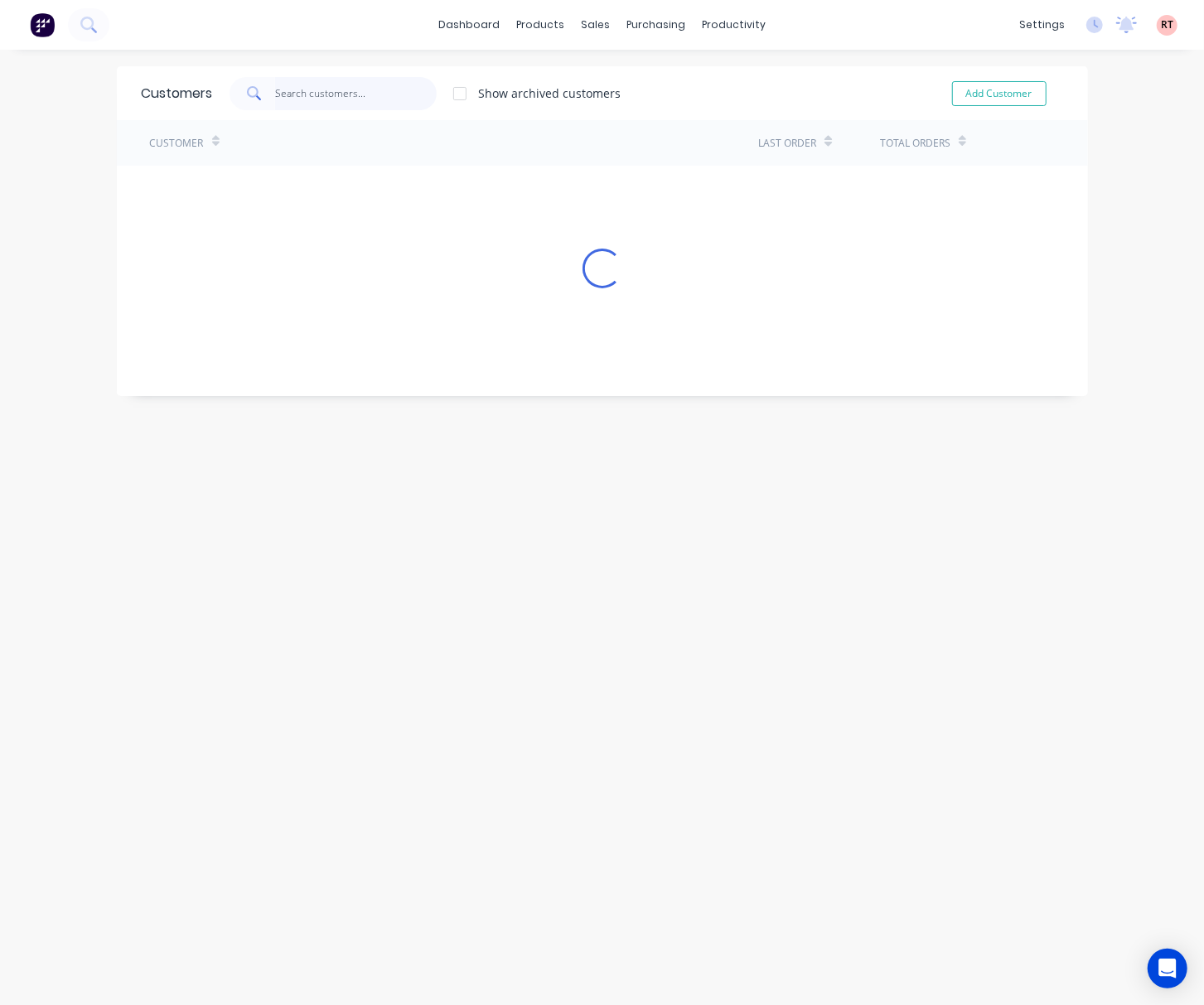
drag, startPoint x: 302, startPoint y: 110, endPoint x: 326, endPoint y: 93, distance: 29.4
click at [302, 108] on input "text" at bounding box center [356, 93] width 162 height 33
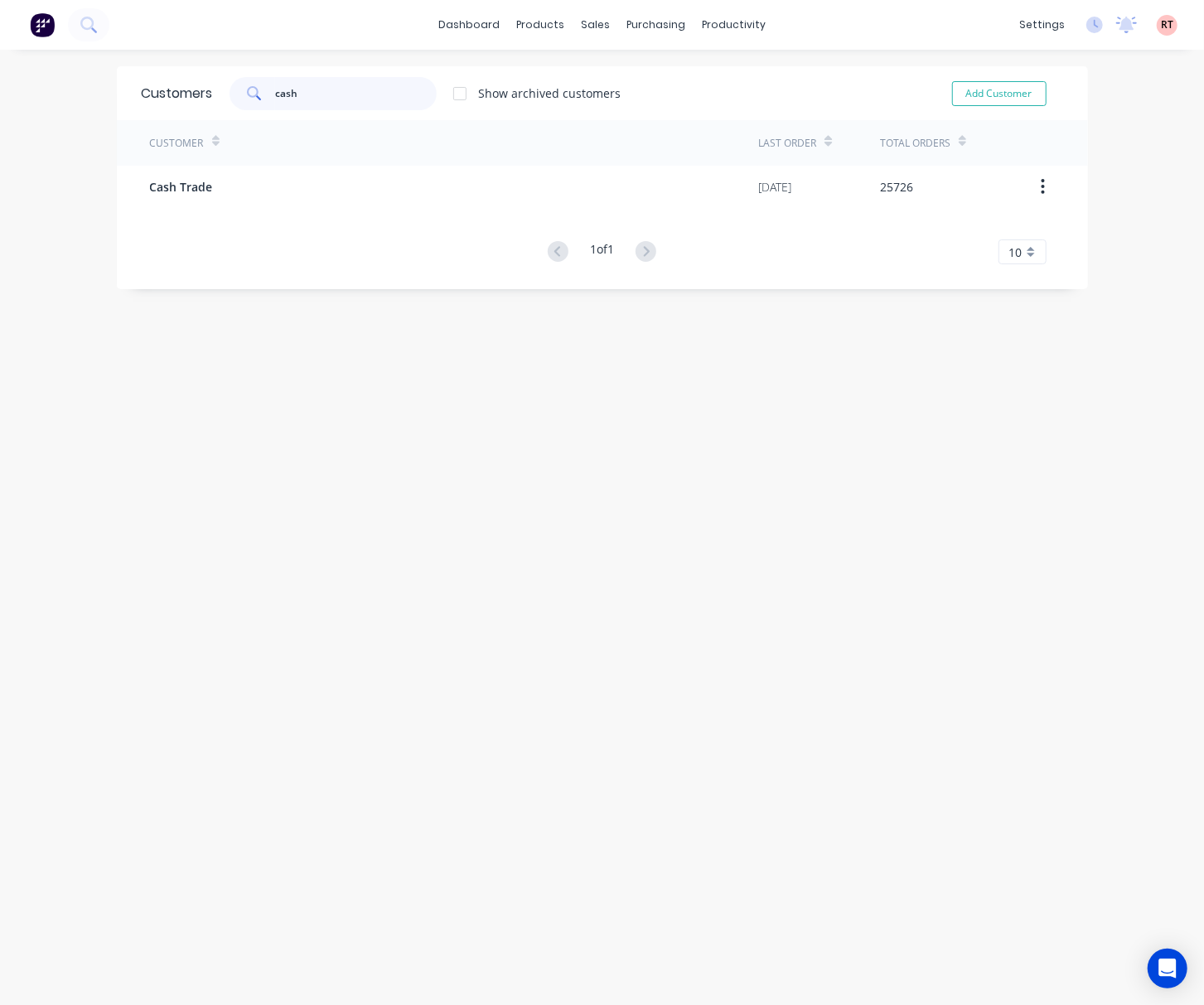
type input "cash"
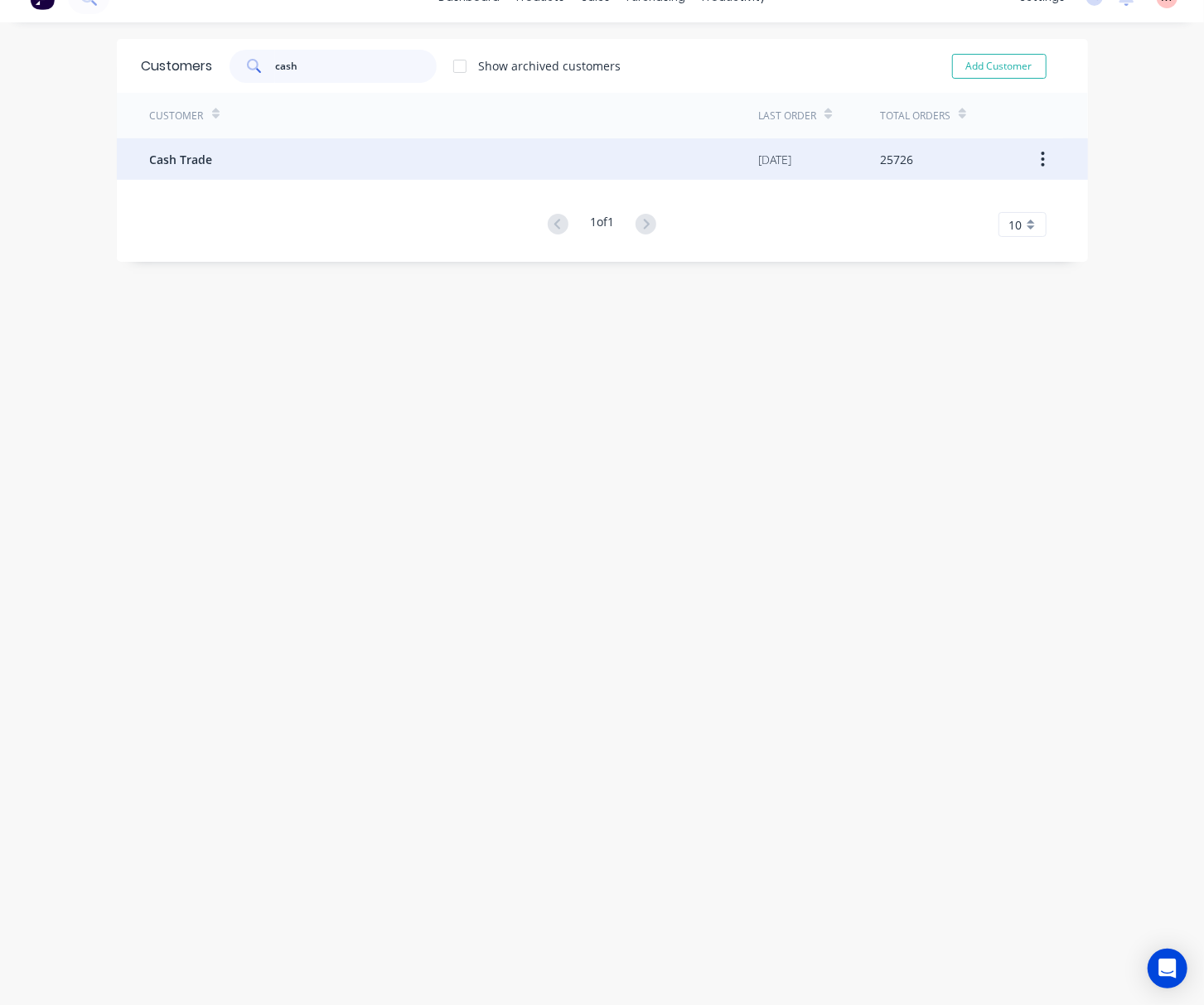
scroll to position [33, 0]
click at [447, 161] on div "Cash Trade" at bounding box center [455, 154] width 609 height 41
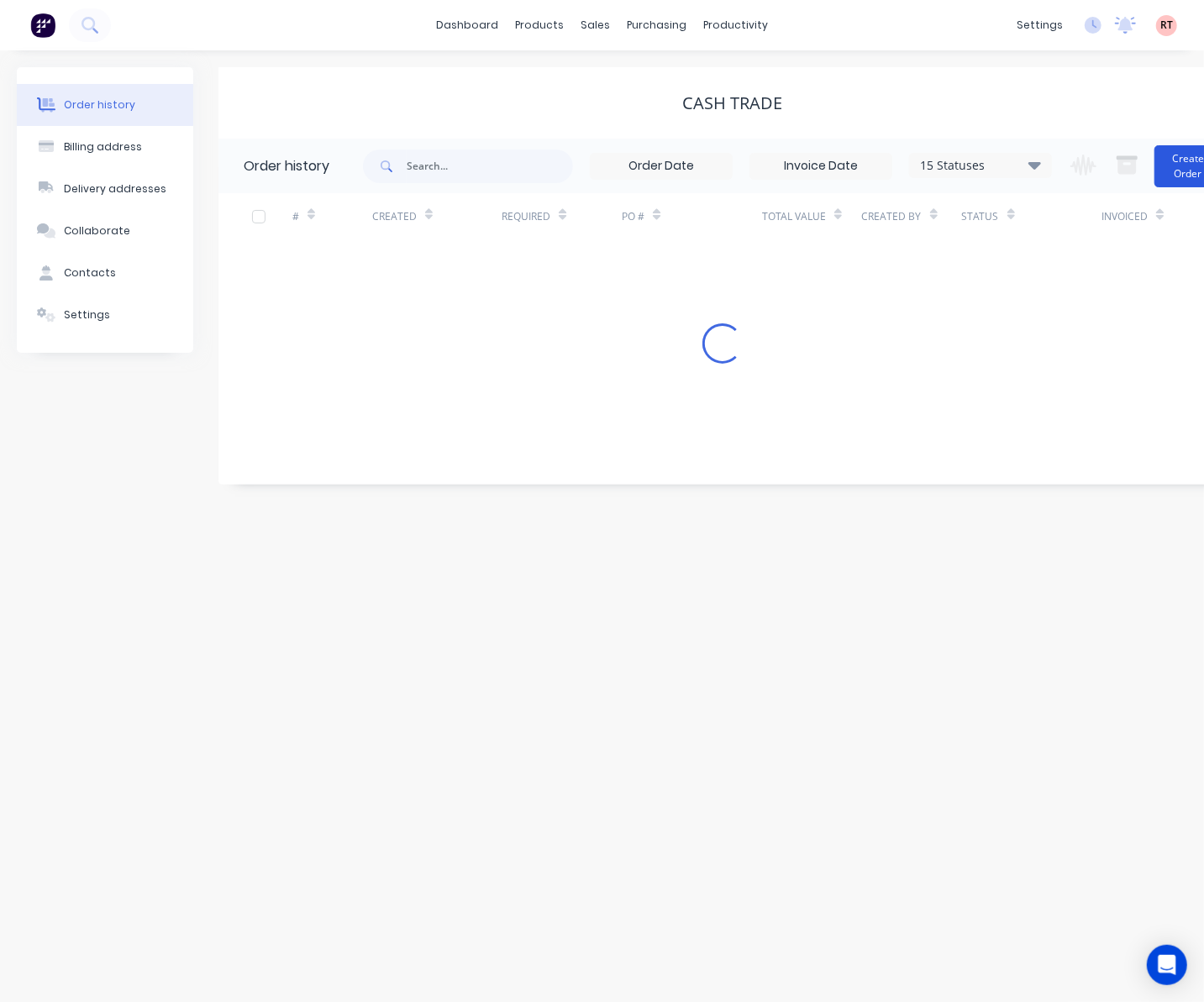
click at [1158, 169] on button "Create Order" at bounding box center [1188, 167] width 67 height 42
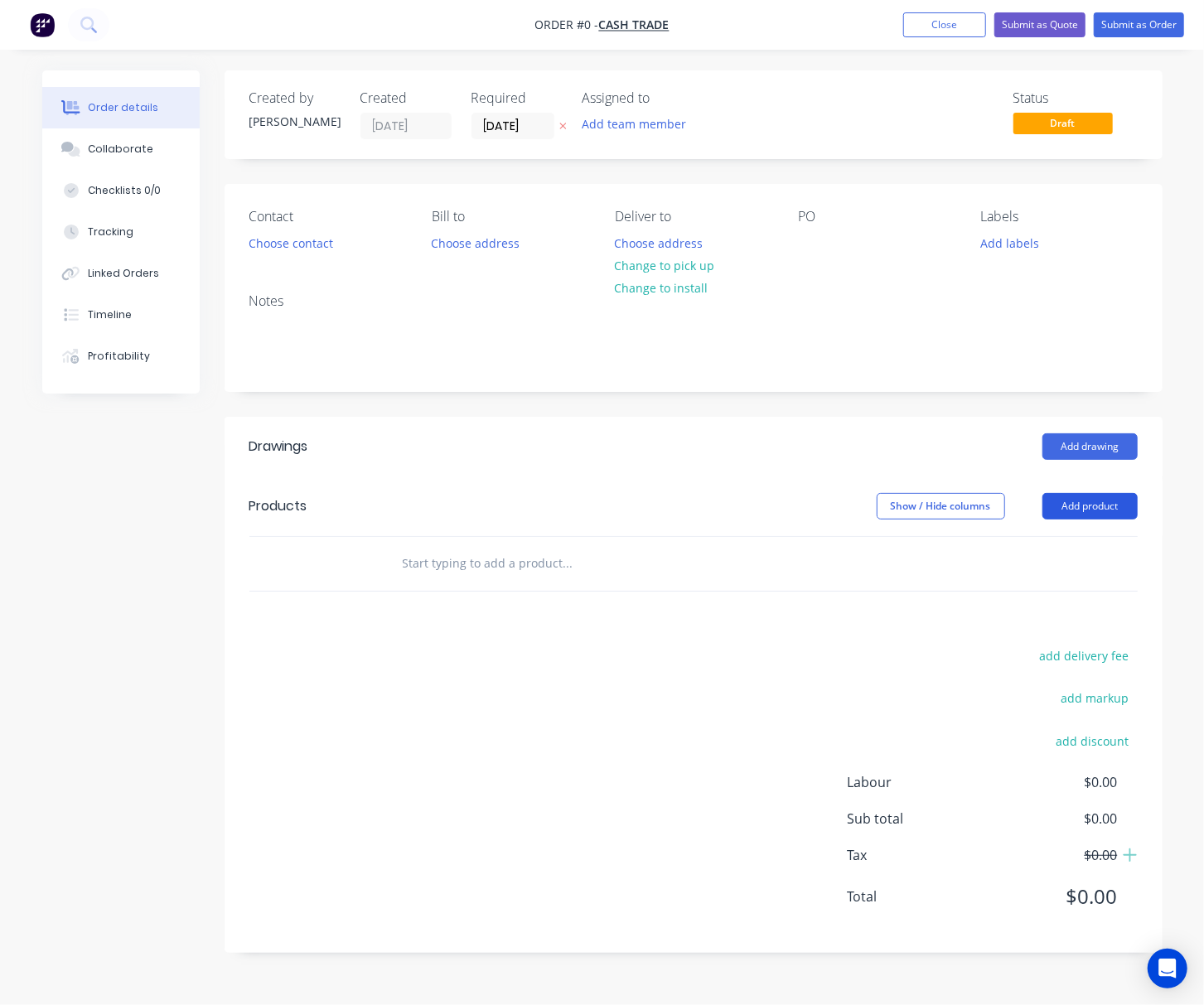
click at [1088, 508] on button "Add product" at bounding box center [1090, 507] width 95 height 27
click at [1089, 516] on button "Add product" at bounding box center [1090, 507] width 95 height 27
click at [1087, 504] on button "Add product" at bounding box center [1090, 507] width 95 height 27
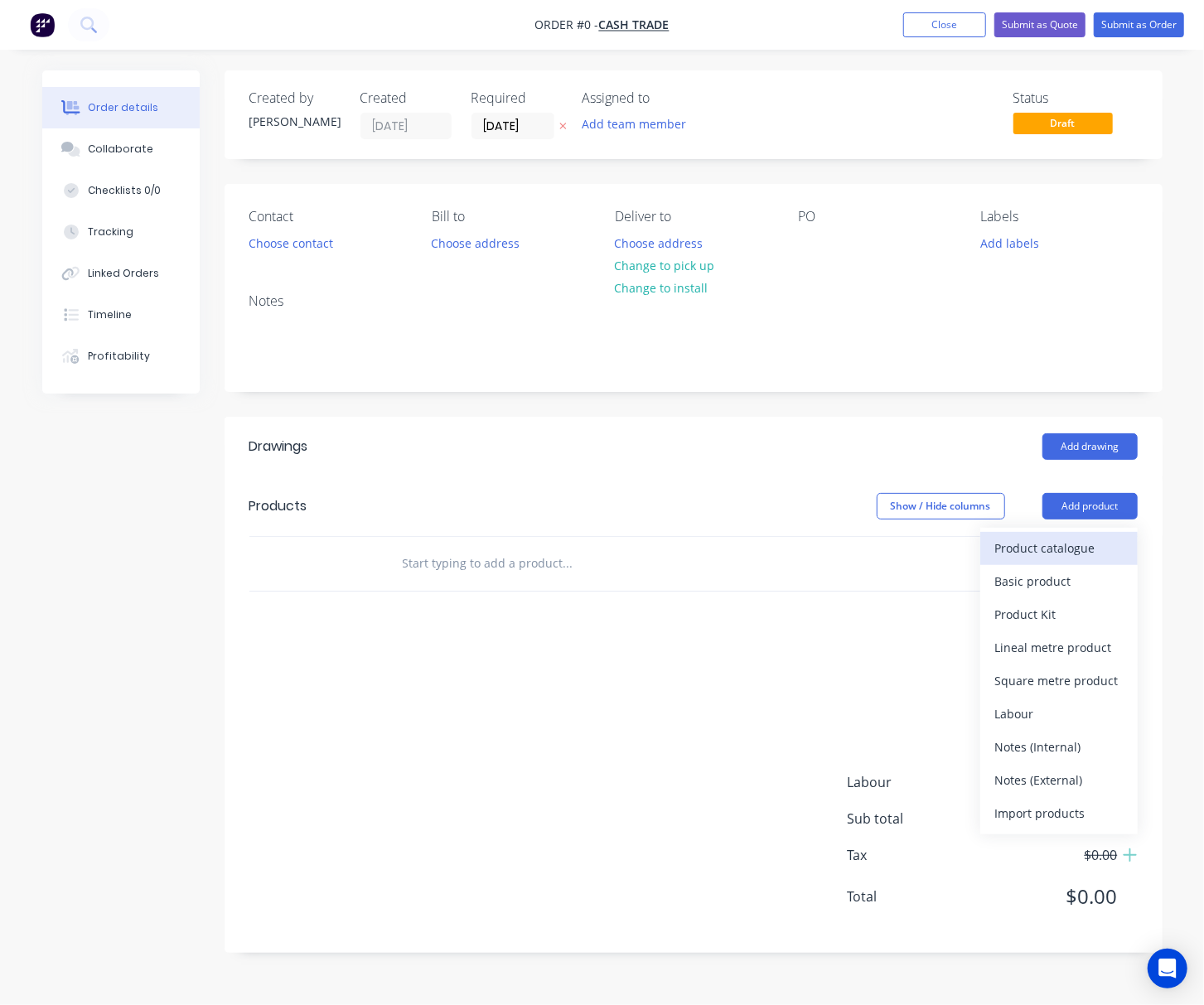
click at [1059, 543] on div "Product catalogue" at bounding box center [1059, 548] width 128 height 24
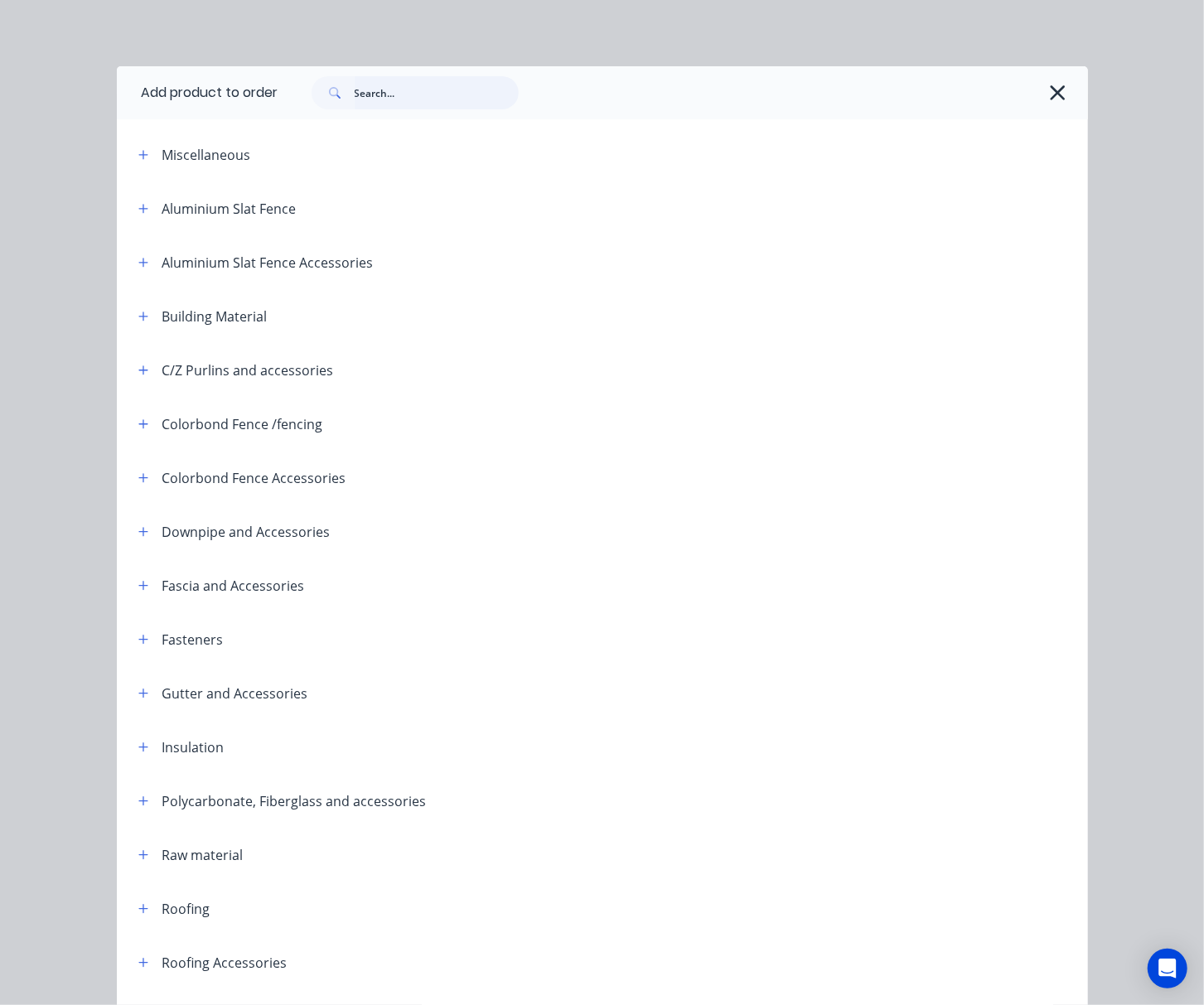
click at [363, 93] on input "text" at bounding box center [437, 93] width 164 height 33
type input "tube"
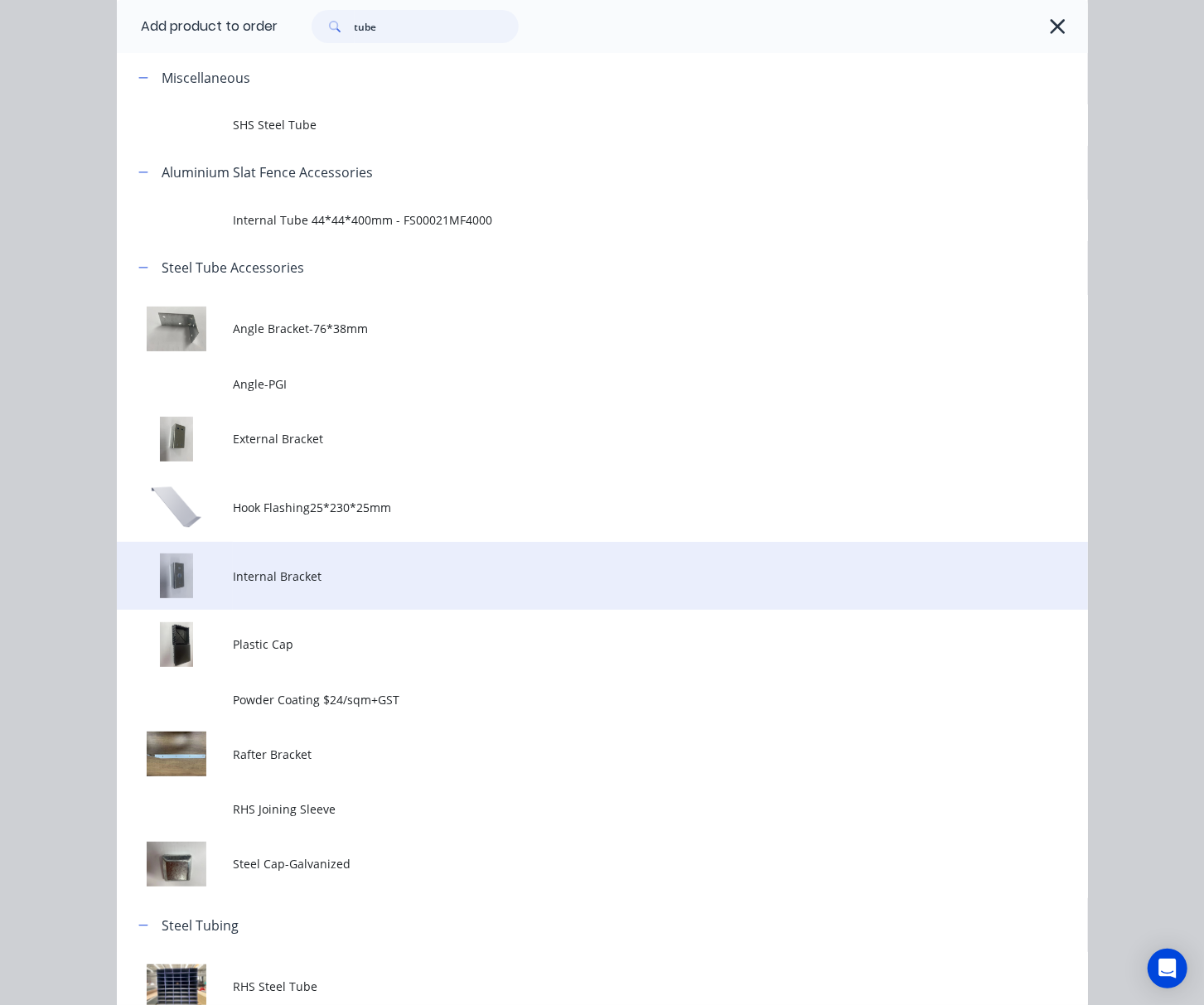
scroll to position [234, 0]
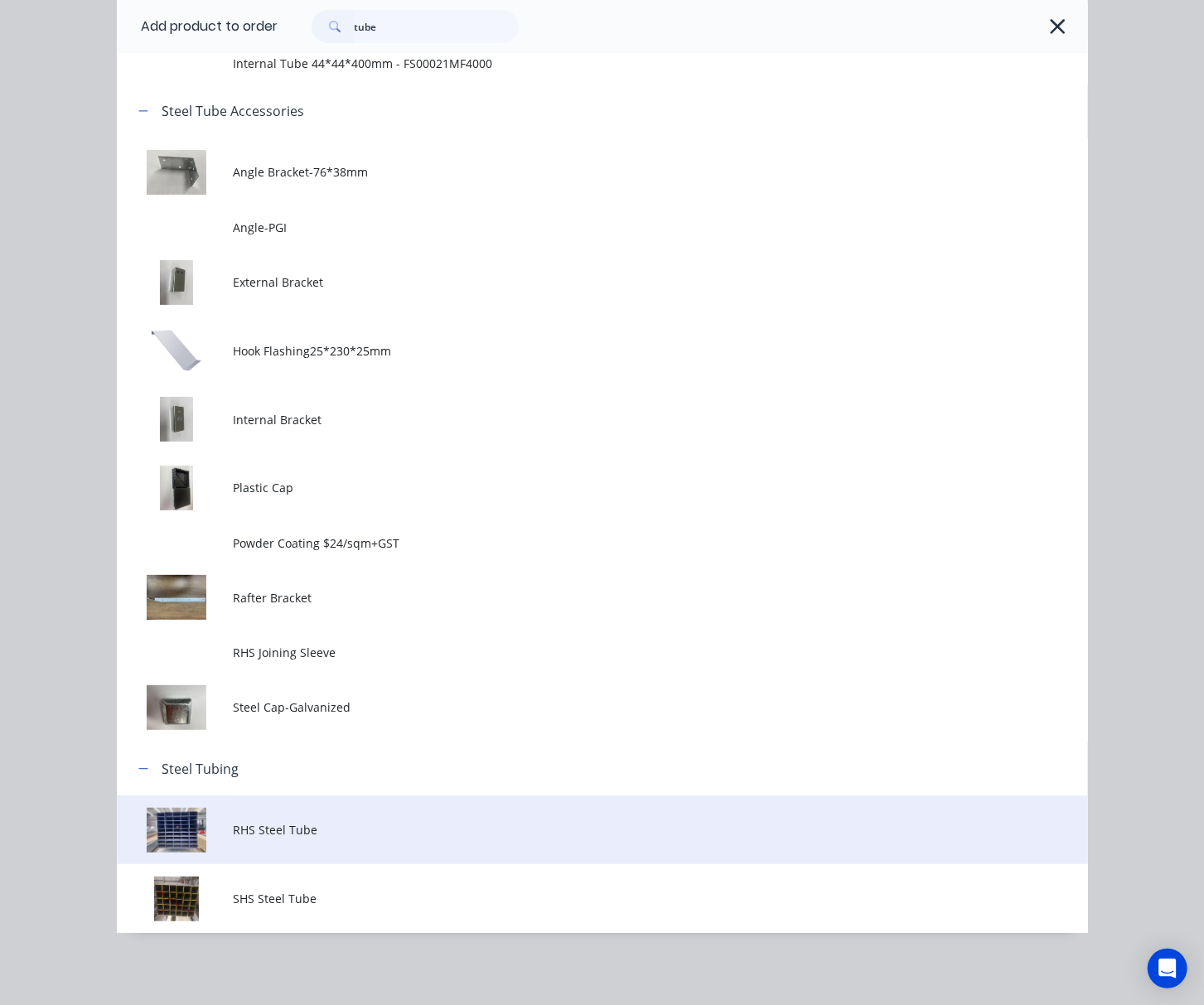
click at [367, 835] on span "RHS Steel Tube" at bounding box center [574, 829] width 684 height 17
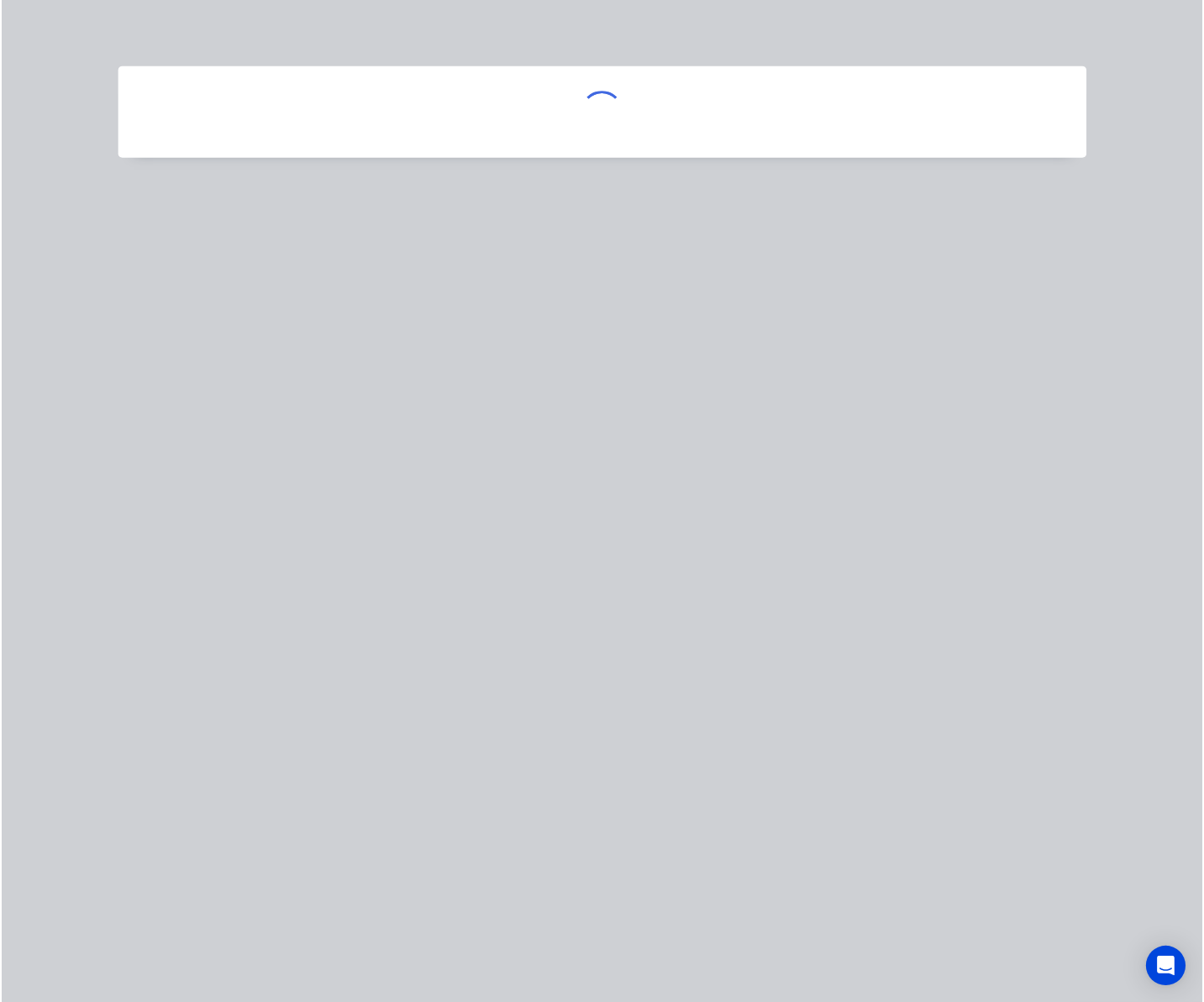
scroll to position [0, 0]
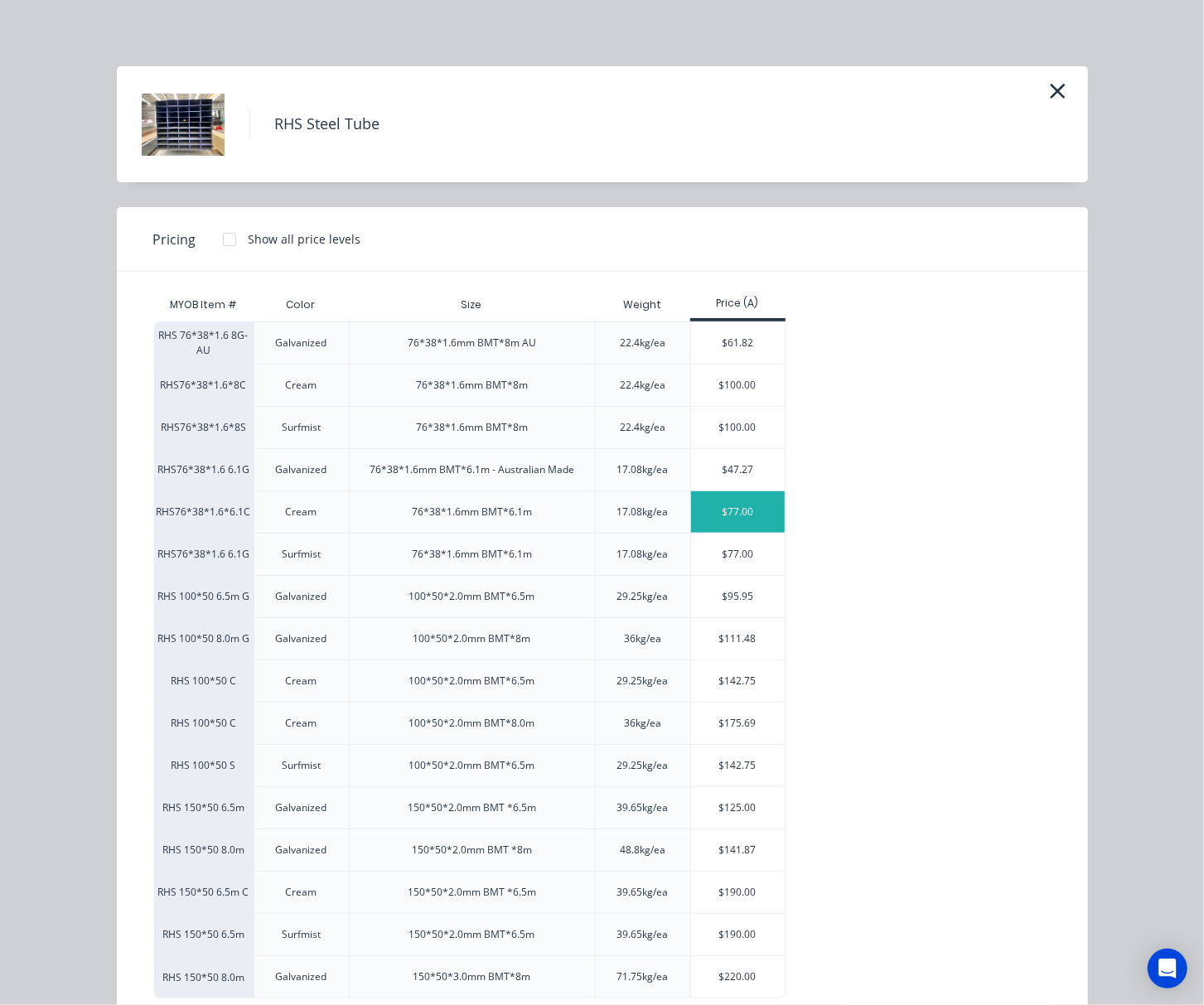
click at [721, 518] on div "$77.00" at bounding box center [738, 512] width 93 height 41
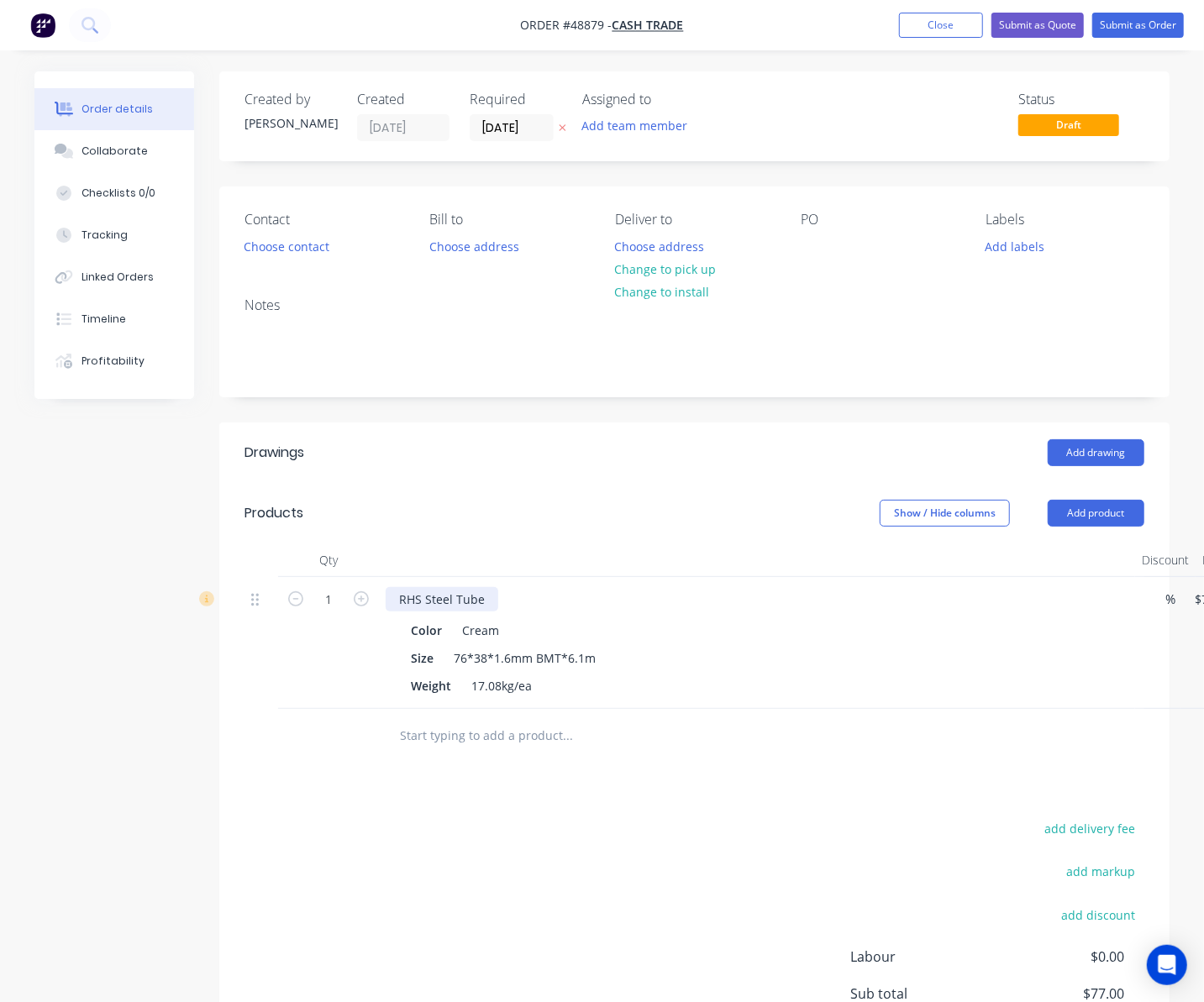
click at [492, 592] on div "RHS Steel Tube" at bounding box center [442, 599] width 113 height 25
click at [481, 599] on div "RHS Steel Tube 2860" at bounding box center [456, 599] width 143 height 25
click at [556, 597] on div "RHS Steel Tube (Cut to 2860" at bounding box center [476, 599] width 183 height 25
click at [207, 607] on icon at bounding box center [207, 598] width 15 height 15
click at [1112, 518] on button "Add product" at bounding box center [1096, 514] width 97 height 27
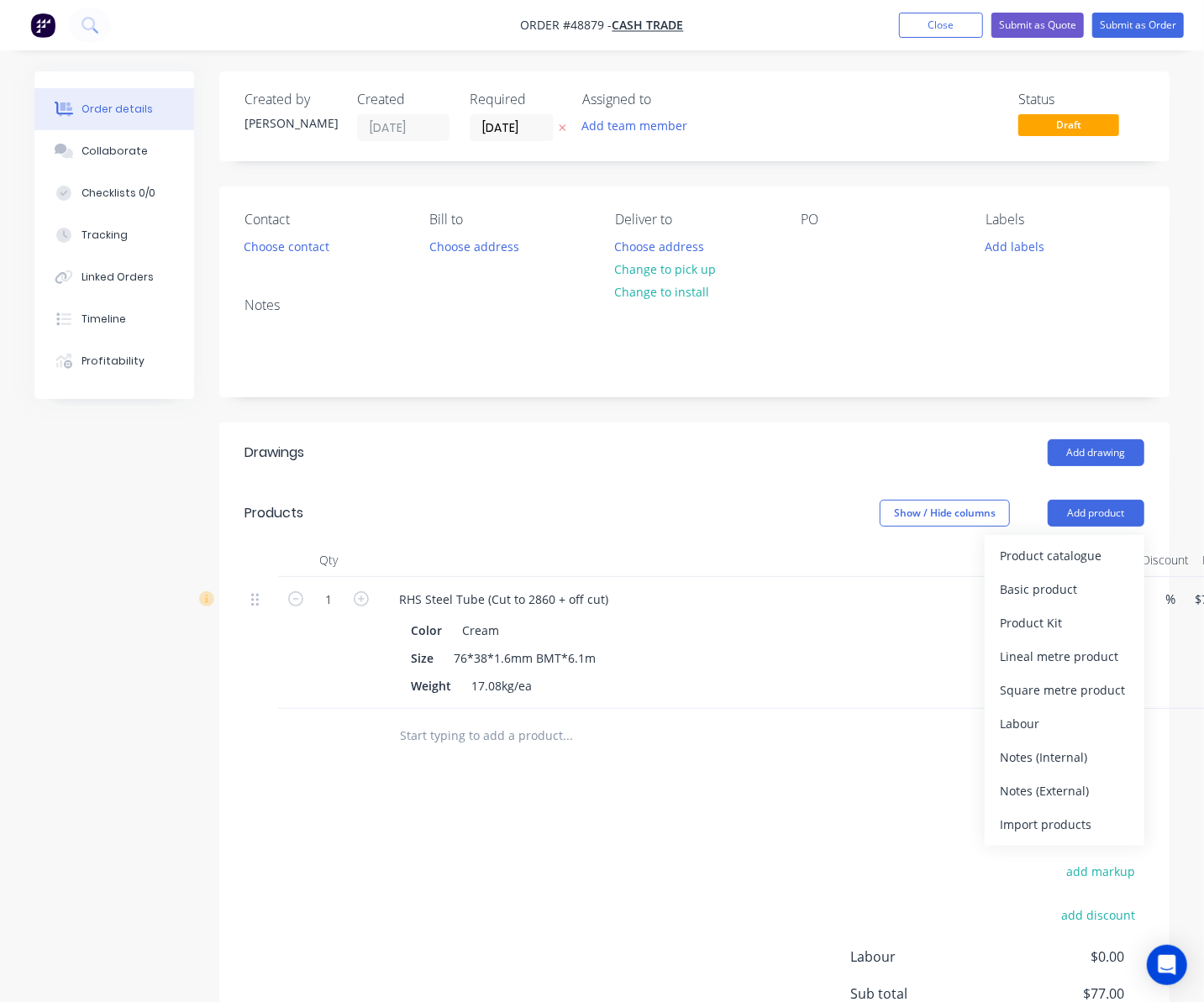
click at [1070, 566] on div "Product catalogue" at bounding box center [1065, 556] width 129 height 25
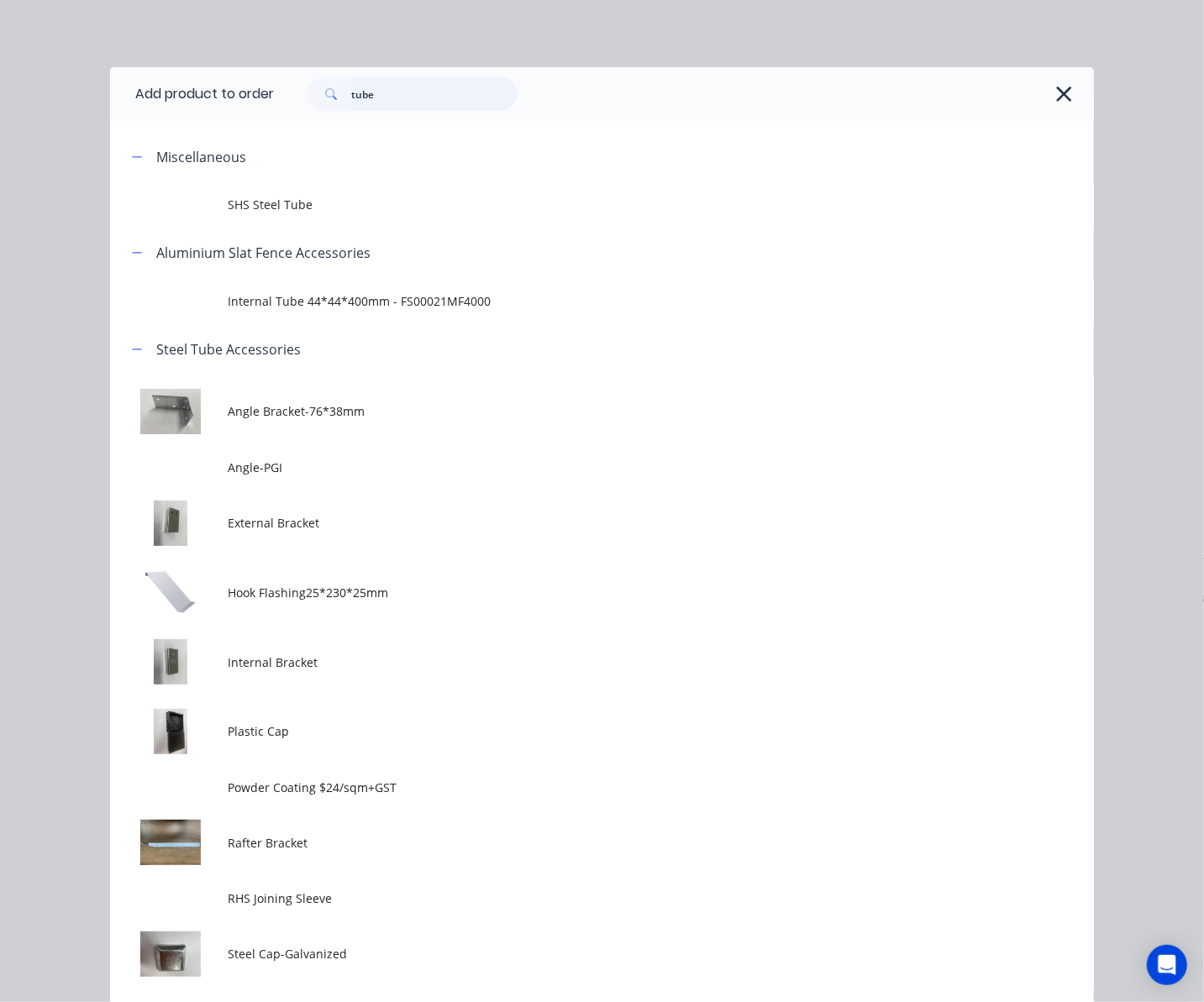
drag, startPoint x: 417, startPoint y: 89, endPoint x: 413, endPoint y: 103, distance: 14.6
click at [413, 106] on input "tube" at bounding box center [434, 94] width 167 height 34
type input "t"
type input "cut"
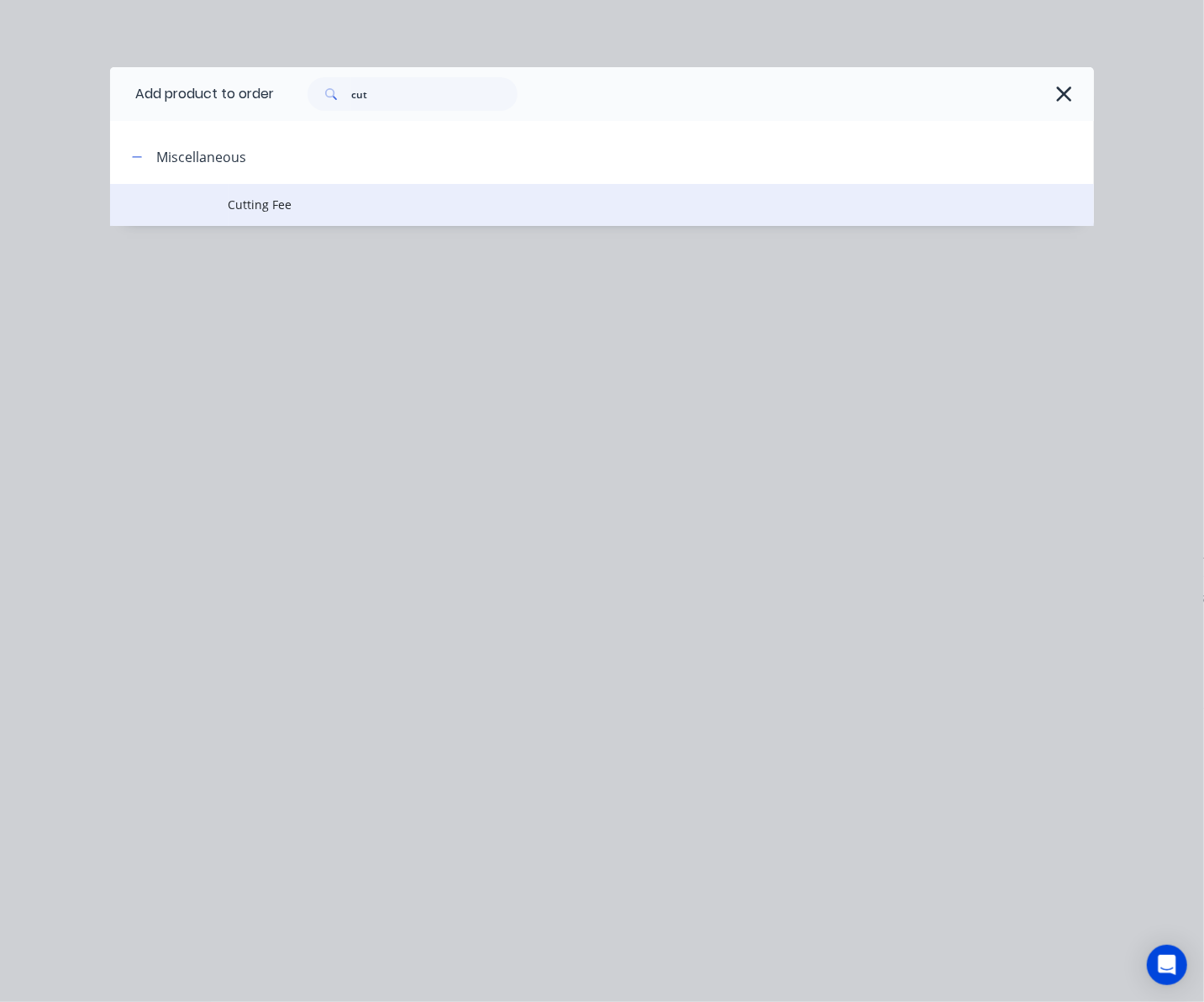
click at [397, 210] on span "Cutting Fee" at bounding box center [575, 204] width 692 height 17
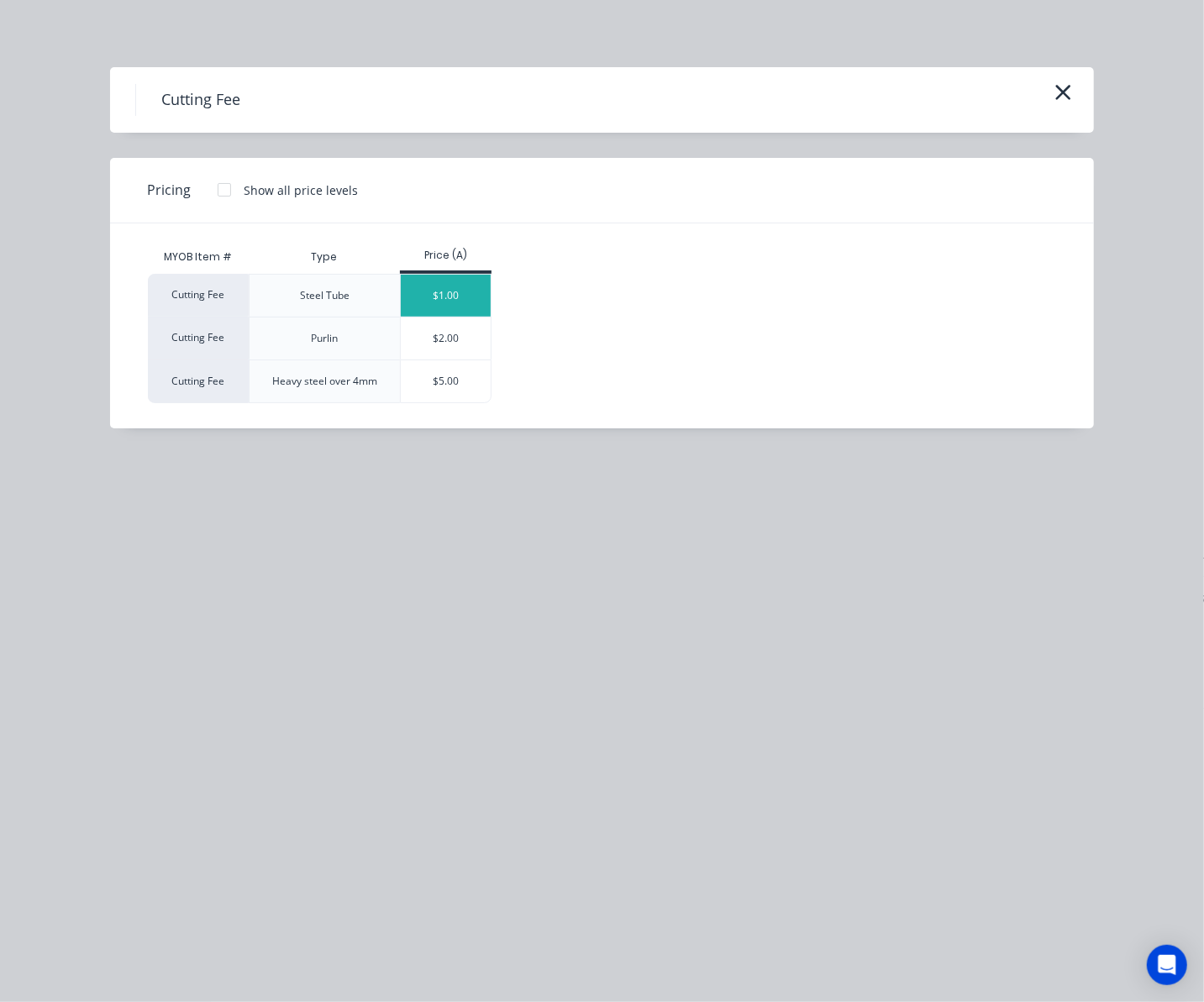
click at [425, 287] on div "$1.00" at bounding box center [445, 296] width 90 height 42
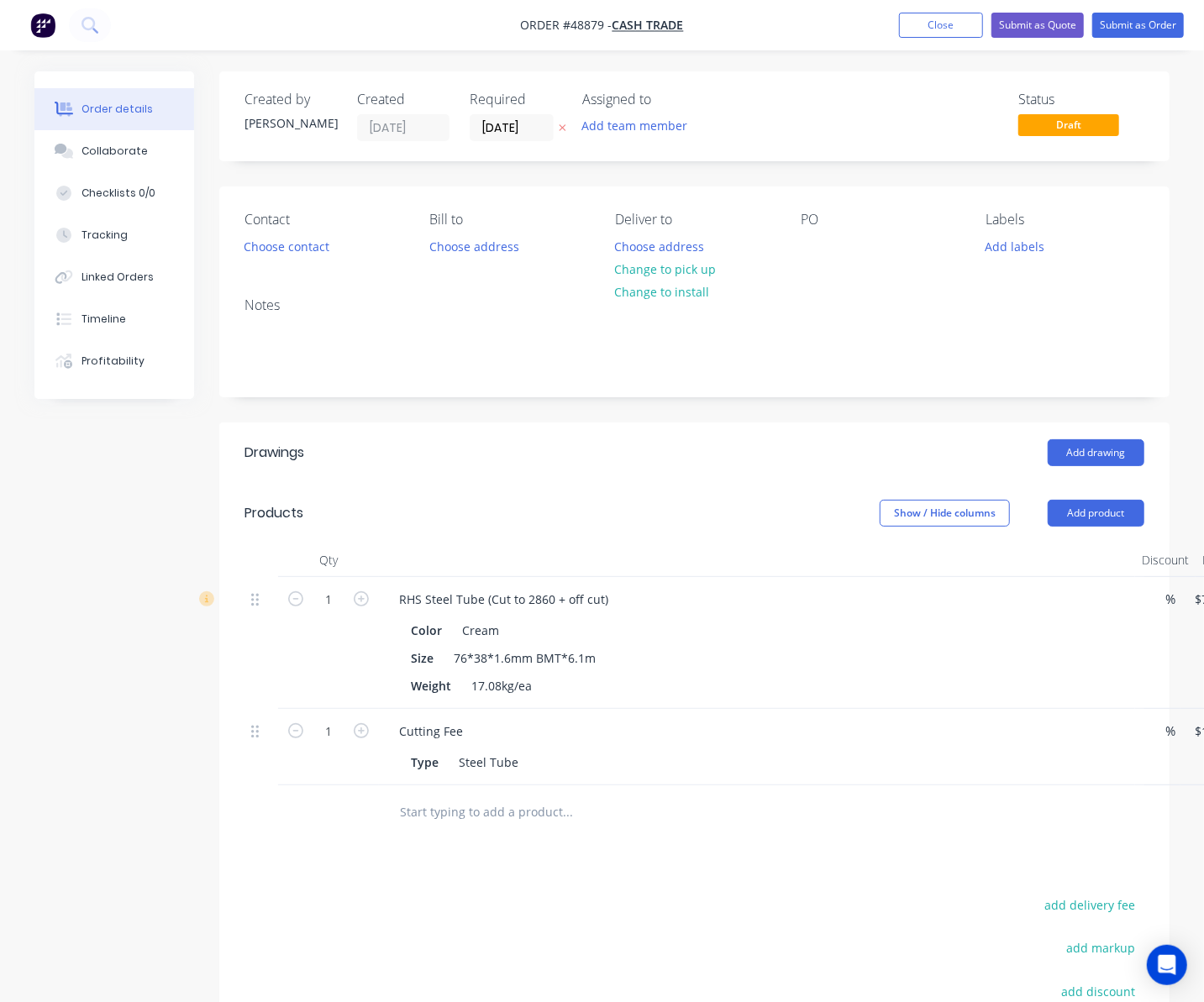
click at [182, 537] on div "Promised" at bounding box center [181, 534] width 70 height 41
click at [181, 529] on span "Promised" at bounding box center [181, 532] width 53 height 16
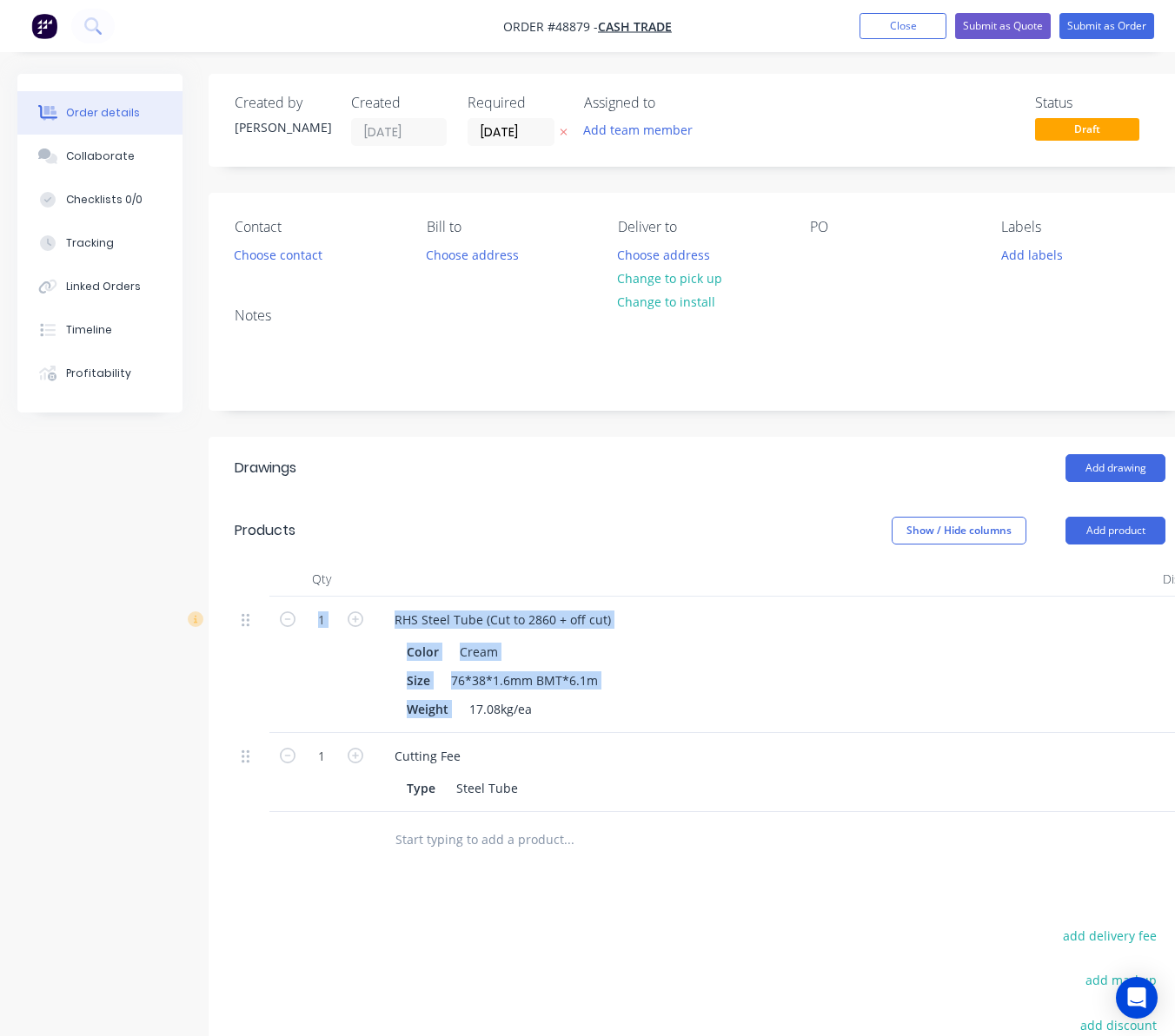
drag, startPoint x: 372, startPoint y: 615, endPoint x: 606, endPoint y: 712, distance: 253.3
click at [606, 712] on div "1 RHS Steel Tube (Cut to 2860 + off cut) Color Cream Size 76*38*1.6mm BMT*6.1m …" at bounding box center [700, 665] width 931 height 137
click at [574, 723] on div "RHS Steel Tube (Cut to 2860 + off cut) Color Cream Size 76*38*1.6mm BMT*6.1m We…" at bounding box center [765, 665] width 782 height 137
click at [716, 679] on div "Size 76*38*1.6mm BMT*6.1m" at bounding box center [760, 680] width 723 height 25
click at [737, 672] on div "Size 76*38*1.6mm BMT*6.1m" at bounding box center [760, 680] width 723 height 25
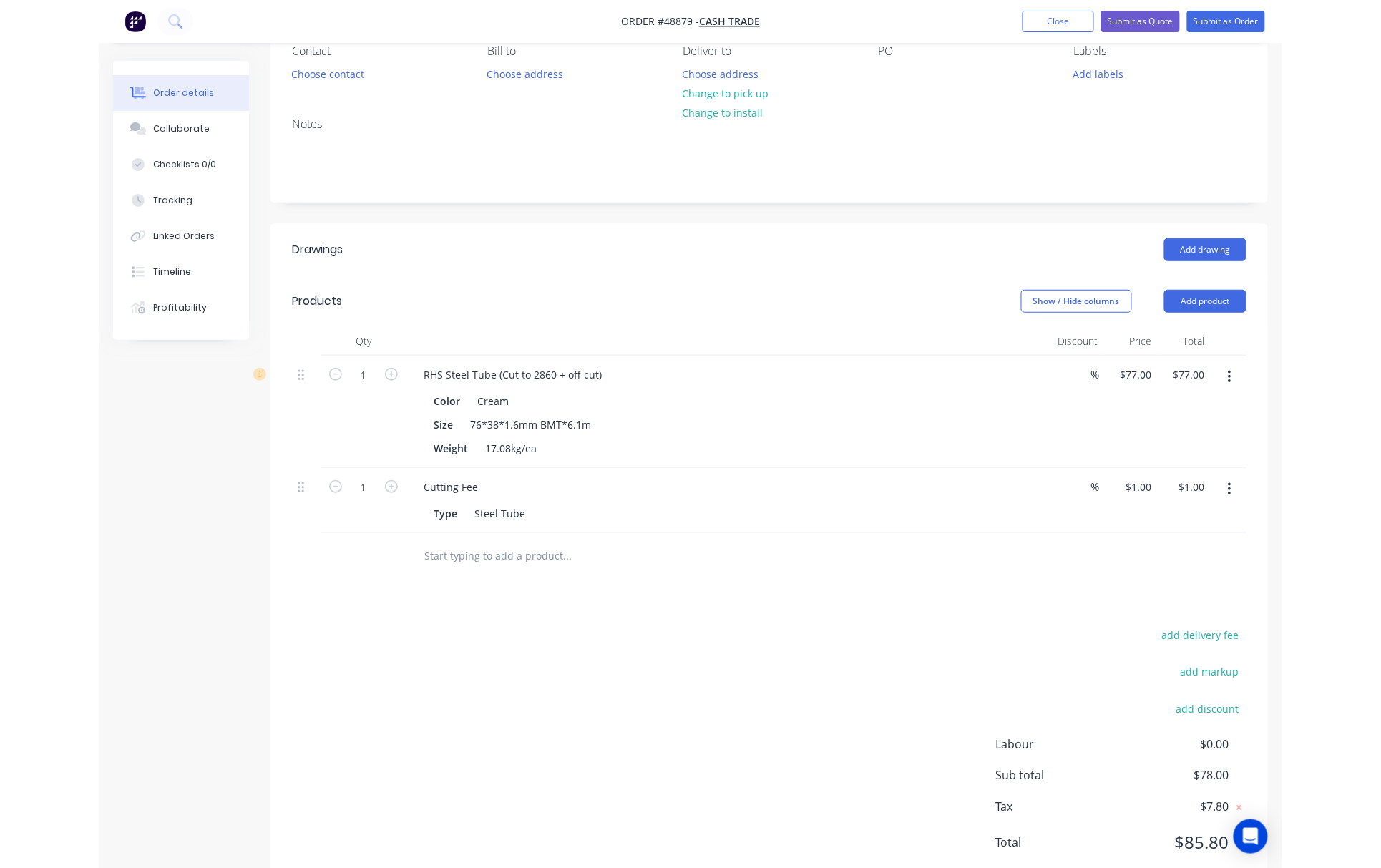
scroll to position [183, 0]
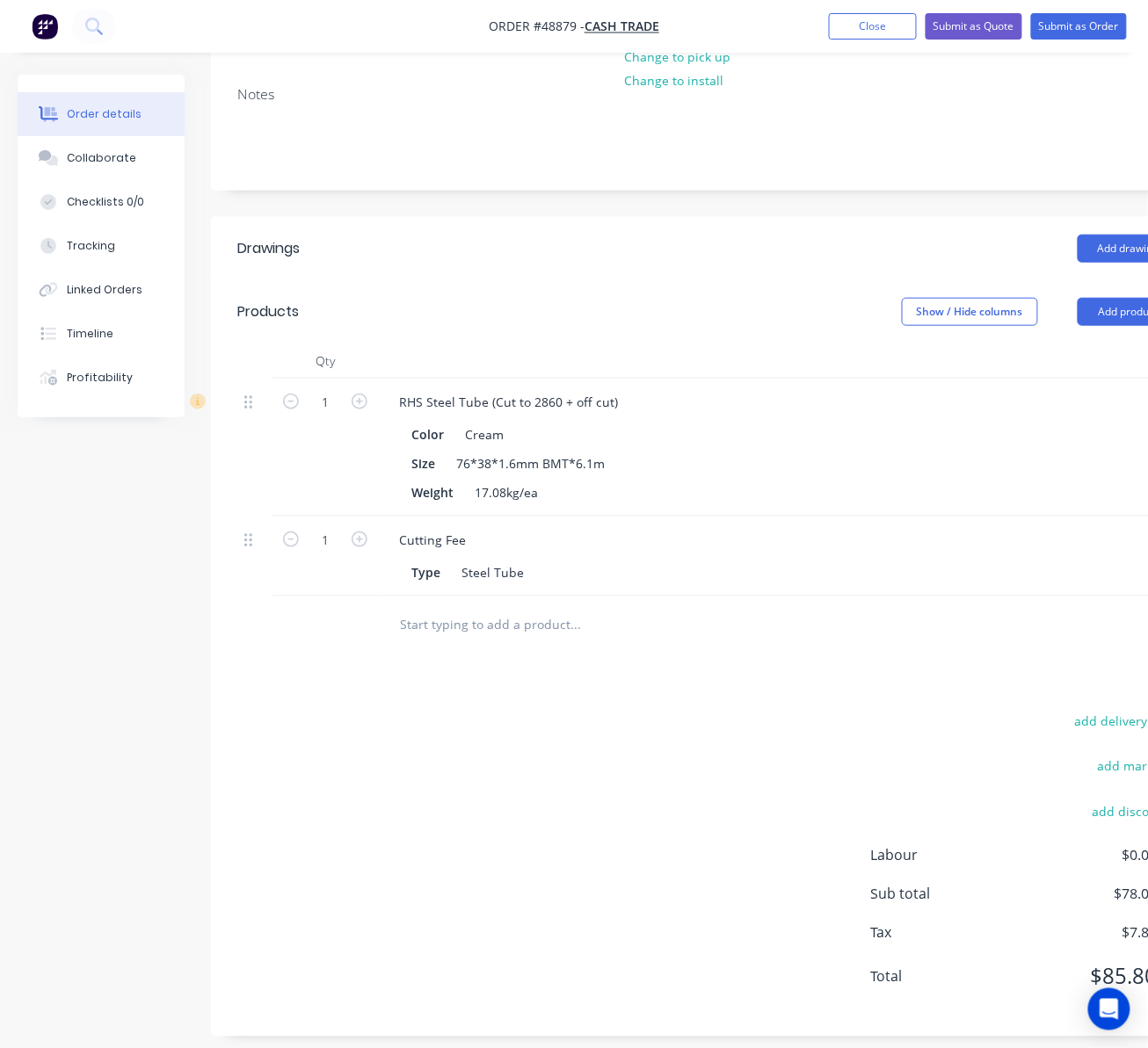
click at [2, 437] on div "Order details Collaborate Checklists 0/0 Tracking Linked Orders Timeline Profit…" at bounding box center [611, 456] width 1222 height 1214
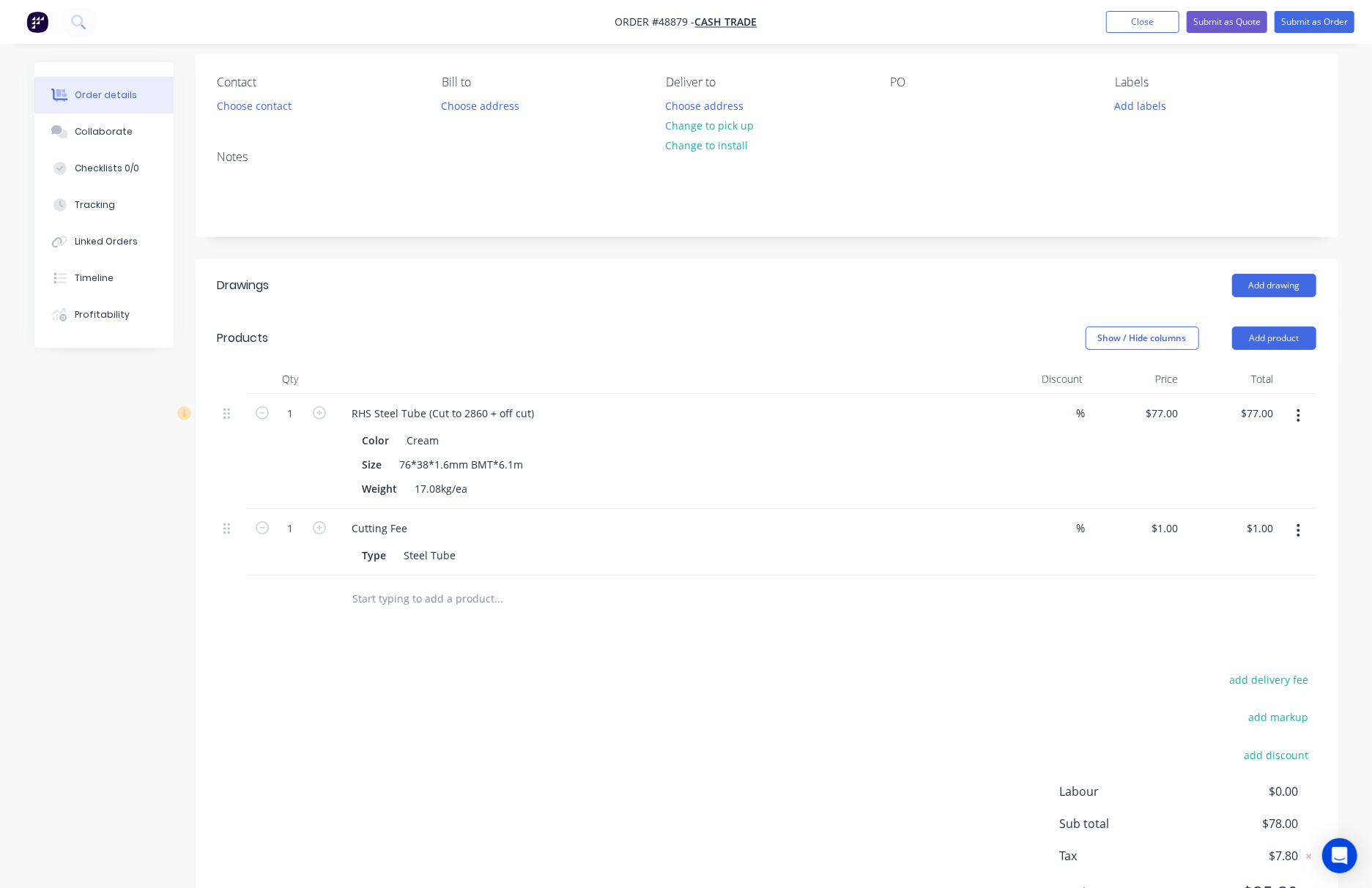
scroll to position [0, 0]
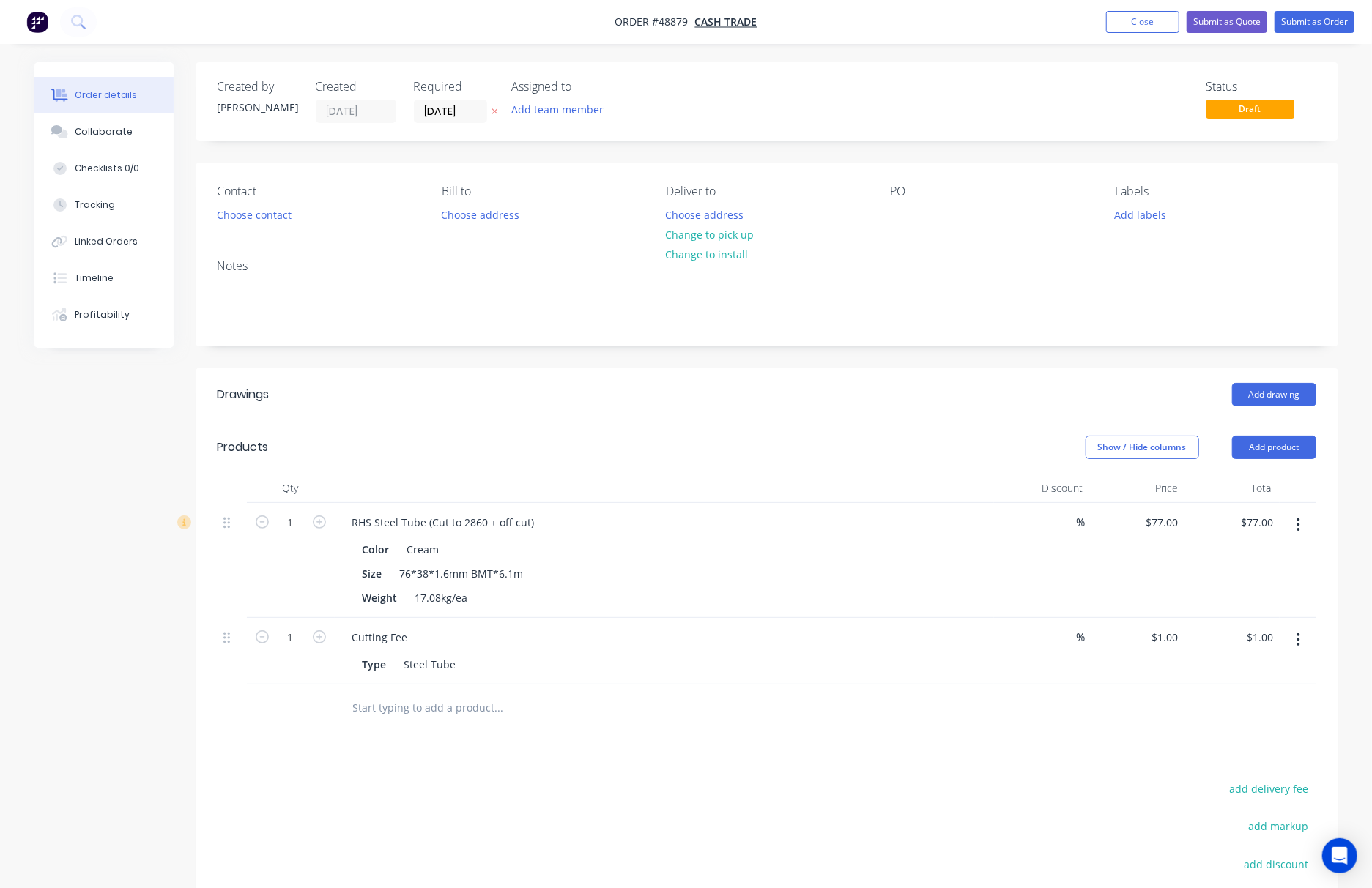
drag, startPoint x: 607, startPoint y: 361, endPoint x: 877, endPoint y: 345, distance: 270.5
click at [869, 346] on div "Created by Rachel Created 04/09/25 Required 04/09/25 Assigned to Add team membe…" at bounding box center [766, 556] width 1143 height 989
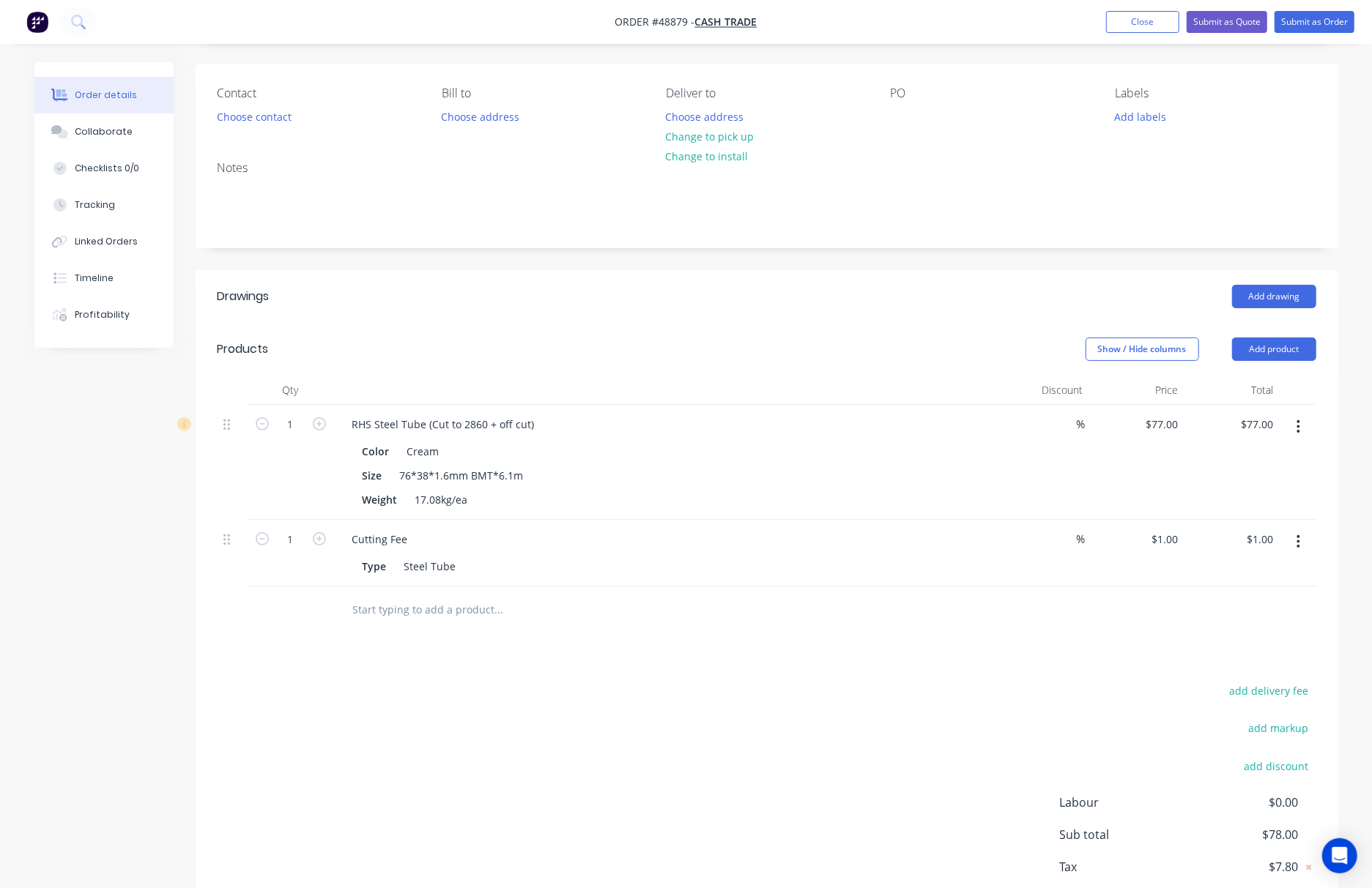
scroll to position [187, 0]
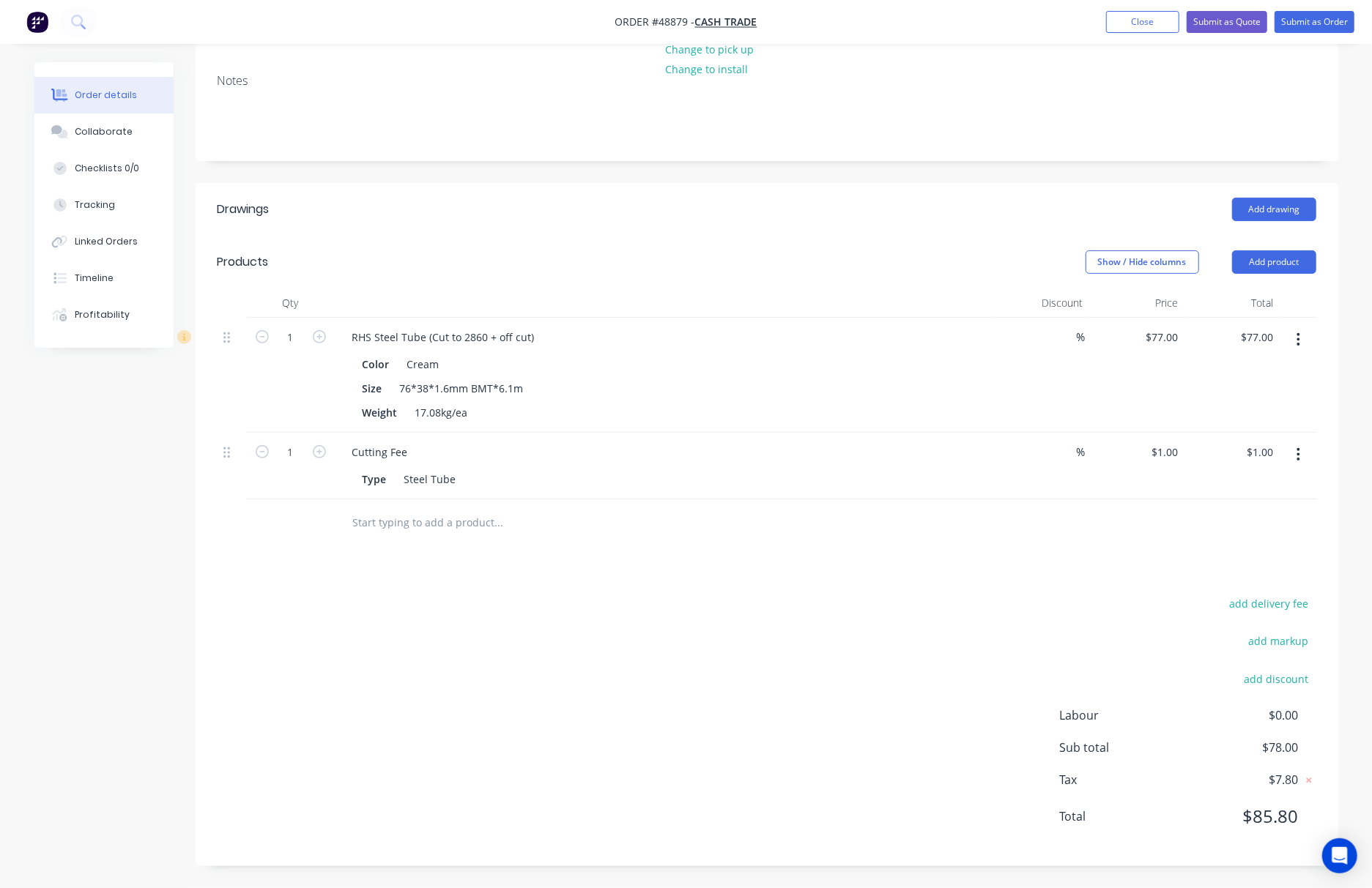
drag, startPoint x: 487, startPoint y: 184, endPoint x: 809, endPoint y: 349, distance: 361.8
click at [487, 183] on header "Drawings Add drawing" at bounding box center [766, 210] width 1143 height 52
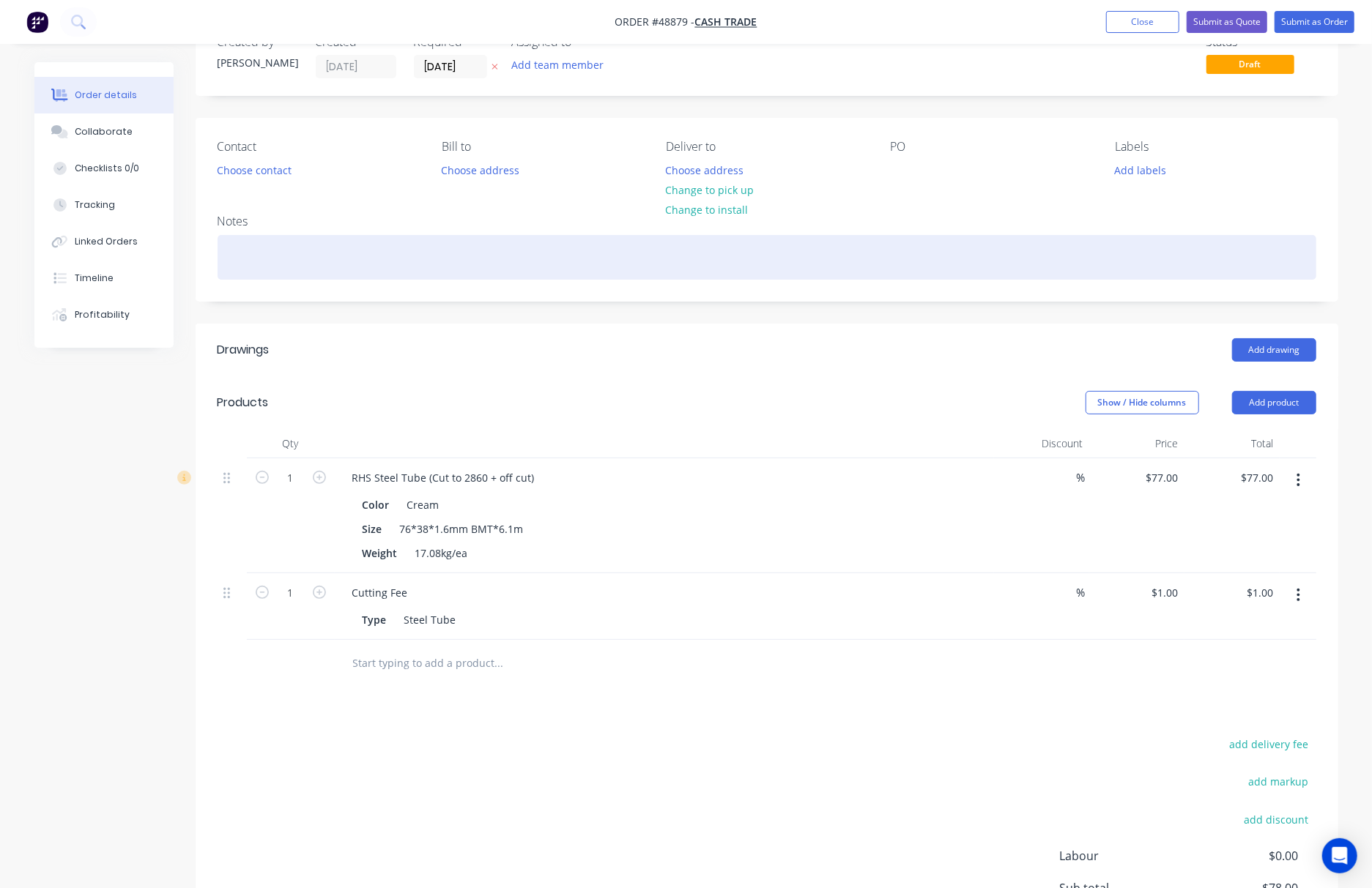
scroll to position [0, 0]
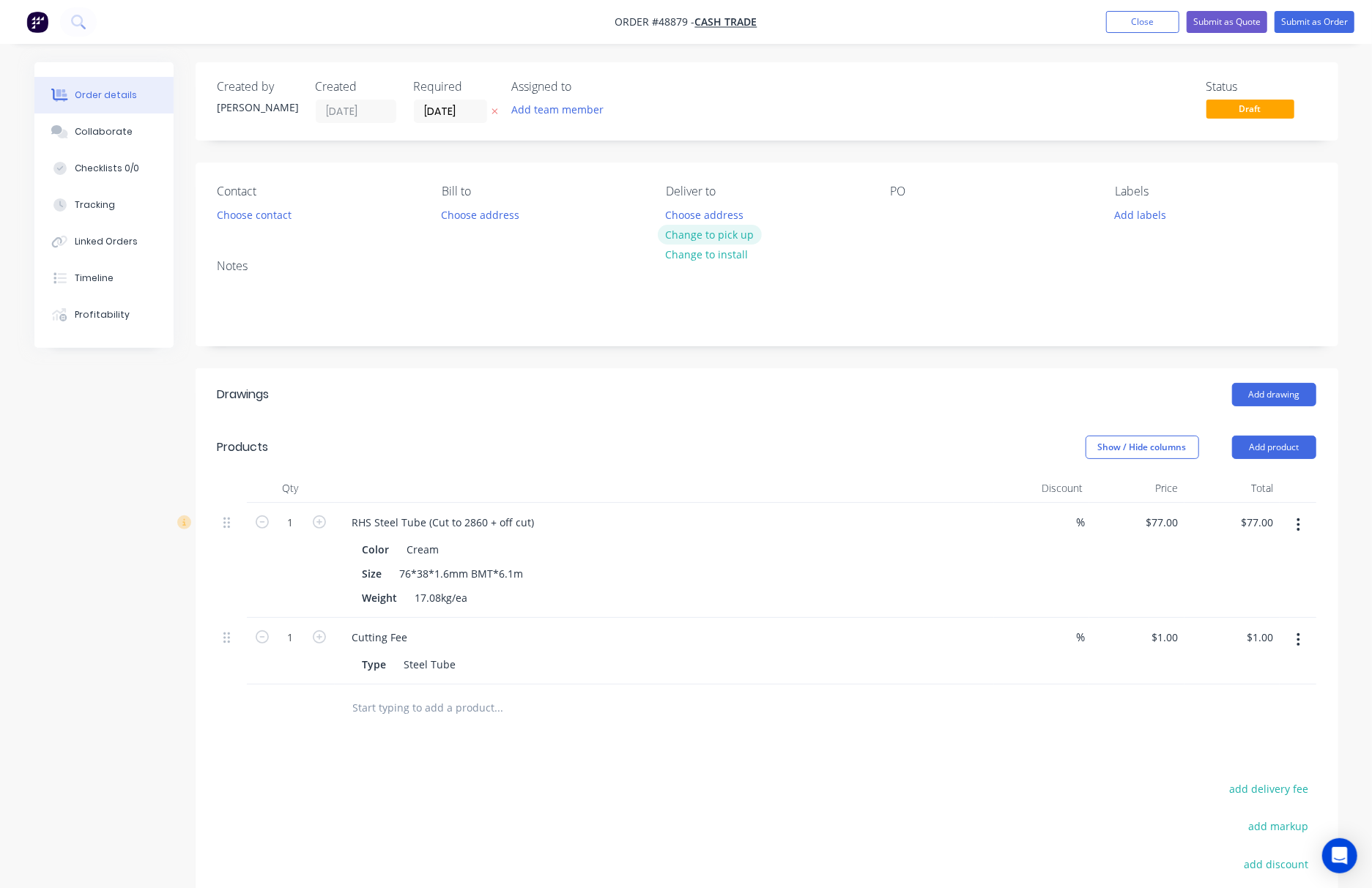
click at [713, 229] on button "Change to pick up" at bounding box center [709, 234] width 104 height 20
click at [250, 217] on button "Choose contact" at bounding box center [253, 213] width 90 height 20
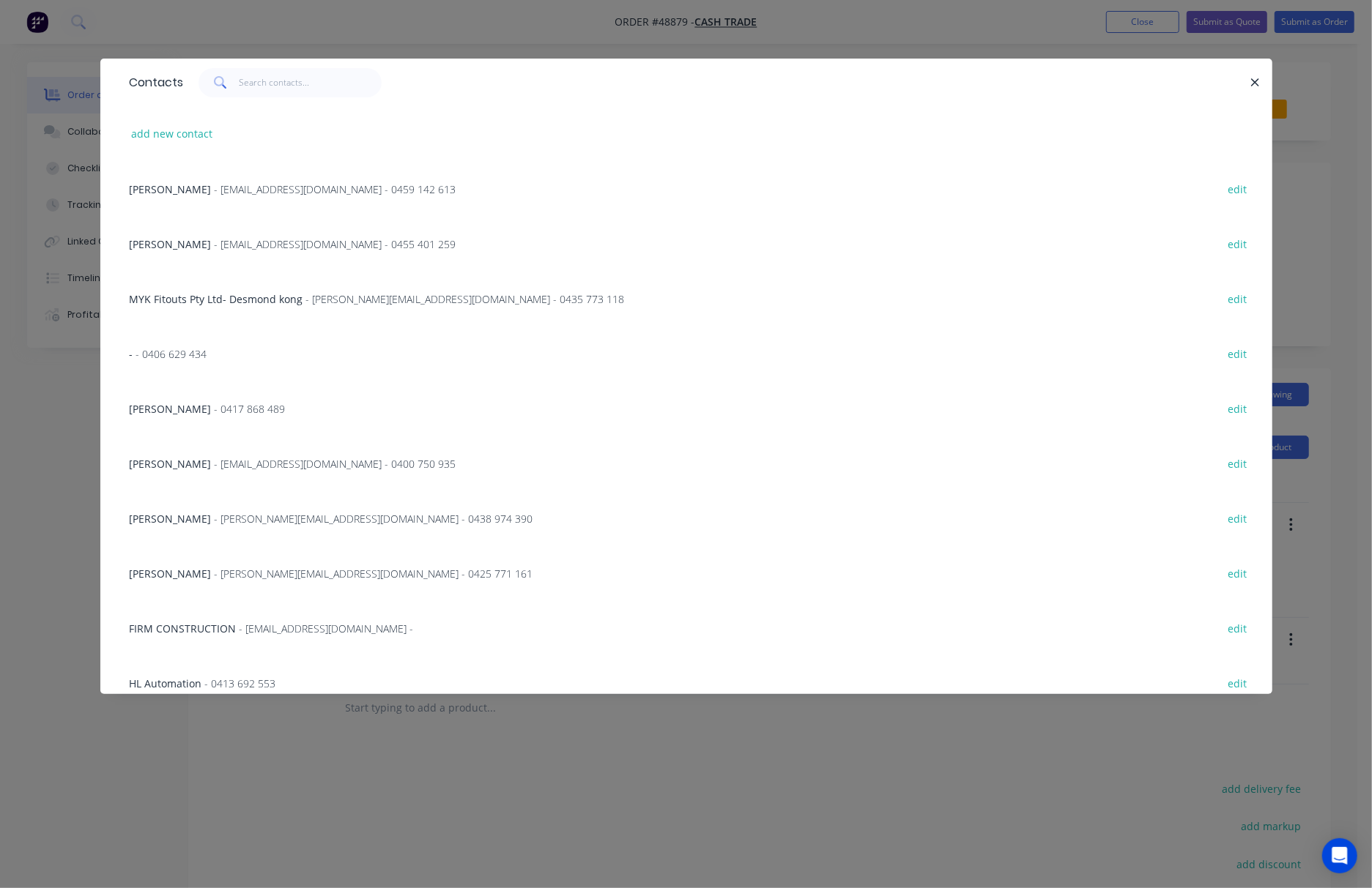
click at [405, 284] on div "MYK Fitouts Pty Ltd- Desmond kong - desmond@mykfitouts.com.au - 0435 773 118 ed…" at bounding box center [686, 298] width 1128 height 55
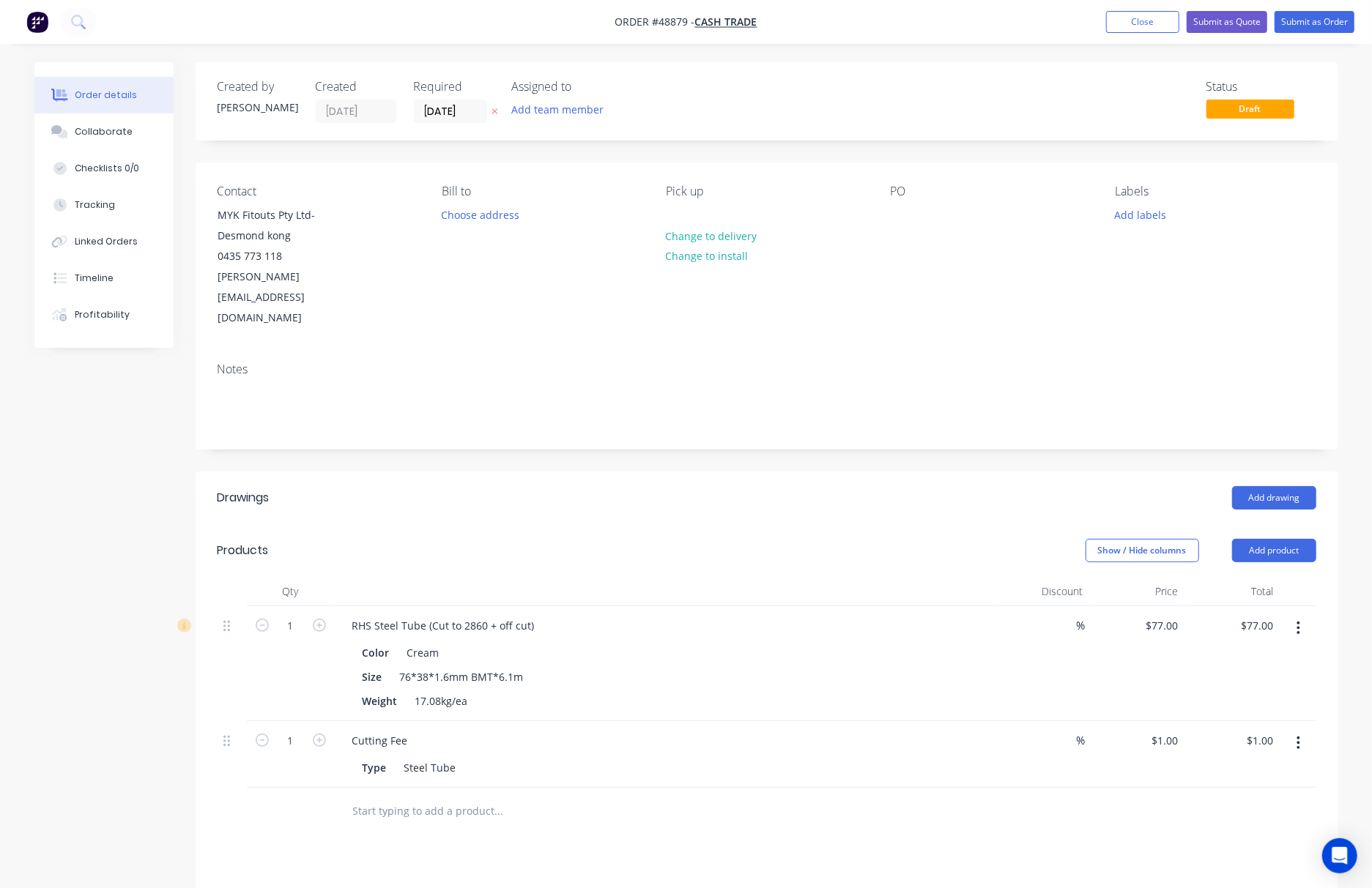
click at [534, 351] on div "Notes" at bounding box center [766, 400] width 1143 height 98
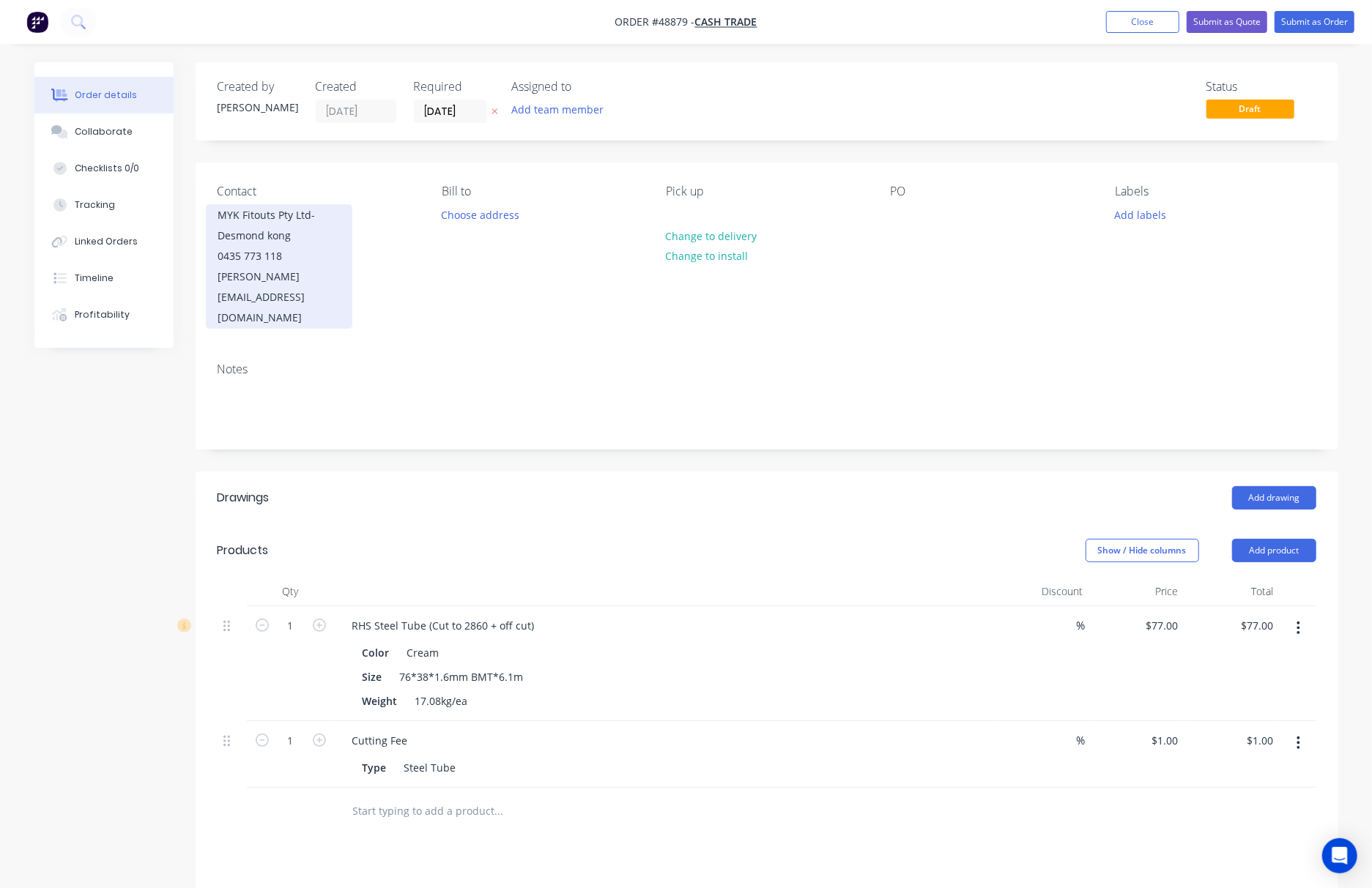
click at [328, 252] on div "0435 773 118" at bounding box center [279, 256] width 121 height 21
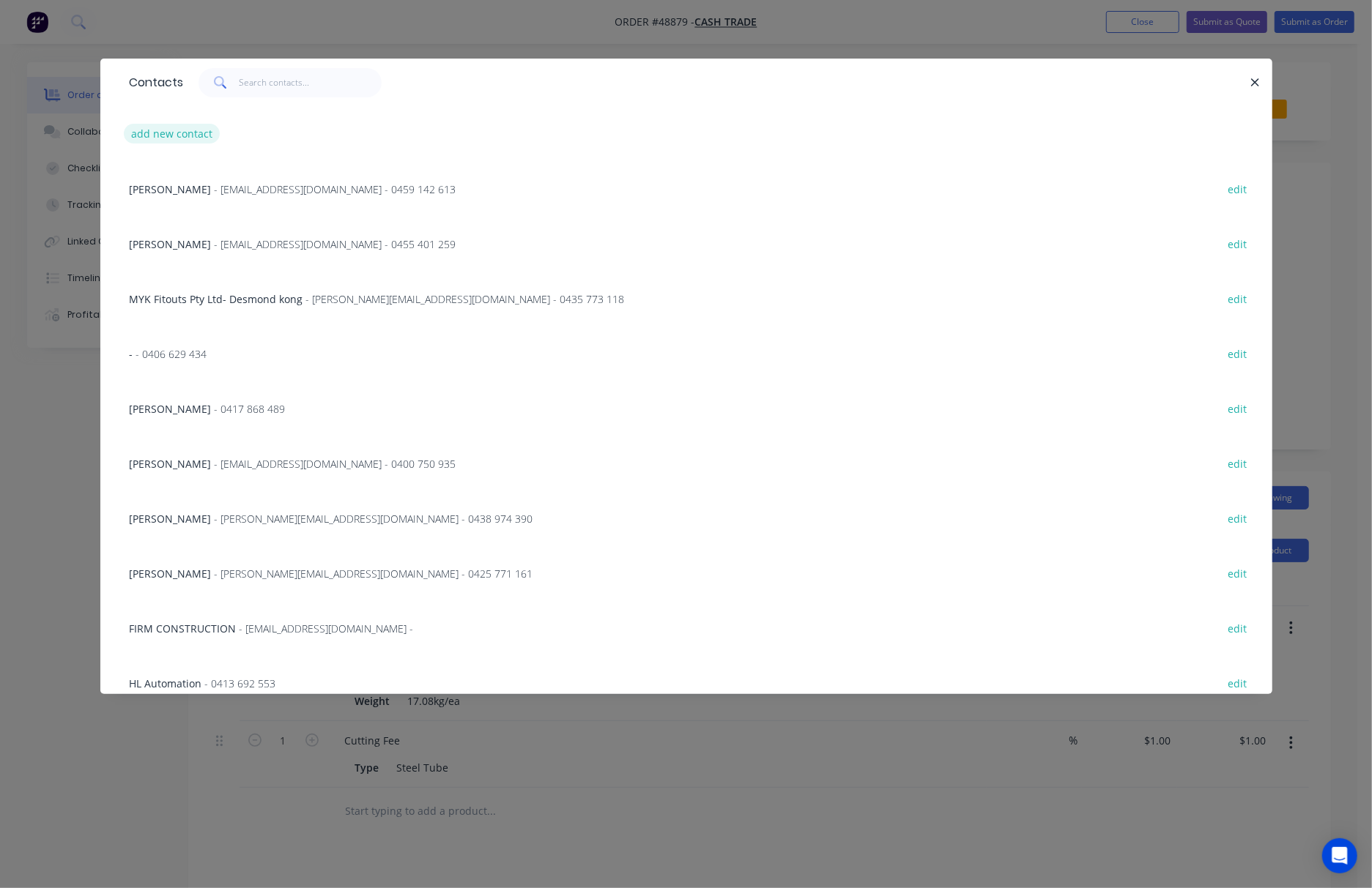
click at [175, 135] on button "add new contact" at bounding box center [172, 133] width 97 height 20
select select "AU"
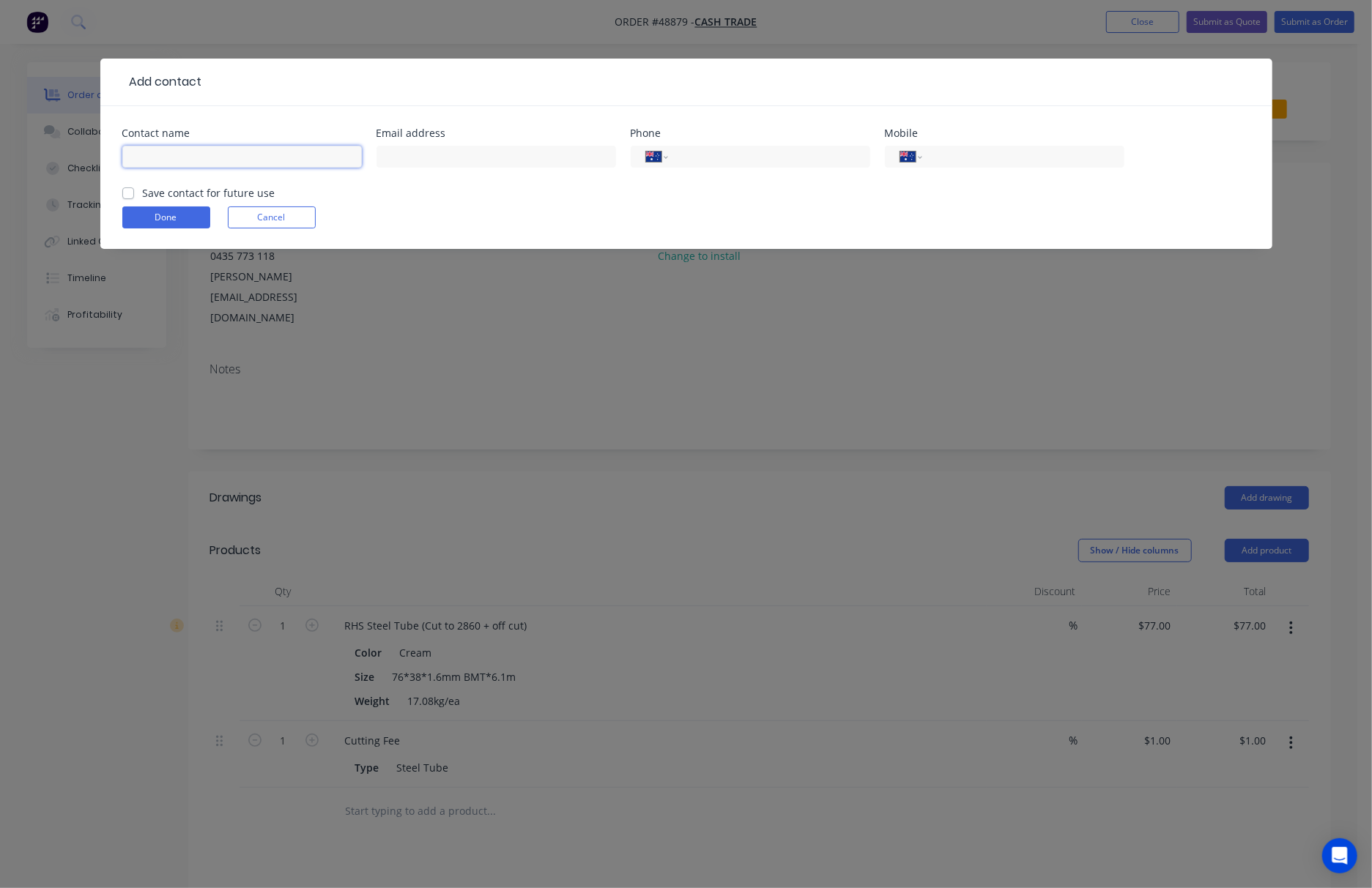
click at [194, 160] on input "text" at bounding box center [242, 157] width 240 height 22
type input "Gary"
click at [981, 171] on div "International Afghanistan Åland Islands Albania Algeria American Samoa Andorra …" at bounding box center [1004, 163] width 240 height 43
click at [990, 148] on input "tel" at bounding box center [1019, 156] width 175 height 17
type input "0417 789 311"
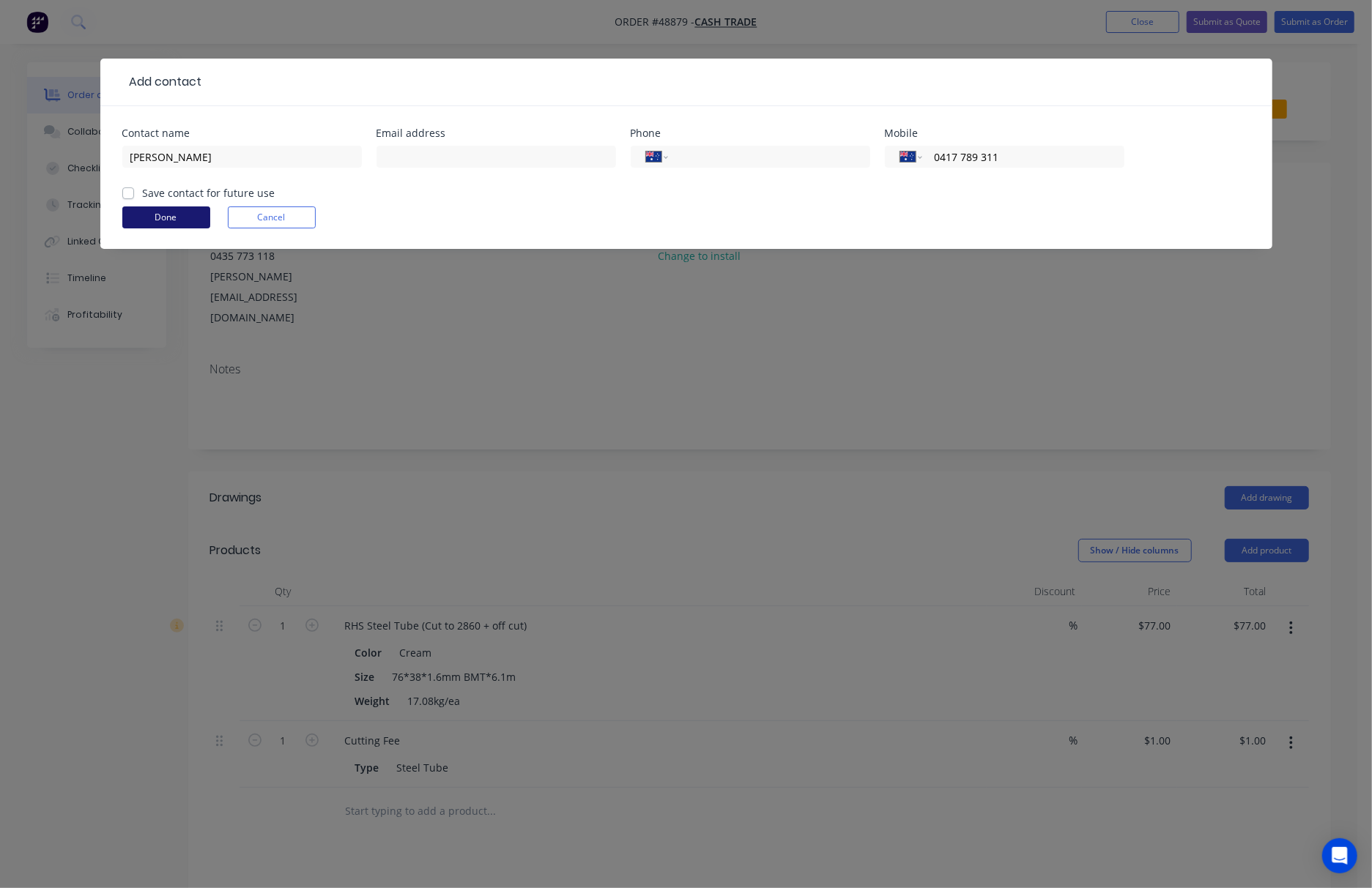
click at [179, 208] on button "Done" at bounding box center [166, 217] width 88 height 22
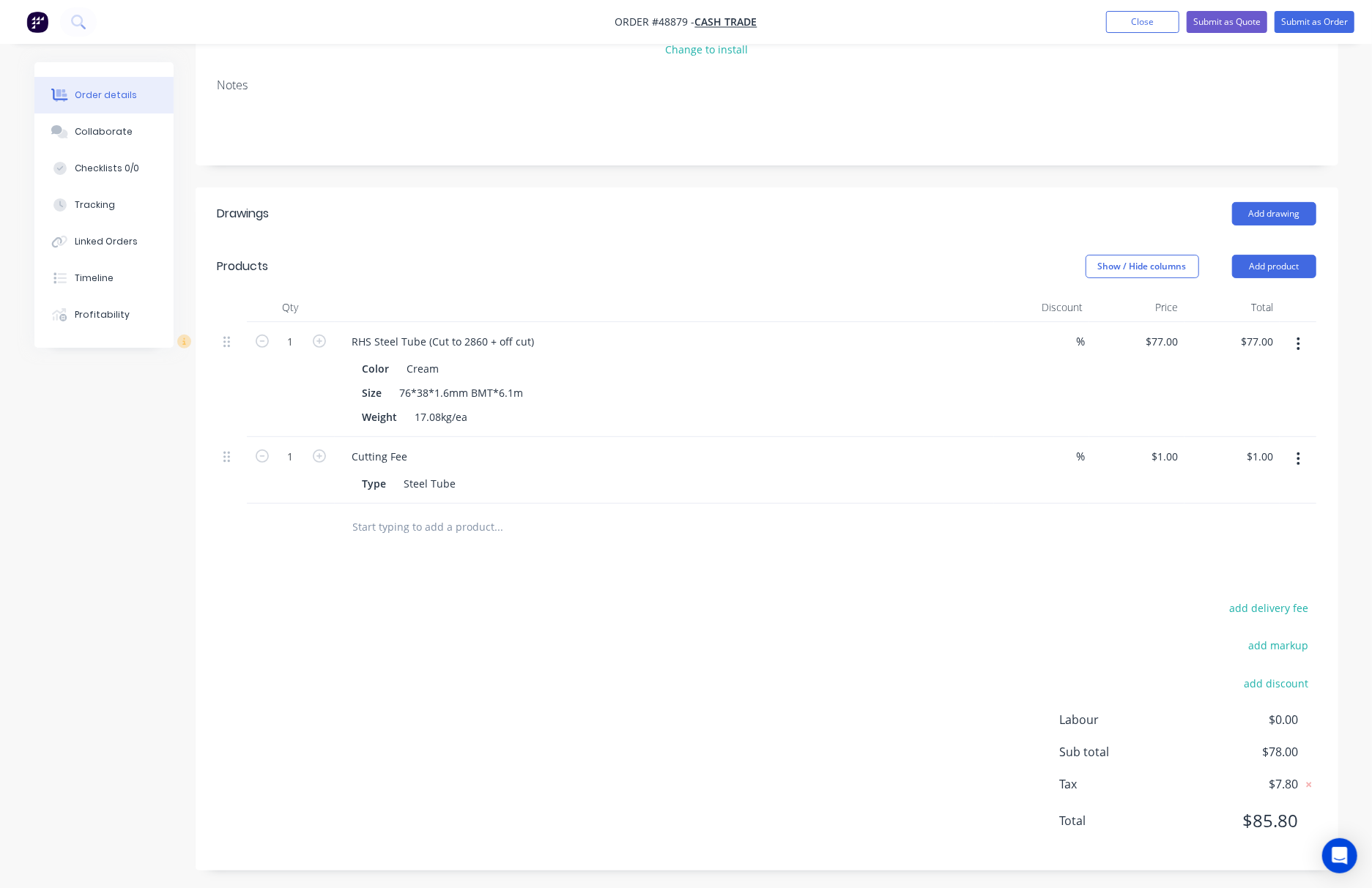
scroll to position [212, 0]
click at [1063, 246] on header "Products Show / Hide columns Add product" at bounding box center [766, 262] width 1143 height 52
click at [1063, 262] on button "Add product" at bounding box center [1274, 262] width 84 height 24
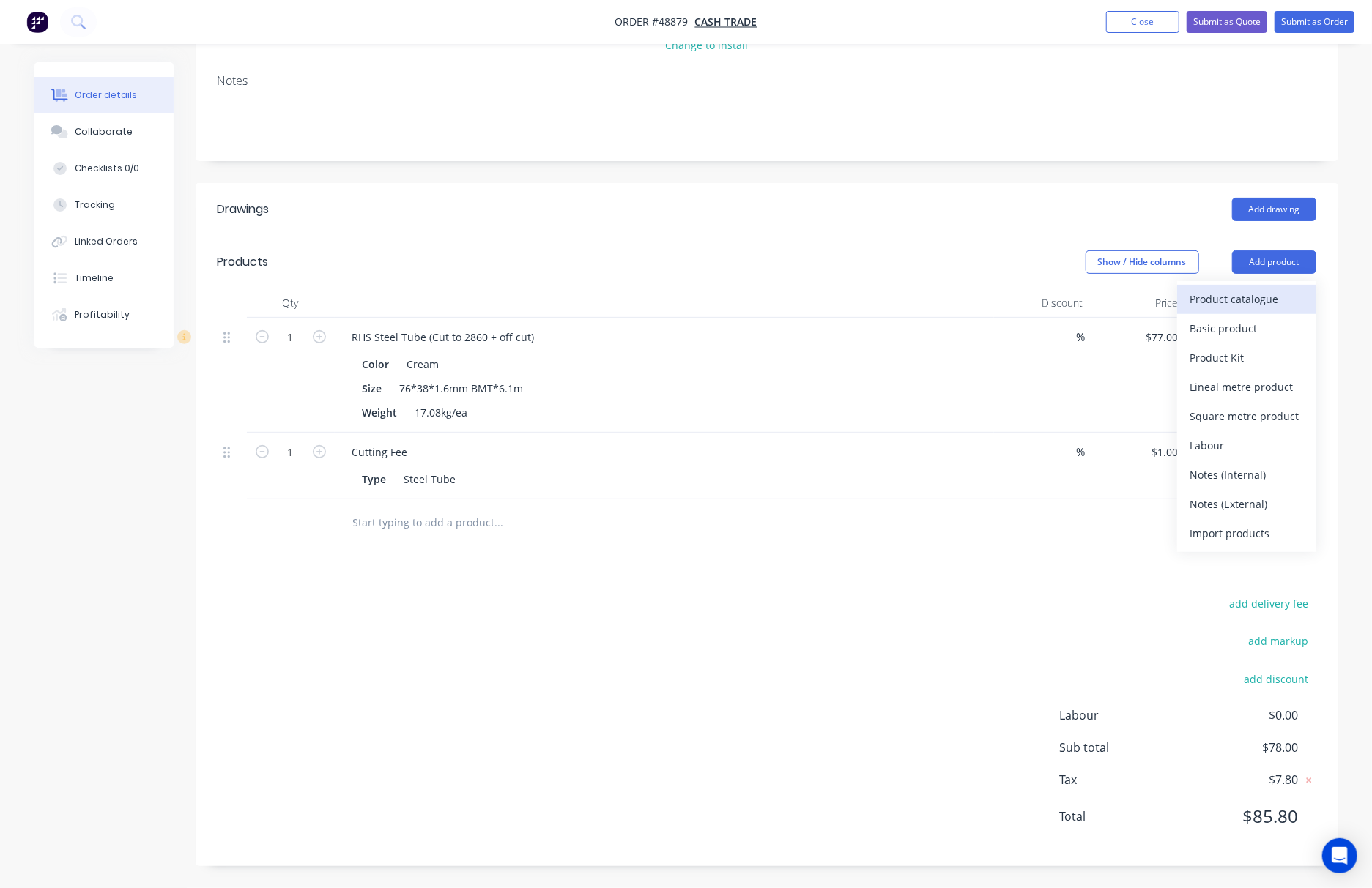
click at [1063, 290] on div "Product catalogue" at bounding box center [1247, 298] width 113 height 21
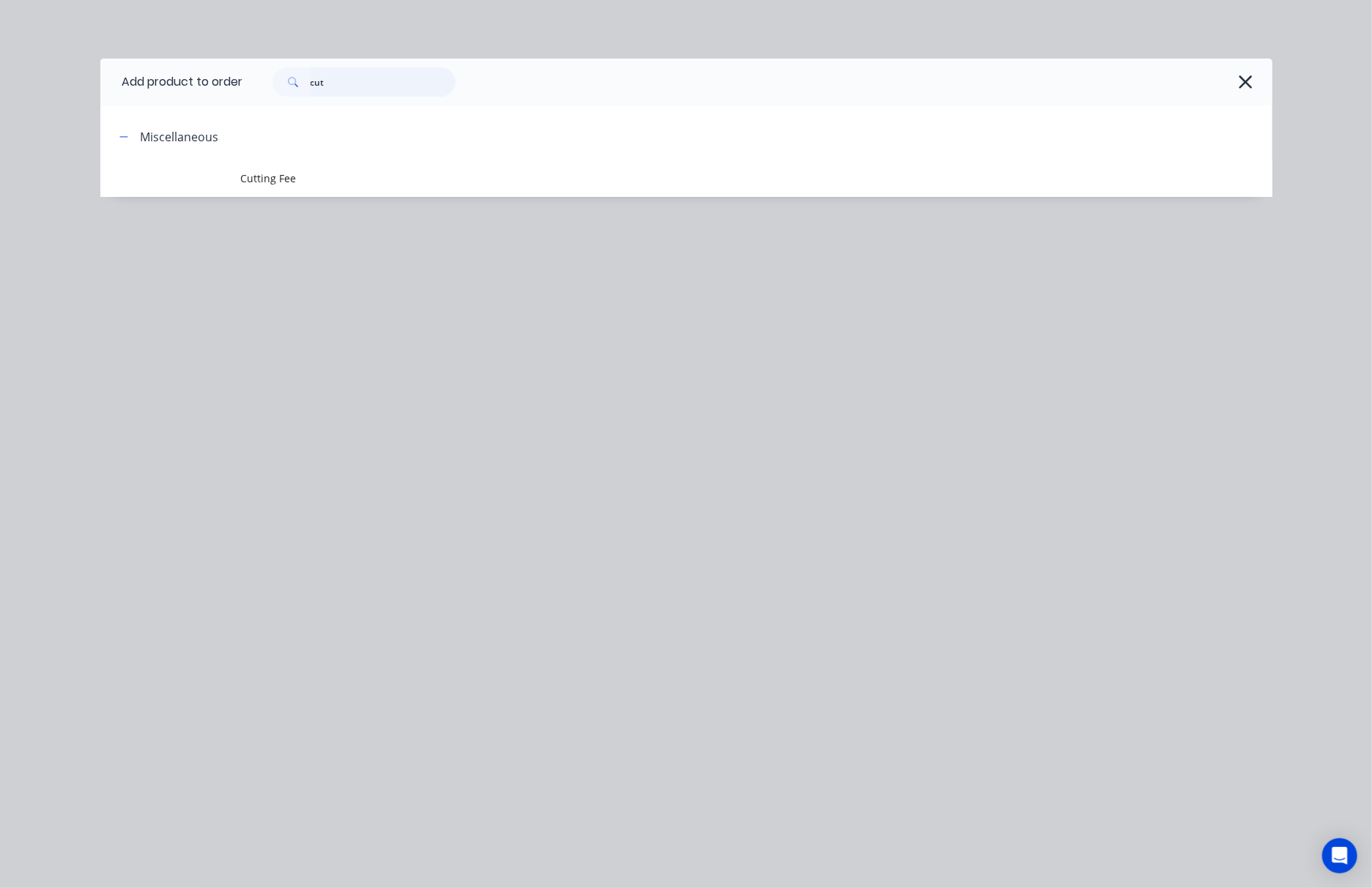
drag, startPoint x: 299, startPoint y: 85, endPoint x: 237, endPoint y: 82, distance: 62.1
click at [250, 83] on div "cut" at bounding box center [750, 82] width 1015 height 29
type input "inter"
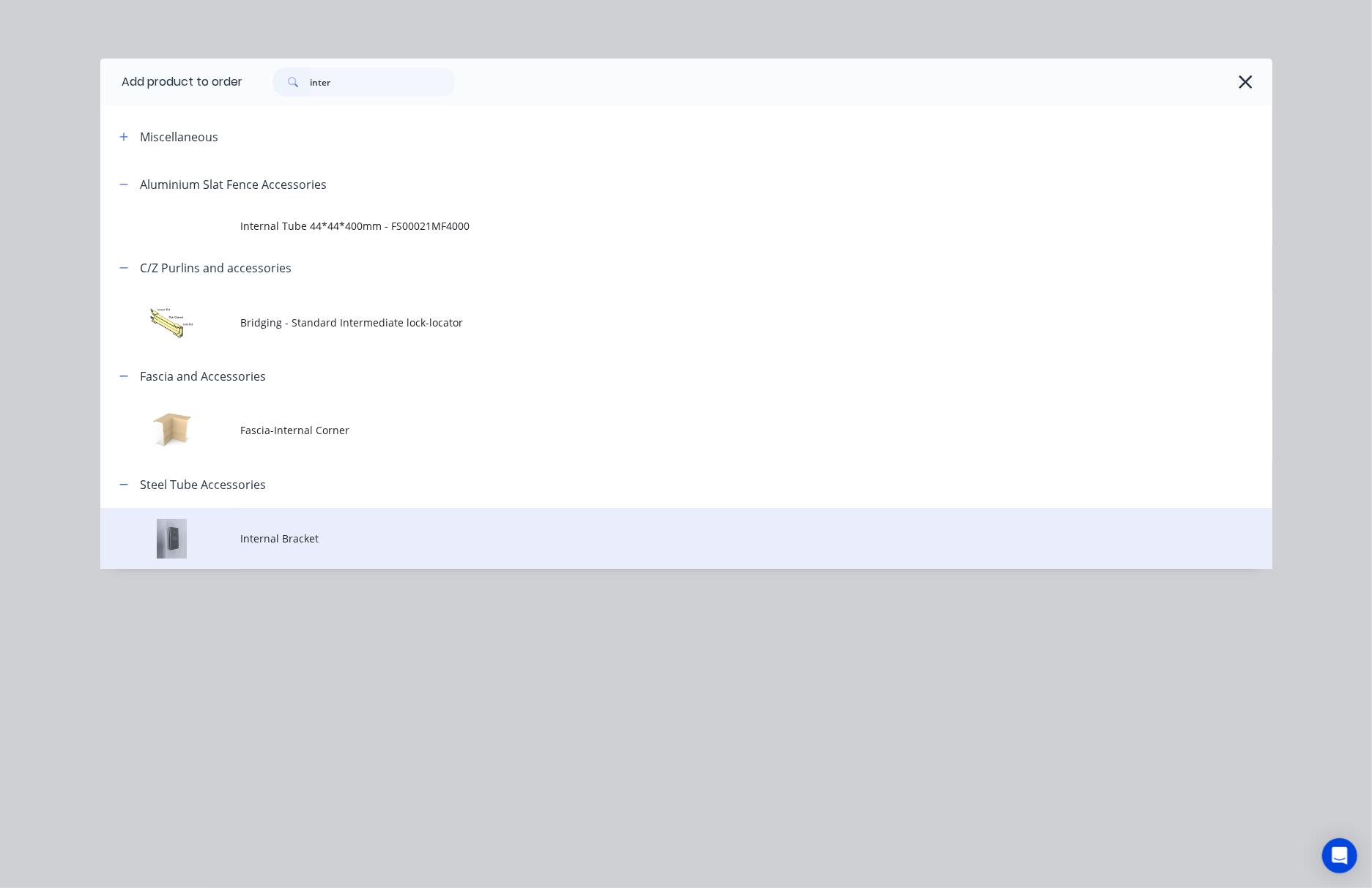
click at [449, 540] on span "Internal Bracket" at bounding box center [653, 538] width 825 height 15
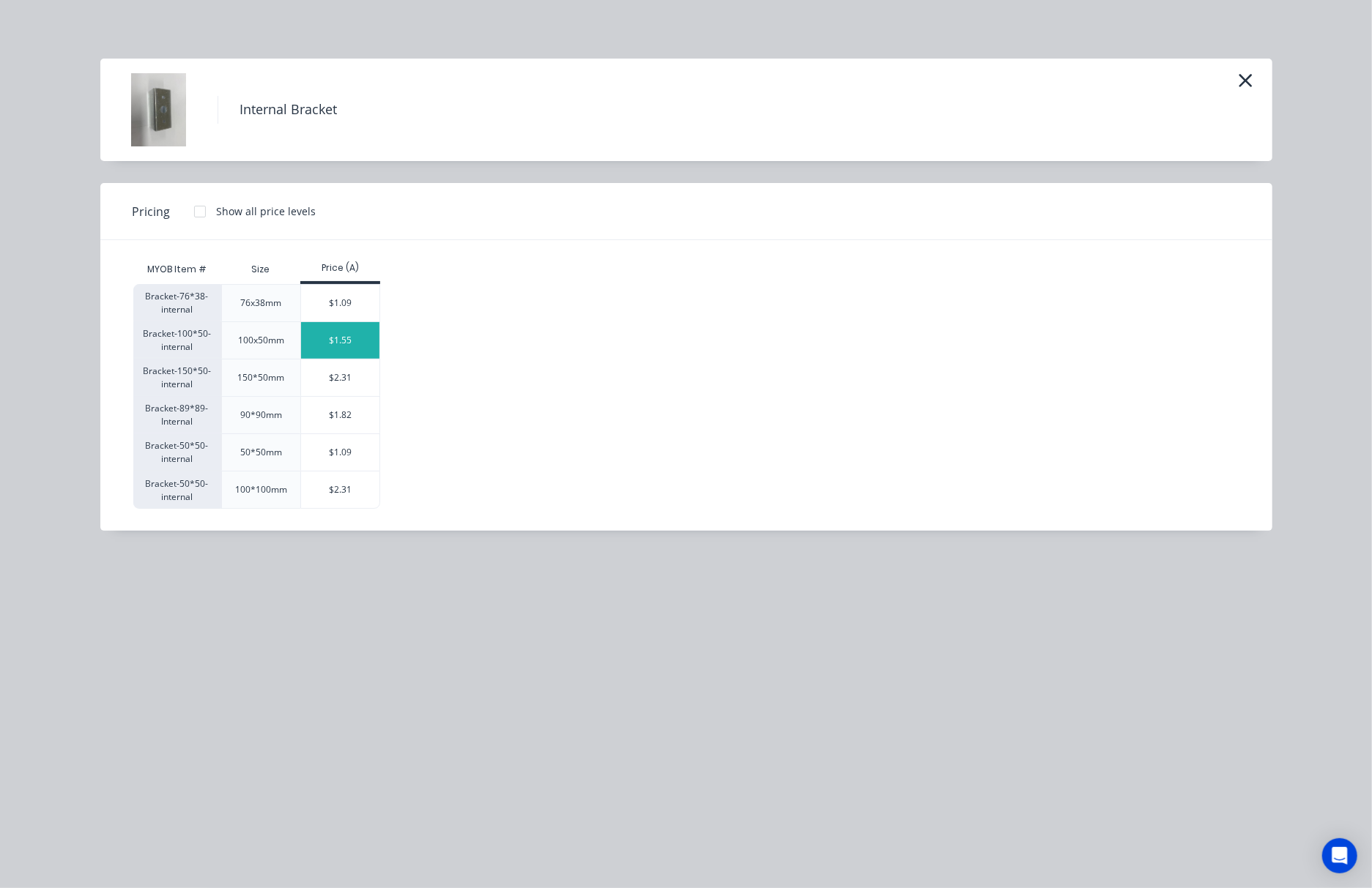
click at [346, 340] on div "$1.55" at bounding box center [340, 340] width 79 height 37
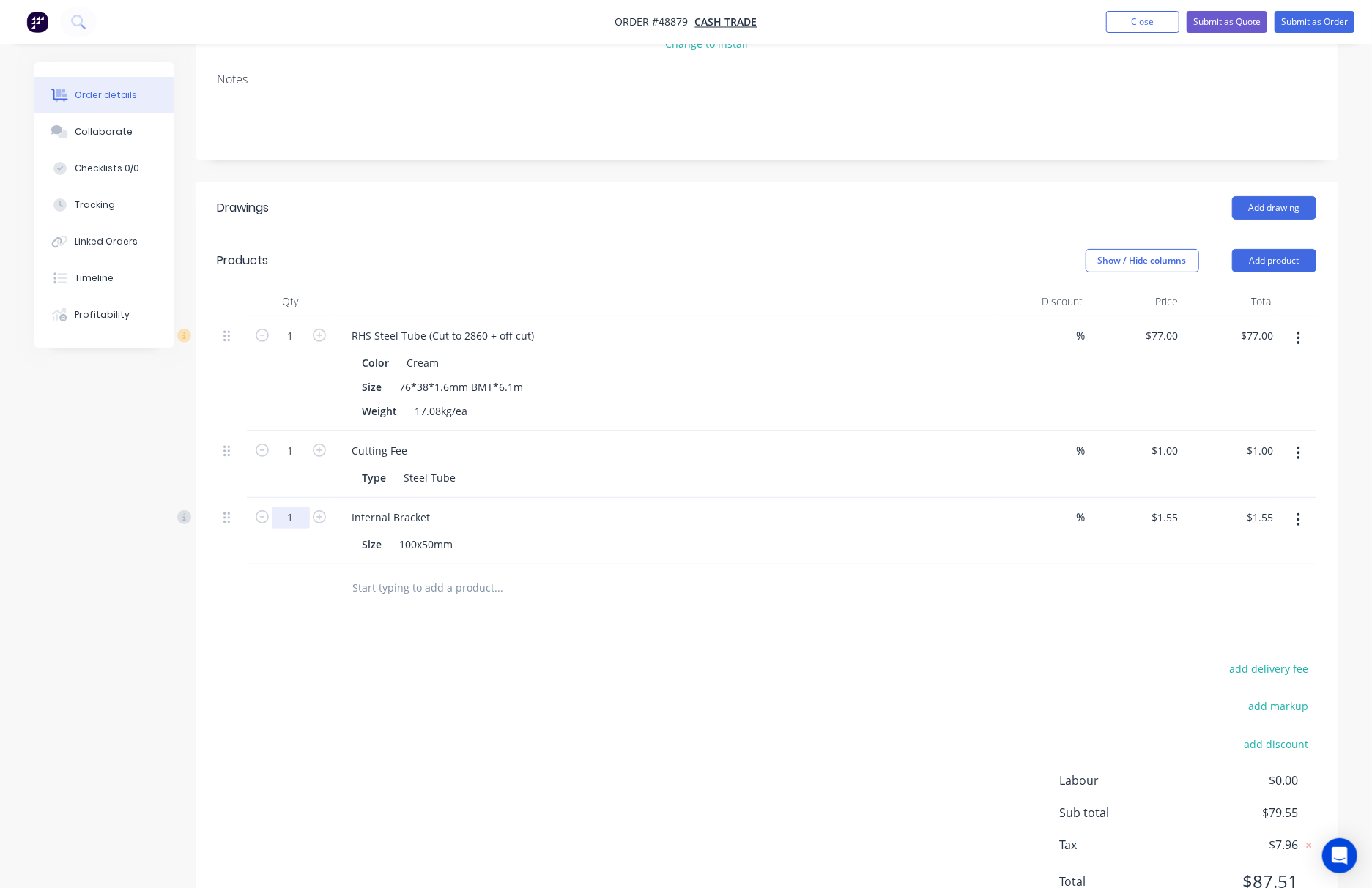
click at [287, 516] on input "1" at bounding box center [291, 517] width 38 height 22
type input "2"
type input "$3.10"
click at [617, 636] on div "Drawings Add drawing Products Show / Hide columns Add product Qty Discount Pric…" at bounding box center [766, 556] width 1143 height 750
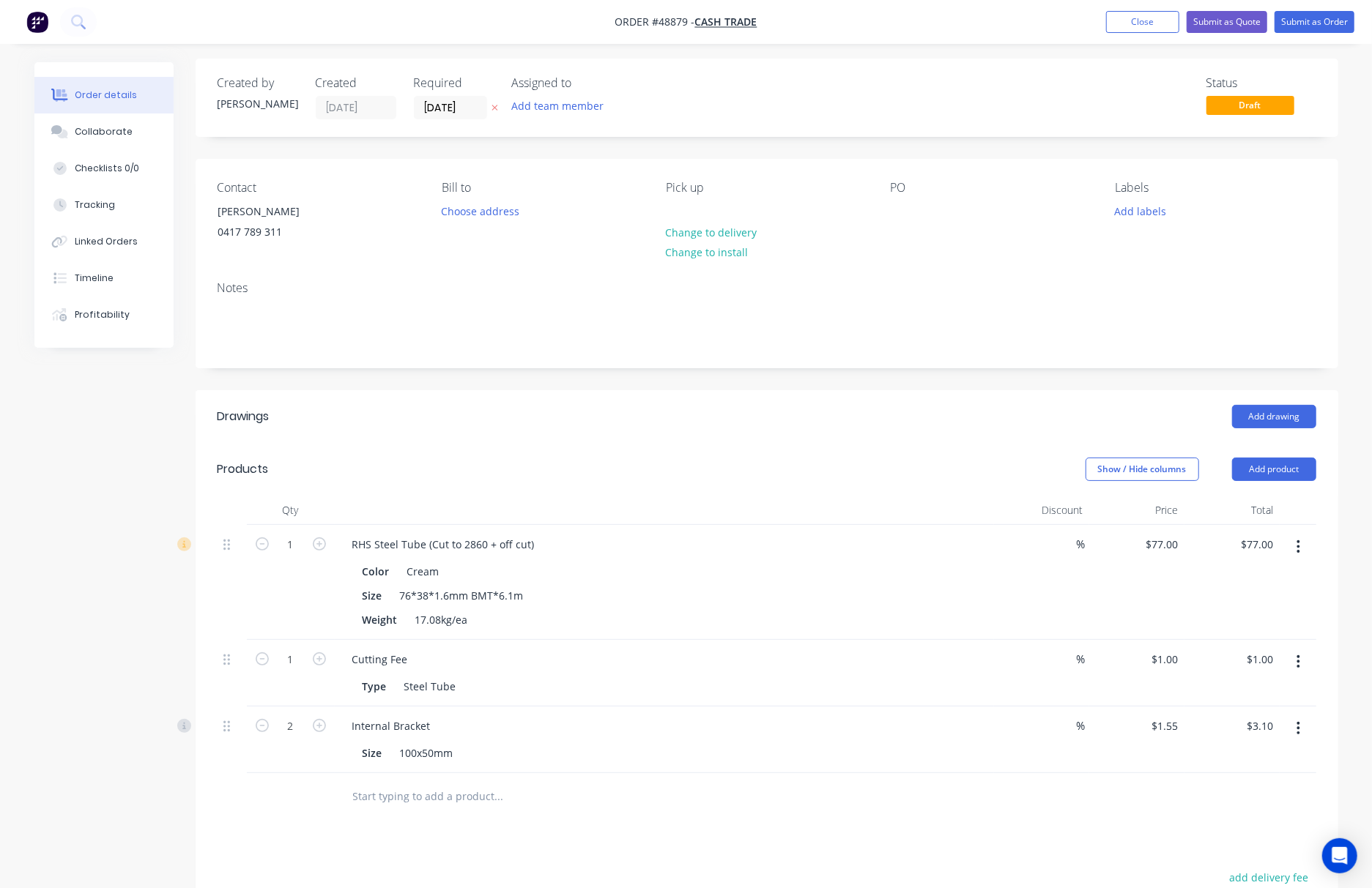
scroll to position [0, 0]
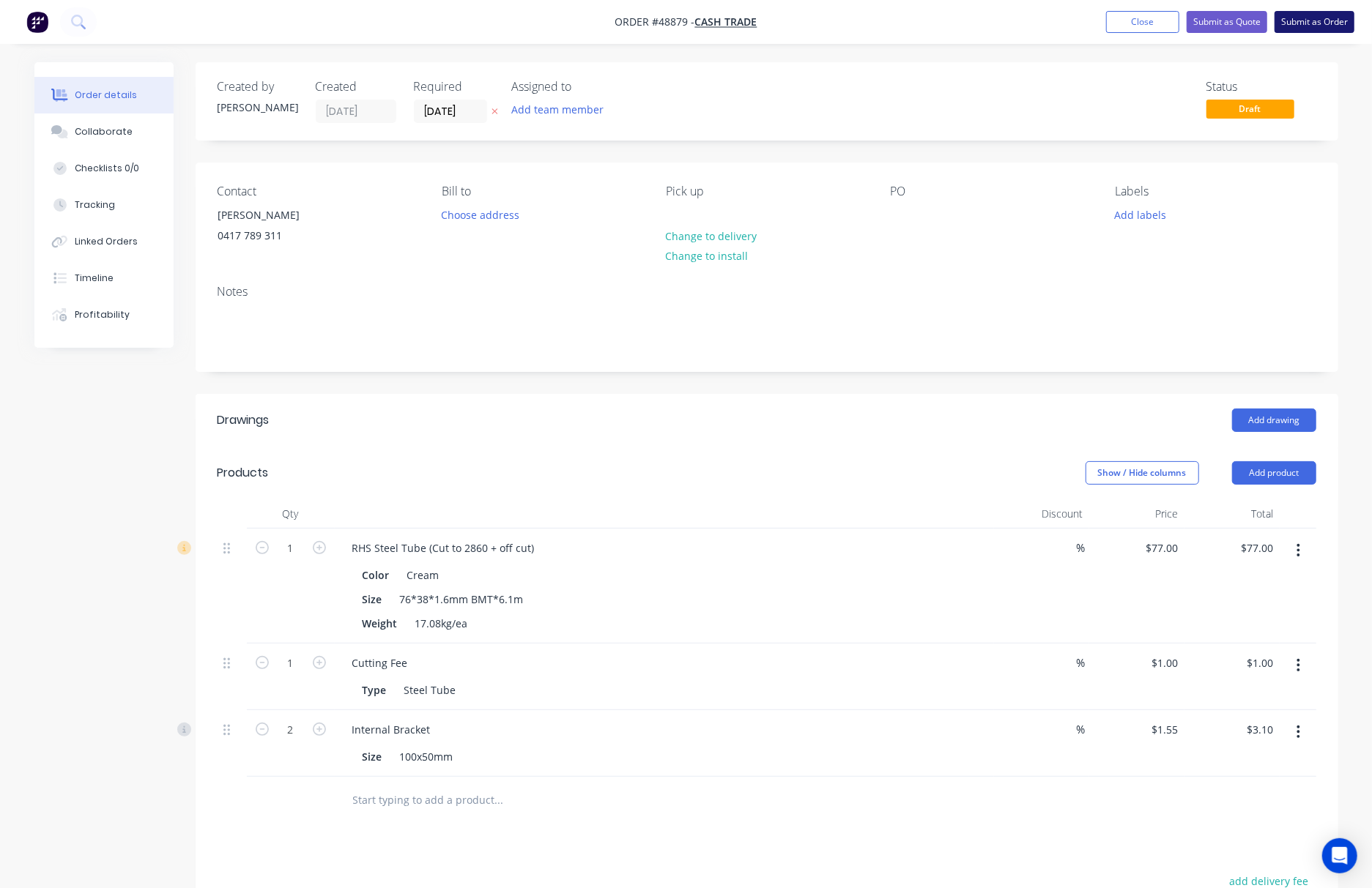
click at [1063, 13] on button "Submit as Order" at bounding box center [1314, 22] width 80 height 22
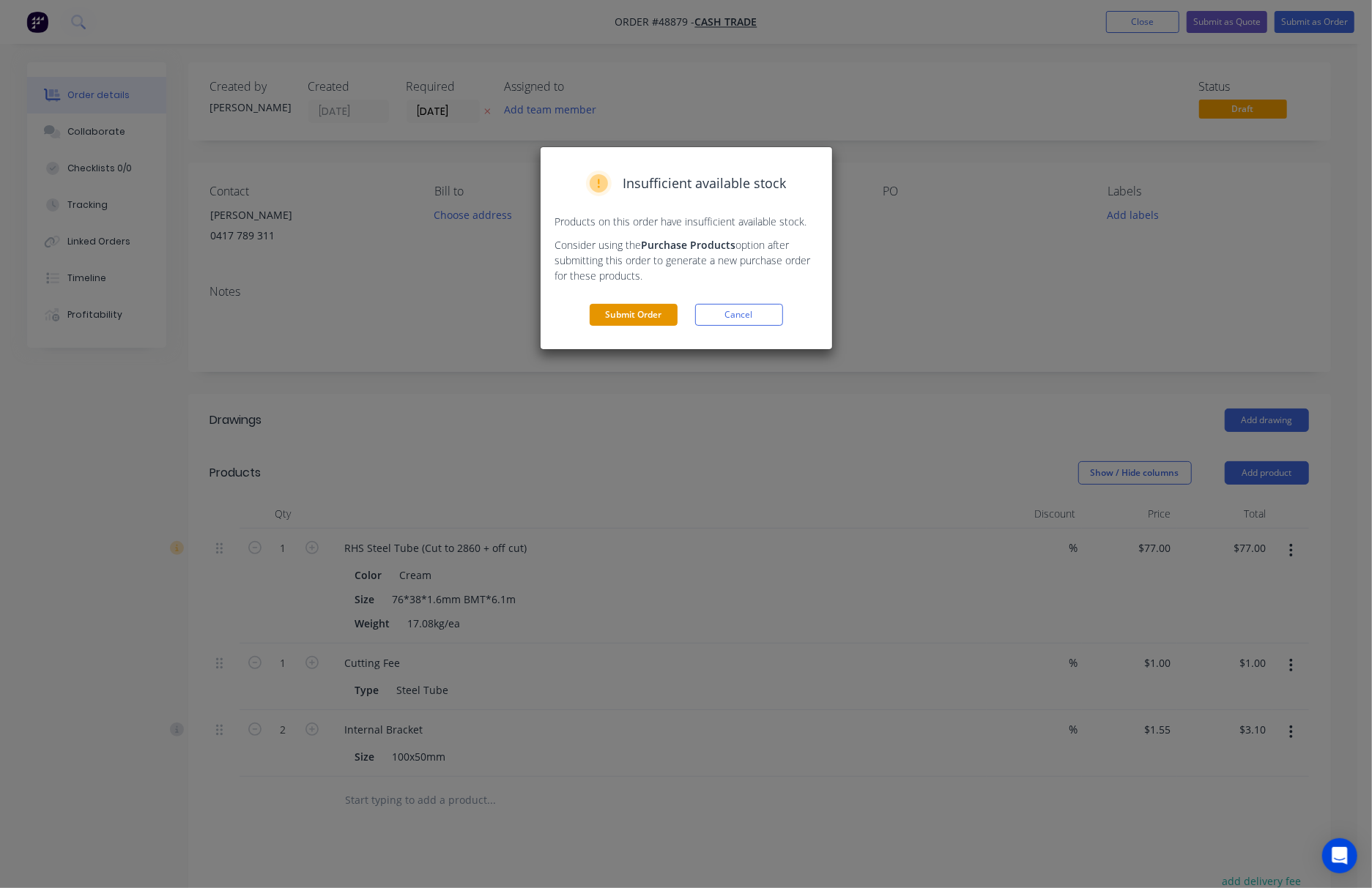
click at [622, 312] on button "Submit Order" at bounding box center [634, 315] width 88 height 22
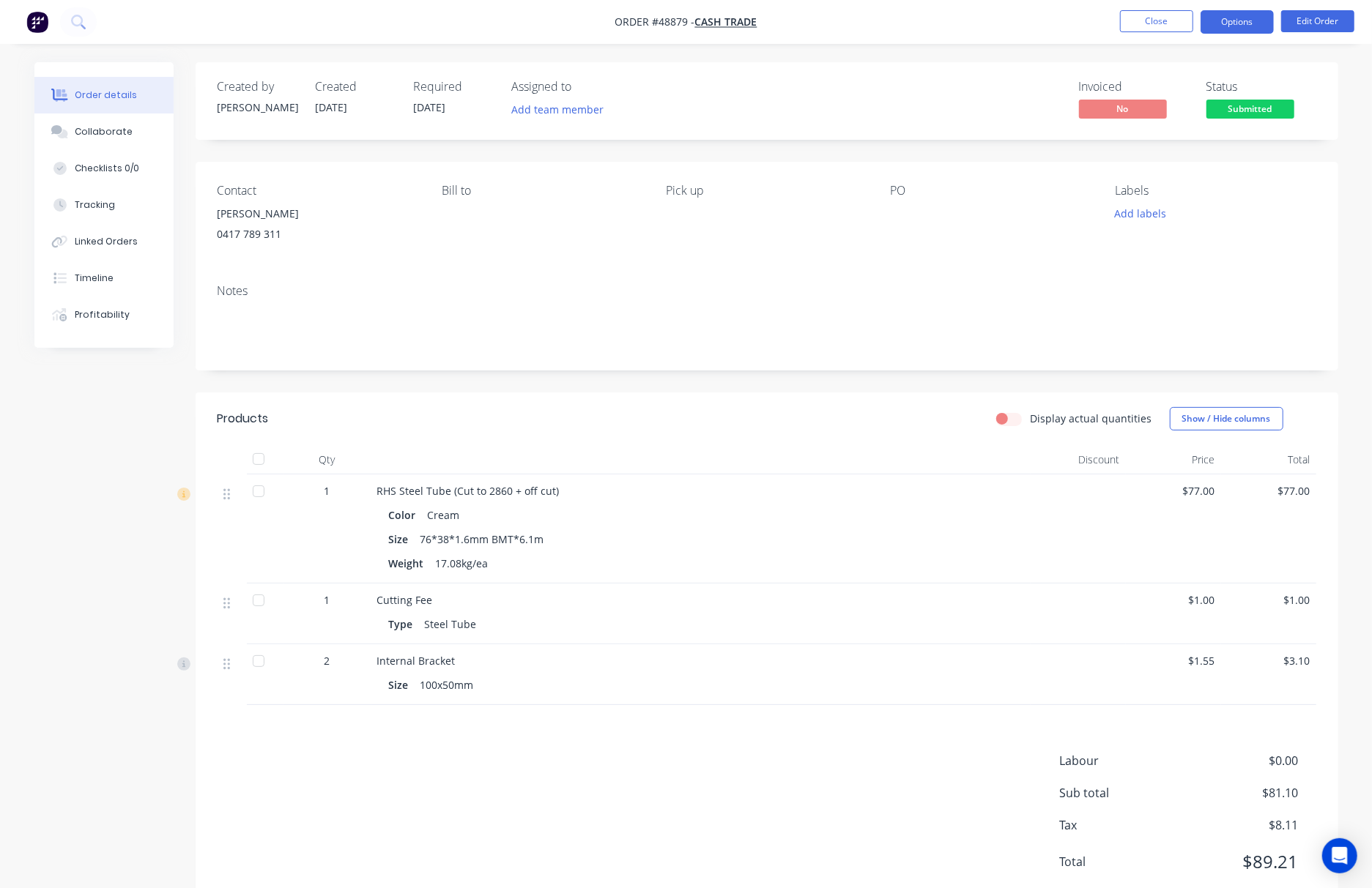
click at [1063, 25] on button "Options" at bounding box center [1237, 22] width 73 height 24
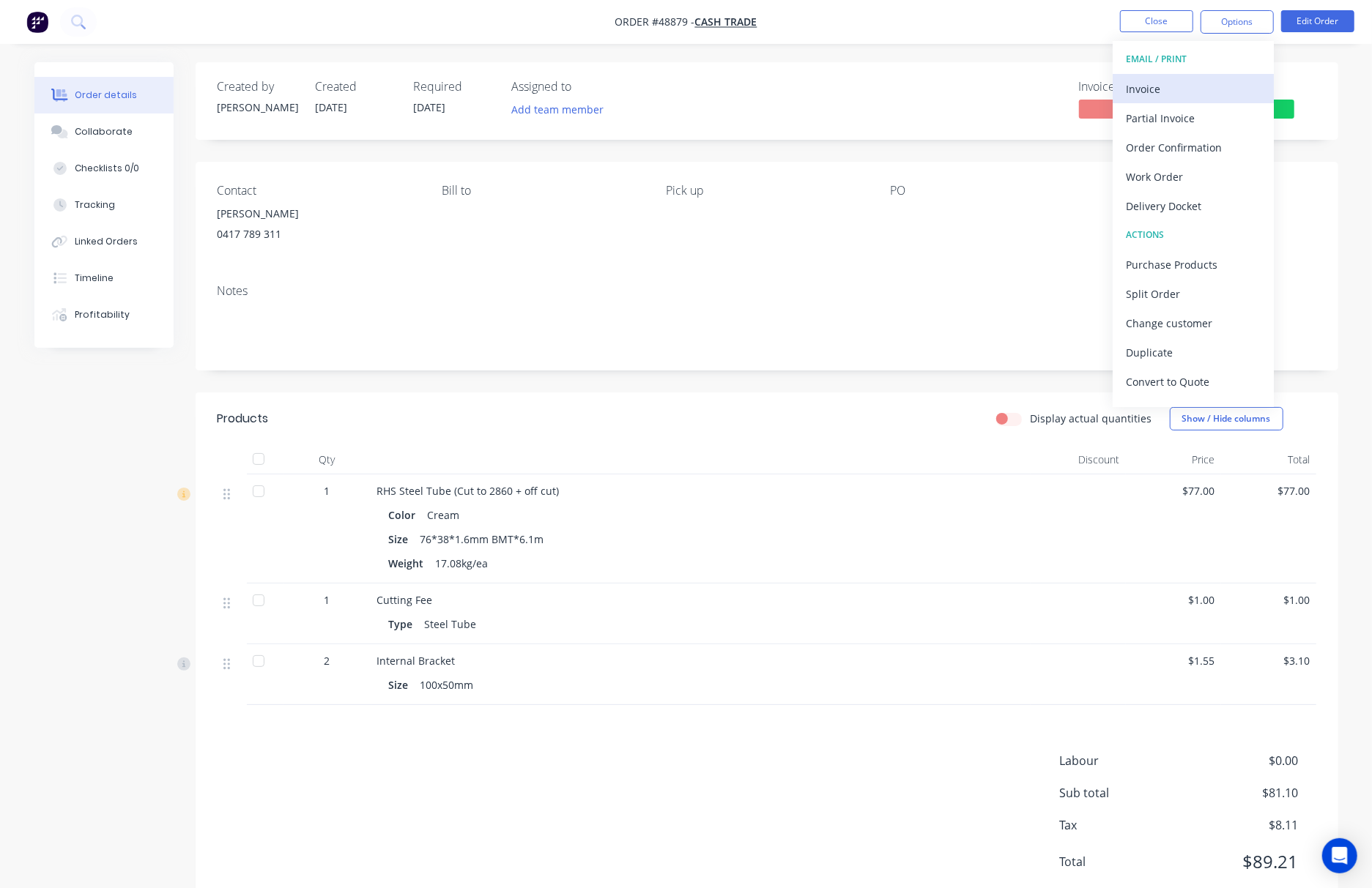
click at [1063, 90] on div "Invoice" at bounding box center [1193, 89] width 135 height 21
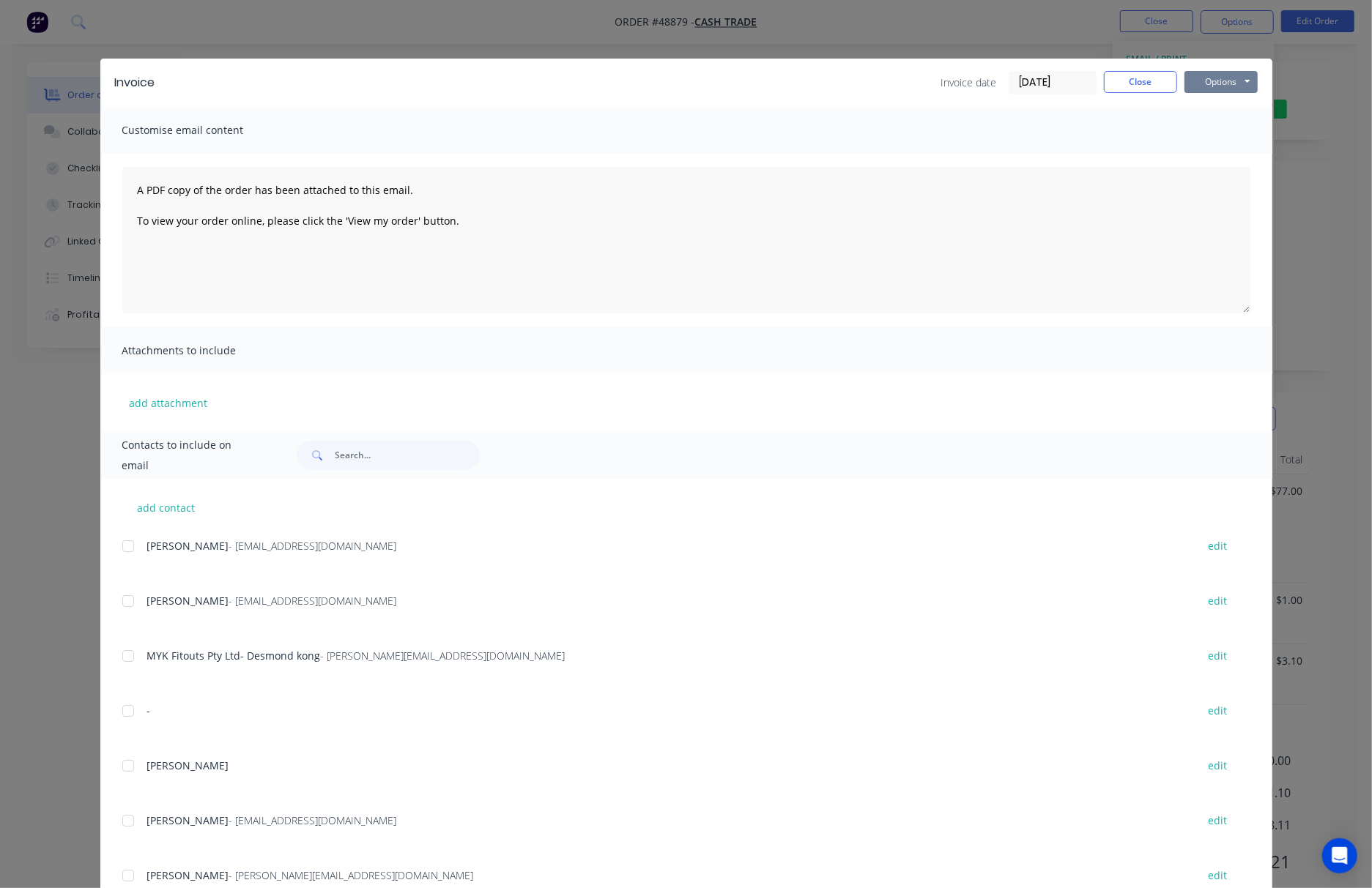
click at [1063, 83] on button "Options" at bounding box center [1221, 82] width 73 height 22
click at [1063, 126] on button "Print" at bounding box center [1231, 132] width 94 height 24
click at [687, 39] on div "Invoice Invoice date [DATE] Close Options Preview Print Email Customise email c…" at bounding box center [686, 444] width 1372 height 888
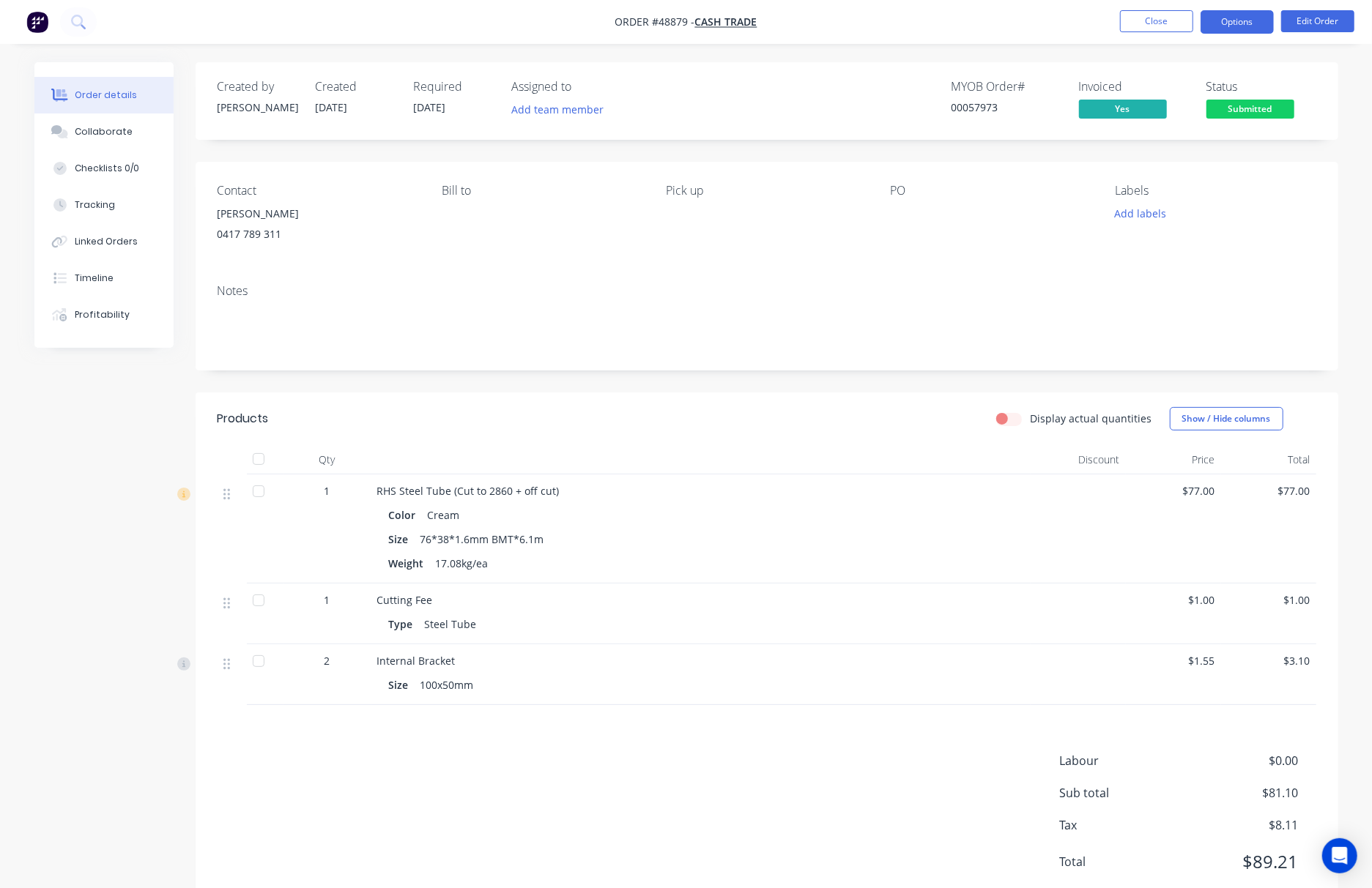
click at [1063, 17] on button "Options" at bounding box center [1237, 22] width 73 height 24
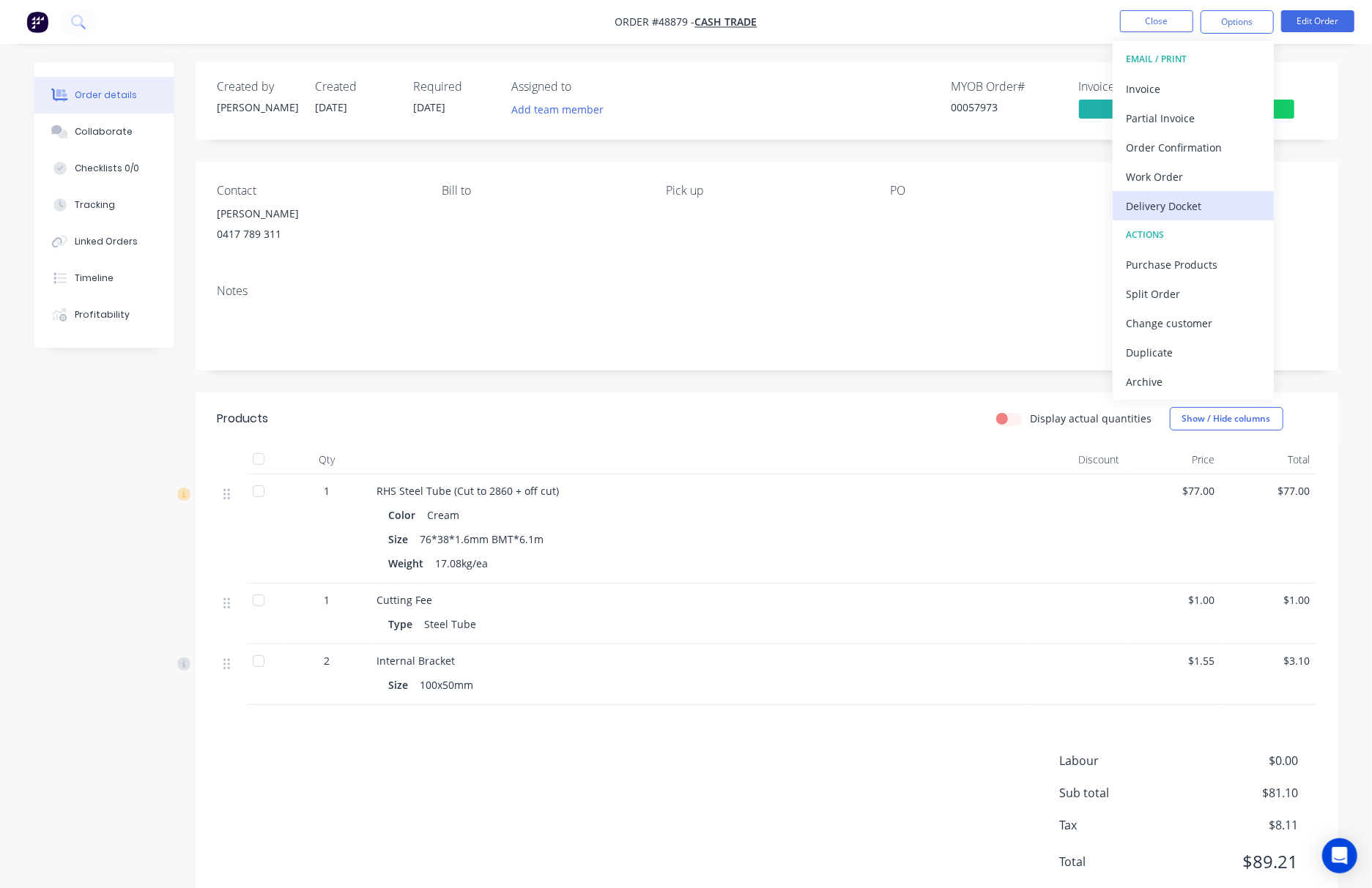
click at [1063, 205] on div "Delivery Docket" at bounding box center [1193, 206] width 135 height 21
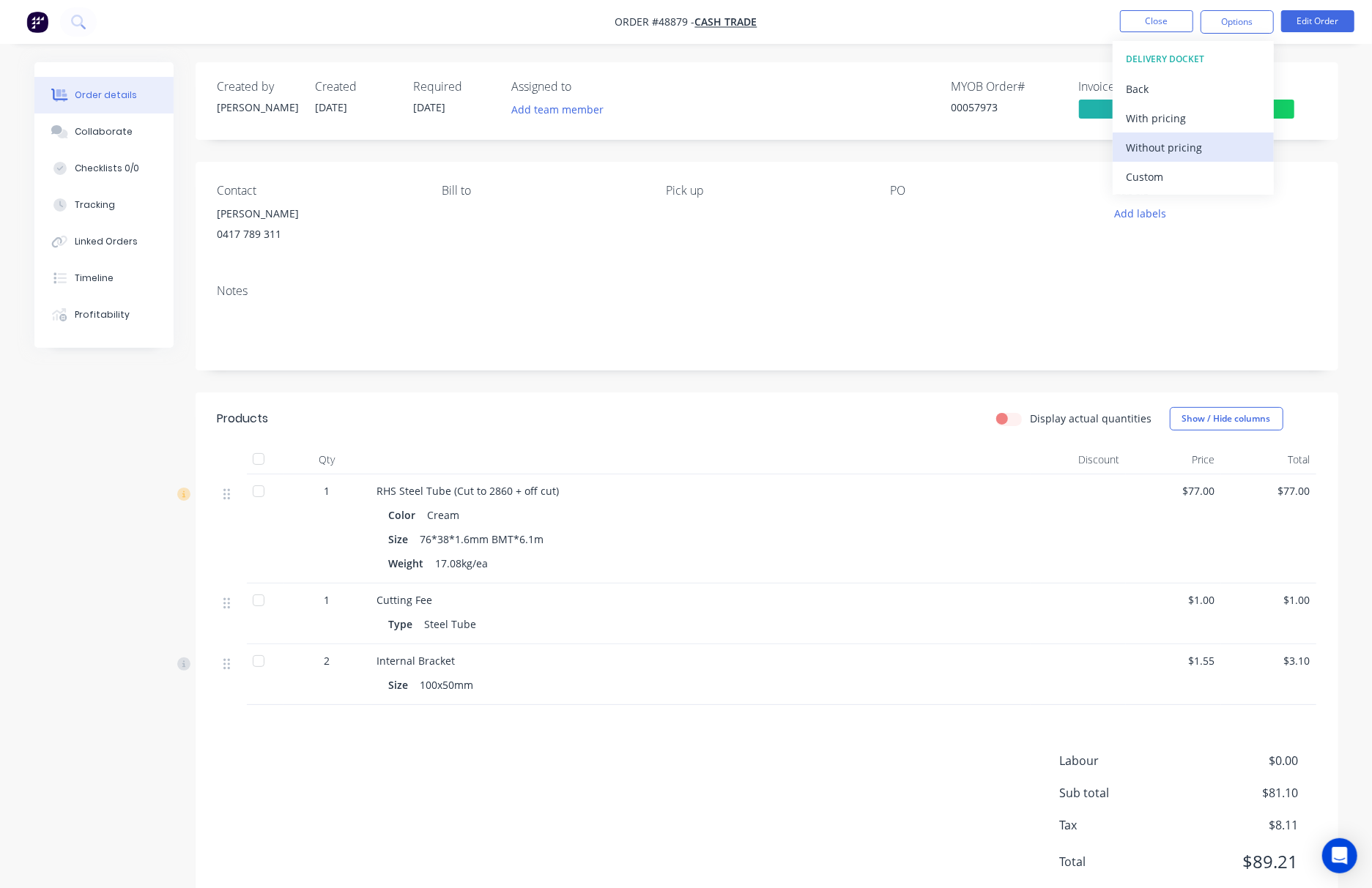
click at [1063, 151] on div "Without pricing" at bounding box center [1193, 147] width 135 height 21
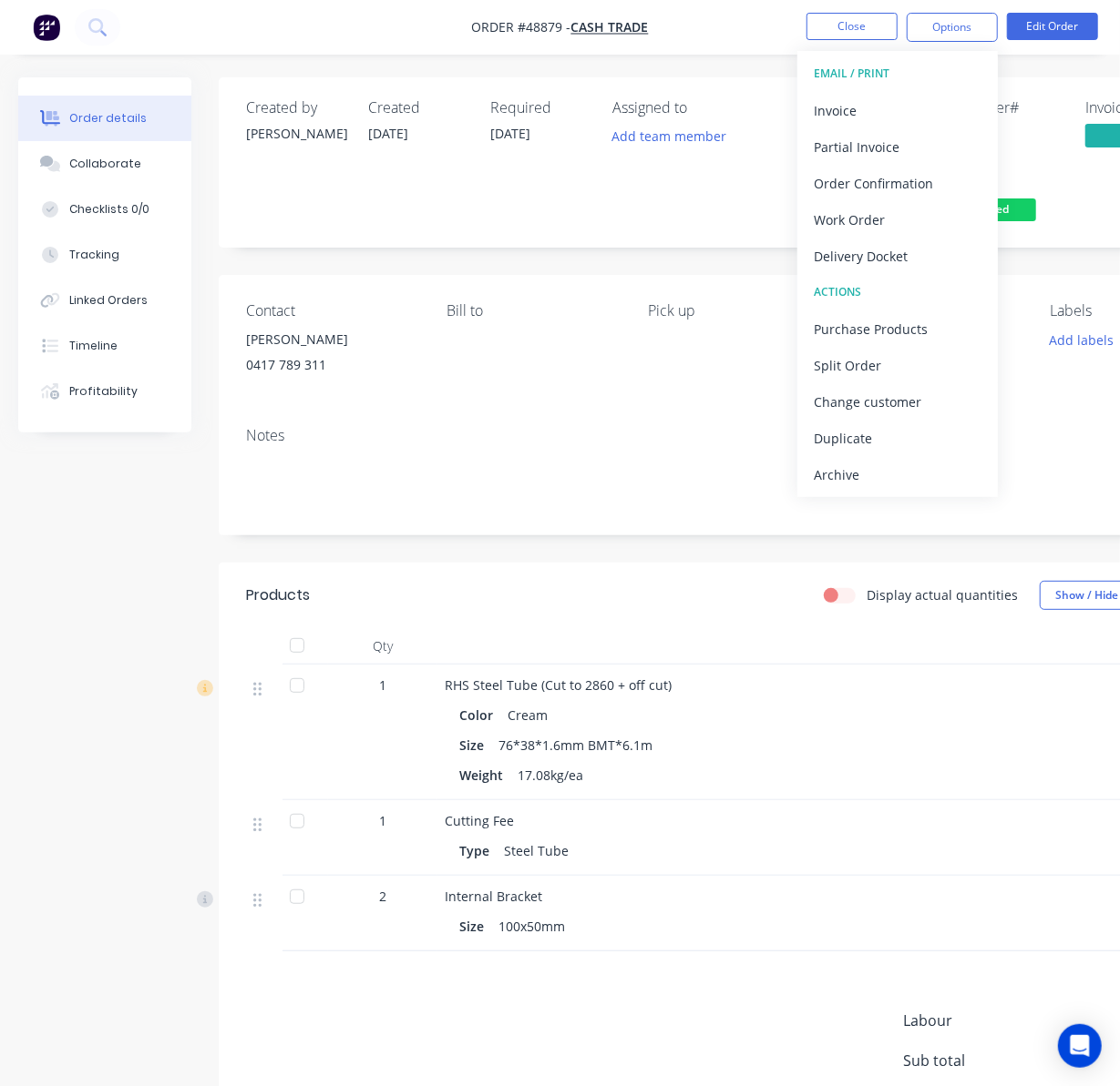
click at [757, 34] on nav "Order #48879 - Cash Trade Close Options EMAIL / PRINT Invoice Partial Invoice O…" at bounding box center [560, 27] width 1120 height 54
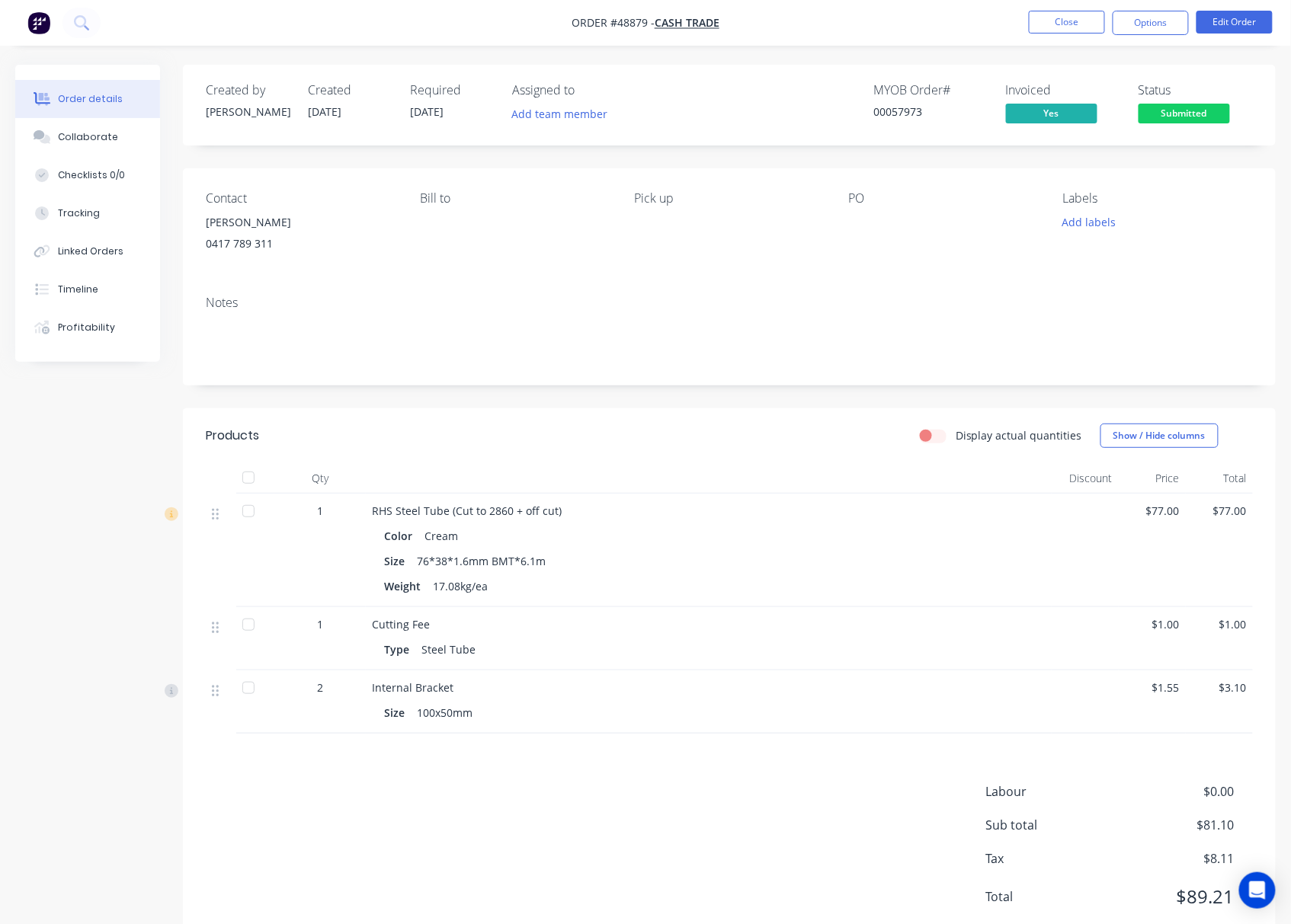
click at [1106, 114] on span "Submitted" at bounding box center [1184, 112] width 92 height 19
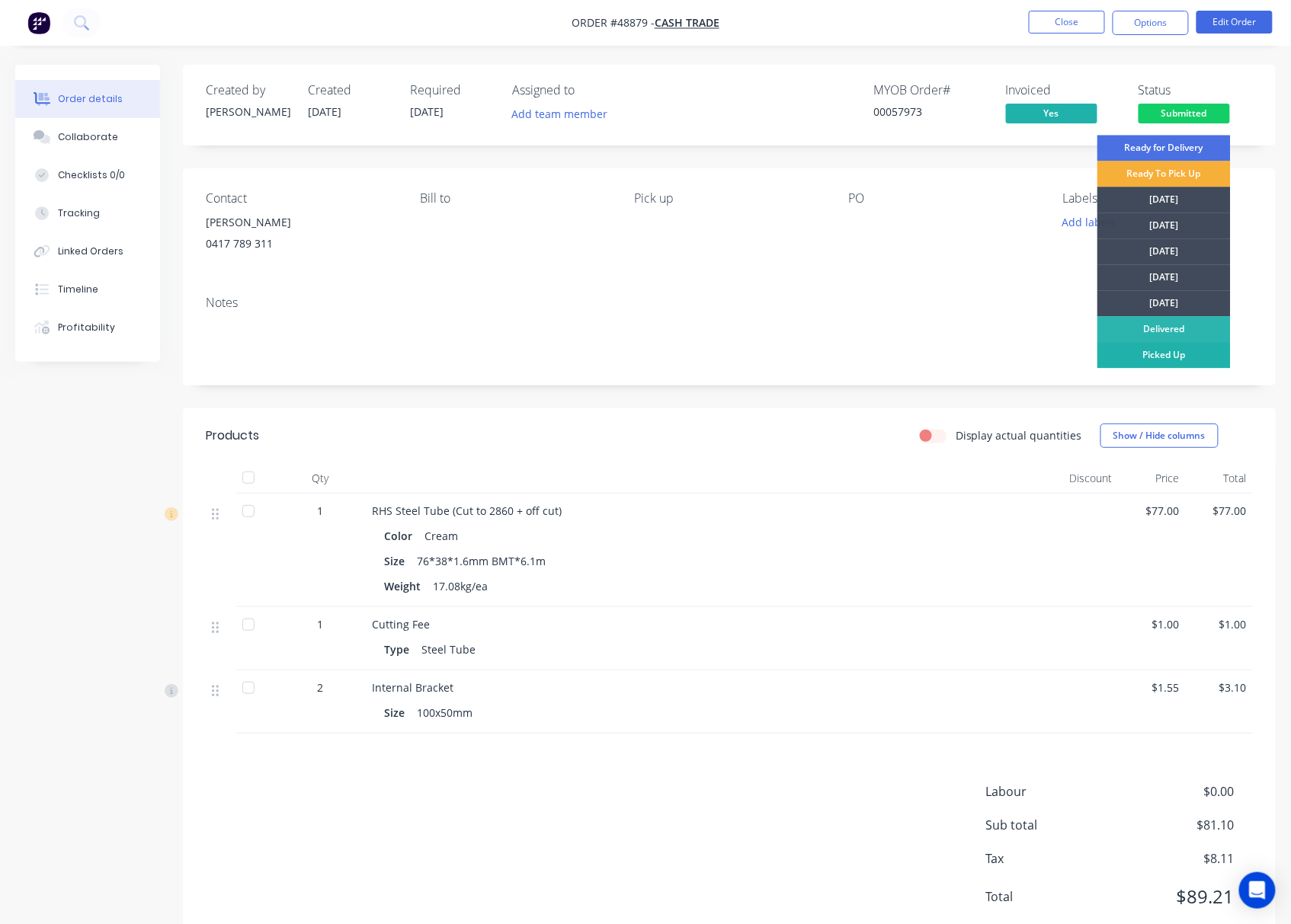
click at [1106, 358] on div "Picked Up" at bounding box center [1163, 354] width 133 height 26
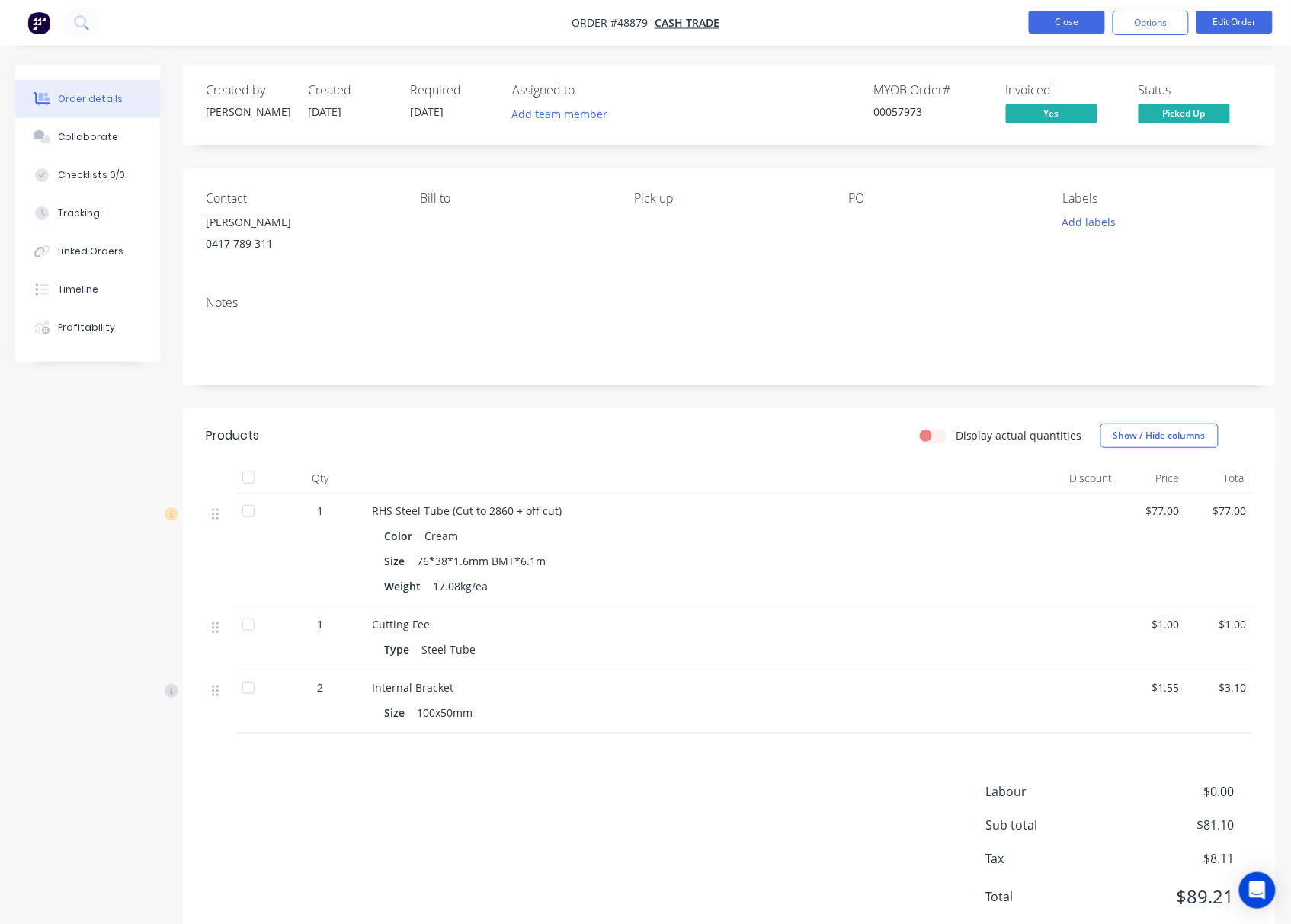
click at [1064, 23] on button "Close" at bounding box center [1066, 22] width 76 height 23
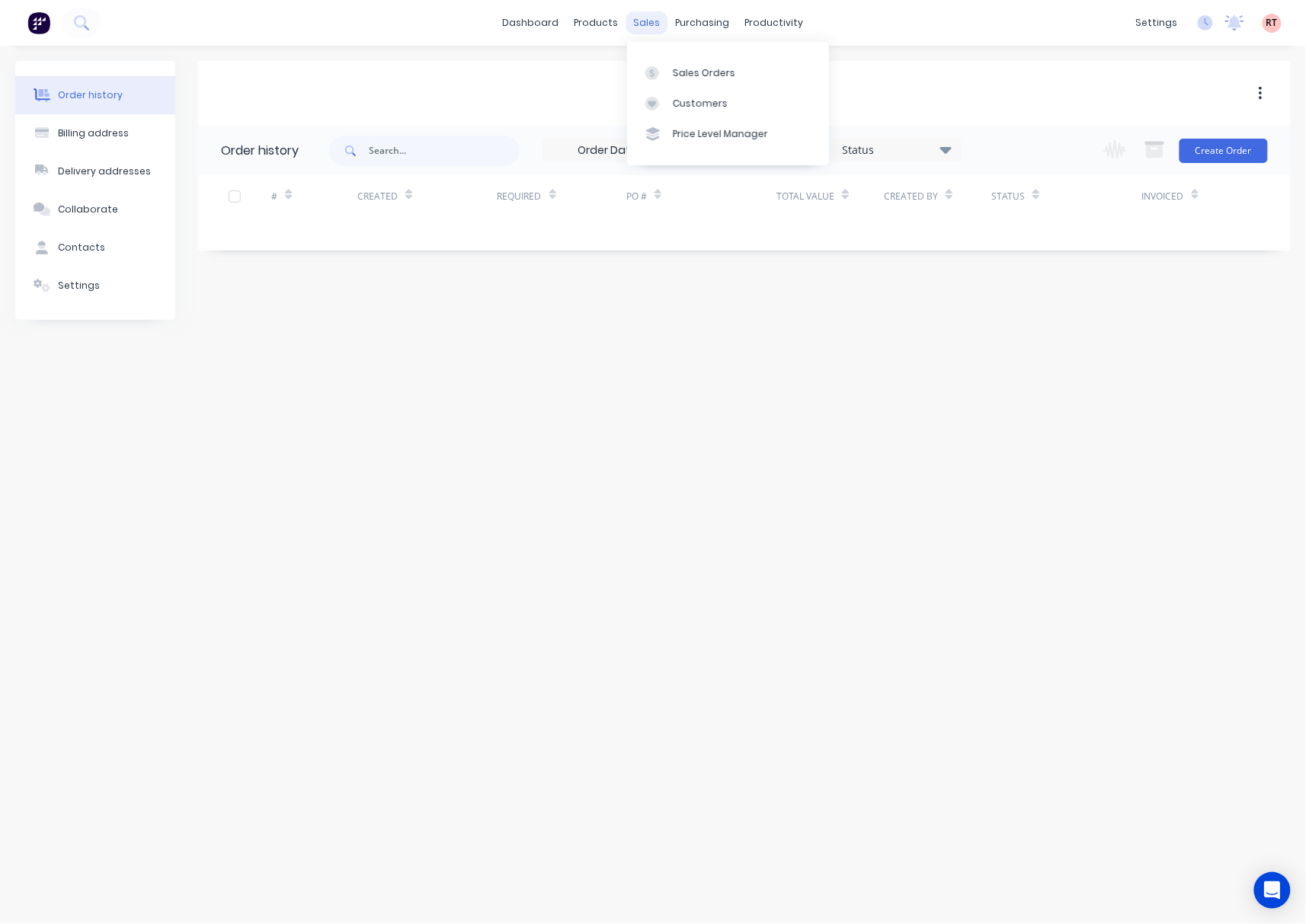
click at [647, 22] on div "sales" at bounding box center [647, 23] width 42 height 23
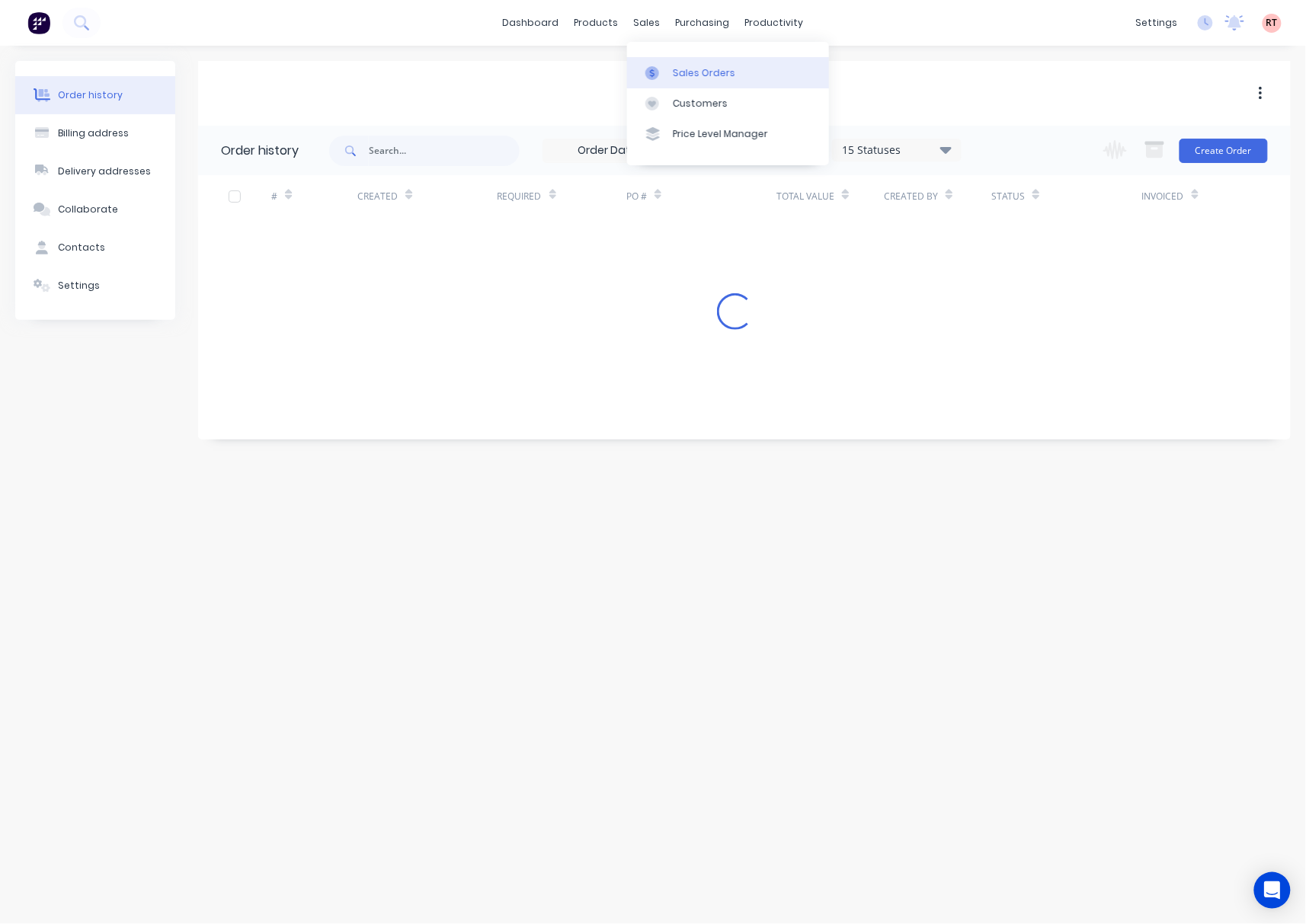
click at [692, 83] on link "Sales Orders" at bounding box center [728, 72] width 202 height 31
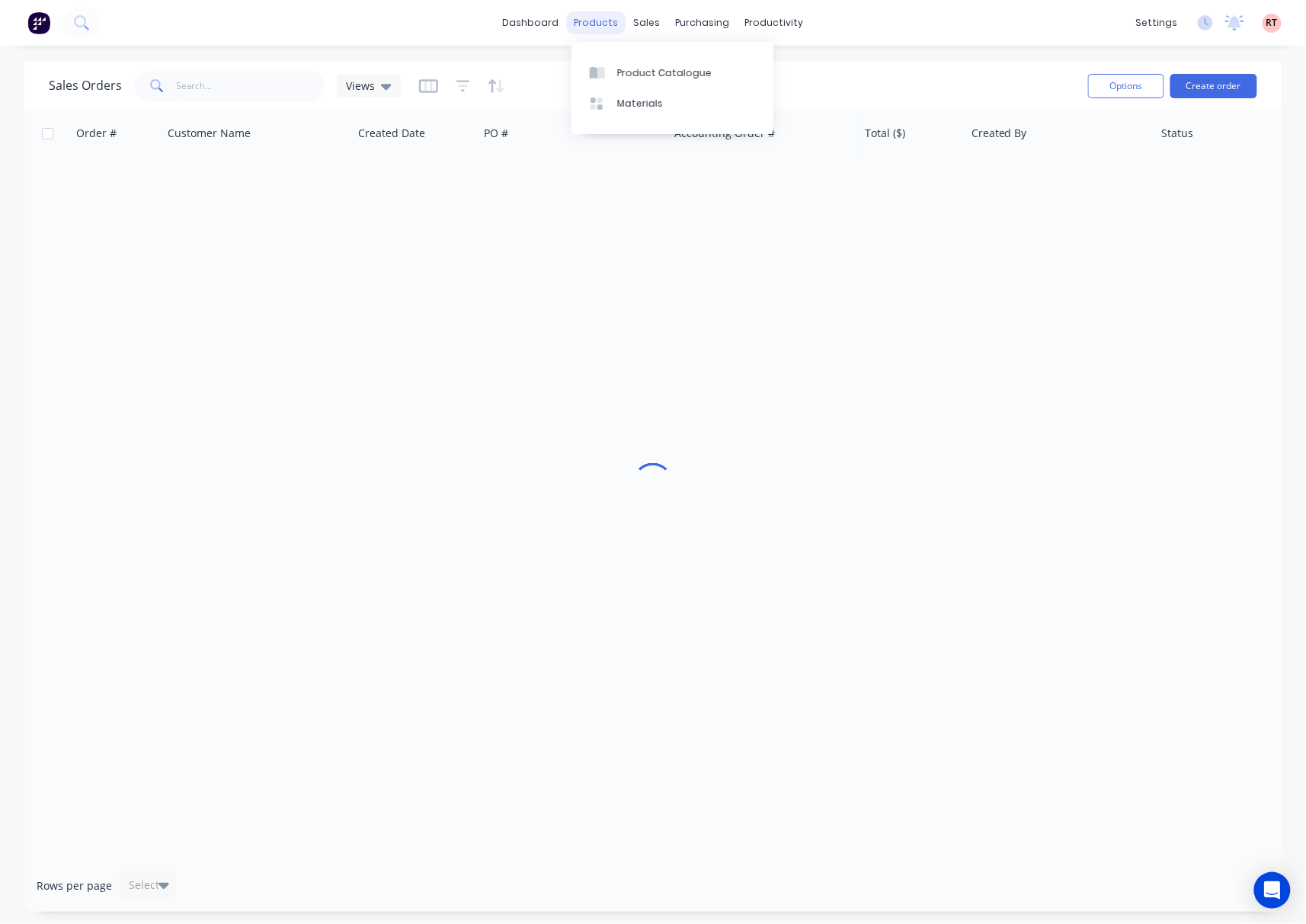
click at [586, 29] on div "products" at bounding box center [596, 23] width 59 height 23
click at [639, 21] on div "sales" at bounding box center [647, 23] width 42 height 23
click at [211, 83] on input "text" at bounding box center [251, 86] width 149 height 31
type input "flume"
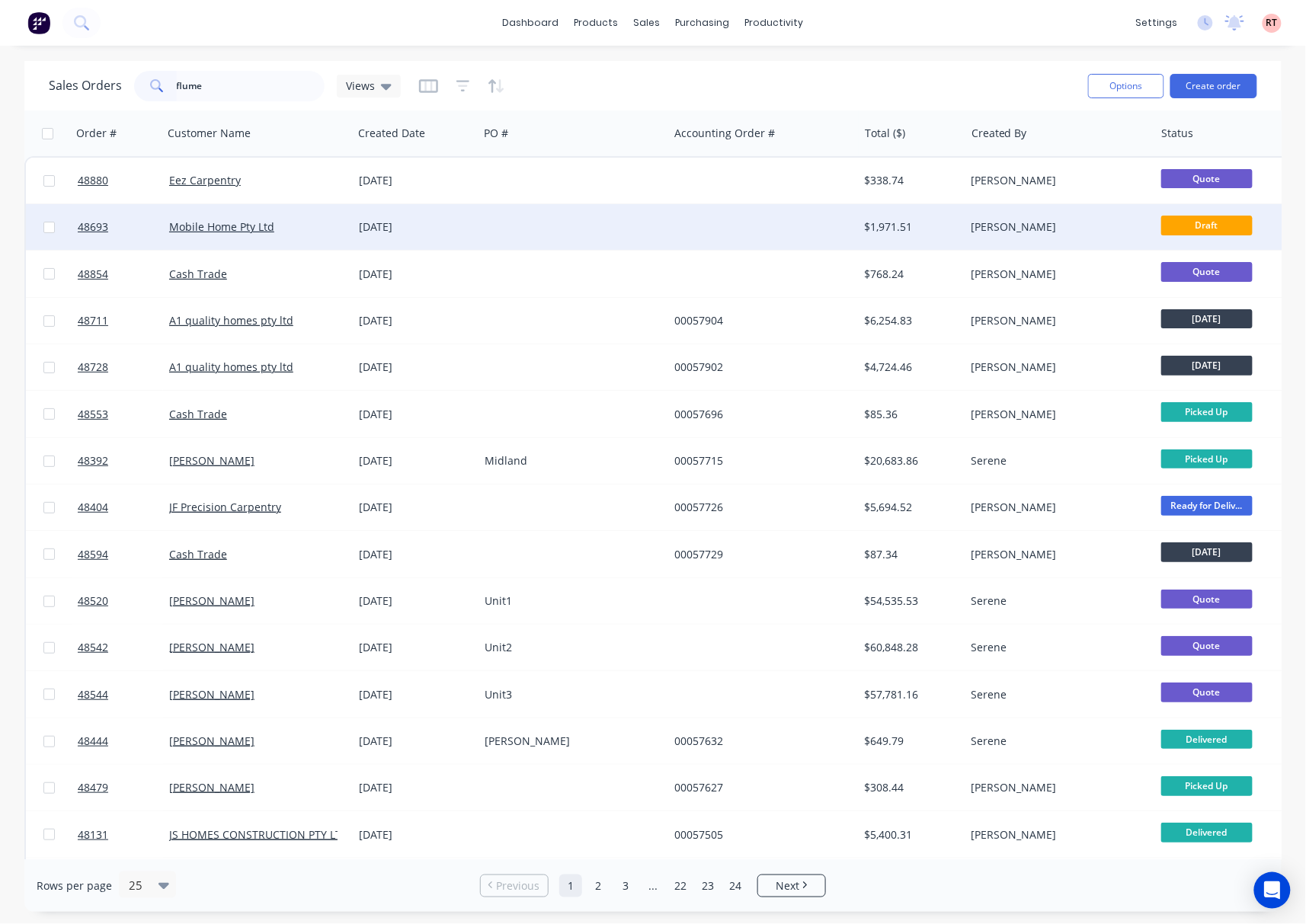
click at [544, 235] on div at bounding box center [573, 226] width 190 height 45
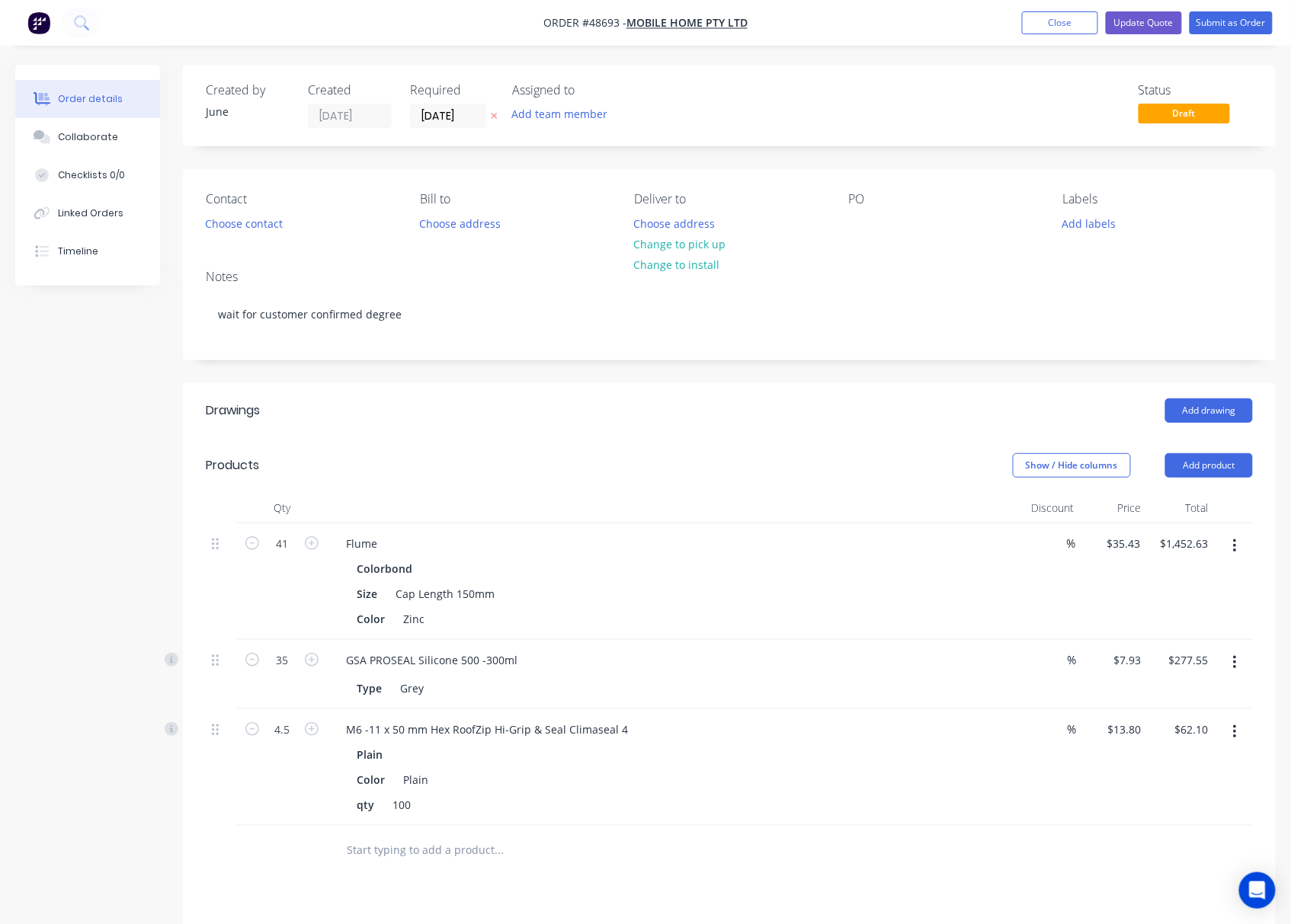
click at [850, 576] on div "Colorbond" at bounding box center [671, 568] width 628 height 22
click at [1049, 28] on button "Close" at bounding box center [1060, 23] width 76 height 23
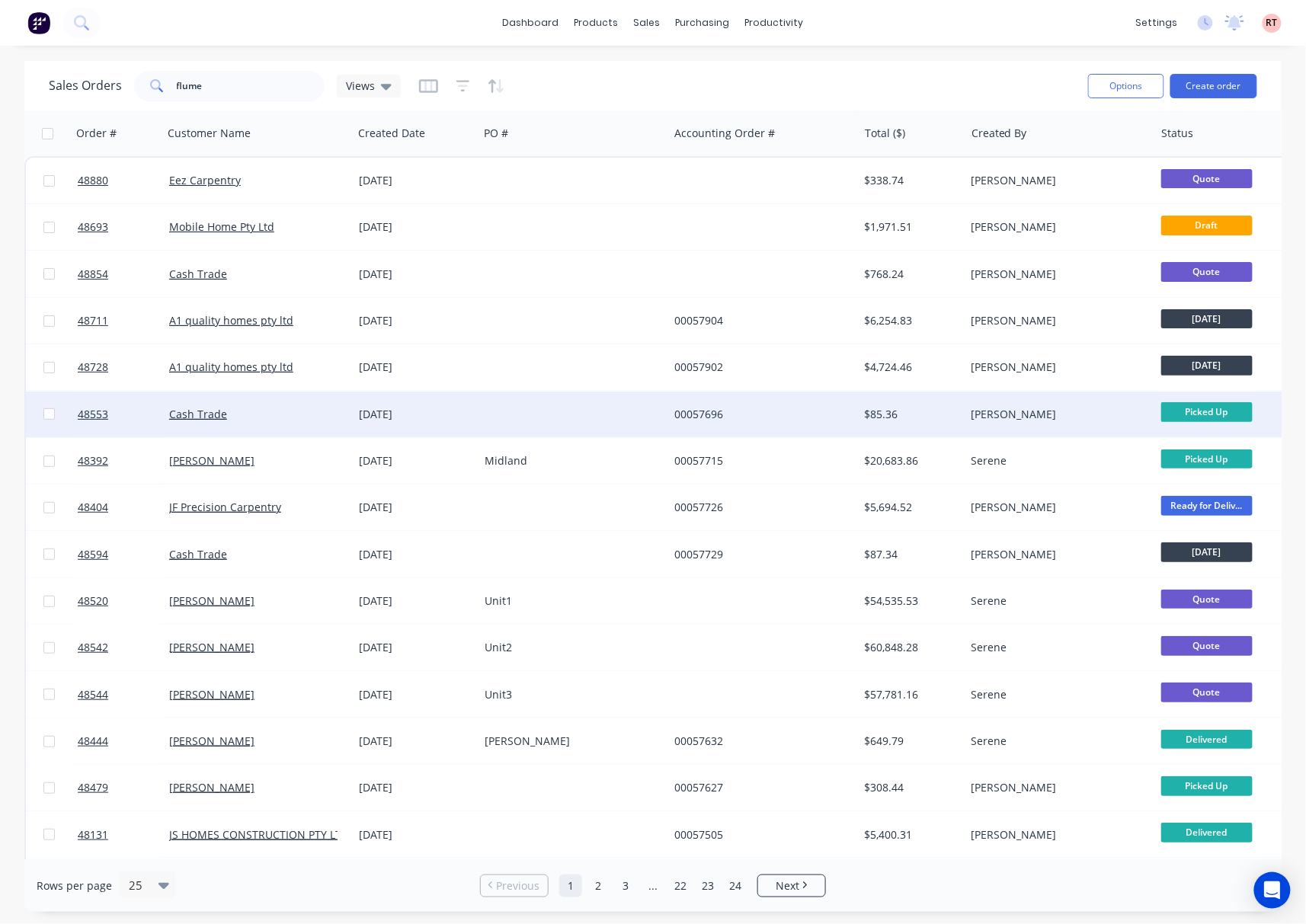
click at [589, 409] on div at bounding box center [573, 414] width 190 height 45
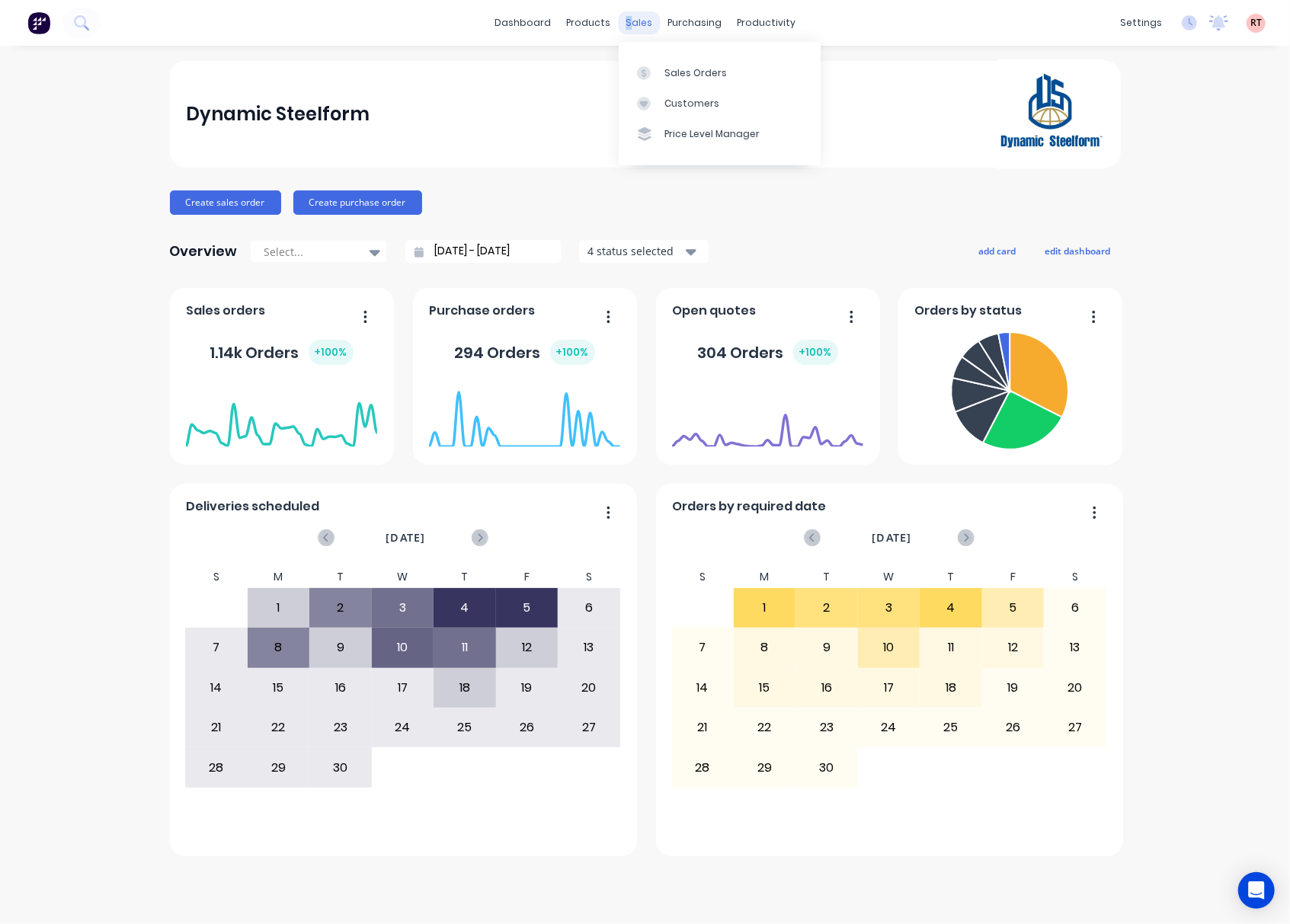
click at [629, 16] on div "sales" at bounding box center [638, 23] width 42 height 23
click at [678, 97] on div "Customers" at bounding box center [691, 103] width 55 height 14
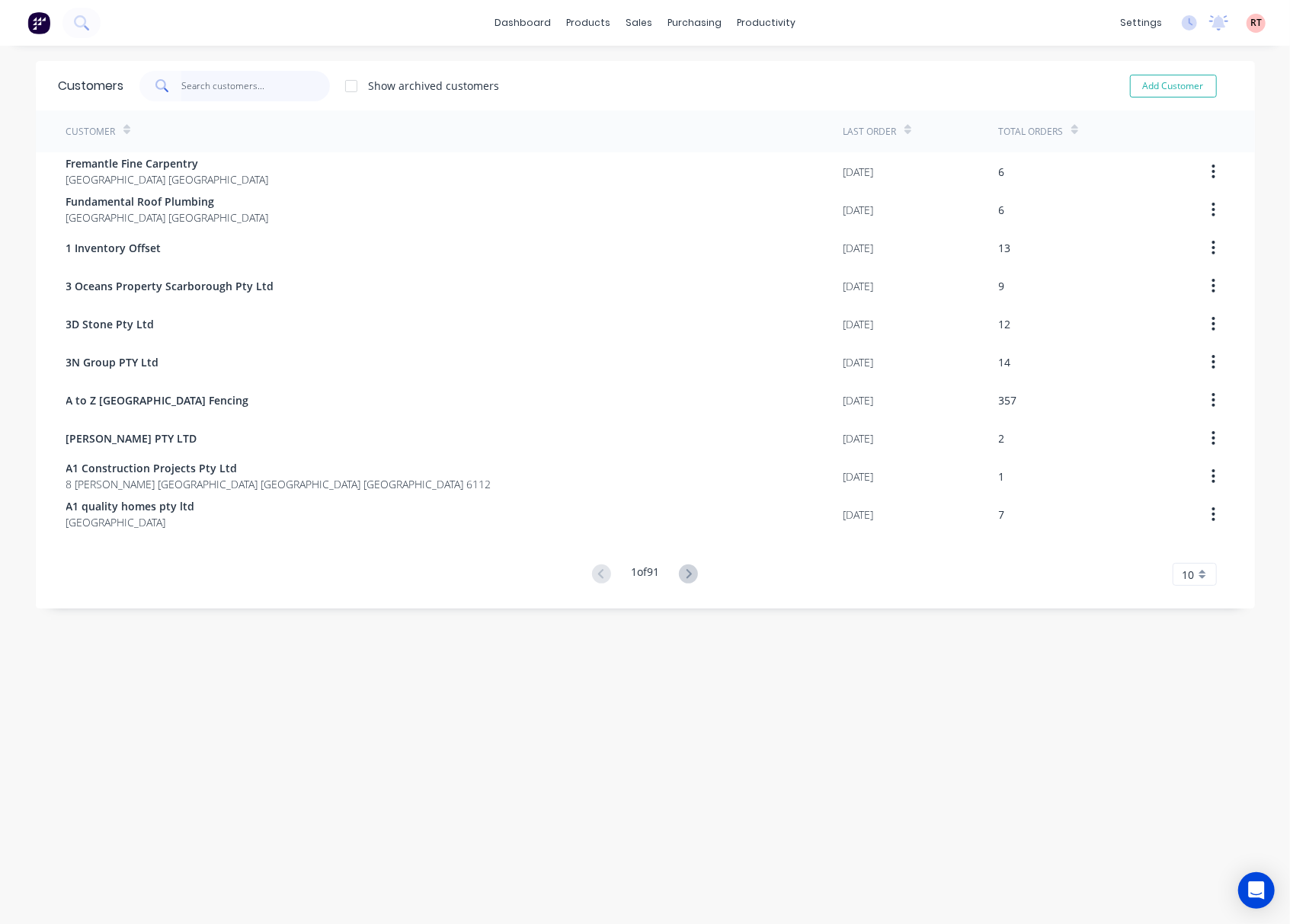
click at [216, 85] on input "text" at bounding box center [256, 86] width 149 height 31
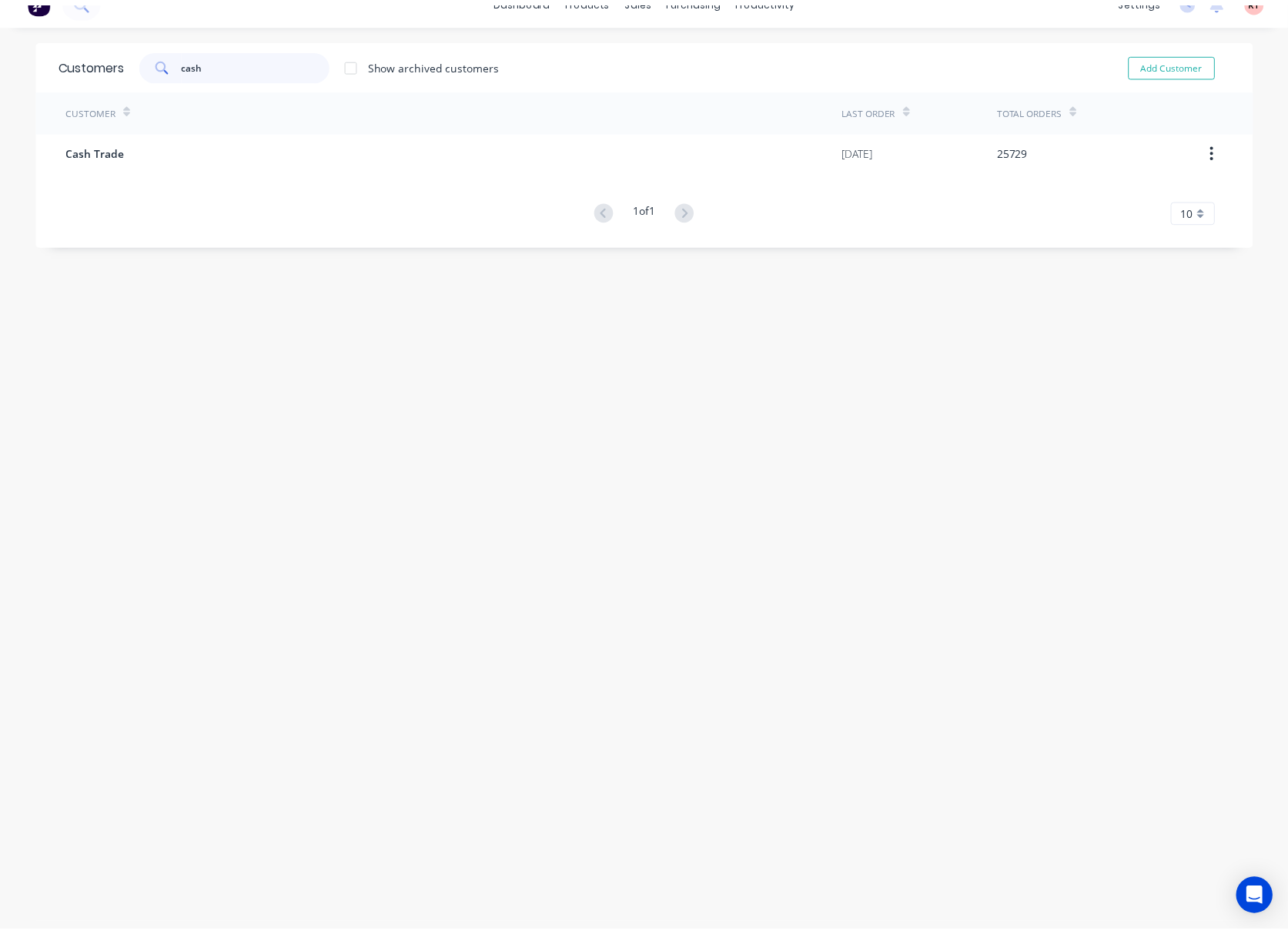
scroll to position [31, 0]
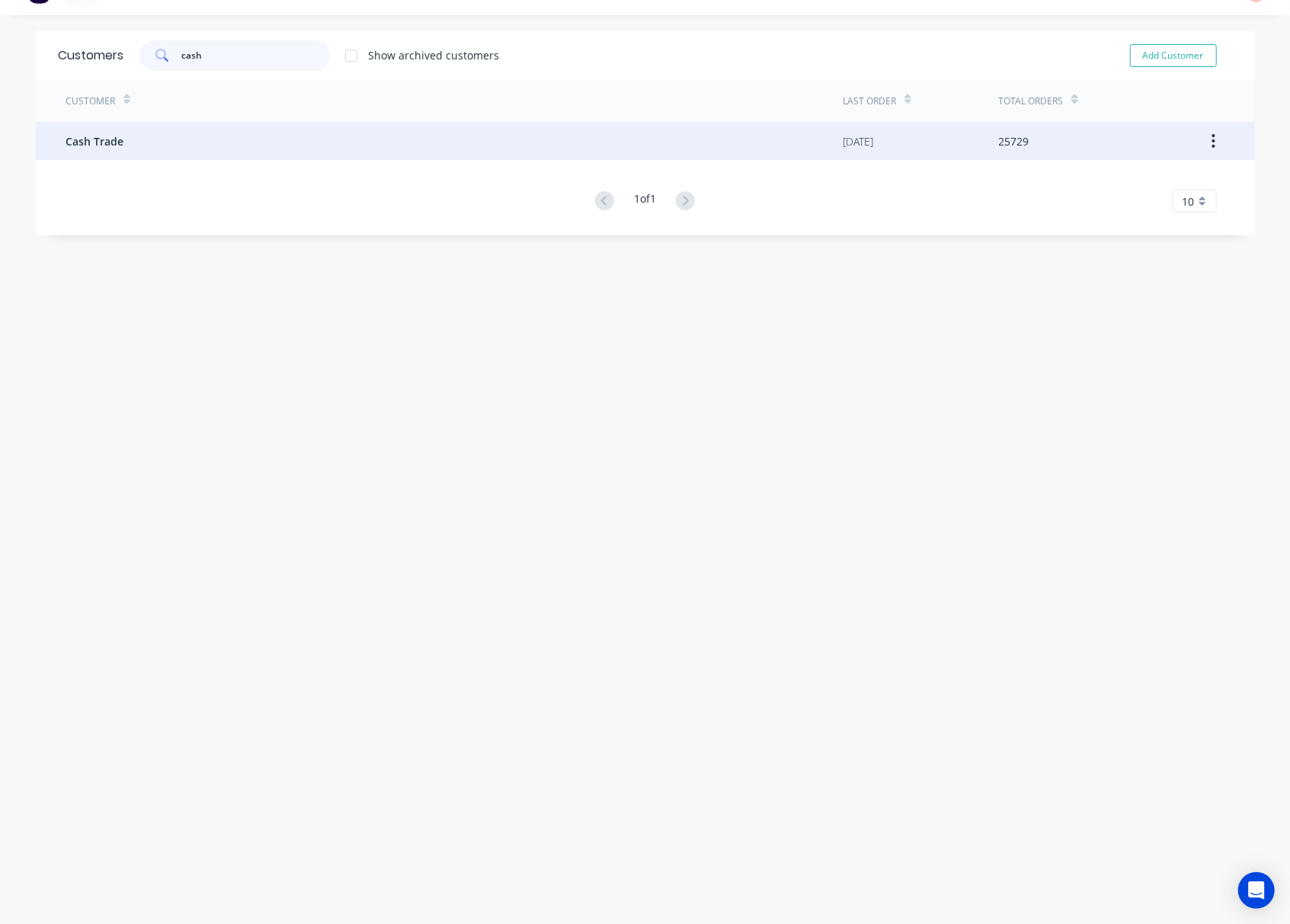
type input "cash"
click at [361, 151] on div "Cash Trade" at bounding box center [454, 141] width 777 height 38
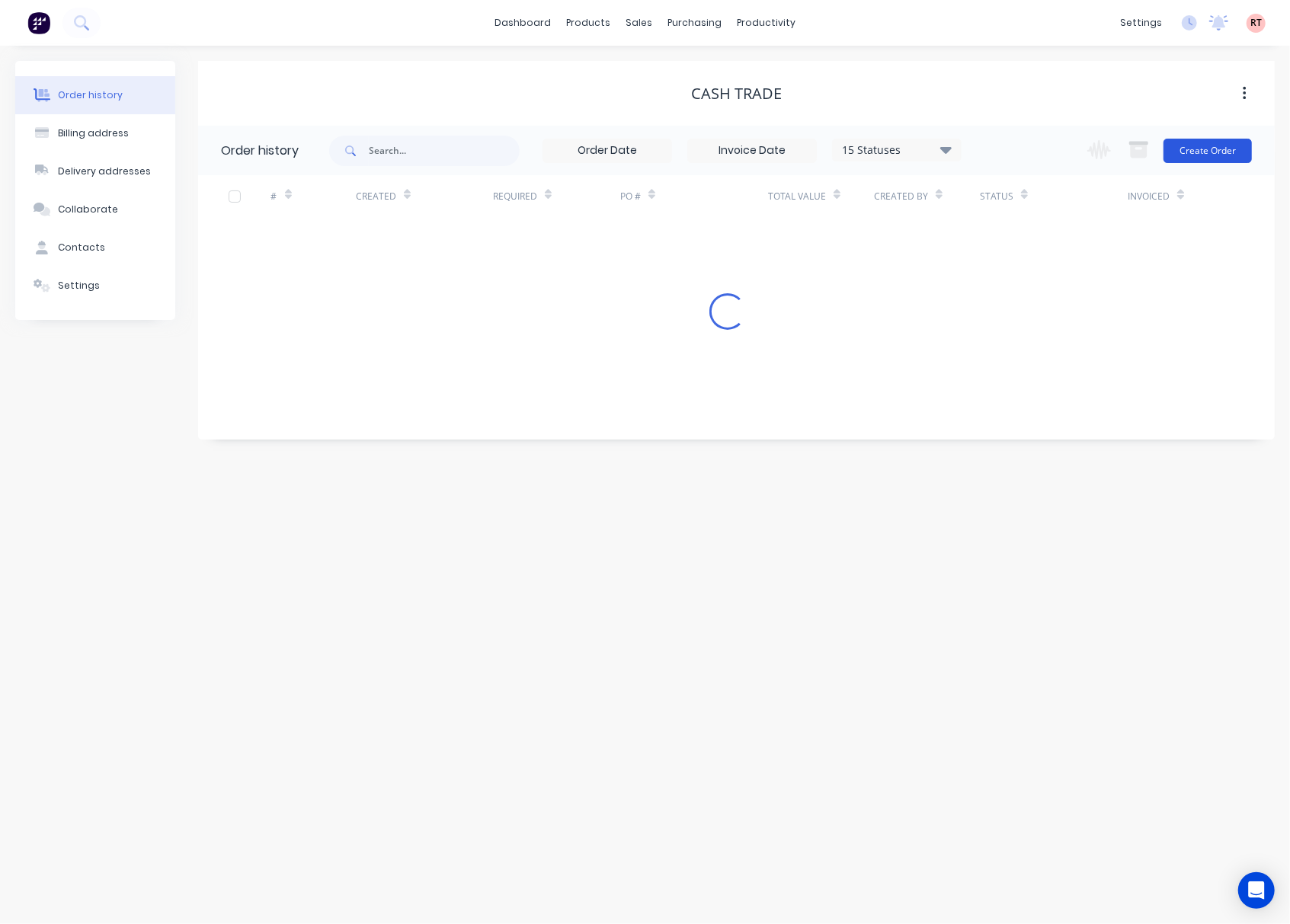
click at [1205, 149] on button "Create Order" at bounding box center [1207, 151] width 88 height 25
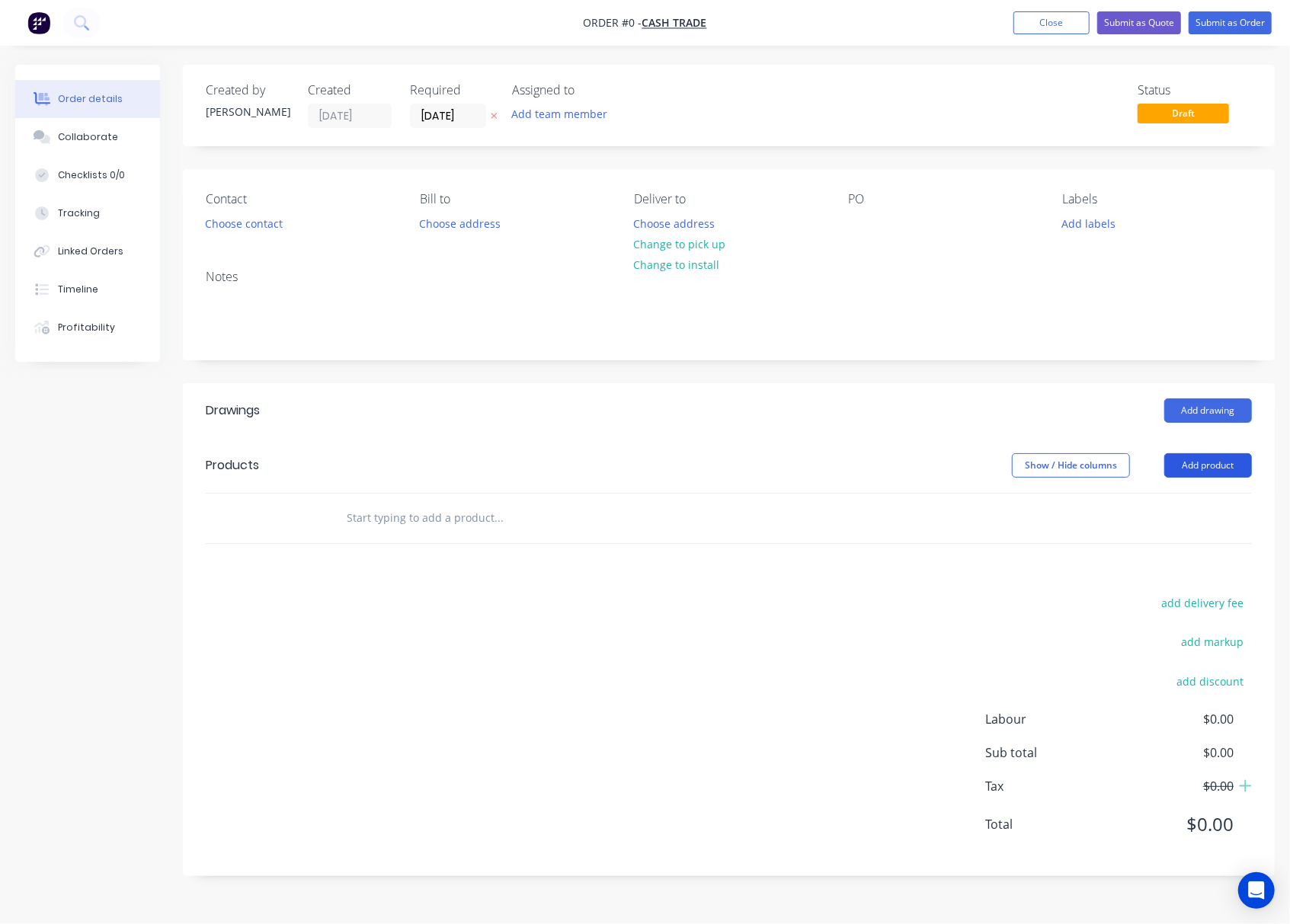
click at [1219, 472] on button "Add product" at bounding box center [1207, 466] width 88 height 25
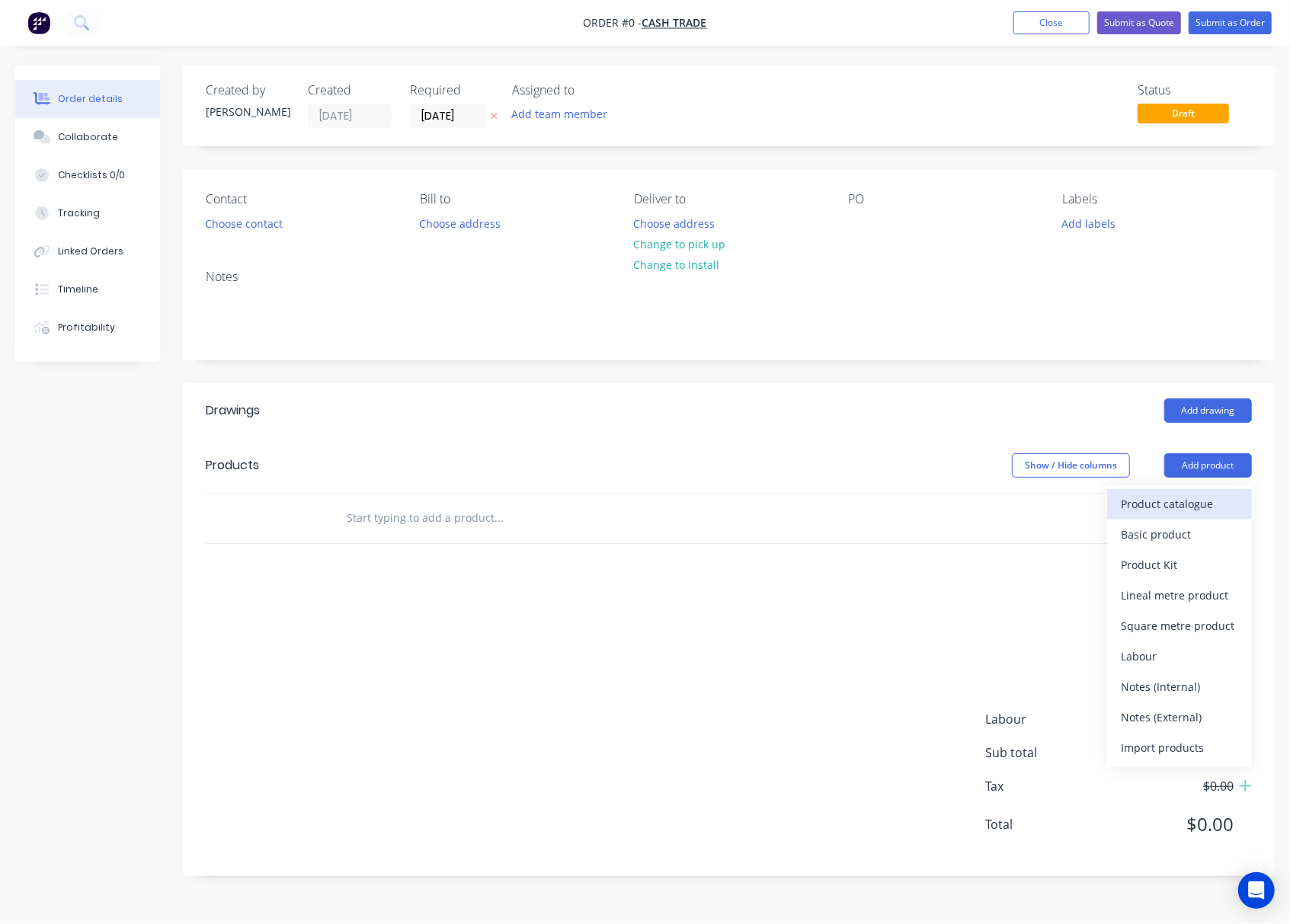
click at [1216, 500] on div "Product catalogue" at bounding box center [1179, 504] width 117 height 22
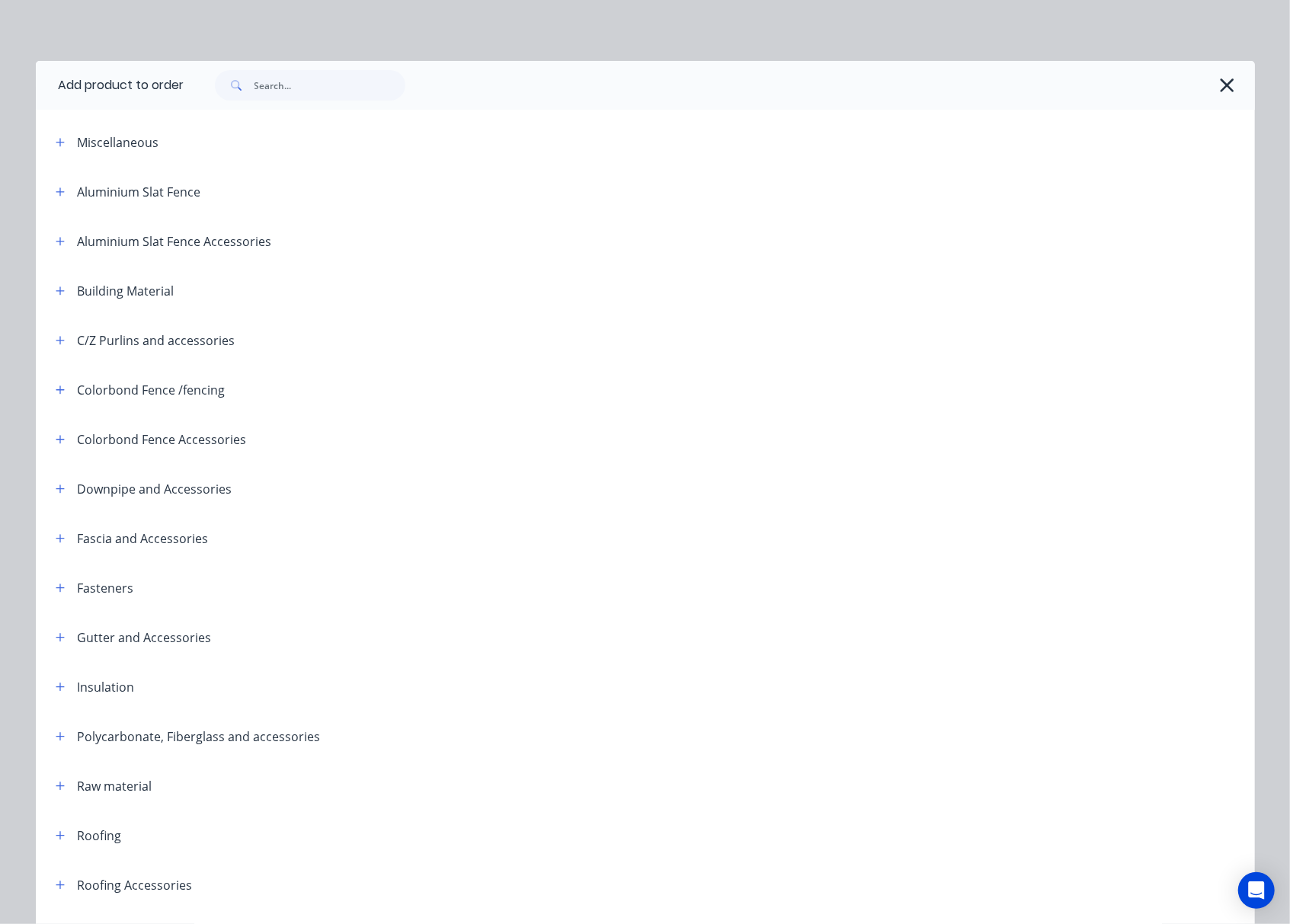
click at [277, 105] on div at bounding box center [719, 85] width 1070 height 49
click at [290, 94] on input "text" at bounding box center [330, 85] width 151 height 31
type input "down"
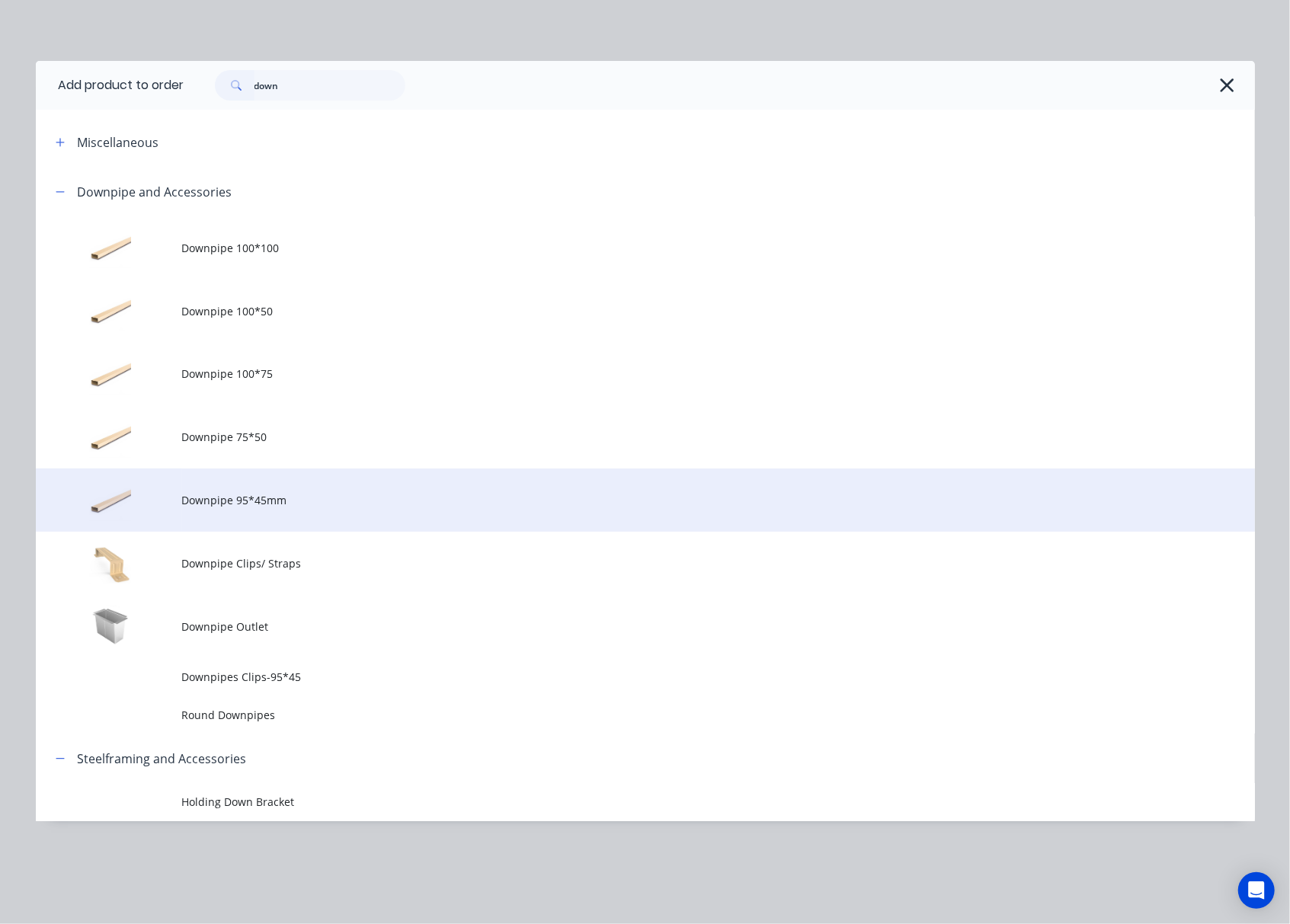
click at [415, 494] on span "Downpipe 95*45mm" at bounding box center [610, 500] width 858 height 16
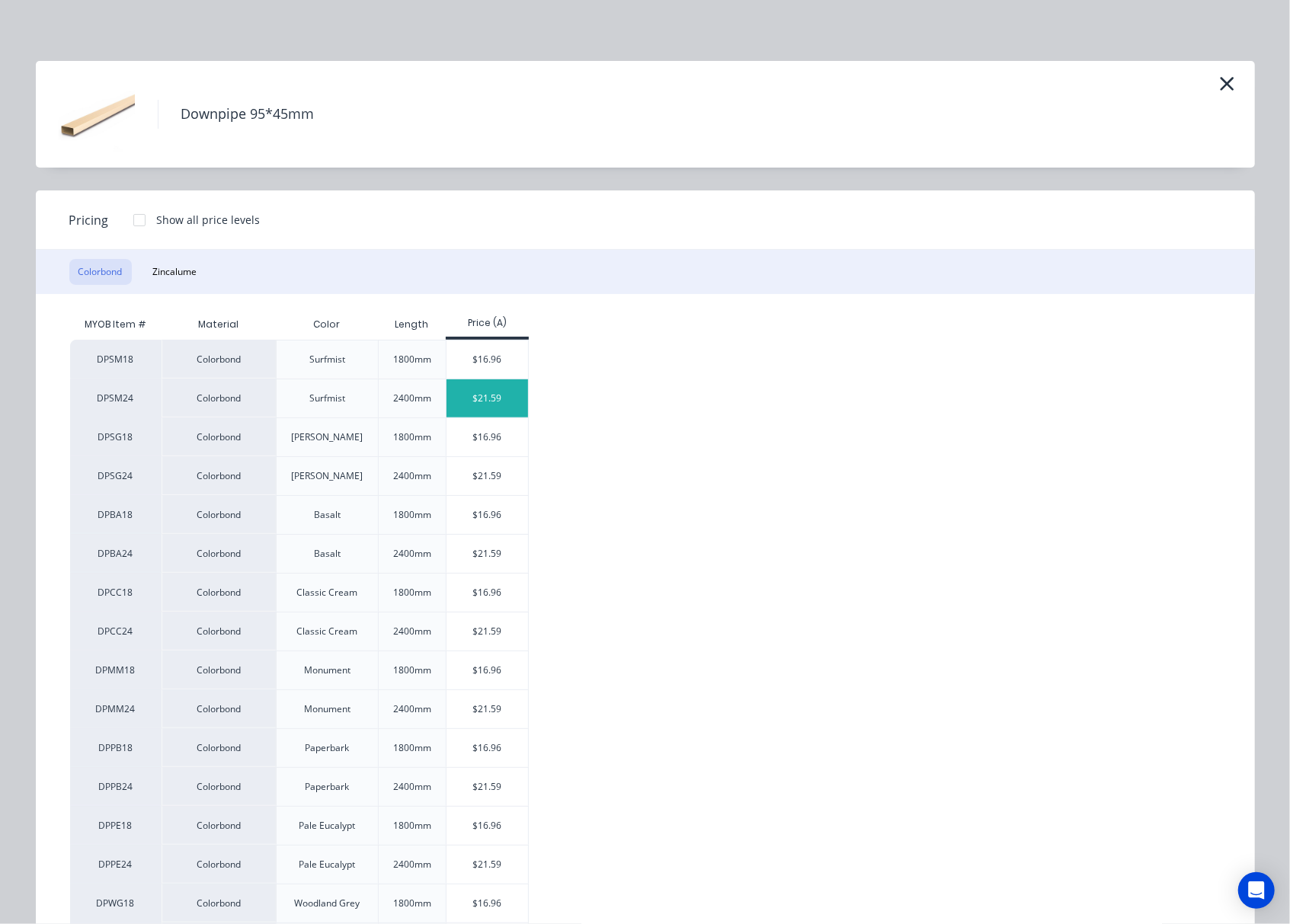
click at [483, 395] on div "$21.59" at bounding box center [487, 398] width 82 height 38
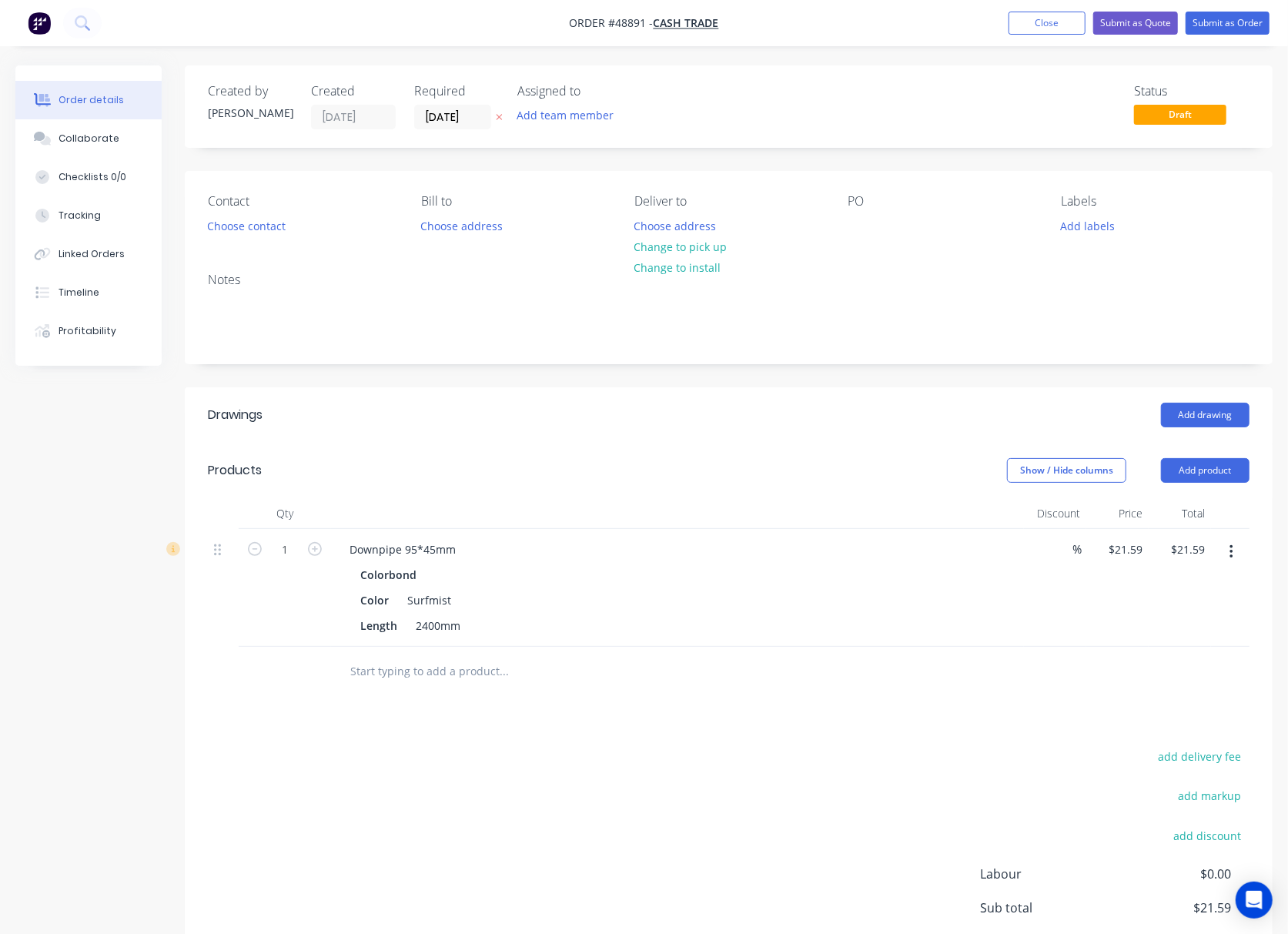
click at [514, 733] on div "Drawings Add drawing Products Show / Hide columns Add product Qty Discount Pric…" at bounding box center [728, 709] width 1088 height 645
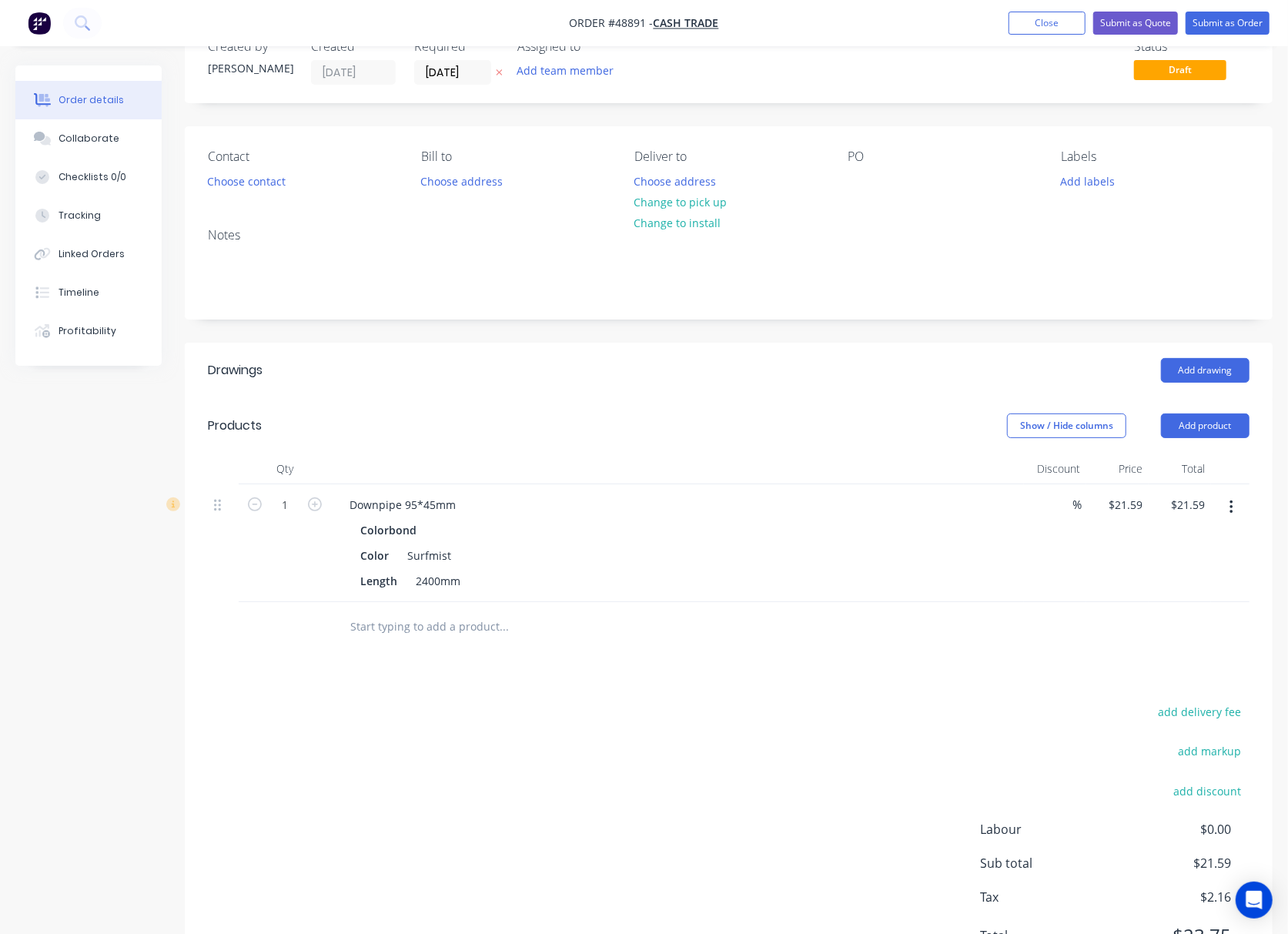
scroll to position [124, 0]
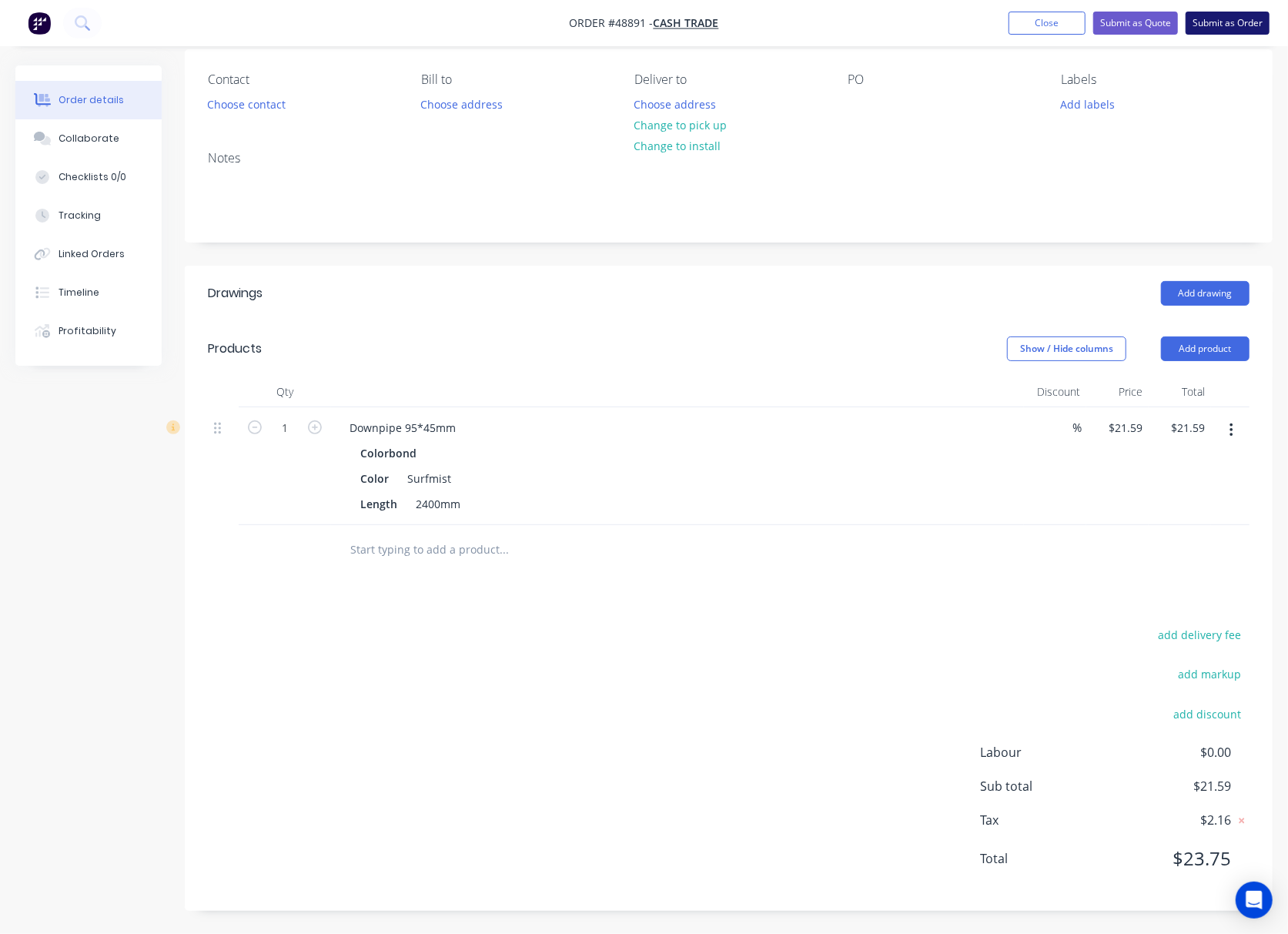
click at [1200, 19] on button "Submit as Order" at bounding box center [1228, 23] width 84 height 23
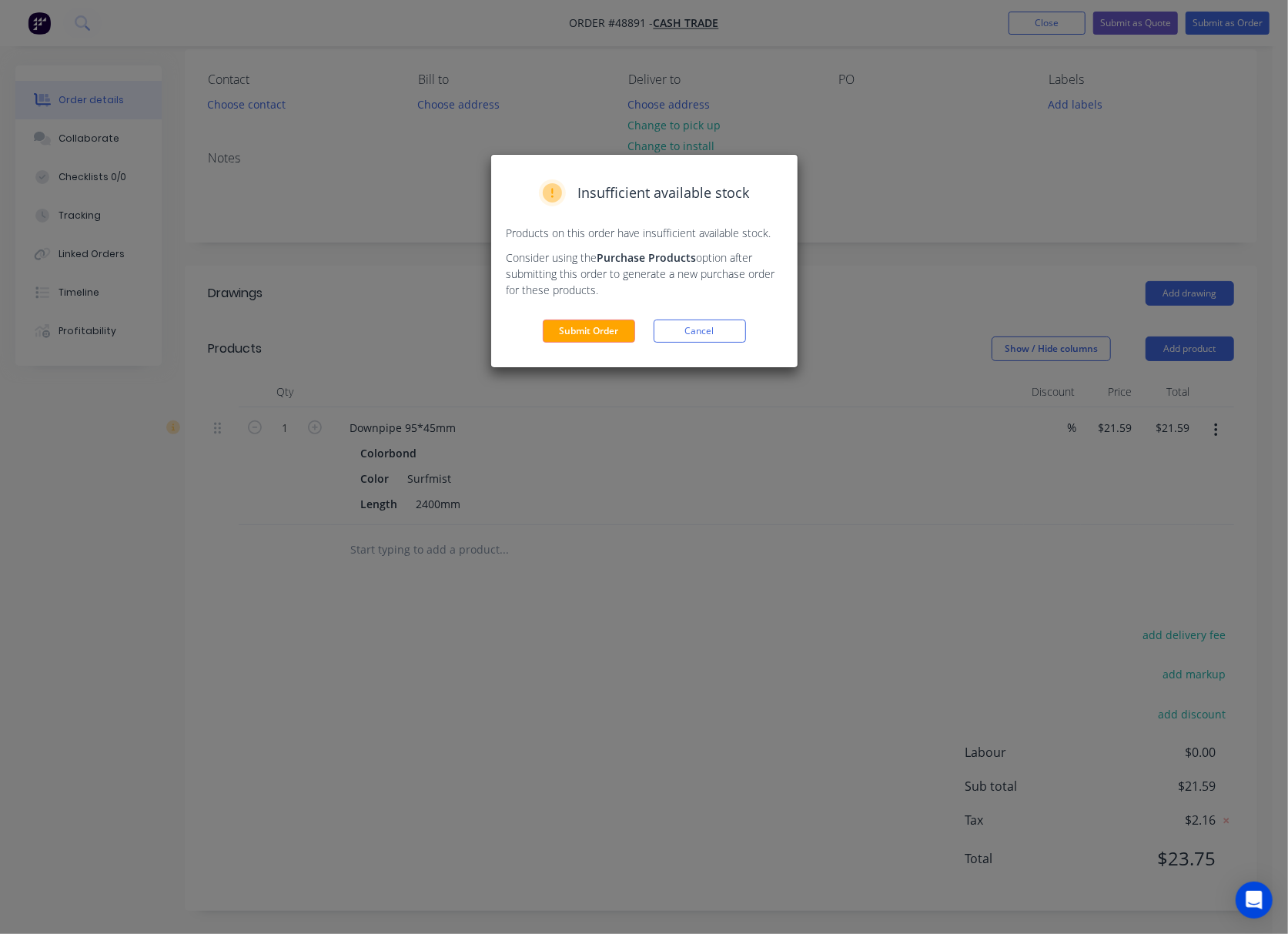
drag, startPoint x: 912, startPoint y: 452, endPoint x: 796, endPoint y: 223, distance: 256.7
click at [912, 452] on div "Insufficient available stock Products on this order have insufficient available…" at bounding box center [644, 467] width 1288 height 934
click at [725, 327] on button "Cancel" at bounding box center [700, 331] width 93 height 23
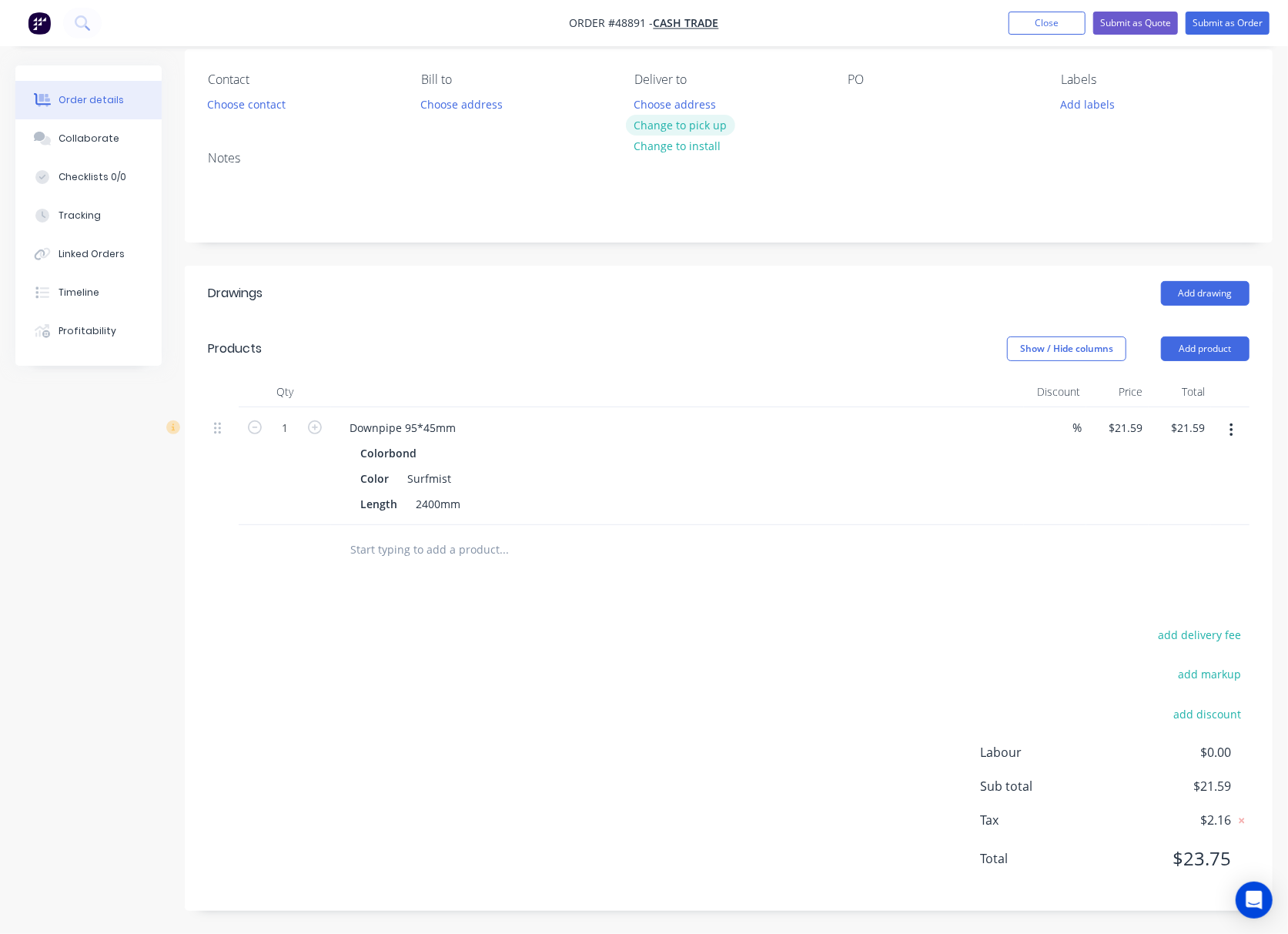
click at [705, 124] on button "Change to pick up" at bounding box center [680, 124] width 109 height 21
click at [1236, 23] on button "Submit as Order" at bounding box center [1228, 23] width 84 height 23
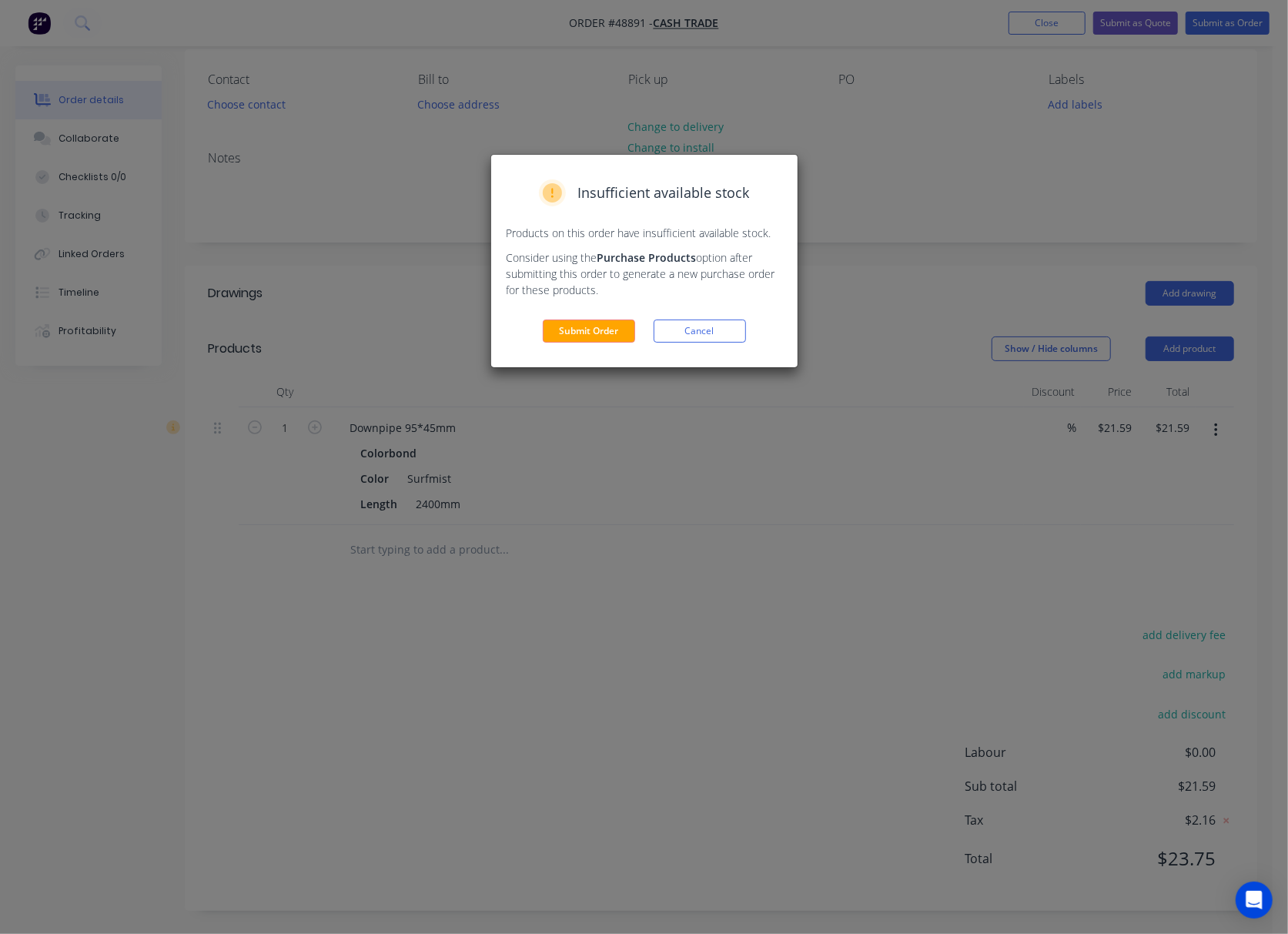
click at [592, 331] on button "Submit Order" at bounding box center [588, 331] width 93 height 23
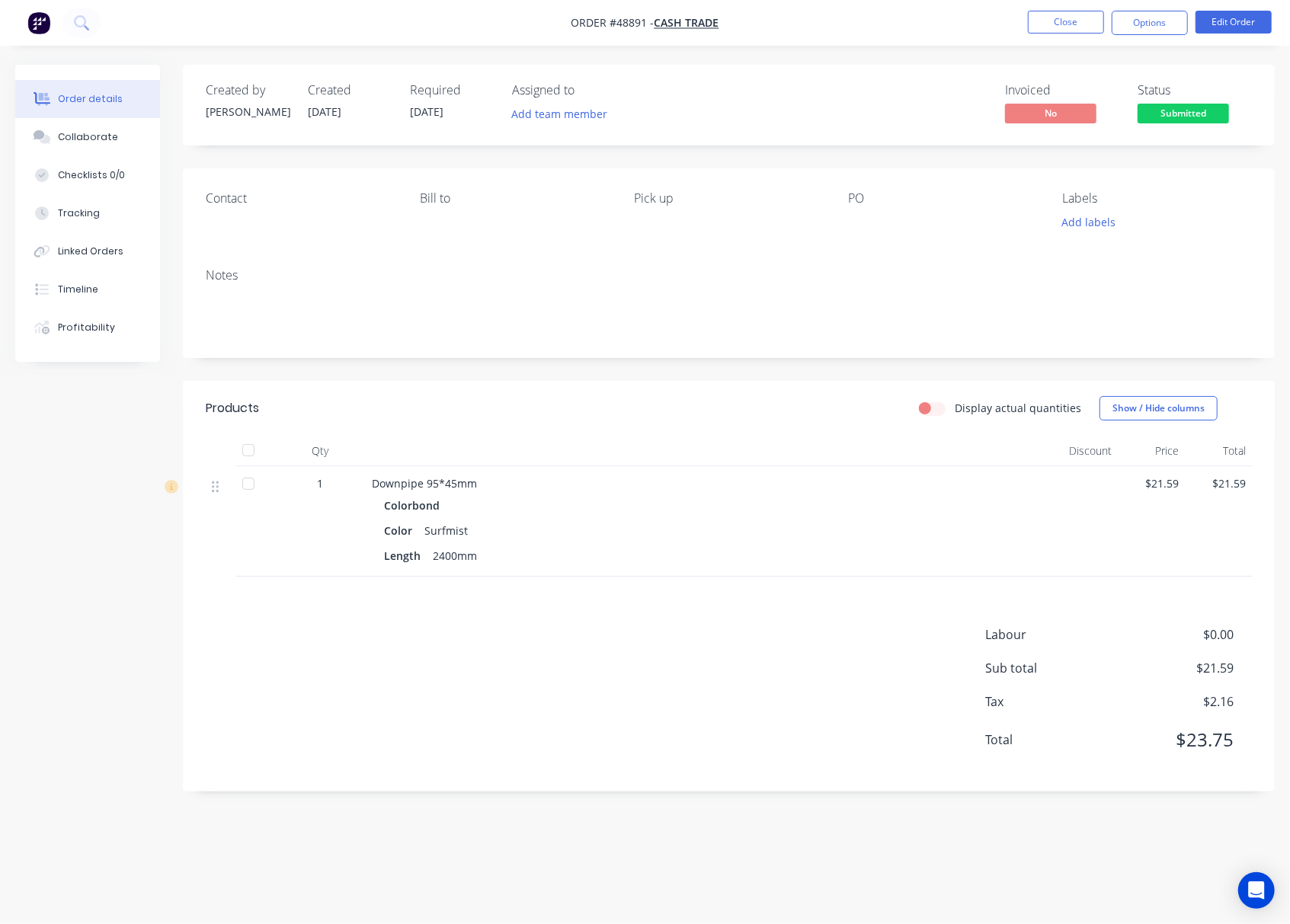
click at [1161, 9] on nav "Order #48891 - Cash Trade Close Options Edit Order" at bounding box center [645, 22] width 1290 height 45
click at [1150, 34] on button "Options" at bounding box center [1150, 23] width 76 height 25
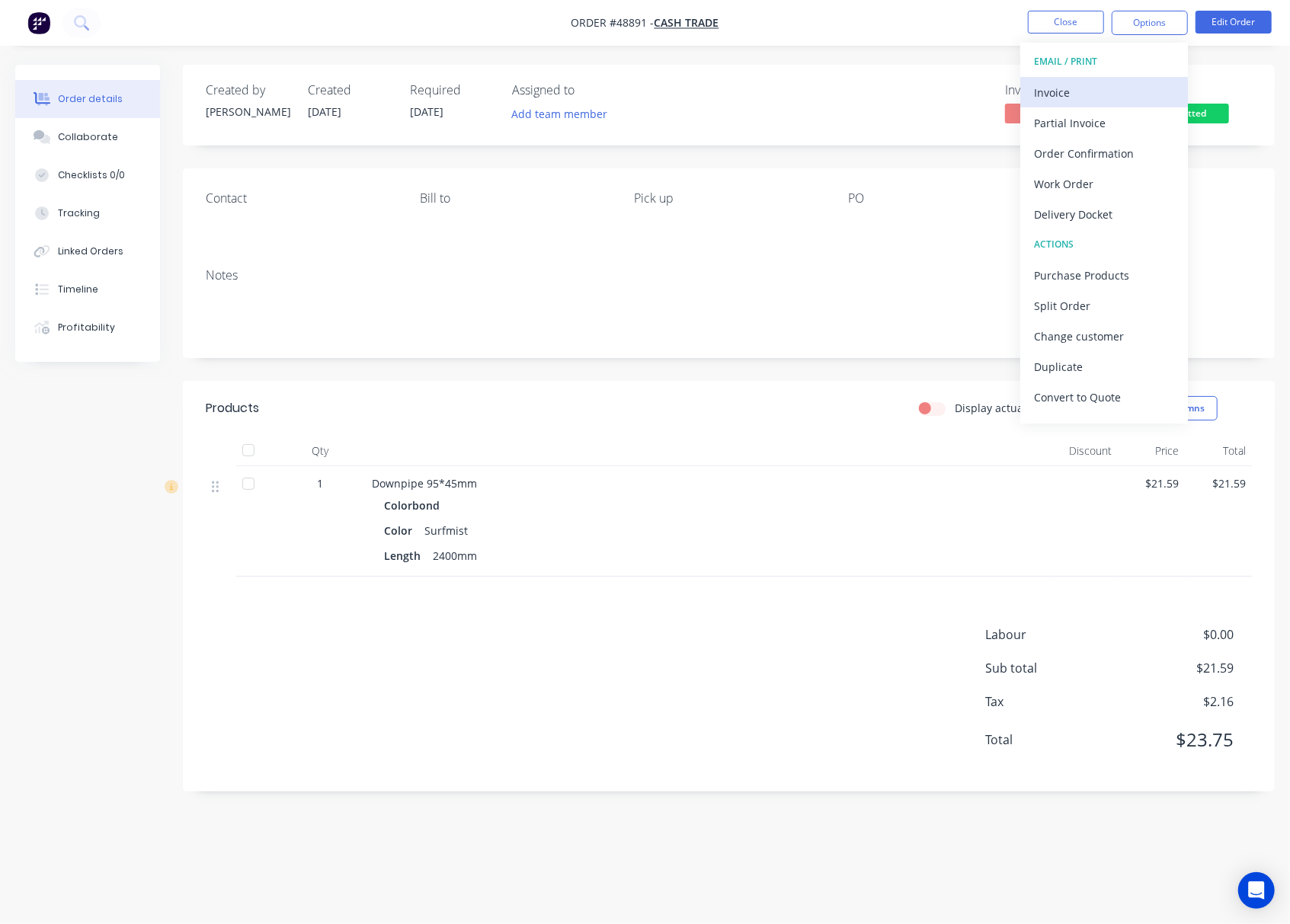
click at [1116, 89] on div "Invoice" at bounding box center [1104, 92] width 140 height 22
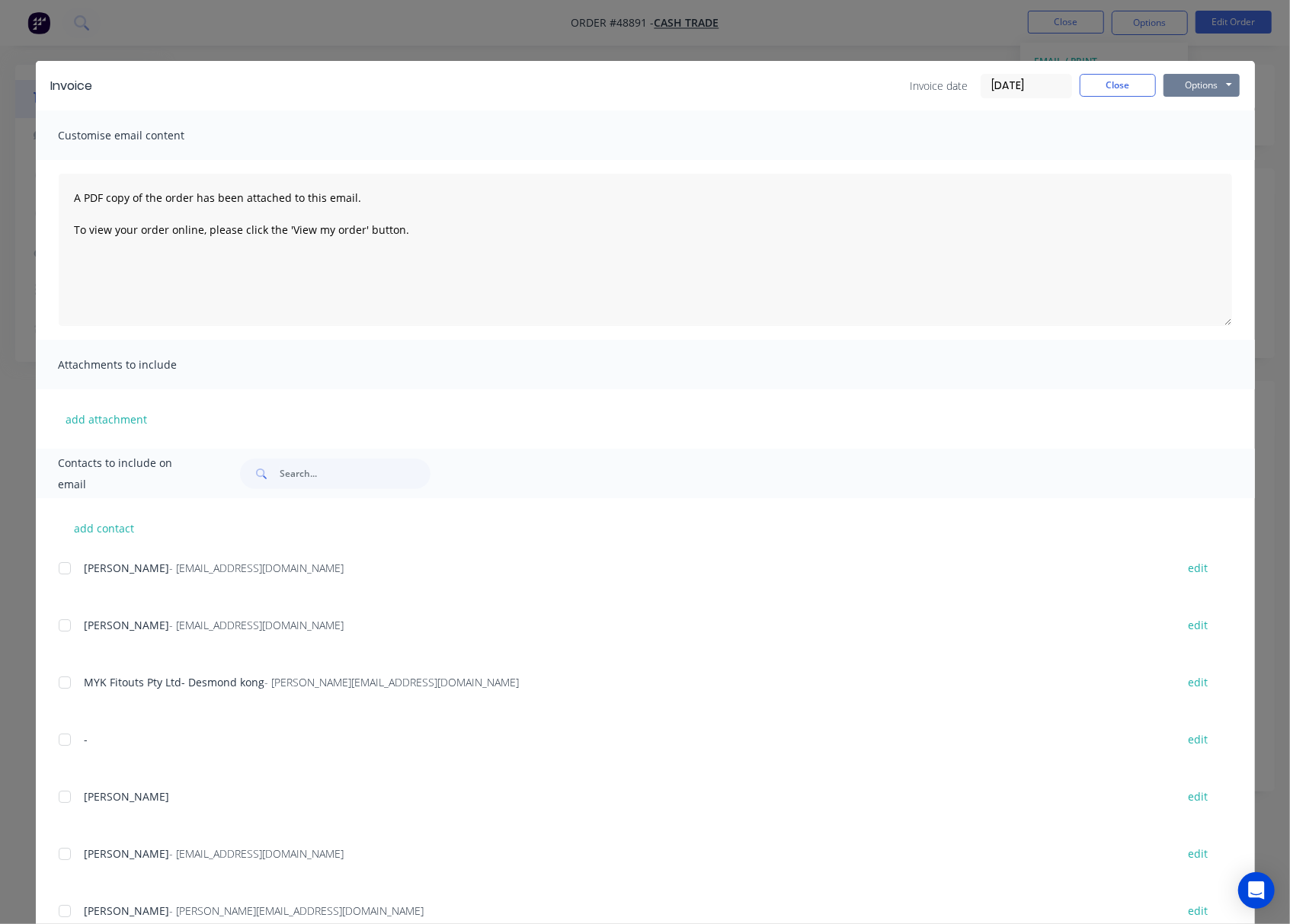
click at [1183, 94] on button "Options" at bounding box center [1202, 85] width 76 height 23
click at [1205, 135] on button "Print" at bounding box center [1212, 137] width 97 height 25
click at [1131, 50] on div "Invoice Invoice date [DATE] Close Options Preview Print Email Customise email c…" at bounding box center [645, 462] width 1290 height 924
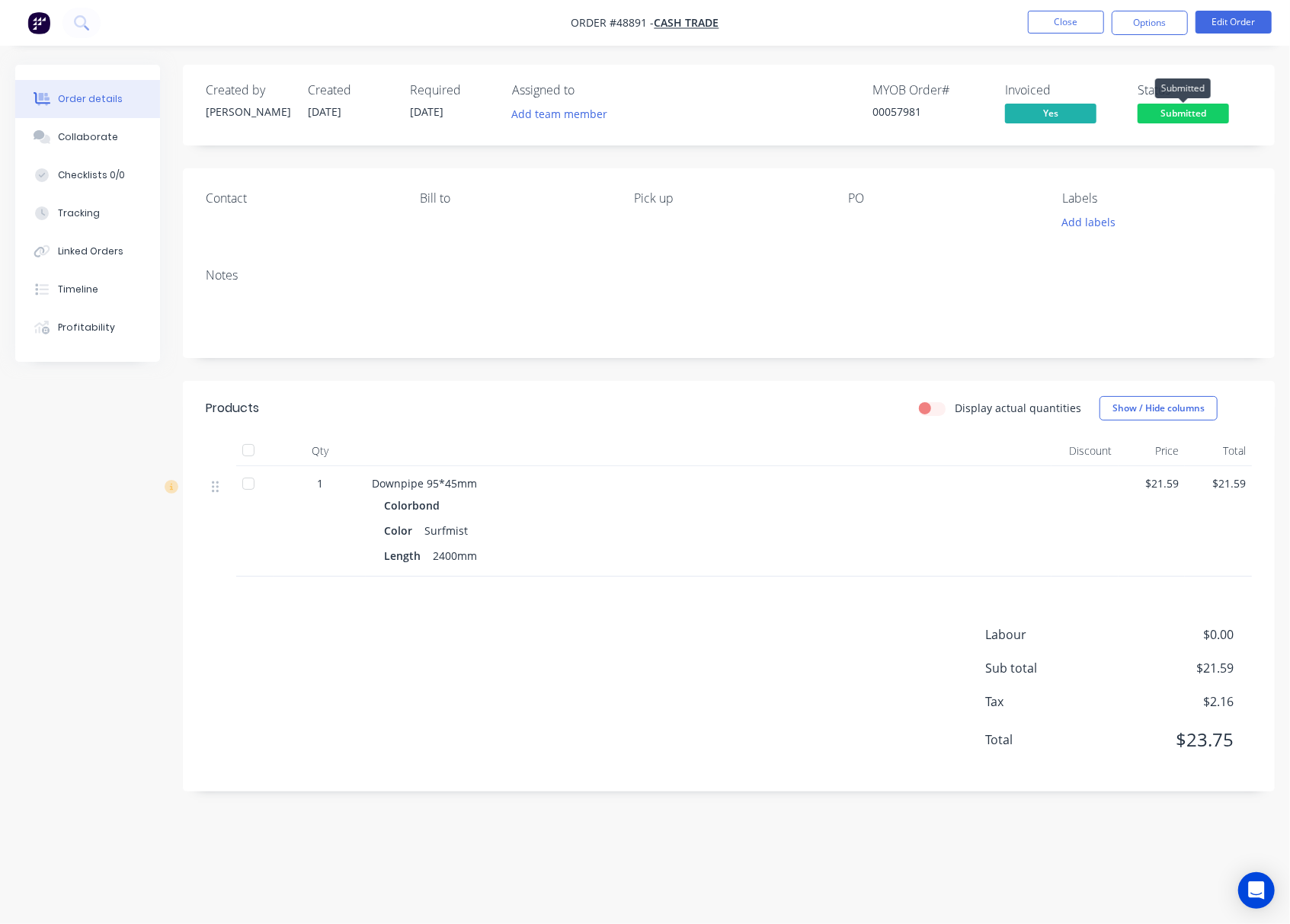
click at [1208, 117] on span "Submitted" at bounding box center [1183, 112] width 92 height 19
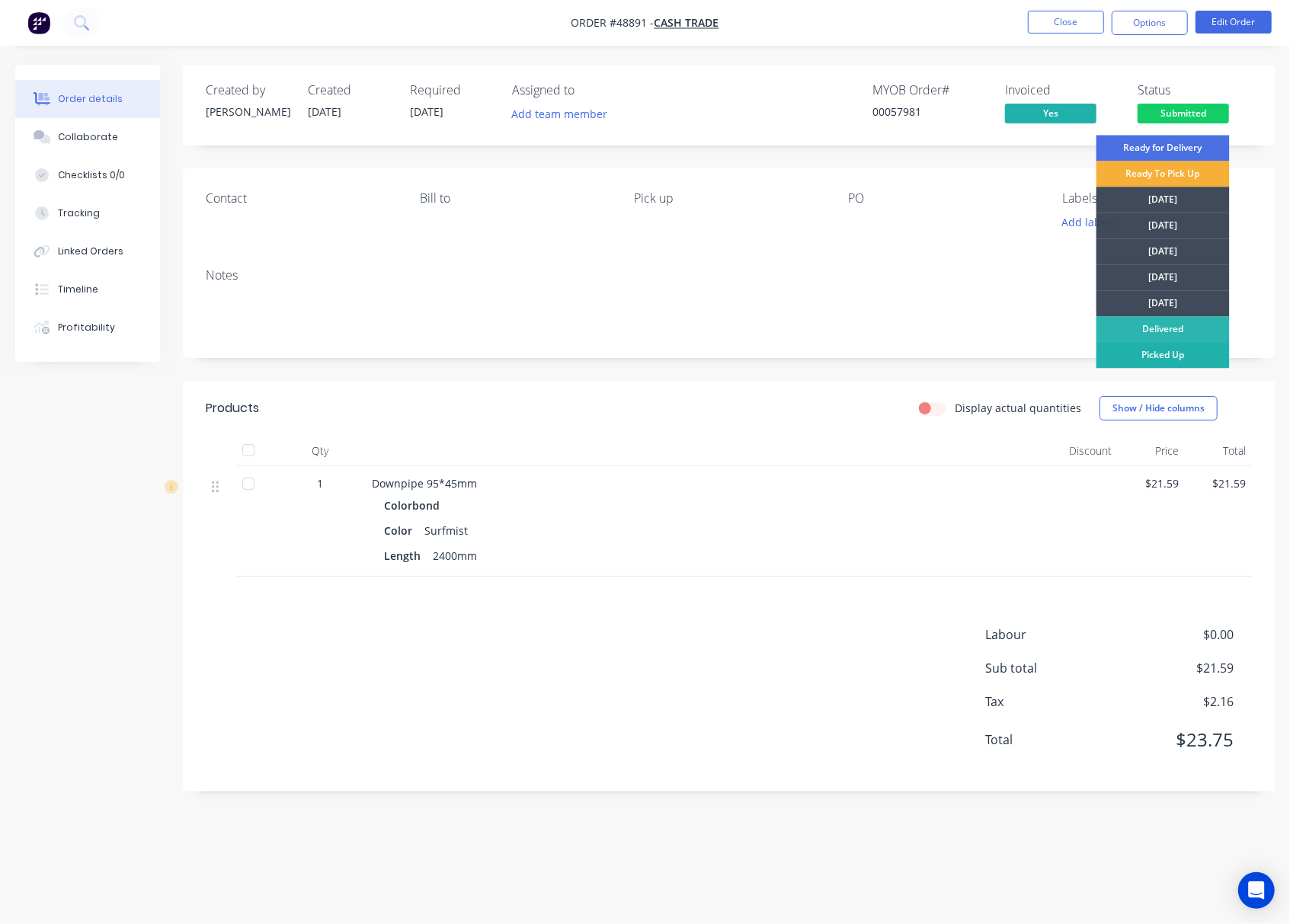
click at [1193, 355] on div "Picked Up" at bounding box center [1162, 354] width 133 height 26
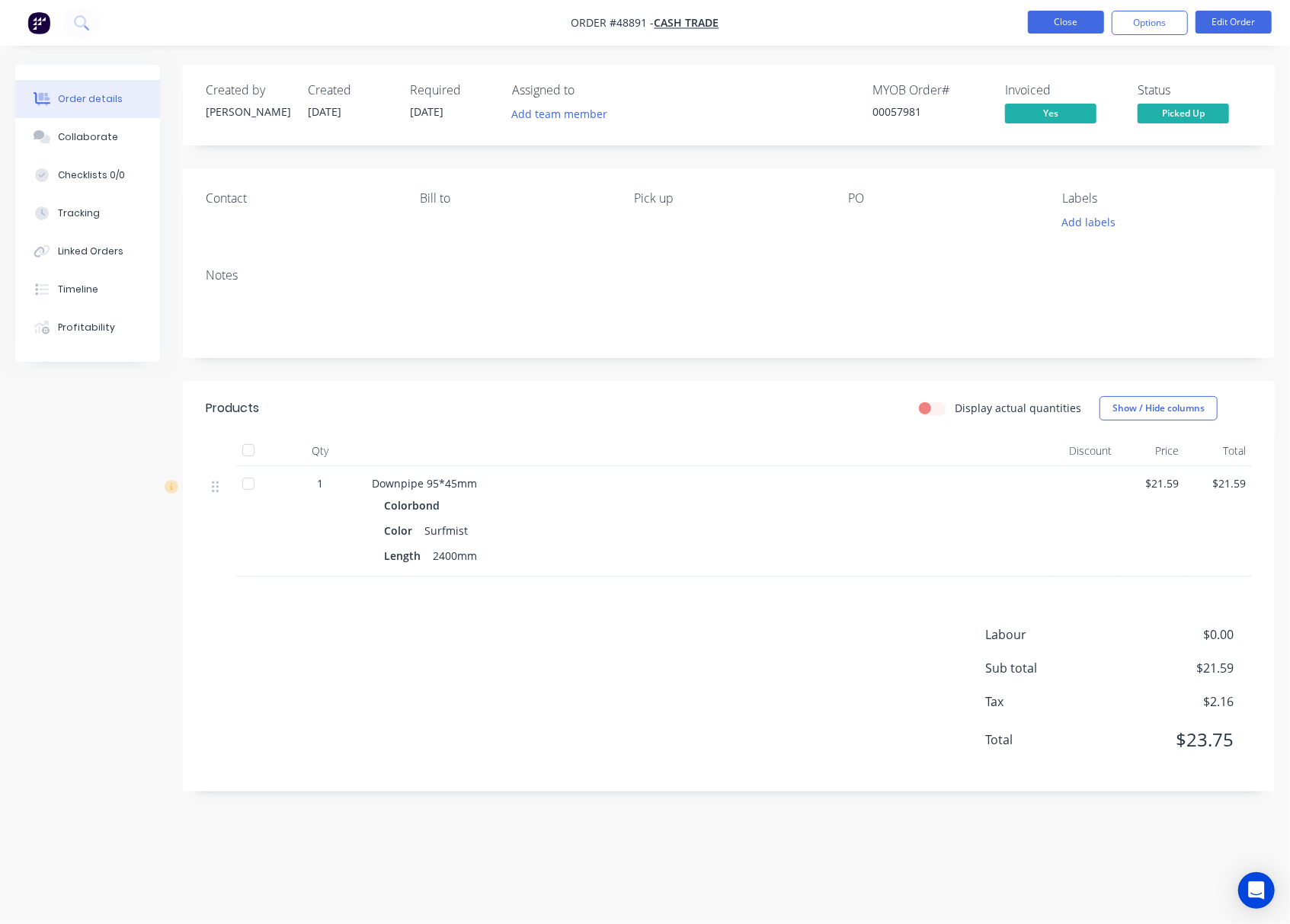
click at [1051, 22] on button "Close" at bounding box center [1065, 22] width 76 height 23
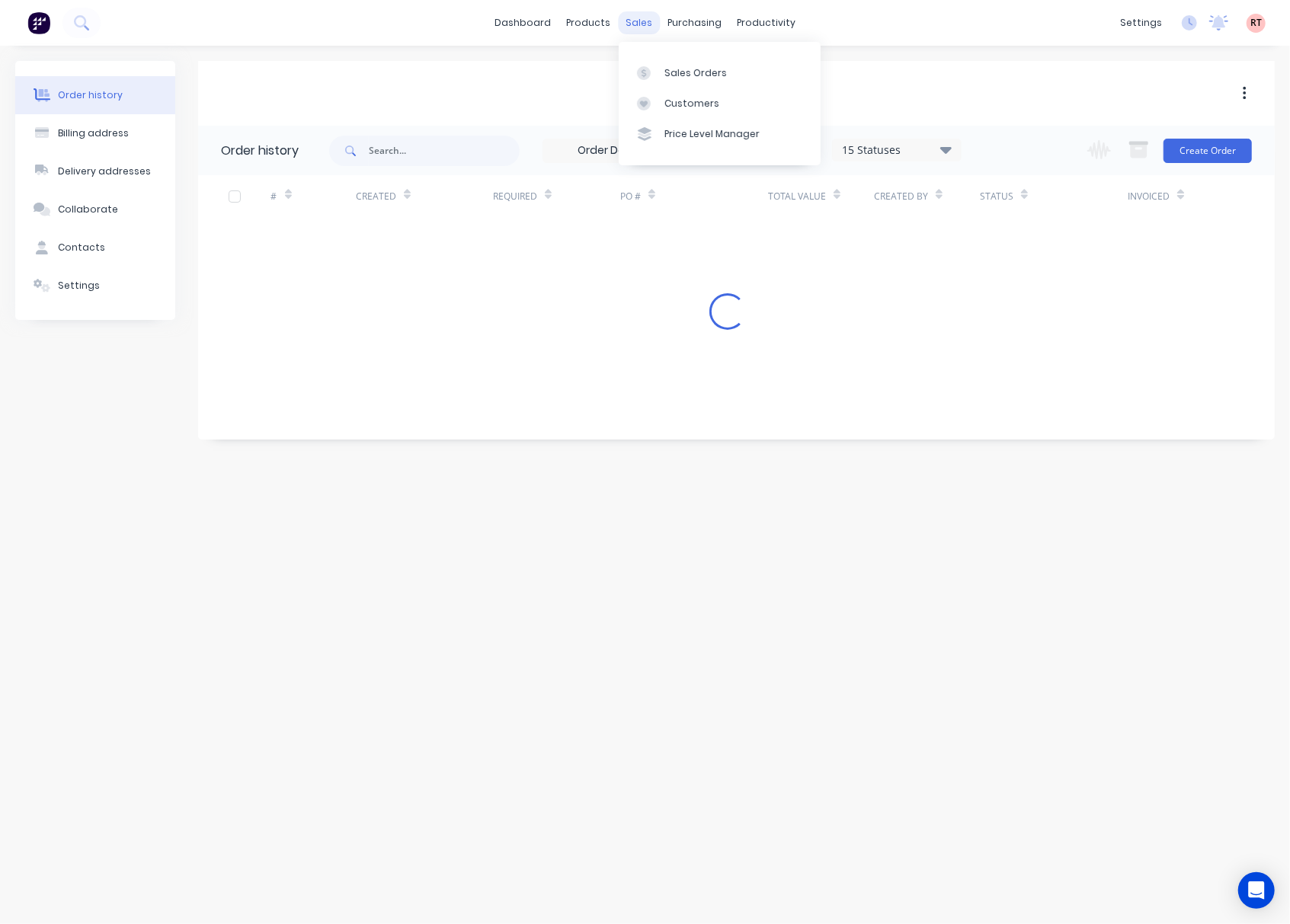
click at [635, 21] on div "sales" at bounding box center [638, 23] width 42 height 23
click at [674, 71] on div "Sales Orders" at bounding box center [695, 73] width 63 height 14
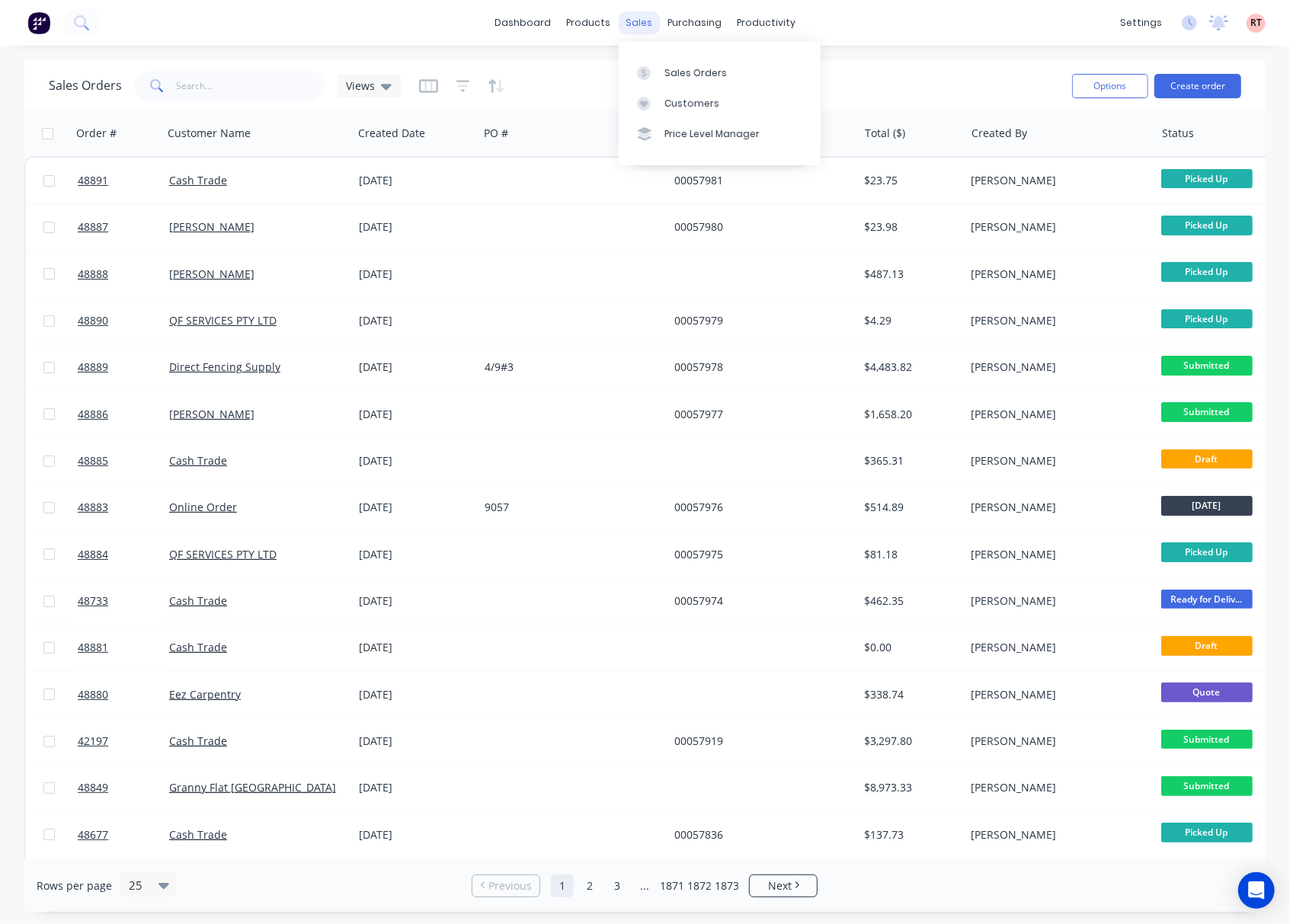
click at [640, 25] on div "sales" at bounding box center [638, 23] width 42 height 23
click at [226, 93] on input "text" at bounding box center [251, 86] width 149 height 31
click at [638, 25] on div "sales" at bounding box center [638, 23] width 42 height 23
drag, startPoint x: 635, startPoint y: 17, endPoint x: 662, endPoint y: 46, distance: 39.6
click at [635, 17] on div "sales" at bounding box center [638, 23] width 42 height 23
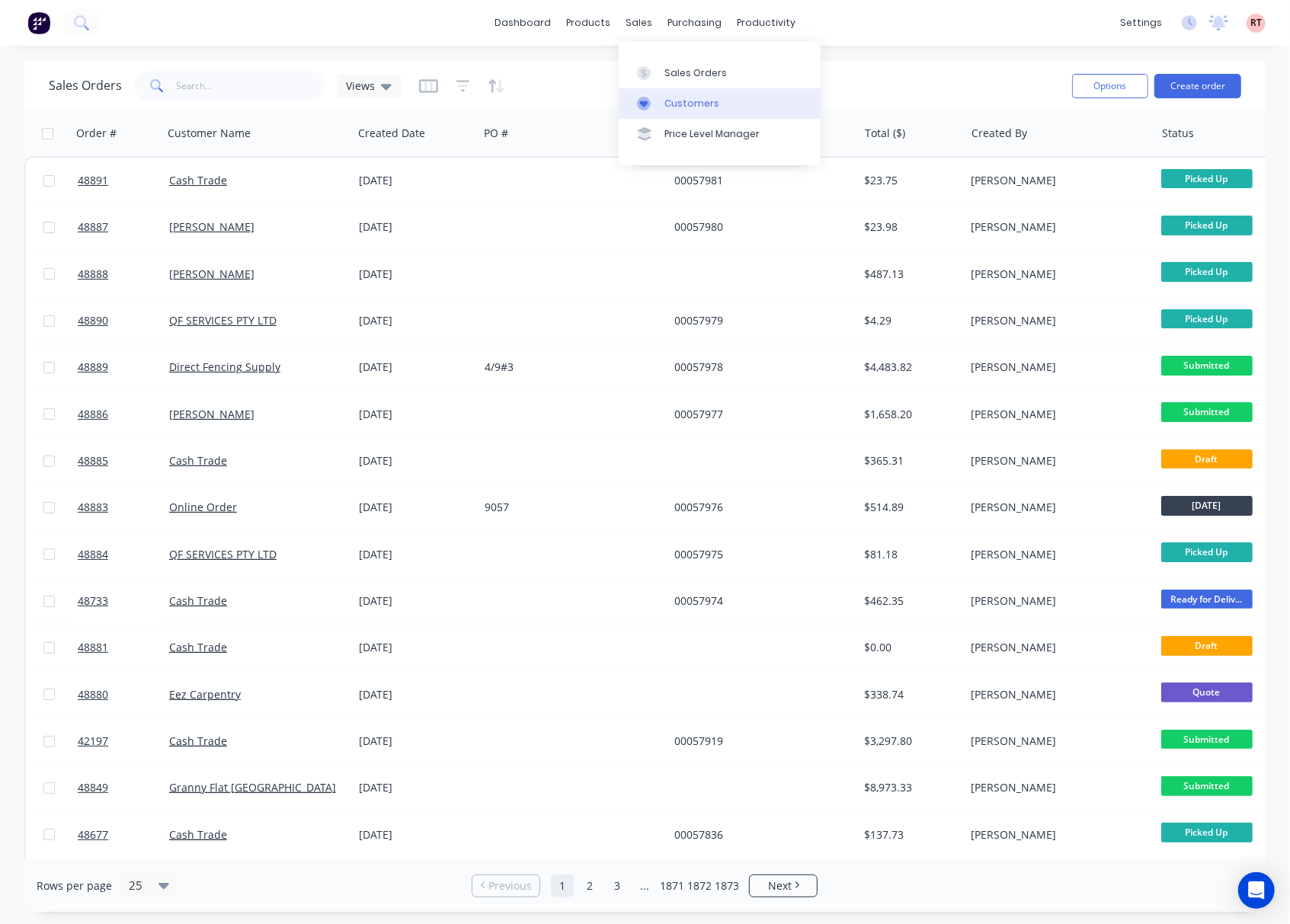
click at [689, 102] on div "Customers" at bounding box center [691, 103] width 55 height 14
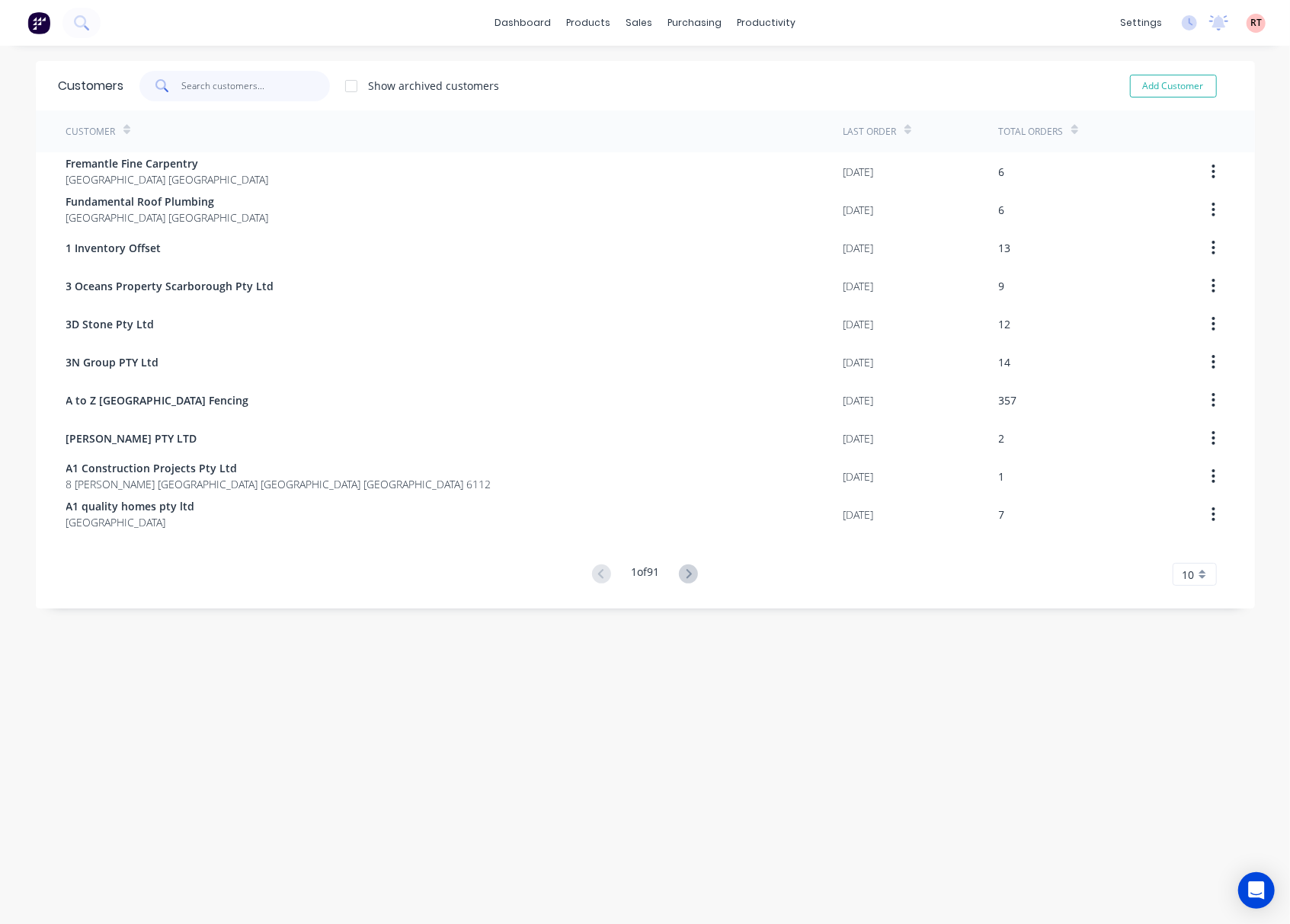
click at [259, 92] on input "text" at bounding box center [256, 86] width 149 height 31
click at [665, 83] on link "Sales Orders" at bounding box center [712, 72] width 202 height 31
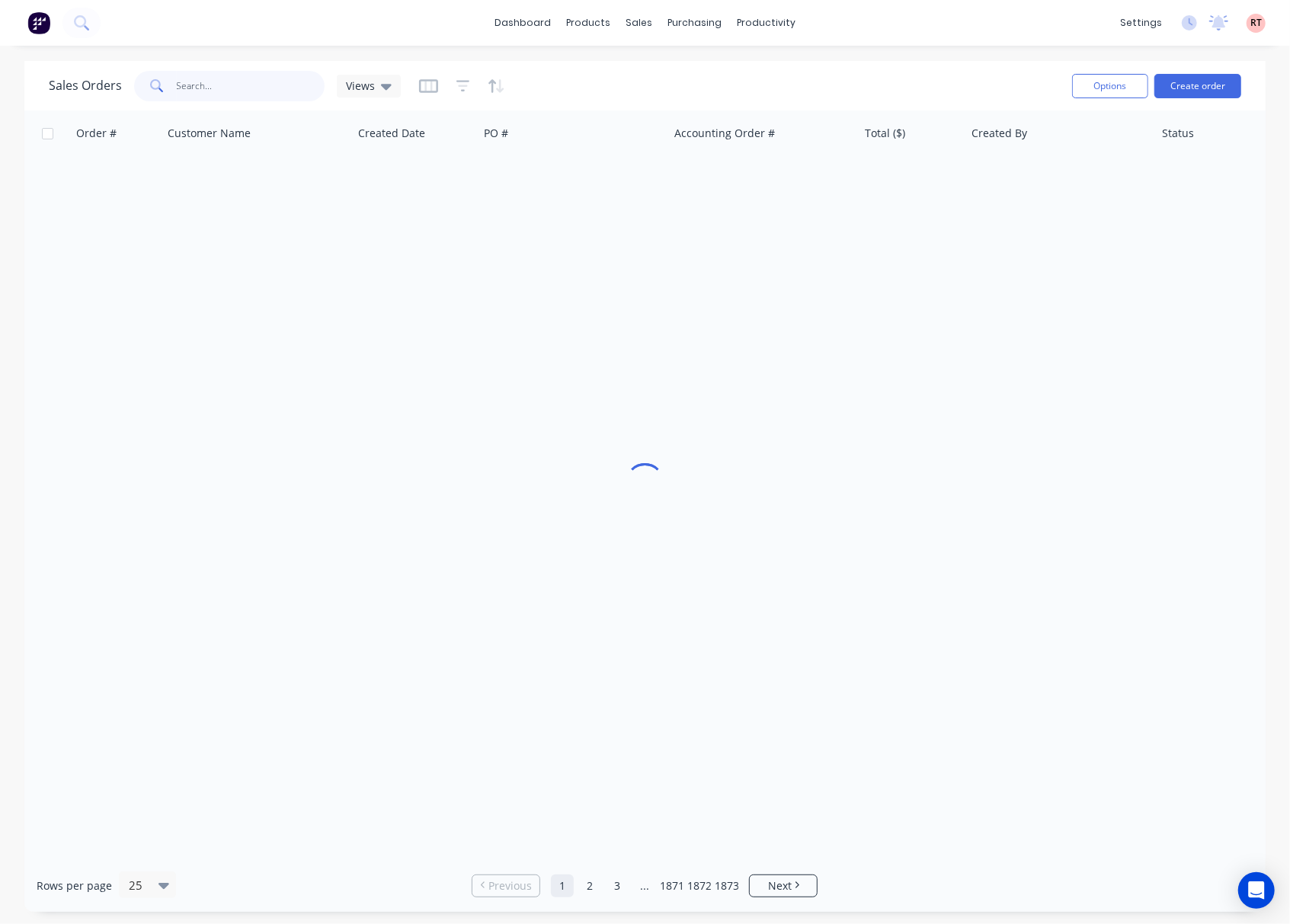
click at [265, 78] on input "text" at bounding box center [251, 86] width 149 height 31
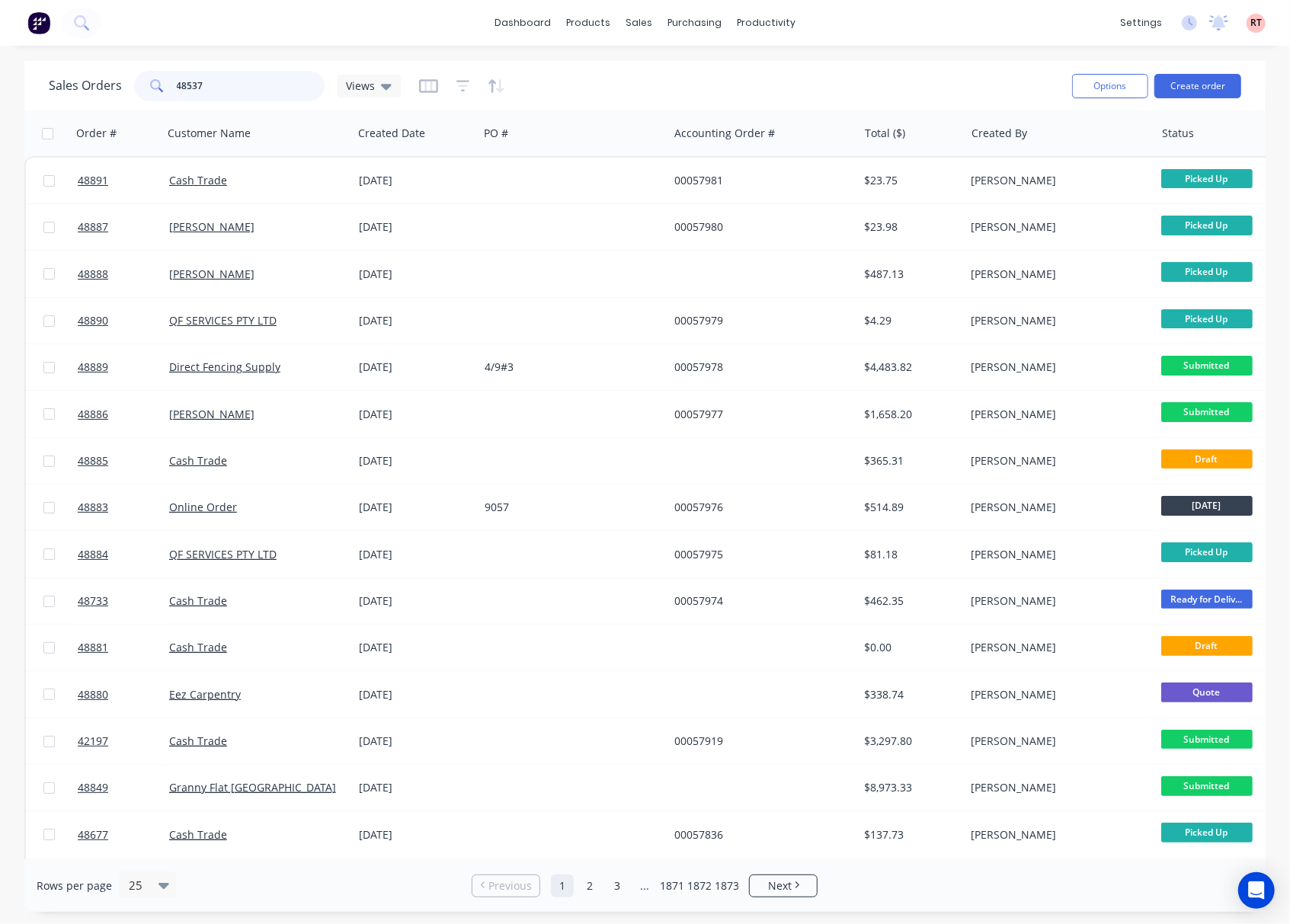
type input "48537"
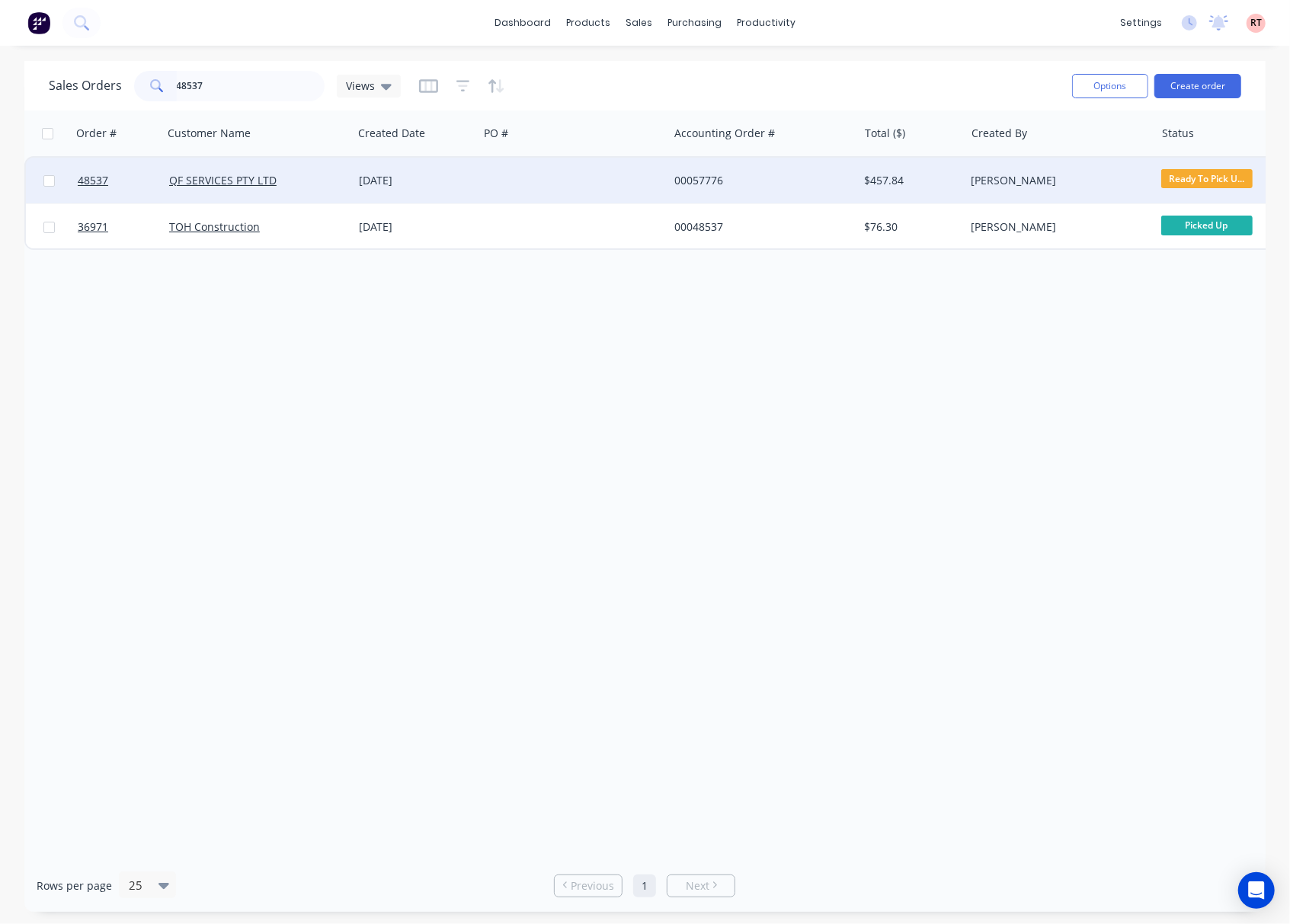
click at [771, 187] on div "00057776" at bounding box center [763, 180] width 190 height 45
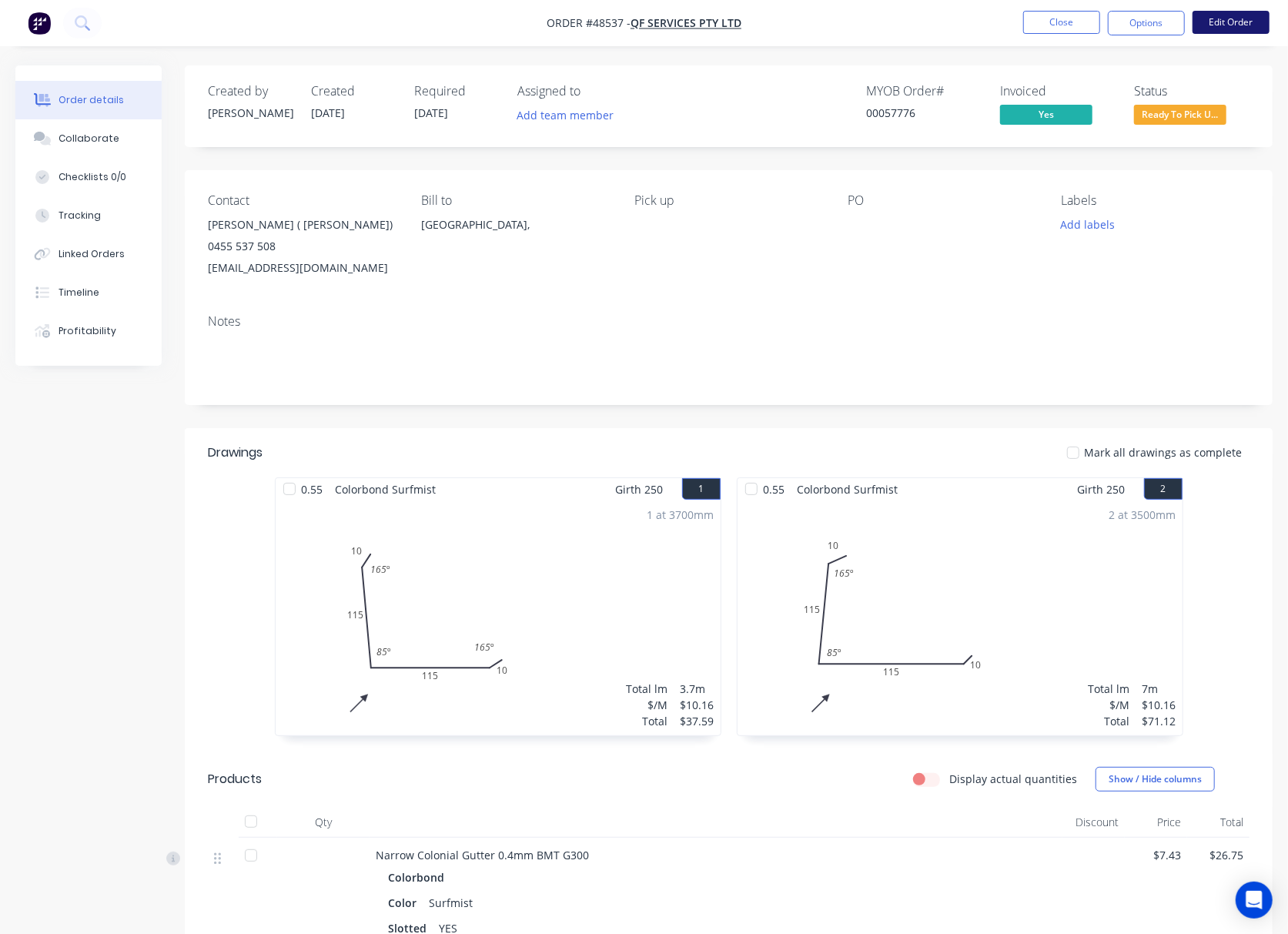
click at [1255, 23] on button "Edit Order" at bounding box center [1231, 23] width 77 height 23
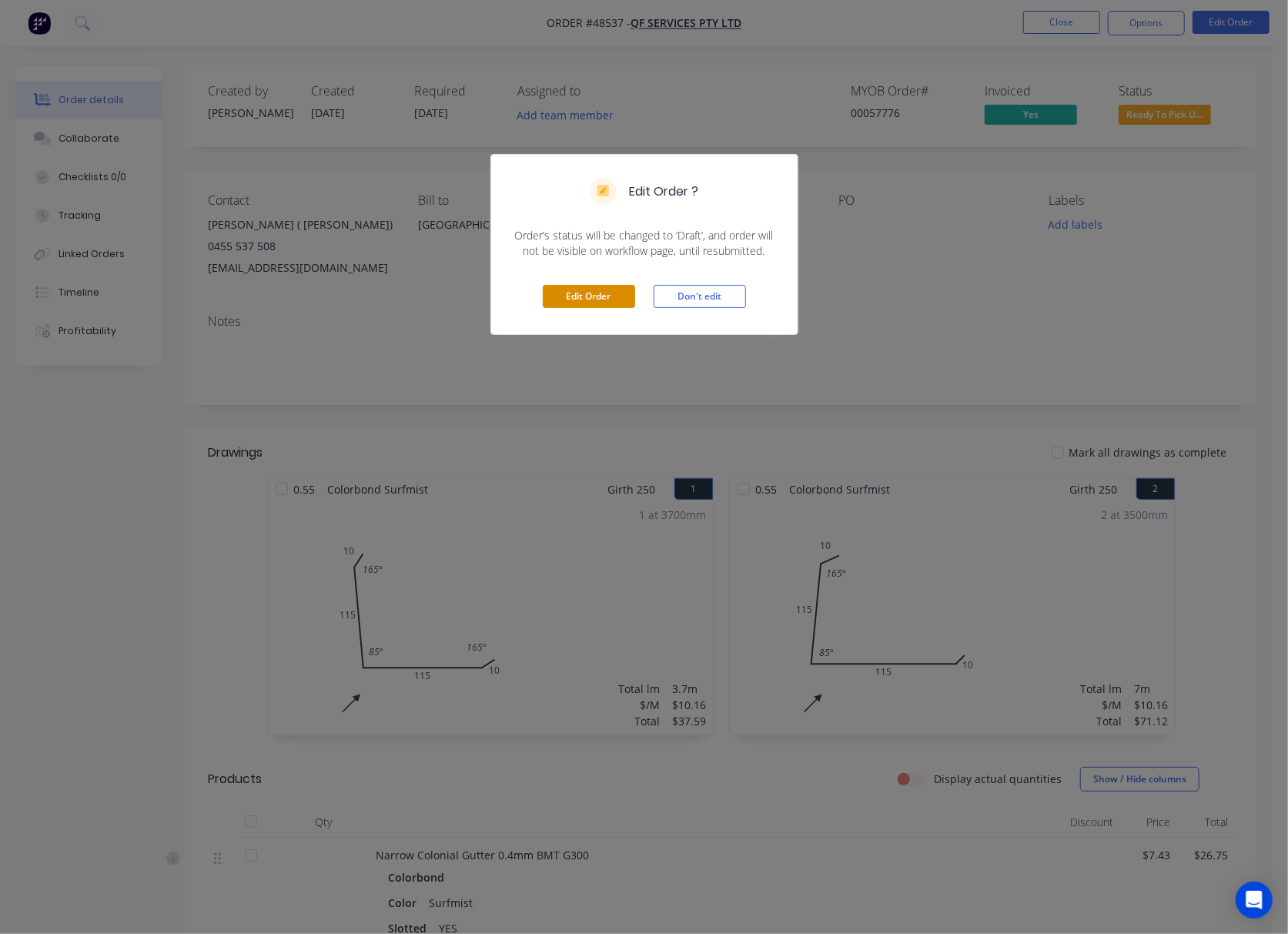
click at [573, 293] on button "Edit Order" at bounding box center [588, 296] width 93 height 23
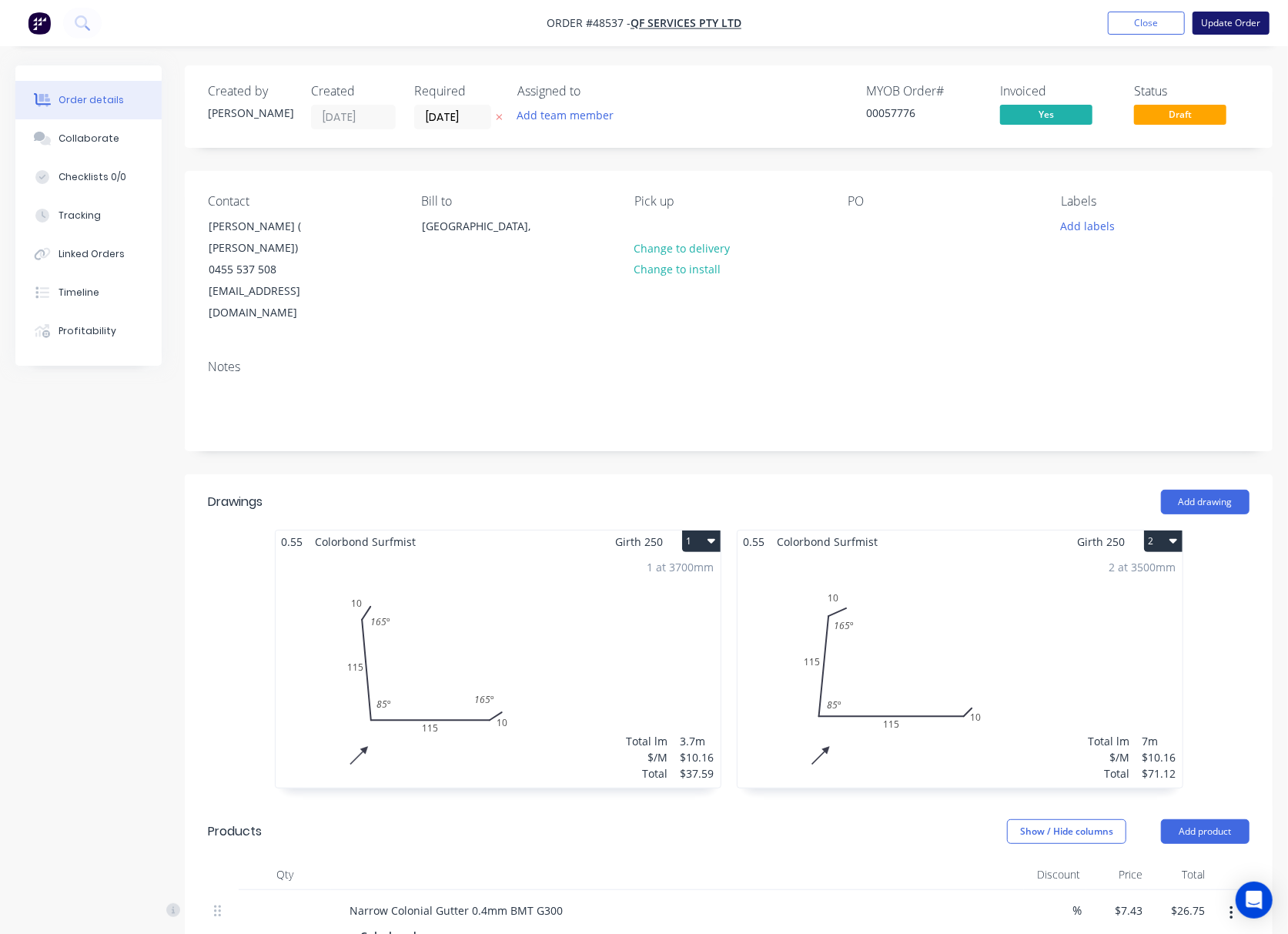
click at [1242, 26] on button "Update Order" at bounding box center [1231, 23] width 77 height 23
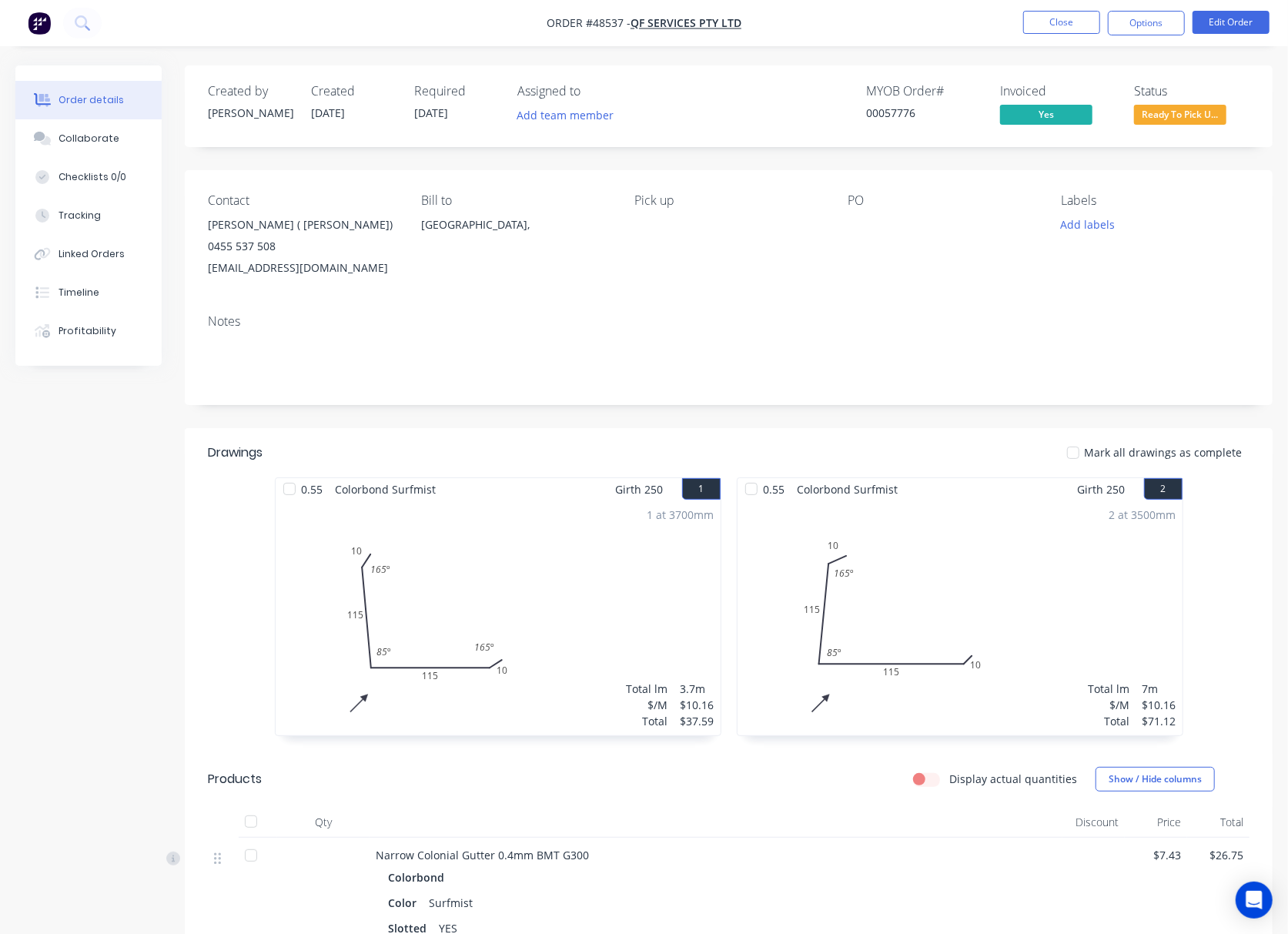
click at [1180, 118] on span "Ready To Pick U..." at bounding box center [1180, 114] width 93 height 19
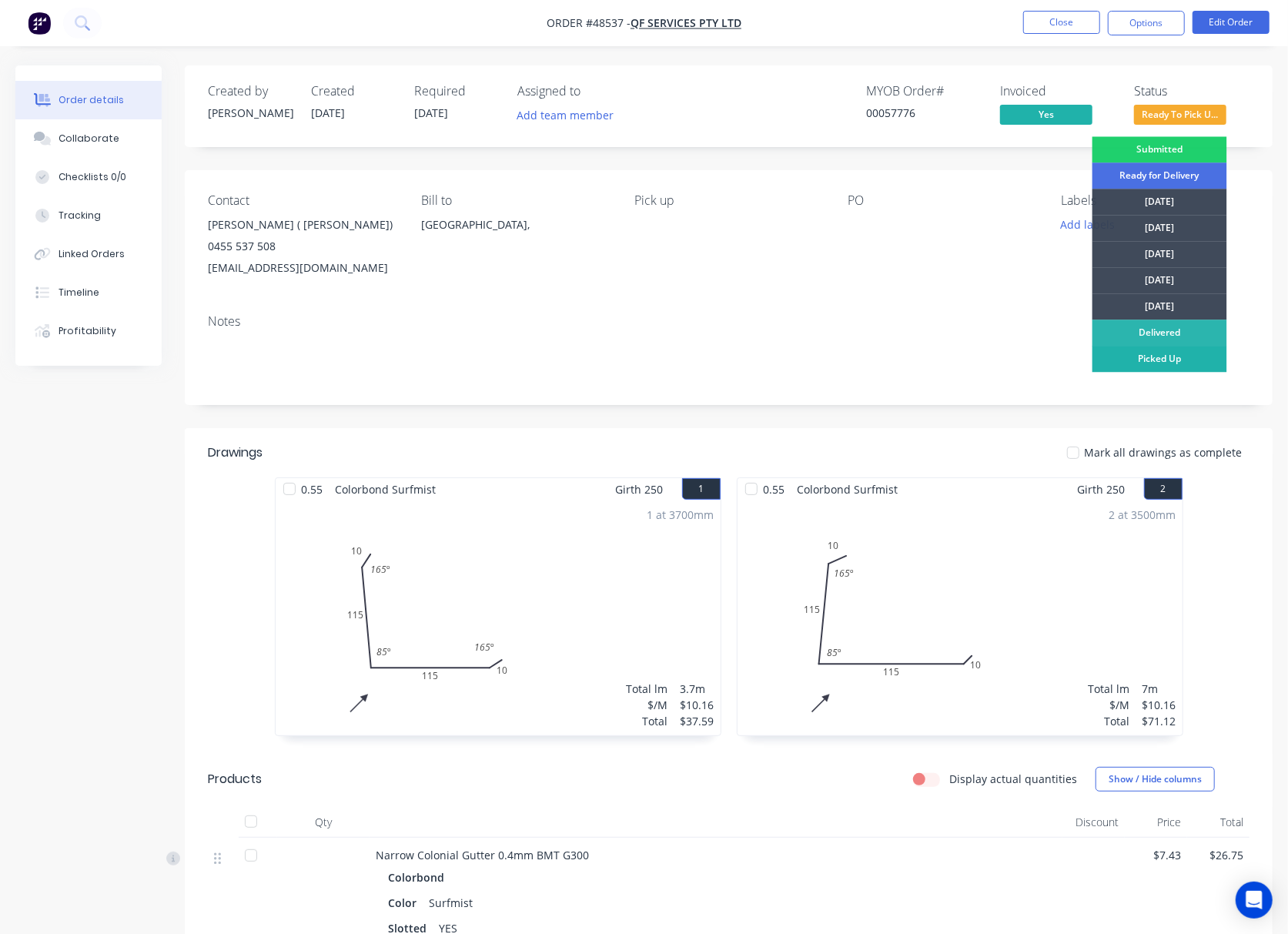
click at [1181, 361] on div "Picked Up" at bounding box center [1159, 358] width 134 height 26
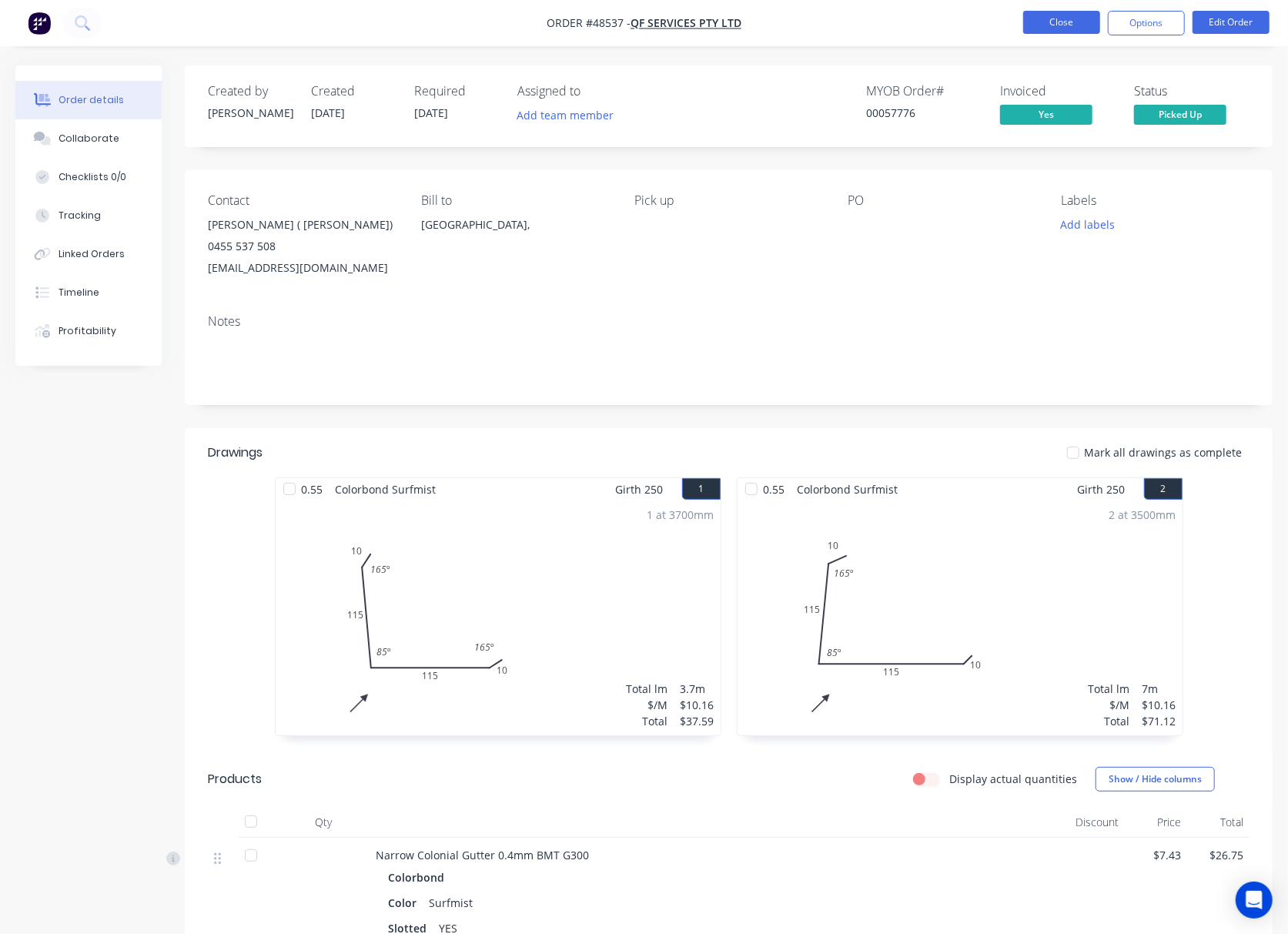
click at [1067, 25] on button "Close" at bounding box center [1062, 23] width 77 height 23
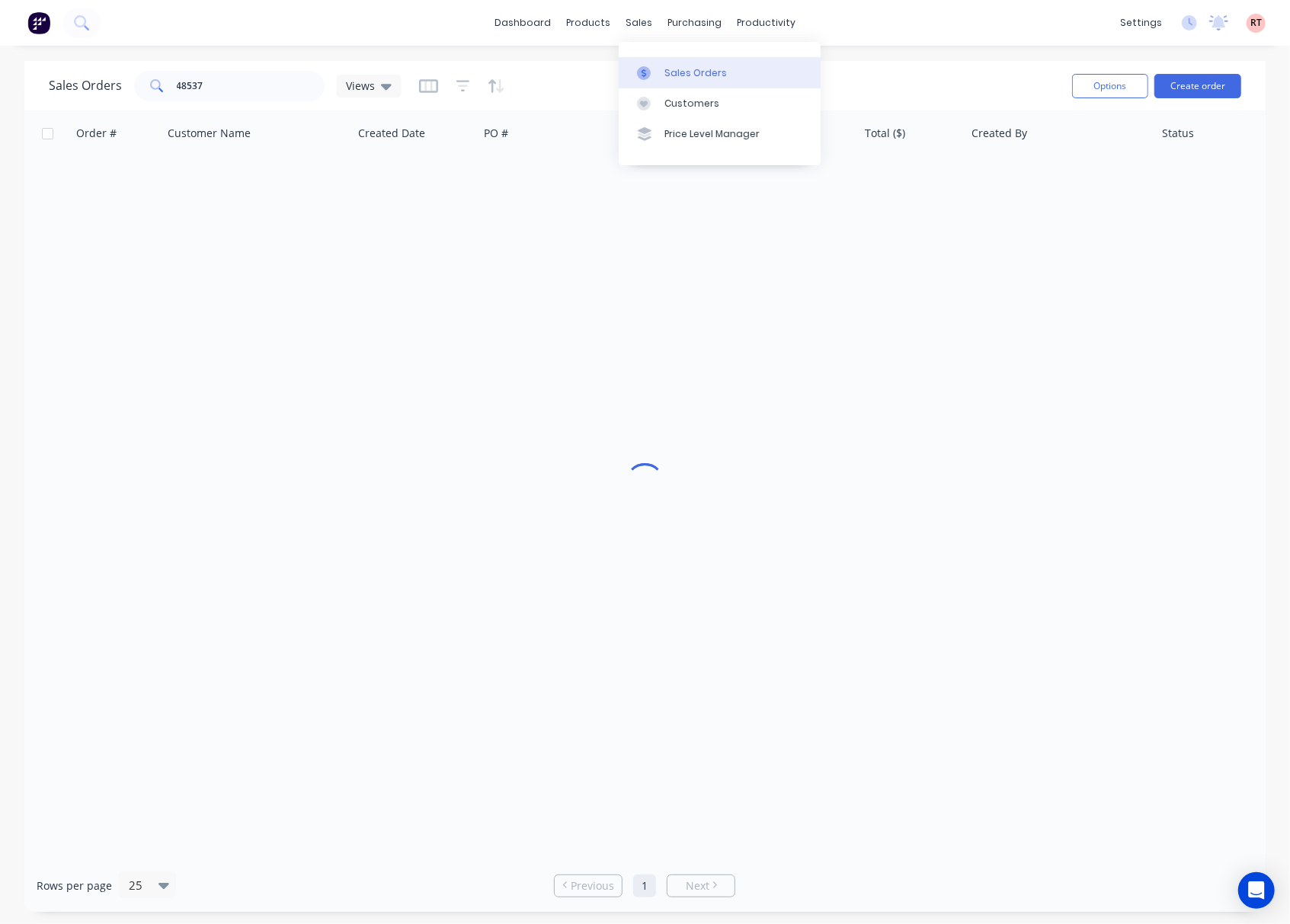
click at [674, 71] on div "Sales Orders" at bounding box center [695, 73] width 63 height 14
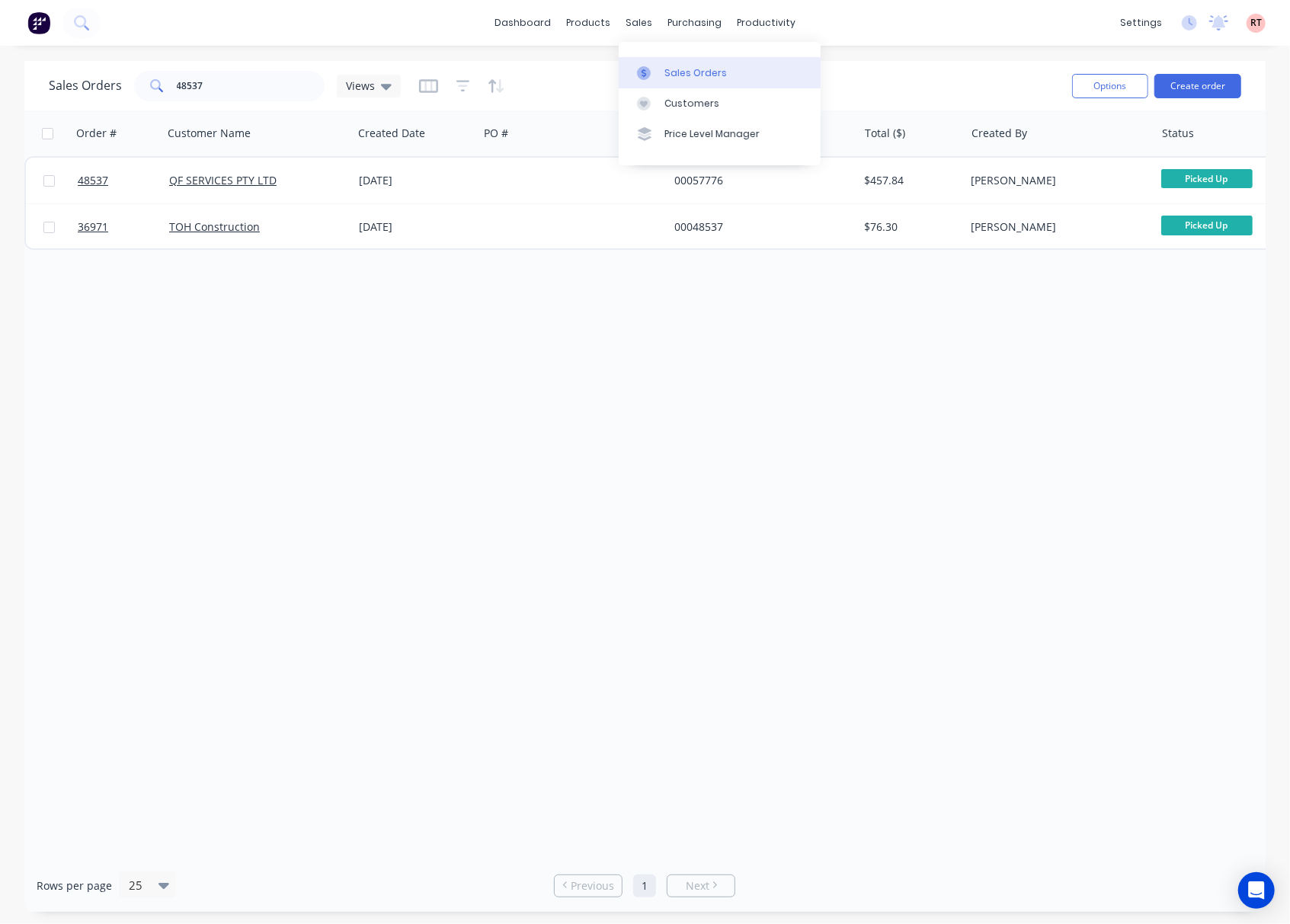
click at [716, 66] on div "Sales Orders" at bounding box center [695, 73] width 63 height 14
drag, startPoint x: 241, startPoint y: 92, endPoint x: 59, endPoint y: 95, distance: 182.0
click at [59, 95] on div "Sales Orders 48537 Views" at bounding box center [225, 86] width 352 height 31
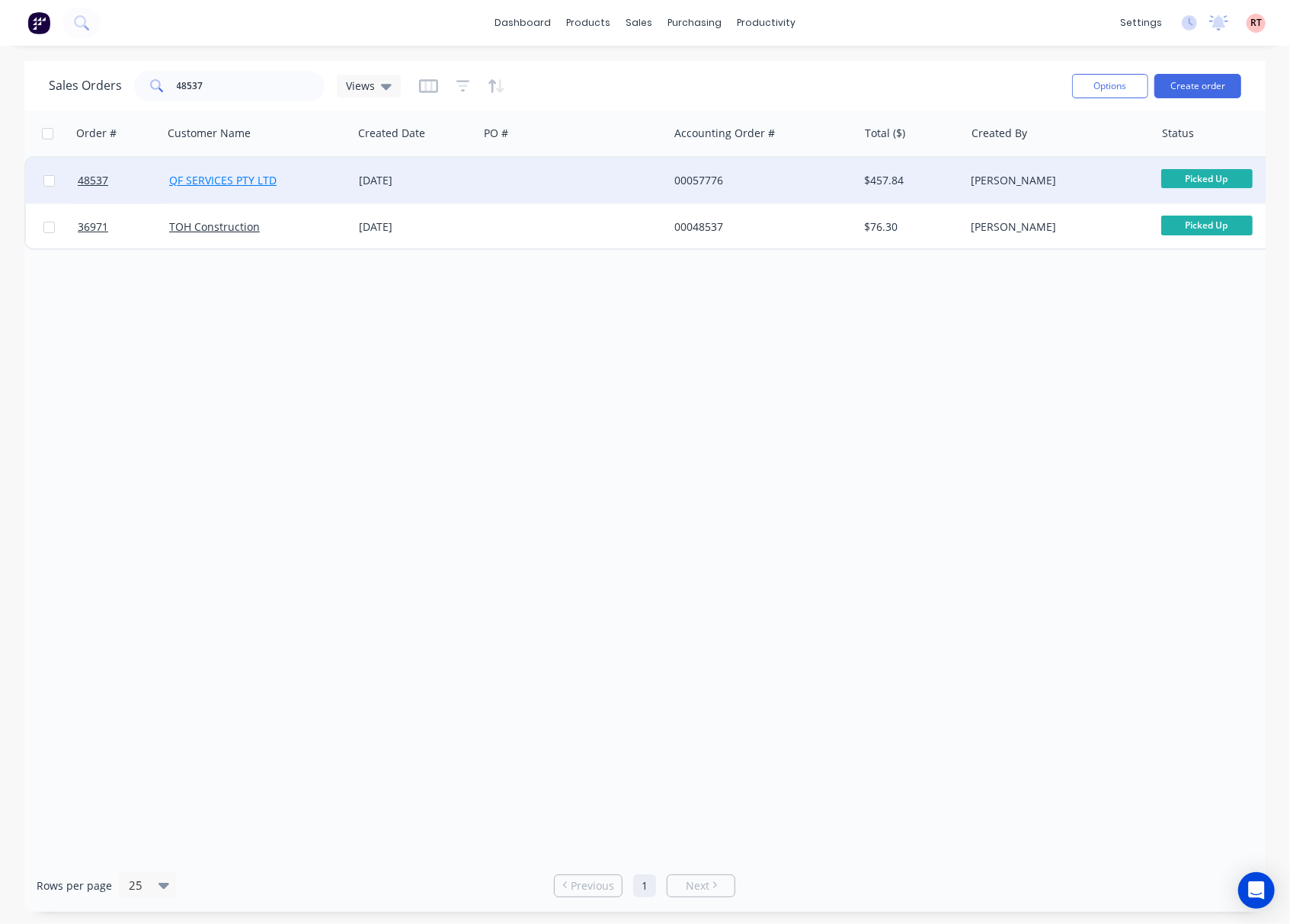
click at [211, 178] on link "QF SERVICES PTY LTD" at bounding box center [223, 180] width 107 height 15
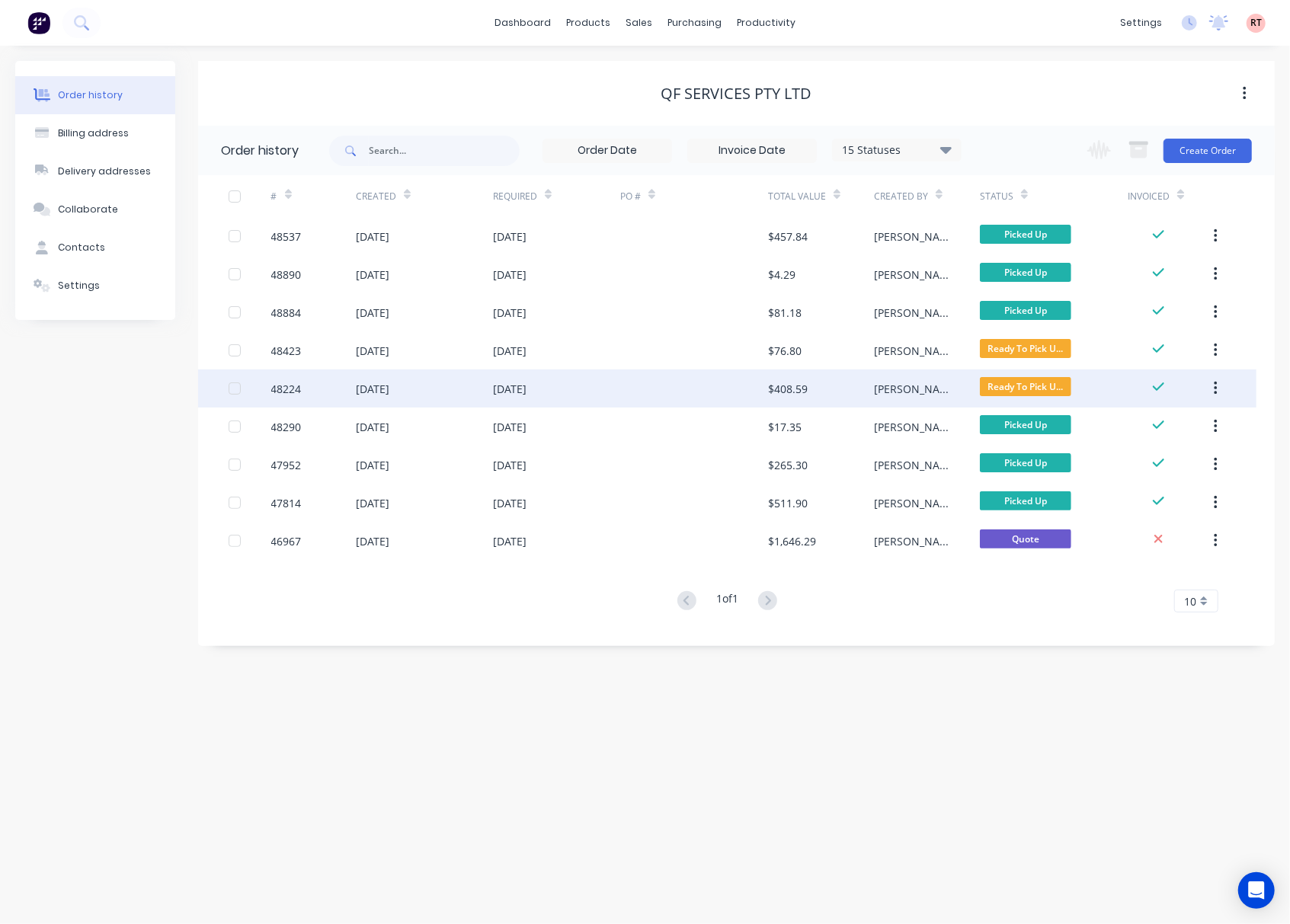
click at [673, 388] on div at bounding box center [694, 388] width 148 height 38
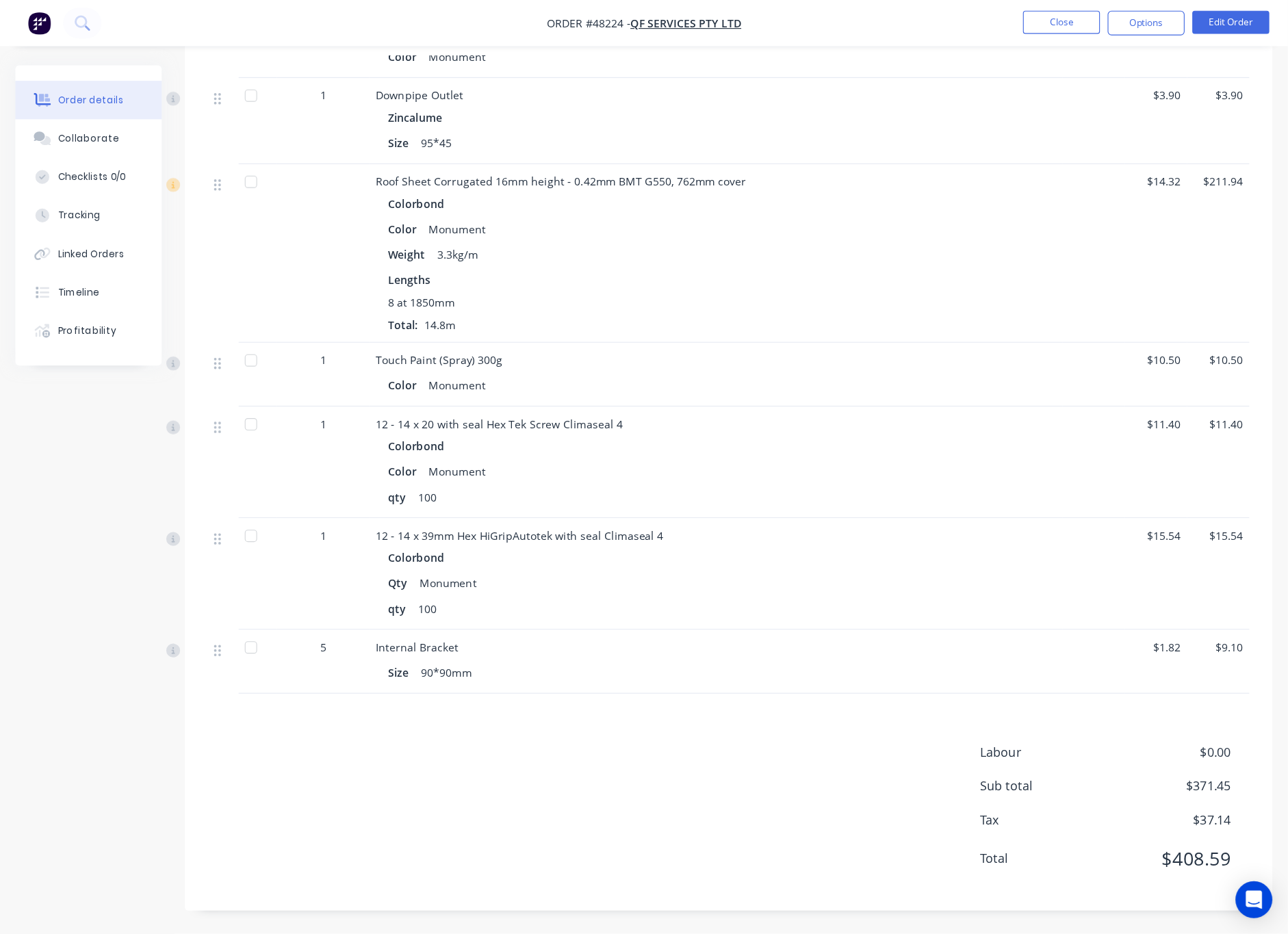
scroll to position [1130, 0]
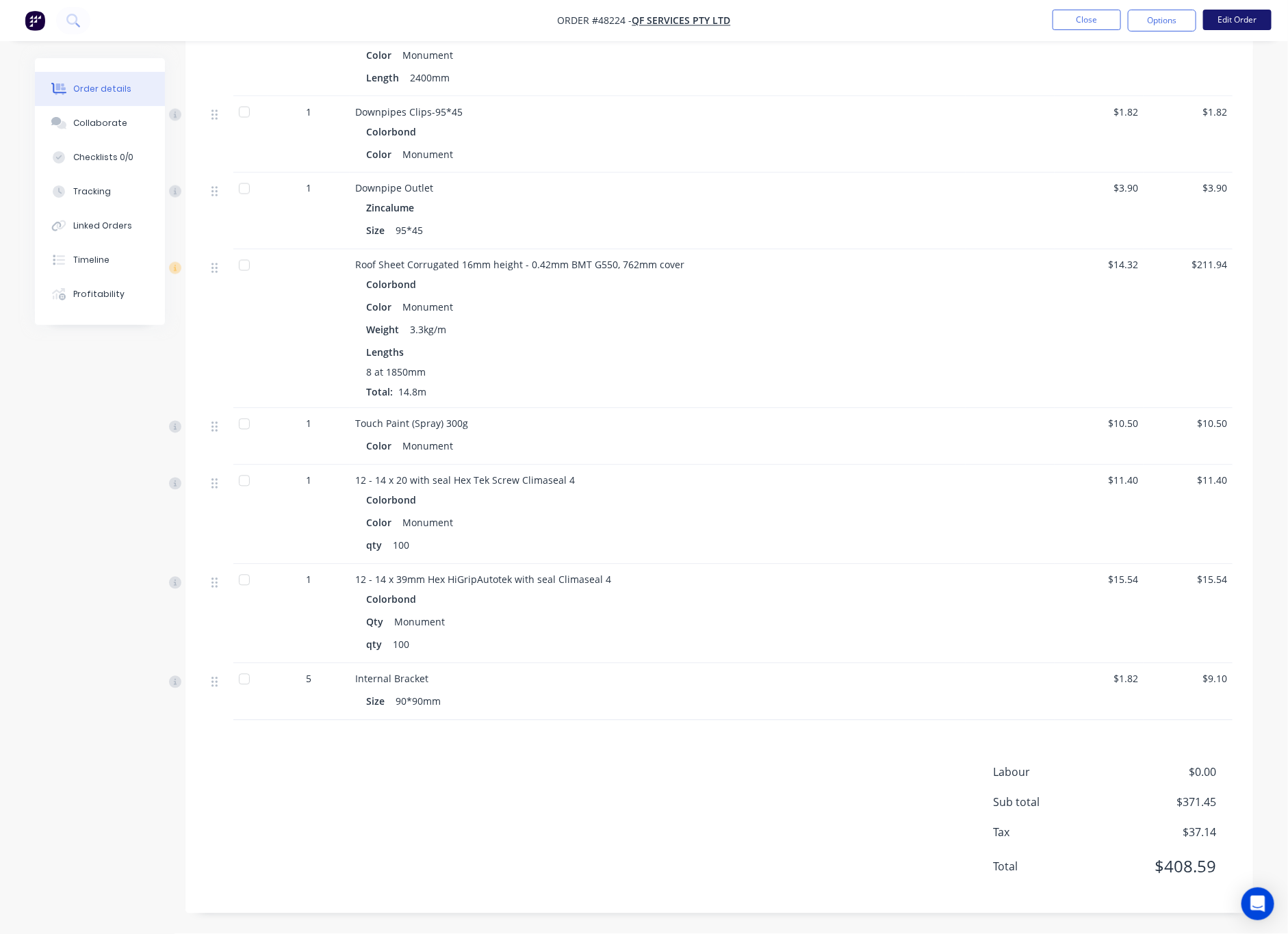
click at [1158, 11] on button "Edit Order" at bounding box center [1238, 20] width 68 height 21
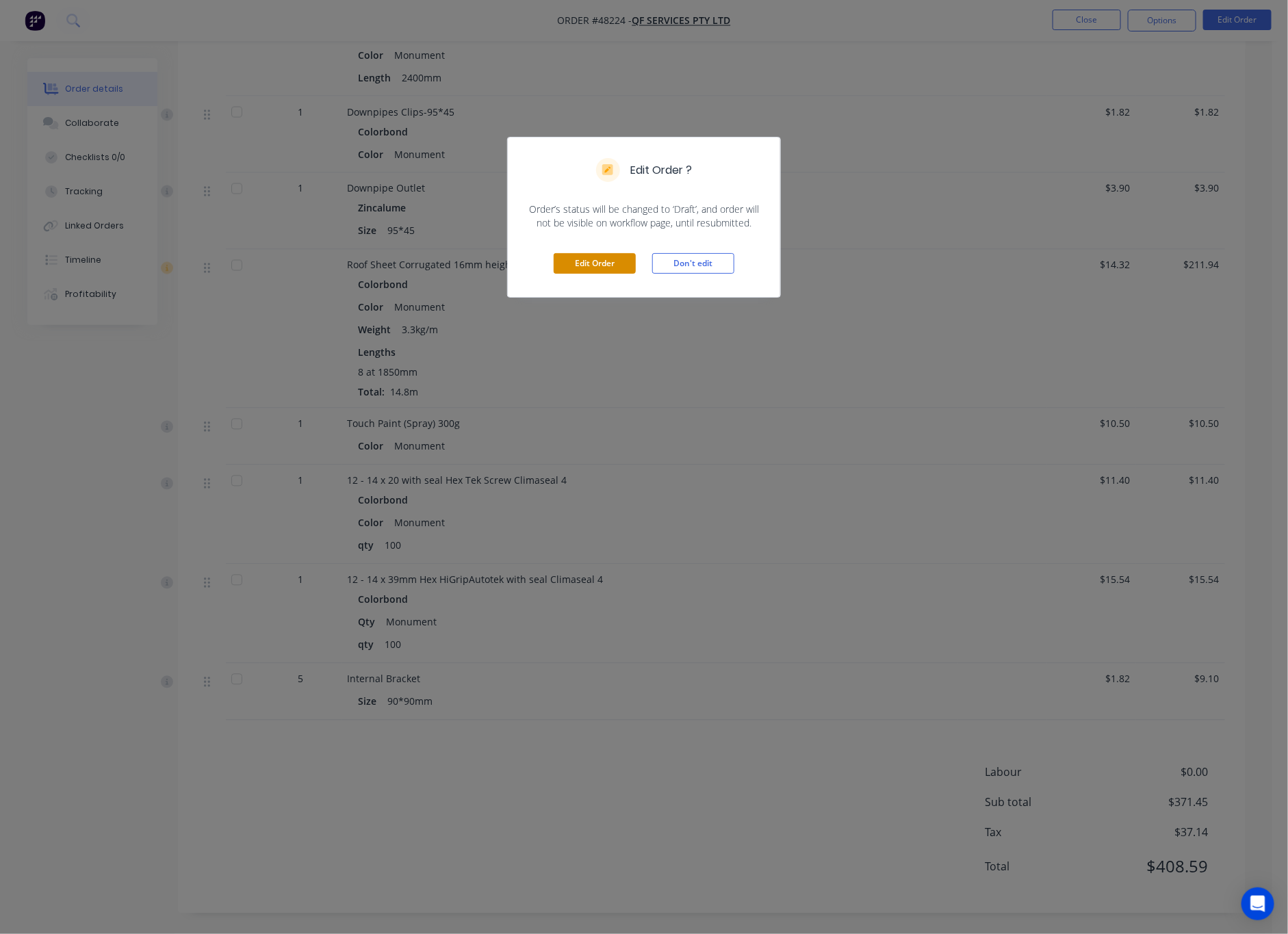
click at [605, 271] on button "Edit Order" at bounding box center [594, 263] width 82 height 21
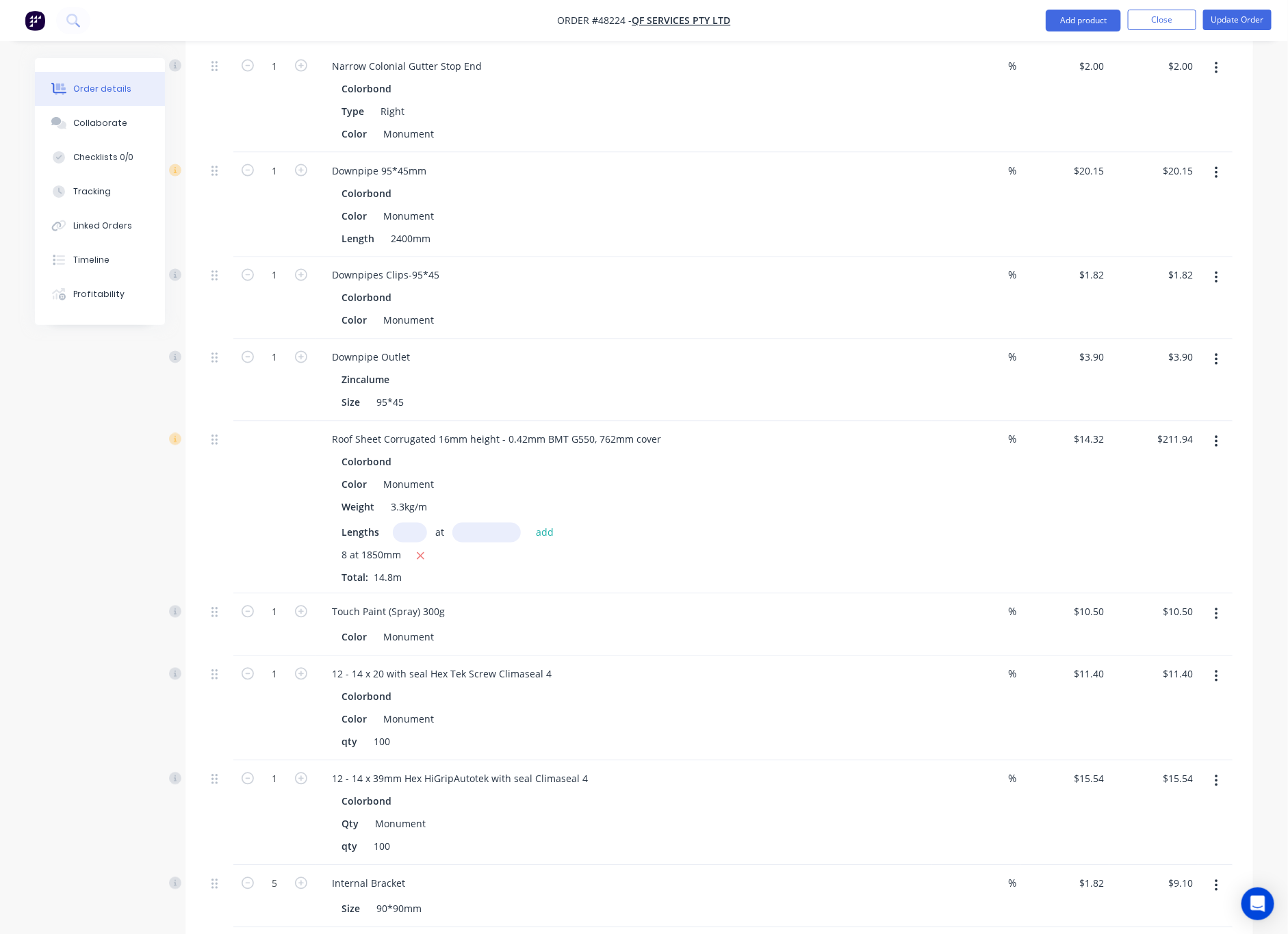
scroll to position [1129, 0]
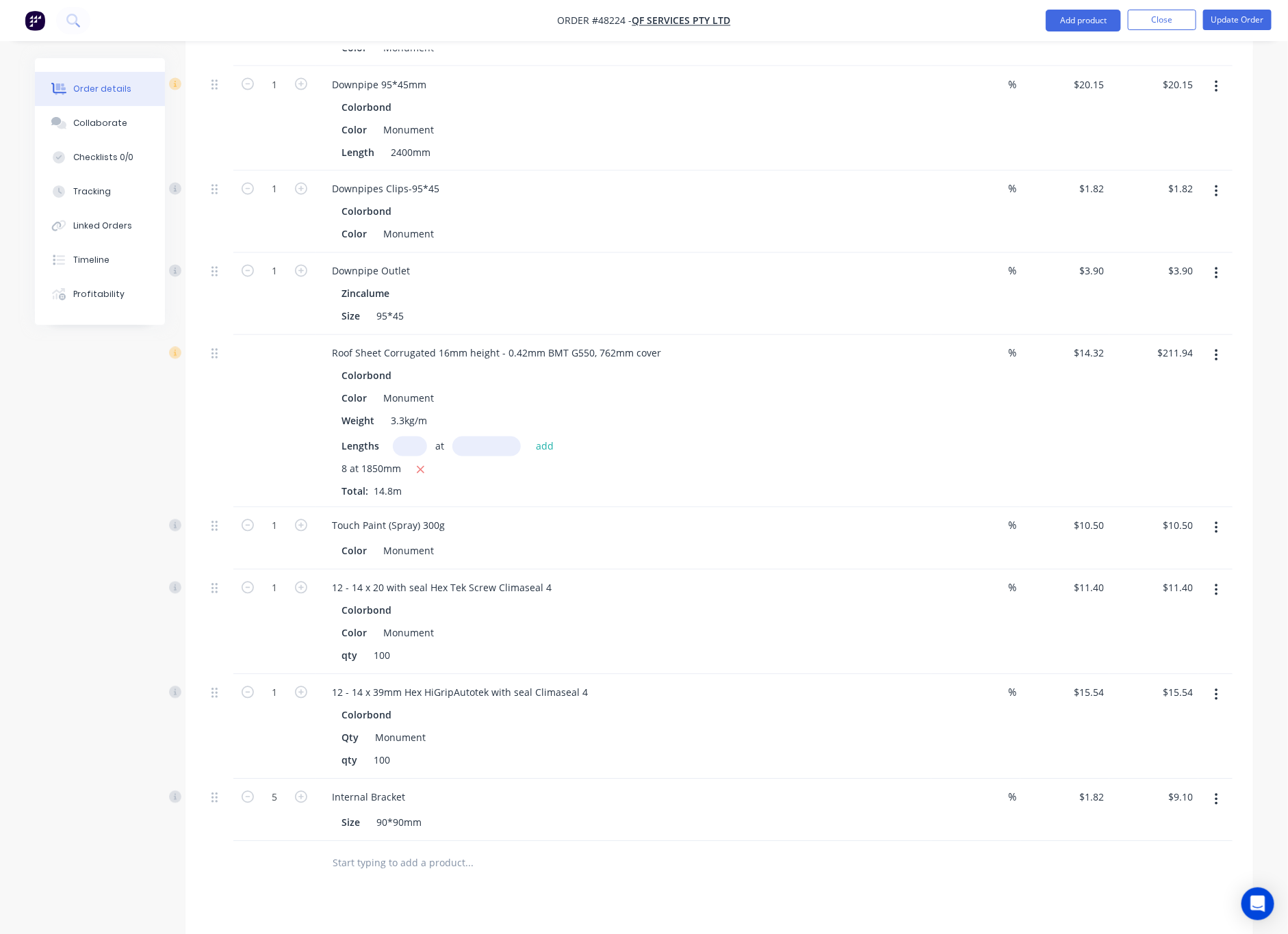
click at [1158, 688] on icon "button" at bounding box center [1216, 695] width 4 height 15
click at [1146, 721] on div "Edit" at bounding box center [1168, 731] width 105 height 20
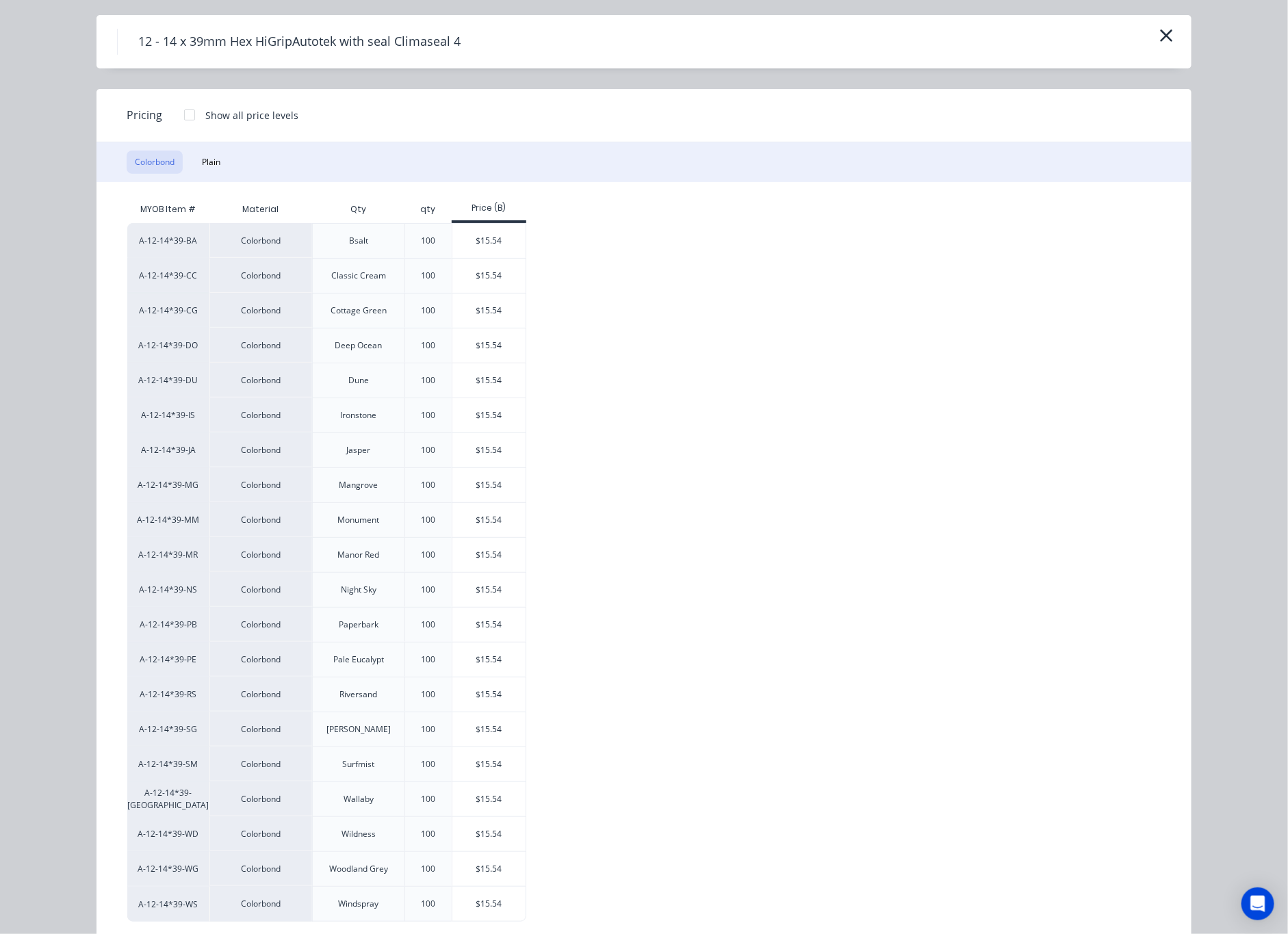
scroll to position [73, 0]
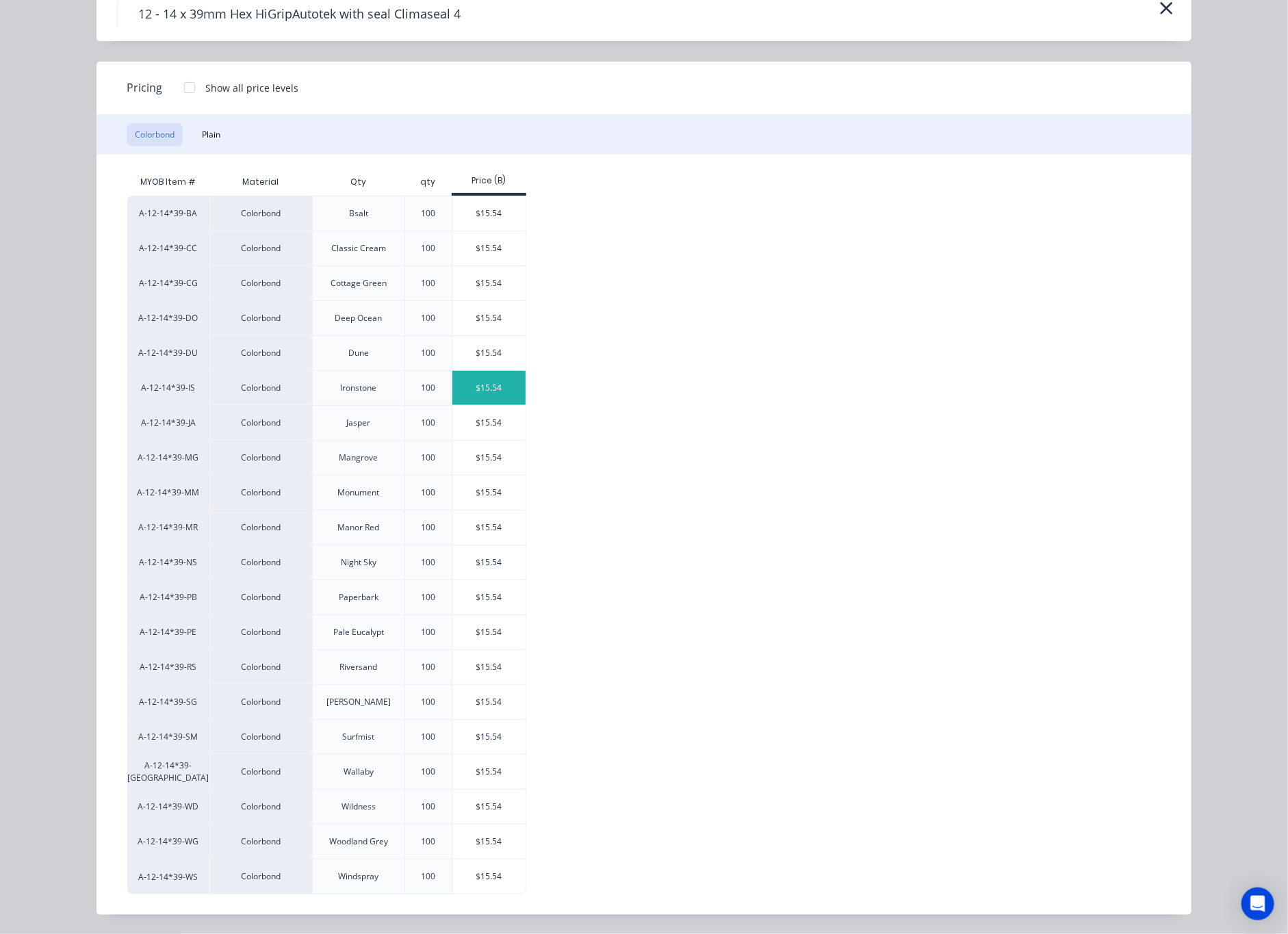
click at [487, 390] on div "$15.54" at bounding box center [489, 388] width 73 height 34
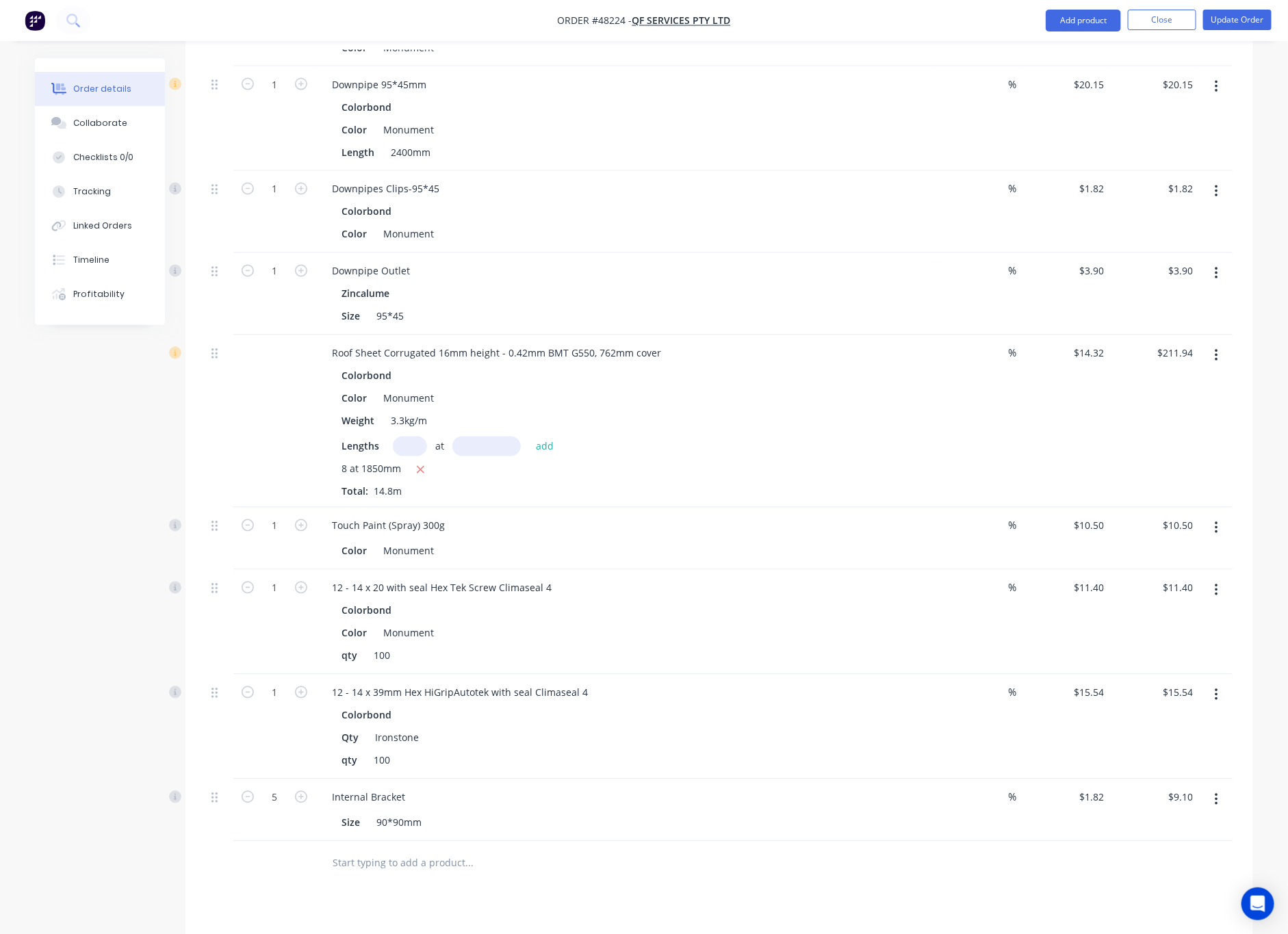
click at [243, 692] on div "1" at bounding box center [275, 726] width 82 height 105
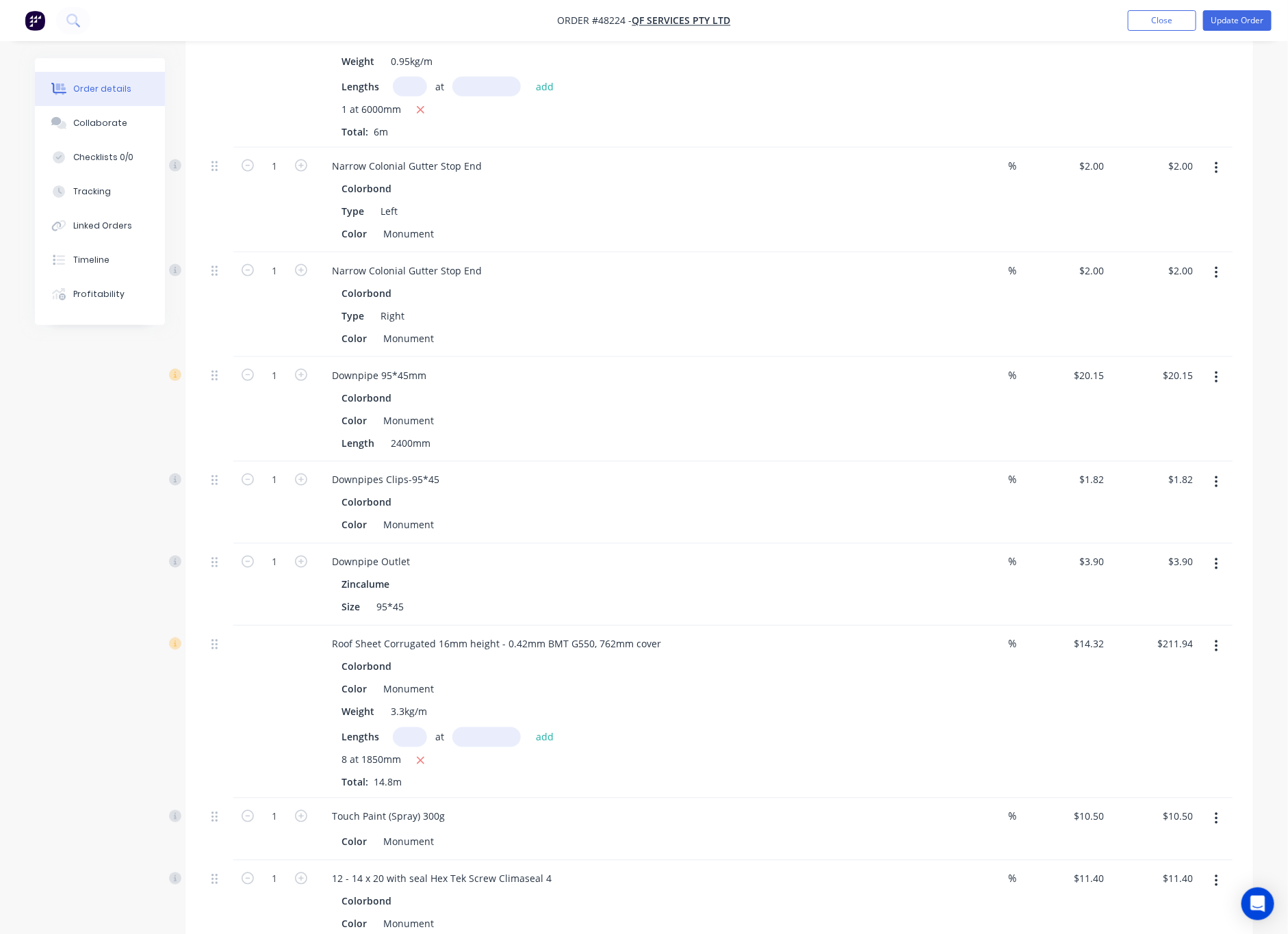
scroll to position [513, 0]
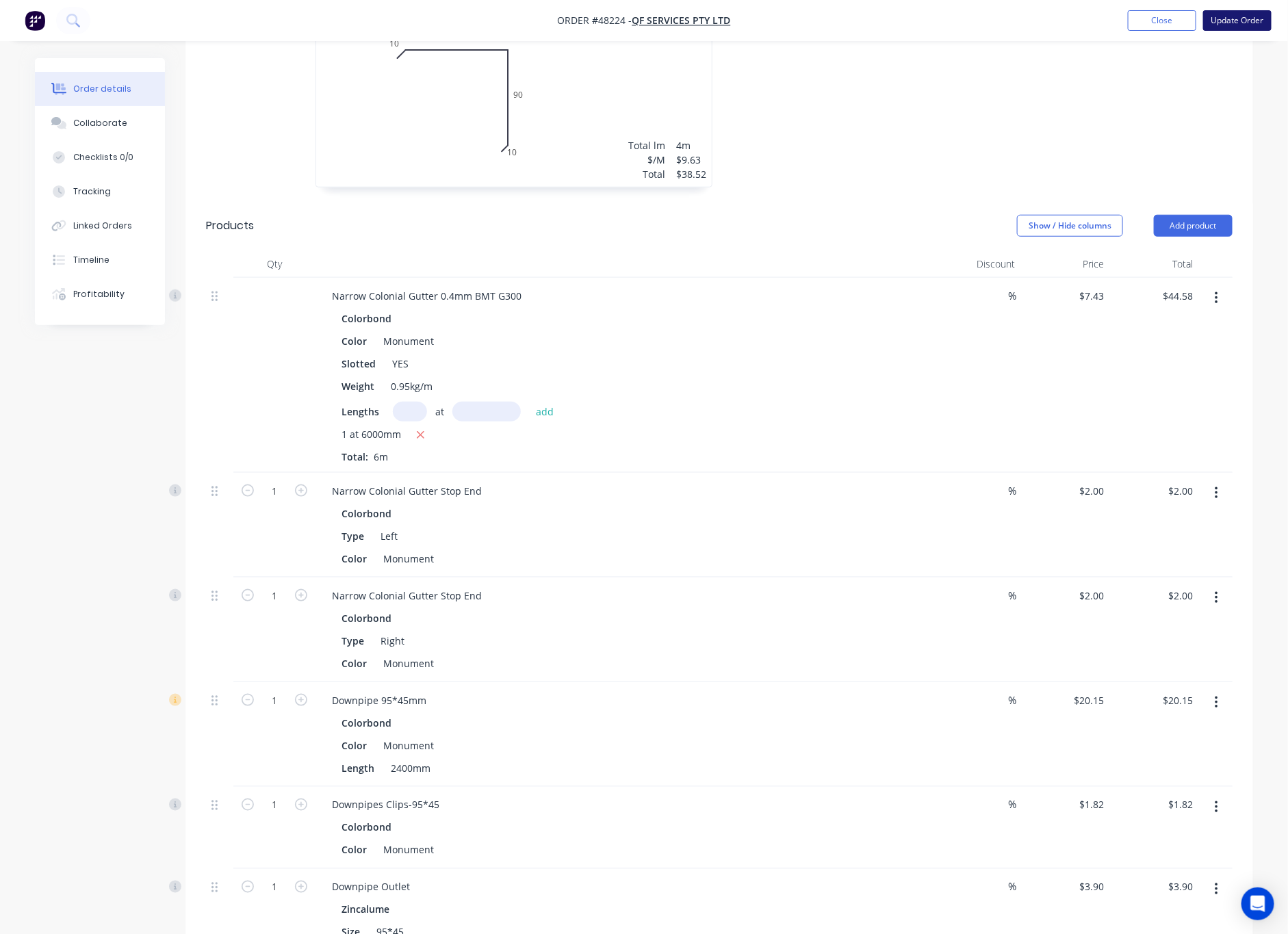
click at [1158, 24] on button "Update Order" at bounding box center [1238, 21] width 68 height 21
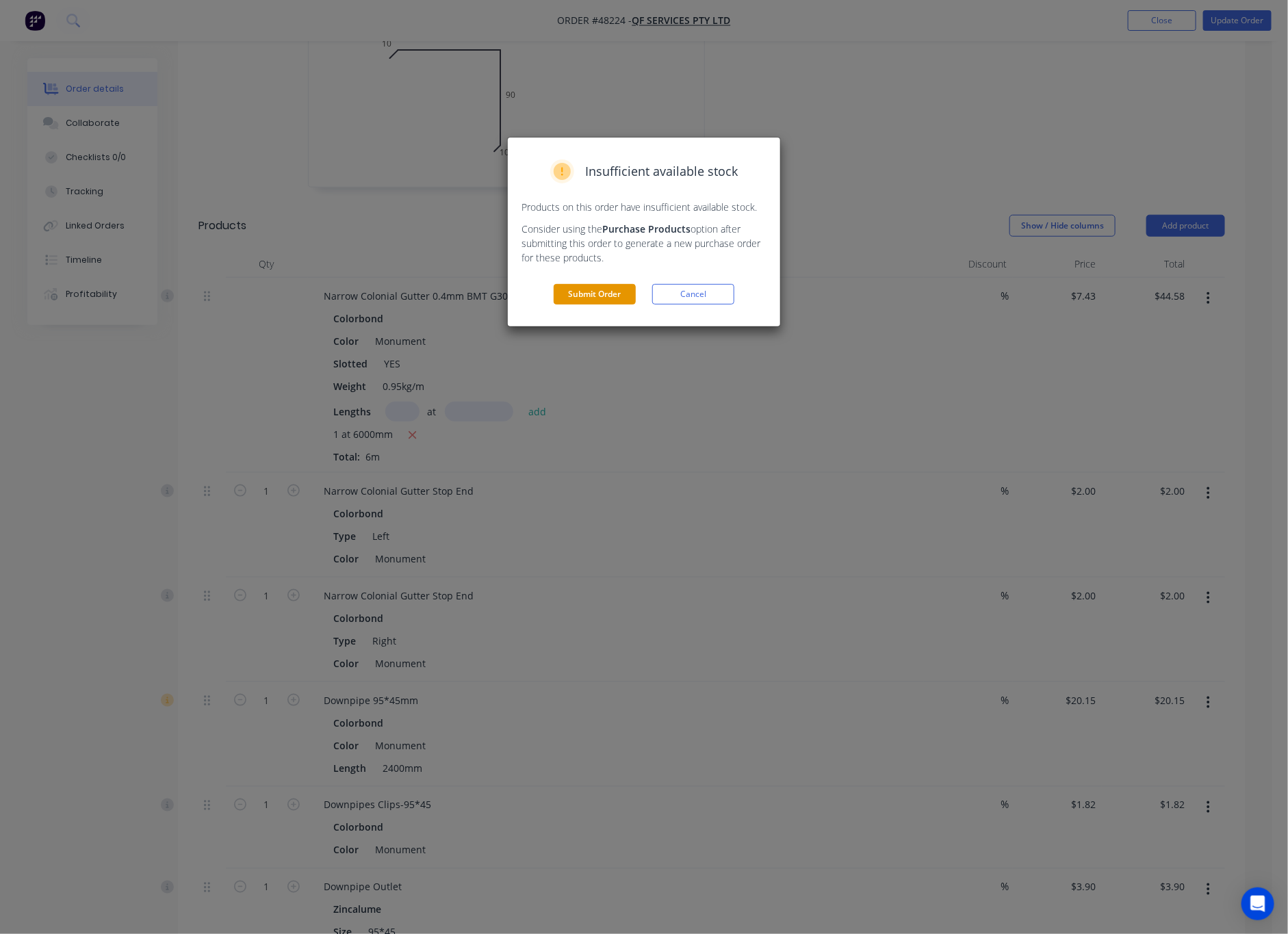
click at [613, 297] on button "Submit Order" at bounding box center [594, 295] width 82 height 21
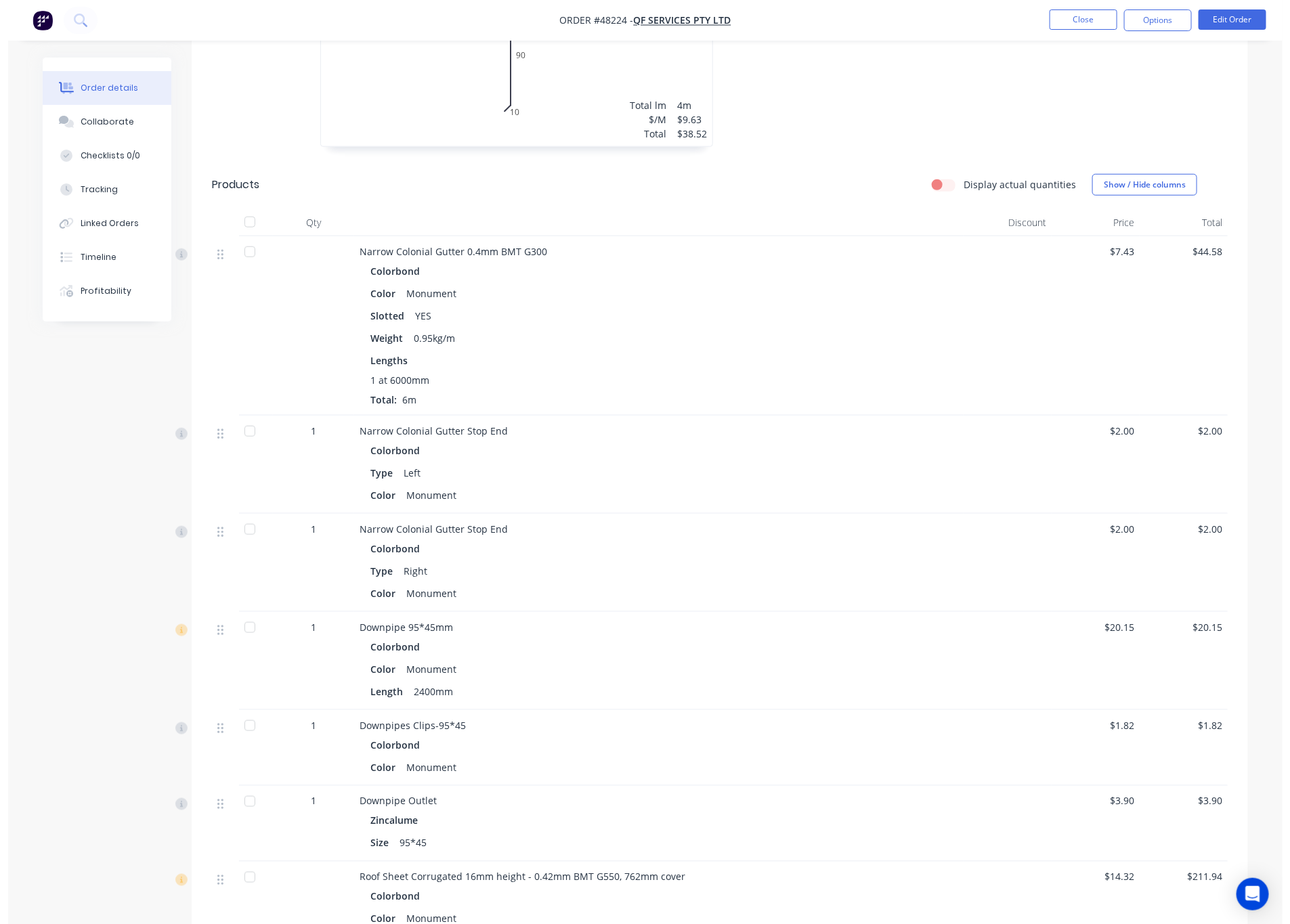
scroll to position [0, 0]
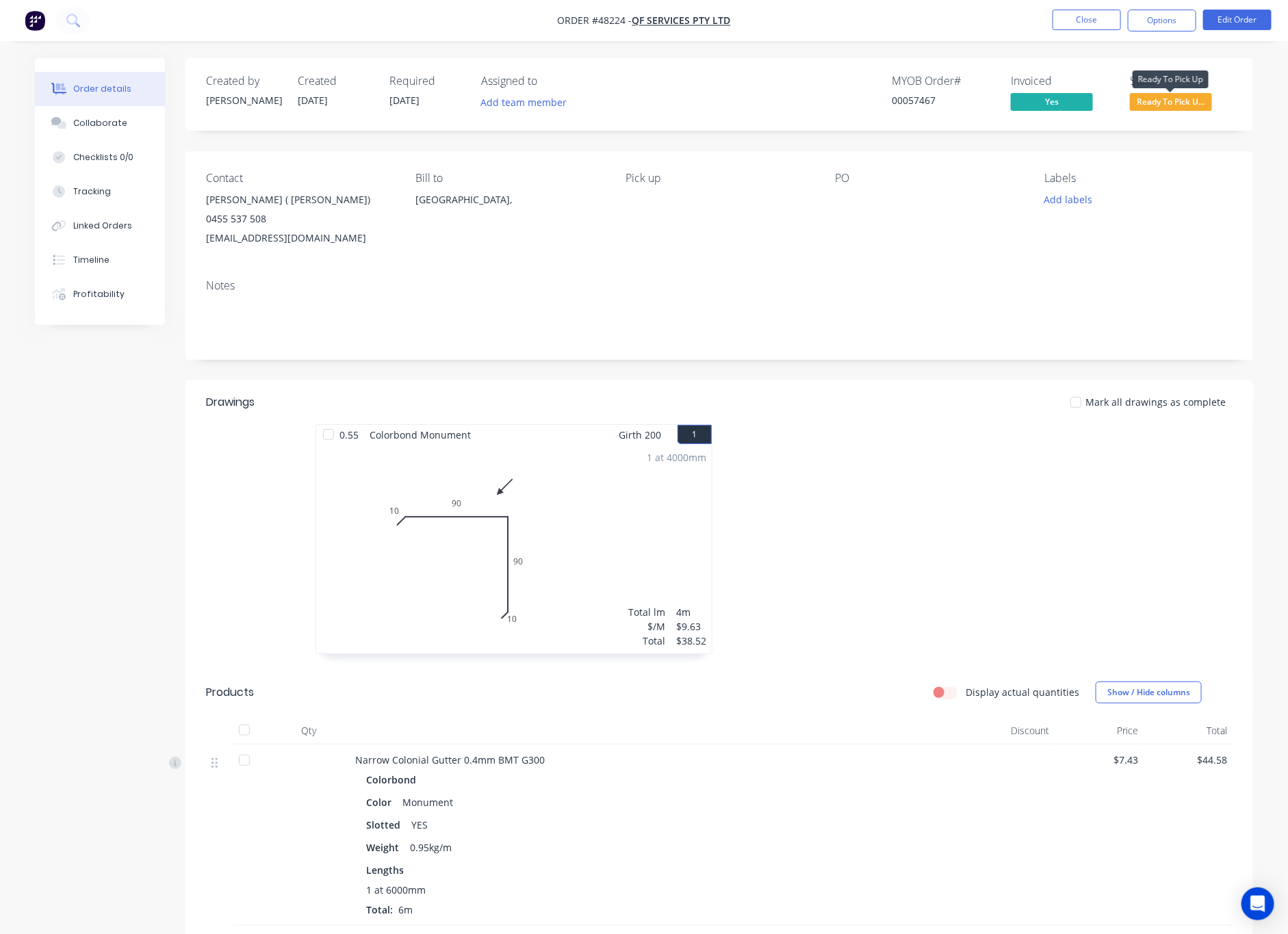
click at [1158, 103] on span "Ready To Pick U..." at bounding box center [1171, 101] width 82 height 17
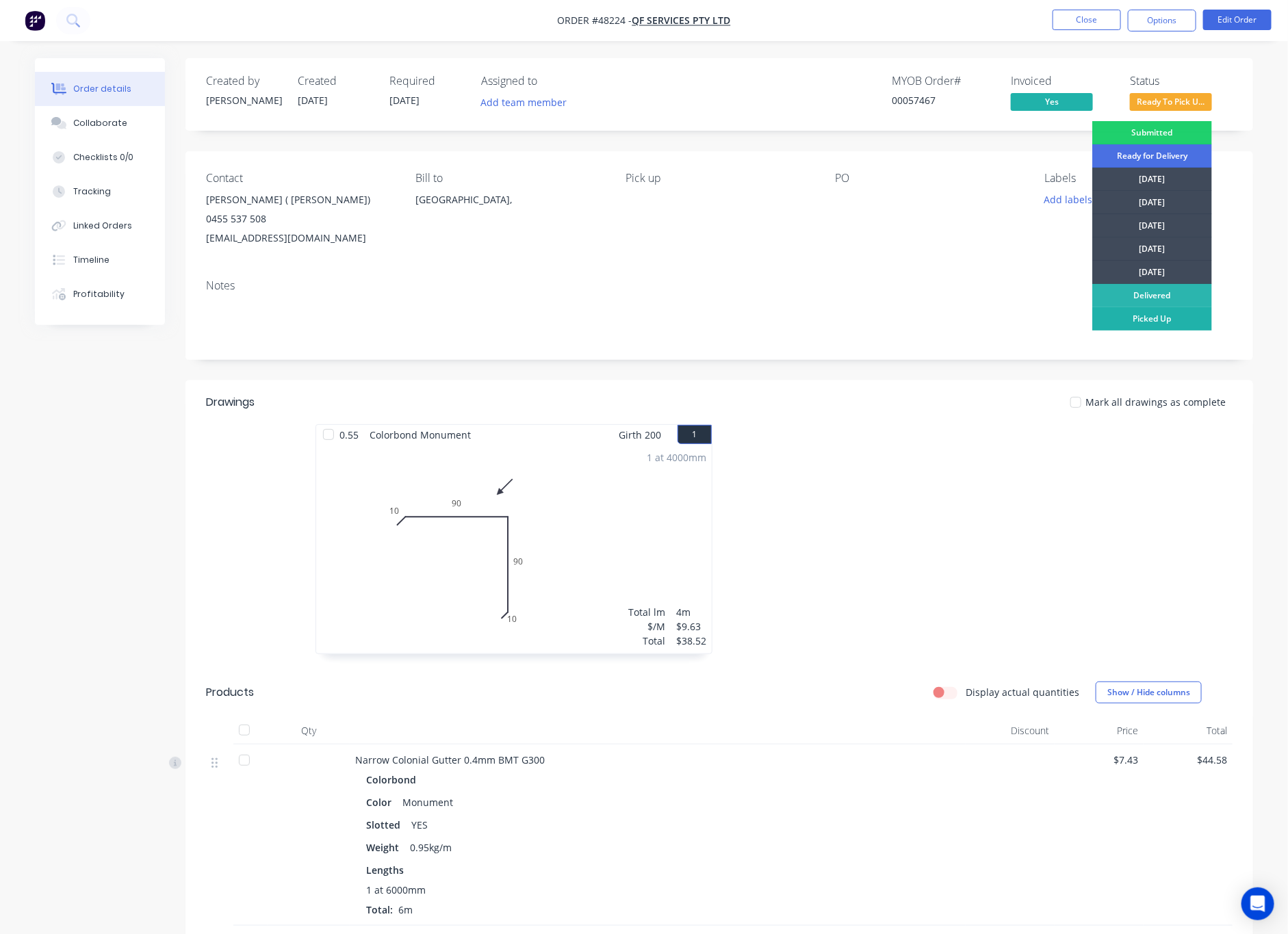
click at [1158, 321] on div "Picked Up" at bounding box center [1151, 318] width 119 height 23
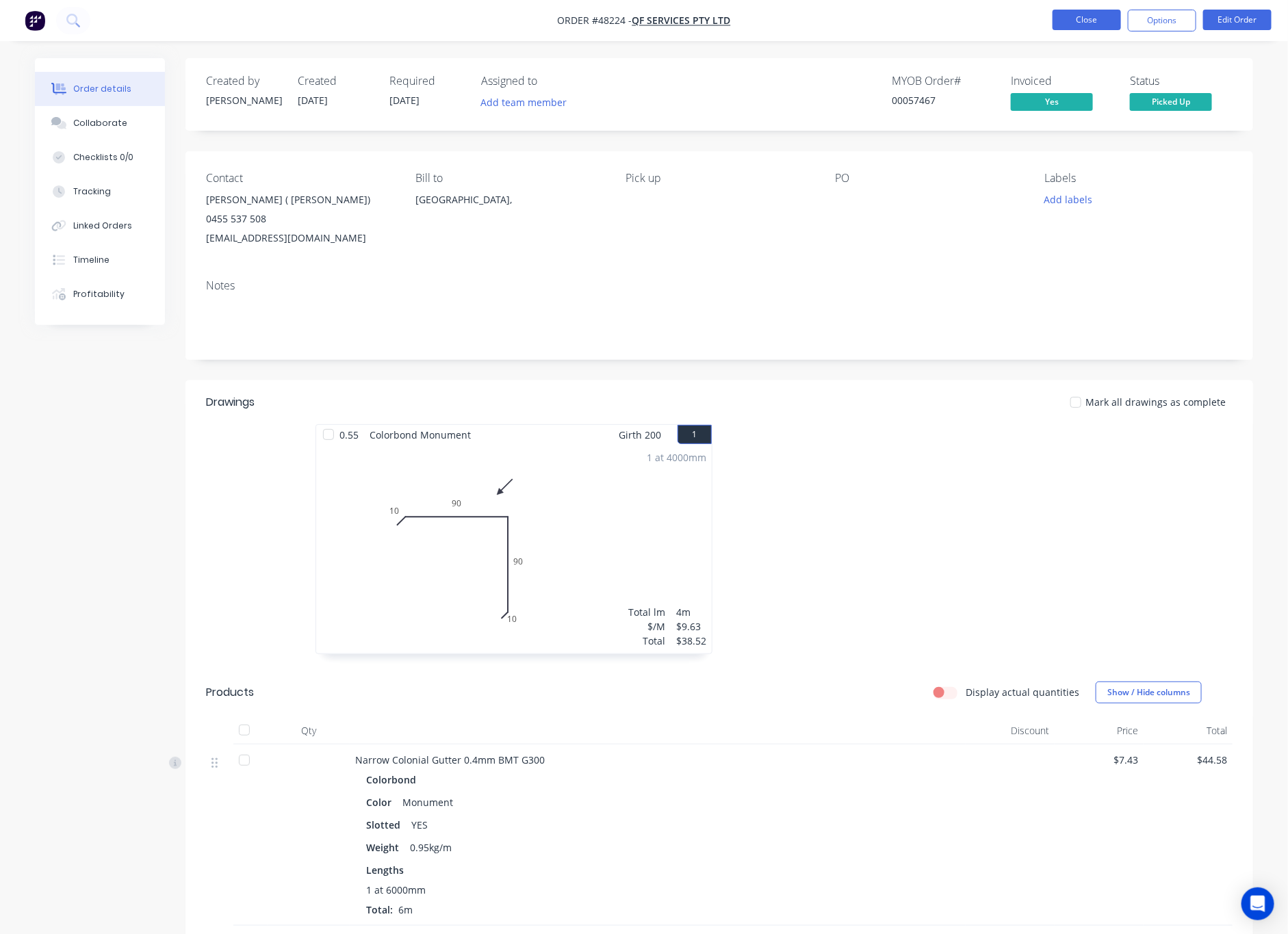
click at [1082, 21] on button "Close" at bounding box center [1087, 20] width 68 height 21
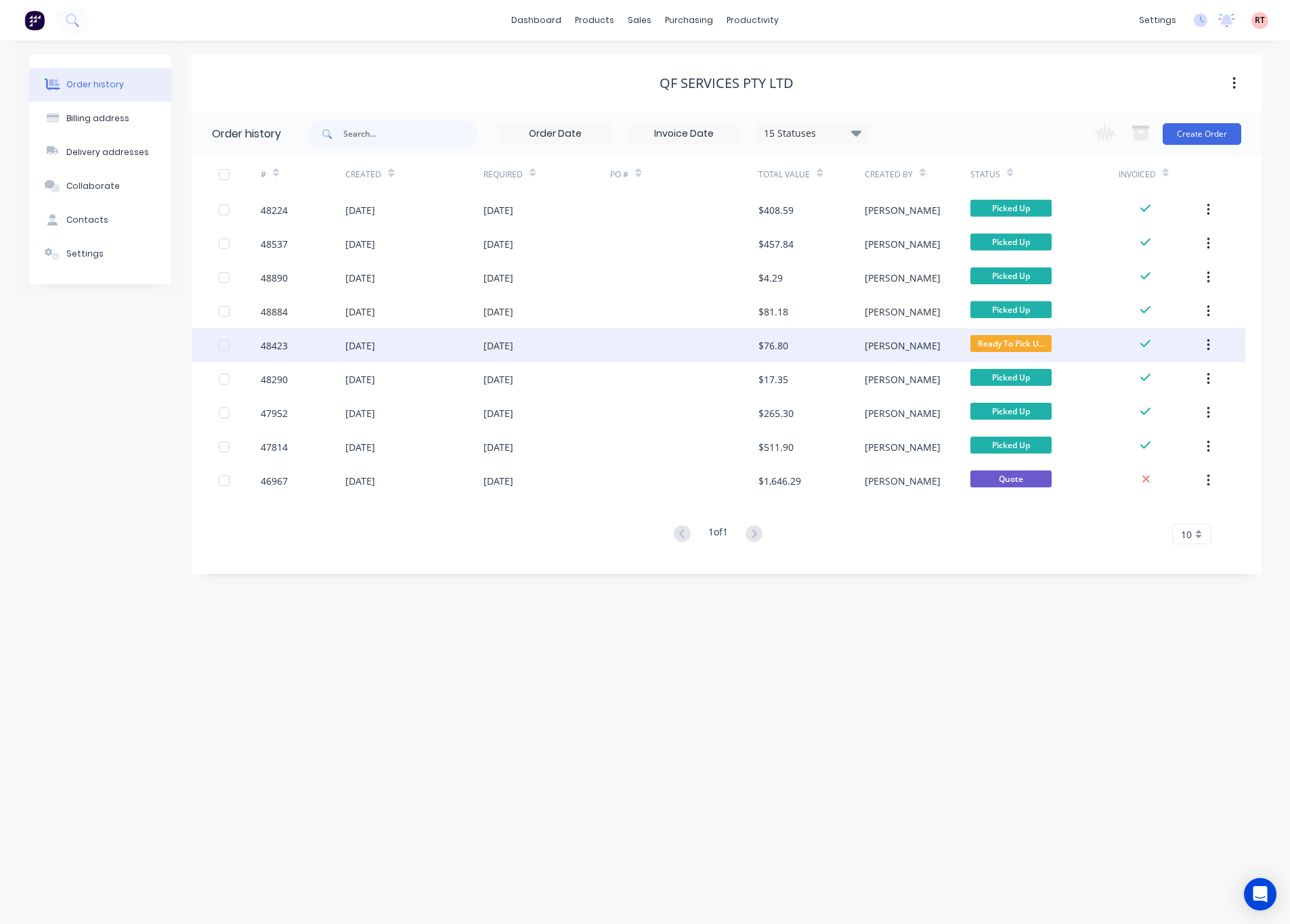
click at [830, 350] on div "$76.80" at bounding box center [811, 345] width 106 height 34
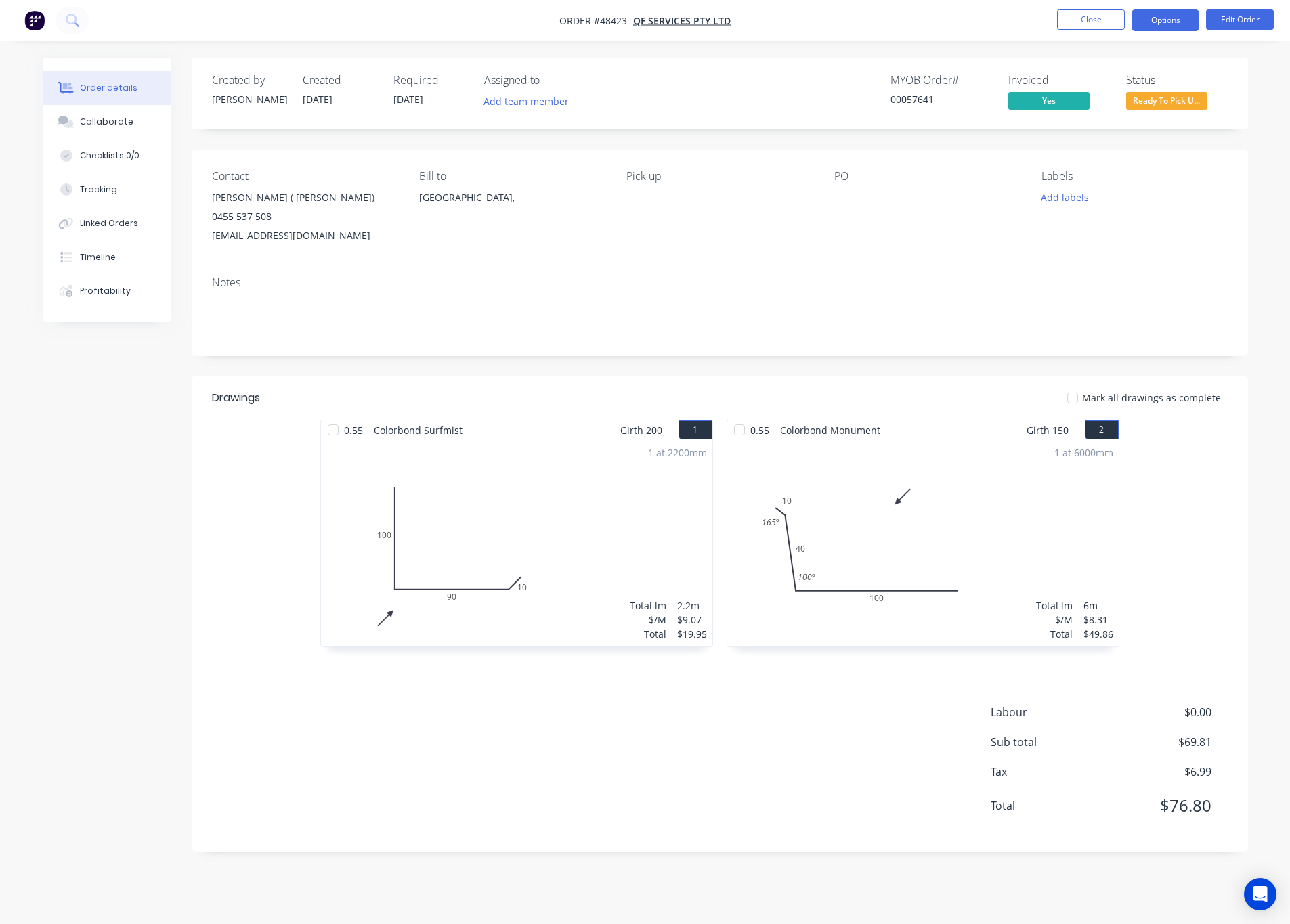
click at [1146, 14] on button "Options" at bounding box center [1165, 21] width 68 height 22
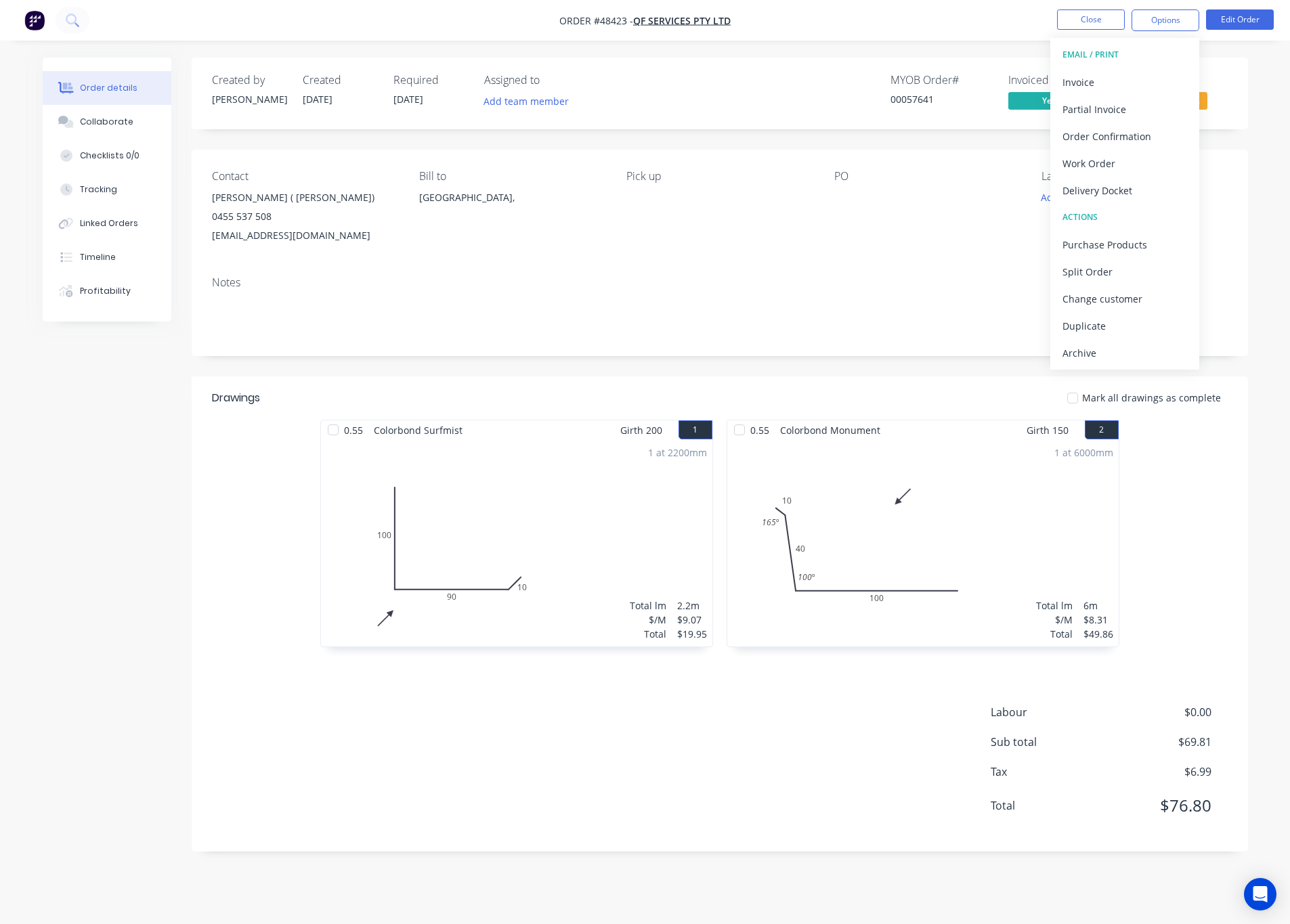
drag, startPoint x: 1231, startPoint y: 170, endPoint x: 1217, endPoint y: 135, distance: 37.7
click at [1146, 170] on div "Contact [PERSON_NAME] ( [PERSON_NAME]) 0455 537 508 [EMAIL_ADDRESS][DOMAIN_NAME…" at bounding box center [720, 208] width 1057 height 116
click at [1146, 106] on span "Ready To Pick U..." at bounding box center [1167, 100] width 81 height 17
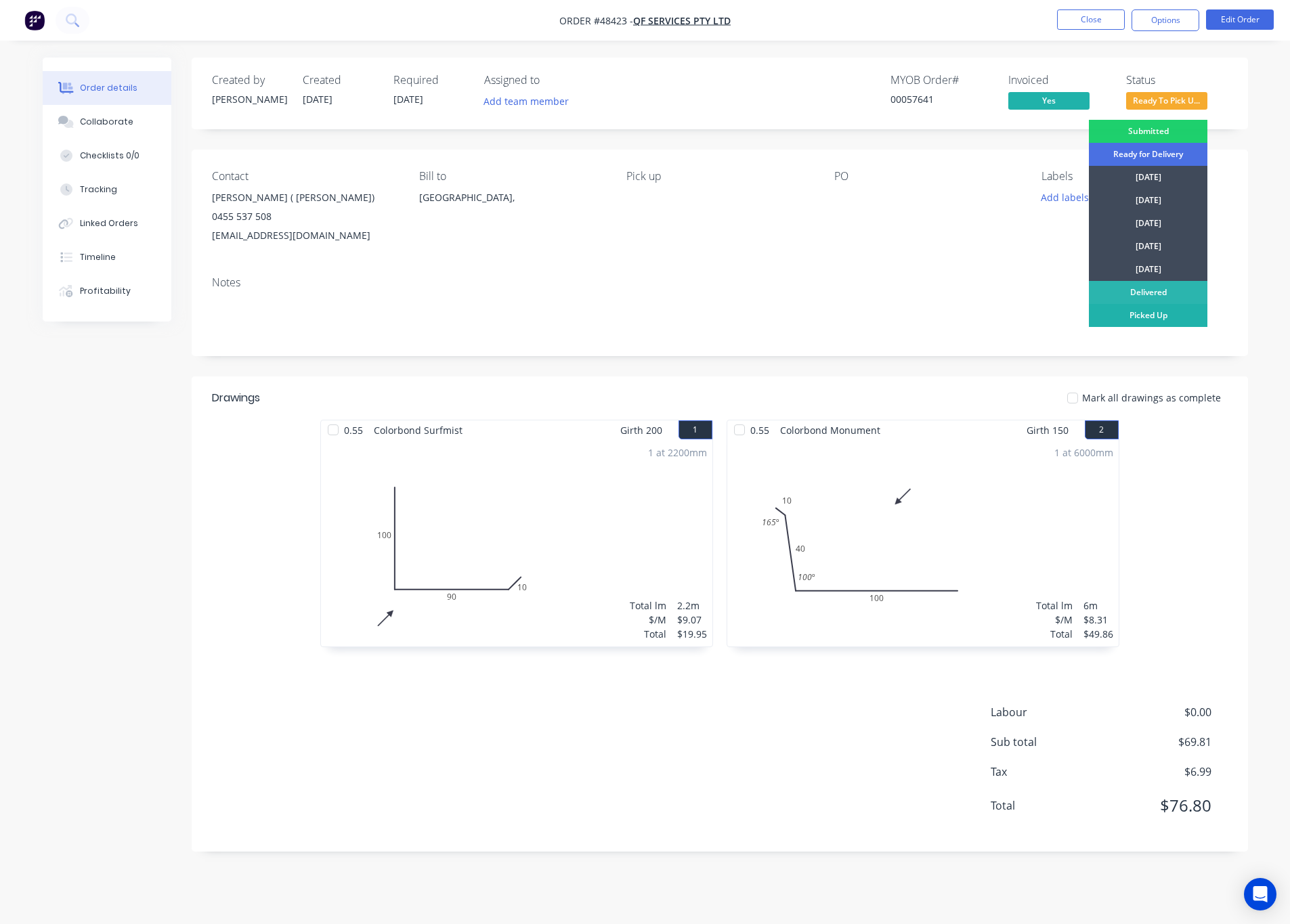
click at [1146, 319] on div "Picked Up" at bounding box center [1148, 315] width 118 height 23
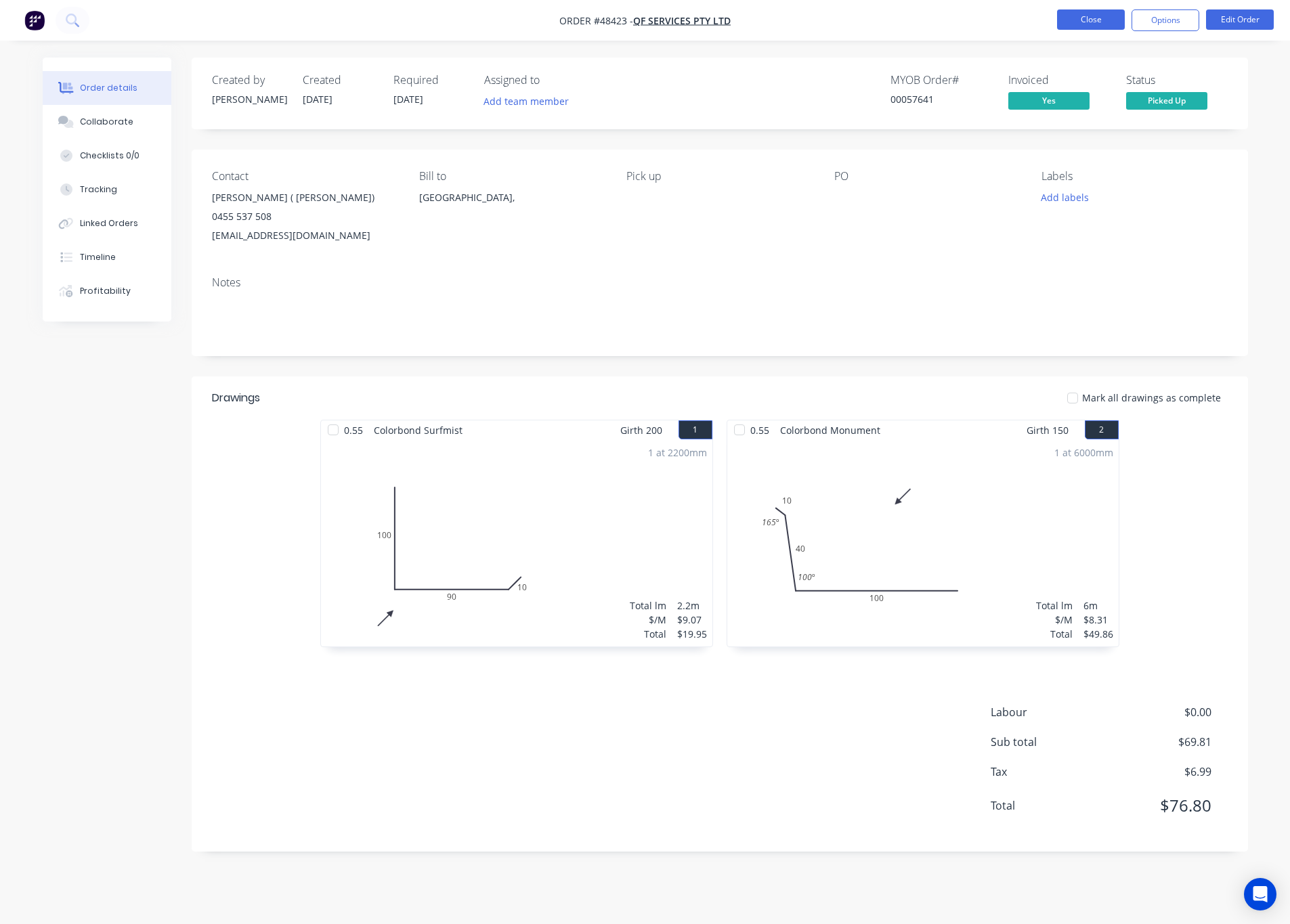
click at [1087, 23] on button "Close" at bounding box center [1091, 20] width 68 height 21
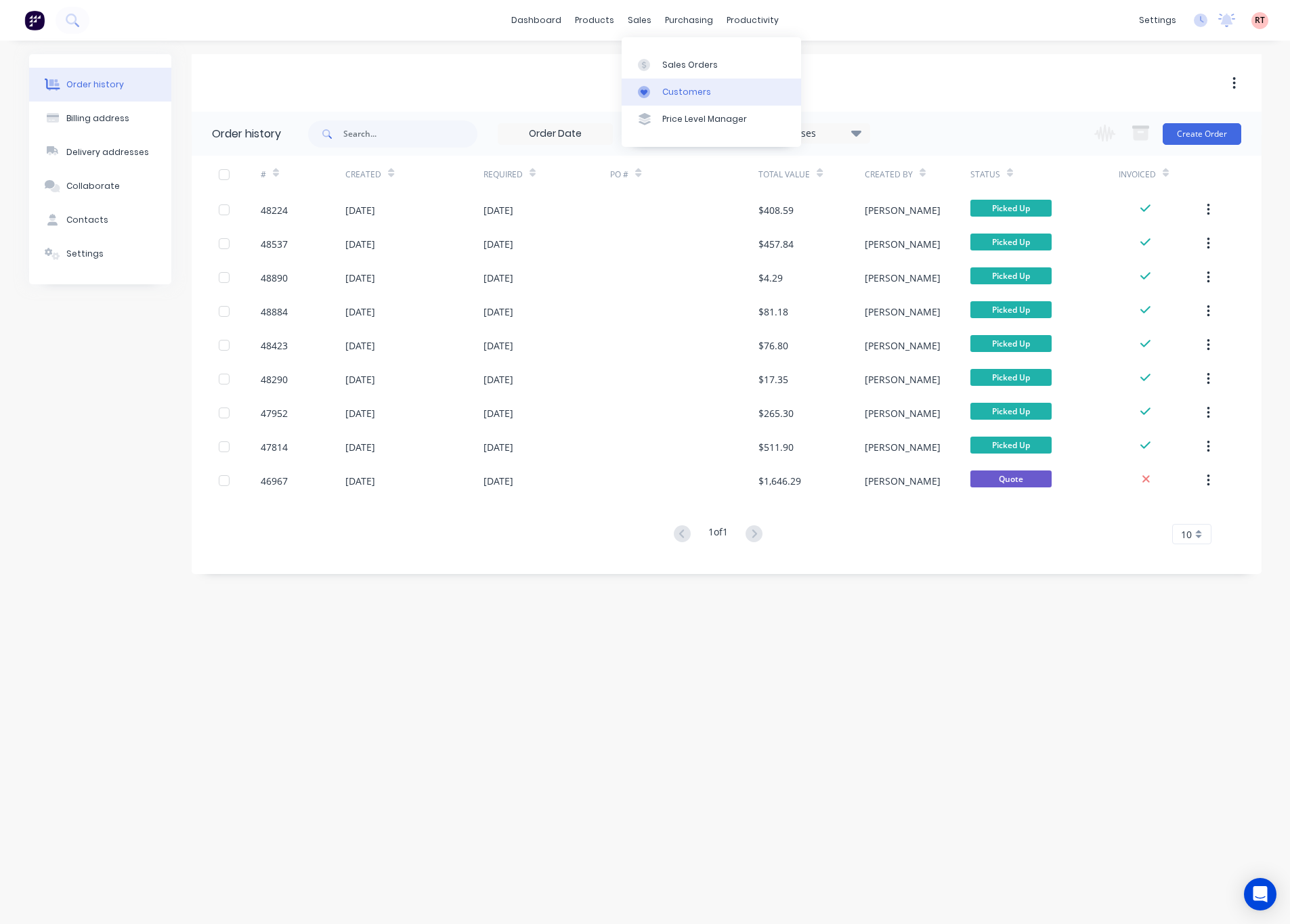
click at [665, 92] on div "Customers" at bounding box center [686, 92] width 48 height 12
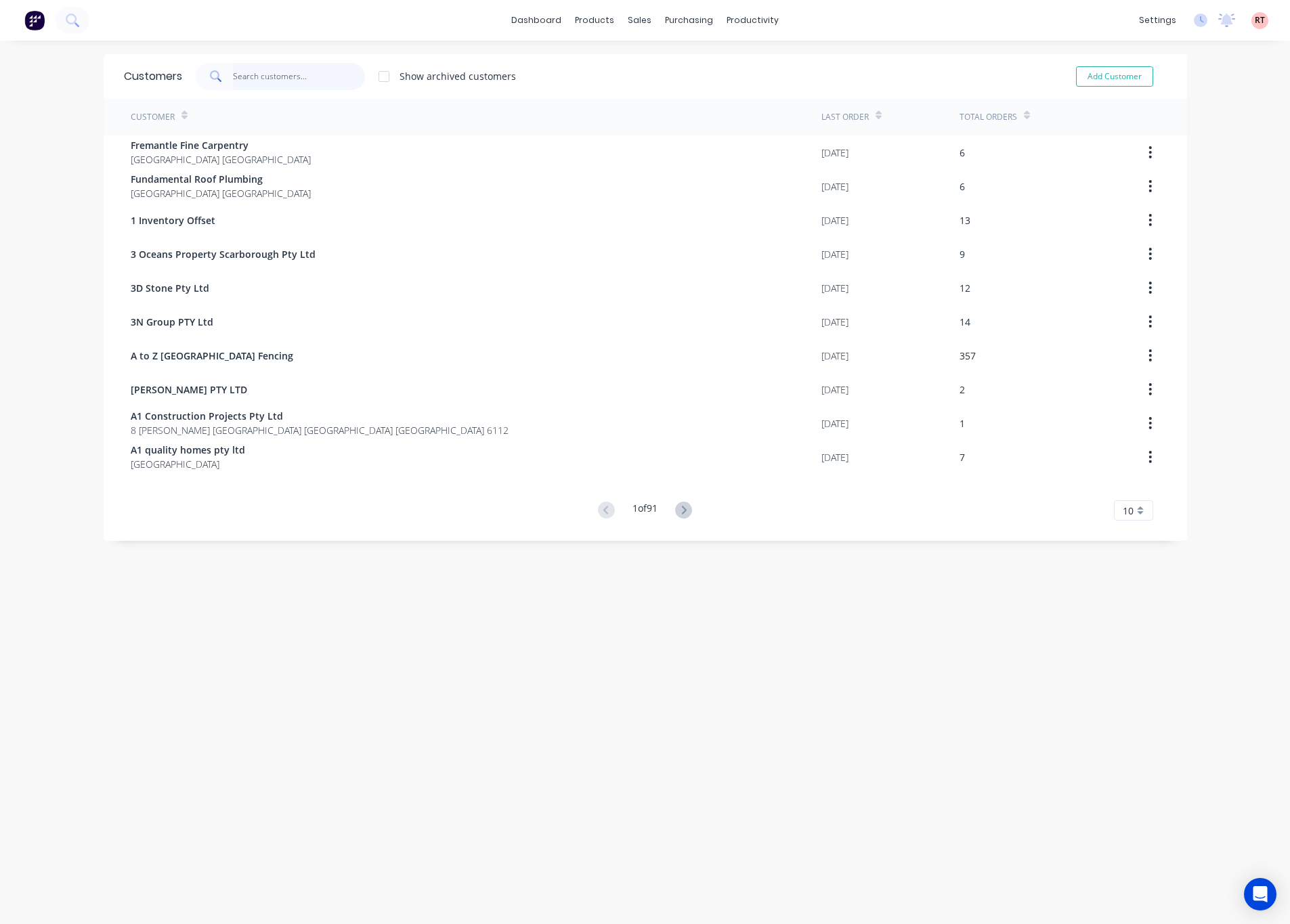
click at [325, 79] on input "text" at bounding box center [299, 76] width 132 height 27
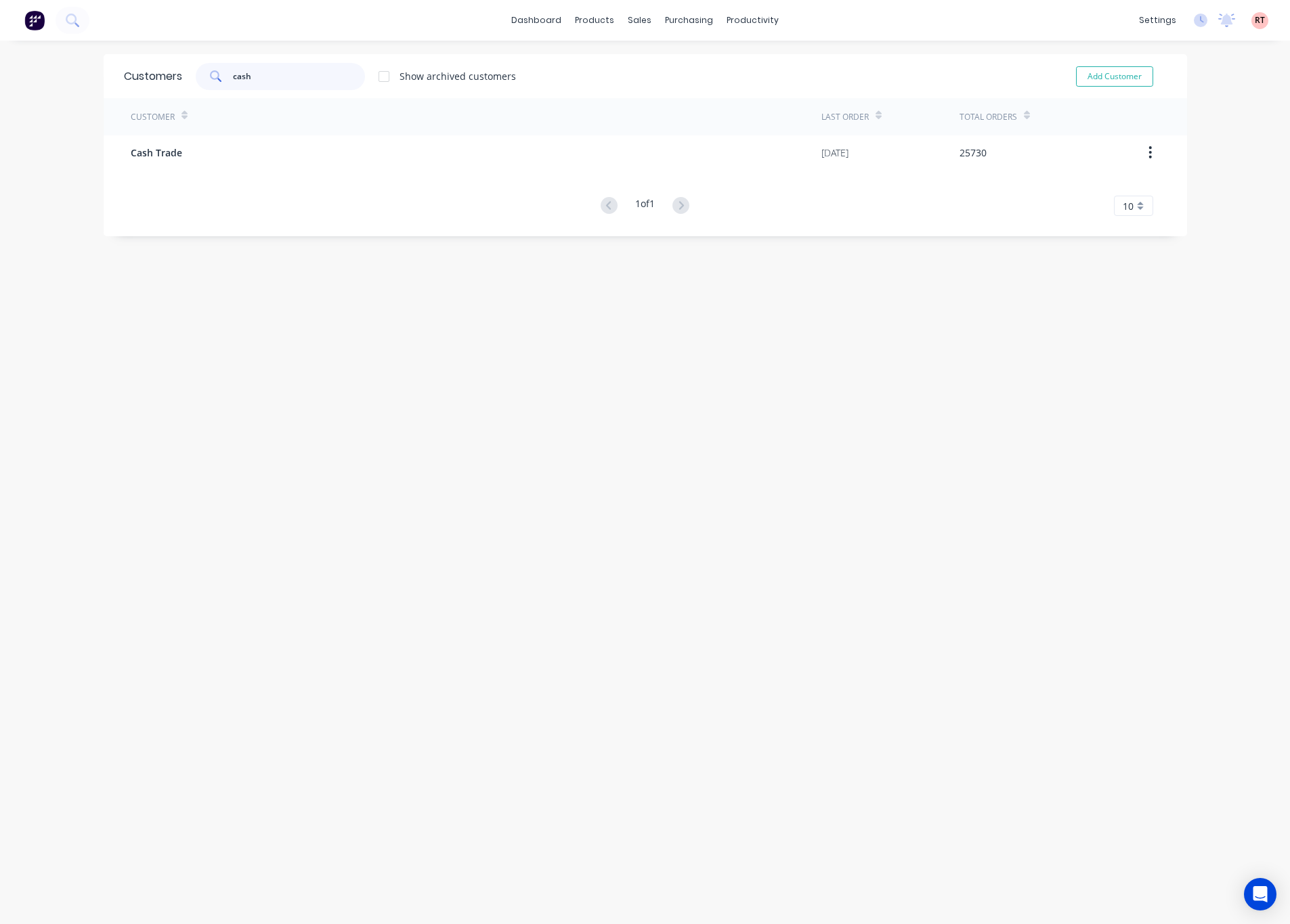
type input "cash"
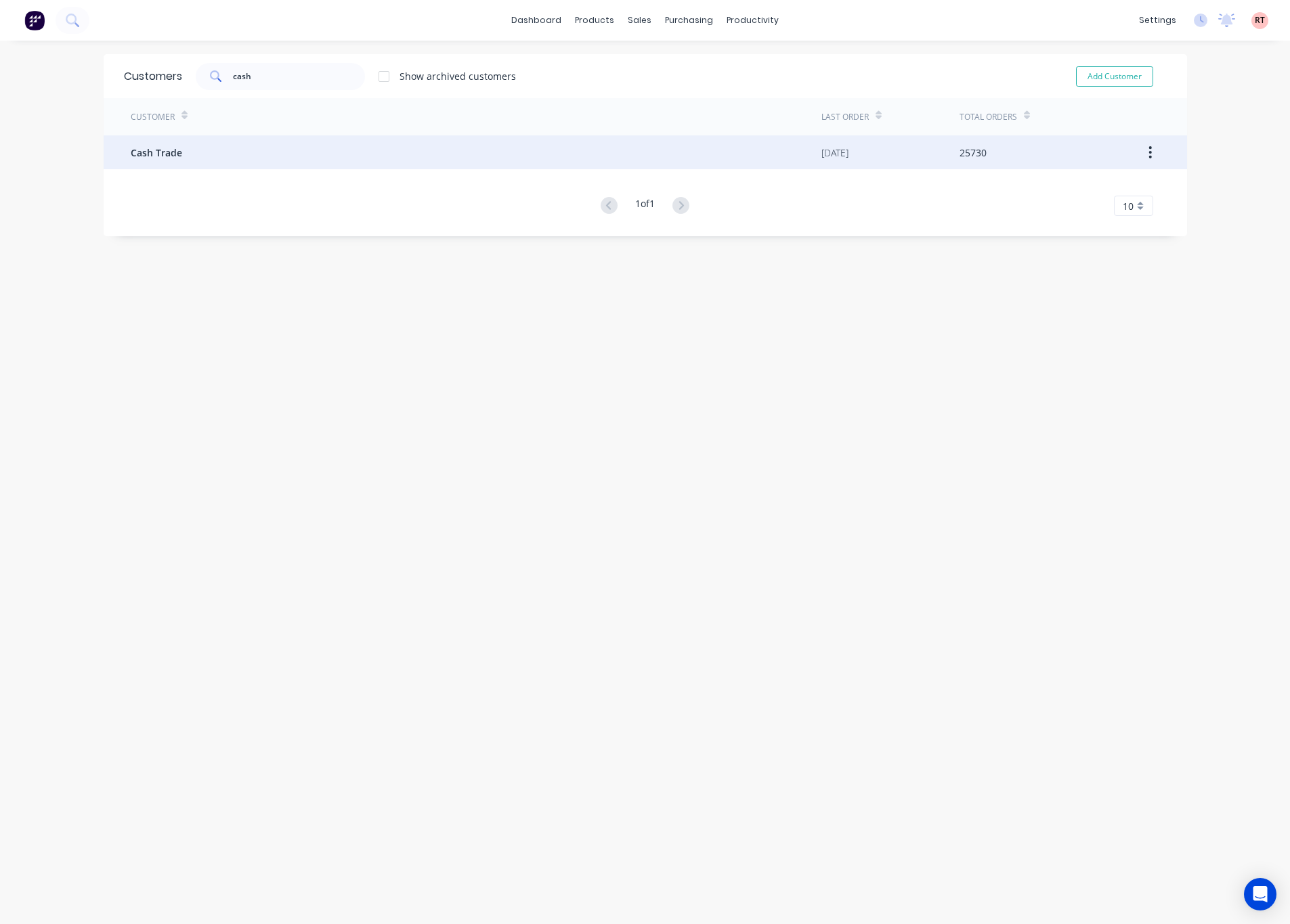
click at [350, 159] on div "Cash Trade" at bounding box center [476, 152] width 691 height 34
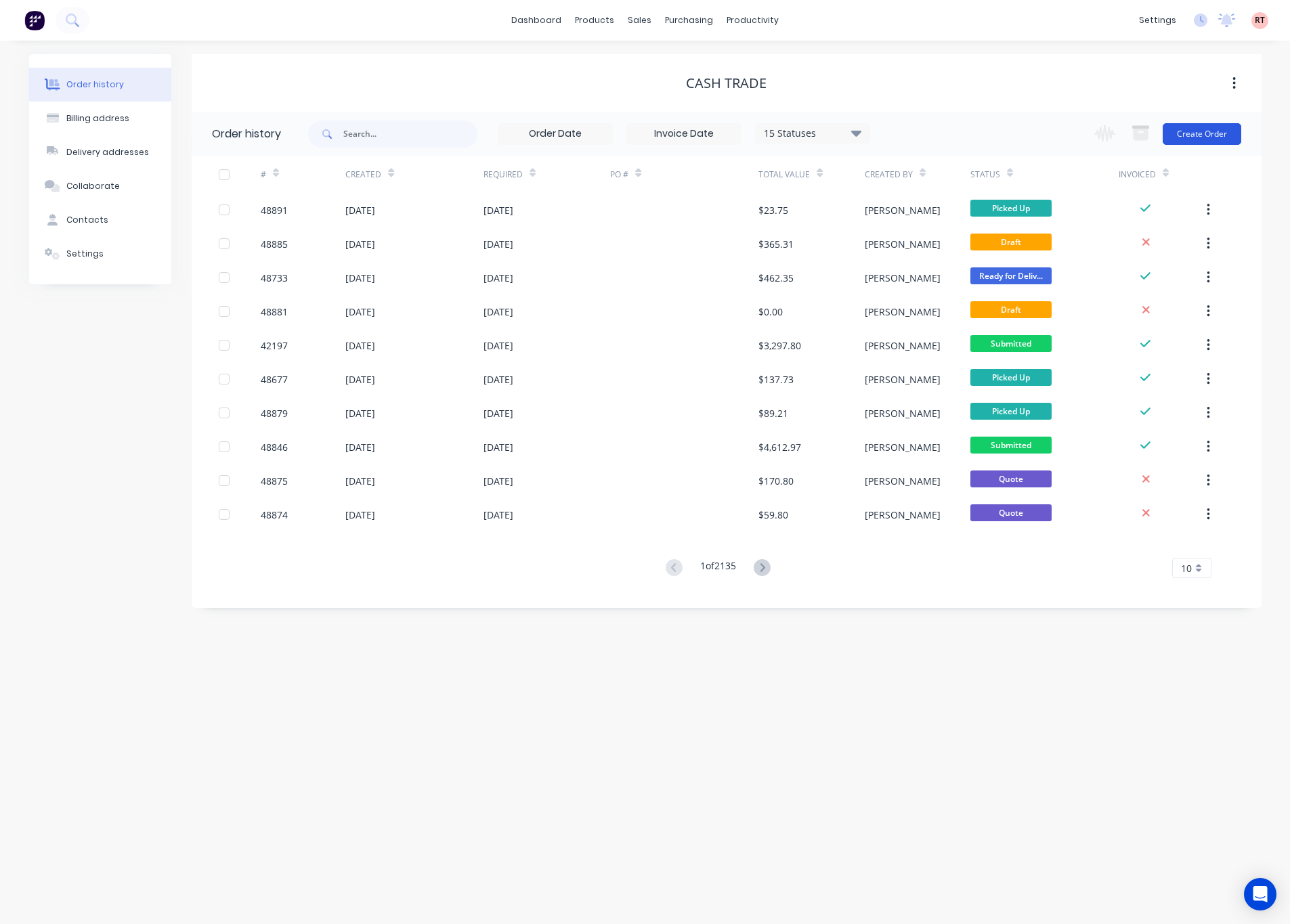
click at [1146, 131] on button "Create Order" at bounding box center [1202, 134] width 79 height 22
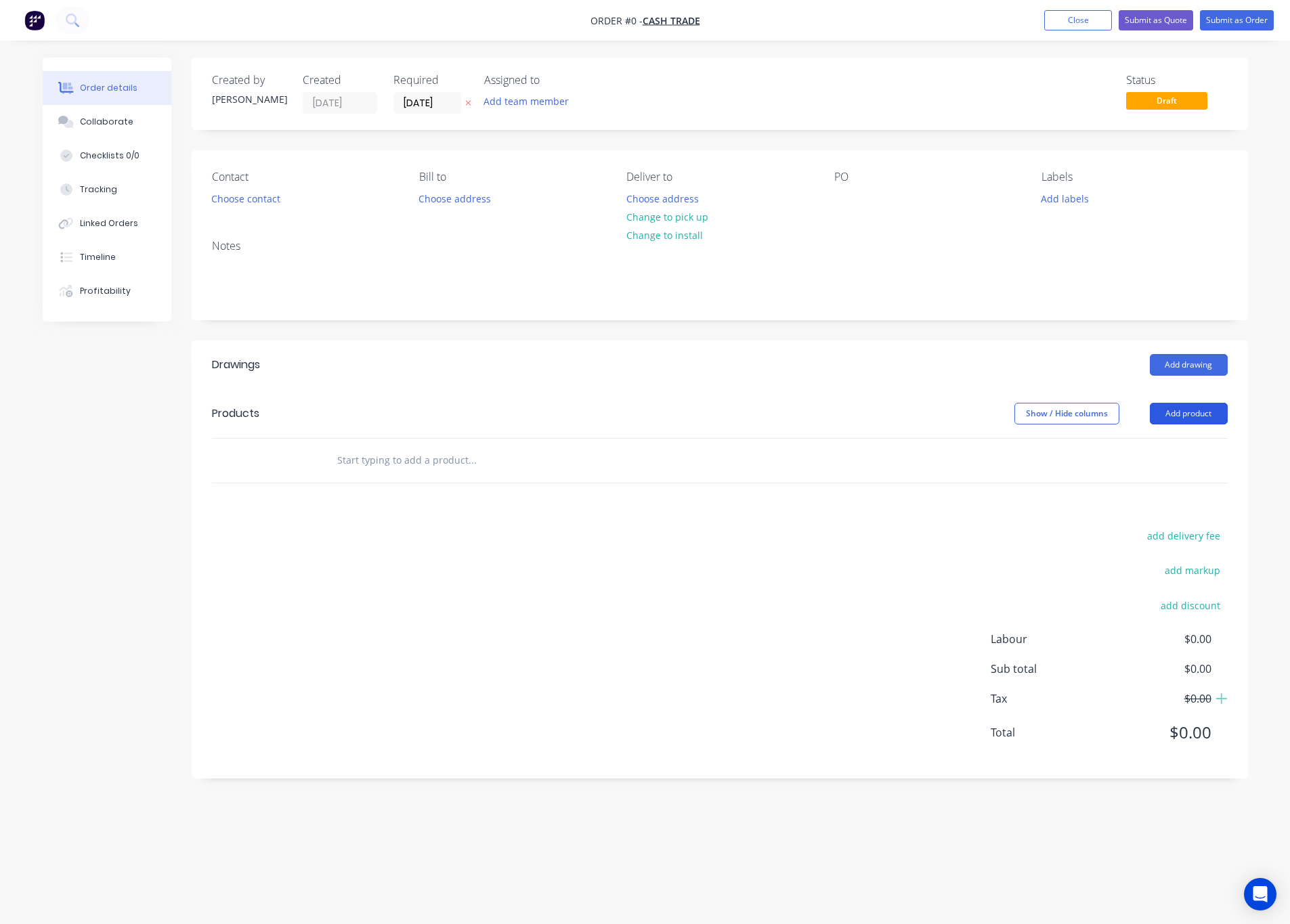
click at [1146, 418] on button "Add product" at bounding box center [1189, 414] width 78 height 22
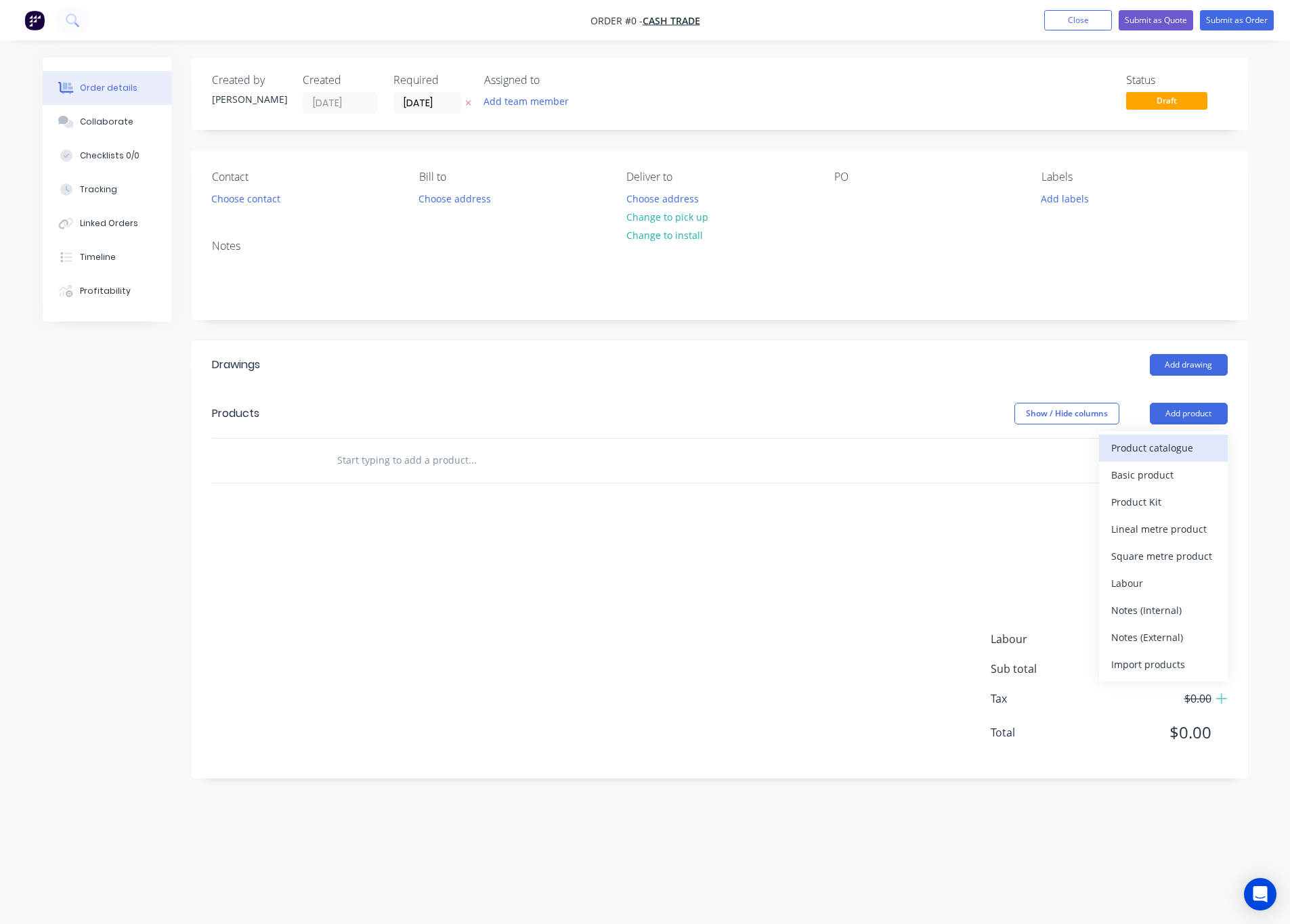
click at [1146, 462] on button "Product catalogue" at bounding box center [1163, 448] width 128 height 27
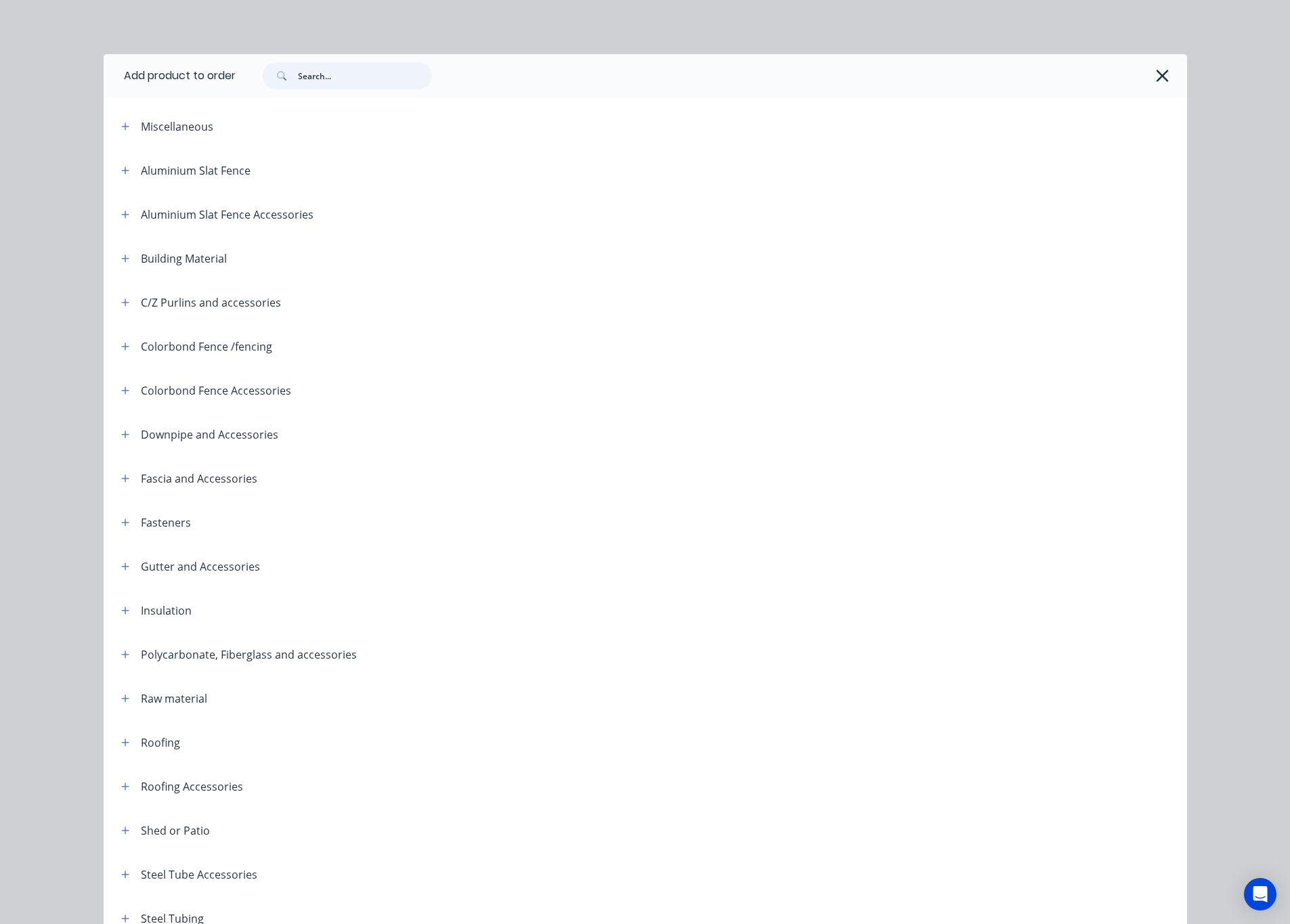
click at [327, 80] on input "text" at bounding box center [365, 76] width 134 height 27
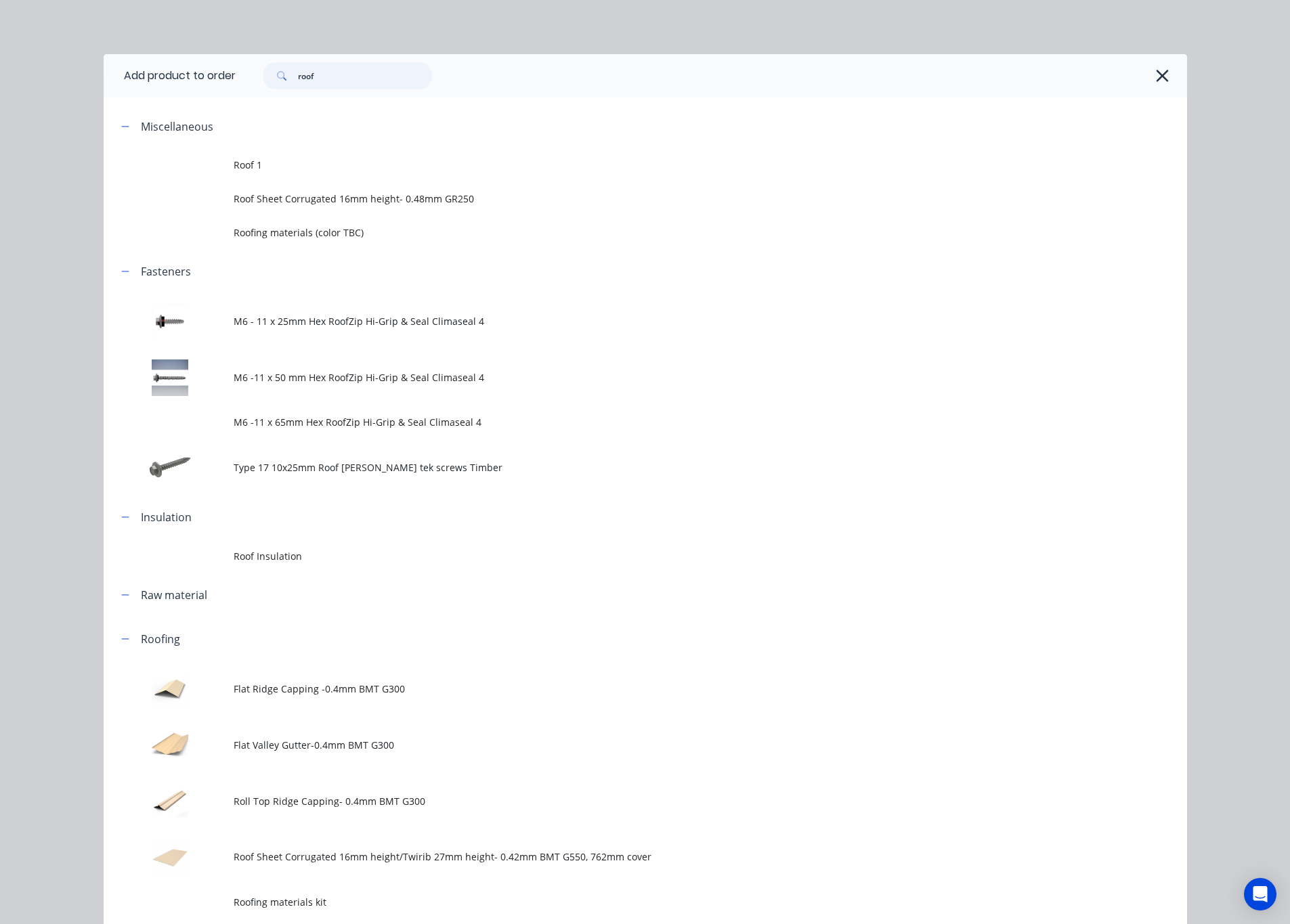
type input "roof"
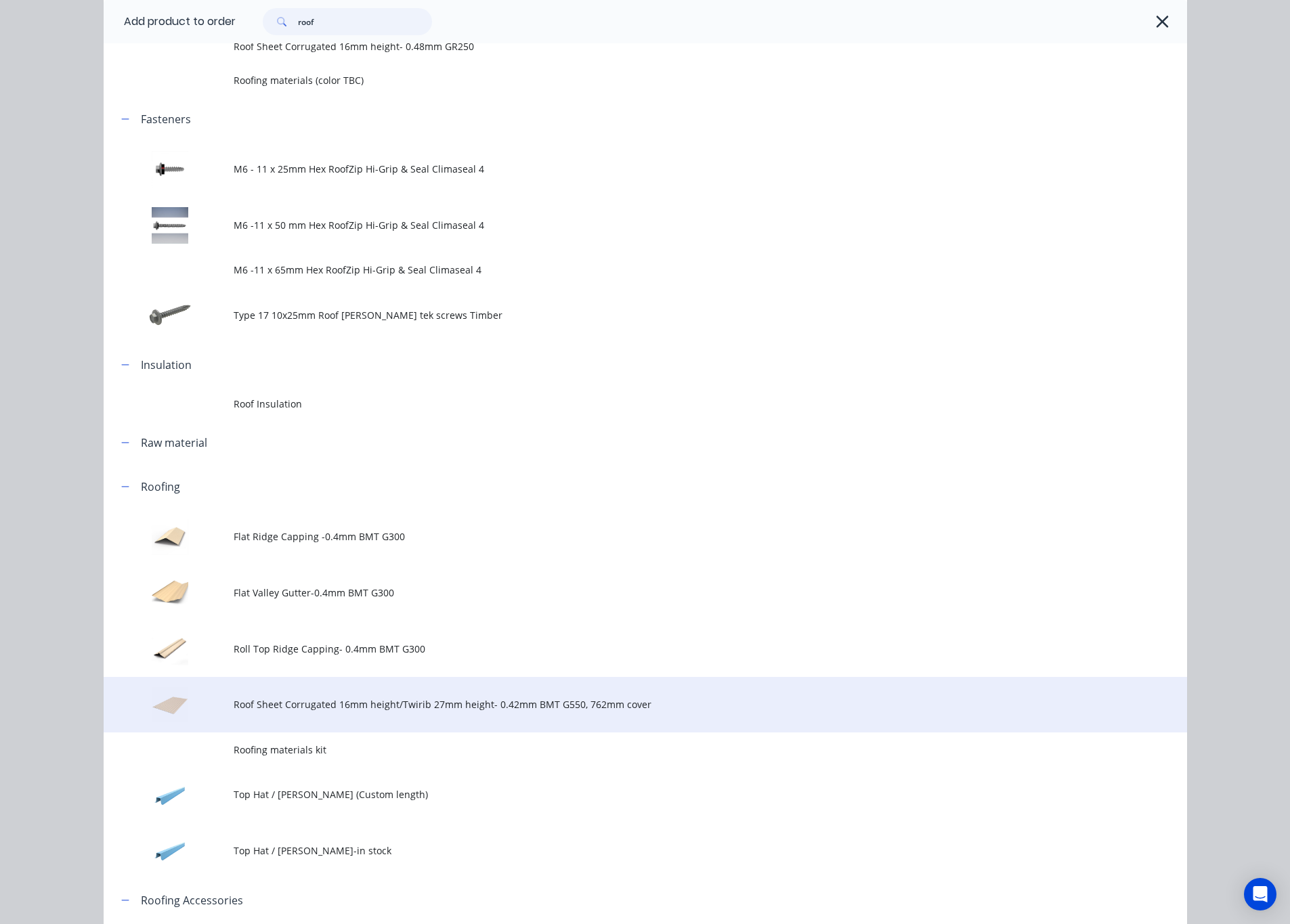
scroll to position [406, 0]
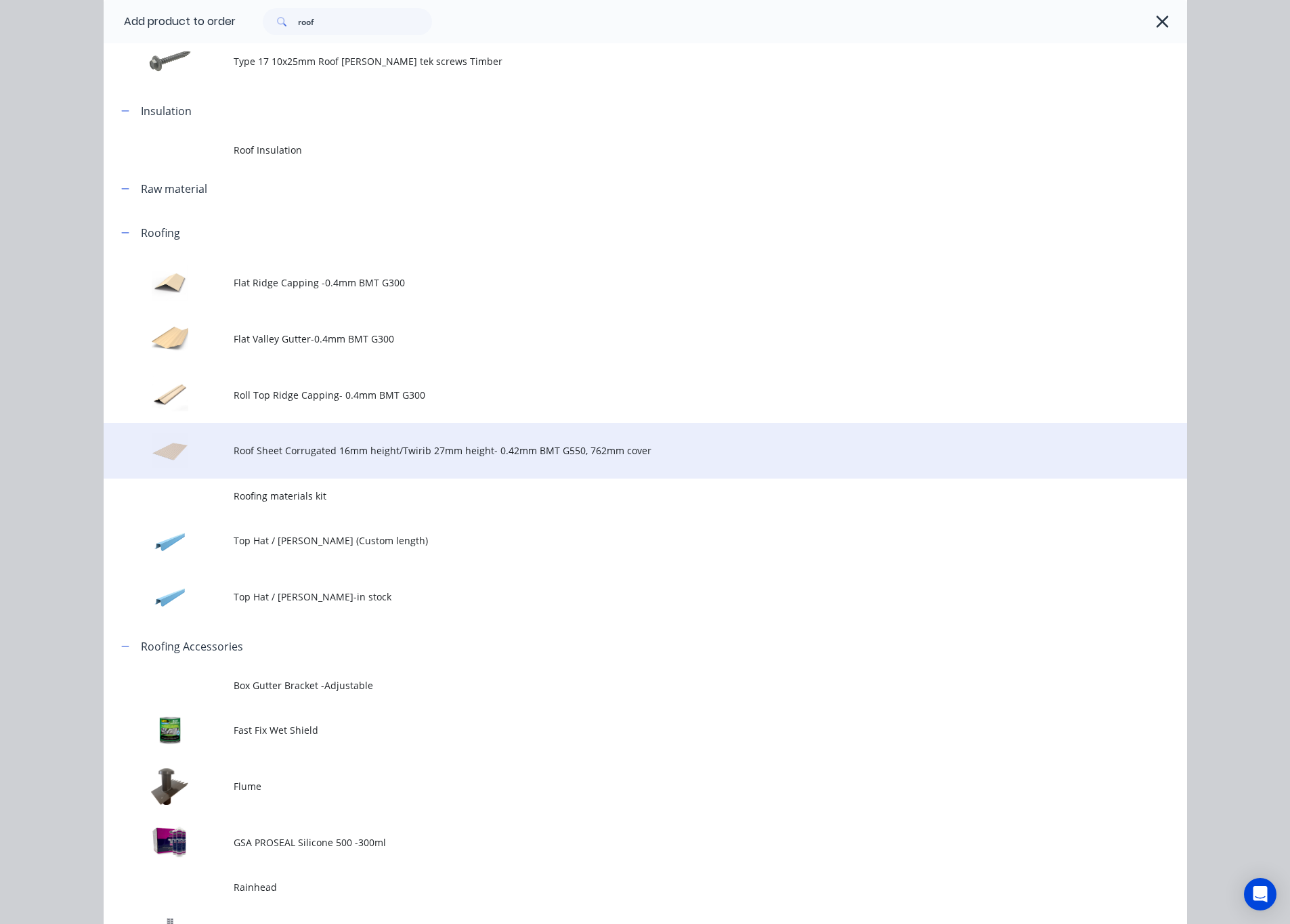
click at [393, 445] on span "Roof Sheet Corrugated 16mm height/Twirib 27mm height- 0.42mm BMT G550, 762mm co…" at bounding box center [615, 450] width 763 height 14
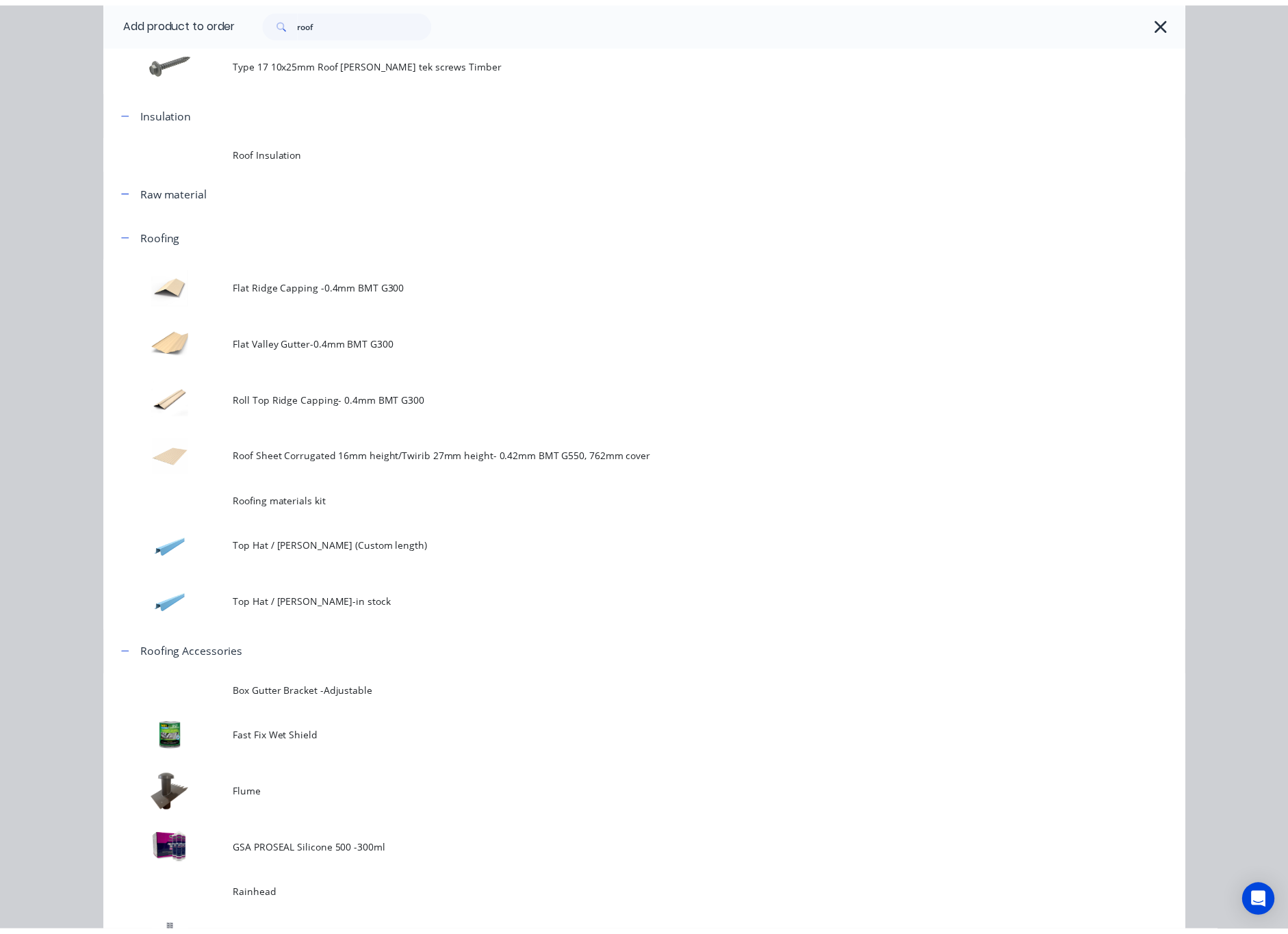
scroll to position [0, 0]
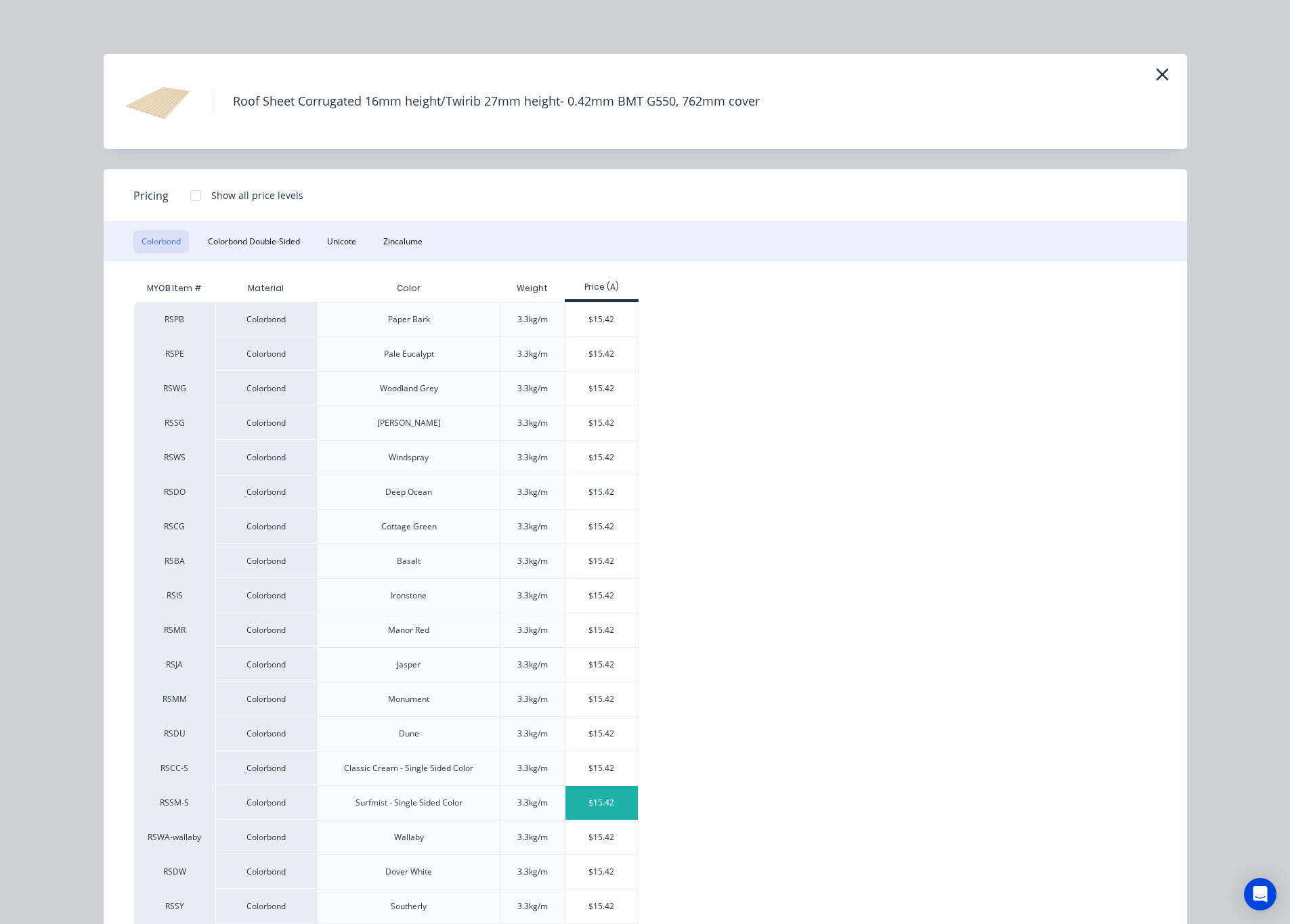
click at [604, 796] on div "$15.42" at bounding box center [601, 803] width 73 height 34
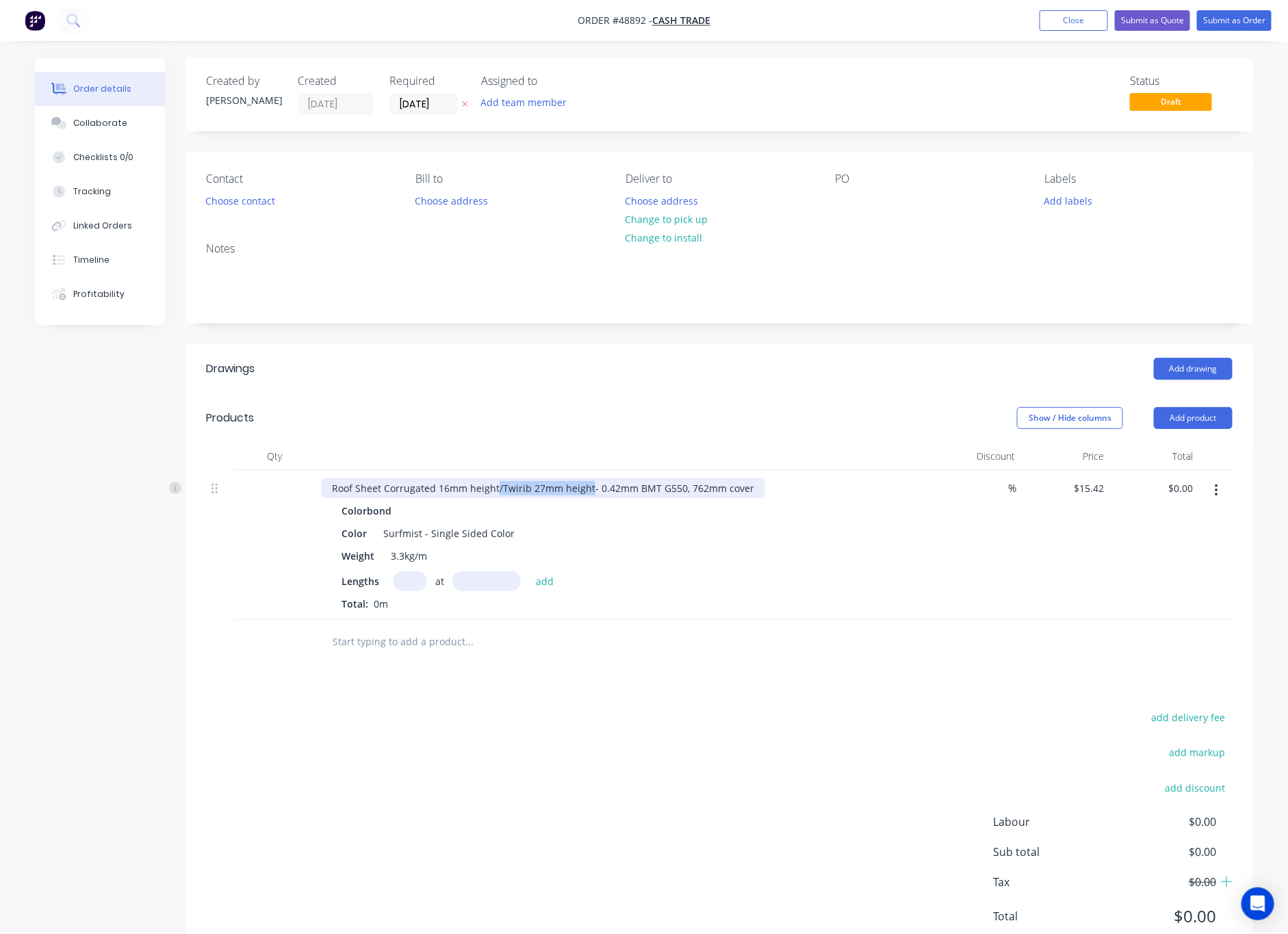
drag, startPoint x: 495, startPoint y: 487, endPoint x: 588, endPoint y: 496, distance: 93.4
click at [588, 496] on div "Roof Sheet Corrugated 16mm height/Twirib 27mm height- 0.42mm BMT G550, 762mm co…" at bounding box center [543, 488] width 444 height 20
click at [415, 579] on input "text" at bounding box center [410, 581] width 34 height 20
type input "3"
click at [482, 579] on input "text" at bounding box center [487, 581] width 68 height 20
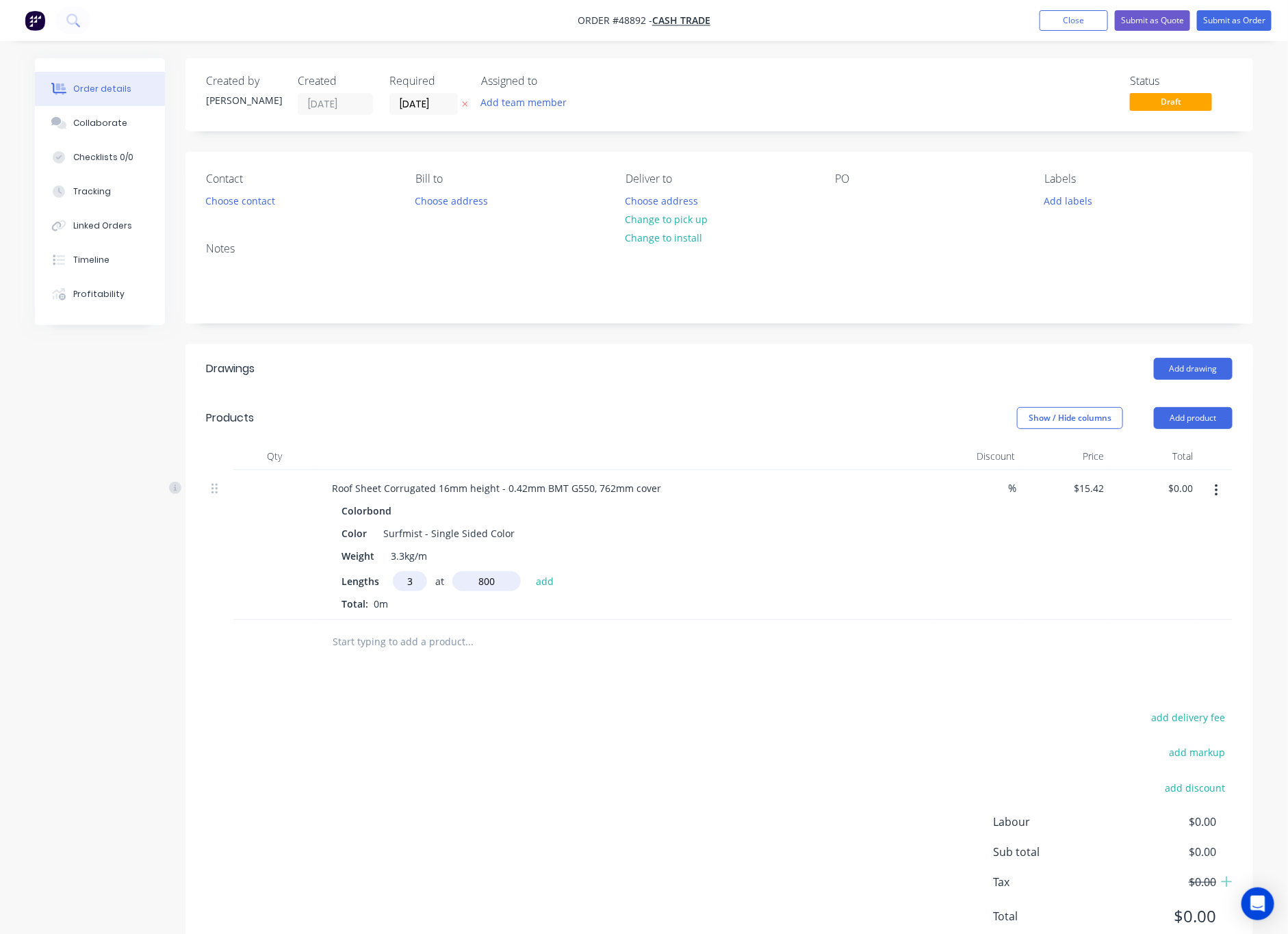
type input "800"
click at [529, 571] on button "add" at bounding box center [545, 580] width 32 height 19
type input "$37.01"
type input "3"
click at [482, 579] on input "text" at bounding box center [487, 581] width 68 height 20
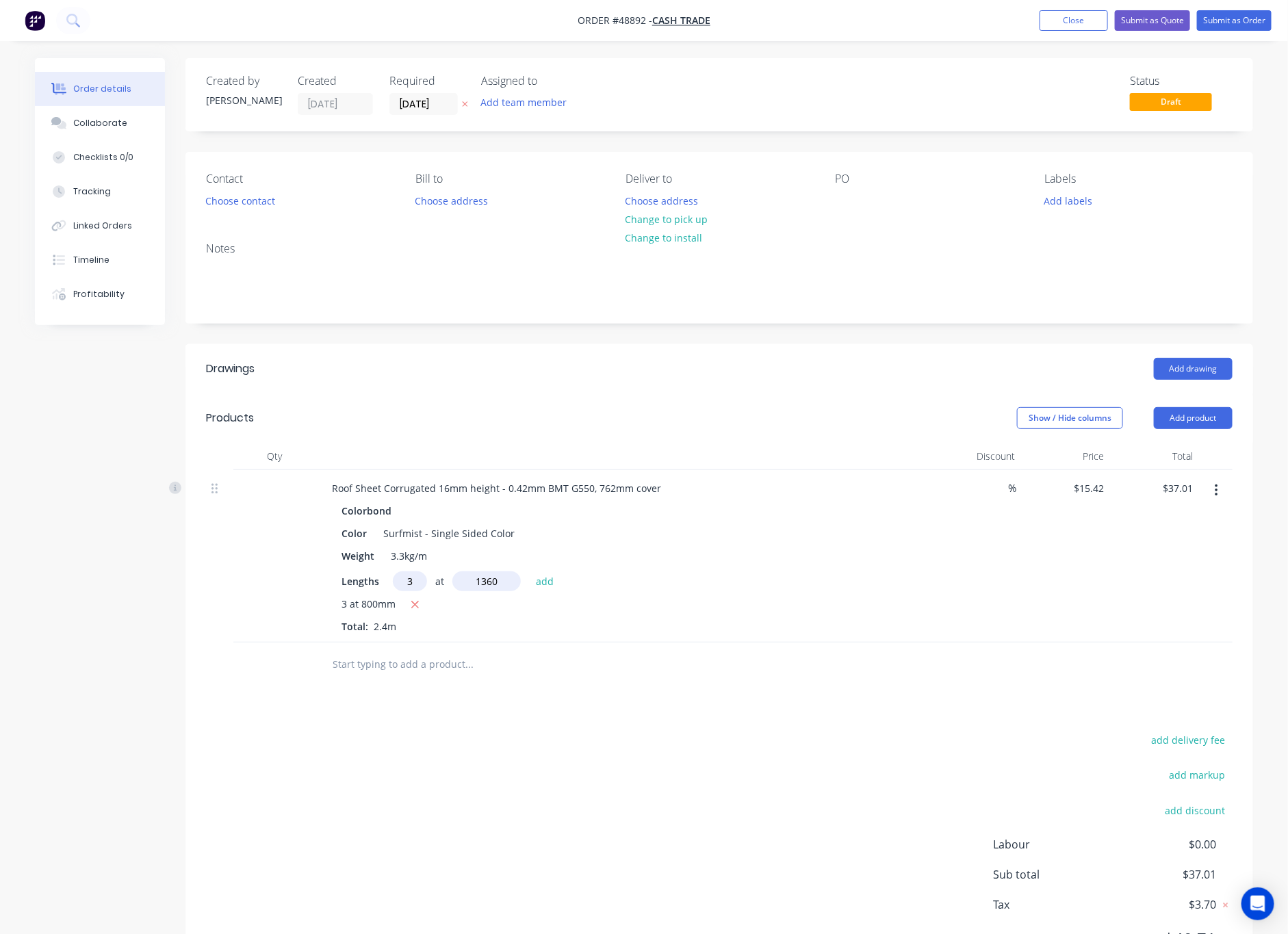
type input "1360"
click at [529, 571] on button "add" at bounding box center [545, 580] width 32 height 19
type input "$99.92"
type input "3"
click at [482, 579] on input "text" at bounding box center [487, 581] width 68 height 20
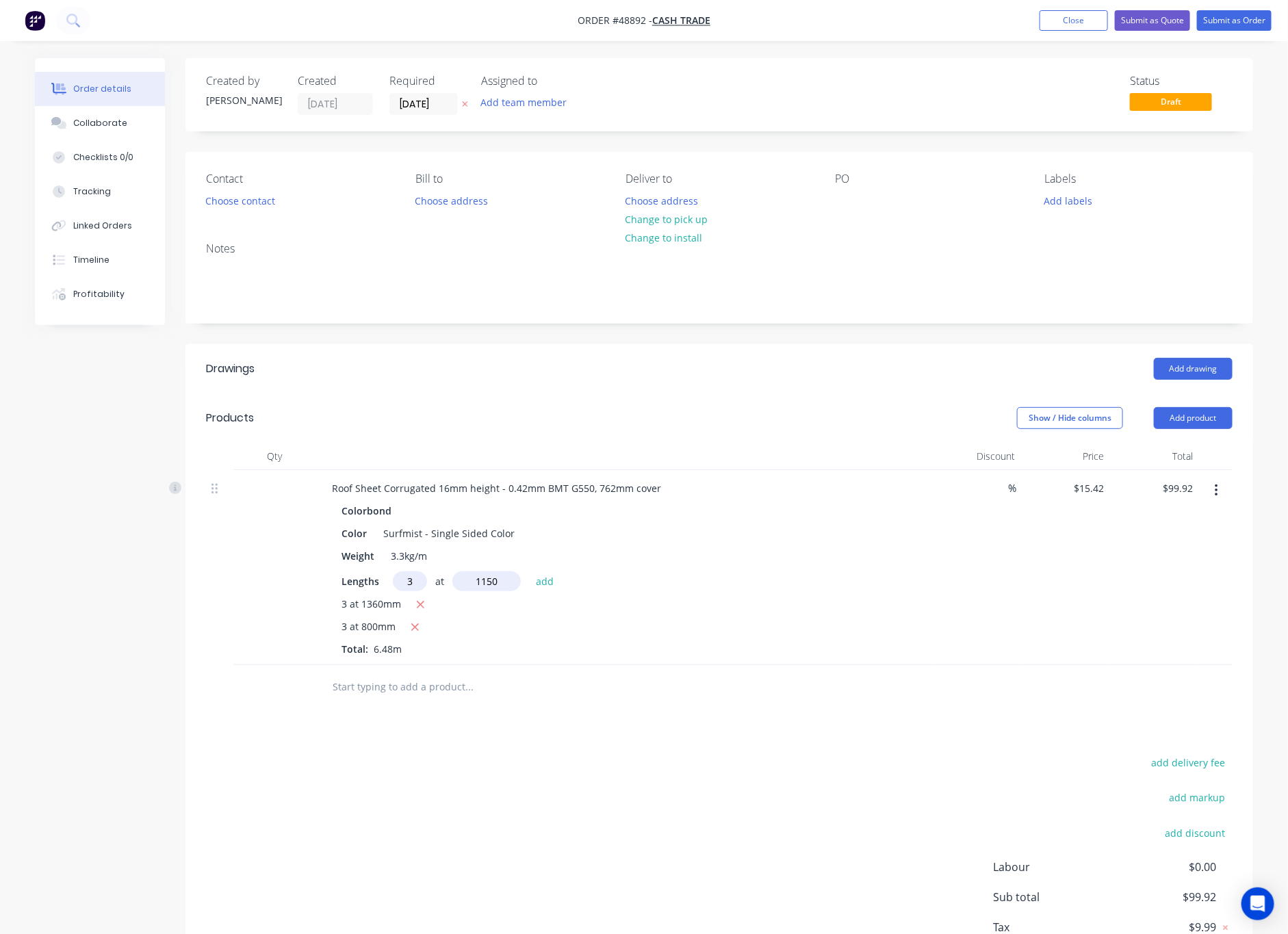
type input "1150"
click at [529, 571] on button "add" at bounding box center [545, 580] width 32 height 19
type input "$153.12"
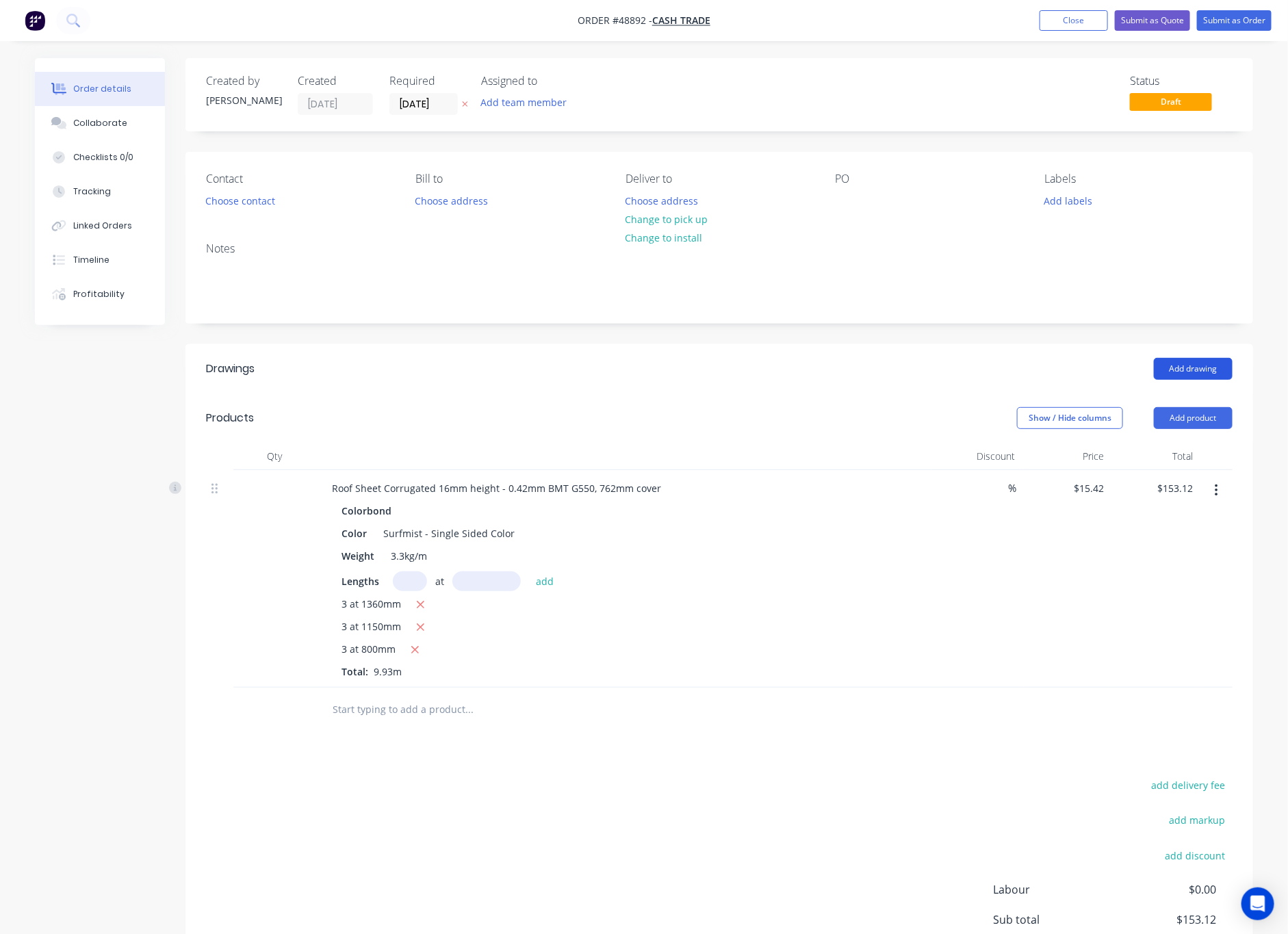
click at [1158, 370] on button "Add drawing" at bounding box center [1193, 369] width 79 height 22
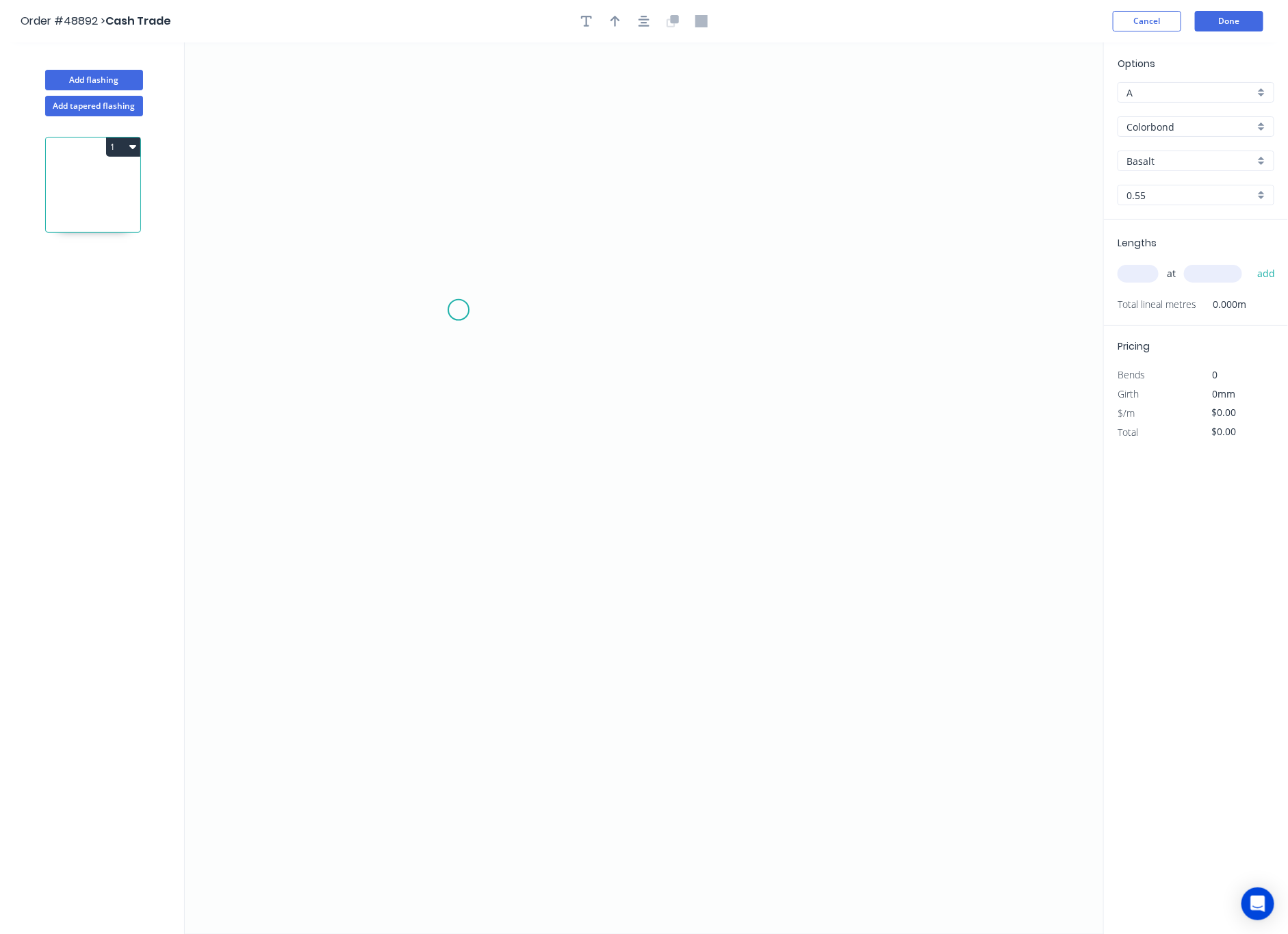
click at [459, 311] on icon "0" at bounding box center [644, 488] width 919 height 892
click at [440, 624] on icon "0" at bounding box center [644, 488] width 919 height 892
click at [873, 629] on icon "0 ?" at bounding box center [644, 488] width 919 height 892
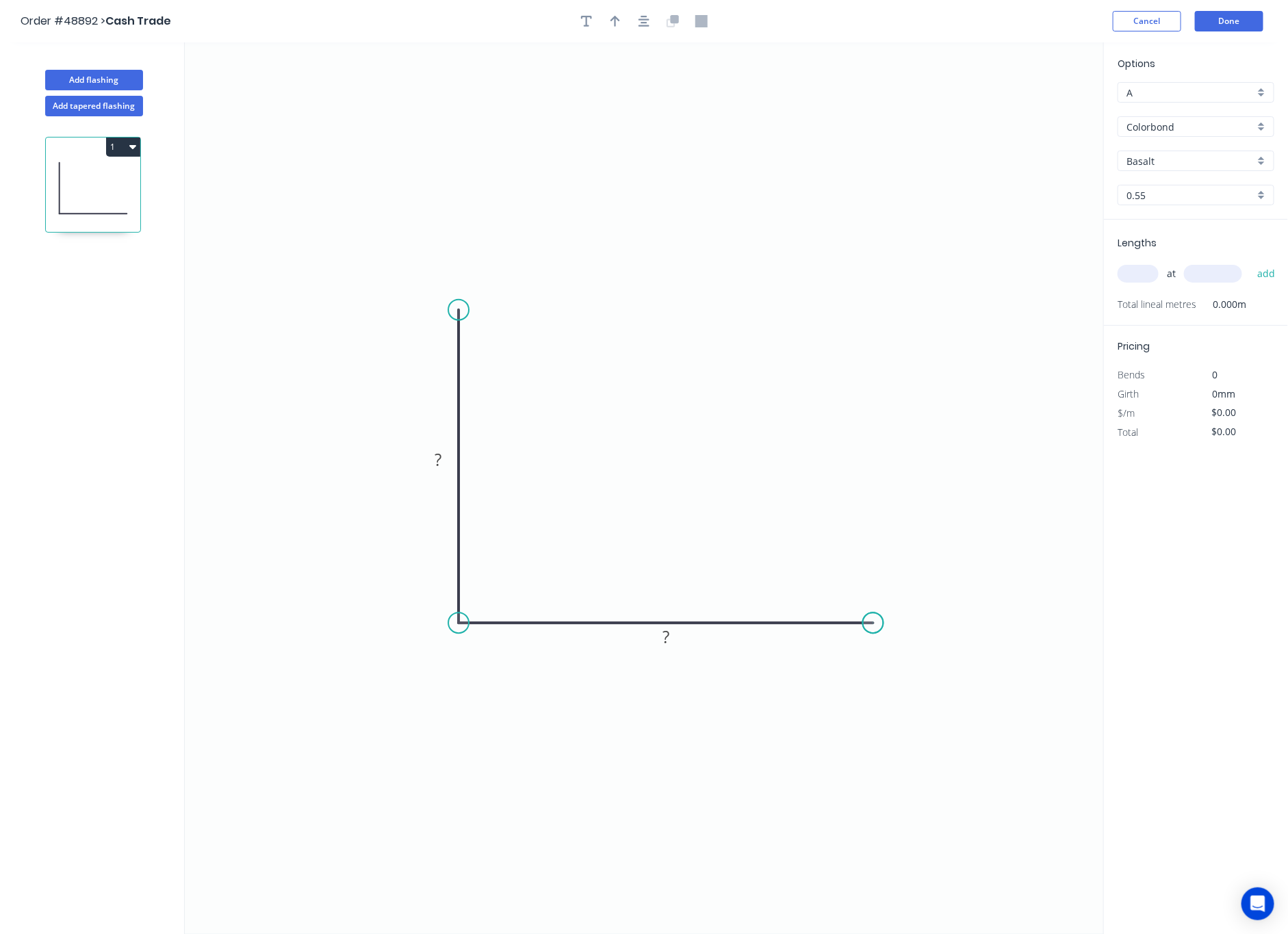
click at [873, 629] on circle at bounding box center [873, 623] width 21 height 21
click at [873, 626] on circle at bounding box center [873, 623] width 21 height 21
click at [454, 300] on icon "0 ? ?" at bounding box center [644, 488] width 919 height 892
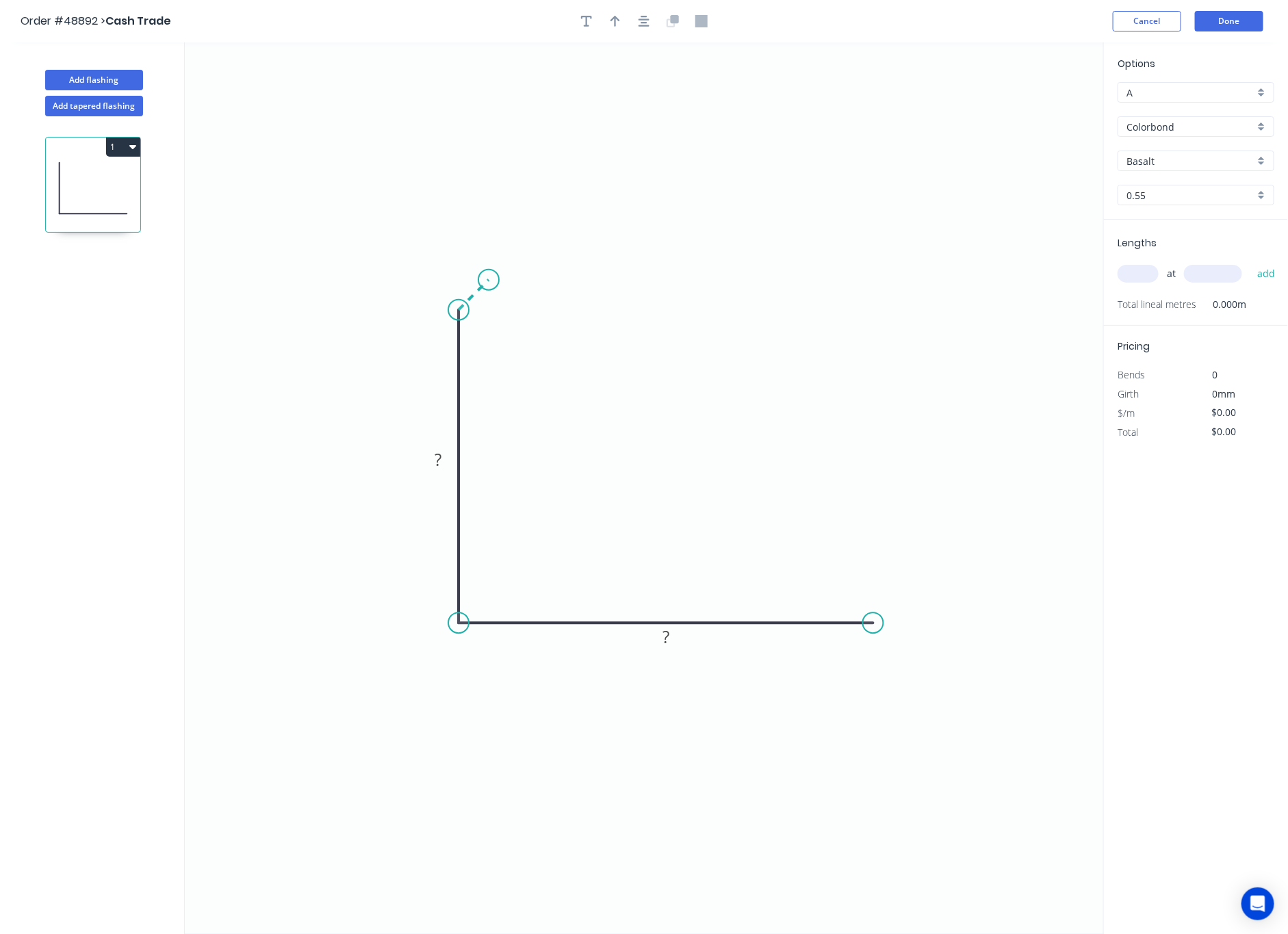
click at [489, 277] on icon "0 ? ?" at bounding box center [644, 488] width 919 height 892
click at [489, 277] on circle at bounding box center [489, 280] width 21 height 21
click at [490, 277] on circle at bounding box center [489, 280] width 21 height 21
click at [490, 275] on circle at bounding box center [489, 280] width 21 height 21
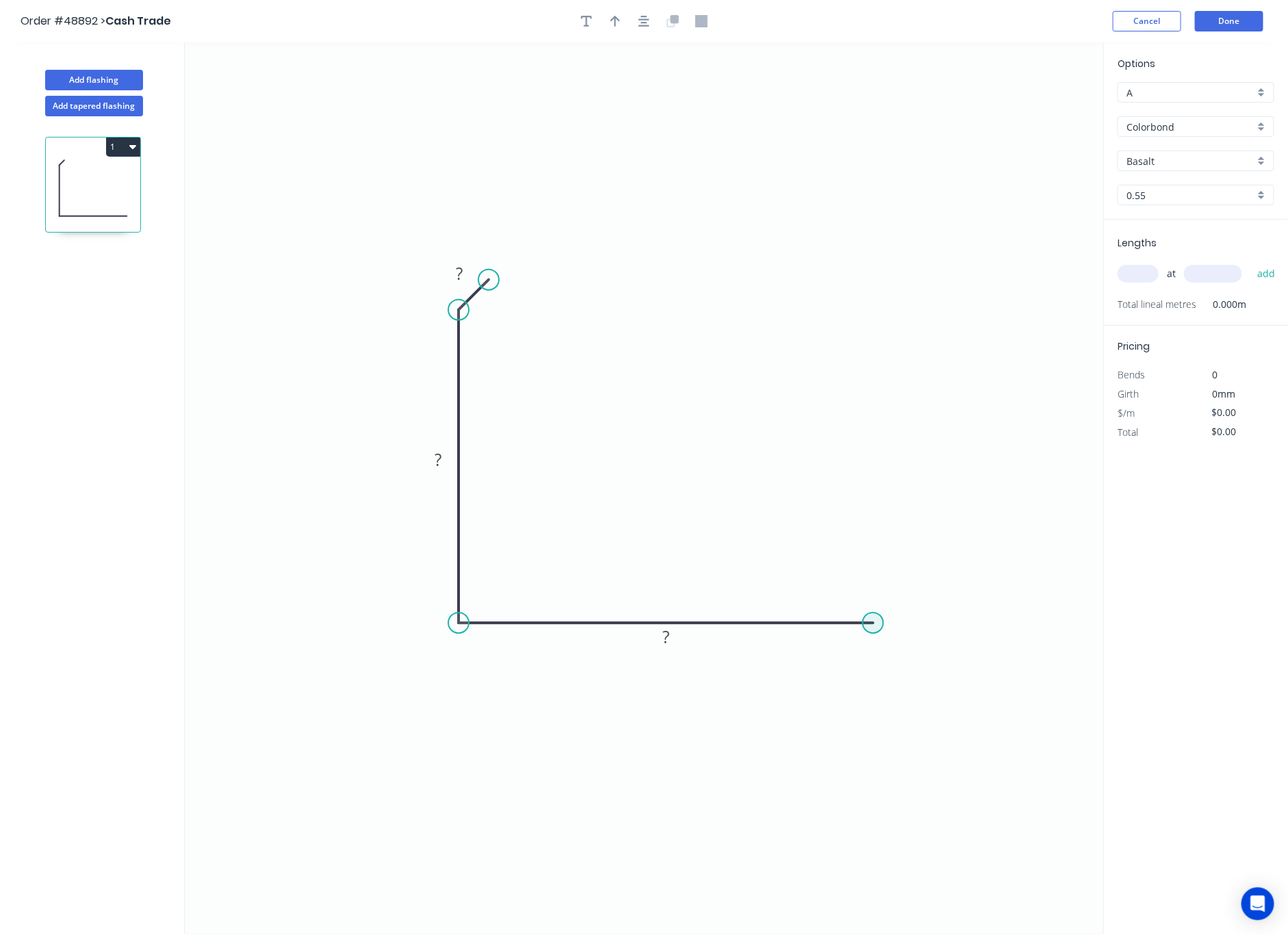
click at [877, 624] on circle at bounding box center [873, 623] width 21 height 21
click at [906, 596] on icon "0 ? ? ?" at bounding box center [644, 488] width 919 height 892
click at [906, 596] on circle at bounding box center [906, 590] width 21 height 21
click at [907, 613] on rect at bounding box center [904, 616] width 27 height 19
click at [464, 272] on rect at bounding box center [459, 275] width 27 height 19
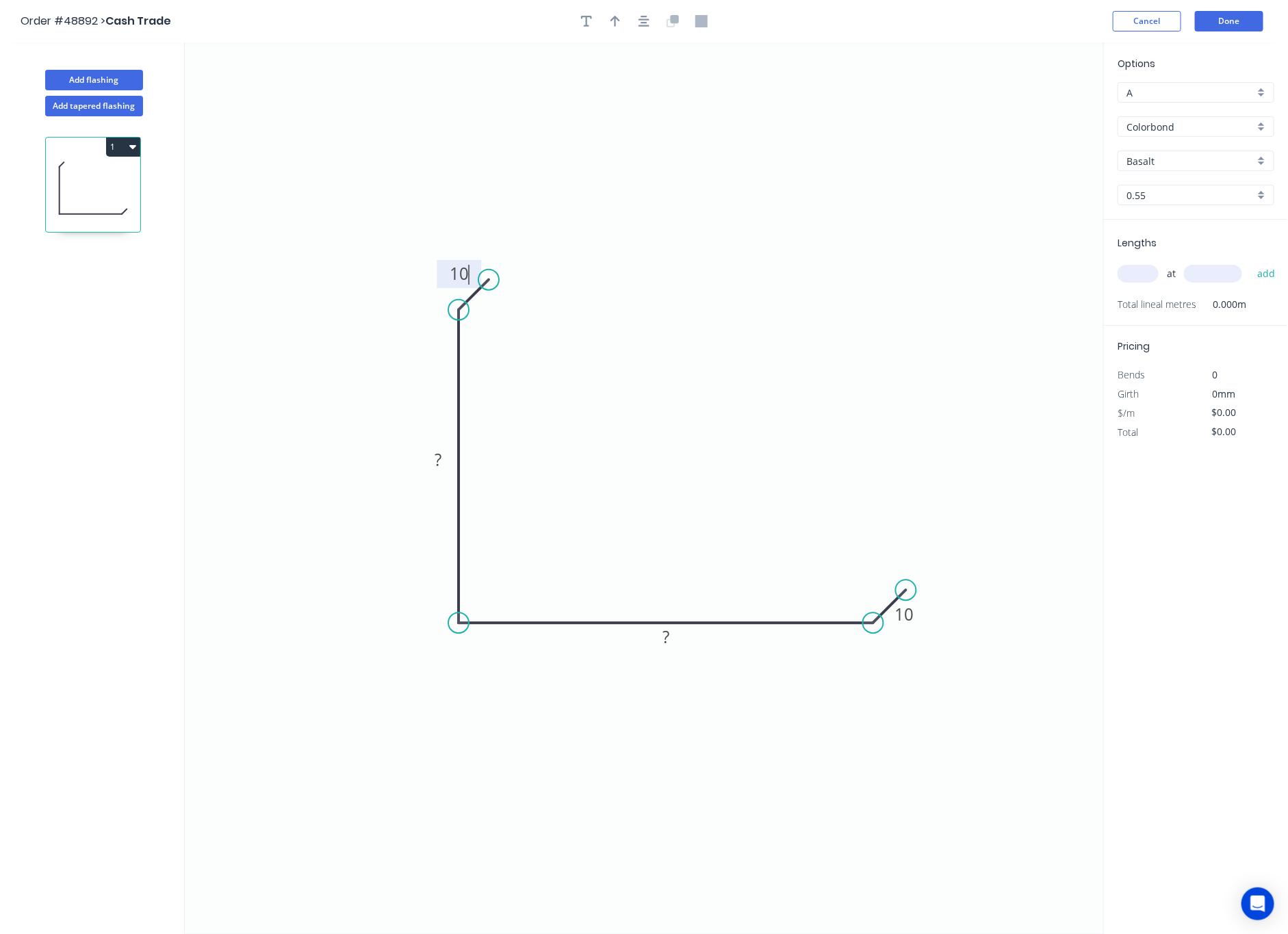
click at [464, 446] on icon "0 10 ? ? 10" at bounding box center [644, 488] width 919 height 892
click at [444, 458] on rect at bounding box center [438, 461] width 27 height 19
click at [684, 631] on rect at bounding box center [666, 637] width 45 height 28
click at [674, 642] on rect at bounding box center [666, 638] width 27 height 19
click at [694, 576] on icon "0 10 40 40 10" at bounding box center [644, 488] width 919 height 892
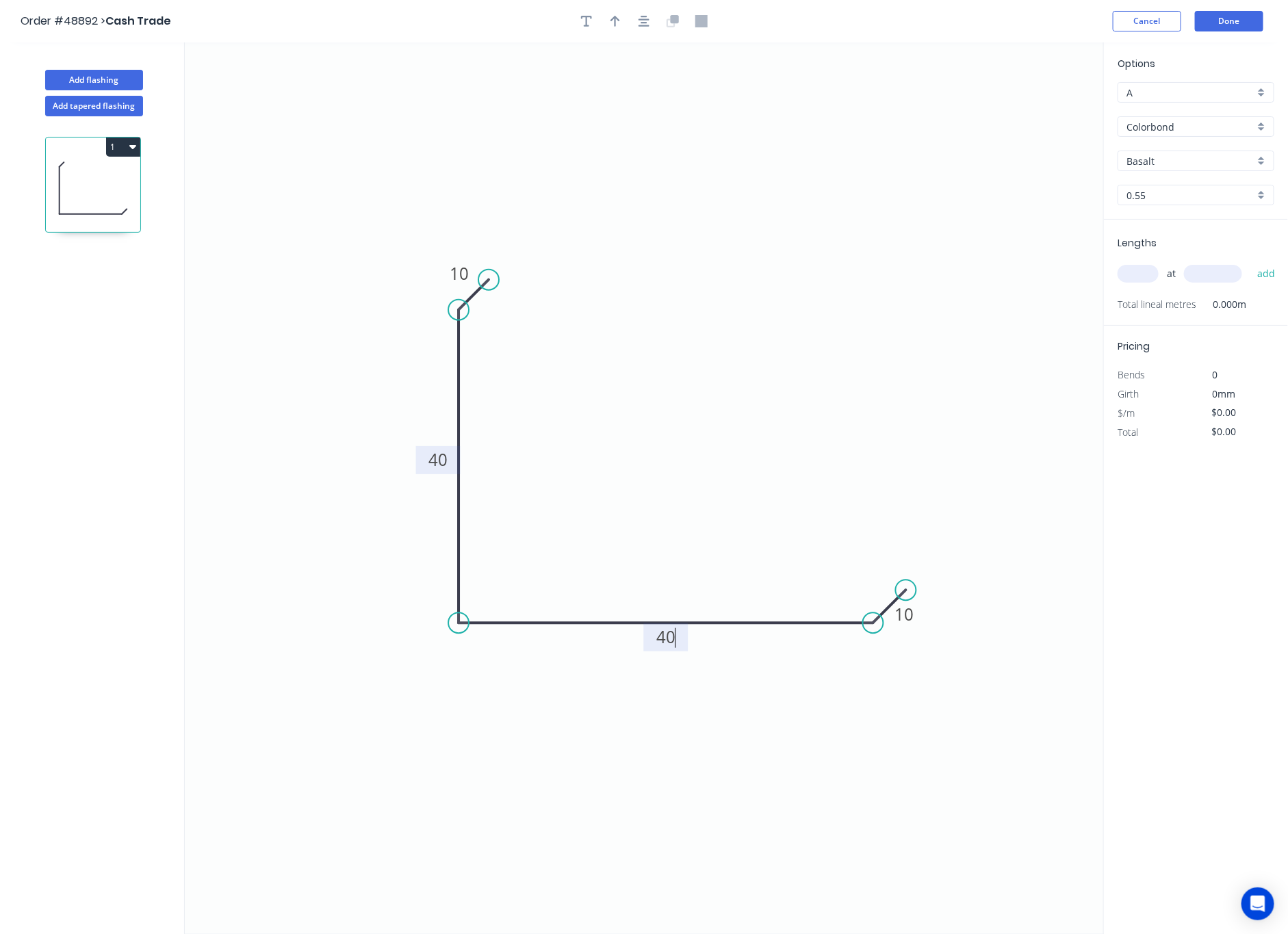
type input "$8.39"
drag, startPoint x: 614, startPoint y: 25, endPoint x: 696, endPoint y: 70, distance: 93.5
click at [614, 24] on icon "button" at bounding box center [615, 21] width 10 height 13
click at [883, 87] on icon "0 10 40 40 10" at bounding box center [644, 488] width 919 height 892
click at [1033, 108] on icon at bounding box center [1035, 95] width 13 height 44
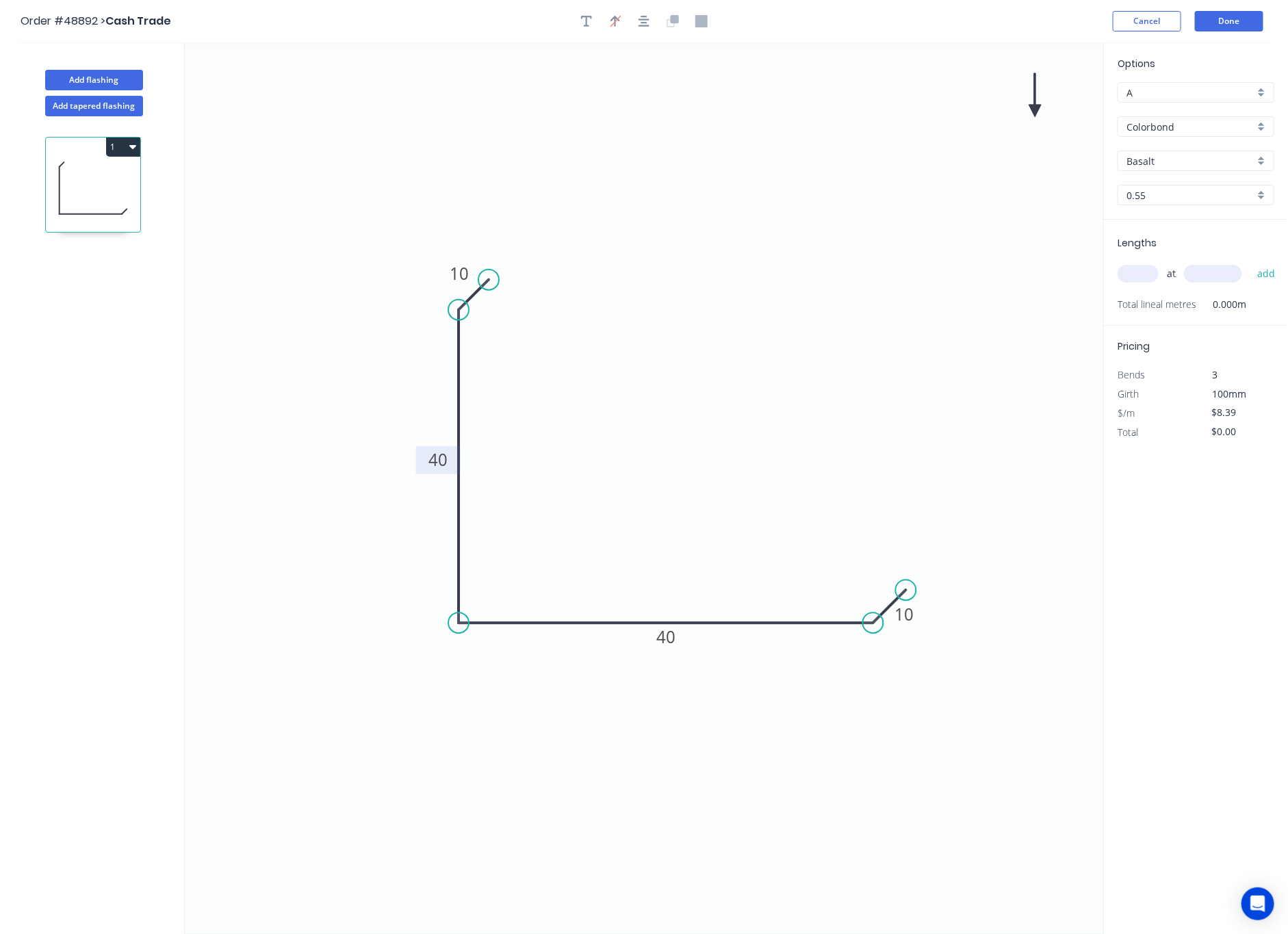
click at [1033, 108] on icon "0 10 40 40 10" at bounding box center [644, 488] width 919 height 892
click at [1035, 109] on icon "0 10 40 40 10" at bounding box center [644, 488] width 919 height 892
click at [1036, 110] on icon at bounding box center [1046, 99] width 39 height 39
click at [1036, 110] on icon at bounding box center [1051, 108] width 44 height 13
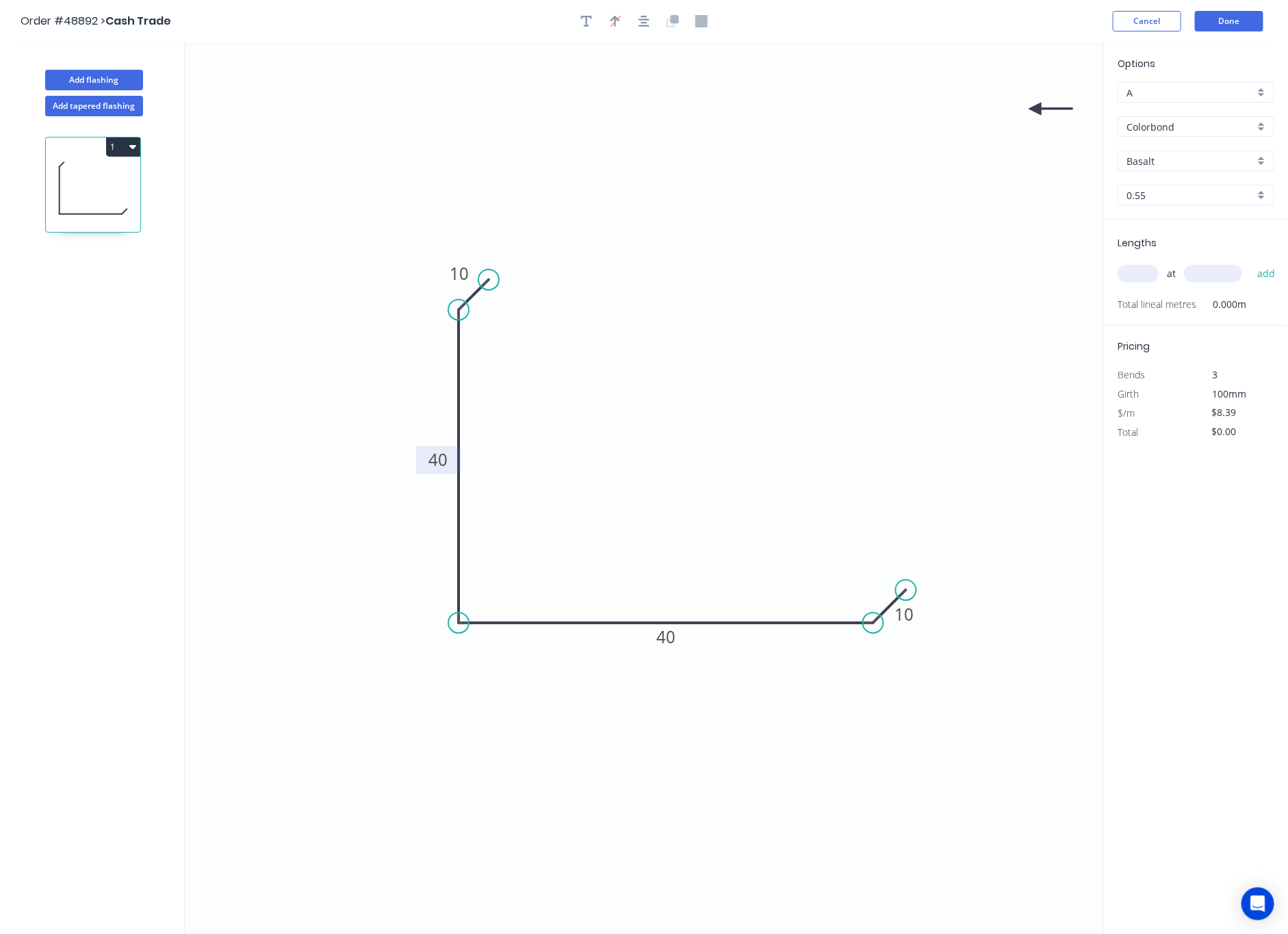
click at [1036, 110] on icon at bounding box center [1051, 108] width 44 height 13
click at [1036, 110] on icon at bounding box center [1035, 124] width 13 height 44
drag, startPoint x: 1036, startPoint y: 110, endPoint x: 464, endPoint y: 672, distance: 801.9
click at [384, 710] on icon at bounding box center [368, 714] width 39 height 39
click at [1158, 273] on input "text" at bounding box center [1213, 274] width 58 height 18
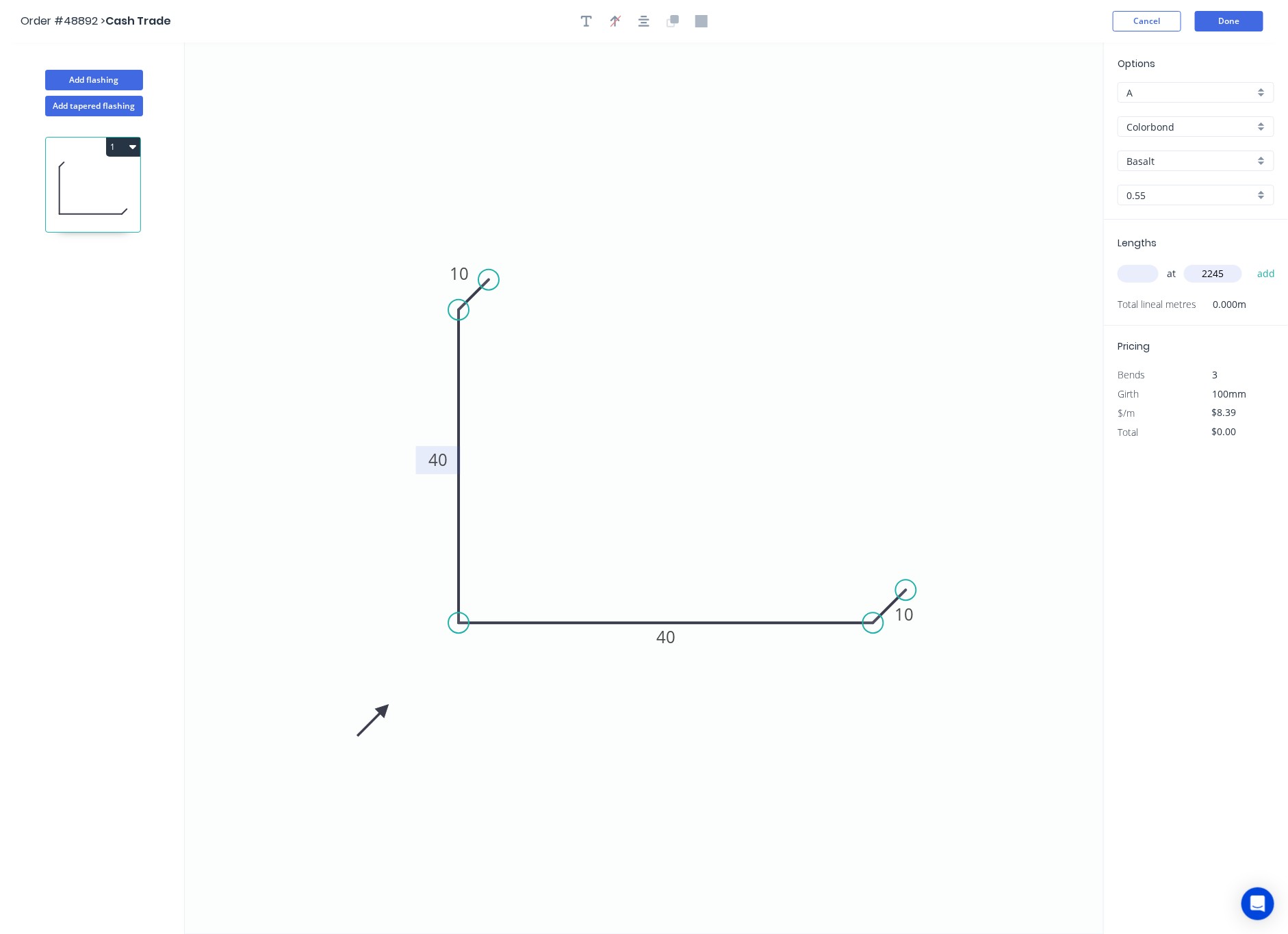
type input "2245"
click at [1135, 272] on input "text" at bounding box center [1137, 274] width 41 height 18
click at [1074, 284] on icon "0 10 40 40 10" at bounding box center [644, 488] width 919 height 892
type input "1"
click at [1158, 154] on input "Basalt" at bounding box center [1190, 161] width 128 height 14
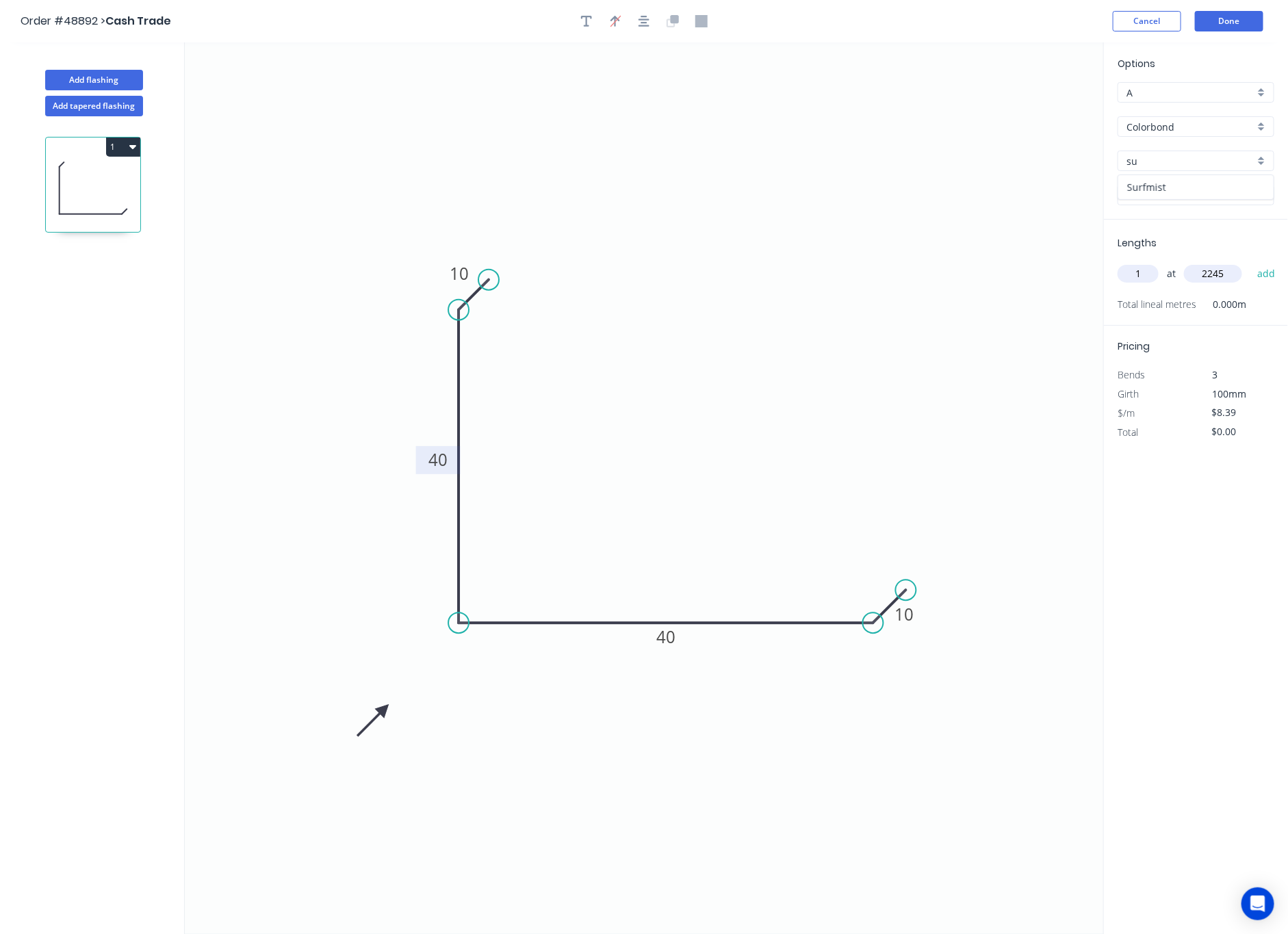
click at [1158, 187] on div "Surfmist" at bounding box center [1195, 187] width 155 height 24
type input "Surfmist"
click at [439, 471] on tspan "40" at bounding box center [438, 460] width 19 height 22
type input "$9.31"
click at [674, 639] on tspan "40" at bounding box center [666, 637] width 19 height 22
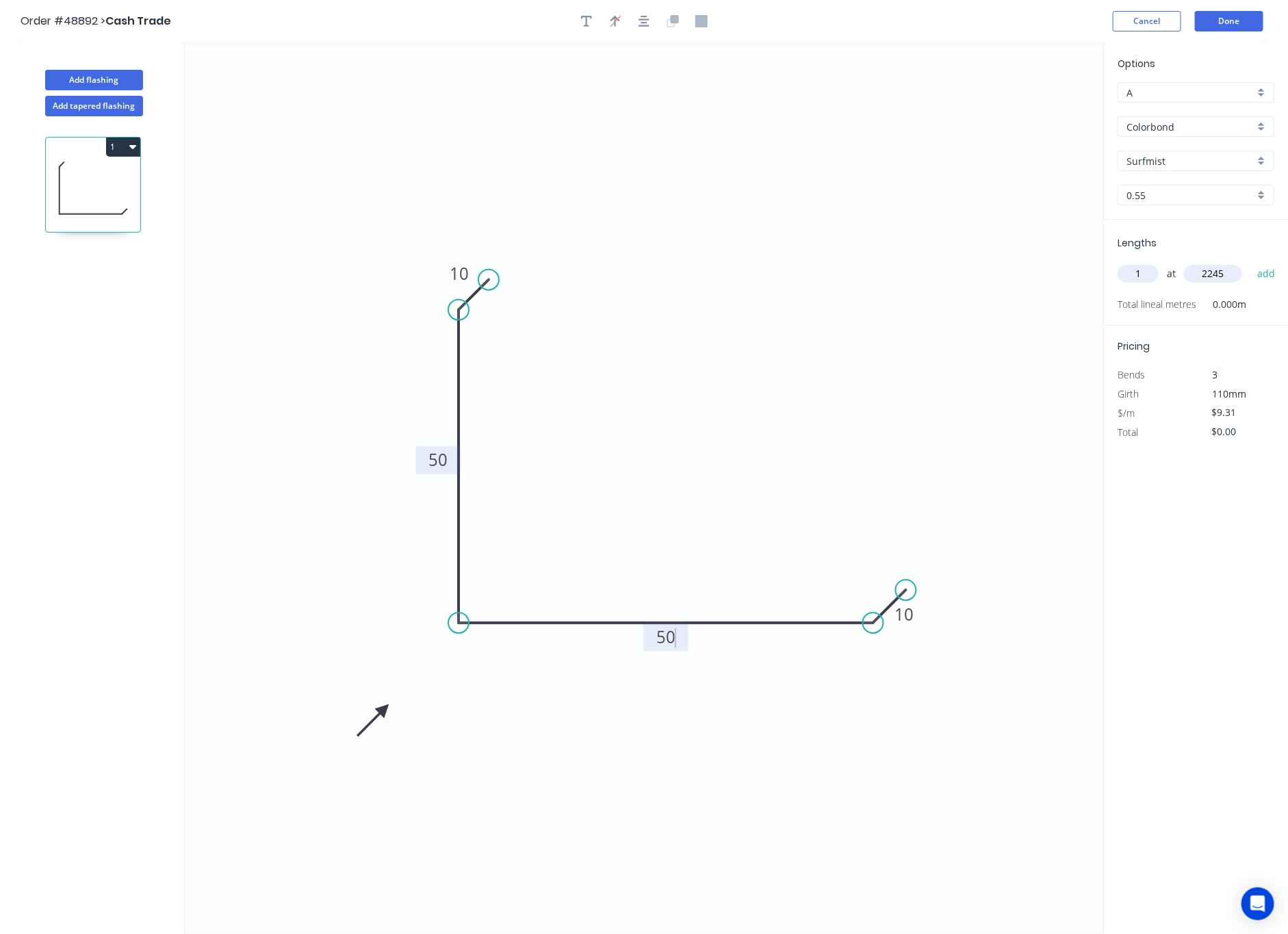
click at [616, 477] on icon "0 10 50 50 10" at bounding box center [644, 488] width 919 height 892
click at [1158, 22] on button "Done" at bounding box center [1229, 22] width 68 height 21
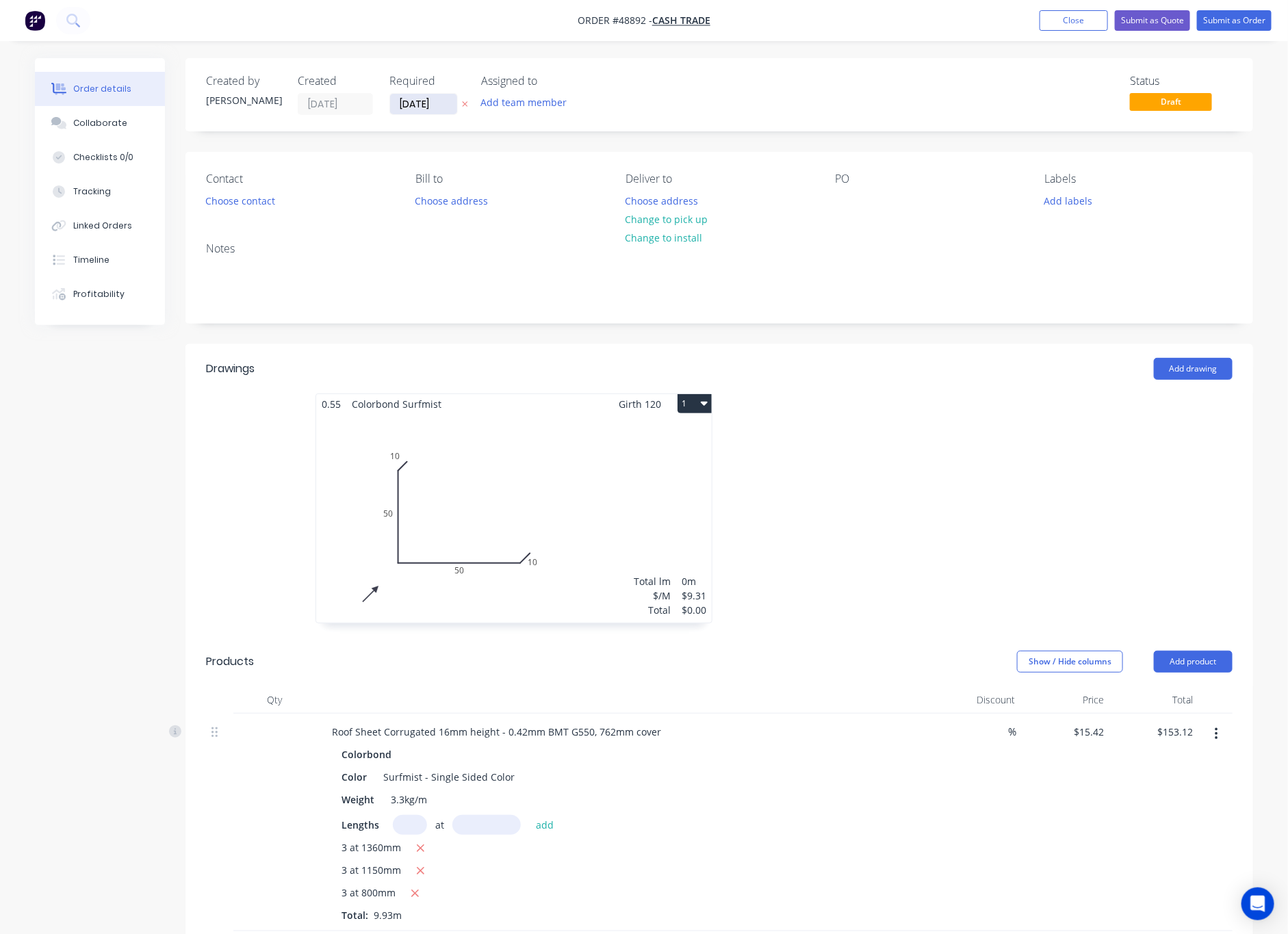
click at [432, 108] on input "[DATE]" at bounding box center [424, 104] width 67 height 21
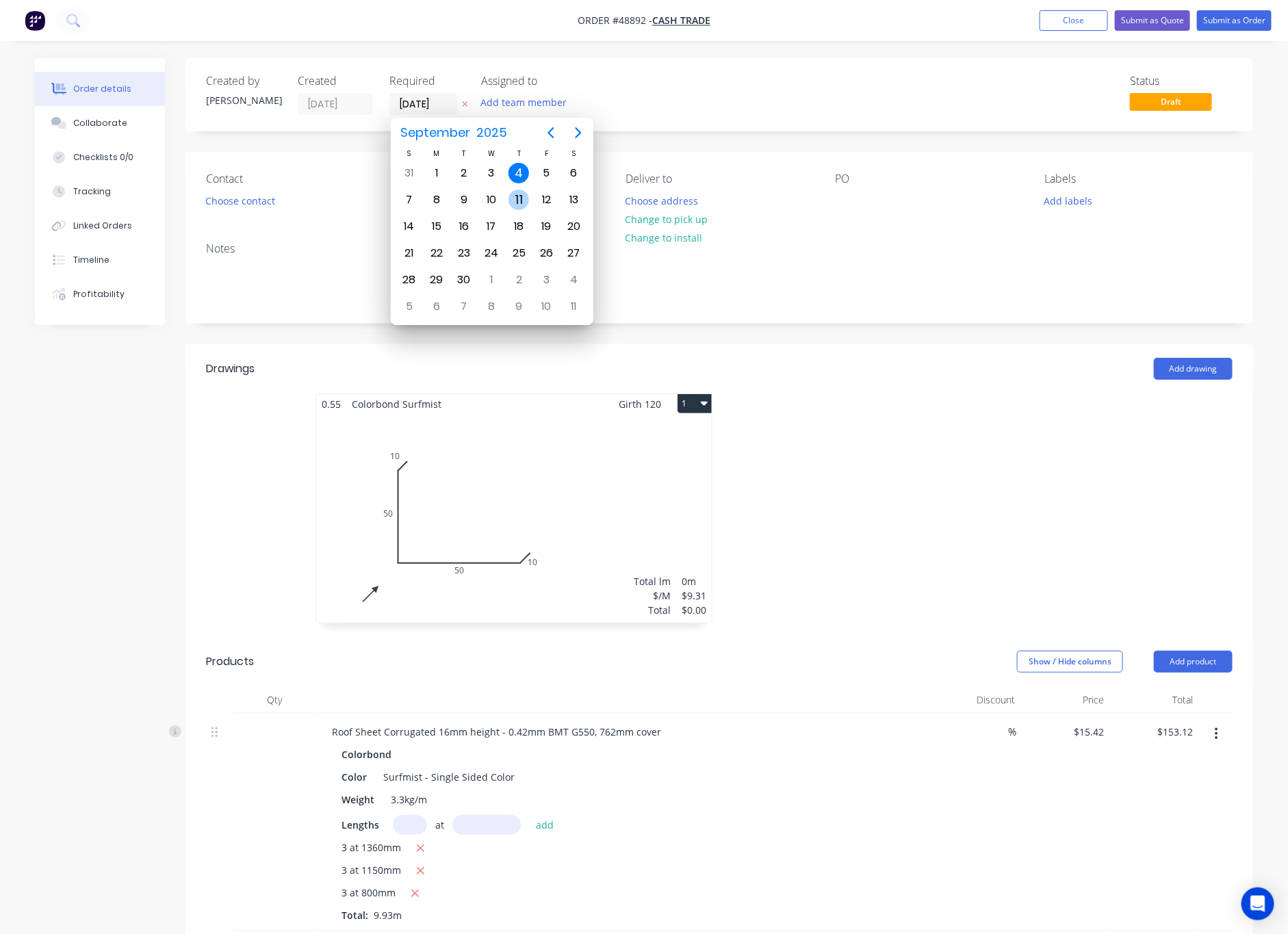
click at [514, 206] on div "11" at bounding box center [519, 200] width 21 height 21
type input "[DATE]"
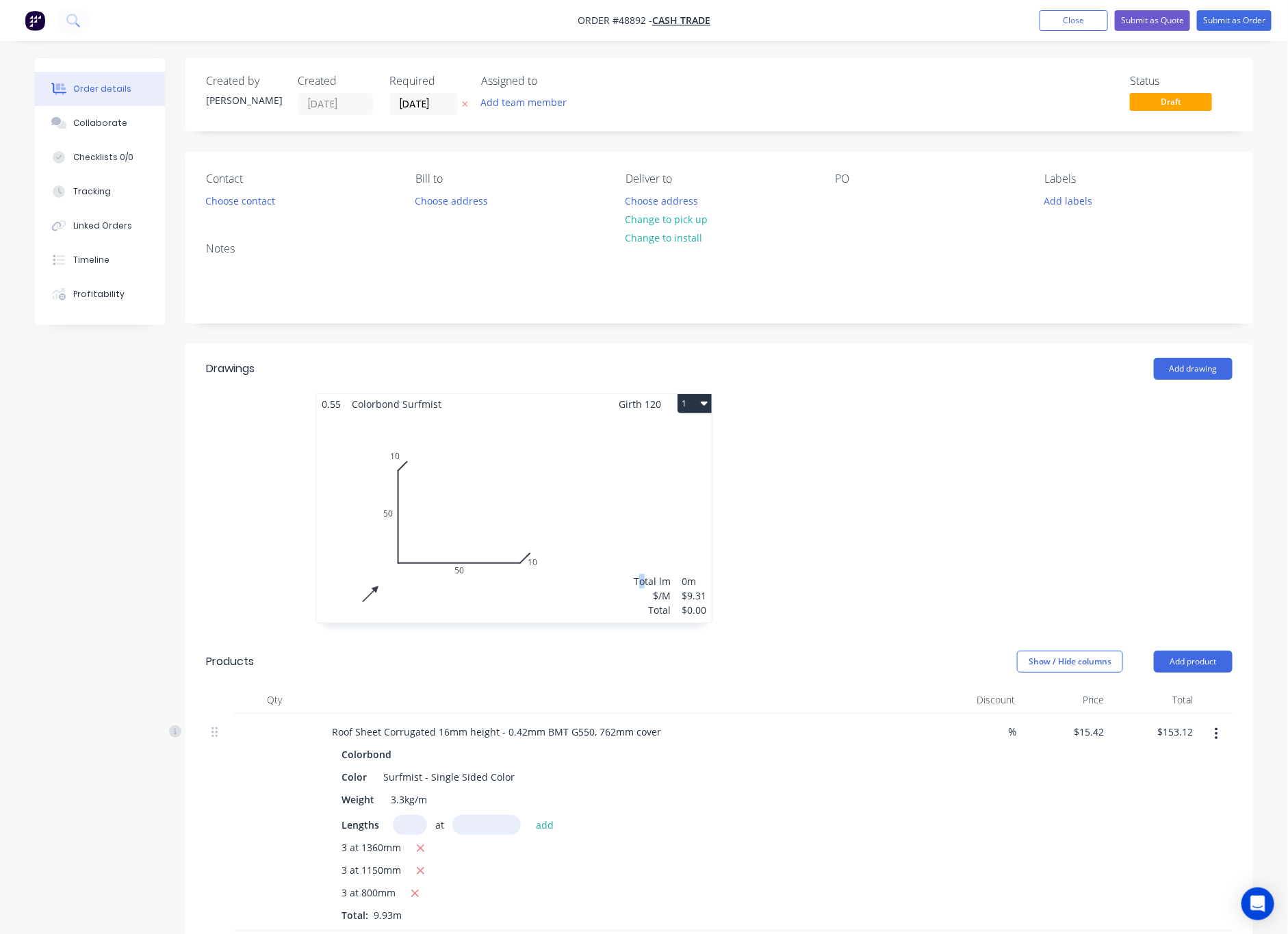
click at [643, 487] on div "Total lm $/M Total 0m $9.31 $0.00" at bounding box center [513, 518] width 395 height 208
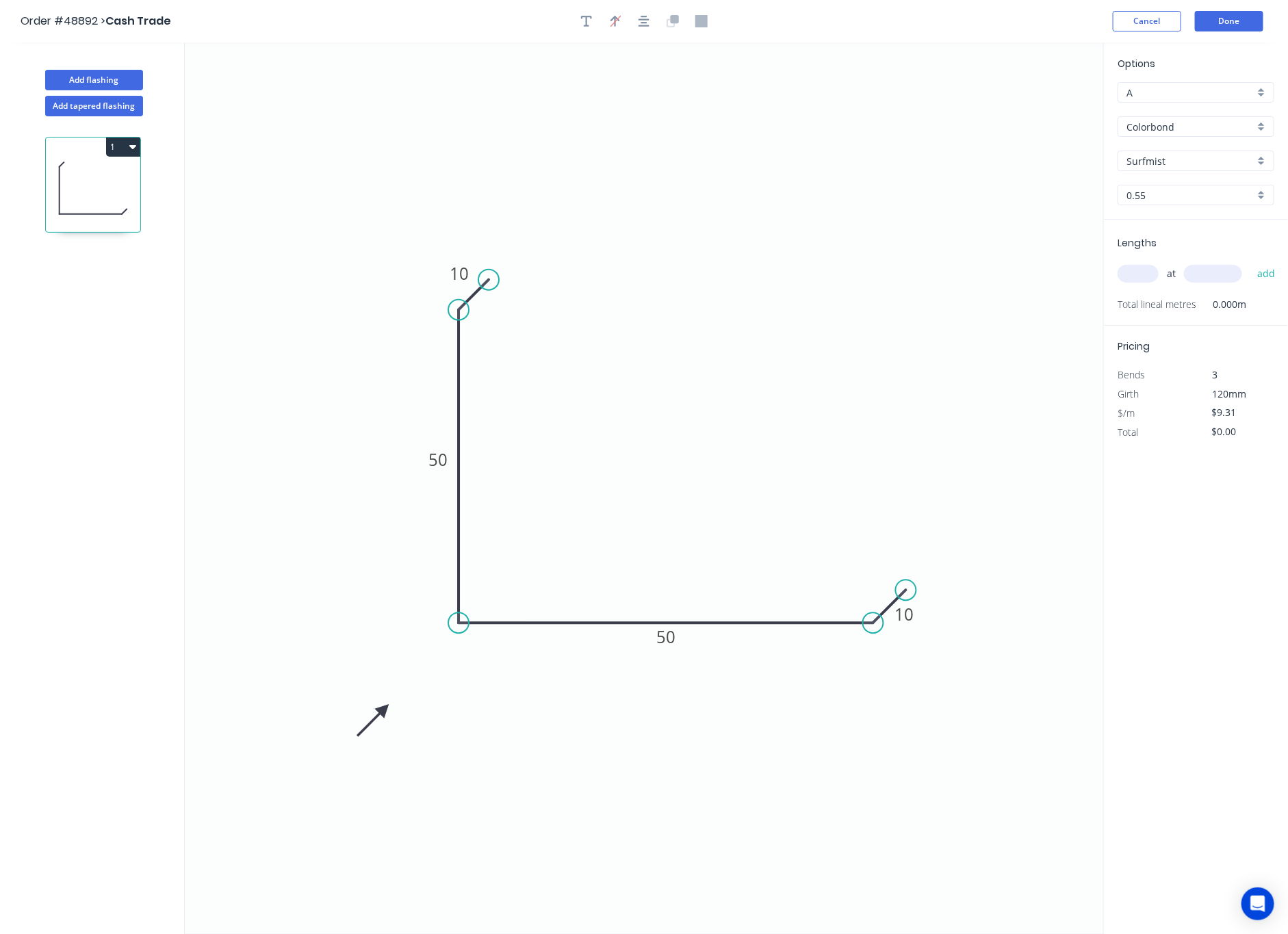
click at [1128, 271] on input "text" at bounding box center [1137, 274] width 41 height 18
type input "1"
click at [1158, 275] on input "text" at bounding box center [1213, 274] width 58 height 18
type input "2245"
click at [1158, 262] on button "add" at bounding box center [1266, 273] width 32 height 23
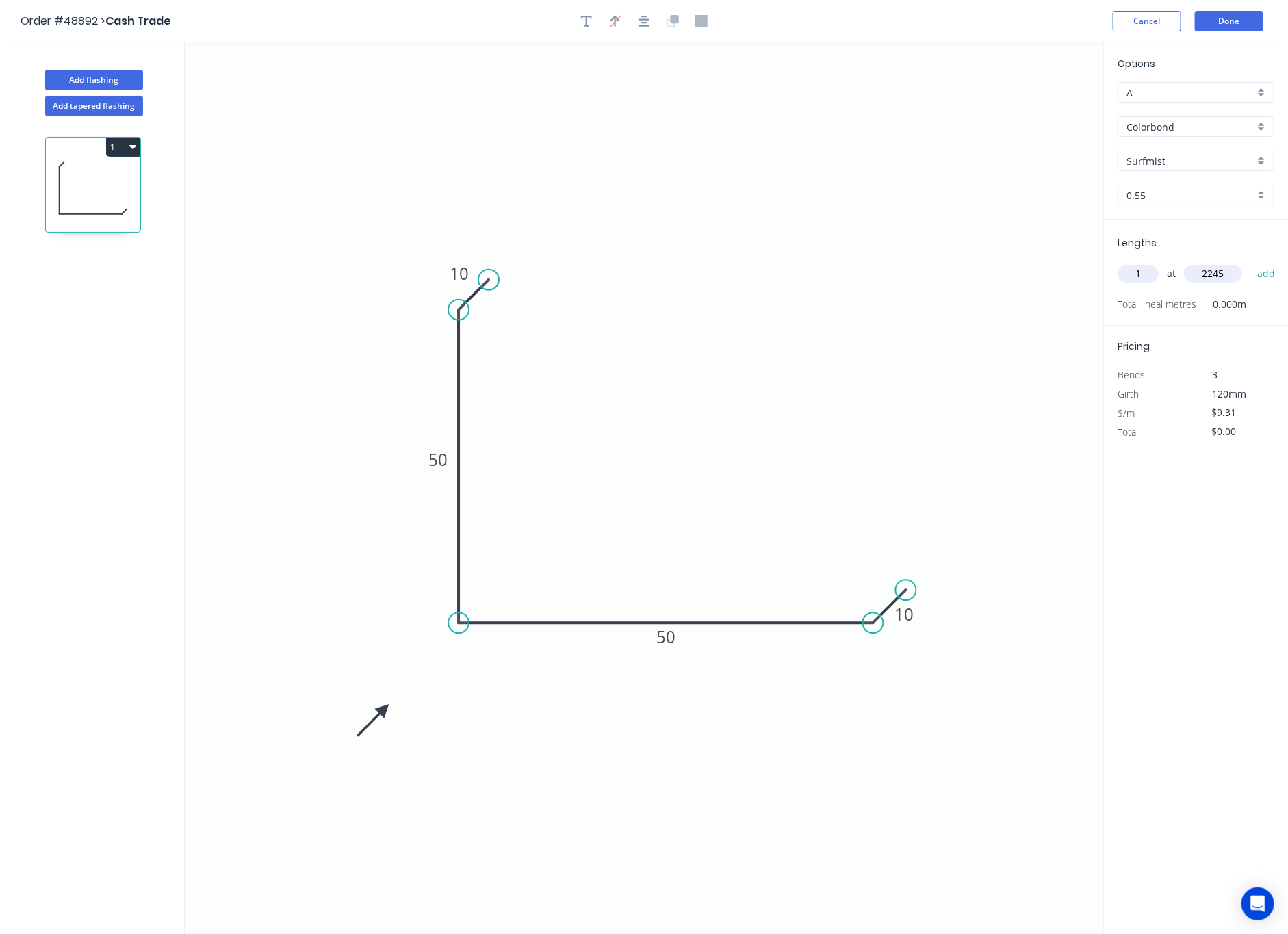
type input "$20.90"
click at [1158, 22] on button "Done" at bounding box center [1229, 22] width 68 height 21
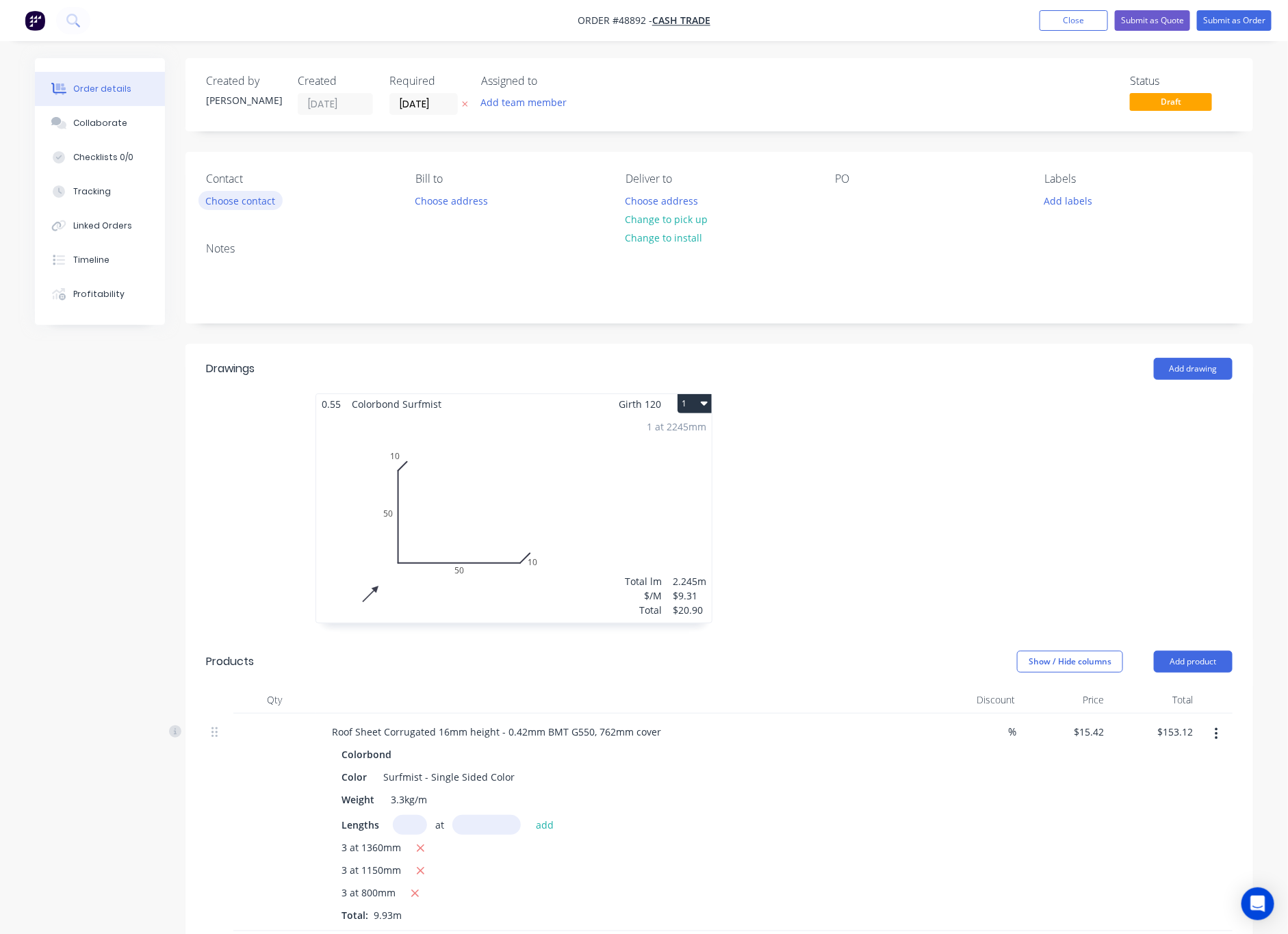
click at [253, 206] on button "Choose contact" at bounding box center [240, 200] width 84 height 19
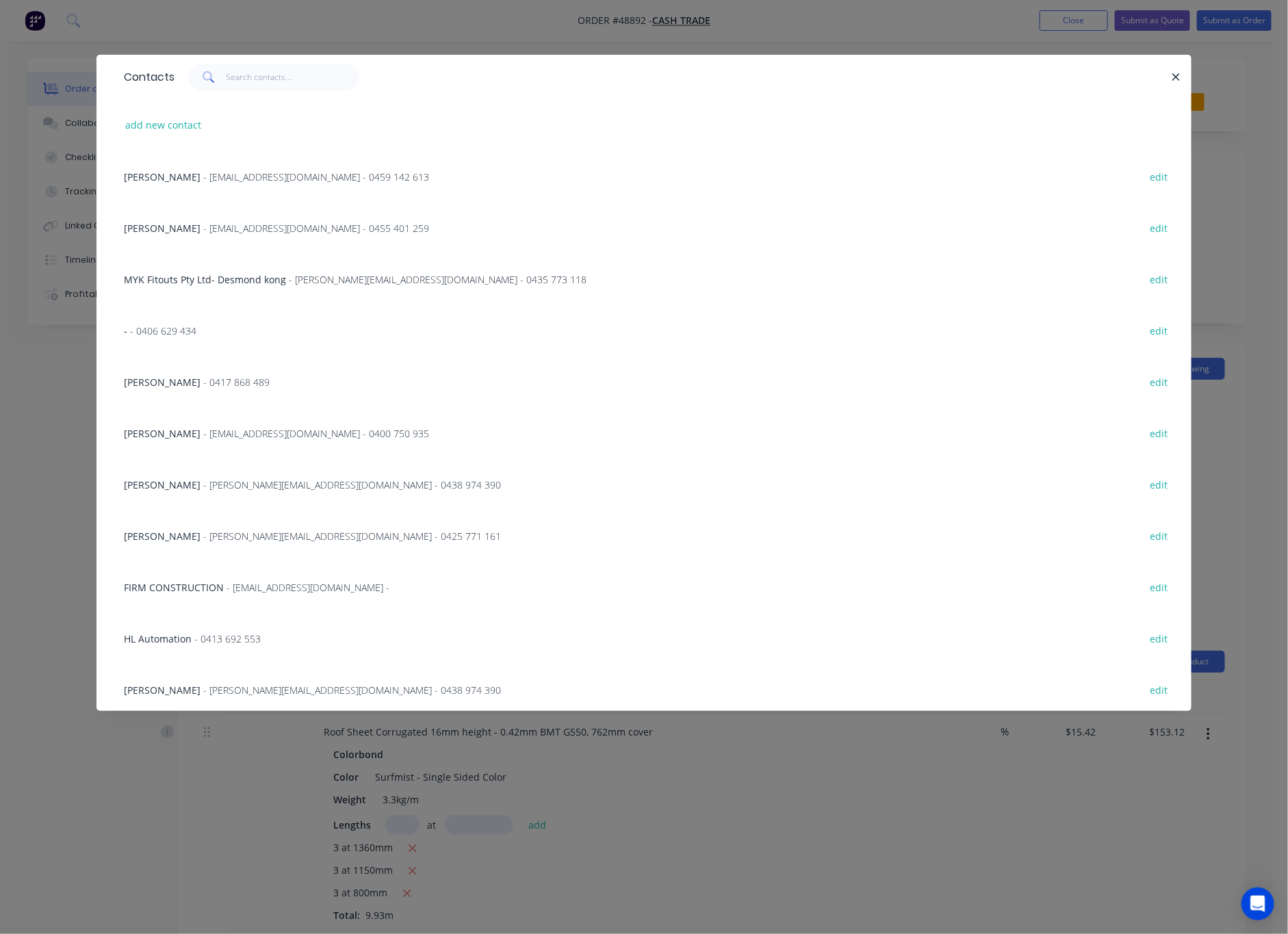
click at [436, 15] on div "Contacts add new contact [PERSON_NAME] - [EMAIL_ADDRESS][DOMAIN_NAME] - 0459 14…" at bounding box center [644, 467] width 1288 height 934
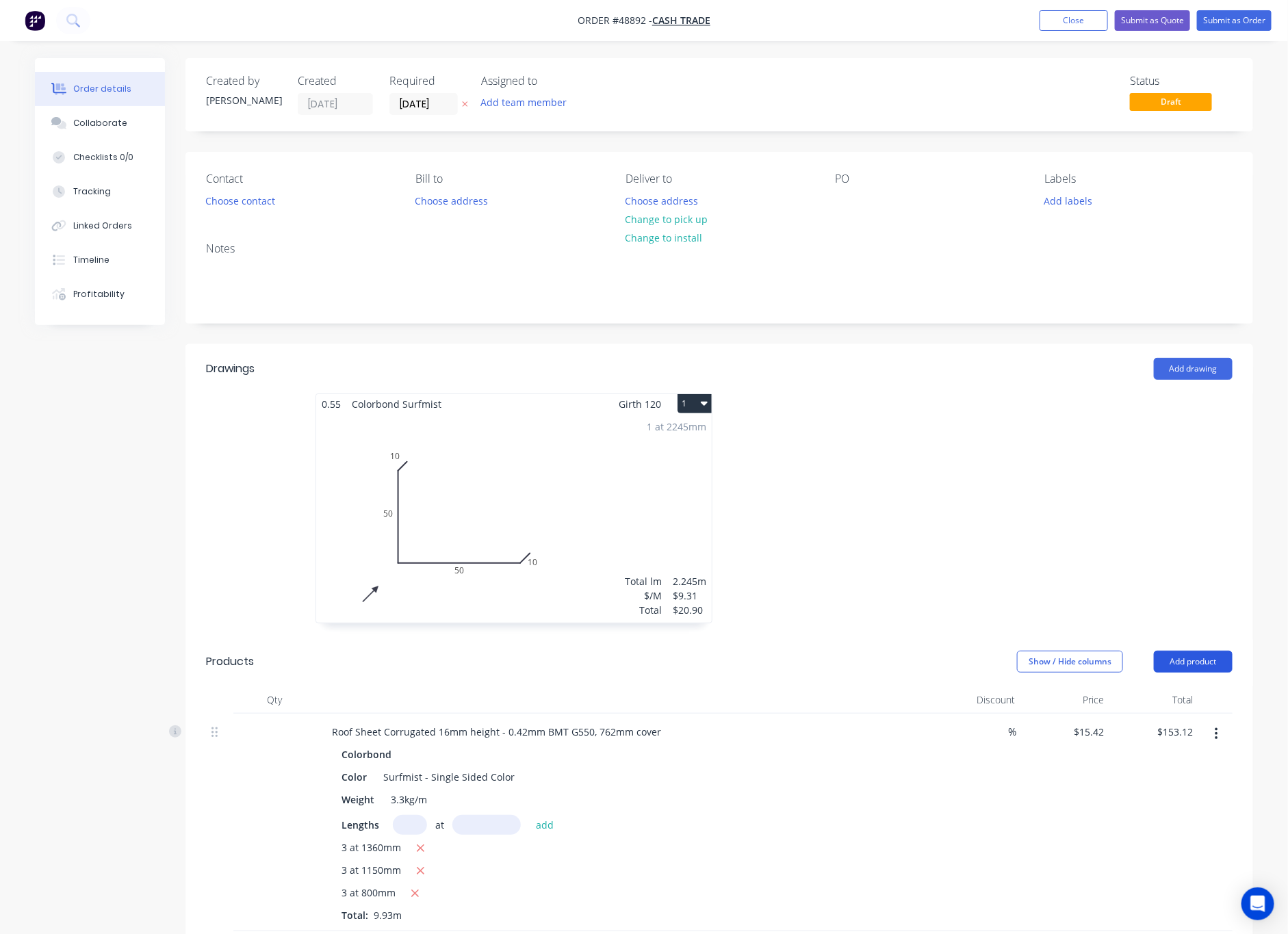
click at [1158, 654] on button "Add product" at bounding box center [1193, 662] width 79 height 22
drag, startPoint x: 1186, startPoint y: 682, endPoint x: 1173, endPoint y: 627, distance: 56.5
click at [1158, 654] on div "Add product Product catalogue Basic product Product Kit Lineal metre product Sq…" at bounding box center [1193, 662] width 79 height 22
click at [1158, 706] on div "Product catalogue" at bounding box center [1168, 696] width 105 height 20
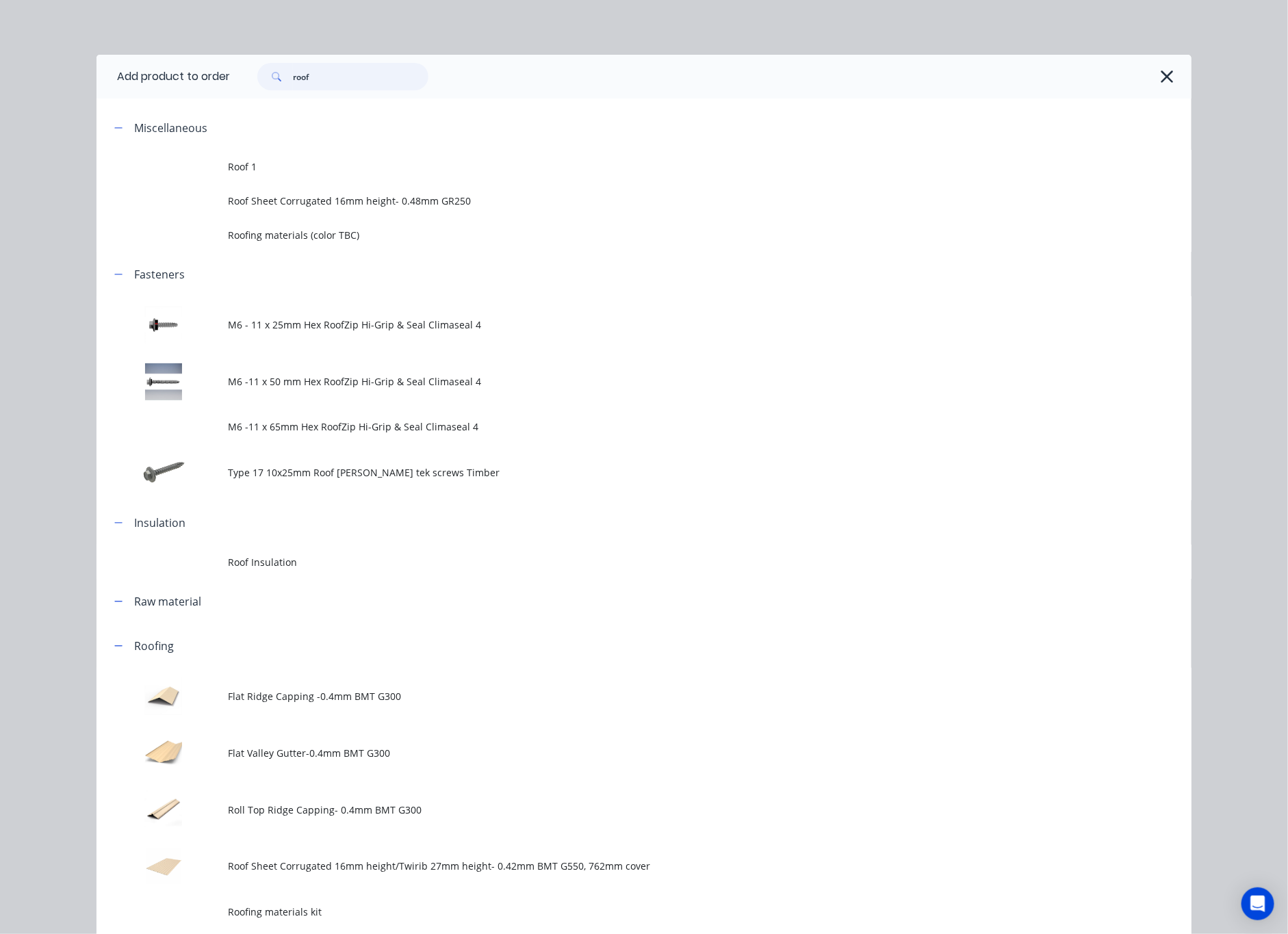
drag, startPoint x: 326, startPoint y: 73, endPoint x: 245, endPoint y: 88, distance: 82.4
click at [251, 87] on div "roof" at bounding box center [335, 76] width 185 height 27
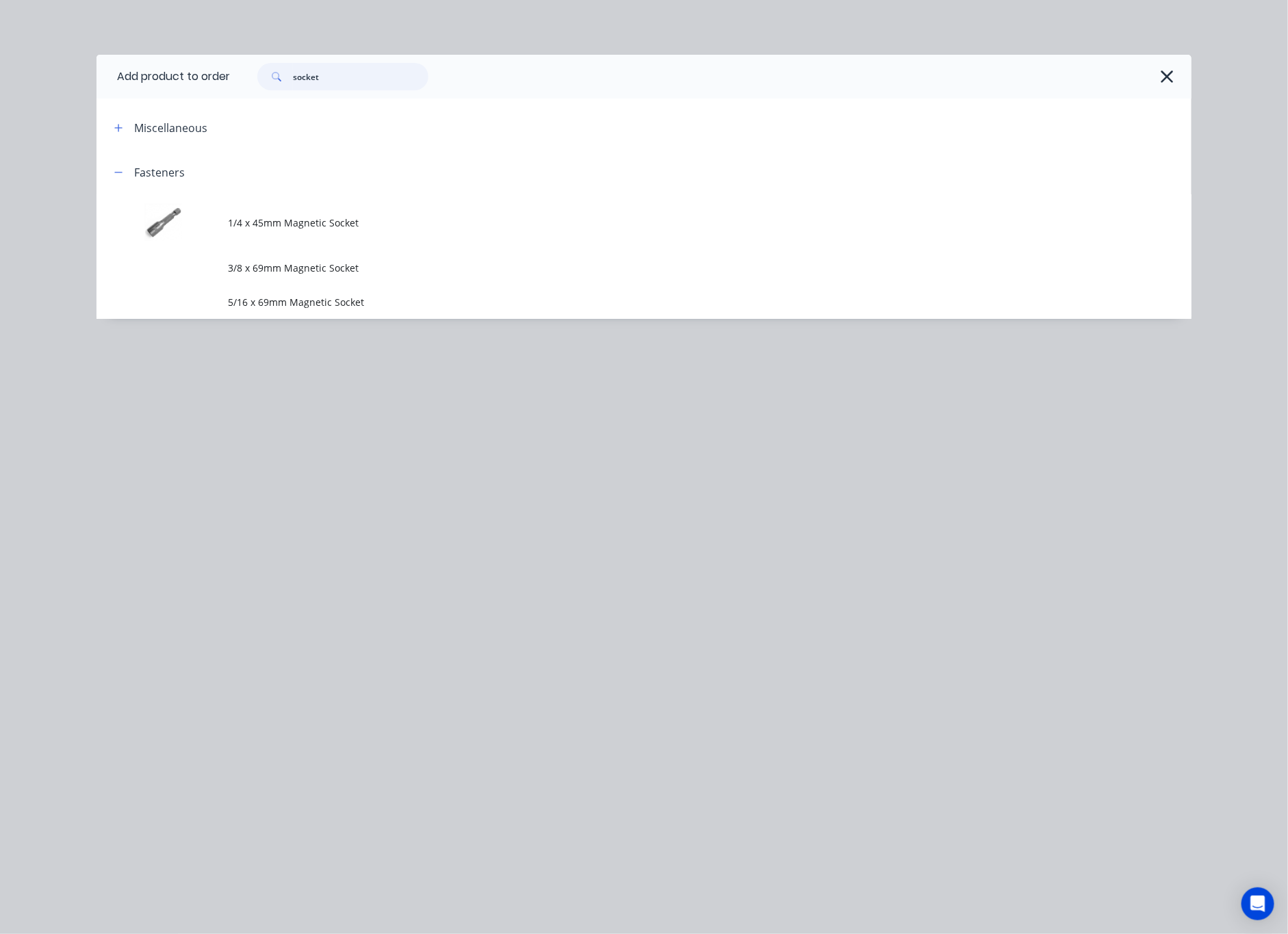
type input "socket"
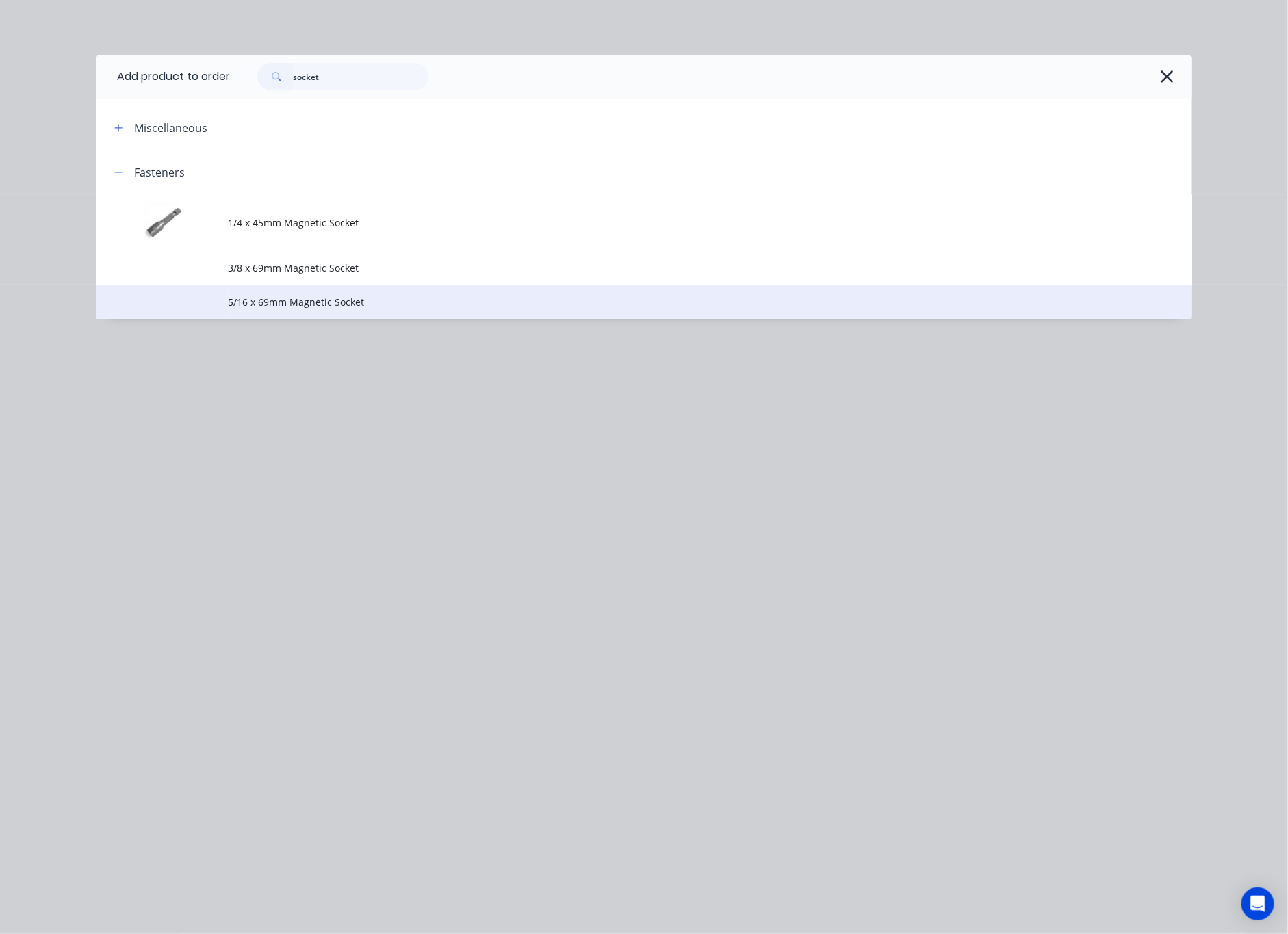
click at [335, 288] on td "5/16 x 69mm Magnetic Socket" at bounding box center [709, 303] width 964 height 34
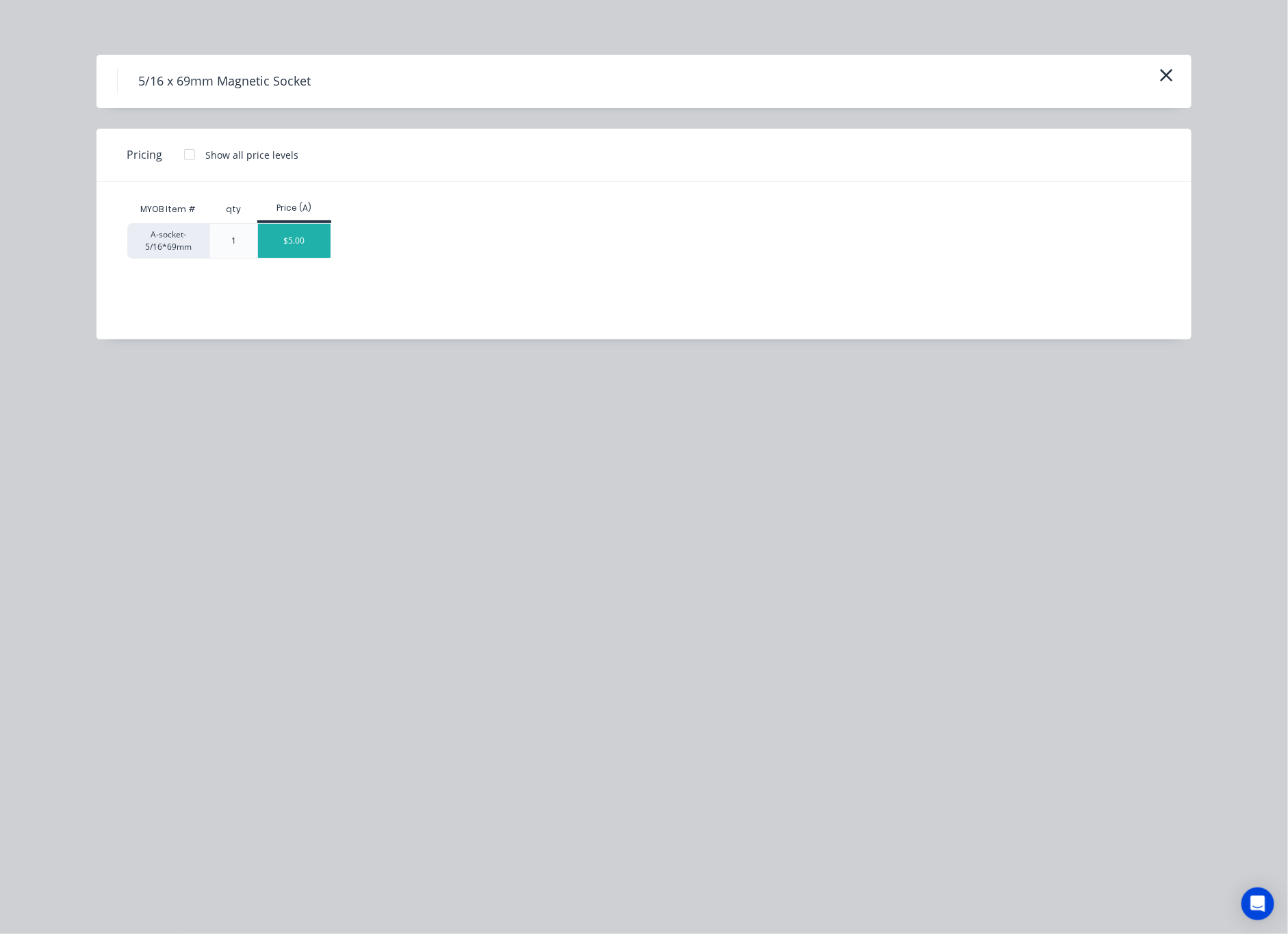
click at [310, 247] on div "$5.00" at bounding box center [295, 241] width 73 height 34
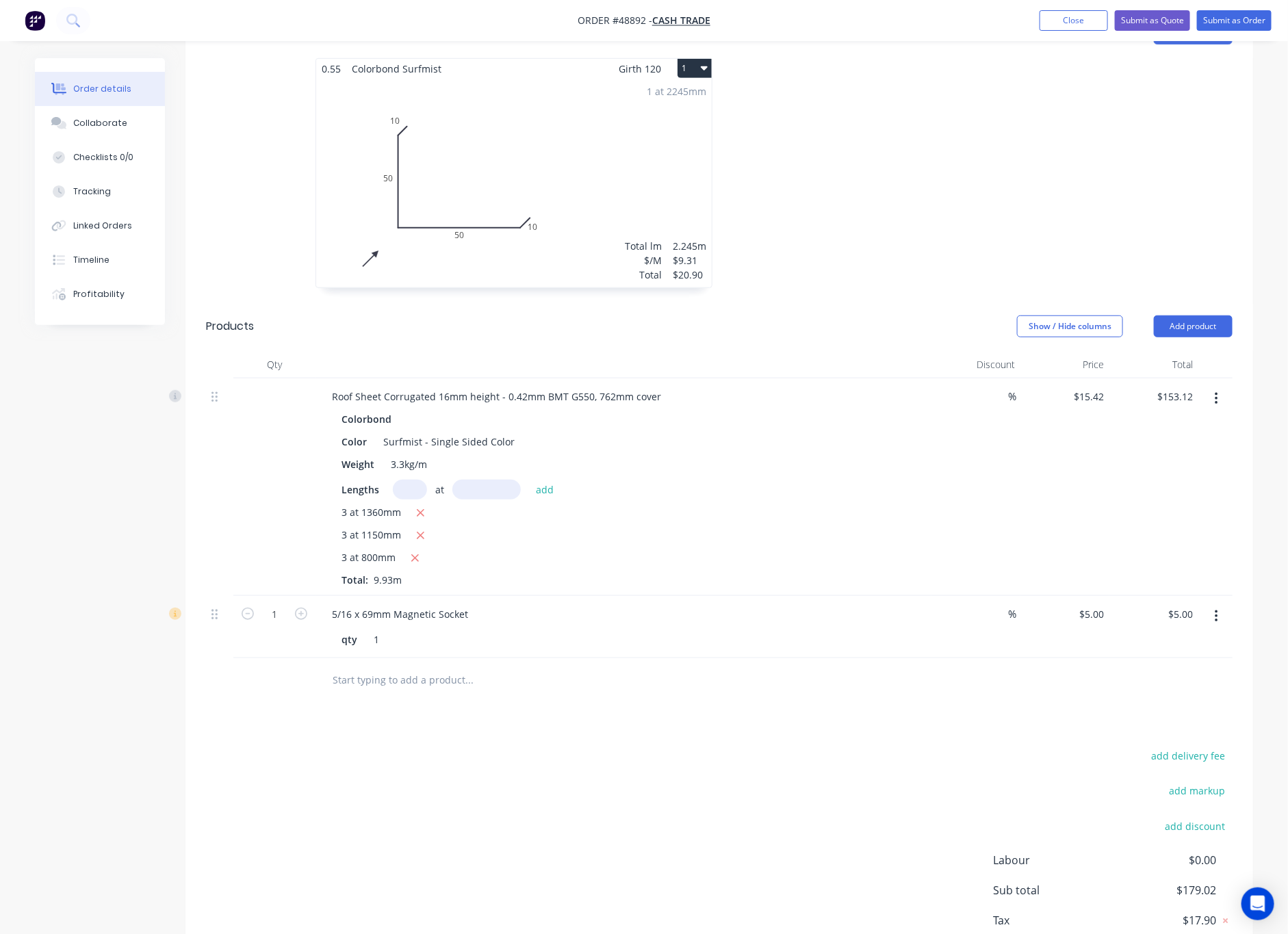
scroll to position [426, 0]
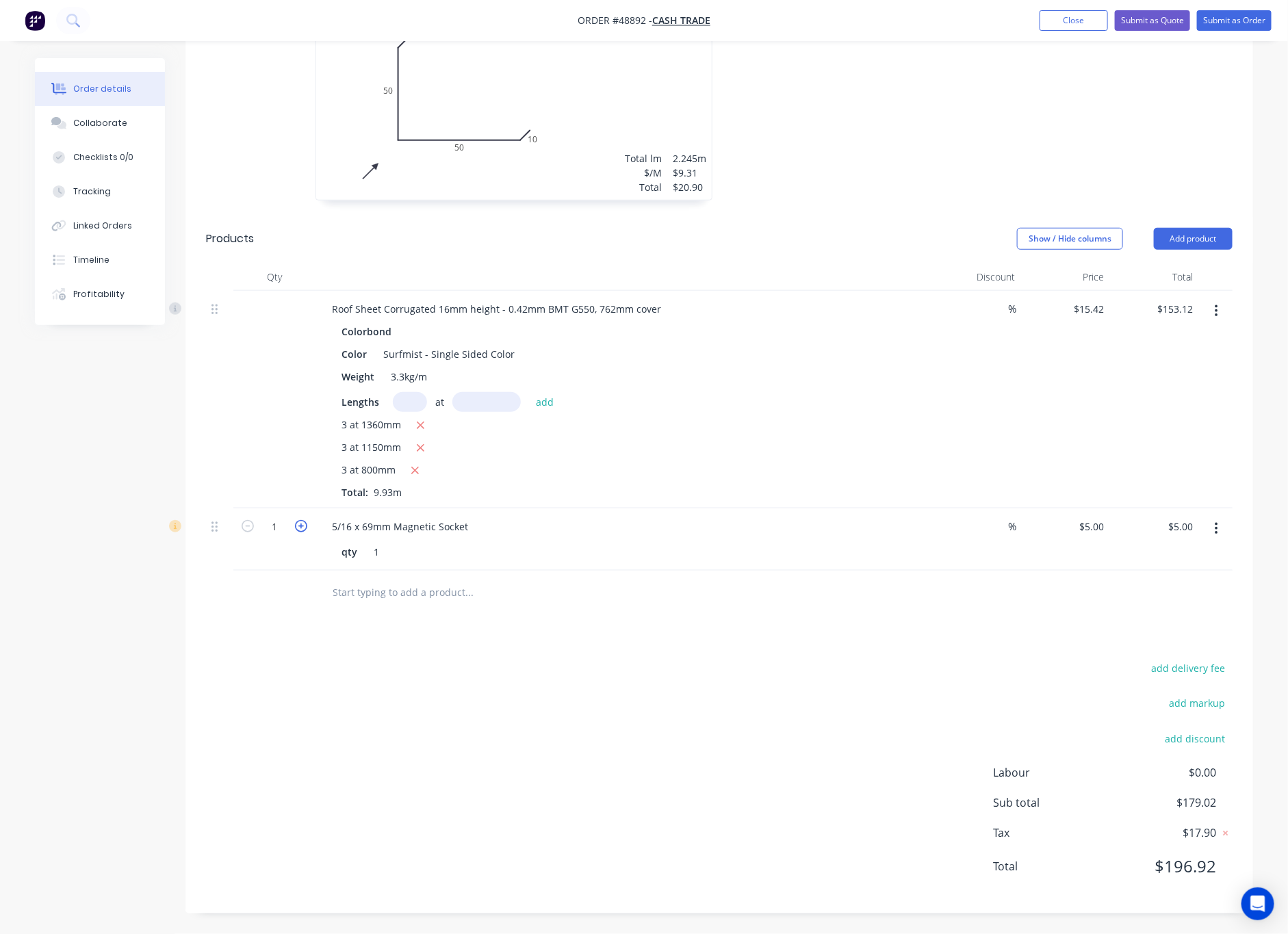
click at [295, 525] on icon "button" at bounding box center [301, 526] width 13 height 13
type input "2"
type input "$10.00"
click at [548, 680] on div "add delivery fee add markup add discount Labour $0.00 Sub total $184.02 Tax $18…" at bounding box center [720, 775] width 1027 height 234
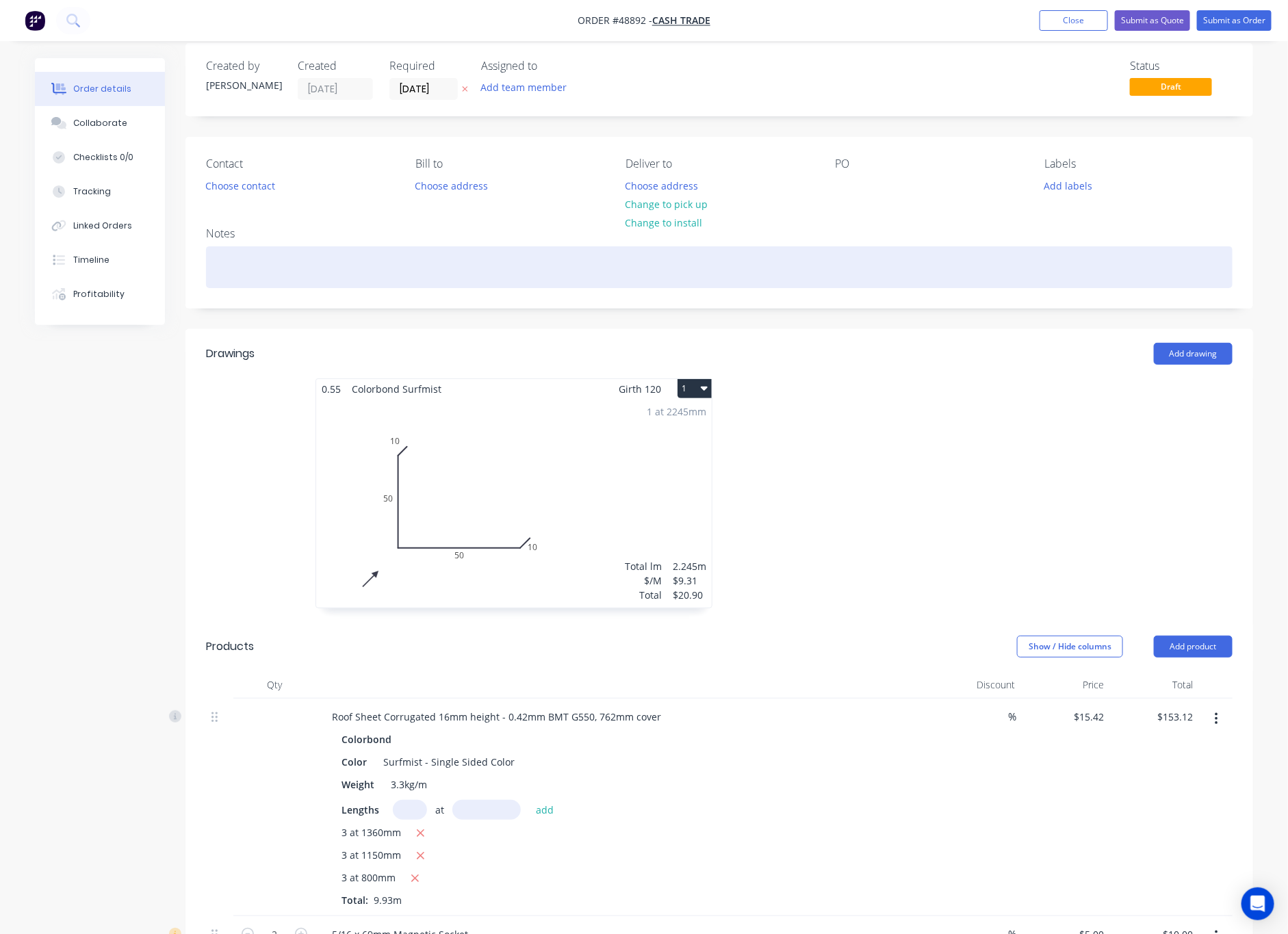
scroll to position [0, 0]
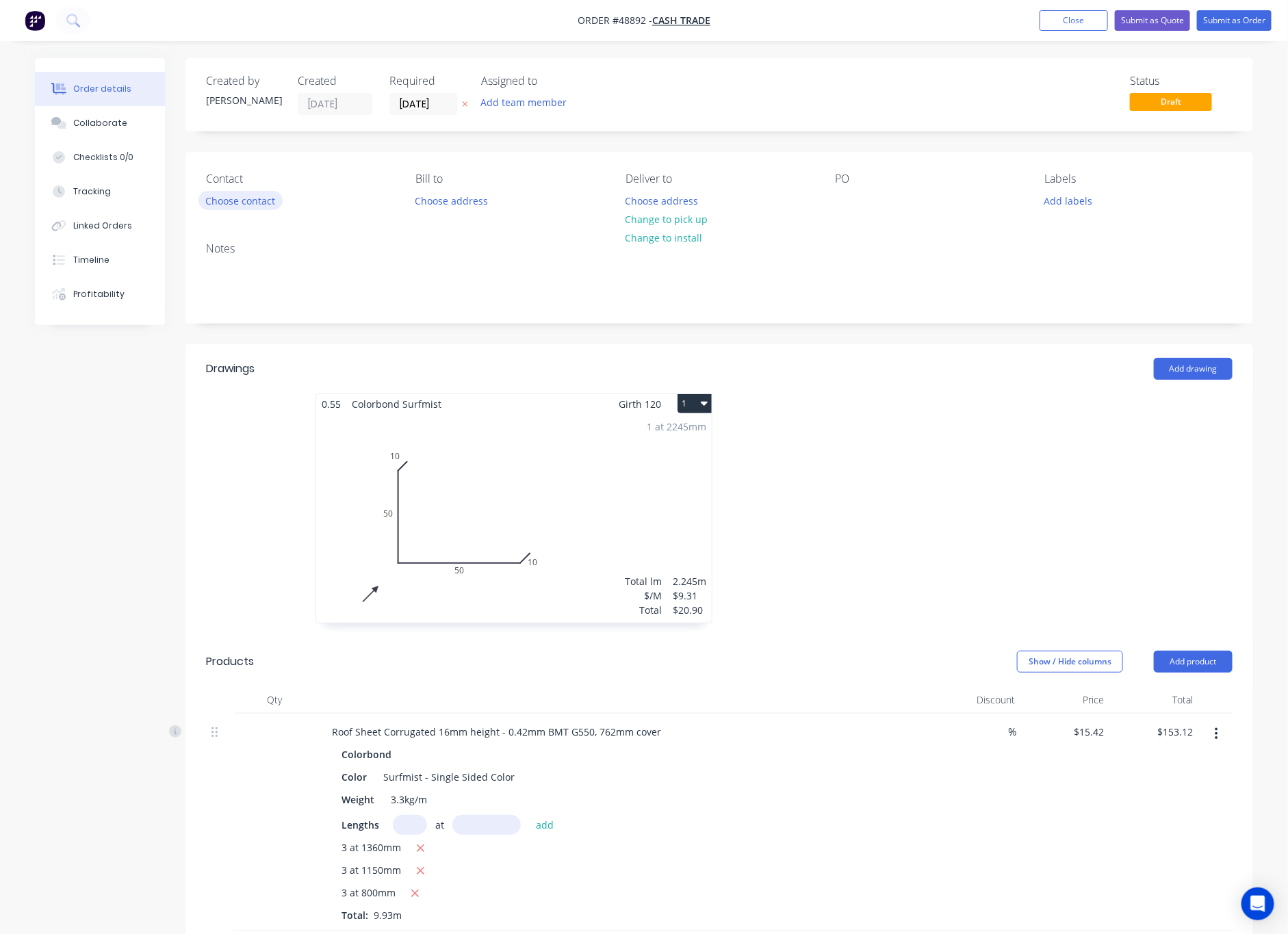
click at [238, 206] on button "Choose contact" at bounding box center [240, 200] width 84 height 19
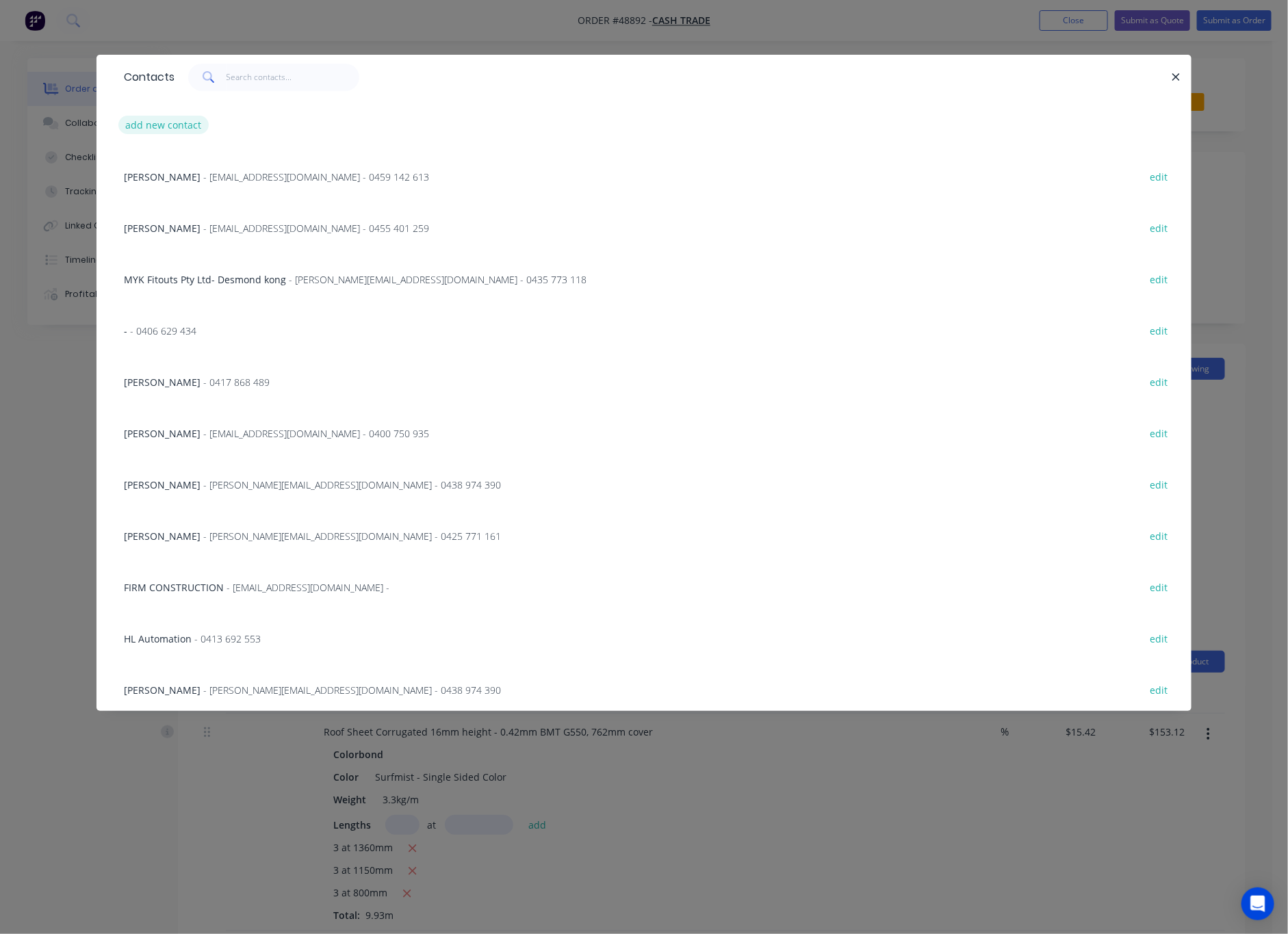
click at [164, 123] on button "add new contact" at bounding box center [164, 125] width 91 height 19
select select "AU"
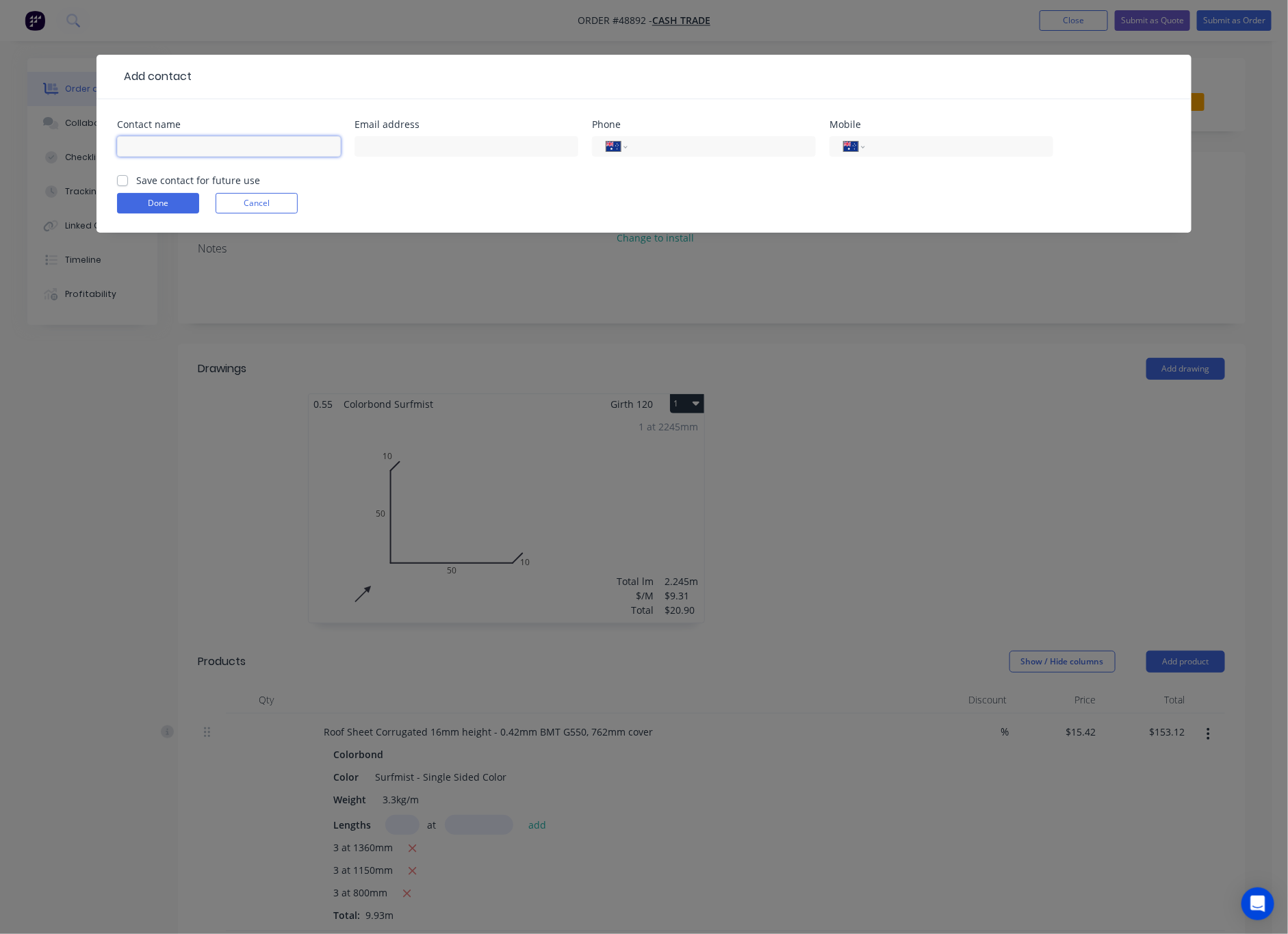
click at [263, 148] on input "text" at bounding box center [229, 147] width 224 height 21
type input "Piko"
drag, startPoint x: 394, startPoint y: 142, endPoint x: 375, endPoint y: 116, distance: 32.2
click at [394, 142] on input "text" at bounding box center [467, 147] width 224 height 21
type input "[EMAIL_ADDRESS][DOMAIN_NAME]"
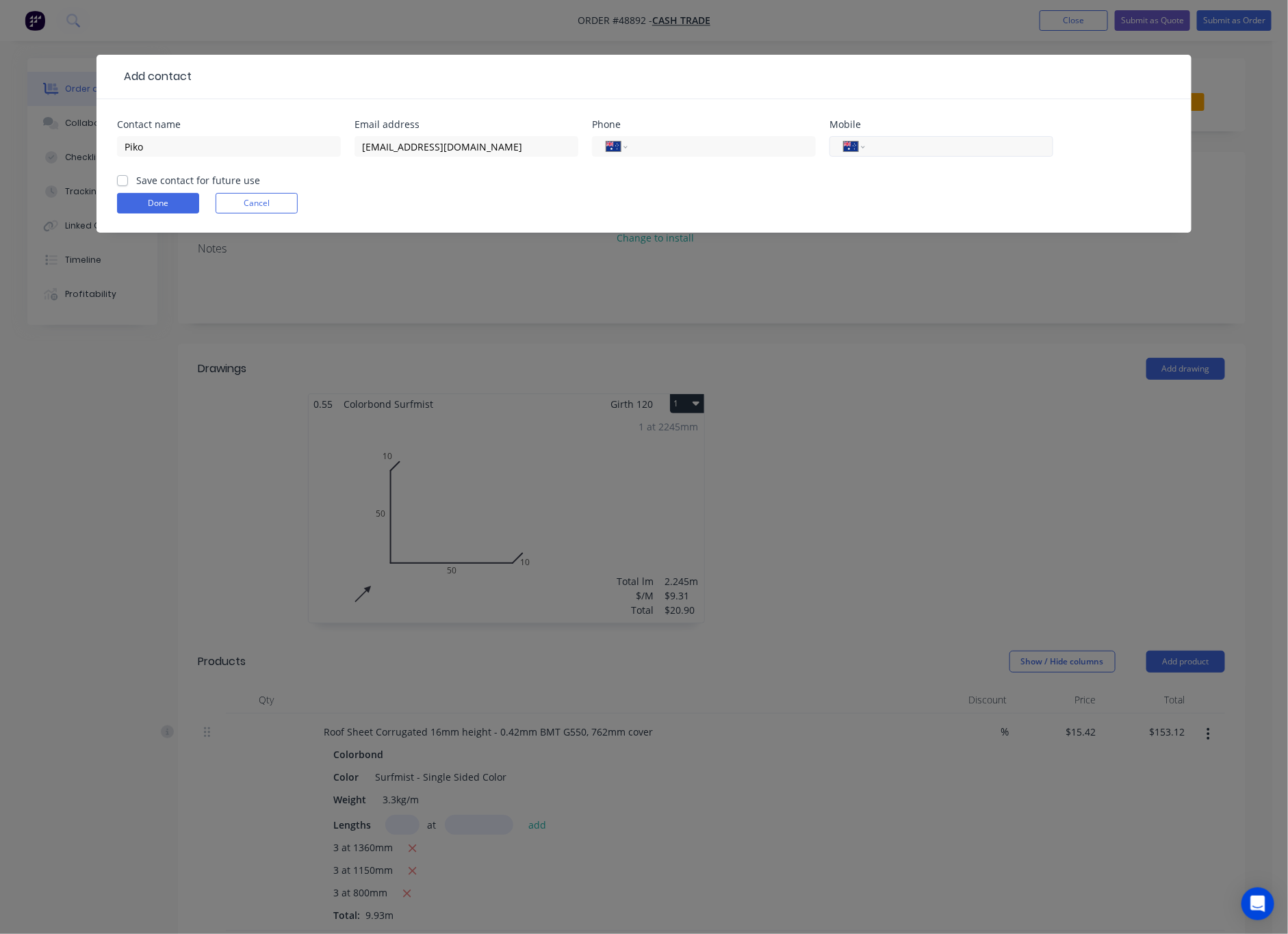
click at [944, 153] on input "tel" at bounding box center [956, 146] width 164 height 16
type input "0404 663 414"
click at [171, 200] on button "Done" at bounding box center [158, 203] width 82 height 21
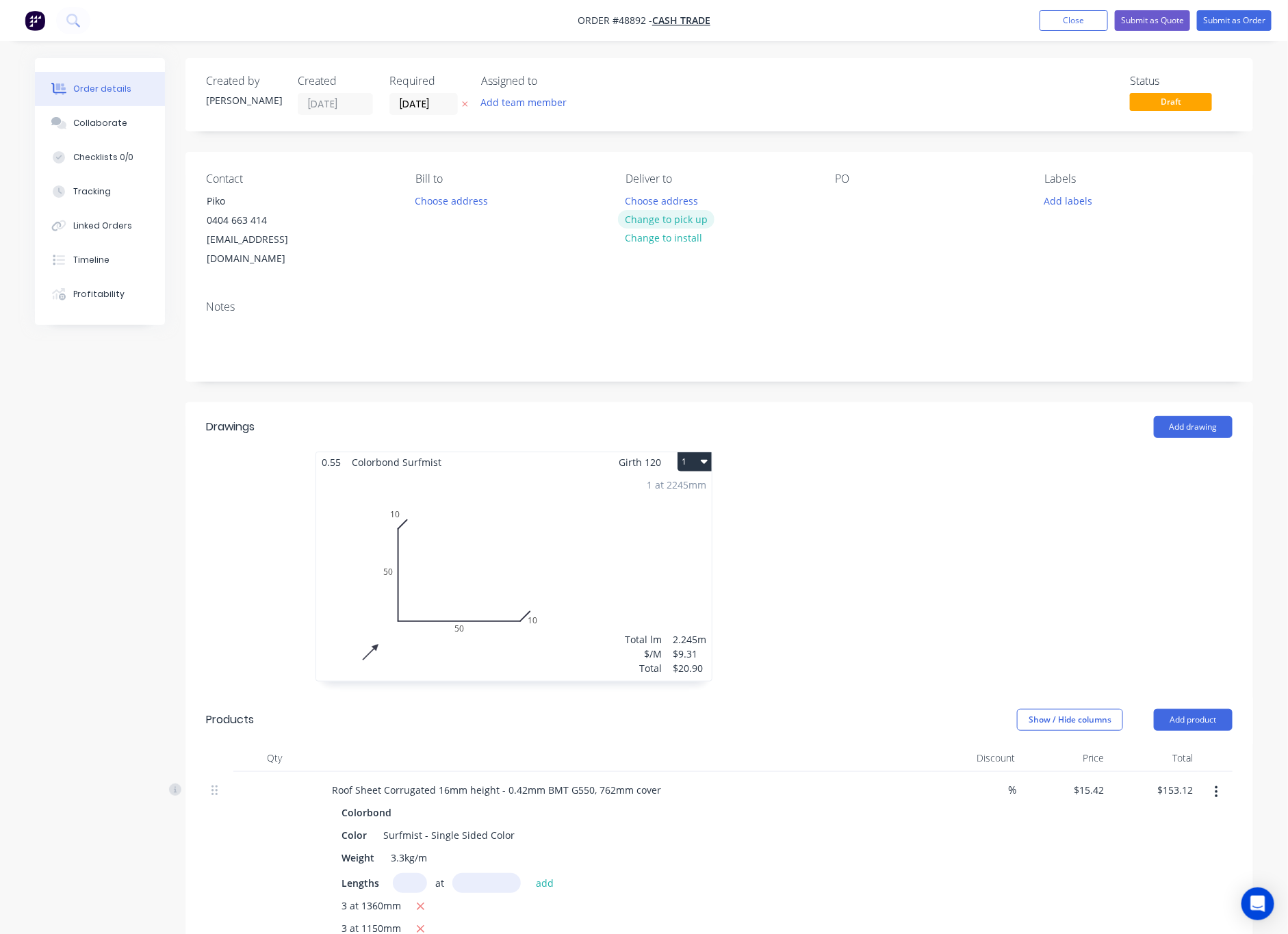
click at [686, 224] on button "Change to pick up" at bounding box center [666, 219] width 97 height 19
click at [425, 102] on input "[DATE]" at bounding box center [424, 104] width 67 height 21
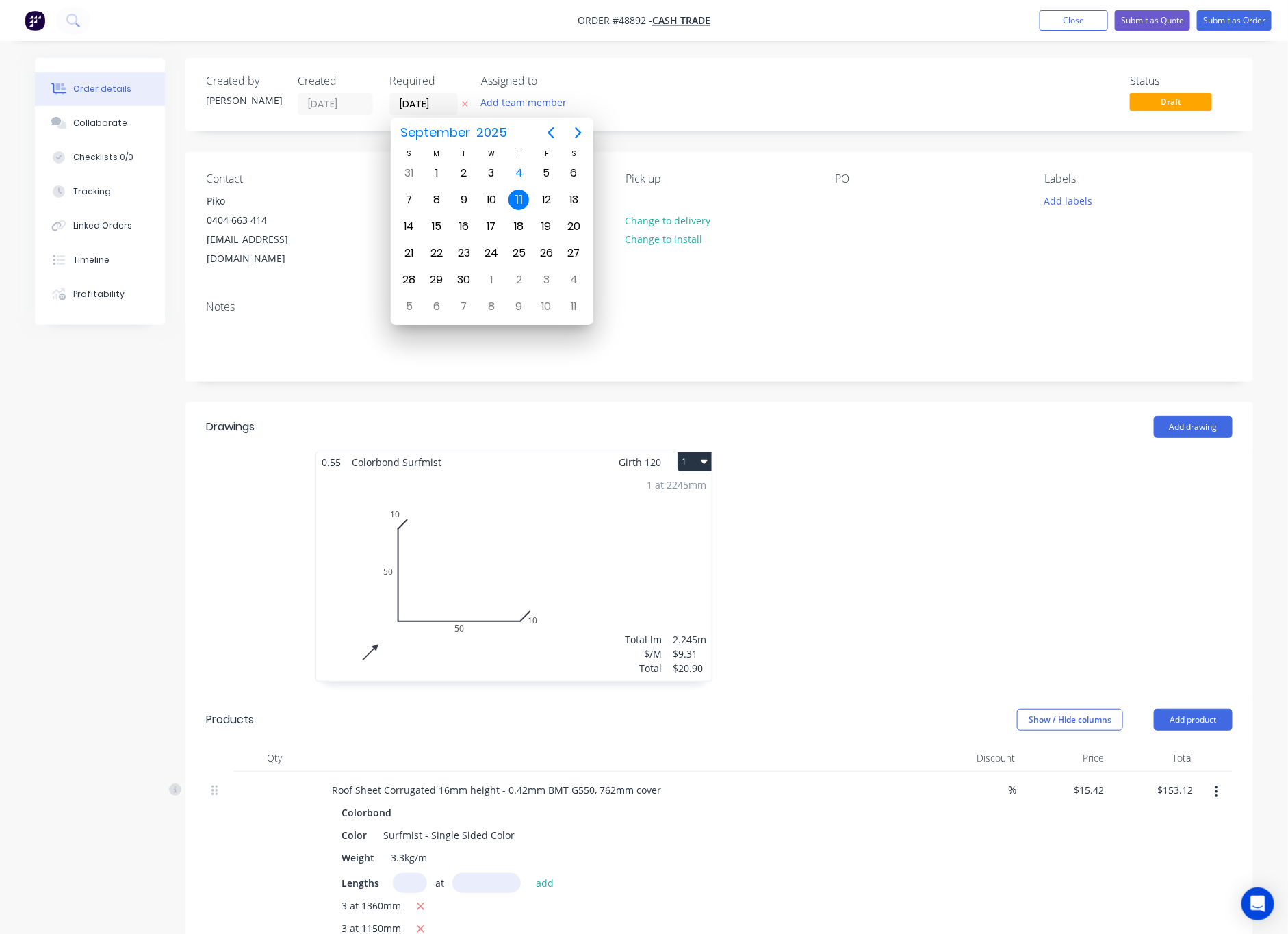
click at [522, 195] on div "11" at bounding box center [519, 200] width 21 height 21
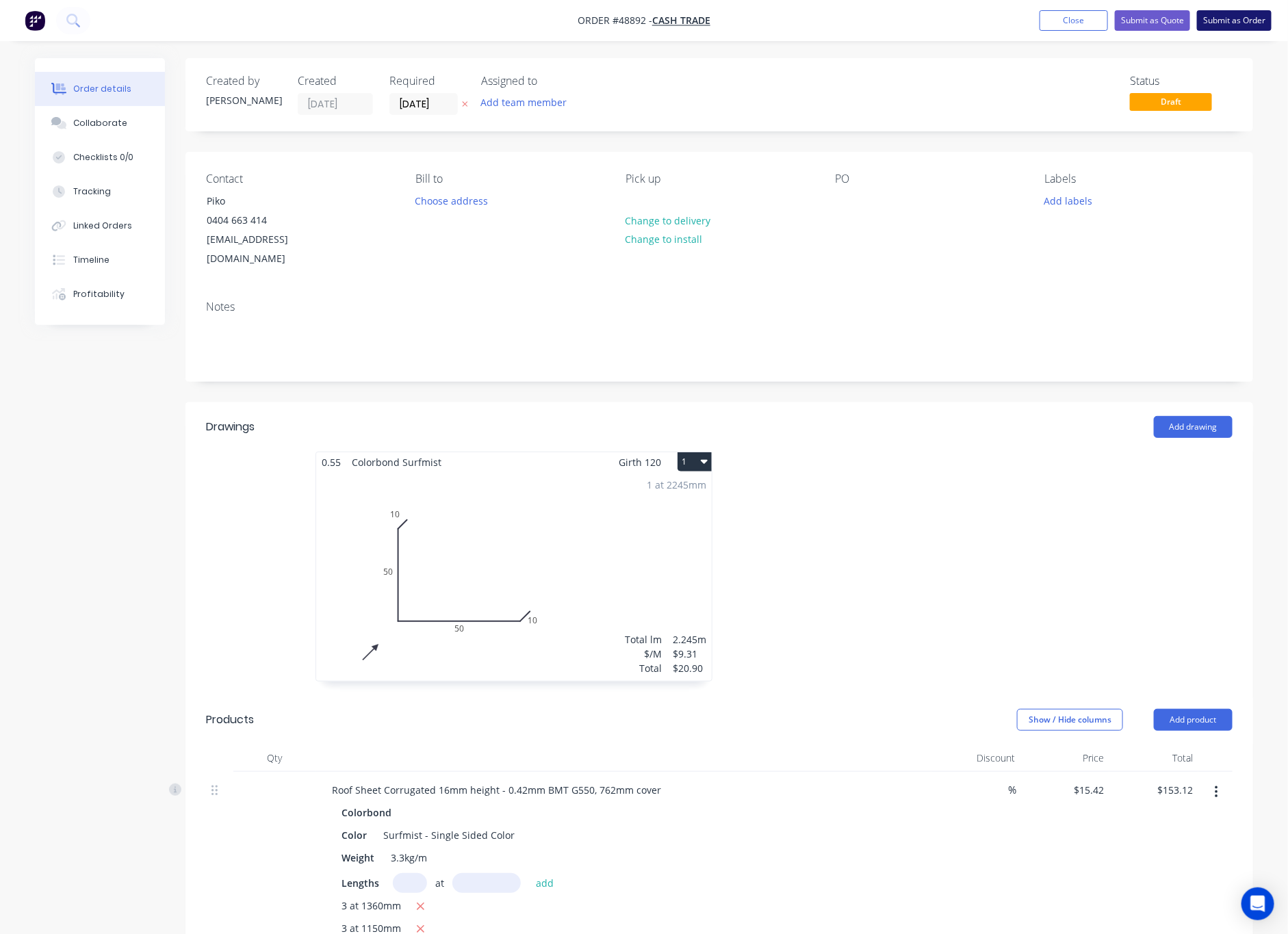
click at [1158, 19] on button "Submit as Order" at bounding box center [1234, 21] width 75 height 21
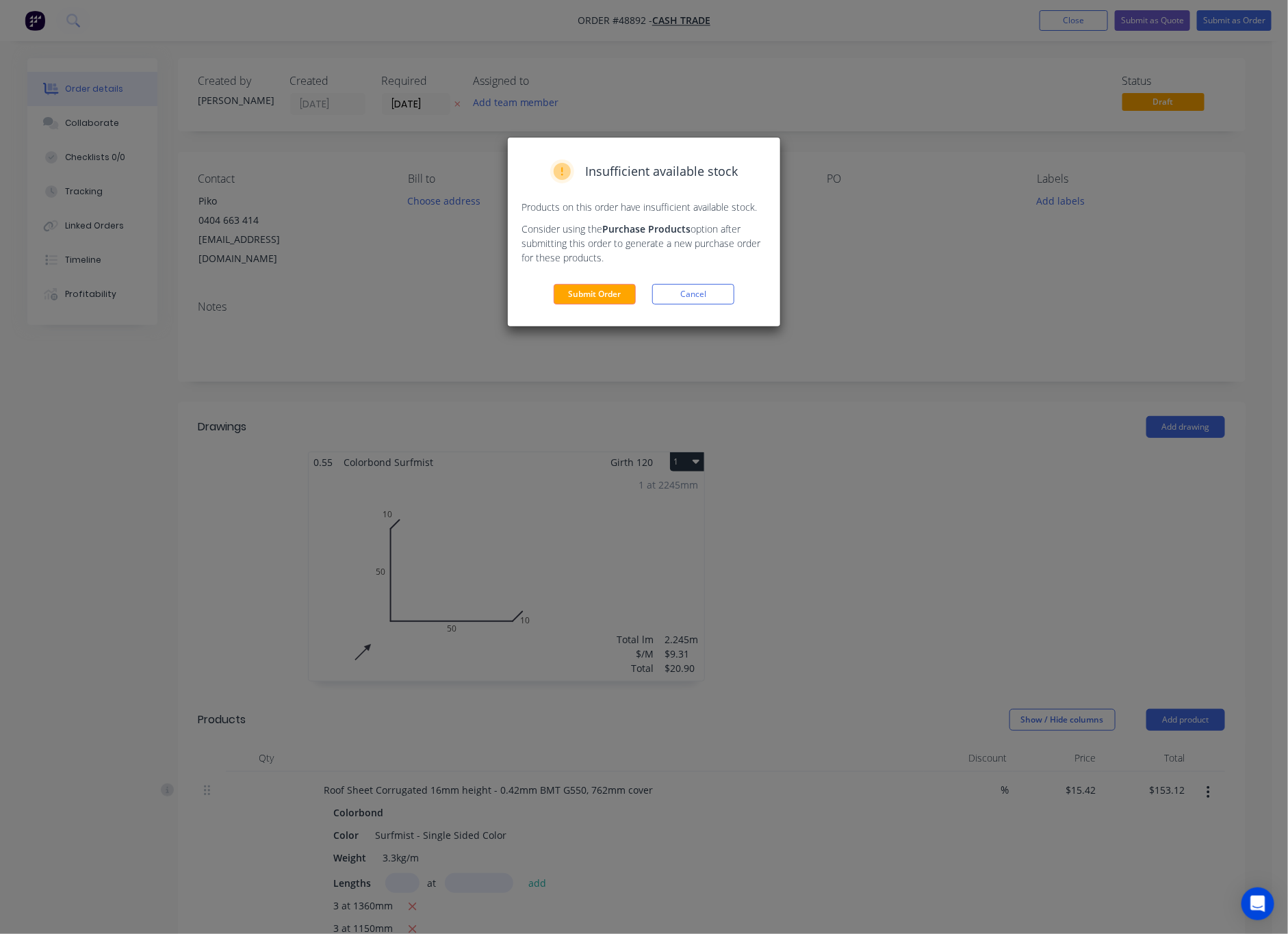
click at [582, 306] on div "Insufficient available stock Products on this order have insufficient available…" at bounding box center [643, 231] width 272 height 189
click at [586, 292] on button "Submit Order" at bounding box center [594, 295] width 82 height 21
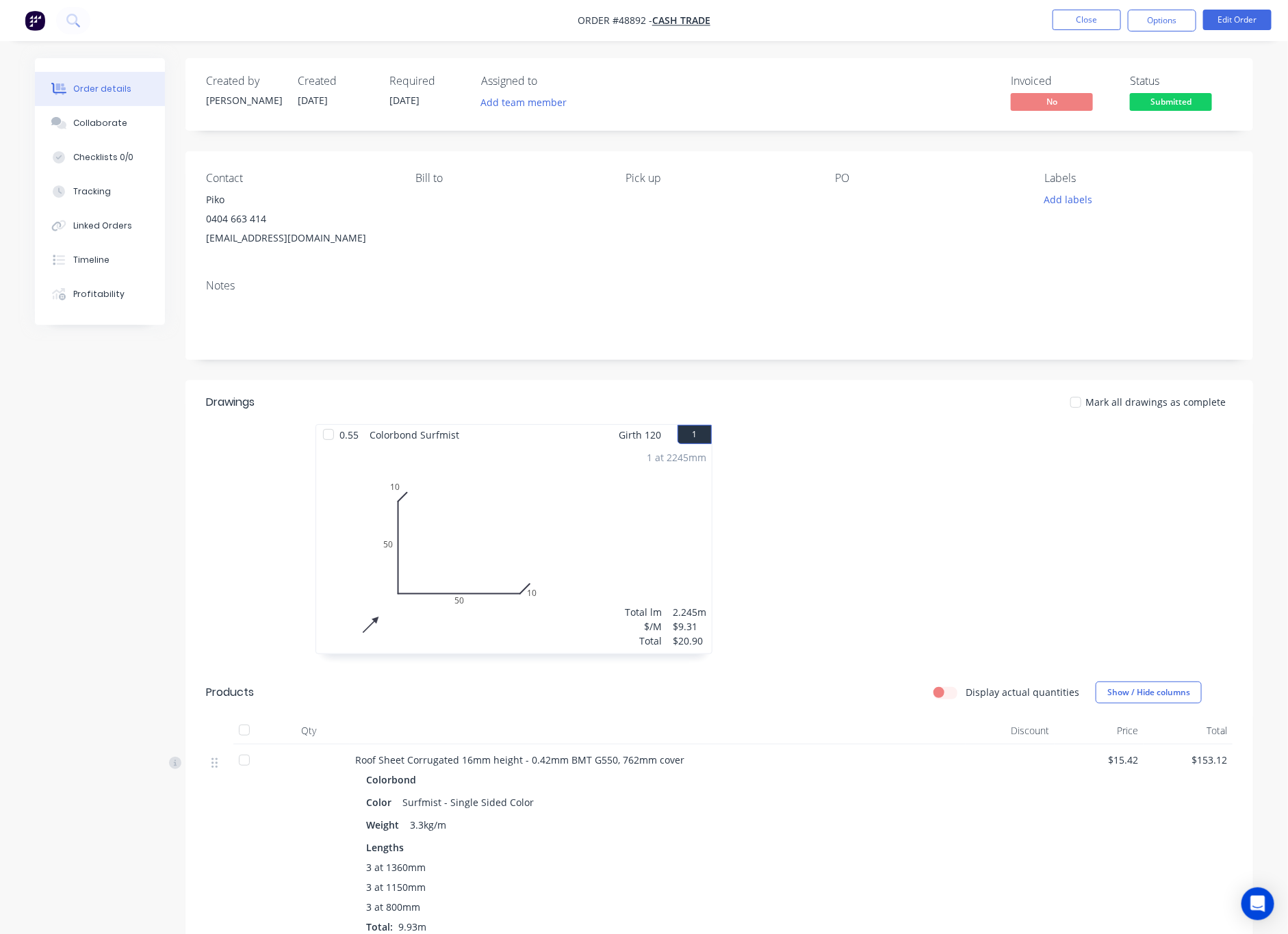
click at [1158, 7] on nav "Order #48892 - Cash Trade Close Options Edit Order" at bounding box center [644, 20] width 1288 height 41
click at [1158, 27] on button "Options" at bounding box center [1162, 21] width 68 height 22
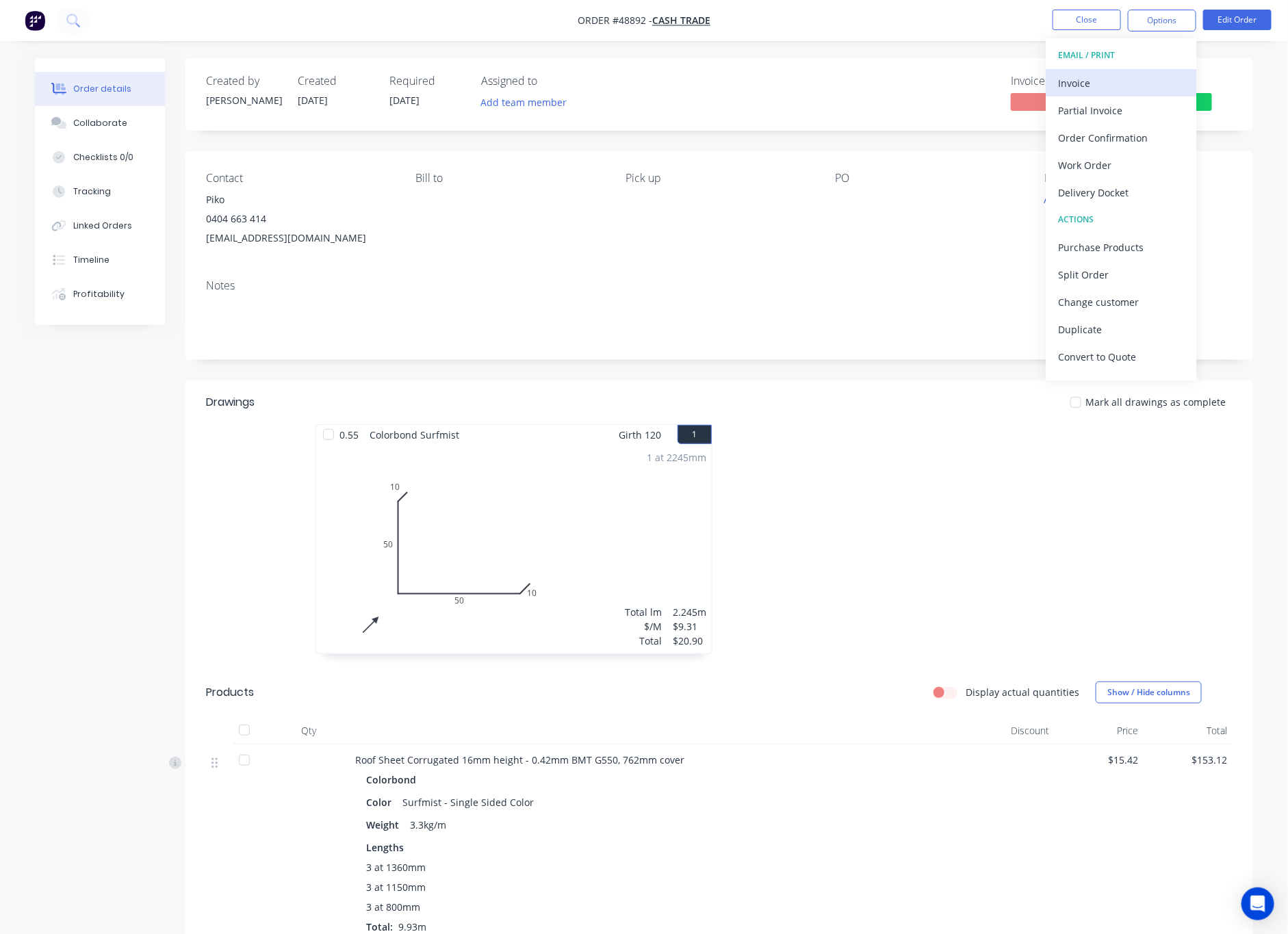
click at [1132, 84] on div "Invoice" at bounding box center [1121, 83] width 126 height 20
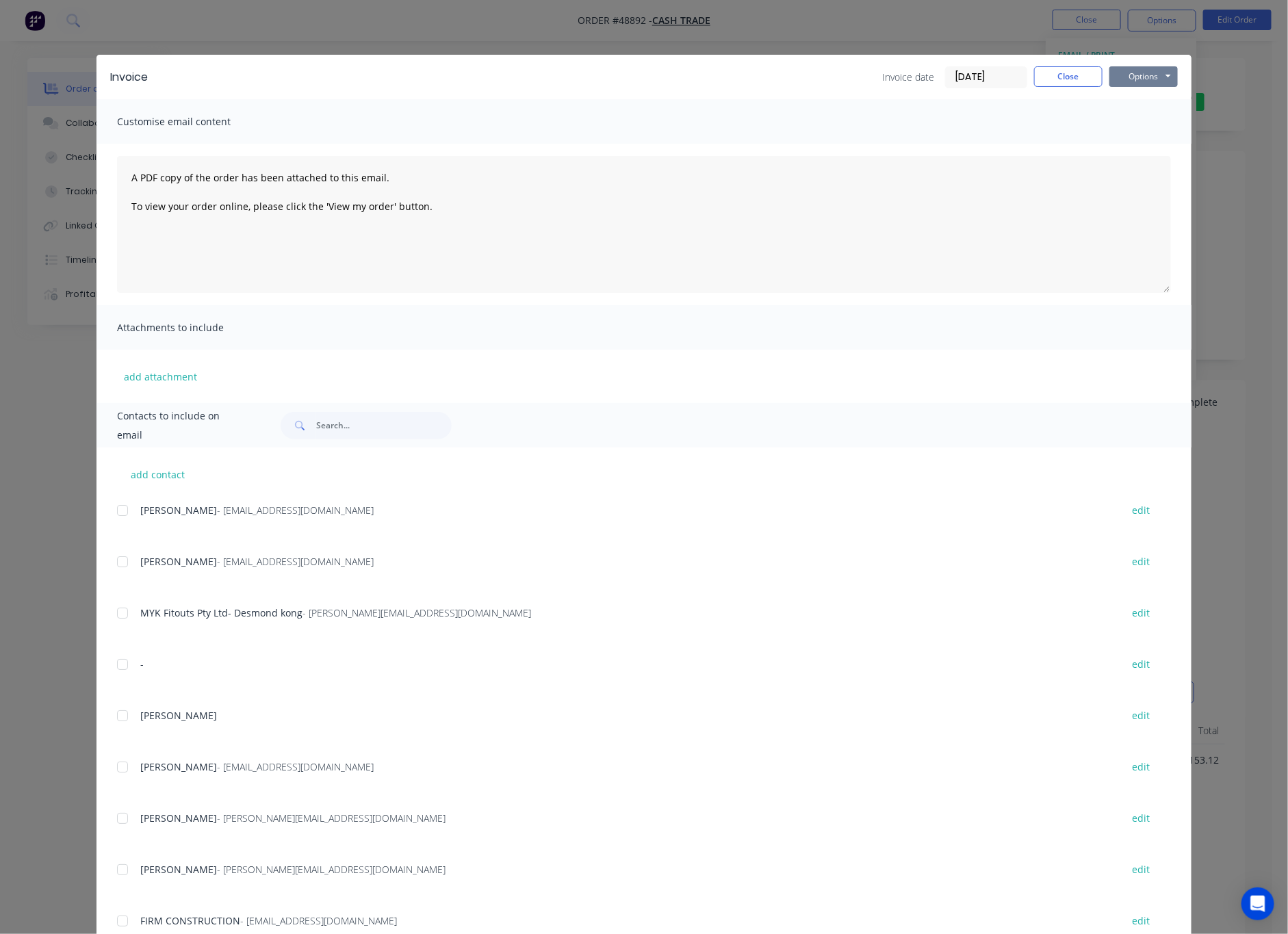
click at [1136, 76] on button "Options" at bounding box center [1143, 76] width 68 height 21
click at [1158, 125] on button "Print" at bounding box center [1153, 123] width 88 height 22
click at [934, 30] on div "Invoice Invoice date [DATE] Close Options Preview Print Email Customise email c…" at bounding box center [644, 467] width 1288 height 934
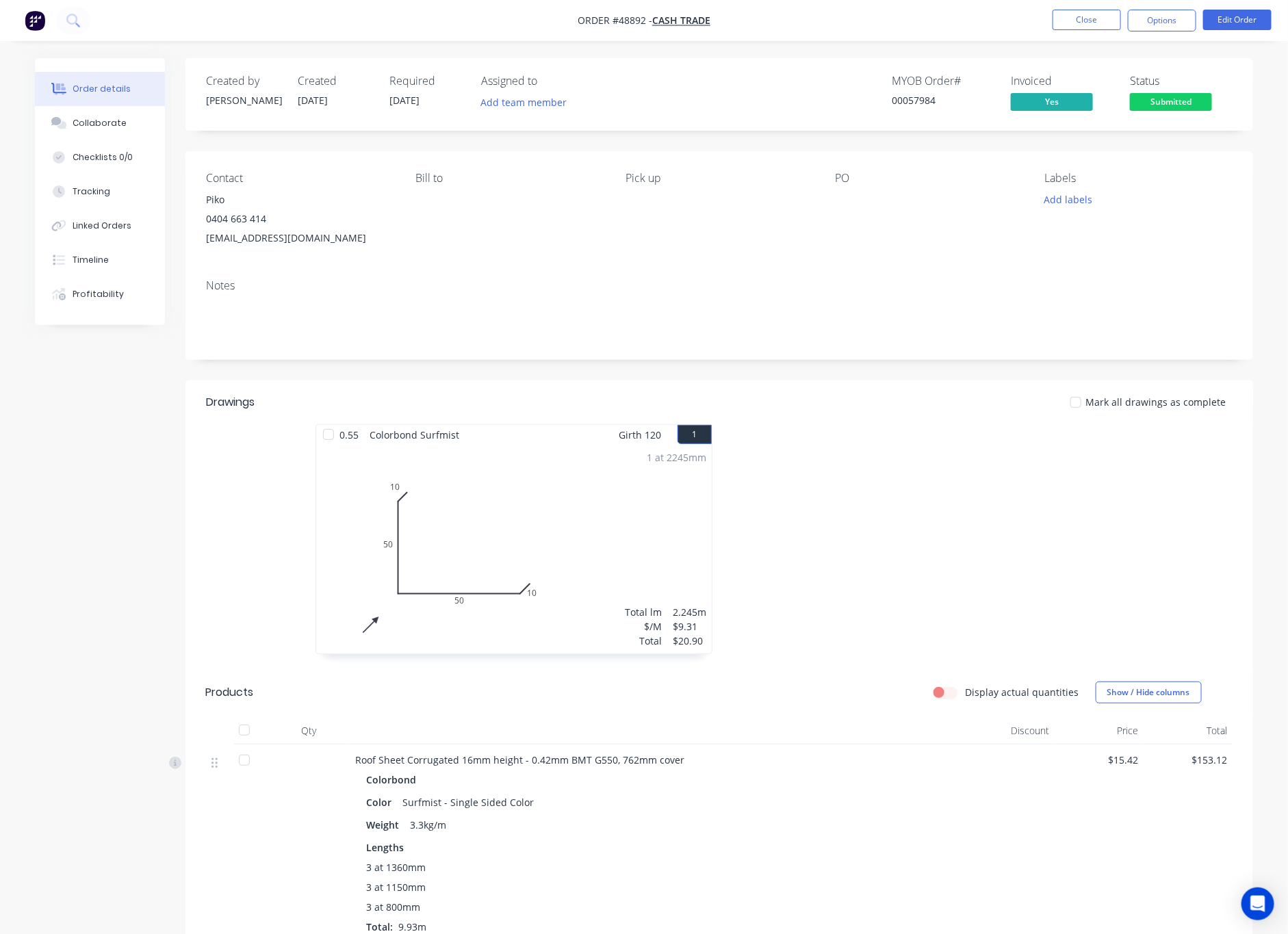
drag, startPoint x: 1189, startPoint y: 102, endPoint x: 1185, endPoint y: 111, distance: 9.8
click at [1158, 102] on span "Submitted" at bounding box center [1171, 101] width 82 height 17
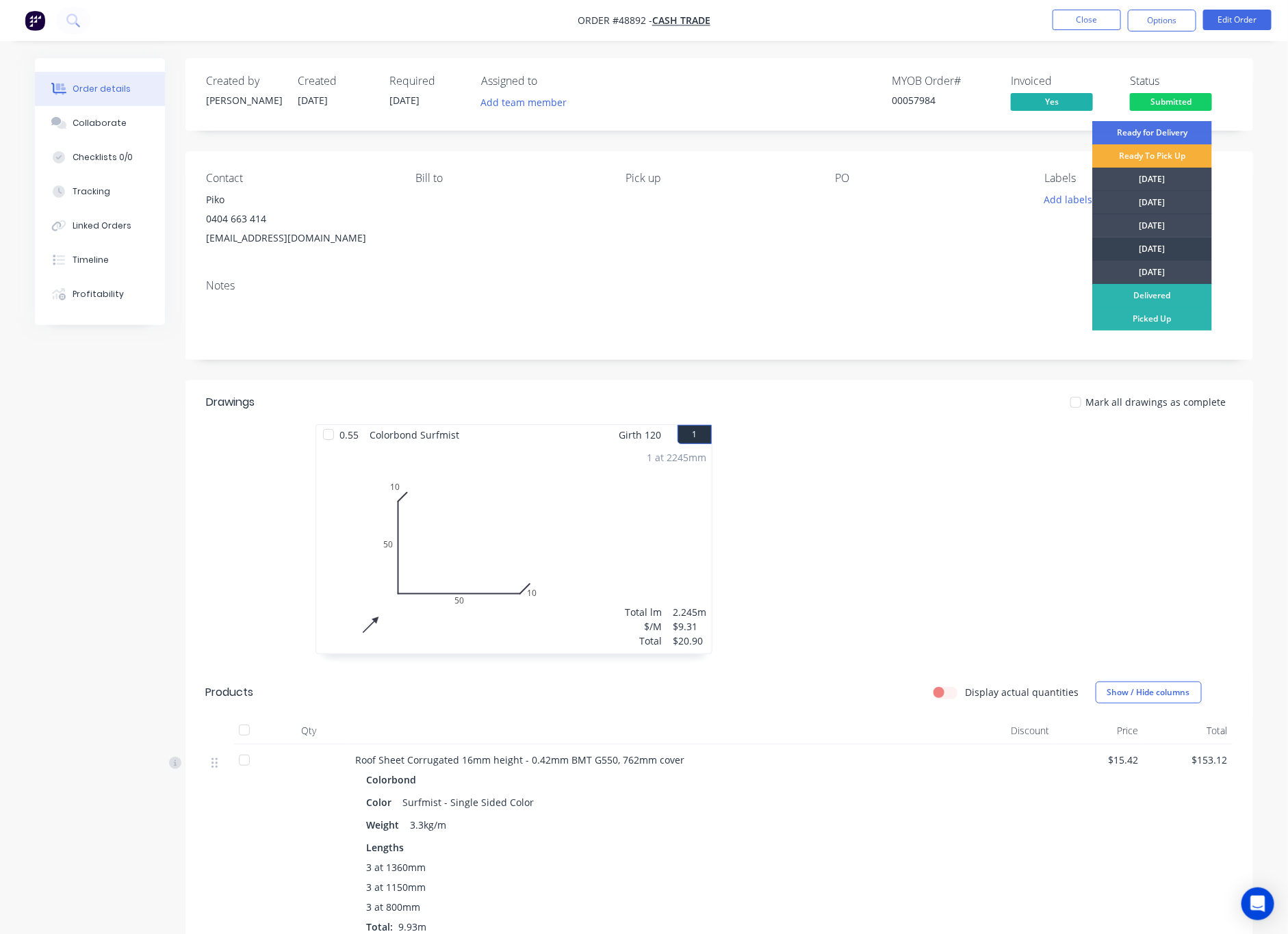
click at [1158, 246] on div "[DATE]" at bounding box center [1151, 249] width 119 height 23
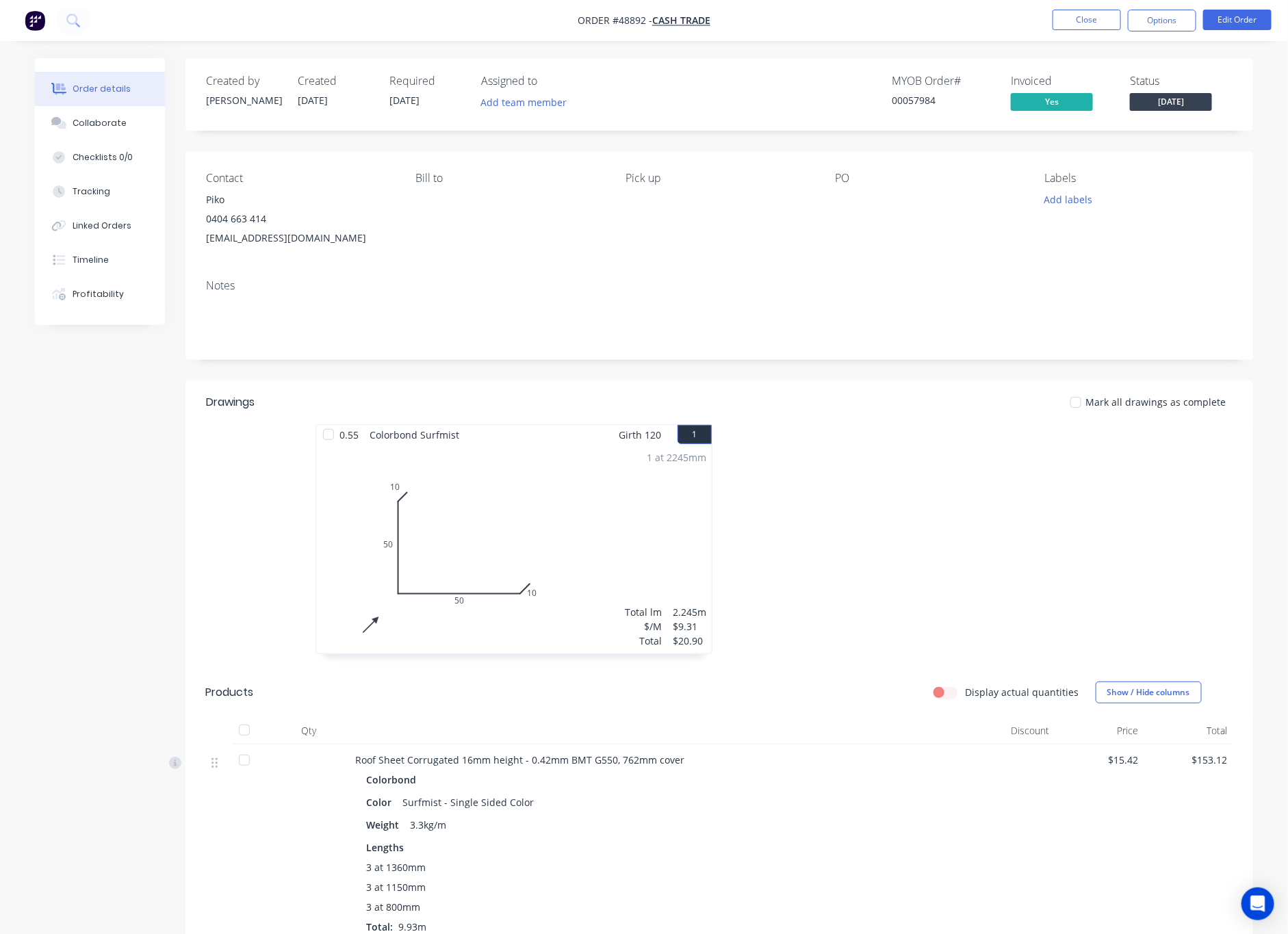
click at [1158, 246] on div "Labels Add labels" at bounding box center [1139, 210] width 188 height 76
click at [1158, 8] on nav "Order #48892 - Cash Trade Close Options Edit Order" at bounding box center [644, 20] width 1288 height 41
click at [1149, 31] on button "Options" at bounding box center [1162, 21] width 68 height 22
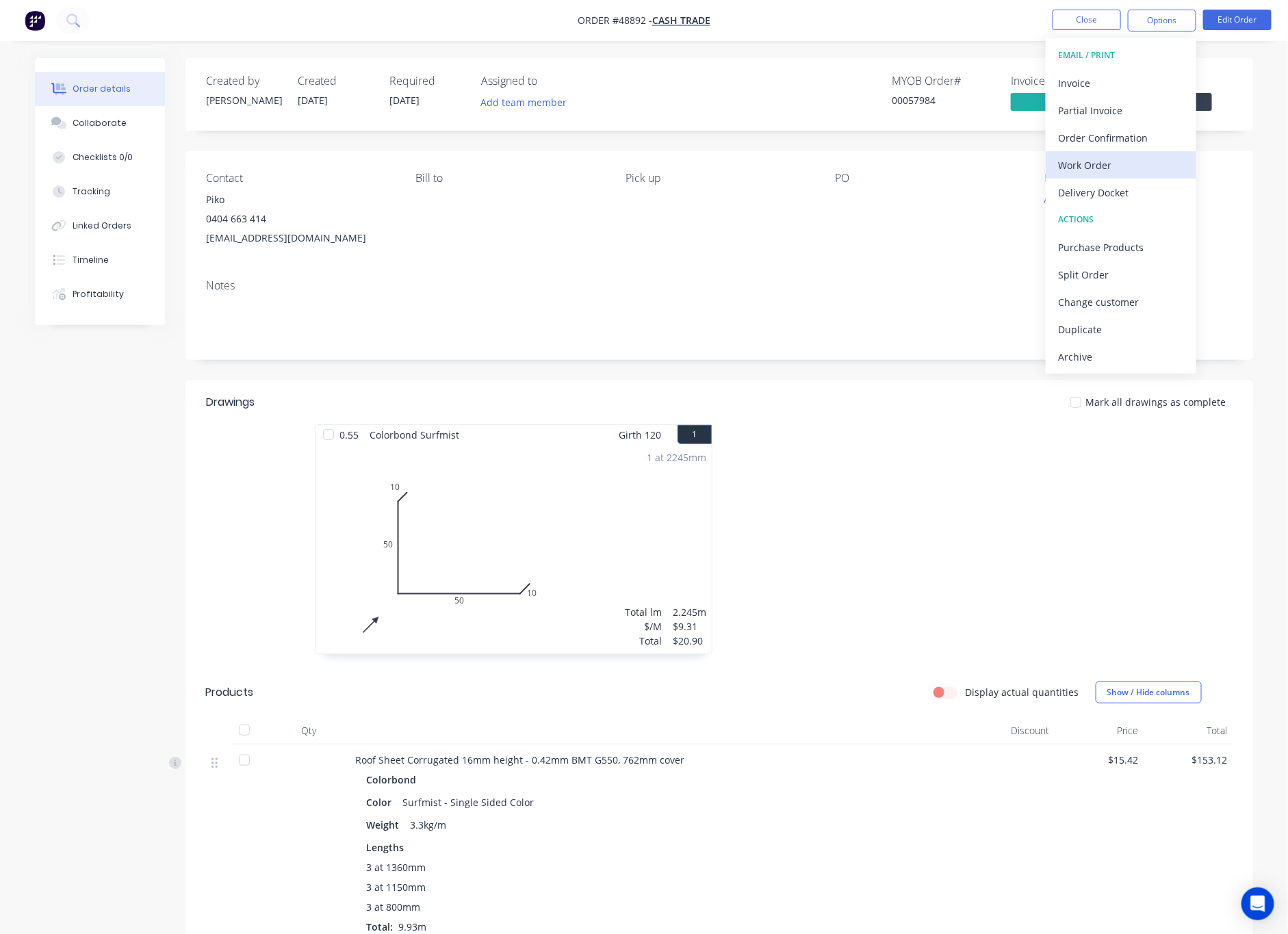
click at [1131, 165] on div "Work Order" at bounding box center [1121, 165] width 126 height 20
click at [1115, 162] on div "Custom" at bounding box center [1121, 165] width 126 height 20
click at [1086, 145] on div "Without pricing" at bounding box center [1121, 137] width 126 height 20
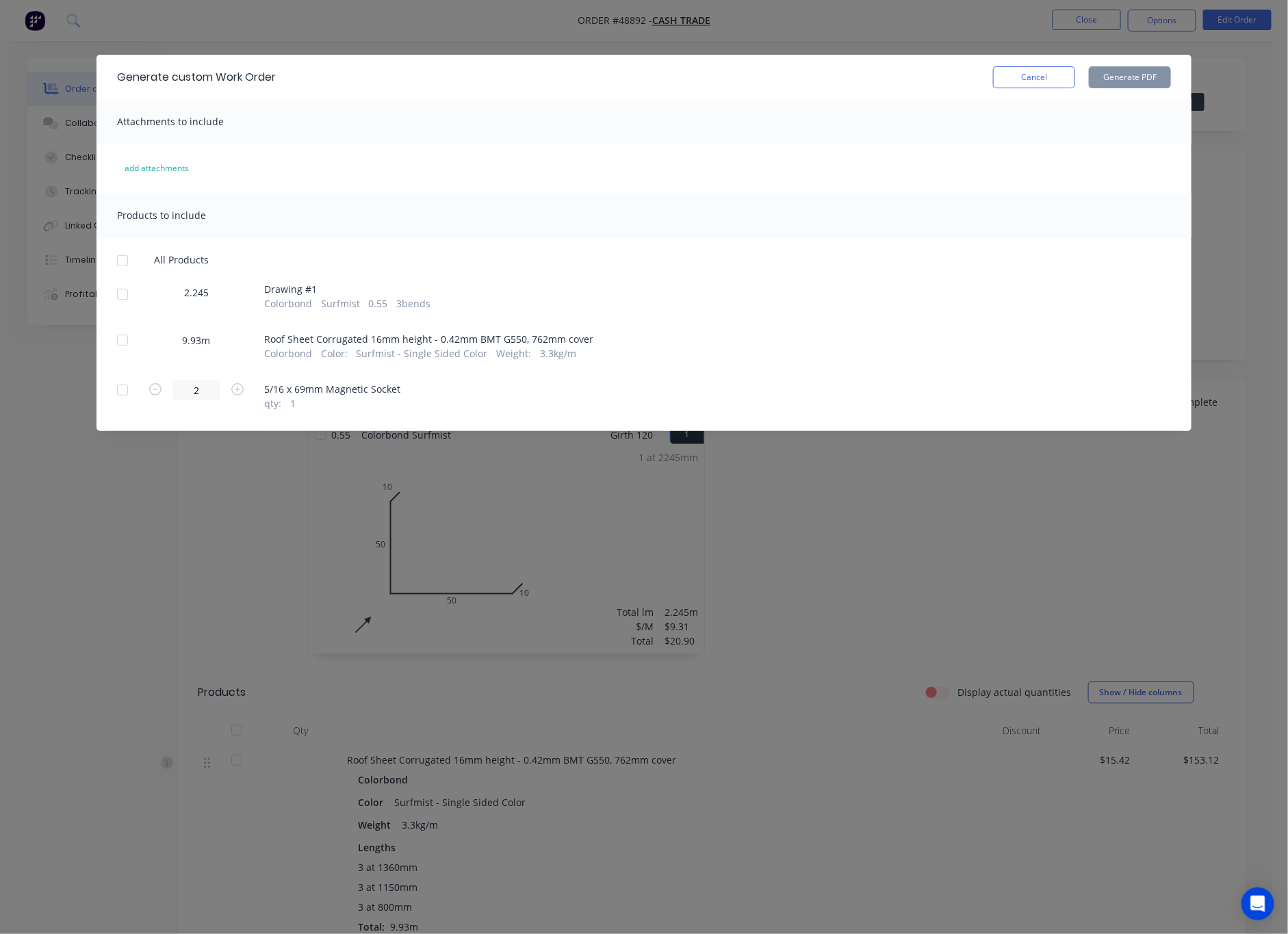
click at [122, 295] on div at bounding box center [122, 294] width 27 height 27
click at [1130, 78] on button "Generate PDF" at bounding box center [1130, 77] width 82 height 22
click at [122, 340] on div at bounding box center [122, 340] width 27 height 27
click at [1134, 82] on button "Generate PDF" at bounding box center [1130, 77] width 82 height 22
click at [966, 25] on div "Generate custom Work Order Cancel Generate PDF Attachments to include add attac…" at bounding box center [644, 467] width 1288 height 934
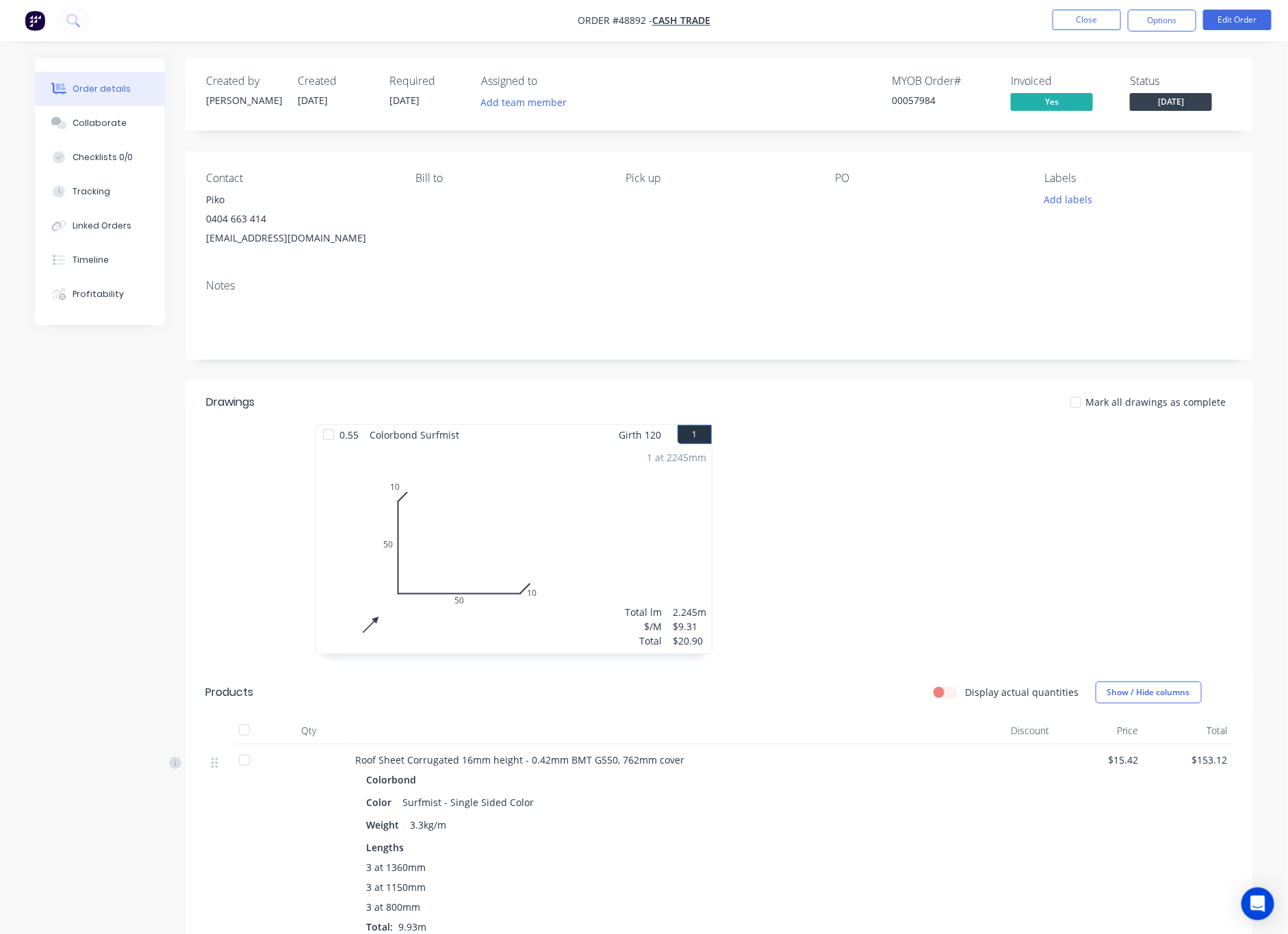
click at [1158, 33] on nav "Order #48892 - Cash Trade Close Options Edit Order" at bounding box center [644, 20] width 1288 height 41
click at [1158, 10] on button "Options" at bounding box center [1162, 21] width 68 height 22
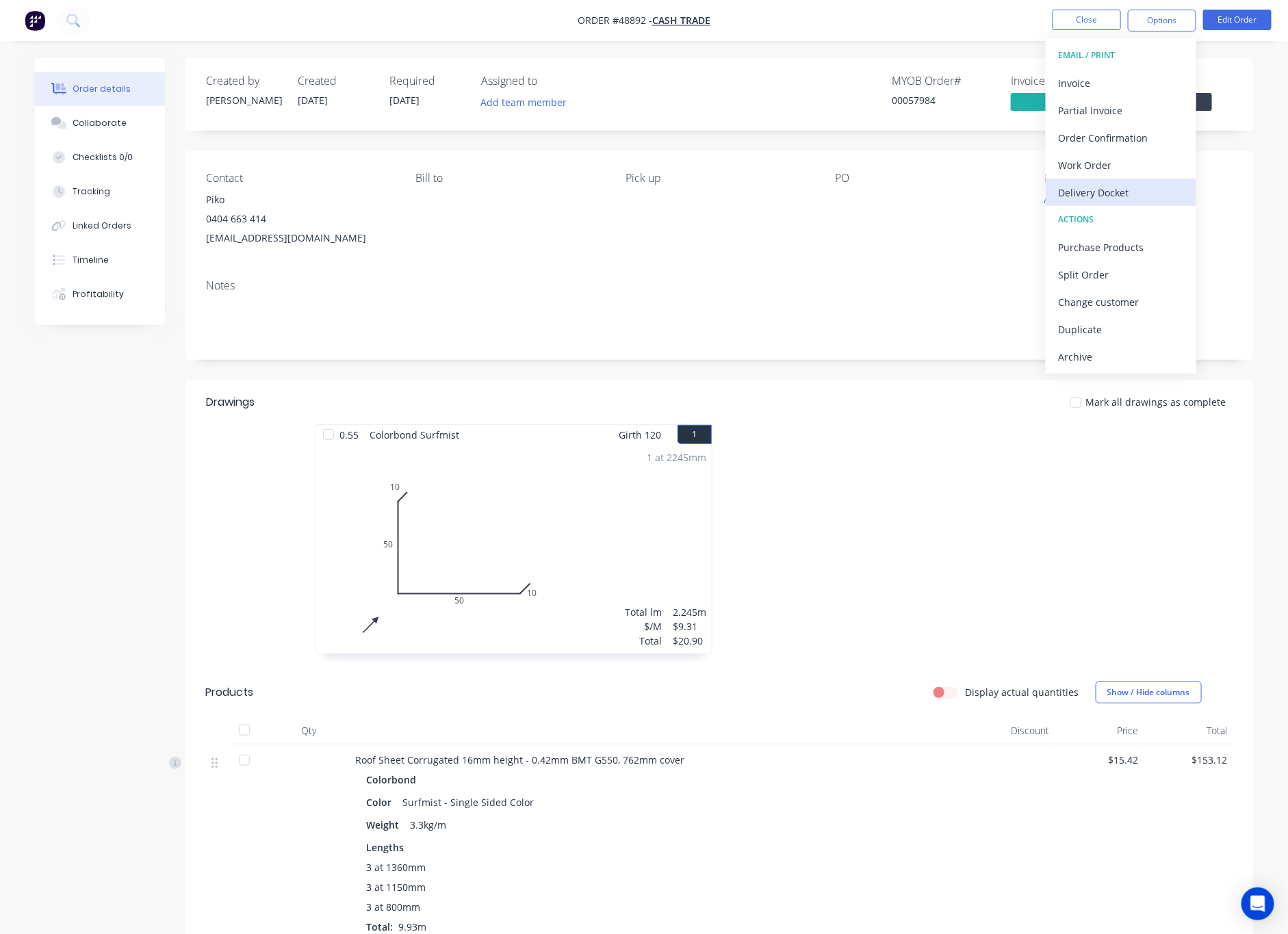
click at [1142, 183] on div "Delivery Docket" at bounding box center [1121, 192] width 126 height 20
click at [1144, 137] on div "Without pricing" at bounding box center [1121, 137] width 126 height 20
click at [562, 346] on div "Notes" at bounding box center [719, 315] width 1068 height 92
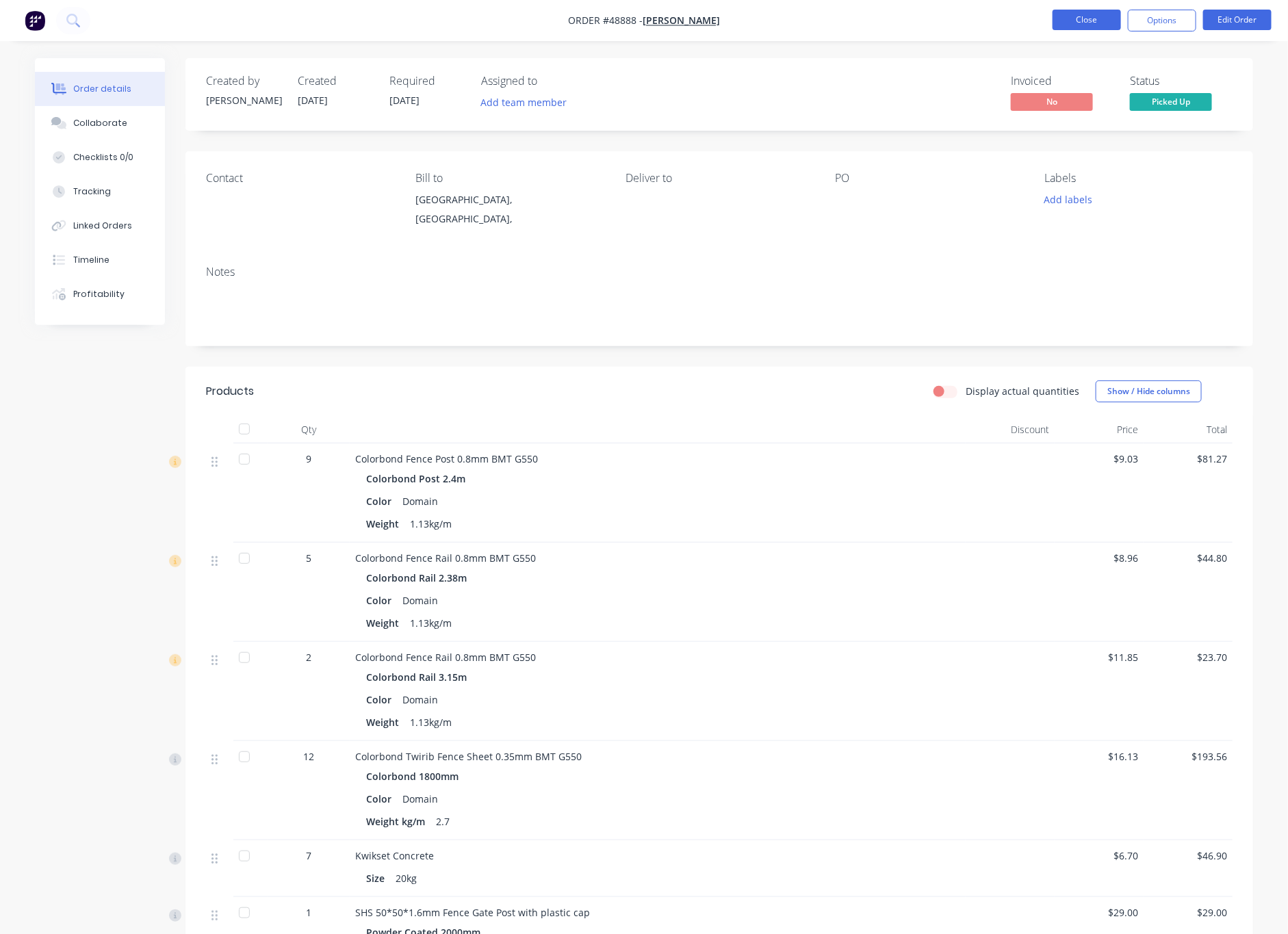
click at [1079, 16] on button "Close" at bounding box center [1087, 20] width 68 height 21
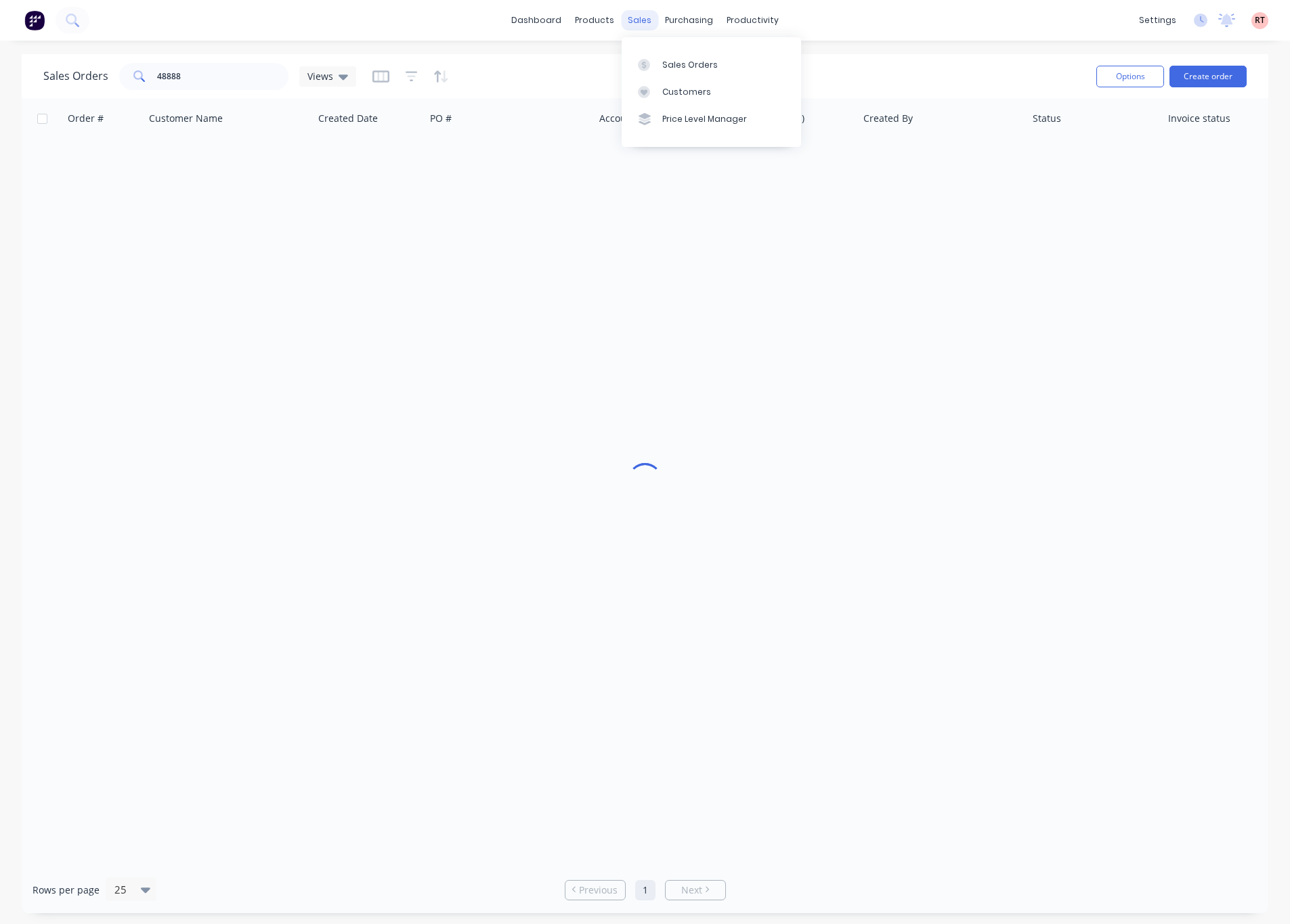
click at [633, 17] on div "sales" at bounding box center [639, 21] width 37 height 21
click at [654, 86] on div at bounding box center [648, 92] width 21 height 12
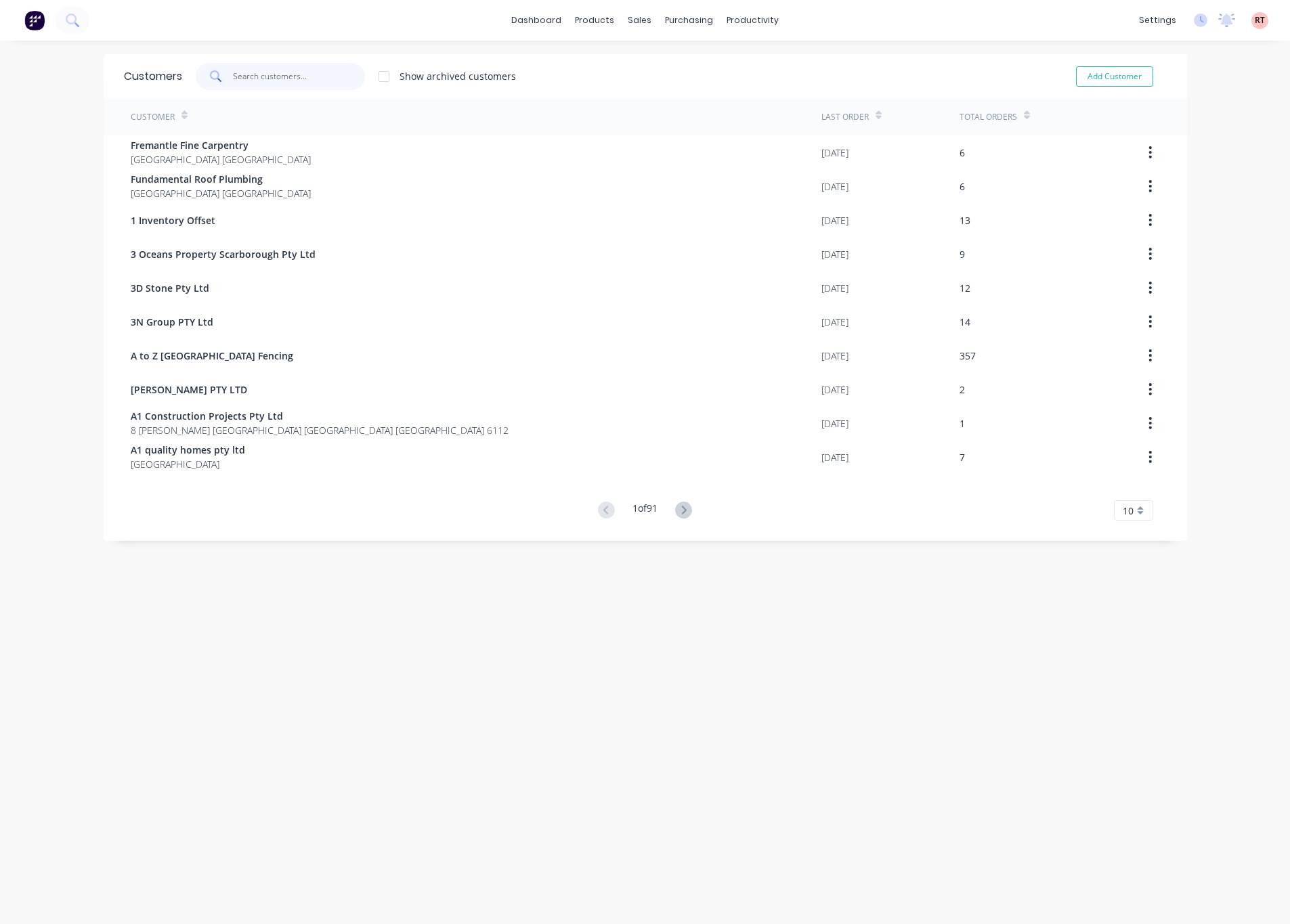
click at [303, 78] on input "text" at bounding box center [299, 76] width 132 height 27
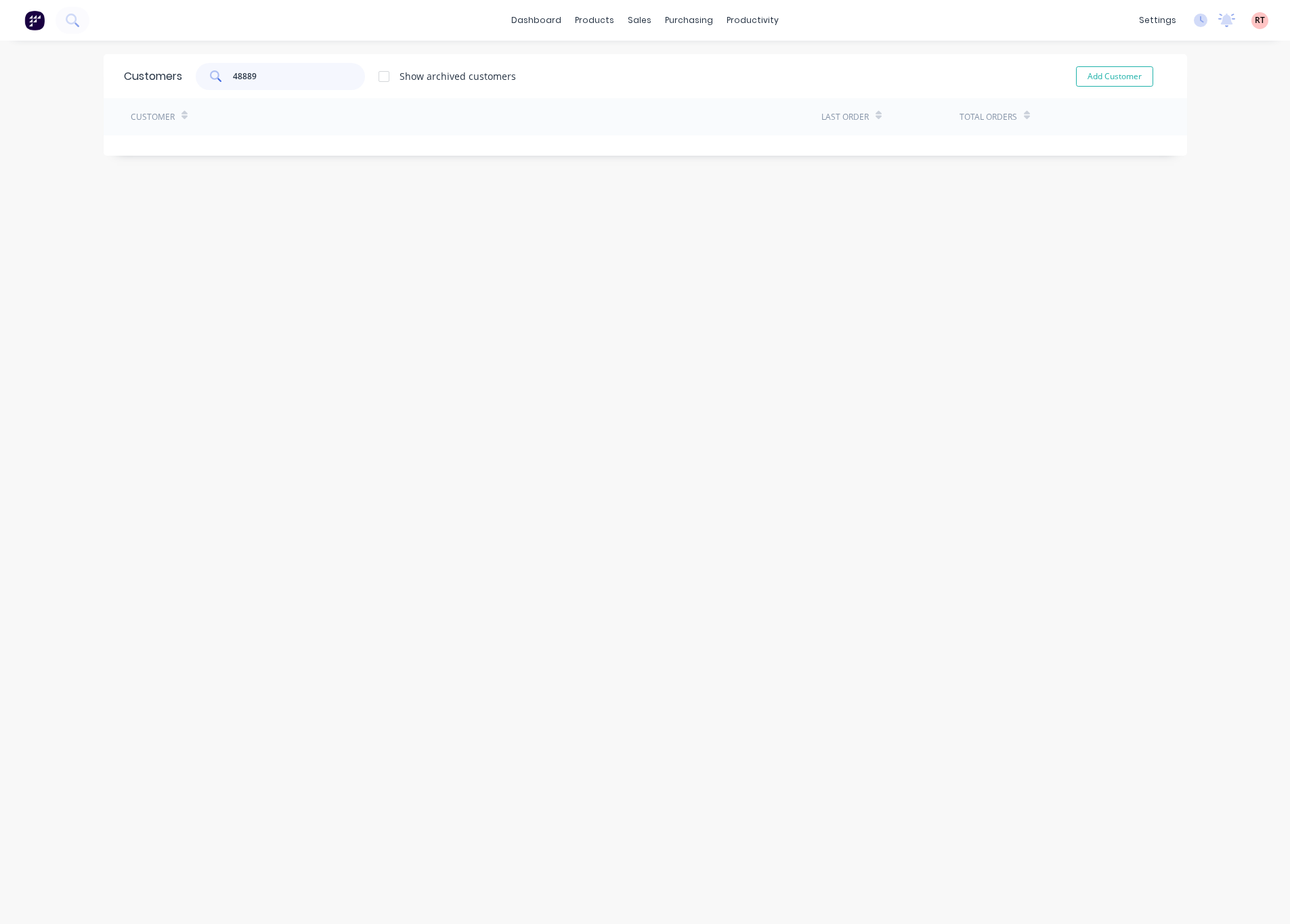
type input "48889"
click at [640, 18] on div "sales" at bounding box center [639, 21] width 37 height 21
click at [647, 54] on link "Sales Orders" at bounding box center [704, 64] width 179 height 27
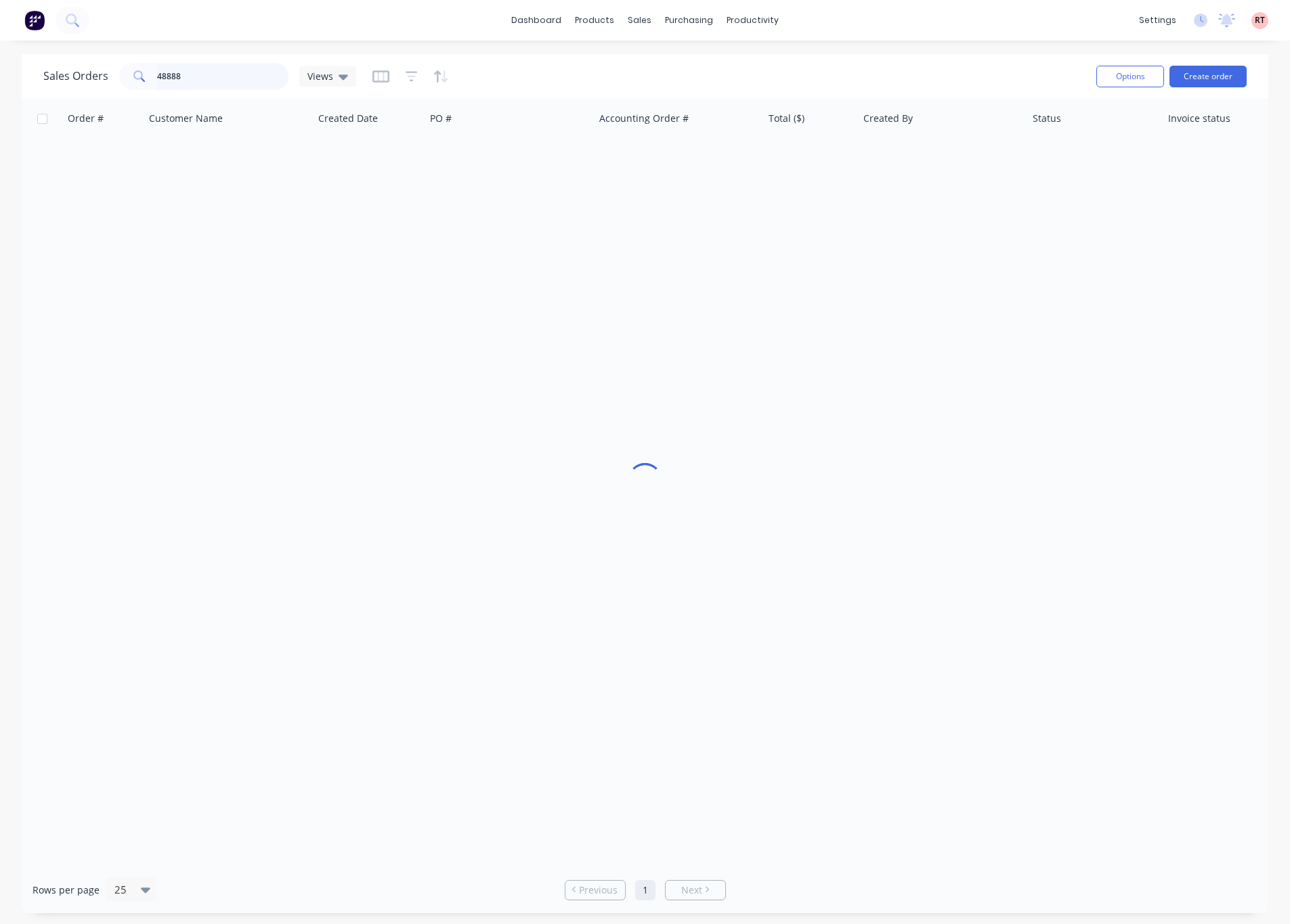
click at [232, 77] on input "48888" at bounding box center [223, 76] width 132 height 27
type input "48889"
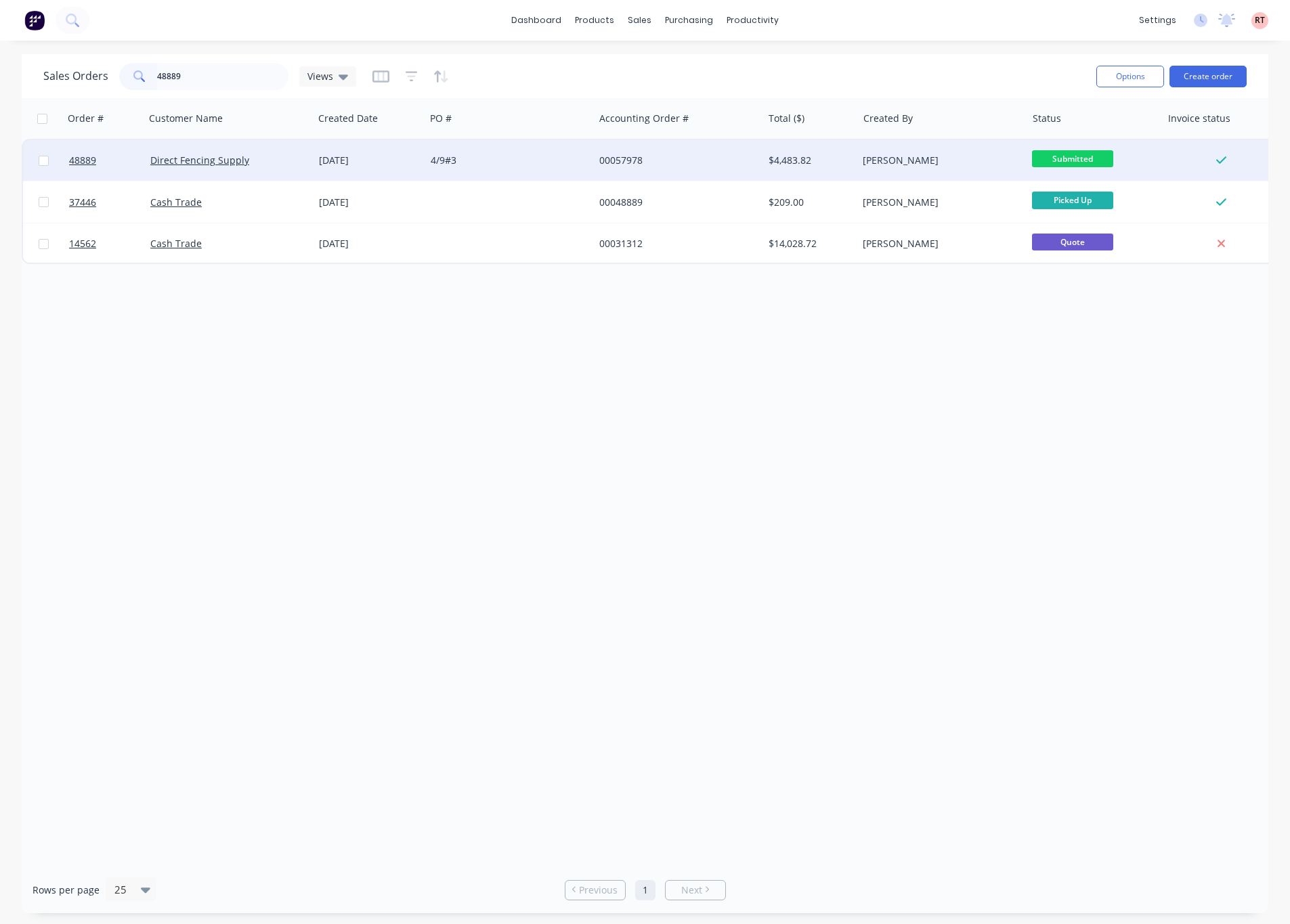
click at [512, 167] on div "4/9#3" at bounding box center [510, 160] width 169 height 40
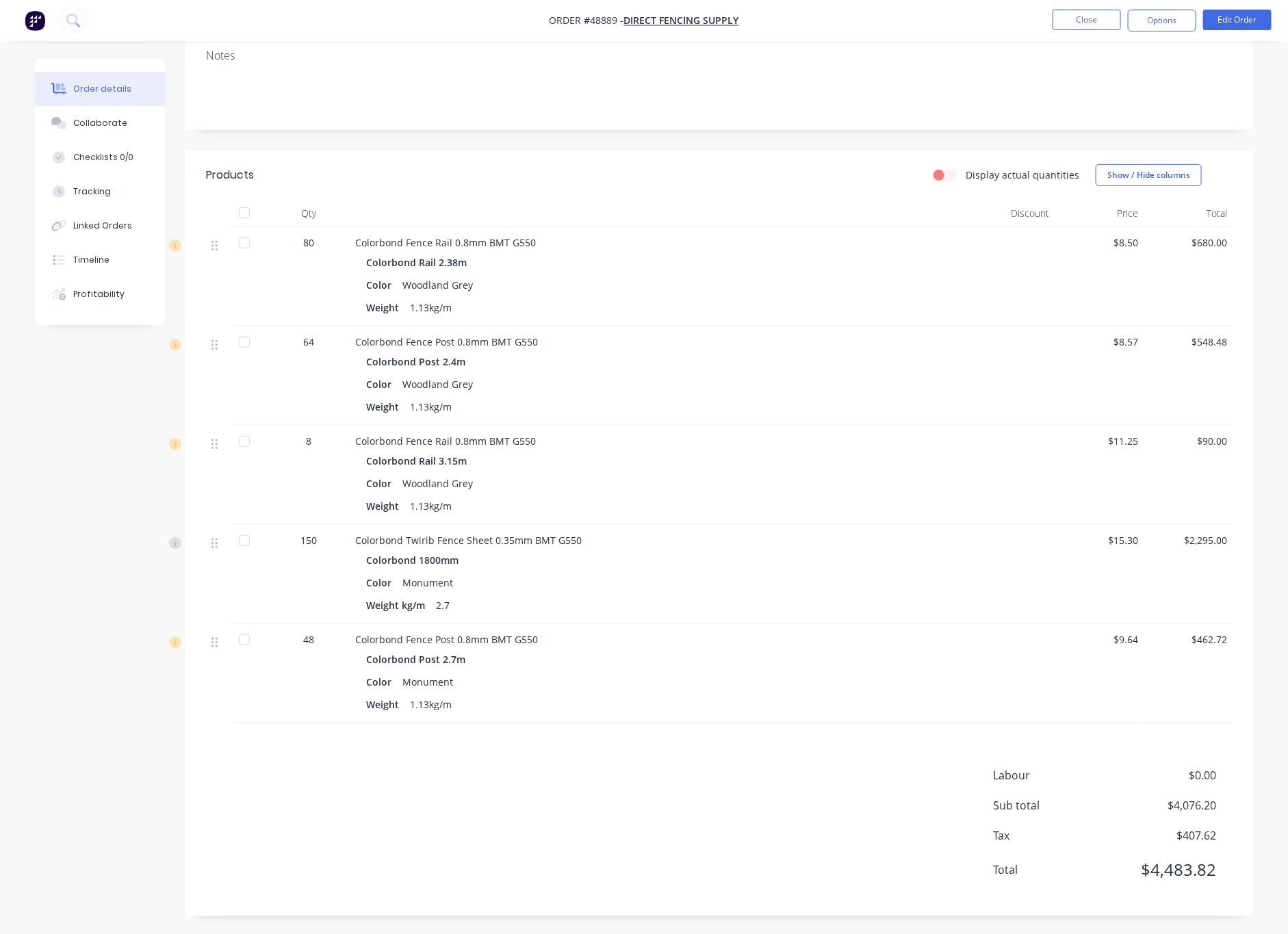
scroll to position [253, 0]
click at [1150, 22] on button "Options" at bounding box center [1162, 21] width 68 height 22
click at [1246, 97] on div "Notes" at bounding box center [719, 82] width 1068 height 92
click at [1243, 13] on button "Edit Order" at bounding box center [1238, 20] width 68 height 21
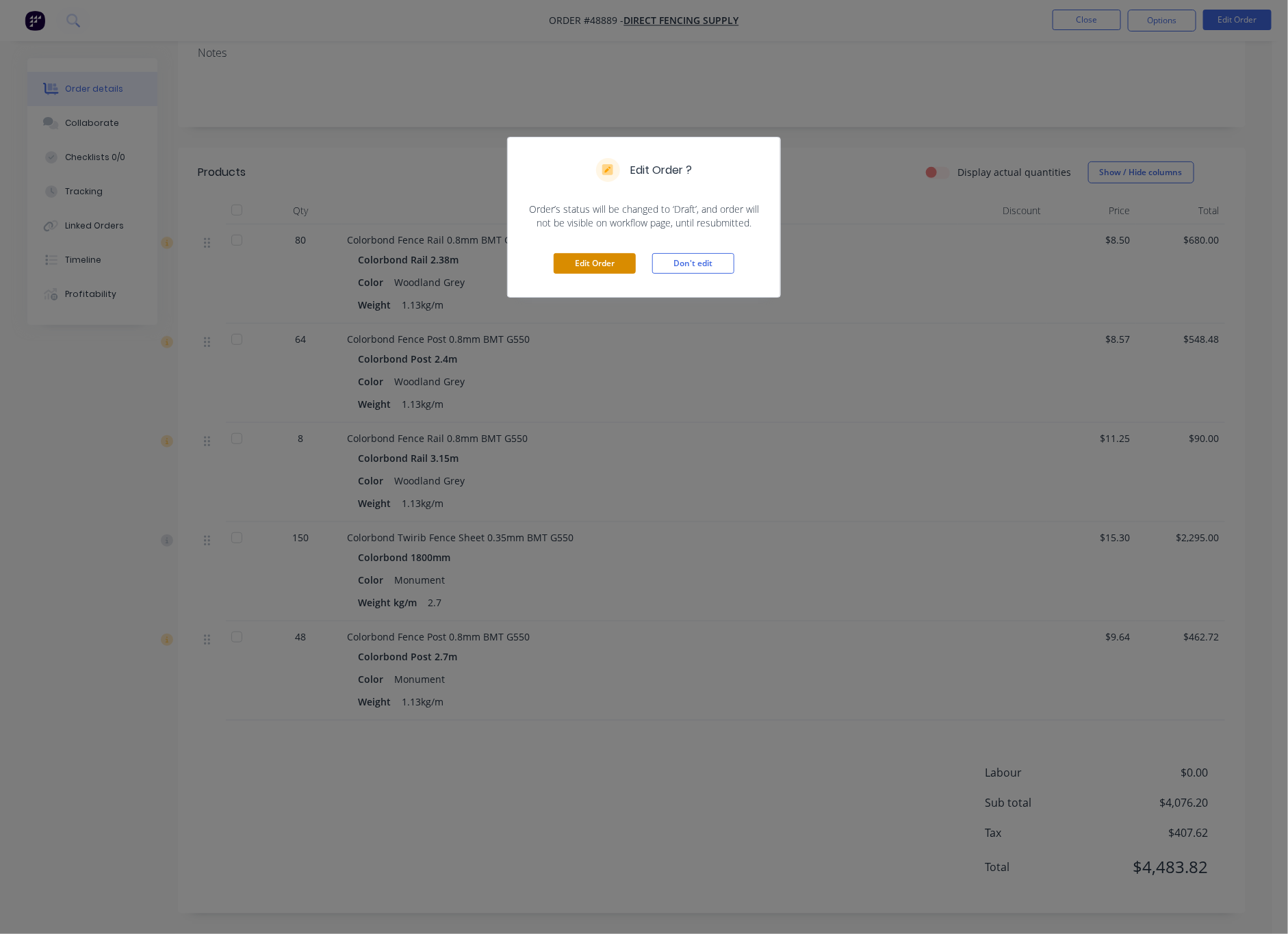
click at [608, 268] on button "Edit Order" at bounding box center [594, 263] width 82 height 21
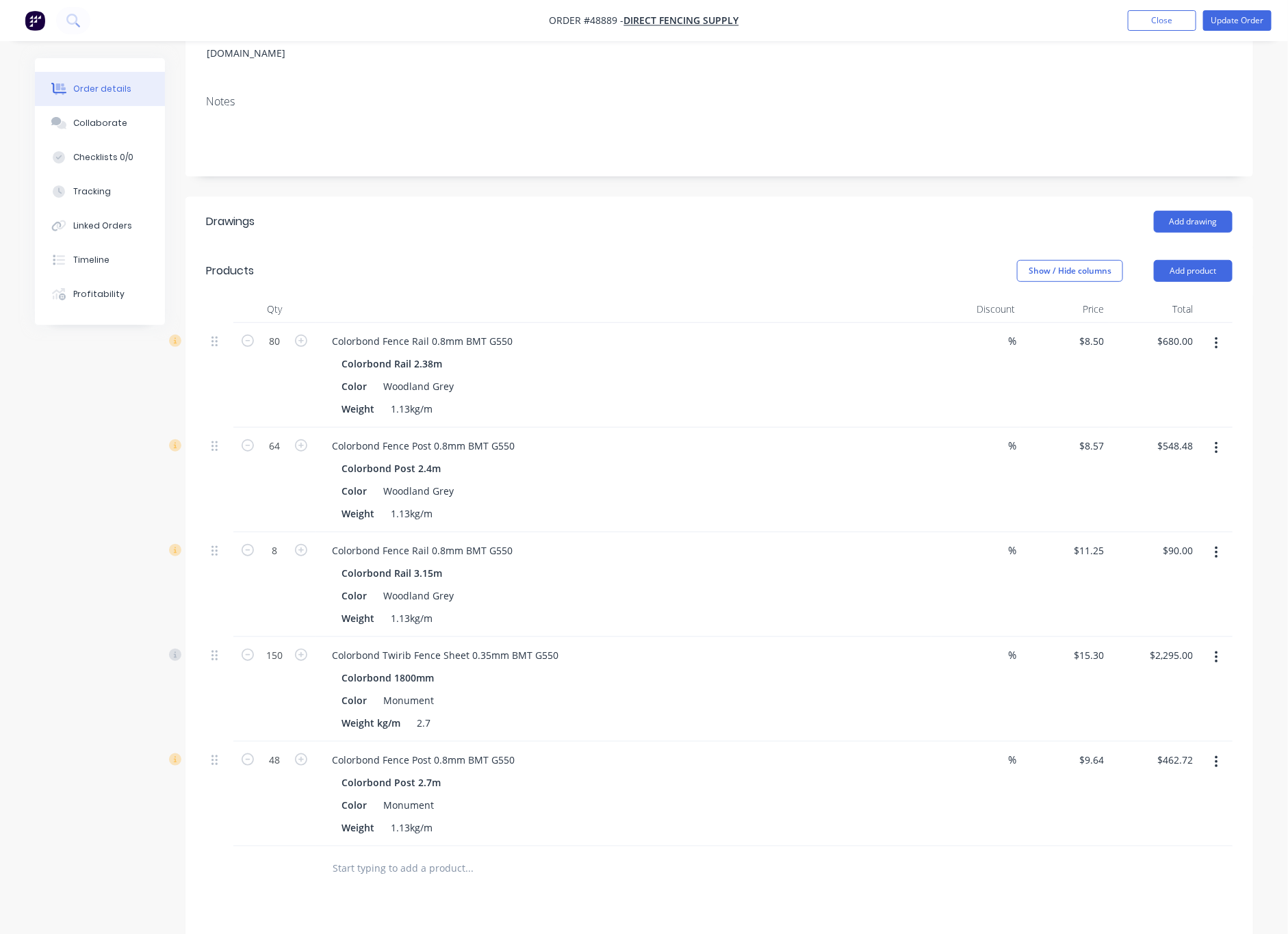
scroll to position [308, 0]
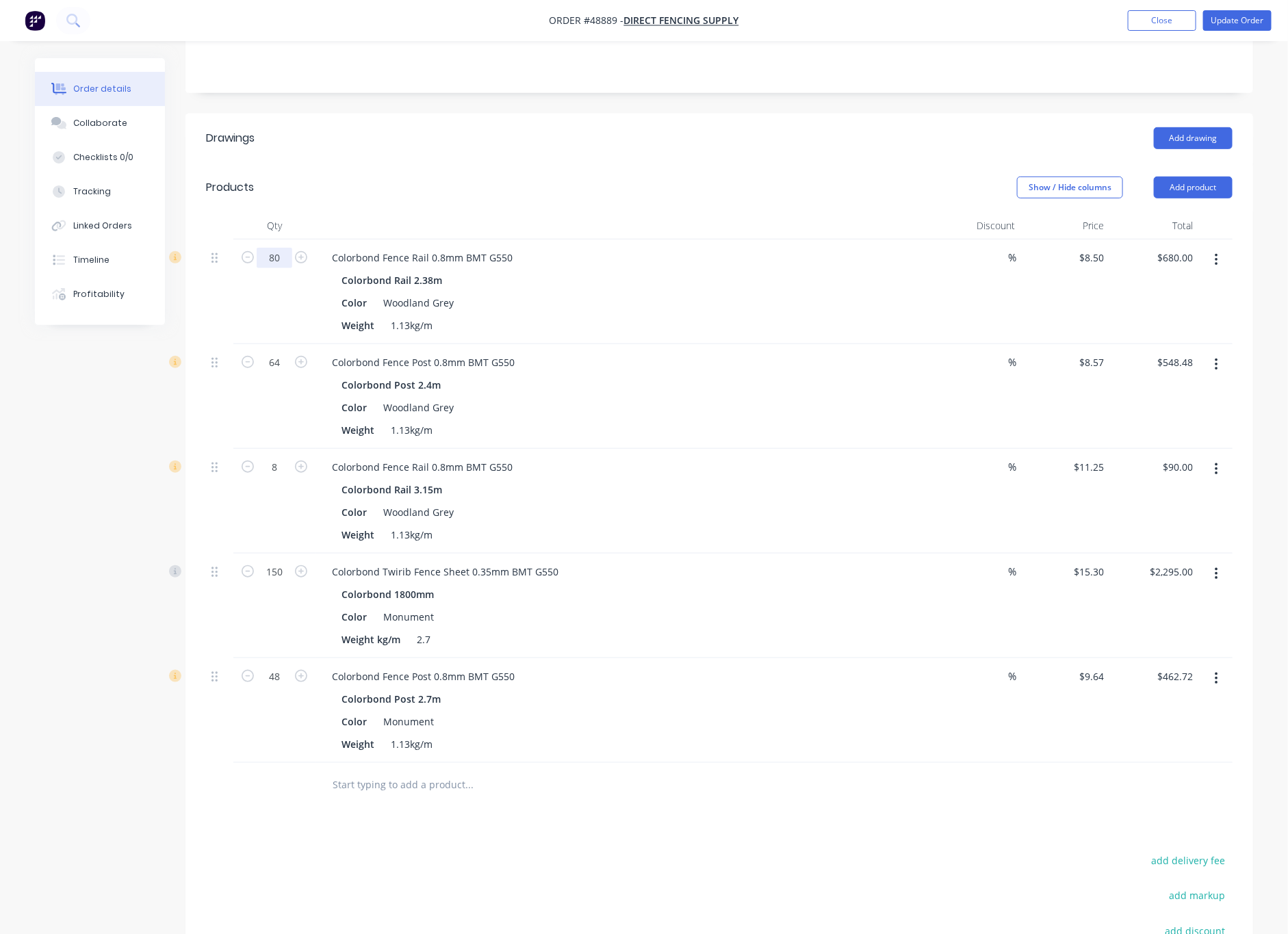
click at [283, 248] on input "80" at bounding box center [275, 258] width 36 height 21
type input "108"
type input "$918.00"
click at [375, 189] on header "Products Show / Hide columns Add product" at bounding box center [719, 188] width 1068 height 49
click at [1191, 177] on button "Add product" at bounding box center [1193, 188] width 79 height 22
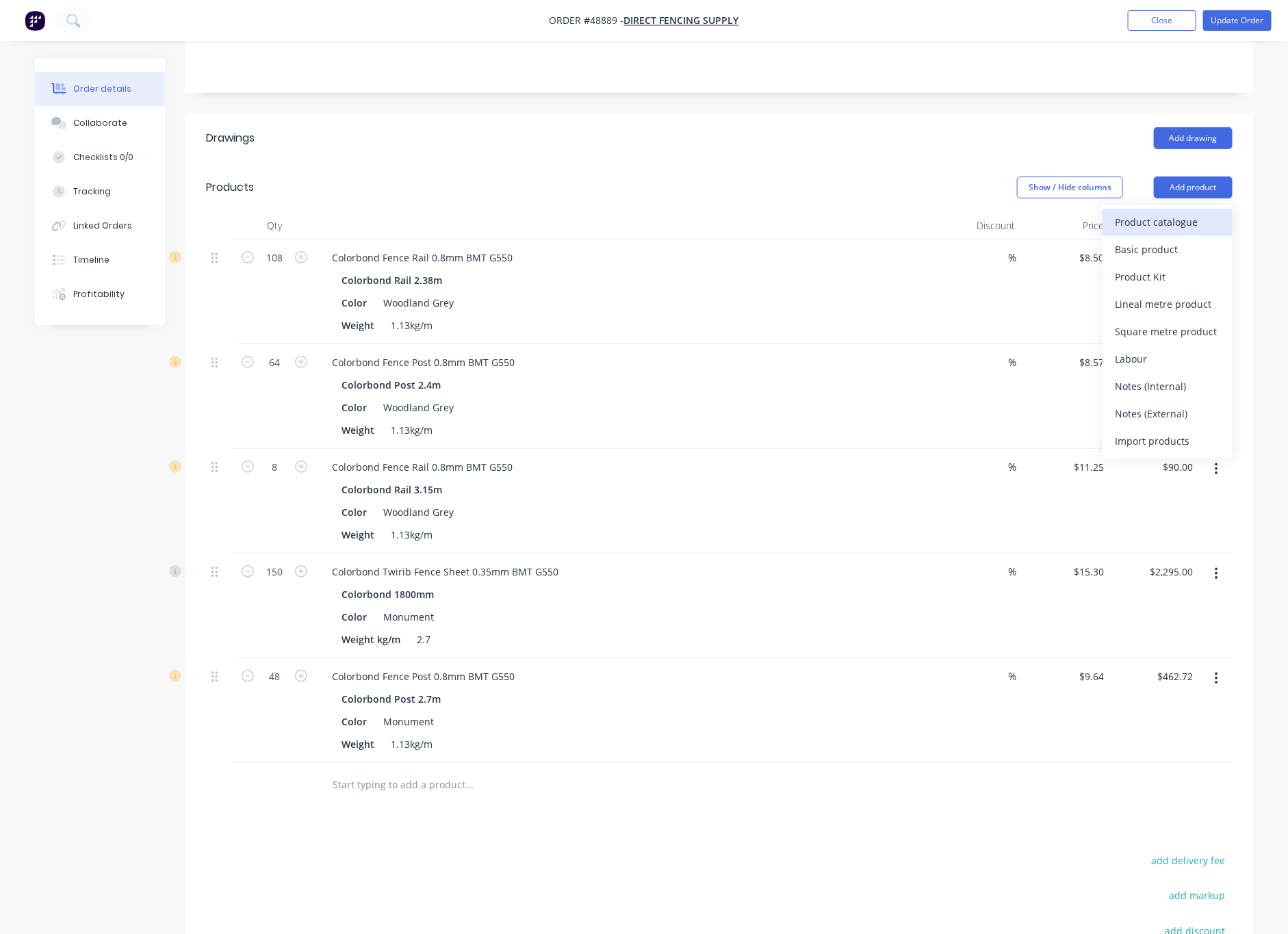
click at [1131, 214] on div "Product catalogue" at bounding box center [1168, 222] width 105 height 20
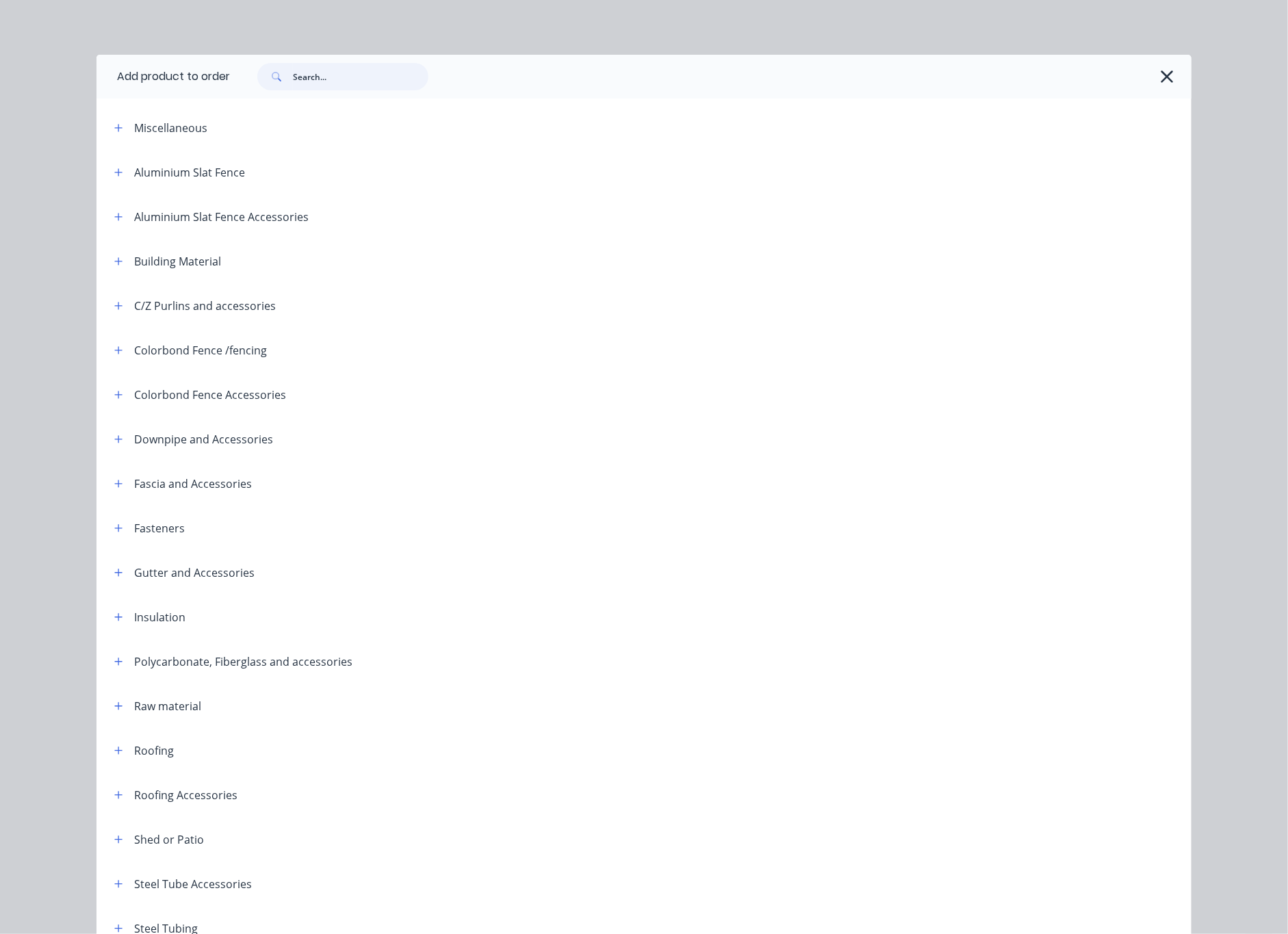
click at [387, 68] on input "text" at bounding box center [361, 76] width 136 height 27
type input "post"
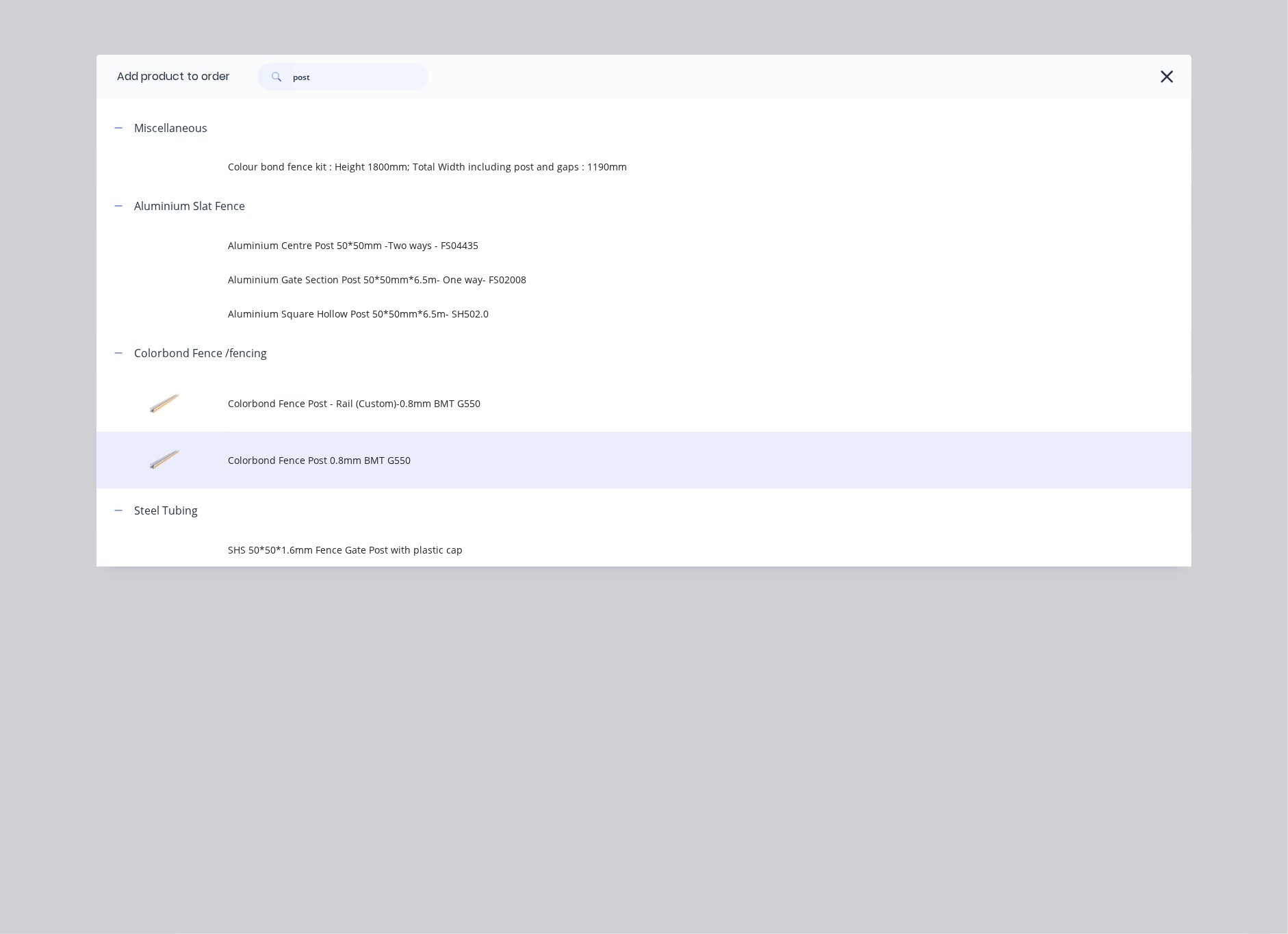
click at [487, 458] on span "Colorbond Fence Post 0.8mm BMT G550" at bounding box center [613, 460] width 771 height 14
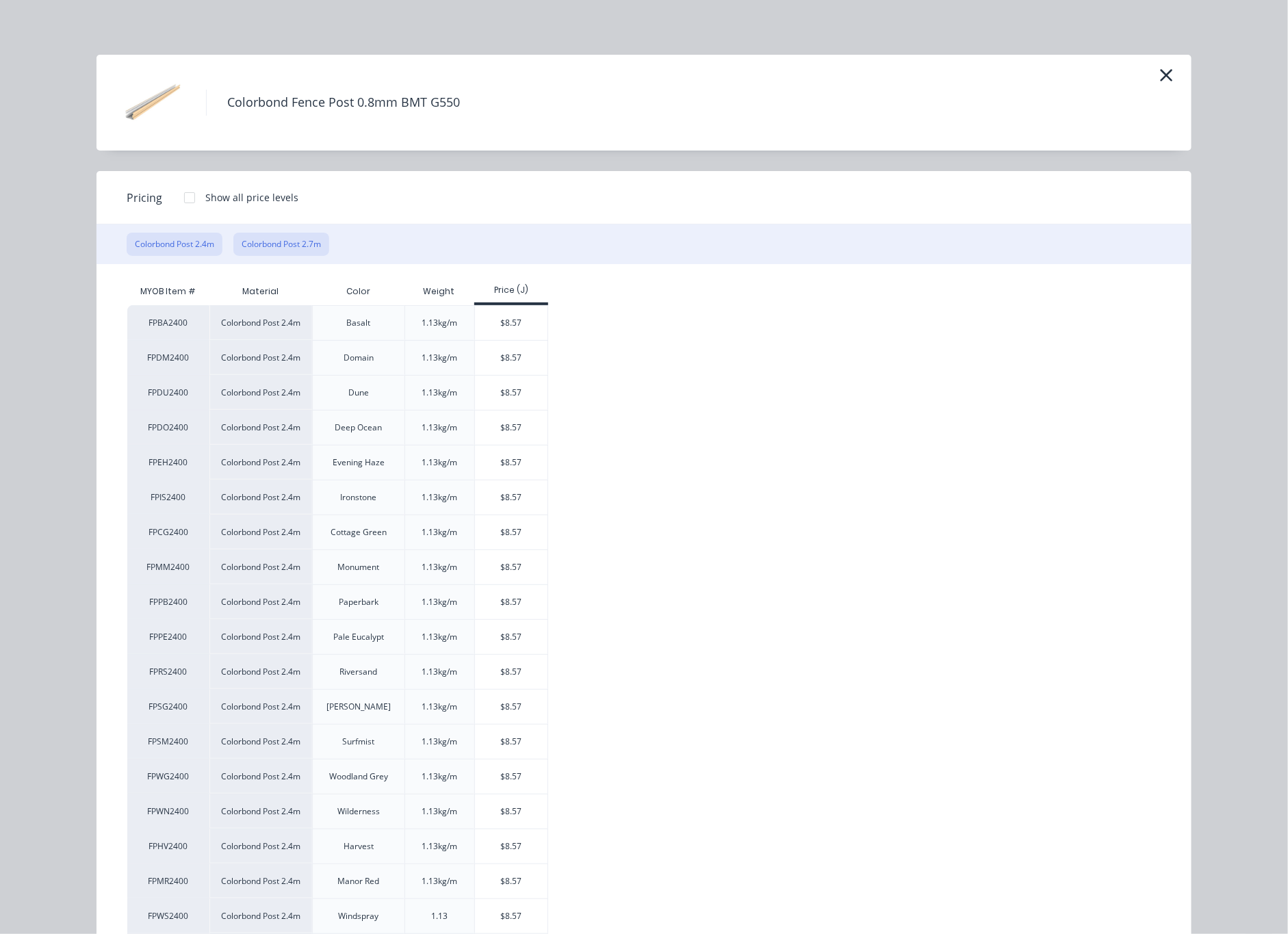
drag, startPoint x: 288, startPoint y: 223, endPoint x: 290, endPoint y: 234, distance: 11.2
click at [288, 228] on div "Pricing Show all price levels Colorbond Post 2.4m Colorbond Post 2.7m MYOB Item…" at bounding box center [644, 580] width 1095 height 818
click at [290, 240] on button "Colorbond Post 2.7m" at bounding box center [281, 244] width 96 height 23
click at [436, 228] on div "Colorbond Post 2.4m Colorbond Post 2.7m" at bounding box center [644, 244] width 1095 height 39
click at [304, 249] on button "Colorbond Post 2.7m" at bounding box center [281, 244] width 96 height 23
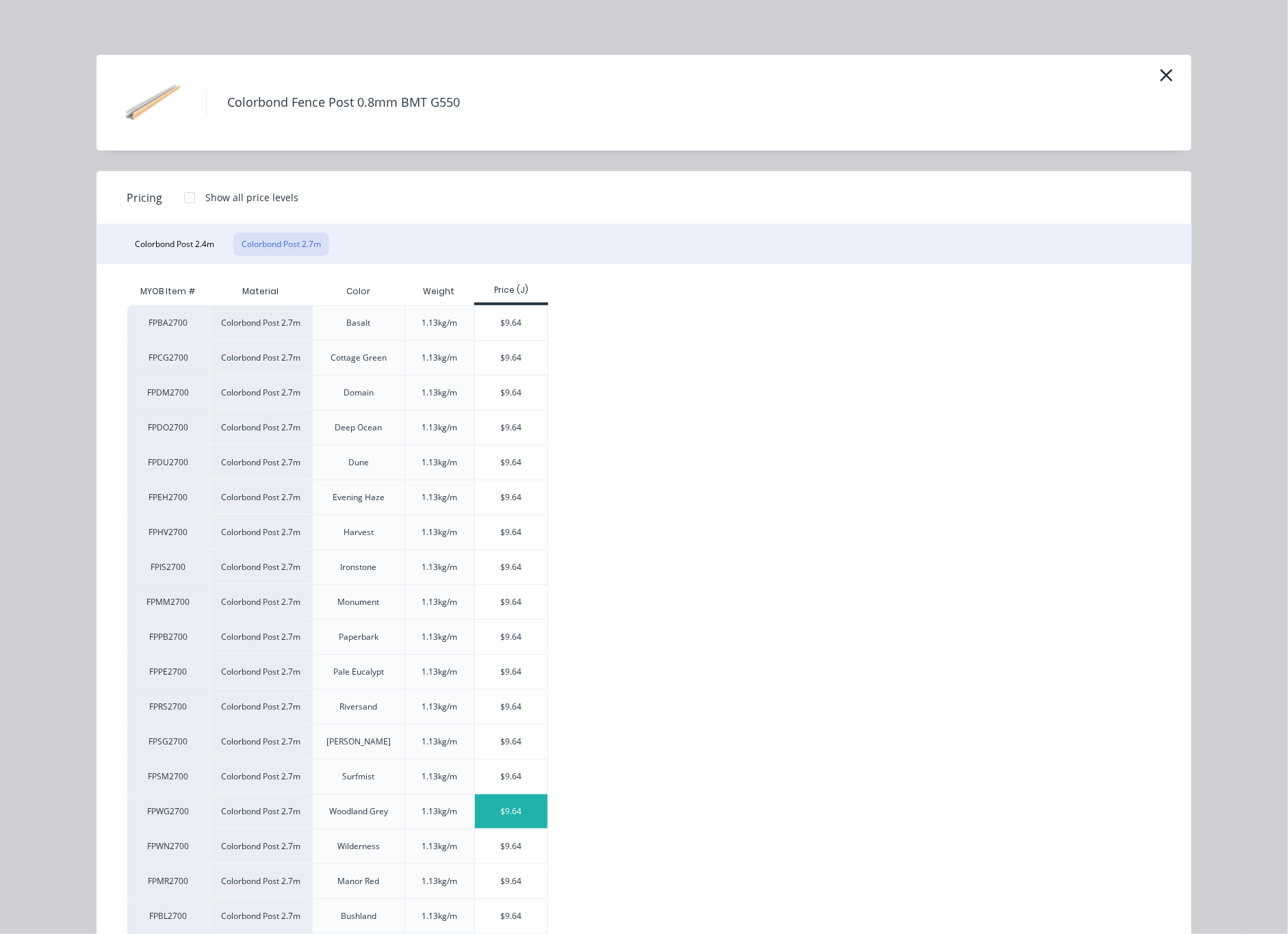
click at [522, 820] on div "$9.64" at bounding box center [511, 812] width 73 height 34
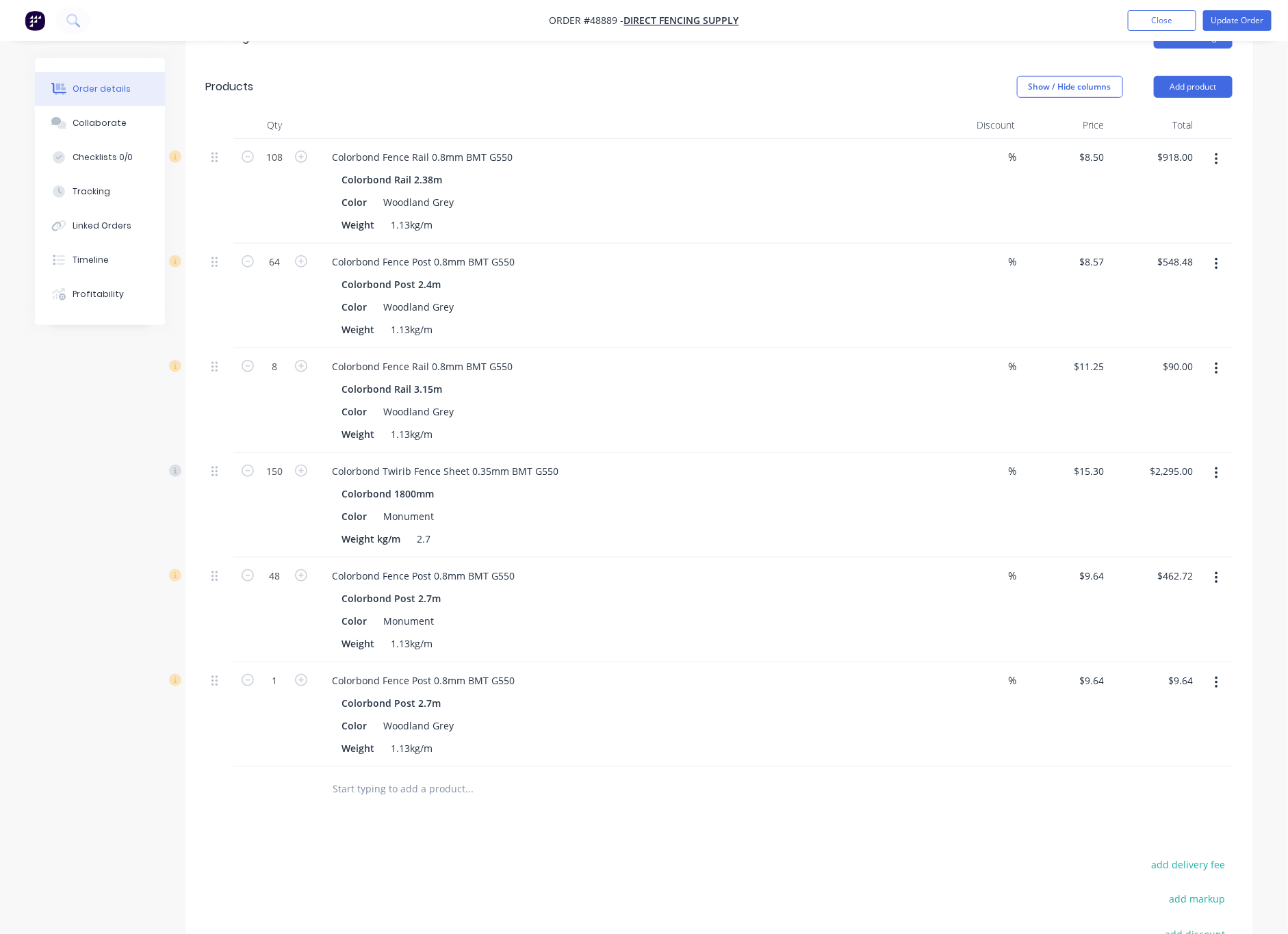
scroll to position [513, 0]
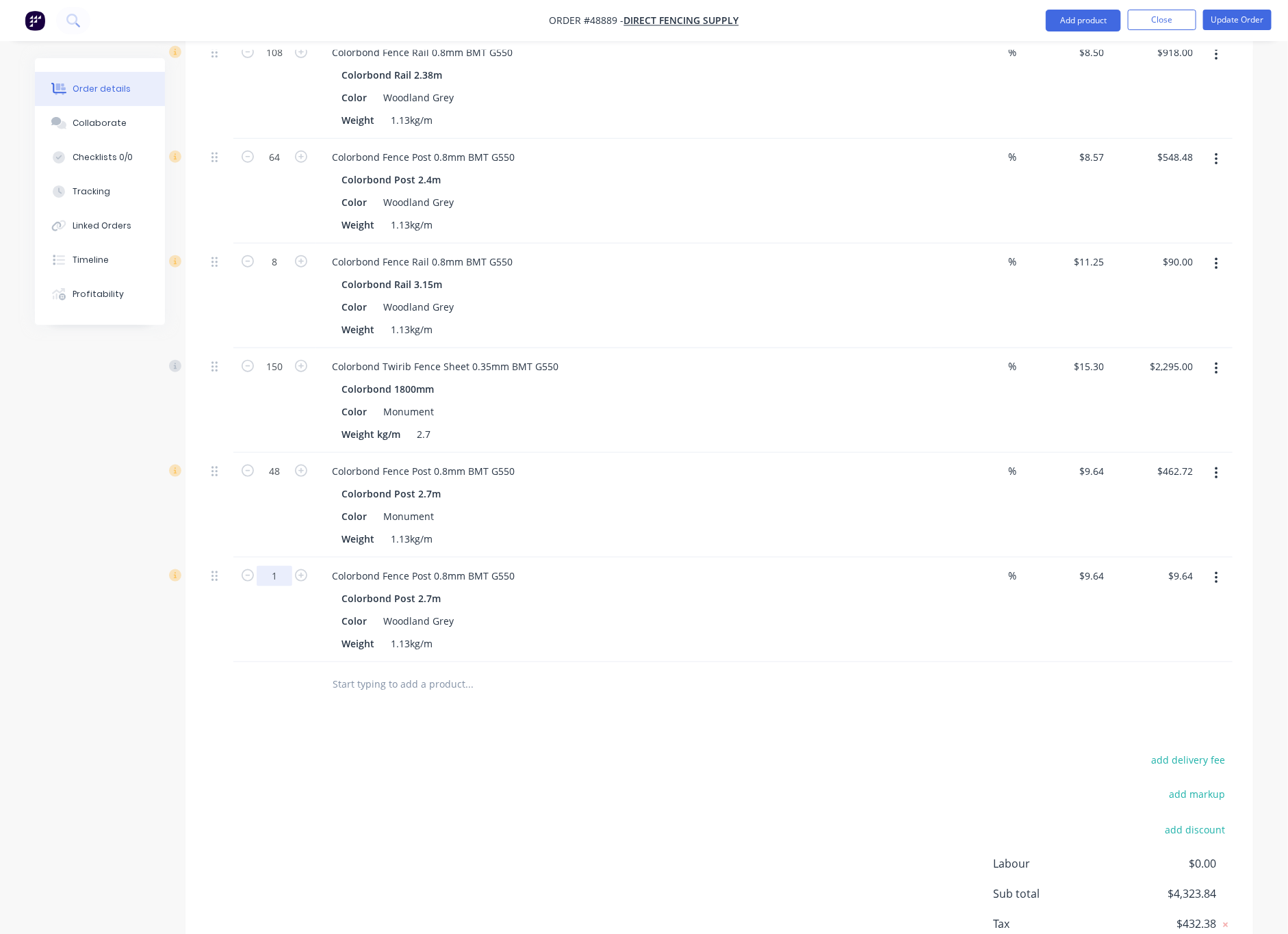
click at [286, 566] on input "1" at bounding box center [275, 576] width 36 height 21
type input "108"
type input "$1,041.12"
click at [321, 751] on div "add delivery fee add markup add discount Labour $0.00 Sub total $5,355.32 Tax $…" at bounding box center [720, 867] width 1027 height 234
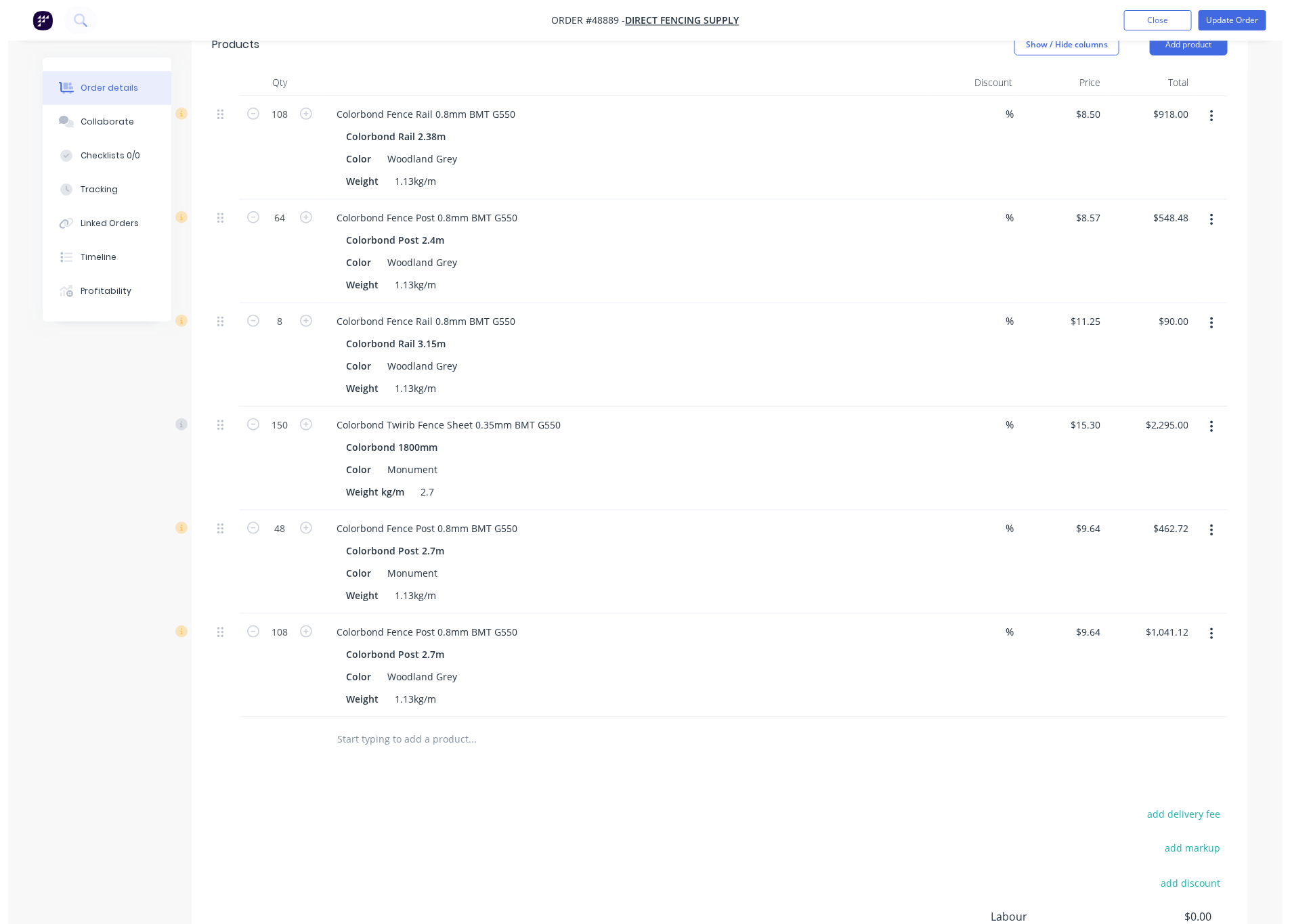
scroll to position [278, 0]
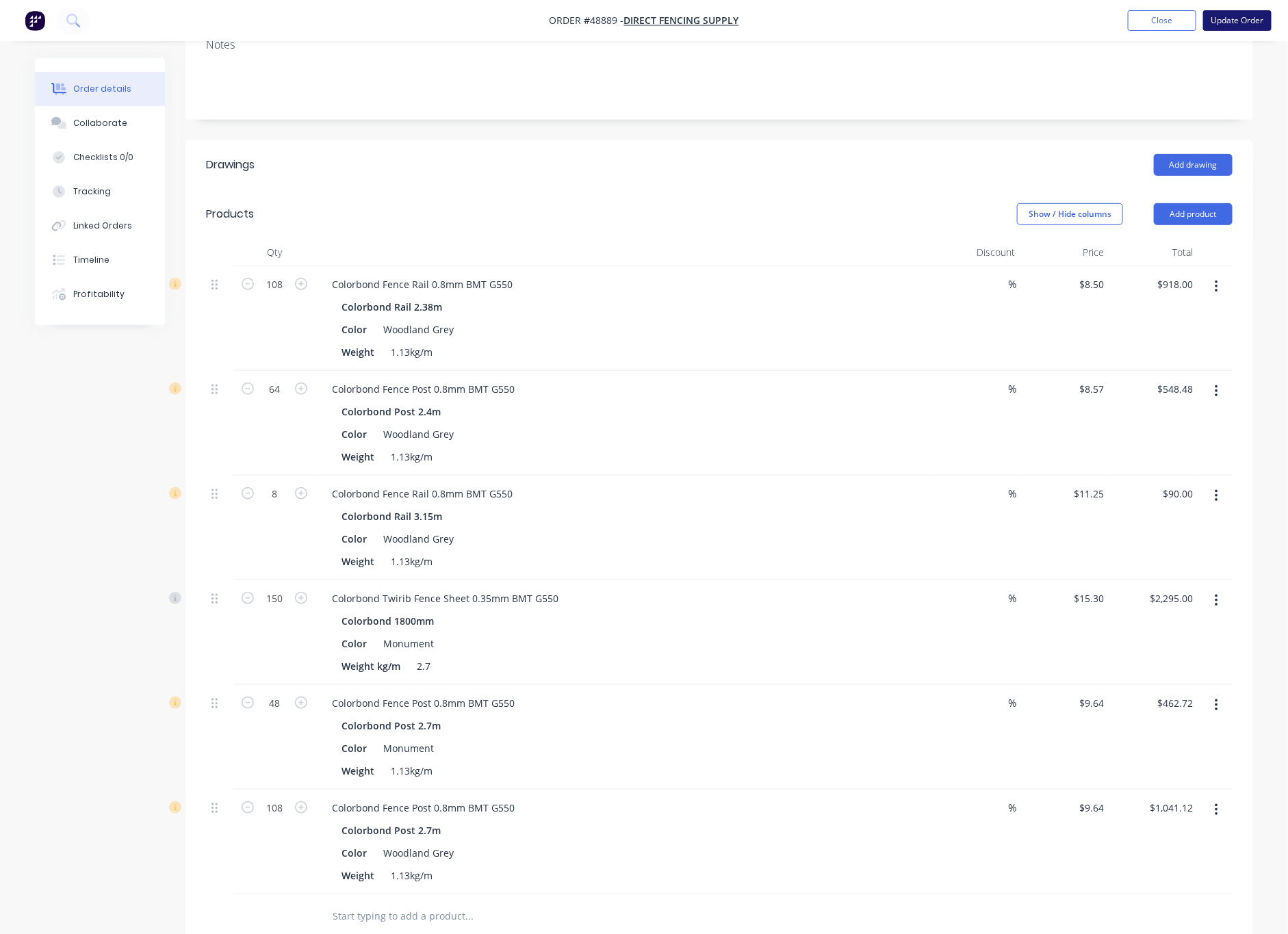
click at [1238, 19] on button "Update Order" at bounding box center [1238, 21] width 68 height 21
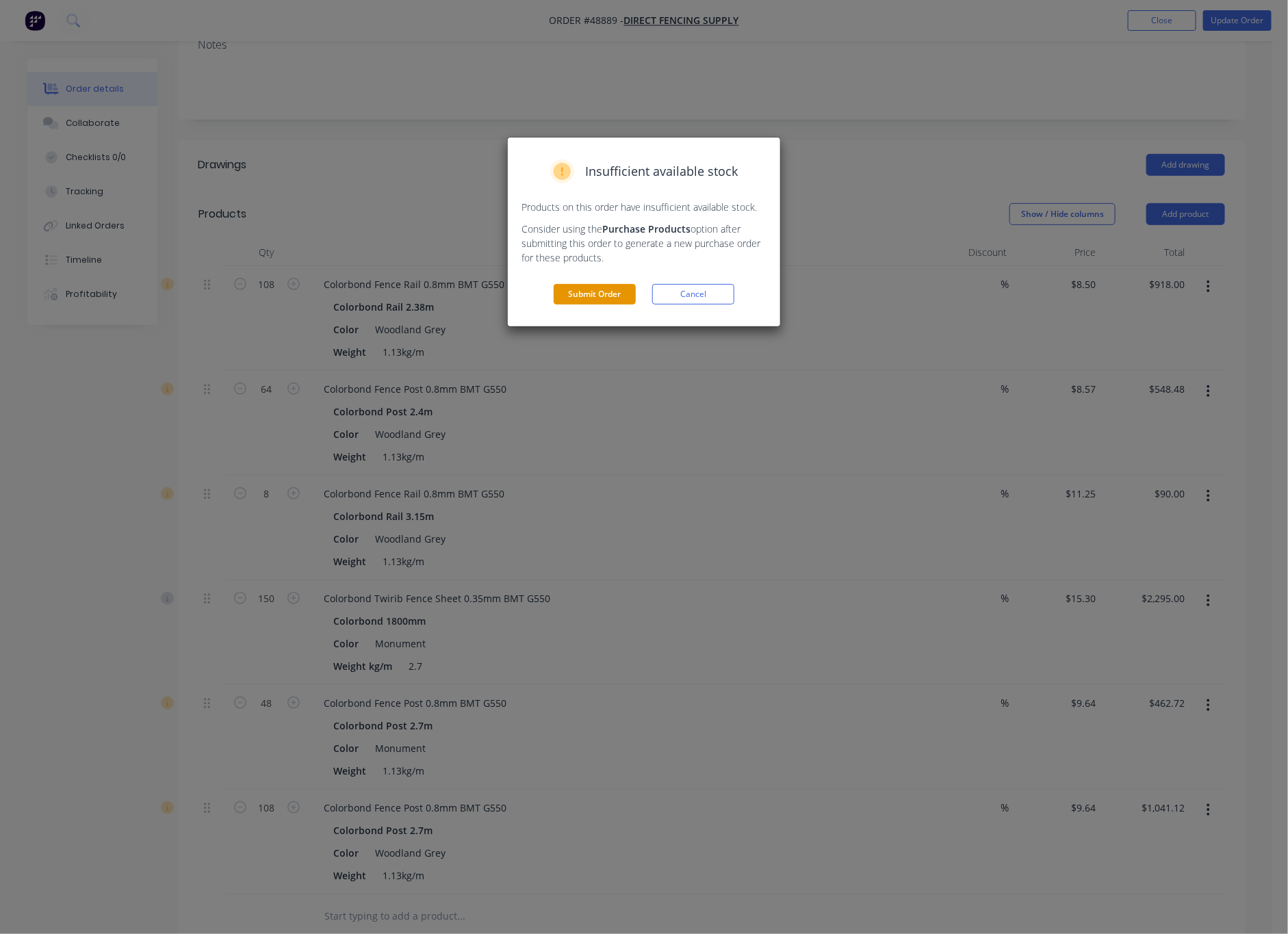
click at [604, 292] on button "Submit Order" at bounding box center [594, 295] width 82 height 21
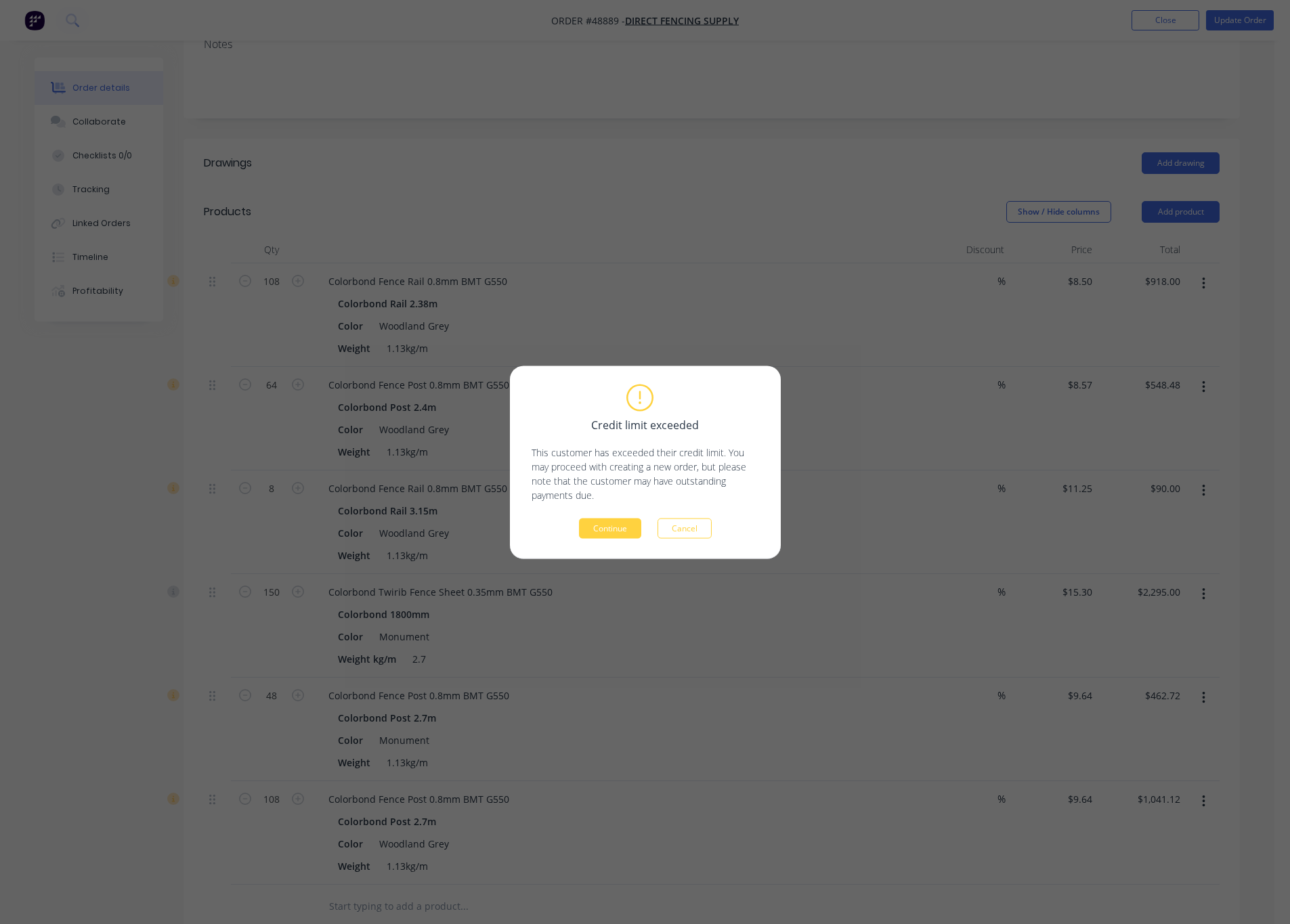
click at [634, 524] on button "Continue" at bounding box center [610, 528] width 62 height 21
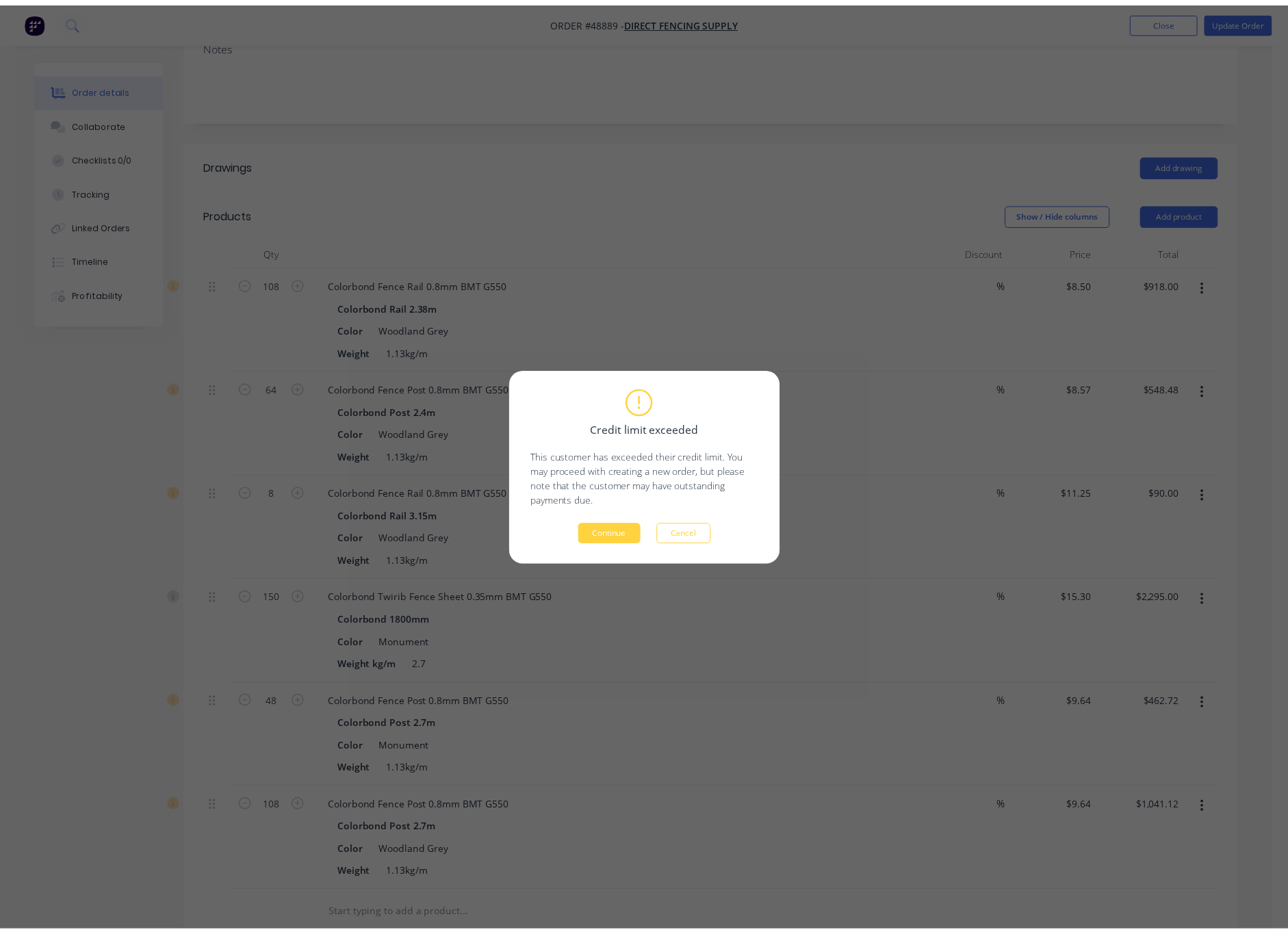
scroll to position [0, 0]
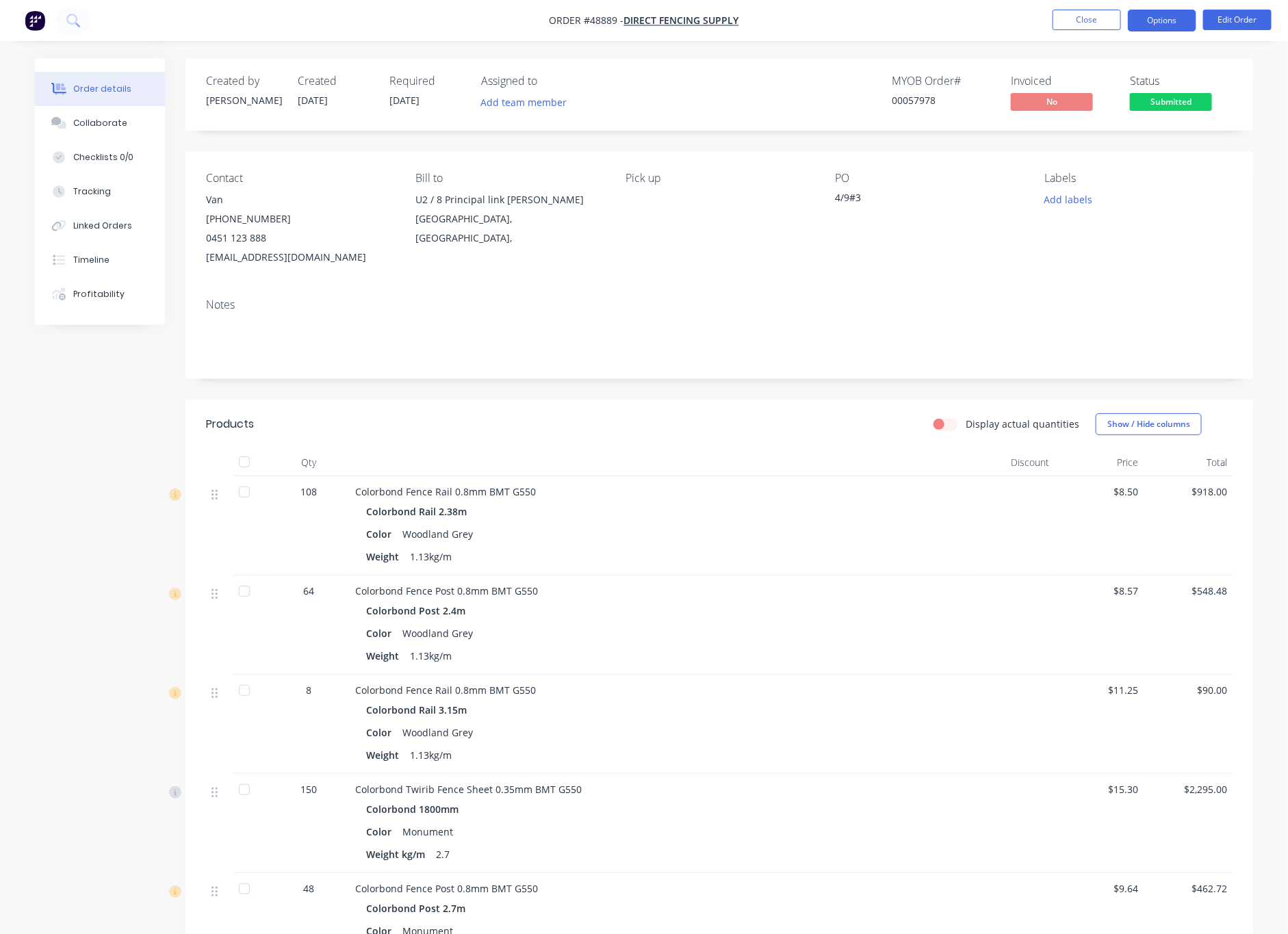
click at [1159, 27] on button "Options" at bounding box center [1162, 21] width 68 height 22
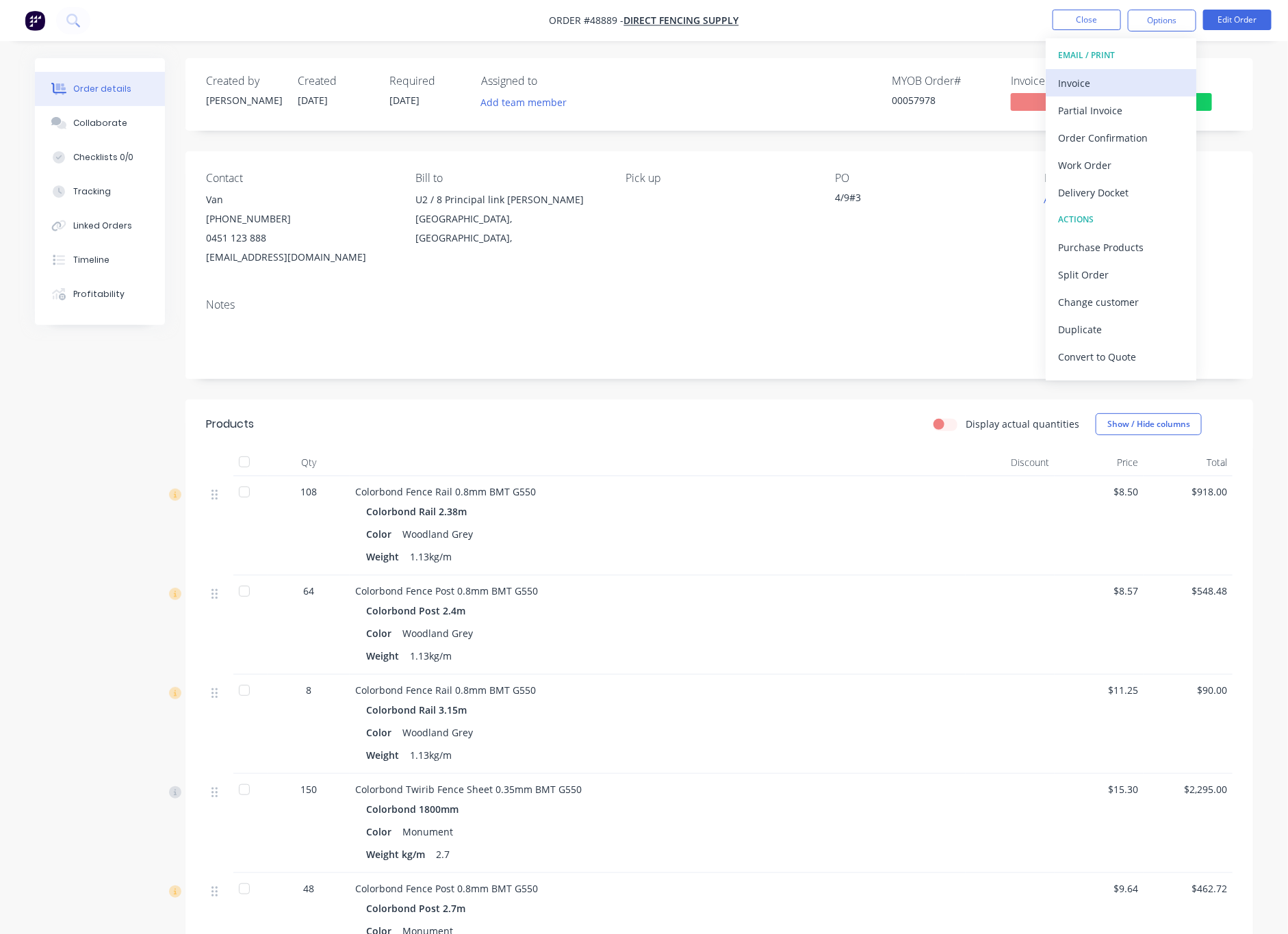
click at [1125, 81] on div "Invoice" at bounding box center [1121, 83] width 126 height 20
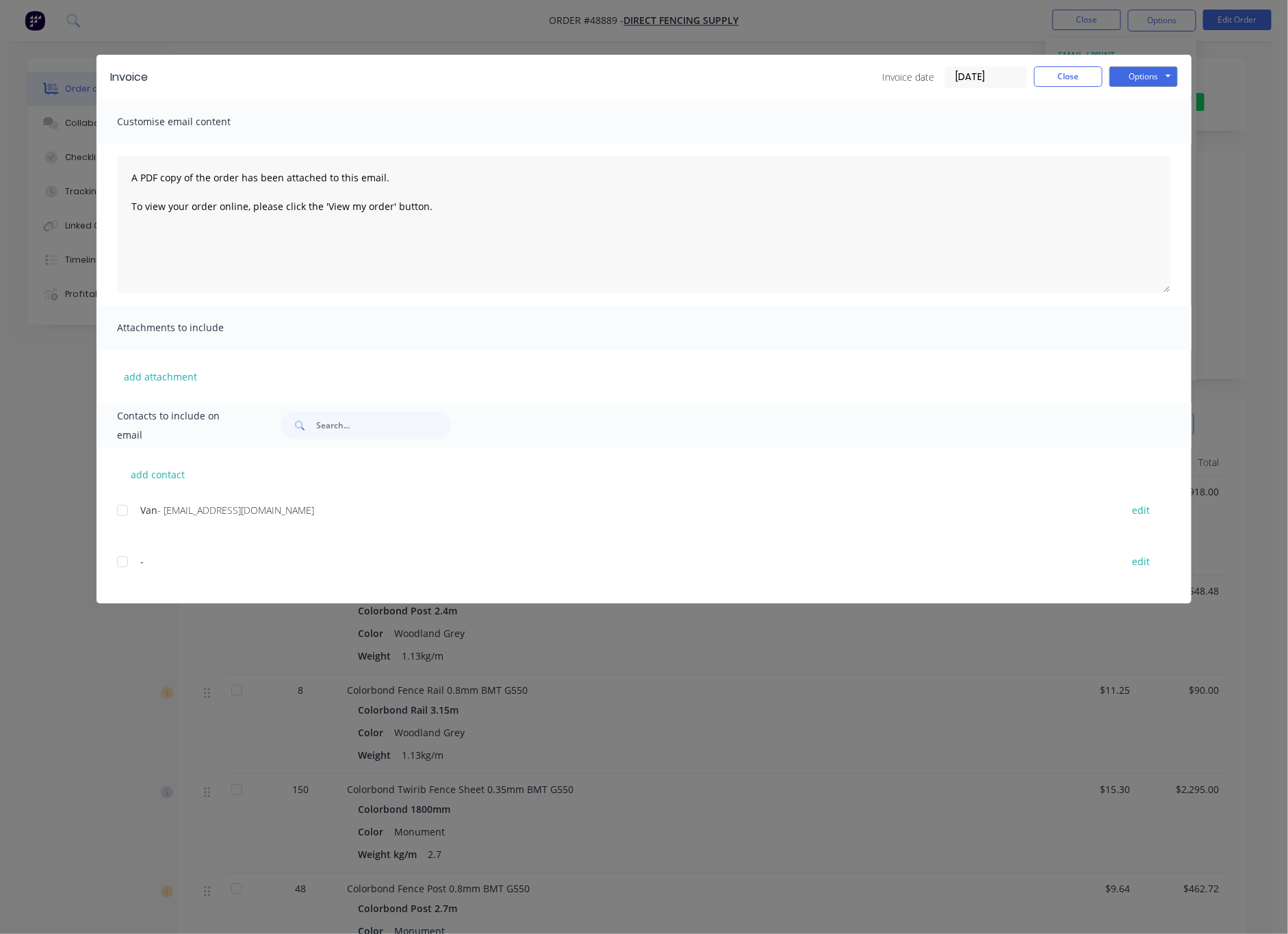
click at [121, 514] on div at bounding box center [122, 510] width 27 height 27
click at [1136, 68] on button "Options" at bounding box center [1143, 76] width 68 height 21
click at [1169, 151] on button "Email" at bounding box center [1153, 146] width 88 height 22
click at [1228, 193] on div "Invoice Invoice date [DATE] Close Options Preview Print Email Customise email c…" at bounding box center [644, 467] width 1288 height 934
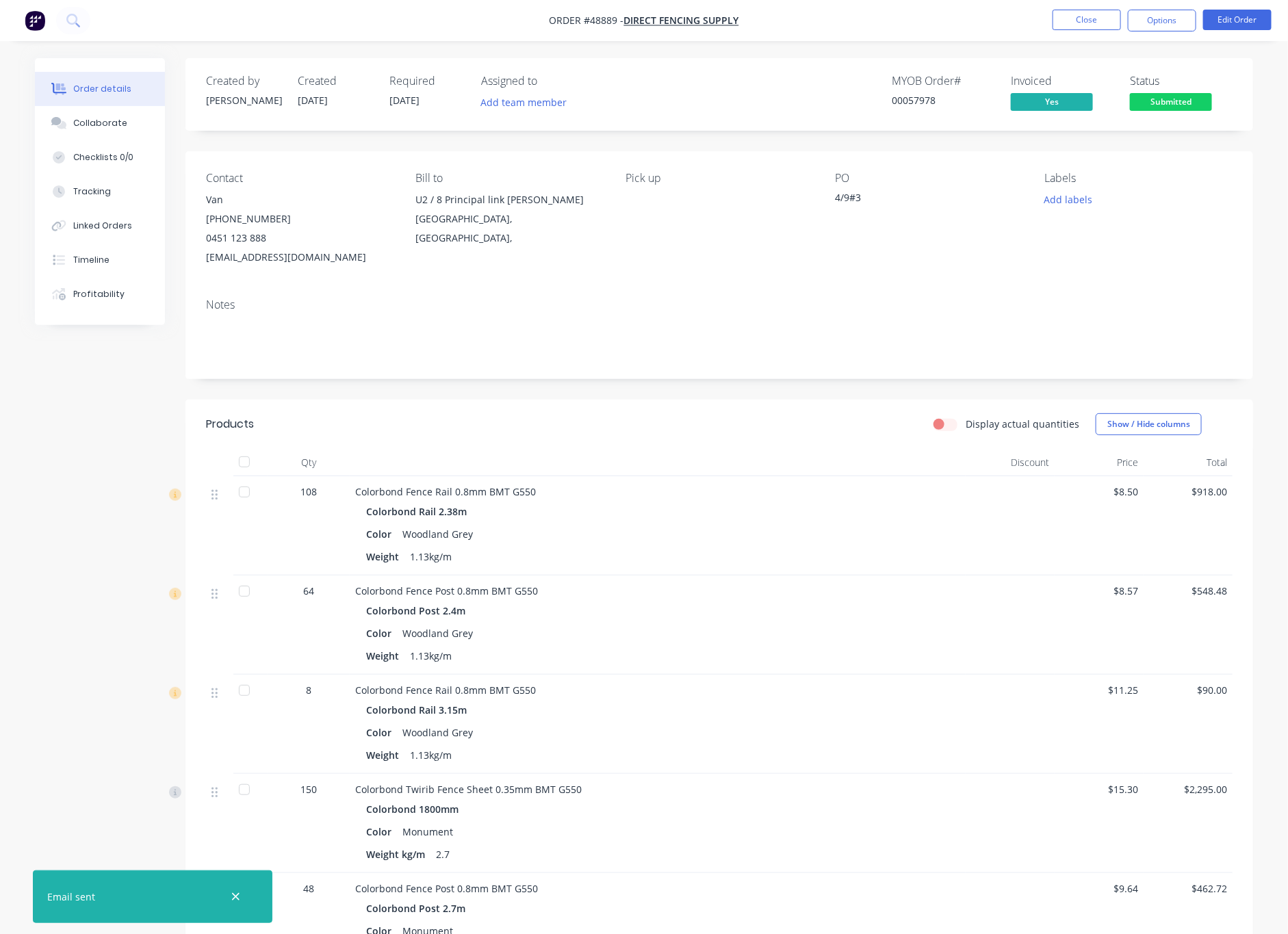
click at [247, 493] on div at bounding box center [244, 492] width 27 height 27
click at [243, 593] on div at bounding box center [244, 591] width 27 height 27
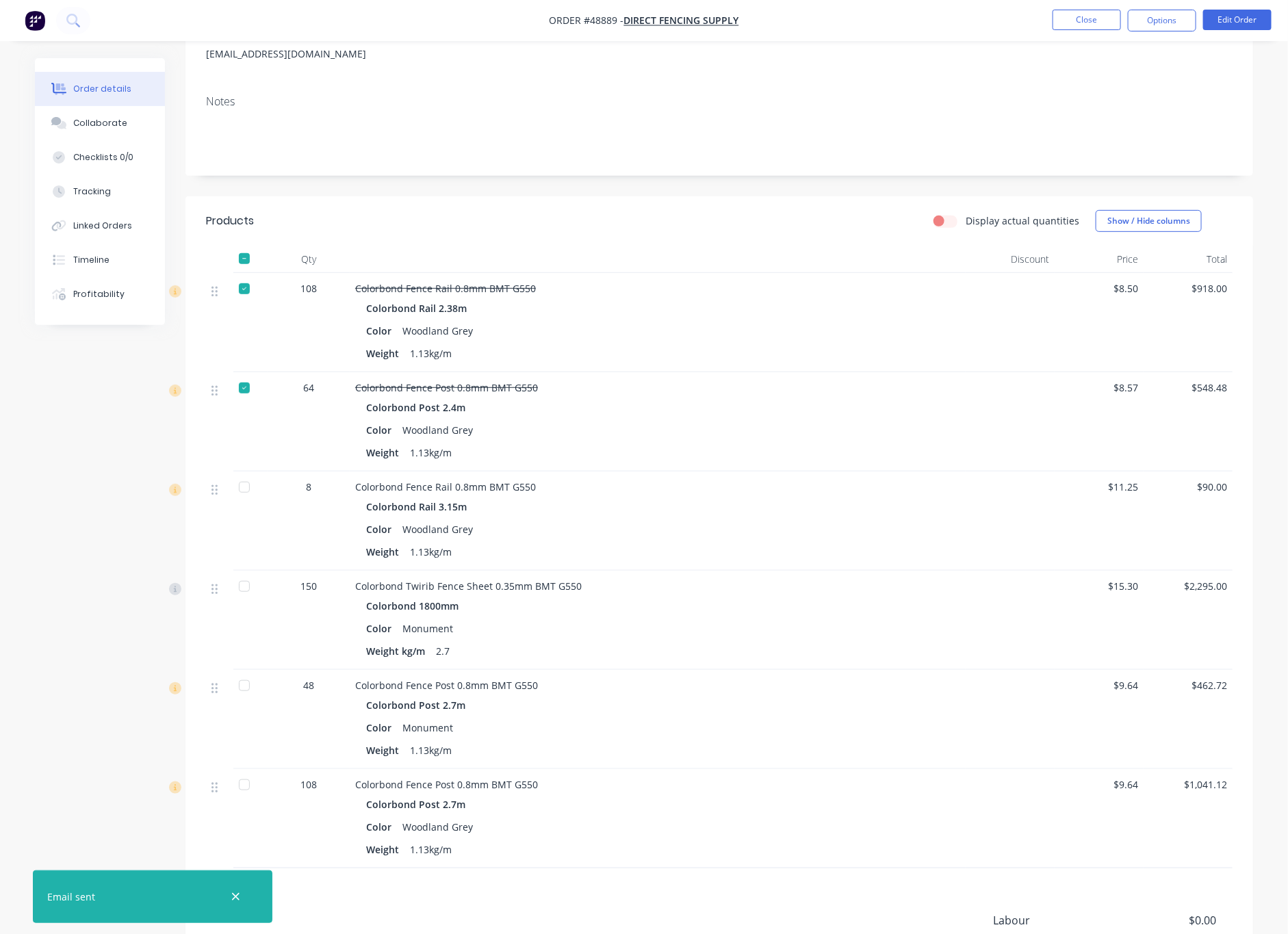
scroll to position [205, 0]
click at [243, 493] on div at bounding box center [244, 485] width 27 height 27
click at [246, 683] on div at bounding box center [244, 683] width 27 height 27
click at [249, 792] on div at bounding box center [244, 783] width 27 height 27
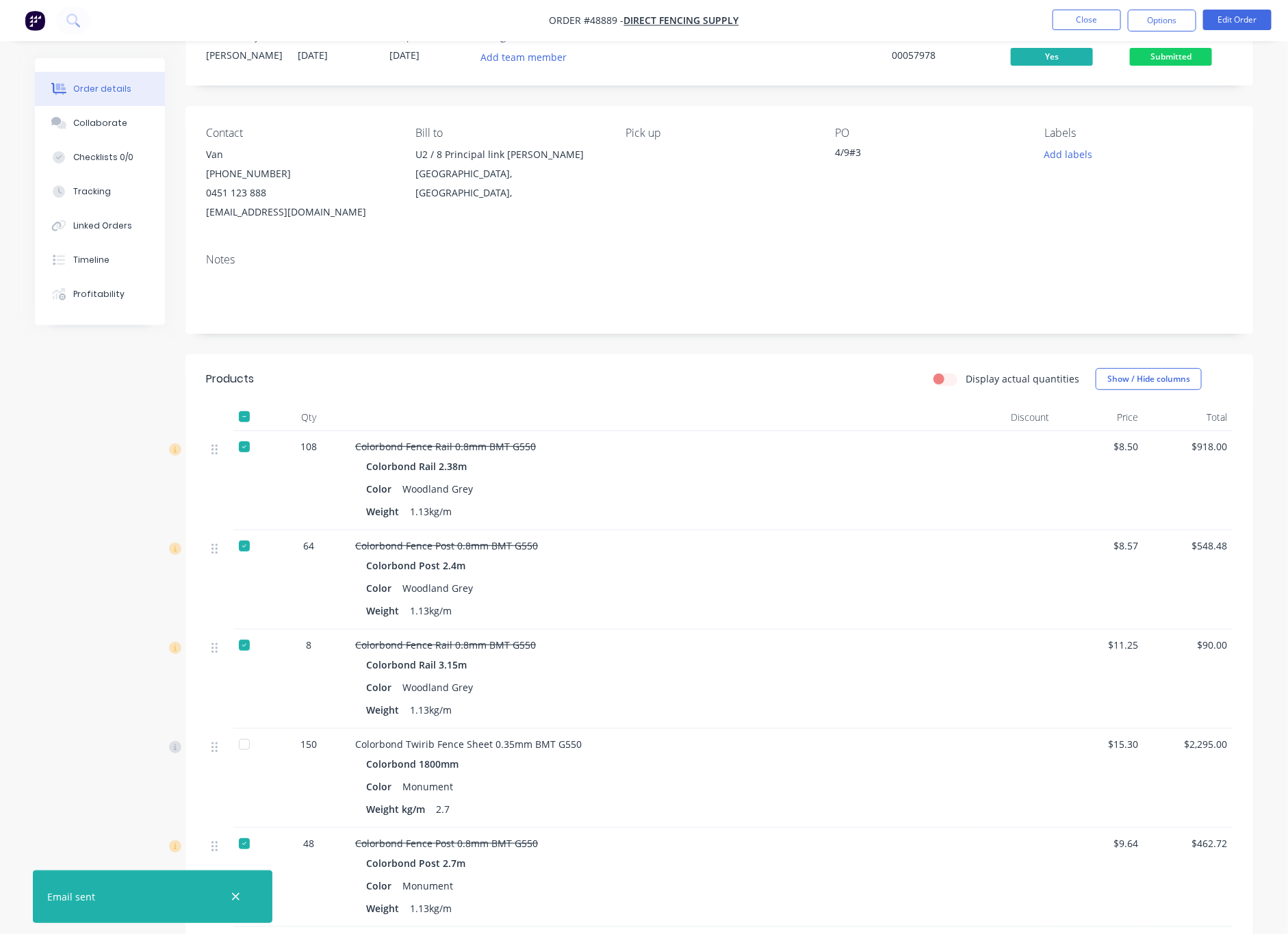
scroll to position [0, 0]
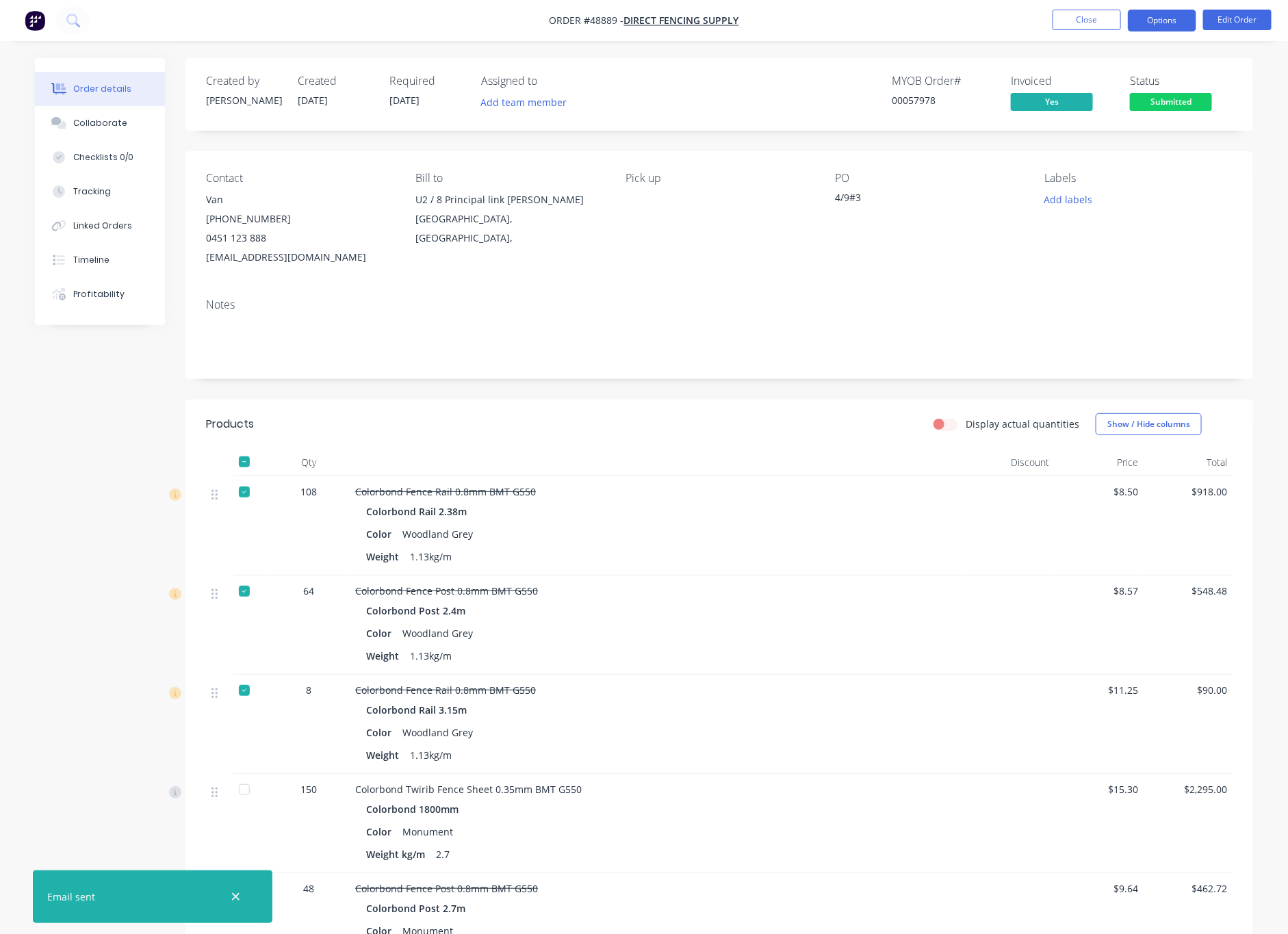
click at [1178, 22] on button "Options" at bounding box center [1162, 21] width 68 height 22
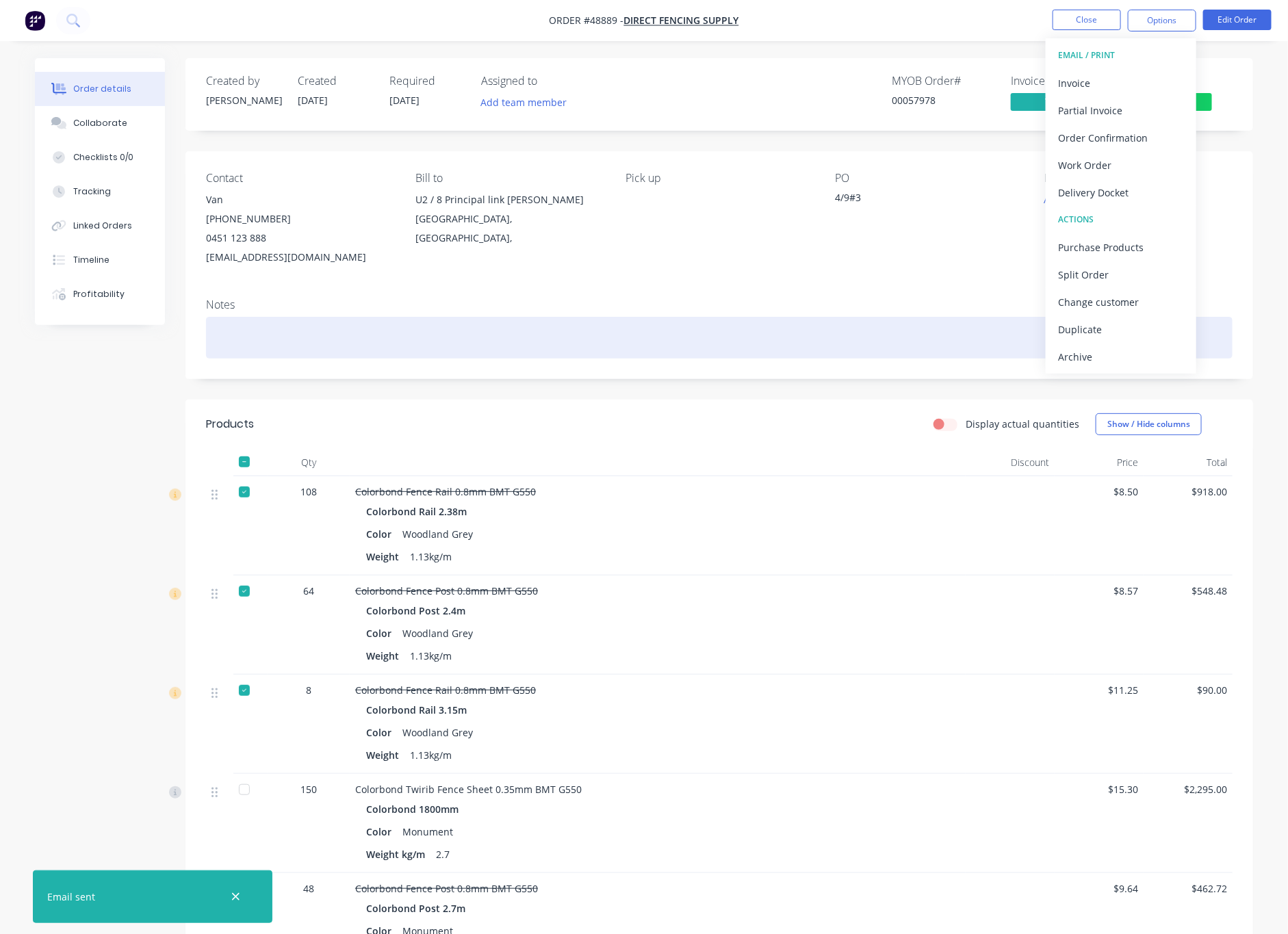
click at [766, 323] on div at bounding box center [720, 338] width 1027 height 42
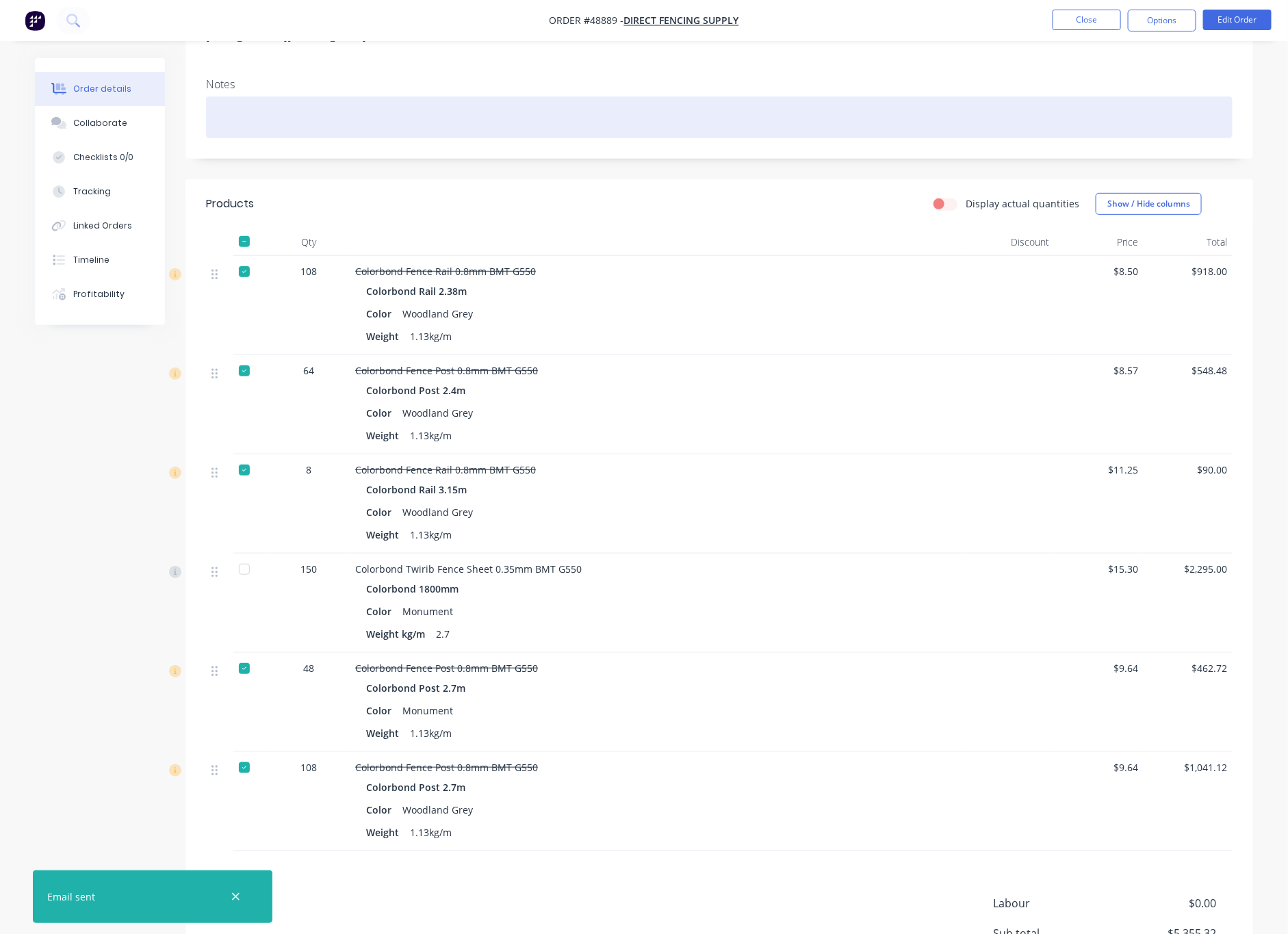
scroll to position [353, 0]
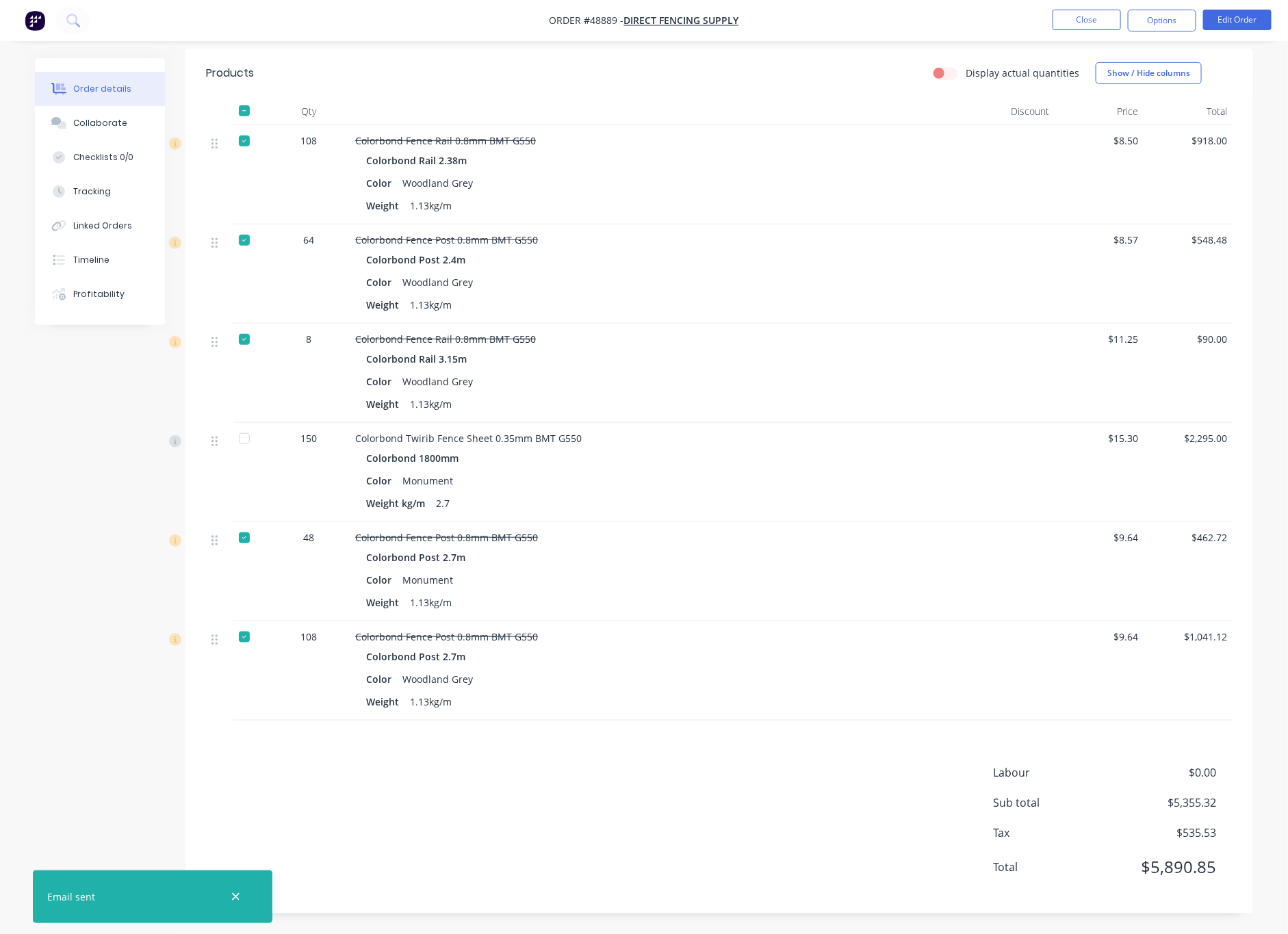
click at [709, 813] on div "Labour $0.00 Sub total $5,355.32 Tax $535.53 Total $5,890.85" at bounding box center [720, 828] width 1027 height 128
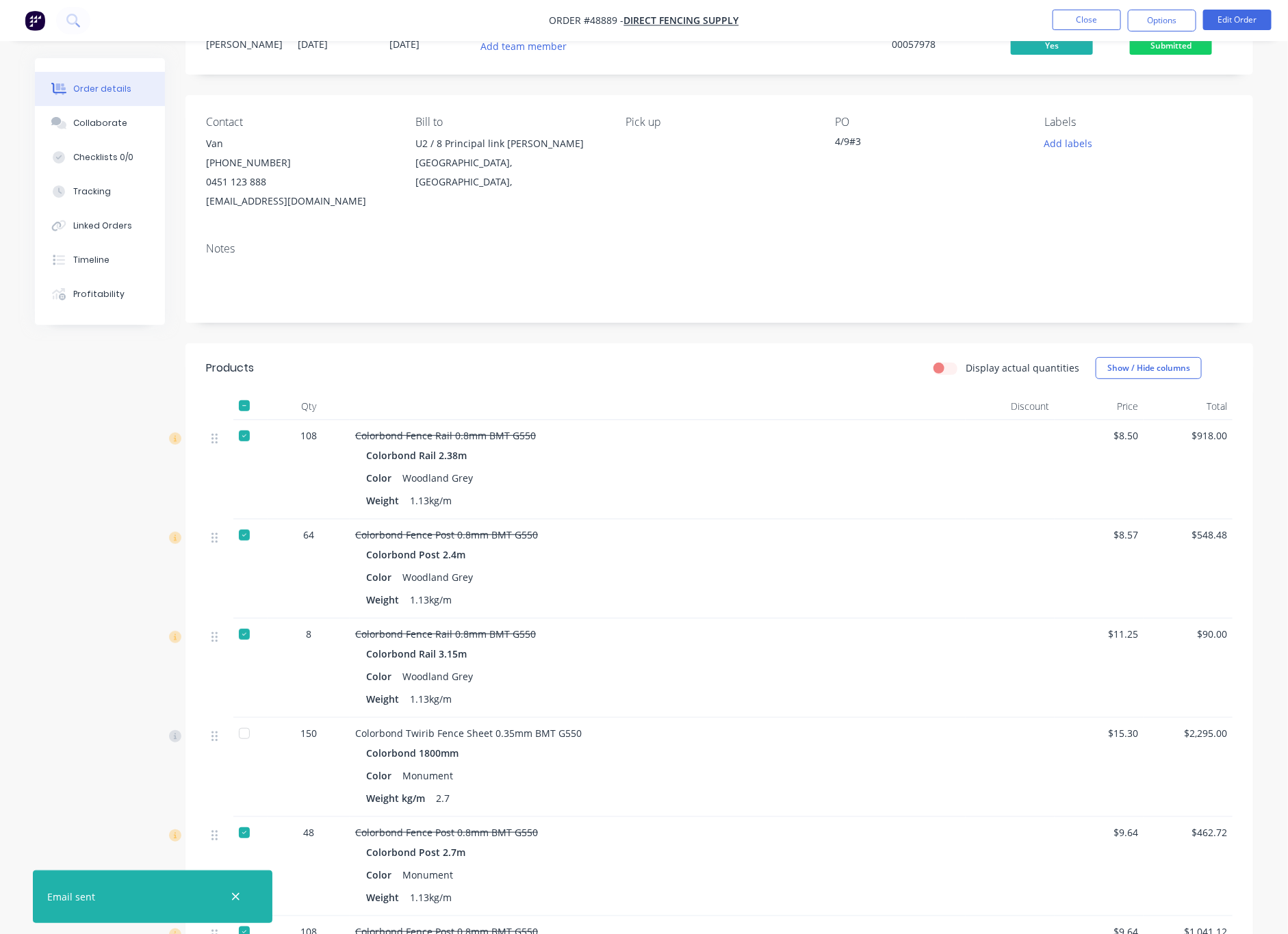
scroll to position [0, 0]
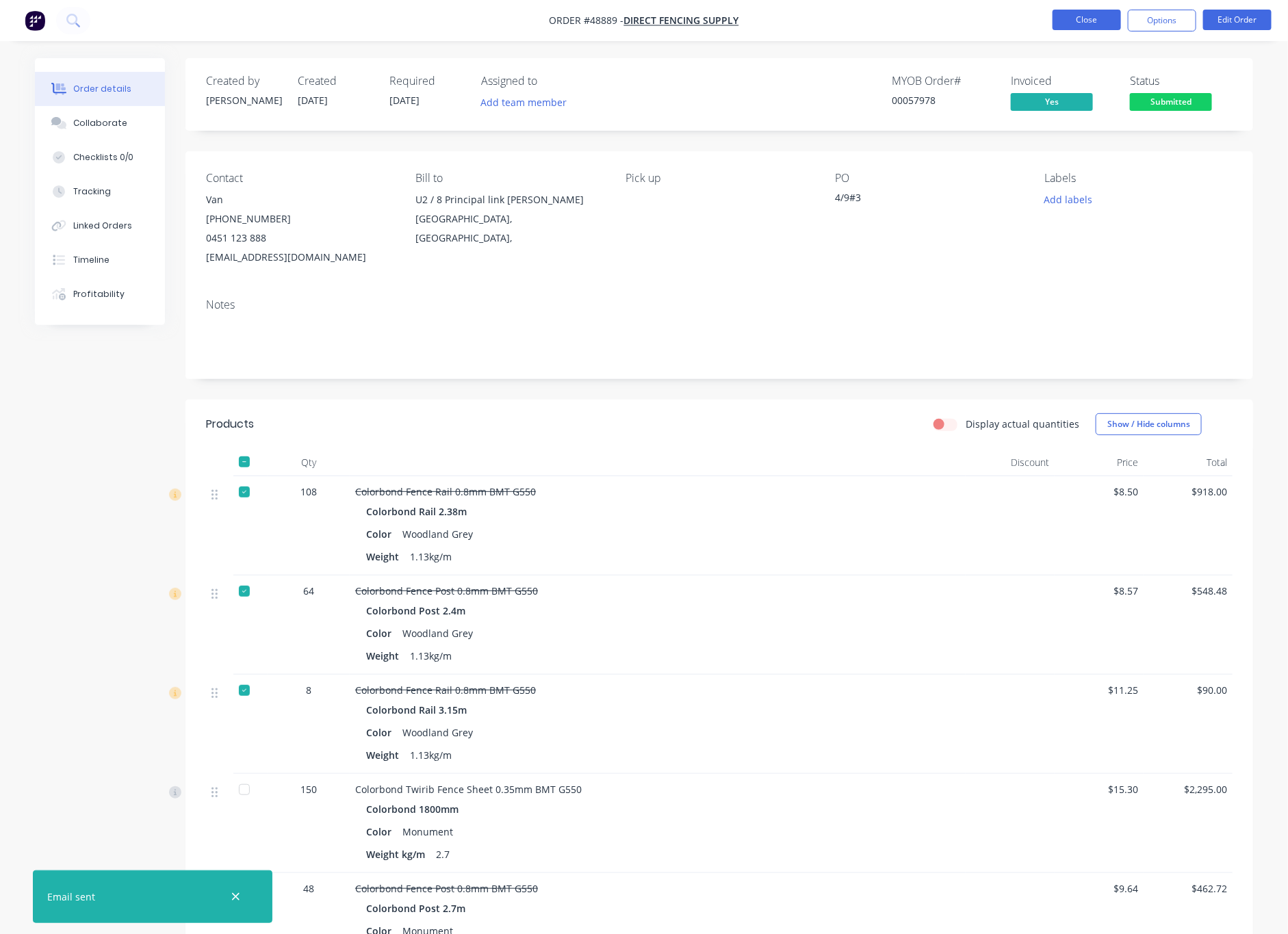
drag, startPoint x: 791, startPoint y: 568, endPoint x: 1087, endPoint y: 22, distance: 621.1
click at [1087, 22] on button "Close" at bounding box center [1087, 20] width 68 height 21
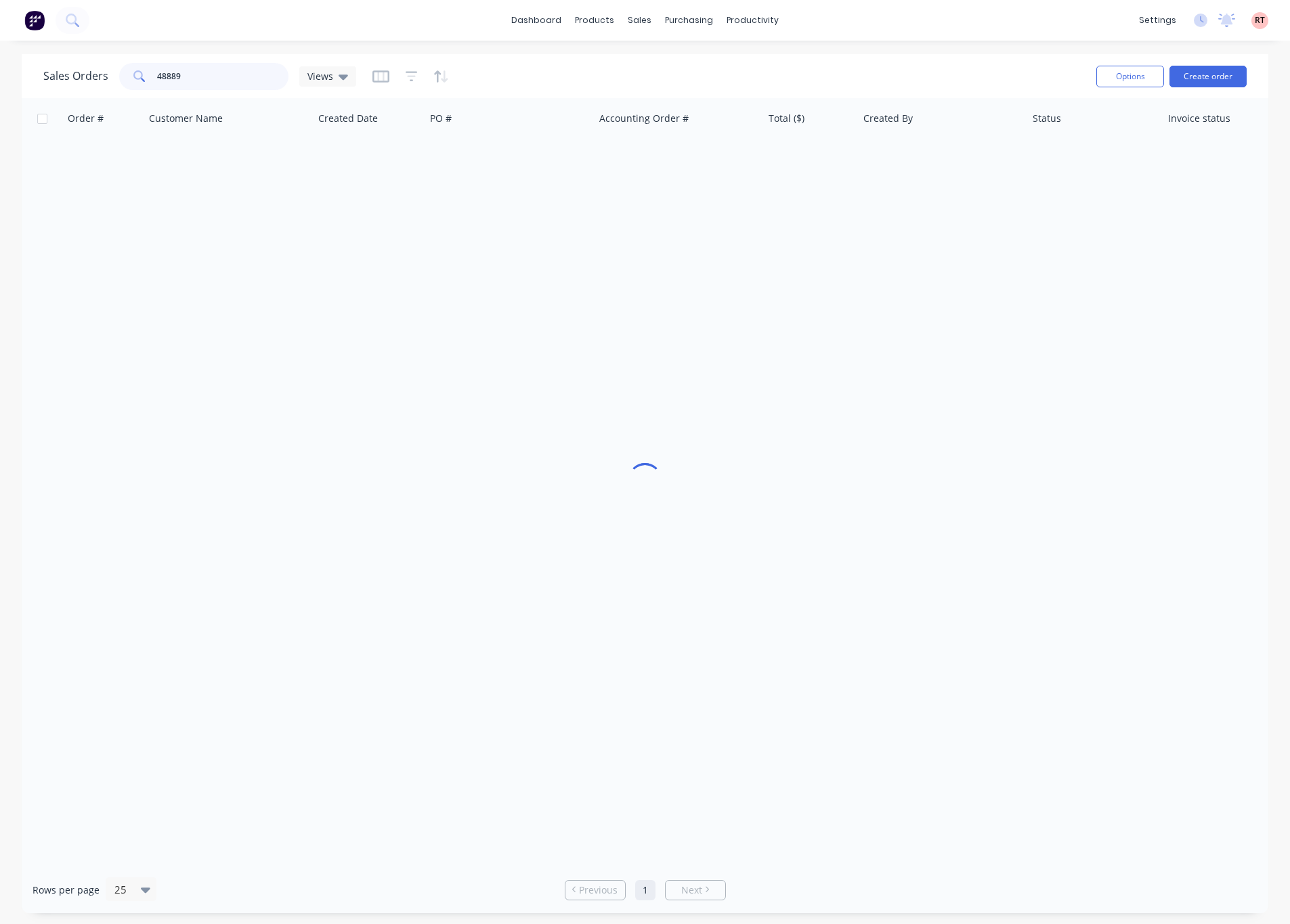
click at [250, 75] on input "48889" at bounding box center [223, 76] width 132 height 27
type input "48858"
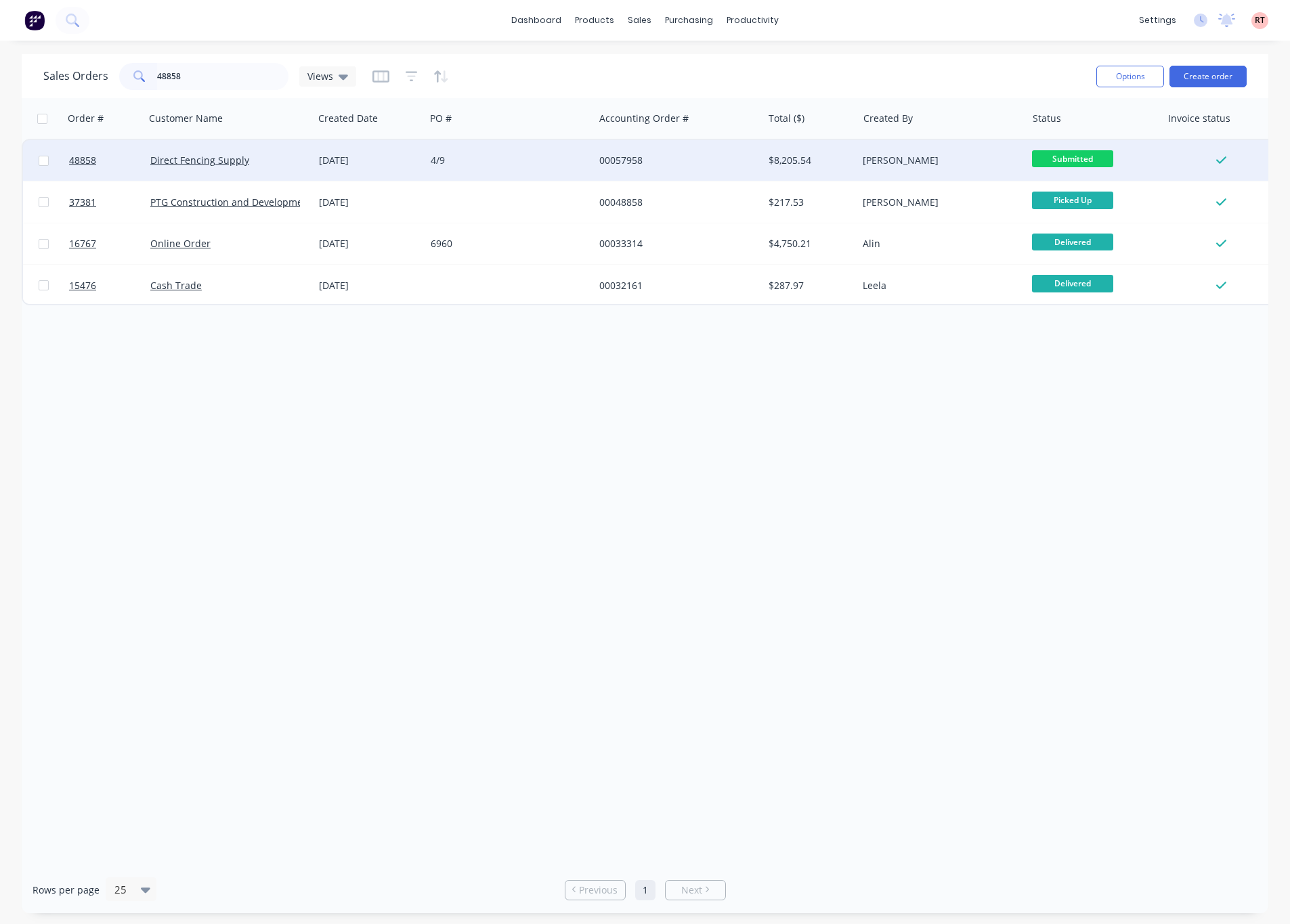
click at [415, 161] on div "[DATE]" at bounding box center [369, 160] width 101 height 13
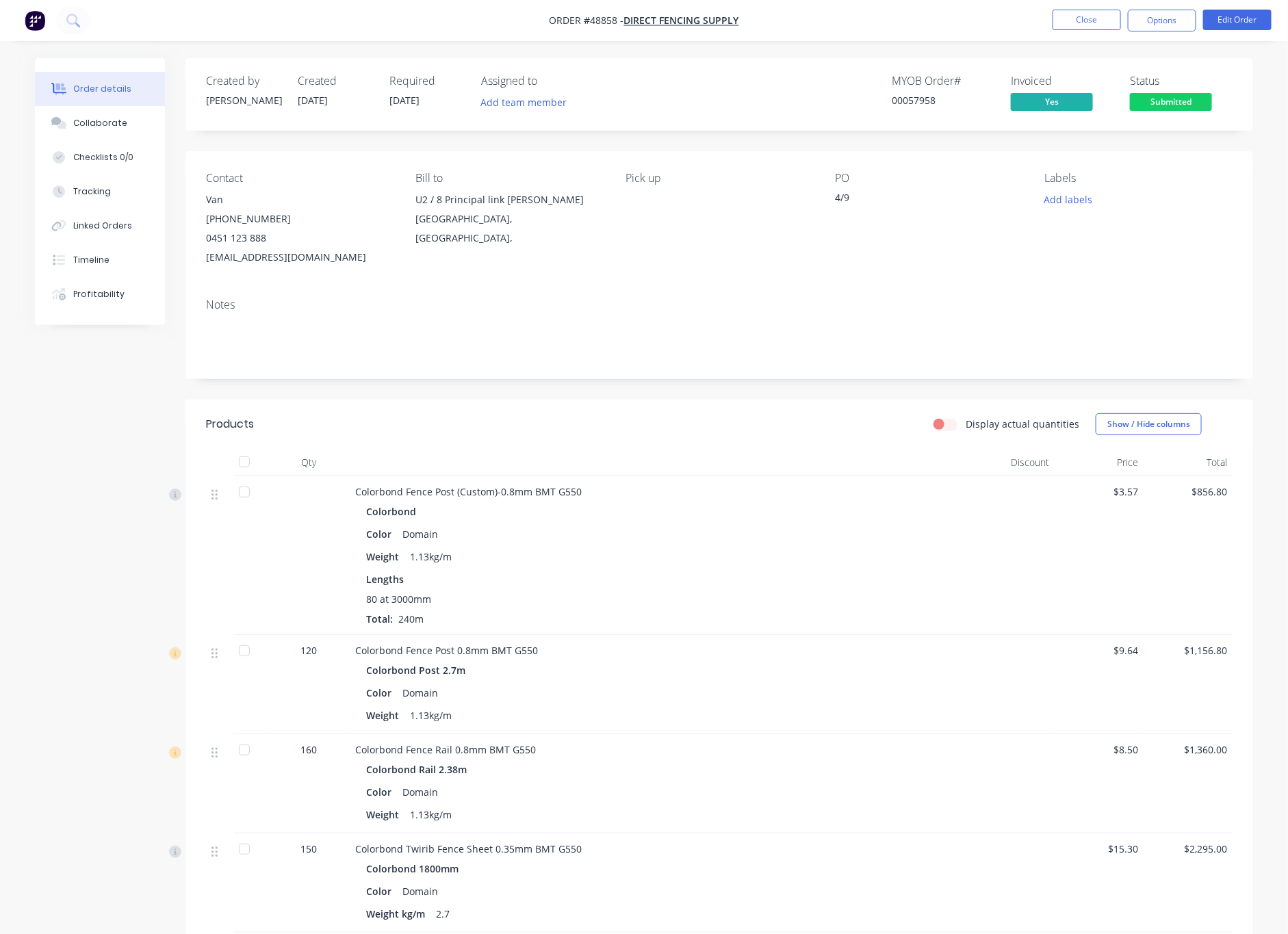
scroll to position [102, 0]
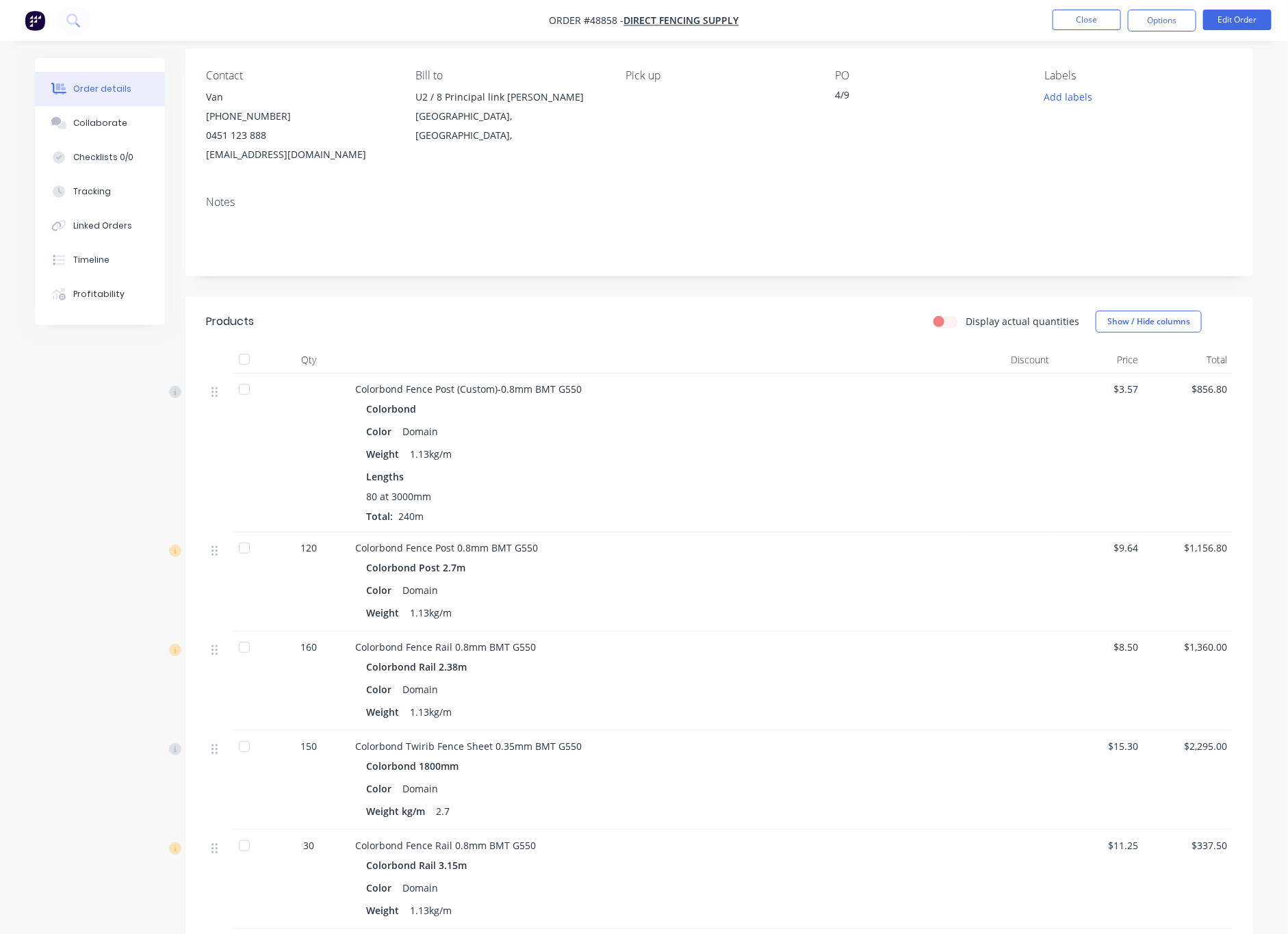
click at [245, 550] on div at bounding box center [244, 547] width 27 height 27
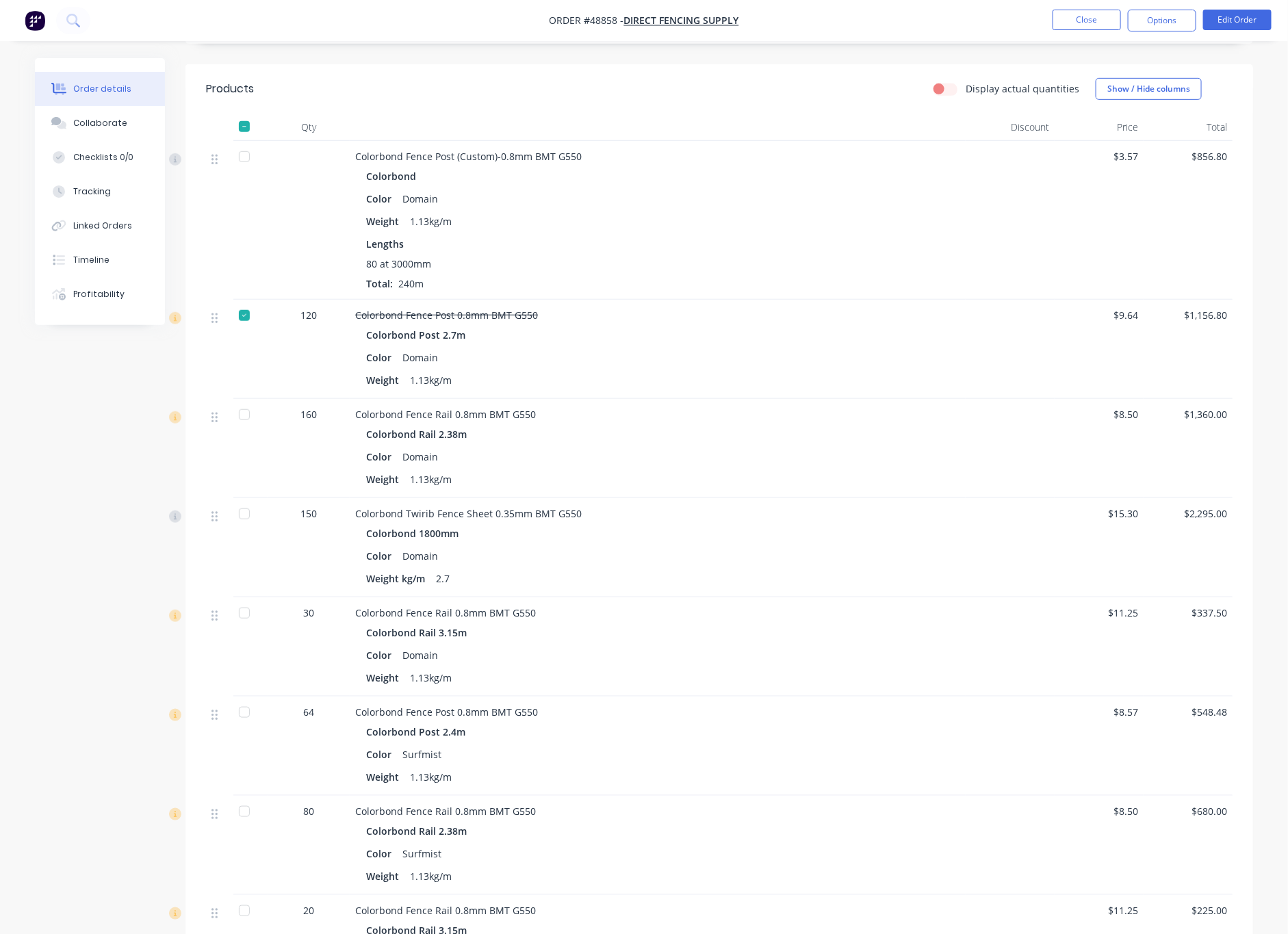
scroll to position [303, 0]
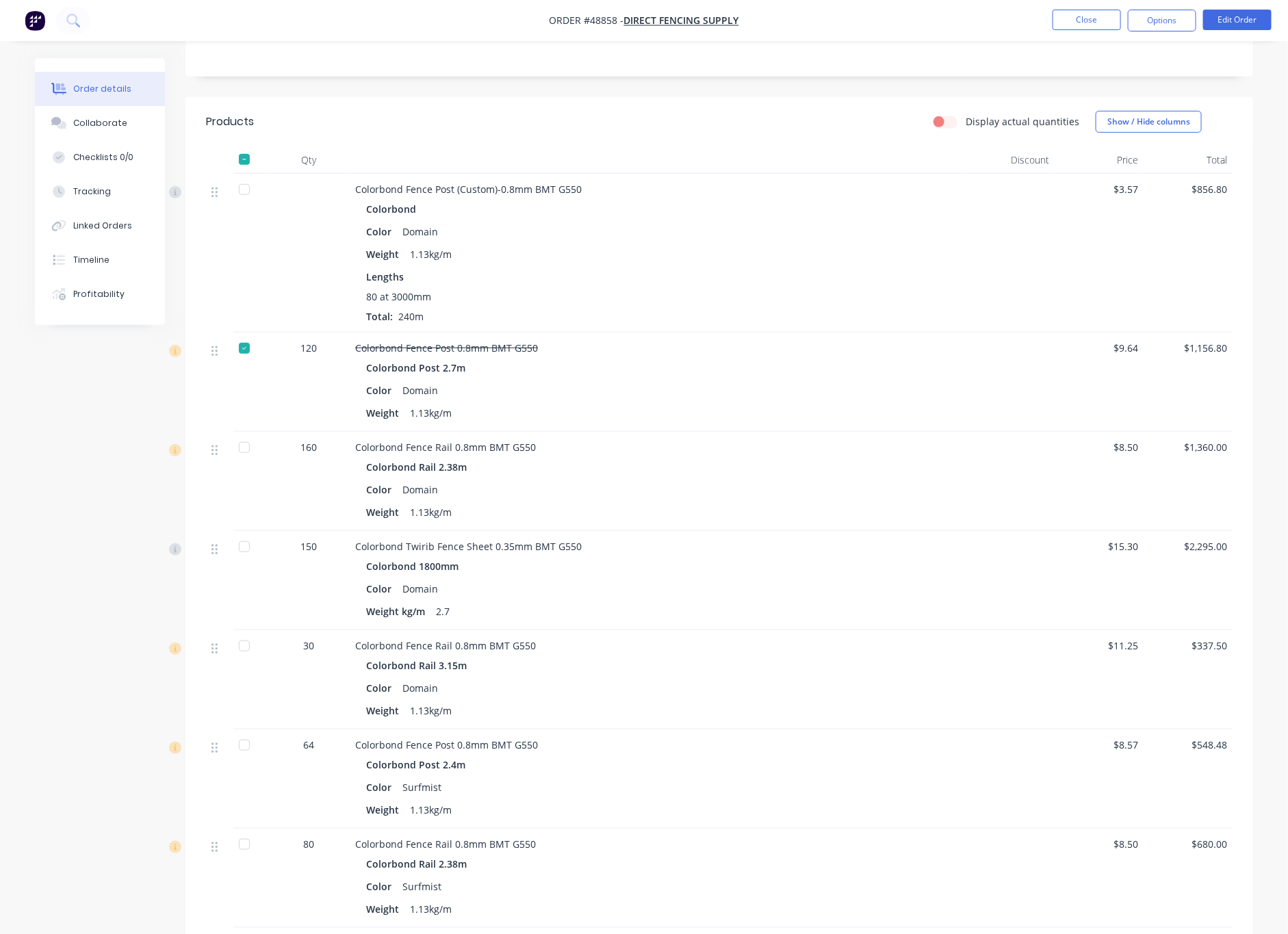
click at [247, 548] on div at bounding box center [244, 547] width 27 height 27
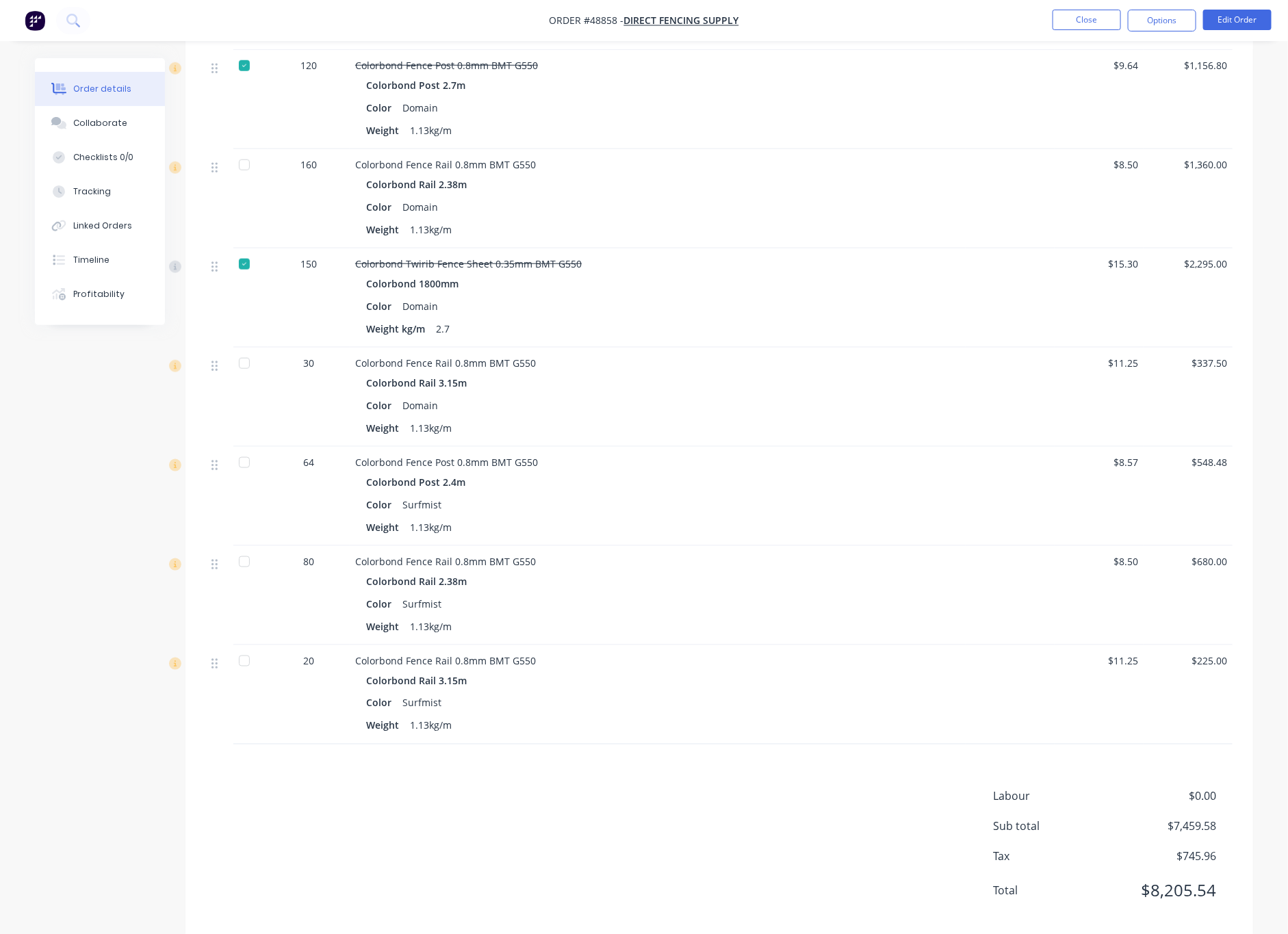
scroll to position [611, 0]
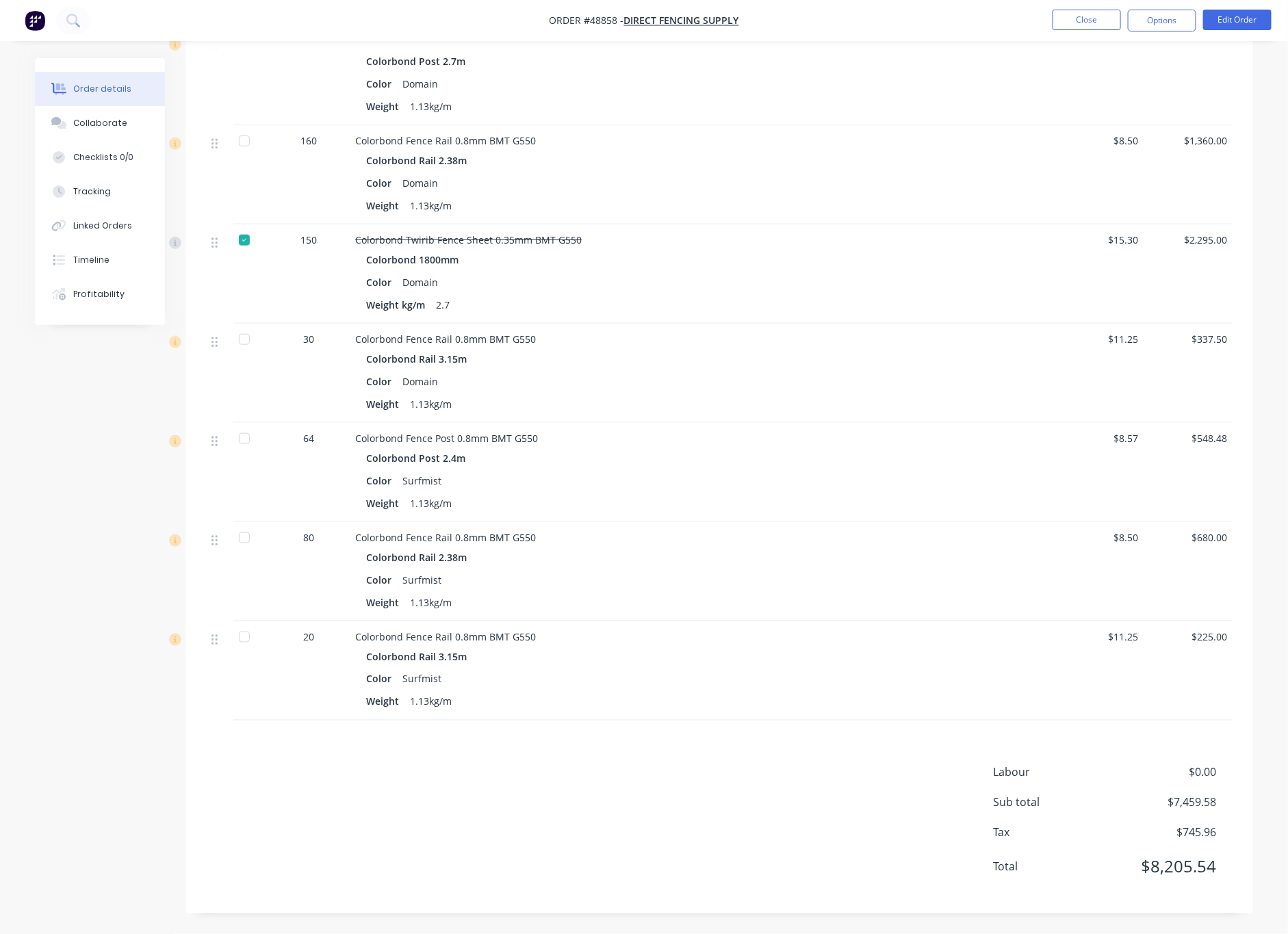
click at [243, 639] on div at bounding box center [244, 637] width 27 height 27
click at [246, 439] on div at bounding box center [244, 438] width 27 height 27
click at [246, 337] on div at bounding box center [244, 339] width 27 height 27
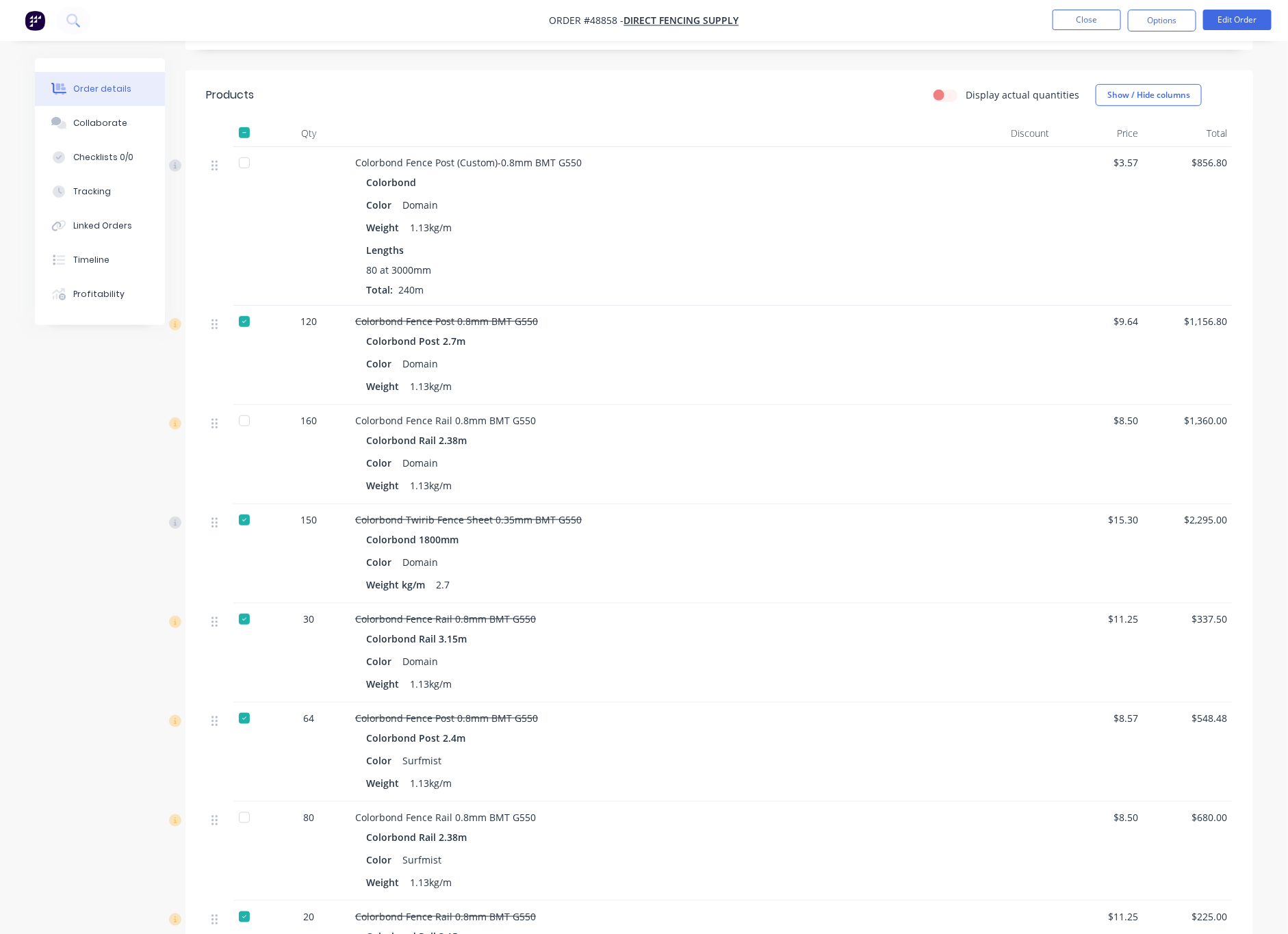
scroll to position [0, 0]
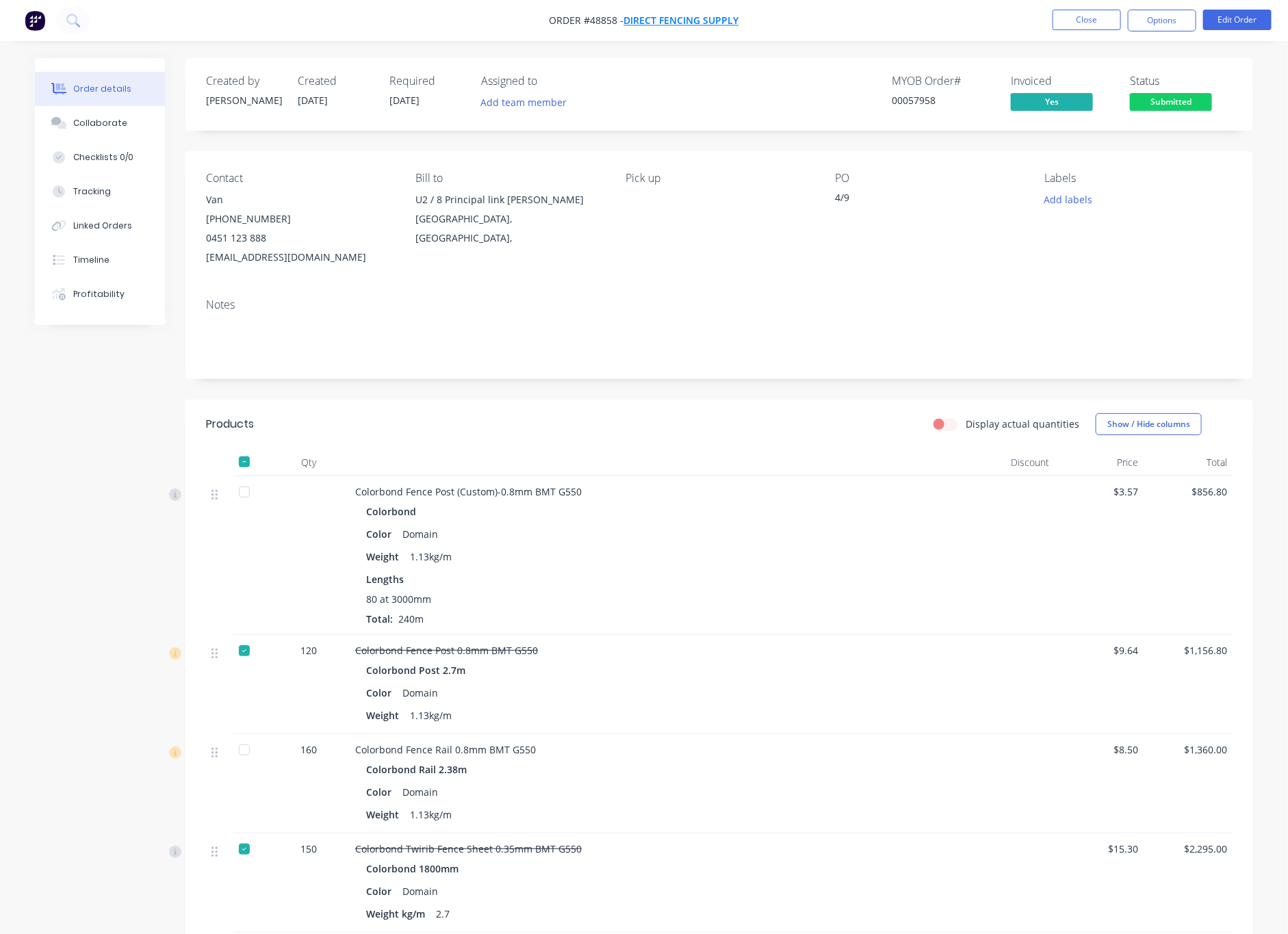
click at [699, 23] on span "Direct Fencing Supply" at bounding box center [681, 21] width 115 height 13
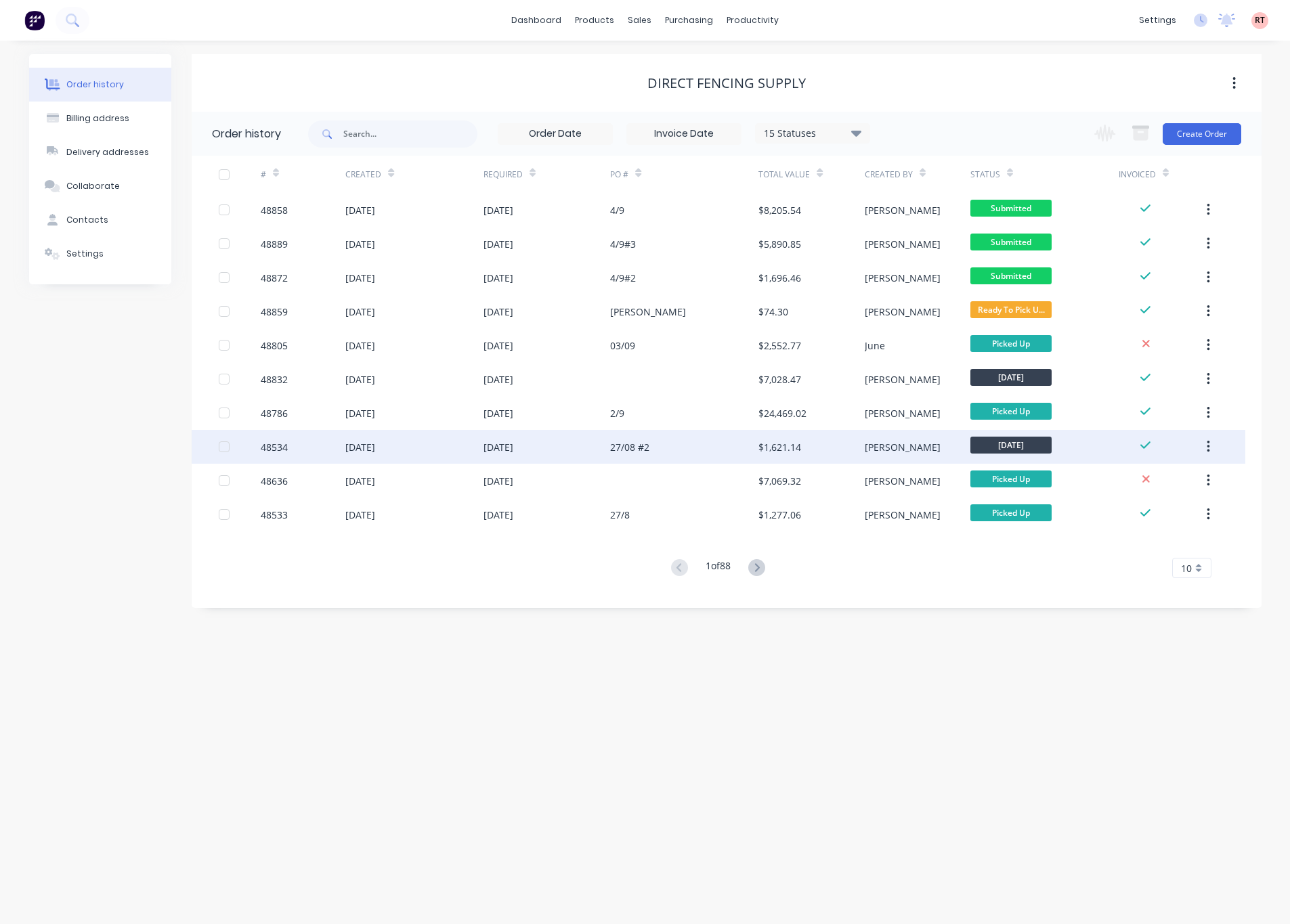
click at [316, 451] on div "48534" at bounding box center [302, 447] width 84 height 34
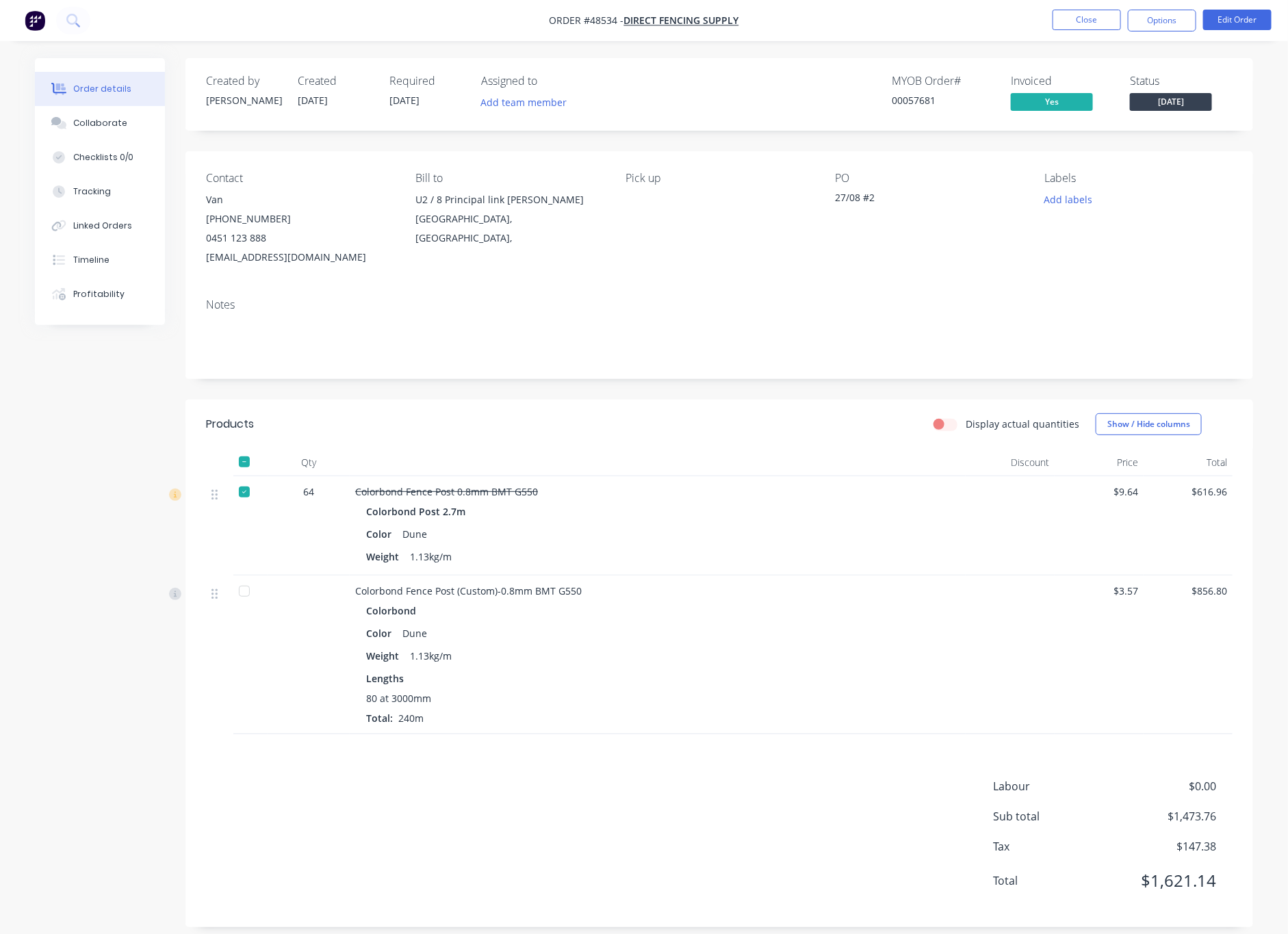
click at [245, 594] on div at bounding box center [244, 591] width 27 height 27
click at [729, 14] on span "Direct Fencing Supply" at bounding box center [681, 21] width 115 height 13
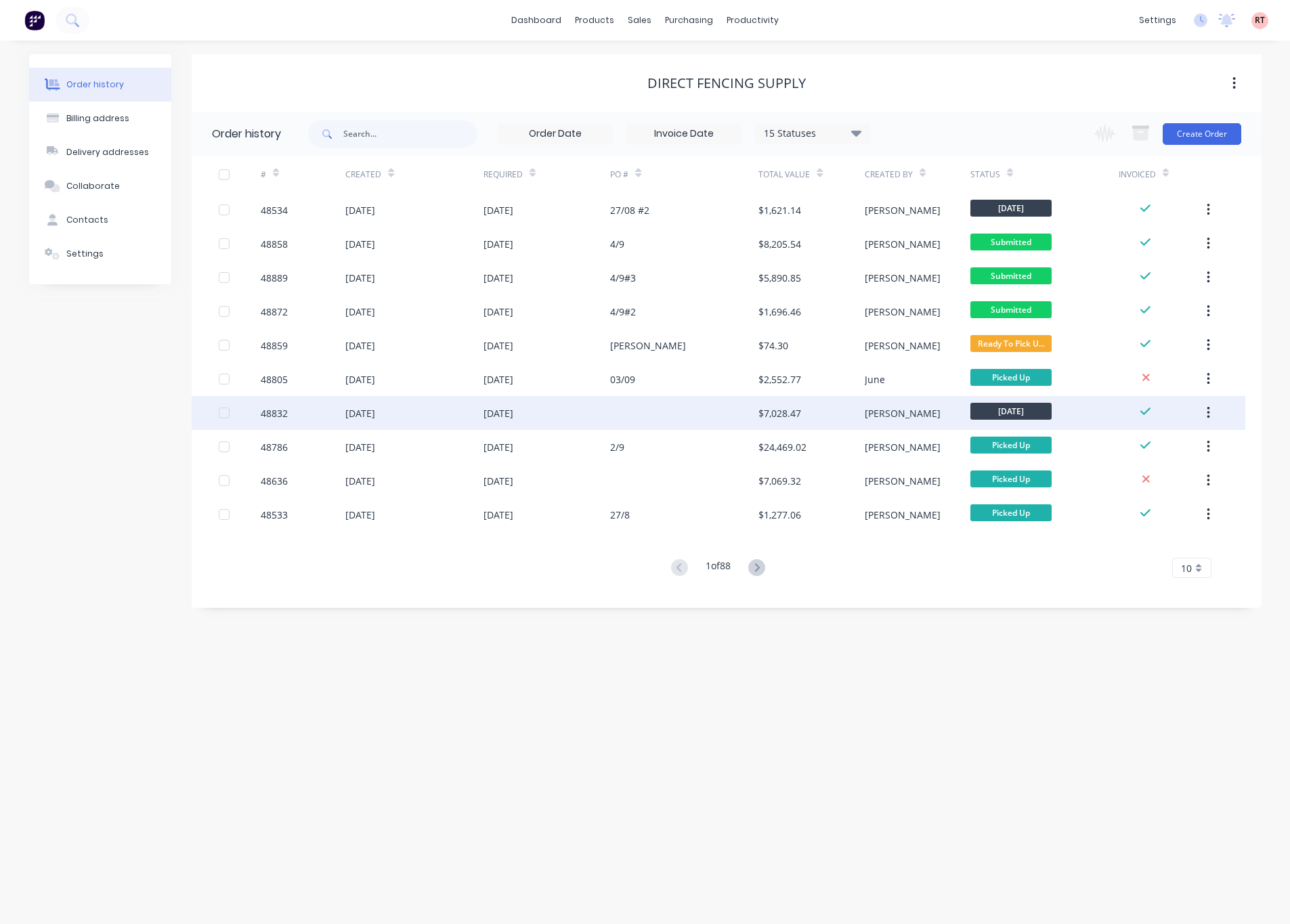
click at [624, 413] on div at bounding box center [684, 413] width 148 height 34
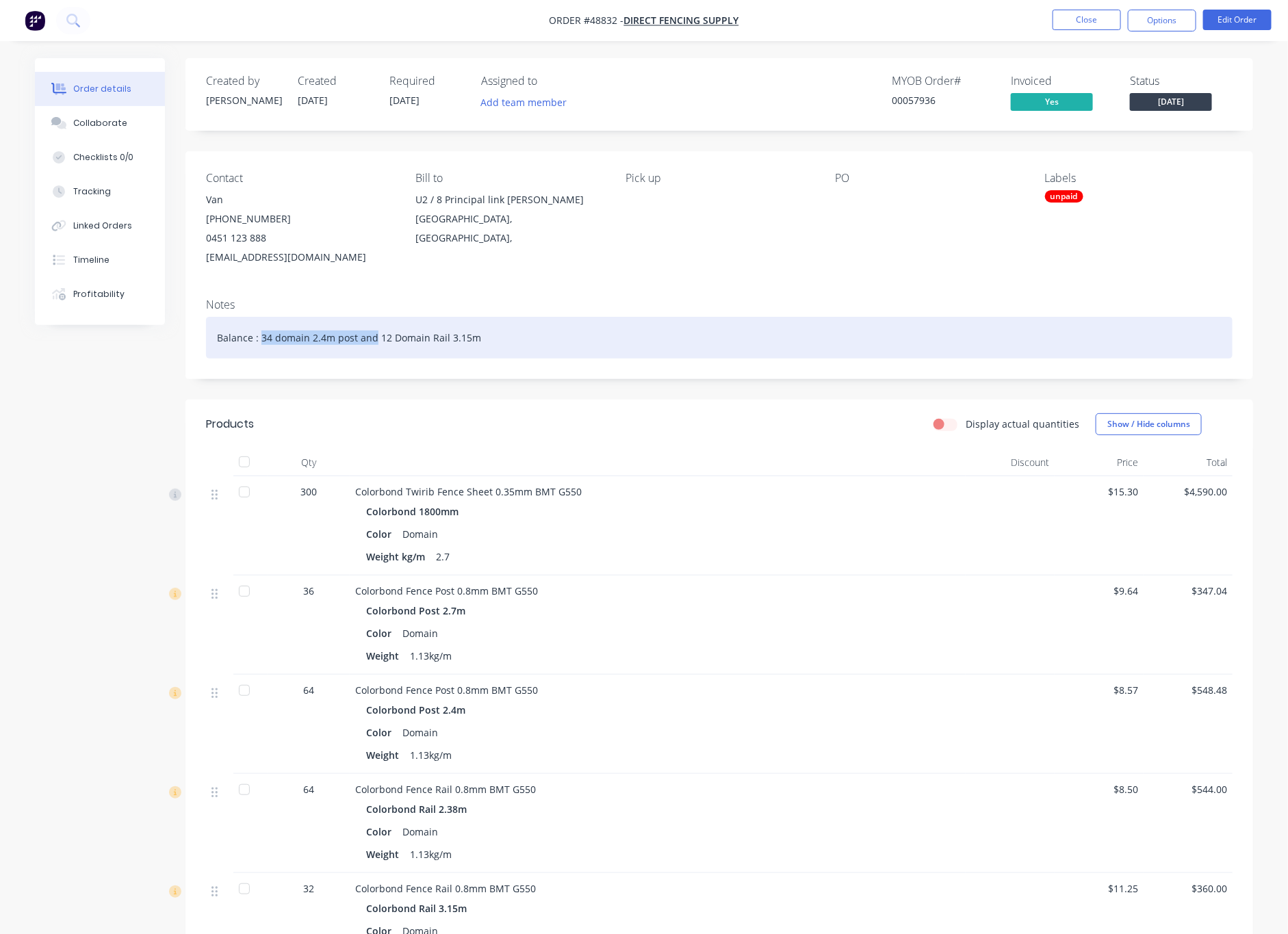
drag, startPoint x: 375, startPoint y: 338, endPoint x: 260, endPoint y: 349, distance: 115.5
click at [260, 349] on div "Balance : 34 domain 2.4m post and 12 Domain Rail 3.15m" at bounding box center [720, 338] width 1027 height 42
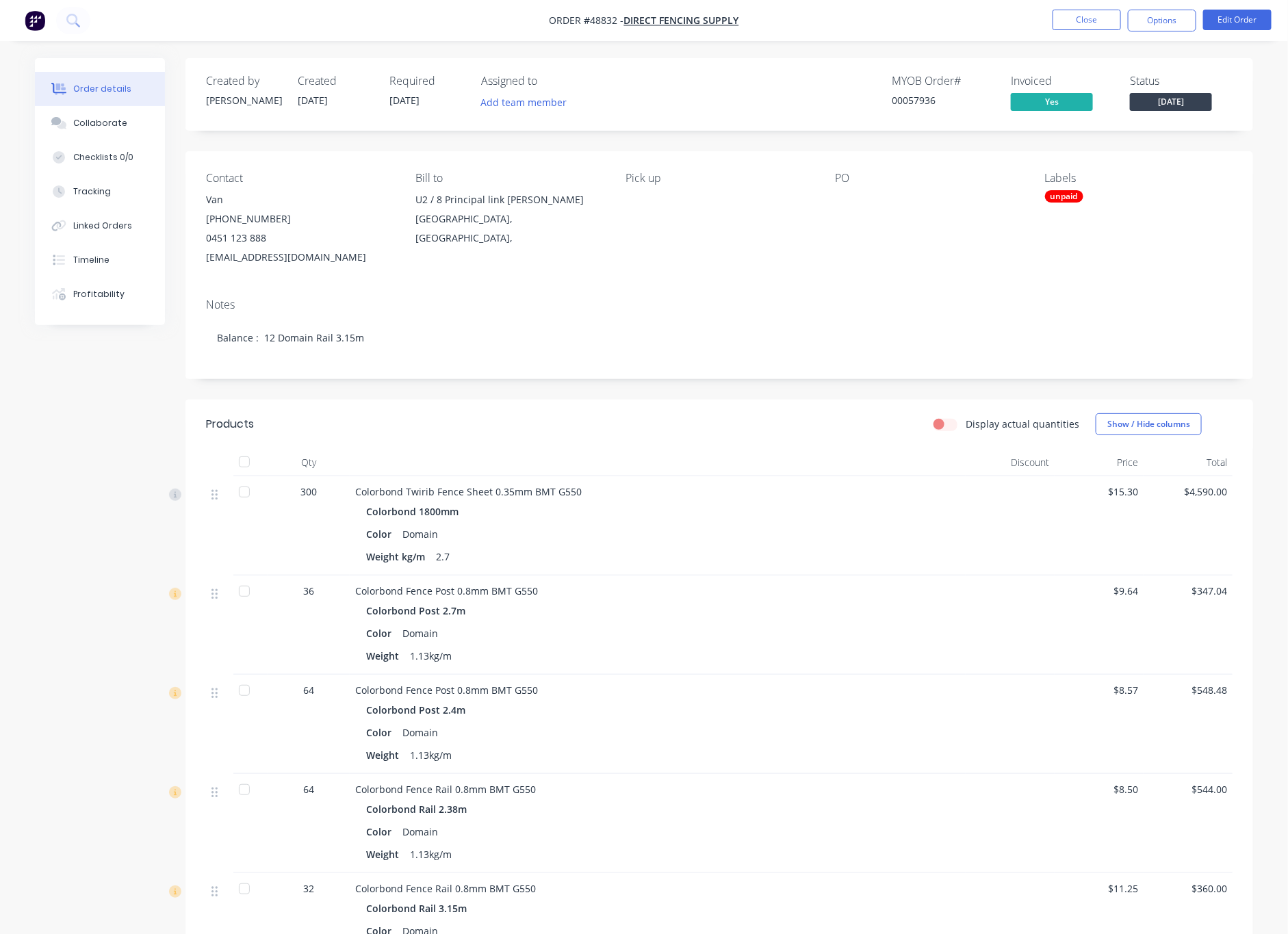
click at [472, 277] on div "Contact Van [PHONE_NUMBER] [EMAIL_ADDRESS][DOMAIN_NAME] Bill to U2 / 8 Principa…" at bounding box center [719, 220] width 1068 height 137
